Goal: Task Accomplishment & Management: Manage account settings

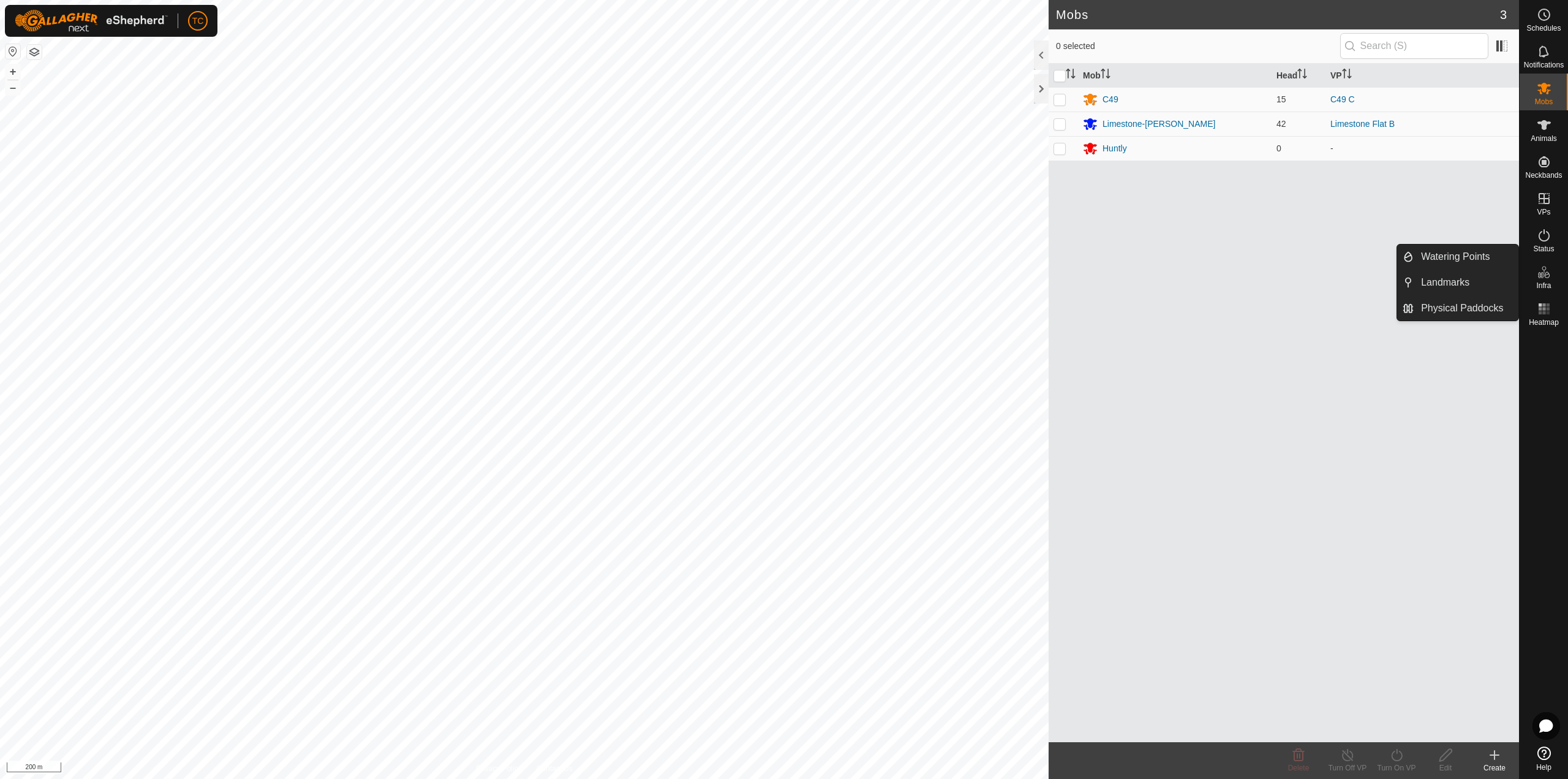
click at [1545, 280] on es-infrastructure-svg-icon at bounding box center [1544, 272] width 22 height 19
click at [1467, 303] on link "Physical Paddocks" at bounding box center [1466, 308] width 105 height 25
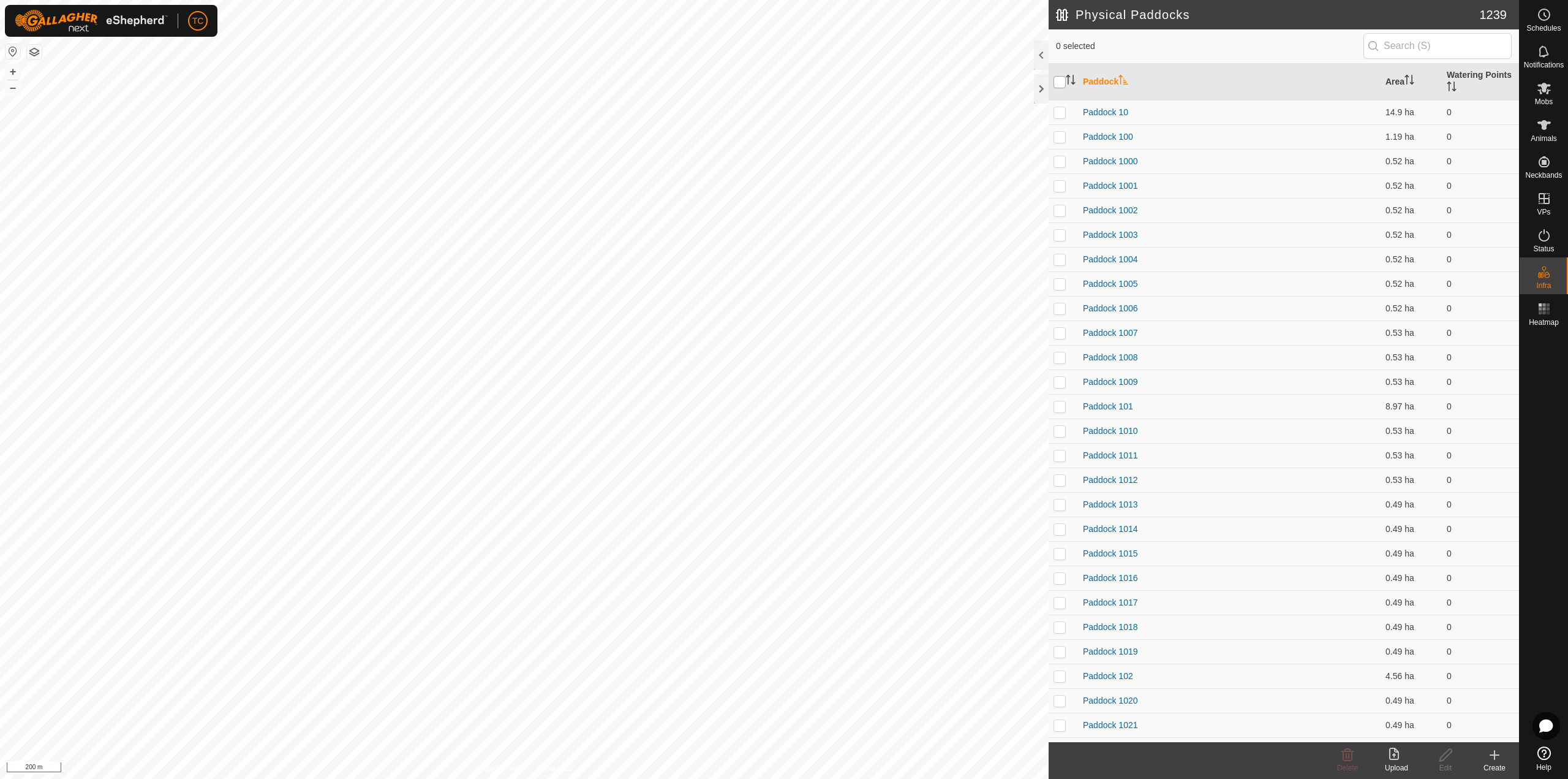
click at [1059, 86] on input "checkbox" at bounding box center [1059, 82] width 12 height 12
checkbox input "true"
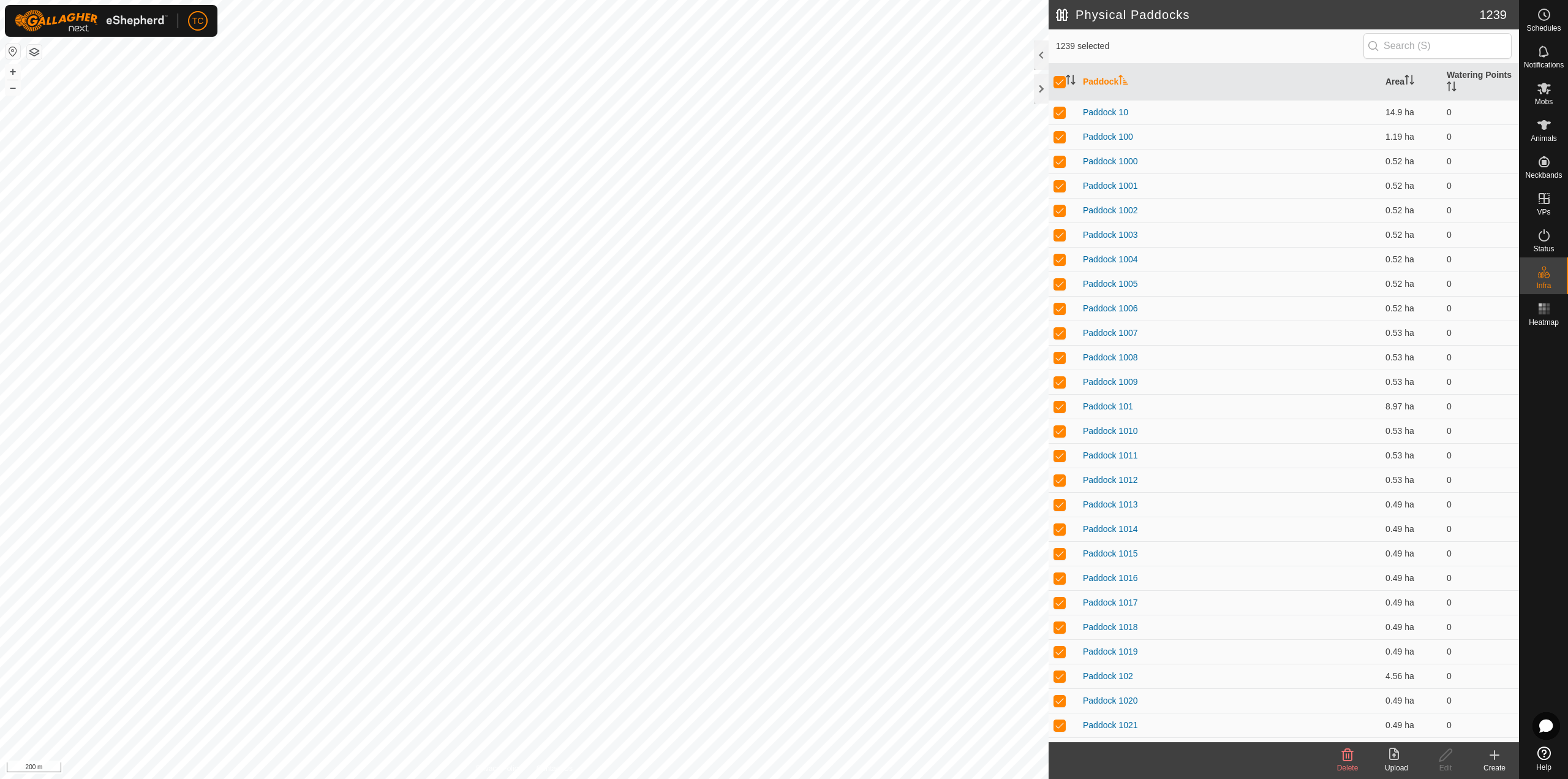
checkbox input "true"
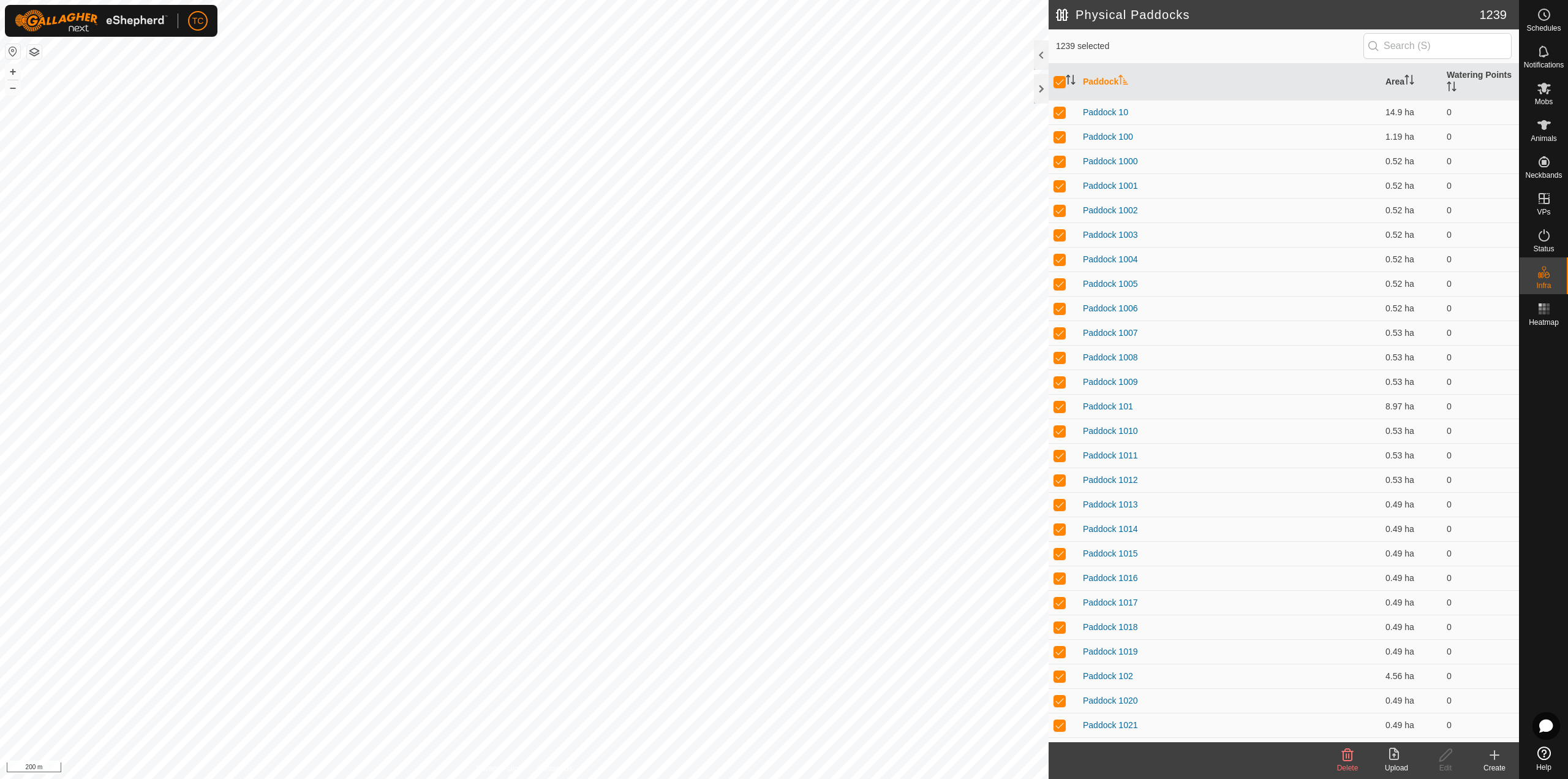
checkbox input "true"
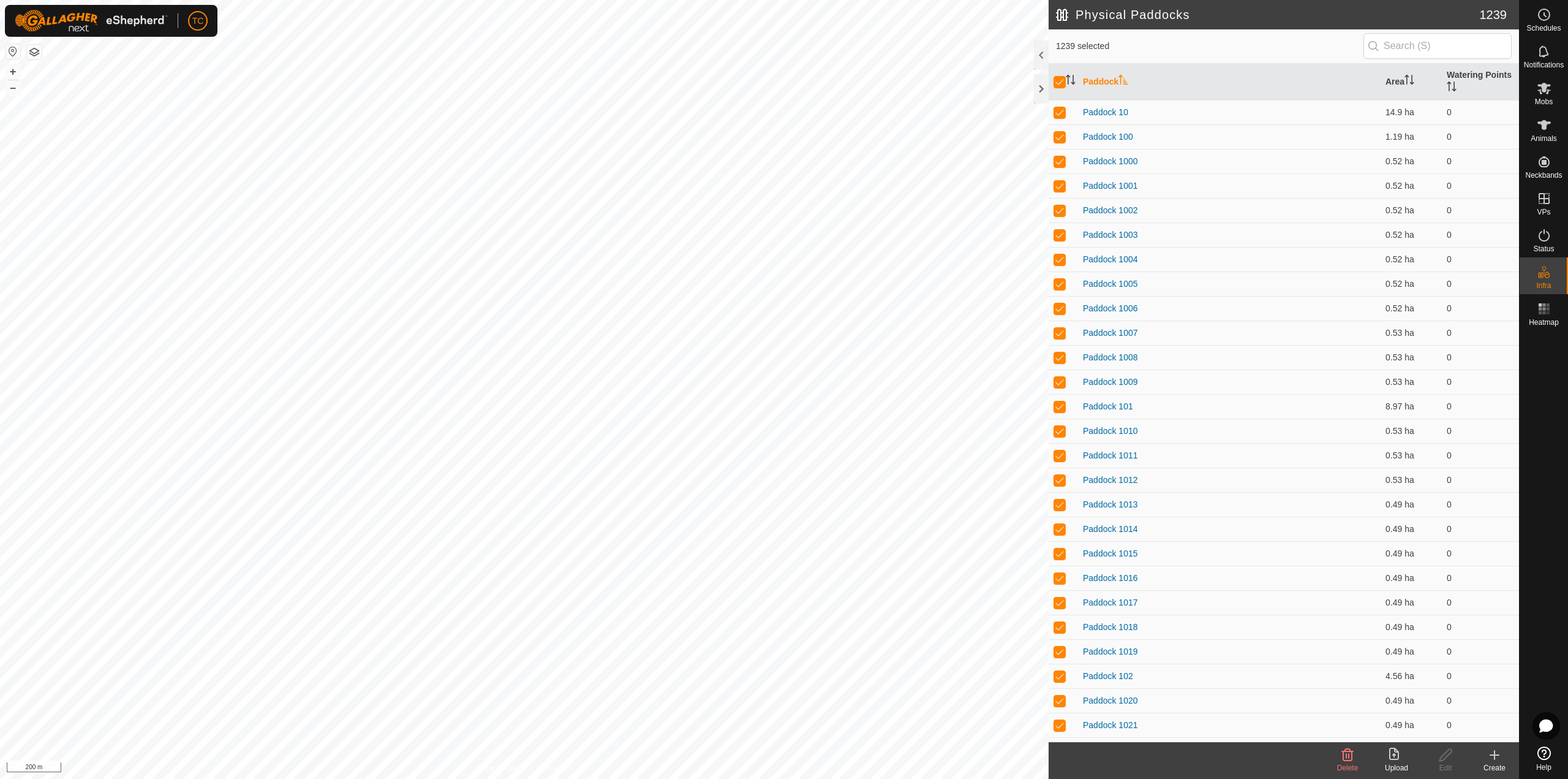
checkbox input "true"
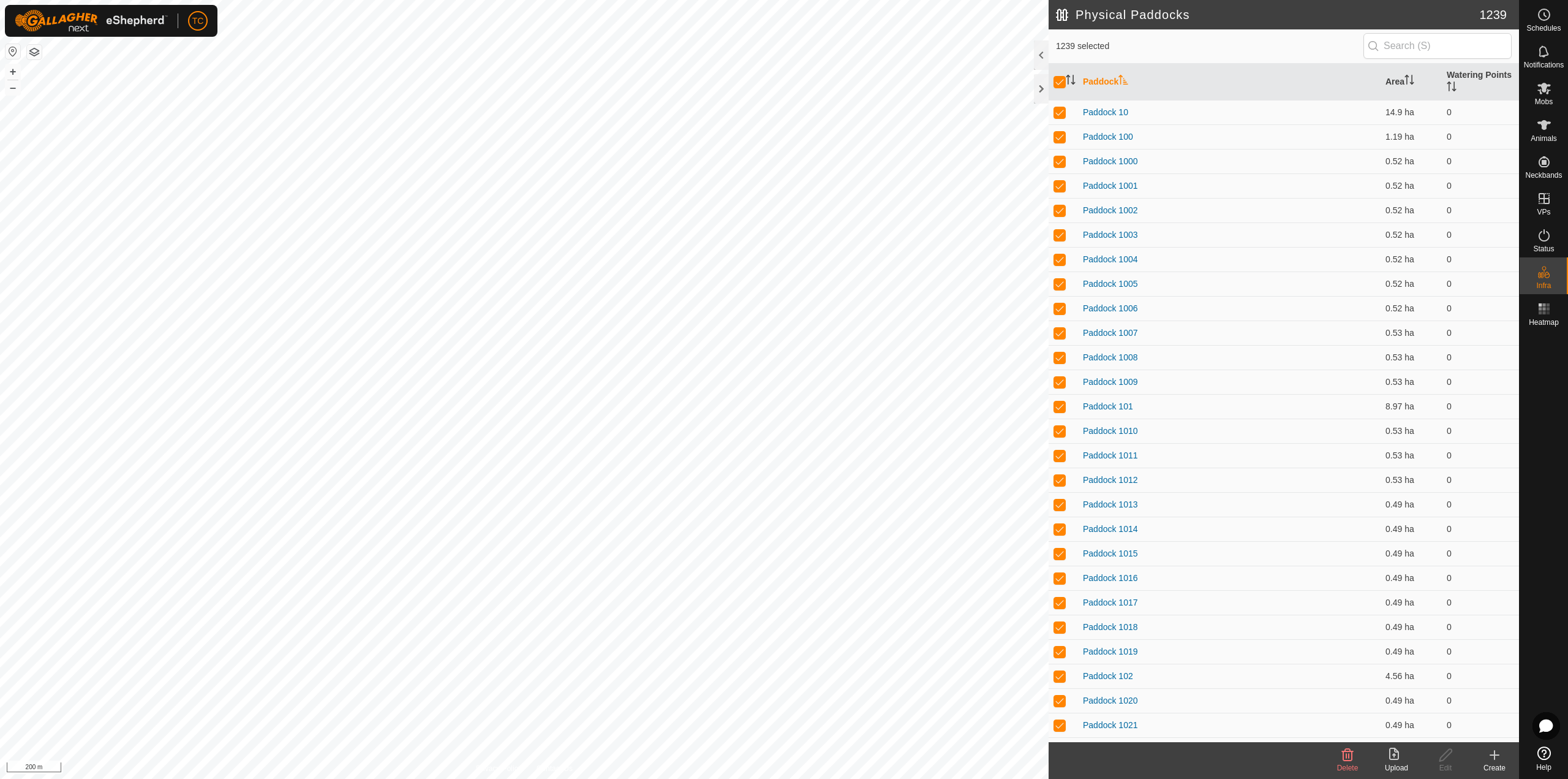
checkbox input "true"
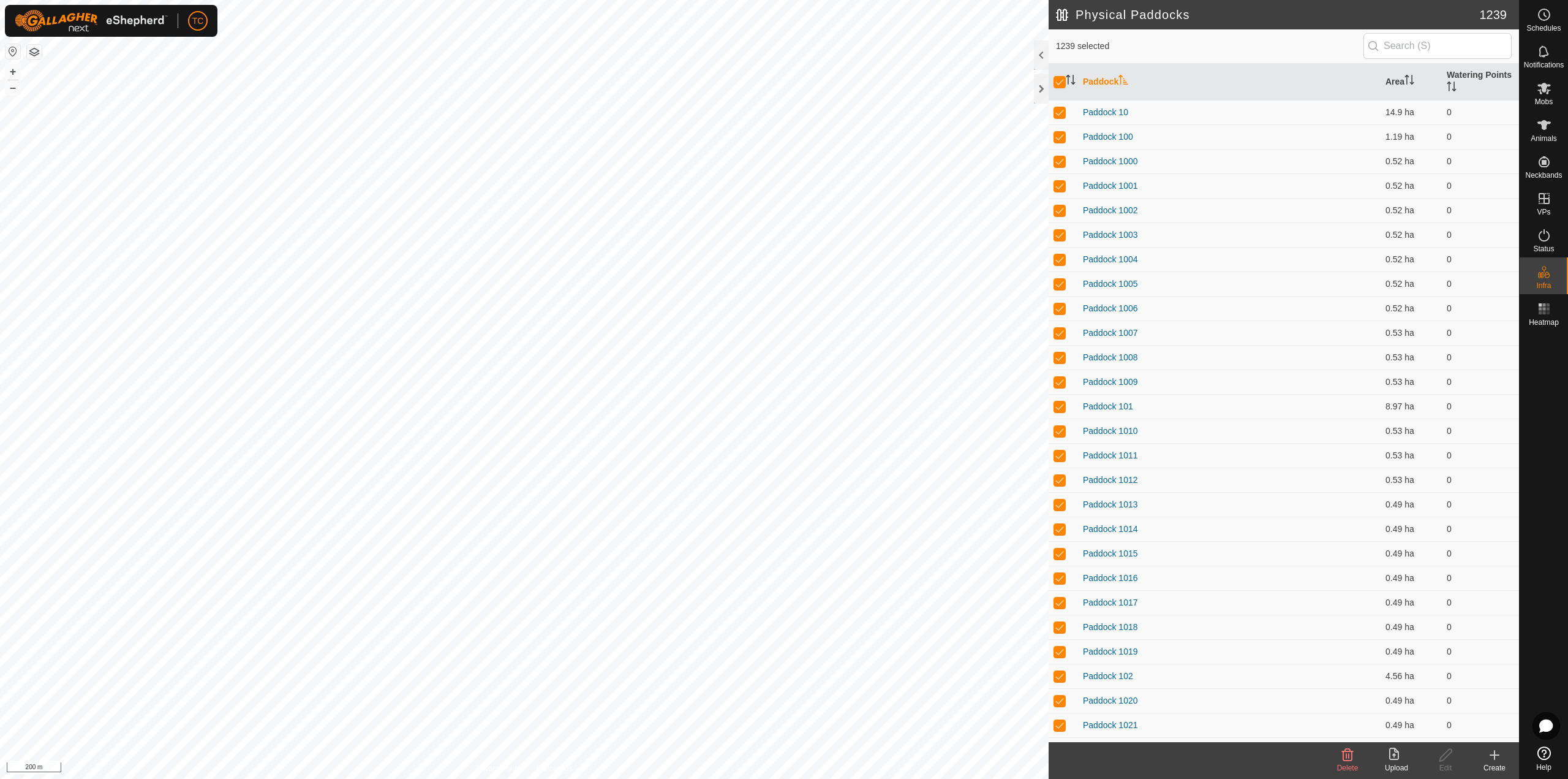
checkbox input "true"
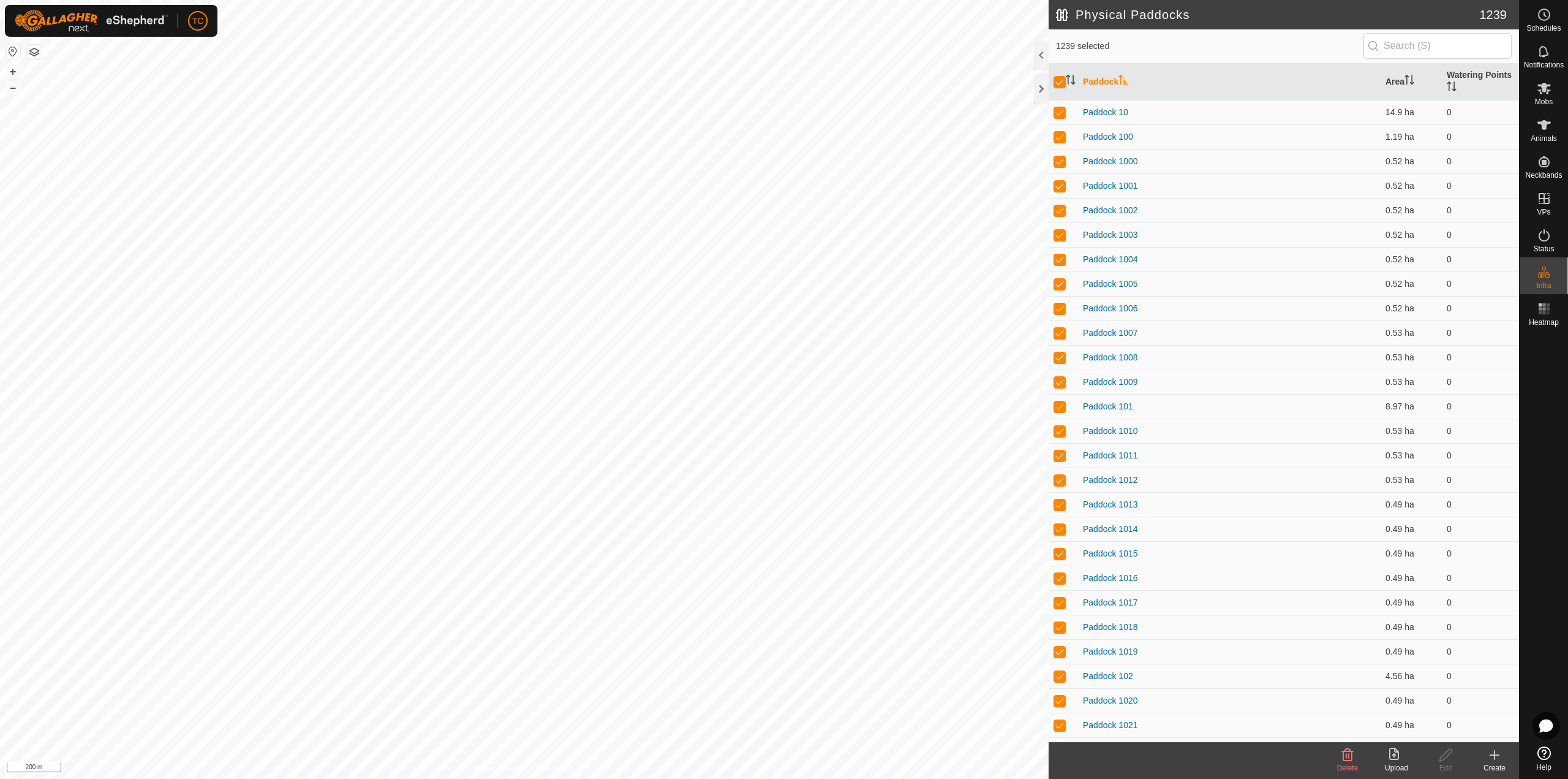
checkbox input "true"
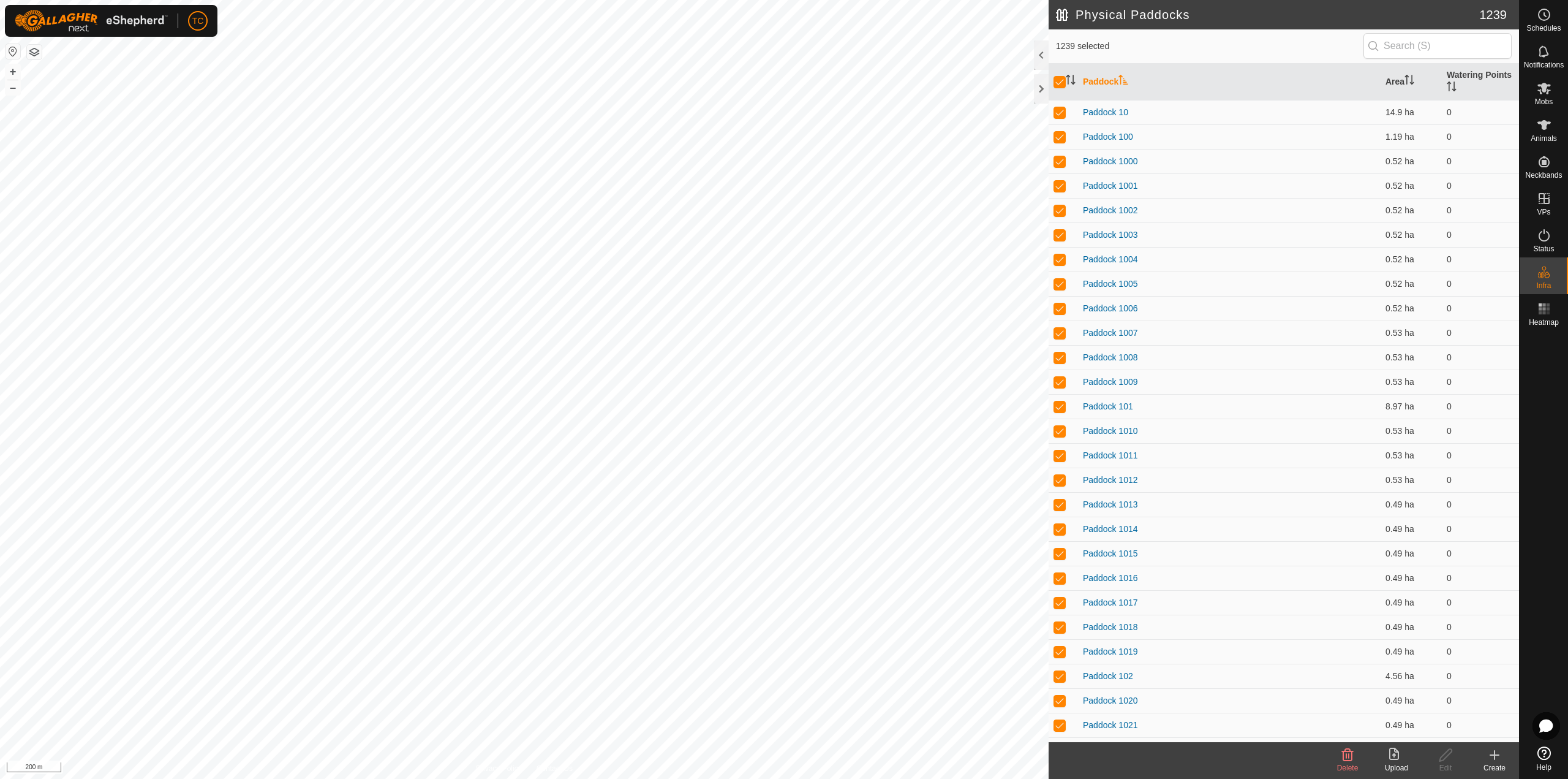
checkbox input "true"
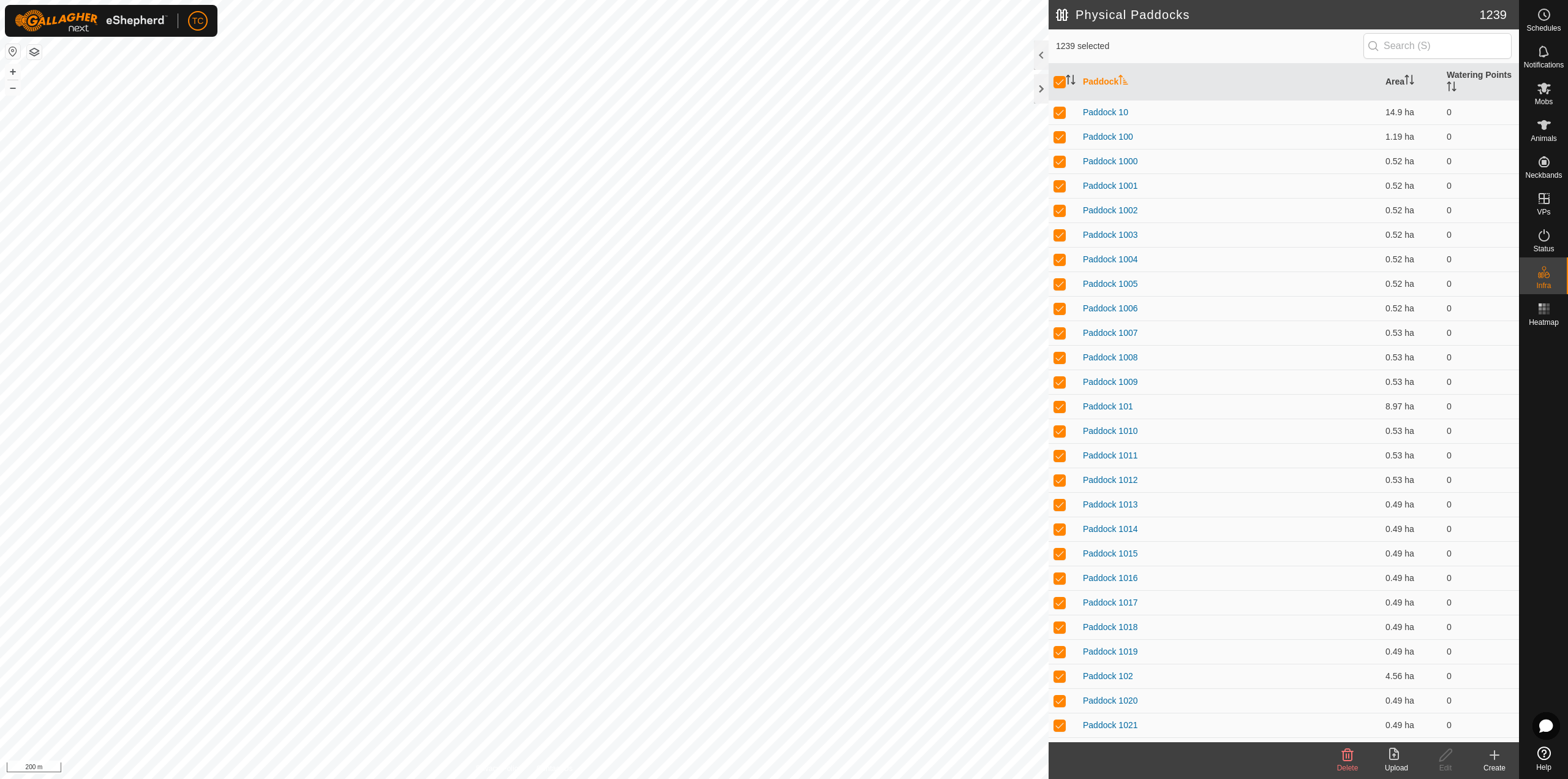
checkbox input "true"
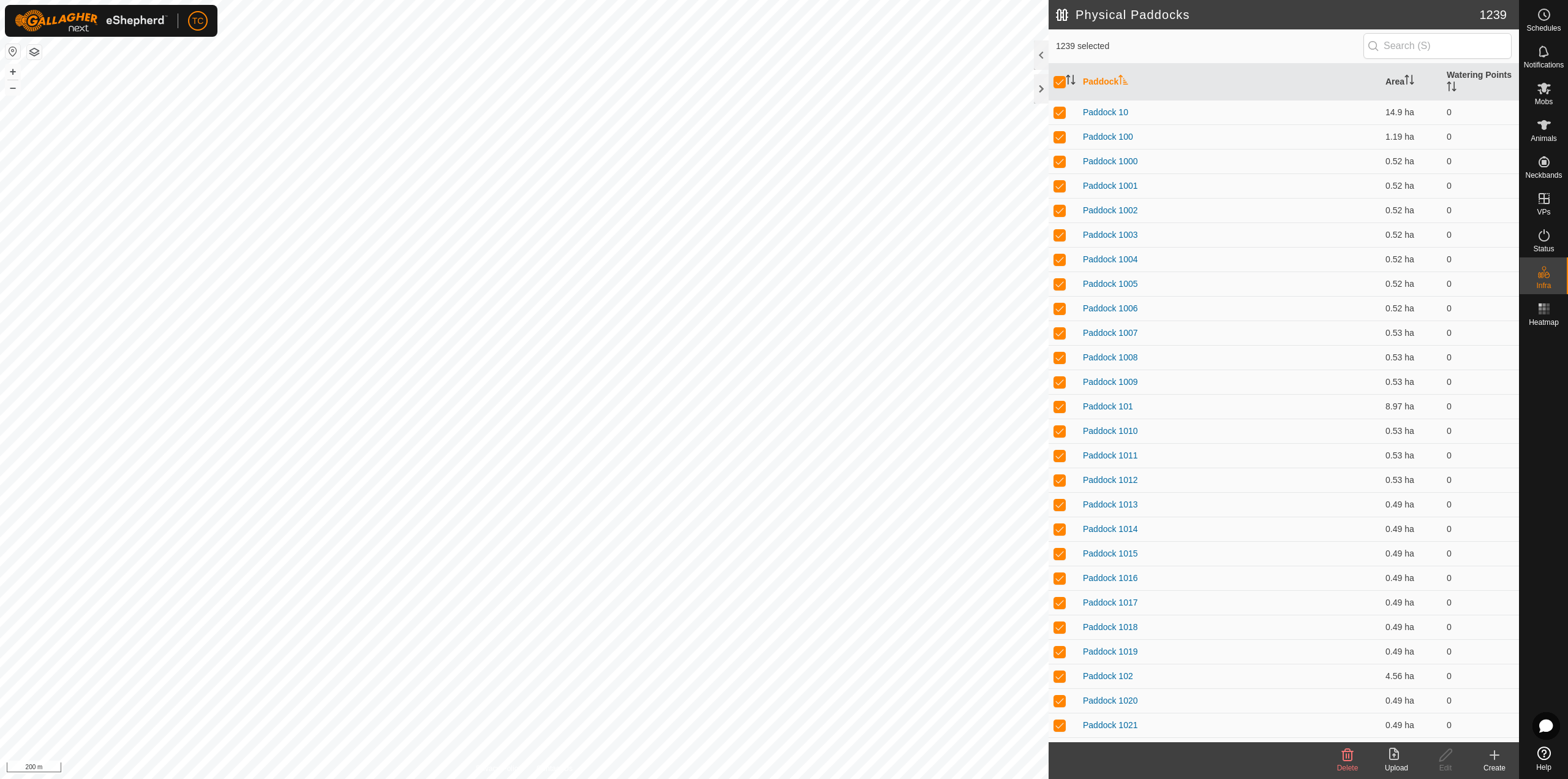
checkbox input "true"
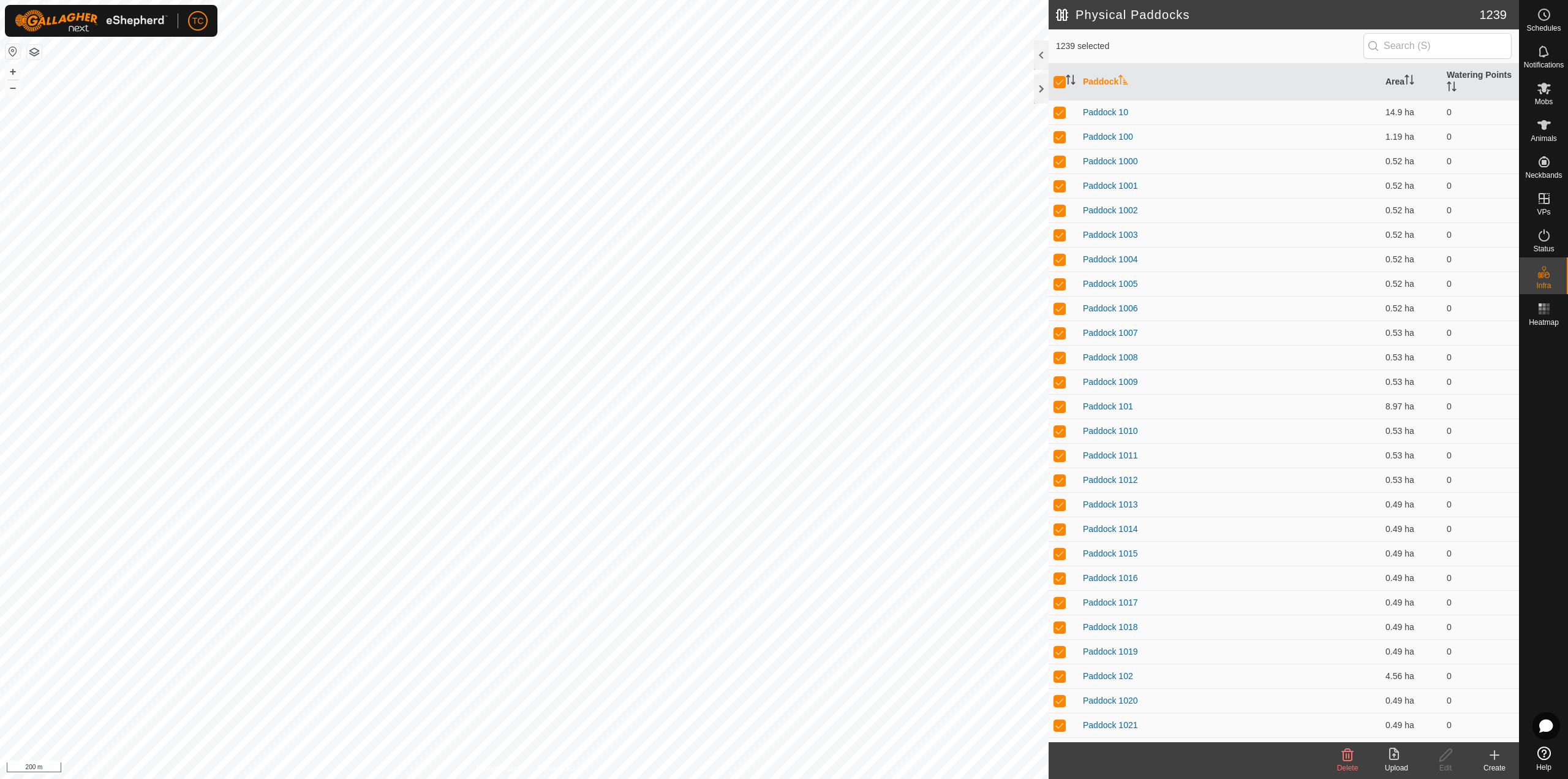
checkbox input "true"
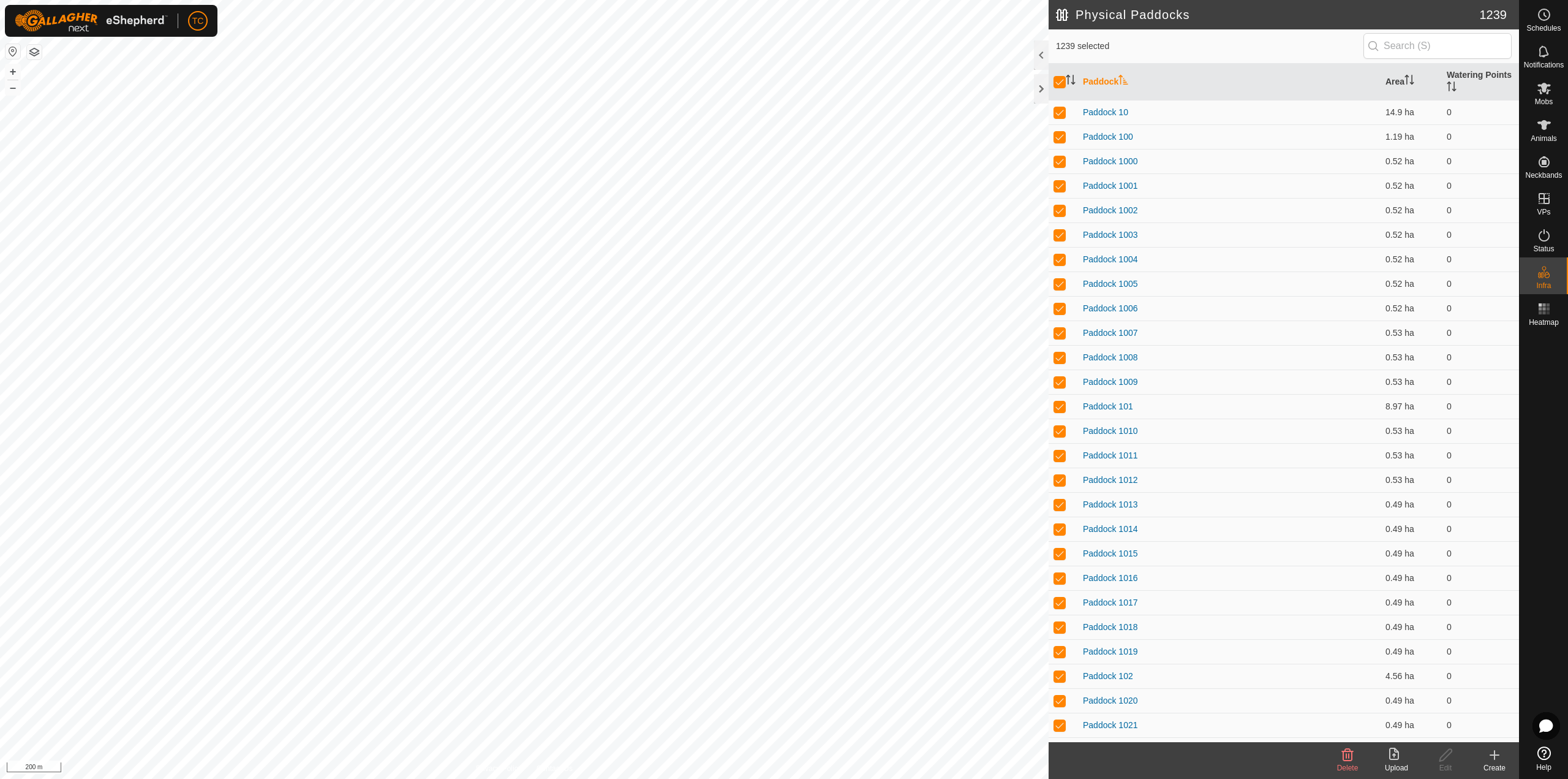
checkbox input "true"
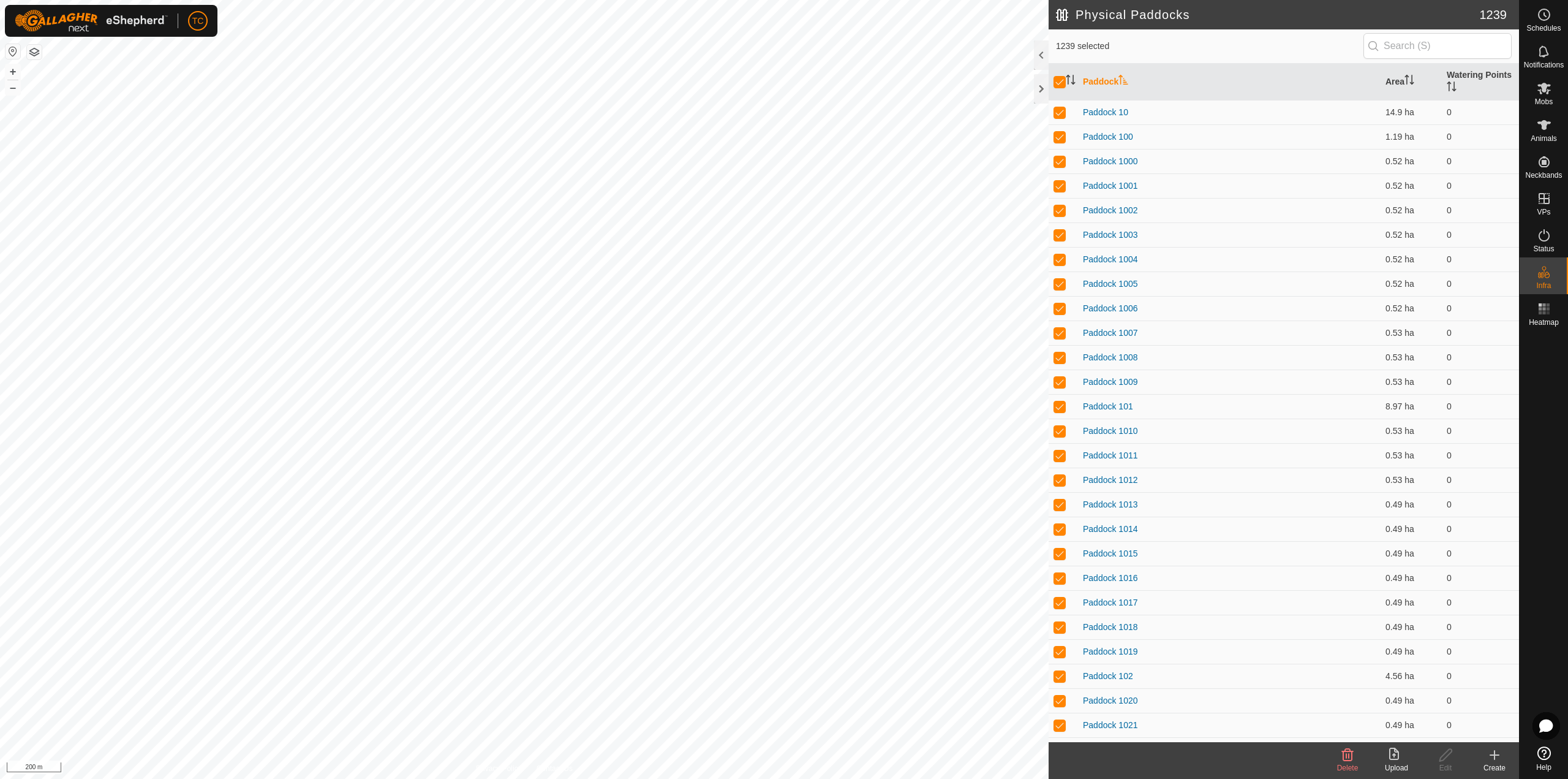
checkbox input "true"
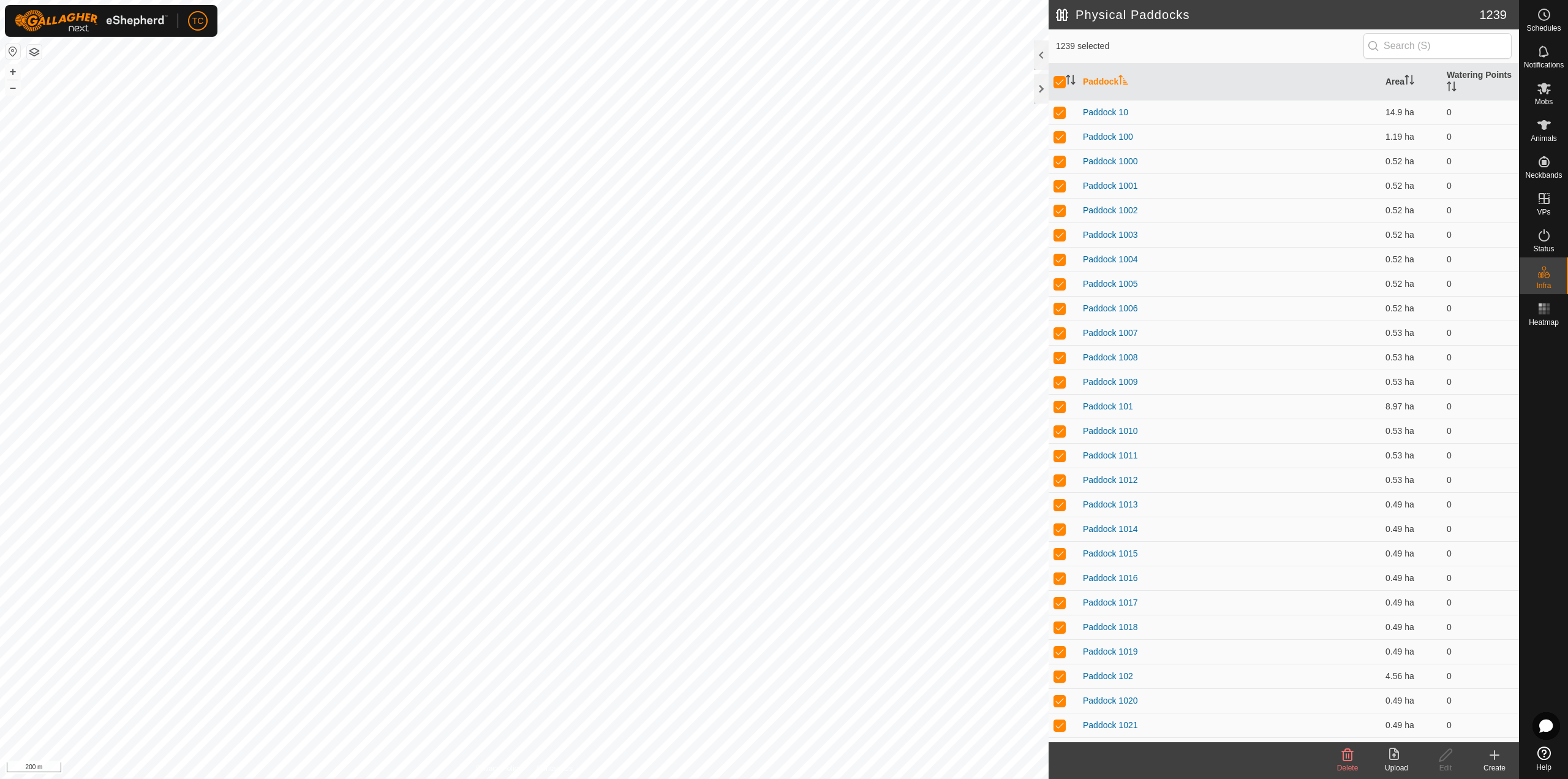
checkbox input "true"
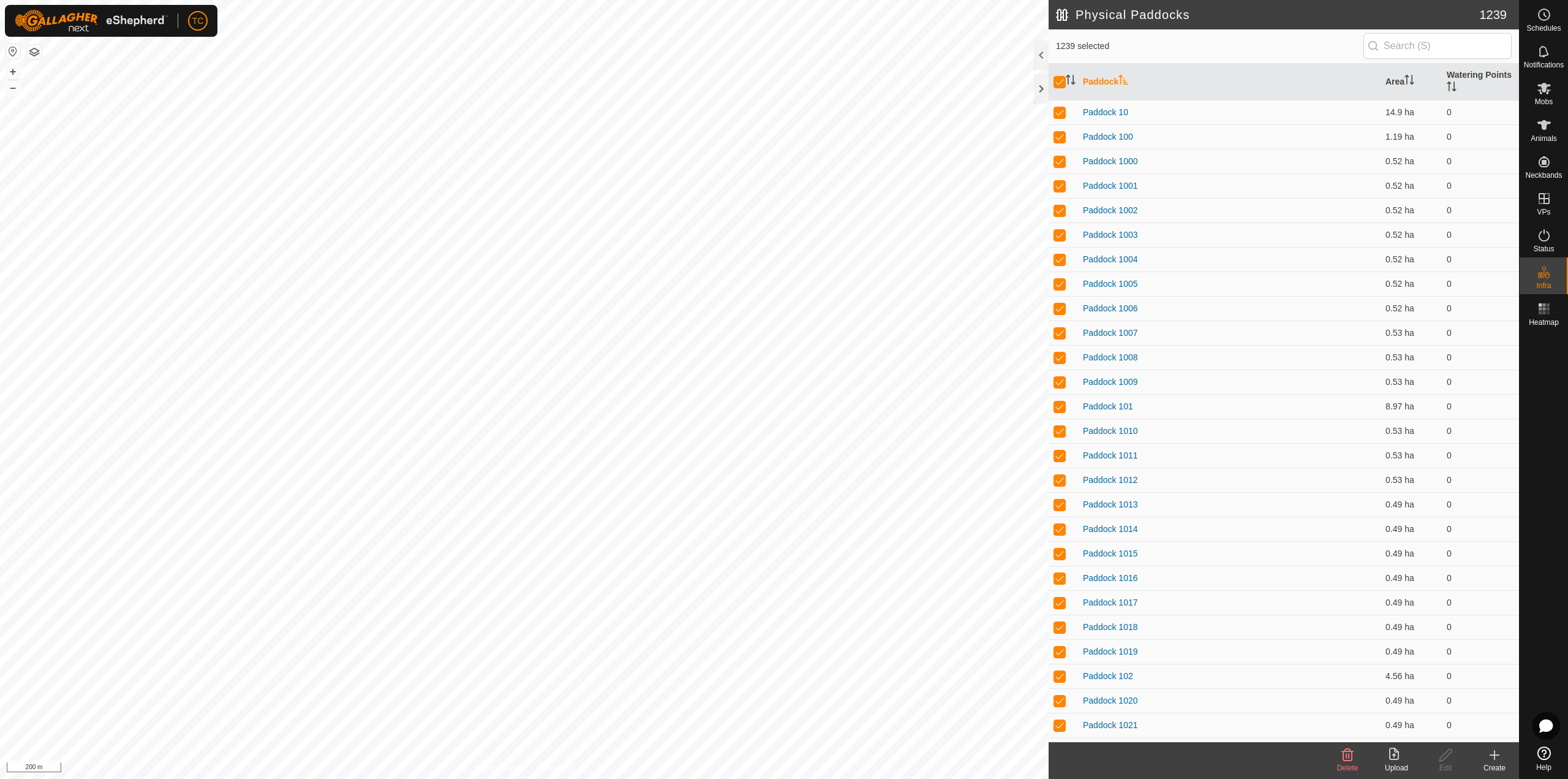
checkbox input "true"
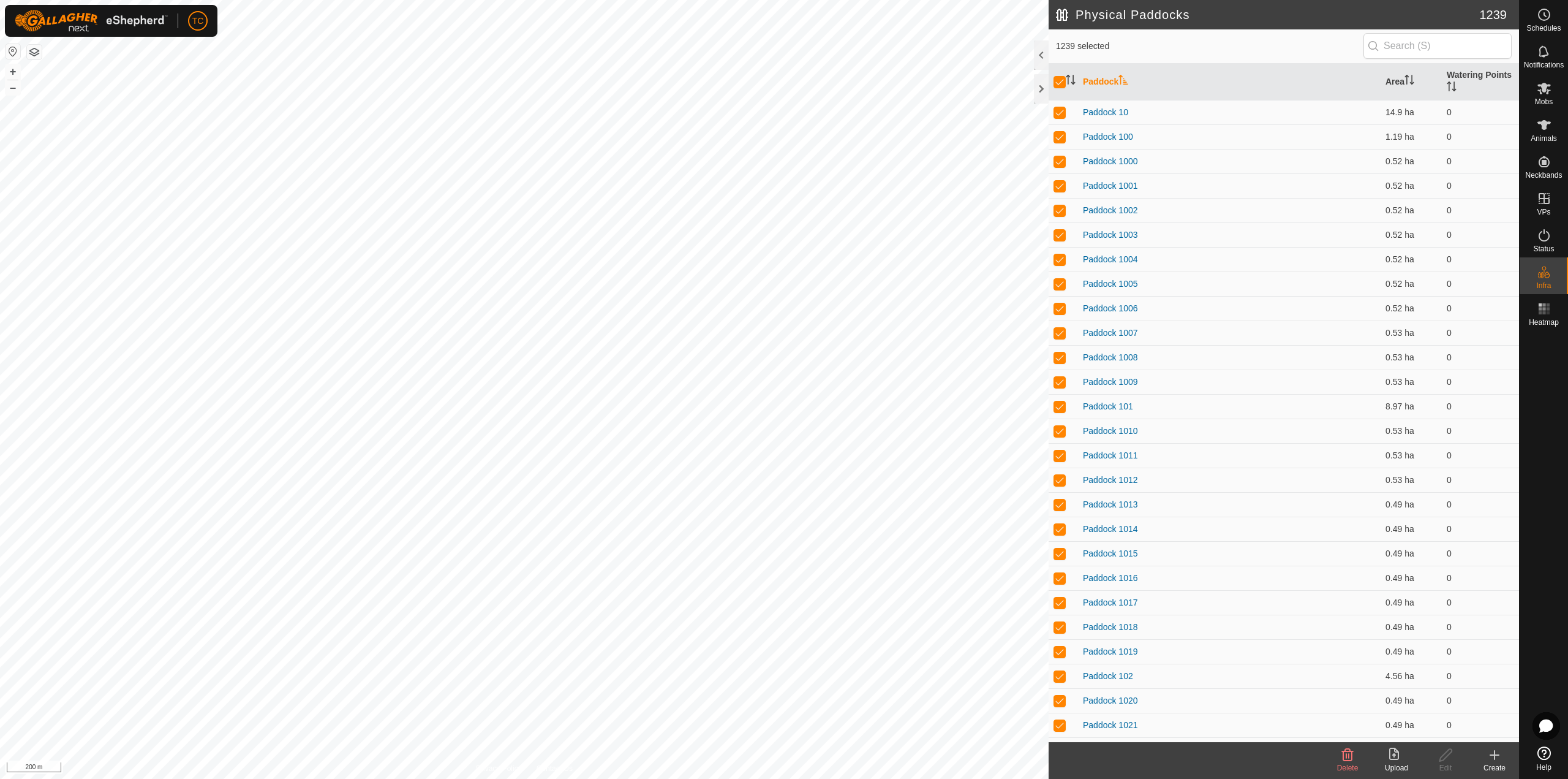
checkbox input "true"
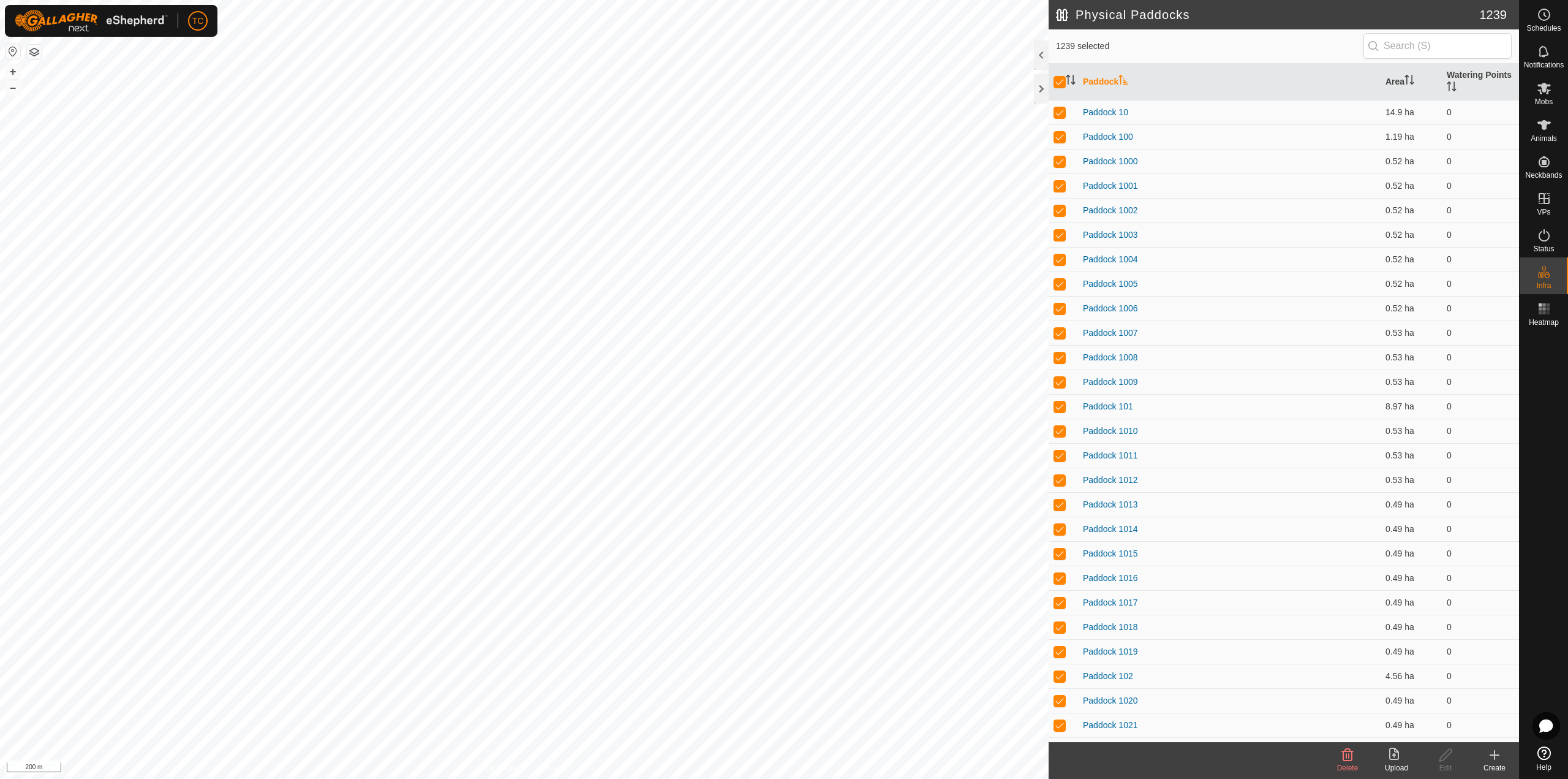
checkbox input "true"
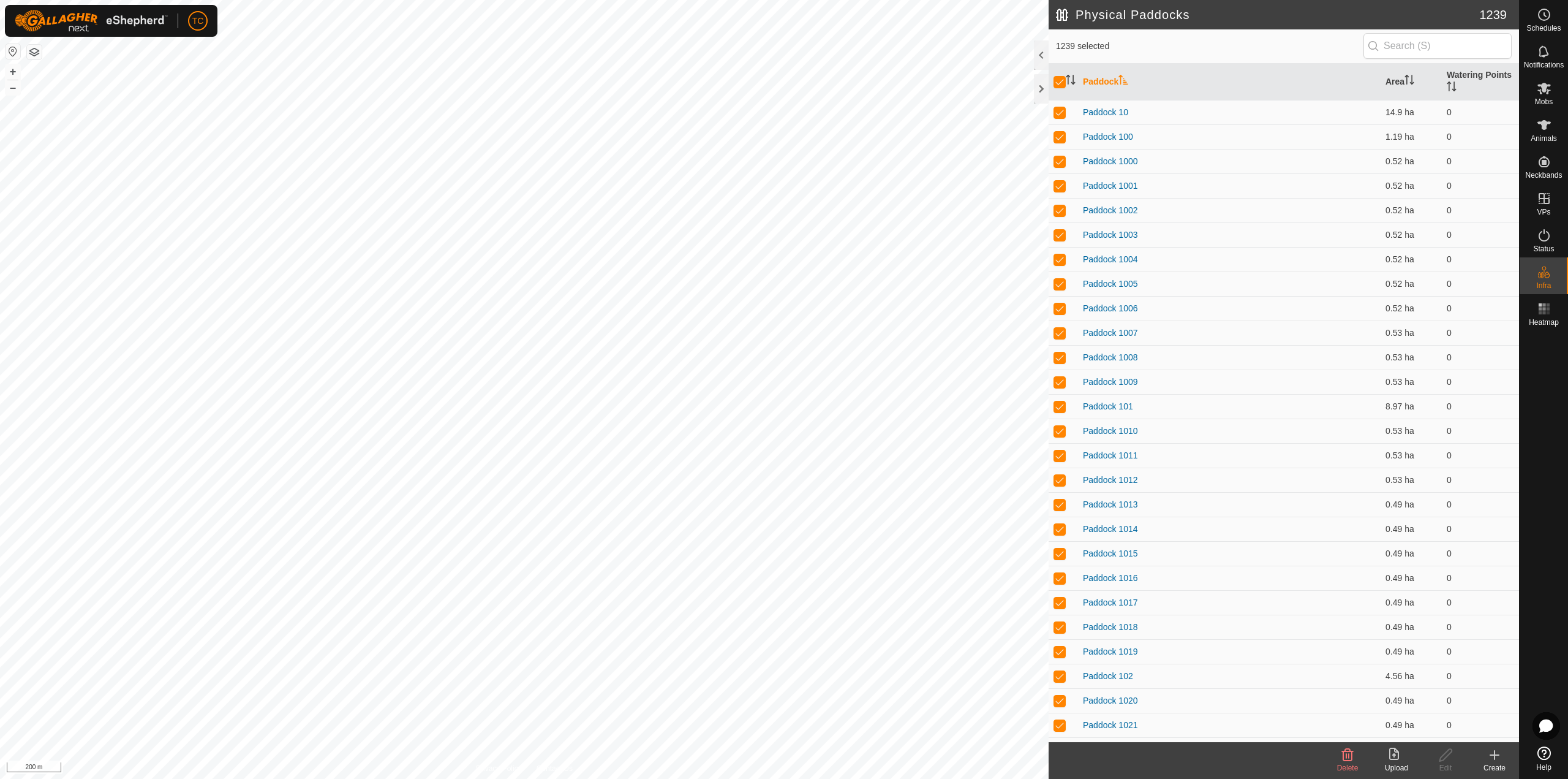
checkbox input "true"
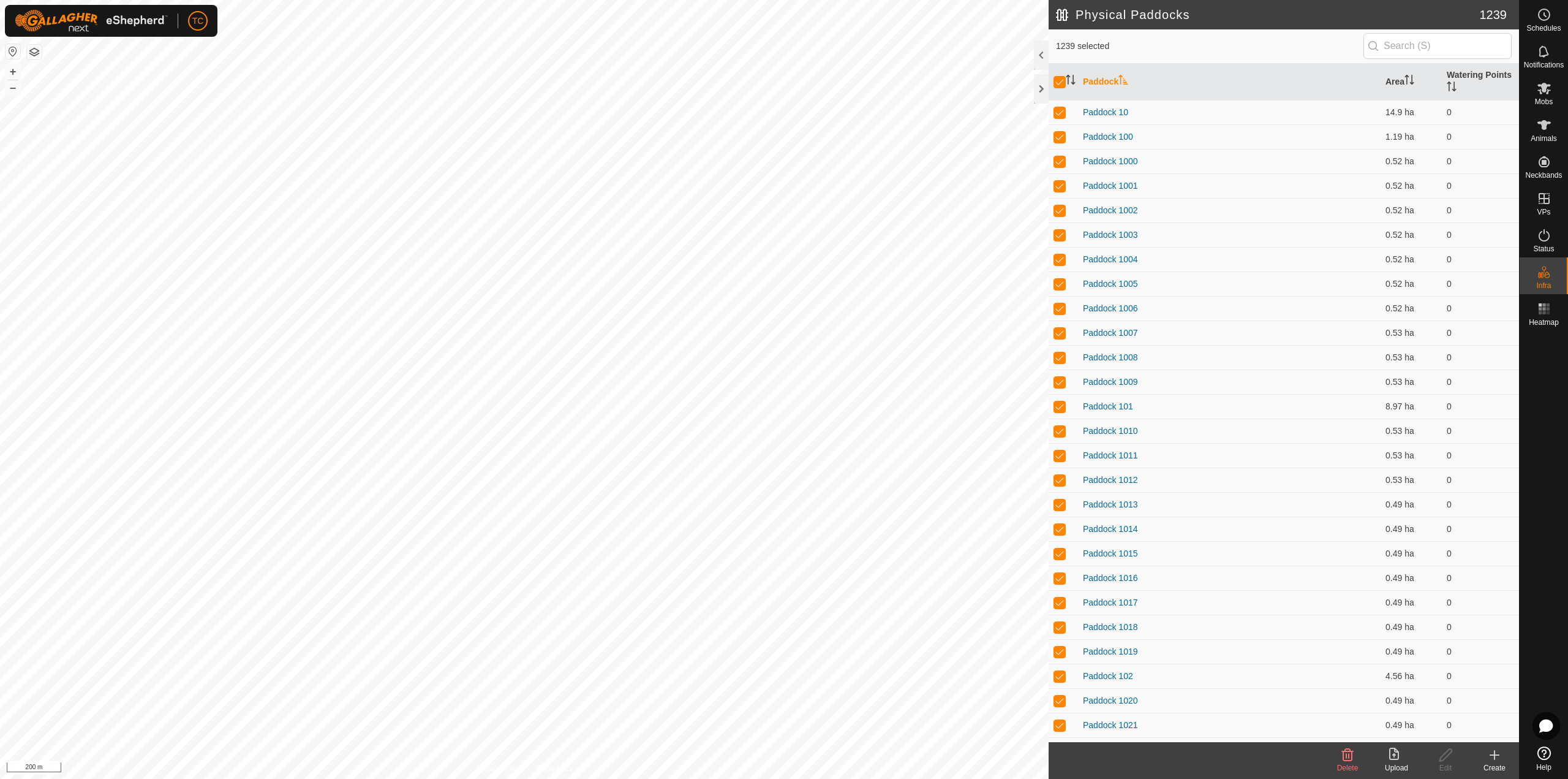
checkbox input "true"
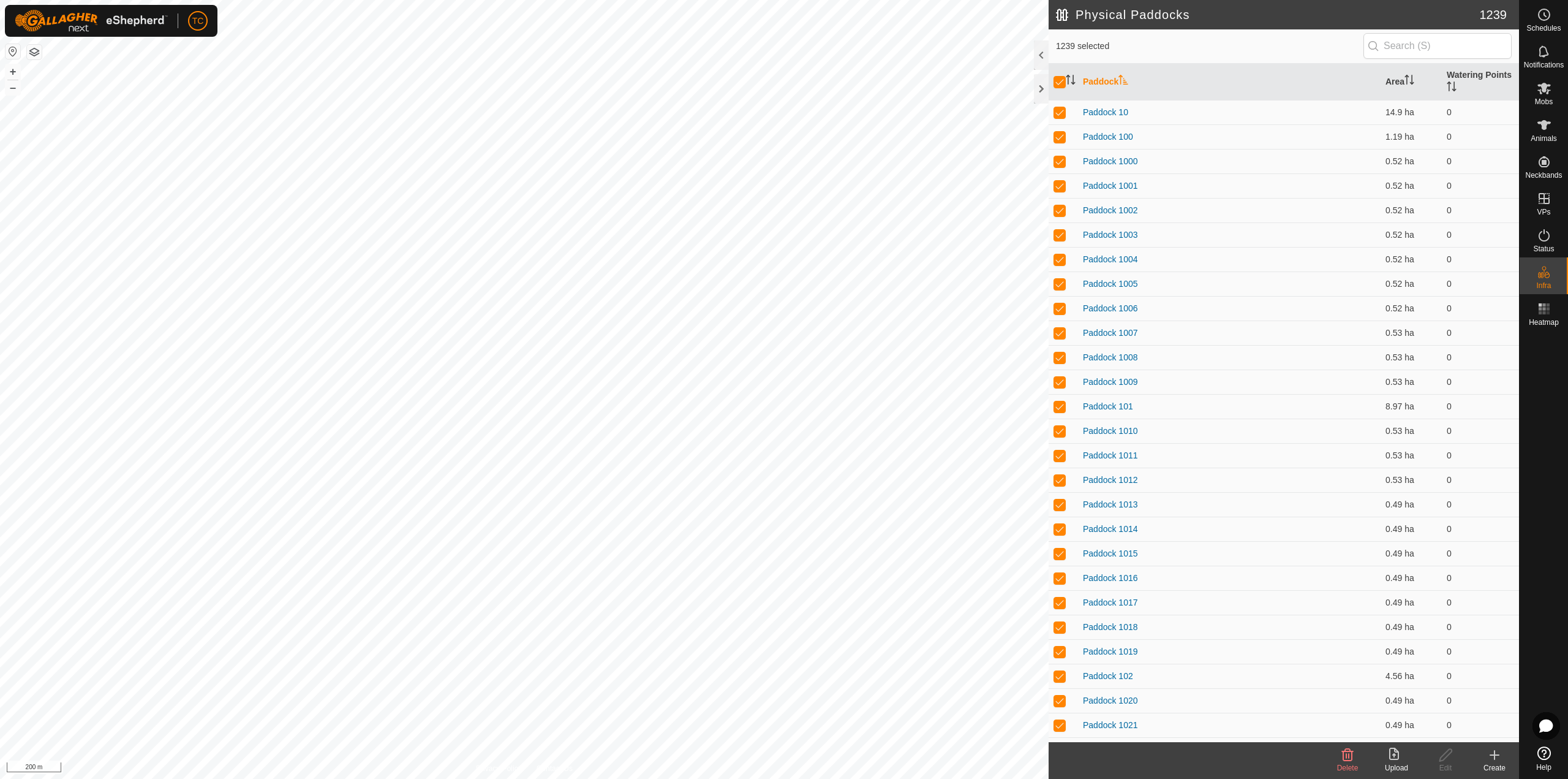
checkbox input "true"
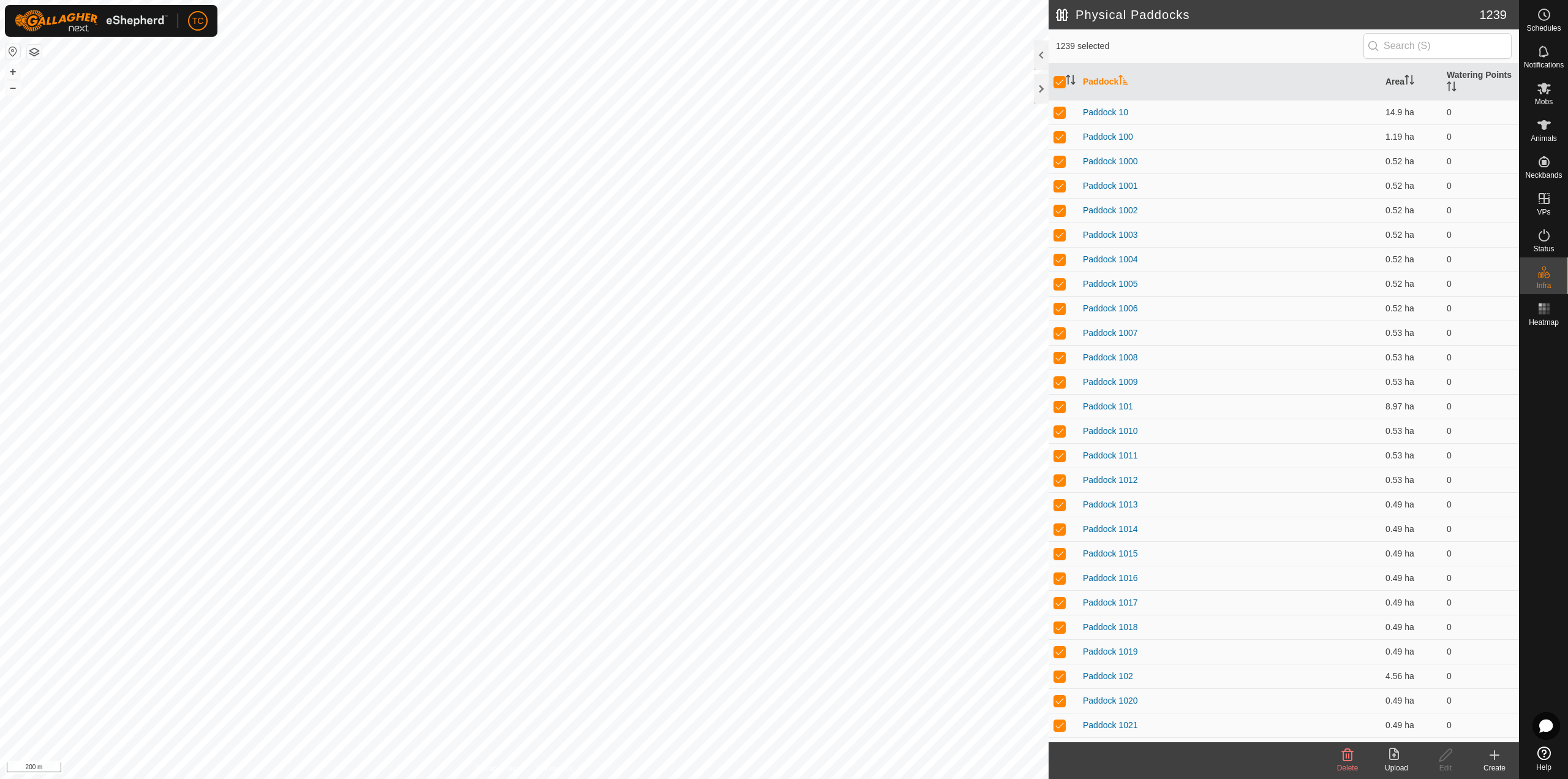
checkbox input "true"
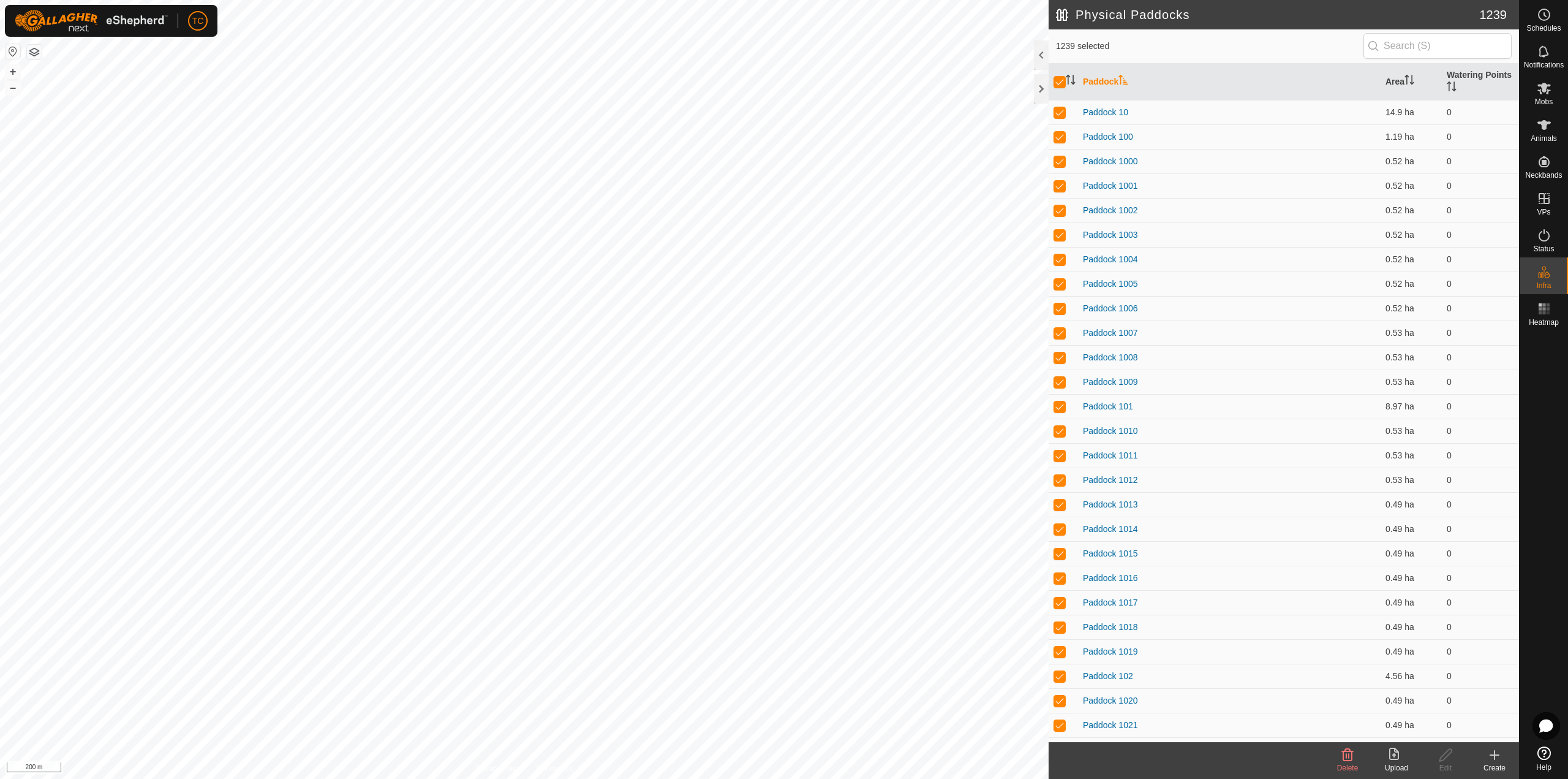
checkbox input "true"
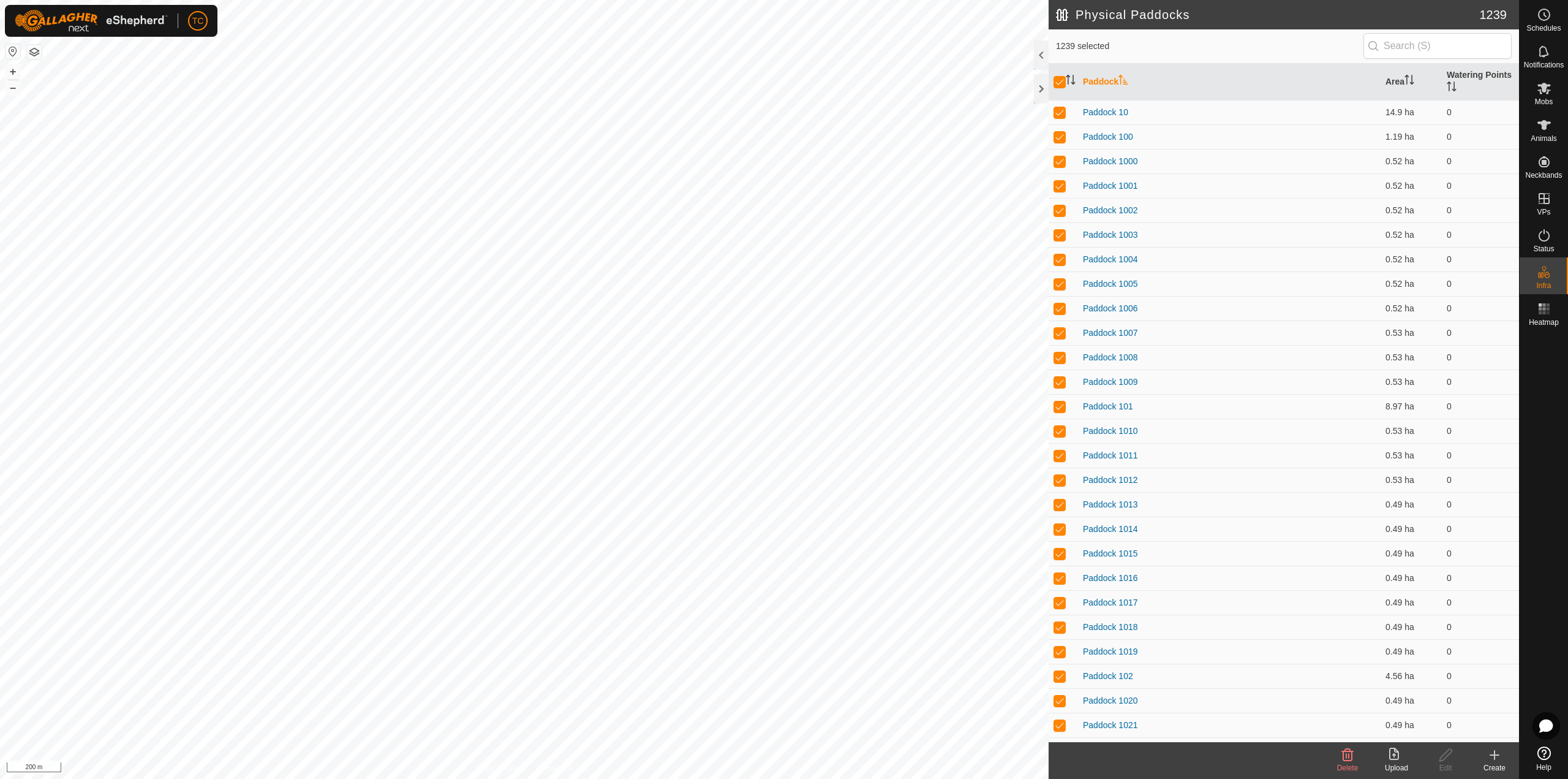
checkbox input "true"
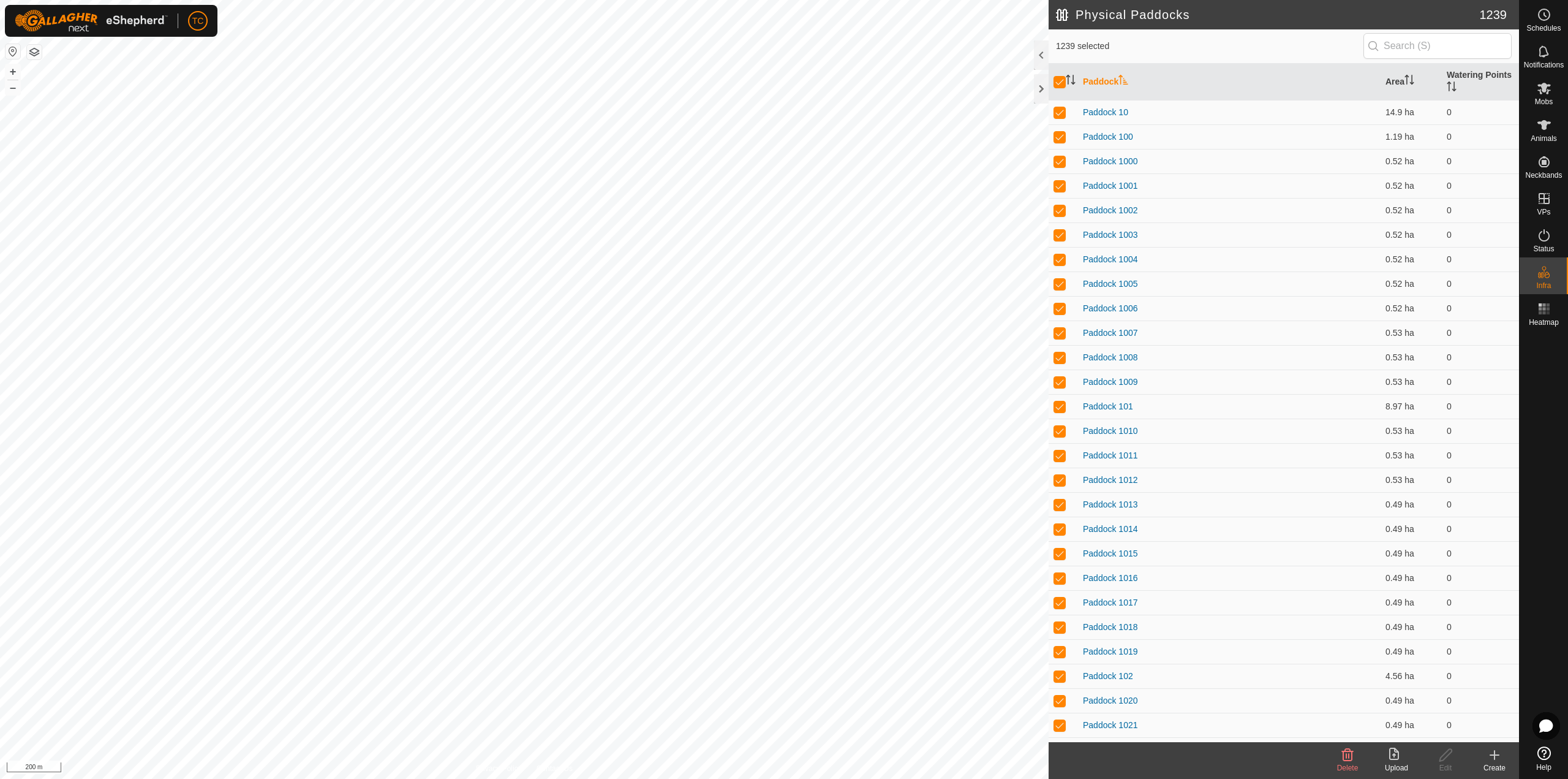
checkbox input "true"
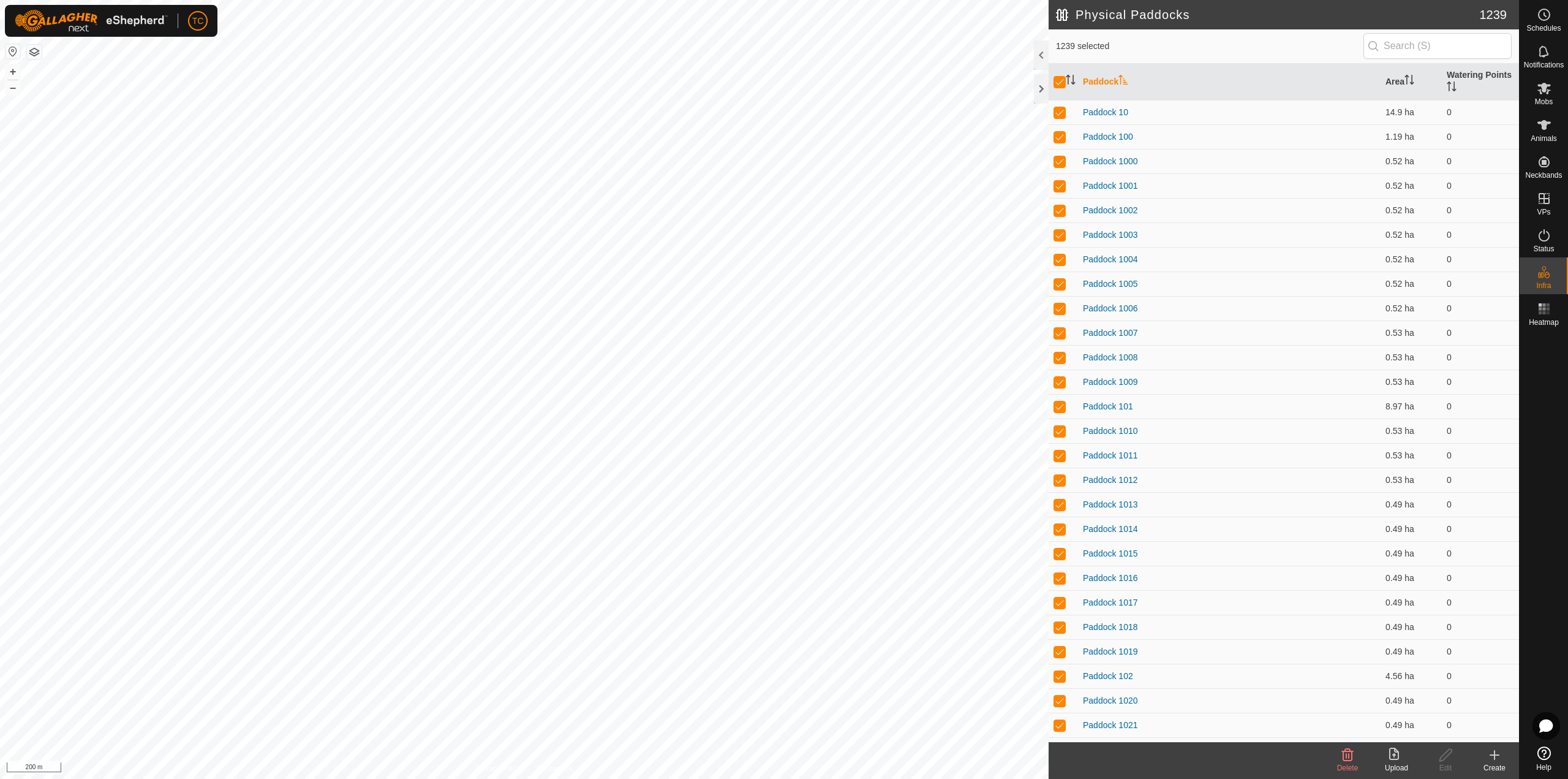
checkbox input "true"
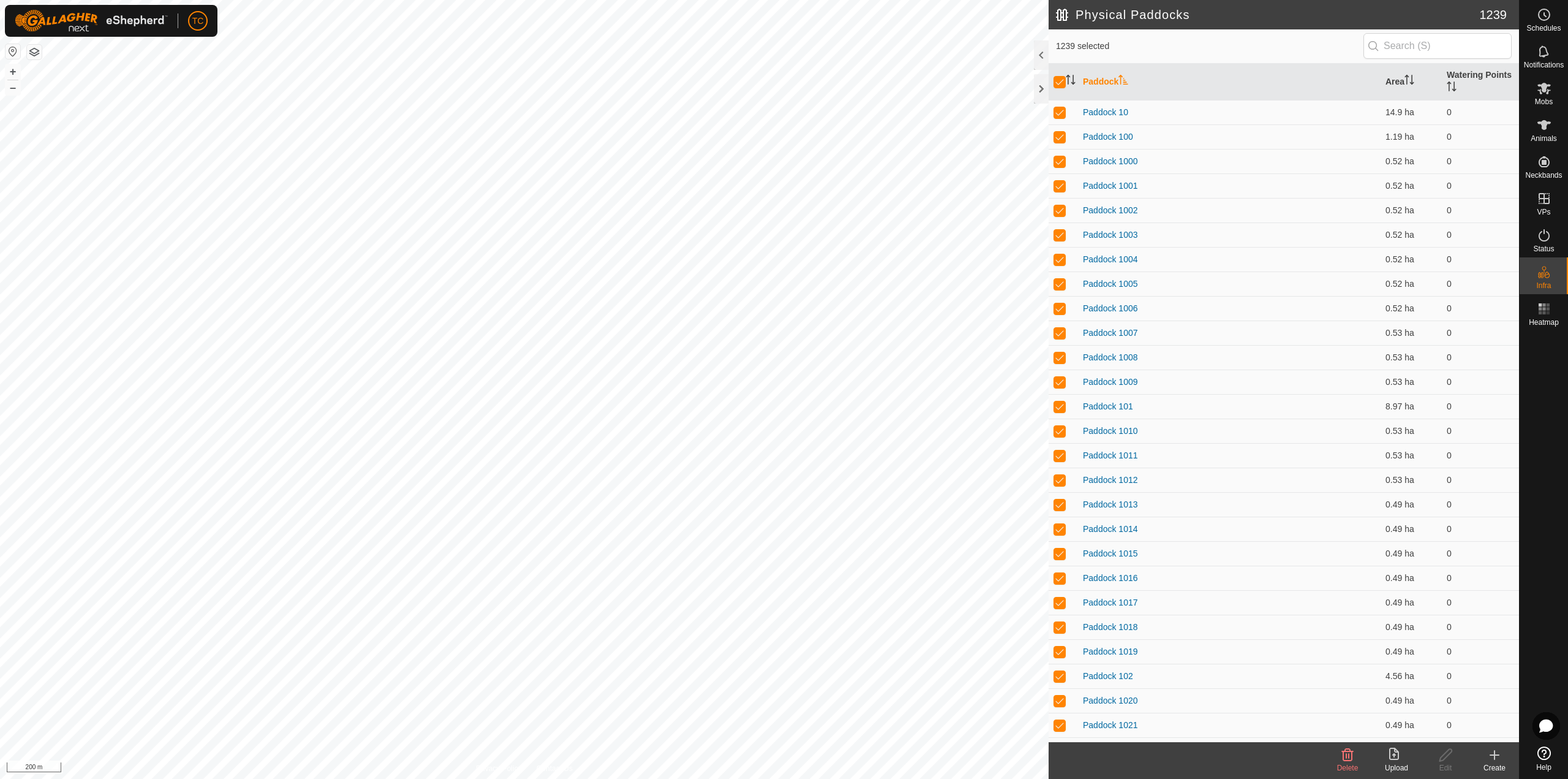
checkbox input "true"
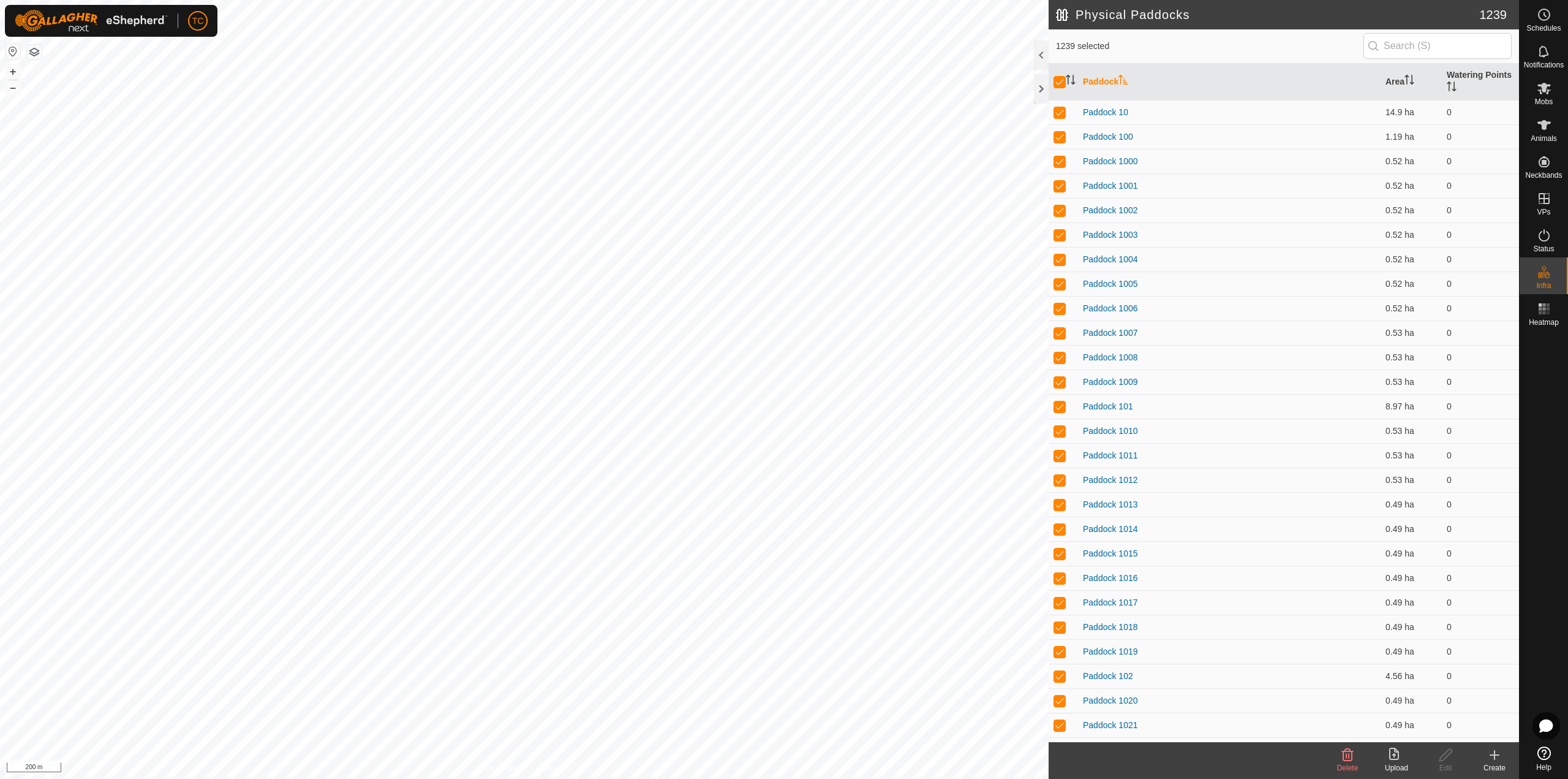
checkbox input "true"
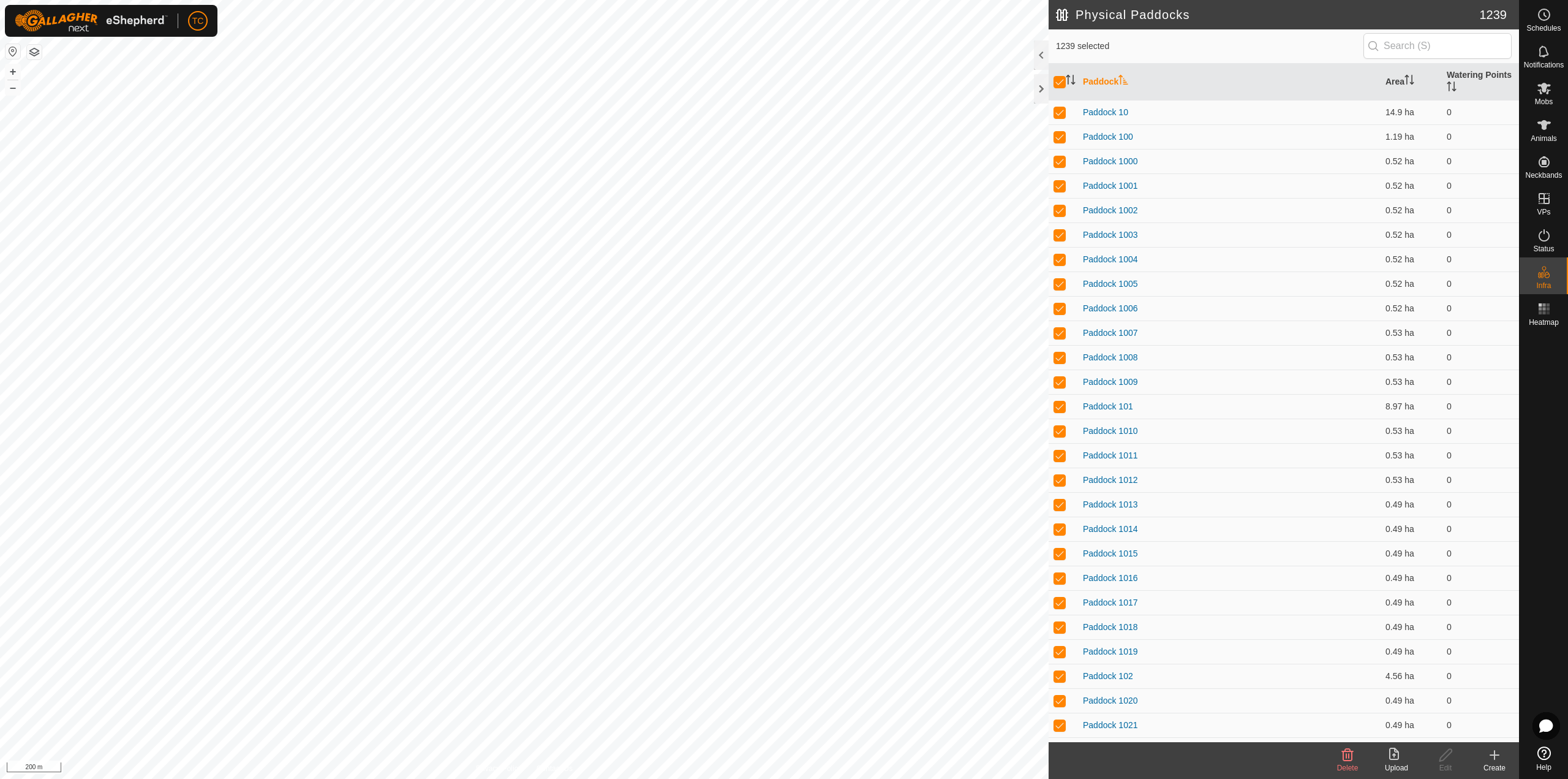
checkbox input "true"
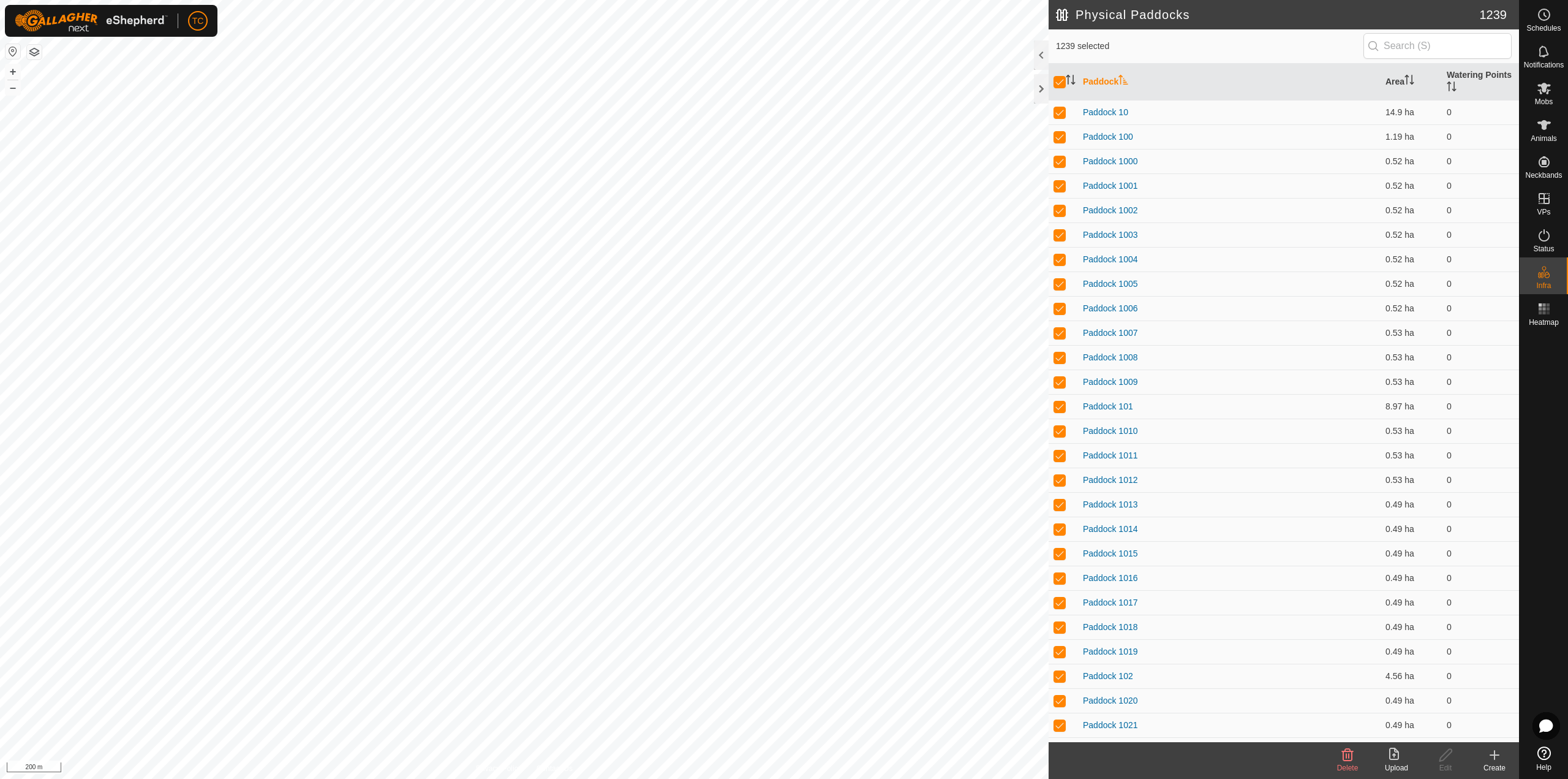
checkbox input "true"
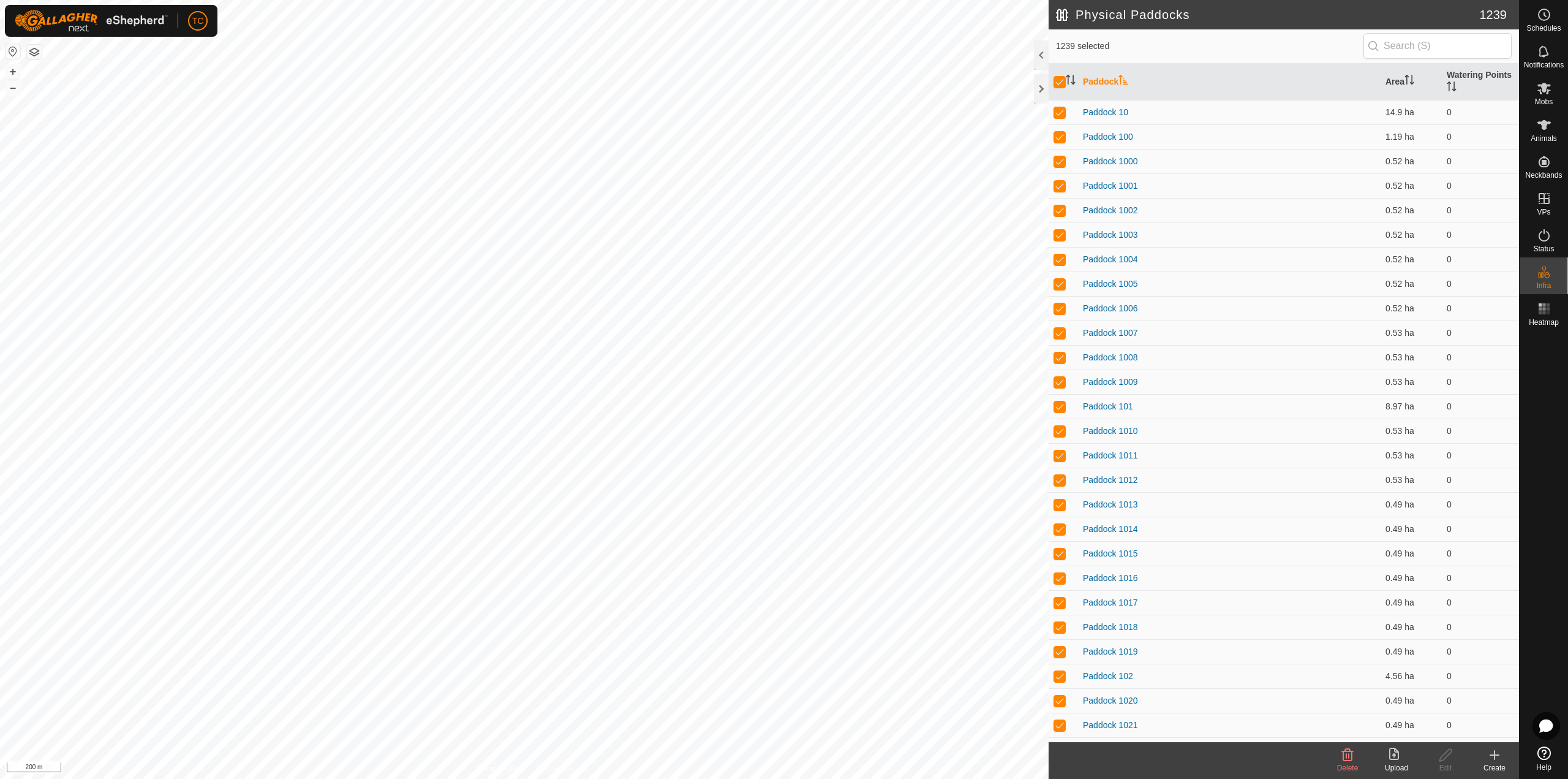
checkbox input "true"
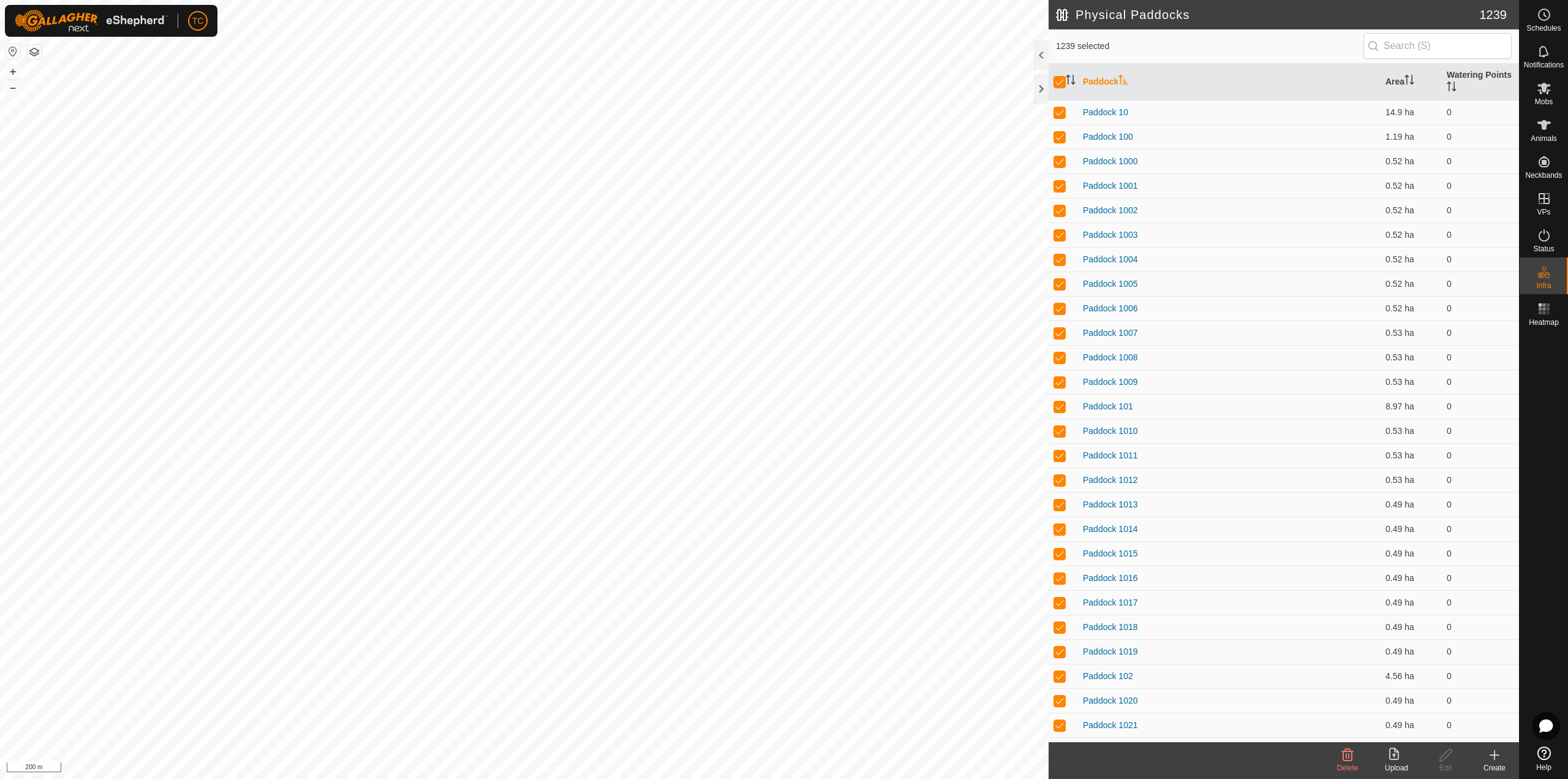
checkbox input "true"
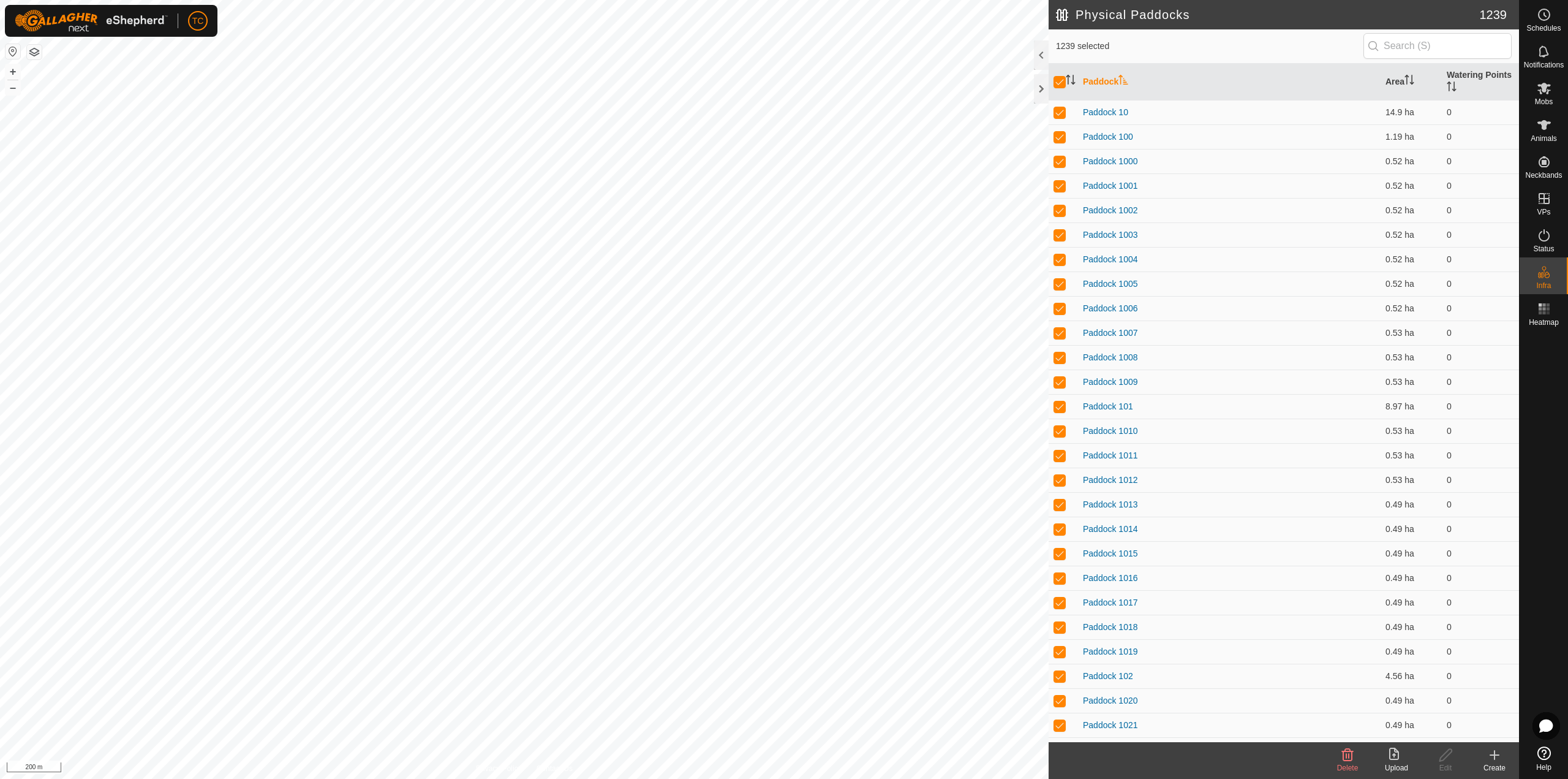
checkbox input "true"
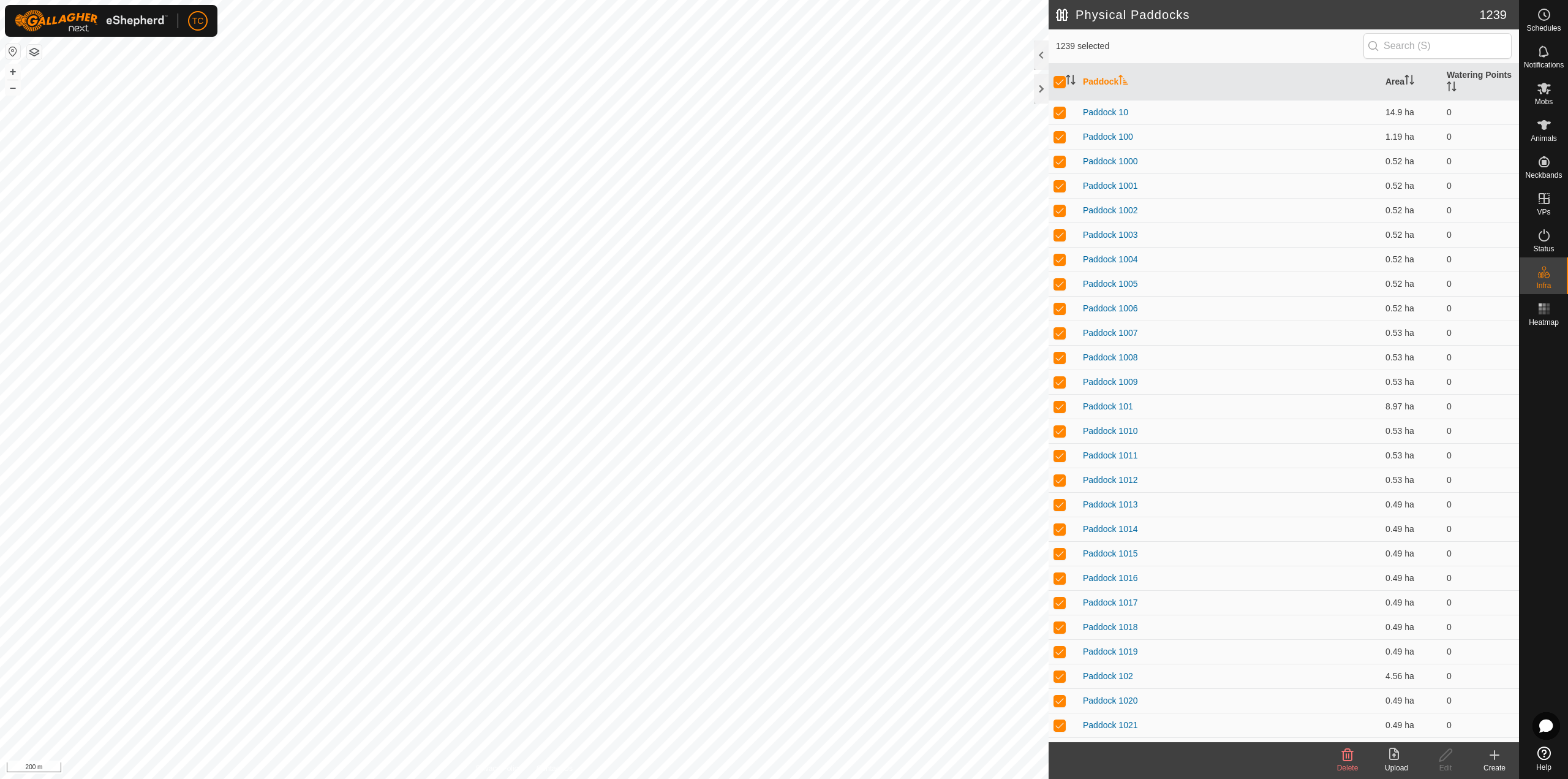
checkbox input "true"
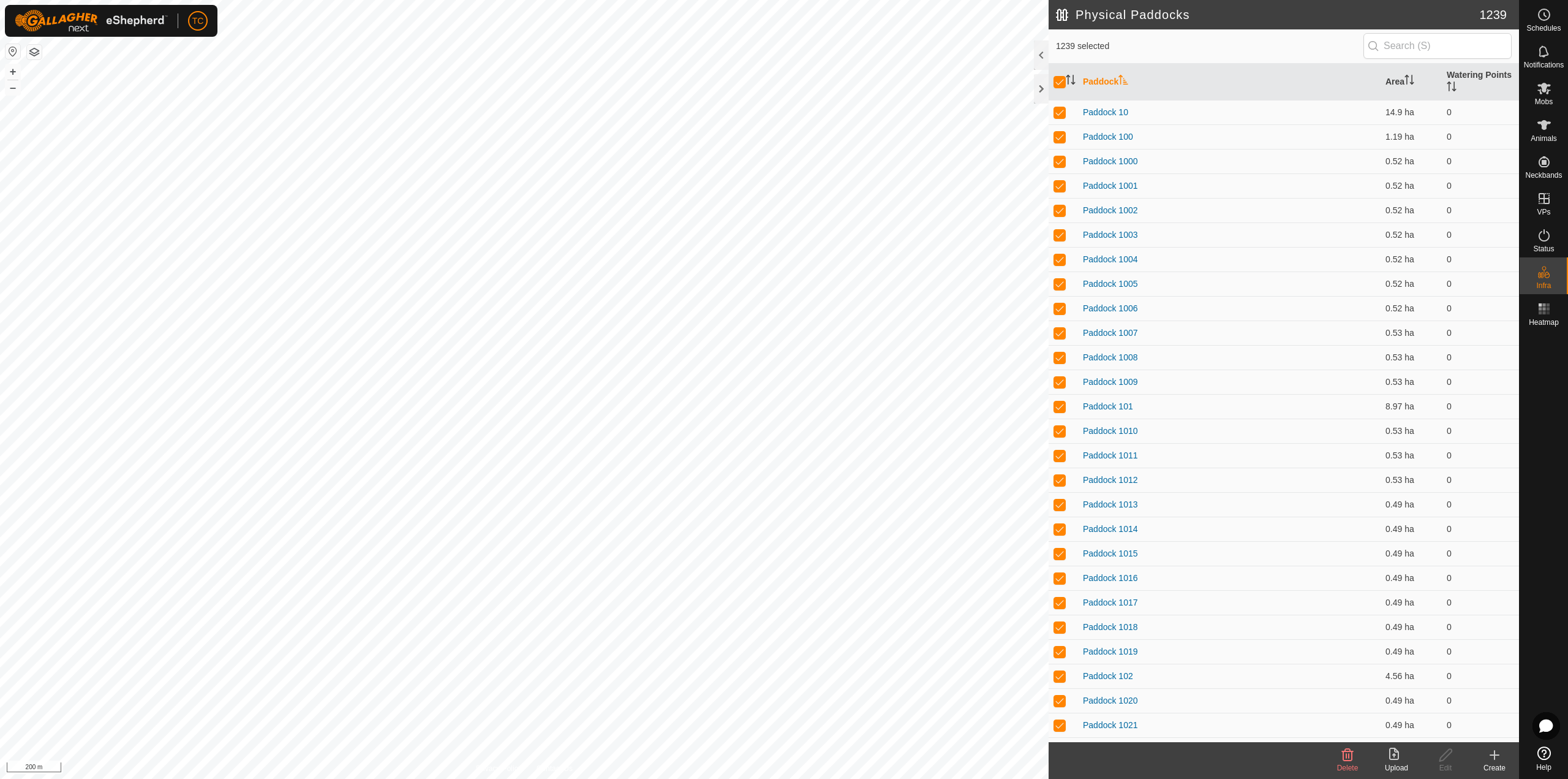
checkbox input "true"
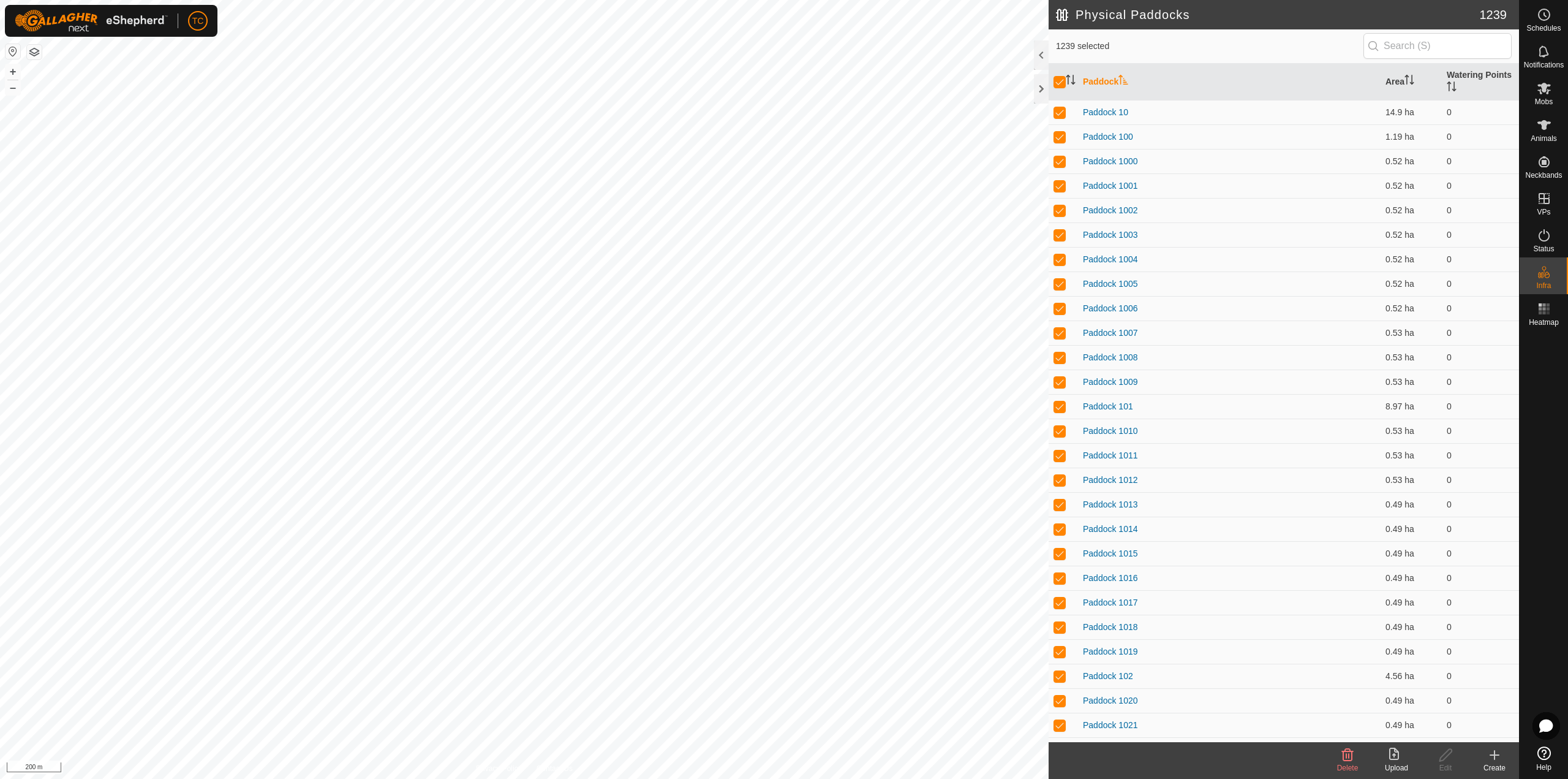
checkbox input "true"
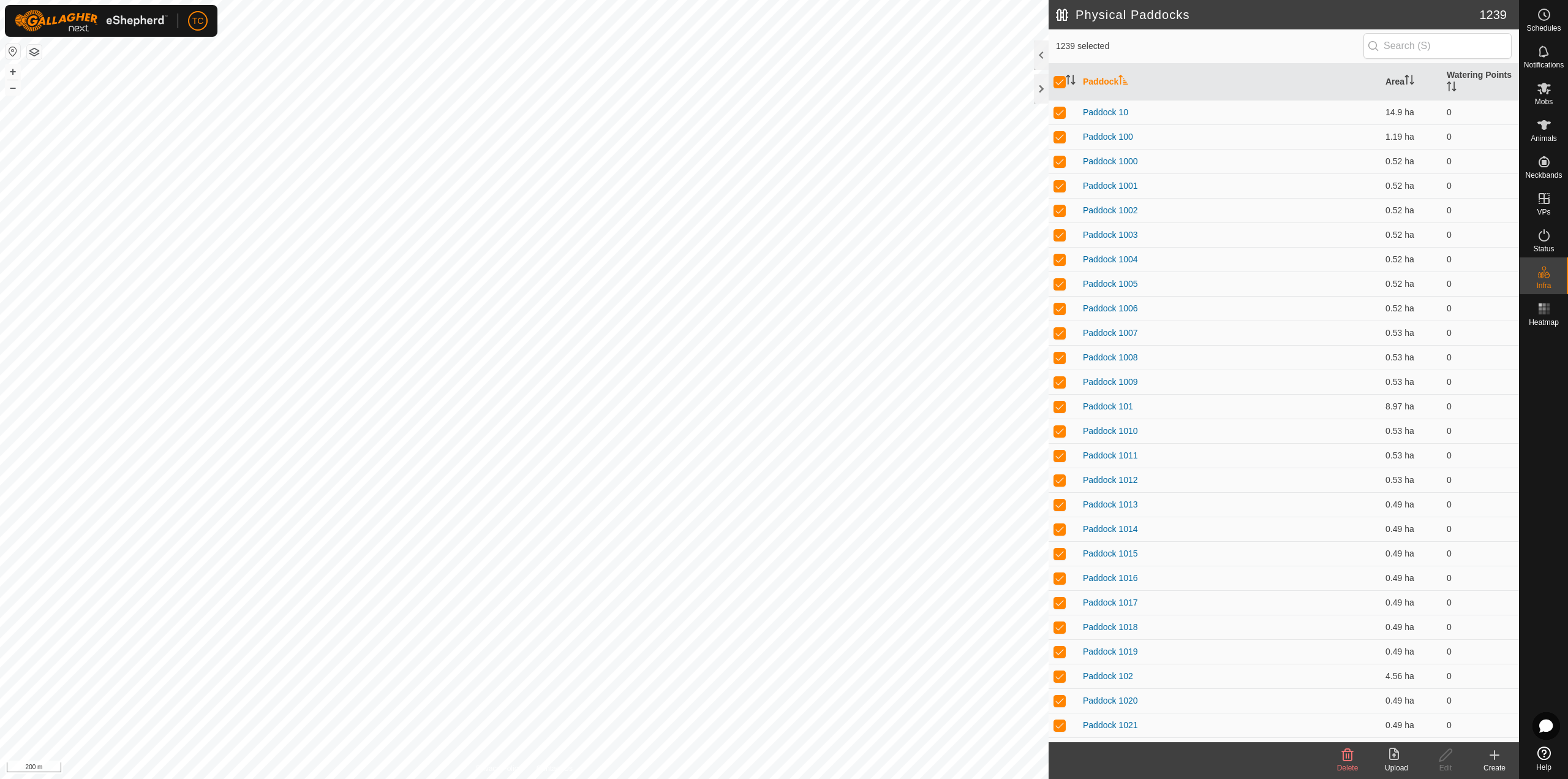
checkbox input "true"
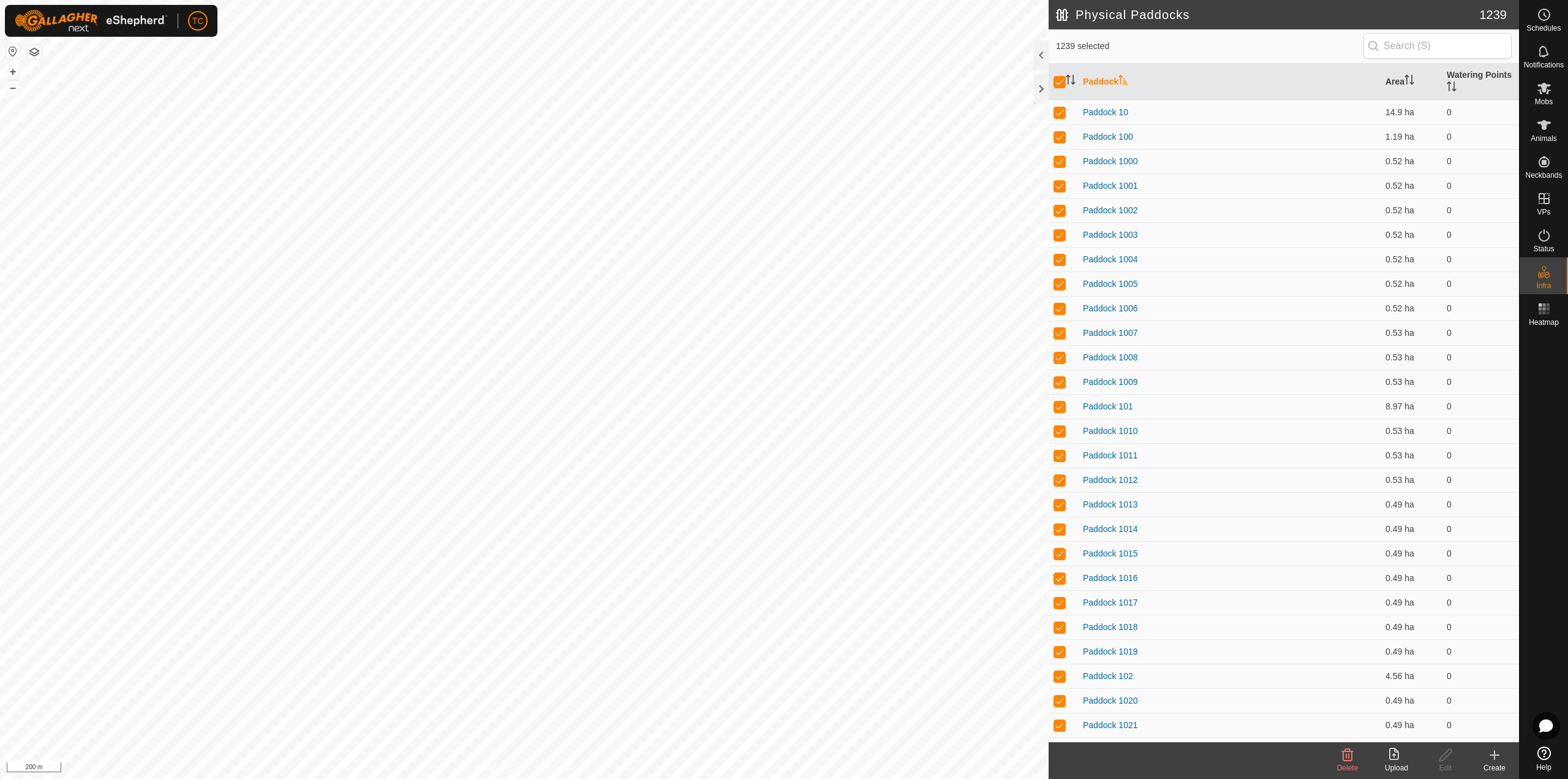
checkbox input "true"
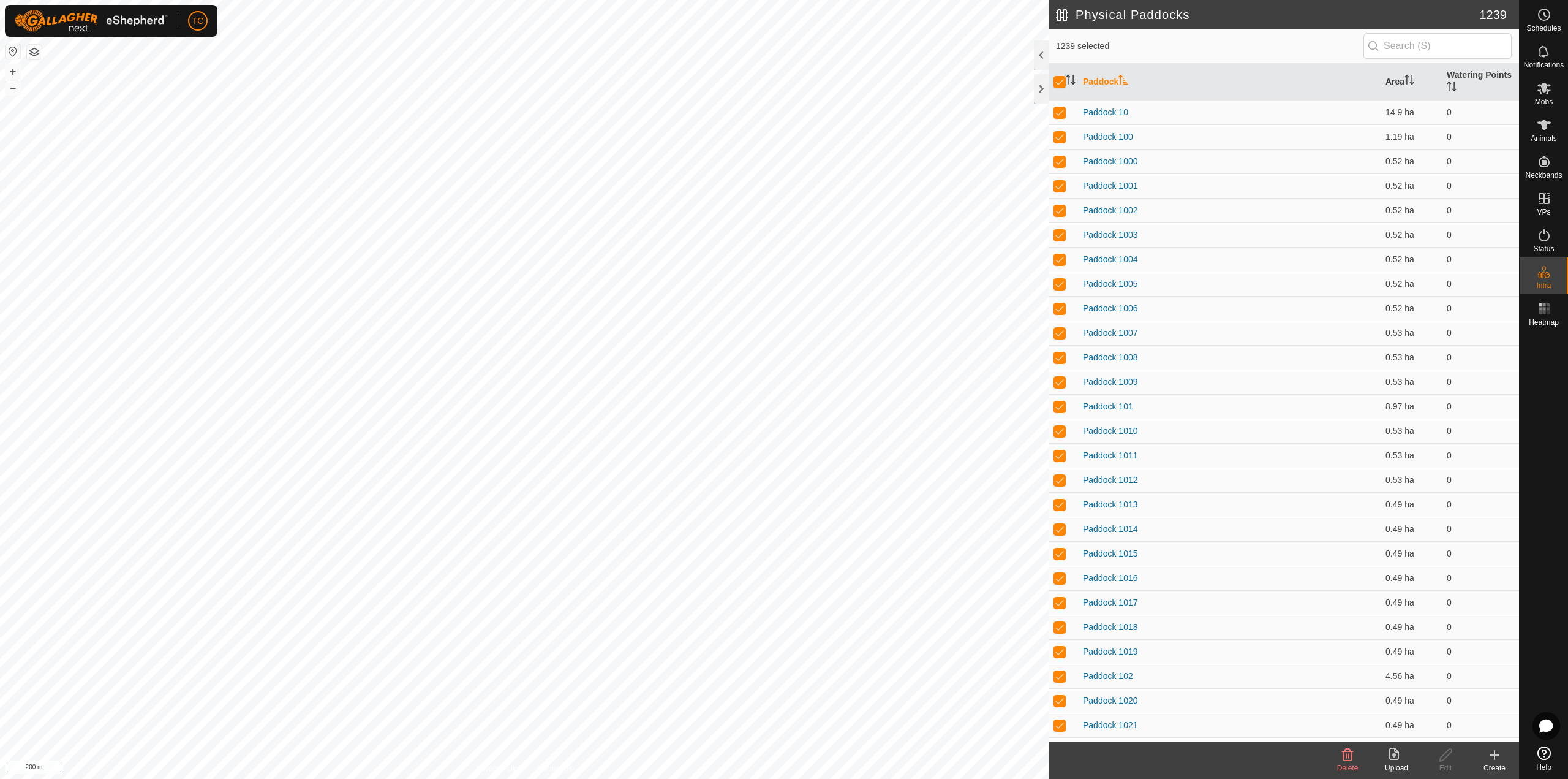
checkbox input "true"
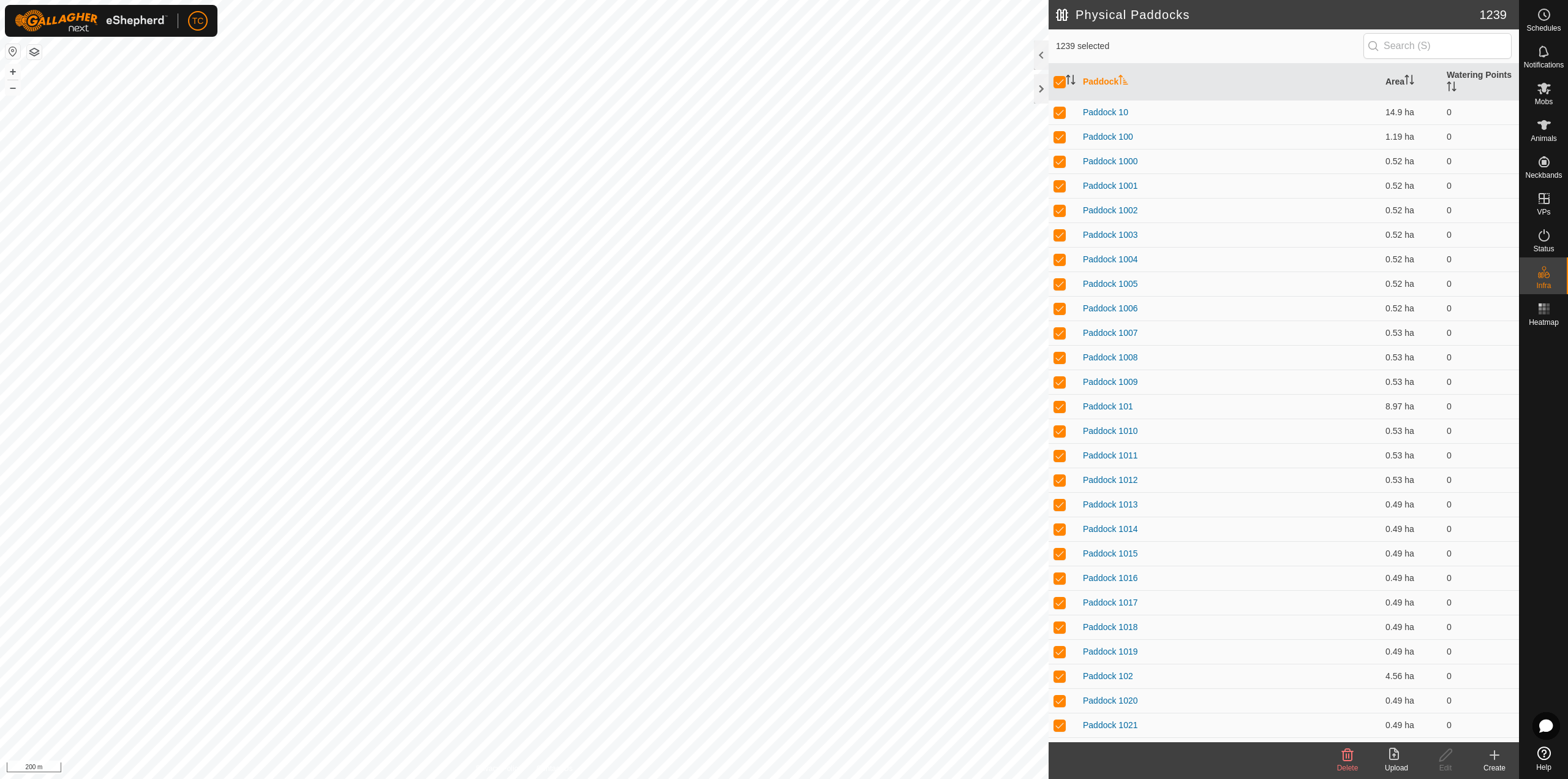
checkbox input "true"
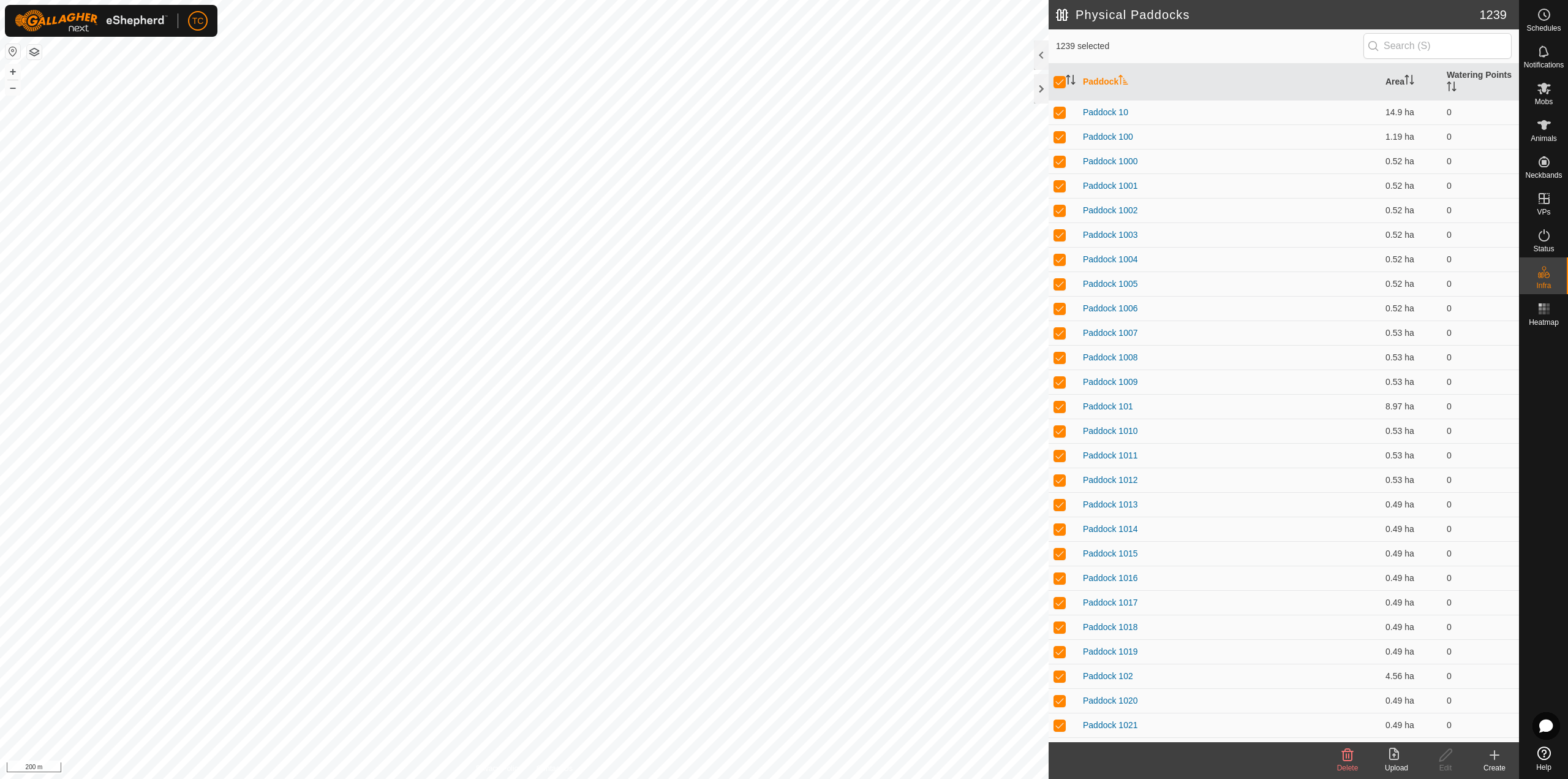
checkbox input "true"
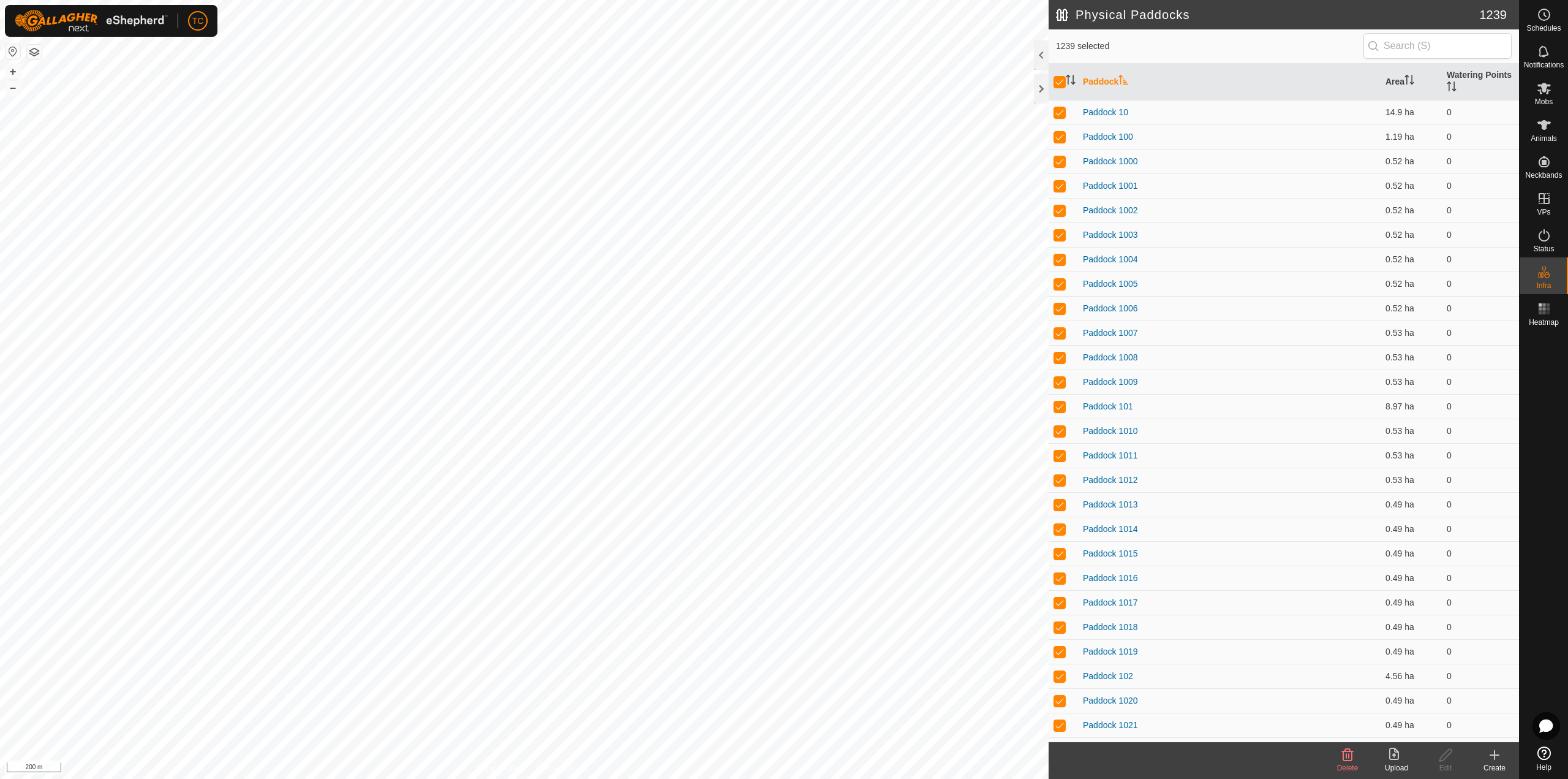
checkbox input "true"
click at [1348, 760] on icon at bounding box center [1348, 754] width 12 height 12
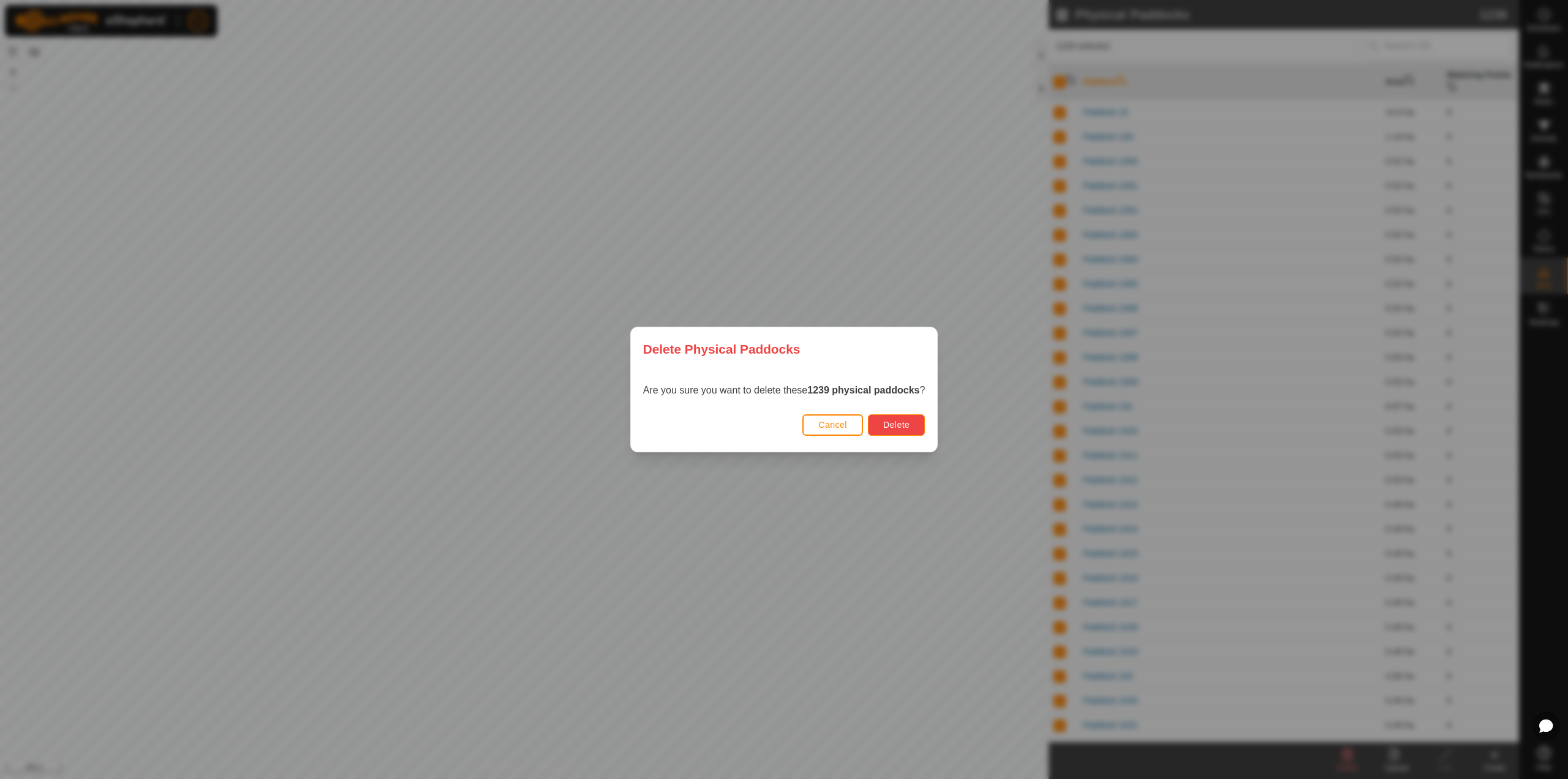
click at [923, 429] on button "Delete" at bounding box center [896, 425] width 57 height 21
click at [908, 425] on span "Delete" at bounding box center [896, 424] width 26 height 10
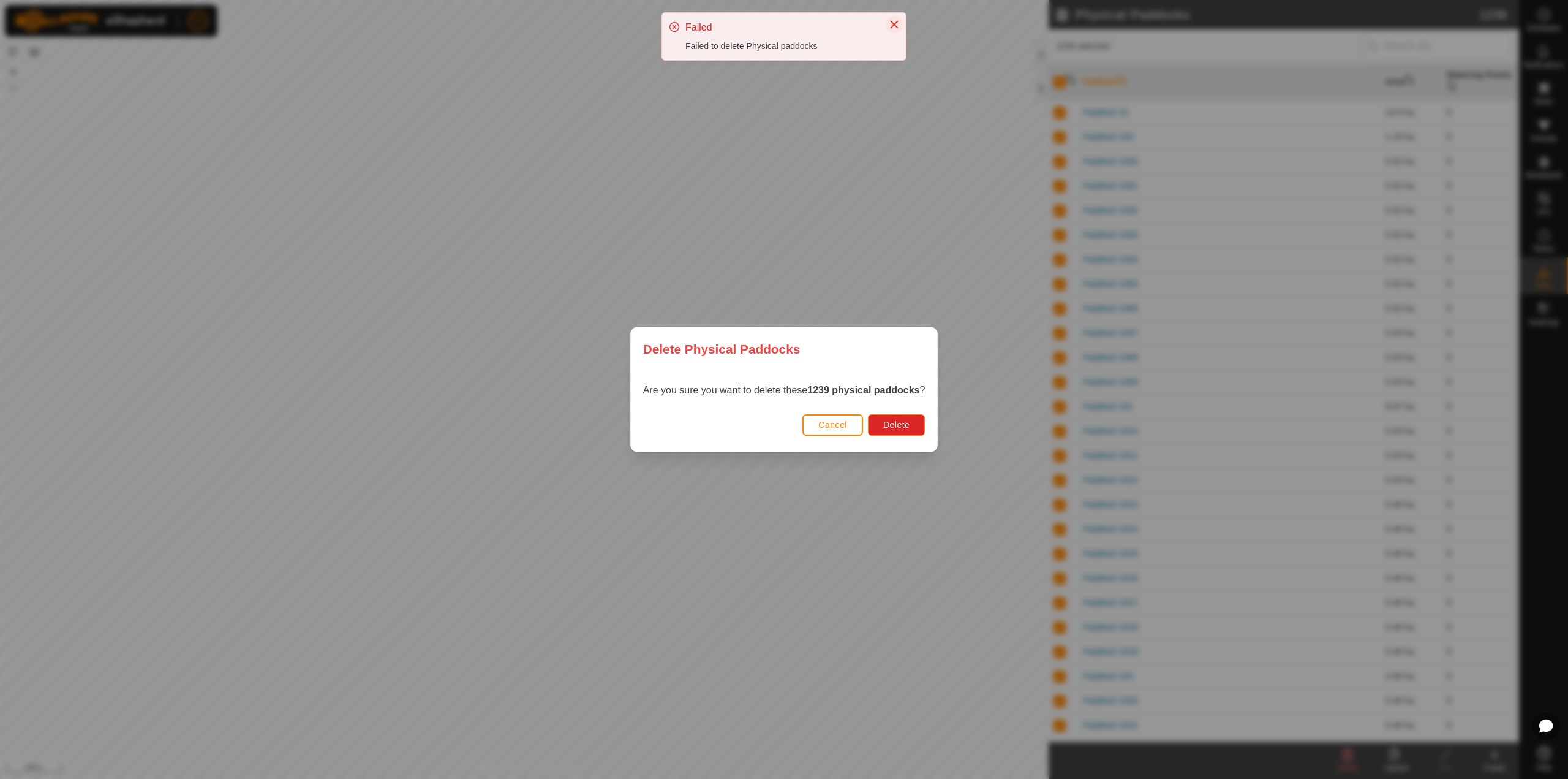
click at [894, 24] on icon "Close" at bounding box center [894, 25] width 8 height 8
click at [842, 423] on span "Cancel" at bounding box center [832, 424] width 29 height 10
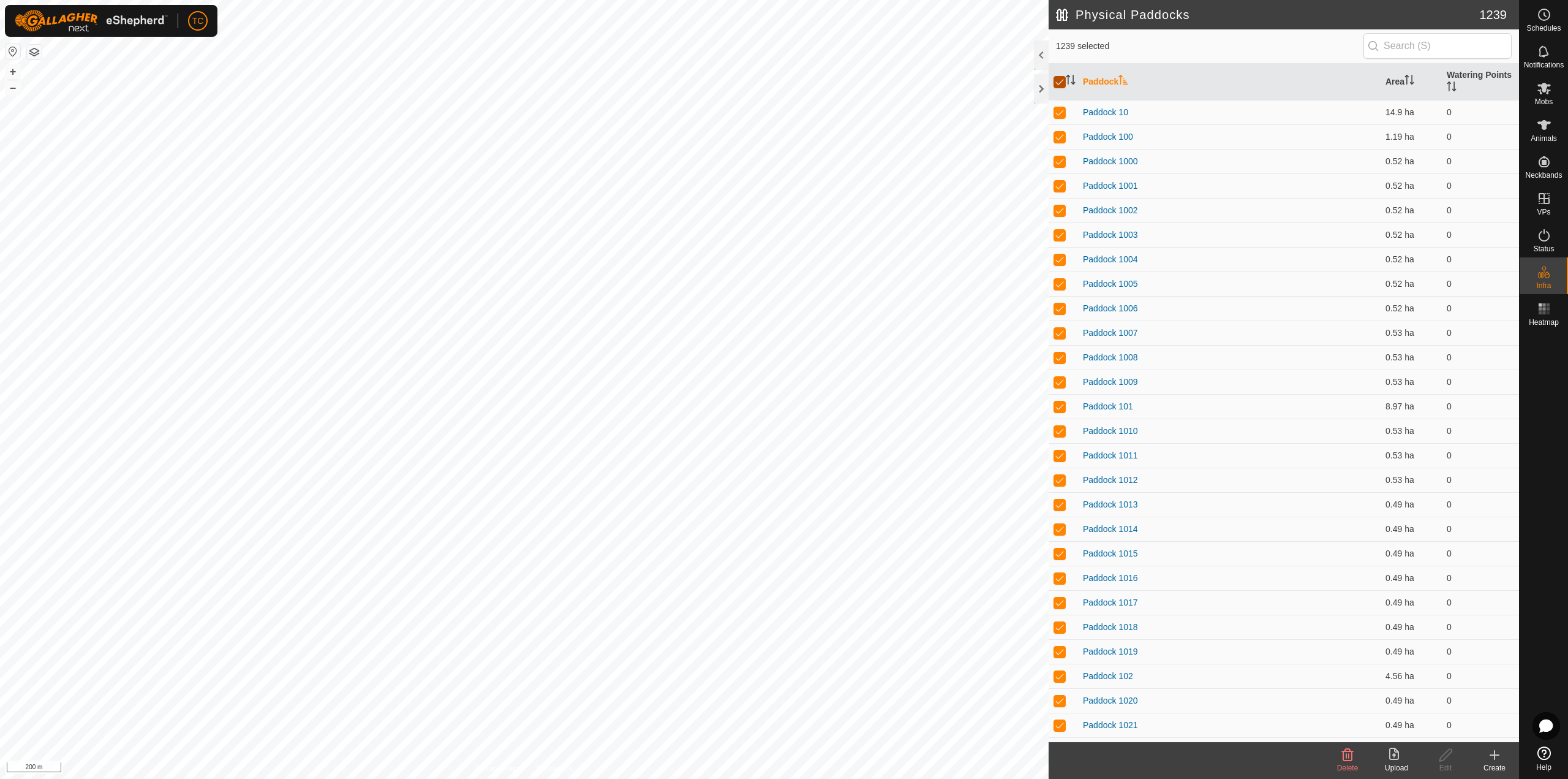
click at [1061, 83] on input "checkbox" at bounding box center [1059, 82] width 12 height 12
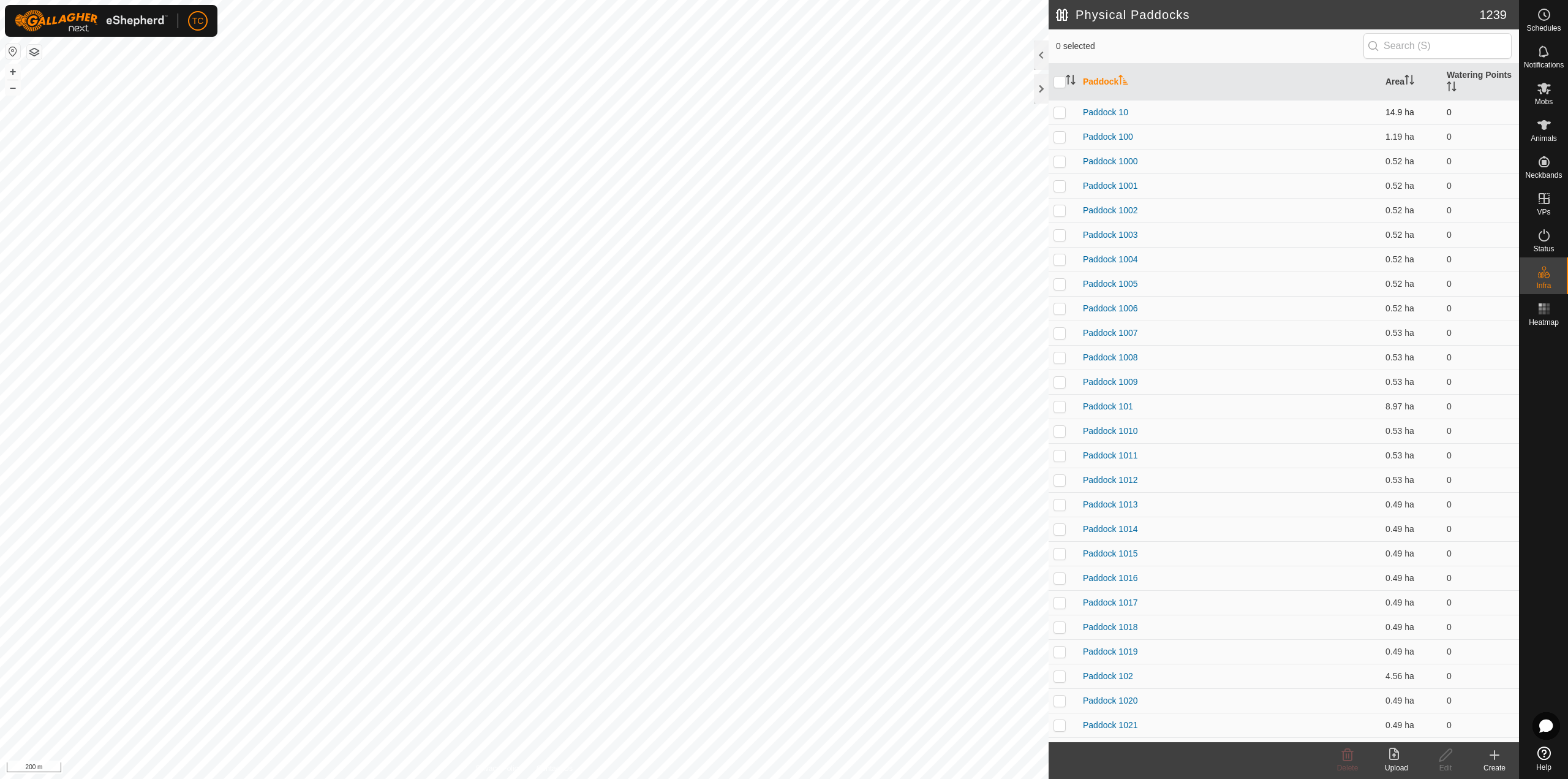
click at [1061, 120] on td at bounding box center [1063, 112] width 29 height 25
click at [1059, 132] on p-tablecheckbox at bounding box center [1059, 136] width 12 height 10
click at [1060, 160] on p-checkbox at bounding box center [1059, 161] width 12 height 10
click at [1061, 184] on p-checkbox at bounding box center [1059, 186] width 12 height 10
click at [1061, 209] on p-checkbox at bounding box center [1059, 210] width 12 height 10
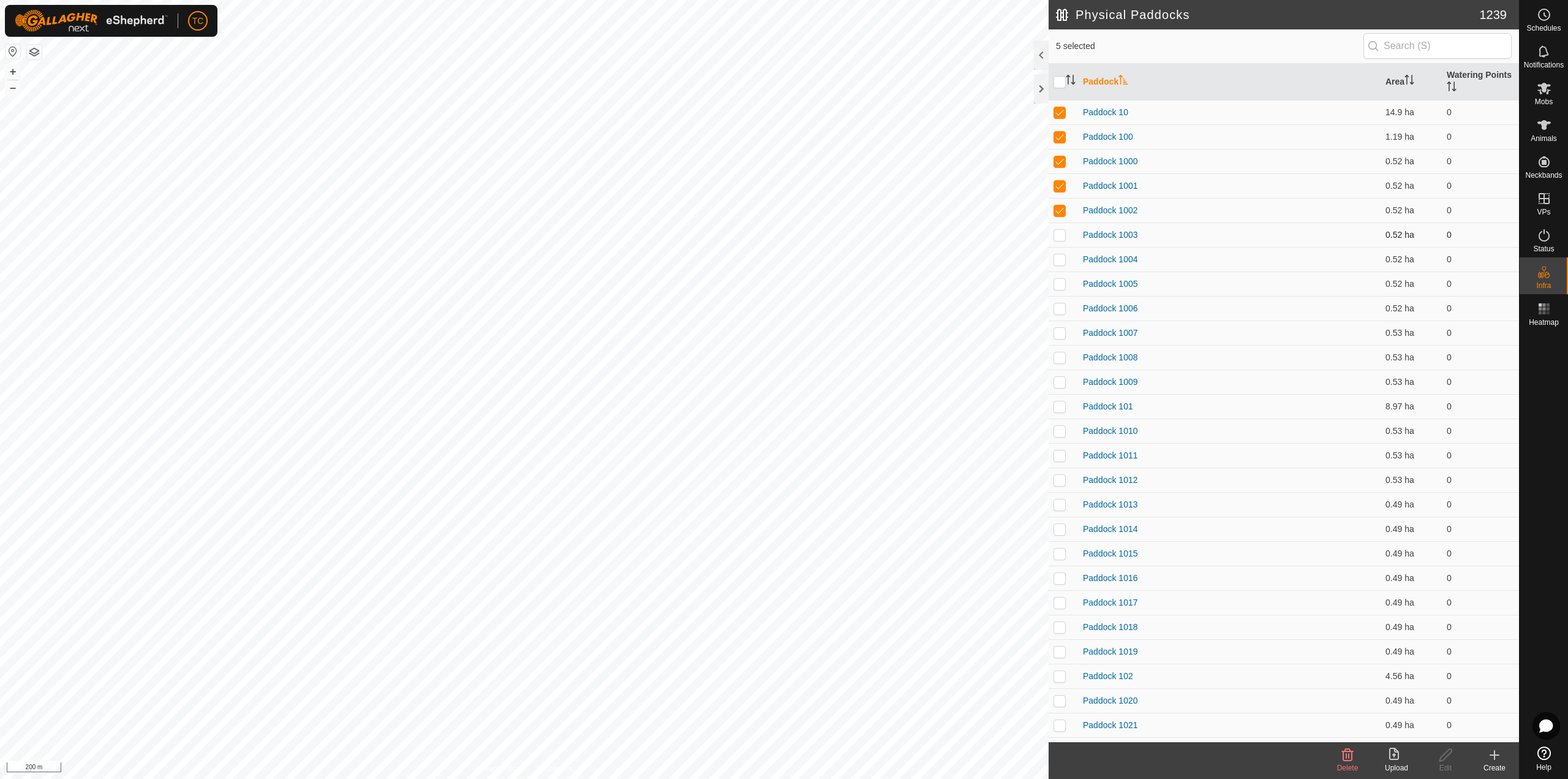
click at [1060, 244] on td at bounding box center [1063, 235] width 29 height 25
click at [1060, 268] on td at bounding box center [1063, 259] width 29 height 25
click at [1058, 288] on p-checkbox at bounding box center [1059, 283] width 12 height 10
click at [1061, 309] on p-checkbox at bounding box center [1059, 308] width 12 height 10
click at [1061, 347] on td at bounding box center [1063, 357] width 29 height 25
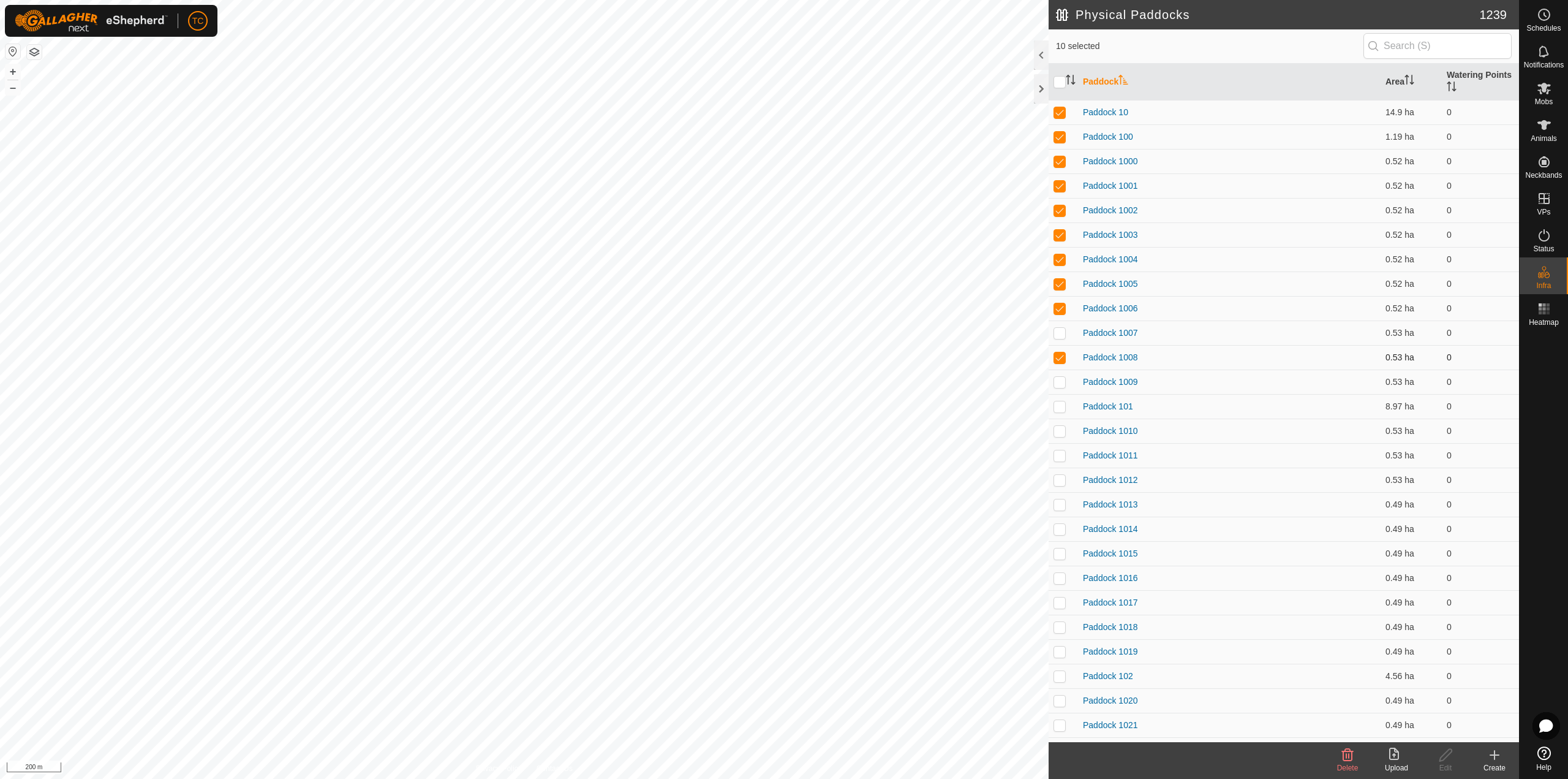
click at [1059, 347] on td at bounding box center [1063, 357] width 29 height 25
click at [1064, 140] on p-checkbox at bounding box center [1059, 136] width 12 height 10
click at [1058, 111] on p-checkbox at bounding box center [1059, 112] width 12 height 10
click at [1058, 336] on p-checkbox at bounding box center [1059, 332] width 12 height 10
click at [1059, 355] on p-checkbox at bounding box center [1059, 357] width 12 height 10
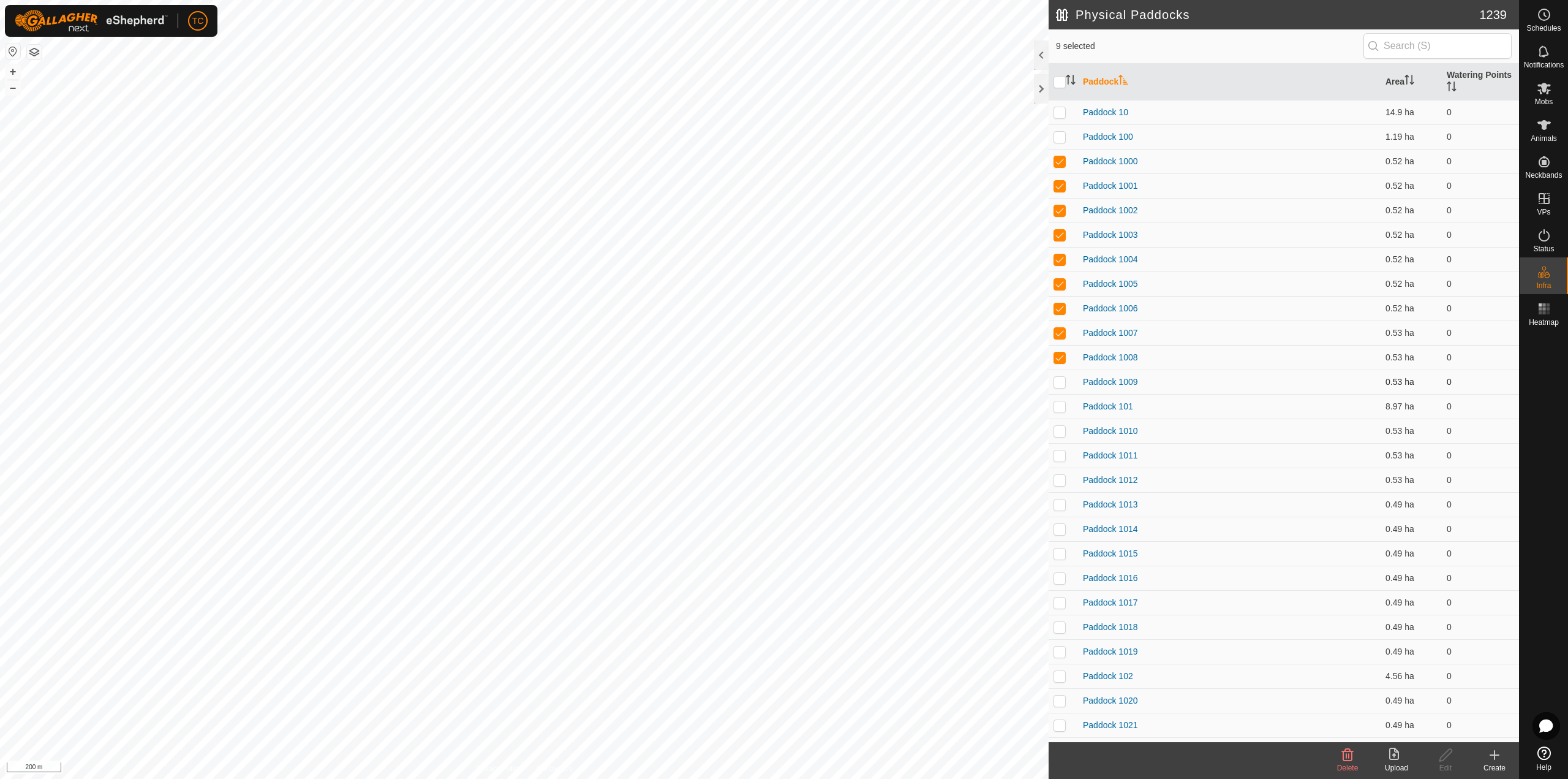
click at [1060, 380] on p-checkbox at bounding box center [1059, 381] width 12 height 10
click at [1058, 401] on p-tablecheckbox at bounding box center [1059, 406] width 12 height 10
click at [1060, 426] on p-tablecheckbox at bounding box center [1059, 431] width 12 height 10
click at [1060, 447] on td at bounding box center [1063, 455] width 29 height 25
click at [1061, 471] on td at bounding box center [1063, 480] width 29 height 25
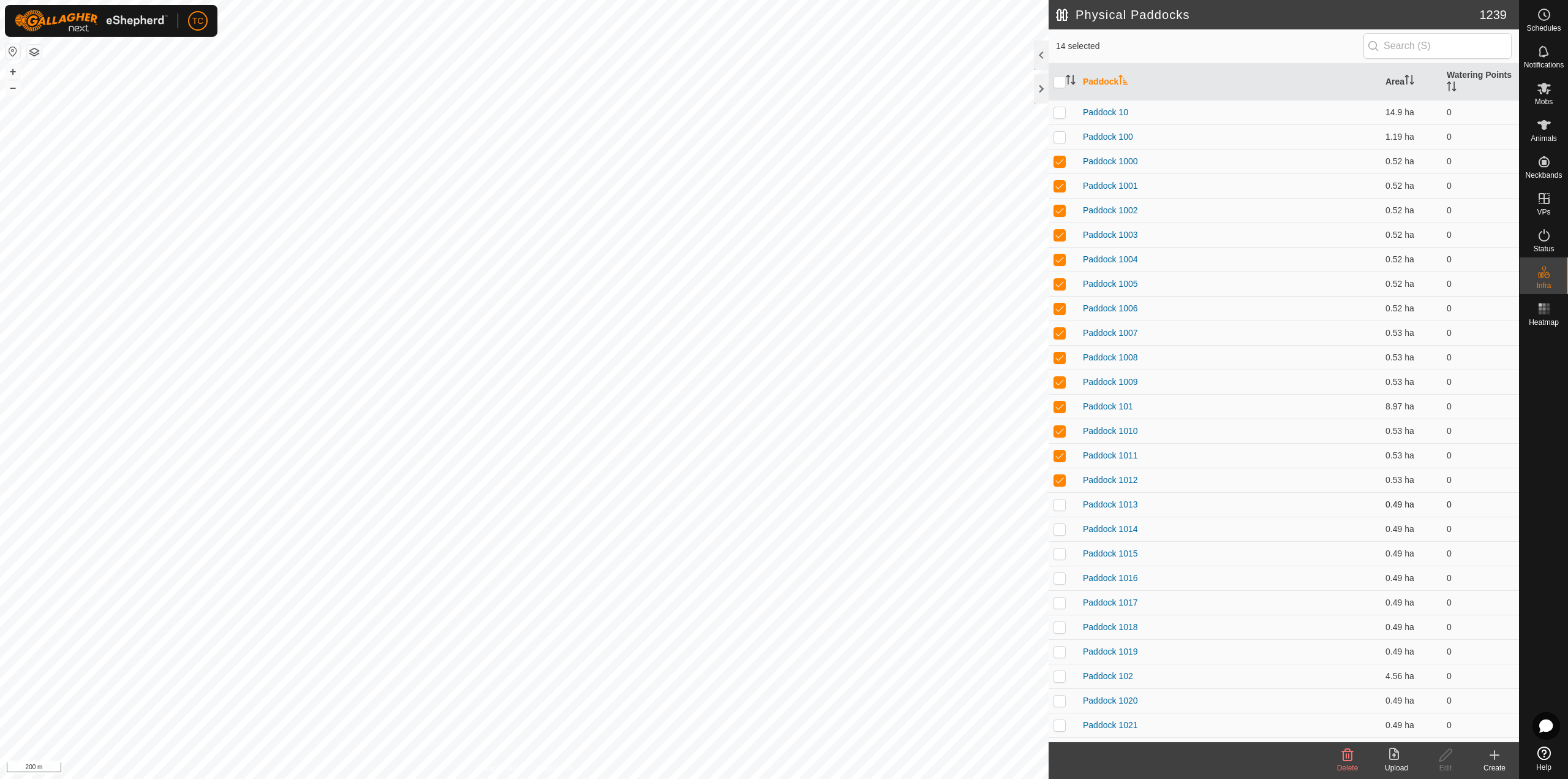
click at [1063, 498] on td at bounding box center [1063, 504] width 29 height 25
click at [1064, 528] on p-checkbox at bounding box center [1059, 528] width 12 height 10
click at [1064, 560] on td at bounding box center [1063, 553] width 29 height 25
click at [1064, 584] on td at bounding box center [1063, 578] width 29 height 25
click at [1059, 606] on p-checkbox at bounding box center [1059, 602] width 12 height 10
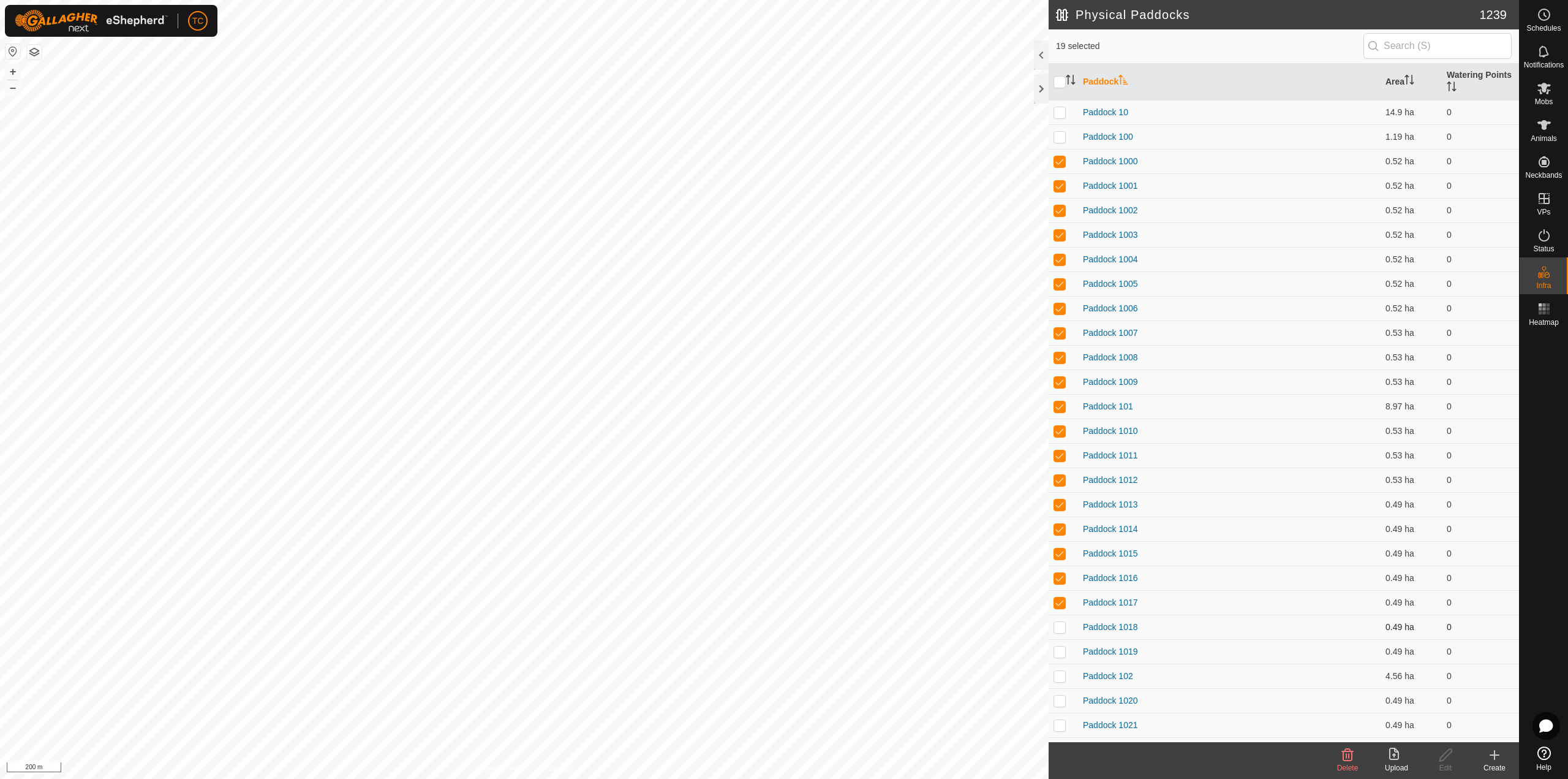
click at [1061, 630] on p-checkbox at bounding box center [1059, 626] width 12 height 10
click at [1060, 649] on p-checkbox at bounding box center [1059, 651] width 12 height 10
click at [1064, 676] on p-checkbox at bounding box center [1059, 676] width 12 height 10
click at [1059, 677] on p-checkbox at bounding box center [1059, 676] width 12 height 10
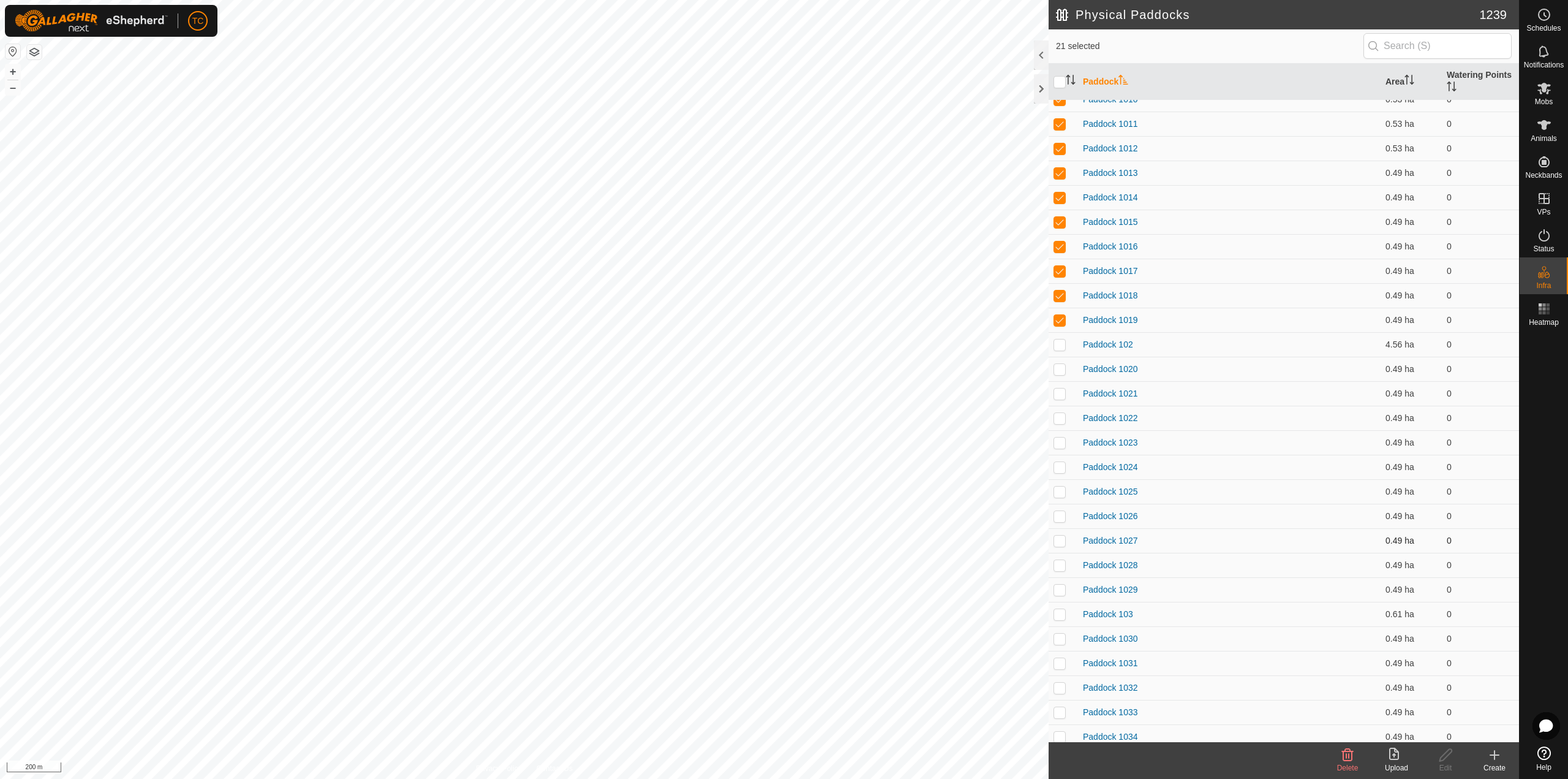
scroll to position [368, 0]
click at [1062, 331] on p-checkbox at bounding box center [1059, 332] width 12 height 10
click at [1058, 357] on p-checkbox at bounding box center [1059, 357] width 12 height 10
click at [1063, 379] on p-checkbox at bounding box center [1059, 381] width 12 height 10
click at [1059, 411] on td at bounding box center [1063, 407] width 29 height 25
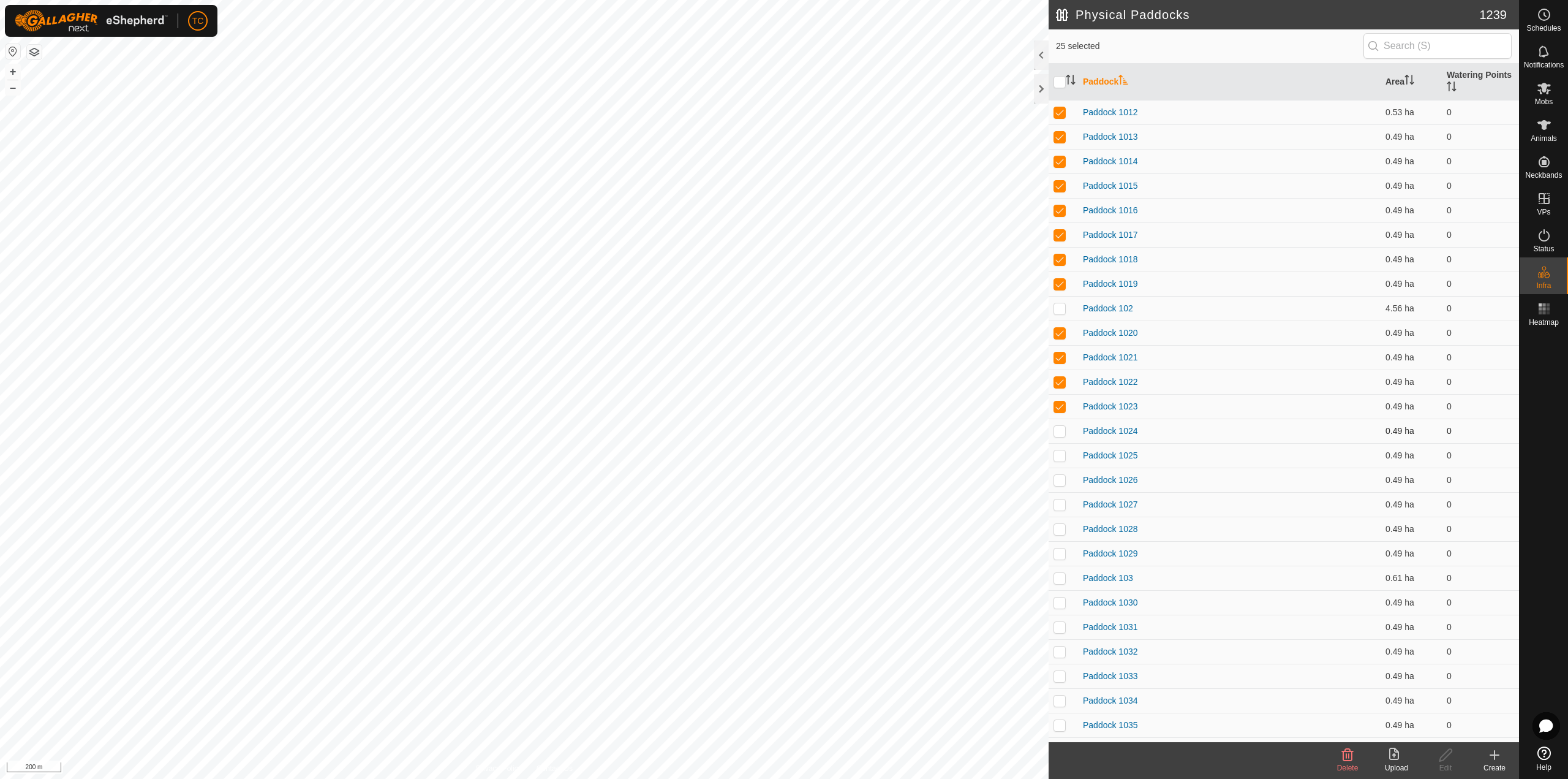
click at [1058, 432] on p-checkbox at bounding box center [1059, 431] width 12 height 10
click at [1062, 455] on p-checkbox at bounding box center [1059, 455] width 12 height 10
drag, startPoint x: 1060, startPoint y: 474, endPoint x: 1061, endPoint y: 485, distance: 11.0
click at [1060, 475] on td at bounding box center [1063, 480] width 29 height 25
click at [1060, 498] on td at bounding box center [1063, 504] width 29 height 25
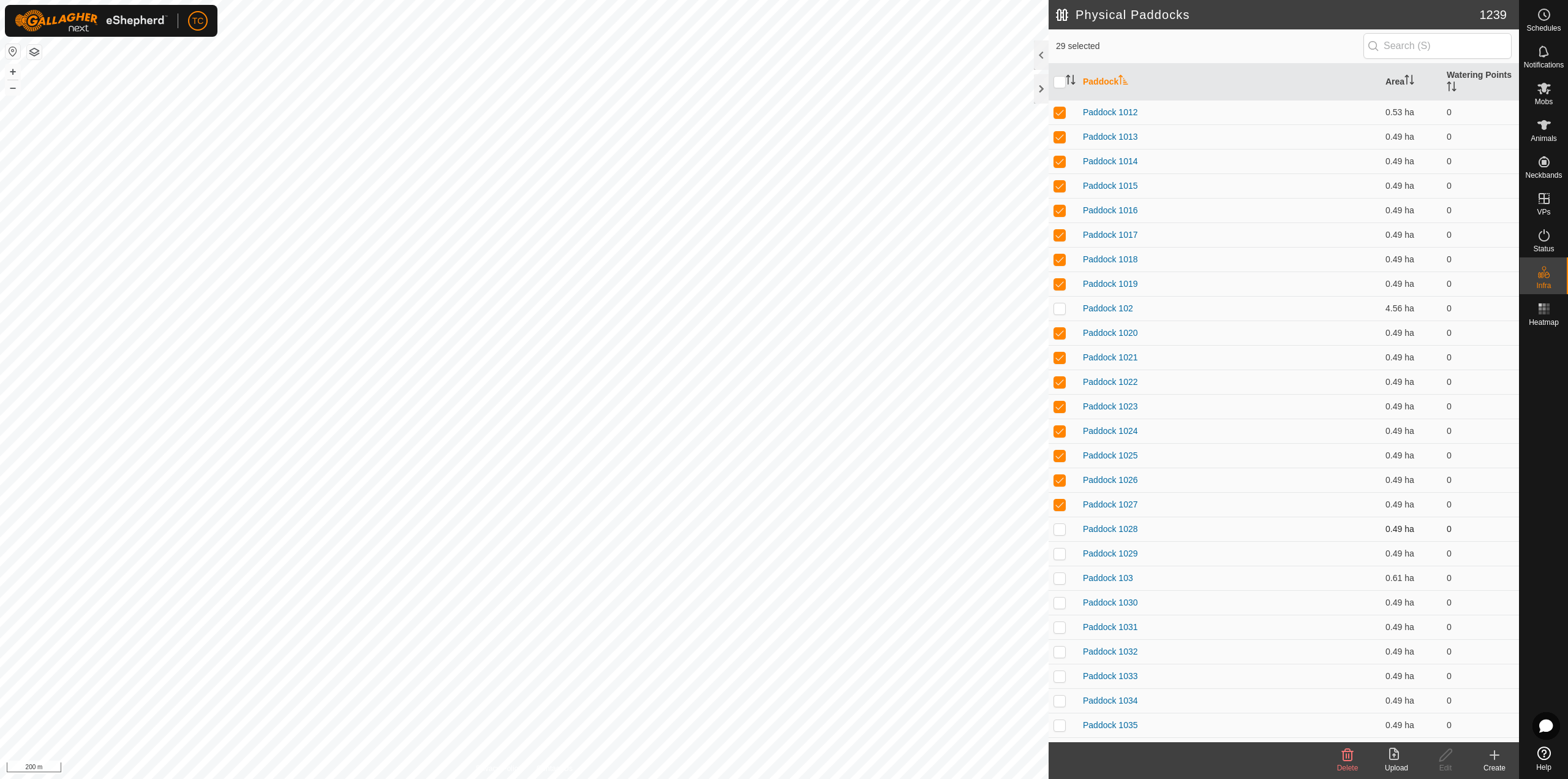
click at [1061, 528] on p-checkbox at bounding box center [1059, 528] width 12 height 10
click at [1061, 547] on td at bounding box center [1063, 553] width 29 height 25
click at [1063, 571] on td at bounding box center [1063, 578] width 29 height 25
click at [1061, 582] on p-checkbox at bounding box center [1059, 577] width 12 height 10
click at [1057, 610] on td at bounding box center [1063, 603] width 29 height 25
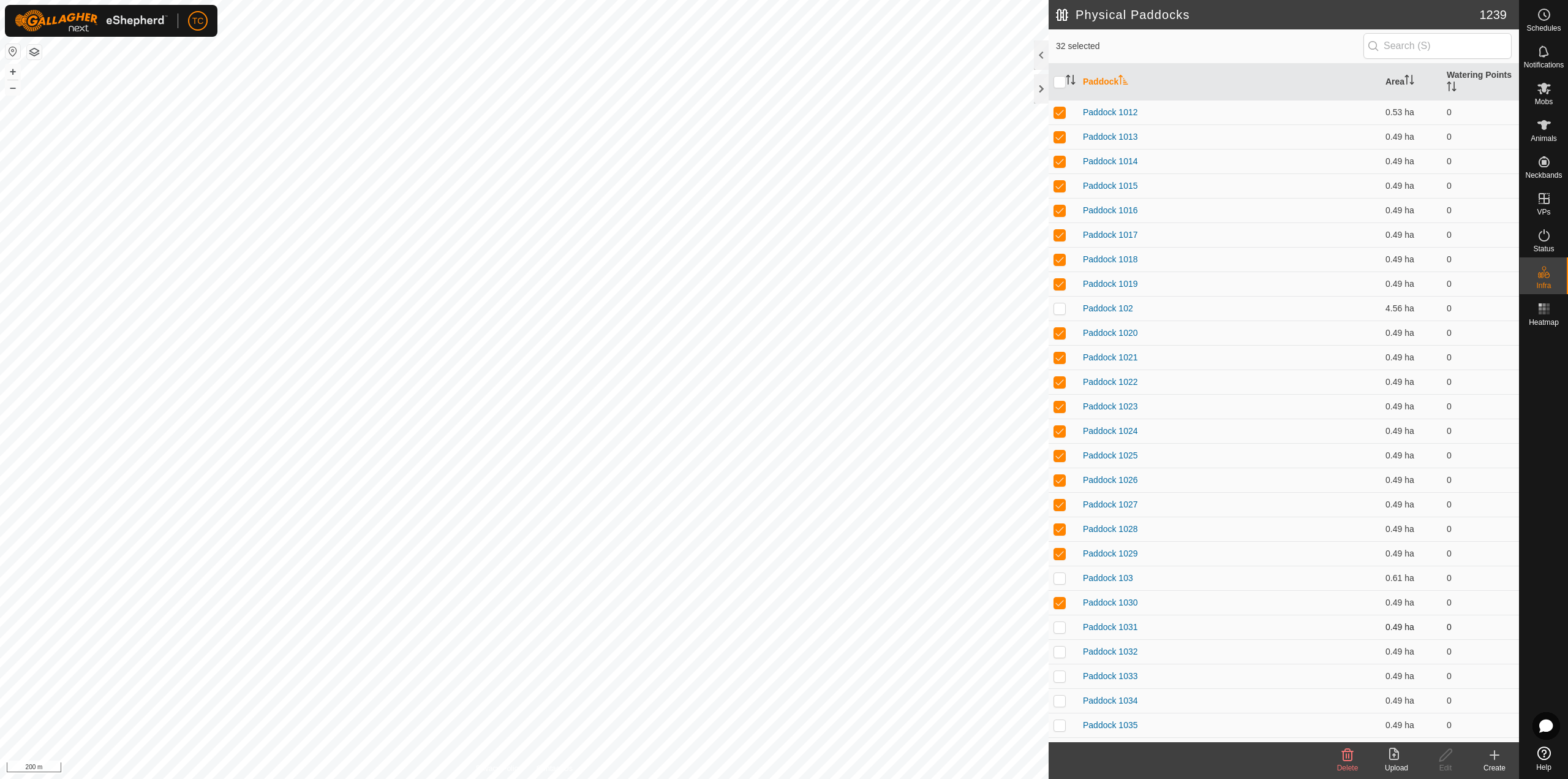
click at [1061, 627] on p-checkbox at bounding box center [1059, 626] width 12 height 10
click at [1061, 645] on td at bounding box center [1063, 652] width 29 height 25
click at [1060, 663] on td at bounding box center [1063, 652] width 29 height 25
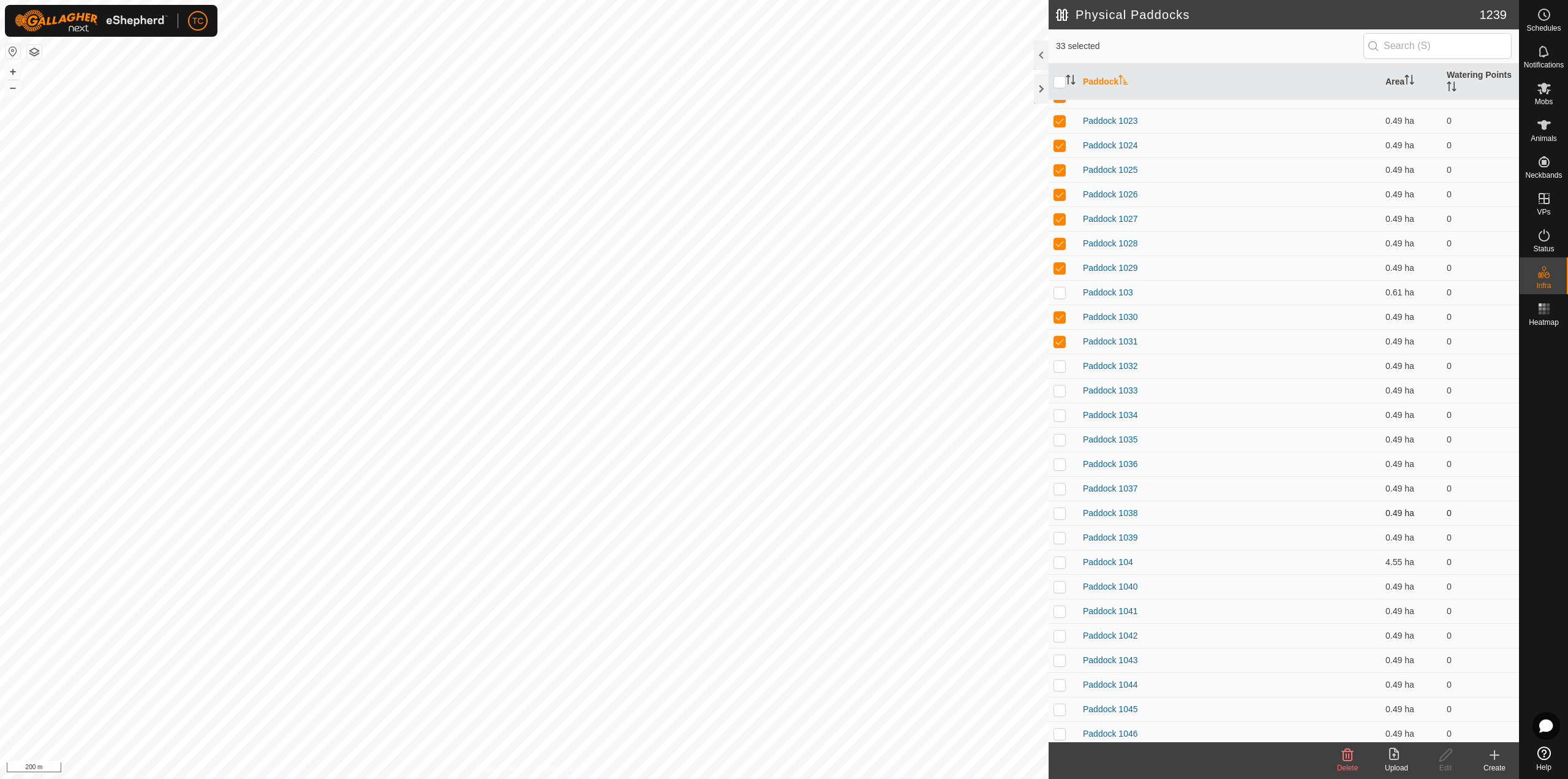
scroll to position [674, 0]
click at [1060, 341] on td at bounding box center [1063, 345] width 29 height 25
click at [1056, 365] on p-tablecheckbox at bounding box center [1059, 369] width 12 height 10
click at [1064, 393] on p-checkbox at bounding box center [1059, 394] width 12 height 10
click at [1056, 423] on p-checkbox at bounding box center [1059, 418] width 12 height 10
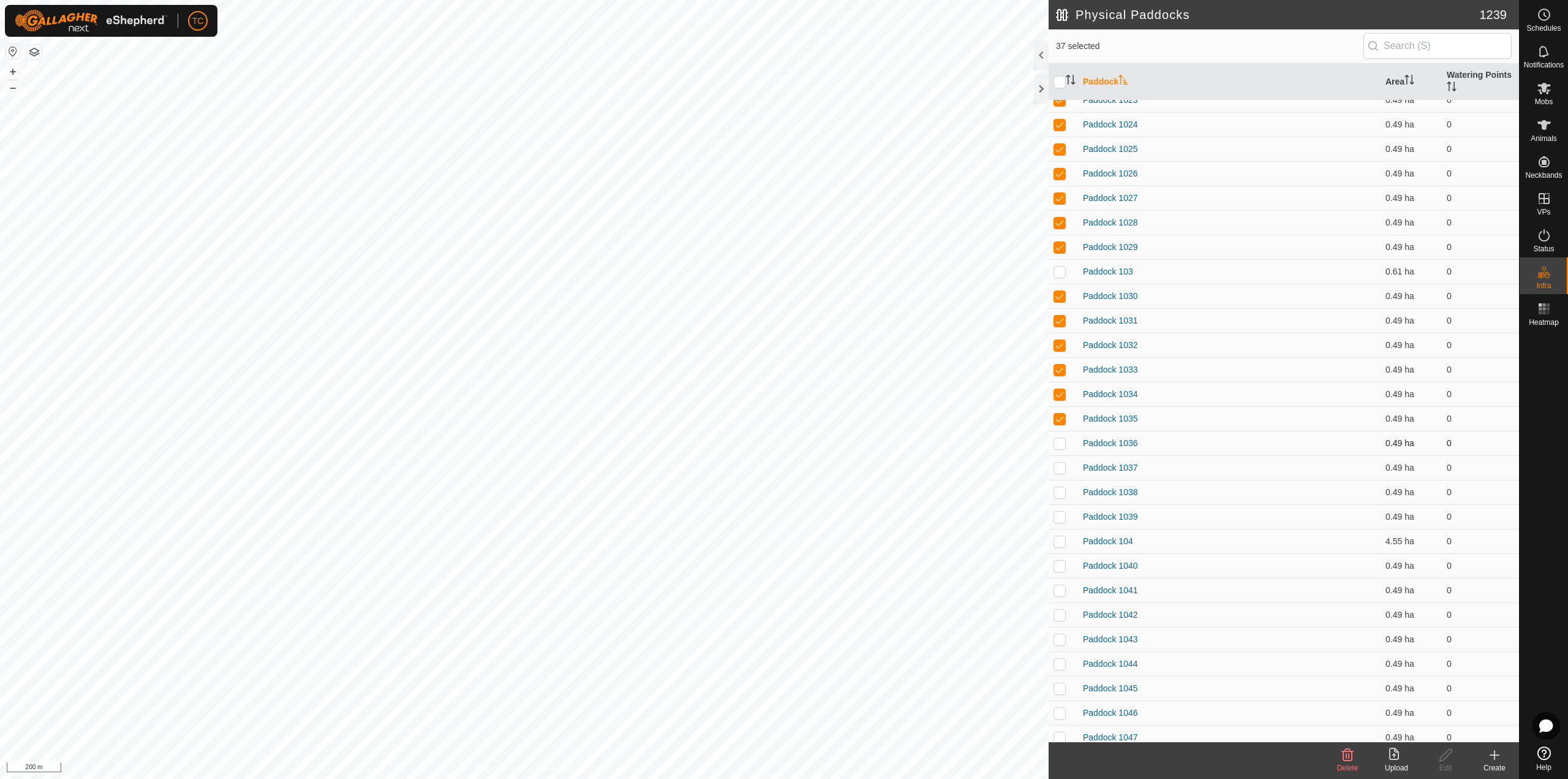
click at [1061, 440] on p-checkbox at bounding box center [1059, 443] width 12 height 10
click at [1064, 466] on p-checkbox at bounding box center [1059, 467] width 12 height 10
click at [1063, 486] on td at bounding box center [1063, 492] width 29 height 25
click at [1064, 515] on p-checkbox at bounding box center [1059, 517] width 12 height 10
click at [1060, 559] on td at bounding box center [1063, 566] width 29 height 25
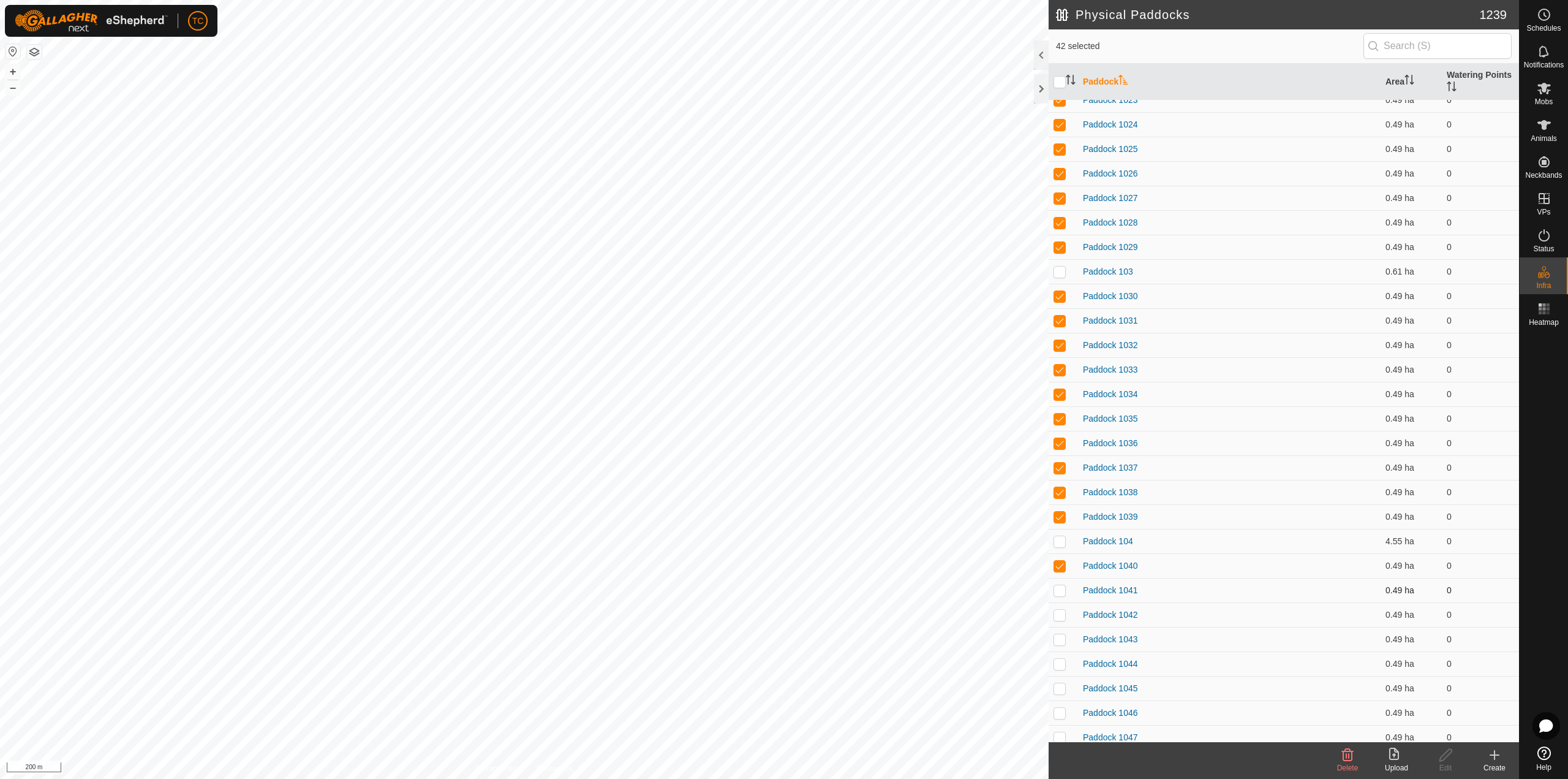
click at [1061, 588] on p-checkbox at bounding box center [1059, 590] width 12 height 10
click at [1057, 622] on td at bounding box center [1063, 615] width 29 height 25
click at [1056, 647] on td at bounding box center [1063, 639] width 29 height 25
click at [1058, 665] on p-checkbox at bounding box center [1059, 663] width 12 height 10
click at [1058, 686] on p-checkbox at bounding box center [1059, 688] width 12 height 10
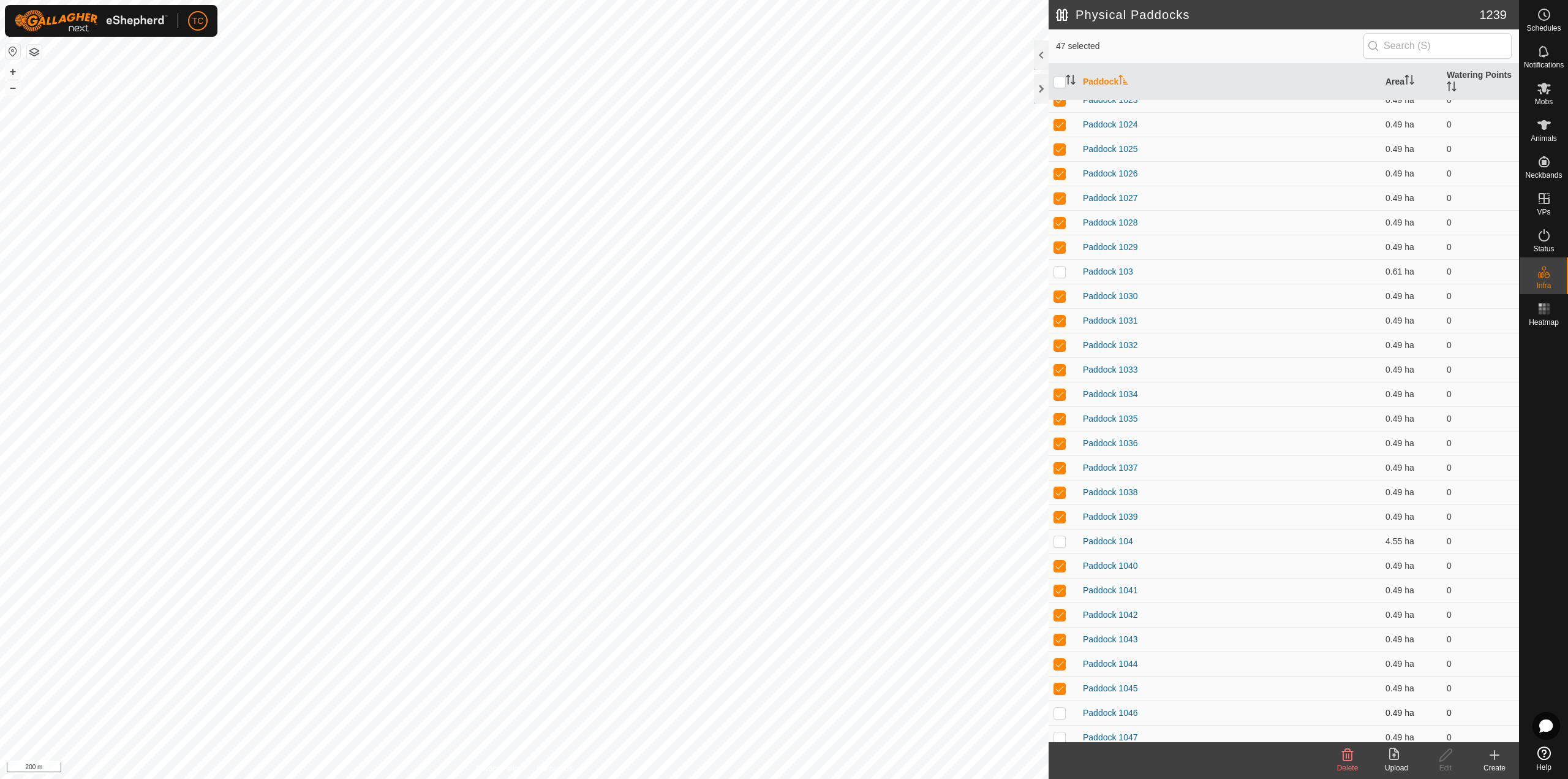
click at [1063, 710] on p-checkbox at bounding box center [1059, 712] width 12 height 10
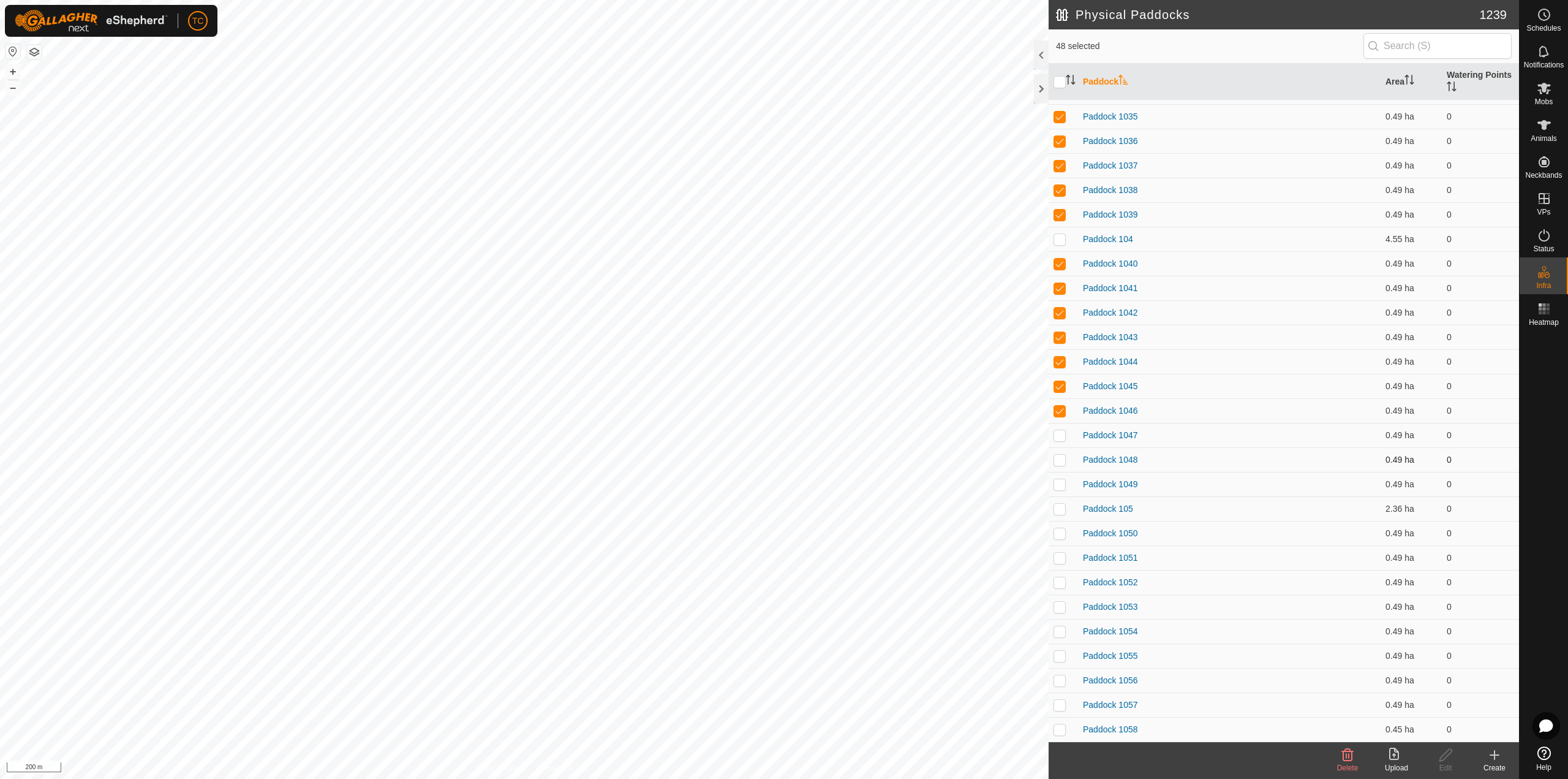
scroll to position [981, 0]
click at [1060, 431] on p-checkbox at bounding box center [1059, 431] width 12 height 10
click at [1058, 451] on p-checkbox at bounding box center [1059, 455] width 12 height 10
click at [1057, 479] on p-checkbox at bounding box center [1059, 480] width 12 height 10
click at [1063, 528] on p-checkbox at bounding box center [1059, 528] width 12 height 10
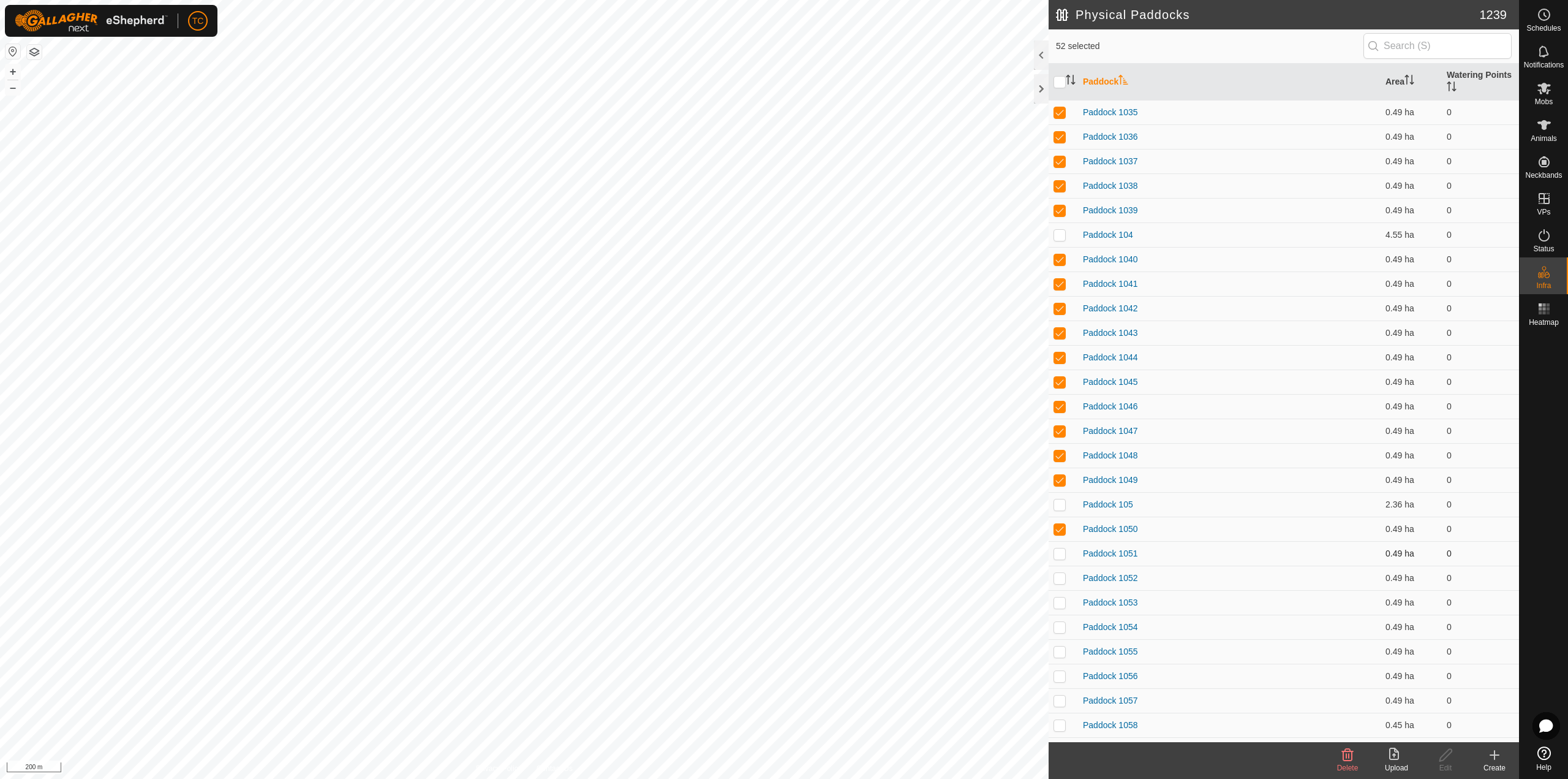
click at [1061, 551] on p-checkbox at bounding box center [1059, 553] width 12 height 10
click at [1064, 573] on p-checkbox at bounding box center [1059, 577] width 12 height 10
click at [1066, 603] on td at bounding box center [1063, 603] width 29 height 25
click at [1064, 625] on p-checkbox at bounding box center [1059, 626] width 12 height 10
click at [1358, 756] on delete-svg-icon at bounding box center [1347, 754] width 49 height 15
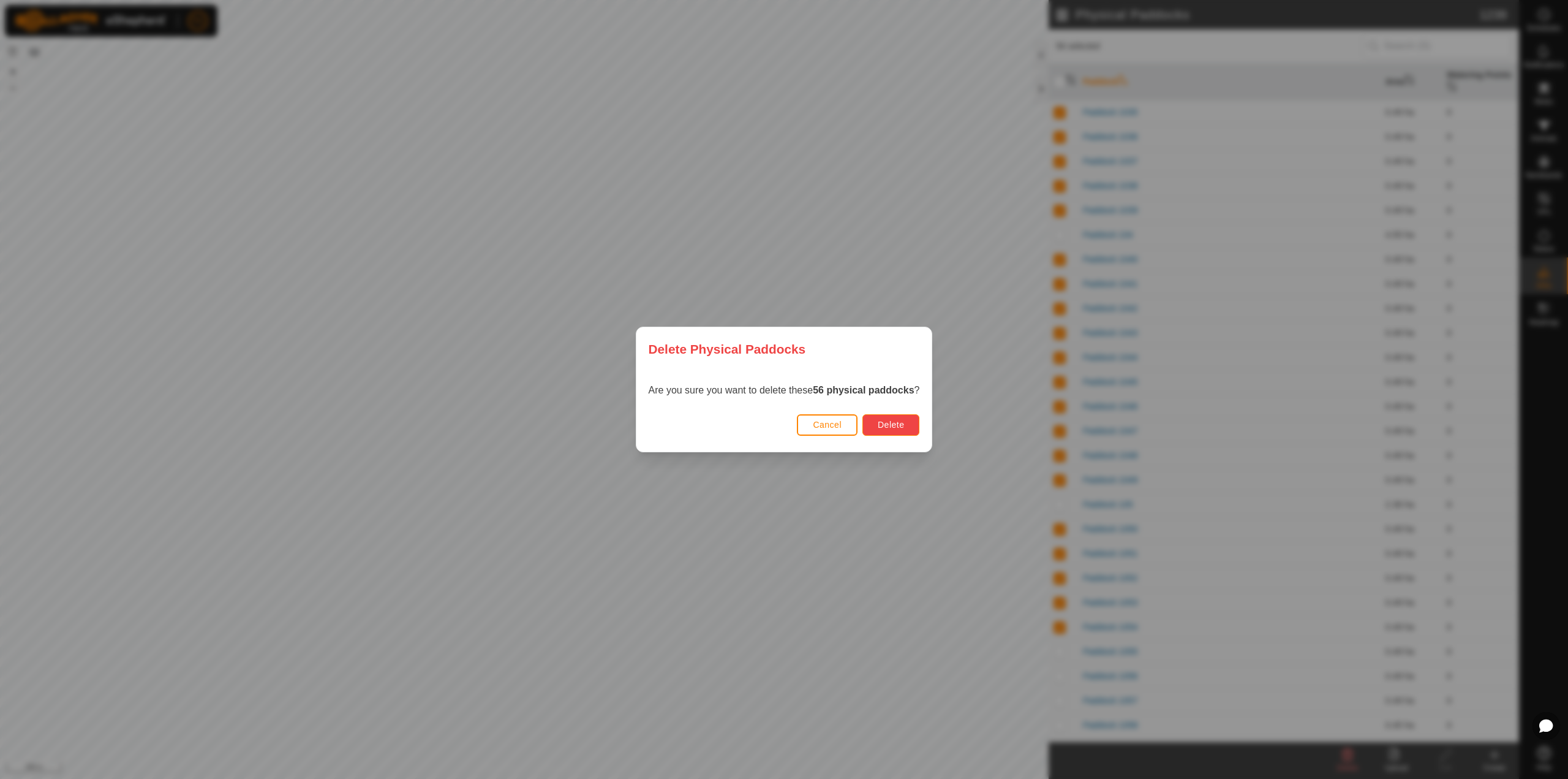
click at [903, 432] on button "Delete" at bounding box center [891, 425] width 57 height 21
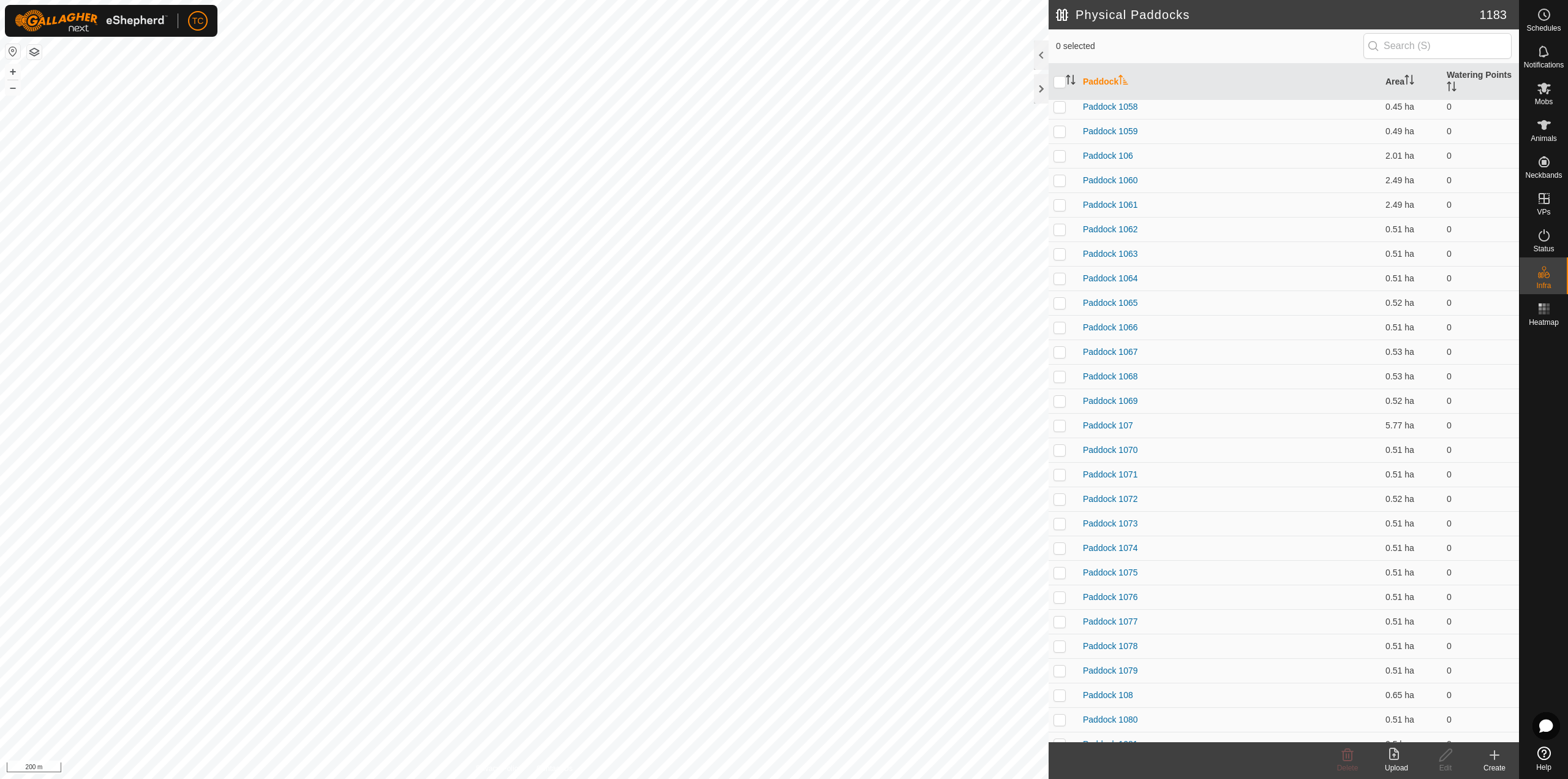
scroll to position [0, 0]
click at [1062, 259] on p-checkbox at bounding box center [1059, 259] width 12 height 10
click at [1060, 284] on p-checkbox at bounding box center [1059, 283] width 12 height 10
click at [1063, 305] on p-checkbox at bounding box center [1059, 308] width 12 height 10
click at [1062, 332] on p-checkbox at bounding box center [1059, 332] width 12 height 10
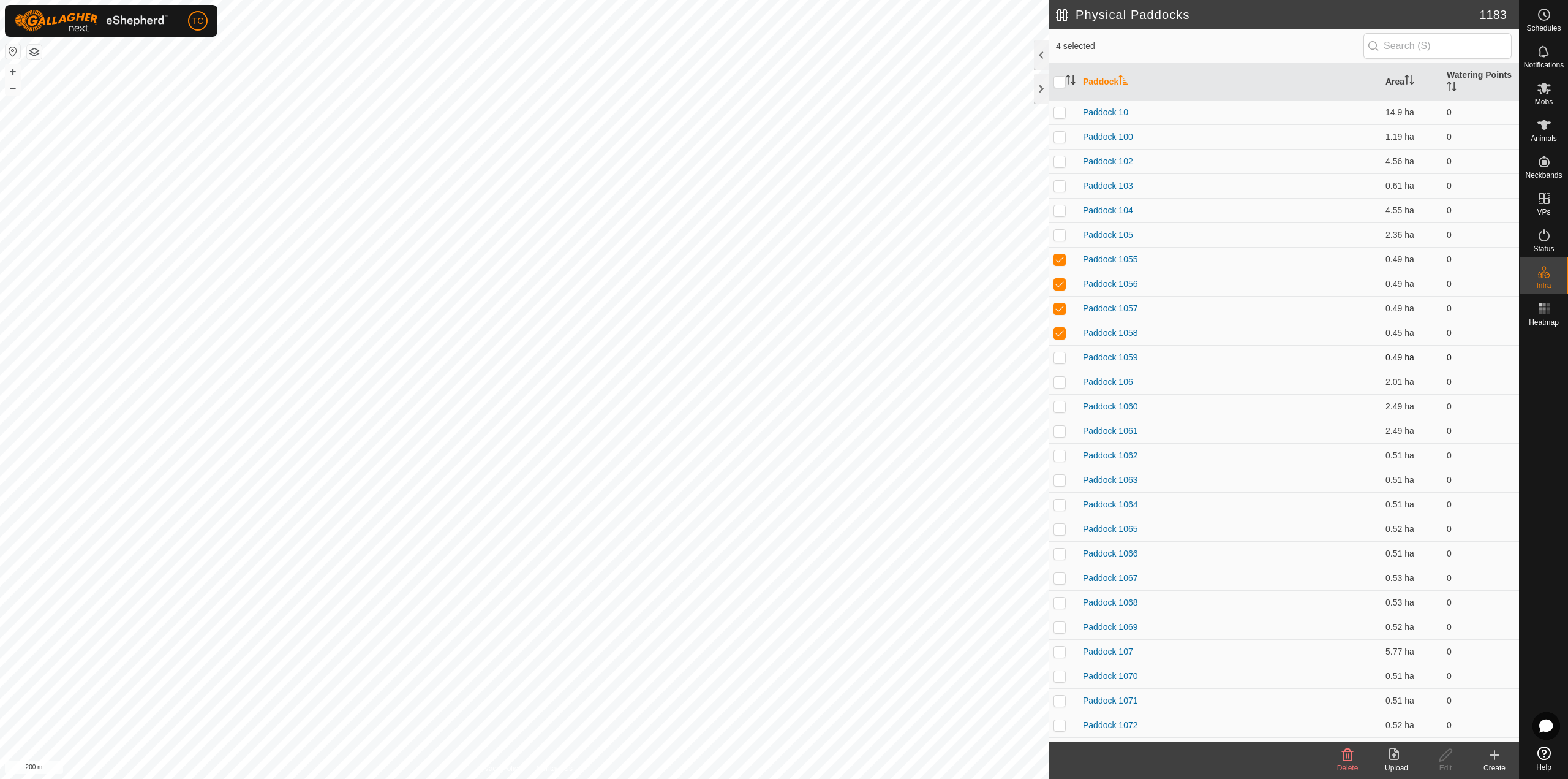
click at [1061, 354] on p-checkbox at bounding box center [1059, 357] width 12 height 10
click at [1057, 406] on p-checkbox at bounding box center [1059, 406] width 12 height 10
click at [1062, 437] on td at bounding box center [1063, 431] width 29 height 25
drag, startPoint x: 1060, startPoint y: 456, endPoint x: 1061, endPoint y: 470, distance: 14.0
click at [1060, 456] on p-checkbox at bounding box center [1059, 455] width 12 height 10
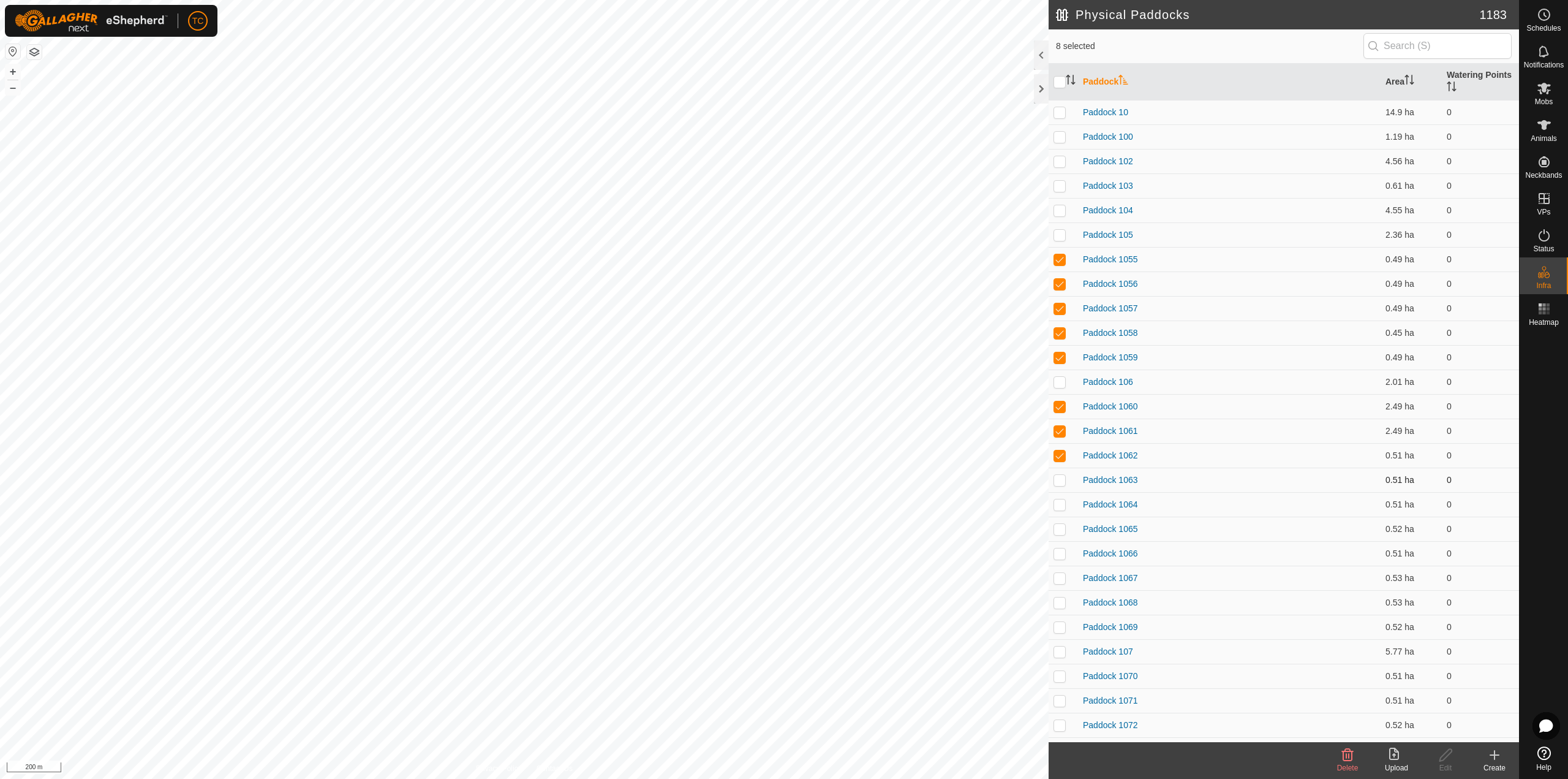
click at [1061, 478] on p-checkbox at bounding box center [1059, 480] width 12 height 10
click at [1061, 495] on td at bounding box center [1063, 504] width 29 height 25
click at [1060, 529] on p-checkbox at bounding box center [1059, 528] width 12 height 10
click at [1058, 553] on p-checkbox at bounding box center [1059, 553] width 12 height 10
click at [1058, 577] on p-checkbox at bounding box center [1059, 577] width 12 height 10
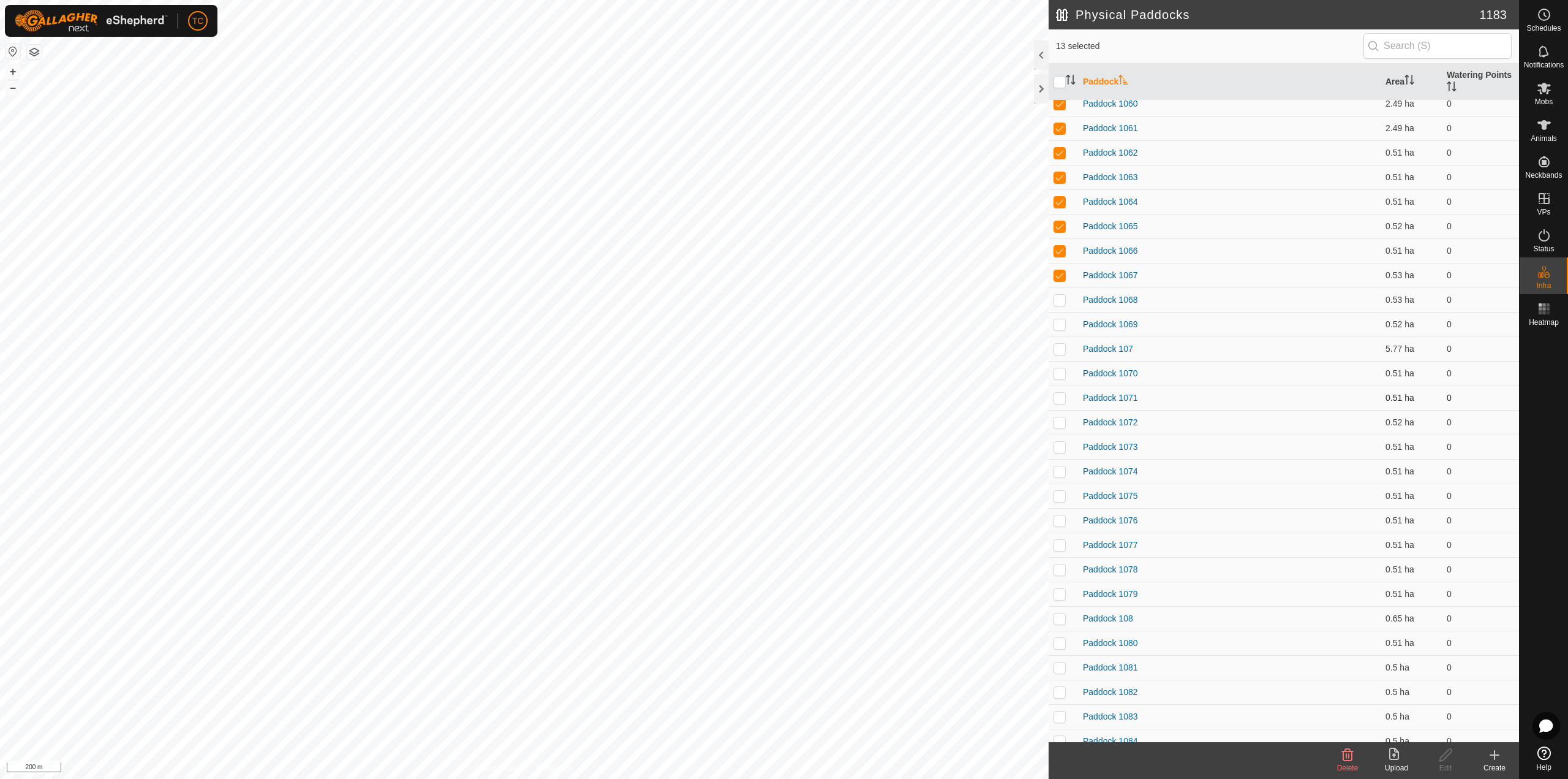
scroll to position [306, 0]
click at [1064, 300] on p-checkbox at bounding box center [1059, 295] width 12 height 10
click at [1060, 319] on p-checkbox at bounding box center [1059, 320] width 12 height 10
click at [1056, 363] on td at bounding box center [1063, 370] width 29 height 25
click at [1057, 388] on td at bounding box center [1063, 394] width 29 height 25
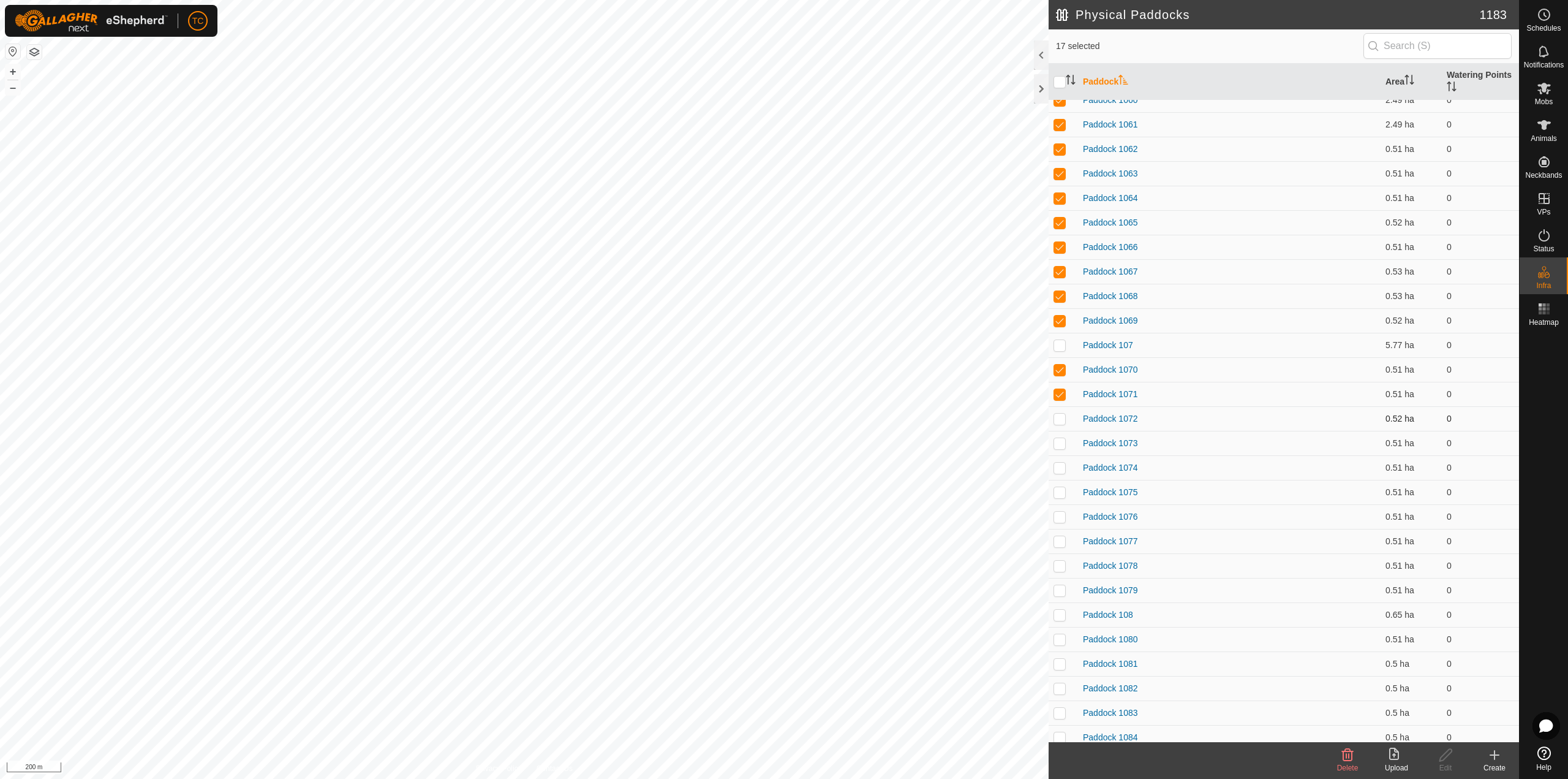
click at [1065, 418] on p-checkbox at bounding box center [1059, 418] width 12 height 10
click at [1060, 440] on p-checkbox at bounding box center [1059, 443] width 12 height 10
click at [1065, 464] on td at bounding box center [1063, 467] width 29 height 25
click at [1063, 487] on p-tablecheckbox at bounding box center [1059, 492] width 12 height 10
click at [1061, 517] on p-checkbox at bounding box center [1059, 517] width 12 height 10
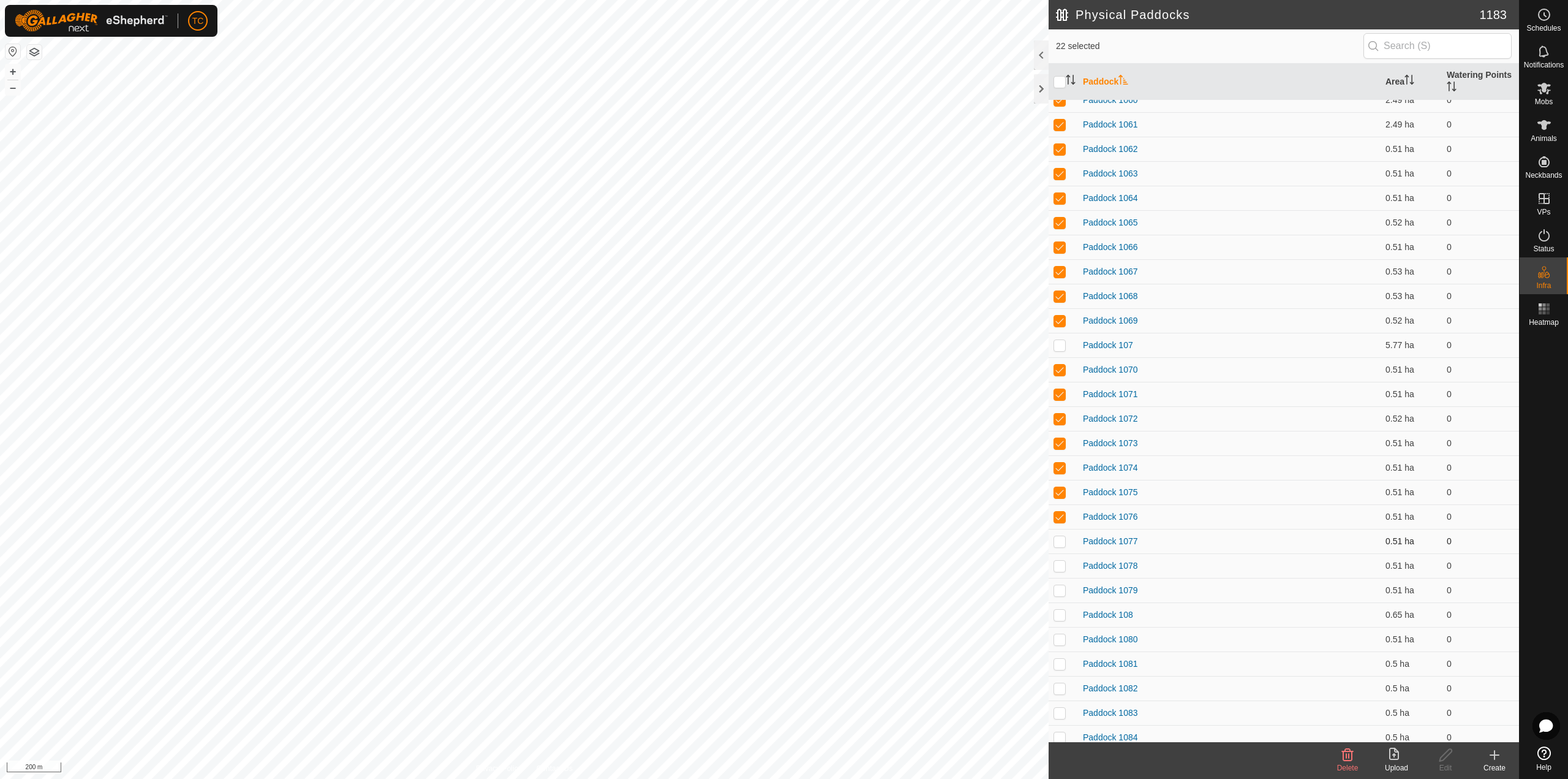
click at [1058, 539] on p-checkbox at bounding box center [1059, 540] width 12 height 10
click at [1059, 566] on p-checkbox at bounding box center [1059, 565] width 12 height 10
click at [1058, 588] on p-checkbox at bounding box center [1059, 590] width 12 height 10
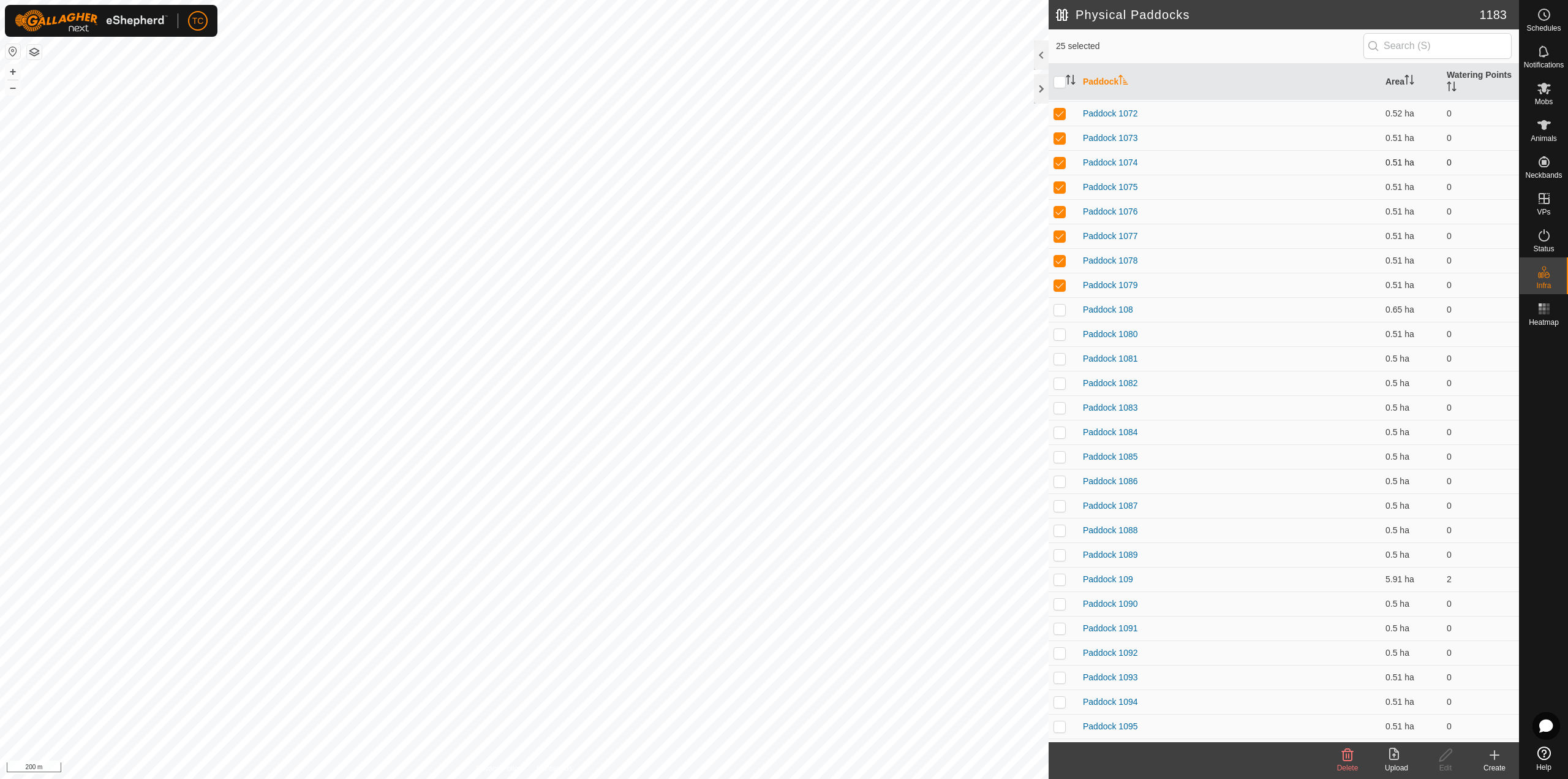
scroll to position [613, 0]
click at [1064, 334] on p-checkbox at bounding box center [1059, 332] width 12 height 10
click at [1061, 359] on p-checkbox at bounding box center [1059, 357] width 12 height 10
click at [1054, 394] on td at bounding box center [1063, 382] width 29 height 25
click at [1062, 410] on p-checkbox at bounding box center [1059, 406] width 12 height 10
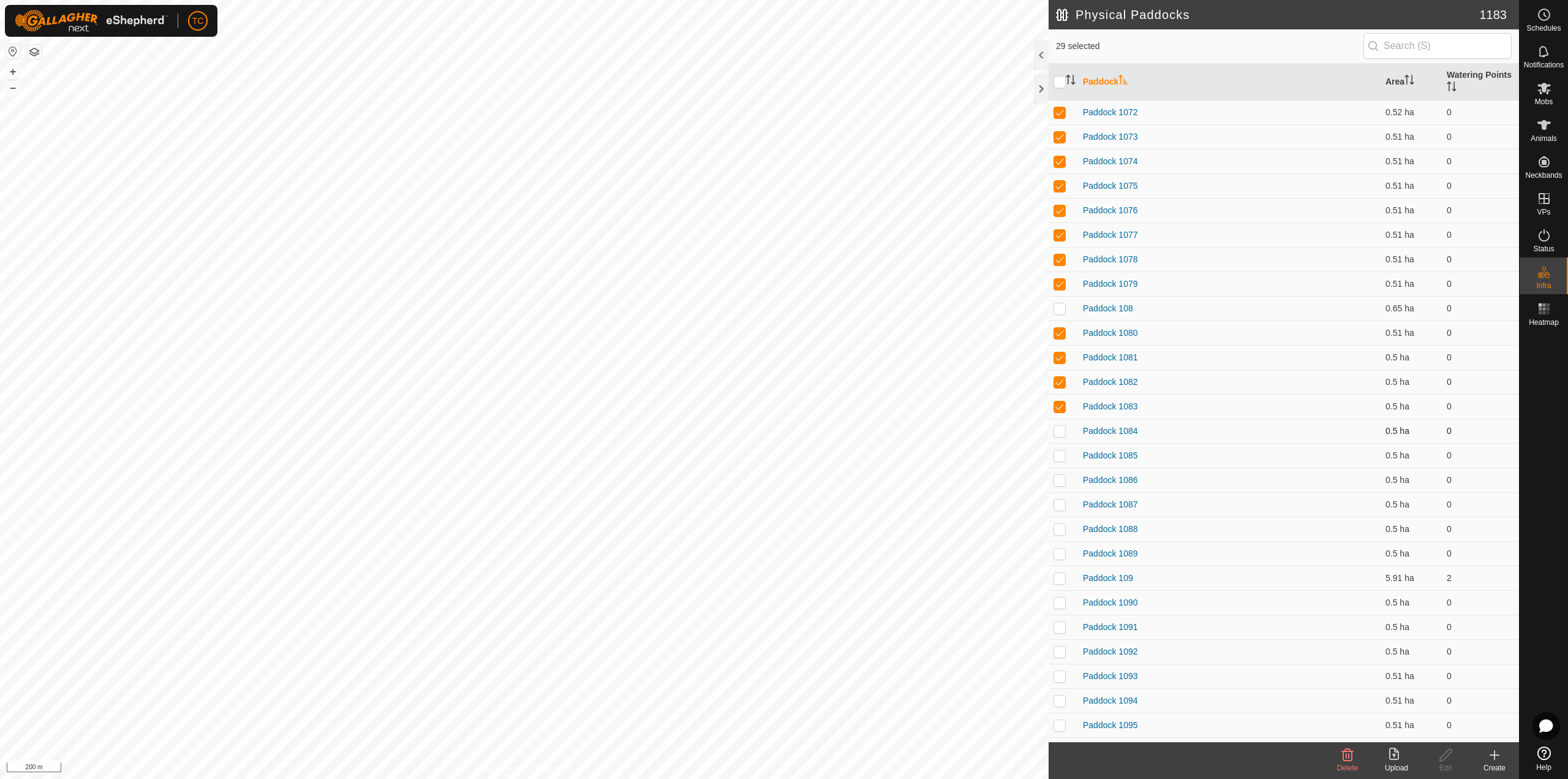
click at [1058, 436] on td at bounding box center [1063, 431] width 29 height 25
click at [1060, 453] on p-checkbox at bounding box center [1059, 455] width 12 height 10
click at [1067, 478] on td at bounding box center [1063, 480] width 29 height 25
click at [1063, 498] on td at bounding box center [1063, 504] width 29 height 25
click at [1057, 524] on p-tablecheckbox at bounding box center [1059, 528] width 12 height 10
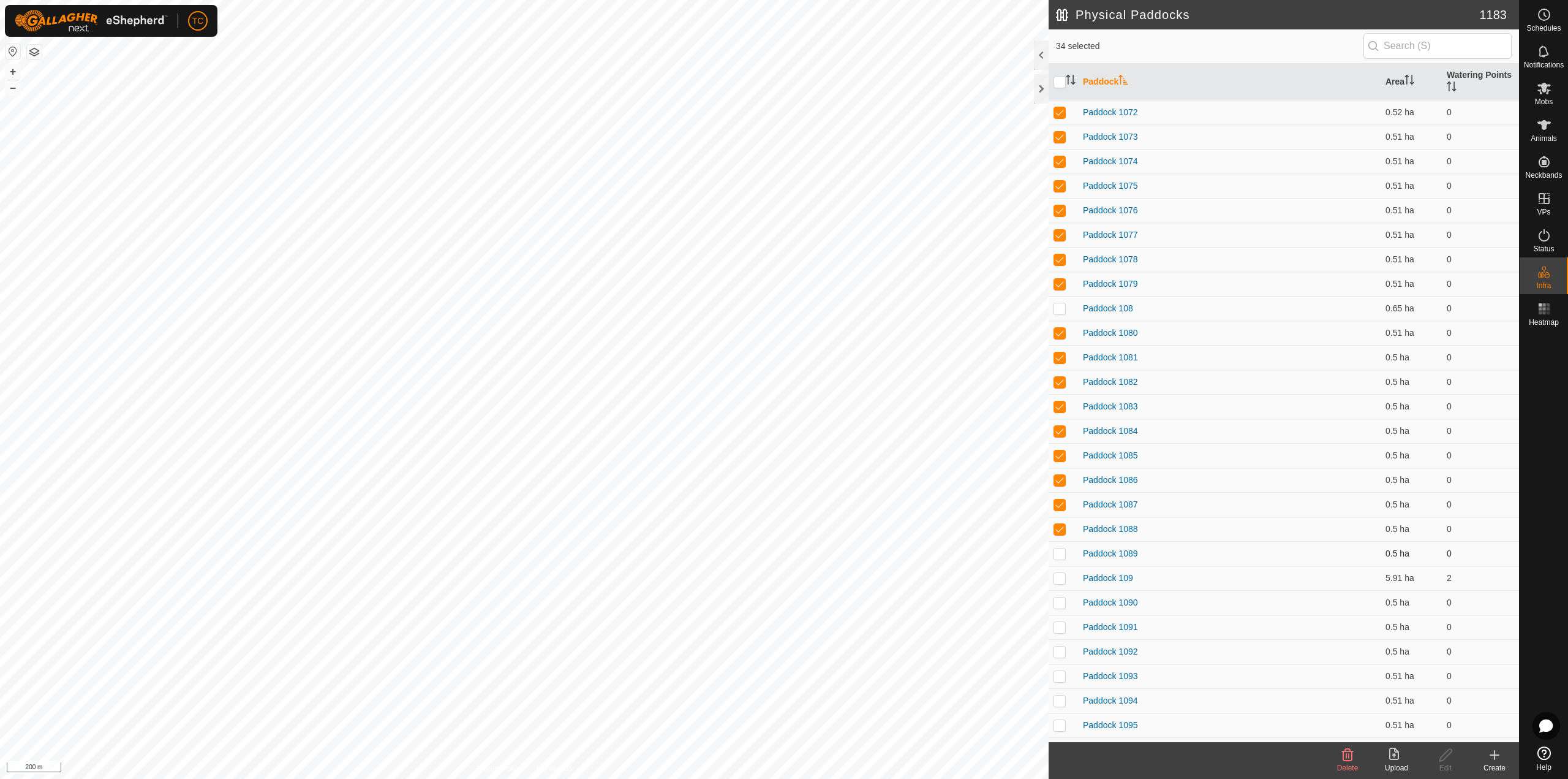
click at [1056, 547] on td at bounding box center [1063, 553] width 29 height 25
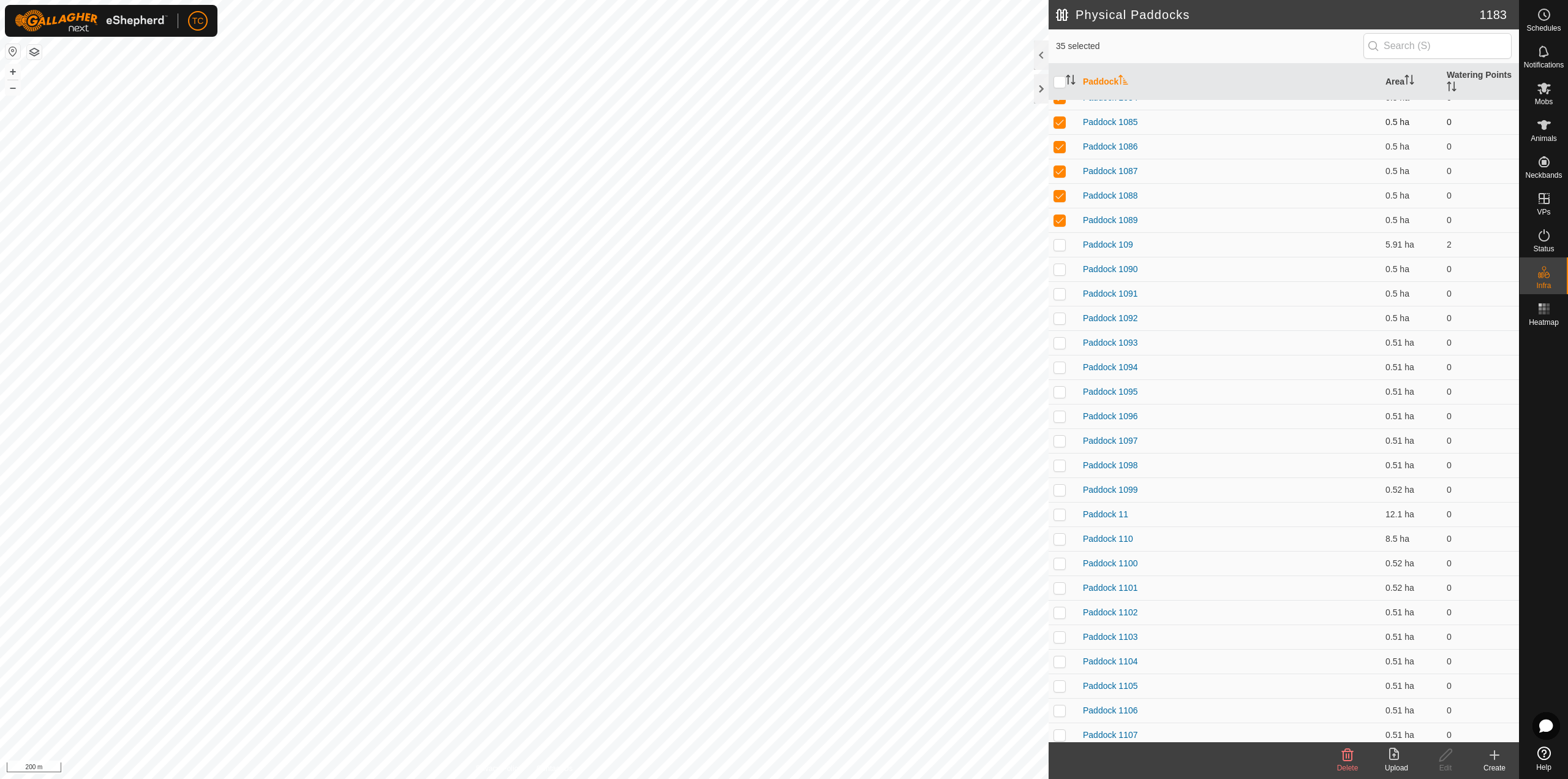
scroll to position [981, 0]
click at [1060, 231] on p-checkbox at bounding box center [1059, 234] width 12 height 10
click at [1063, 253] on td at bounding box center [1063, 259] width 29 height 25
click at [1060, 283] on p-checkbox at bounding box center [1059, 283] width 12 height 10
click at [1060, 310] on p-checkbox at bounding box center [1059, 308] width 12 height 10
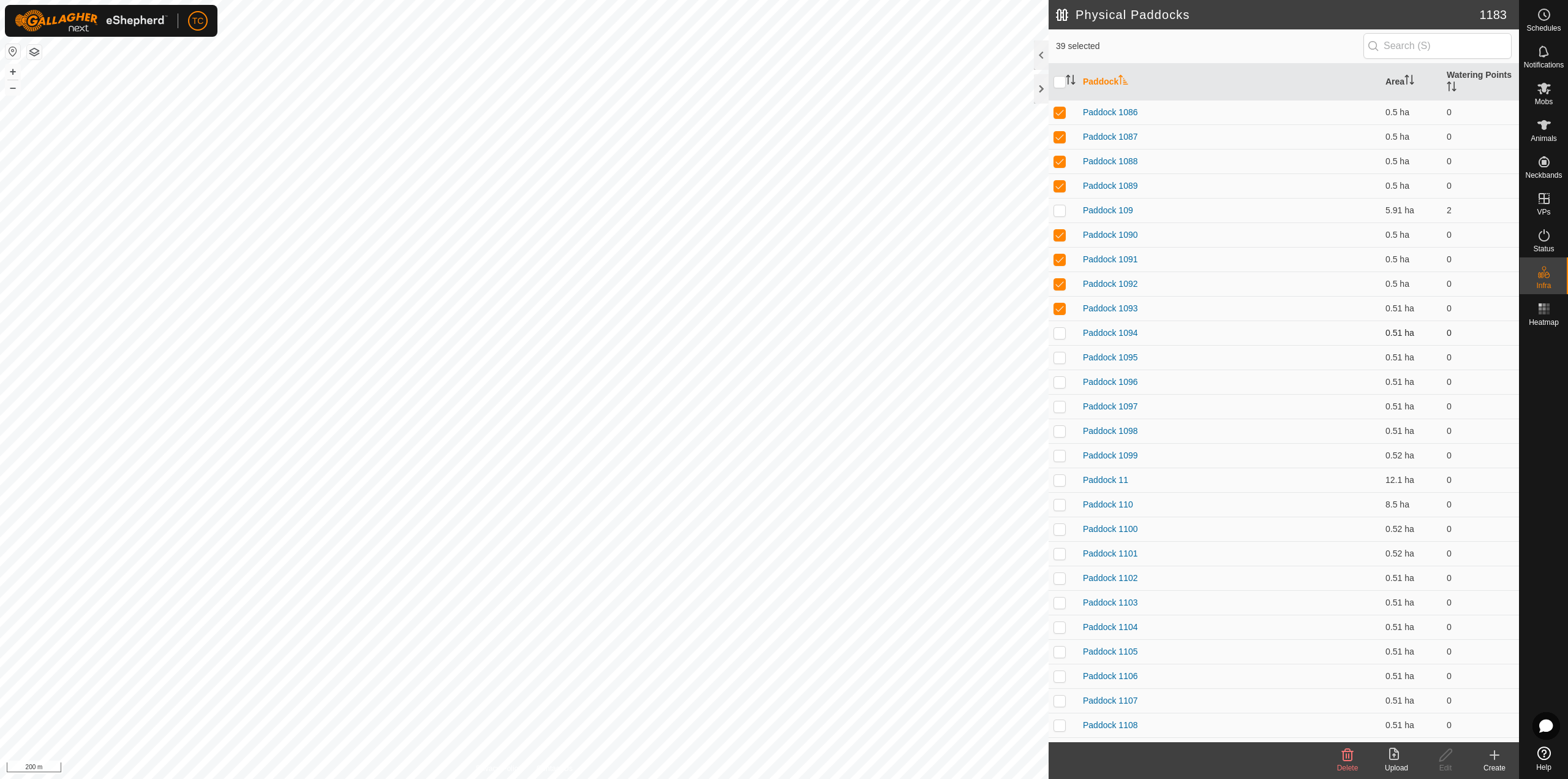
click at [1060, 332] on p-checkbox at bounding box center [1059, 332] width 12 height 10
click at [1060, 360] on p-checkbox at bounding box center [1059, 357] width 12 height 10
click at [1057, 382] on p-checkbox at bounding box center [1059, 381] width 12 height 10
click at [1058, 410] on p-checkbox at bounding box center [1059, 406] width 12 height 10
click at [1059, 426] on p-tablecheckbox at bounding box center [1059, 431] width 12 height 10
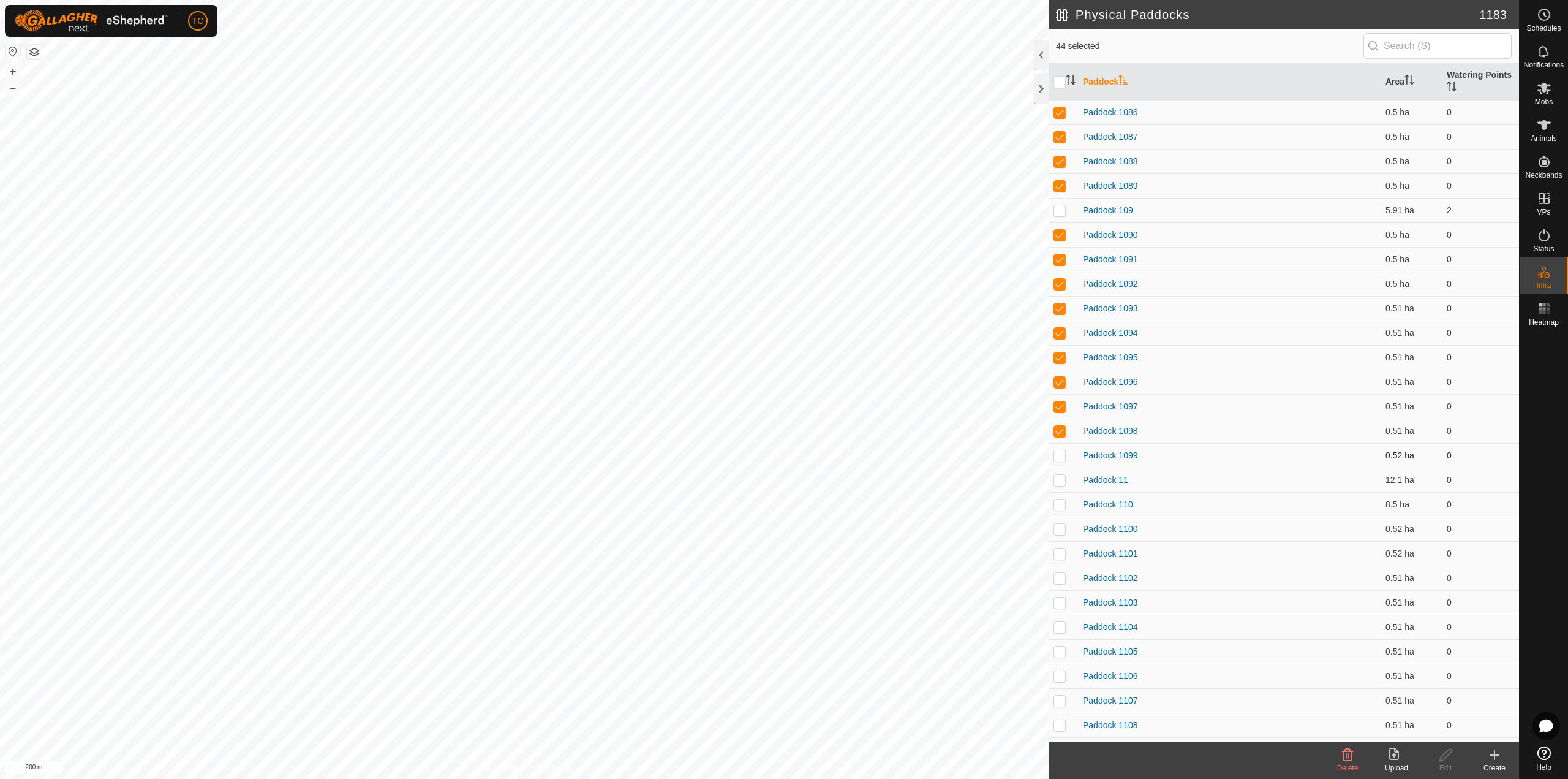
click at [1060, 456] on p-checkbox at bounding box center [1059, 455] width 12 height 10
click at [1060, 474] on td at bounding box center [1063, 480] width 29 height 25
click at [1060, 484] on p-checkbox at bounding box center [1059, 480] width 12 height 10
click at [1056, 504] on p-checkbox at bounding box center [1059, 504] width 12 height 10
click at [1064, 536] on td at bounding box center [1063, 529] width 29 height 25
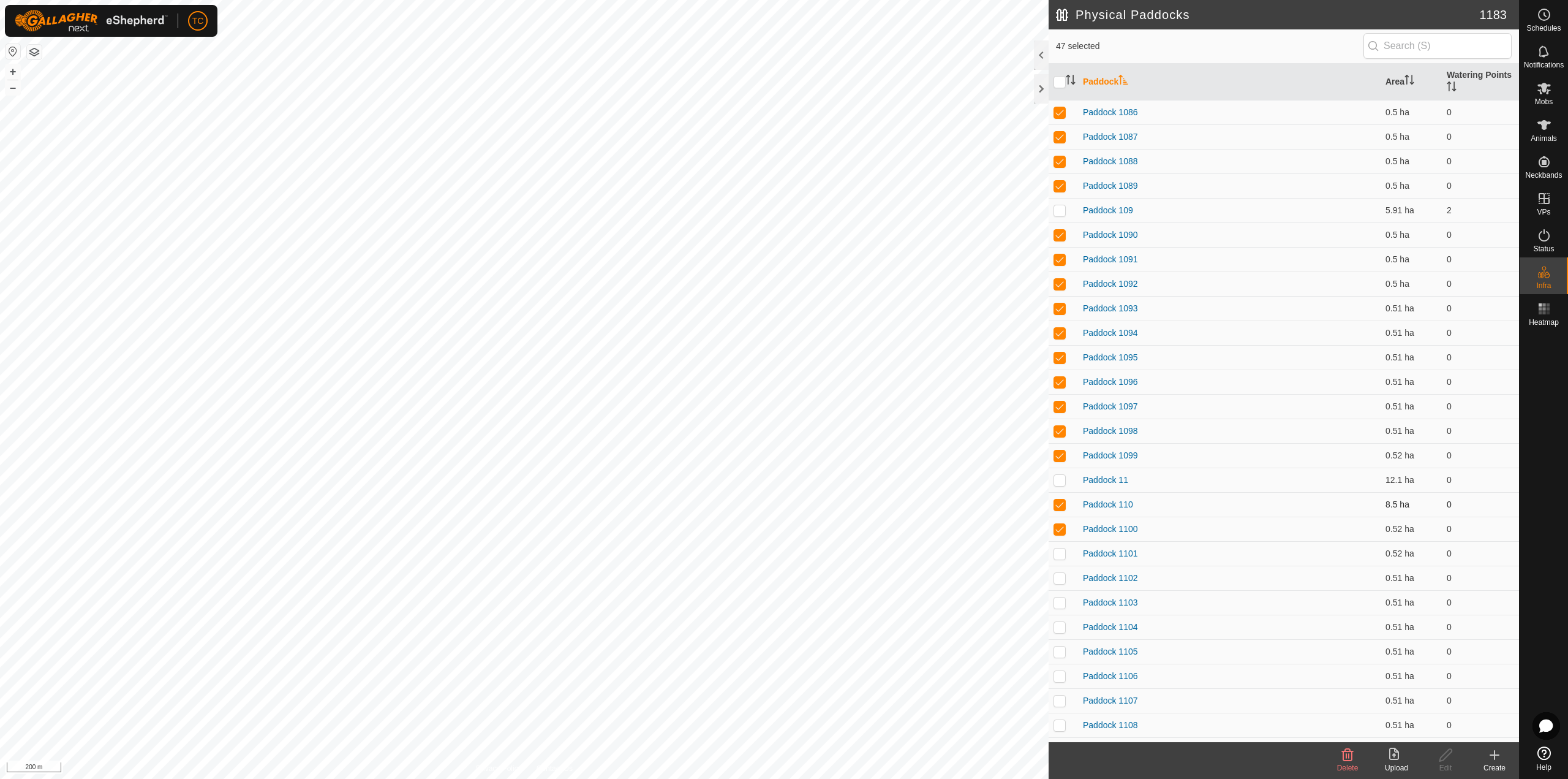
click at [1057, 505] on p-checkbox at bounding box center [1059, 504] width 12 height 10
click at [1060, 555] on p-checkbox at bounding box center [1059, 553] width 12 height 10
click at [1057, 578] on p-checkbox at bounding box center [1059, 577] width 12 height 10
click at [1061, 597] on p-tablecheckbox at bounding box center [1059, 602] width 12 height 10
click at [1058, 617] on td at bounding box center [1063, 627] width 29 height 25
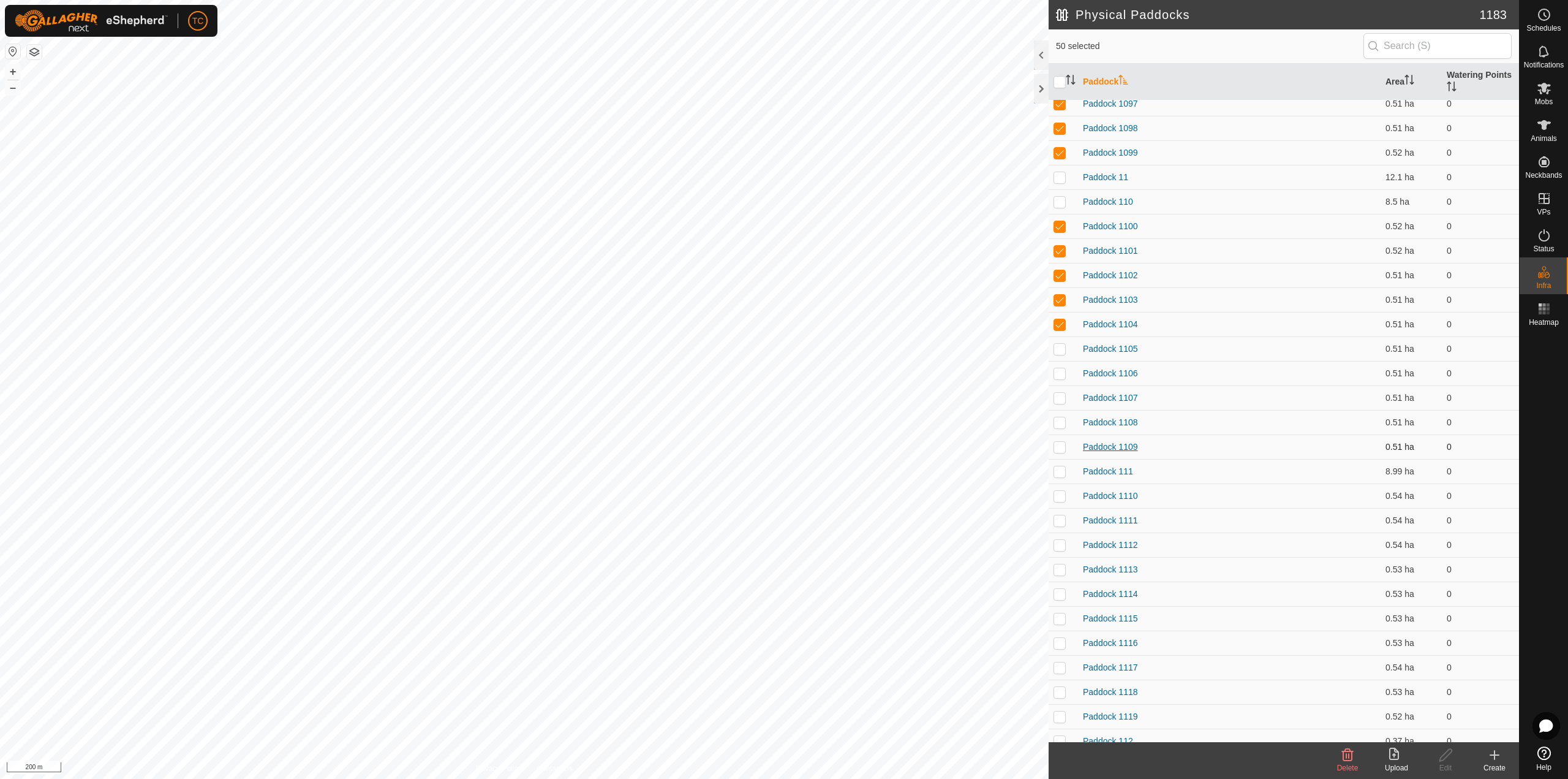
scroll to position [1287, 0]
click at [1063, 347] on p-checkbox at bounding box center [1059, 345] width 12 height 10
click at [1058, 368] on p-checkbox at bounding box center [1059, 369] width 12 height 10
click at [1057, 394] on p-checkbox at bounding box center [1059, 394] width 12 height 10
click at [1062, 415] on p-checkbox at bounding box center [1059, 418] width 12 height 10
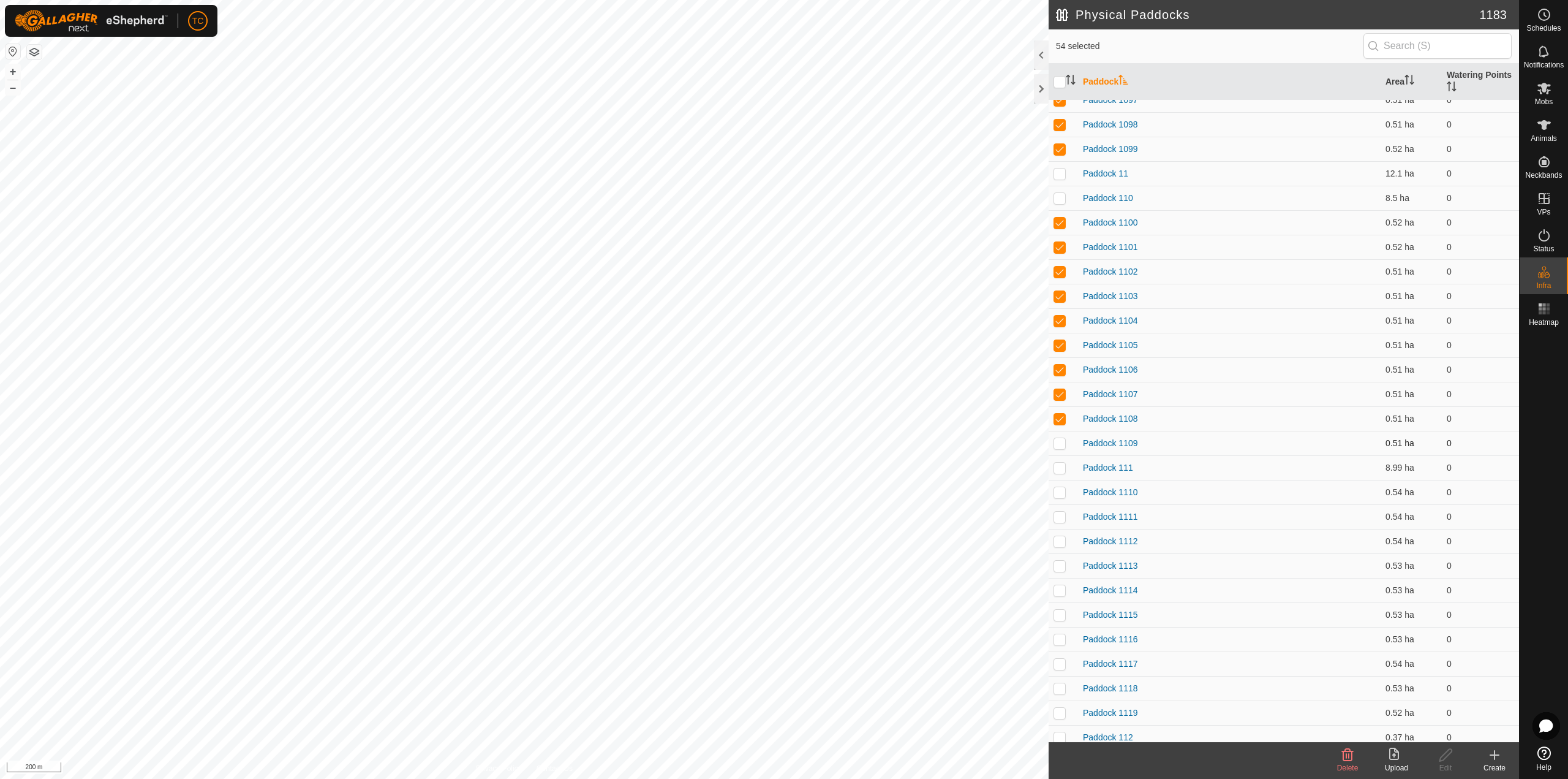
click at [1059, 438] on p-tablecheckbox at bounding box center [1059, 443] width 12 height 10
click at [1058, 465] on p-checkbox at bounding box center [1059, 467] width 12 height 10
click at [1060, 491] on p-checkbox at bounding box center [1059, 492] width 12 height 10
click at [1056, 519] on p-checkbox at bounding box center [1059, 517] width 12 height 10
click at [1055, 538] on p-checkbox at bounding box center [1059, 540] width 12 height 10
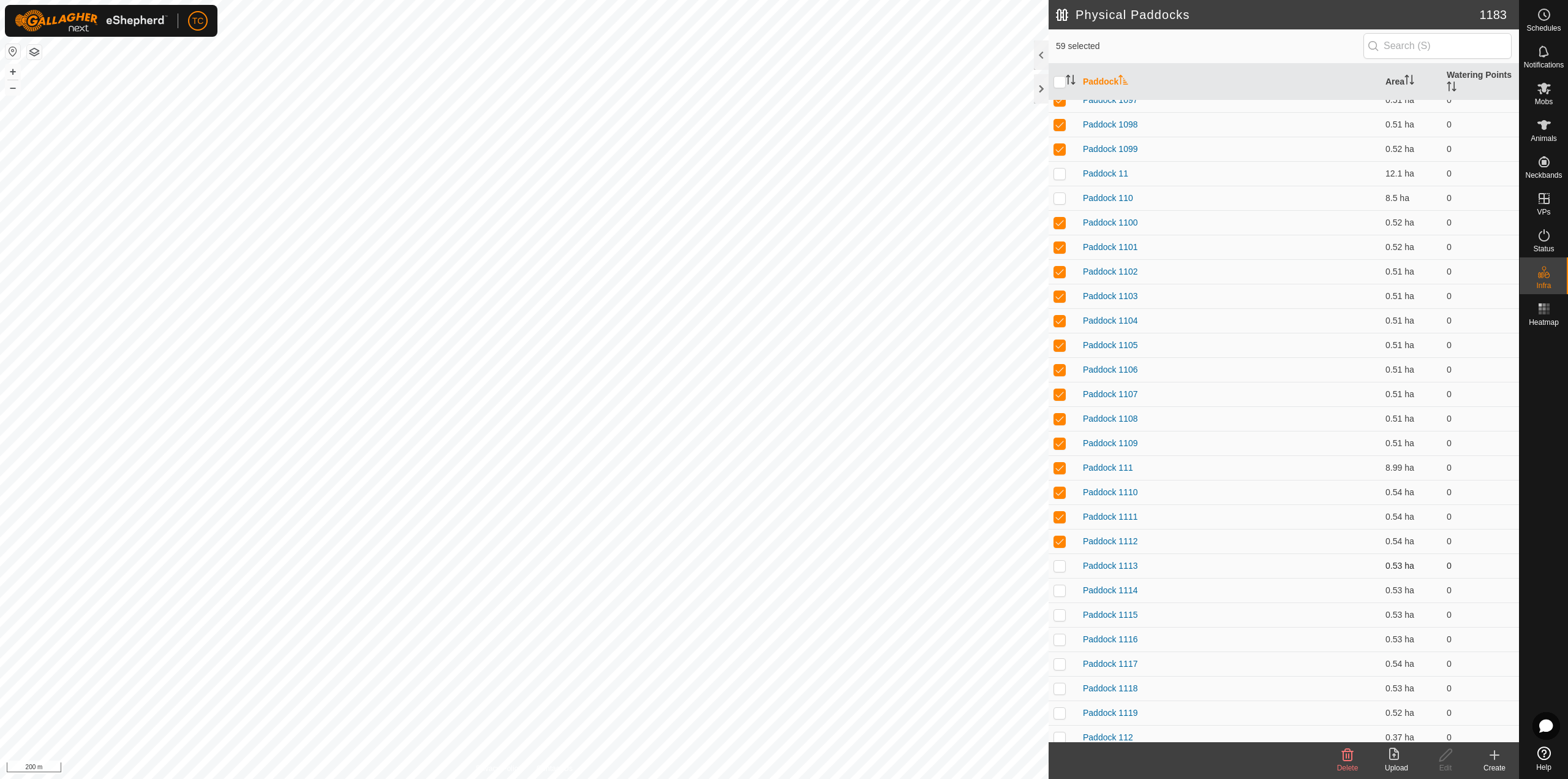
click at [1057, 557] on td at bounding box center [1063, 566] width 29 height 25
click at [1061, 588] on p-checkbox at bounding box center [1059, 590] width 12 height 10
click at [1059, 615] on p-checkbox at bounding box center [1059, 614] width 12 height 10
click at [1064, 639] on p-checkbox at bounding box center [1059, 639] width 12 height 10
click at [1062, 661] on p-checkbox at bounding box center [1059, 663] width 12 height 10
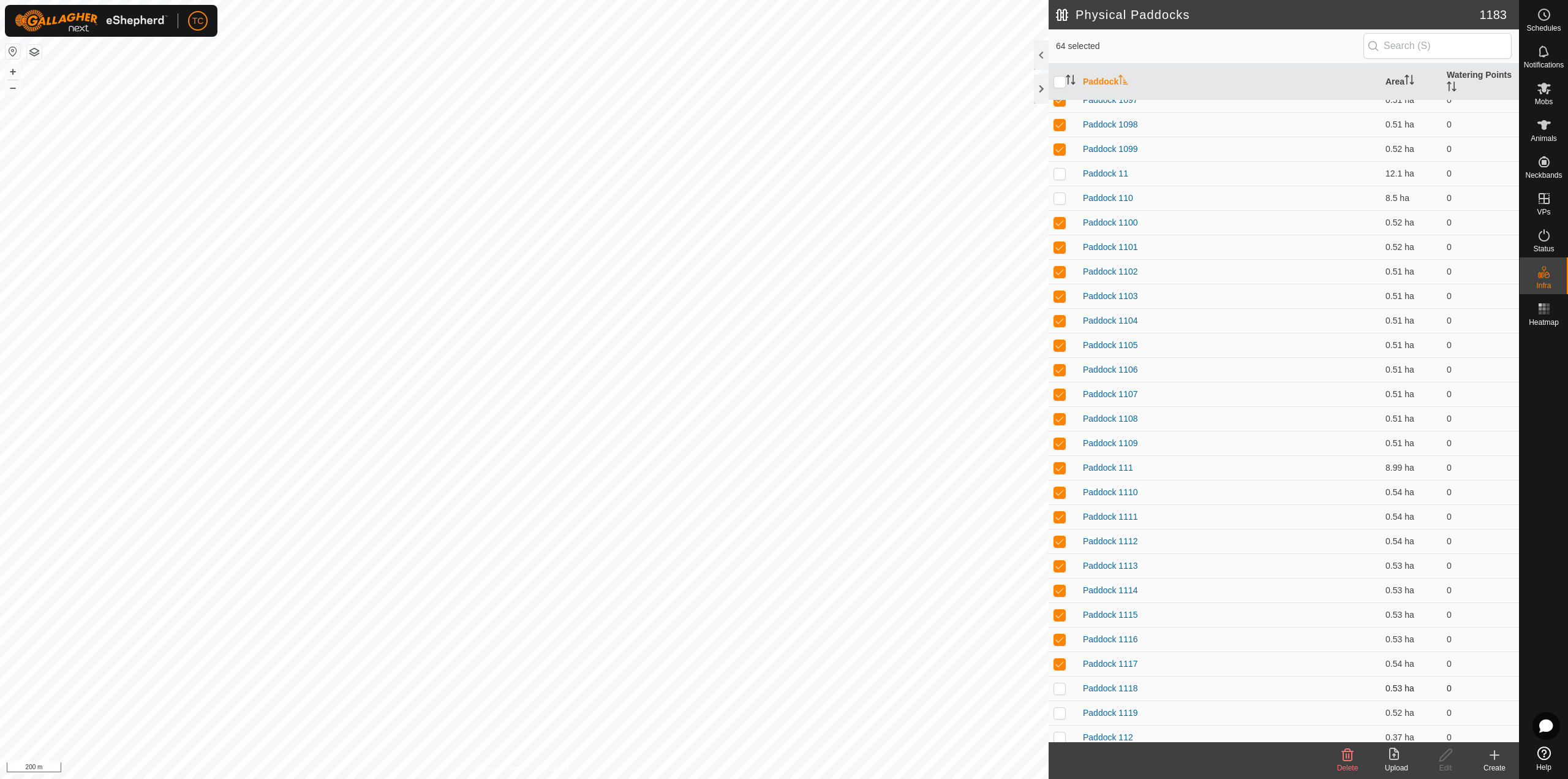
click at [1062, 683] on p-checkbox at bounding box center [1059, 688] width 12 height 10
click at [1060, 468] on p-checkbox at bounding box center [1059, 467] width 12 height 10
click at [1063, 518] on p-checkbox at bounding box center [1059, 517] width 12 height 10
click at [1063, 539] on p-checkbox at bounding box center [1059, 540] width 12 height 10
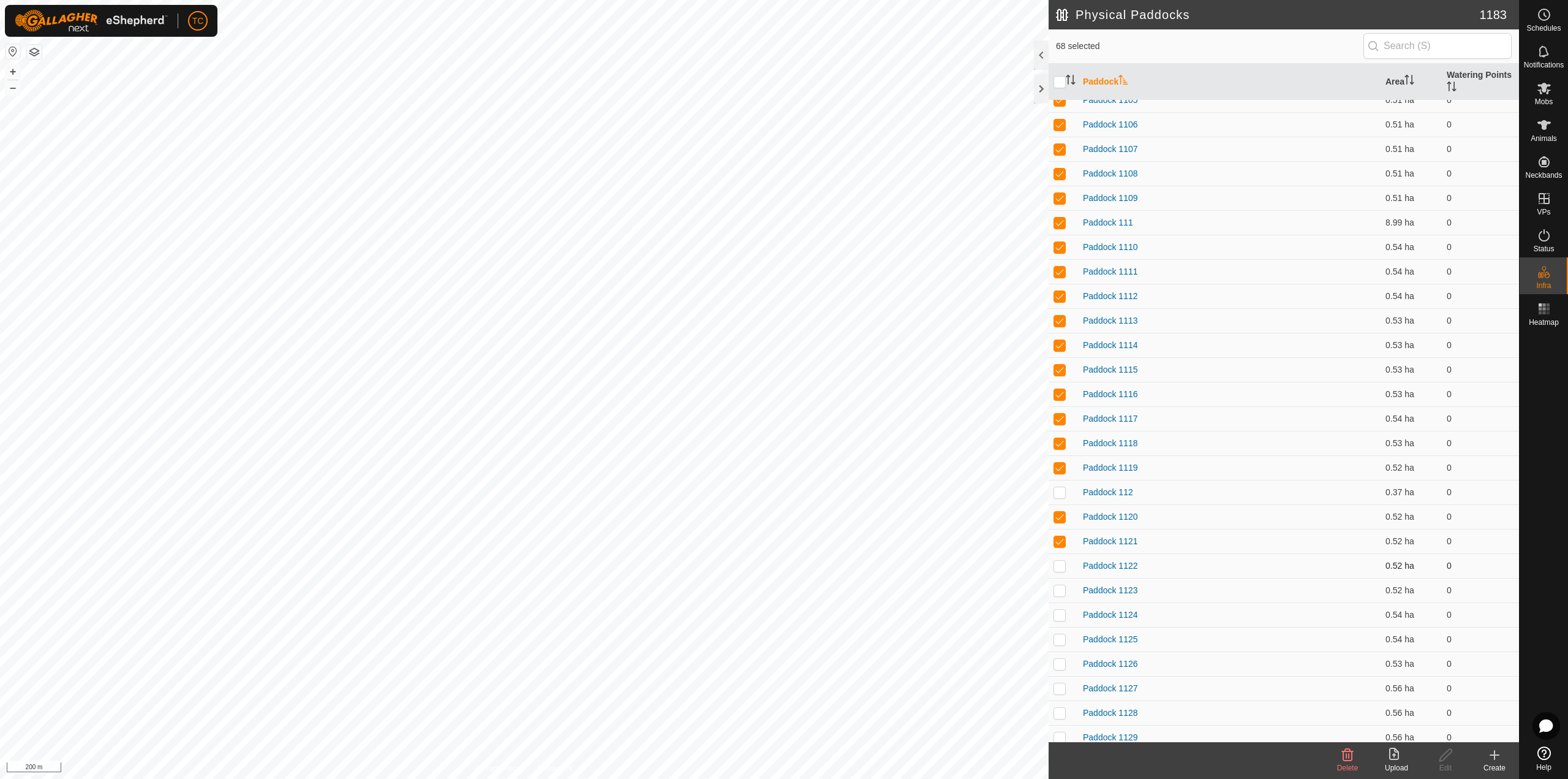
click at [1060, 569] on p-checkbox at bounding box center [1059, 565] width 12 height 10
click at [1058, 592] on p-checkbox at bounding box center [1059, 590] width 12 height 10
click at [1063, 615] on p-checkbox at bounding box center [1059, 614] width 12 height 10
click at [1061, 630] on td at bounding box center [1063, 639] width 29 height 25
click at [1060, 657] on td at bounding box center [1063, 664] width 29 height 25
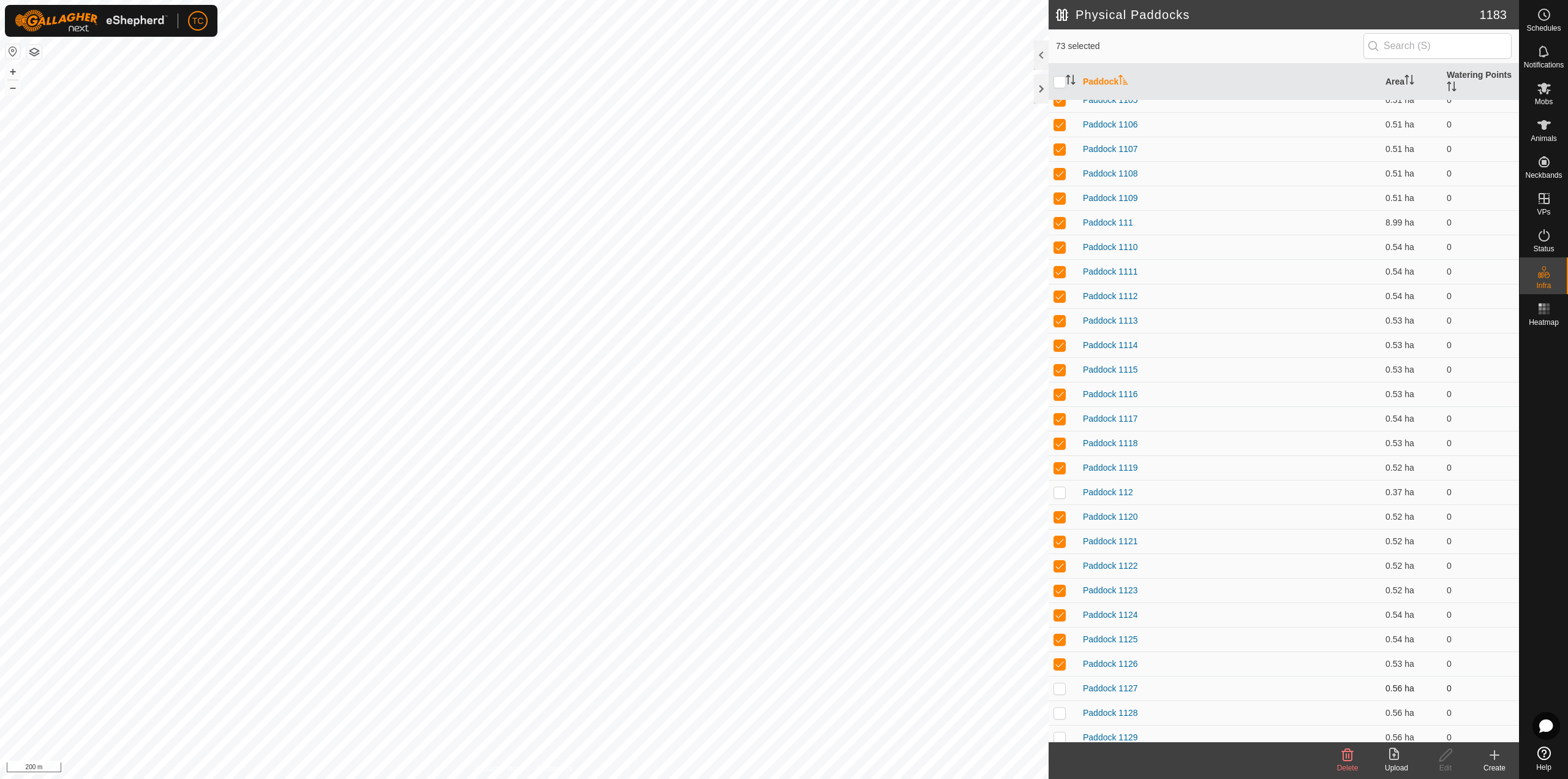
click at [1060, 683] on p-tablecheckbox at bounding box center [1059, 688] width 12 height 10
click at [1060, 703] on td at bounding box center [1063, 712] width 29 height 25
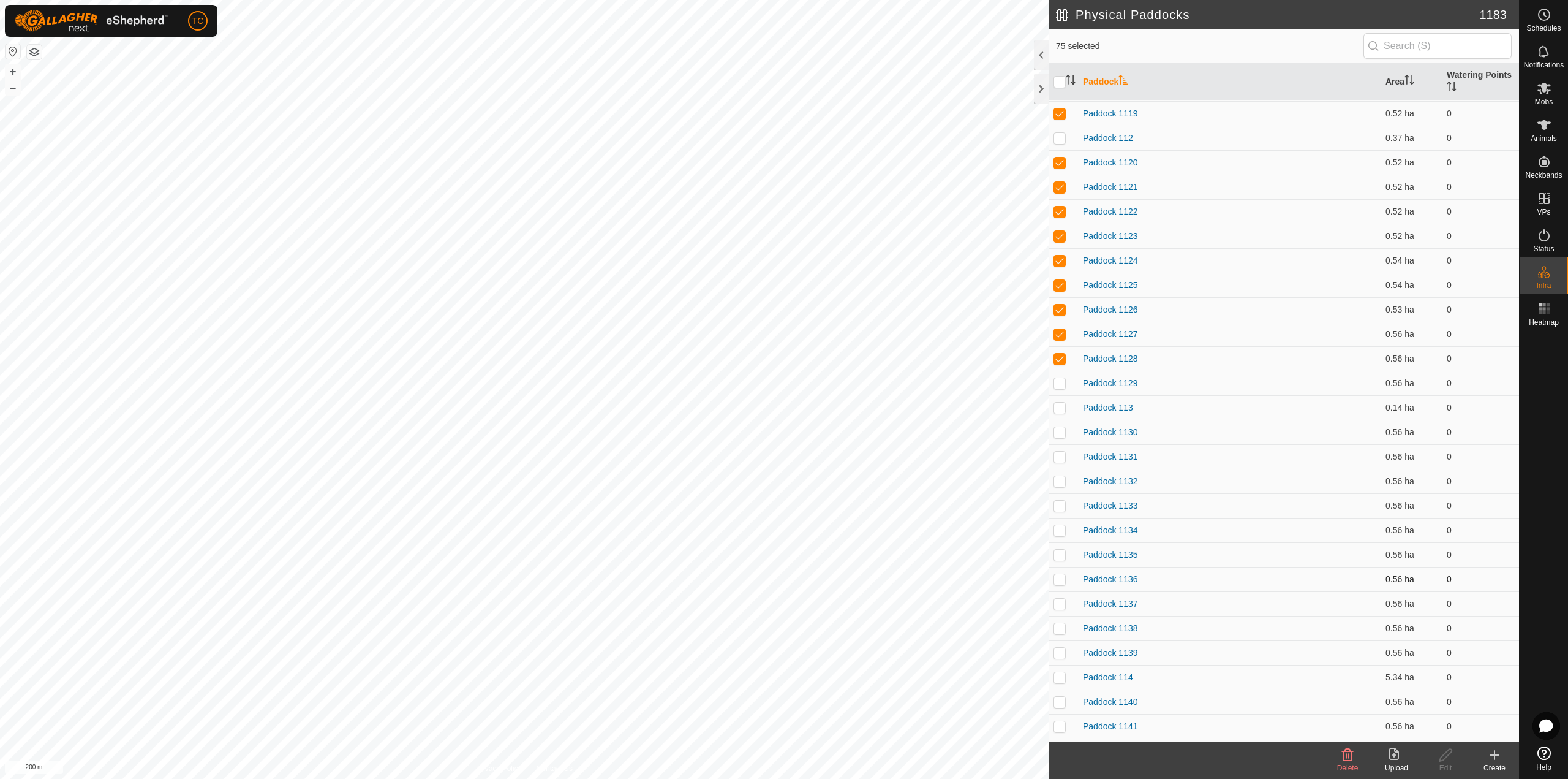
scroll to position [1900, 0]
click at [1055, 368] on p-checkbox at bounding box center [1059, 369] width 12 height 10
click at [1059, 418] on p-checkbox at bounding box center [1059, 418] width 12 height 10
click at [1059, 447] on p-checkbox at bounding box center [1059, 443] width 12 height 10
click at [1060, 475] on td at bounding box center [1063, 467] width 29 height 25
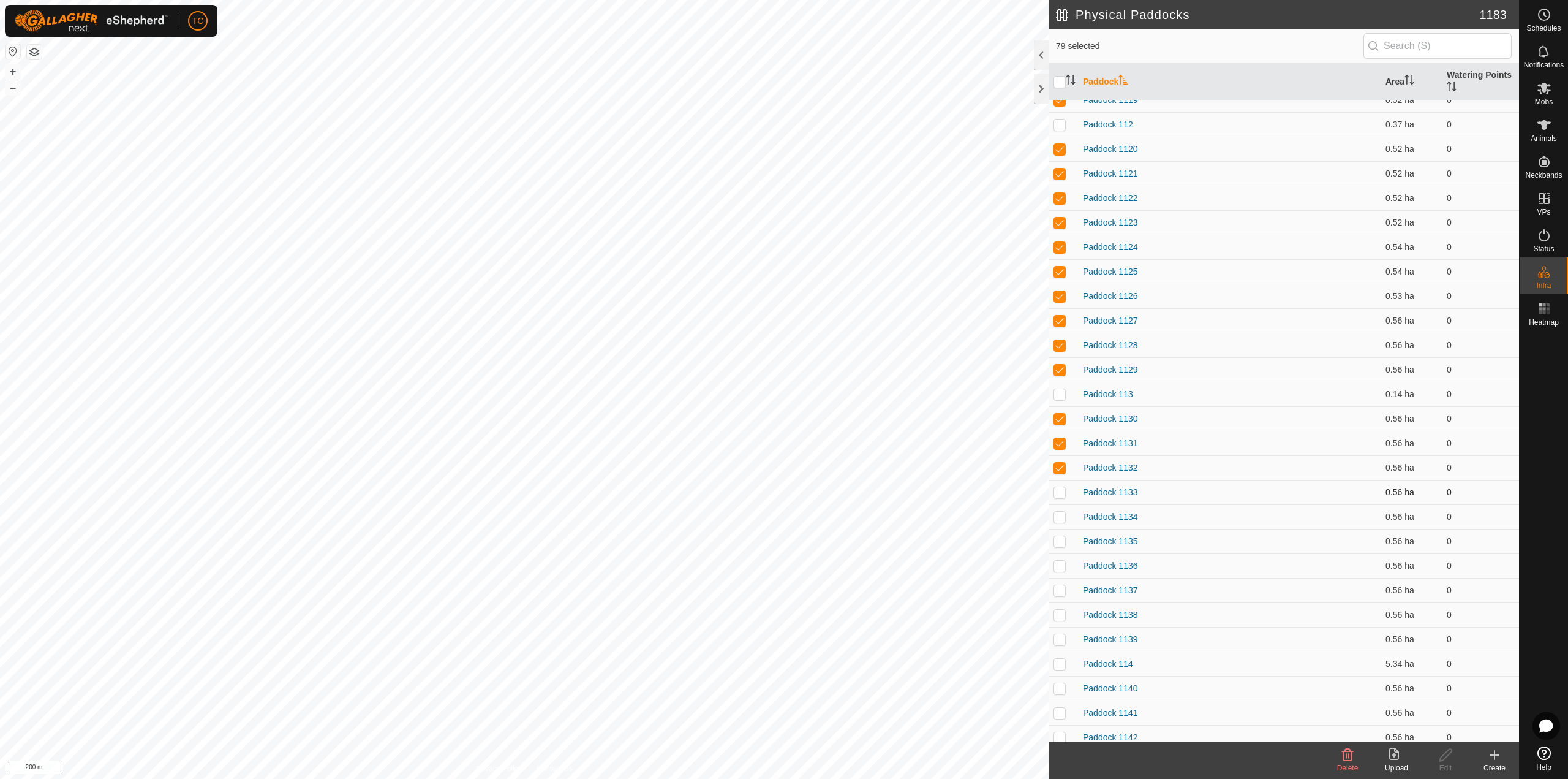
click at [1060, 490] on p-checkbox at bounding box center [1059, 492] width 12 height 10
click at [1063, 515] on p-checkbox at bounding box center [1059, 517] width 12 height 10
click at [1063, 539] on p-checkbox at bounding box center [1059, 540] width 12 height 10
click at [1064, 568] on p-checkbox at bounding box center [1059, 565] width 12 height 10
click at [1063, 594] on p-checkbox at bounding box center [1059, 590] width 12 height 10
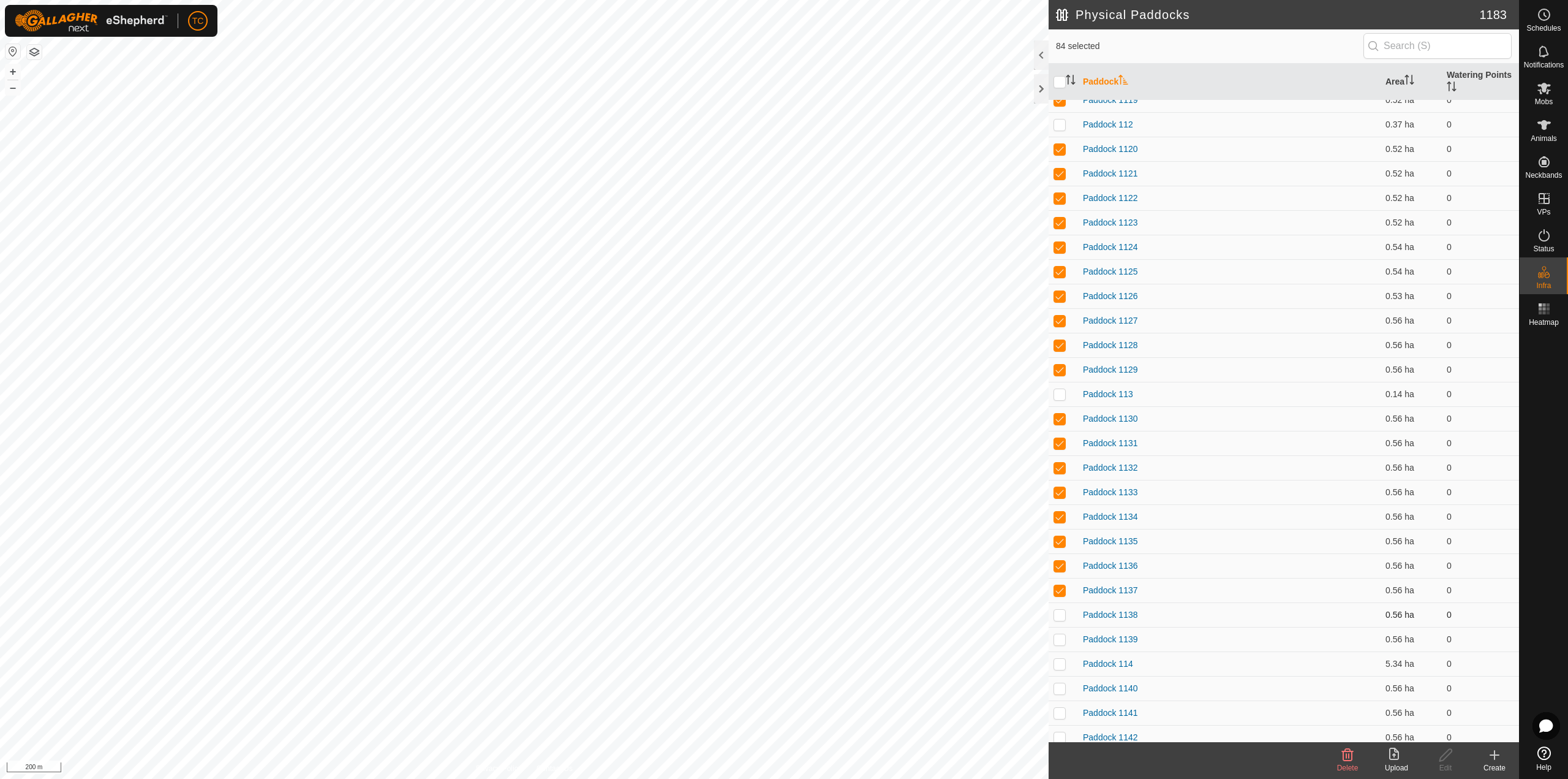
click at [1061, 616] on p-checkbox at bounding box center [1059, 614] width 12 height 10
click at [1063, 639] on p-checkbox at bounding box center [1059, 639] width 12 height 10
click at [1061, 661] on p-checkbox at bounding box center [1059, 663] width 12 height 10
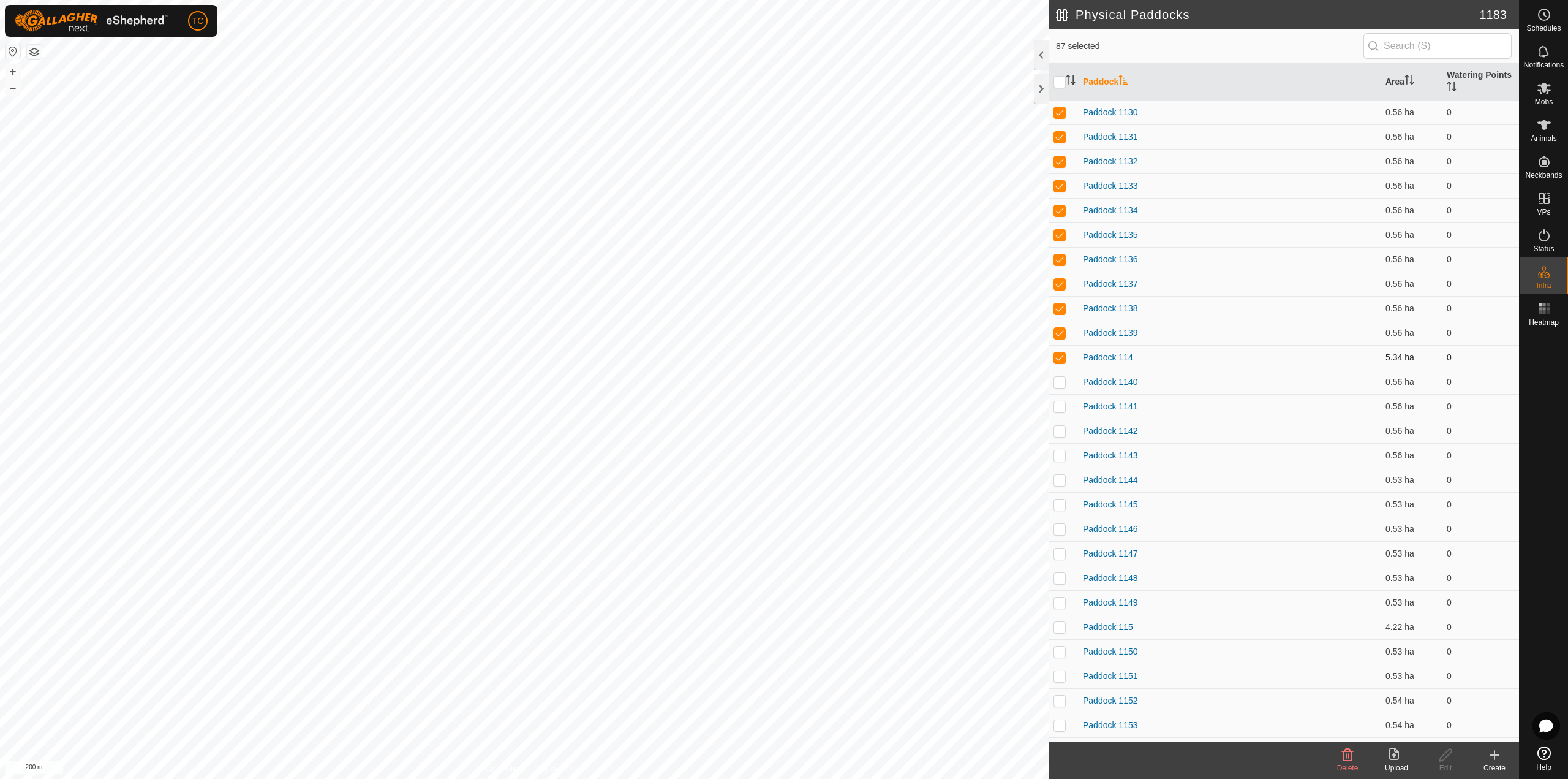
click at [1052, 356] on td at bounding box center [1063, 357] width 29 height 25
click at [1059, 382] on p-checkbox at bounding box center [1059, 381] width 12 height 10
click at [1062, 409] on p-checkbox at bounding box center [1059, 406] width 12 height 10
click at [1064, 440] on td at bounding box center [1063, 431] width 29 height 25
click at [1061, 456] on p-checkbox at bounding box center [1059, 455] width 12 height 10
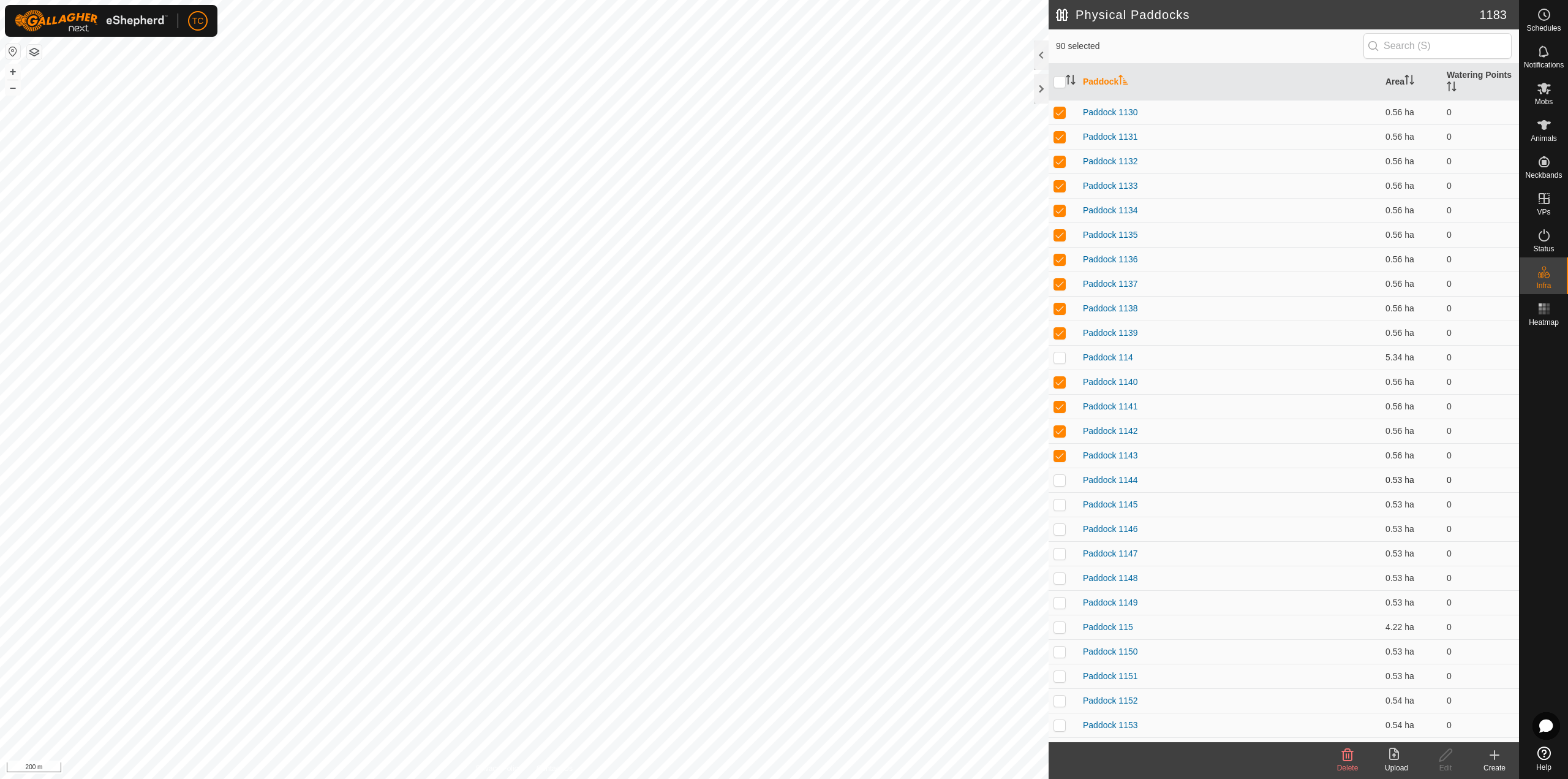
click at [1060, 479] on p-checkbox at bounding box center [1059, 480] width 12 height 10
click at [1060, 513] on td at bounding box center [1063, 504] width 29 height 25
click at [1059, 531] on p-checkbox at bounding box center [1059, 528] width 12 height 10
click at [1058, 552] on p-checkbox at bounding box center [1059, 553] width 12 height 10
click at [1060, 568] on td at bounding box center [1063, 578] width 29 height 25
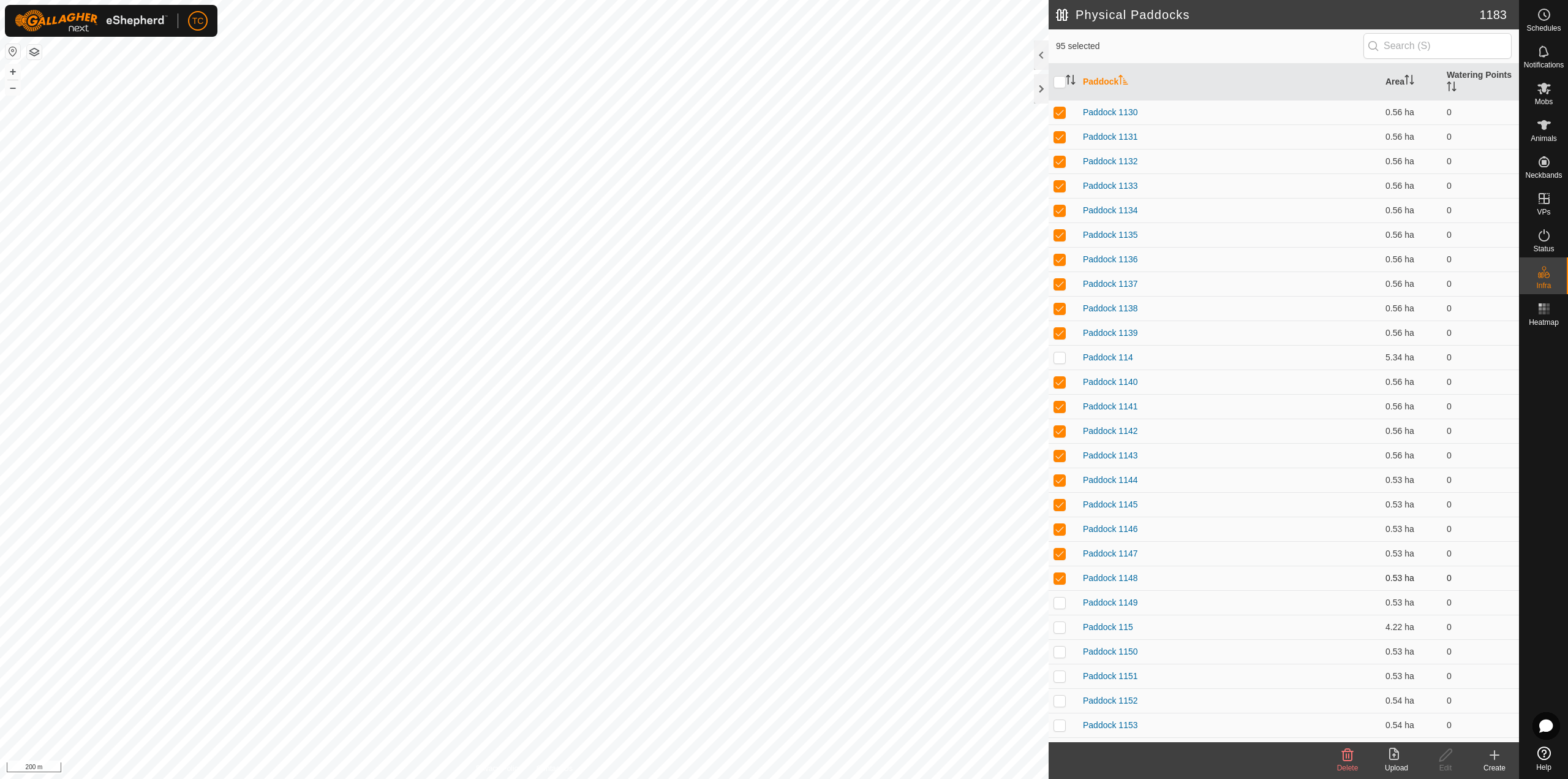
click at [1059, 588] on td at bounding box center [1063, 578] width 29 height 25
click at [1057, 334] on p-checkbox at bounding box center [1059, 332] width 12 height 10
click at [1060, 351] on td at bounding box center [1063, 357] width 29 height 25
click at [1058, 410] on p-checkbox at bounding box center [1059, 406] width 12 height 10
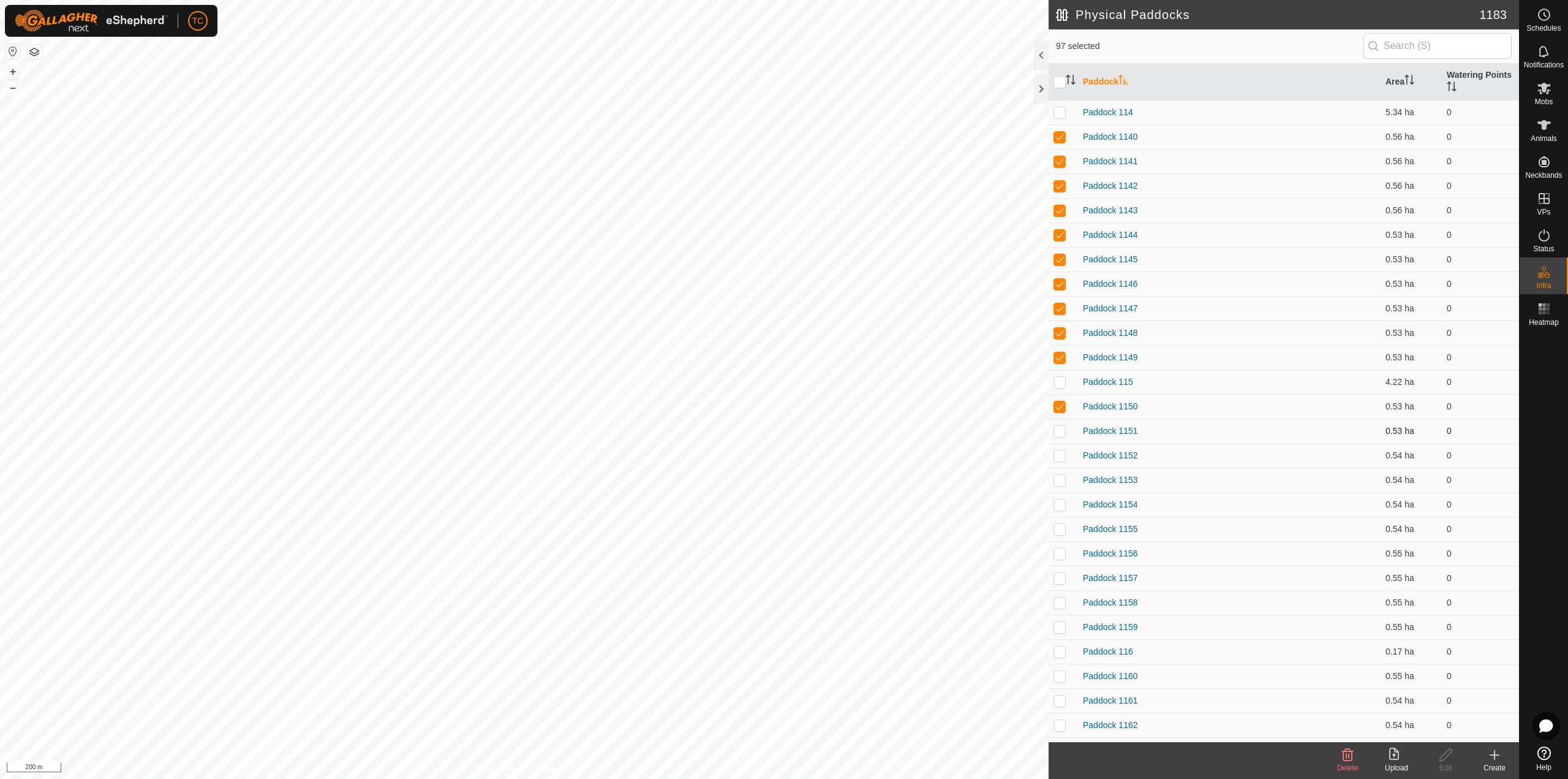
click at [1056, 429] on p-checkbox at bounding box center [1059, 431] width 12 height 10
click at [1060, 449] on td at bounding box center [1063, 455] width 29 height 25
click at [1059, 476] on p-checkbox at bounding box center [1059, 480] width 12 height 10
drag, startPoint x: 1059, startPoint y: 504, endPoint x: 1058, endPoint y: 513, distance: 9.1
click at [1059, 505] on p-checkbox at bounding box center [1059, 504] width 12 height 10
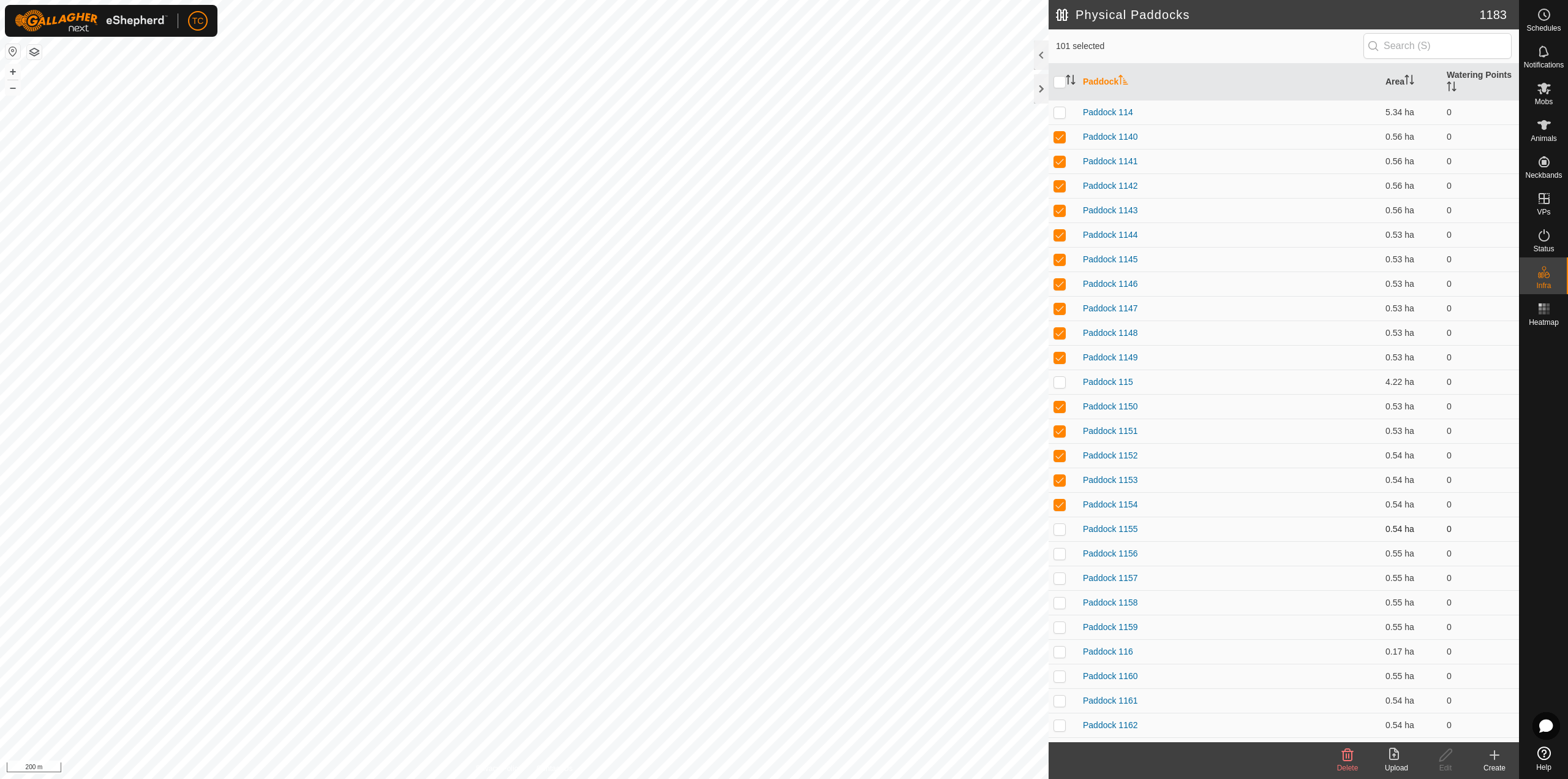
click at [1058, 523] on td at bounding box center [1063, 529] width 29 height 25
click at [1061, 531] on p-checkbox at bounding box center [1059, 528] width 12 height 10
click at [1061, 530] on p-checkbox at bounding box center [1059, 528] width 12 height 10
click at [1057, 555] on p-checkbox at bounding box center [1059, 553] width 12 height 10
click at [1058, 581] on p-checkbox at bounding box center [1059, 577] width 12 height 10
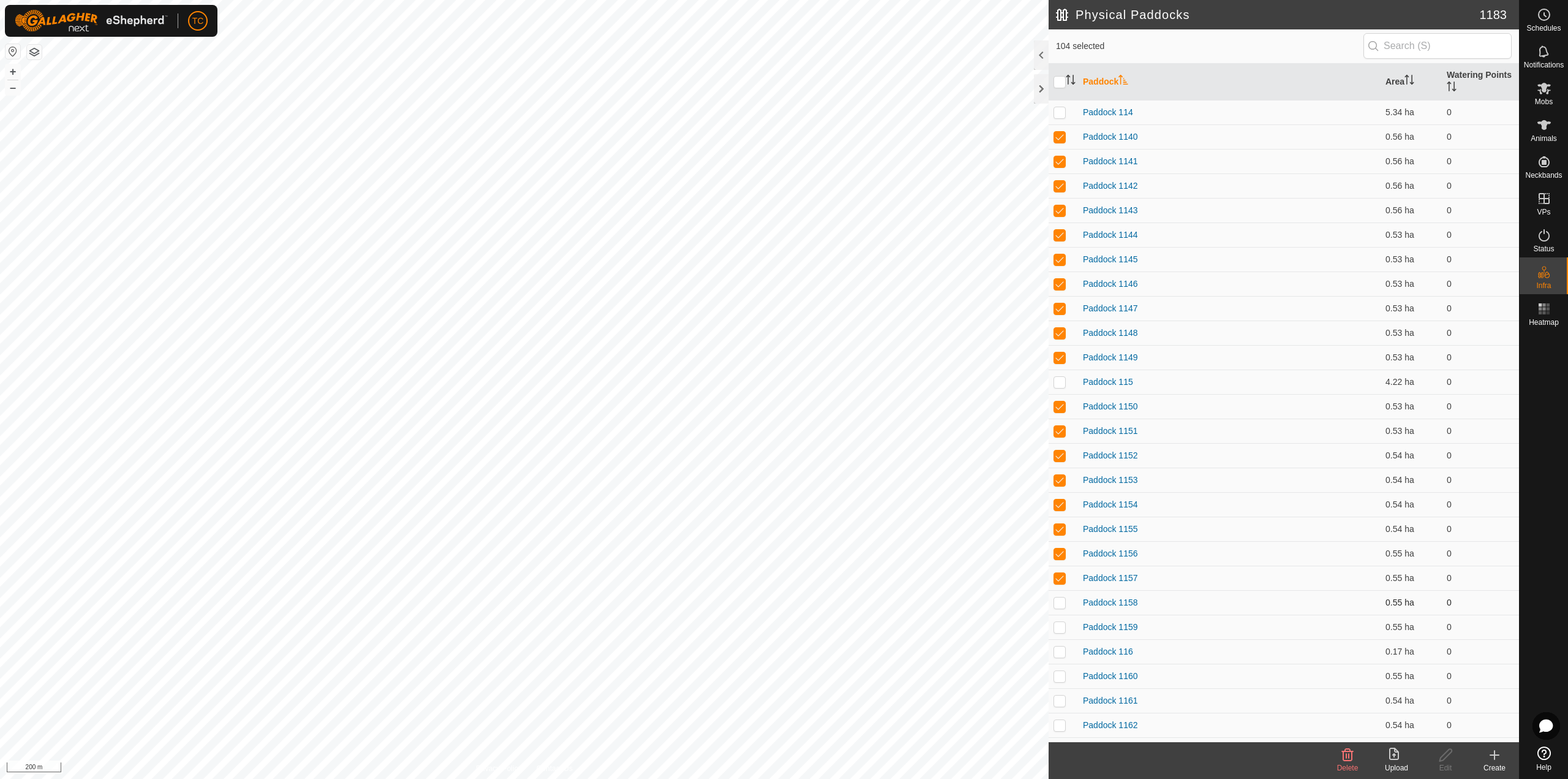
click at [1058, 606] on p-checkbox at bounding box center [1059, 602] width 12 height 10
click at [1058, 624] on p-checkbox at bounding box center [1059, 626] width 12 height 10
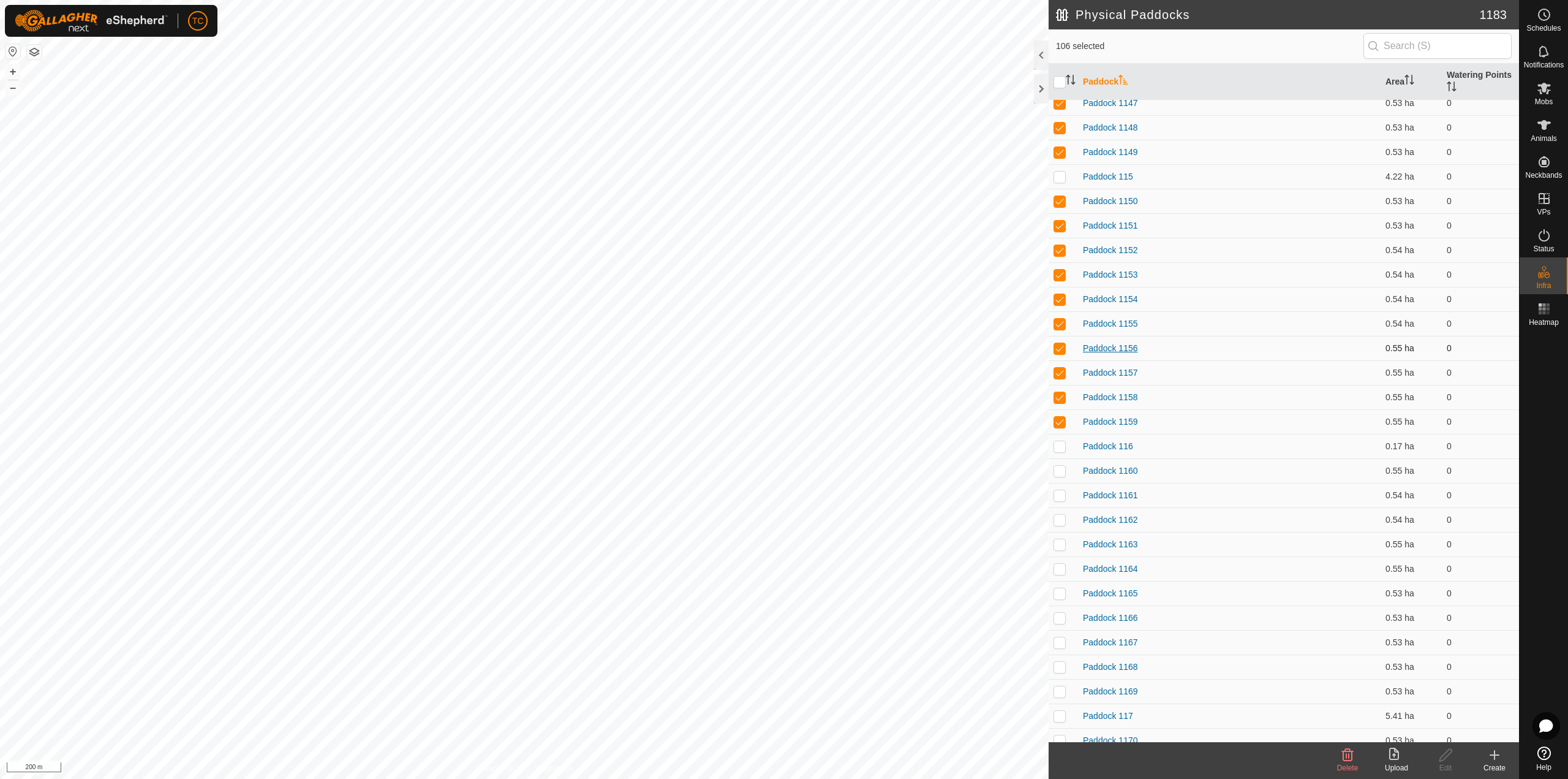
scroll to position [2696, 0]
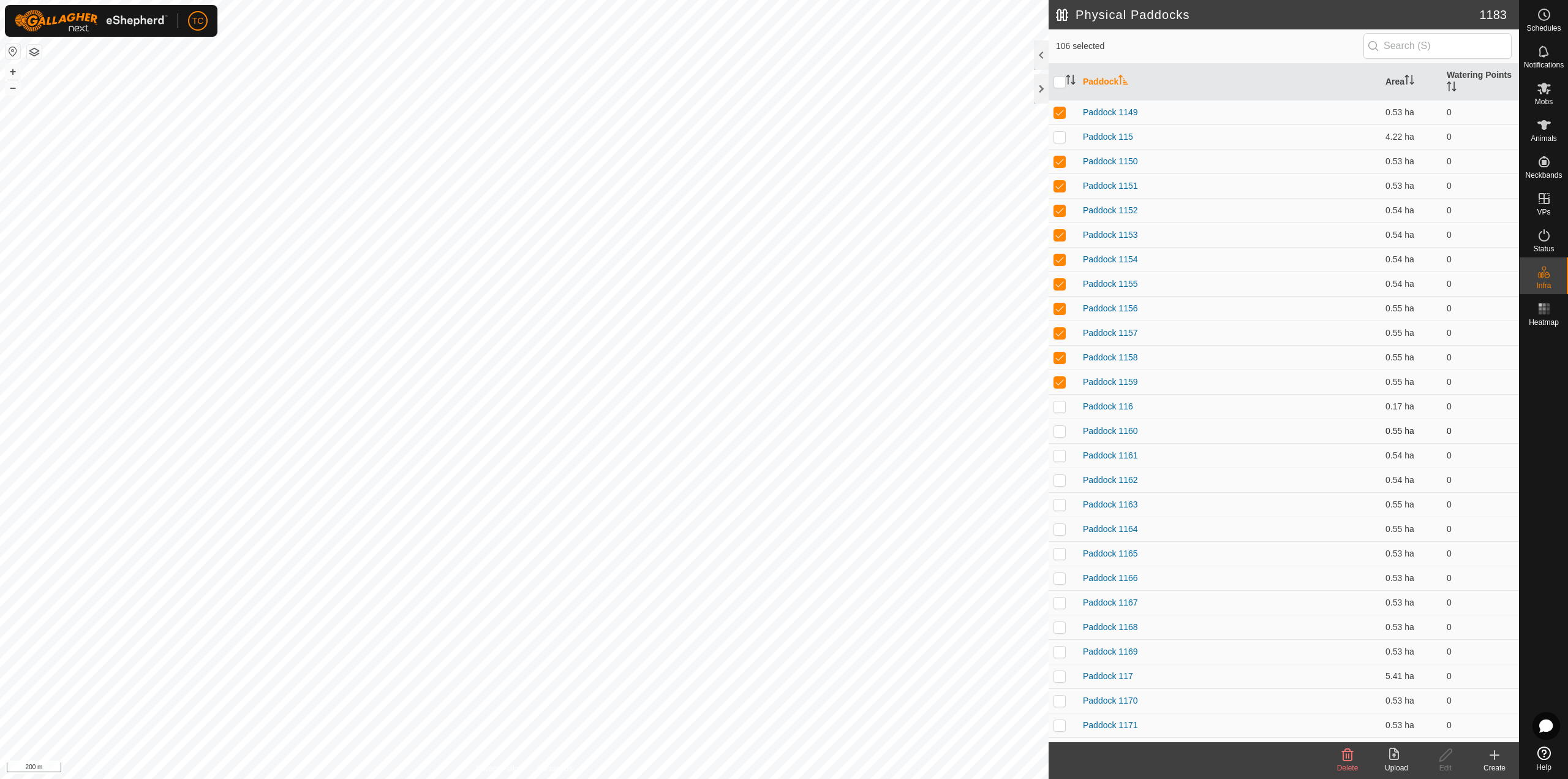
click at [1060, 431] on p-checkbox at bounding box center [1059, 431] width 12 height 10
click at [1059, 453] on p-checkbox at bounding box center [1059, 455] width 12 height 10
click at [1061, 484] on p-checkbox at bounding box center [1059, 480] width 12 height 10
click at [1063, 505] on p-checkbox at bounding box center [1059, 504] width 12 height 10
click at [1057, 531] on p-checkbox at bounding box center [1059, 528] width 12 height 10
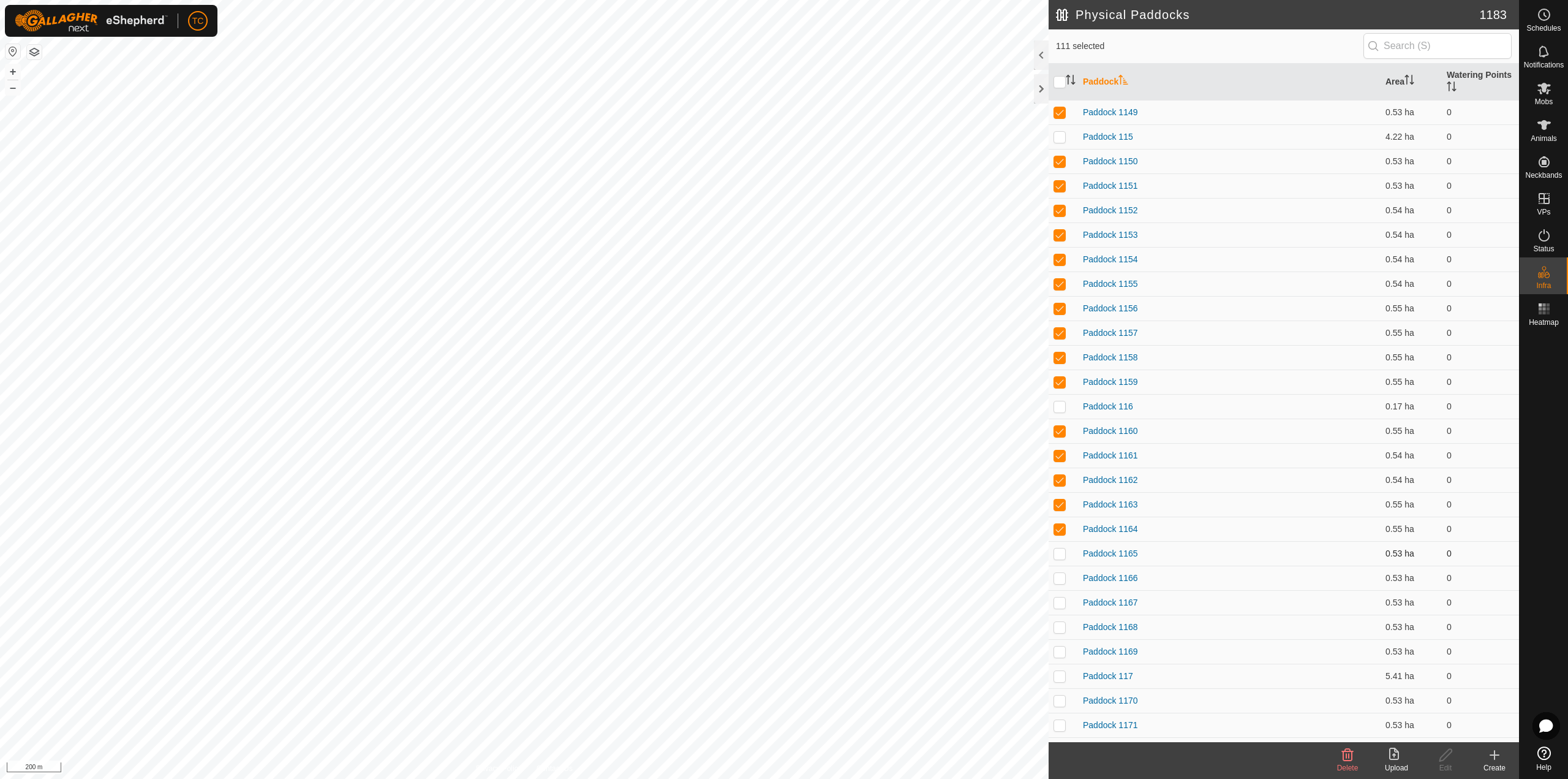
click at [1054, 556] on p-checkbox at bounding box center [1059, 553] width 12 height 10
click at [1063, 576] on p-checkbox at bounding box center [1059, 577] width 12 height 10
click at [1062, 613] on td at bounding box center [1063, 603] width 29 height 25
click at [1060, 630] on p-checkbox at bounding box center [1059, 626] width 12 height 10
click at [1060, 646] on p-tablecheckbox at bounding box center [1059, 651] width 12 height 10
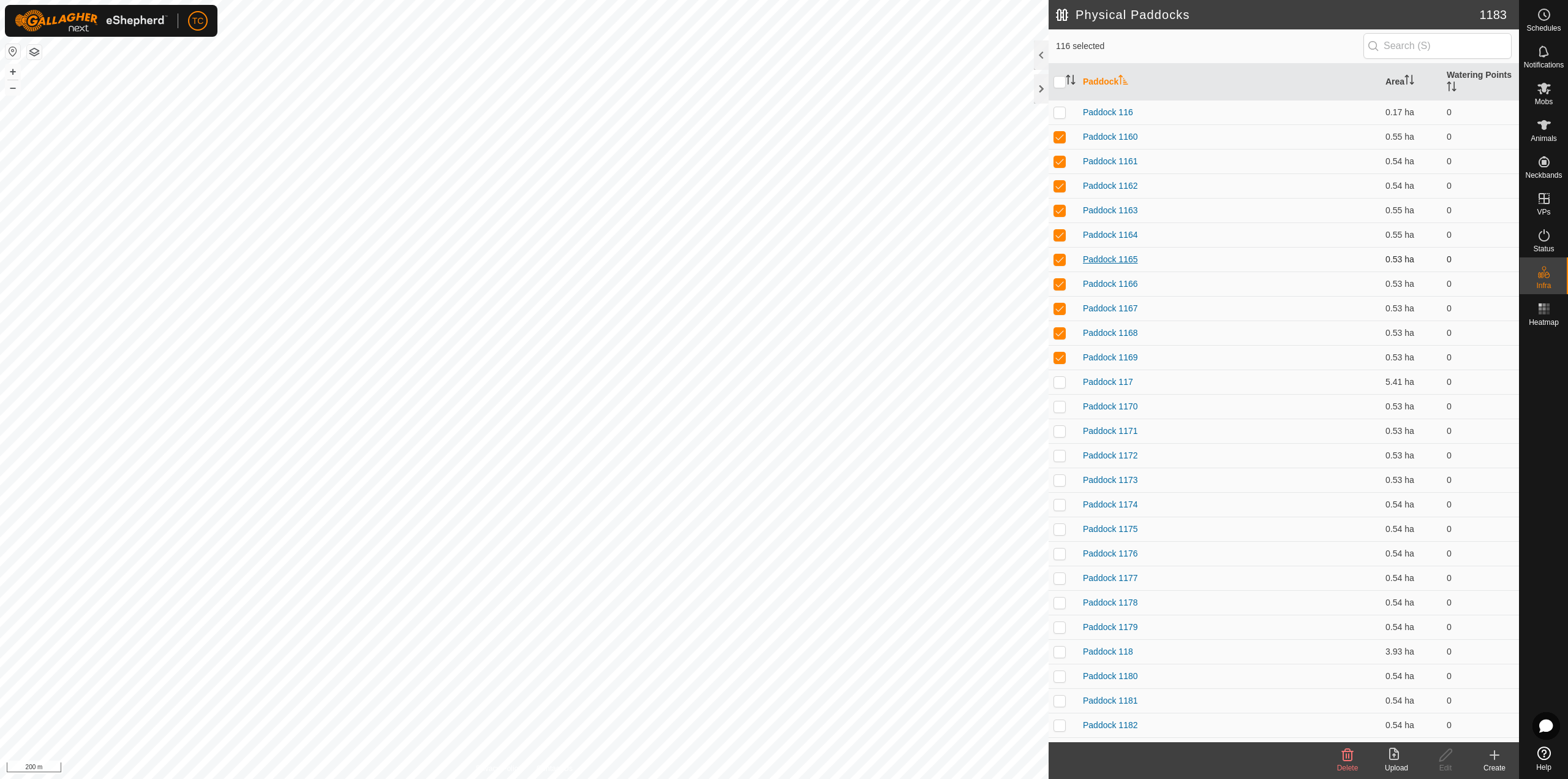
scroll to position [3003, 0]
click at [1060, 400] on td at bounding box center [1063, 394] width 29 height 25
click at [1061, 414] on p-checkbox at bounding box center [1059, 418] width 12 height 10
click at [1058, 447] on p-checkbox at bounding box center [1059, 443] width 12 height 10
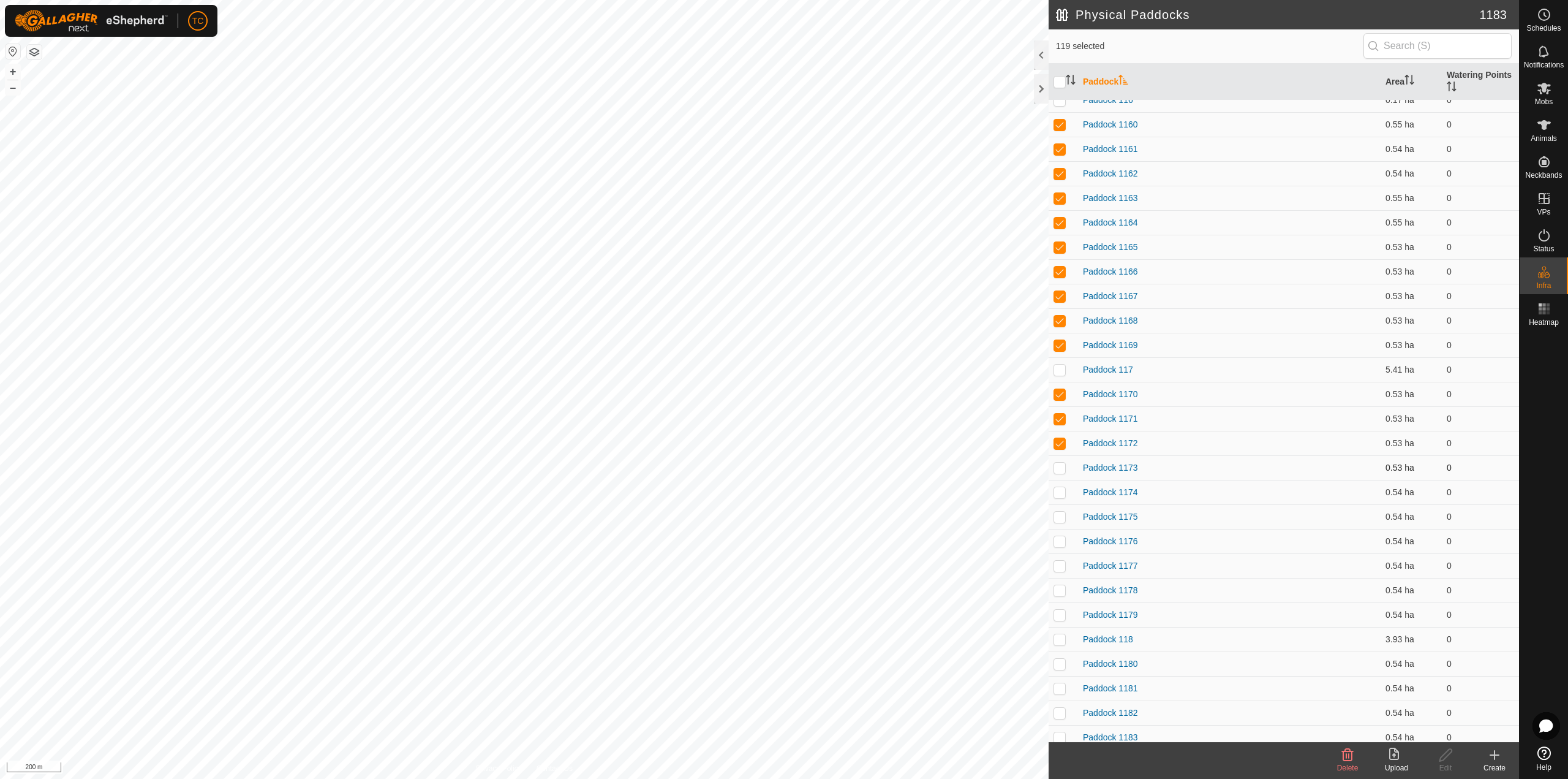
click at [1059, 462] on td at bounding box center [1063, 467] width 29 height 25
click at [1060, 488] on p-checkbox at bounding box center [1059, 492] width 12 height 10
click at [1056, 516] on p-checkbox at bounding box center [1059, 517] width 12 height 10
click at [1056, 547] on td at bounding box center [1063, 541] width 29 height 25
click at [1058, 564] on p-checkbox at bounding box center [1059, 565] width 12 height 10
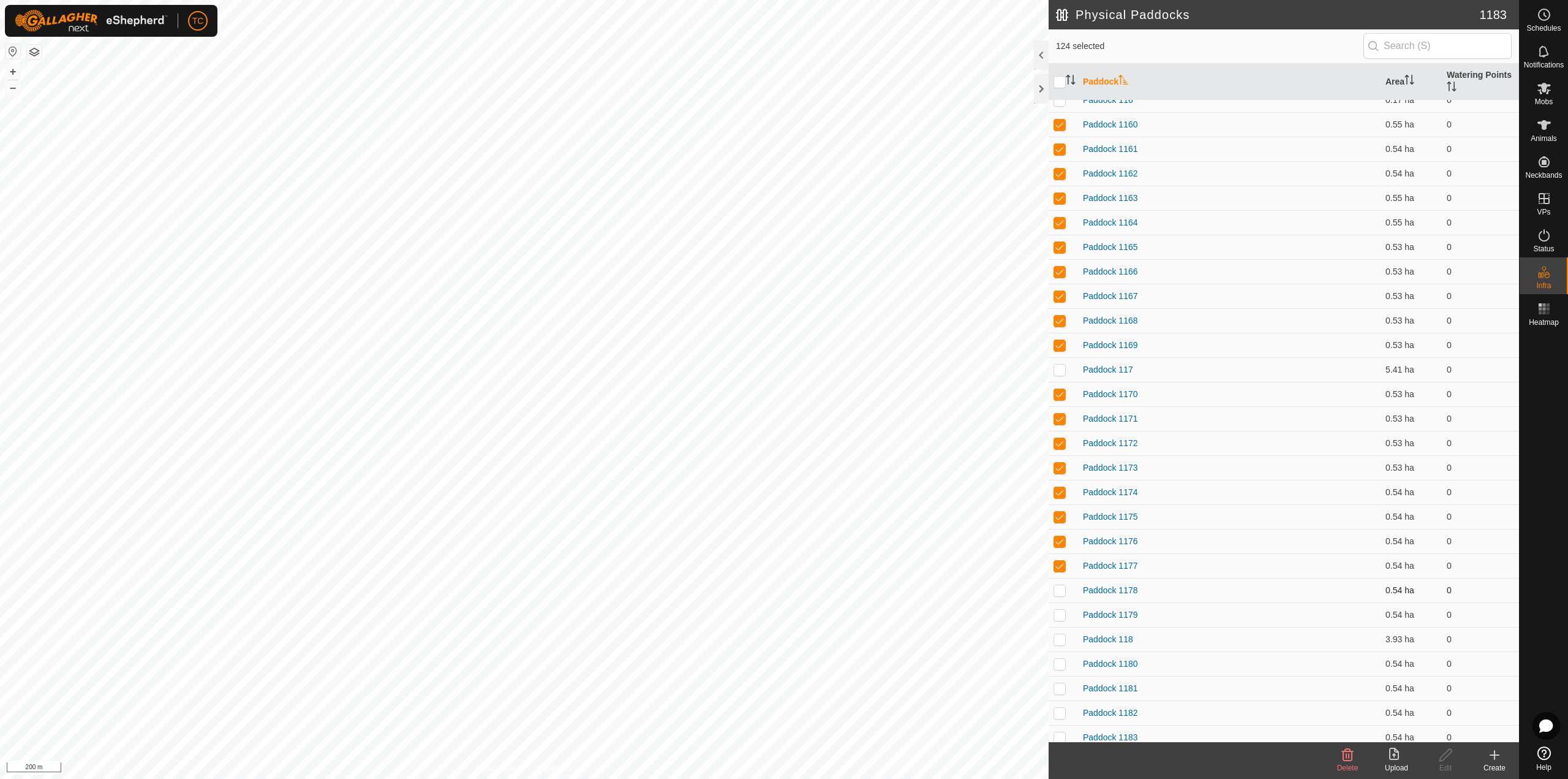
click at [1058, 593] on p-checkbox at bounding box center [1059, 590] width 12 height 10
click at [1057, 614] on p-checkbox at bounding box center [1059, 614] width 12 height 10
click at [1063, 663] on p-checkbox at bounding box center [1059, 663] width 12 height 10
click at [1060, 696] on td at bounding box center [1063, 688] width 29 height 25
click at [1060, 712] on p-checkbox at bounding box center [1059, 712] width 12 height 10
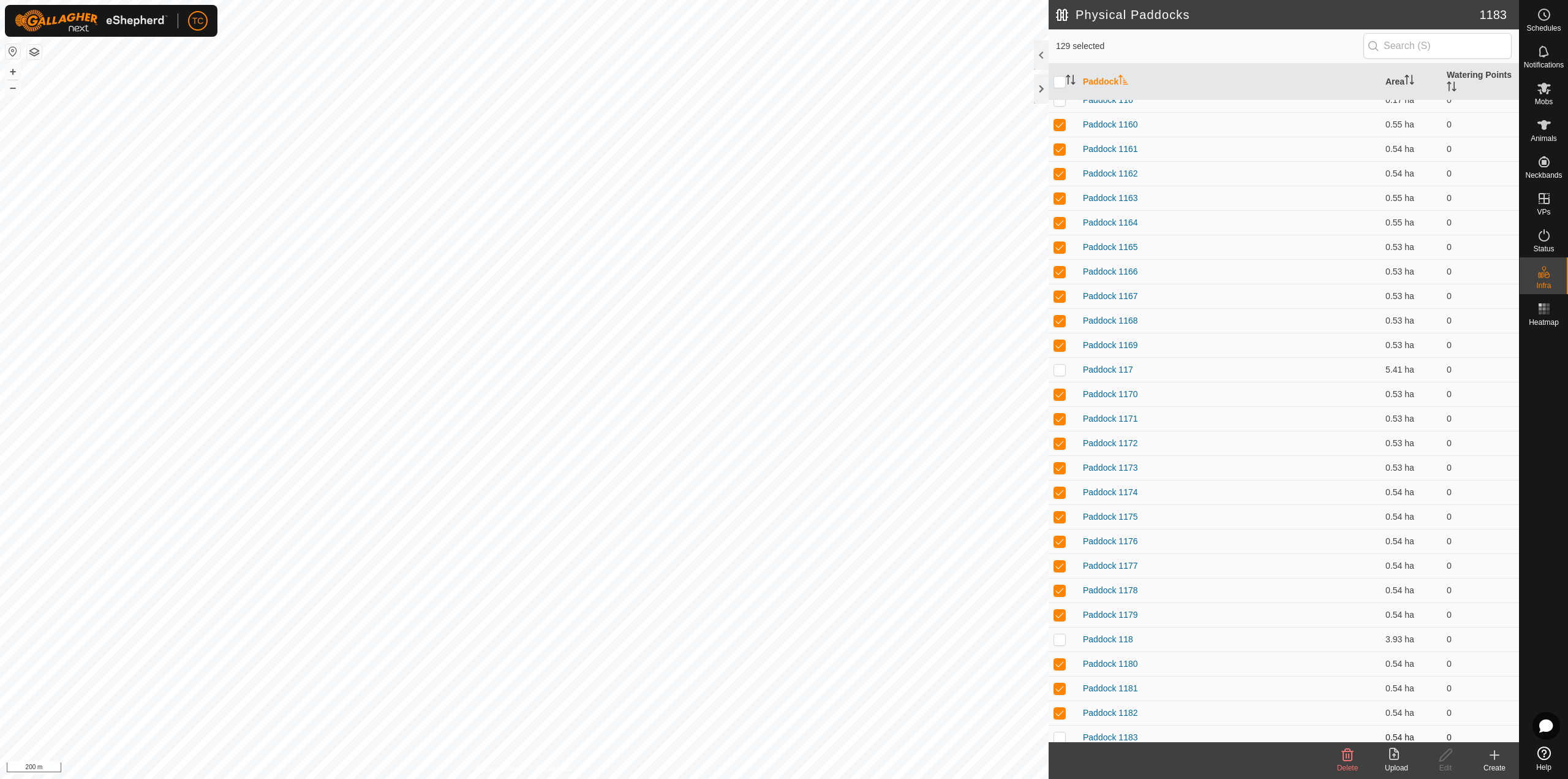
click at [1062, 735] on p-checkbox at bounding box center [1059, 737] width 12 height 10
click at [1065, 394] on p-checkbox at bounding box center [1059, 394] width 12 height 10
click at [1061, 422] on p-checkbox at bounding box center [1059, 418] width 12 height 10
click at [1057, 445] on p-checkbox at bounding box center [1059, 443] width 12 height 10
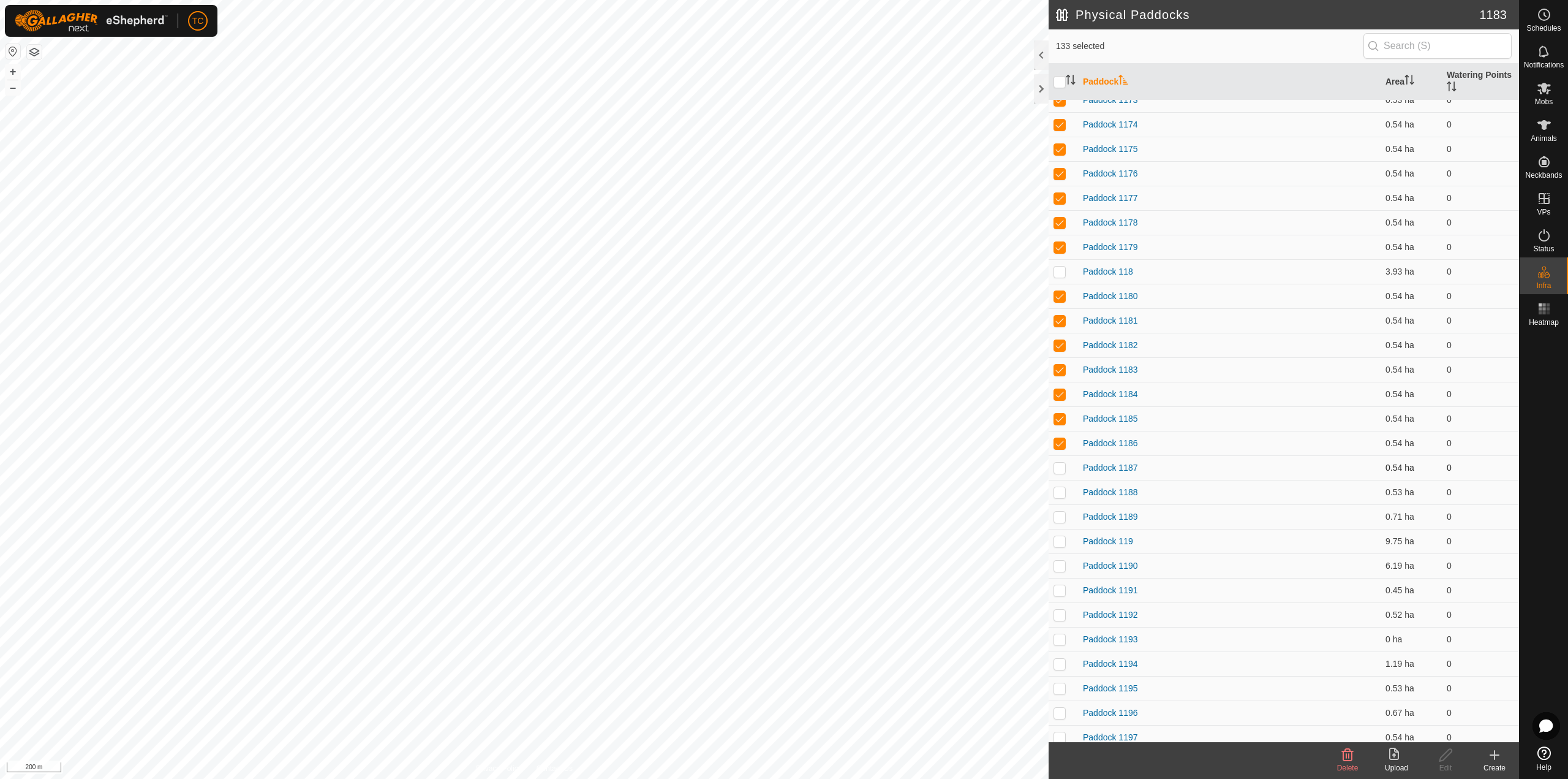
click at [1057, 467] on p-checkbox at bounding box center [1059, 467] width 12 height 10
click at [1058, 490] on p-checkbox at bounding box center [1059, 492] width 12 height 10
click at [1057, 515] on p-checkbox at bounding box center [1059, 517] width 12 height 10
click at [1346, 760] on icon at bounding box center [1348, 754] width 12 height 12
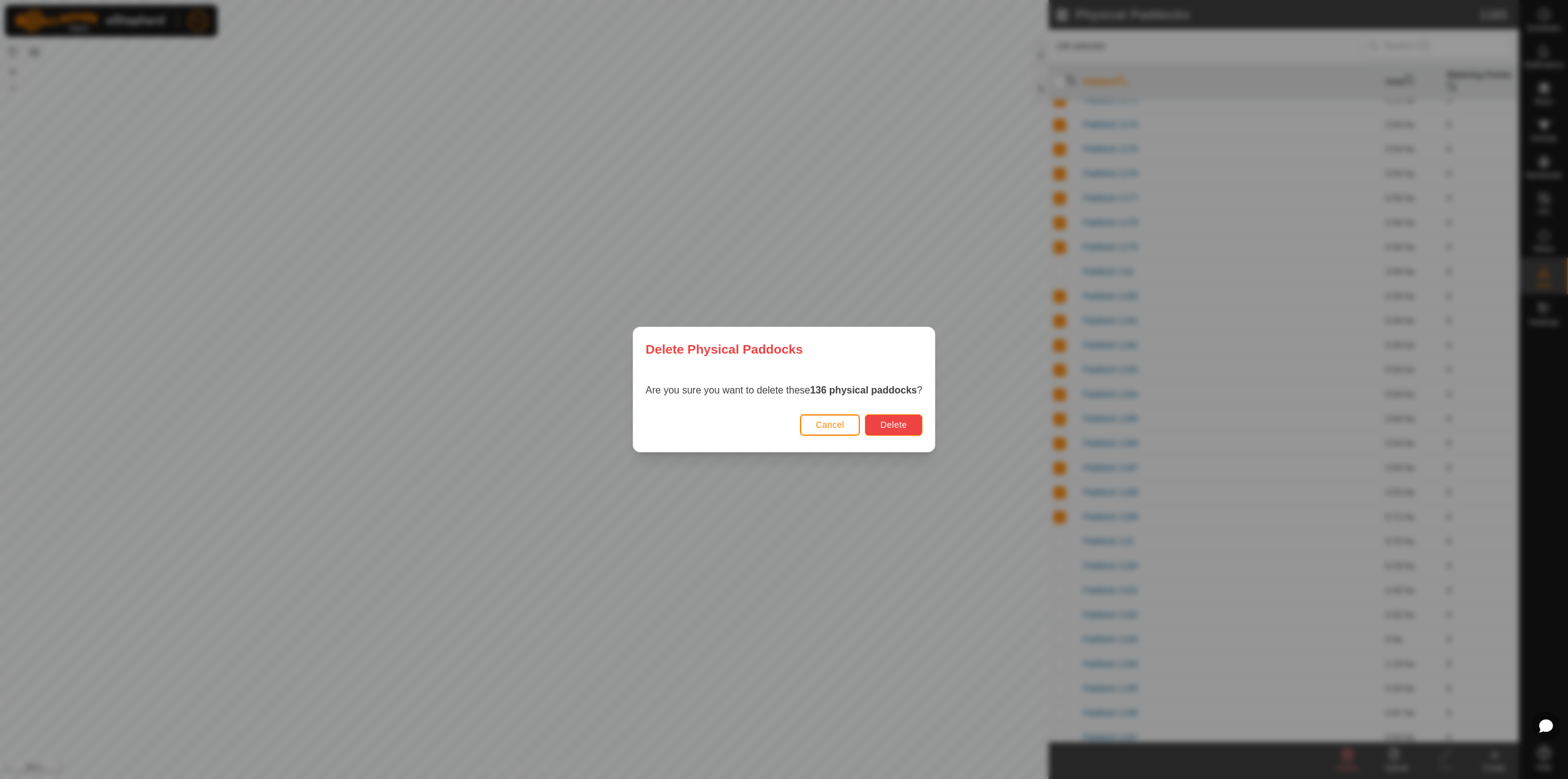
click at [906, 424] on span "Delete" at bounding box center [893, 424] width 26 height 10
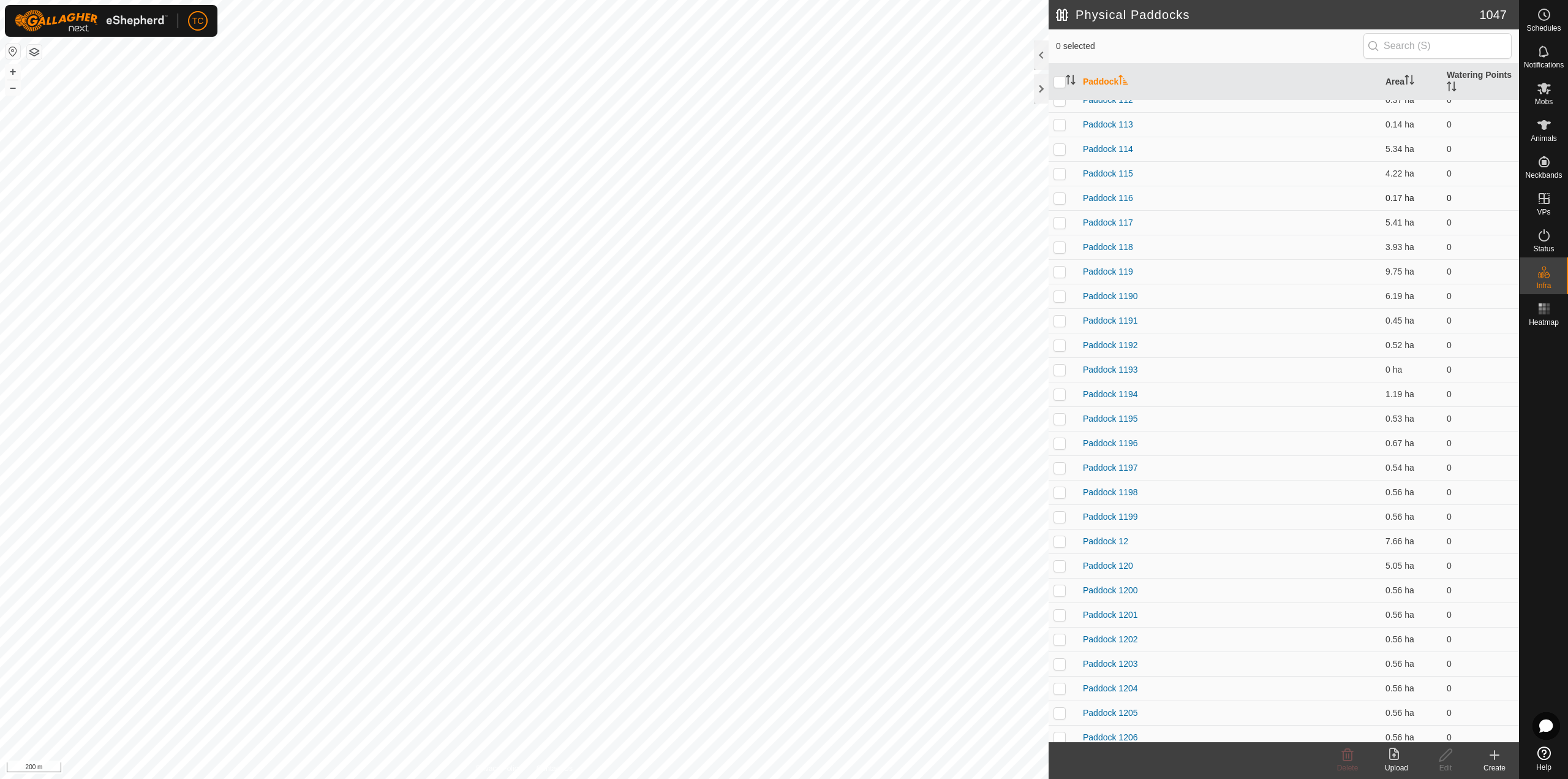
scroll to position [368, 0]
click at [1059, 308] on p-checkbox at bounding box center [1059, 308] width 12 height 10
click at [1064, 337] on td at bounding box center [1063, 333] width 29 height 25
click at [1060, 354] on p-checkbox at bounding box center [1059, 357] width 12 height 10
click at [1056, 382] on p-checkbox at bounding box center [1059, 381] width 12 height 10
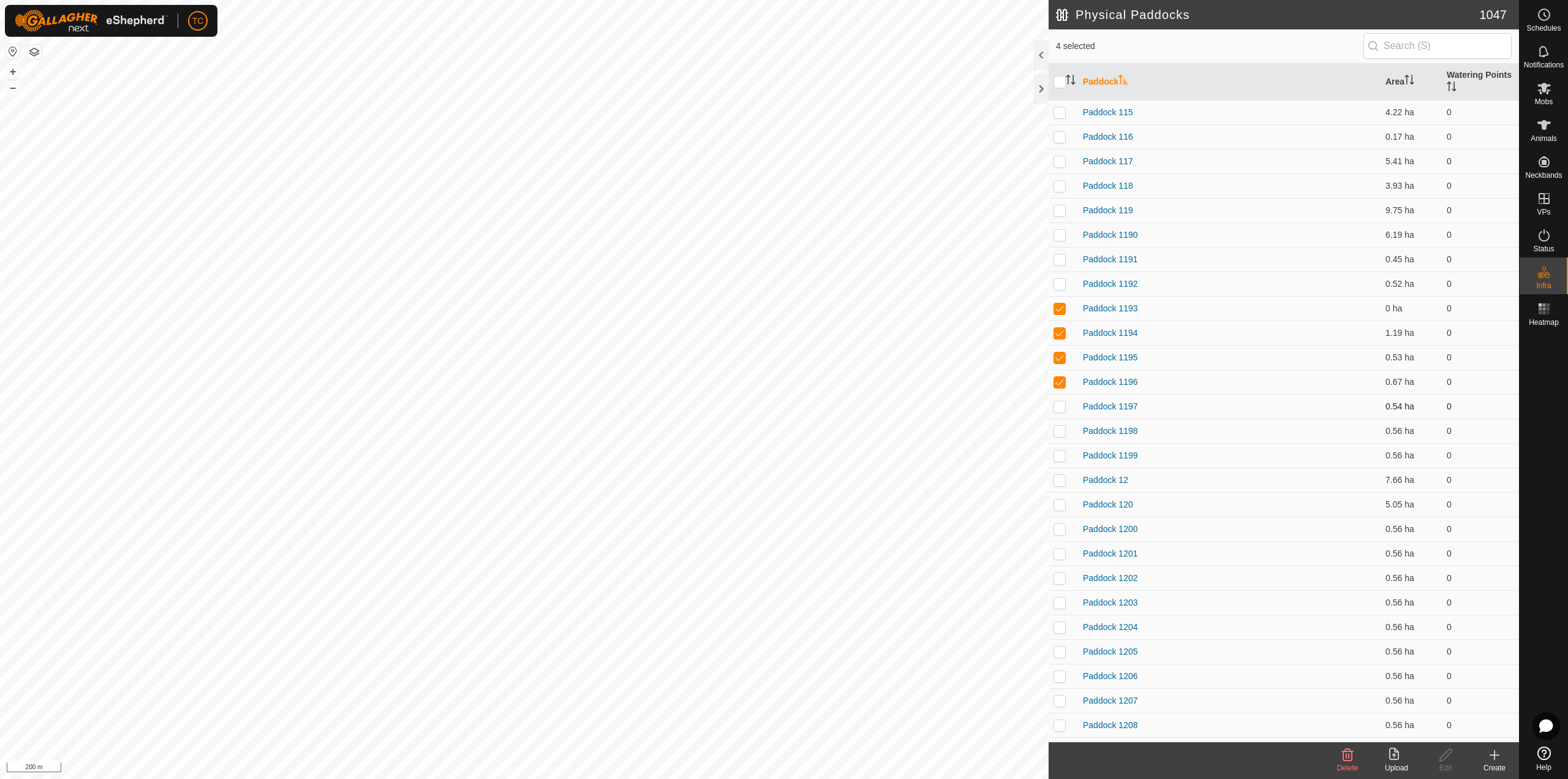
click at [1060, 403] on p-checkbox at bounding box center [1059, 406] width 12 height 10
click at [1064, 84] on input "checkbox" at bounding box center [1059, 82] width 12 height 12
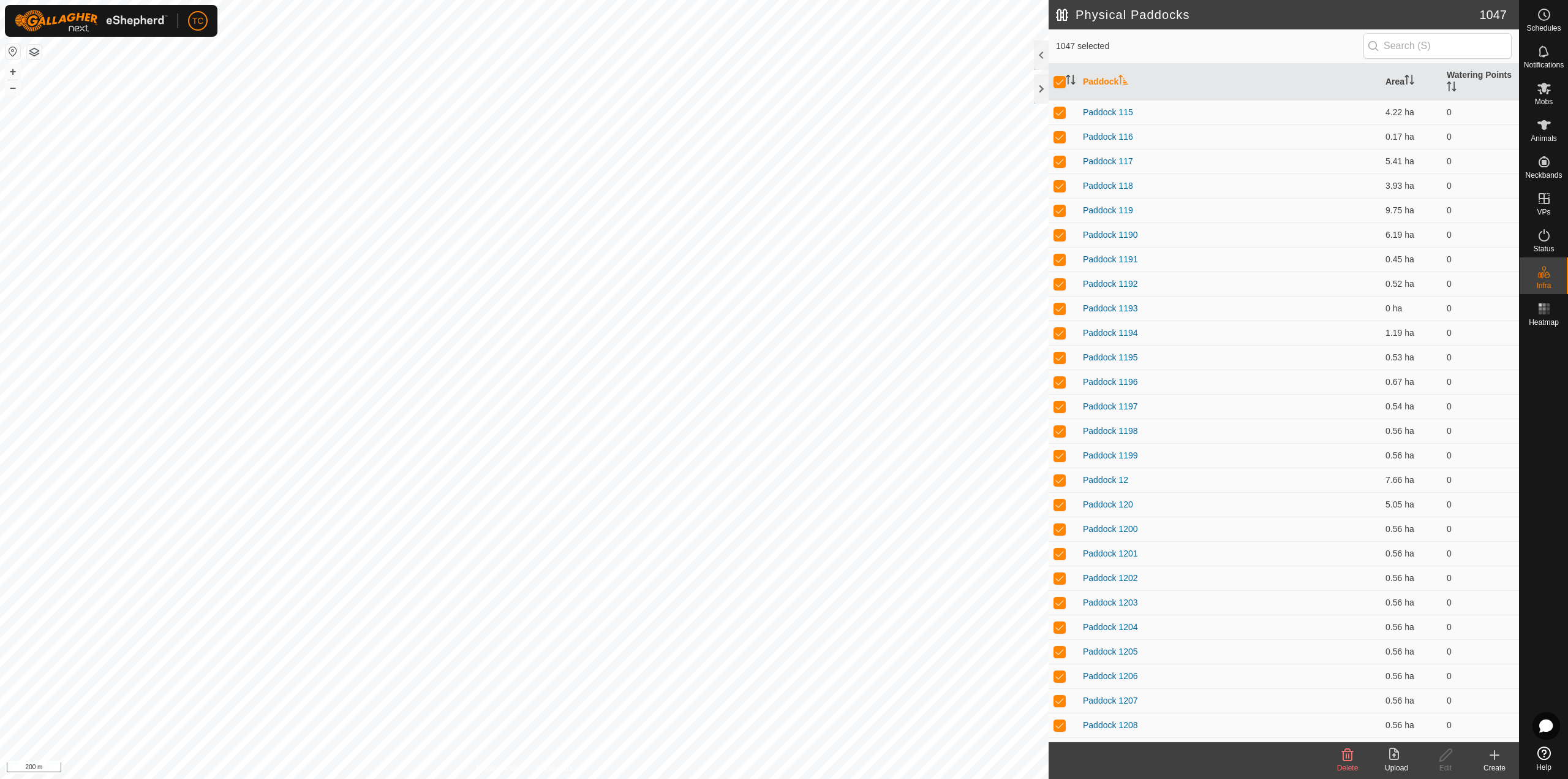
click at [1355, 763] on div "Delete" at bounding box center [1347, 767] width 49 height 11
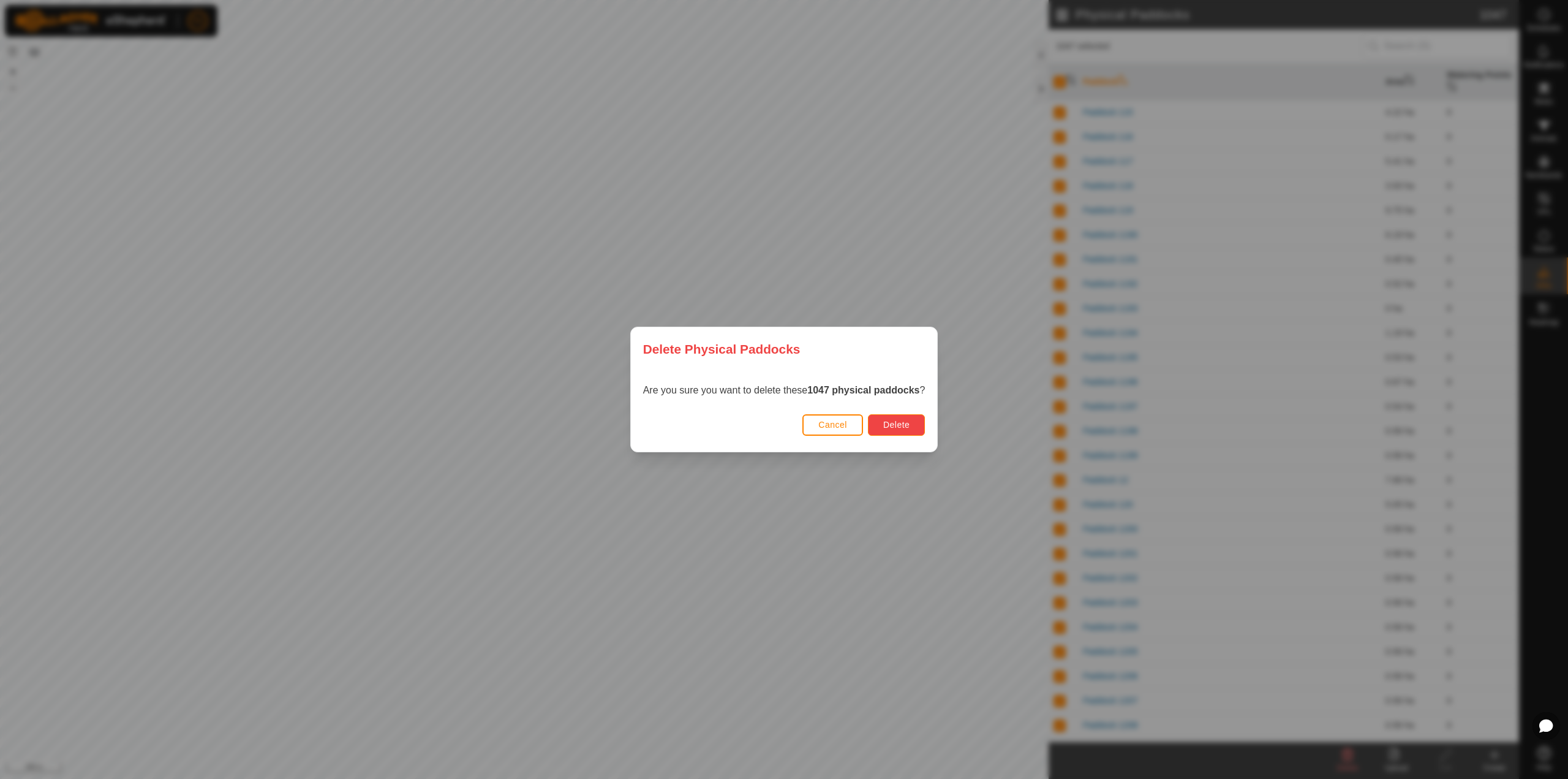
click at [899, 423] on span "Delete" at bounding box center [896, 424] width 26 height 10
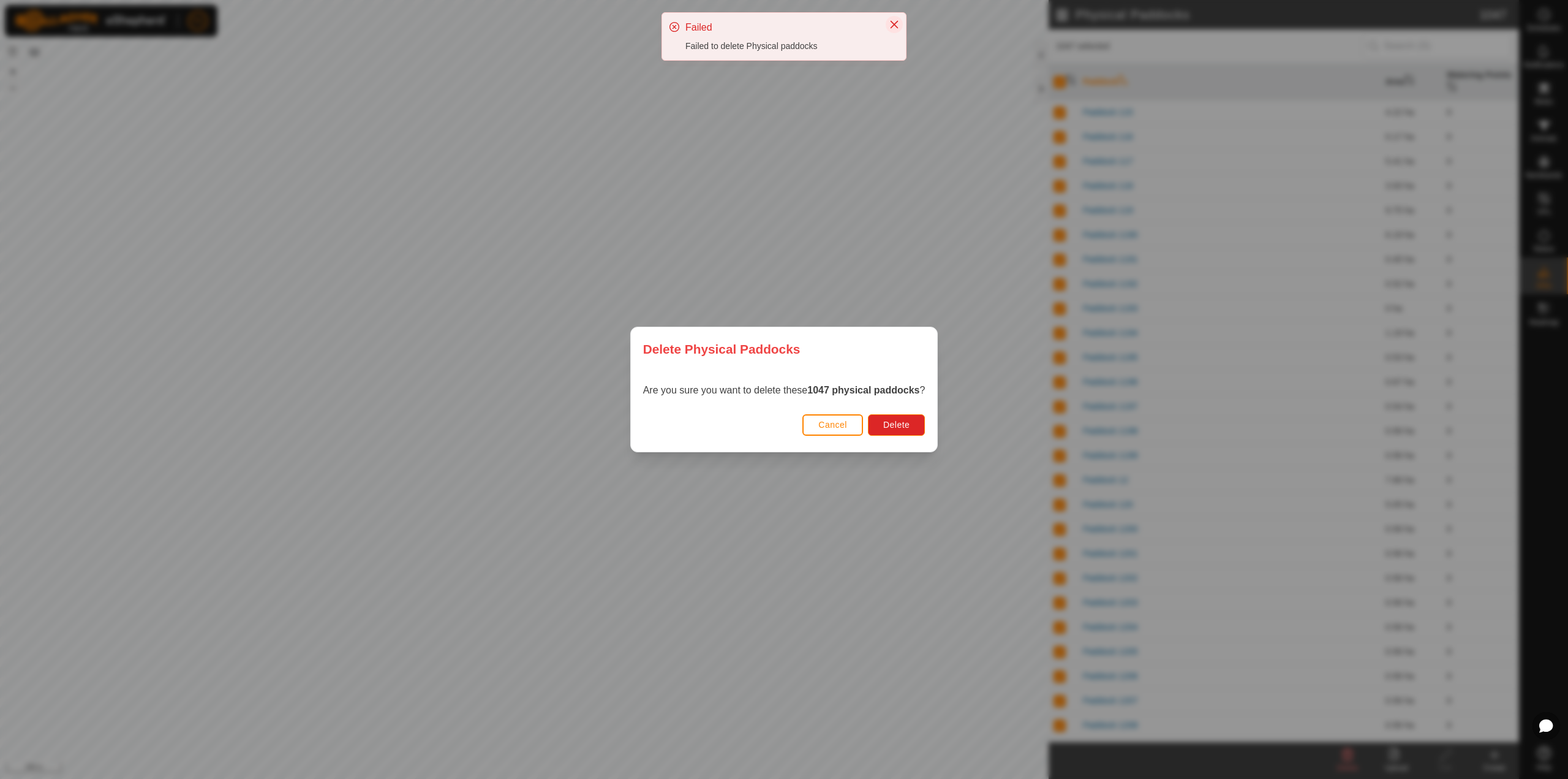
click at [899, 30] on button "Close" at bounding box center [894, 25] width 17 height 17
click at [846, 425] on span "Cancel" at bounding box center [832, 424] width 29 height 10
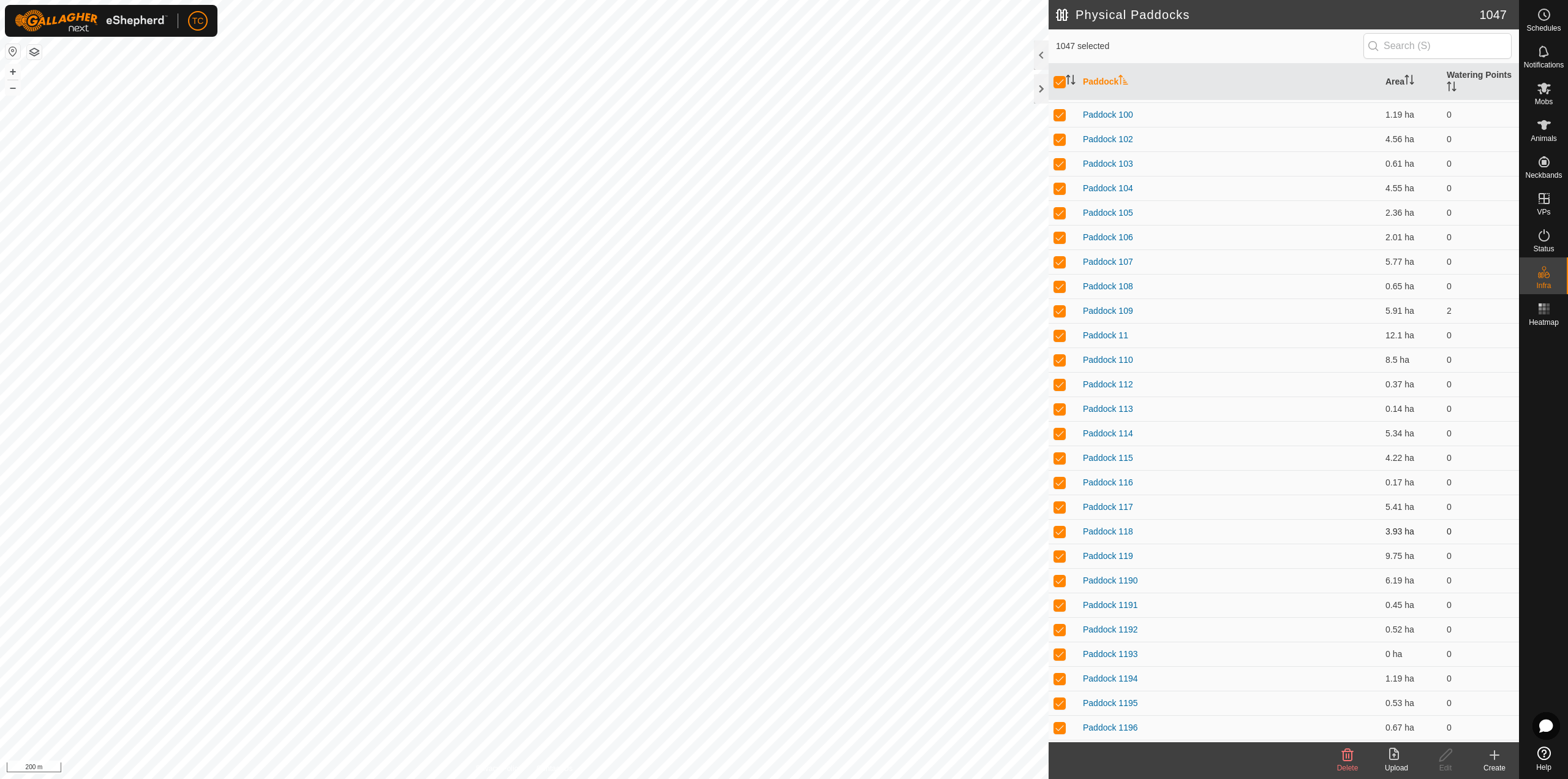
scroll to position [0, 0]
click at [1101, 116] on link "Paddock 10" at bounding box center [1105, 112] width 45 height 10
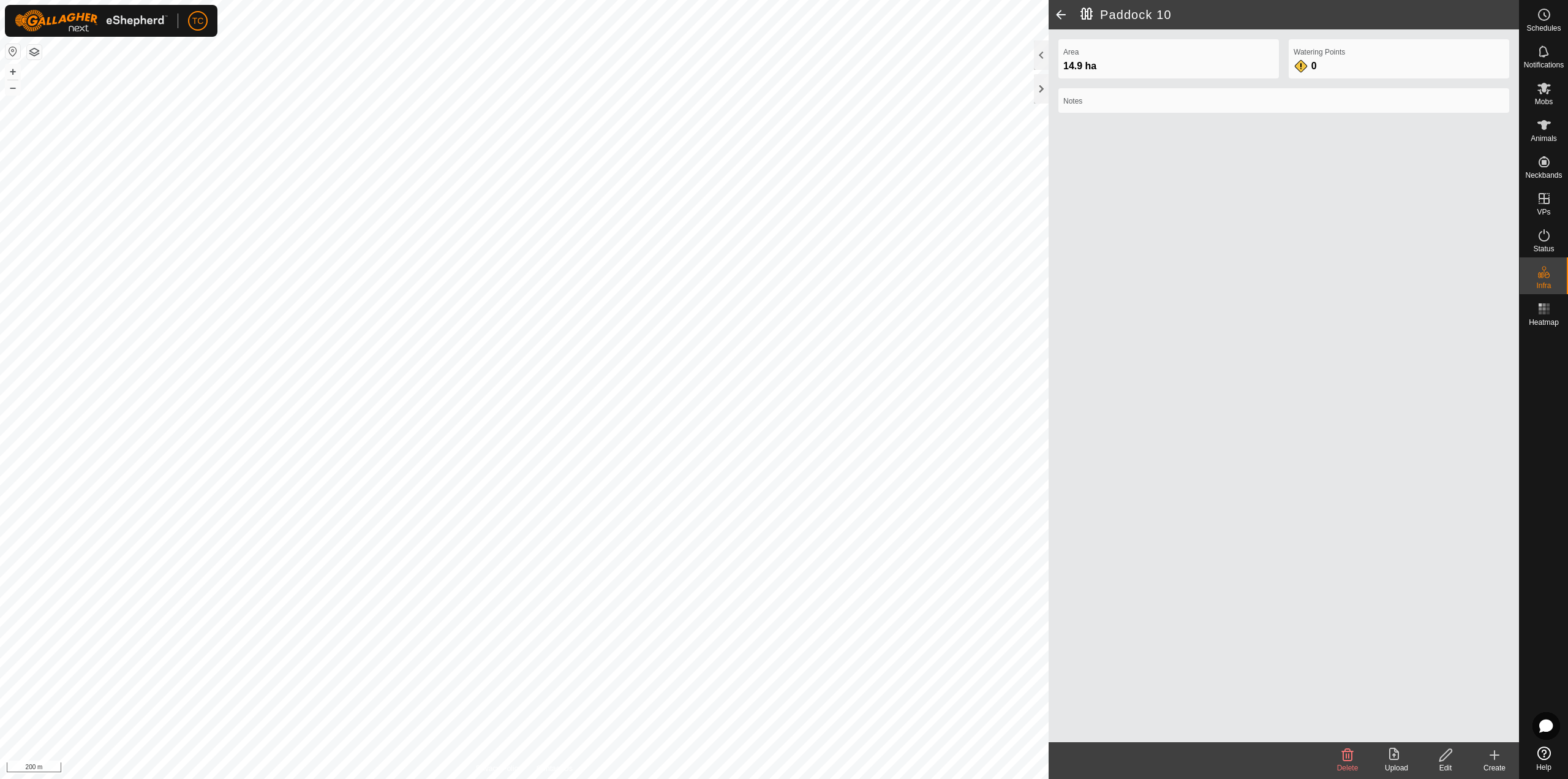
click at [1342, 760] on icon at bounding box center [1347, 754] width 15 height 15
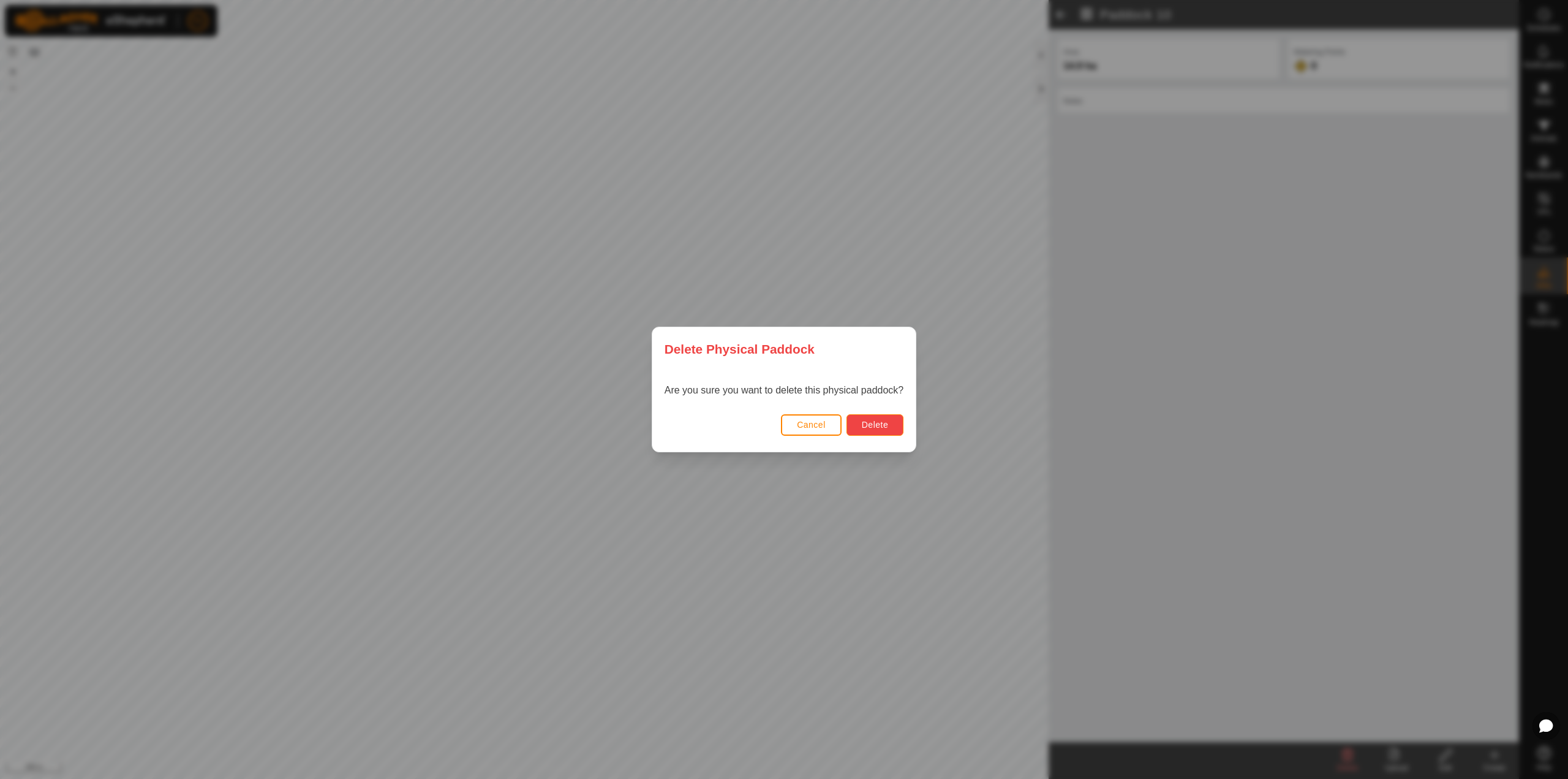
click at [870, 427] on span "Delete" at bounding box center [875, 424] width 26 height 10
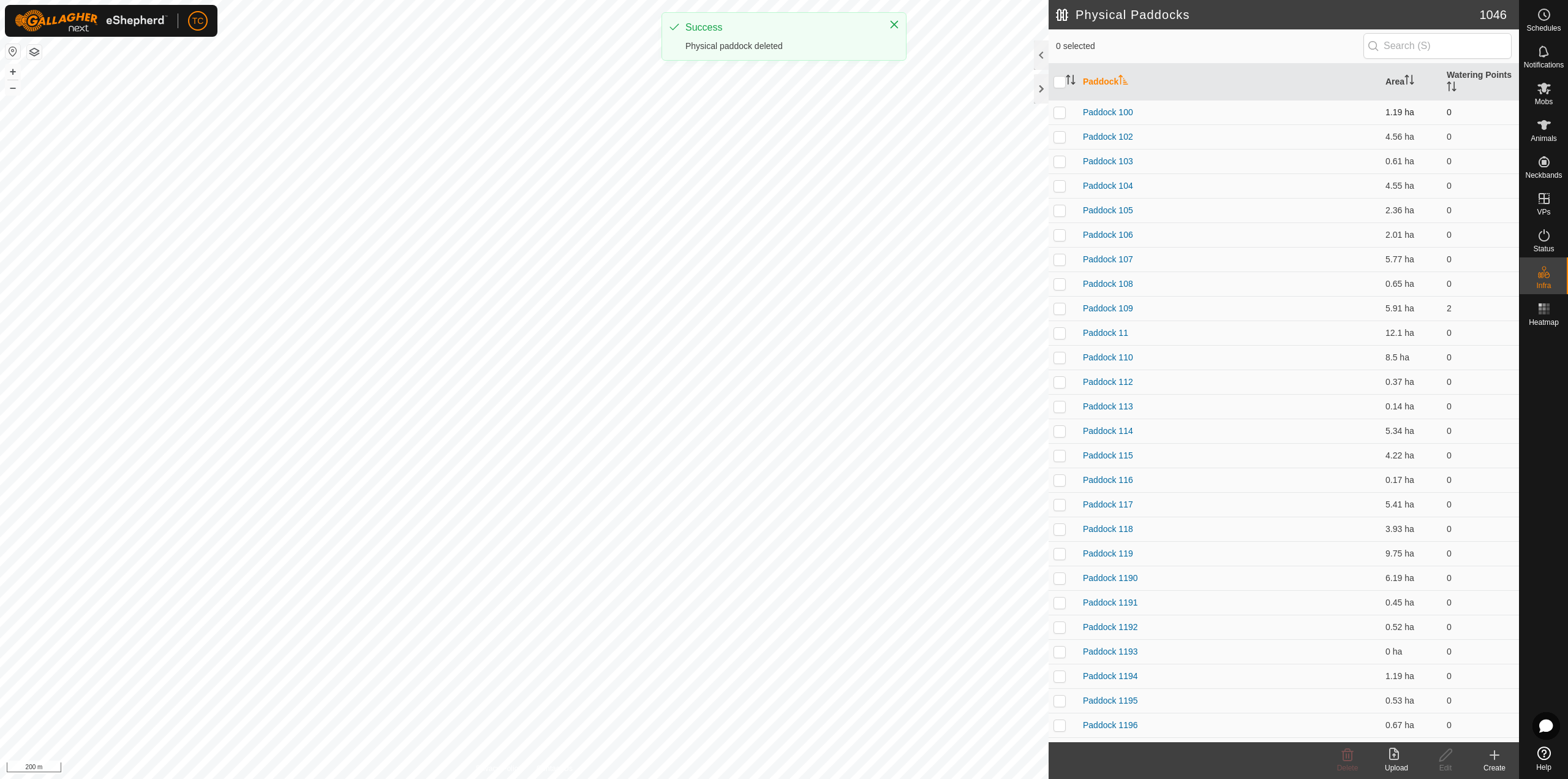
click at [1061, 114] on p-checkbox at bounding box center [1059, 112] width 12 height 10
click at [1130, 116] on link "Paddock 100" at bounding box center [1108, 112] width 50 height 10
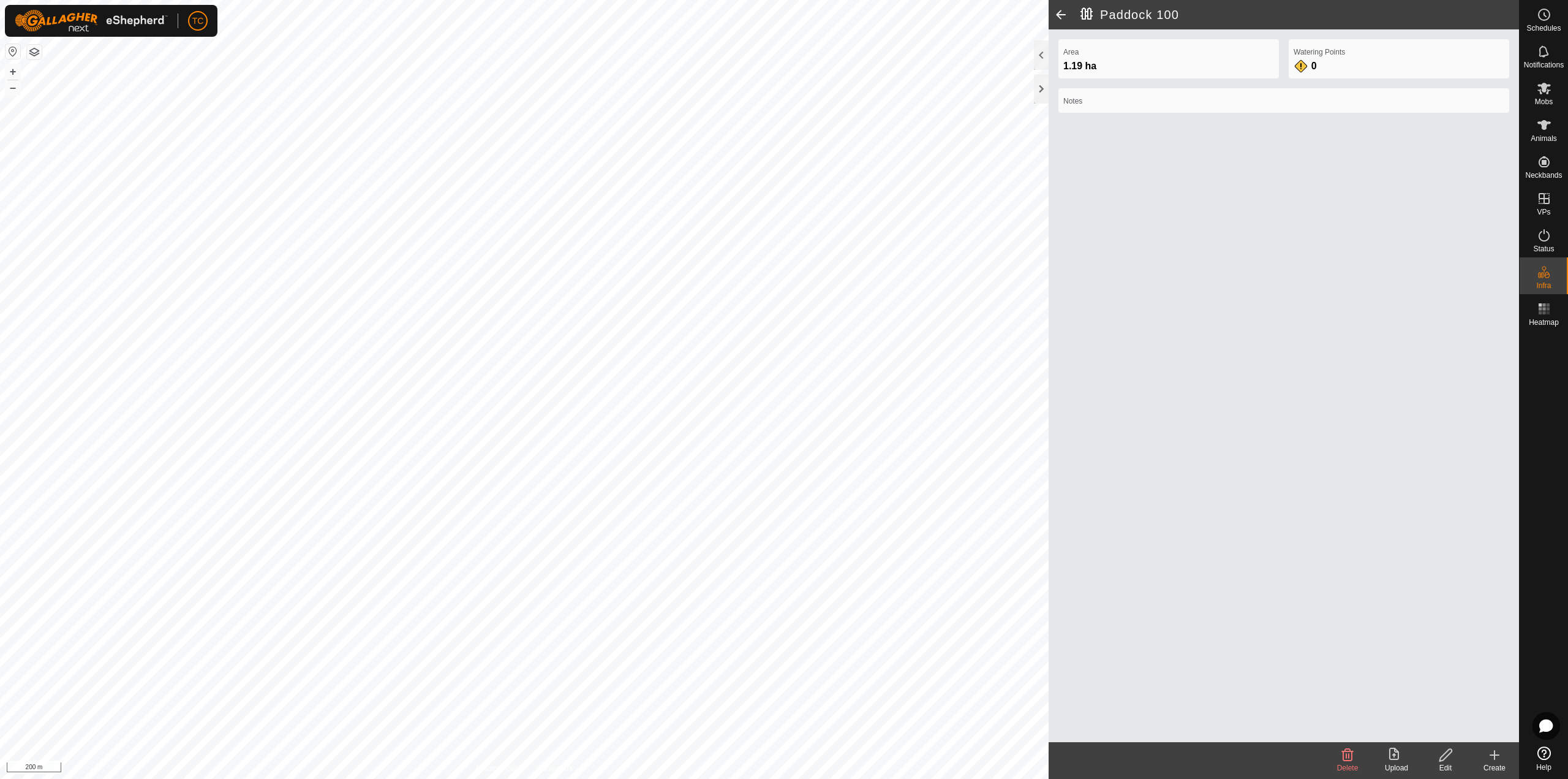
click at [1056, 16] on span at bounding box center [1061, 14] width 25 height 29
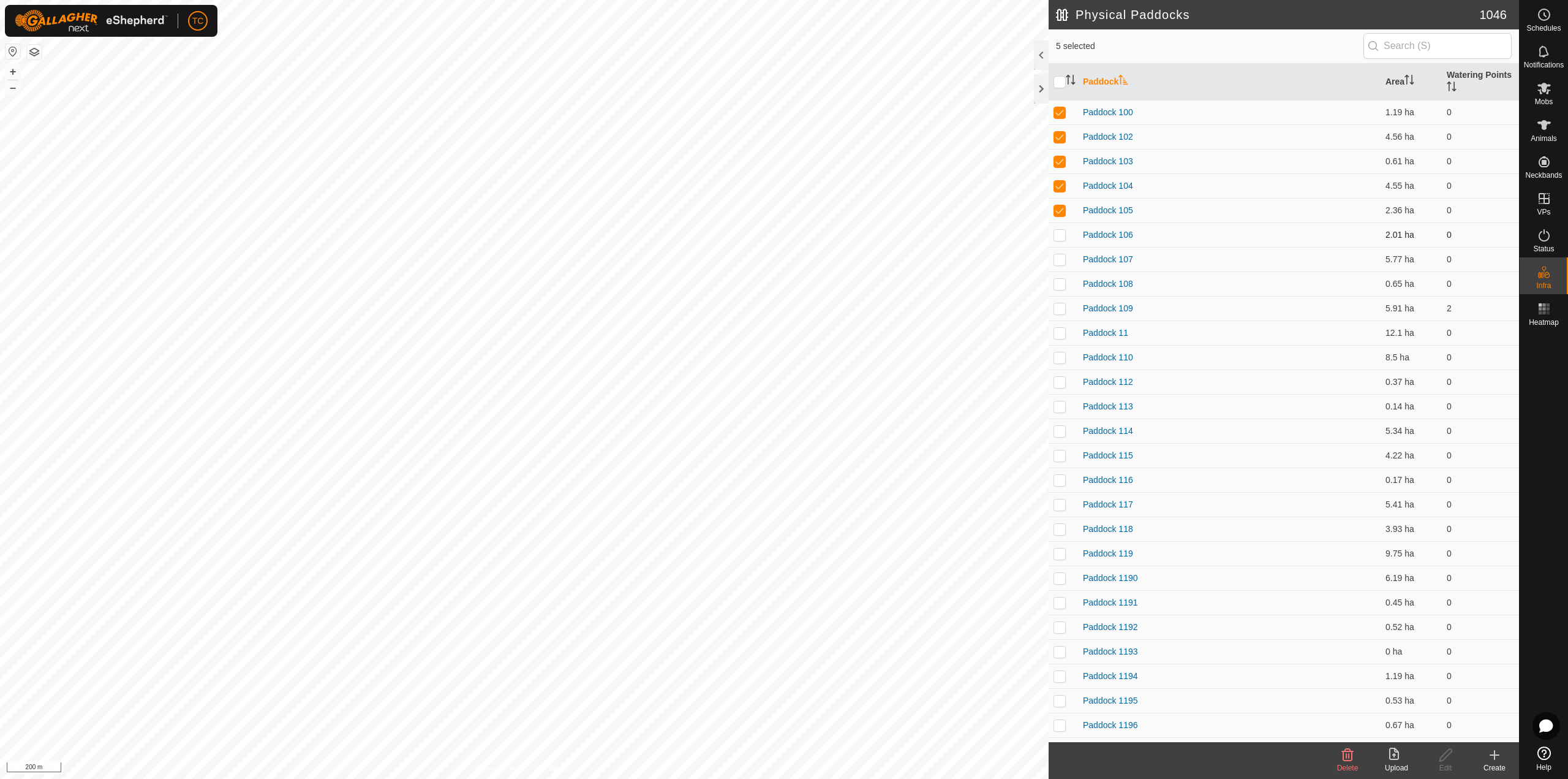
click at [1060, 241] on td at bounding box center [1063, 235] width 29 height 25
click at [1055, 260] on p-checkbox at bounding box center [1059, 259] width 12 height 10
click at [1058, 288] on p-checkbox at bounding box center [1059, 283] width 12 height 10
click at [1058, 309] on p-checkbox at bounding box center [1059, 308] width 12 height 10
click at [1058, 336] on p-checkbox at bounding box center [1059, 332] width 12 height 10
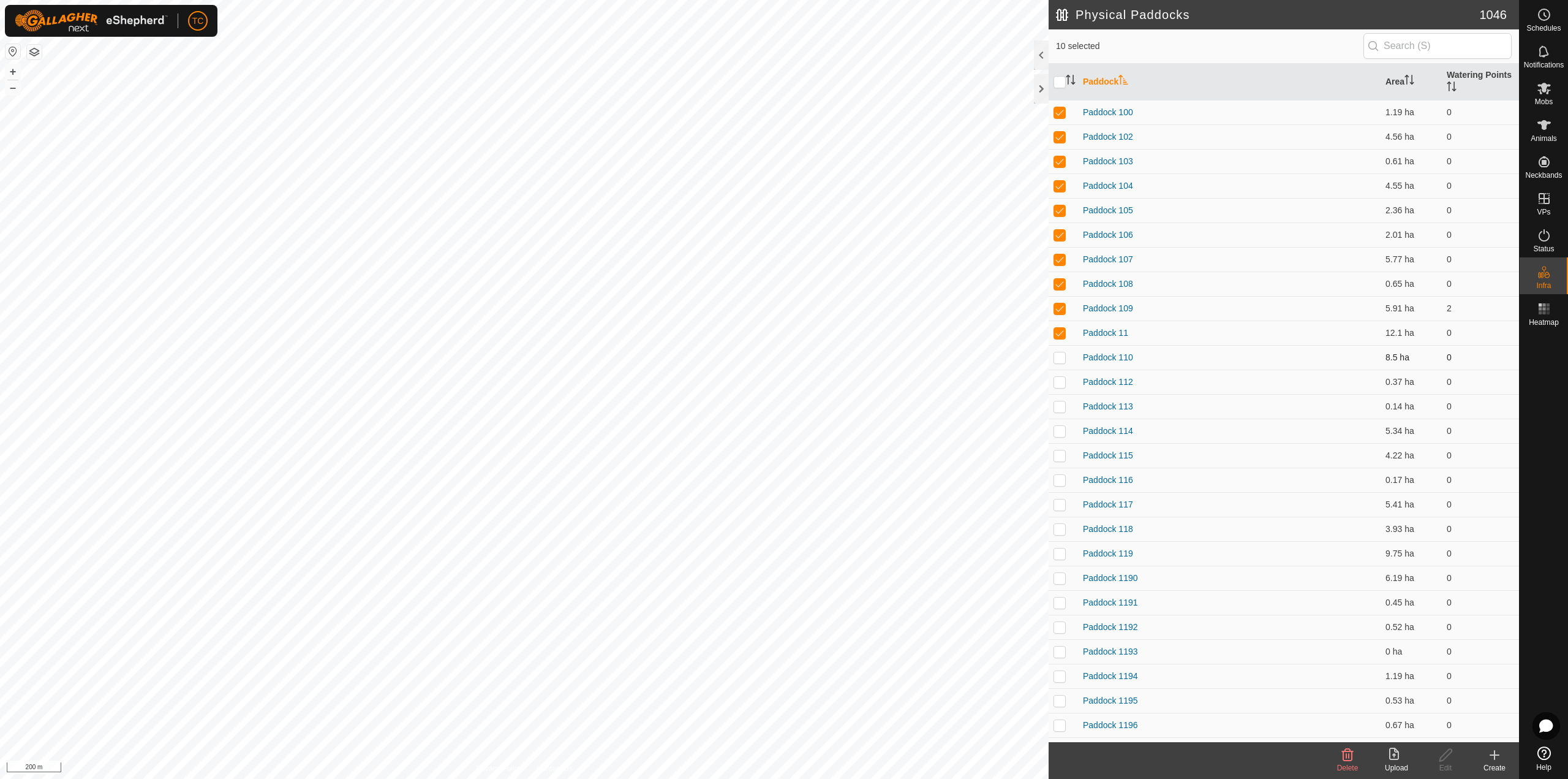
drag, startPoint x: 1056, startPoint y: 359, endPoint x: 1055, endPoint y: 369, distance: 10.0
click at [1056, 359] on p-checkbox at bounding box center [1059, 357] width 12 height 10
click at [1055, 376] on td at bounding box center [1063, 382] width 29 height 25
click at [1060, 412] on td at bounding box center [1063, 407] width 29 height 25
click at [1056, 432] on p-checkbox at bounding box center [1059, 431] width 12 height 10
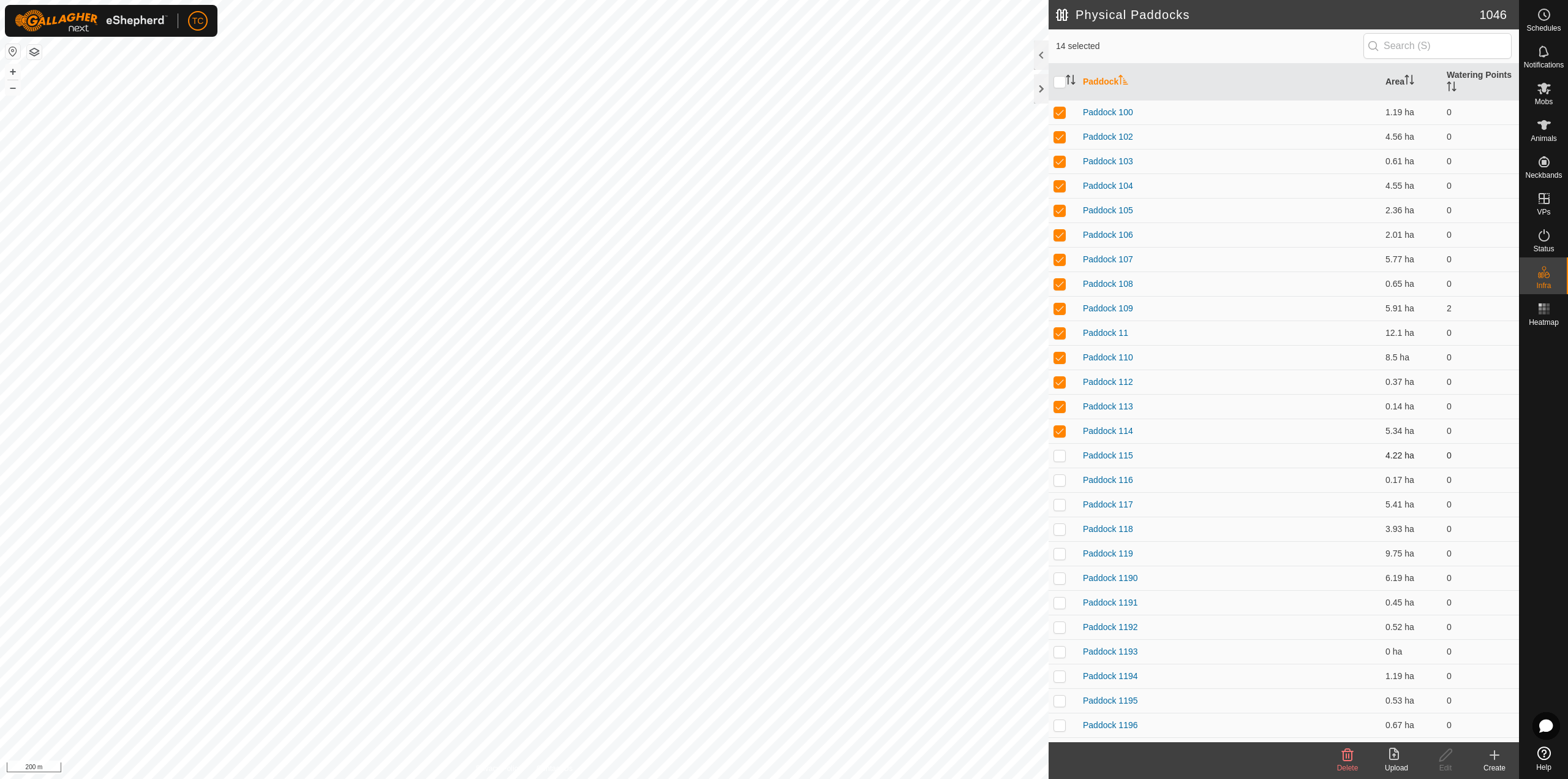
click at [1060, 445] on td at bounding box center [1063, 455] width 29 height 25
click at [1061, 478] on p-checkbox at bounding box center [1059, 480] width 12 height 10
click at [1061, 504] on p-checkbox at bounding box center [1059, 504] width 12 height 10
click at [1059, 532] on p-checkbox at bounding box center [1059, 528] width 12 height 10
click at [1058, 550] on p-checkbox at bounding box center [1059, 553] width 12 height 10
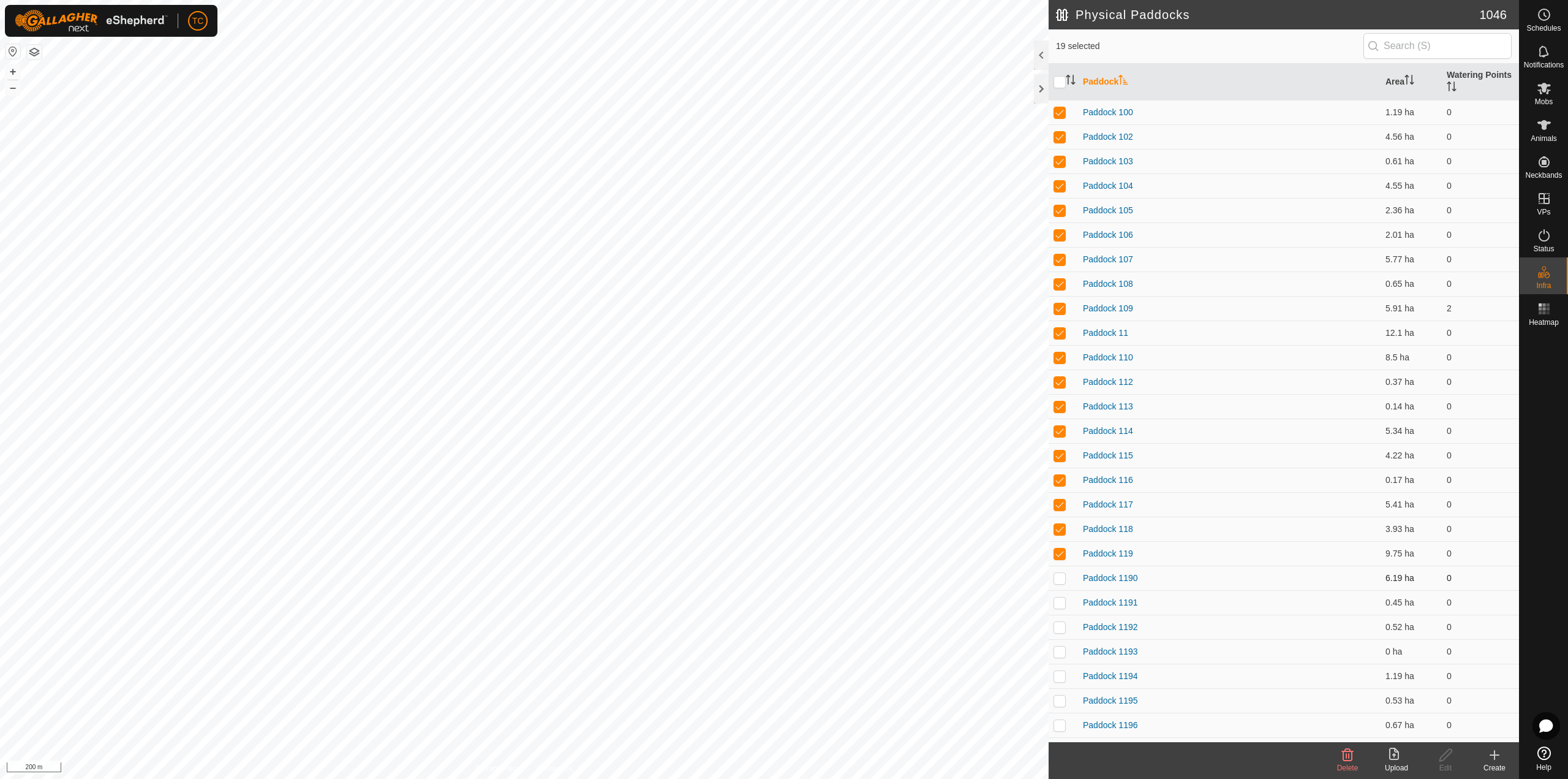
click at [1056, 584] on td at bounding box center [1063, 578] width 29 height 25
drag, startPoint x: 1058, startPoint y: 606, endPoint x: 1058, endPoint y: 616, distance: 10.0
click at [1058, 606] on p-checkbox at bounding box center [1059, 602] width 12 height 10
click at [1058, 627] on p-checkbox at bounding box center [1059, 626] width 12 height 10
click at [1058, 654] on p-checkbox at bounding box center [1059, 651] width 12 height 10
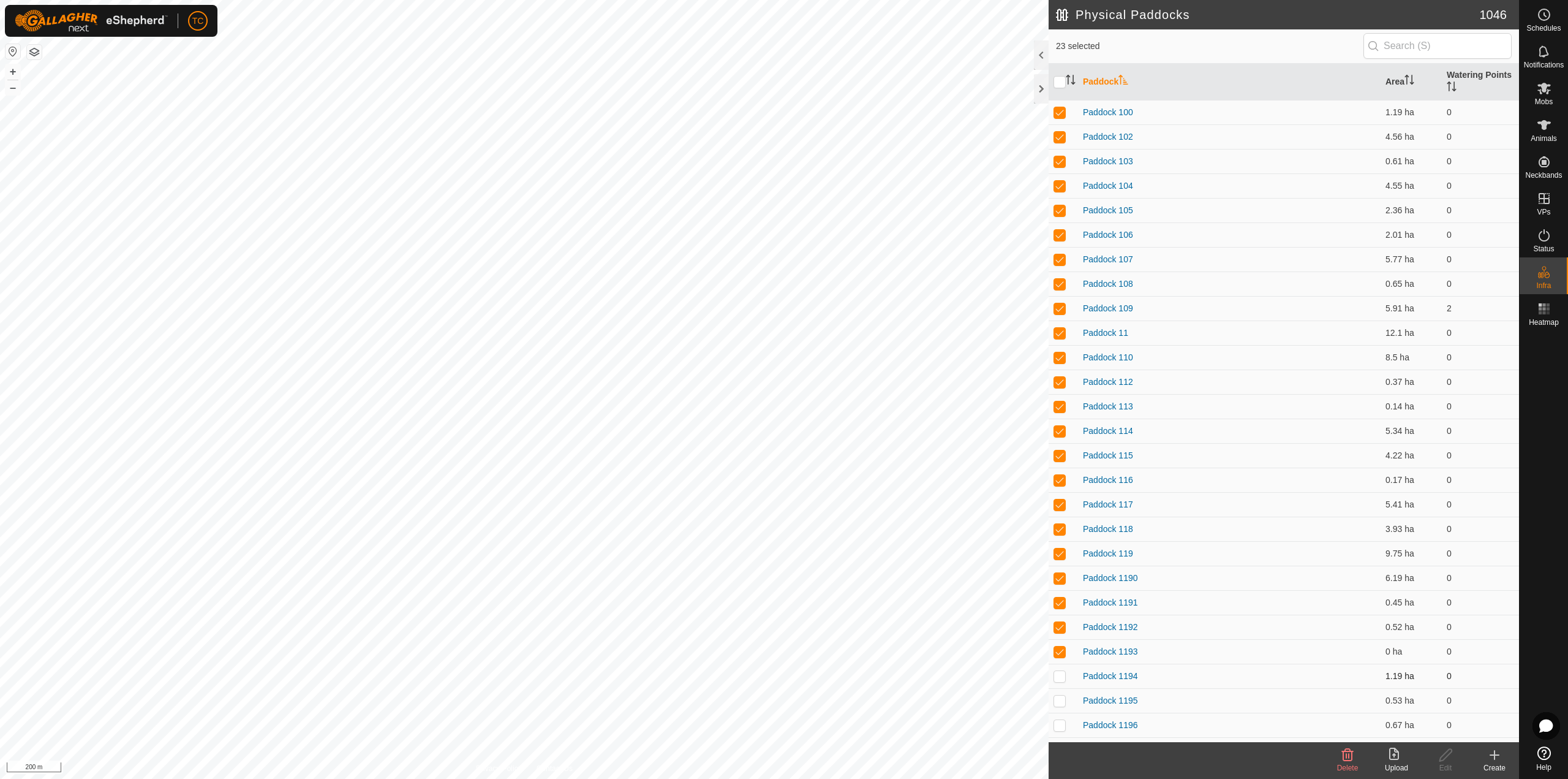
click at [1058, 672] on p-checkbox at bounding box center [1059, 676] width 12 height 10
click at [1061, 701] on p-checkbox at bounding box center [1059, 700] width 12 height 10
click at [1057, 722] on p-checkbox at bounding box center [1059, 725] width 12 height 10
click at [1061, 385] on p-checkbox at bounding box center [1059, 381] width 12 height 10
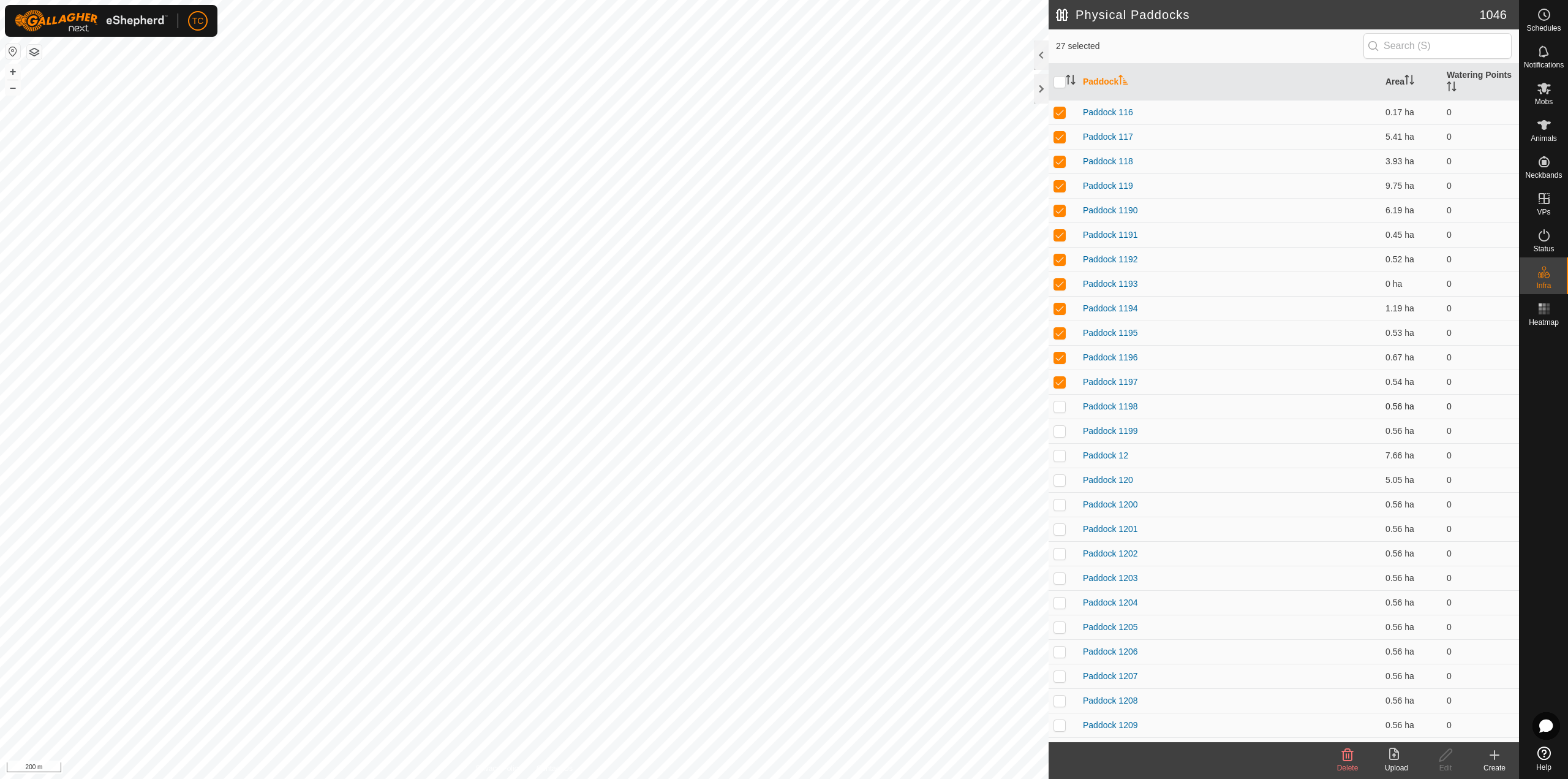
click at [1065, 407] on p-checkbox at bounding box center [1059, 406] width 12 height 10
click at [1061, 429] on p-checkbox at bounding box center [1059, 431] width 12 height 10
click at [1062, 454] on p-checkbox at bounding box center [1059, 455] width 12 height 10
click at [1061, 478] on p-checkbox at bounding box center [1059, 480] width 12 height 10
click at [1065, 507] on p-checkbox at bounding box center [1059, 504] width 12 height 10
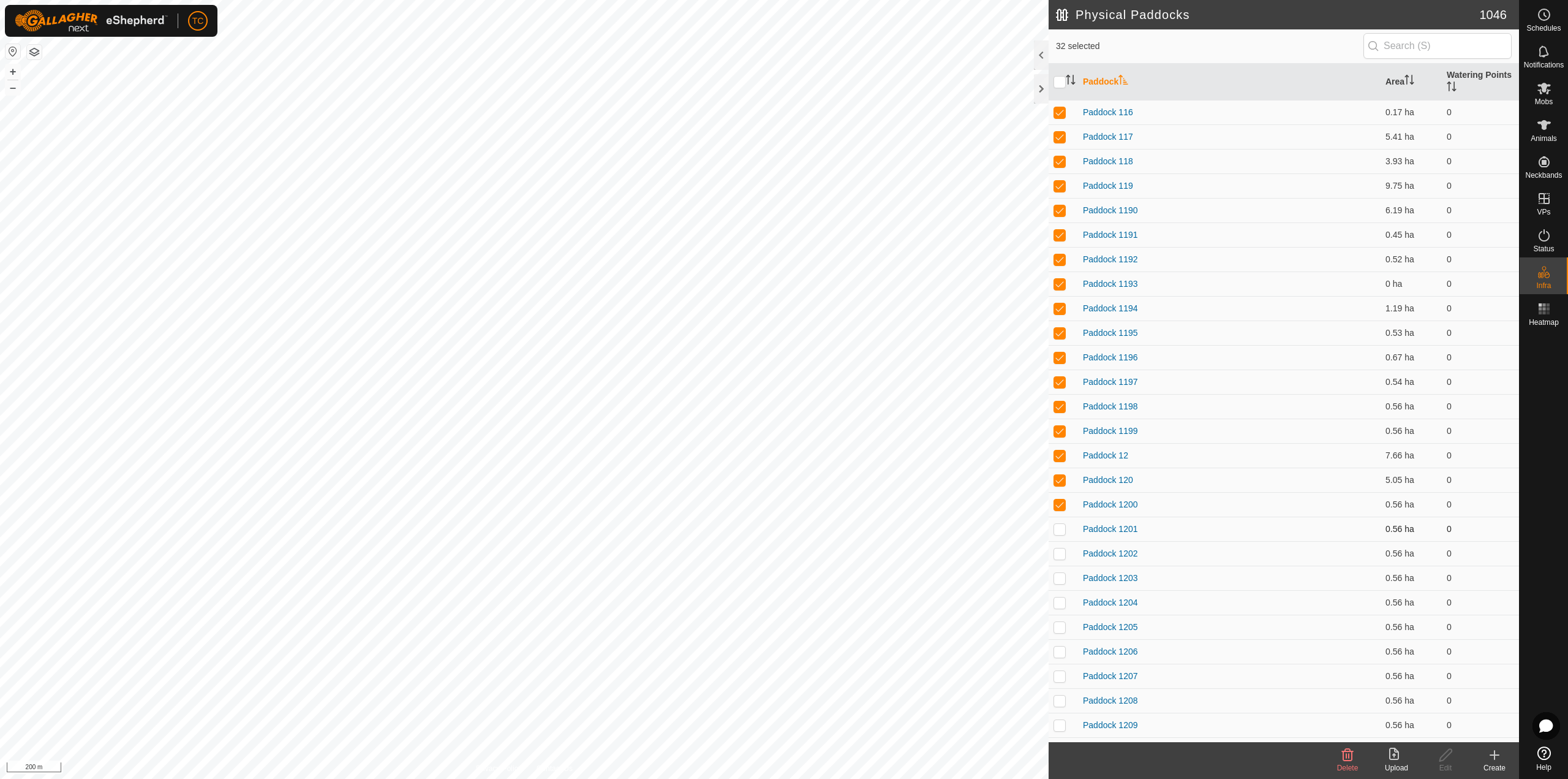
click at [1060, 529] on p-checkbox at bounding box center [1059, 528] width 12 height 10
click at [1060, 553] on p-checkbox at bounding box center [1059, 553] width 12 height 10
click at [1060, 583] on td at bounding box center [1063, 578] width 29 height 25
click at [1058, 610] on td at bounding box center [1063, 603] width 29 height 25
click at [1058, 630] on p-checkbox at bounding box center [1059, 626] width 12 height 10
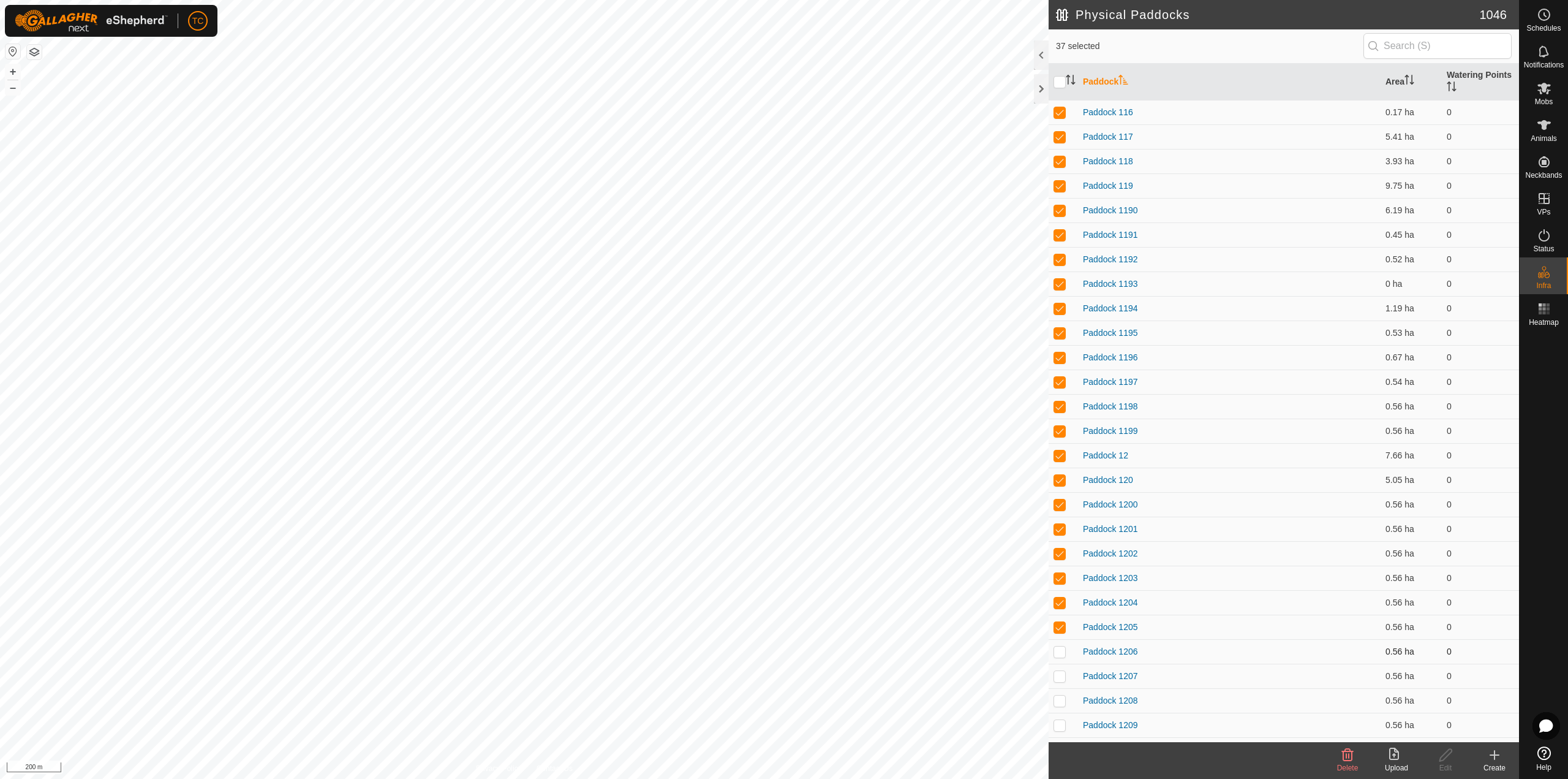
click at [1058, 650] on p-checkbox at bounding box center [1059, 651] width 12 height 10
click at [1058, 671] on p-tablecheckbox at bounding box center [1059, 676] width 12 height 10
click at [1058, 696] on p-tablecheckbox at bounding box center [1059, 700] width 12 height 10
click at [1058, 714] on td at bounding box center [1063, 725] width 29 height 25
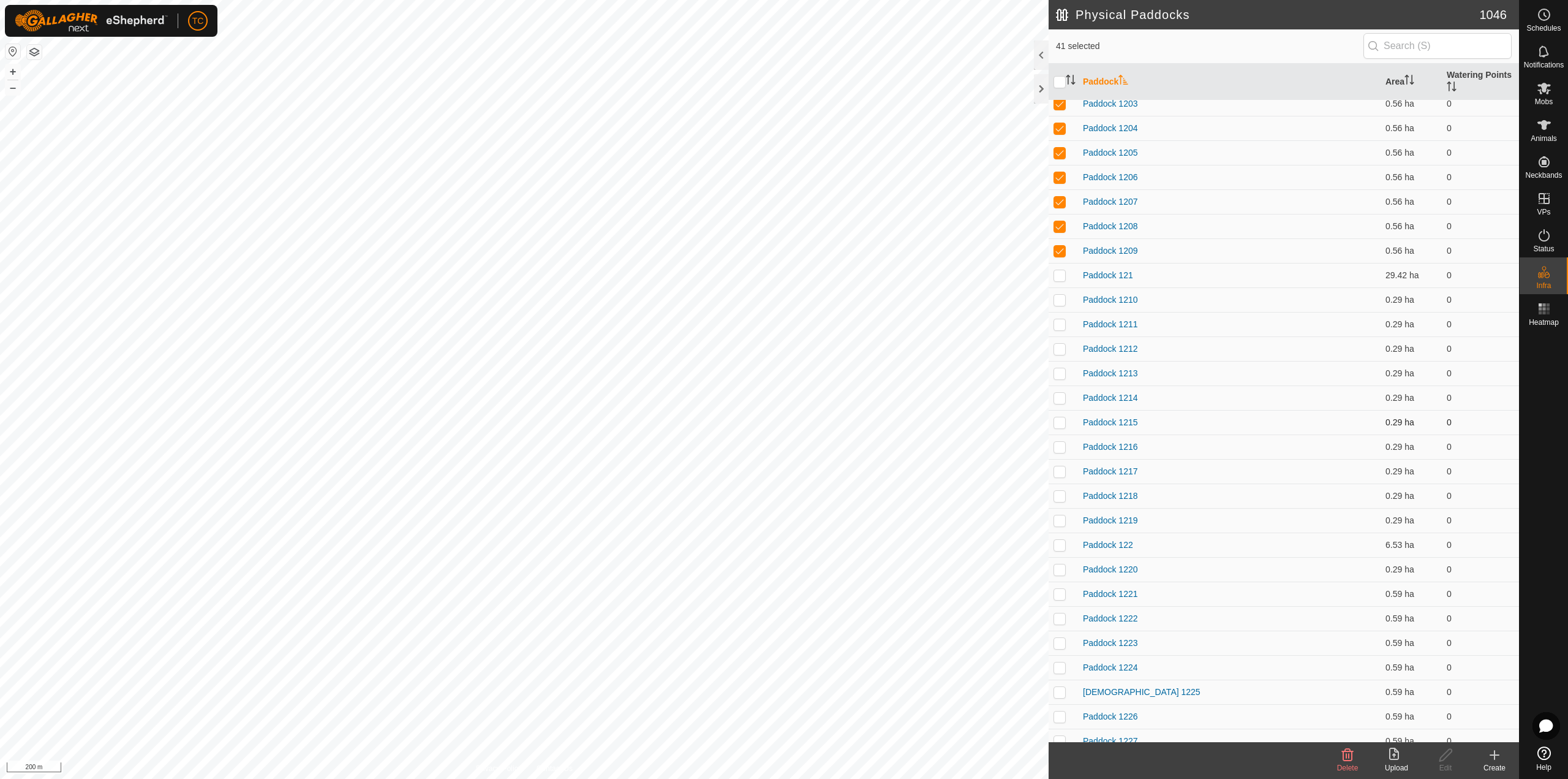
scroll to position [919, 0]
click at [1060, 197] on p-checkbox at bounding box center [1059, 198] width 12 height 10
click at [1059, 218] on p-checkbox at bounding box center [1059, 222] width 12 height 10
click at [1059, 248] on p-checkbox at bounding box center [1059, 246] width 12 height 10
click at [1061, 281] on td at bounding box center [1063, 272] width 29 height 25
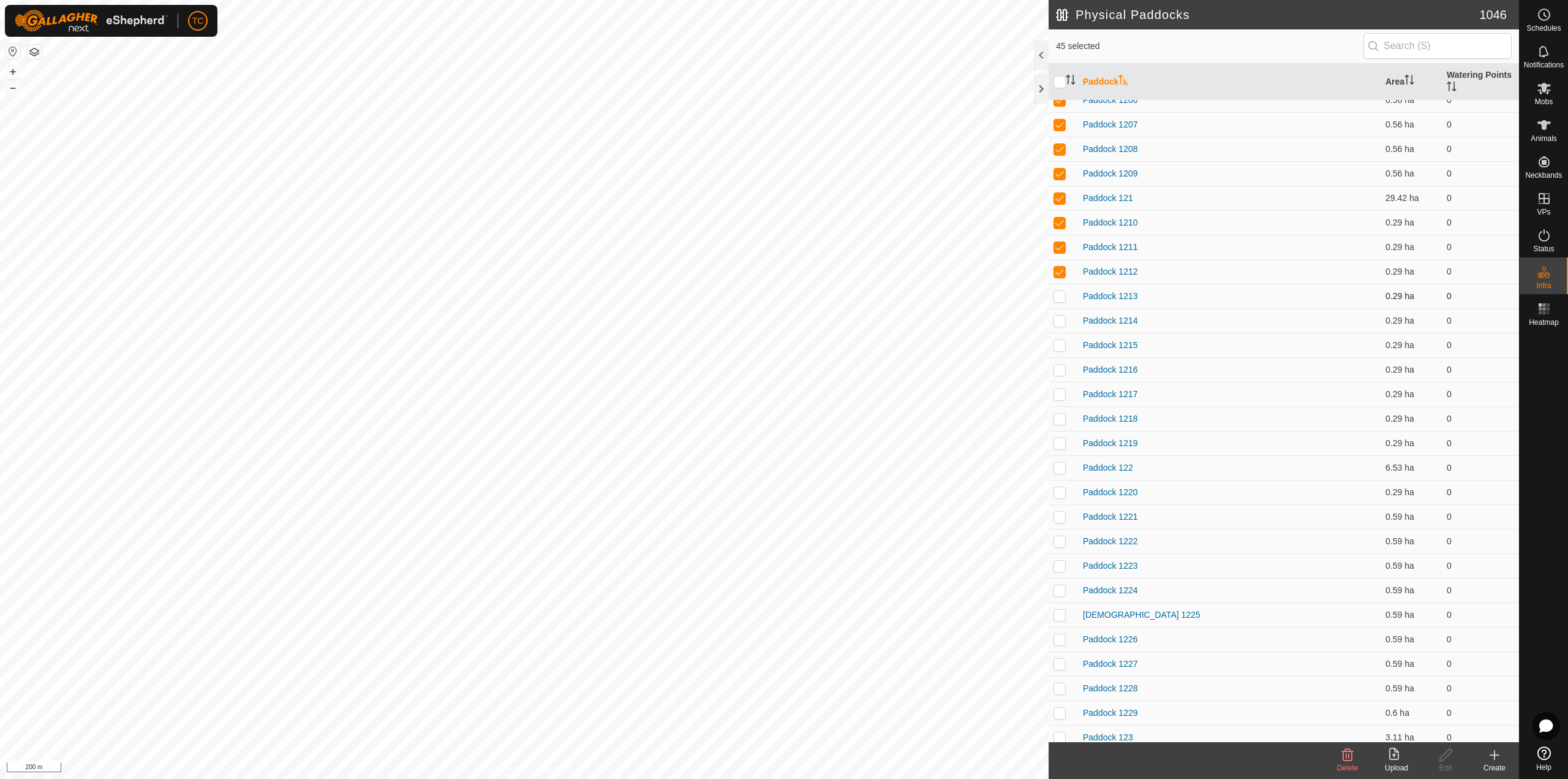
click at [1063, 301] on td at bounding box center [1063, 296] width 29 height 25
click at [1061, 321] on p-checkbox at bounding box center [1059, 320] width 12 height 10
click at [1061, 346] on p-checkbox at bounding box center [1059, 345] width 12 height 10
click at [1061, 370] on p-checkbox at bounding box center [1059, 369] width 12 height 10
click at [1060, 394] on p-checkbox at bounding box center [1059, 394] width 12 height 10
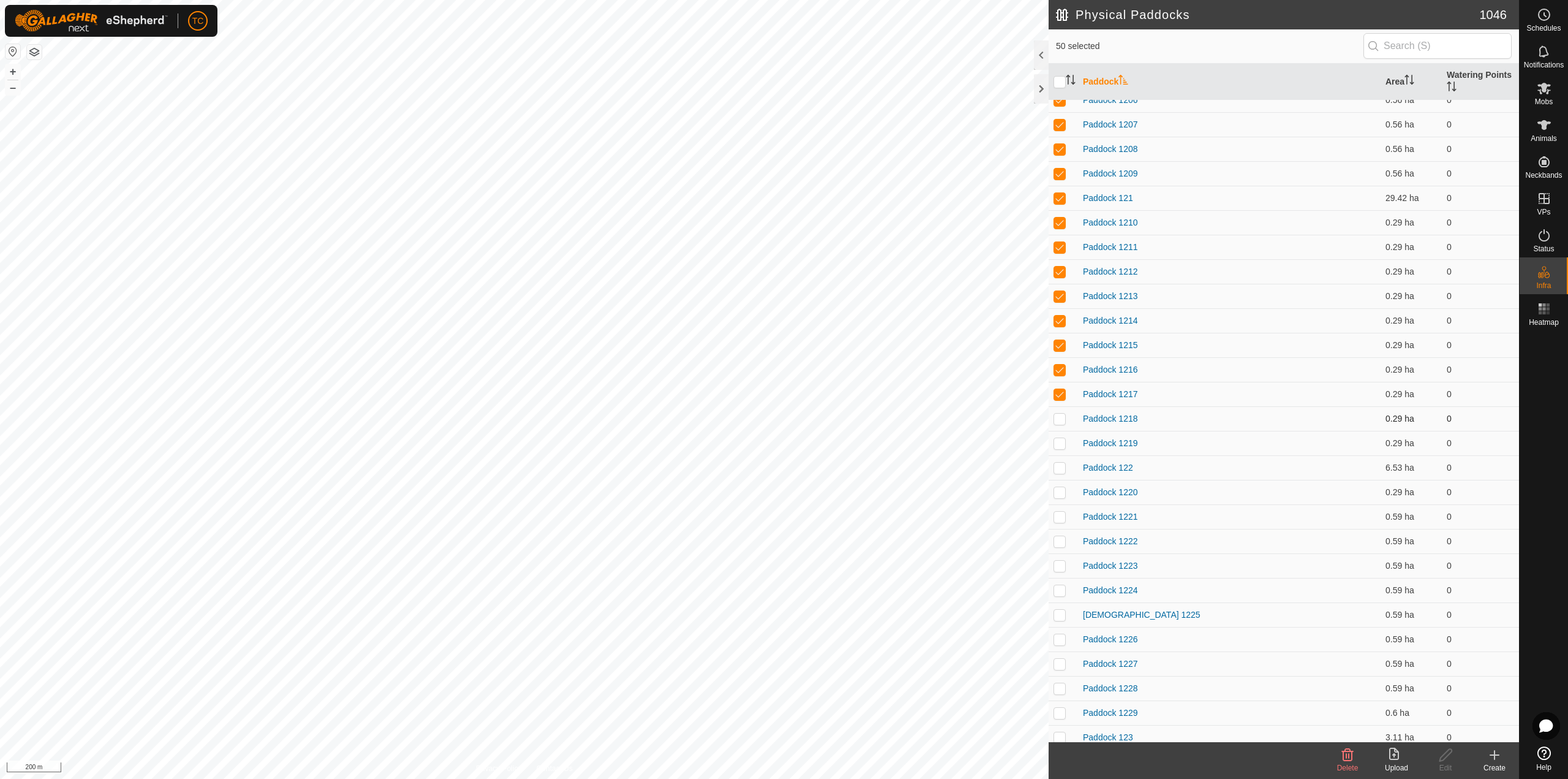
click at [1058, 418] on p-checkbox at bounding box center [1059, 418] width 12 height 10
click at [1057, 444] on p-checkbox at bounding box center [1059, 443] width 12 height 10
click at [1058, 469] on p-checkbox at bounding box center [1059, 467] width 12 height 10
click at [1058, 500] on td at bounding box center [1063, 492] width 29 height 25
click at [1056, 516] on p-checkbox at bounding box center [1059, 517] width 12 height 10
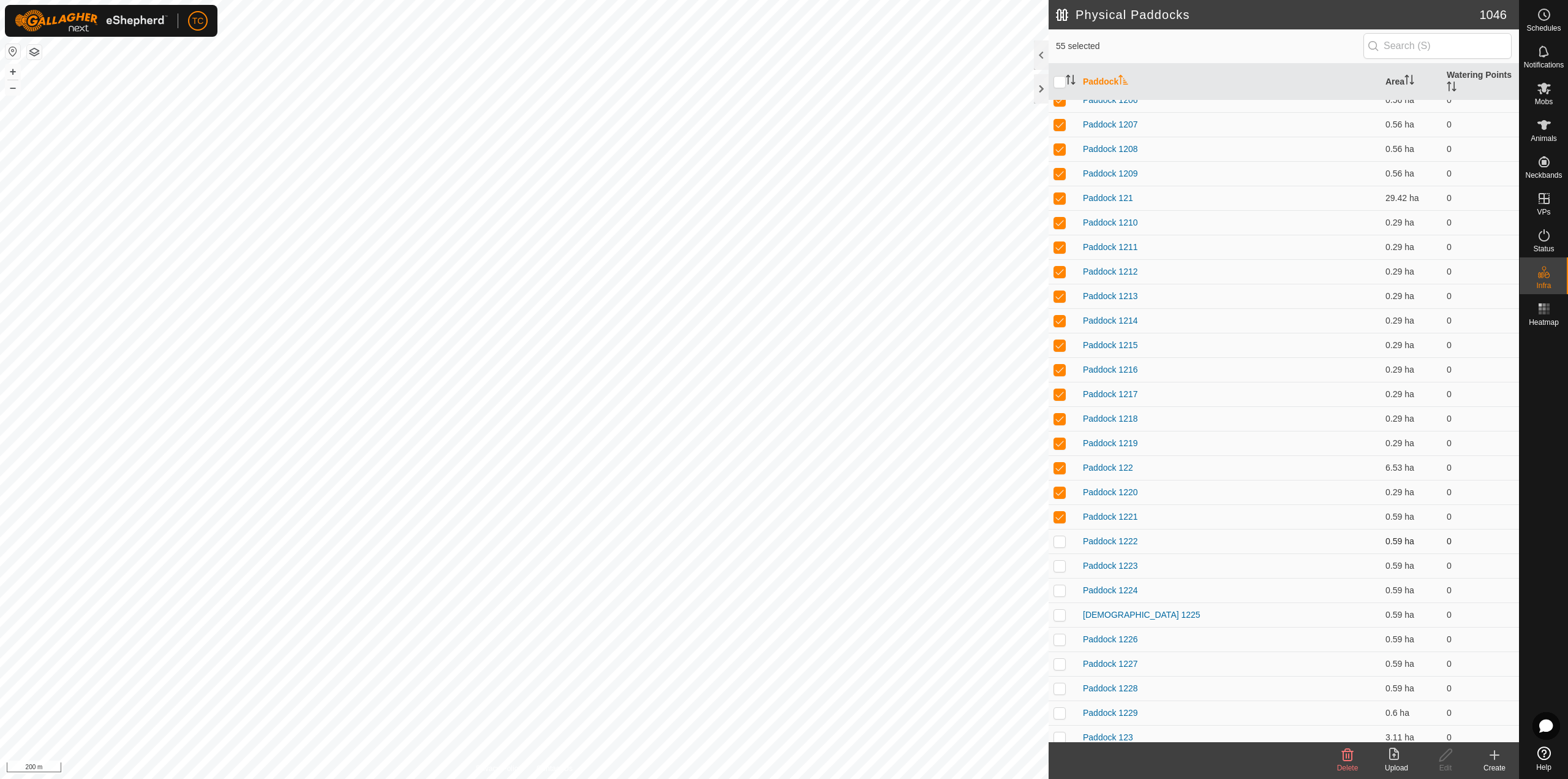
click at [1059, 544] on p-checkbox at bounding box center [1059, 540] width 12 height 10
click at [1060, 569] on p-checkbox at bounding box center [1059, 565] width 12 height 10
click at [1061, 586] on p-checkbox at bounding box center [1059, 590] width 12 height 10
click at [1062, 610] on p-tablecheckbox at bounding box center [1059, 614] width 12 height 10
click at [1060, 628] on td at bounding box center [1063, 639] width 29 height 25
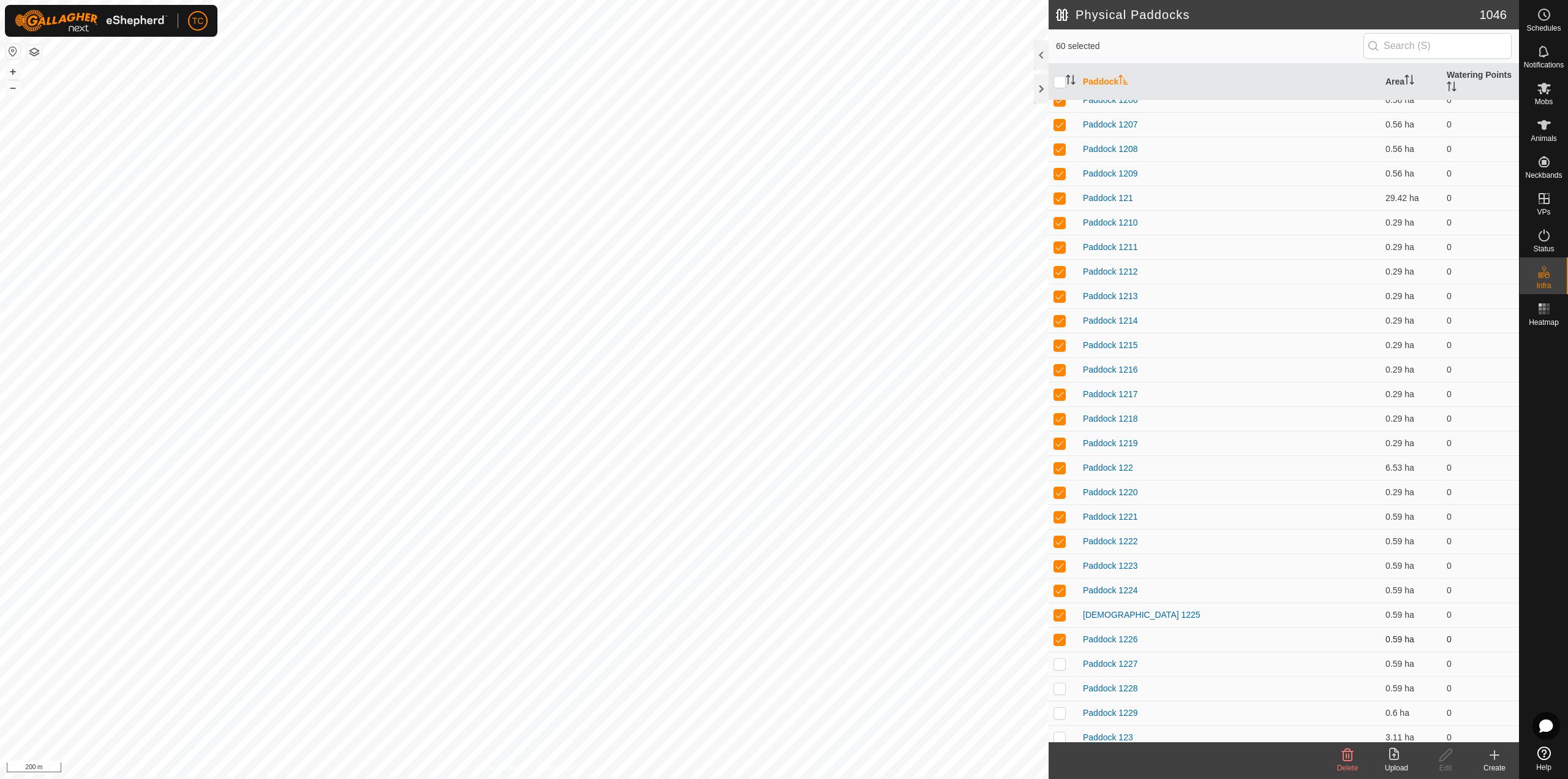
click at [1060, 646] on td at bounding box center [1063, 639] width 29 height 25
click at [1059, 662] on p-checkbox at bounding box center [1059, 663] width 12 height 10
click at [1059, 645] on td at bounding box center [1063, 639] width 29 height 25
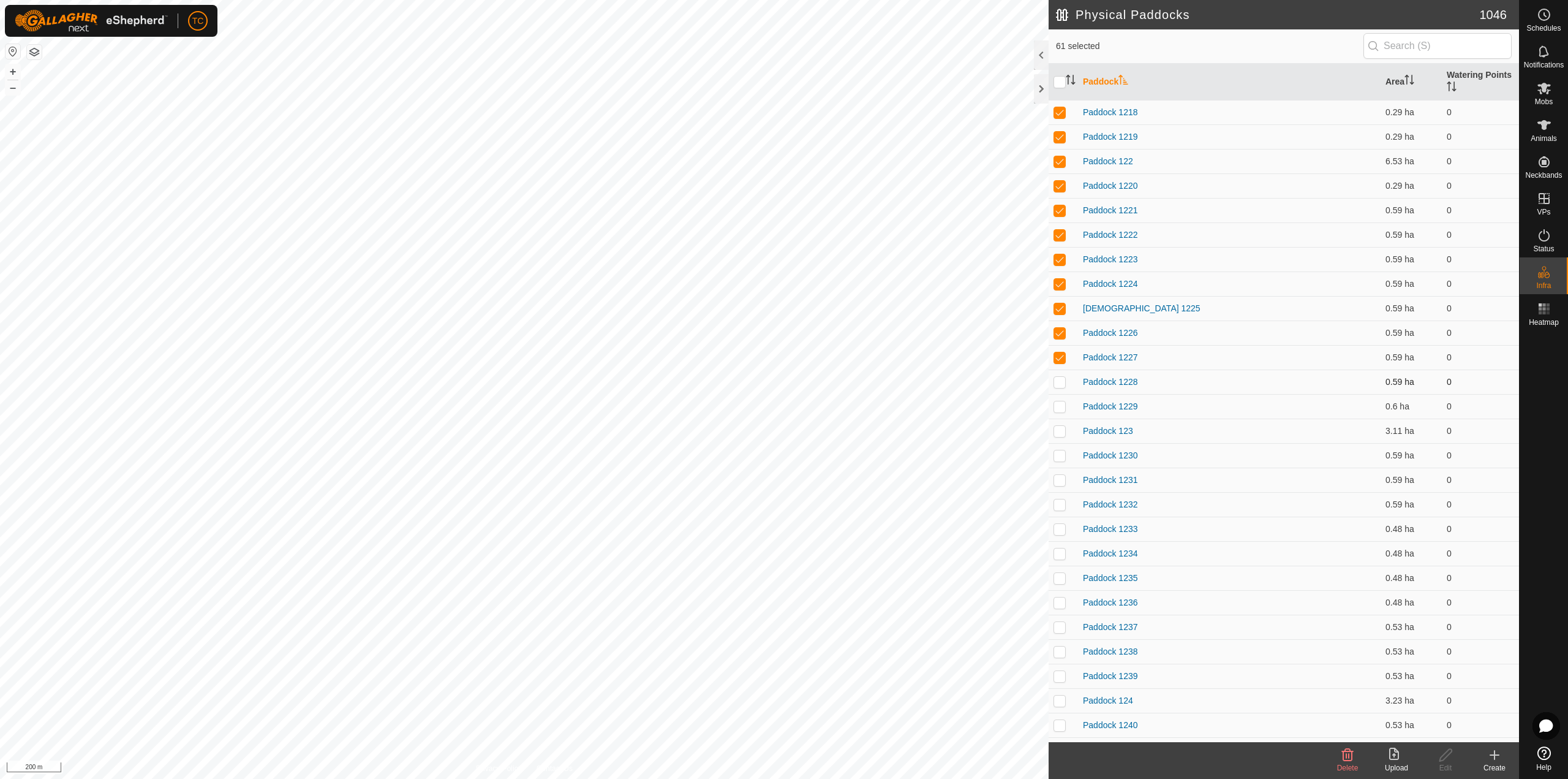
click at [1063, 383] on p-checkbox at bounding box center [1059, 381] width 12 height 10
click at [1056, 407] on p-checkbox at bounding box center [1059, 406] width 12 height 10
click at [1062, 440] on td at bounding box center [1063, 431] width 29 height 25
click at [1058, 456] on p-checkbox at bounding box center [1059, 455] width 12 height 10
click at [1061, 476] on p-checkbox at bounding box center [1059, 480] width 12 height 10
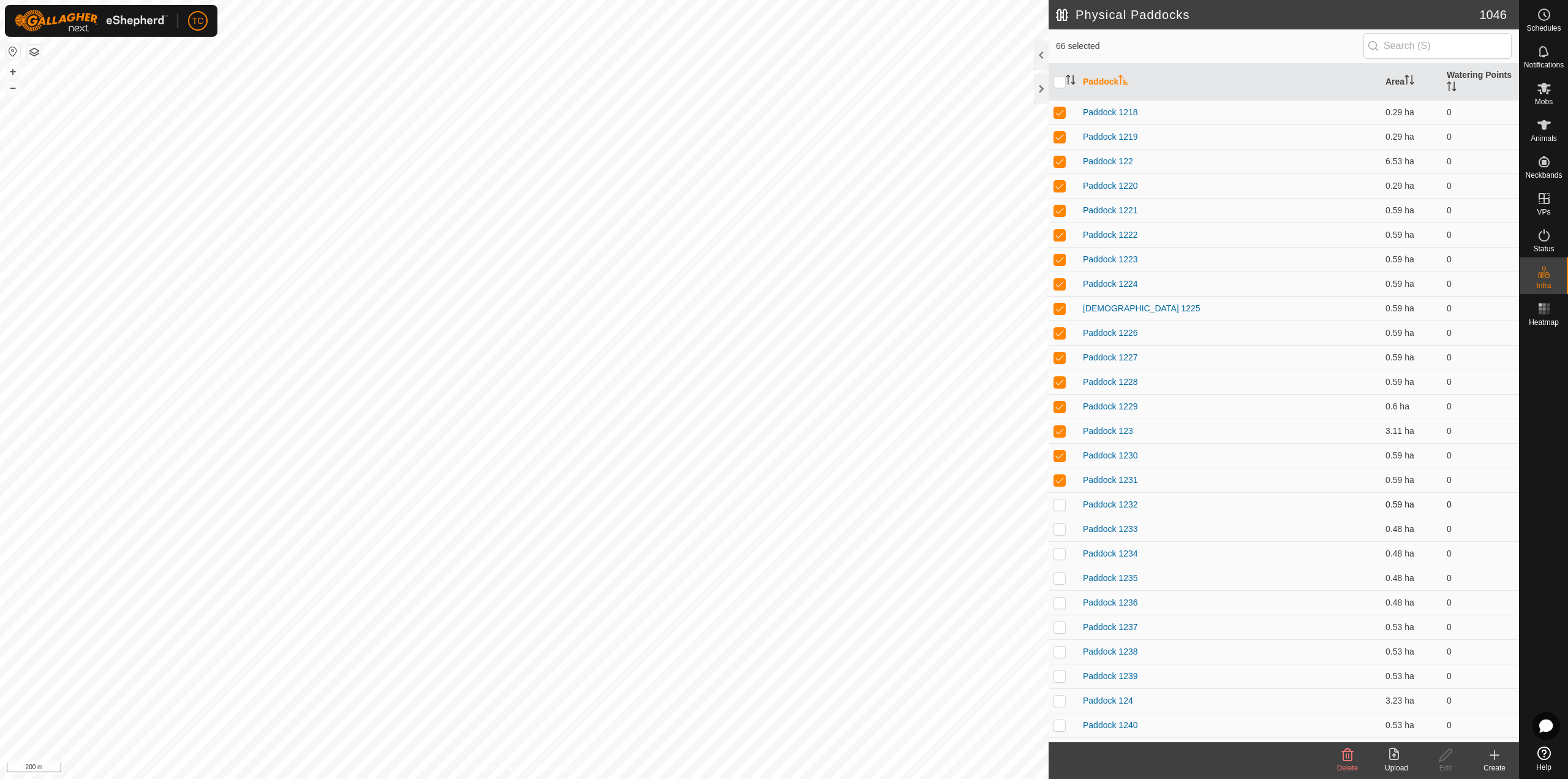
click at [1057, 500] on p-checkbox at bounding box center [1059, 504] width 12 height 10
click at [1058, 528] on p-checkbox at bounding box center [1059, 528] width 12 height 10
click at [1061, 552] on p-checkbox at bounding box center [1059, 553] width 12 height 10
click at [1059, 584] on td at bounding box center [1063, 578] width 29 height 25
click at [1059, 603] on p-checkbox at bounding box center [1059, 602] width 12 height 10
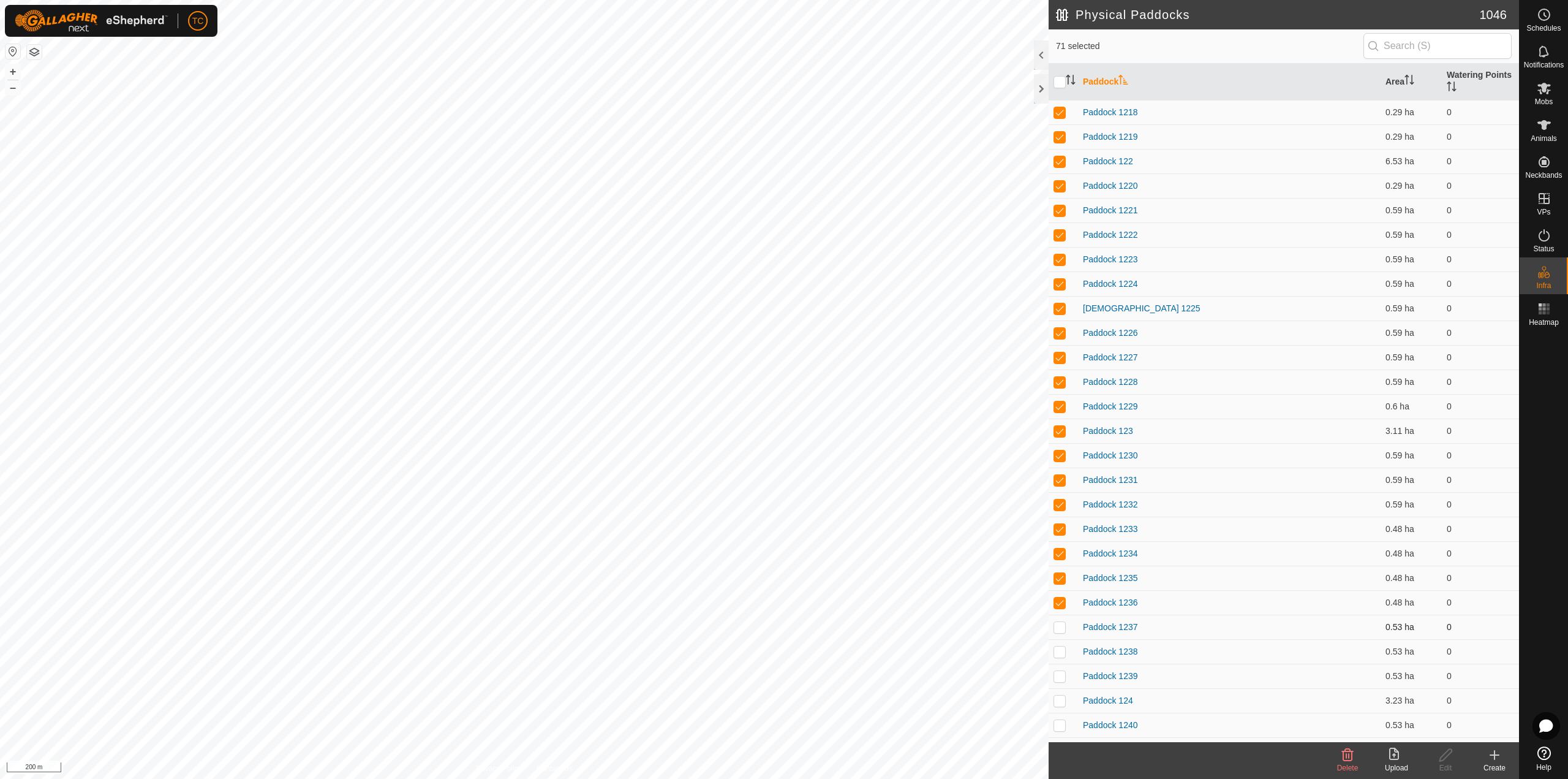
click at [1058, 621] on td at bounding box center [1063, 627] width 29 height 25
click at [1053, 653] on p-checkbox at bounding box center [1059, 651] width 12 height 10
click at [1056, 680] on p-checkbox at bounding box center [1059, 676] width 12 height 10
click at [1061, 705] on p-checkbox at bounding box center [1059, 700] width 12 height 10
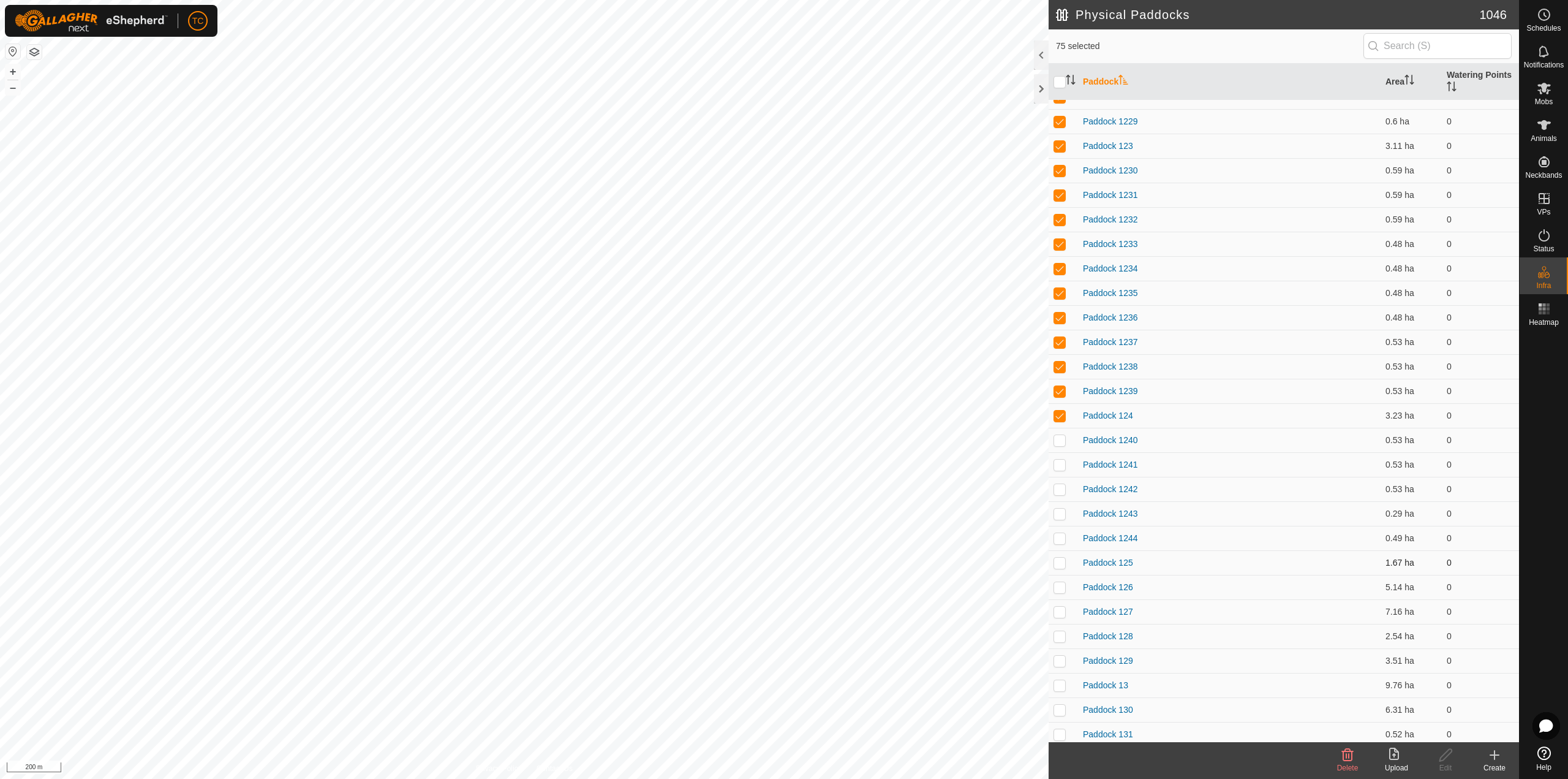
scroll to position [1532, 0]
click at [1061, 416] on p-checkbox at bounding box center [1059, 418] width 12 height 10
click at [1060, 442] on p-checkbox at bounding box center [1059, 443] width 12 height 10
click at [1061, 467] on p-checkbox at bounding box center [1059, 467] width 12 height 10
click at [1061, 487] on p-checkbox at bounding box center [1059, 492] width 12 height 10
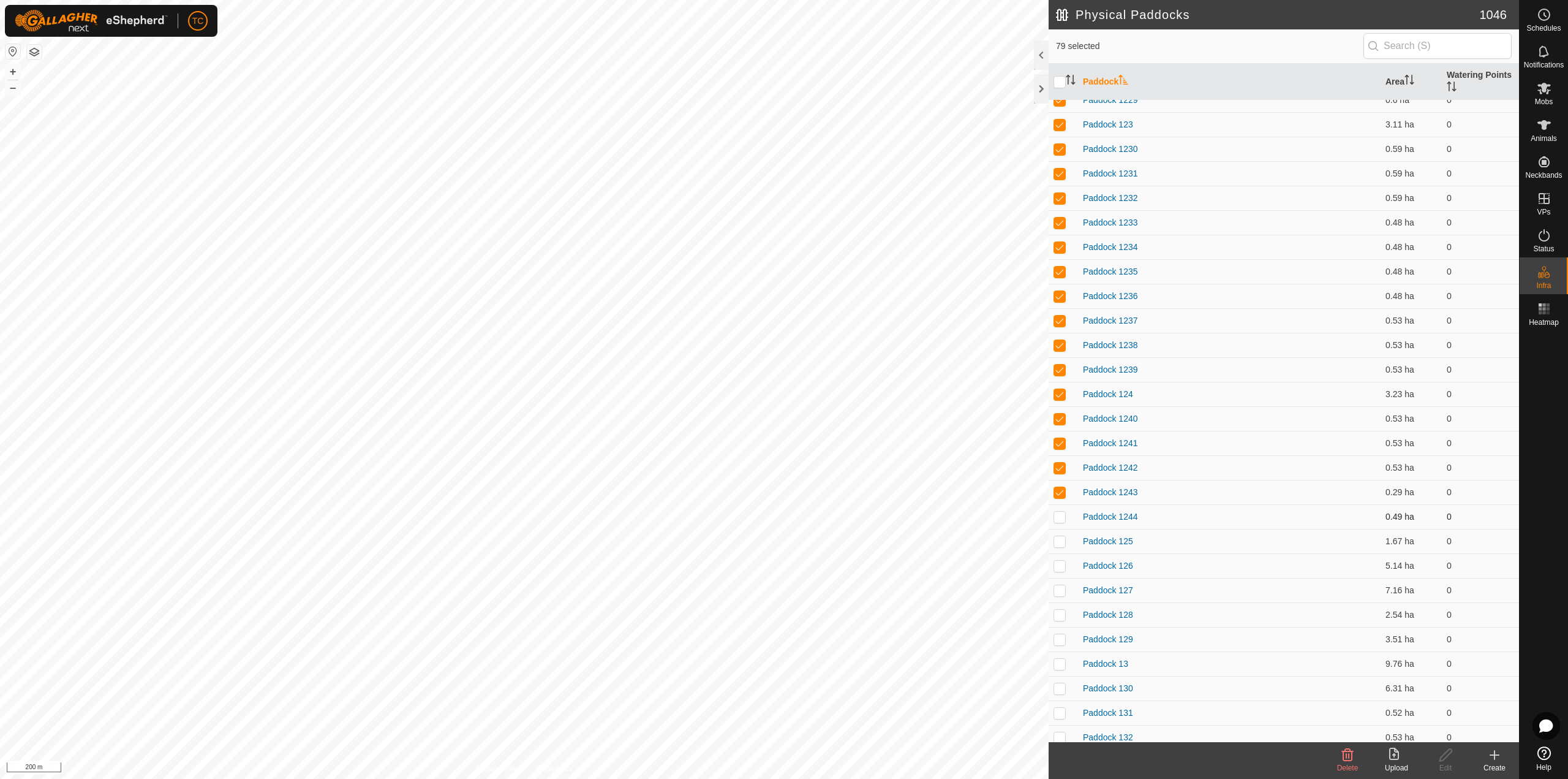
click at [1057, 512] on p-checkbox at bounding box center [1059, 517] width 12 height 10
click at [1060, 540] on p-checkbox at bounding box center [1059, 540] width 12 height 10
click at [1057, 571] on td at bounding box center [1063, 566] width 29 height 25
click at [1060, 597] on td at bounding box center [1063, 590] width 29 height 25
click at [1057, 621] on td at bounding box center [1063, 615] width 29 height 25
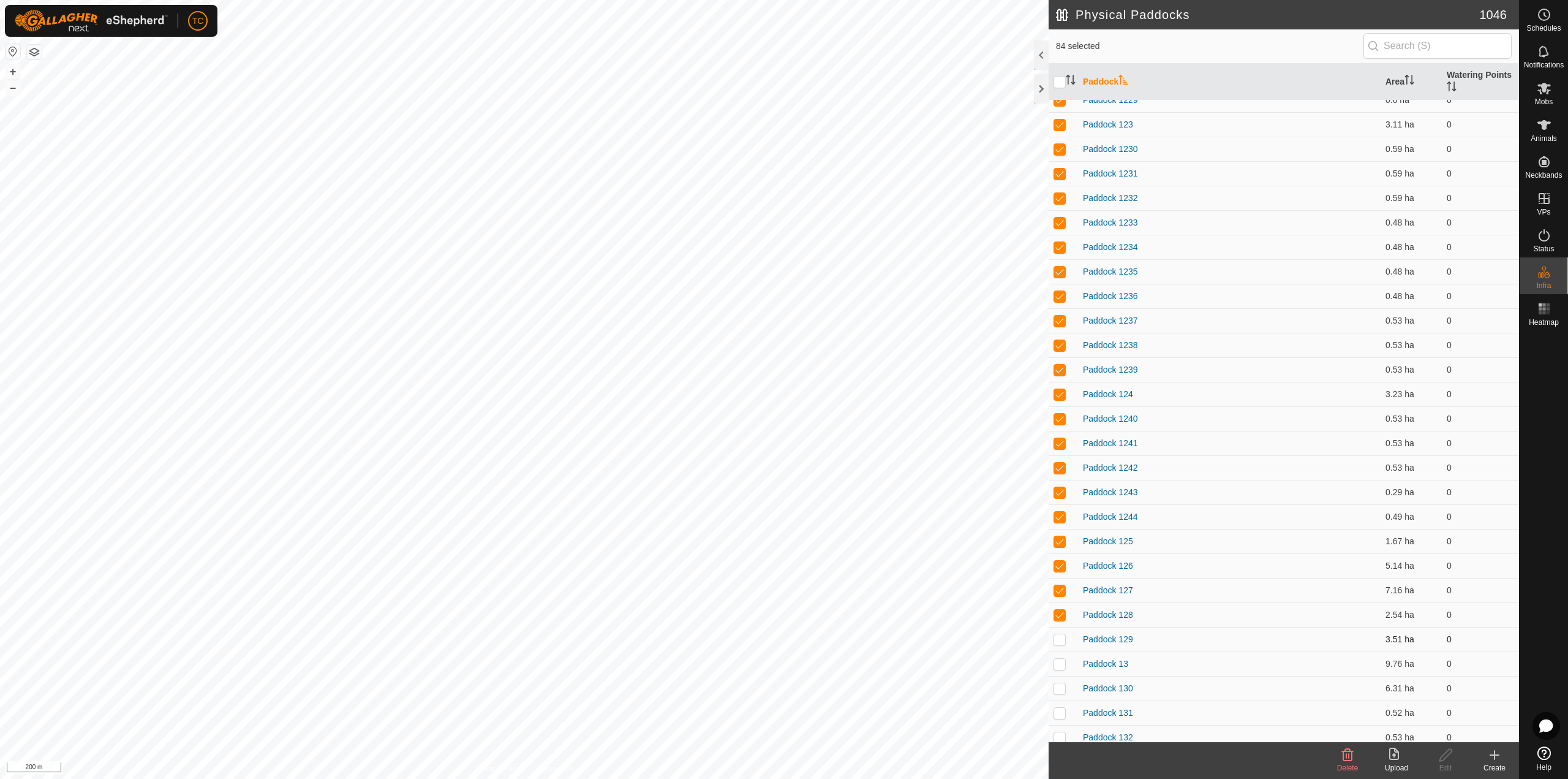
click at [1052, 641] on td at bounding box center [1063, 639] width 29 height 25
click at [1060, 669] on td at bounding box center [1063, 664] width 29 height 25
click at [1062, 692] on p-checkbox at bounding box center [1059, 688] width 12 height 10
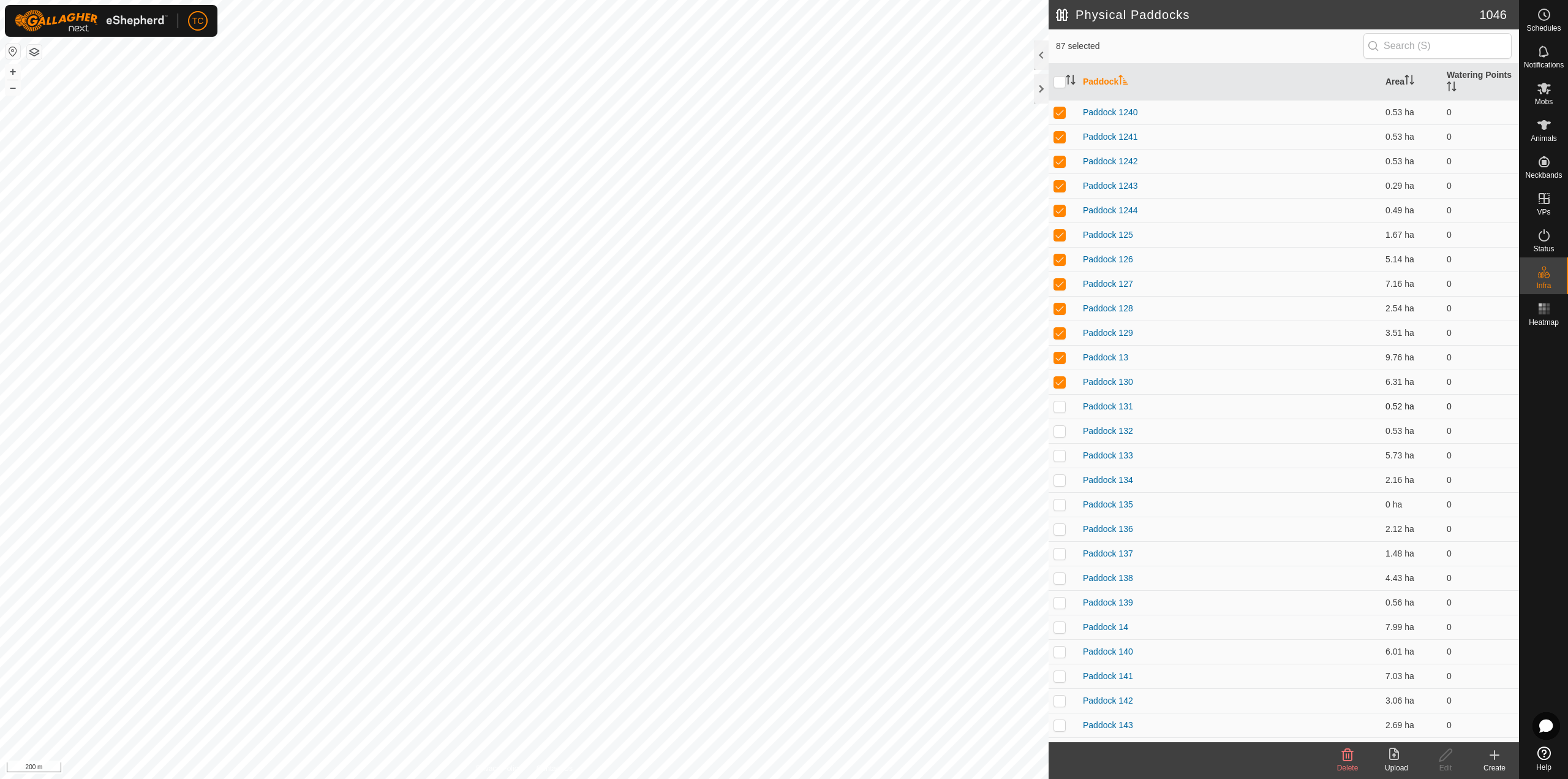
click at [1063, 403] on p-checkbox at bounding box center [1059, 406] width 12 height 10
click at [1055, 431] on p-checkbox at bounding box center [1059, 431] width 12 height 10
click at [1059, 447] on td at bounding box center [1063, 455] width 29 height 25
click at [1065, 472] on td at bounding box center [1063, 480] width 29 height 25
click at [1064, 502] on p-checkbox at bounding box center [1059, 504] width 12 height 10
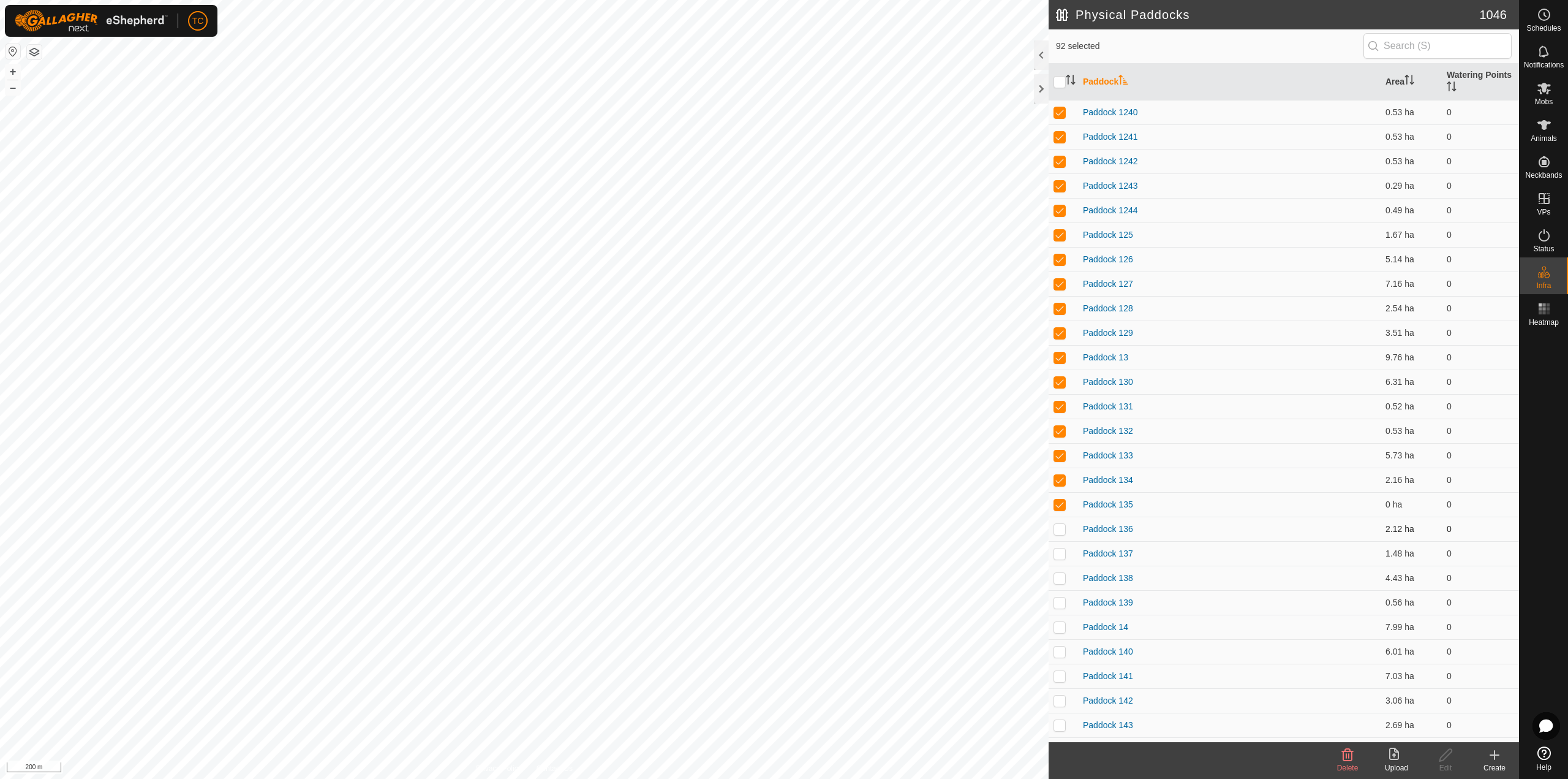
click at [1061, 530] on p-checkbox at bounding box center [1059, 528] width 12 height 10
click at [1348, 758] on icon at bounding box center [1348, 754] width 12 height 12
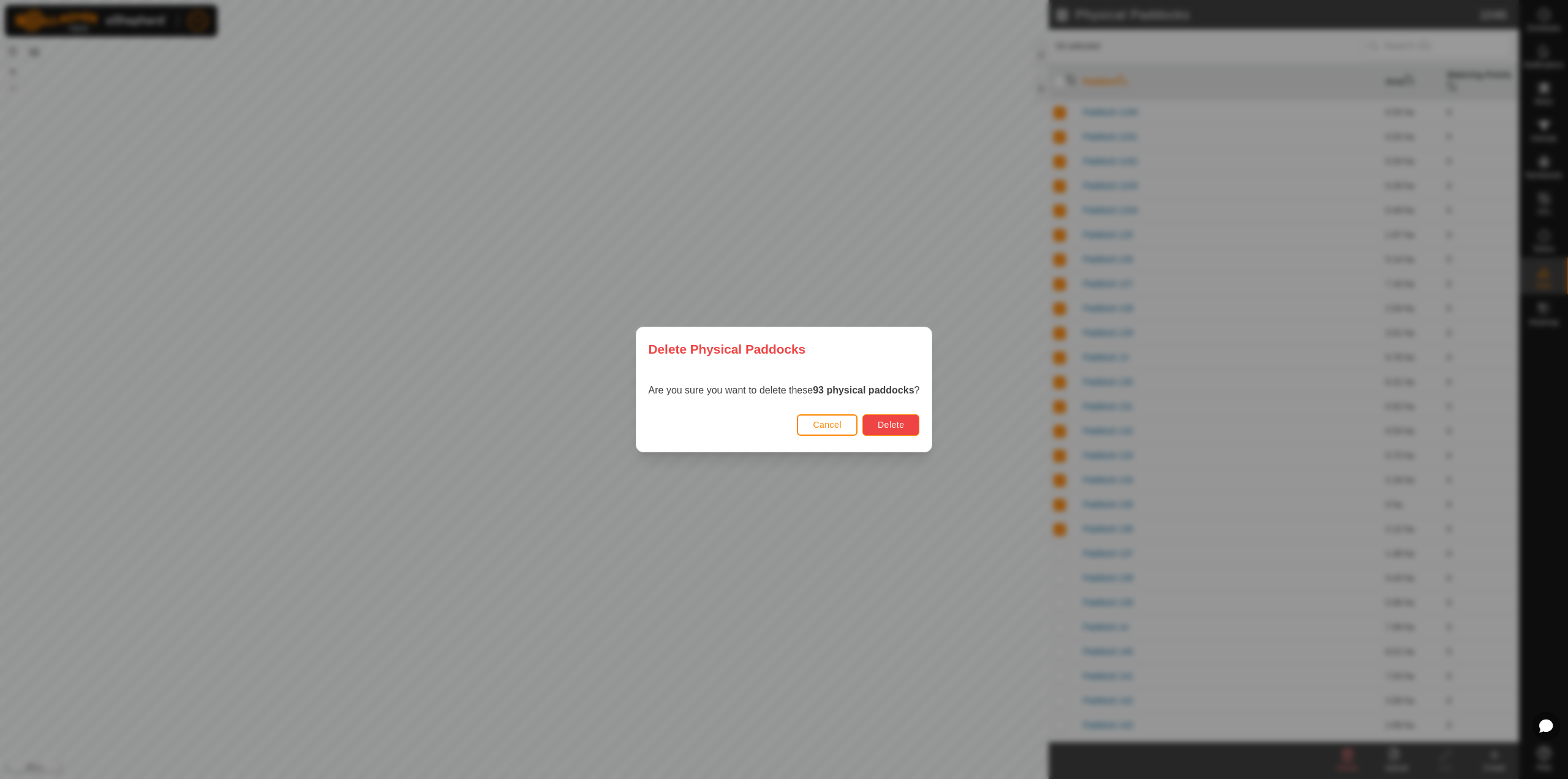
click at [901, 433] on button "Delete" at bounding box center [891, 425] width 57 height 21
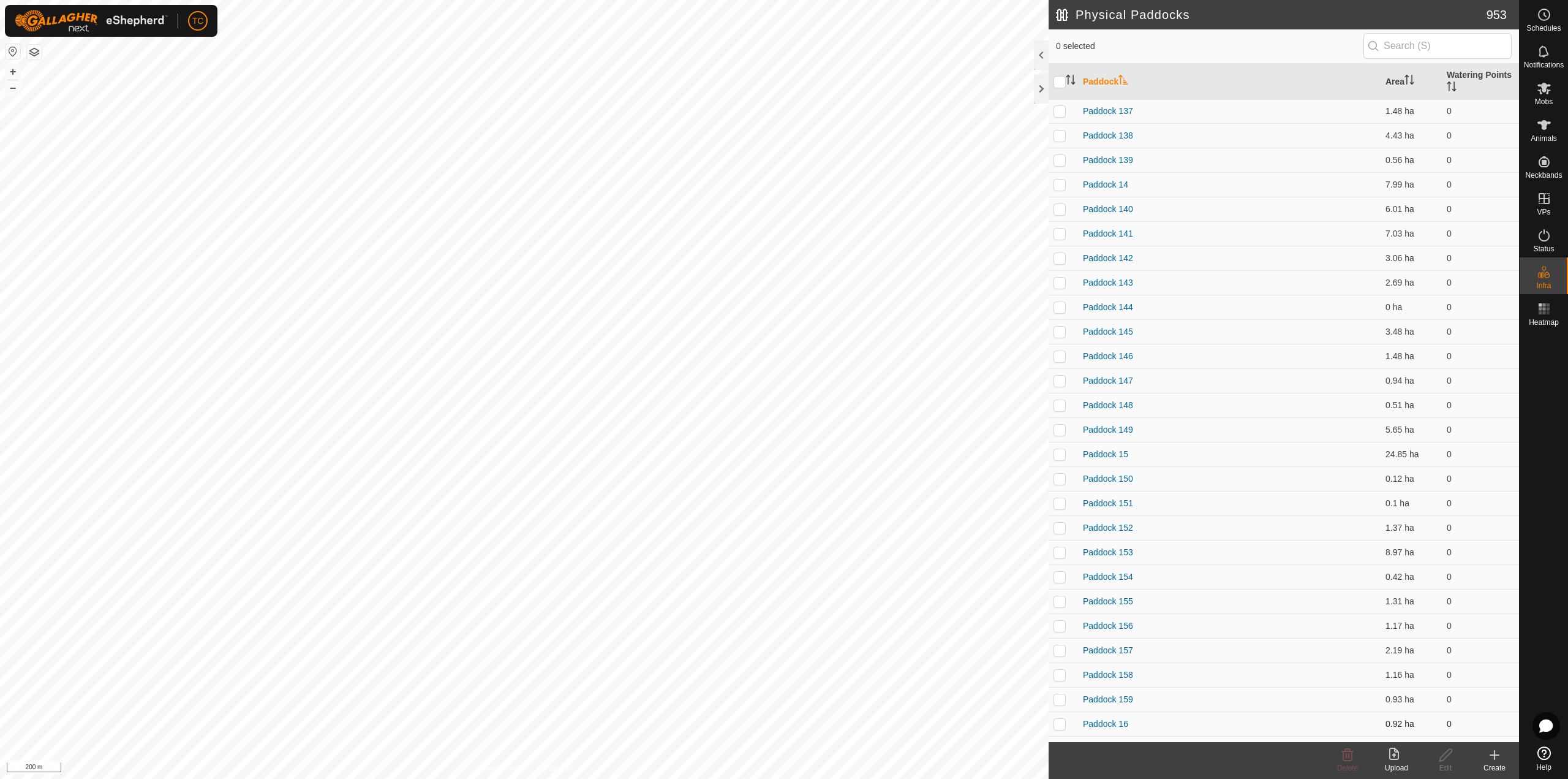
scroll to position [0, 0]
click at [1055, 112] on p-checkbox at bounding box center [1059, 112] width 12 height 10
click at [1060, 139] on p-checkbox at bounding box center [1059, 136] width 12 height 10
click at [1059, 165] on p-checkbox at bounding box center [1059, 161] width 12 height 10
click at [1058, 191] on td at bounding box center [1063, 186] width 29 height 25
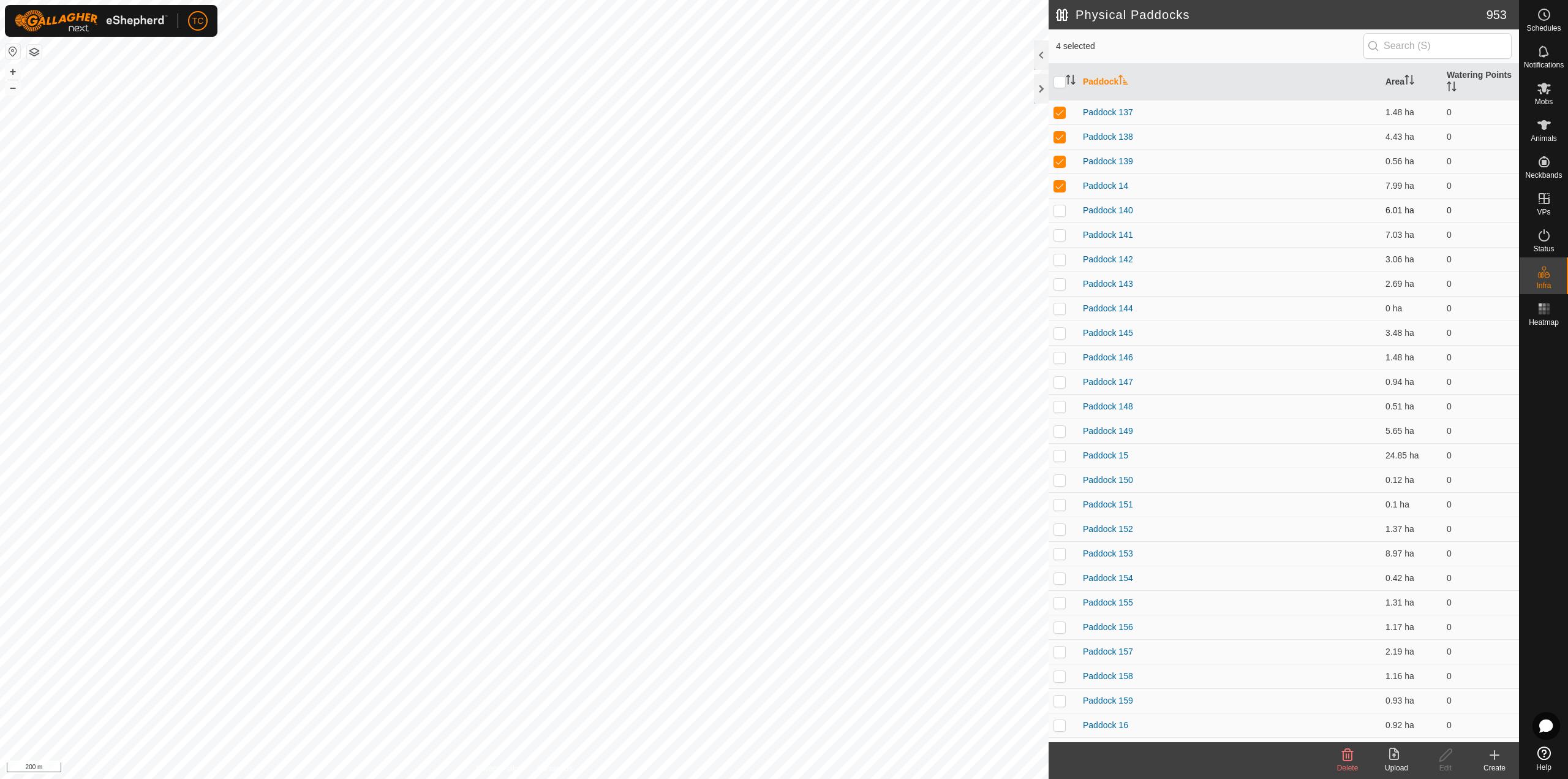
click at [1061, 220] on td at bounding box center [1063, 210] width 29 height 25
click at [1059, 239] on p-checkbox at bounding box center [1059, 234] width 12 height 10
click at [1061, 251] on td at bounding box center [1063, 259] width 29 height 25
click at [1064, 279] on p-checkbox at bounding box center [1059, 283] width 12 height 10
click at [1058, 311] on p-checkbox at bounding box center [1059, 308] width 12 height 10
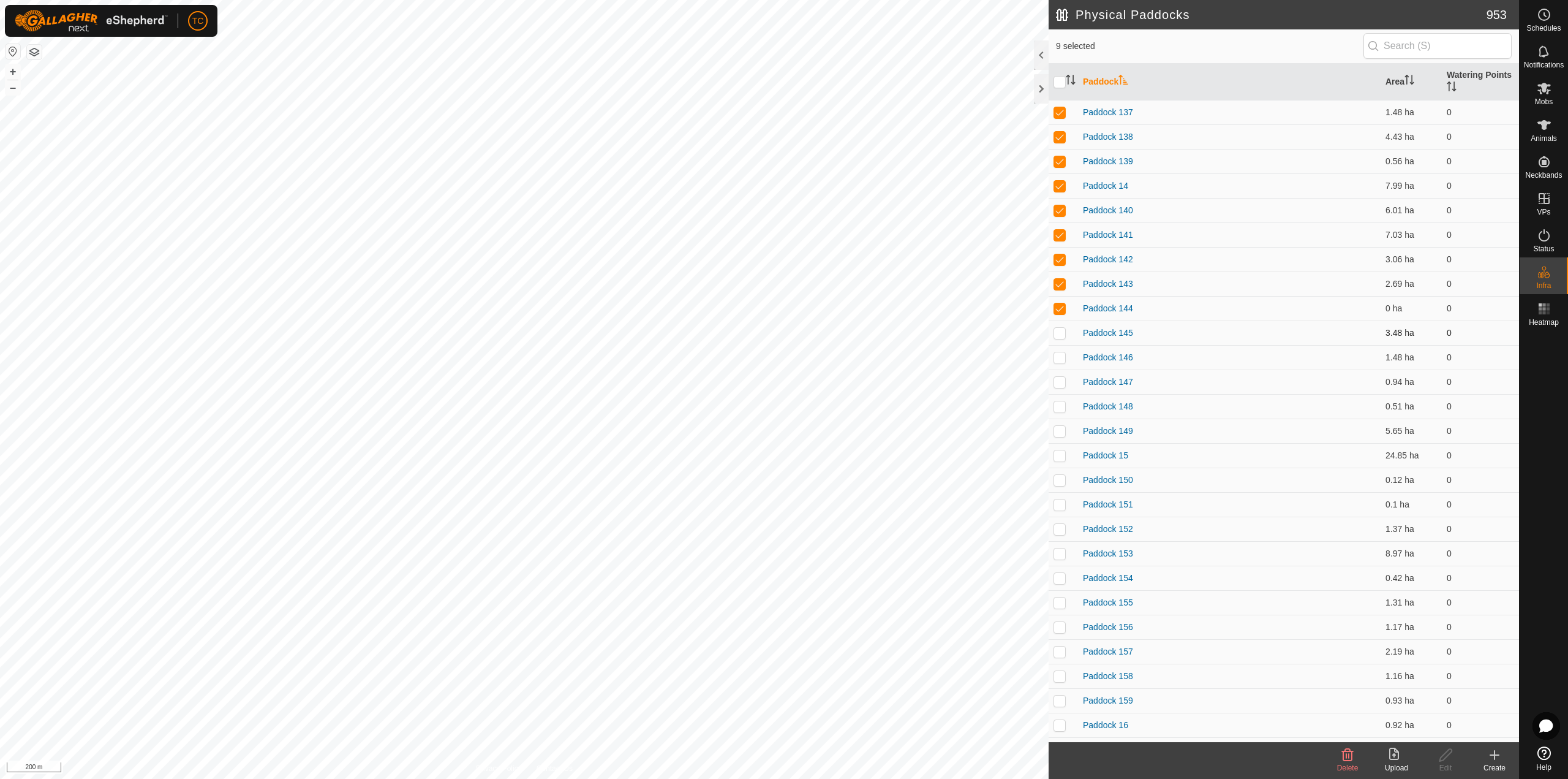
click at [1054, 334] on p-checkbox at bounding box center [1059, 332] width 12 height 10
click at [1059, 357] on p-checkbox at bounding box center [1059, 357] width 12 height 10
click at [1062, 379] on p-checkbox at bounding box center [1059, 381] width 12 height 10
click at [1061, 412] on td at bounding box center [1063, 407] width 29 height 25
click at [1057, 438] on td at bounding box center [1063, 431] width 29 height 25
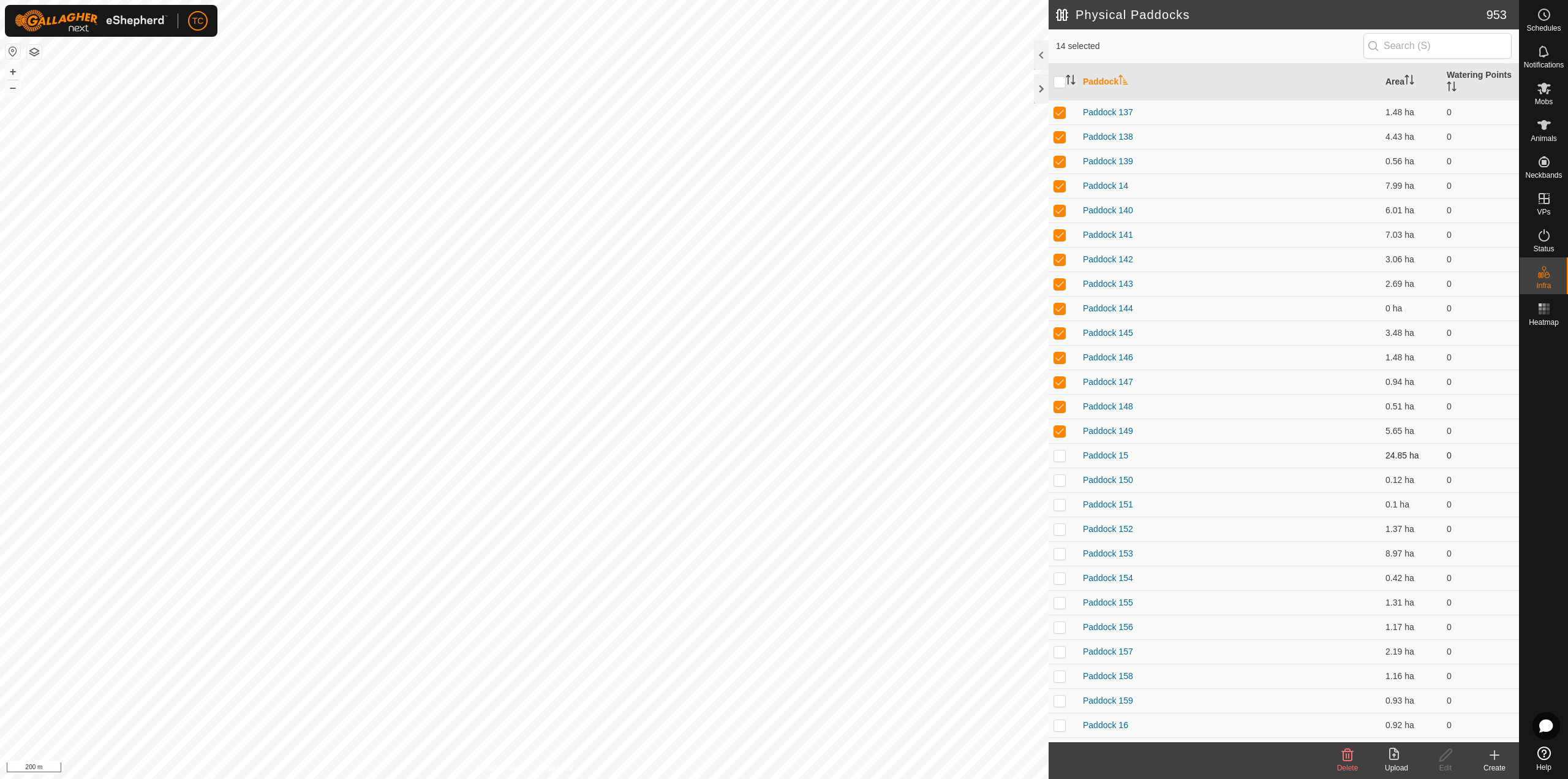
click at [1056, 461] on td at bounding box center [1063, 455] width 29 height 25
click at [1052, 483] on td at bounding box center [1063, 480] width 29 height 25
click at [1059, 515] on td at bounding box center [1063, 504] width 29 height 25
click at [1056, 536] on td at bounding box center [1063, 529] width 29 height 25
click at [1058, 560] on td at bounding box center [1063, 553] width 29 height 25
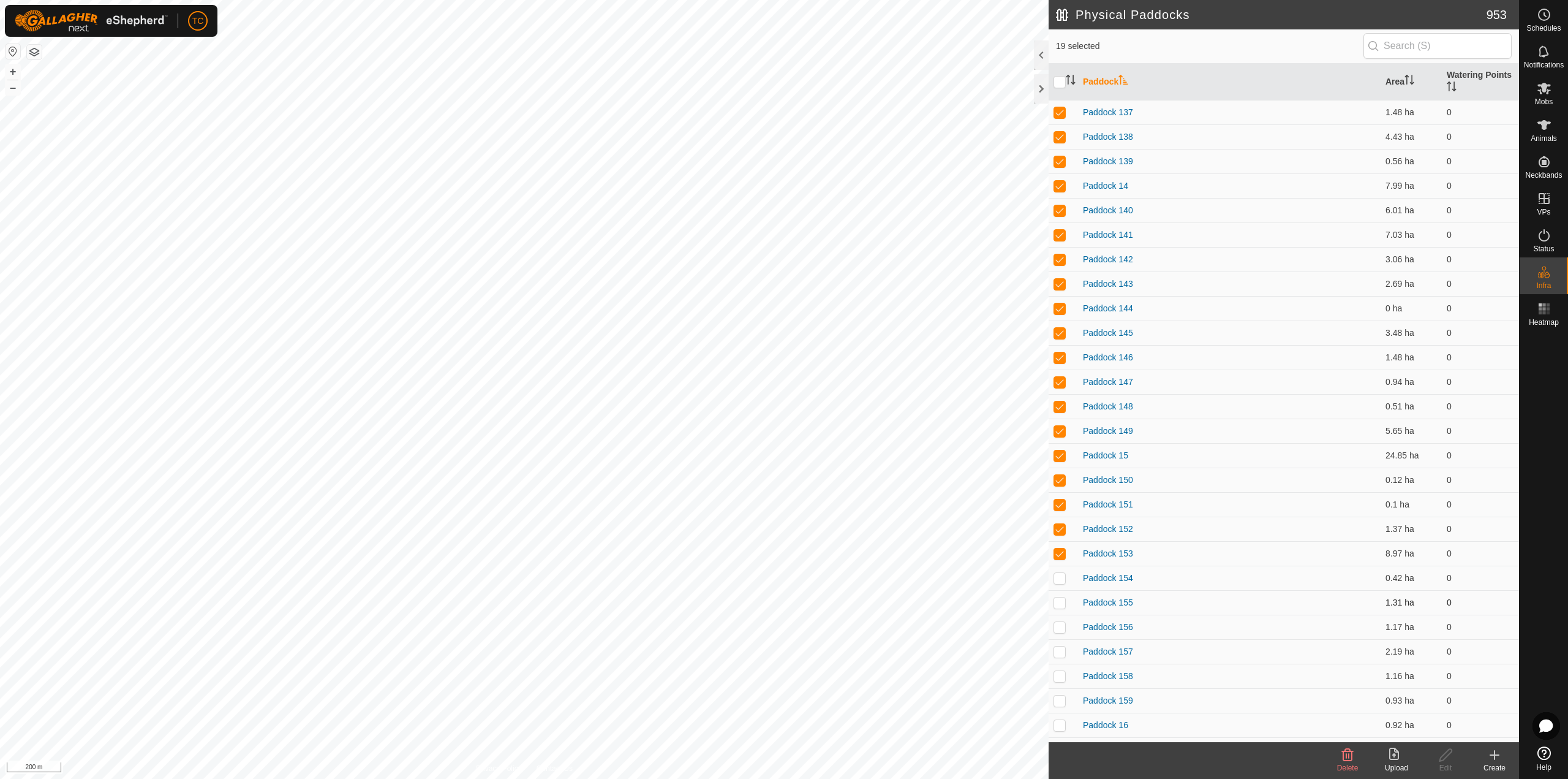
drag, startPoint x: 1058, startPoint y: 581, endPoint x: 1062, endPoint y: 605, distance: 24.3
click at [1058, 581] on p-checkbox at bounding box center [1059, 577] width 12 height 10
click at [1062, 605] on p-checkbox at bounding box center [1059, 602] width 12 height 10
click at [1060, 626] on p-checkbox at bounding box center [1059, 626] width 12 height 10
click at [1058, 645] on td at bounding box center [1063, 652] width 29 height 25
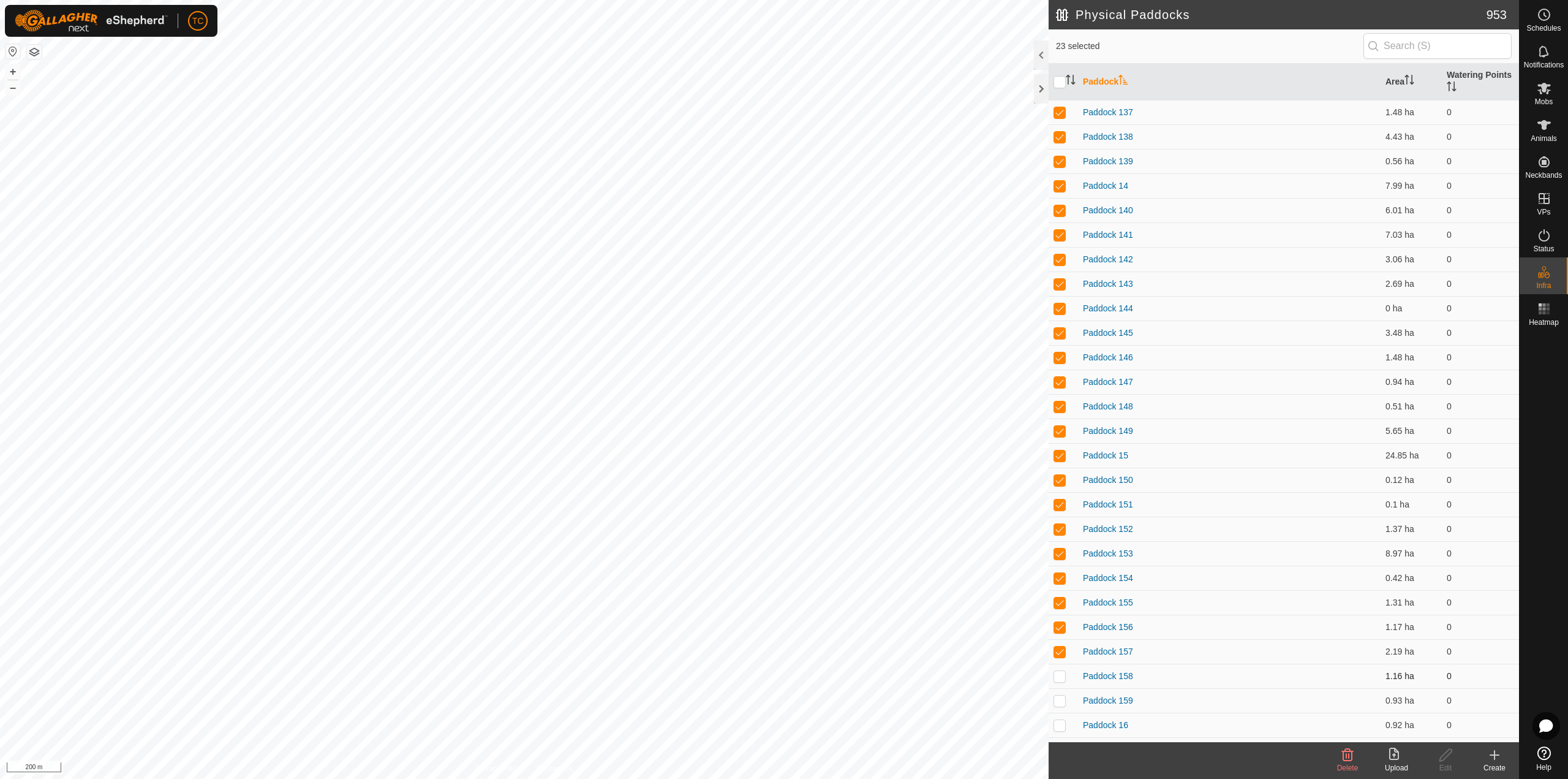
click at [1064, 679] on p-checkbox at bounding box center [1059, 676] width 12 height 10
click at [1064, 698] on p-checkbox at bounding box center [1059, 700] width 12 height 10
click at [1063, 725] on p-checkbox at bounding box center [1059, 725] width 12 height 10
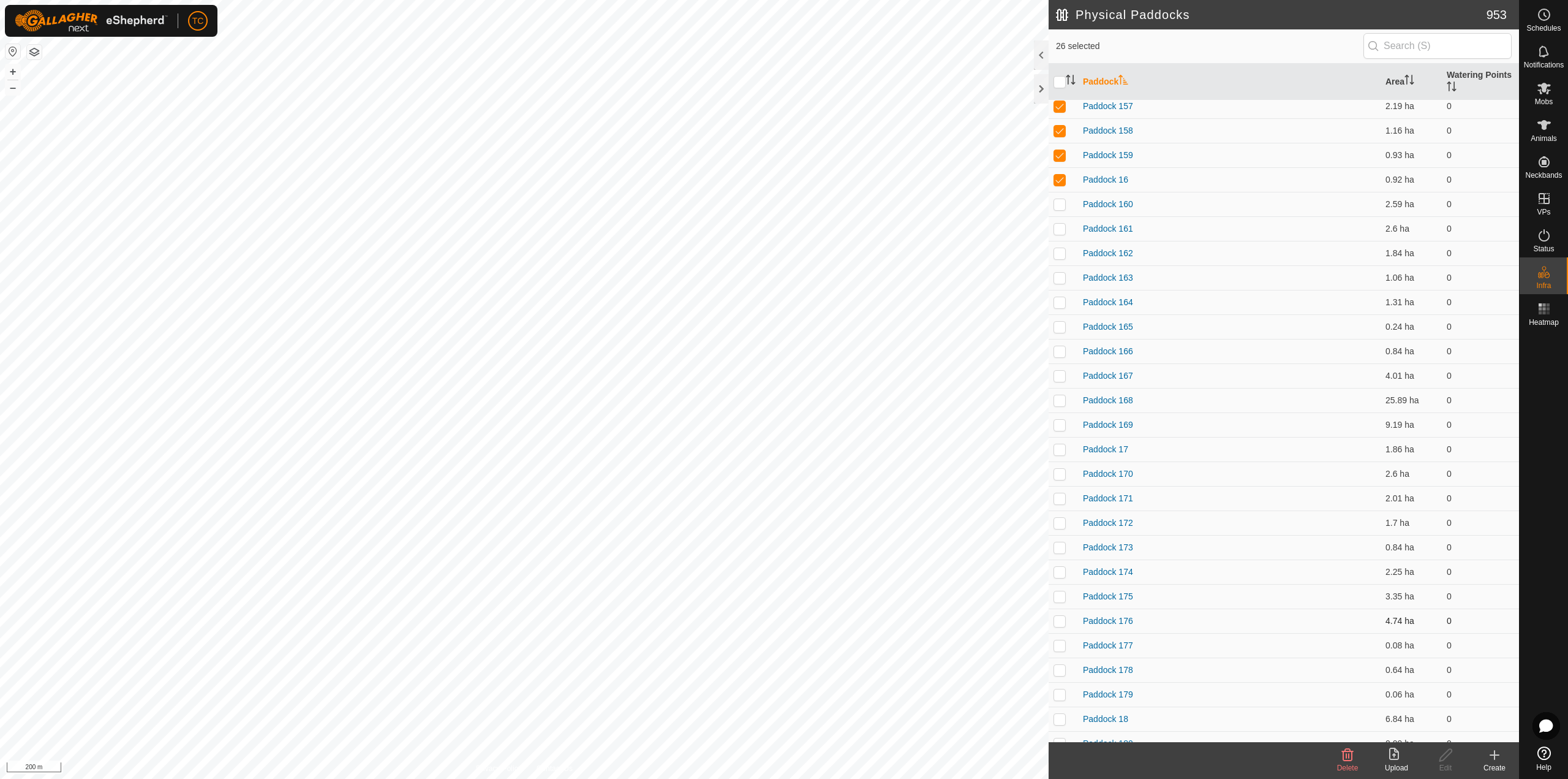
scroll to position [551, 0]
click at [1060, 196] on p-checkbox at bounding box center [1059, 198] width 12 height 10
click at [1061, 226] on p-checkbox at bounding box center [1059, 222] width 12 height 10
click at [1062, 251] on p-checkbox at bounding box center [1059, 246] width 12 height 10
click at [1060, 277] on td at bounding box center [1063, 272] width 29 height 25
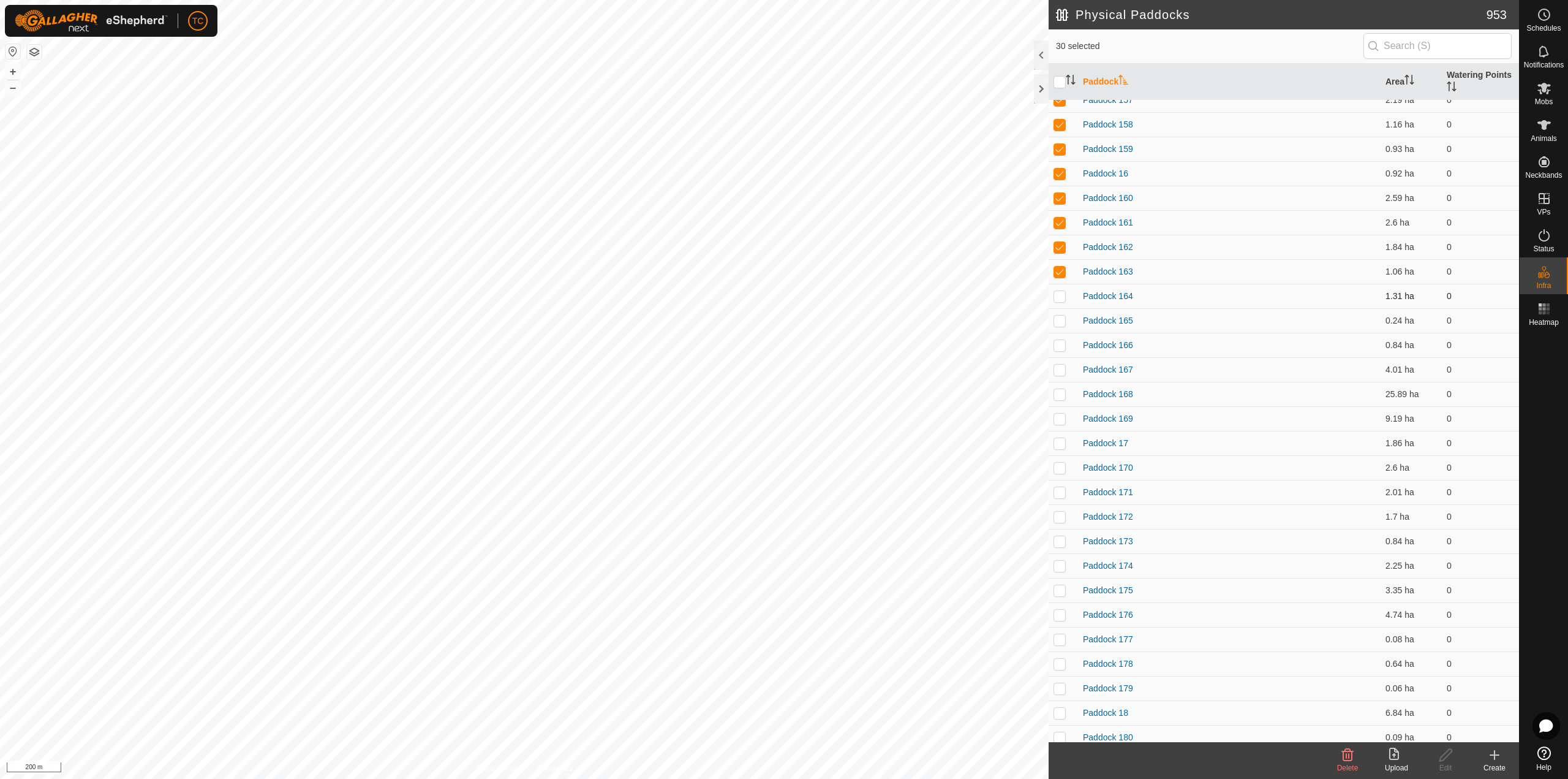
click at [1061, 295] on p-checkbox at bounding box center [1059, 295] width 12 height 10
click at [1060, 321] on p-checkbox at bounding box center [1059, 320] width 12 height 10
click at [1057, 350] on td at bounding box center [1063, 345] width 29 height 25
click at [1061, 370] on p-checkbox at bounding box center [1059, 369] width 12 height 10
click at [1058, 399] on td at bounding box center [1063, 394] width 29 height 25
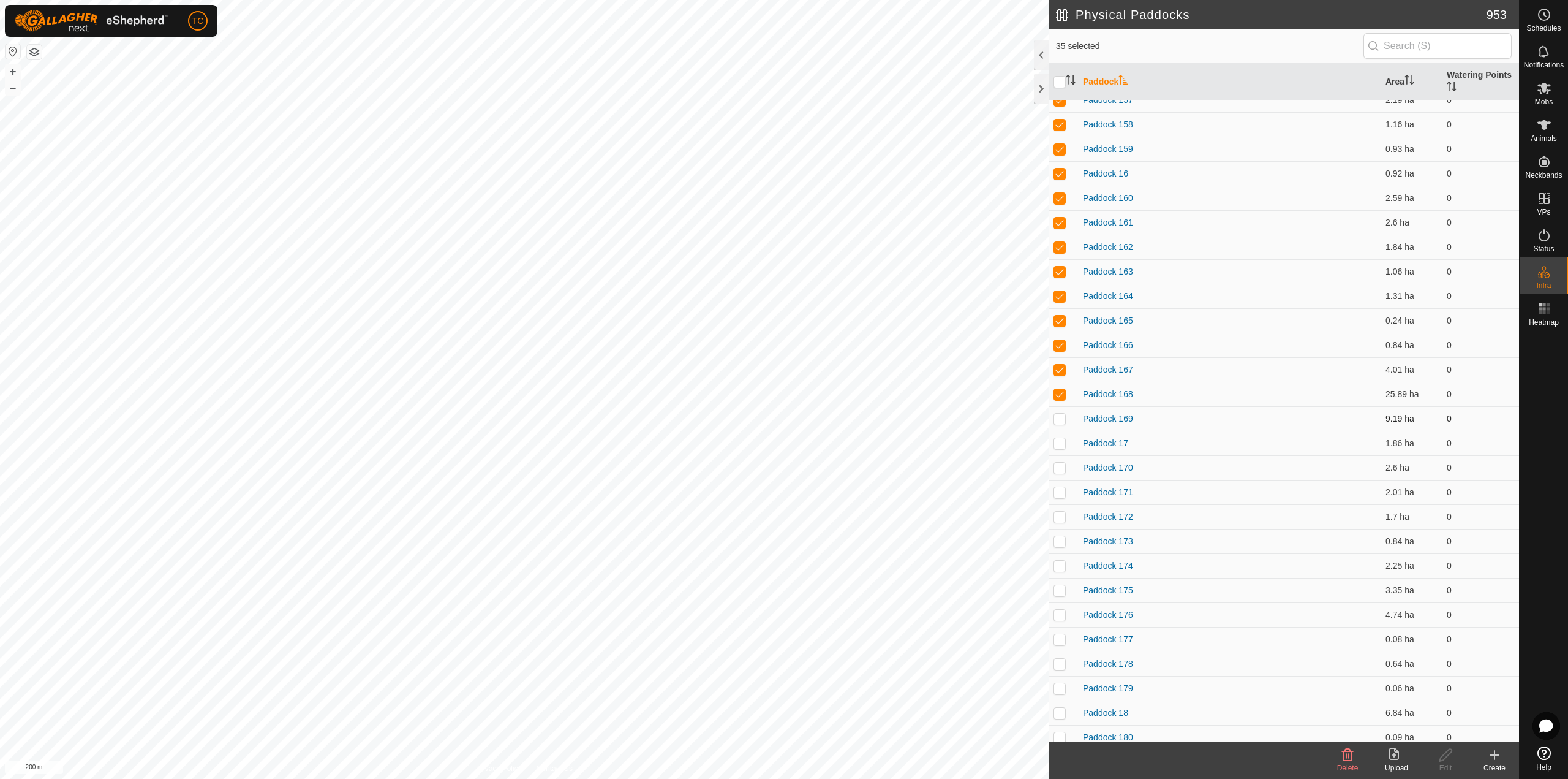
click at [1060, 422] on p-checkbox at bounding box center [1059, 418] width 12 height 10
click at [1061, 447] on p-checkbox at bounding box center [1059, 443] width 12 height 10
click at [1061, 465] on p-checkbox at bounding box center [1059, 467] width 12 height 10
click at [1061, 498] on td at bounding box center [1063, 492] width 29 height 25
click at [1061, 513] on p-checkbox at bounding box center [1059, 517] width 12 height 10
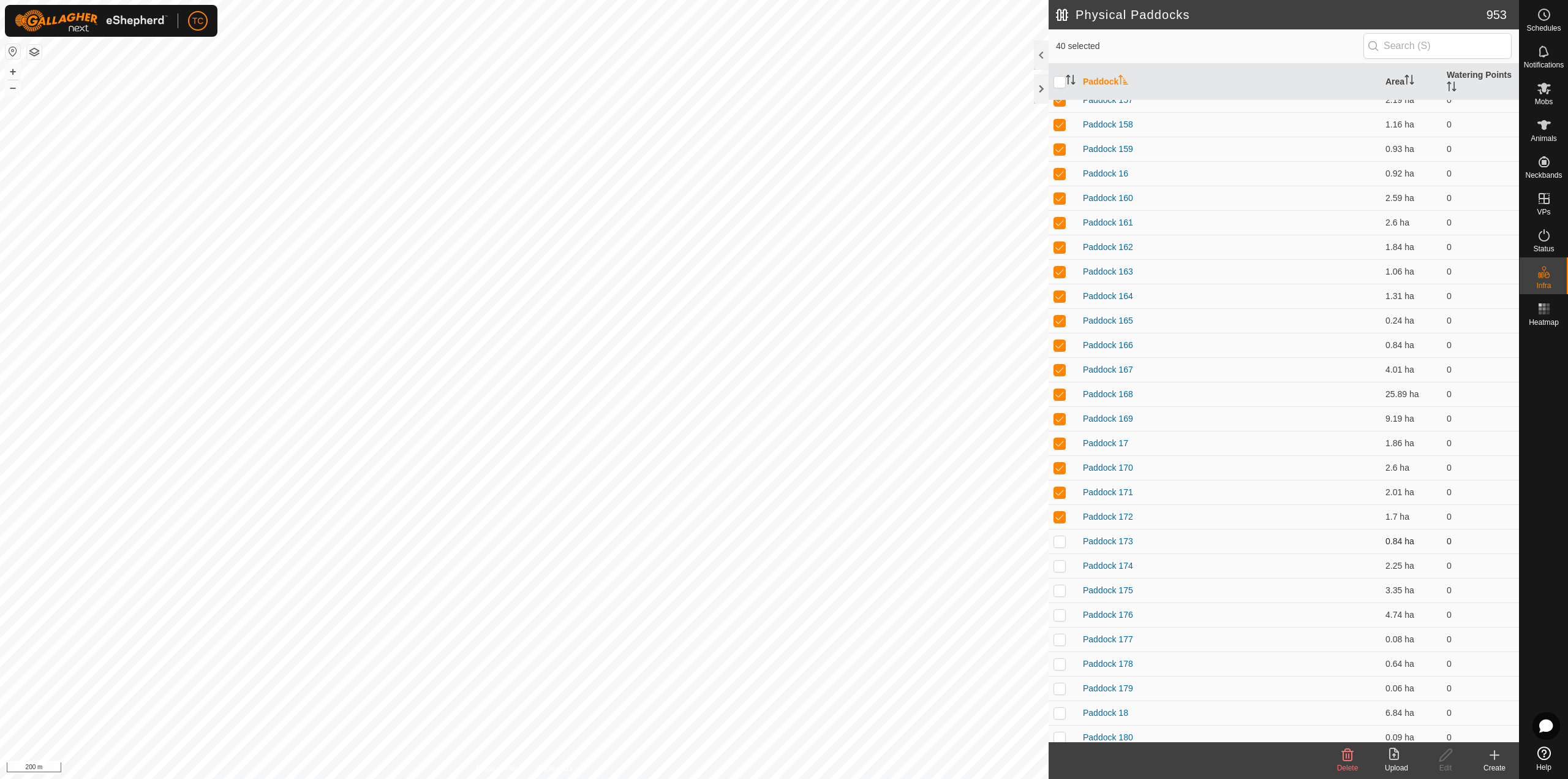
click at [1061, 538] on p-checkbox at bounding box center [1059, 540] width 12 height 10
click at [1060, 574] on td at bounding box center [1063, 566] width 29 height 25
click at [1058, 599] on td at bounding box center [1063, 590] width 29 height 25
click at [1056, 616] on p-checkbox at bounding box center [1059, 614] width 12 height 10
click at [1060, 637] on p-checkbox at bounding box center [1059, 639] width 12 height 10
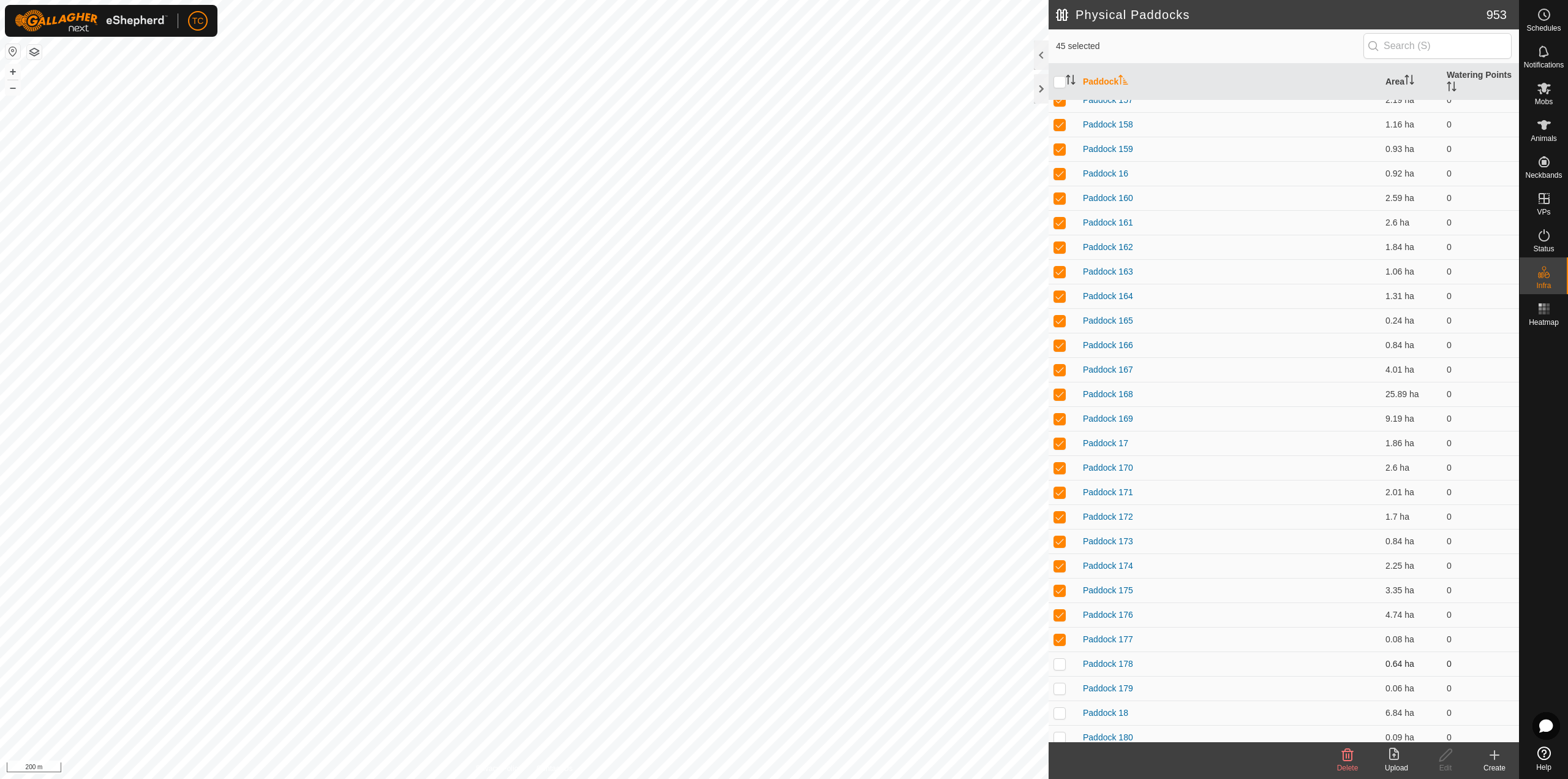
click at [1059, 663] on p-checkbox at bounding box center [1059, 663] width 12 height 10
click at [1057, 688] on p-checkbox at bounding box center [1059, 688] width 12 height 10
click at [1060, 716] on p-checkbox at bounding box center [1059, 712] width 12 height 10
click at [1060, 735] on p-checkbox at bounding box center [1059, 737] width 12 height 10
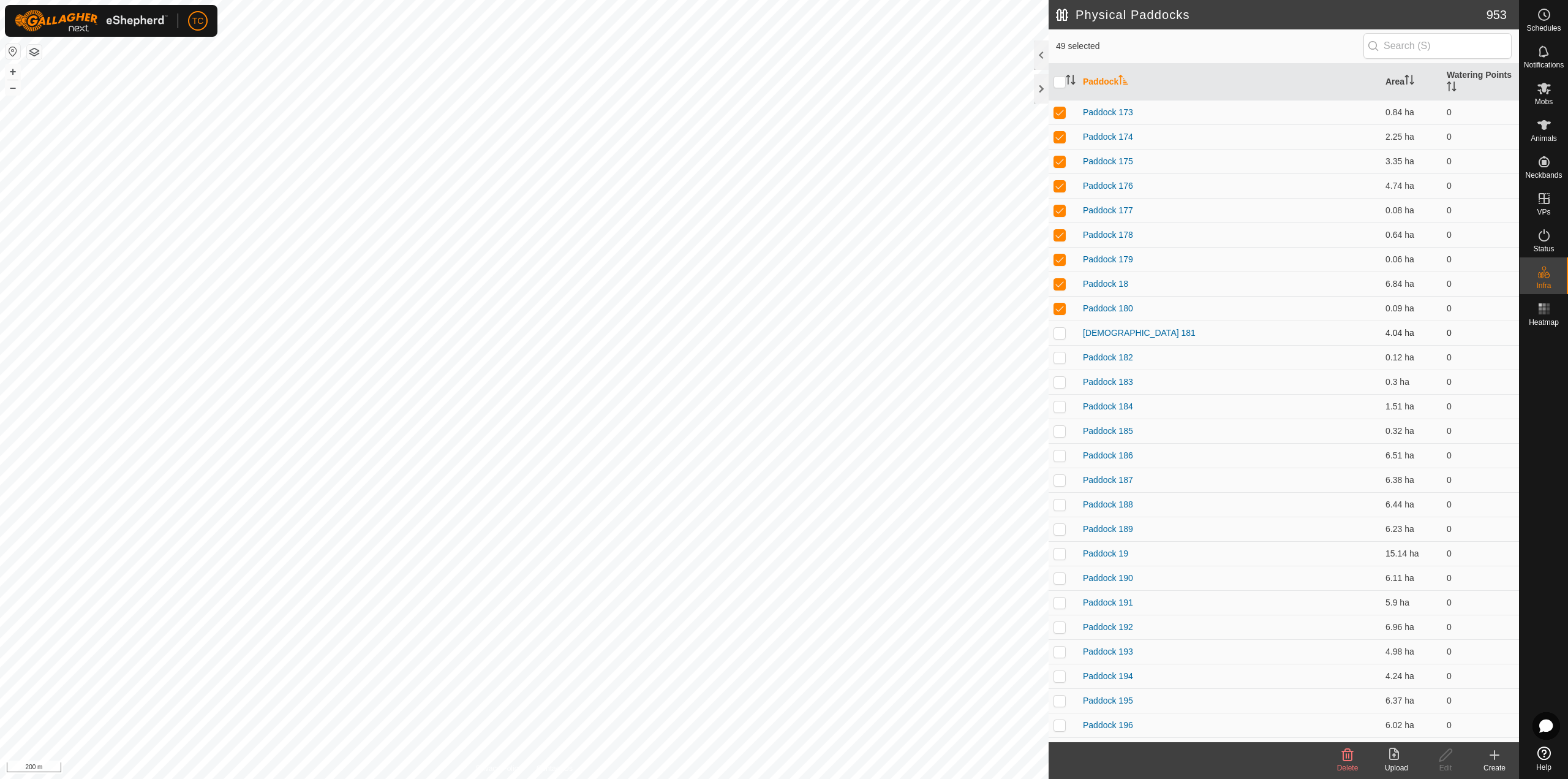
click at [1063, 331] on p-checkbox at bounding box center [1059, 332] width 12 height 10
click at [1060, 353] on p-checkbox at bounding box center [1059, 357] width 12 height 10
click at [1063, 388] on td at bounding box center [1063, 382] width 29 height 25
click at [1058, 405] on p-checkbox at bounding box center [1059, 406] width 12 height 10
click at [1059, 427] on p-checkbox at bounding box center [1059, 431] width 12 height 10
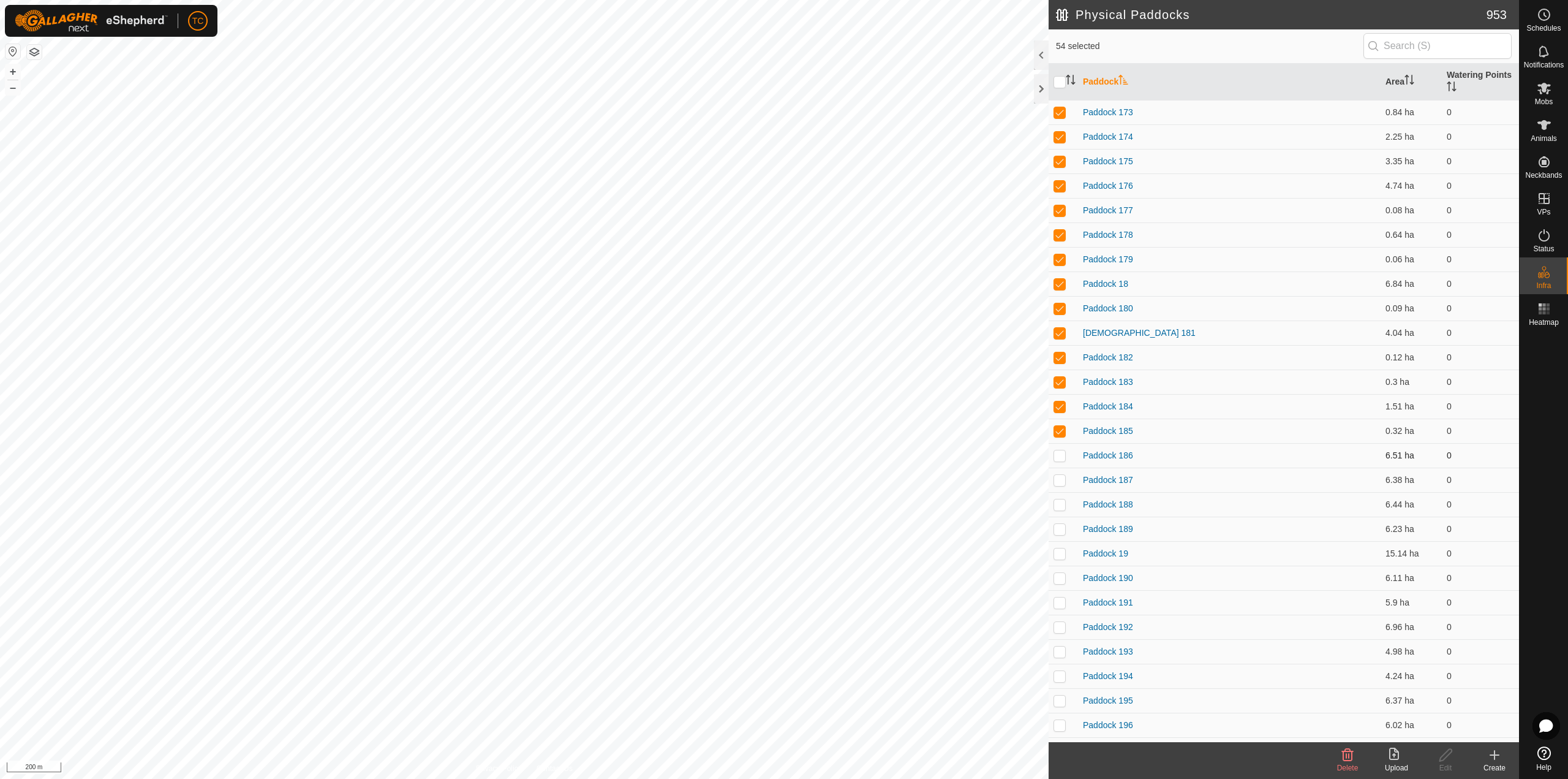
click at [1060, 451] on p-tablecheckbox at bounding box center [1059, 455] width 12 height 10
click at [1058, 476] on p-checkbox at bounding box center [1059, 480] width 12 height 10
click at [1060, 511] on td at bounding box center [1063, 504] width 29 height 25
click at [1060, 526] on p-checkbox at bounding box center [1059, 528] width 12 height 10
click at [1060, 560] on td at bounding box center [1063, 553] width 29 height 25
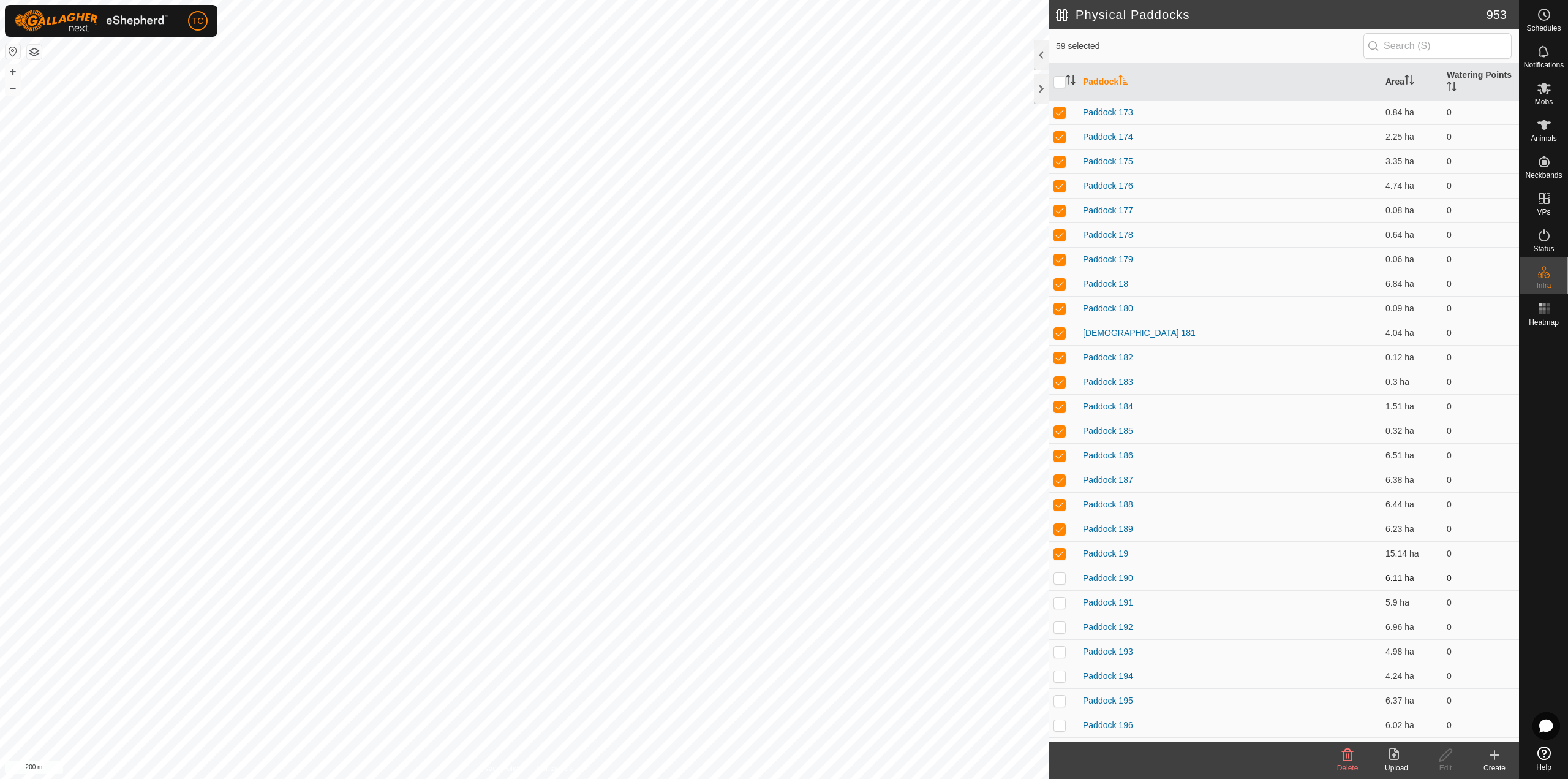
click at [1059, 590] on td at bounding box center [1063, 578] width 29 height 25
click at [1062, 612] on td at bounding box center [1063, 603] width 29 height 25
click at [1063, 626] on p-checkbox at bounding box center [1059, 626] width 12 height 10
click at [1061, 651] on p-checkbox at bounding box center [1059, 651] width 12 height 10
click at [1060, 676] on p-checkbox at bounding box center [1059, 676] width 12 height 10
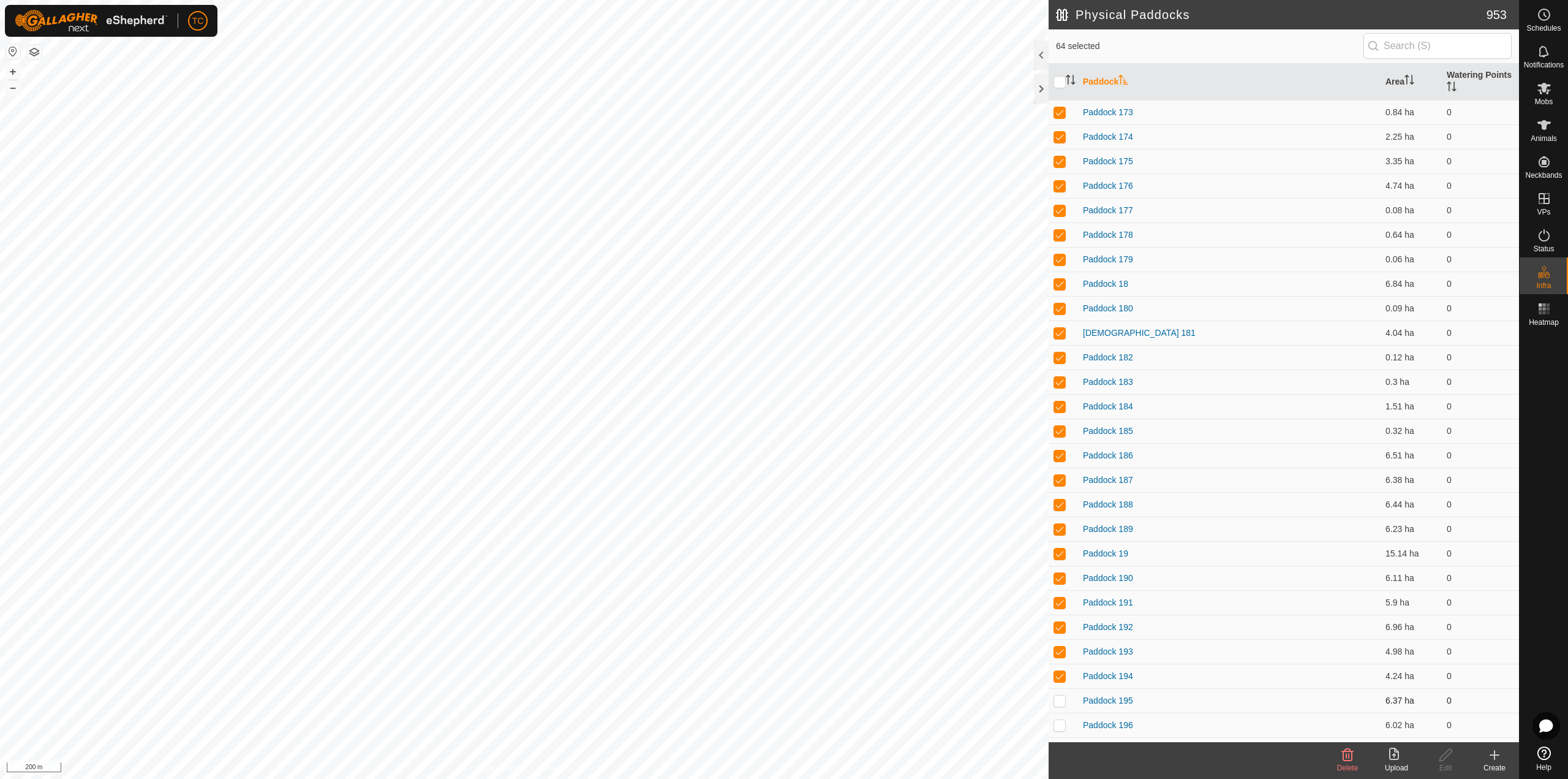
click at [1060, 700] on p-checkbox at bounding box center [1059, 700] width 12 height 10
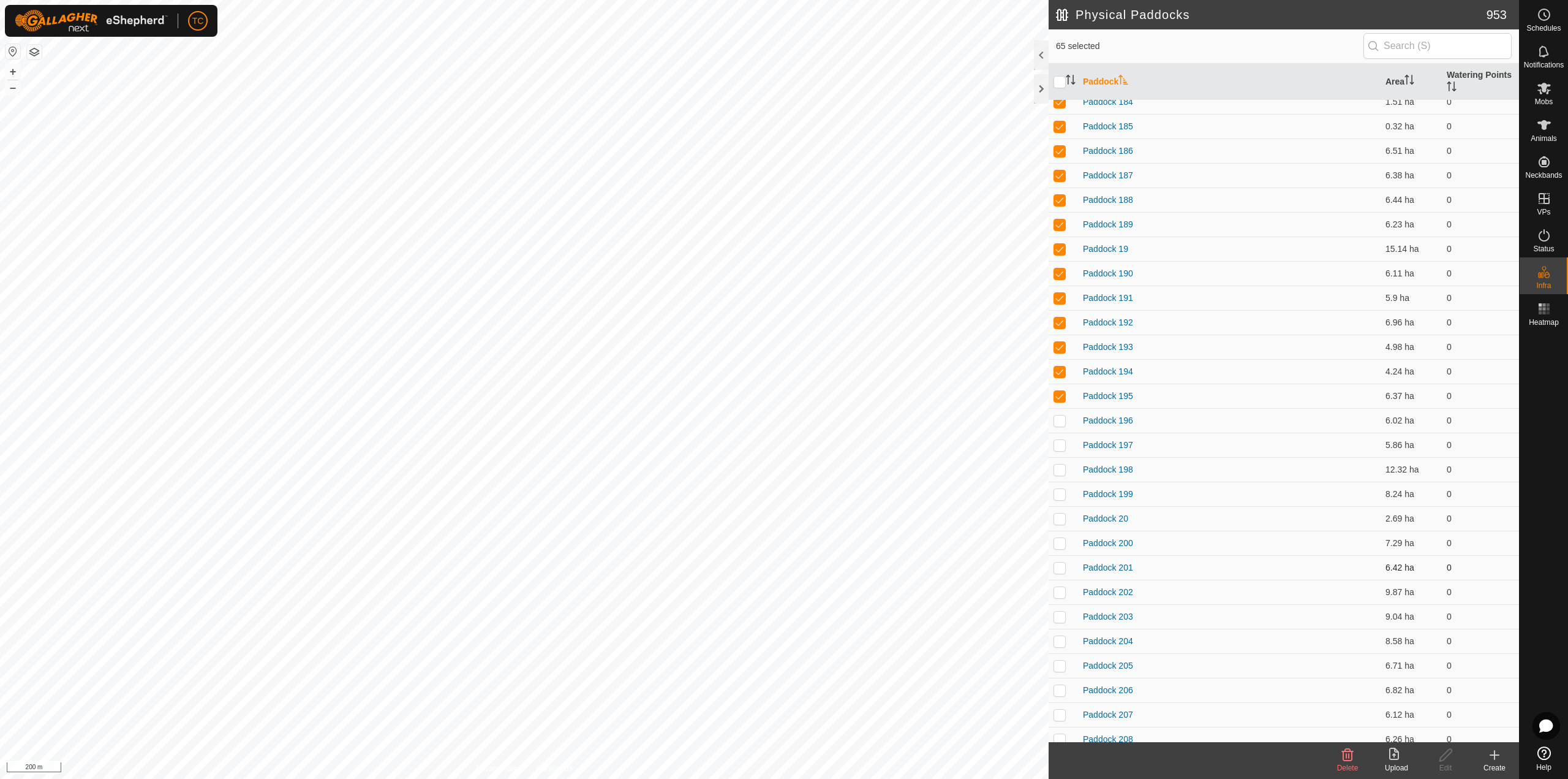
scroll to position [1348, 0]
click at [1061, 361] on p-checkbox at bounding box center [1059, 357] width 12 height 10
click at [1060, 383] on p-checkbox at bounding box center [1059, 381] width 12 height 10
click at [1061, 400] on td at bounding box center [1063, 407] width 29 height 25
click at [1061, 420] on td at bounding box center [1063, 431] width 29 height 25
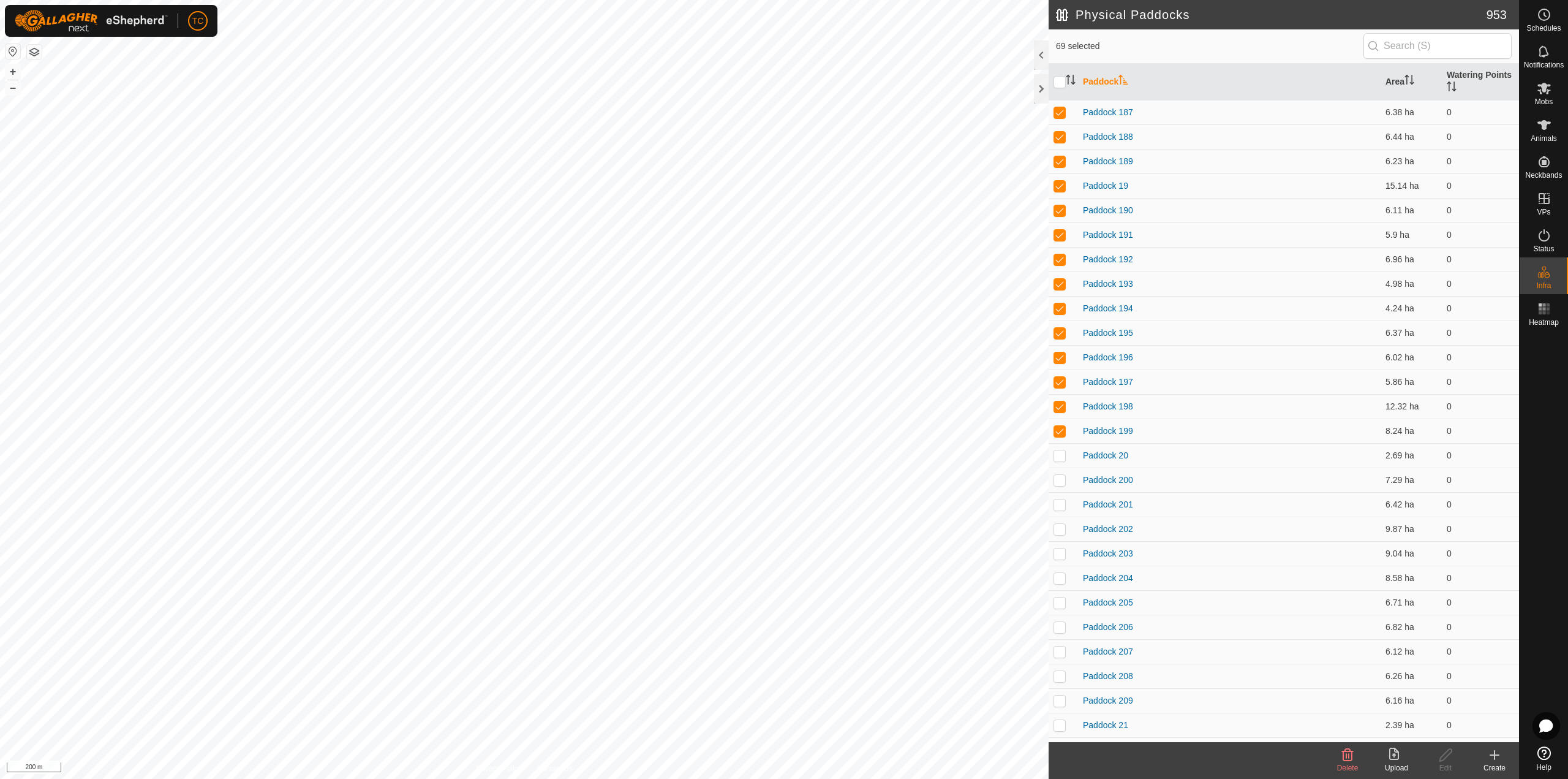
click at [1357, 766] on span "Delete" at bounding box center [1347, 767] width 21 height 8
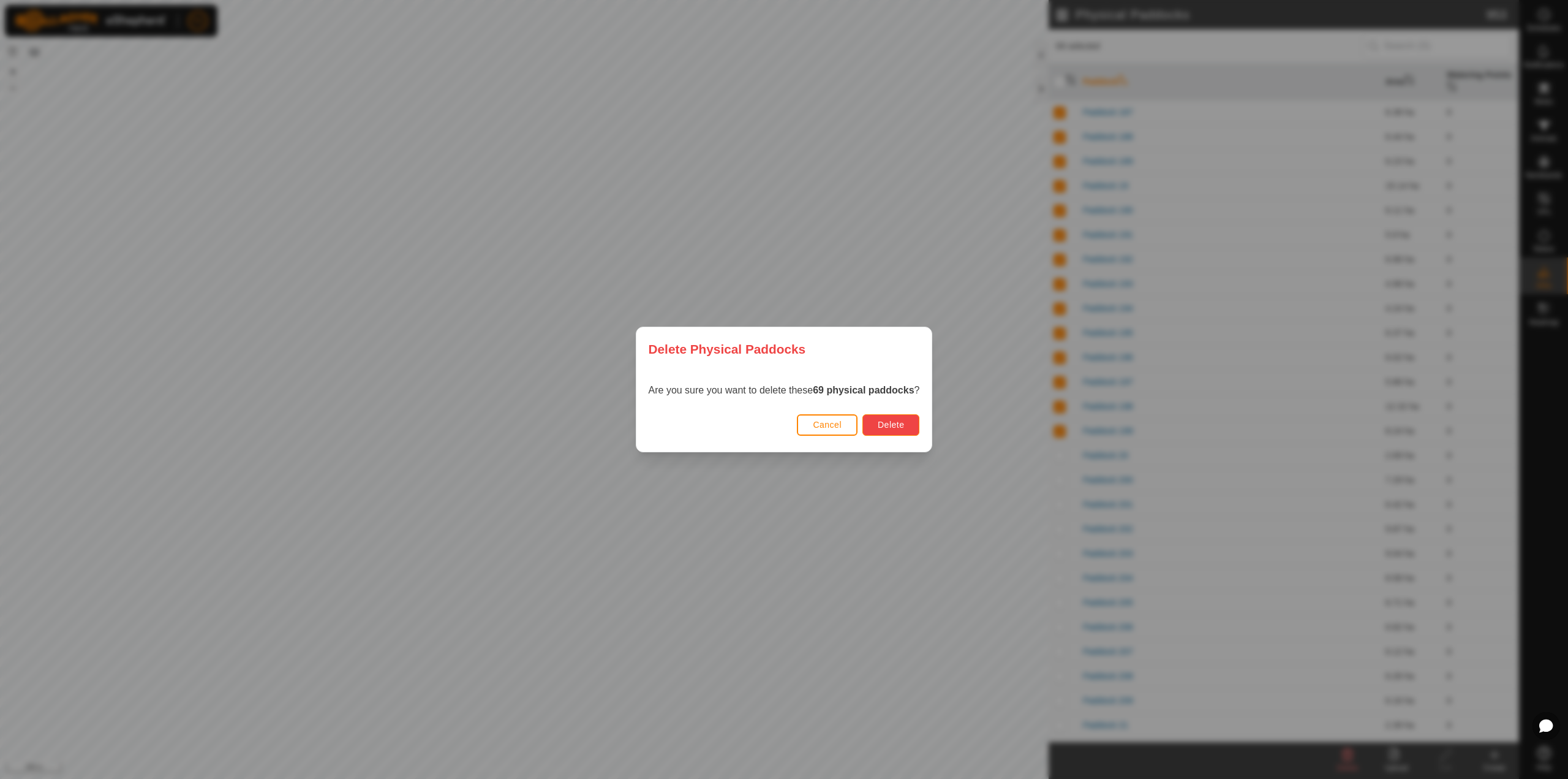
click at [903, 428] on span "Delete" at bounding box center [890, 424] width 26 height 10
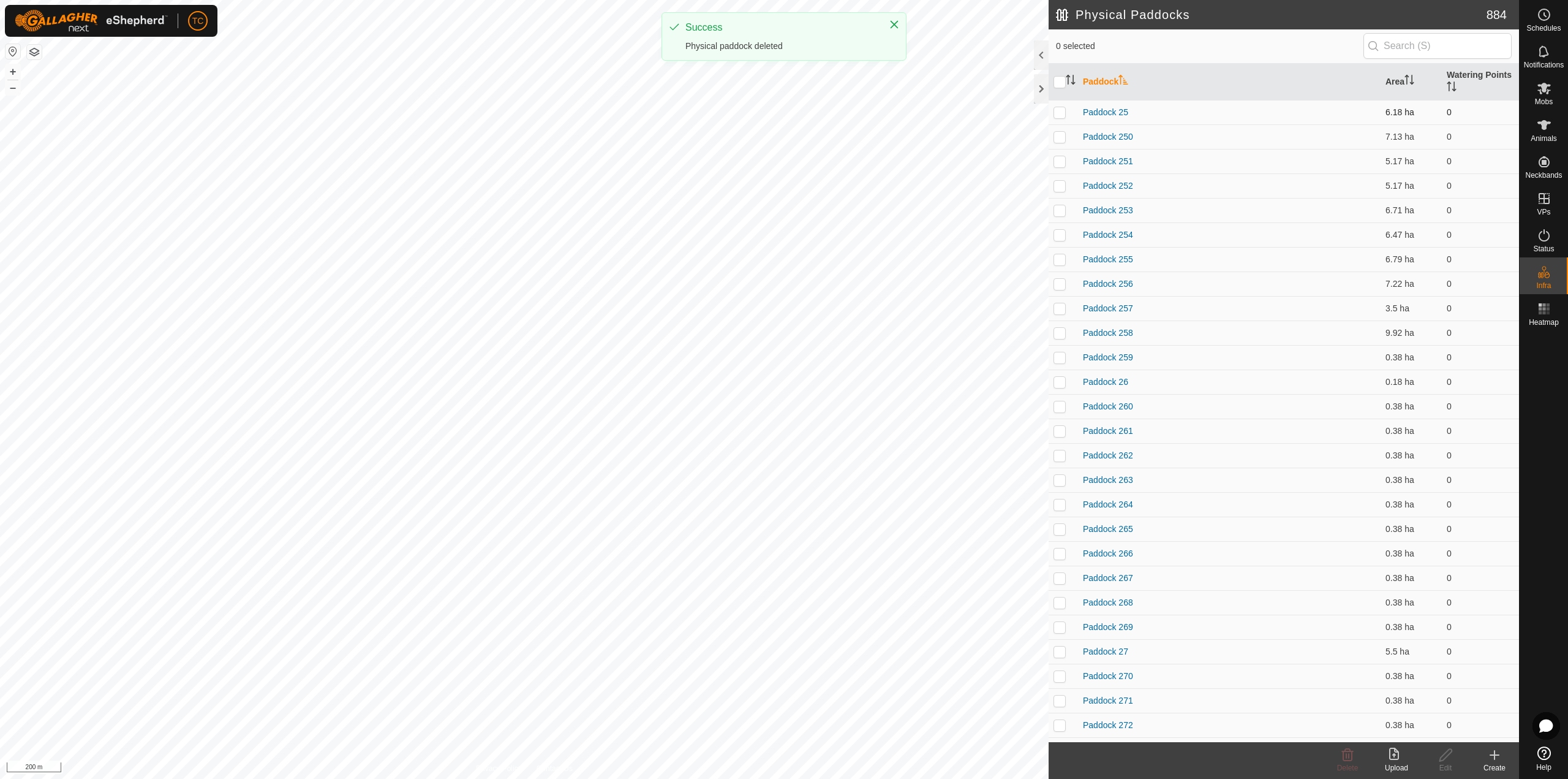
click at [1061, 112] on p-checkbox at bounding box center [1059, 112] width 12 height 10
click at [1064, 135] on p-checkbox at bounding box center [1059, 136] width 12 height 10
click at [1060, 167] on td at bounding box center [1063, 161] width 29 height 25
click at [1063, 192] on td at bounding box center [1063, 186] width 29 height 25
click at [1065, 208] on td at bounding box center [1063, 210] width 29 height 25
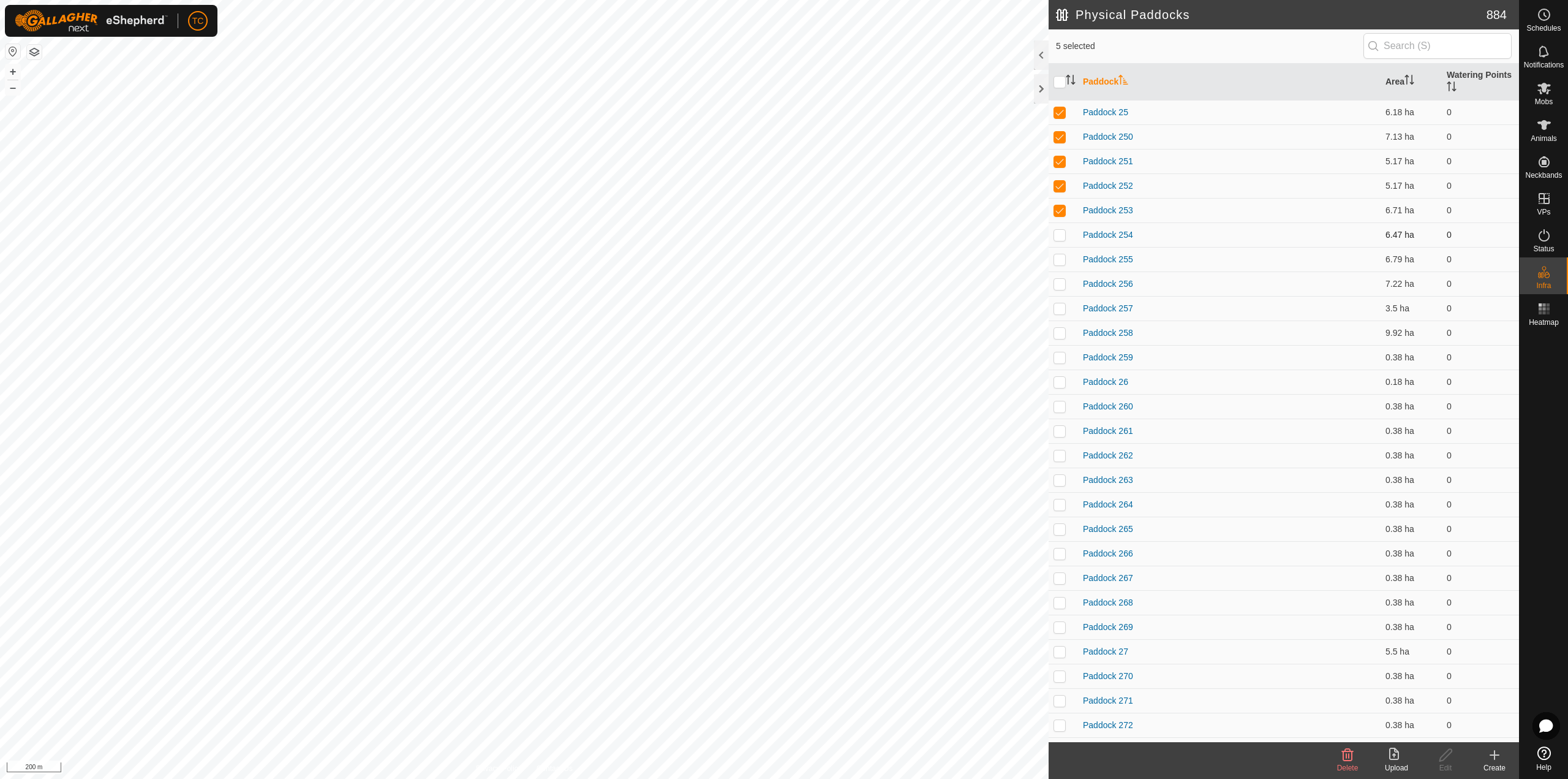
click at [1062, 235] on p-checkbox at bounding box center [1059, 234] width 12 height 10
click at [1063, 266] on td at bounding box center [1063, 259] width 29 height 25
click at [1063, 289] on td at bounding box center [1063, 284] width 29 height 25
click at [1061, 315] on td at bounding box center [1063, 308] width 29 height 25
click at [1062, 341] on td at bounding box center [1063, 333] width 29 height 25
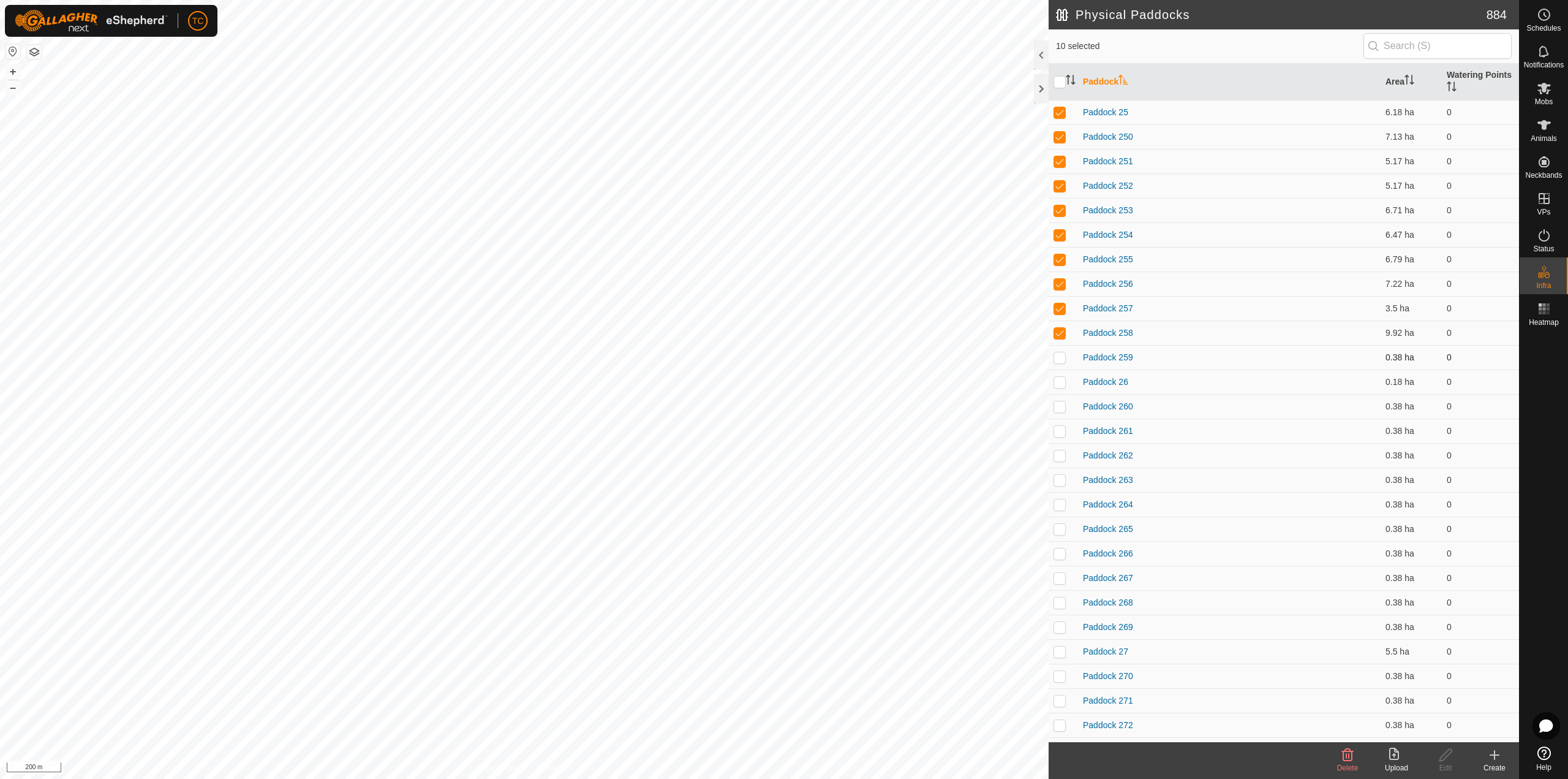
click at [1061, 360] on p-checkbox at bounding box center [1059, 357] width 12 height 10
click at [1060, 384] on p-checkbox at bounding box center [1059, 381] width 12 height 10
click at [1061, 406] on p-checkbox at bounding box center [1059, 406] width 12 height 10
click at [1062, 436] on td at bounding box center [1063, 431] width 29 height 25
click at [1062, 460] on p-checkbox at bounding box center [1059, 455] width 12 height 10
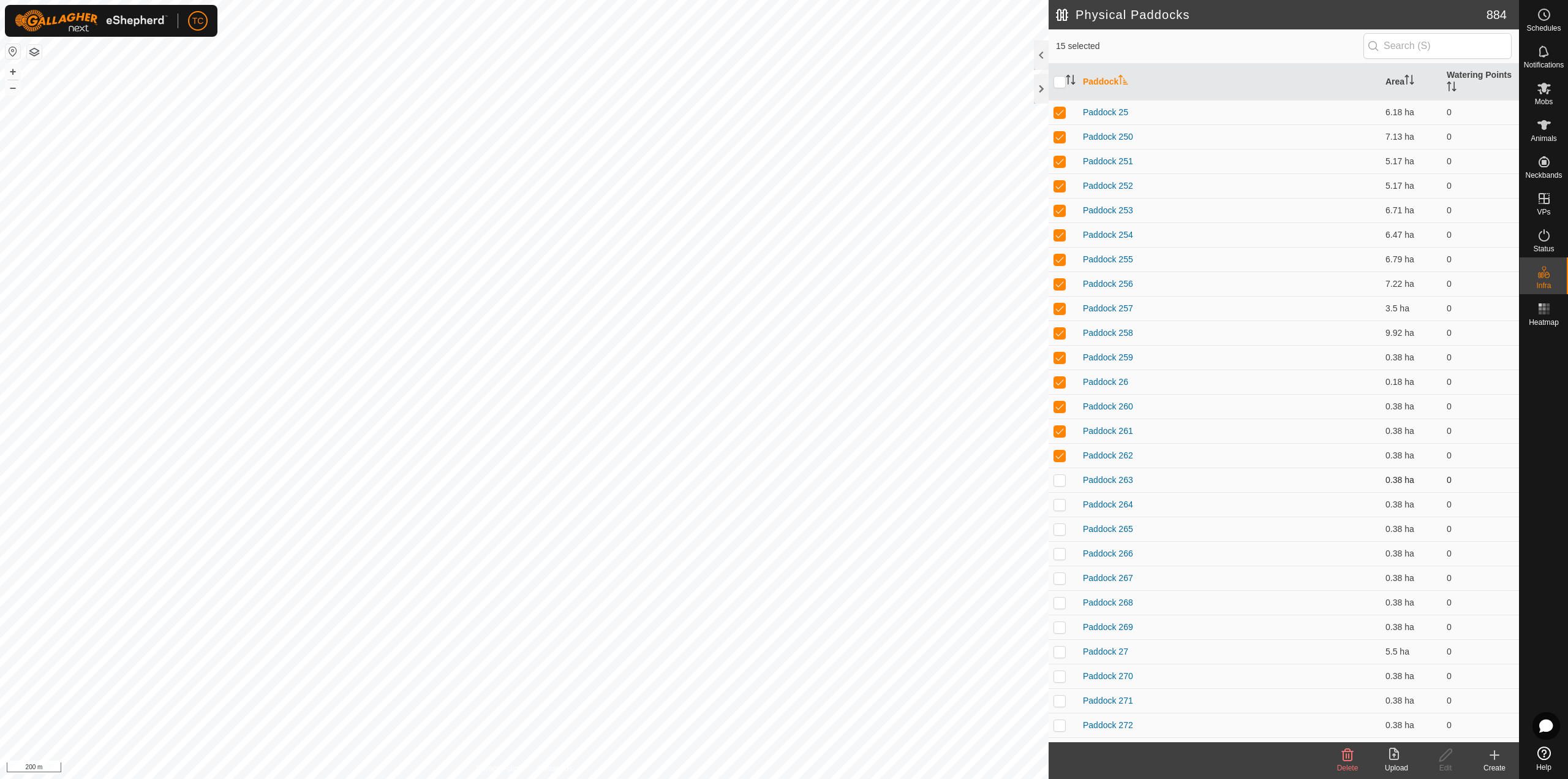
click at [1060, 480] on p-checkbox at bounding box center [1059, 480] width 12 height 10
drag, startPoint x: 1060, startPoint y: 502, endPoint x: 1058, endPoint y: 523, distance: 21.1
click at [1060, 503] on p-checkbox at bounding box center [1059, 504] width 12 height 10
click at [1056, 532] on p-checkbox at bounding box center [1059, 528] width 12 height 10
click at [1057, 550] on p-checkbox at bounding box center [1059, 553] width 12 height 10
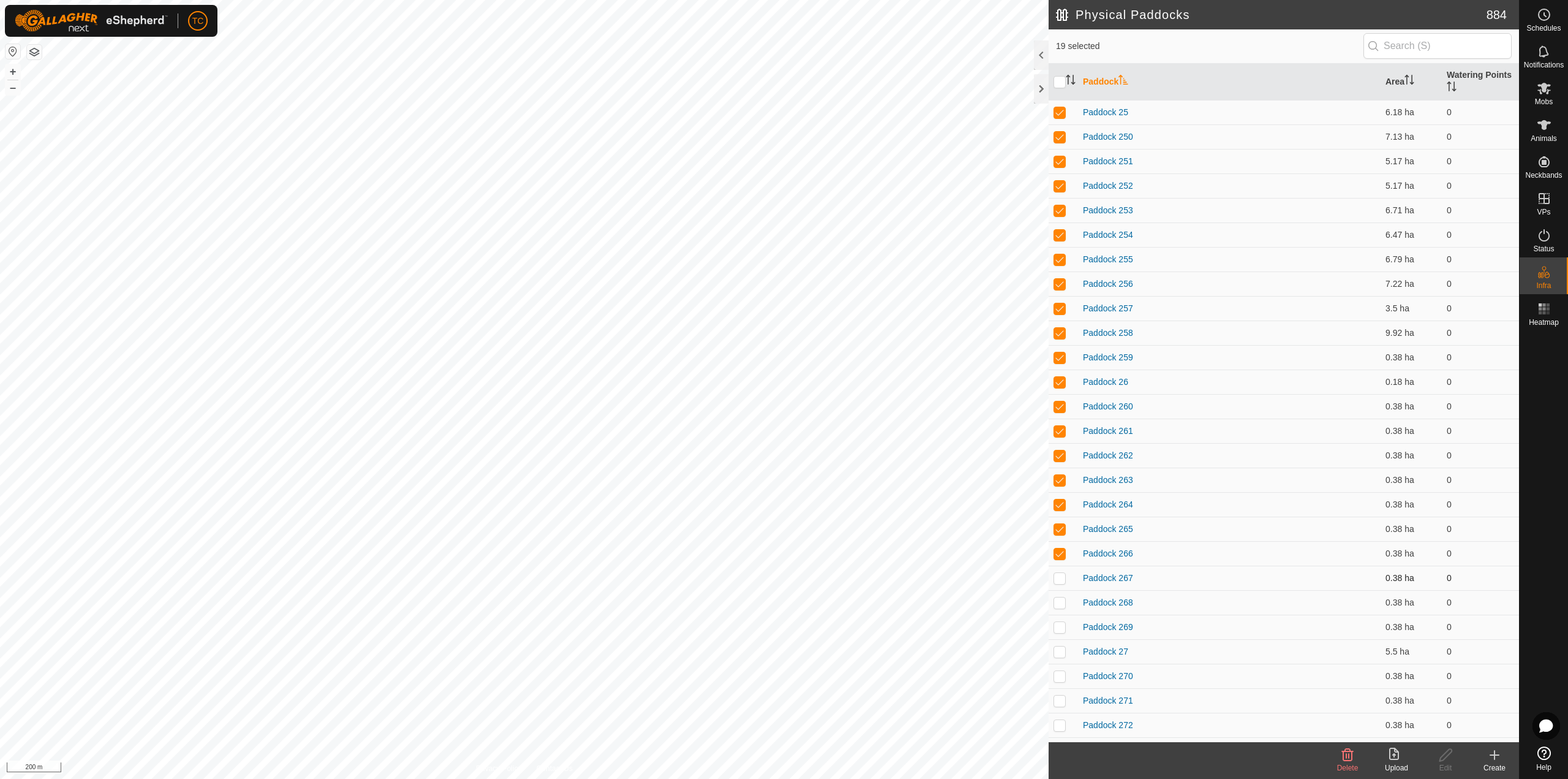
click at [1060, 579] on p-checkbox at bounding box center [1059, 577] width 12 height 10
click at [1061, 602] on p-checkbox at bounding box center [1059, 602] width 12 height 10
click at [1062, 625] on p-checkbox at bounding box center [1059, 626] width 12 height 10
click at [1059, 650] on p-checkbox at bounding box center [1059, 651] width 12 height 10
drag, startPoint x: 1061, startPoint y: 676, endPoint x: 1061, endPoint y: 695, distance: 19.0
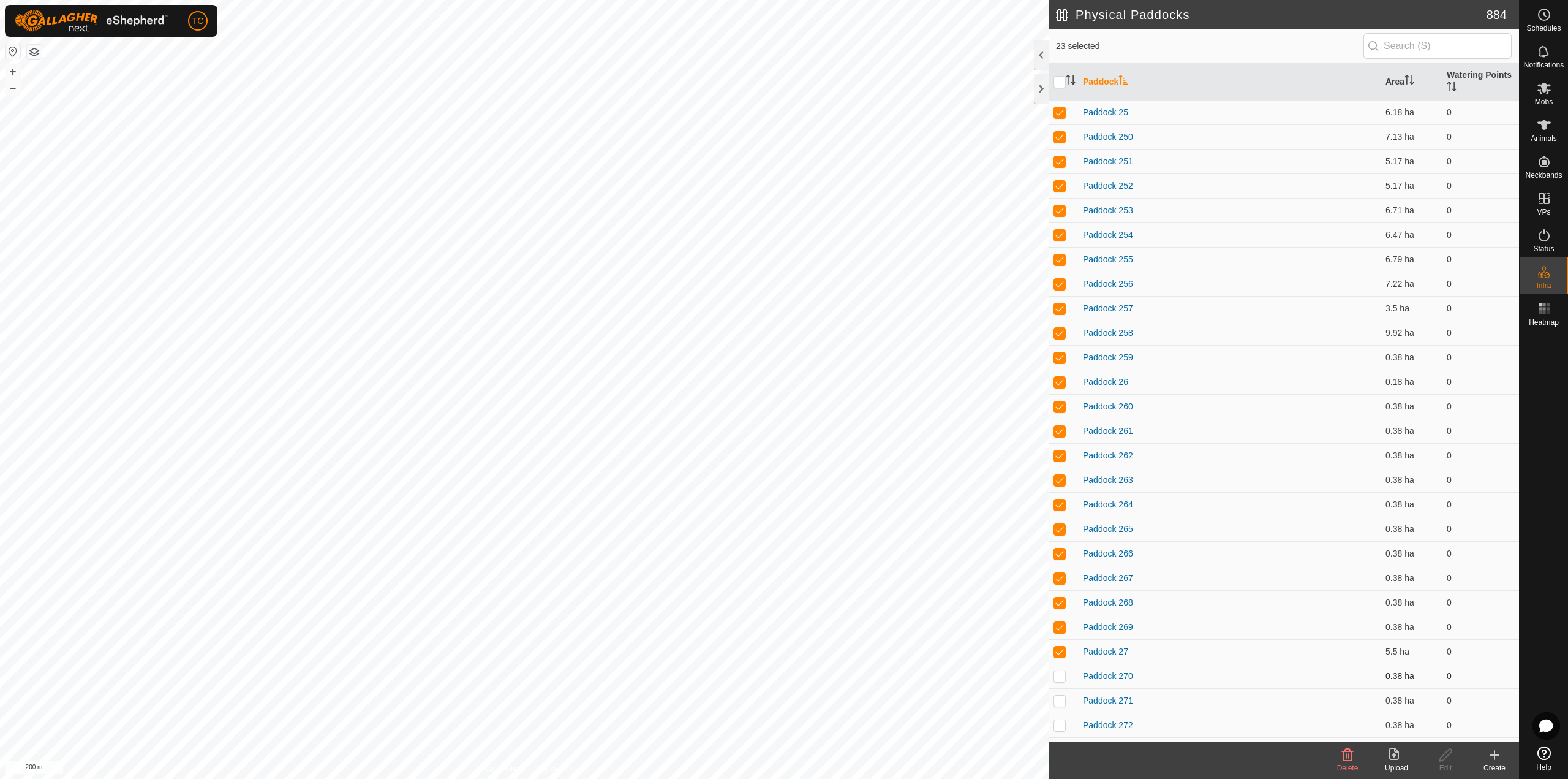
click at [1061, 677] on p-checkbox at bounding box center [1059, 676] width 12 height 10
click at [1061, 696] on p-checkbox at bounding box center [1059, 700] width 12 height 10
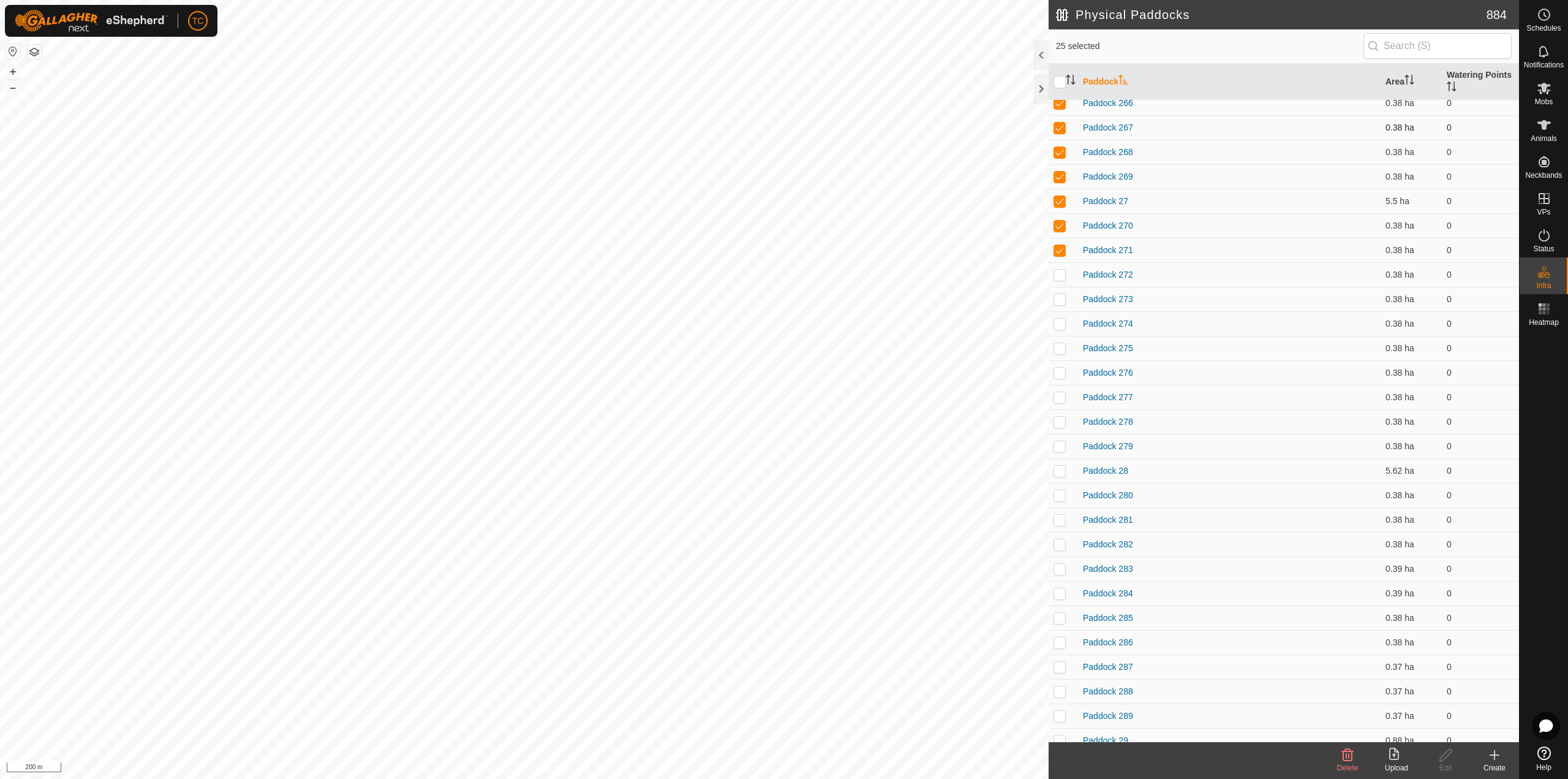
scroll to position [1839, 0]
click at [1061, 242] on td at bounding box center [1063, 235] width 29 height 25
click at [1061, 255] on p-checkbox at bounding box center [1059, 259] width 12 height 10
click at [1059, 288] on p-checkbox at bounding box center [1059, 283] width 12 height 10
click at [1064, 312] on p-checkbox at bounding box center [1059, 308] width 12 height 10
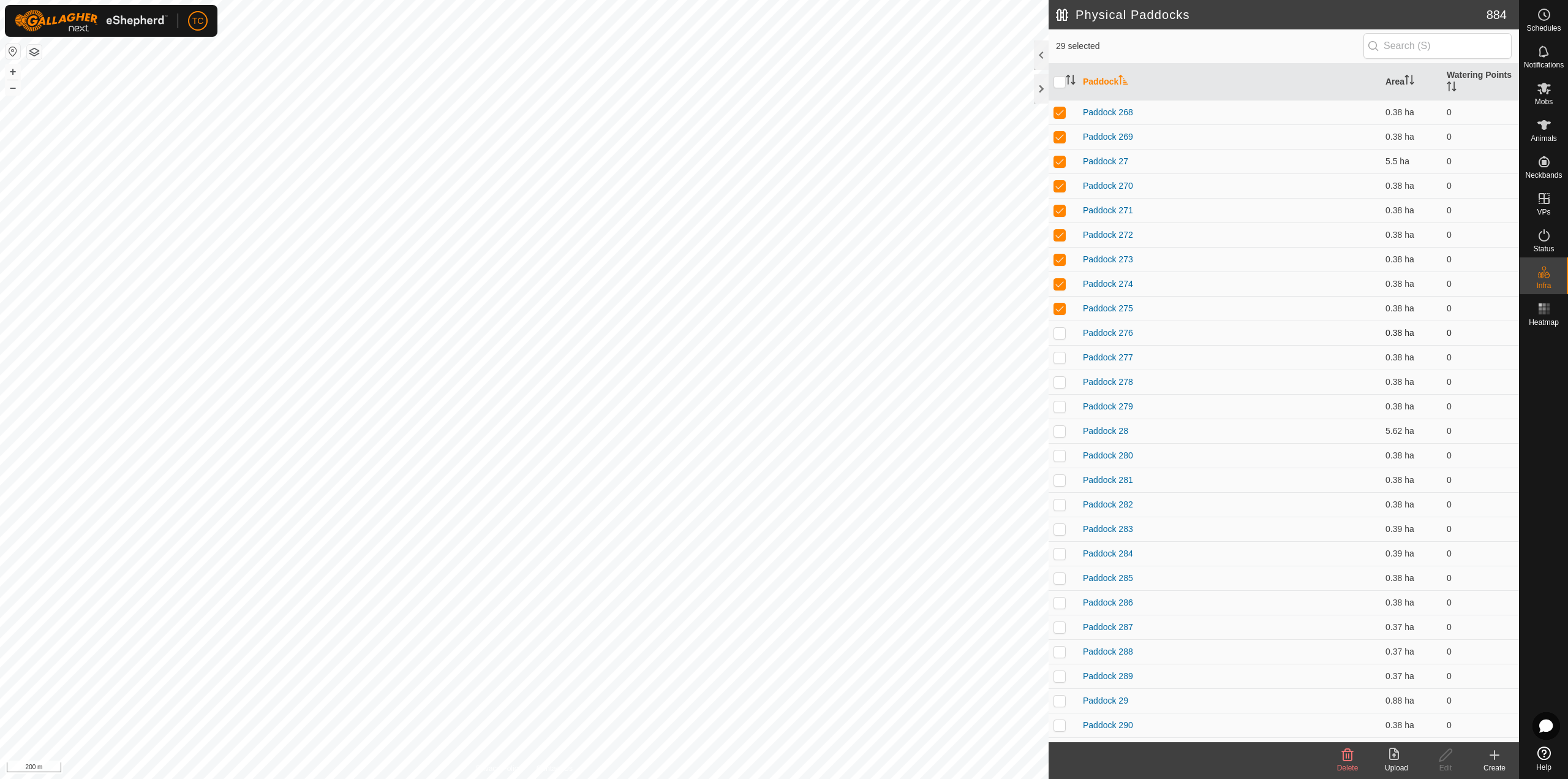
click at [1063, 339] on td at bounding box center [1063, 333] width 29 height 25
click at [1063, 356] on p-checkbox at bounding box center [1059, 357] width 12 height 10
click at [1063, 386] on p-checkbox at bounding box center [1059, 381] width 12 height 10
click at [1062, 409] on p-checkbox at bounding box center [1059, 406] width 12 height 10
click at [1062, 432] on p-checkbox at bounding box center [1059, 431] width 12 height 10
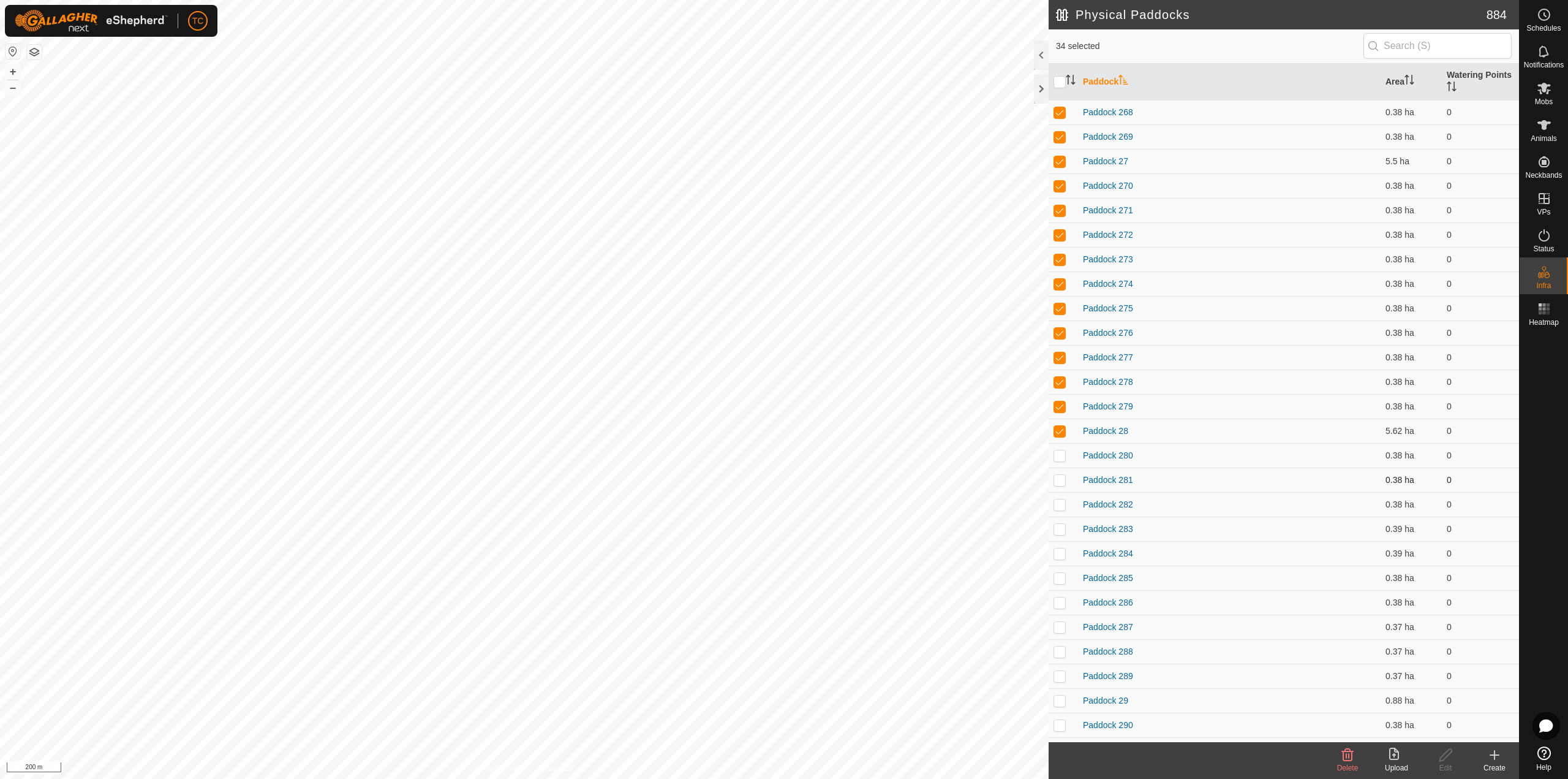
click at [1059, 468] on td at bounding box center [1063, 480] width 29 height 25
click at [1060, 454] on p-checkbox at bounding box center [1059, 455] width 12 height 10
click at [1067, 504] on td at bounding box center [1063, 504] width 29 height 25
click at [1055, 539] on td at bounding box center [1063, 529] width 29 height 25
click at [1060, 553] on p-checkbox at bounding box center [1059, 553] width 12 height 10
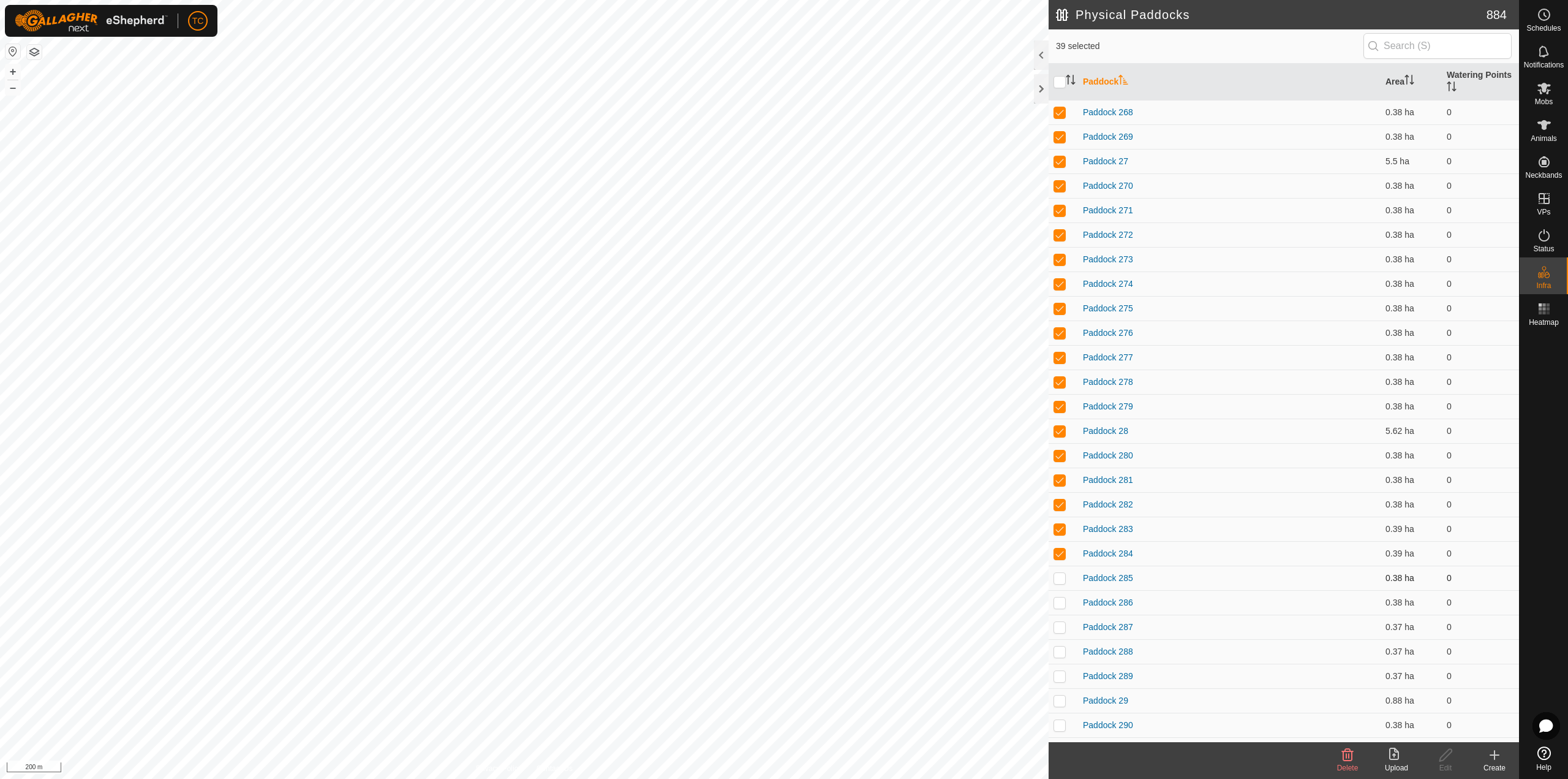
click at [1061, 584] on td at bounding box center [1063, 578] width 29 height 25
click at [1060, 609] on td at bounding box center [1063, 603] width 29 height 25
click at [1060, 633] on td at bounding box center [1063, 627] width 29 height 25
click at [1061, 653] on p-checkbox at bounding box center [1059, 651] width 12 height 10
click at [1060, 677] on p-checkbox at bounding box center [1059, 676] width 12 height 10
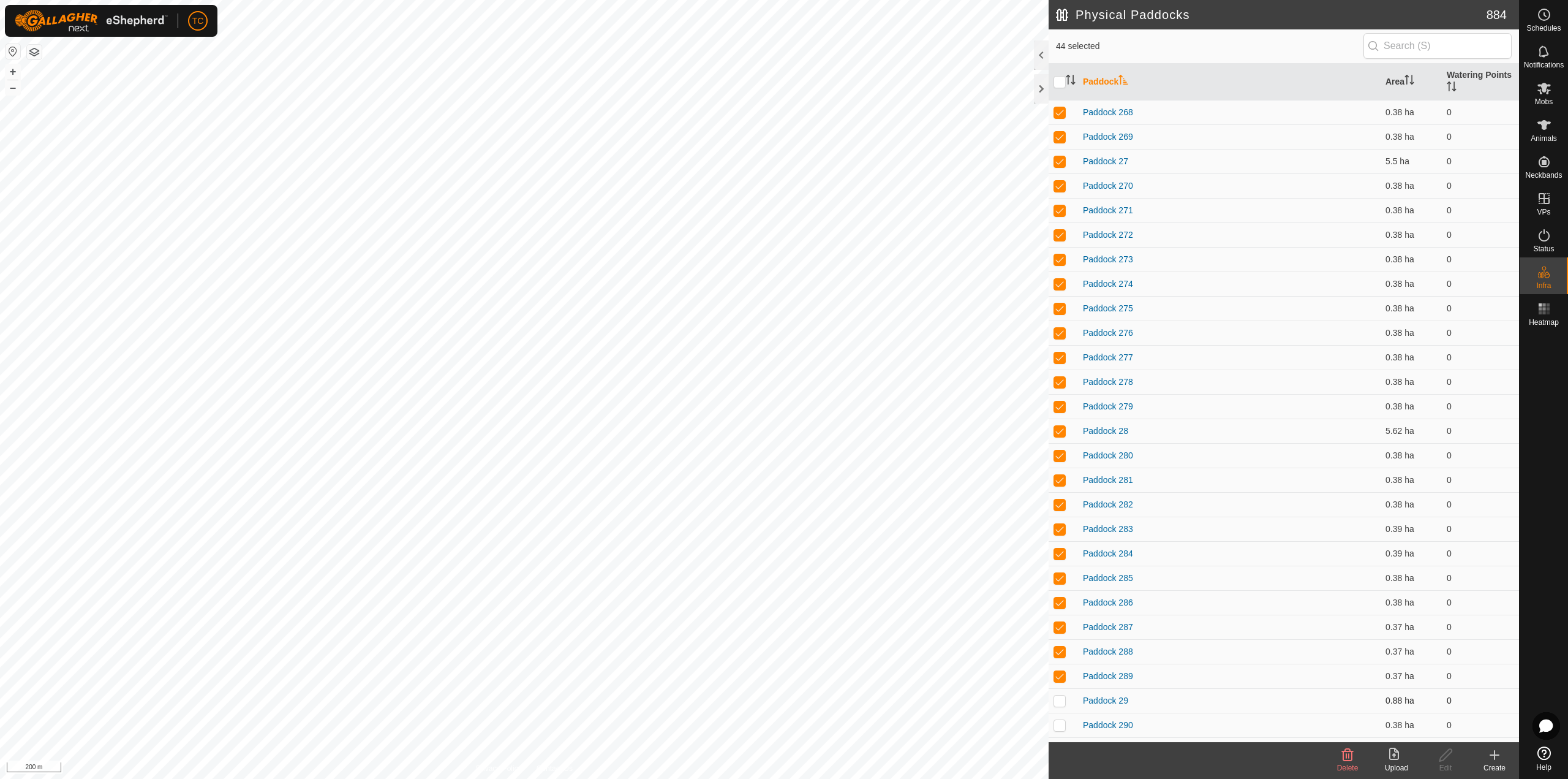
click at [1060, 696] on p-checkbox at bounding box center [1059, 700] width 12 height 10
click at [1060, 725] on p-checkbox at bounding box center [1059, 725] width 12 height 10
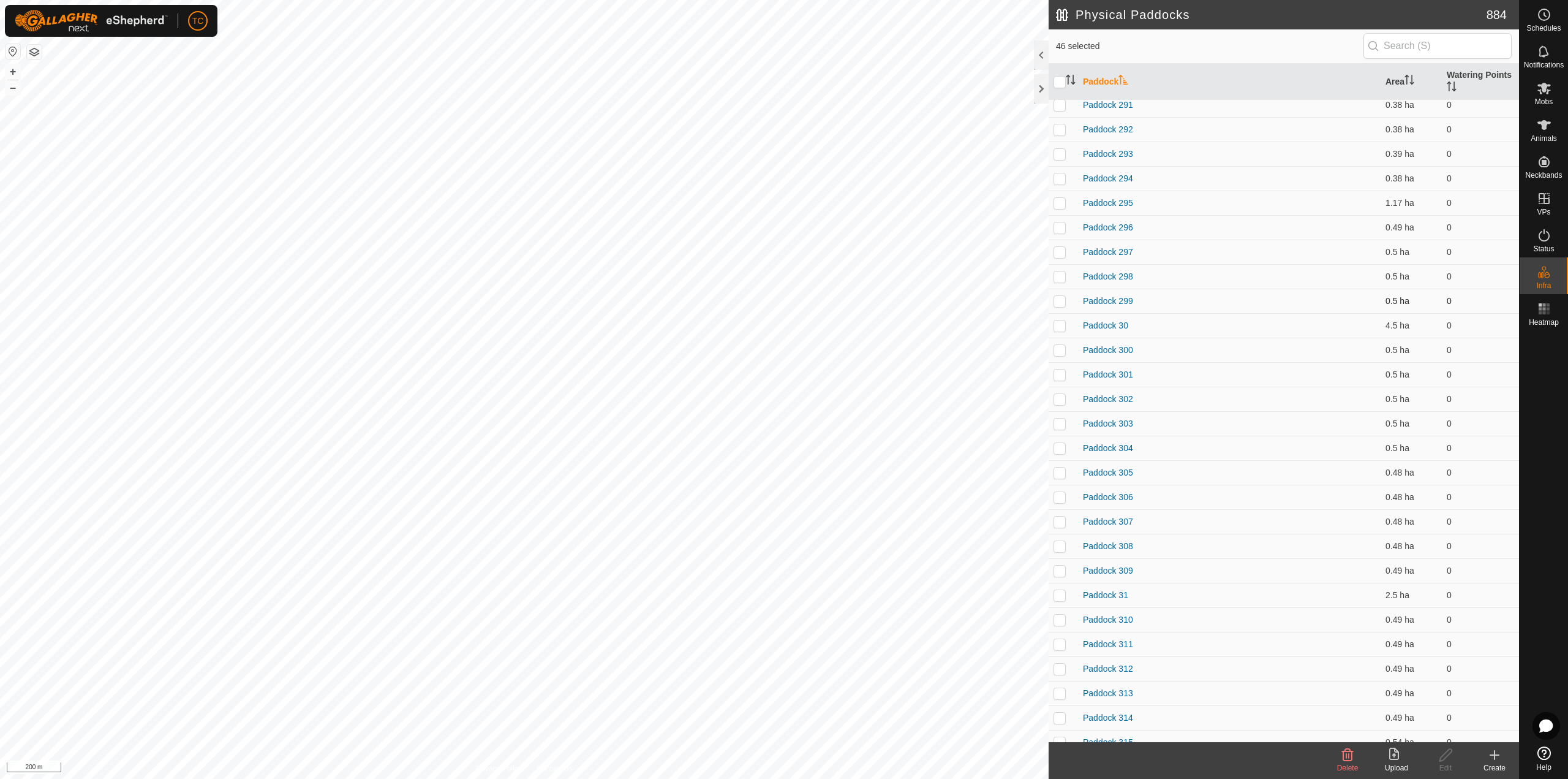
scroll to position [2451, 0]
click at [1065, 132] on p-checkbox at bounding box center [1059, 136] width 12 height 10
click at [1065, 160] on p-checkbox at bounding box center [1059, 161] width 12 height 10
click at [1060, 189] on p-checkbox at bounding box center [1059, 186] width 12 height 10
click at [1060, 213] on p-checkbox at bounding box center [1059, 210] width 12 height 10
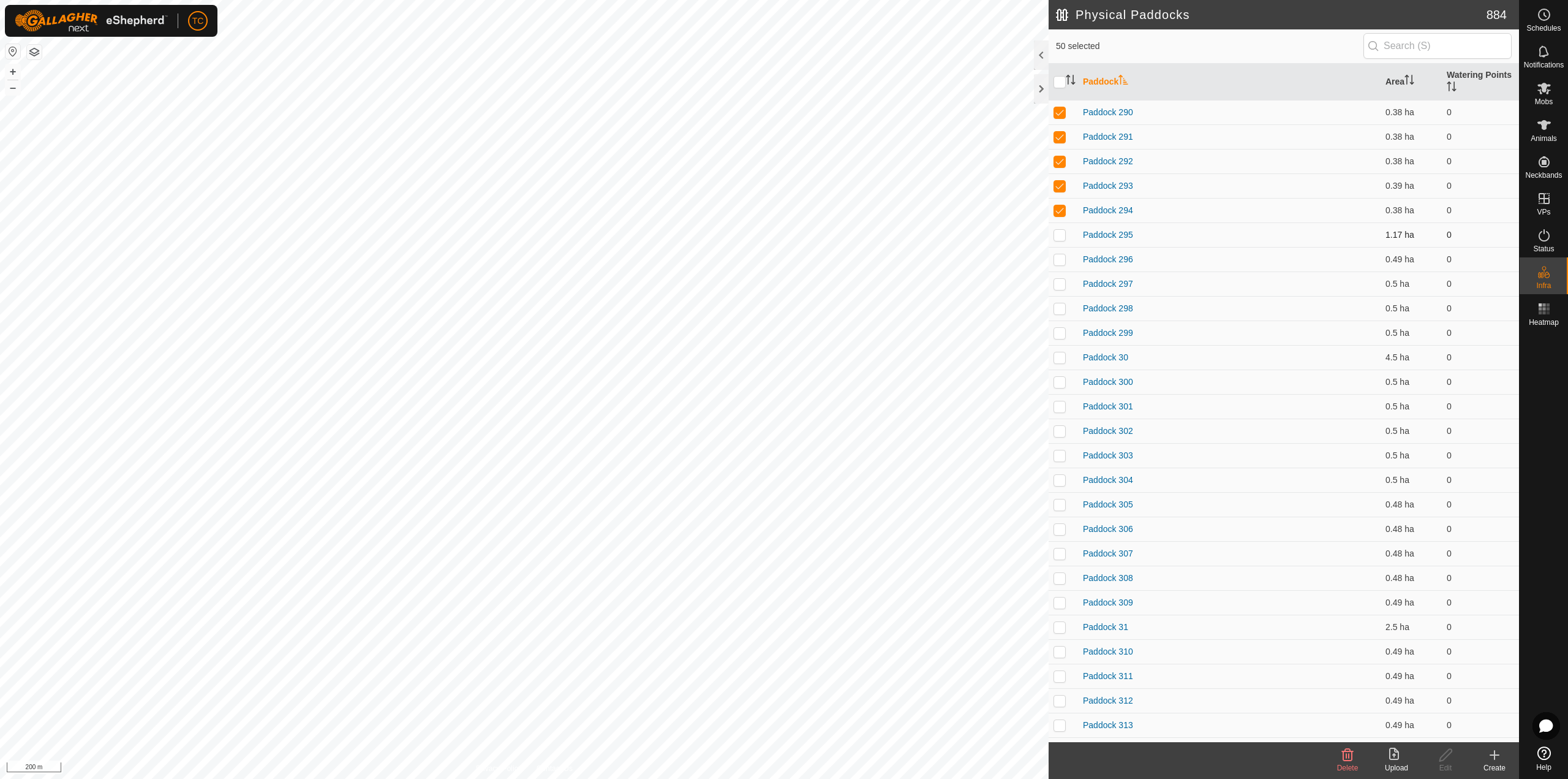
click at [1060, 233] on p-checkbox at bounding box center [1059, 234] width 12 height 10
click at [1061, 268] on td at bounding box center [1063, 259] width 29 height 25
click at [1061, 286] on p-checkbox at bounding box center [1059, 283] width 12 height 10
click at [1063, 320] on td at bounding box center [1063, 308] width 29 height 25
click at [1063, 337] on p-checkbox at bounding box center [1059, 332] width 12 height 10
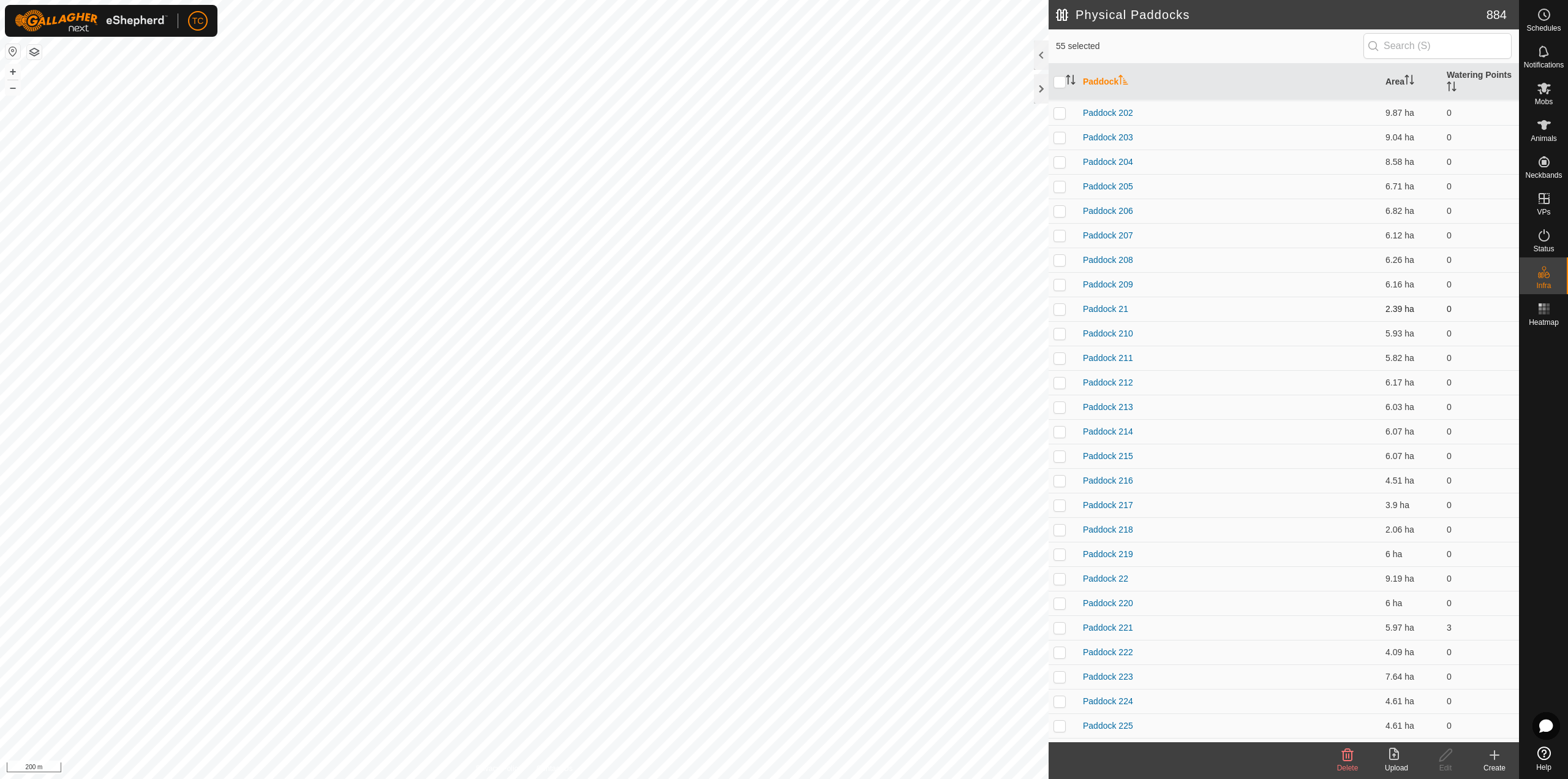
scroll to position [0, 0]
click at [1062, 114] on p-checkbox at bounding box center [1059, 112] width 12 height 10
click at [1061, 133] on p-checkbox at bounding box center [1059, 136] width 12 height 10
click at [1060, 164] on p-checkbox at bounding box center [1059, 161] width 12 height 10
click at [1061, 186] on p-checkbox at bounding box center [1059, 186] width 12 height 10
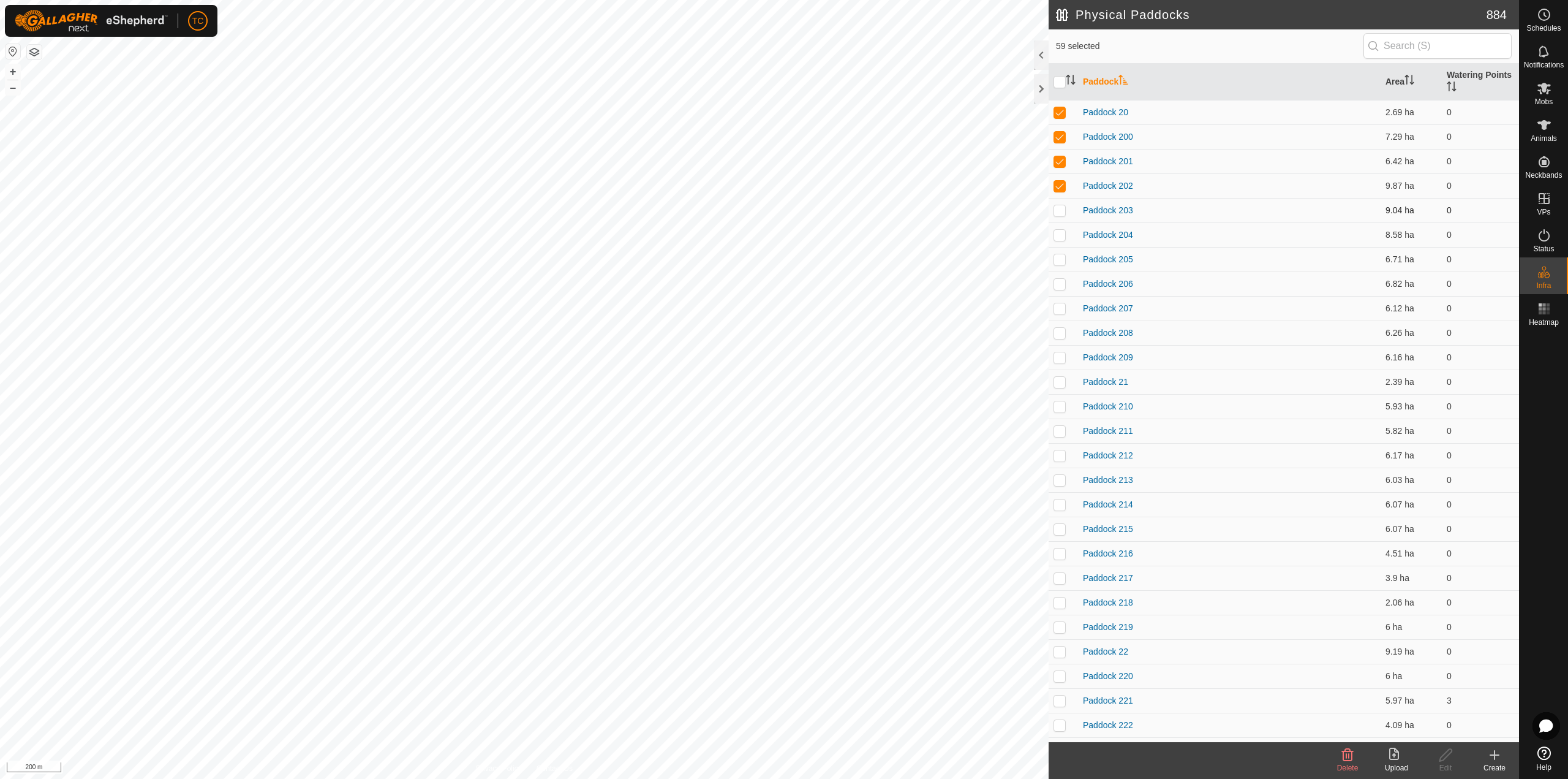
click at [1059, 216] on td at bounding box center [1063, 210] width 29 height 25
click at [1060, 233] on p-checkbox at bounding box center [1059, 234] width 12 height 10
click at [1060, 259] on p-checkbox at bounding box center [1059, 259] width 12 height 10
click at [1059, 286] on p-checkbox at bounding box center [1059, 283] width 12 height 10
click at [1060, 316] on td at bounding box center [1063, 308] width 29 height 25
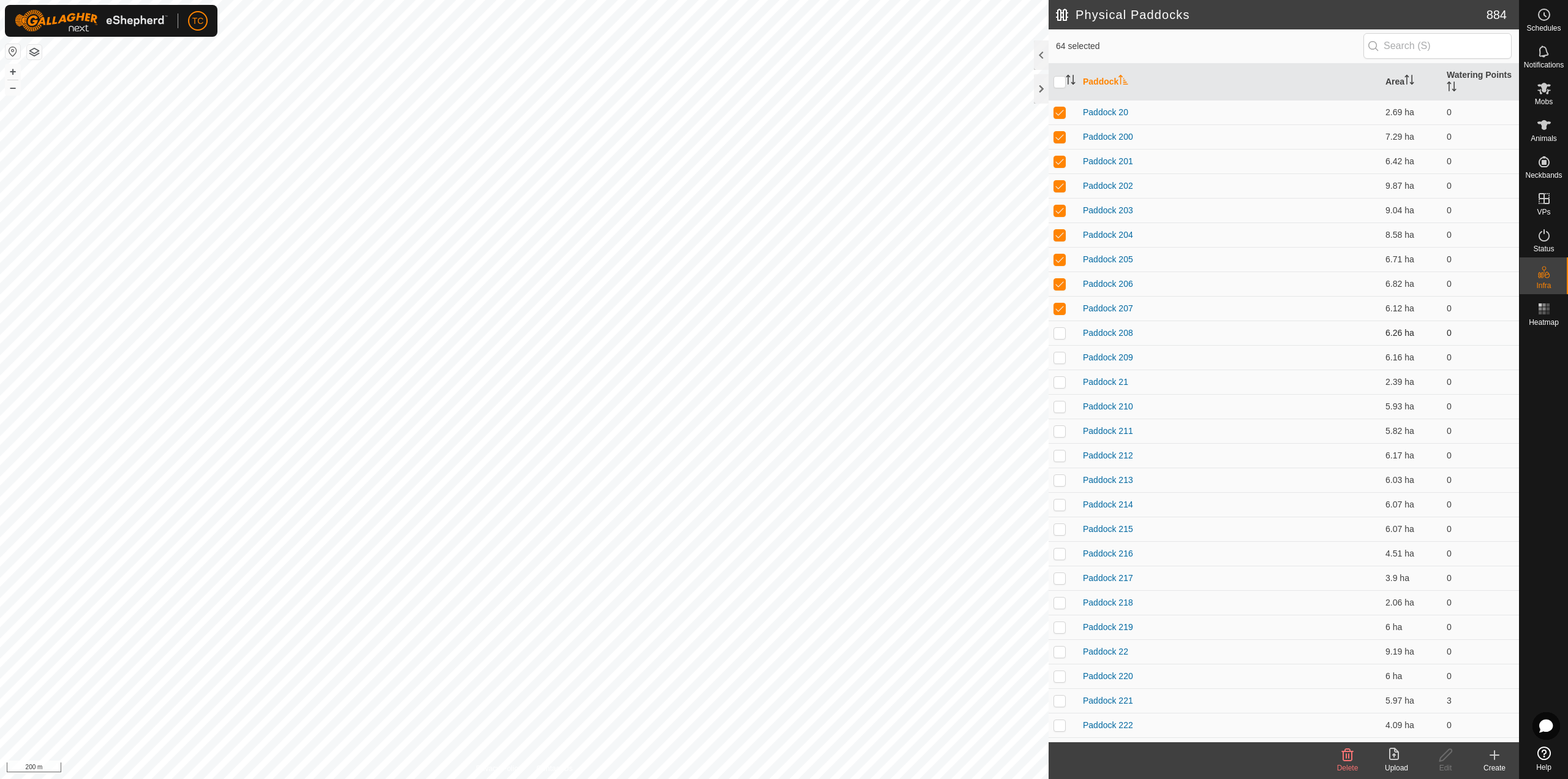
click at [1060, 333] on p-checkbox at bounding box center [1059, 332] width 12 height 10
click at [1059, 355] on p-checkbox at bounding box center [1059, 357] width 12 height 10
click at [1058, 379] on p-checkbox at bounding box center [1059, 381] width 12 height 10
click at [1064, 400] on td at bounding box center [1063, 407] width 29 height 25
click at [1061, 429] on p-checkbox at bounding box center [1059, 431] width 12 height 10
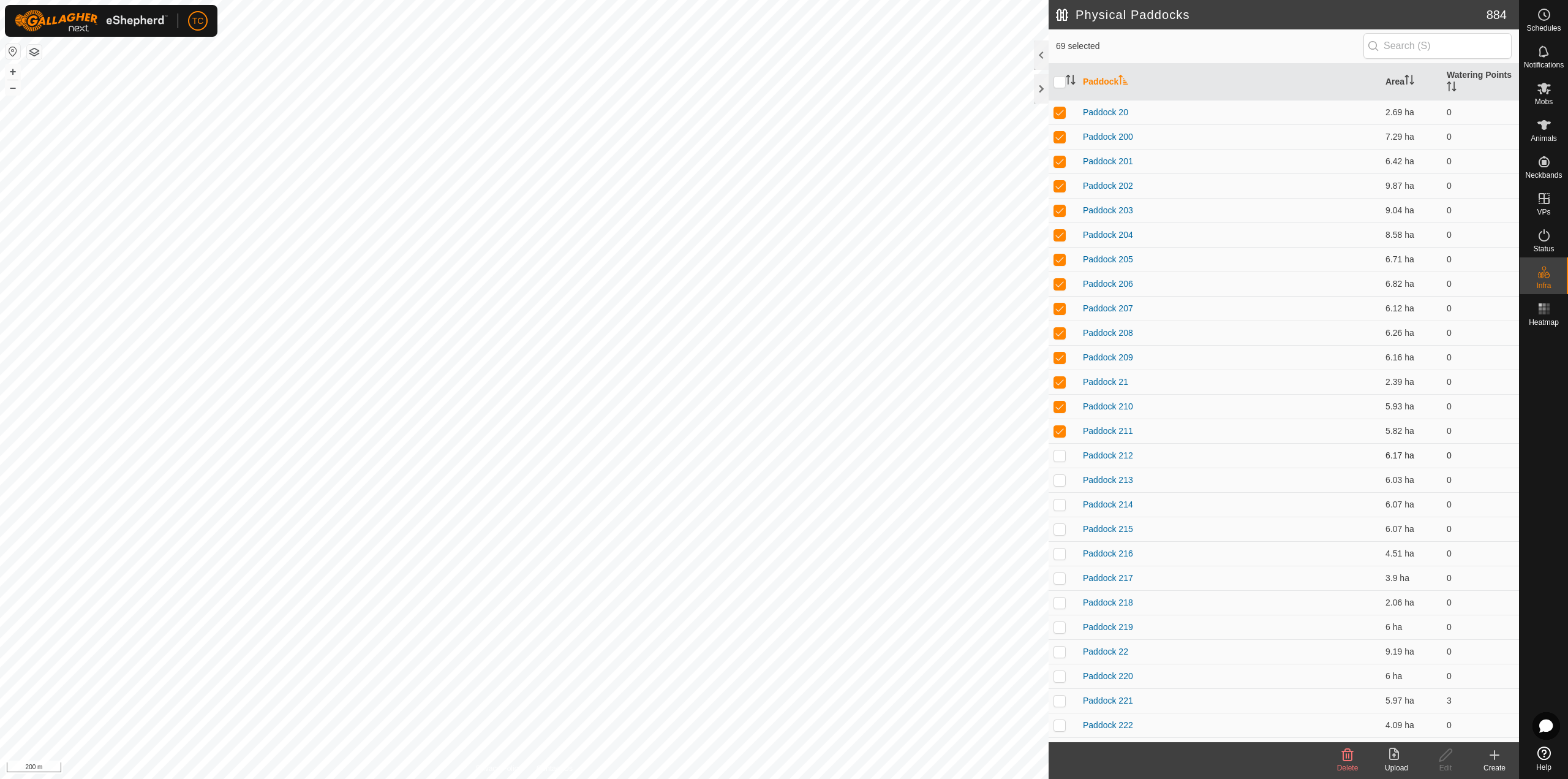
click at [1058, 460] on p-checkbox at bounding box center [1059, 455] width 12 height 10
click at [1060, 484] on p-checkbox at bounding box center [1059, 480] width 12 height 10
click at [1061, 507] on p-checkbox at bounding box center [1059, 504] width 12 height 10
click at [1060, 533] on p-checkbox at bounding box center [1059, 528] width 12 height 10
click at [1061, 563] on td at bounding box center [1063, 553] width 29 height 25
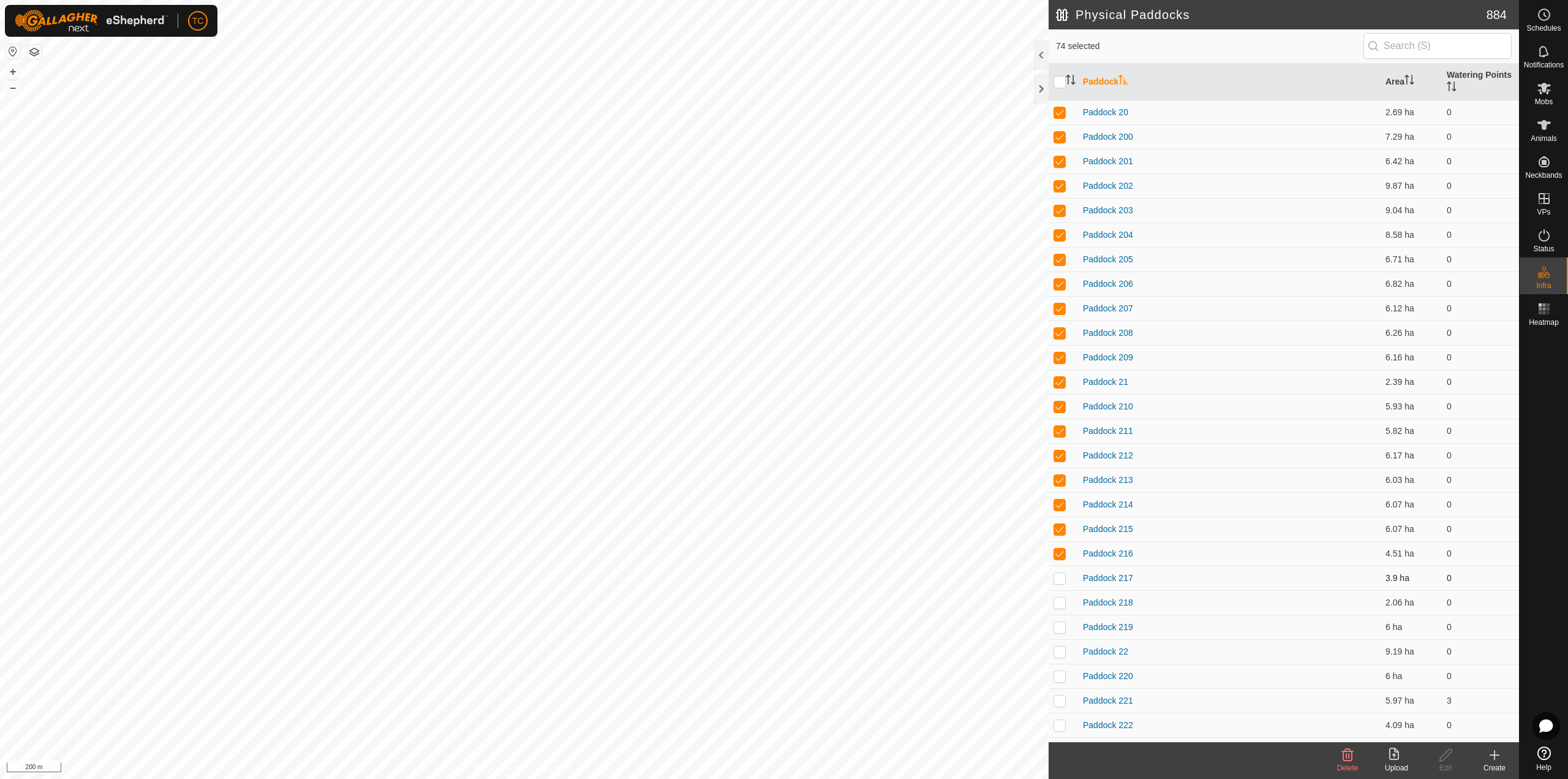
click at [1060, 582] on p-checkbox at bounding box center [1059, 577] width 12 height 10
click at [1060, 603] on p-checkbox at bounding box center [1059, 602] width 12 height 10
click at [1058, 630] on p-checkbox at bounding box center [1059, 626] width 12 height 10
click at [1058, 649] on p-checkbox at bounding box center [1059, 651] width 12 height 10
click at [1059, 676] on p-checkbox at bounding box center [1059, 676] width 12 height 10
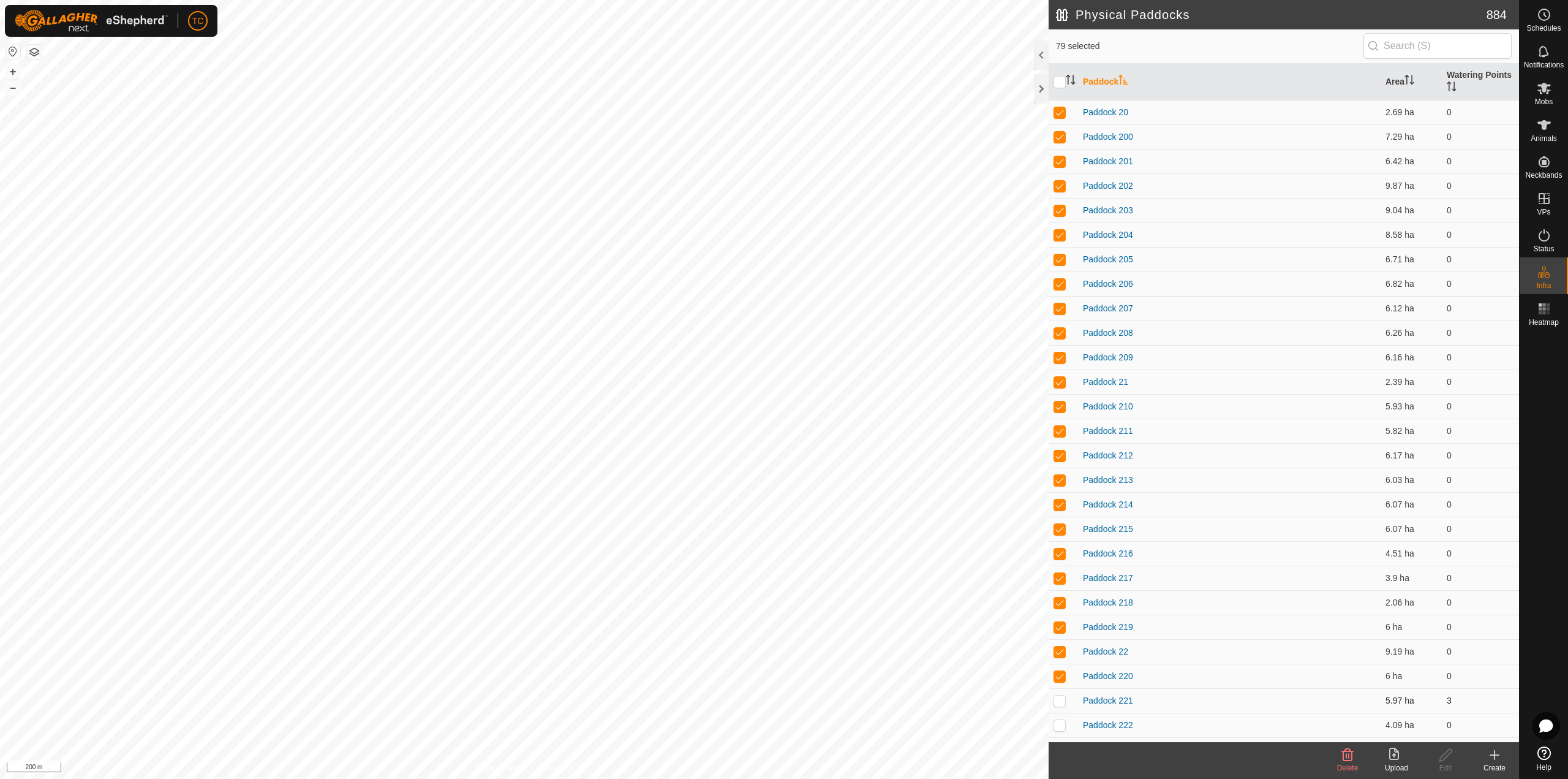
click at [1060, 693] on td at bounding box center [1063, 701] width 29 height 25
click at [1056, 719] on td at bounding box center [1063, 725] width 29 height 25
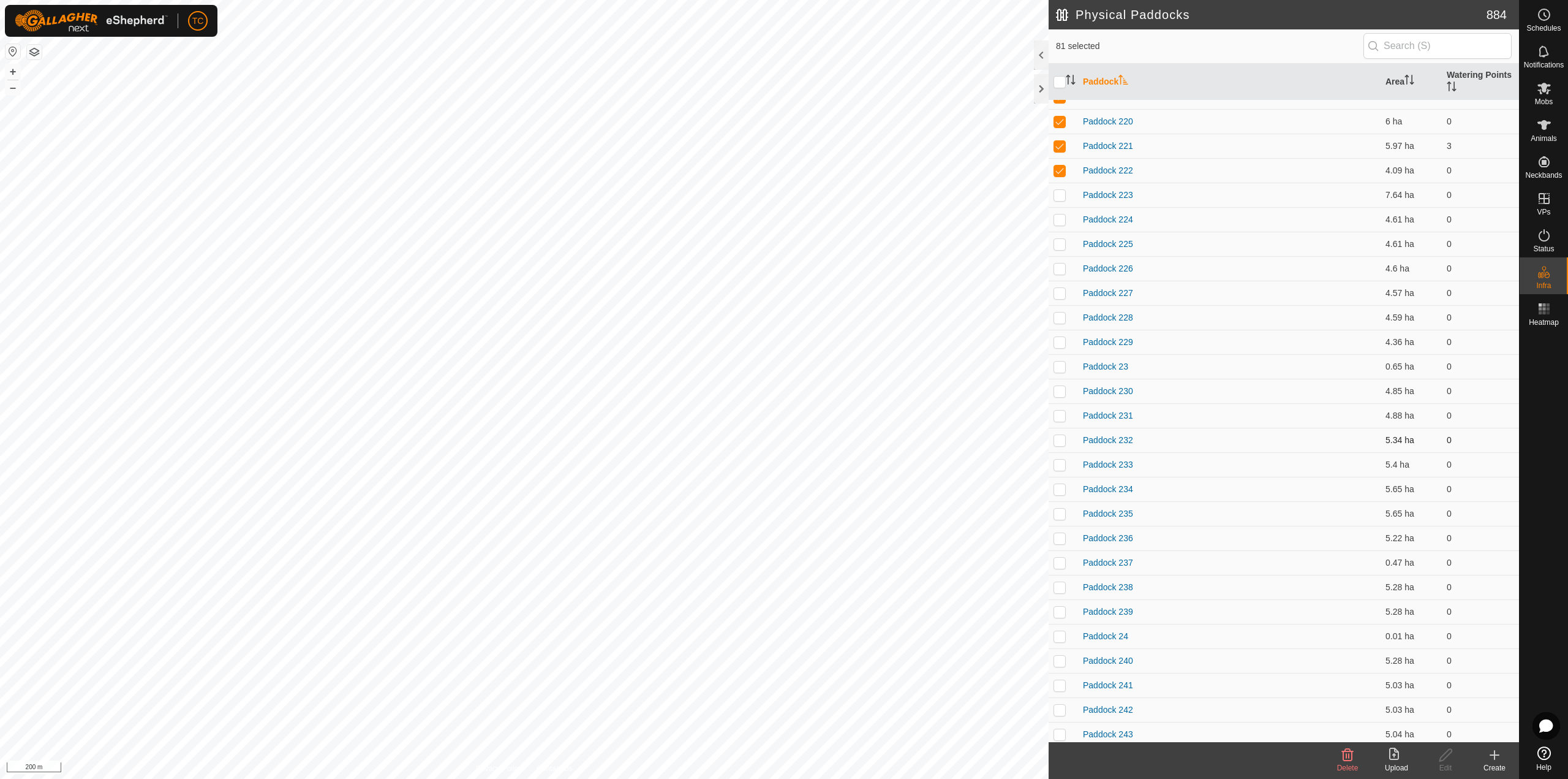
scroll to position [551, 0]
click at [1060, 200] on p-checkbox at bounding box center [1059, 198] width 12 height 10
click at [1060, 220] on p-checkbox at bounding box center [1059, 222] width 12 height 10
click at [1060, 246] on p-checkbox at bounding box center [1059, 246] width 12 height 10
click at [1060, 267] on p-checkbox at bounding box center [1059, 271] width 12 height 10
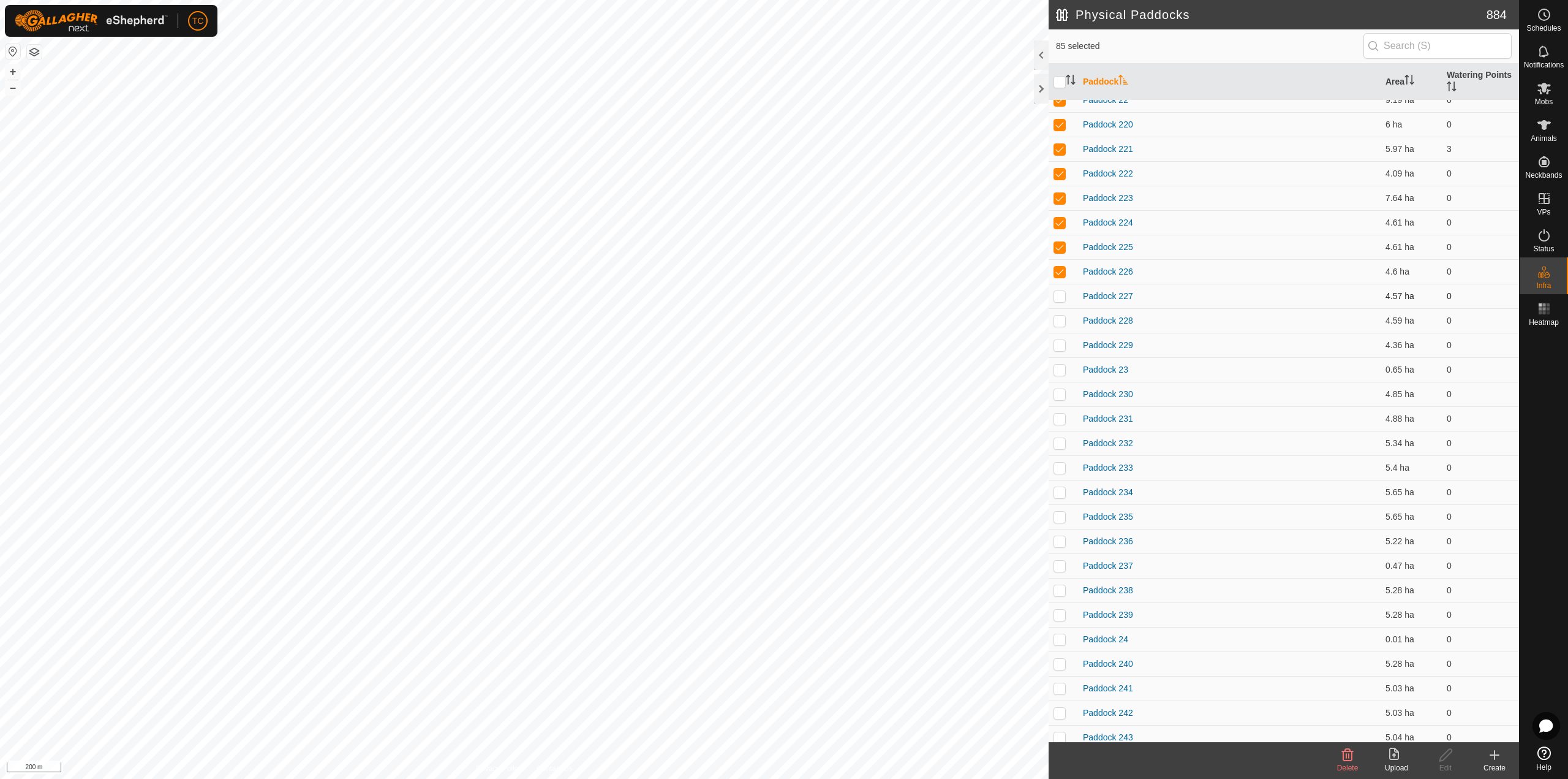
click at [1061, 300] on p-checkbox at bounding box center [1059, 295] width 12 height 10
click at [1061, 320] on p-checkbox at bounding box center [1059, 320] width 12 height 10
click at [1061, 344] on p-checkbox at bounding box center [1059, 345] width 12 height 10
click at [1064, 373] on p-checkbox at bounding box center [1059, 369] width 12 height 10
click at [1062, 394] on p-checkbox at bounding box center [1059, 394] width 12 height 10
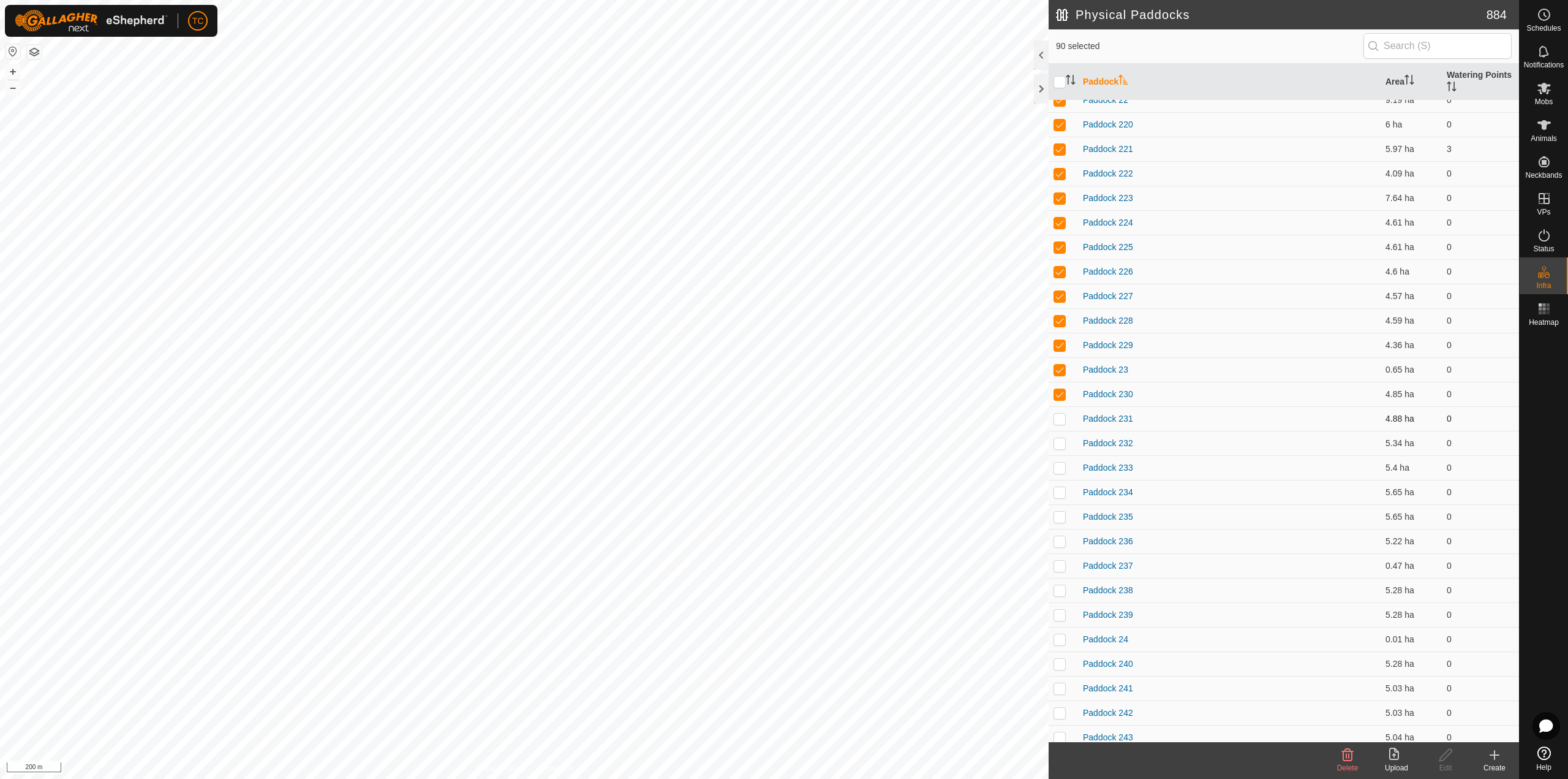
click at [1062, 415] on p-checkbox at bounding box center [1059, 418] width 12 height 10
click at [1064, 443] on p-checkbox at bounding box center [1059, 443] width 12 height 10
click at [1063, 476] on td at bounding box center [1063, 467] width 29 height 25
click at [1058, 492] on p-checkbox at bounding box center [1059, 492] width 12 height 10
click at [1060, 516] on p-checkbox at bounding box center [1059, 517] width 12 height 10
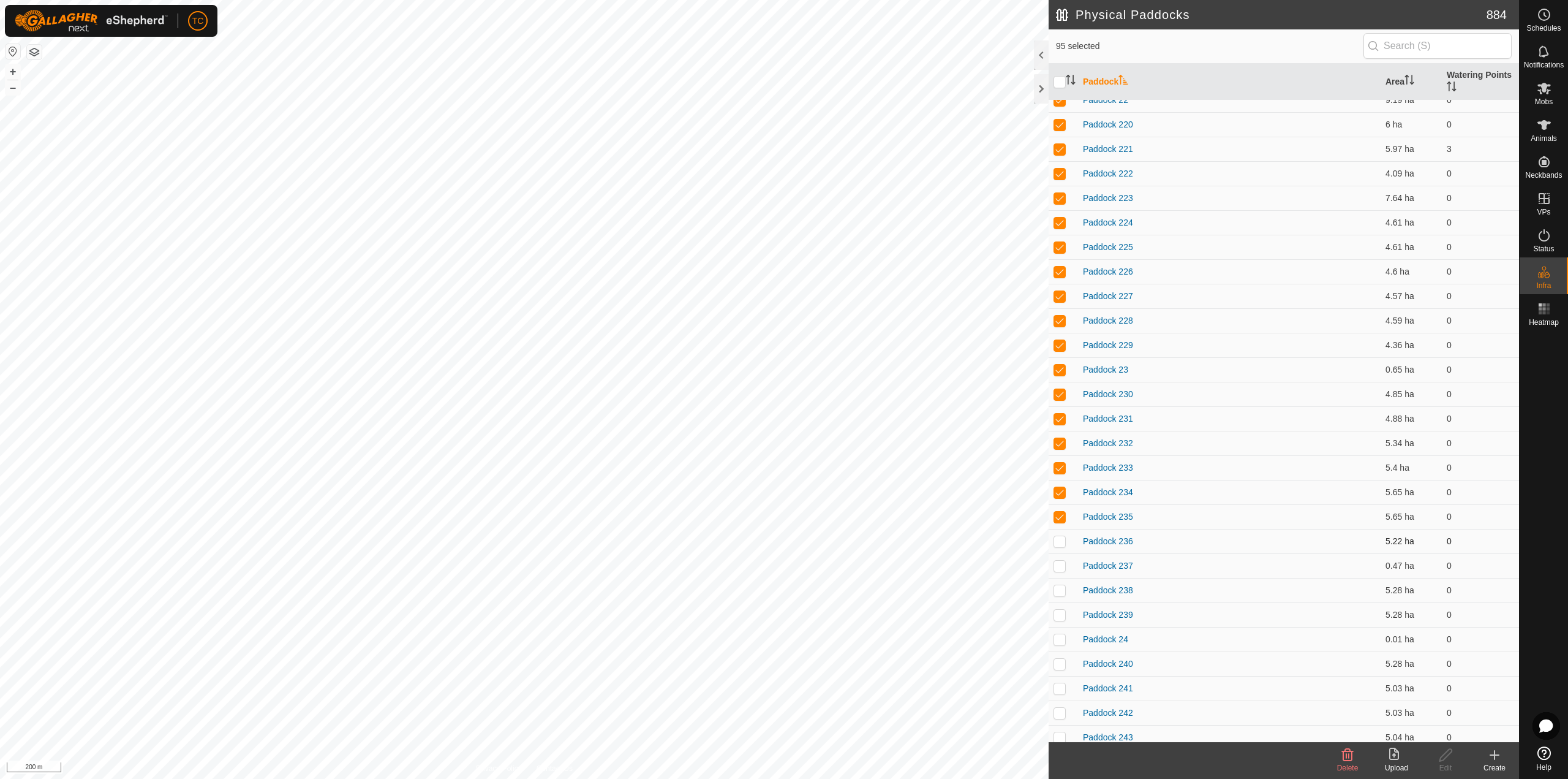
click at [1060, 547] on td at bounding box center [1063, 541] width 29 height 25
click at [1060, 567] on p-checkbox at bounding box center [1059, 565] width 12 height 10
click at [1058, 596] on td at bounding box center [1063, 590] width 29 height 25
click at [1059, 624] on td at bounding box center [1063, 615] width 29 height 25
click at [1059, 648] on td at bounding box center [1063, 639] width 29 height 25
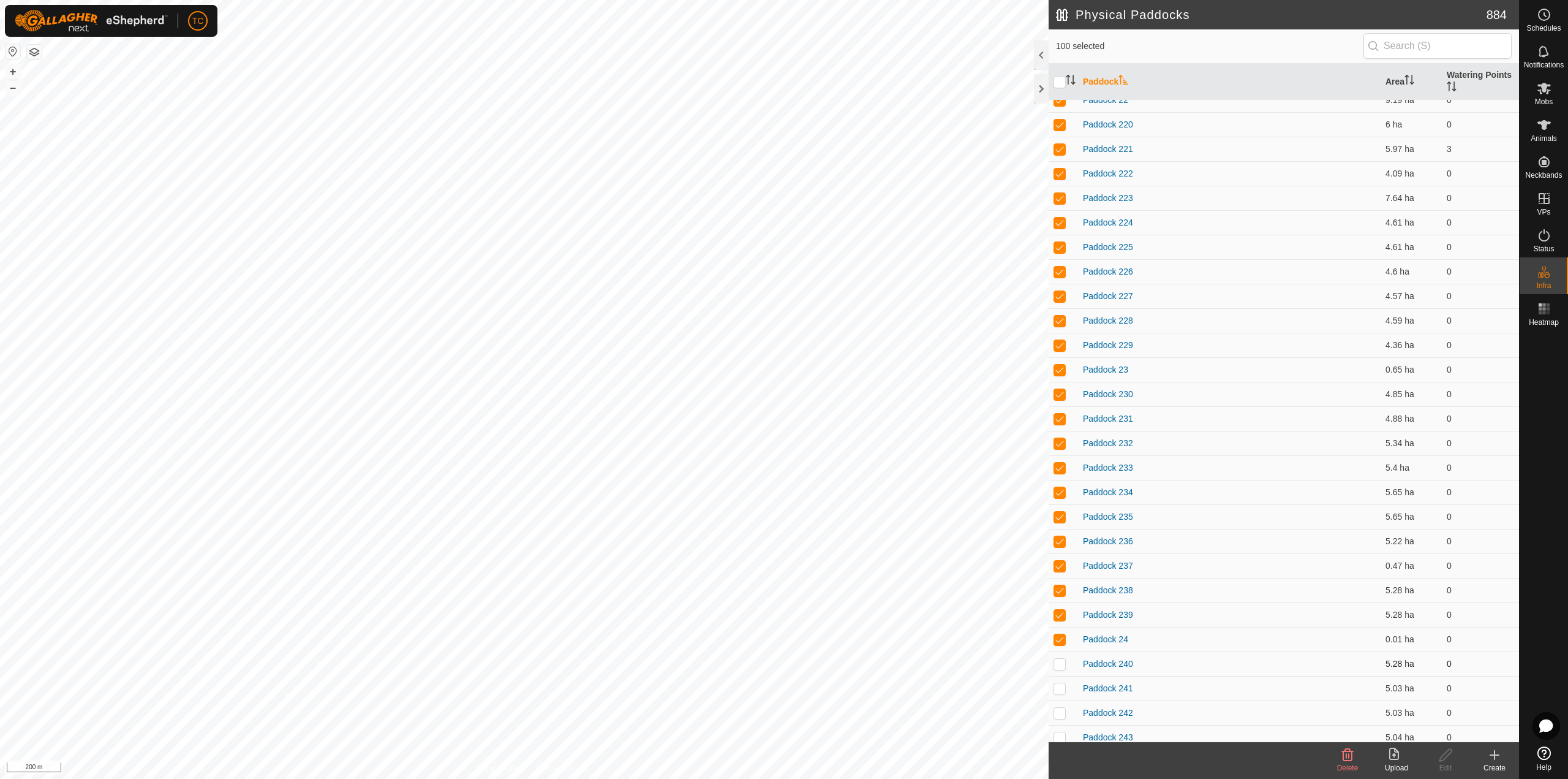
click at [1060, 665] on p-checkbox at bounding box center [1059, 663] width 12 height 10
click at [1059, 685] on p-checkbox at bounding box center [1059, 688] width 12 height 10
click at [1060, 703] on td at bounding box center [1063, 712] width 29 height 25
drag, startPoint x: 1058, startPoint y: 734, endPoint x: 1063, endPoint y: 729, distance: 7.1
click at [1058, 734] on p-checkbox at bounding box center [1059, 737] width 12 height 10
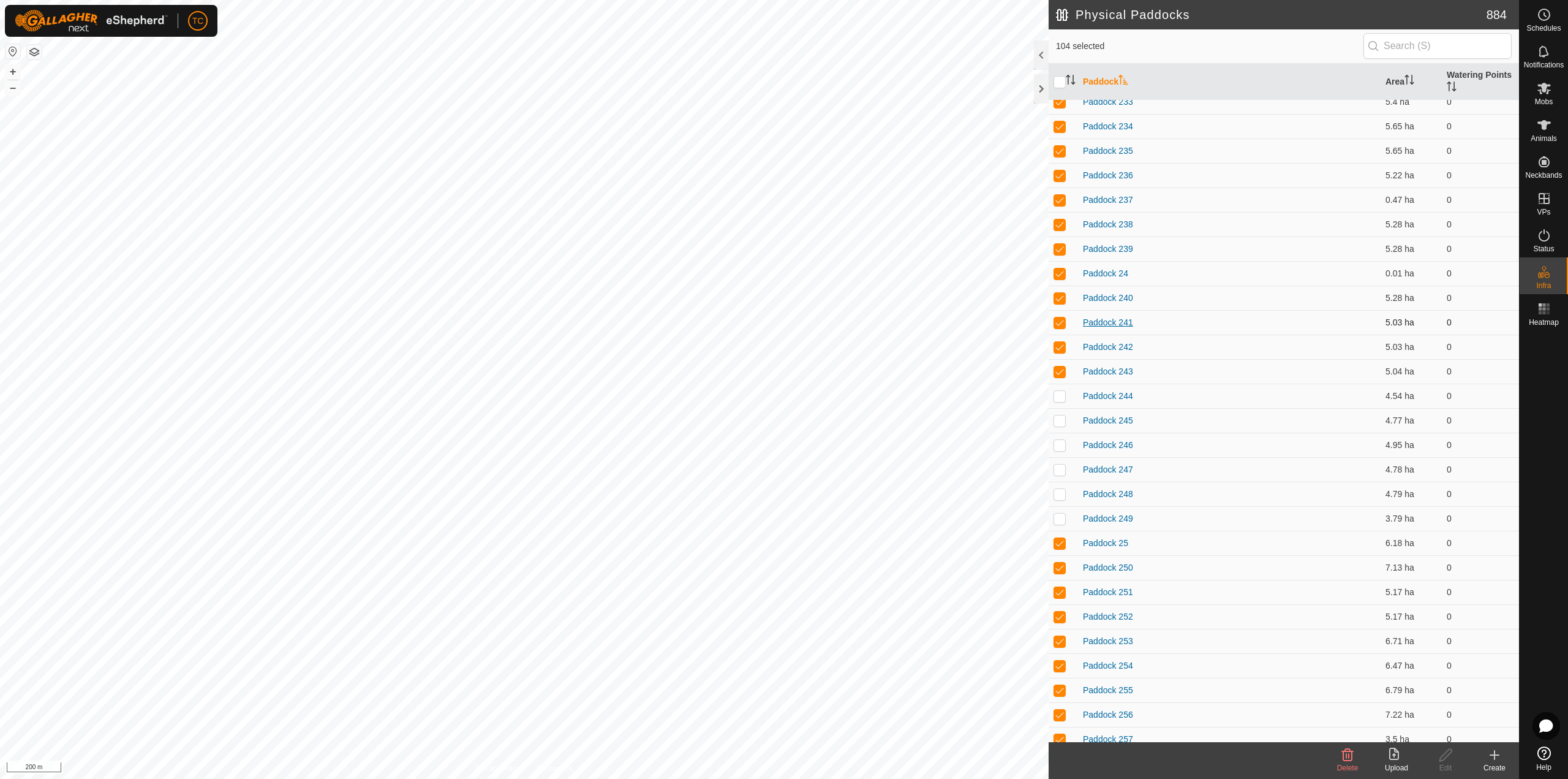
scroll to position [919, 0]
click at [1060, 391] on p-checkbox at bounding box center [1059, 394] width 12 height 10
click at [1062, 418] on p-checkbox at bounding box center [1059, 418] width 12 height 10
click at [1059, 438] on p-tablecheckbox at bounding box center [1059, 443] width 12 height 10
click at [1064, 466] on p-checkbox at bounding box center [1059, 467] width 12 height 10
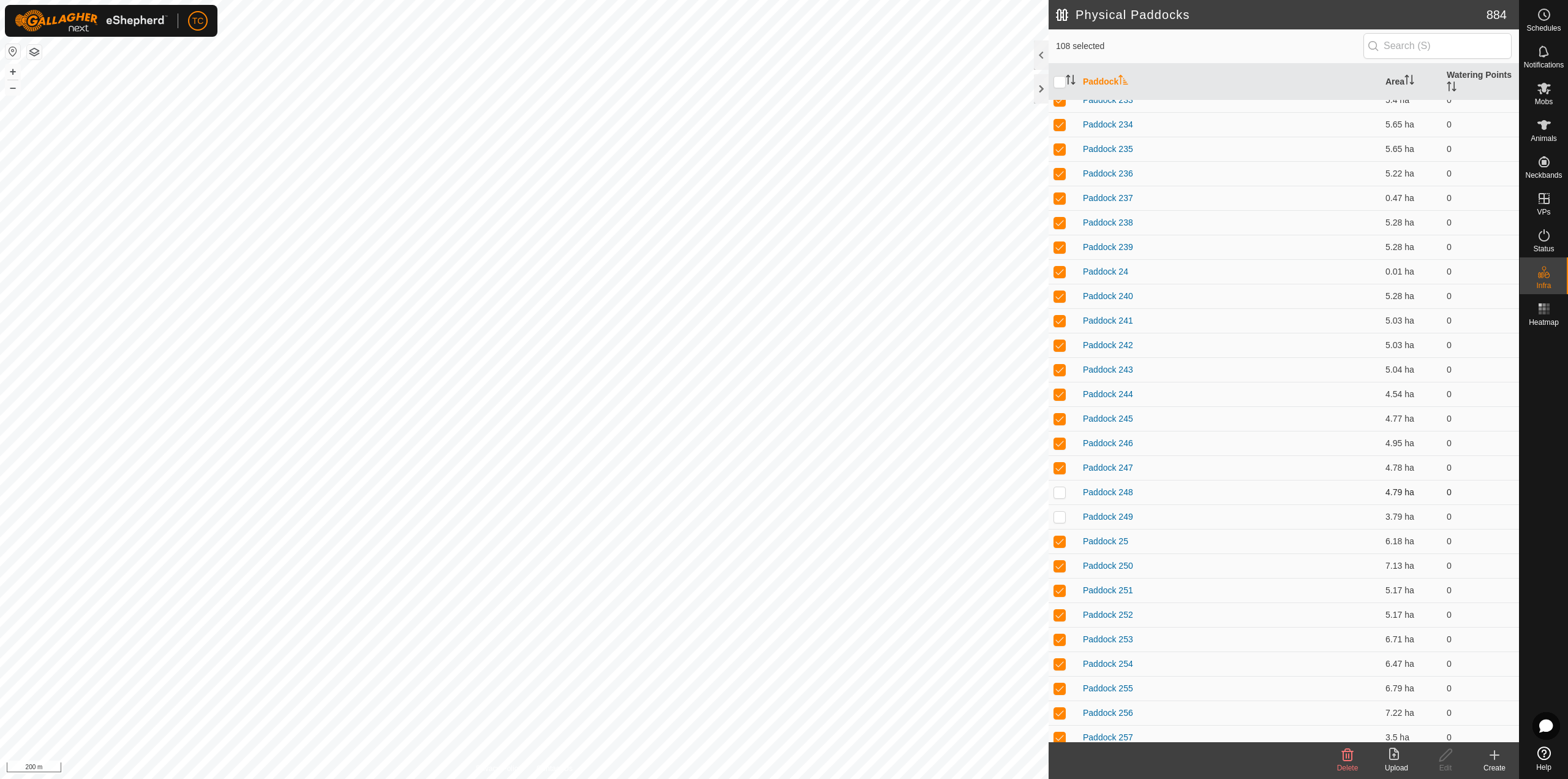
click at [1060, 493] on p-checkbox at bounding box center [1059, 492] width 12 height 10
click at [1062, 512] on p-tablecheckbox at bounding box center [1059, 517] width 12 height 10
click at [1355, 768] on span "Delete" at bounding box center [1347, 767] width 21 height 8
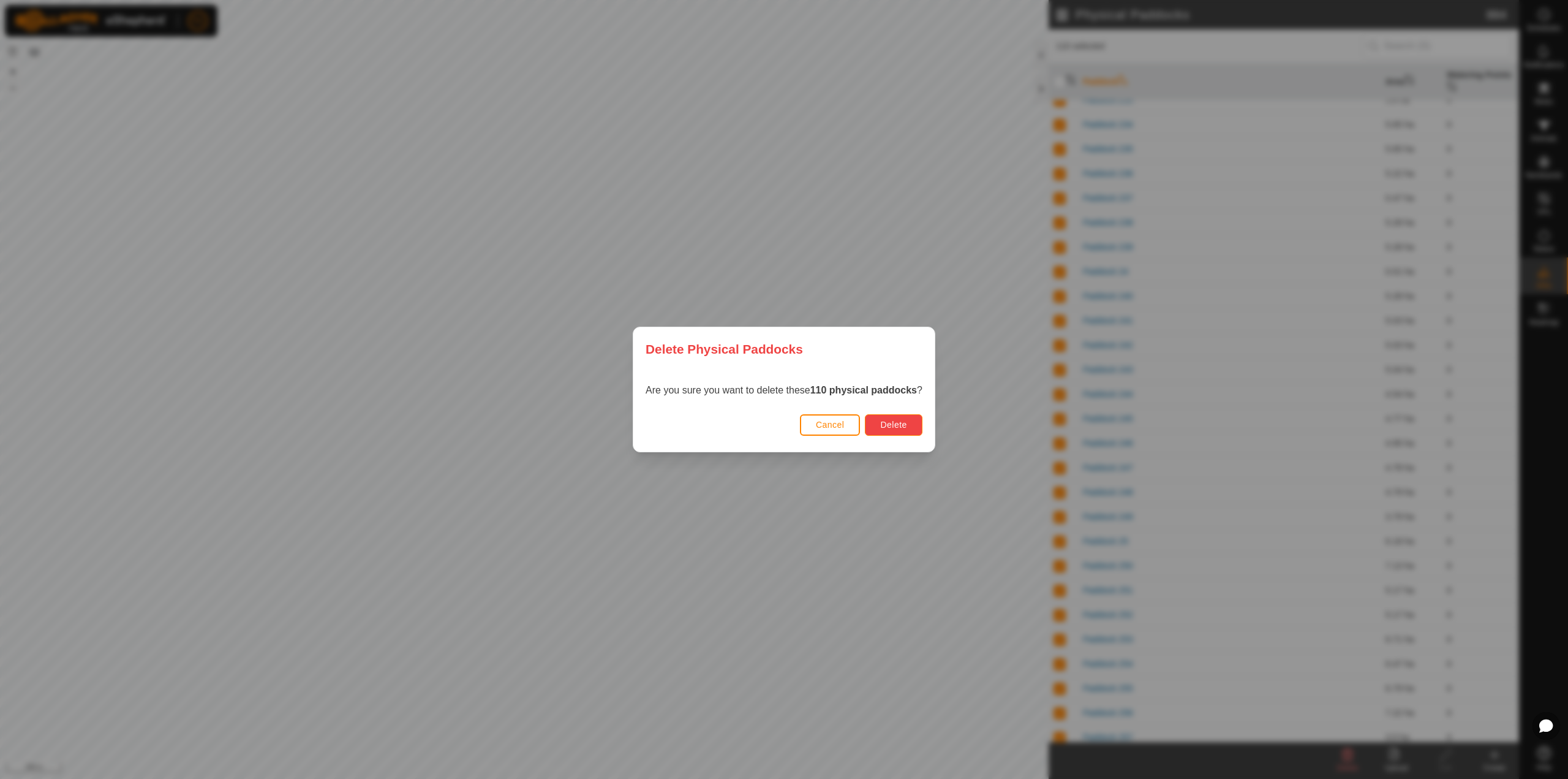
click at [904, 429] on span "Delete" at bounding box center [893, 424] width 26 height 10
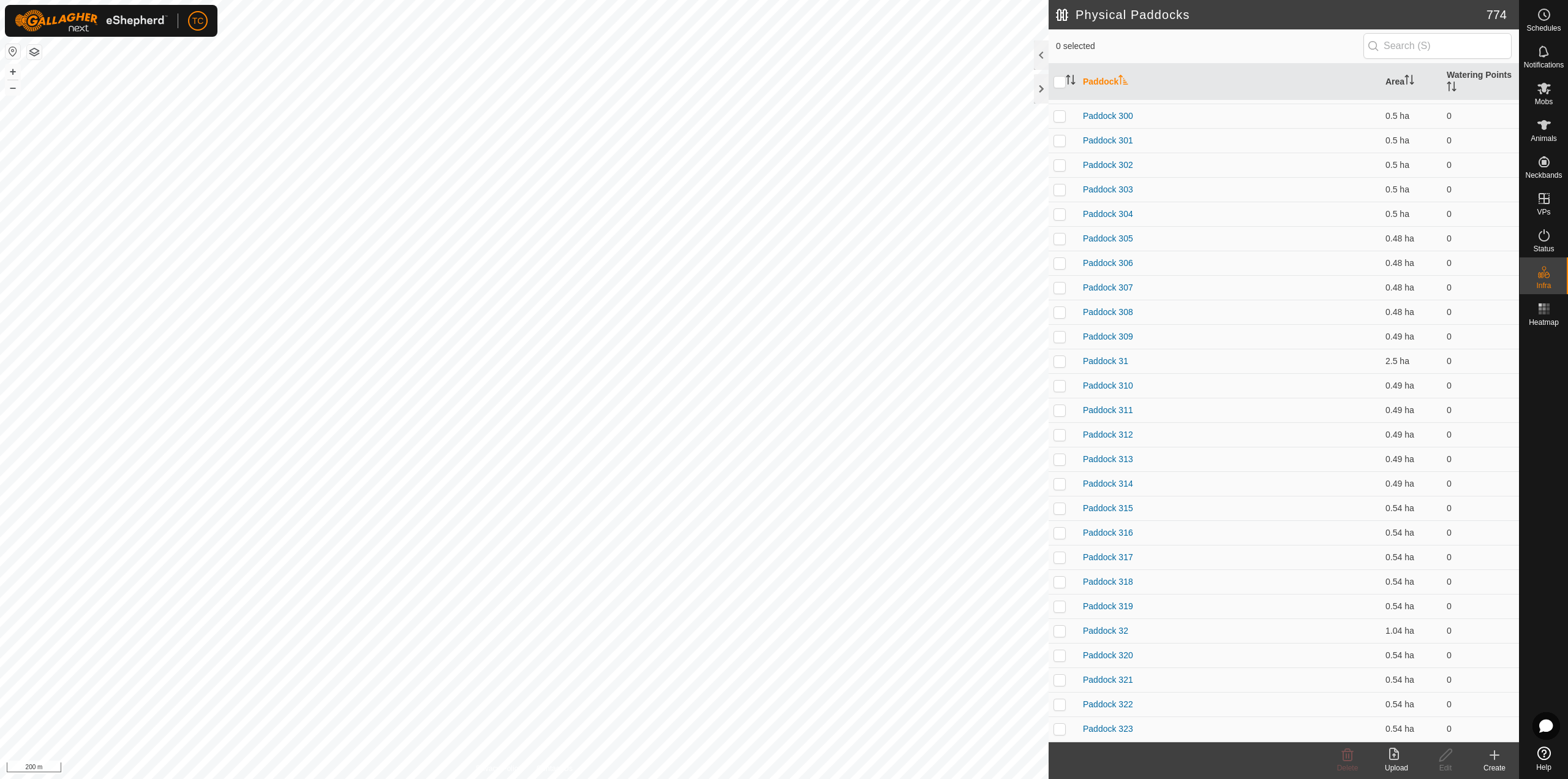
scroll to position [0, 0]
click at [1064, 113] on p-checkbox at bounding box center [1059, 112] width 12 height 10
click at [1064, 136] on p-checkbox at bounding box center [1059, 136] width 12 height 10
click at [1064, 157] on p-checkbox at bounding box center [1059, 161] width 12 height 10
click at [1065, 192] on td at bounding box center [1063, 186] width 29 height 25
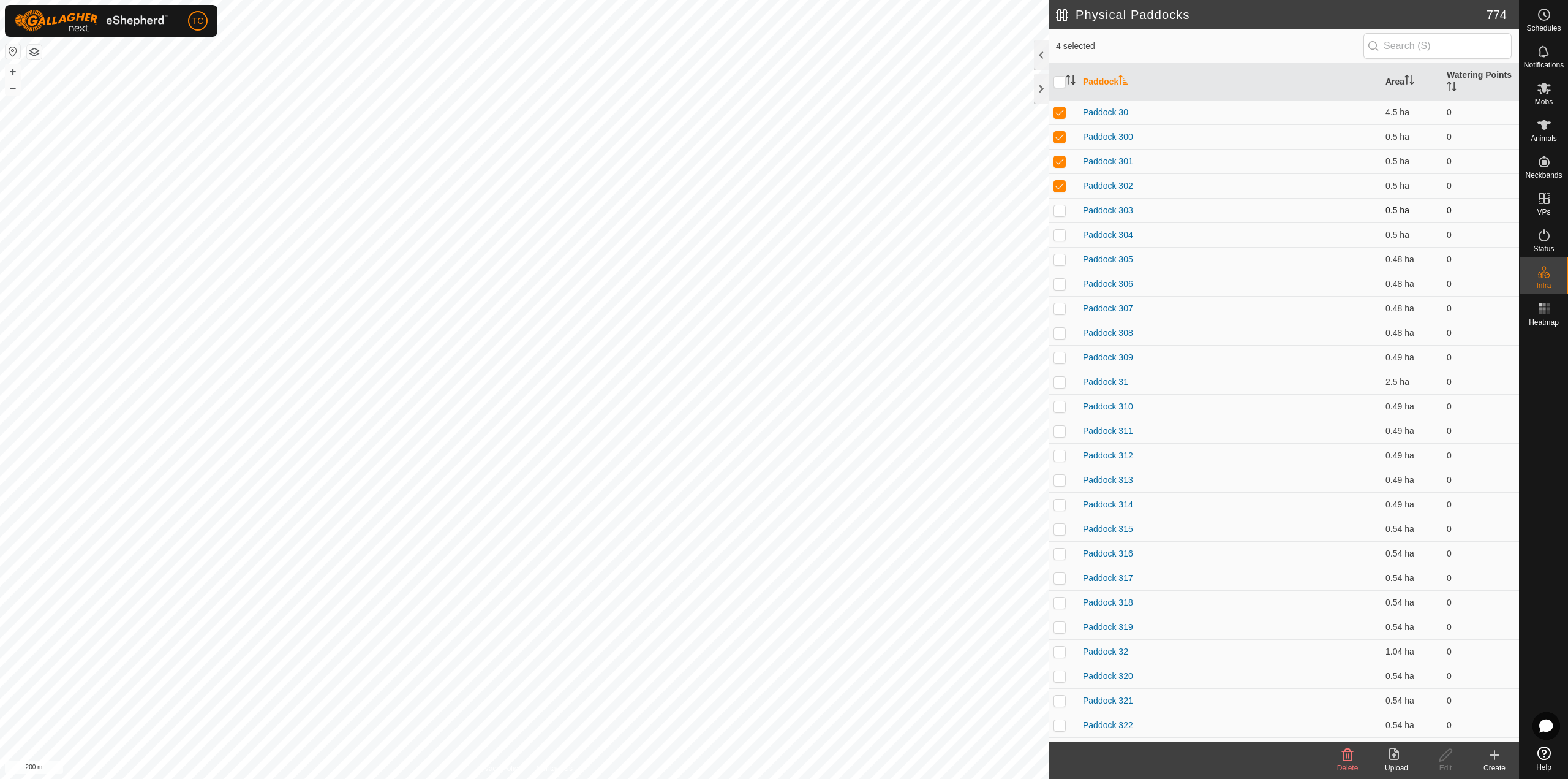
click at [1065, 211] on td at bounding box center [1063, 210] width 29 height 25
click at [1063, 235] on p-checkbox at bounding box center [1059, 234] width 12 height 10
click at [1061, 264] on td at bounding box center [1063, 259] width 29 height 25
click at [1061, 279] on p-tablecheckbox at bounding box center [1059, 283] width 12 height 10
click at [1062, 311] on p-checkbox at bounding box center [1059, 308] width 12 height 10
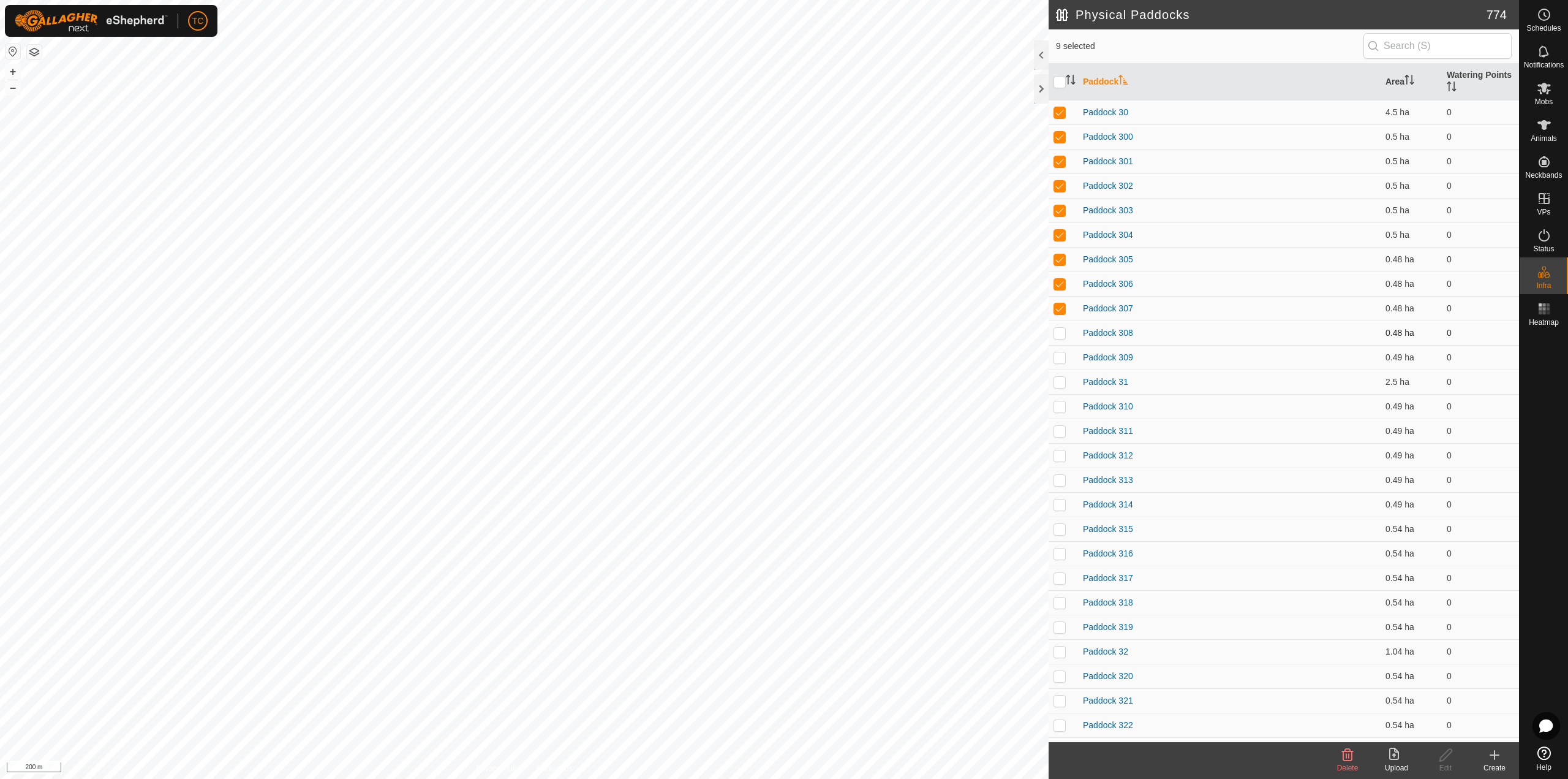
click at [1063, 332] on p-checkbox at bounding box center [1059, 332] width 12 height 10
click at [1060, 360] on p-checkbox at bounding box center [1059, 357] width 12 height 10
click at [1058, 391] on td at bounding box center [1063, 382] width 29 height 25
click at [1062, 403] on p-checkbox at bounding box center [1059, 406] width 12 height 10
click at [1058, 438] on td at bounding box center [1063, 431] width 29 height 25
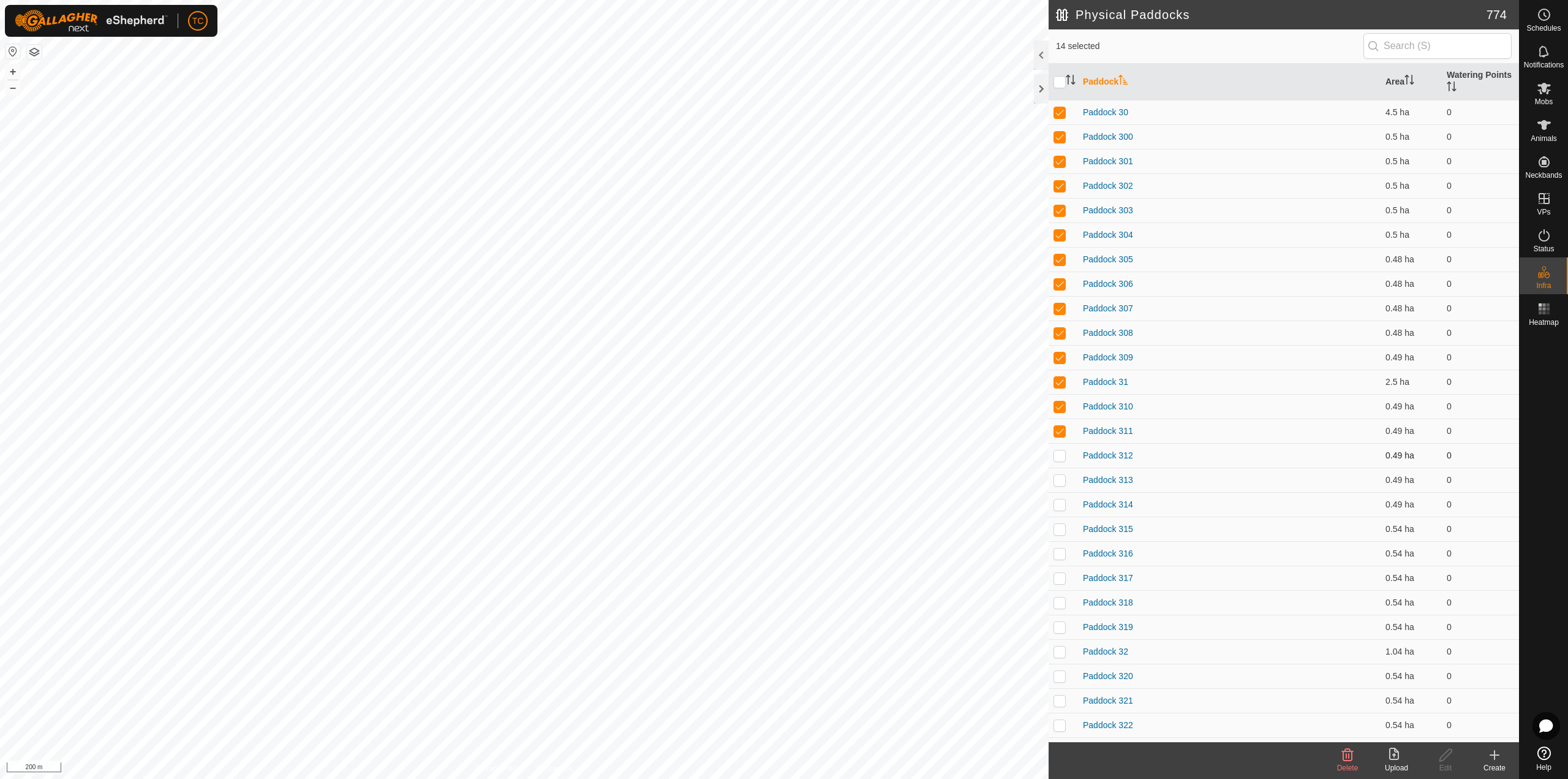
click at [1059, 456] on p-checkbox at bounding box center [1059, 455] width 12 height 10
click at [1056, 491] on td at bounding box center [1063, 480] width 29 height 25
click at [1058, 506] on p-checkbox at bounding box center [1059, 504] width 12 height 10
drag, startPoint x: 1058, startPoint y: 526, endPoint x: 1056, endPoint y: 547, distance: 21.1
click at [1058, 528] on p-checkbox at bounding box center [1059, 528] width 12 height 10
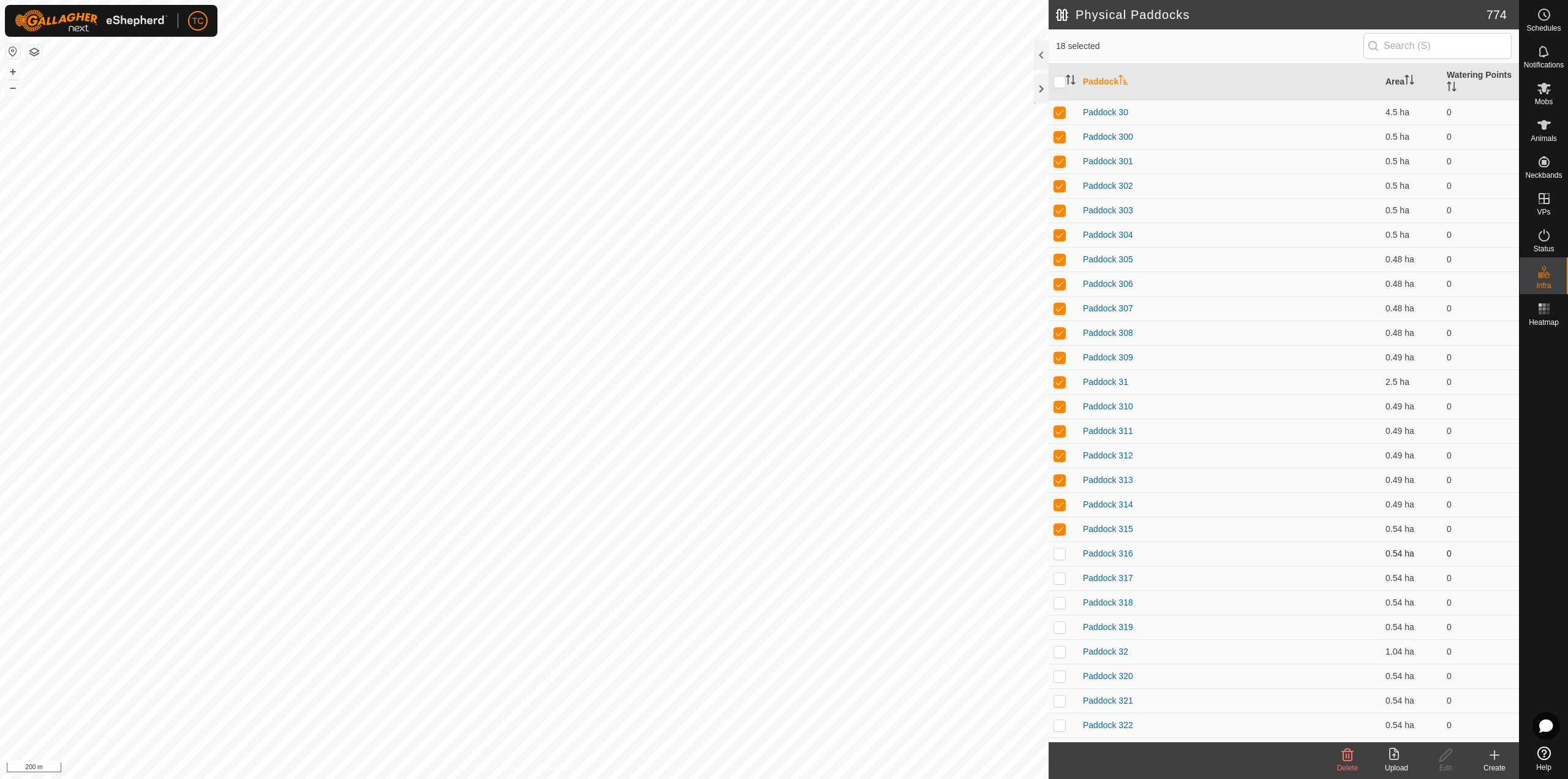
click at [1057, 559] on td at bounding box center [1063, 553] width 29 height 25
click at [1061, 575] on p-checkbox at bounding box center [1059, 577] width 12 height 10
click at [1059, 606] on p-checkbox at bounding box center [1059, 602] width 12 height 10
click at [1061, 625] on p-checkbox at bounding box center [1059, 626] width 12 height 10
click at [1060, 655] on p-checkbox at bounding box center [1059, 651] width 12 height 10
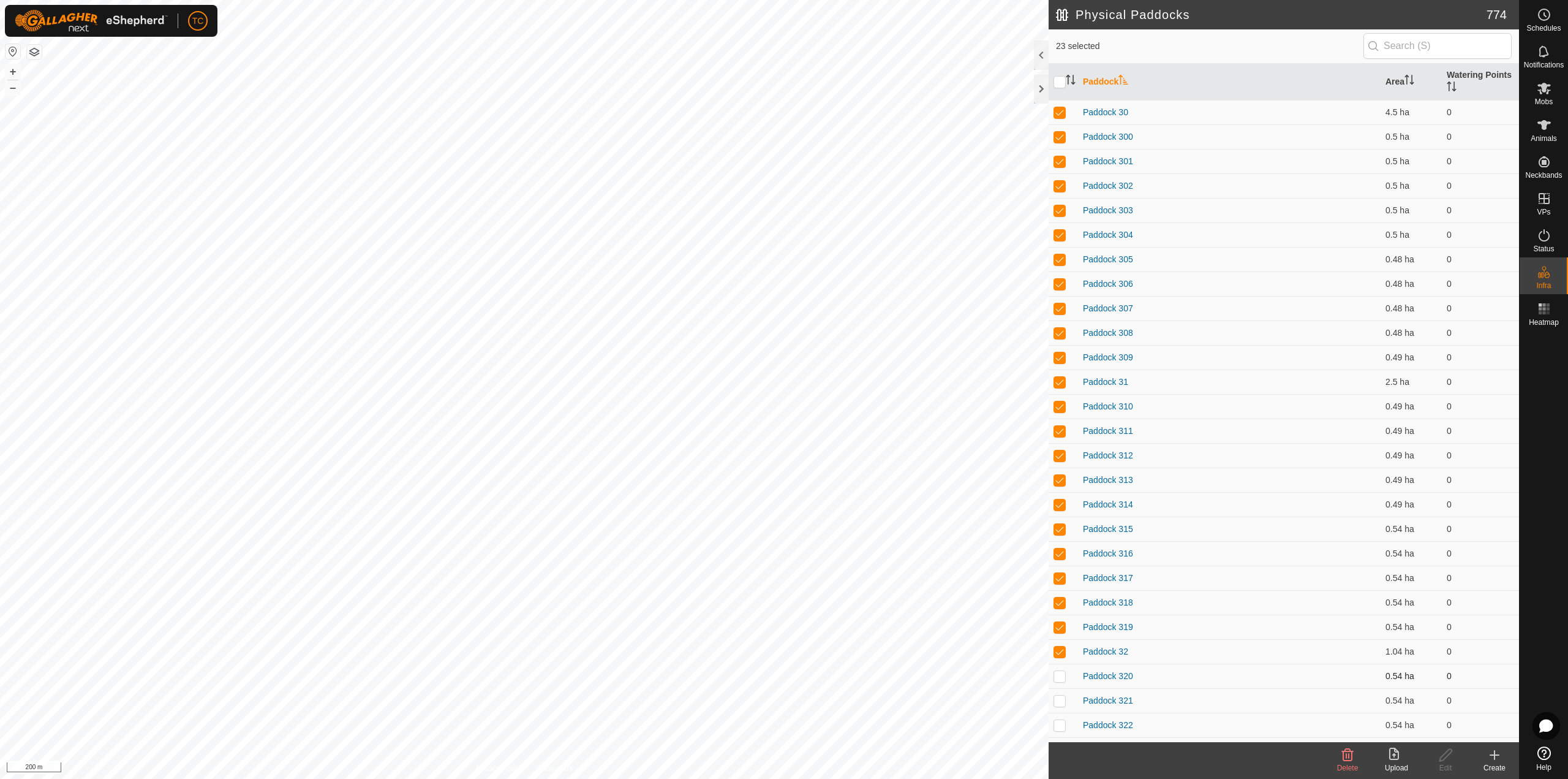
click at [1058, 678] on p-checkbox at bounding box center [1059, 676] width 12 height 10
click at [1065, 708] on td at bounding box center [1063, 701] width 29 height 25
click at [1060, 720] on td at bounding box center [1063, 725] width 29 height 25
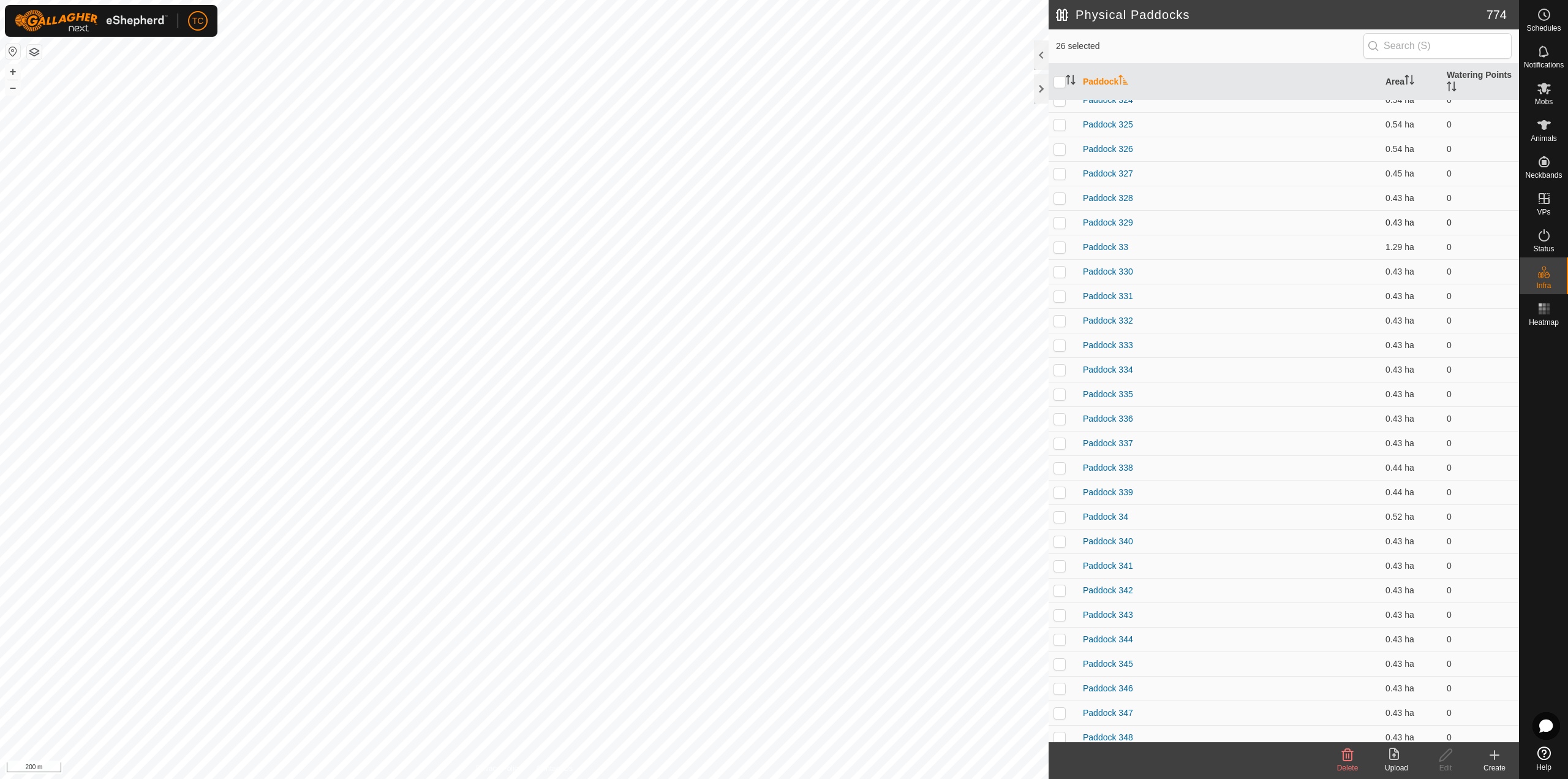
scroll to position [613, 0]
click at [1056, 134] on p-checkbox at bounding box center [1059, 136] width 12 height 10
click at [1059, 158] on p-checkbox at bounding box center [1059, 161] width 12 height 10
click at [1061, 185] on p-checkbox at bounding box center [1059, 186] width 12 height 10
click at [1061, 213] on p-checkbox at bounding box center [1059, 210] width 12 height 10
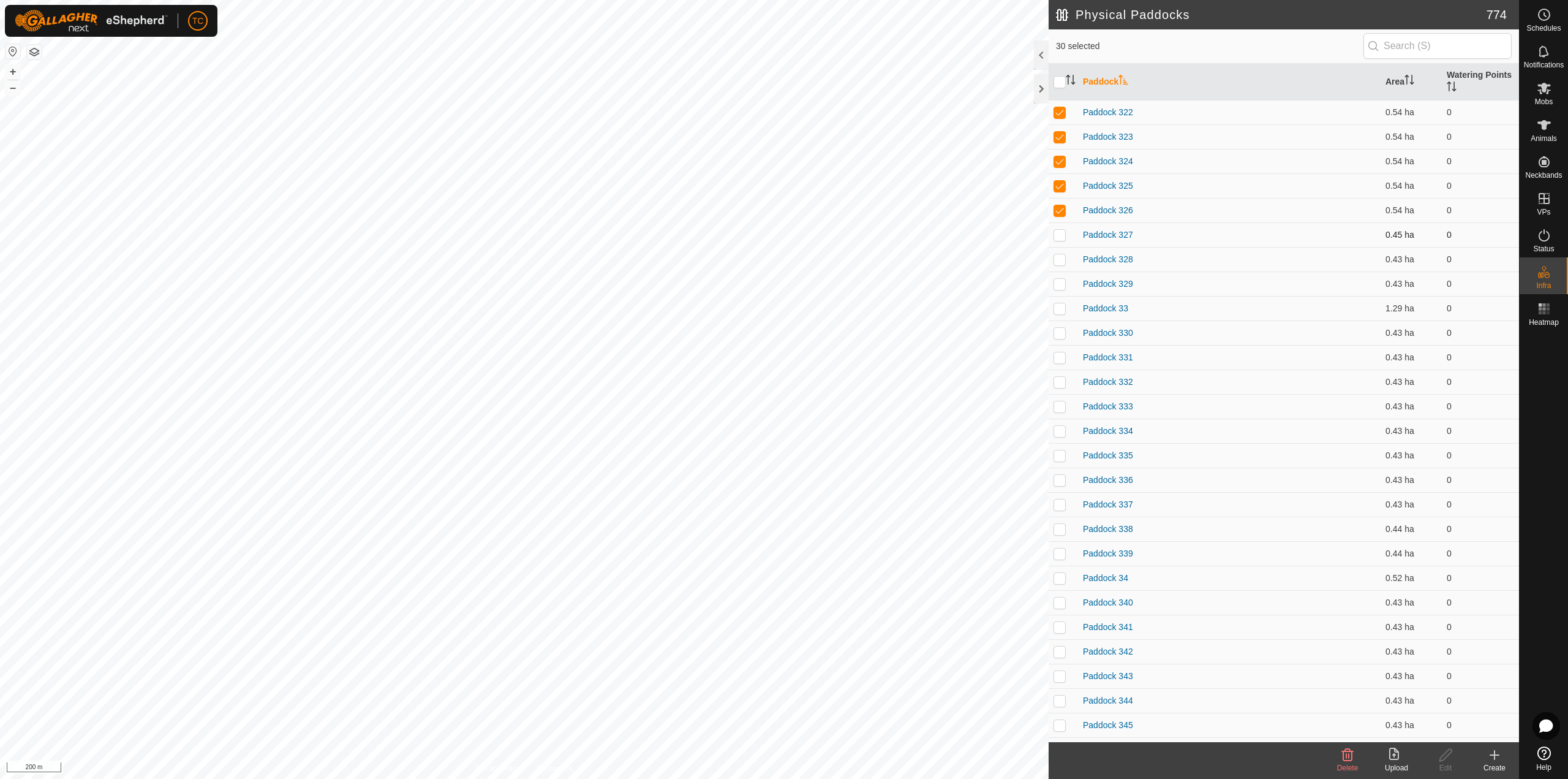
click at [1061, 237] on p-checkbox at bounding box center [1059, 234] width 12 height 10
click at [1060, 265] on td at bounding box center [1063, 259] width 29 height 25
click at [1060, 283] on p-checkbox at bounding box center [1059, 283] width 12 height 10
click at [1063, 303] on td at bounding box center [1063, 308] width 29 height 25
click at [1063, 334] on p-checkbox at bounding box center [1059, 332] width 12 height 10
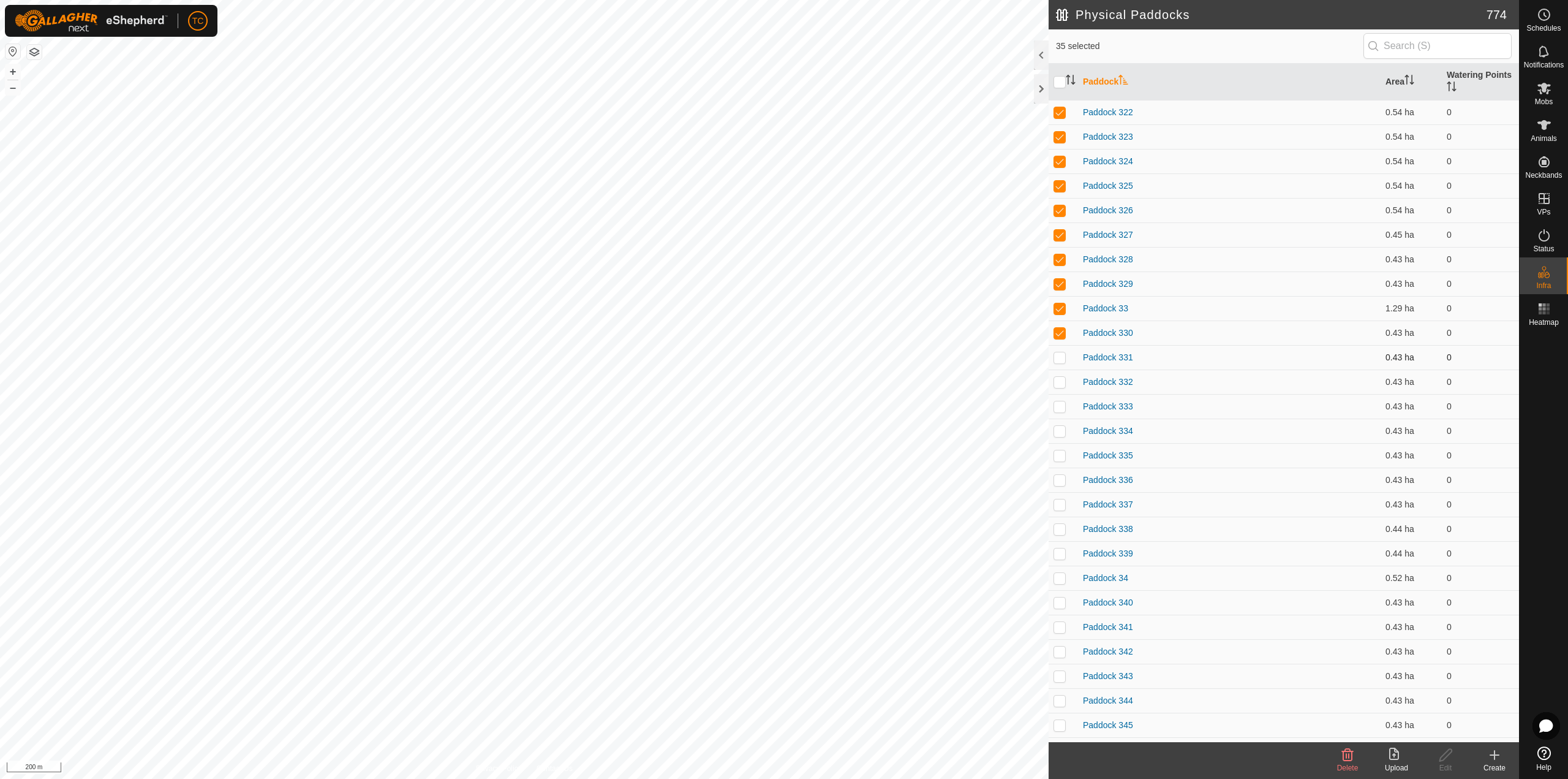
click at [1062, 363] on td at bounding box center [1063, 357] width 29 height 25
click at [1061, 383] on p-checkbox at bounding box center [1059, 381] width 12 height 10
click at [1060, 416] on td at bounding box center [1063, 407] width 29 height 25
click at [1058, 434] on p-checkbox at bounding box center [1059, 431] width 12 height 10
click at [1060, 457] on p-checkbox at bounding box center [1059, 455] width 12 height 10
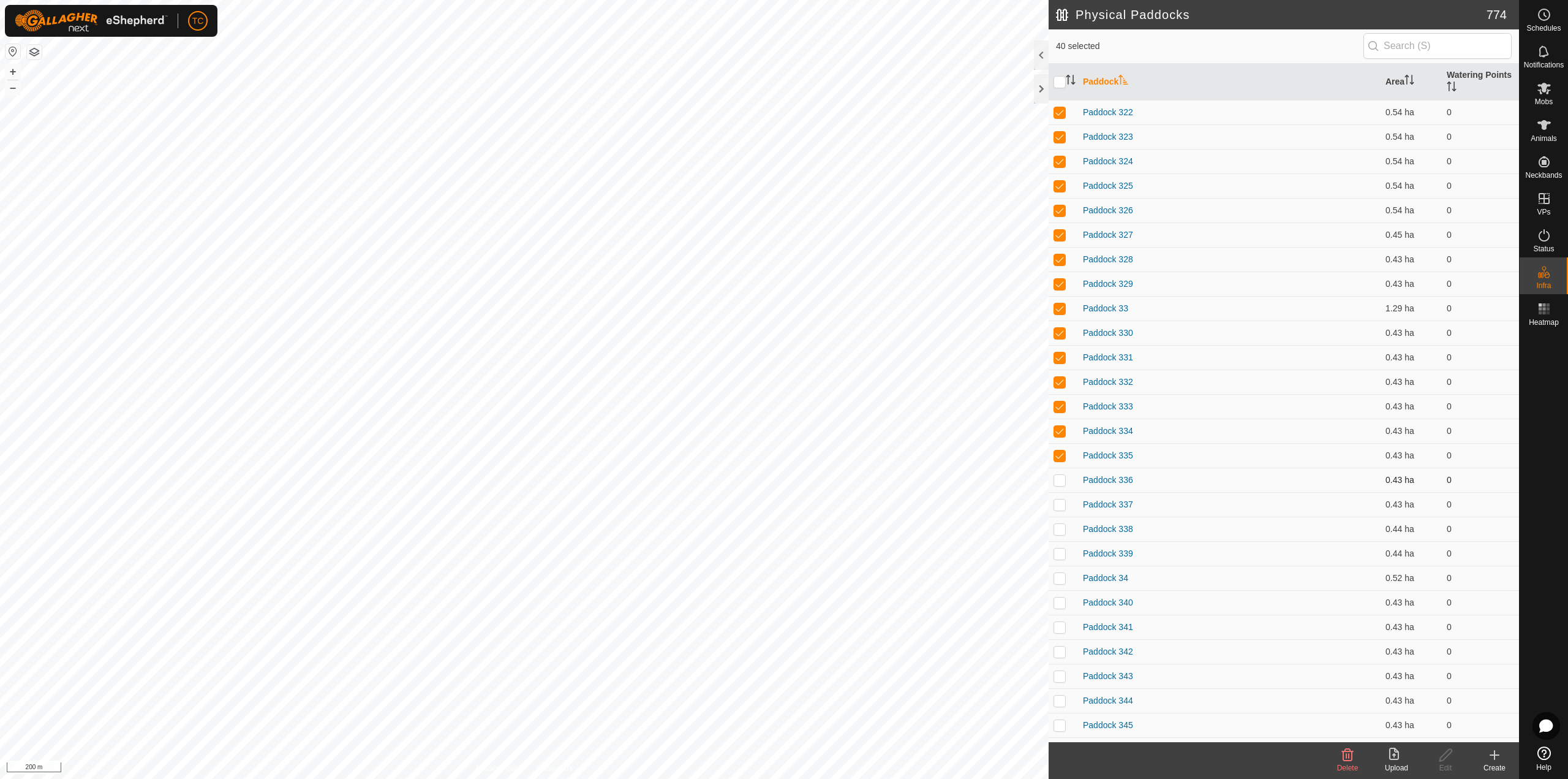
click at [1060, 484] on p-checkbox at bounding box center [1059, 480] width 12 height 10
click at [1063, 511] on td at bounding box center [1063, 504] width 29 height 25
click at [1059, 529] on p-checkbox at bounding box center [1059, 528] width 12 height 10
click at [1058, 559] on td at bounding box center [1063, 553] width 29 height 25
click at [1056, 577] on p-checkbox at bounding box center [1059, 577] width 12 height 10
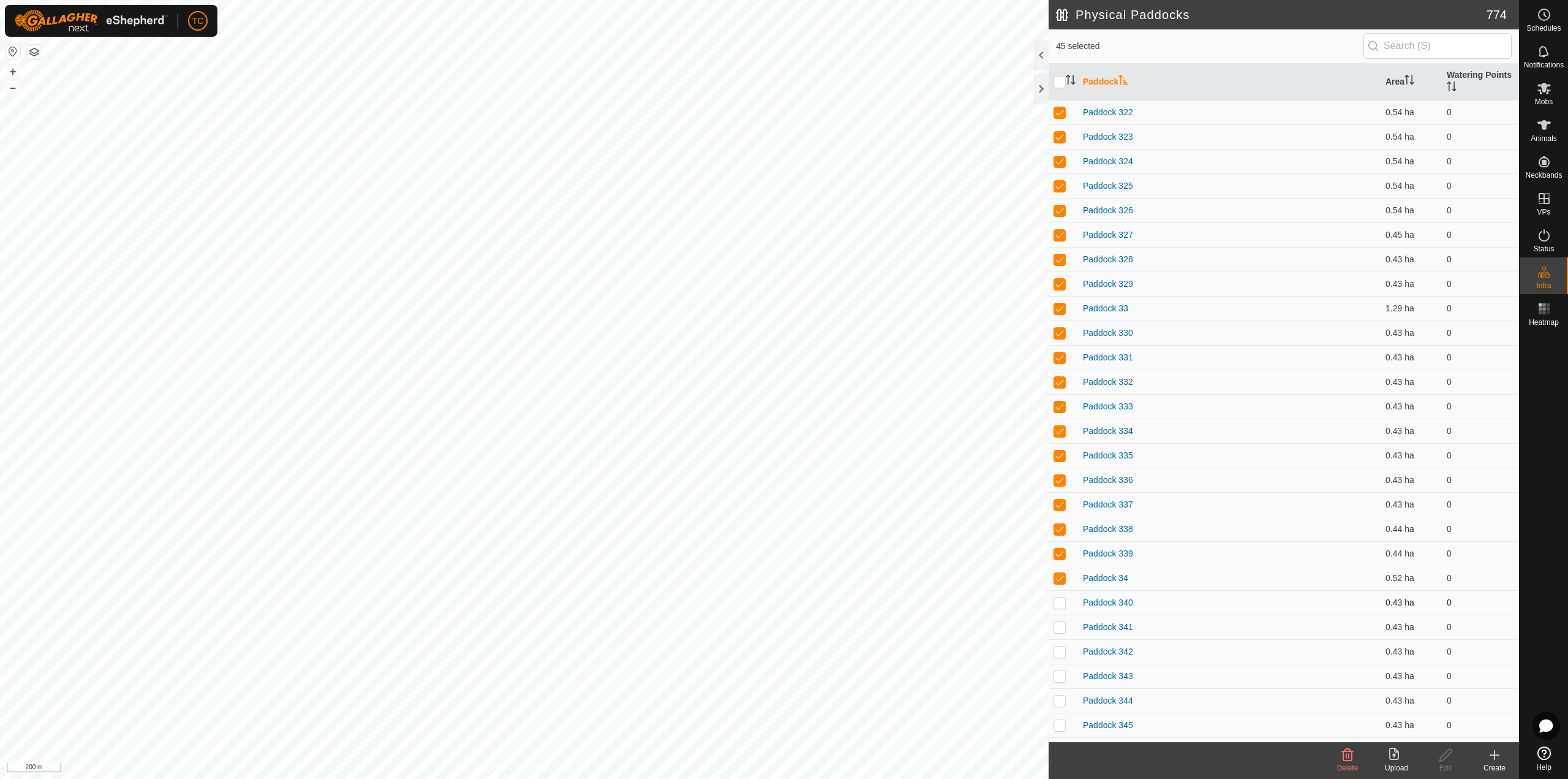
click at [1062, 601] on p-checkbox at bounding box center [1059, 602] width 12 height 10
click at [1059, 630] on p-checkbox at bounding box center [1059, 626] width 12 height 10
click at [1064, 653] on p-checkbox at bounding box center [1059, 651] width 12 height 10
click at [1057, 674] on p-checkbox at bounding box center [1059, 676] width 12 height 10
click at [1058, 702] on p-checkbox at bounding box center [1059, 700] width 12 height 10
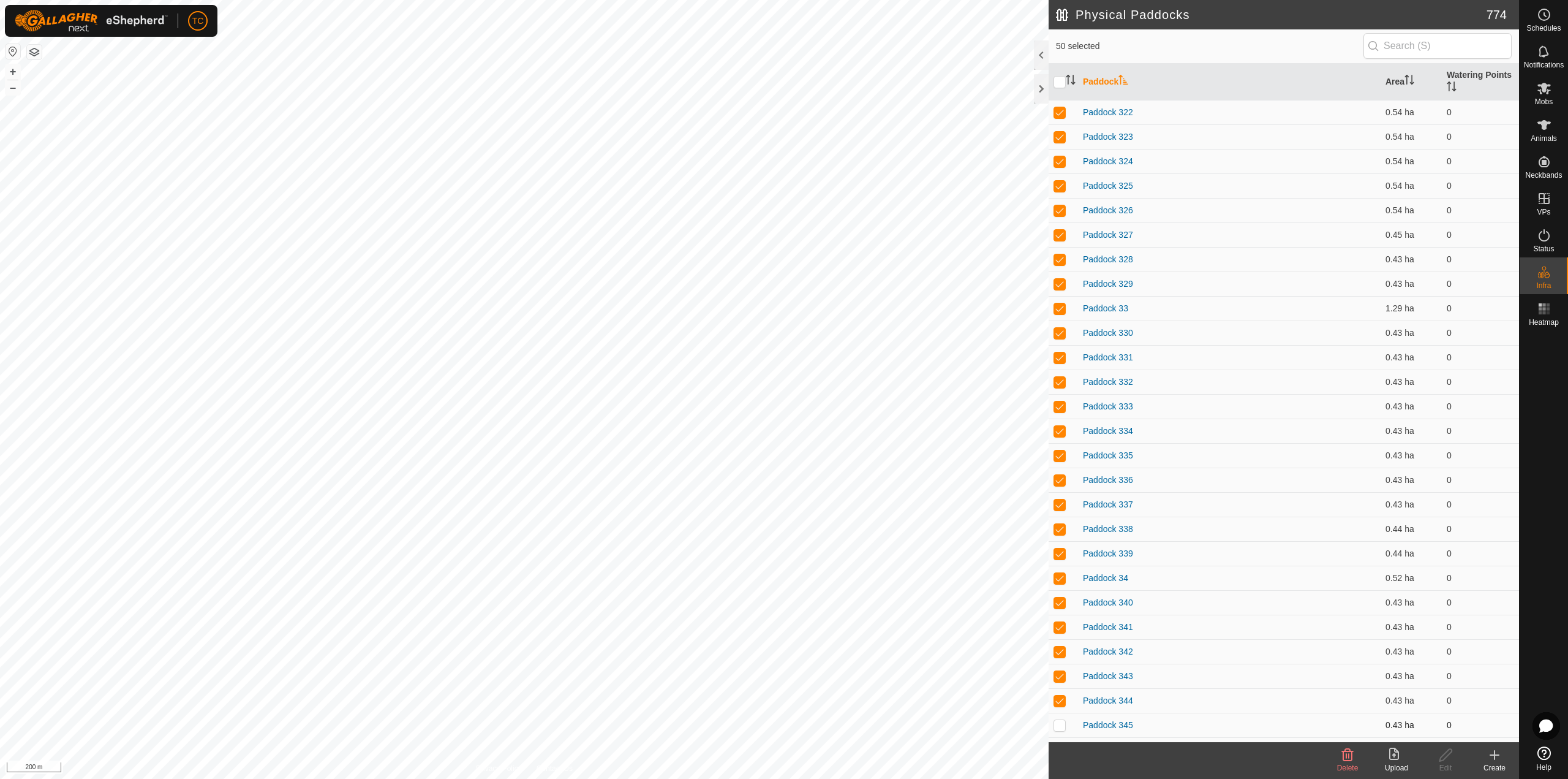
click at [1058, 731] on td at bounding box center [1063, 725] width 29 height 25
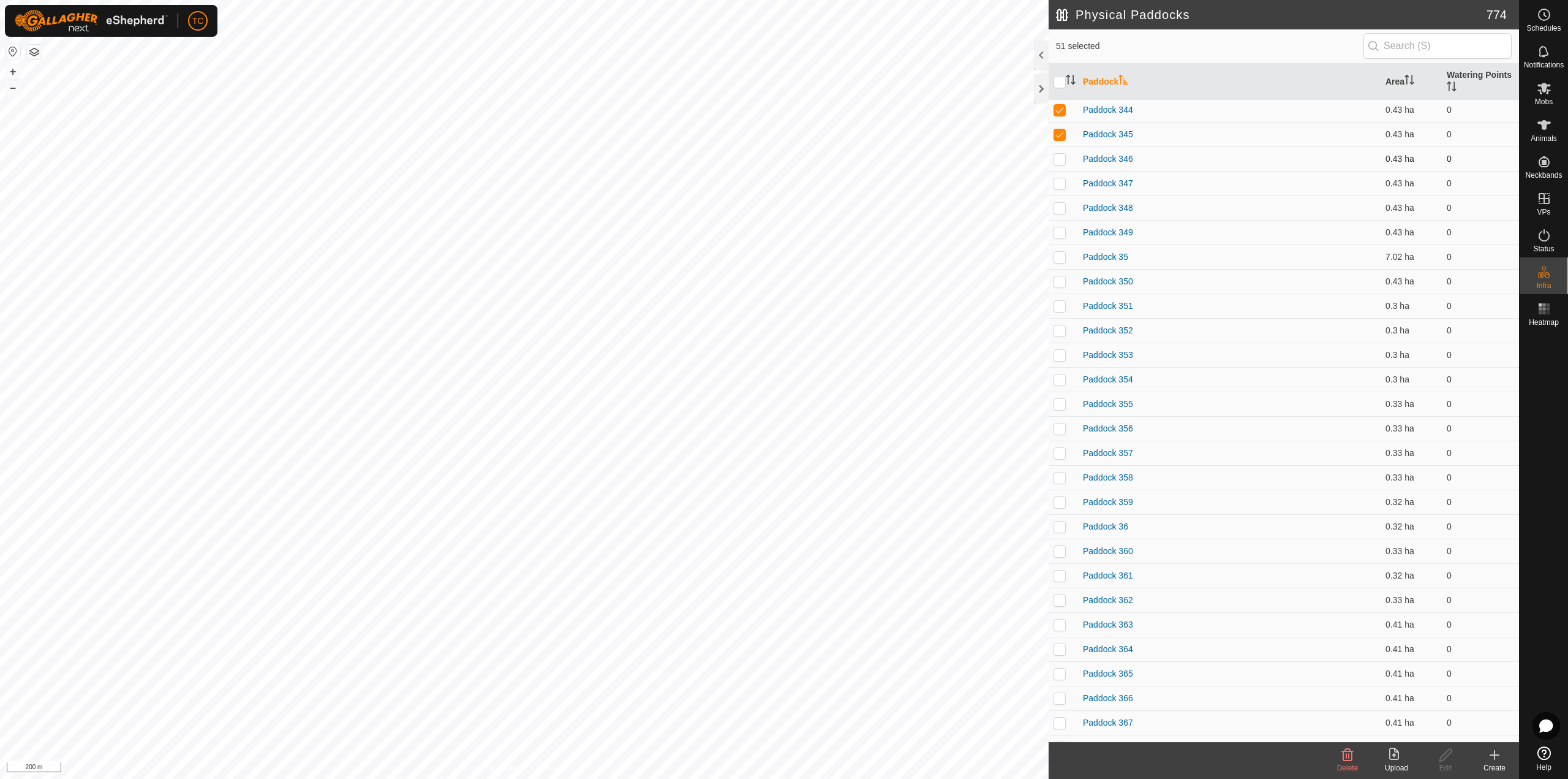
scroll to position [1226, 0]
click at [1063, 137] on p-checkbox at bounding box center [1059, 136] width 12 height 10
click at [1060, 162] on p-checkbox at bounding box center [1059, 161] width 12 height 10
click at [1060, 182] on p-checkbox at bounding box center [1059, 186] width 12 height 10
click at [1058, 208] on p-checkbox at bounding box center [1059, 210] width 12 height 10
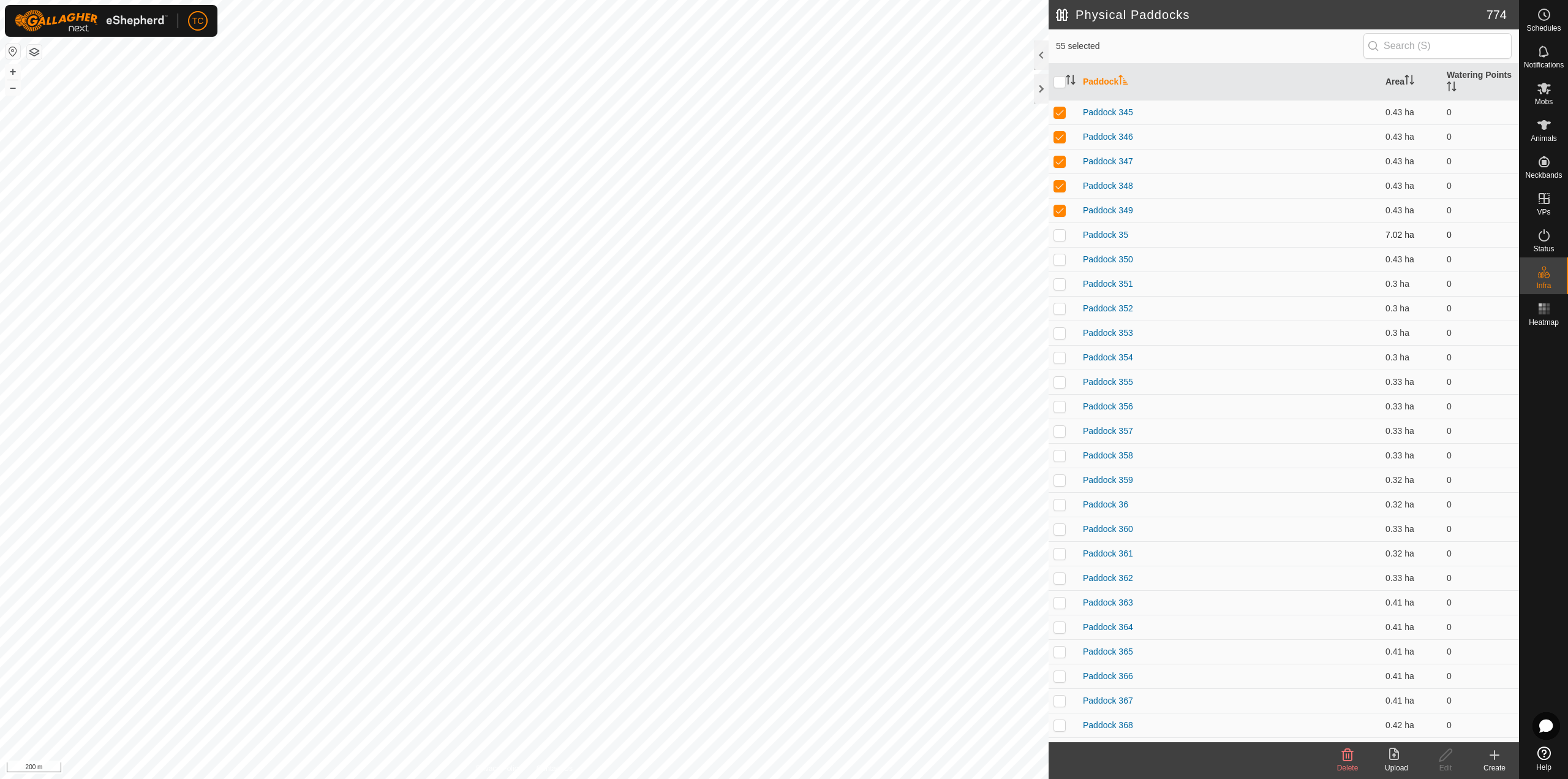
click at [1058, 243] on td at bounding box center [1063, 235] width 29 height 25
click at [1060, 255] on p-checkbox at bounding box center [1059, 259] width 12 height 10
click at [1065, 285] on p-checkbox at bounding box center [1059, 283] width 12 height 10
click at [1060, 307] on p-checkbox at bounding box center [1059, 308] width 12 height 10
click at [1060, 336] on p-checkbox at bounding box center [1059, 332] width 12 height 10
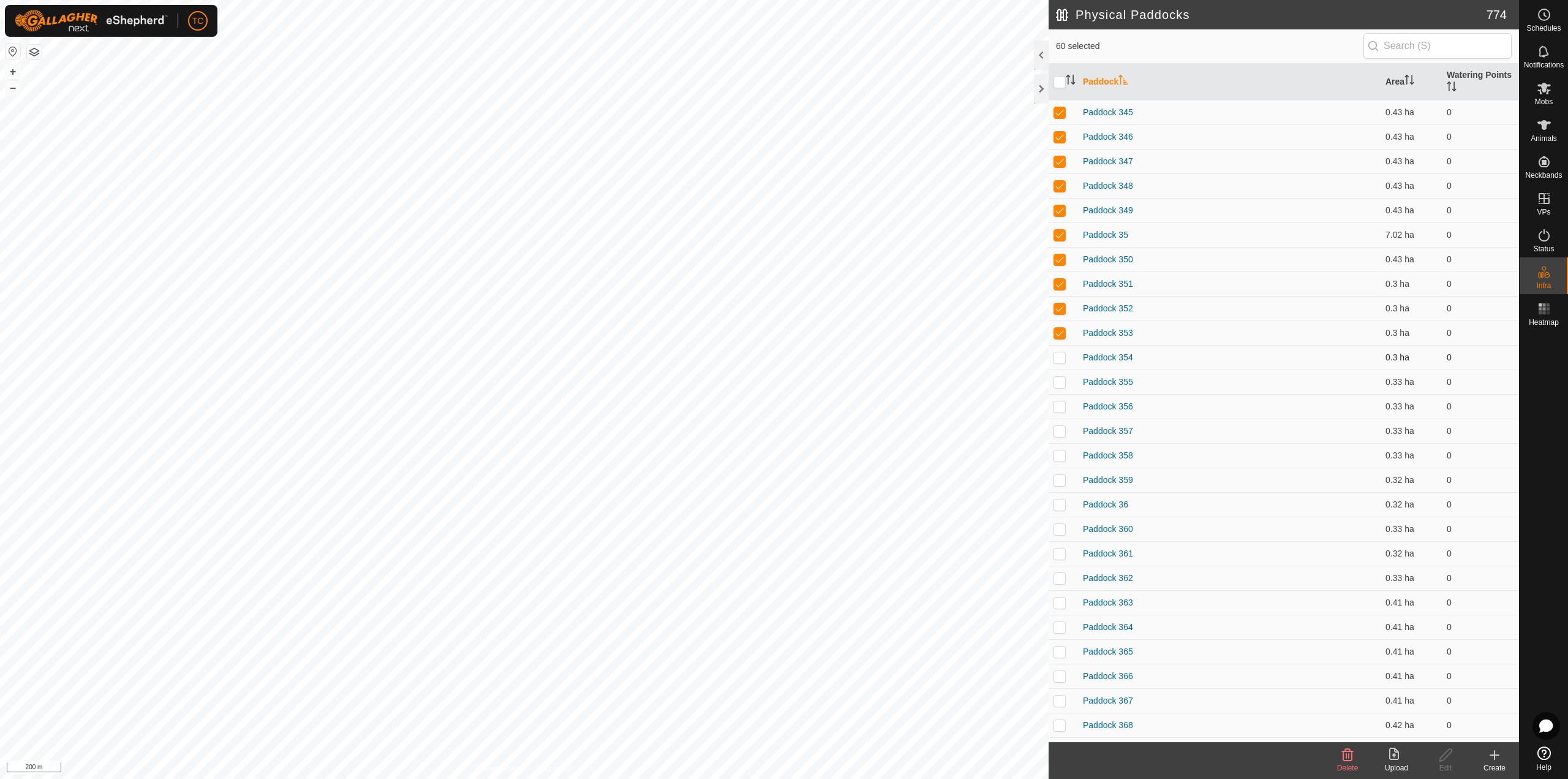
click at [1058, 365] on td at bounding box center [1063, 357] width 29 height 25
click at [1061, 383] on p-checkbox at bounding box center [1059, 381] width 12 height 10
click at [1060, 409] on p-checkbox at bounding box center [1059, 406] width 12 height 10
click at [1059, 434] on p-checkbox at bounding box center [1059, 431] width 12 height 10
click at [1058, 459] on p-checkbox at bounding box center [1059, 455] width 12 height 10
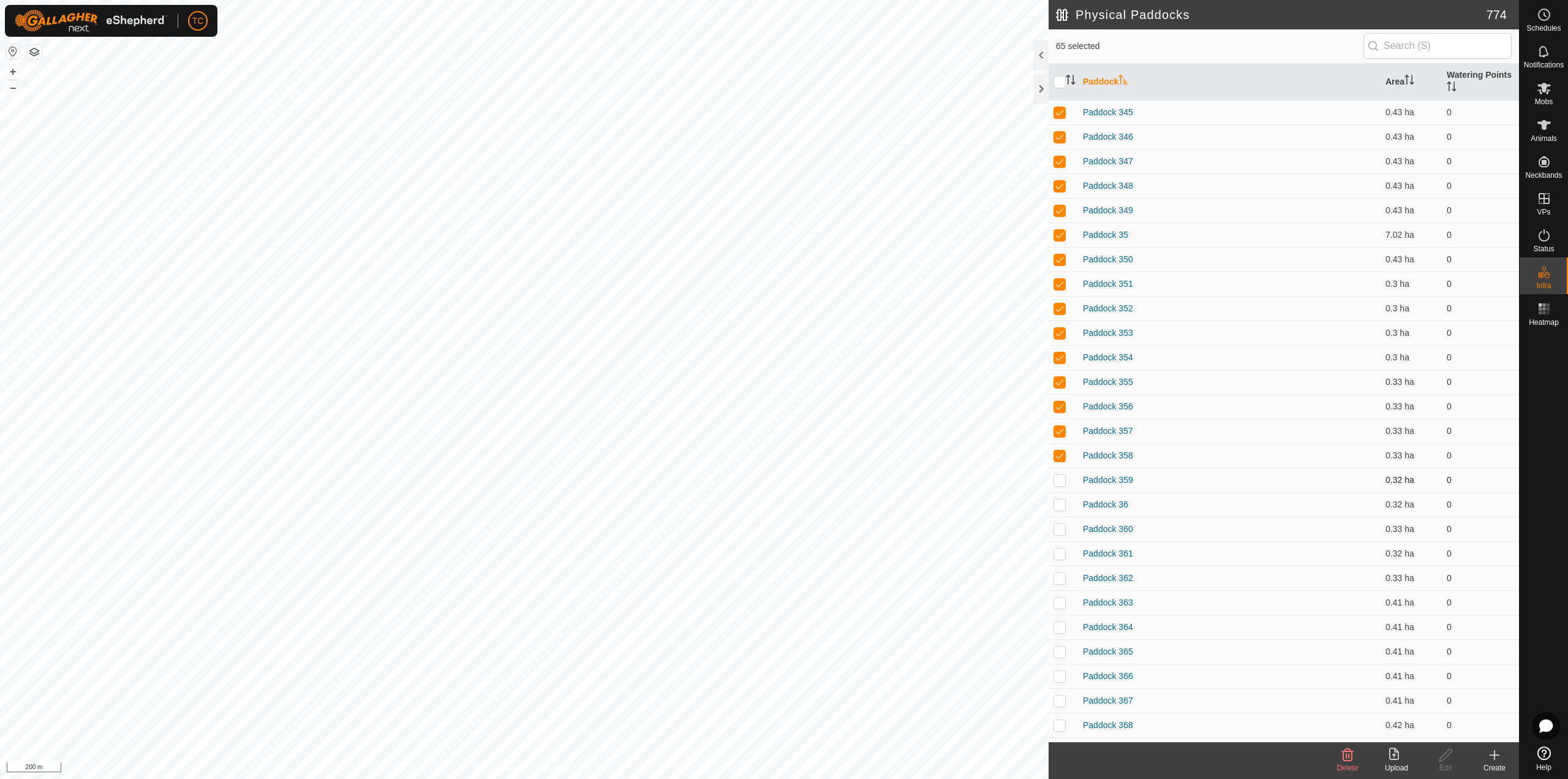
click at [1058, 478] on p-checkbox at bounding box center [1059, 480] width 12 height 10
click at [1058, 506] on p-checkbox at bounding box center [1059, 504] width 12 height 10
drag, startPoint x: 1061, startPoint y: 534, endPoint x: 1061, endPoint y: 541, distance: 7.0
click at [1061, 535] on td at bounding box center [1063, 529] width 29 height 25
drag, startPoint x: 1062, startPoint y: 555, endPoint x: 1063, endPoint y: 560, distance: 5.1
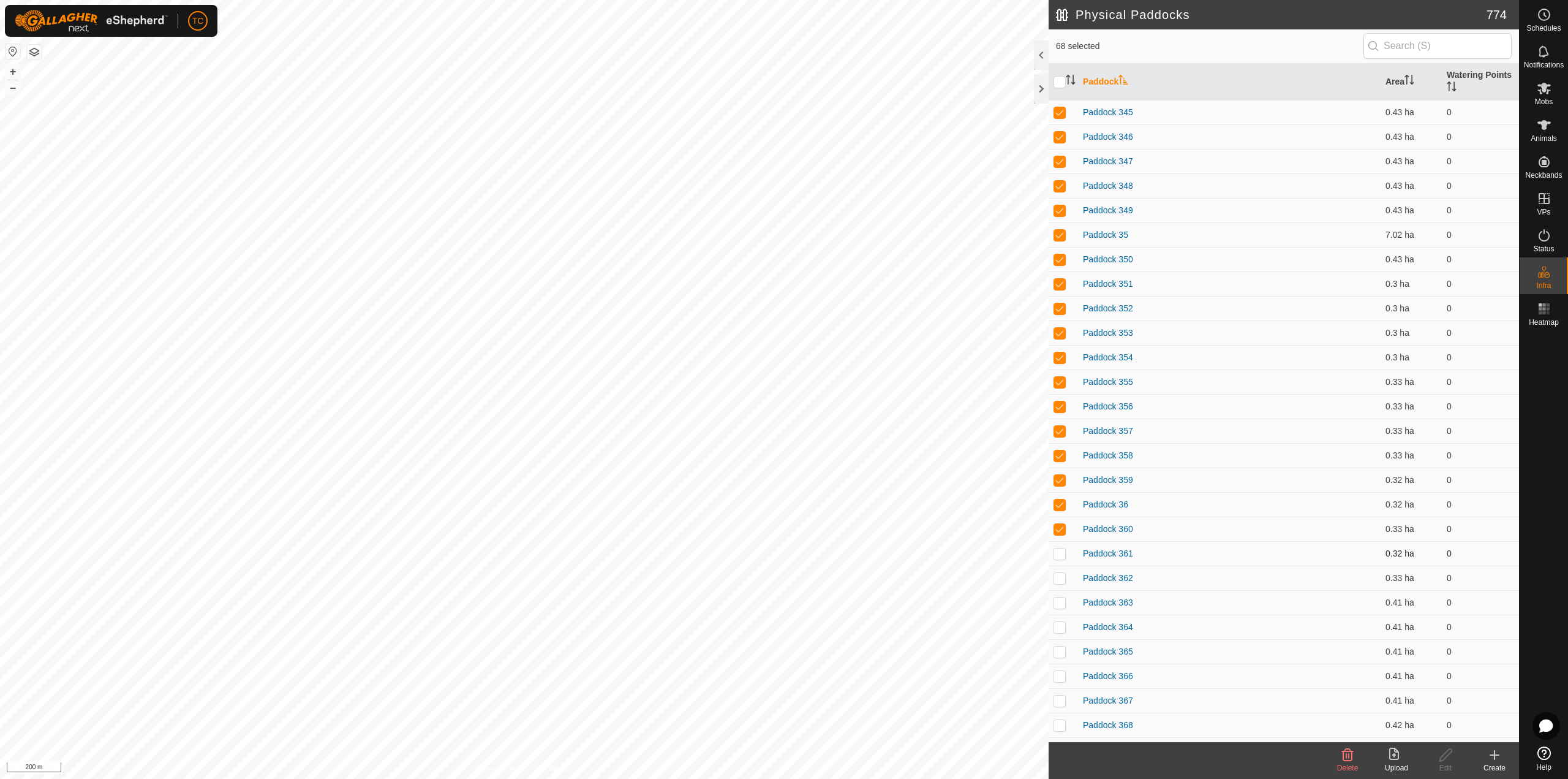
click at [1062, 555] on p-checkbox at bounding box center [1059, 553] width 12 height 10
click at [1062, 582] on p-checkbox at bounding box center [1059, 577] width 12 height 10
click at [1061, 601] on p-checkbox at bounding box center [1059, 602] width 12 height 10
click at [1060, 622] on p-tablecheckbox at bounding box center [1059, 626] width 12 height 10
click at [1058, 646] on p-tablecheckbox at bounding box center [1059, 651] width 12 height 10
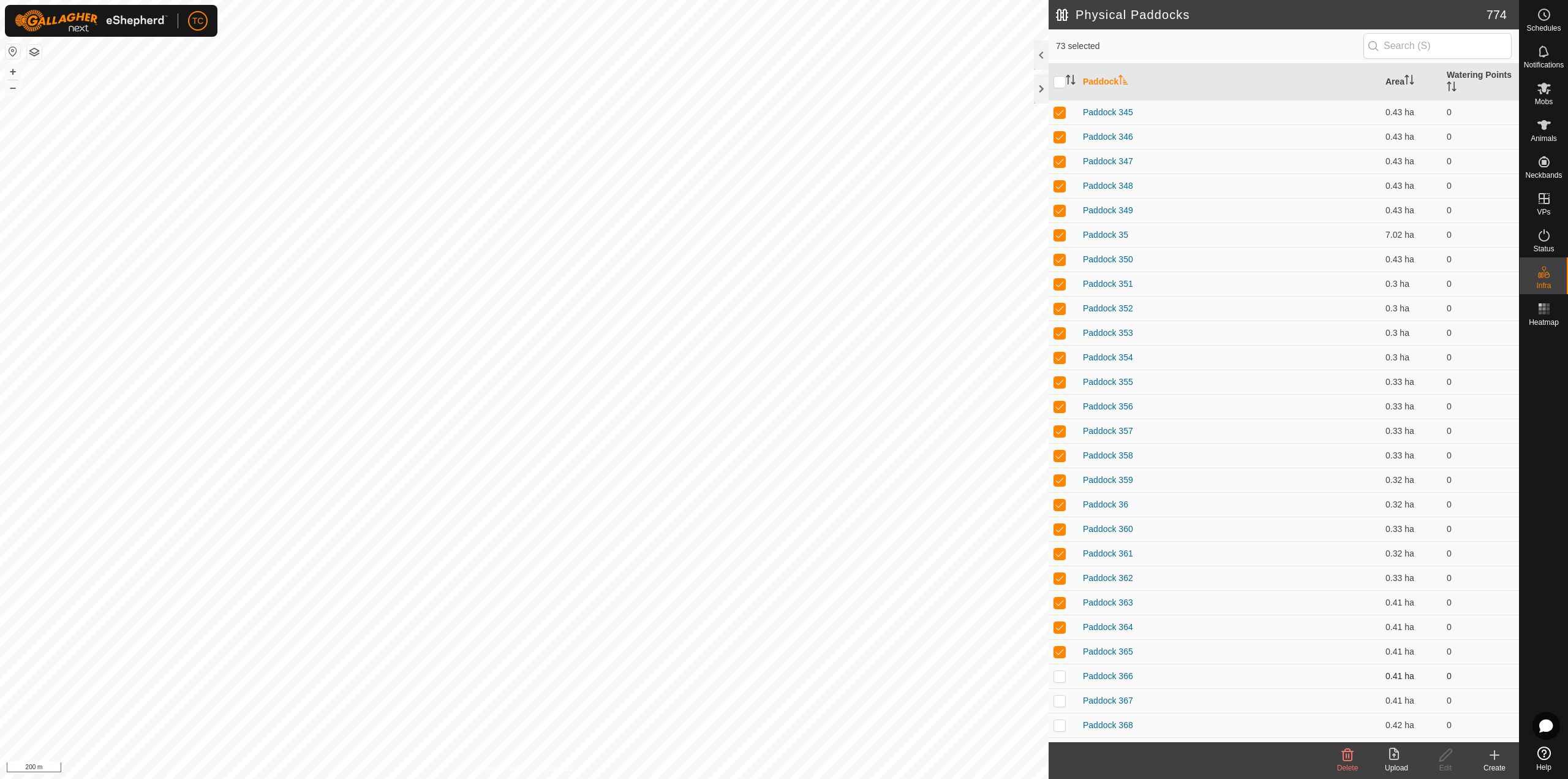
click at [1059, 674] on p-checkbox at bounding box center [1059, 676] width 12 height 10
click at [1060, 704] on p-checkbox at bounding box center [1059, 700] width 12 height 10
click at [1063, 722] on p-checkbox at bounding box center [1059, 725] width 12 height 10
click at [1057, 129] on td at bounding box center [1063, 136] width 29 height 25
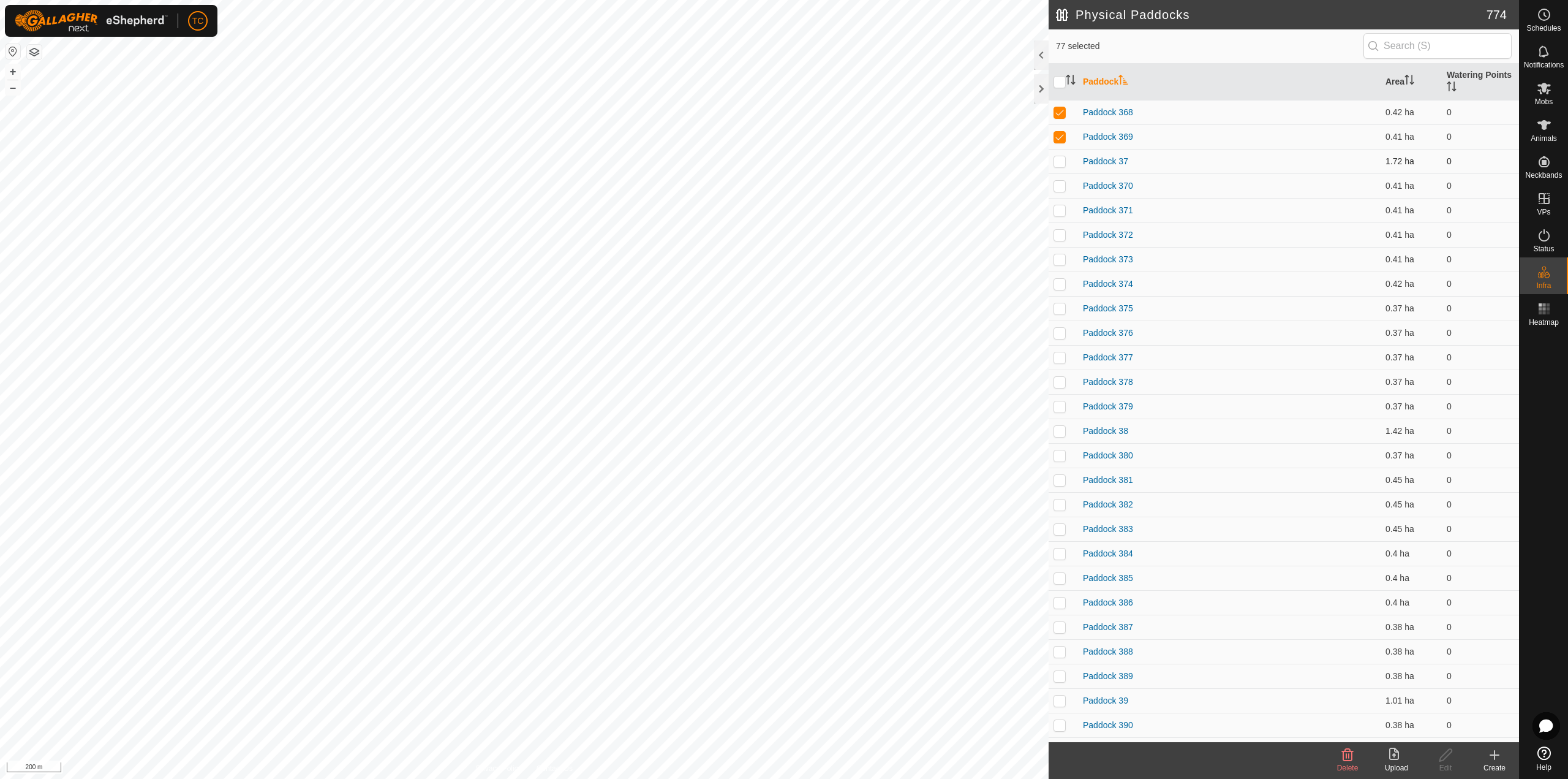
click at [1061, 155] on td at bounding box center [1063, 161] width 29 height 25
click at [1063, 184] on p-checkbox at bounding box center [1059, 186] width 12 height 10
click at [1060, 207] on p-checkbox at bounding box center [1059, 210] width 12 height 10
click at [1064, 242] on td at bounding box center [1063, 235] width 29 height 25
click at [1061, 258] on p-checkbox at bounding box center [1059, 259] width 12 height 10
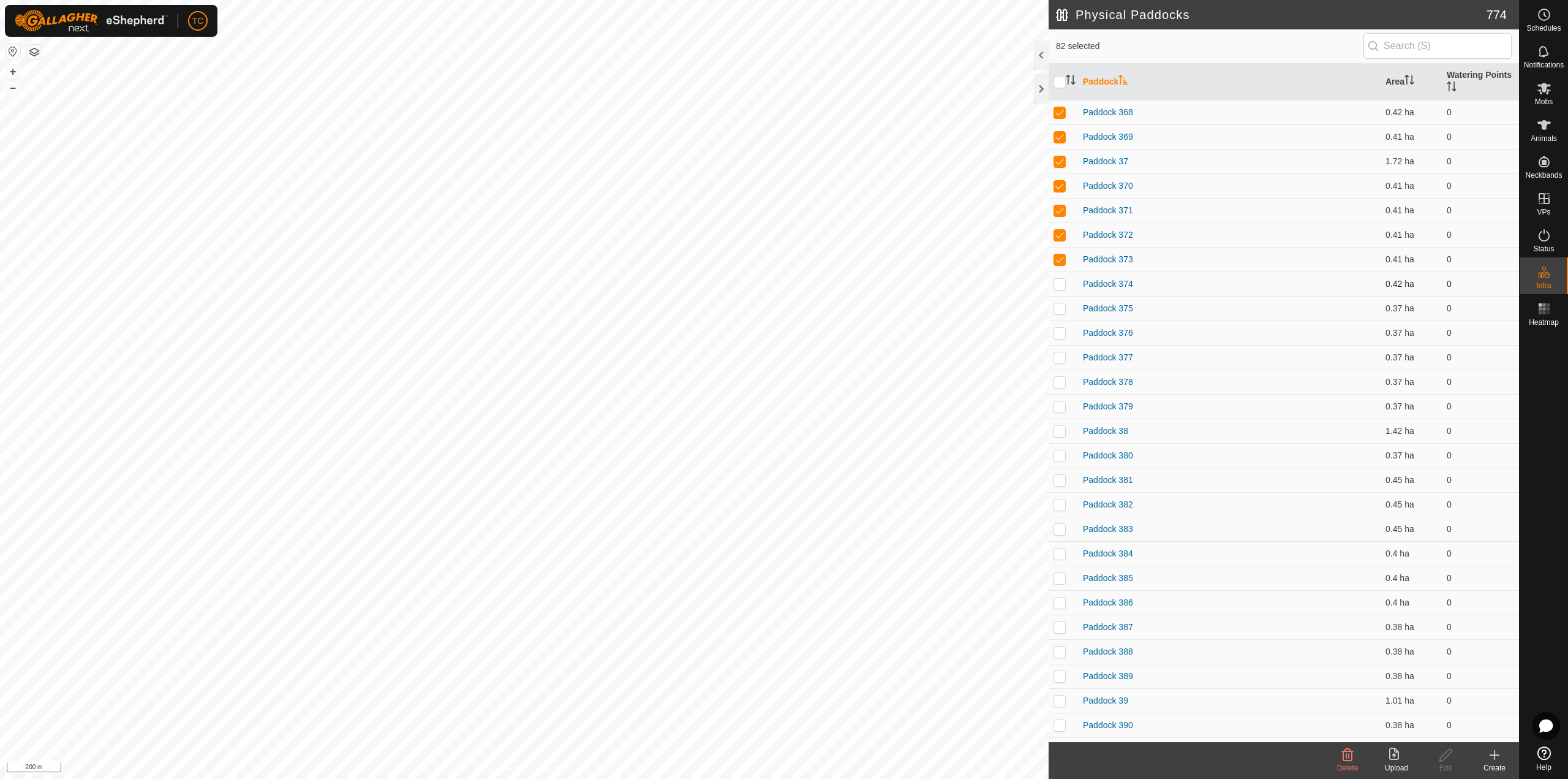
click at [1060, 283] on p-checkbox at bounding box center [1059, 283] width 12 height 10
click at [1060, 308] on p-checkbox at bounding box center [1059, 308] width 12 height 10
click at [1061, 334] on p-checkbox at bounding box center [1059, 332] width 12 height 10
click at [1060, 352] on p-checkbox at bounding box center [1059, 357] width 12 height 10
click at [1058, 380] on p-checkbox at bounding box center [1059, 381] width 12 height 10
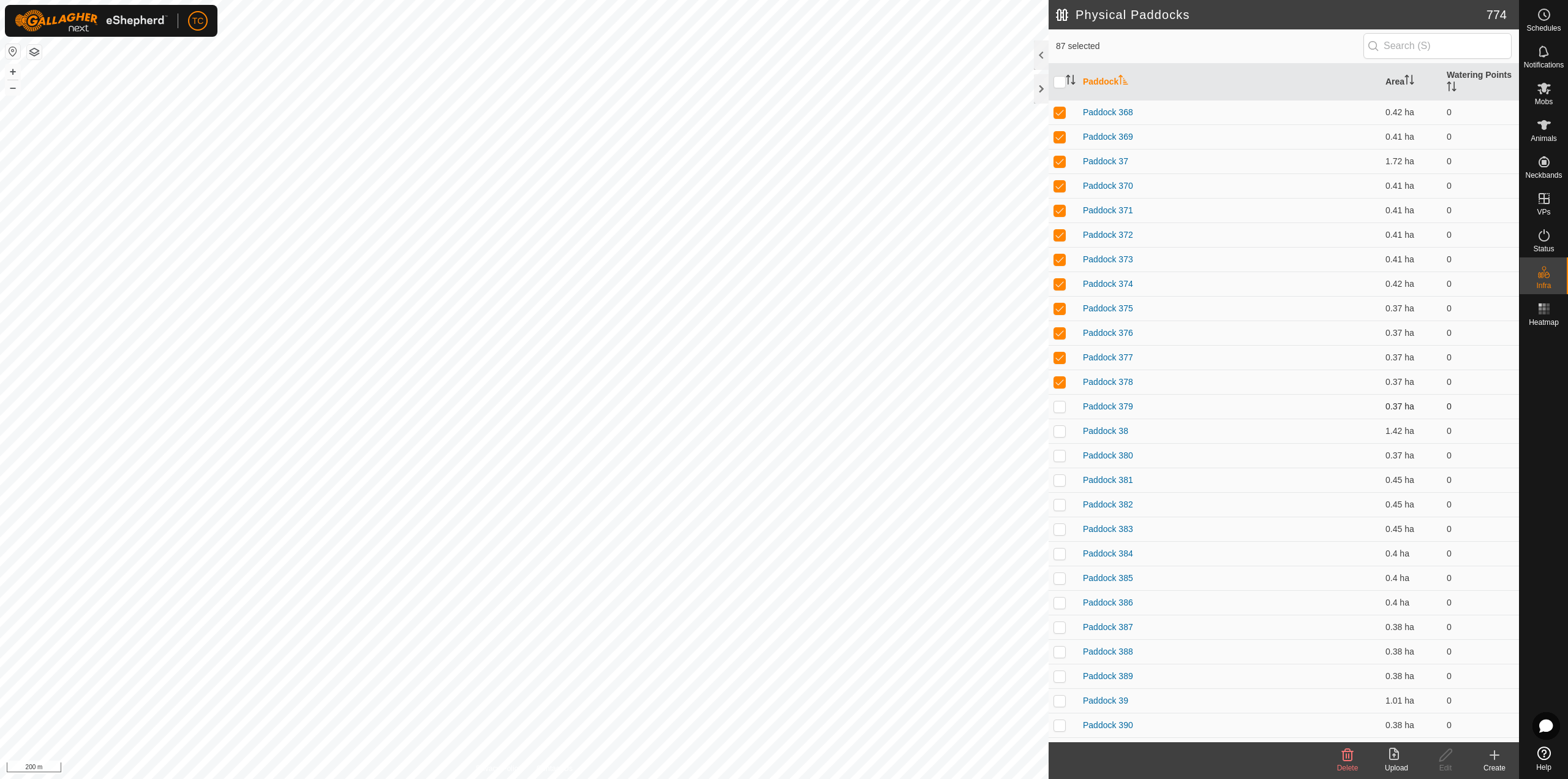
click at [1060, 410] on p-checkbox at bounding box center [1059, 406] width 12 height 10
click at [1061, 431] on p-checkbox at bounding box center [1059, 431] width 12 height 10
click at [1063, 459] on p-checkbox at bounding box center [1059, 455] width 12 height 10
click at [1061, 487] on td at bounding box center [1063, 480] width 29 height 25
click at [1059, 513] on td at bounding box center [1063, 504] width 29 height 25
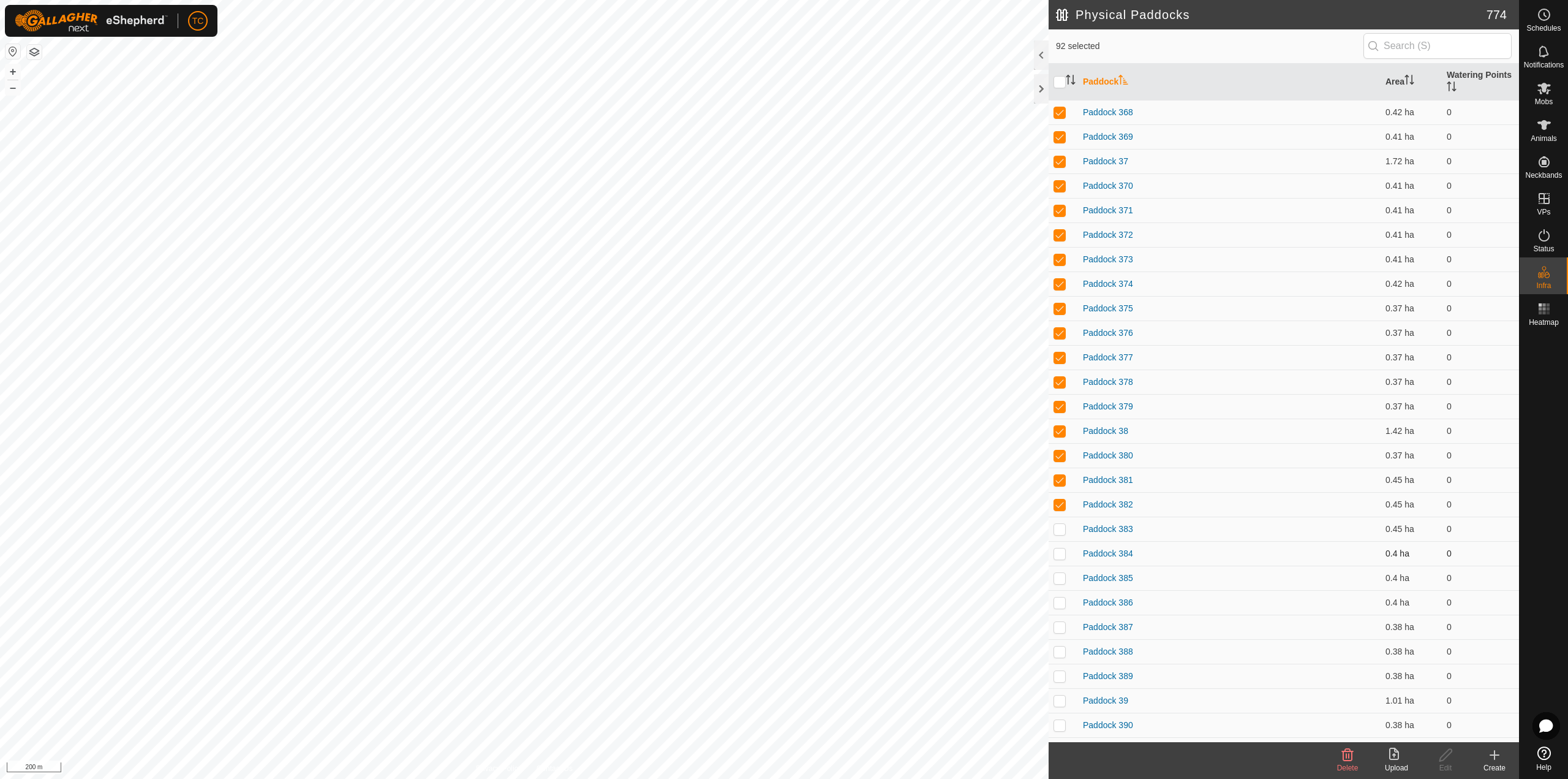
drag, startPoint x: 1061, startPoint y: 533, endPoint x: 1059, endPoint y: 544, distance: 11.2
click at [1061, 533] on p-checkbox at bounding box center [1059, 528] width 12 height 10
drag, startPoint x: 1061, startPoint y: 557, endPoint x: 1063, endPoint y: 574, distance: 17.1
click at [1061, 558] on p-checkbox at bounding box center [1059, 553] width 12 height 10
drag, startPoint x: 1063, startPoint y: 584, endPoint x: 1063, endPoint y: 595, distance: 11.0
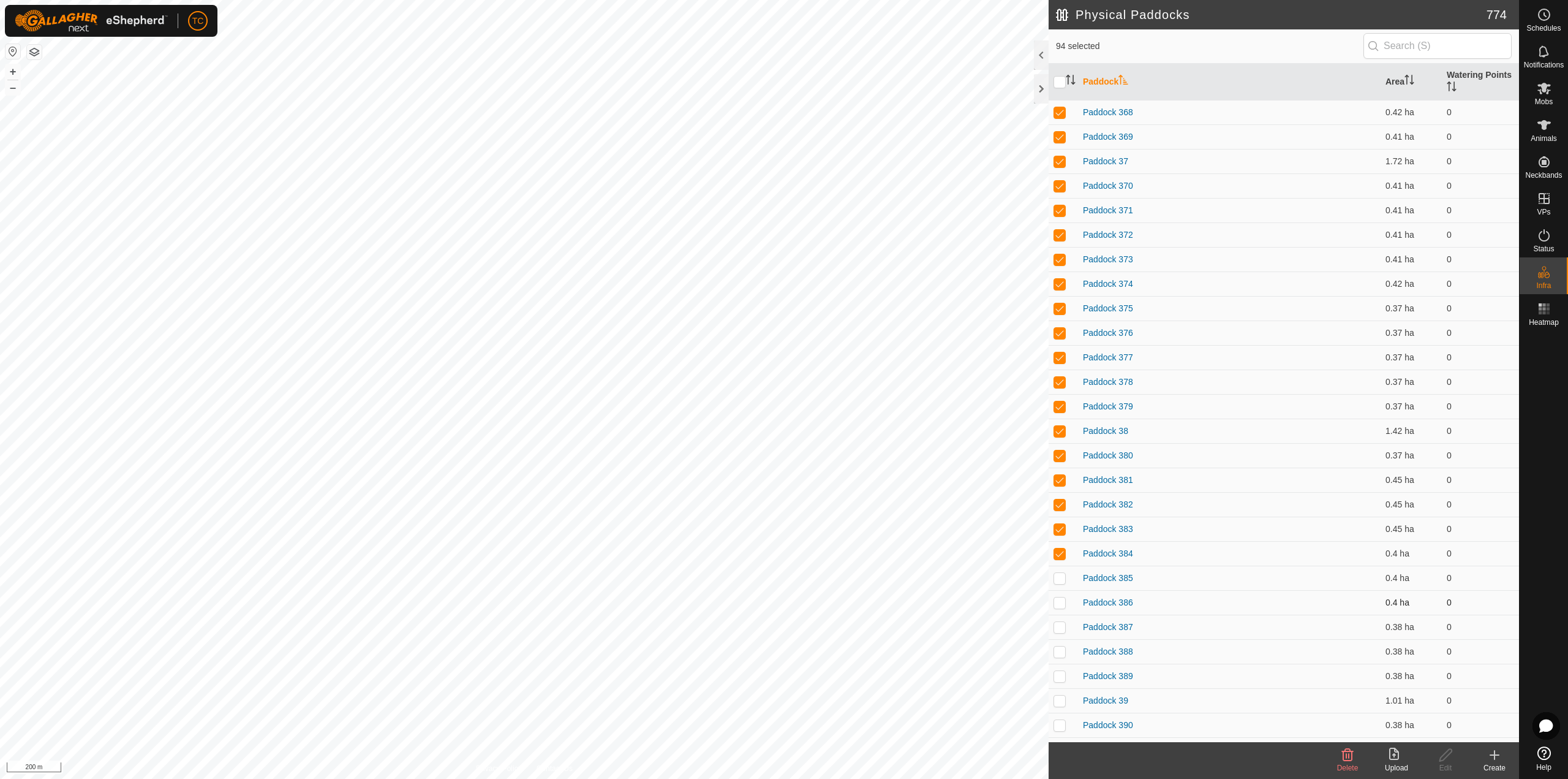
click at [1063, 585] on td at bounding box center [1063, 578] width 29 height 25
drag, startPoint x: 1063, startPoint y: 606, endPoint x: 1063, endPoint y: 612, distance: 6.0
click at [1063, 606] on p-checkbox at bounding box center [1059, 602] width 12 height 10
click at [1063, 628] on p-checkbox at bounding box center [1059, 626] width 12 height 10
click at [1063, 650] on p-checkbox at bounding box center [1059, 651] width 12 height 10
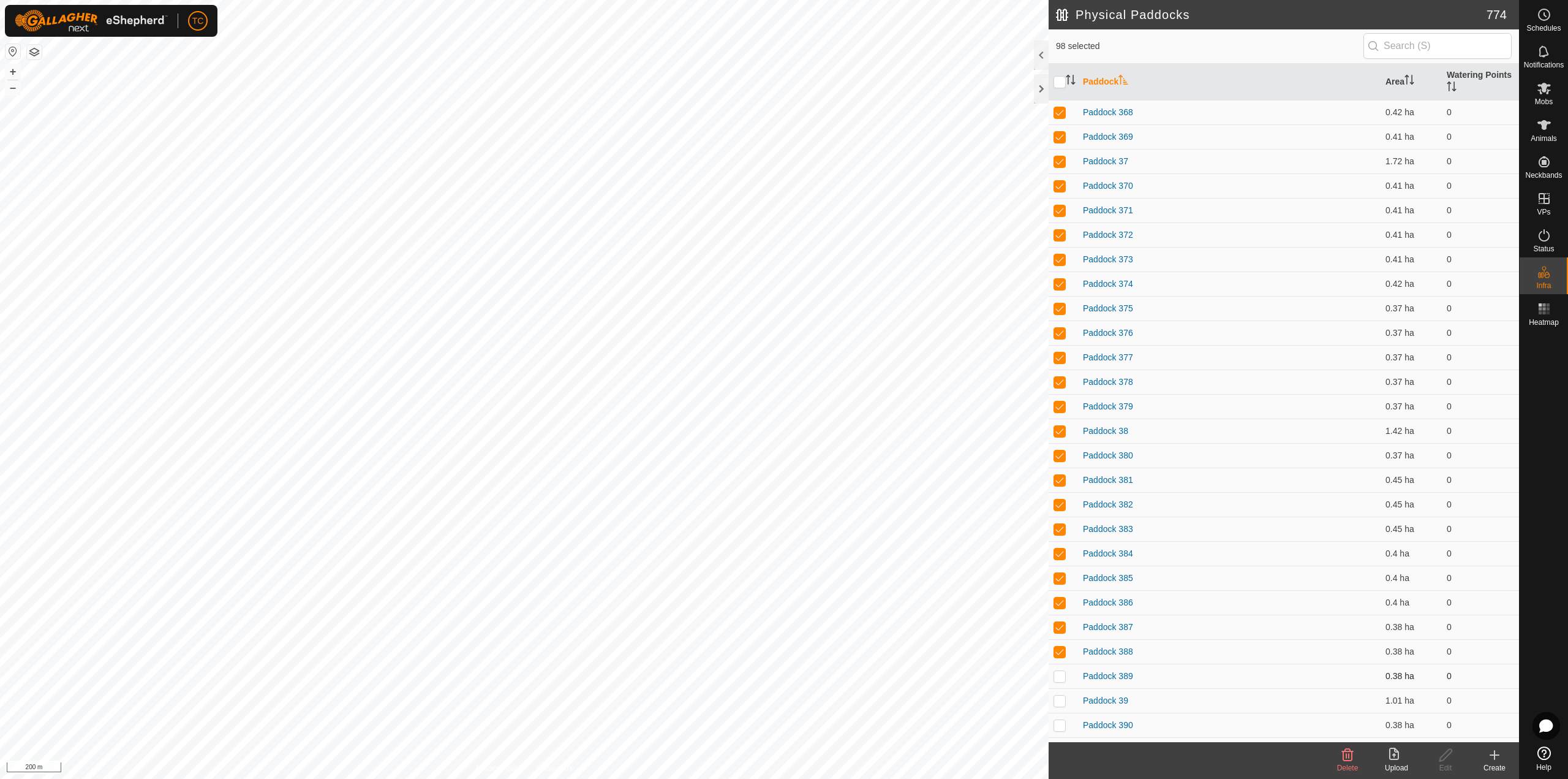
click at [1064, 675] on p-checkbox at bounding box center [1059, 676] width 12 height 10
click at [1063, 710] on td at bounding box center [1063, 701] width 29 height 25
click at [1060, 720] on p-checkbox at bounding box center [1059, 725] width 12 height 10
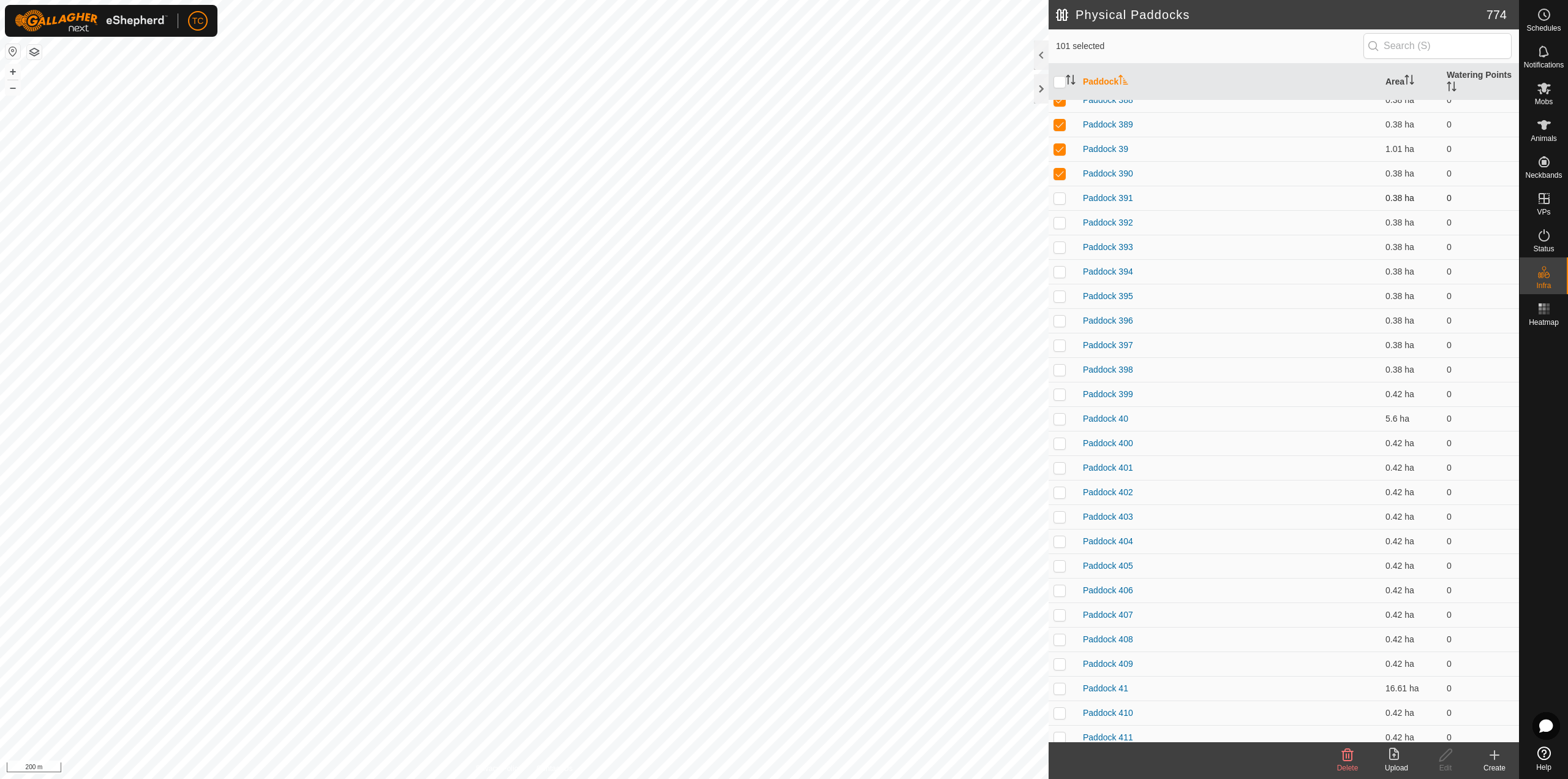
click at [1060, 202] on p-checkbox at bounding box center [1059, 198] width 12 height 10
click at [1061, 221] on p-checkbox at bounding box center [1059, 222] width 12 height 10
click at [1059, 249] on p-checkbox at bounding box center [1059, 246] width 12 height 10
click at [1059, 278] on td at bounding box center [1063, 272] width 29 height 25
click at [1058, 299] on p-checkbox at bounding box center [1059, 295] width 12 height 10
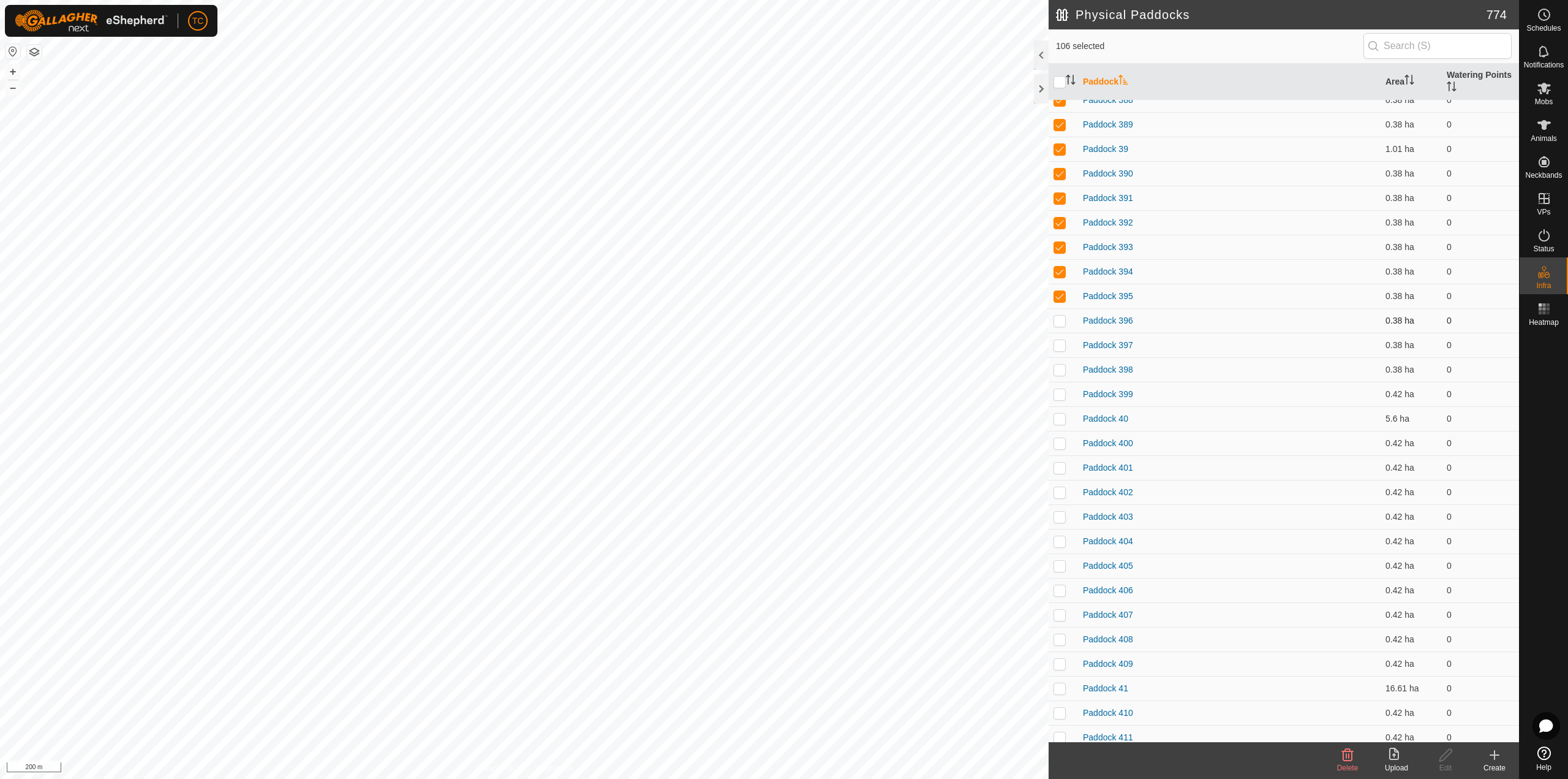
click at [1061, 320] on p-checkbox at bounding box center [1059, 320] width 12 height 10
click at [1058, 344] on p-checkbox at bounding box center [1059, 345] width 12 height 10
click at [1062, 378] on td at bounding box center [1063, 370] width 29 height 25
click at [1059, 398] on td at bounding box center [1063, 394] width 29 height 25
click at [1362, 758] on delete-svg-icon at bounding box center [1347, 754] width 49 height 15
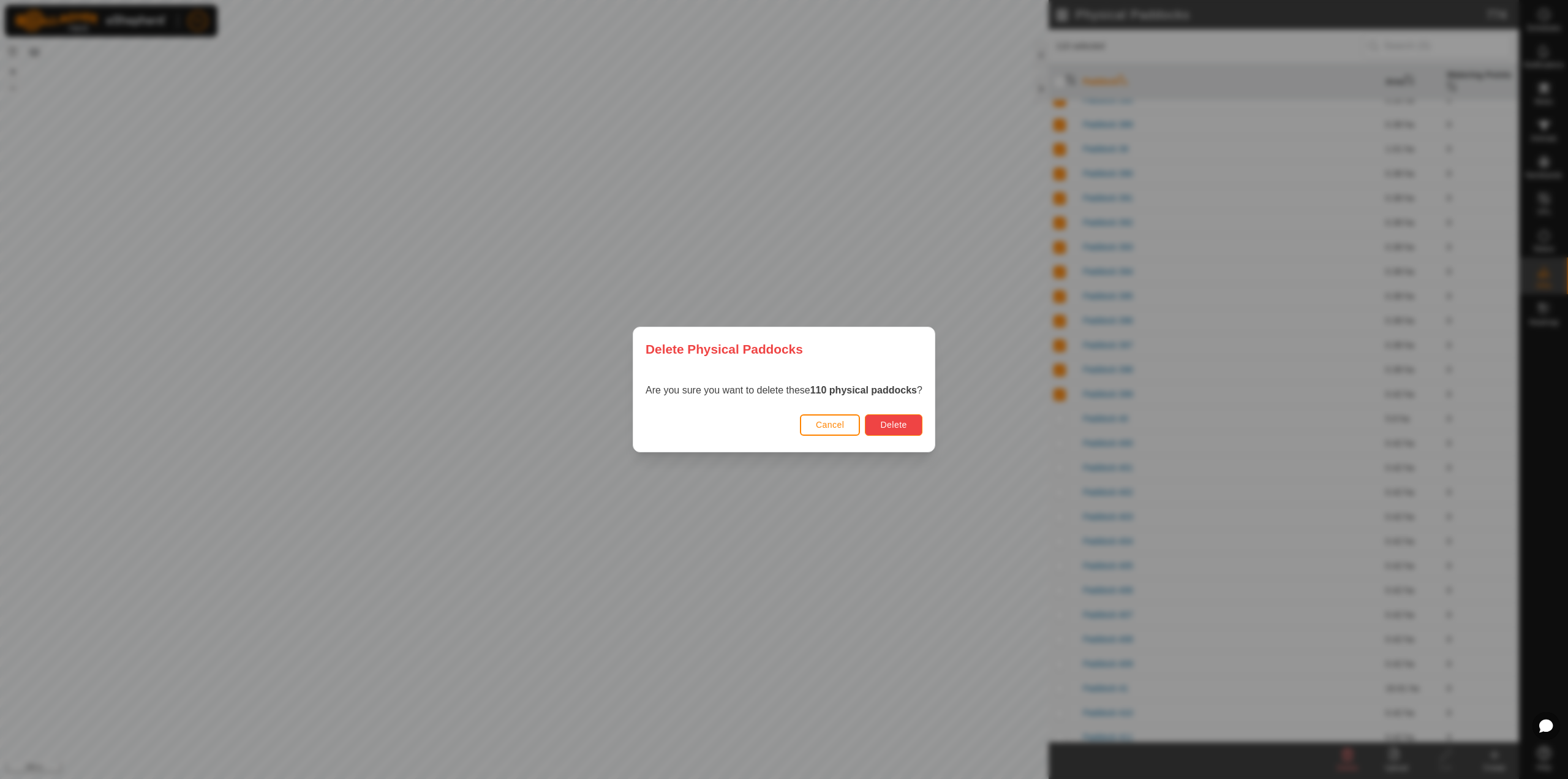
click at [885, 427] on span "Delete" at bounding box center [893, 424] width 26 height 10
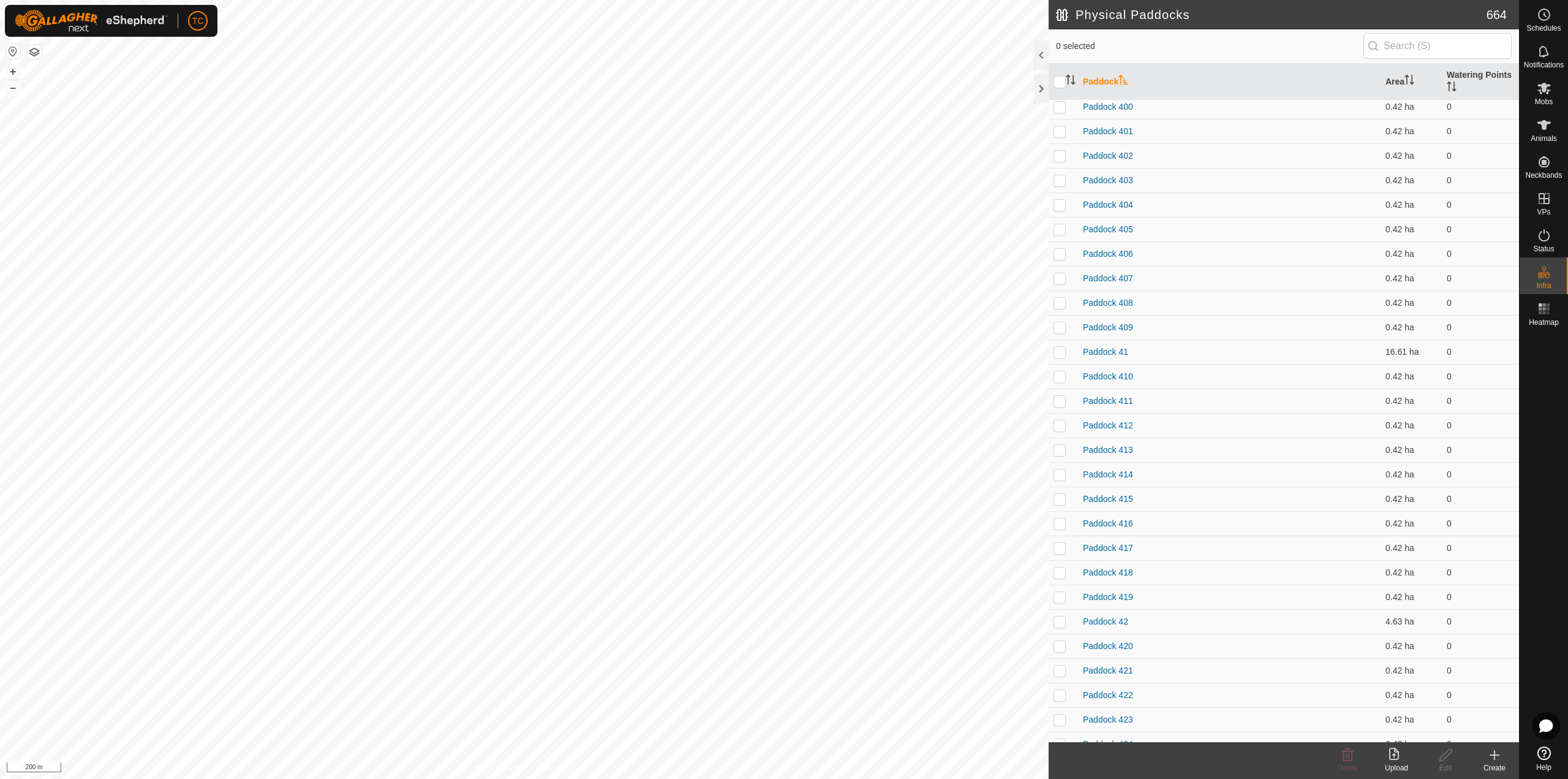
scroll to position [0, 0]
click at [1058, 116] on p-checkbox at bounding box center [1059, 112] width 12 height 10
click at [1058, 130] on td at bounding box center [1063, 136] width 29 height 25
click at [1063, 153] on td at bounding box center [1063, 161] width 29 height 25
click at [1061, 191] on td at bounding box center [1063, 186] width 29 height 25
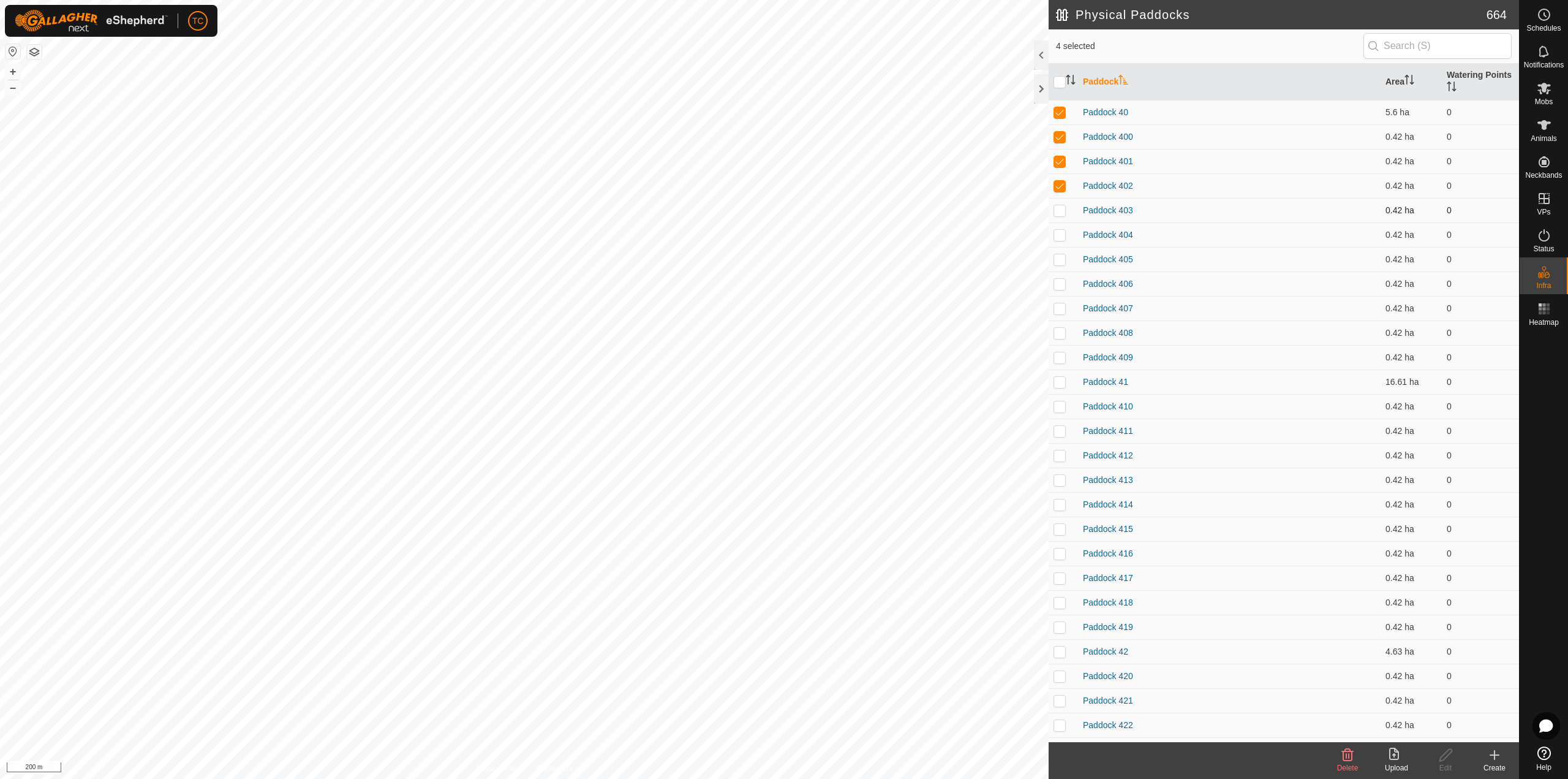
click at [1060, 206] on p-checkbox at bounding box center [1059, 210] width 12 height 10
click at [1061, 232] on p-checkbox at bounding box center [1059, 234] width 12 height 10
click at [1060, 248] on td at bounding box center [1063, 259] width 29 height 25
click at [1060, 284] on p-checkbox at bounding box center [1059, 283] width 12 height 10
click at [1061, 298] on td at bounding box center [1063, 308] width 29 height 25
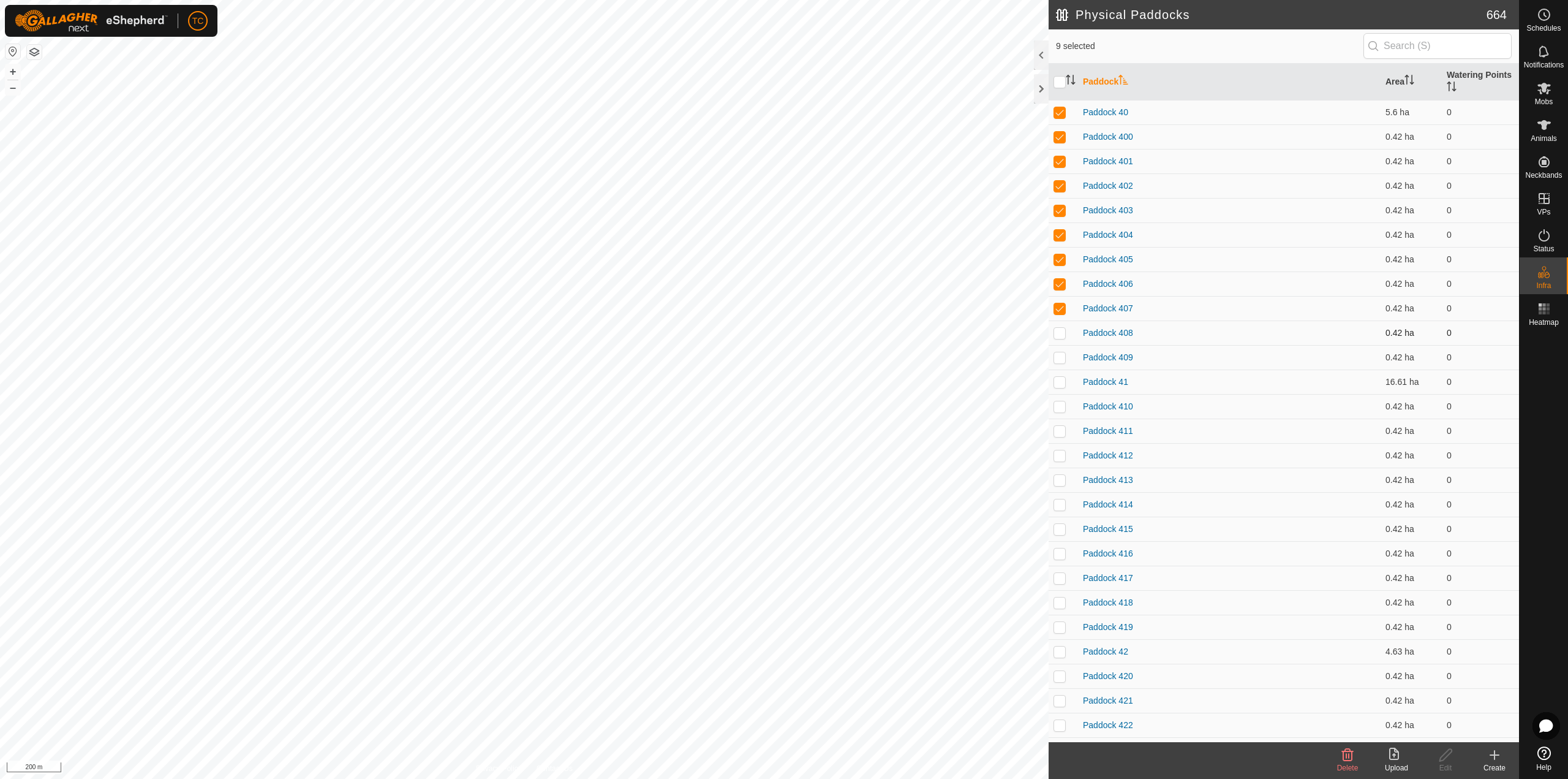
click at [1058, 323] on td at bounding box center [1063, 333] width 29 height 25
click at [1065, 355] on td at bounding box center [1063, 357] width 29 height 25
click at [1061, 390] on td at bounding box center [1063, 382] width 29 height 25
click at [1061, 405] on p-checkbox at bounding box center [1059, 406] width 12 height 10
click at [1062, 425] on td at bounding box center [1063, 431] width 29 height 25
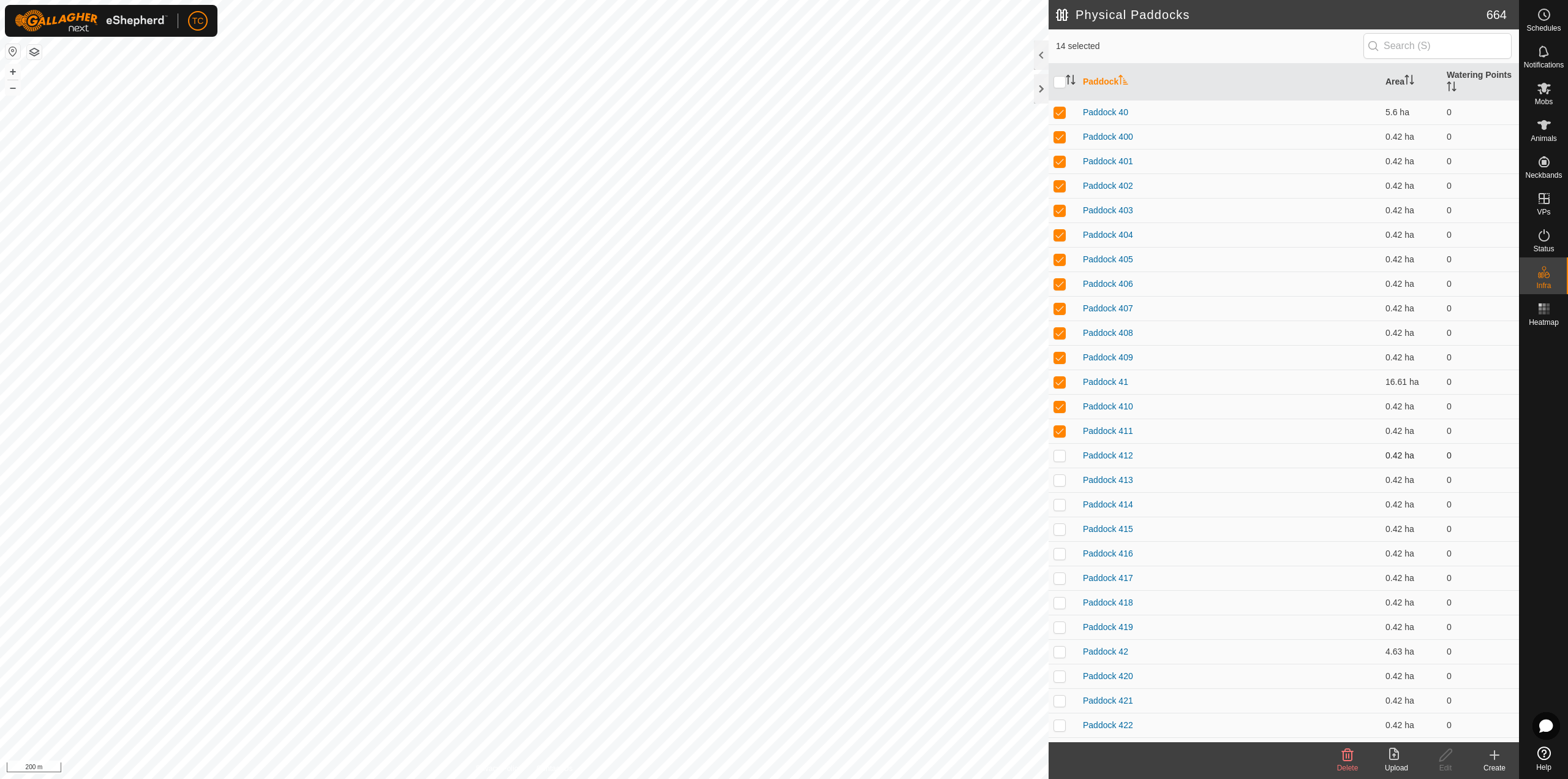
click at [1056, 459] on p-checkbox at bounding box center [1059, 455] width 12 height 10
click at [1056, 484] on p-checkbox at bounding box center [1059, 480] width 12 height 10
click at [1064, 500] on p-tablecheckbox at bounding box center [1059, 504] width 12 height 10
click at [1052, 532] on td at bounding box center [1063, 529] width 29 height 25
click at [1058, 551] on p-checkbox at bounding box center [1059, 553] width 12 height 10
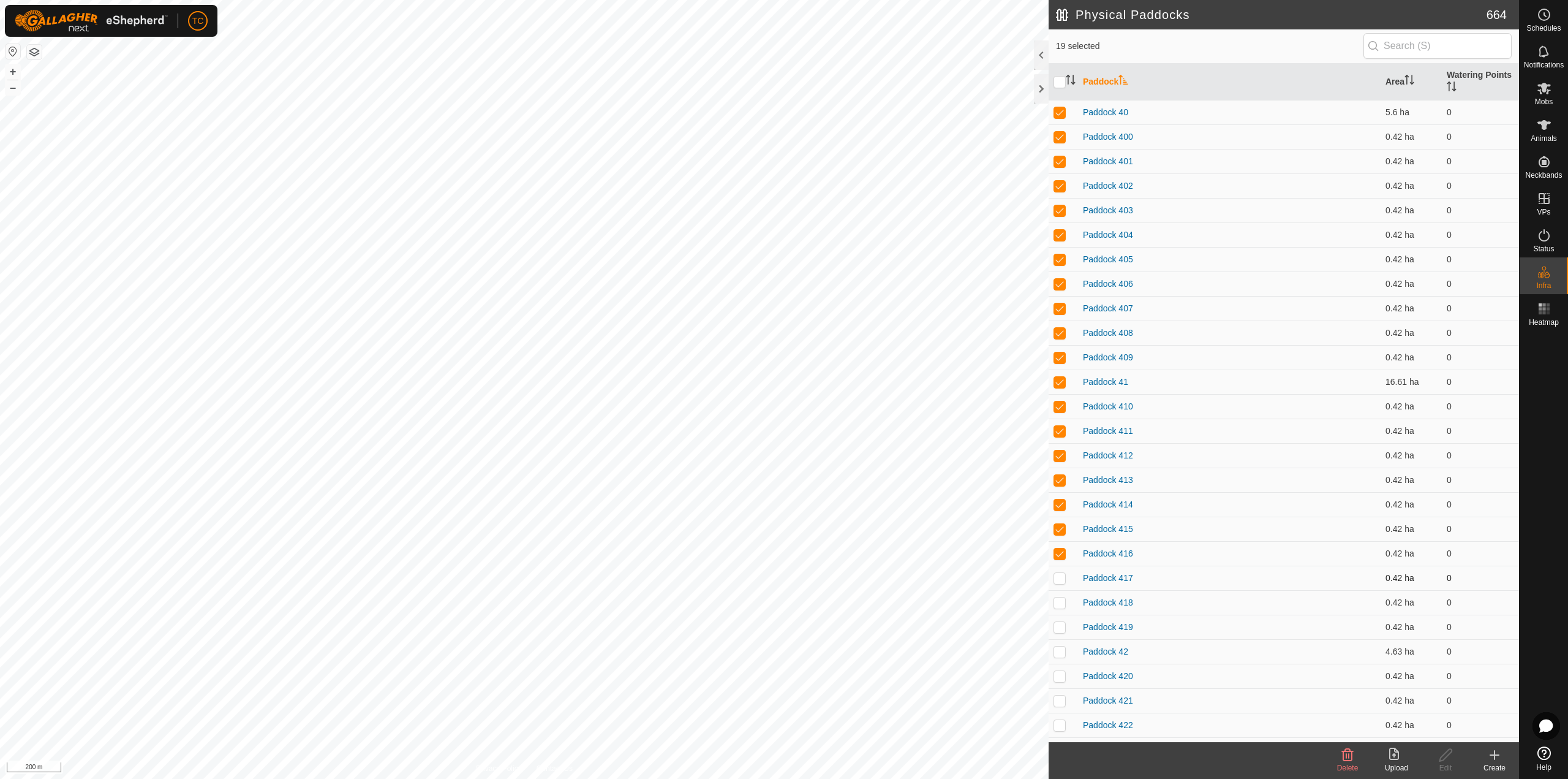
click at [1057, 590] on td at bounding box center [1063, 578] width 29 height 25
click at [1058, 597] on p-checkbox at bounding box center [1059, 602] width 12 height 10
click at [1060, 623] on p-checkbox at bounding box center [1059, 626] width 12 height 10
click at [1057, 648] on p-tablecheckbox at bounding box center [1059, 651] width 12 height 10
click at [1061, 678] on p-checkbox at bounding box center [1059, 676] width 12 height 10
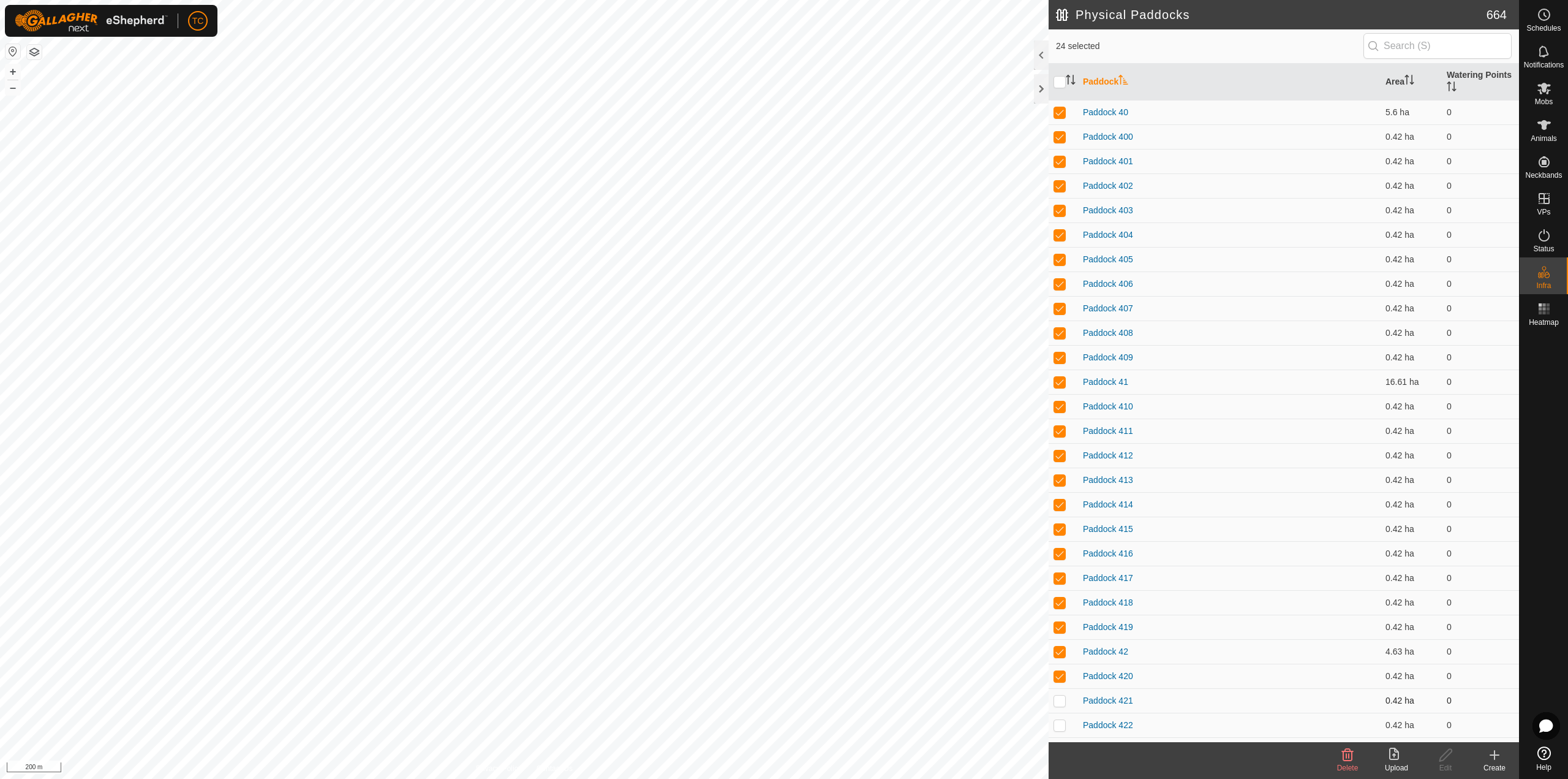
click at [1061, 694] on td at bounding box center [1063, 701] width 29 height 25
click at [1056, 719] on td at bounding box center [1063, 725] width 29 height 25
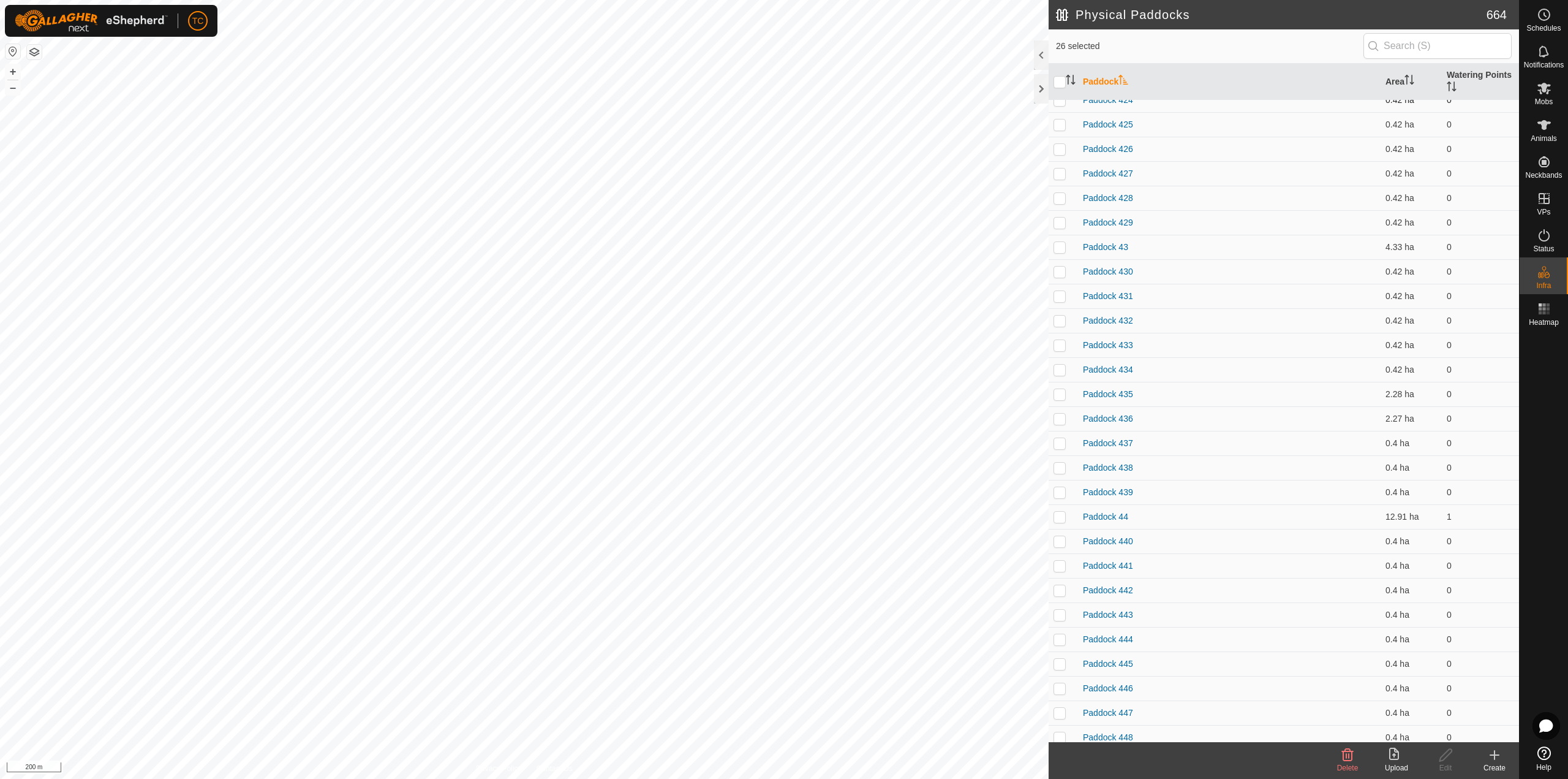
scroll to position [613, 0]
click at [1061, 140] on p-checkbox at bounding box center [1059, 136] width 12 height 10
click at [1061, 160] on p-checkbox at bounding box center [1059, 161] width 12 height 10
click at [1058, 185] on p-checkbox at bounding box center [1059, 186] width 12 height 10
click at [1060, 209] on p-checkbox at bounding box center [1059, 210] width 12 height 10
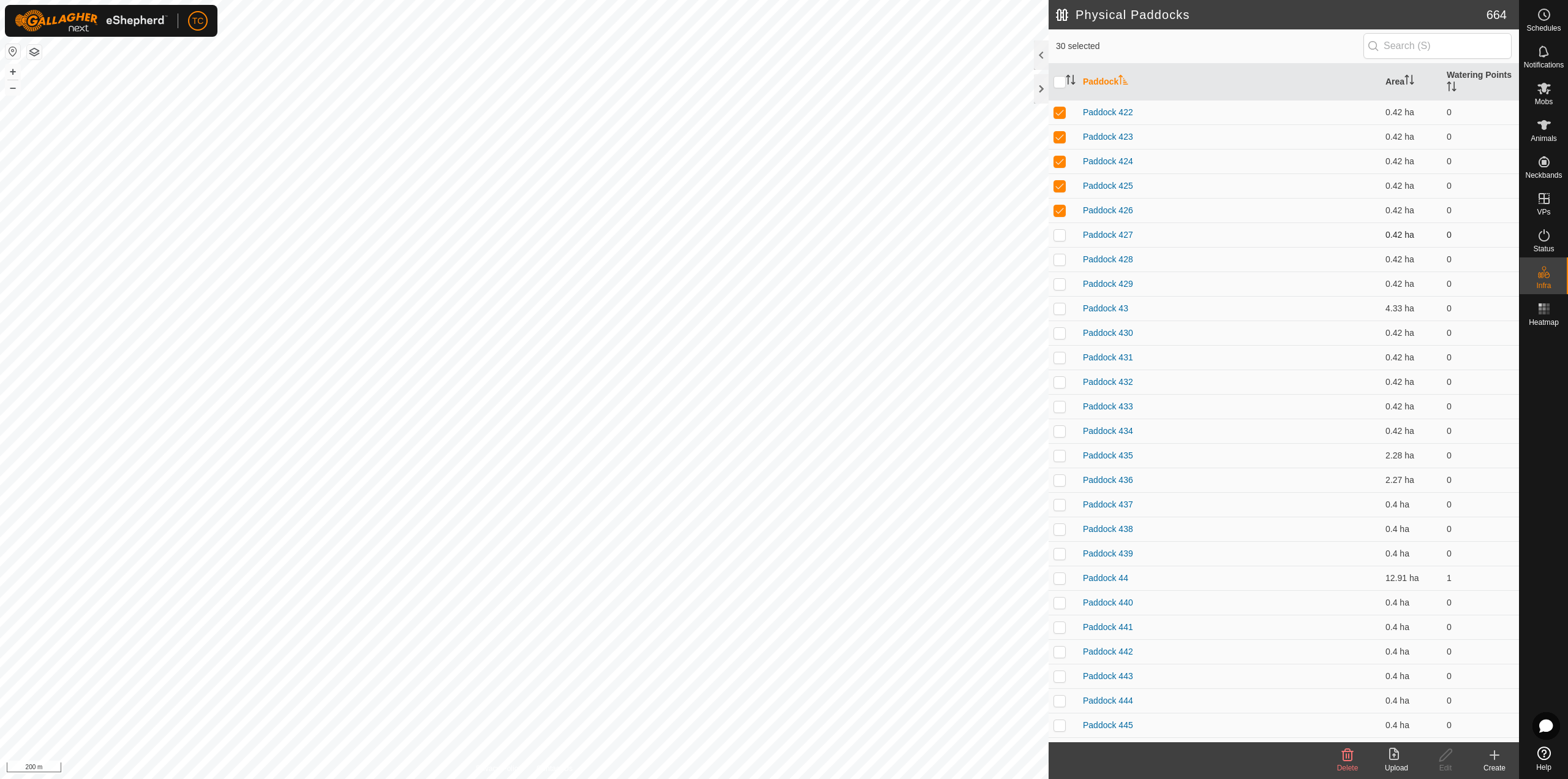
click at [1060, 239] on p-checkbox at bounding box center [1059, 234] width 12 height 10
click at [1061, 259] on p-checkbox at bounding box center [1059, 259] width 12 height 10
click at [1062, 286] on p-checkbox at bounding box center [1059, 283] width 12 height 10
click at [1060, 310] on p-checkbox at bounding box center [1059, 308] width 12 height 10
click at [1058, 330] on p-checkbox at bounding box center [1059, 332] width 12 height 10
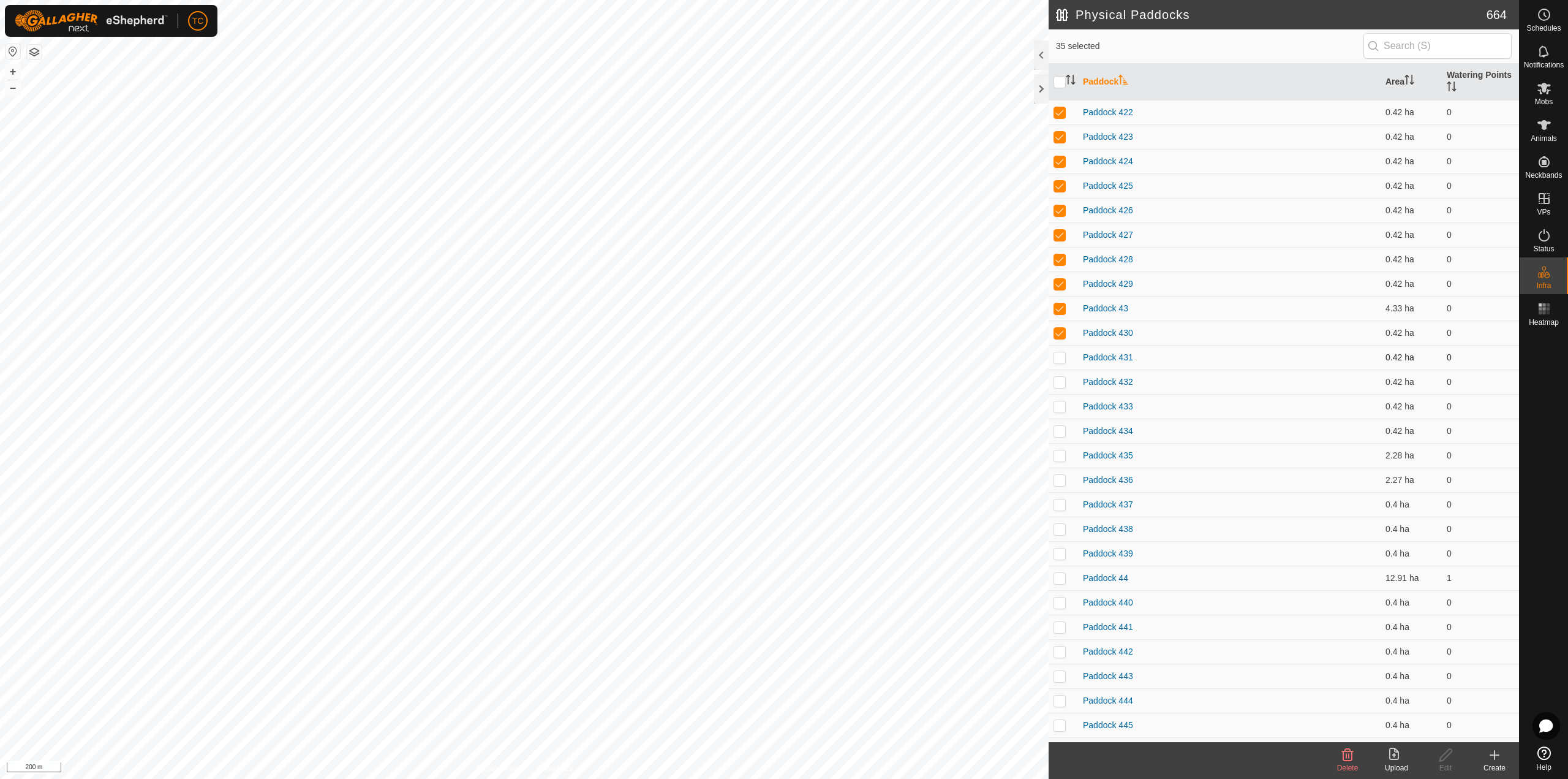
click at [1057, 363] on td at bounding box center [1063, 357] width 29 height 25
click at [1060, 378] on p-checkbox at bounding box center [1059, 381] width 12 height 10
click at [1061, 404] on p-checkbox at bounding box center [1059, 406] width 12 height 10
click at [1059, 432] on p-checkbox at bounding box center [1059, 431] width 12 height 10
click at [1058, 457] on p-checkbox at bounding box center [1059, 455] width 12 height 10
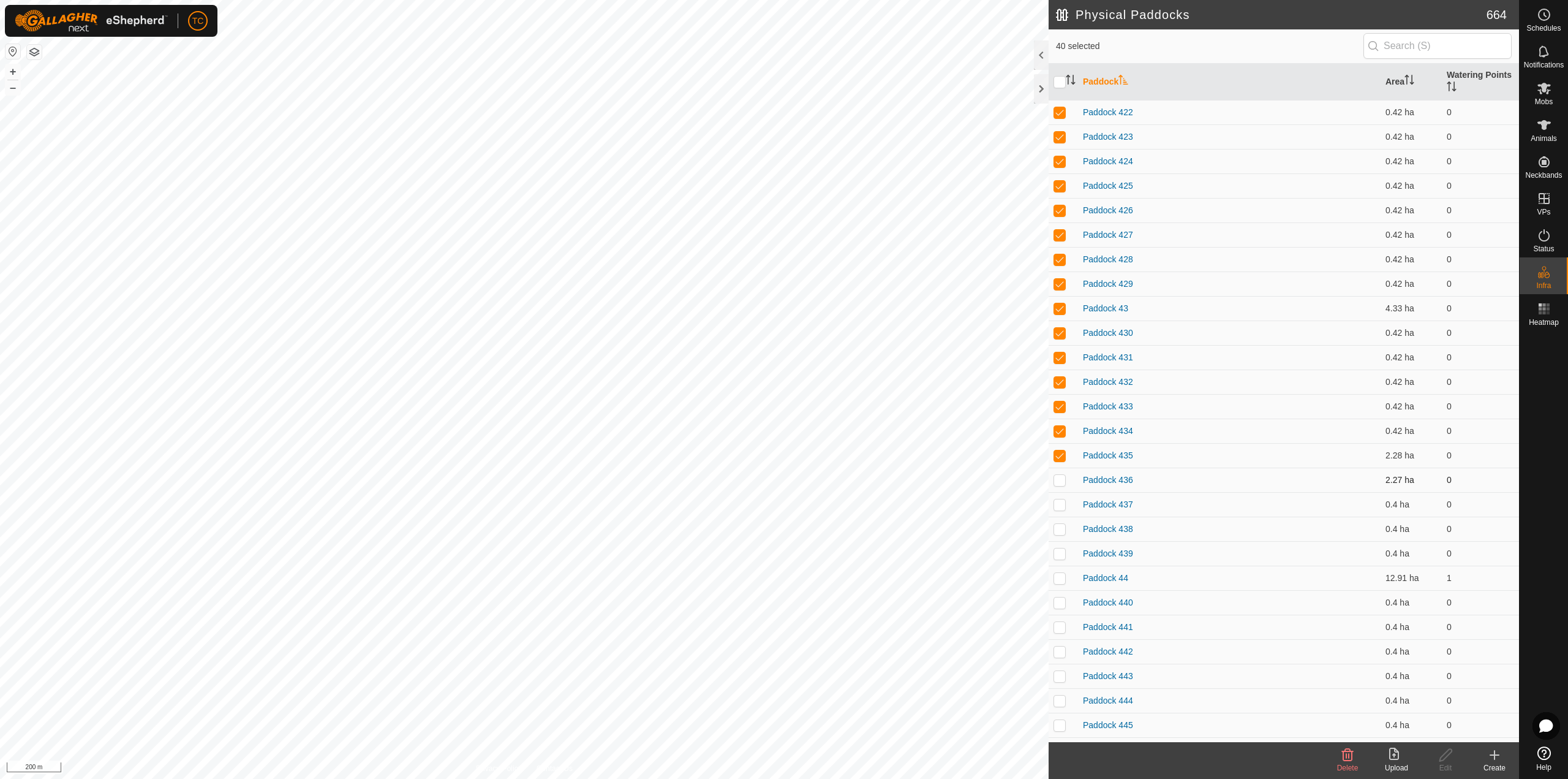
click at [1058, 480] on p-checkbox at bounding box center [1059, 480] width 12 height 10
click at [1058, 503] on p-checkbox at bounding box center [1059, 504] width 12 height 10
click at [1060, 529] on p-checkbox at bounding box center [1059, 528] width 12 height 10
click at [1061, 560] on td at bounding box center [1063, 553] width 29 height 25
click at [1052, 582] on td at bounding box center [1063, 578] width 29 height 25
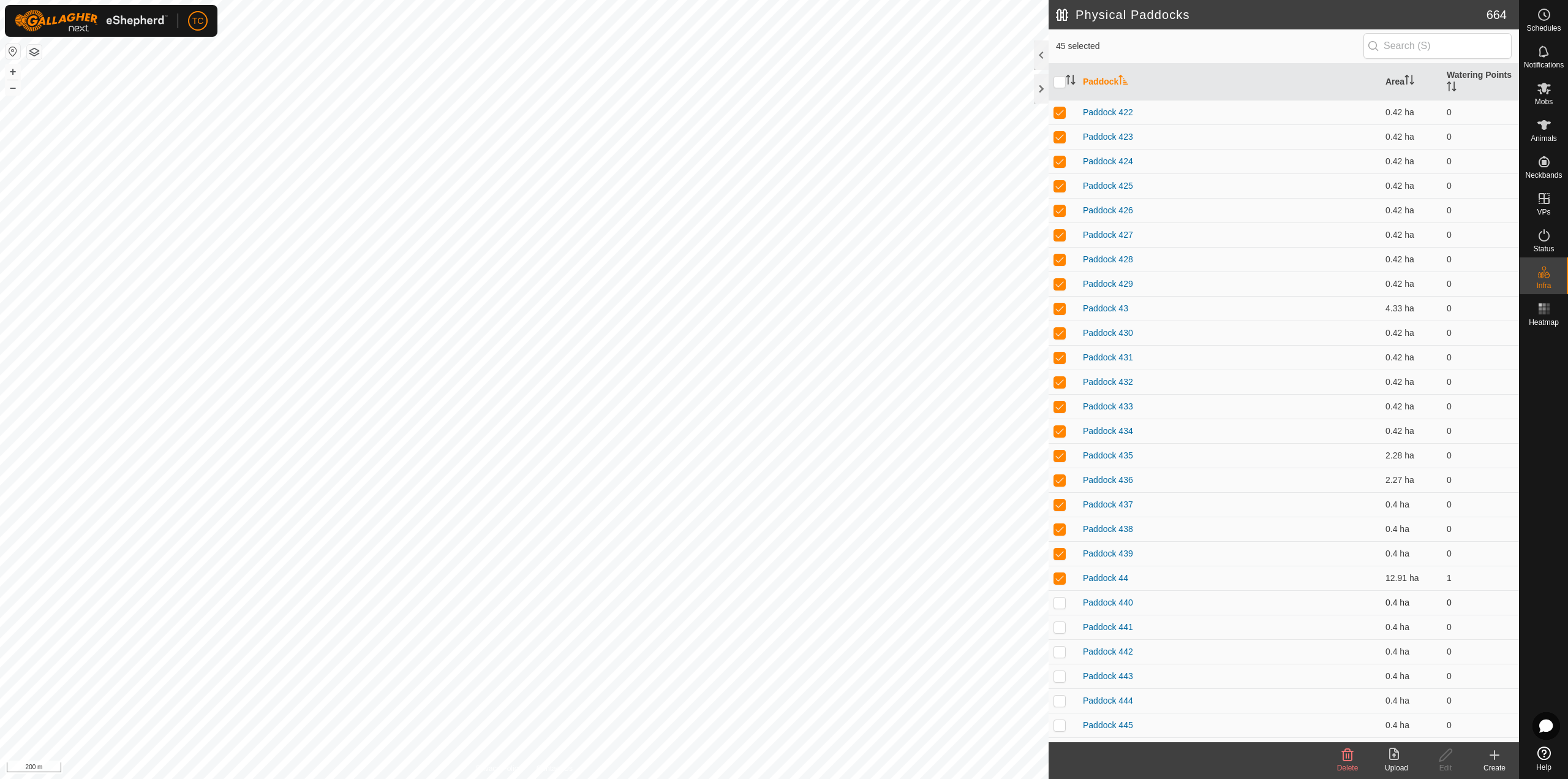
click at [1058, 600] on p-checkbox at bounding box center [1059, 602] width 12 height 10
click at [1058, 631] on p-checkbox at bounding box center [1059, 626] width 12 height 10
click at [1058, 653] on p-checkbox at bounding box center [1059, 651] width 12 height 10
click at [1059, 669] on td at bounding box center [1063, 676] width 29 height 25
click at [1060, 696] on p-checkbox at bounding box center [1059, 700] width 12 height 10
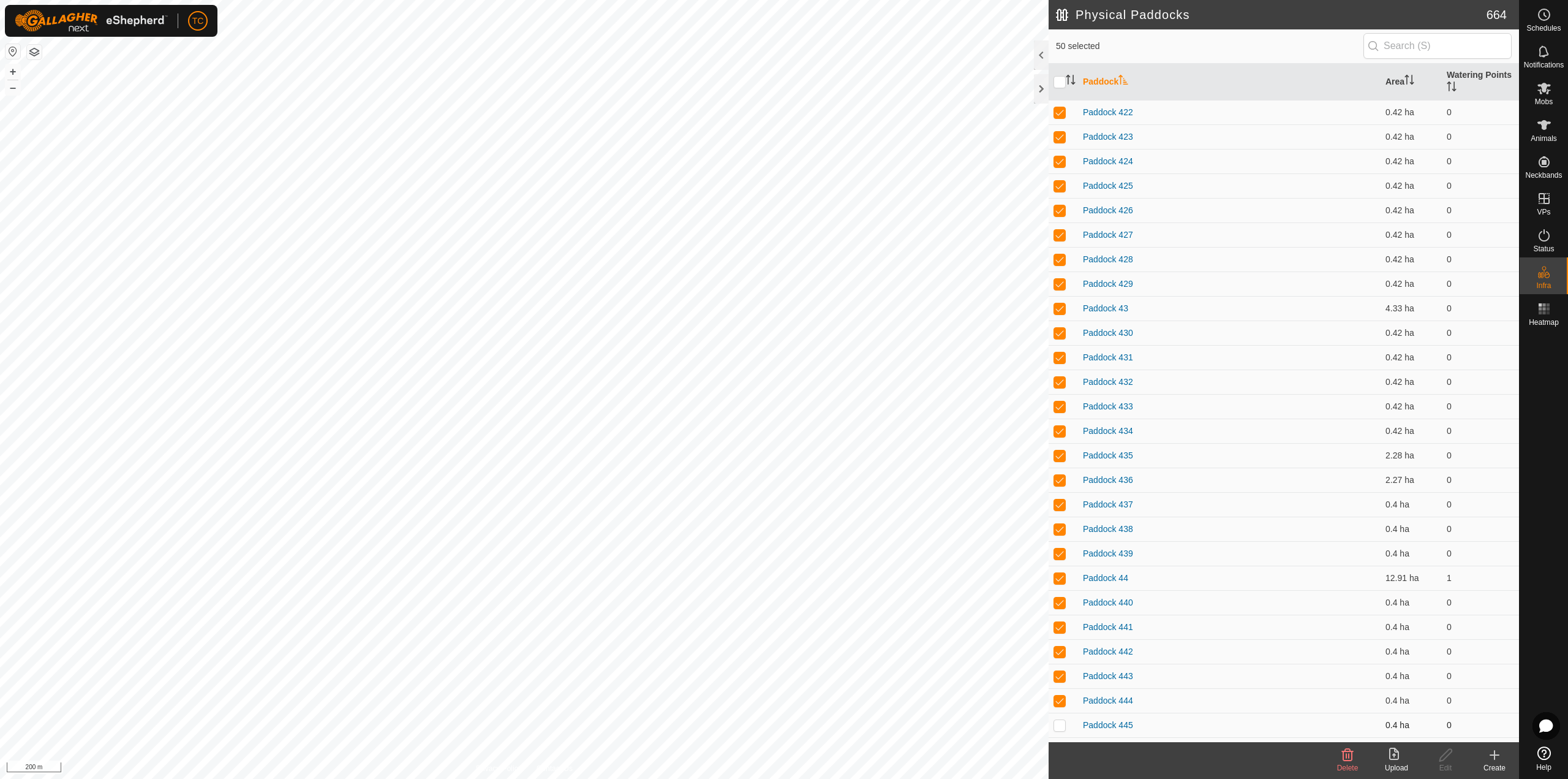
click at [1060, 721] on p-checkbox at bounding box center [1059, 725] width 12 height 10
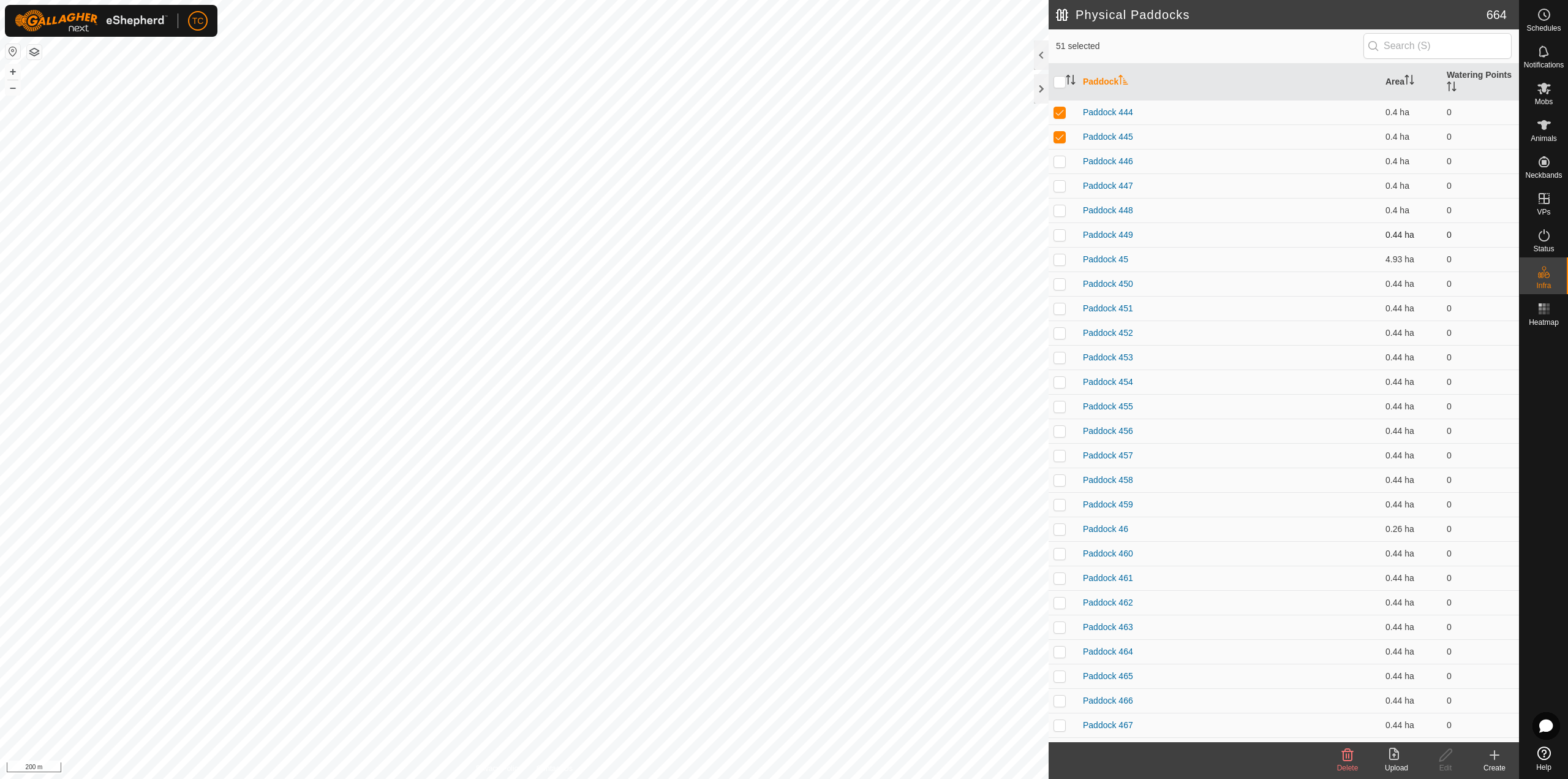
scroll to position [1226, 0]
click at [1060, 140] on p-checkbox at bounding box center [1059, 136] width 12 height 10
click at [1058, 165] on p-checkbox at bounding box center [1059, 161] width 12 height 10
click at [1060, 185] on p-checkbox at bounding box center [1059, 186] width 12 height 10
click at [1060, 212] on p-checkbox at bounding box center [1059, 210] width 12 height 10
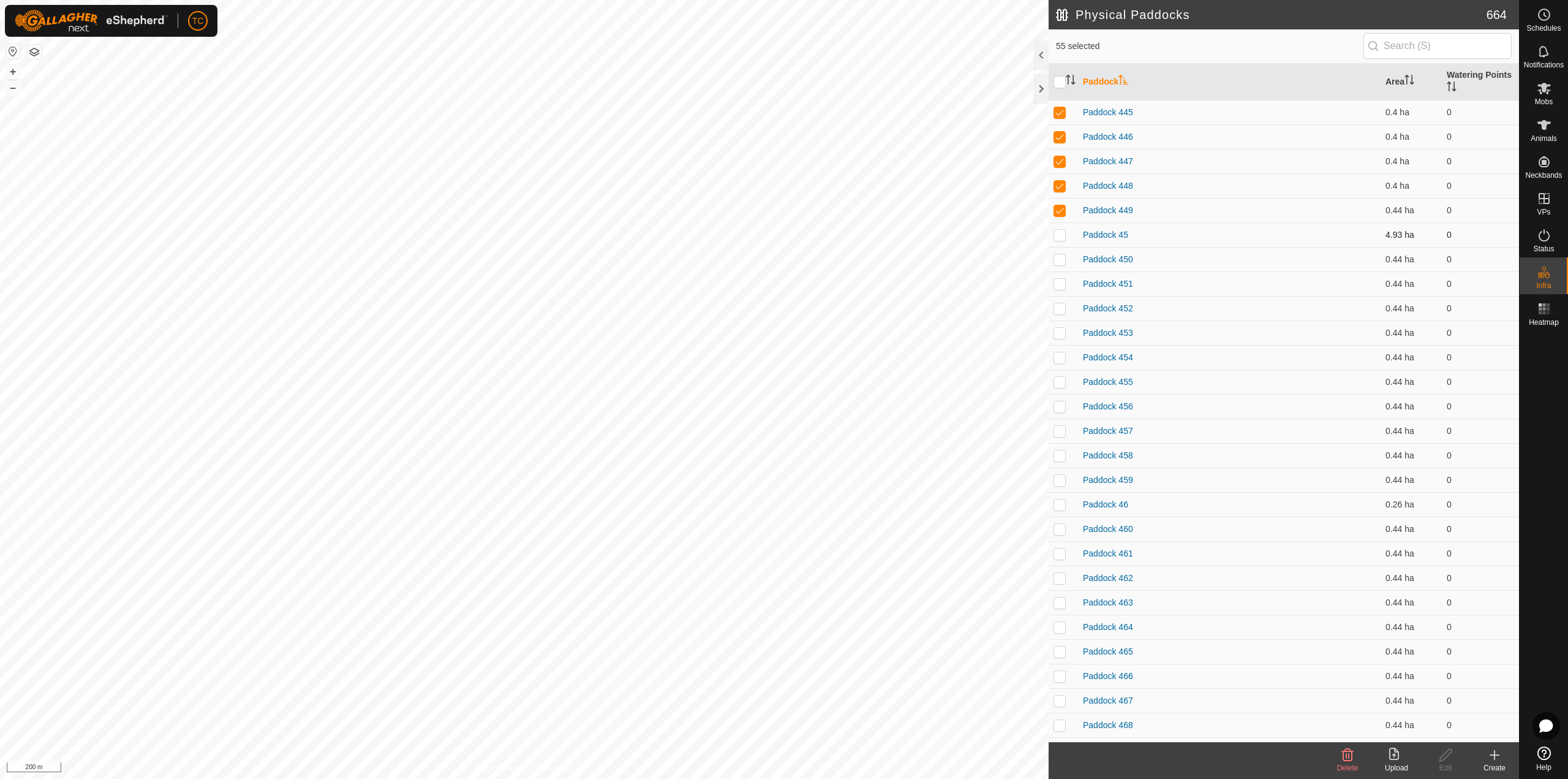
click at [1061, 231] on p-checkbox at bounding box center [1059, 234] width 12 height 10
click at [1063, 264] on td at bounding box center [1063, 259] width 29 height 25
click at [1062, 285] on p-checkbox at bounding box center [1059, 283] width 12 height 10
click at [1061, 303] on p-checkbox at bounding box center [1059, 308] width 12 height 10
click at [1060, 335] on p-checkbox at bounding box center [1059, 332] width 12 height 10
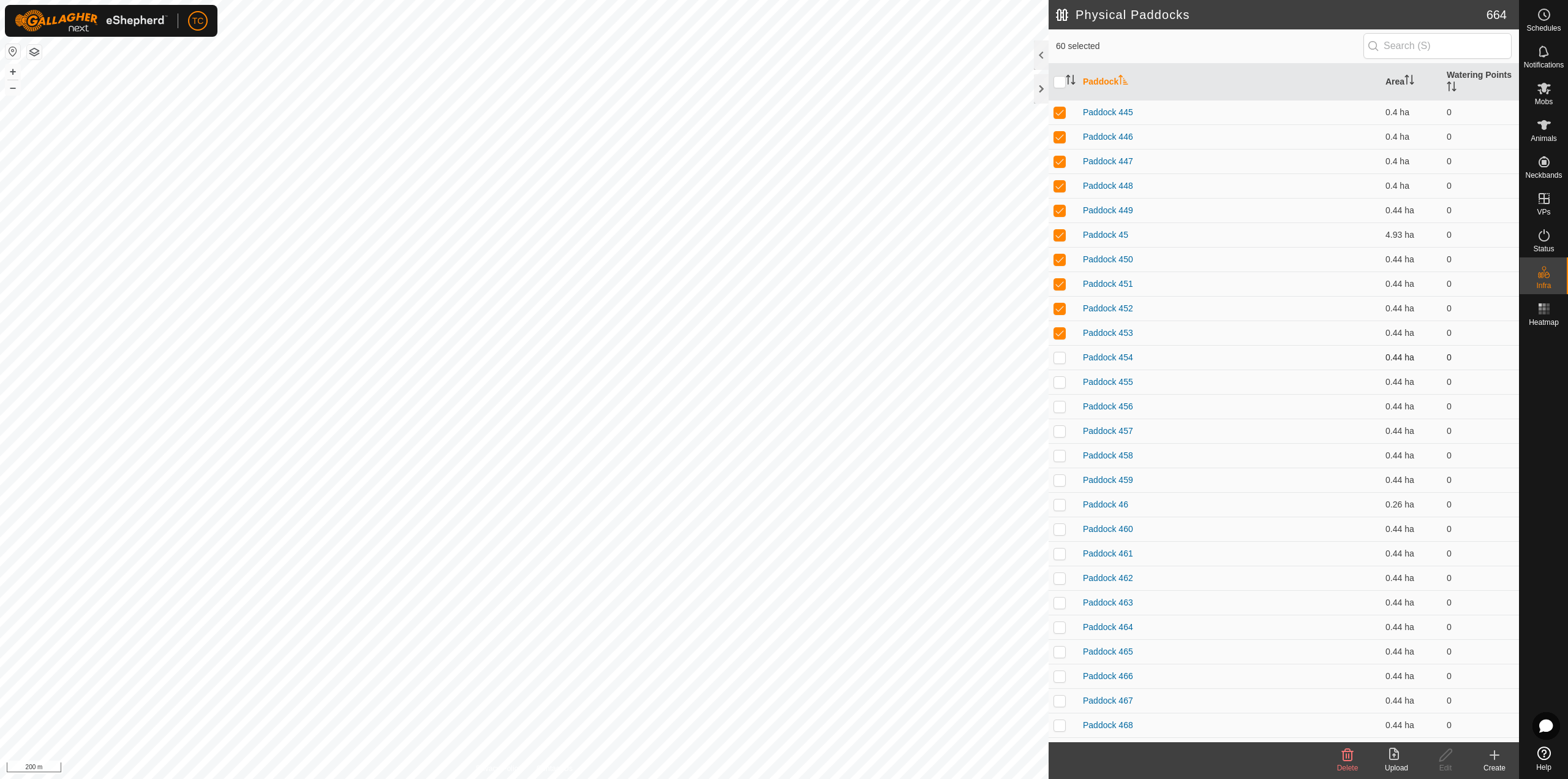
click at [1064, 352] on p-checkbox at bounding box center [1059, 357] width 12 height 10
click at [1062, 382] on p-checkbox at bounding box center [1059, 381] width 12 height 10
click at [1060, 405] on p-checkbox at bounding box center [1059, 406] width 12 height 10
click at [1061, 440] on td at bounding box center [1063, 431] width 29 height 25
click at [1061, 454] on p-checkbox at bounding box center [1059, 455] width 12 height 10
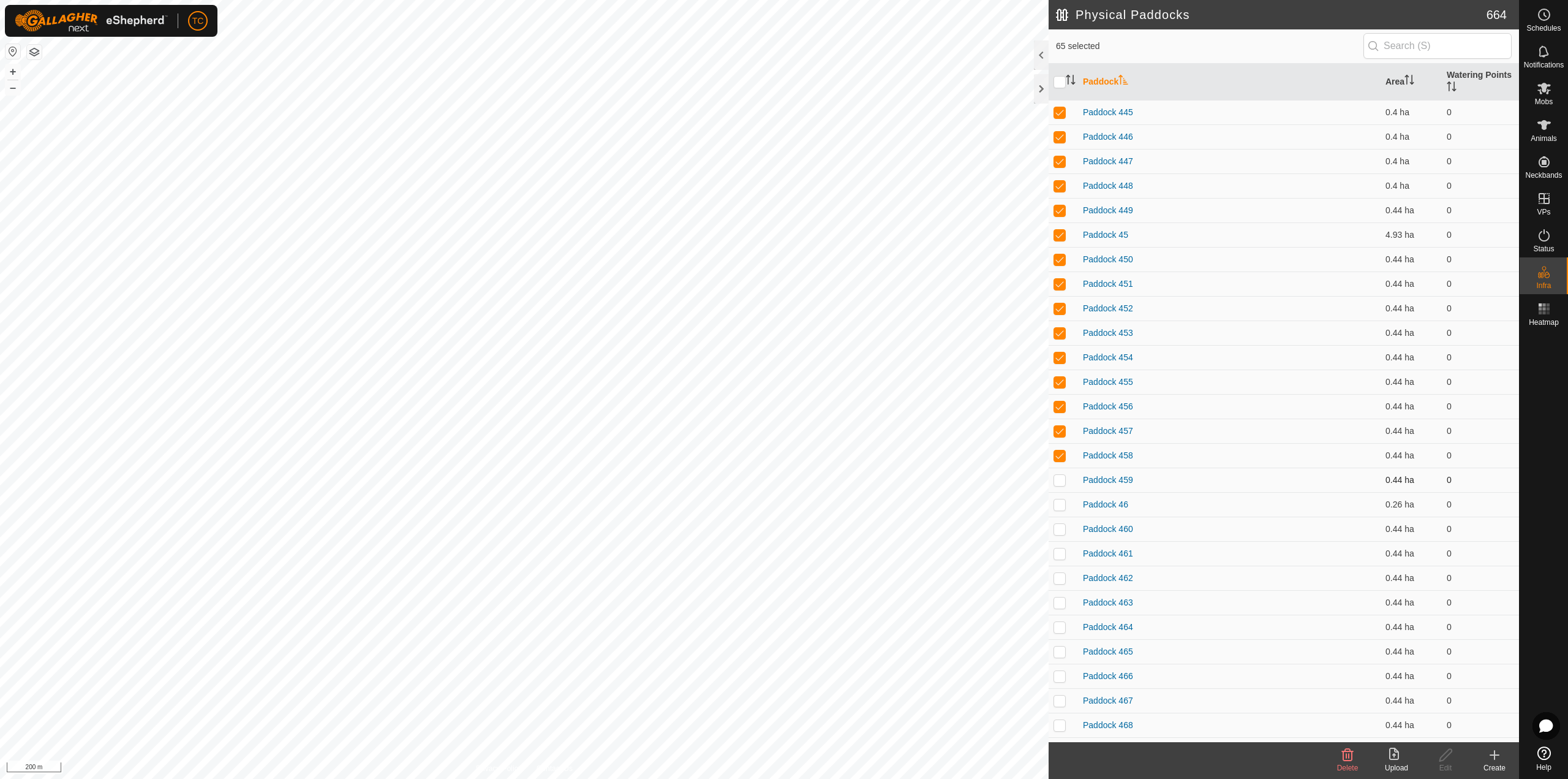
click at [1057, 490] on td at bounding box center [1063, 480] width 29 height 25
click at [1060, 507] on p-checkbox at bounding box center [1059, 504] width 12 height 10
click at [1061, 529] on p-checkbox at bounding box center [1059, 528] width 12 height 10
click at [1058, 552] on p-checkbox at bounding box center [1059, 553] width 12 height 10
click at [1055, 581] on p-checkbox at bounding box center [1059, 577] width 12 height 10
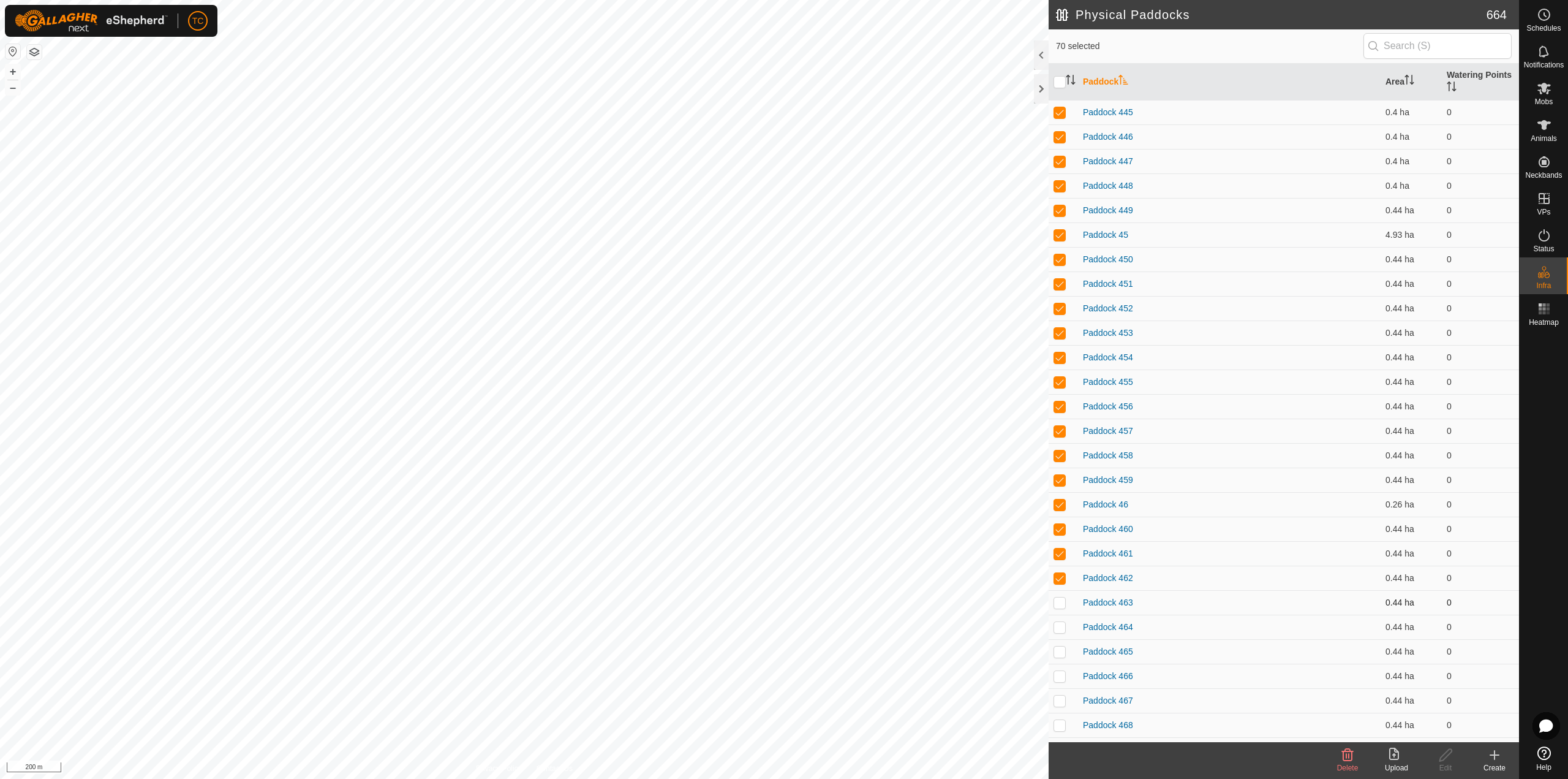
drag, startPoint x: 1057, startPoint y: 603, endPoint x: 1060, endPoint y: 617, distance: 14.3
click at [1057, 603] on p-checkbox at bounding box center [1059, 602] width 12 height 10
click at [1061, 629] on p-checkbox at bounding box center [1059, 626] width 12 height 10
click at [1060, 649] on p-checkbox at bounding box center [1059, 651] width 12 height 10
click at [1059, 673] on p-checkbox at bounding box center [1059, 676] width 12 height 10
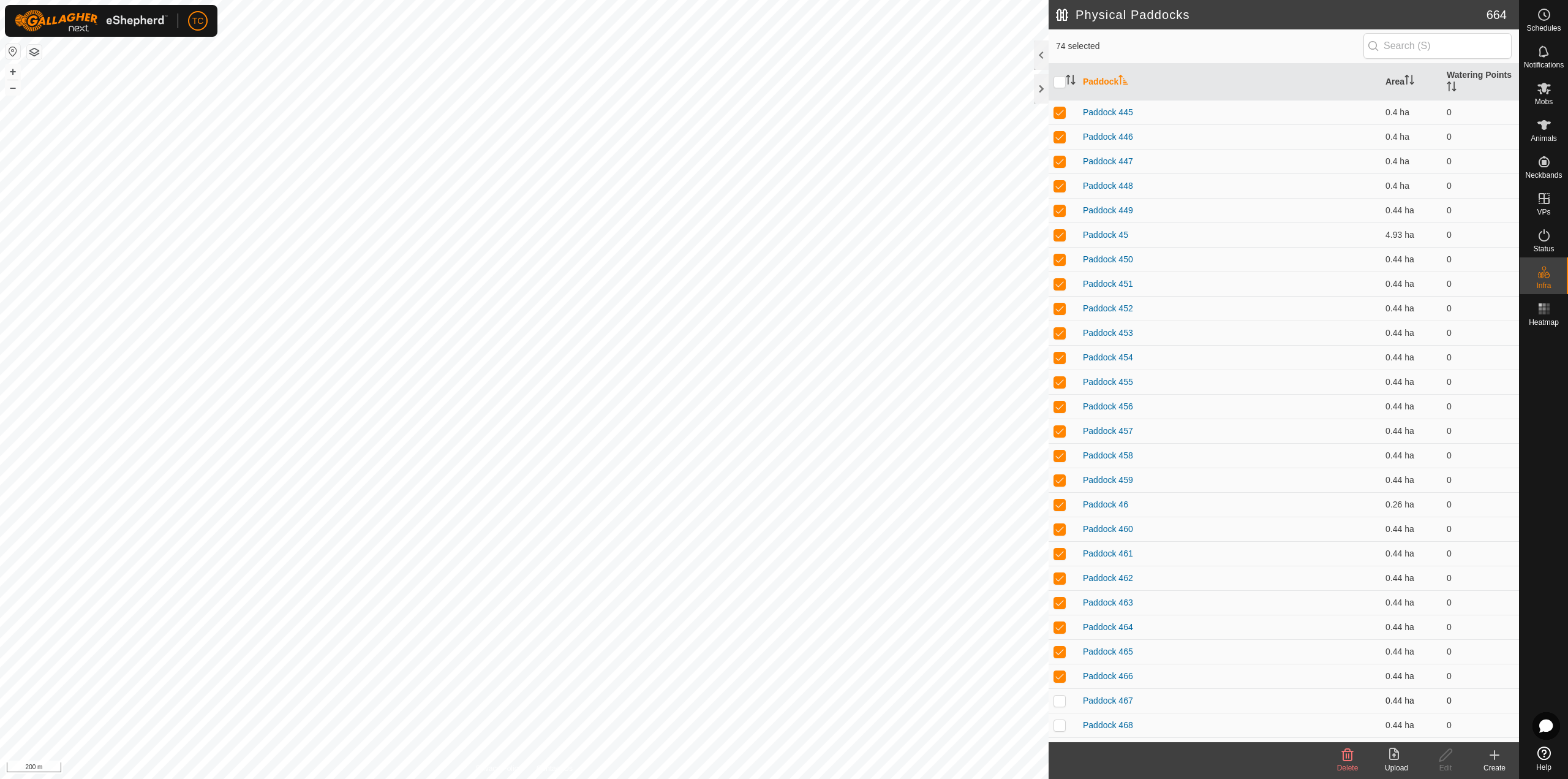
click at [1057, 696] on p-checkbox at bounding box center [1059, 700] width 12 height 10
click at [1055, 725] on p-checkbox at bounding box center [1059, 725] width 12 height 10
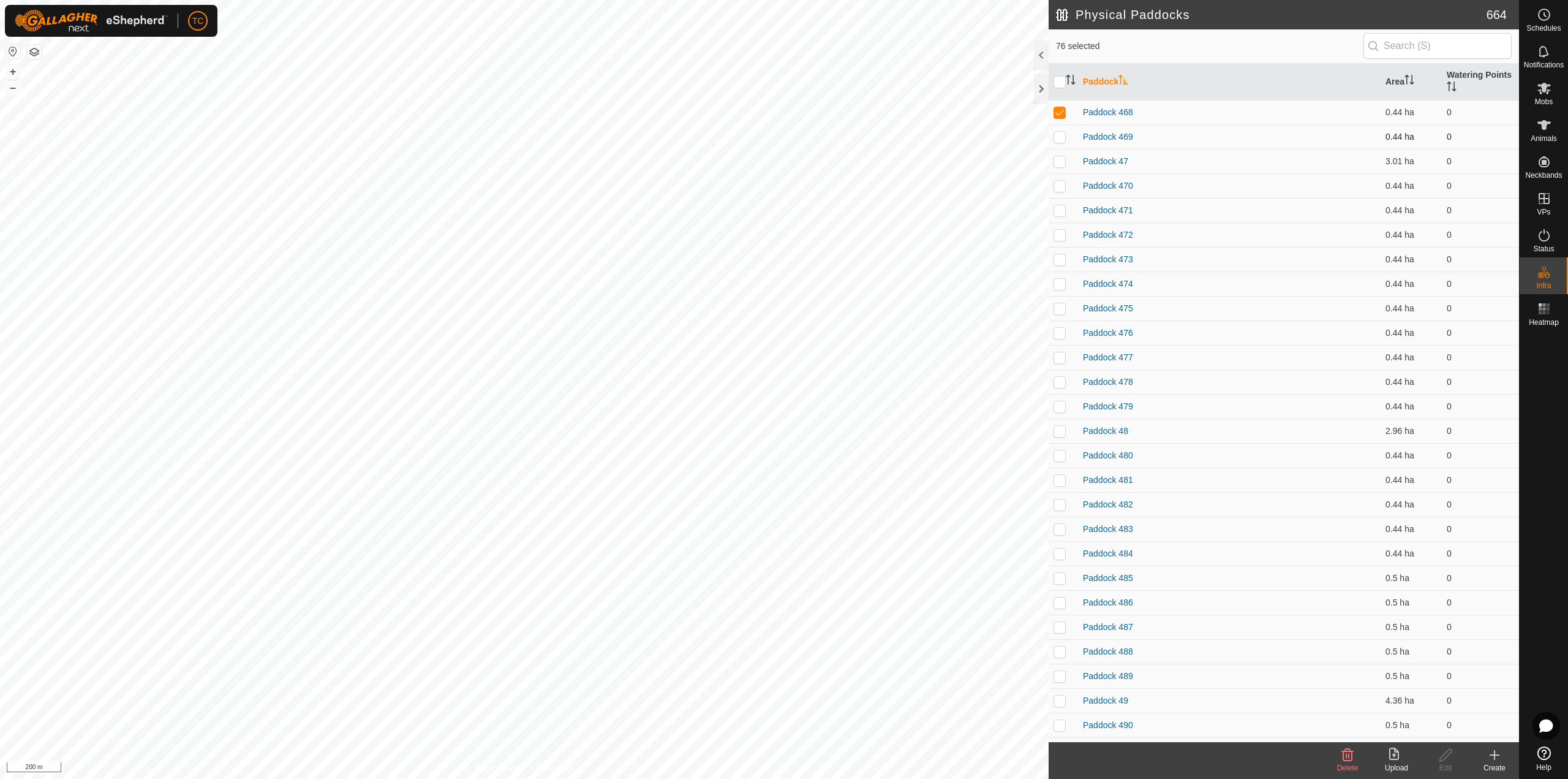
click at [1062, 137] on p-checkbox at bounding box center [1059, 136] width 12 height 10
click at [1060, 156] on p-tablecheckbox at bounding box center [1059, 161] width 12 height 10
click at [1058, 185] on p-checkbox at bounding box center [1059, 186] width 12 height 10
click at [1059, 211] on p-checkbox at bounding box center [1059, 210] width 12 height 10
click at [1060, 238] on p-checkbox at bounding box center [1059, 234] width 12 height 10
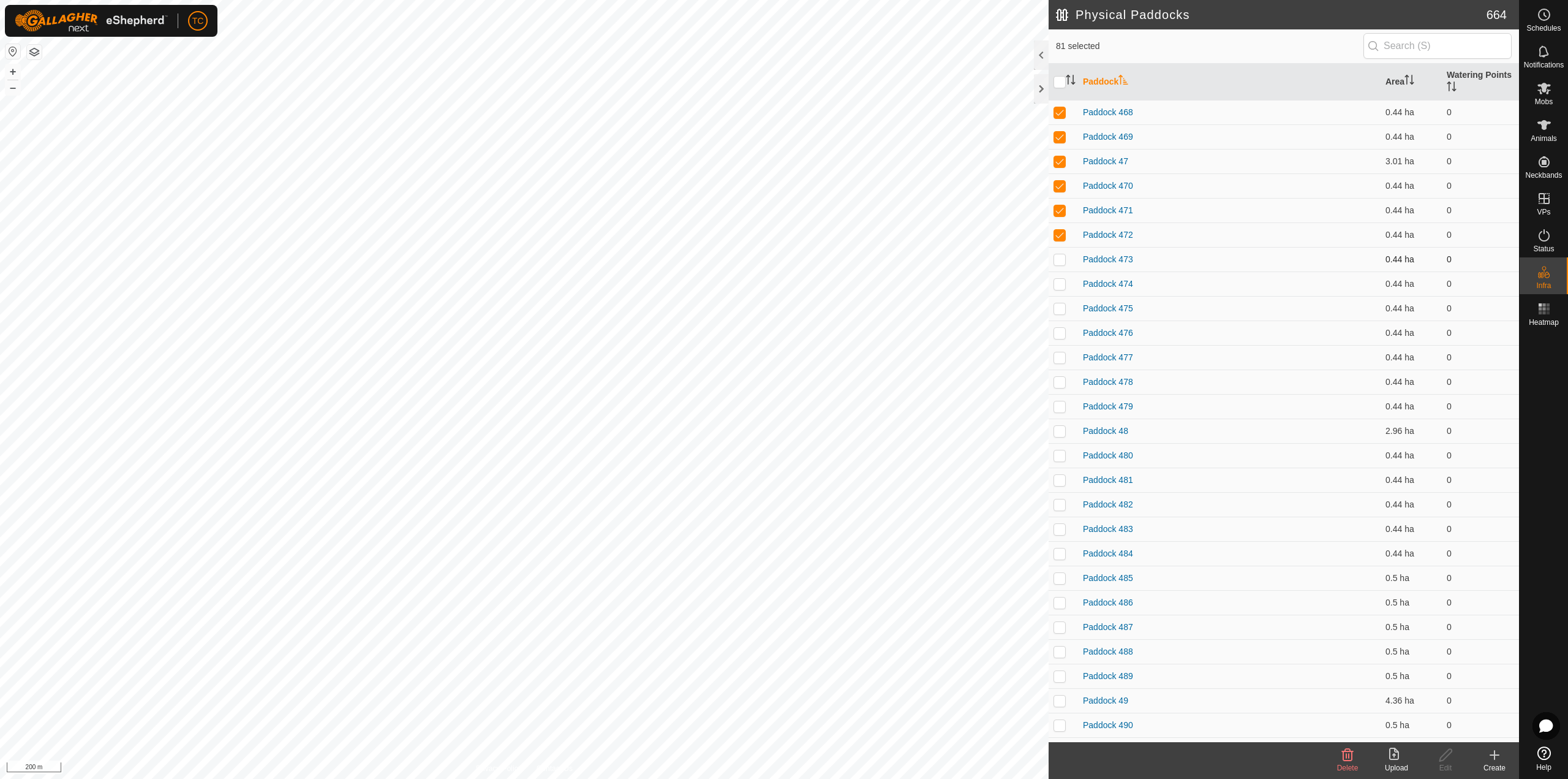
click at [1059, 260] on p-checkbox at bounding box center [1059, 259] width 12 height 10
click at [1059, 285] on p-checkbox at bounding box center [1059, 283] width 12 height 10
click at [1061, 314] on td at bounding box center [1063, 308] width 29 height 25
click at [1061, 335] on p-checkbox at bounding box center [1059, 332] width 12 height 10
click at [1062, 363] on td at bounding box center [1063, 357] width 29 height 25
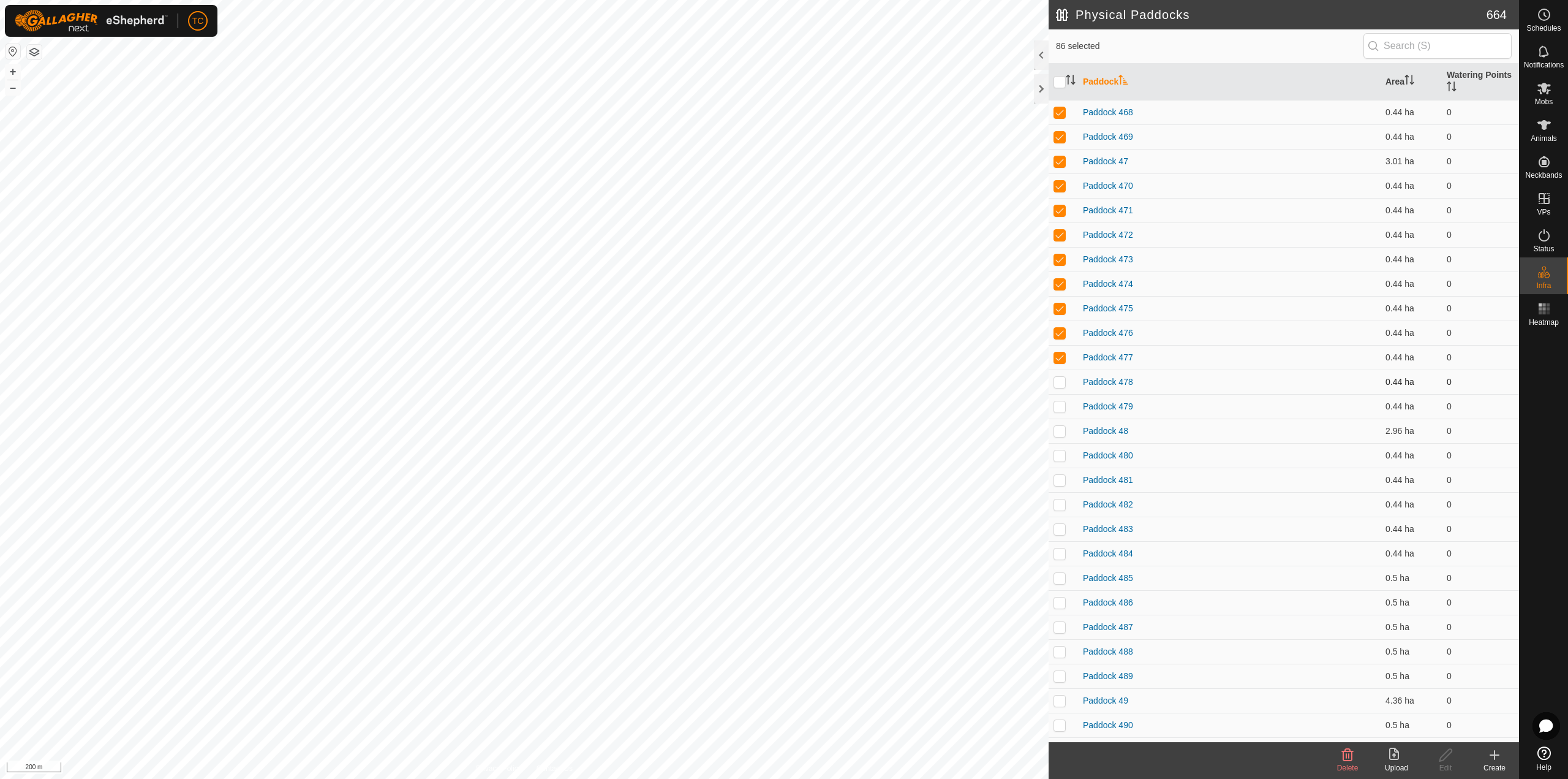
click at [1060, 378] on p-checkbox at bounding box center [1059, 381] width 12 height 10
click at [1057, 412] on td at bounding box center [1063, 407] width 29 height 25
click at [1058, 432] on p-checkbox at bounding box center [1059, 431] width 12 height 10
click at [1054, 456] on p-checkbox at bounding box center [1059, 455] width 12 height 10
click at [1055, 484] on p-checkbox at bounding box center [1059, 480] width 12 height 10
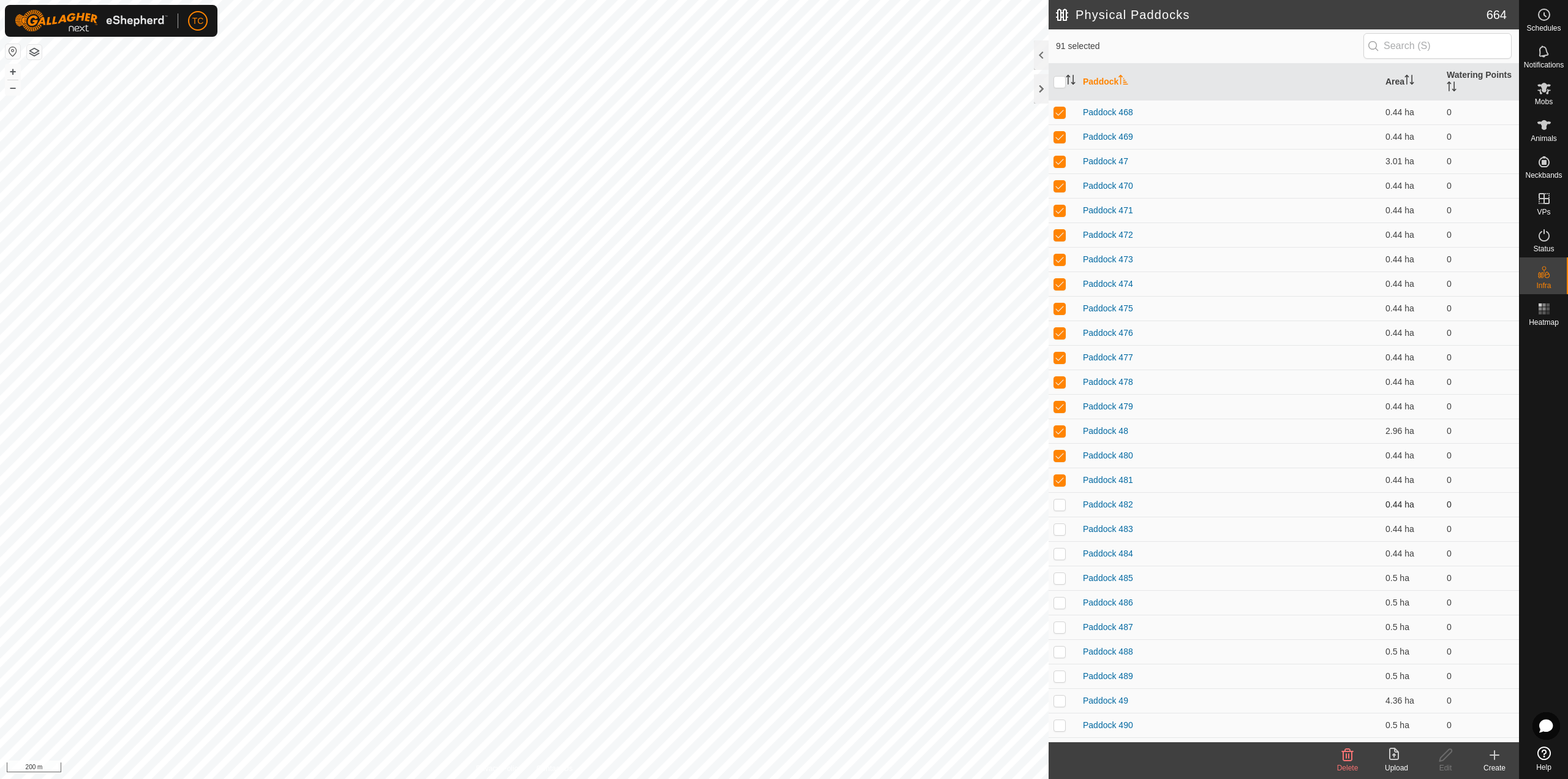
click at [1059, 512] on td at bounding box center [1063, 504] width 29 height 25
click at [1058, 531] on p-checkbox at bounding box center [1059, 528] width 12 height 10
click at [1060, 548] on p-tablecheckbox at bounding box center [1059, 553] width 12 height 10
click at [1060, 579] on p-checkbox at bounding box center [1059, 577] width 12 height 10
click at [1058, 603] on p-checkbox at bounding box center [1059, 602] width 12 height 10
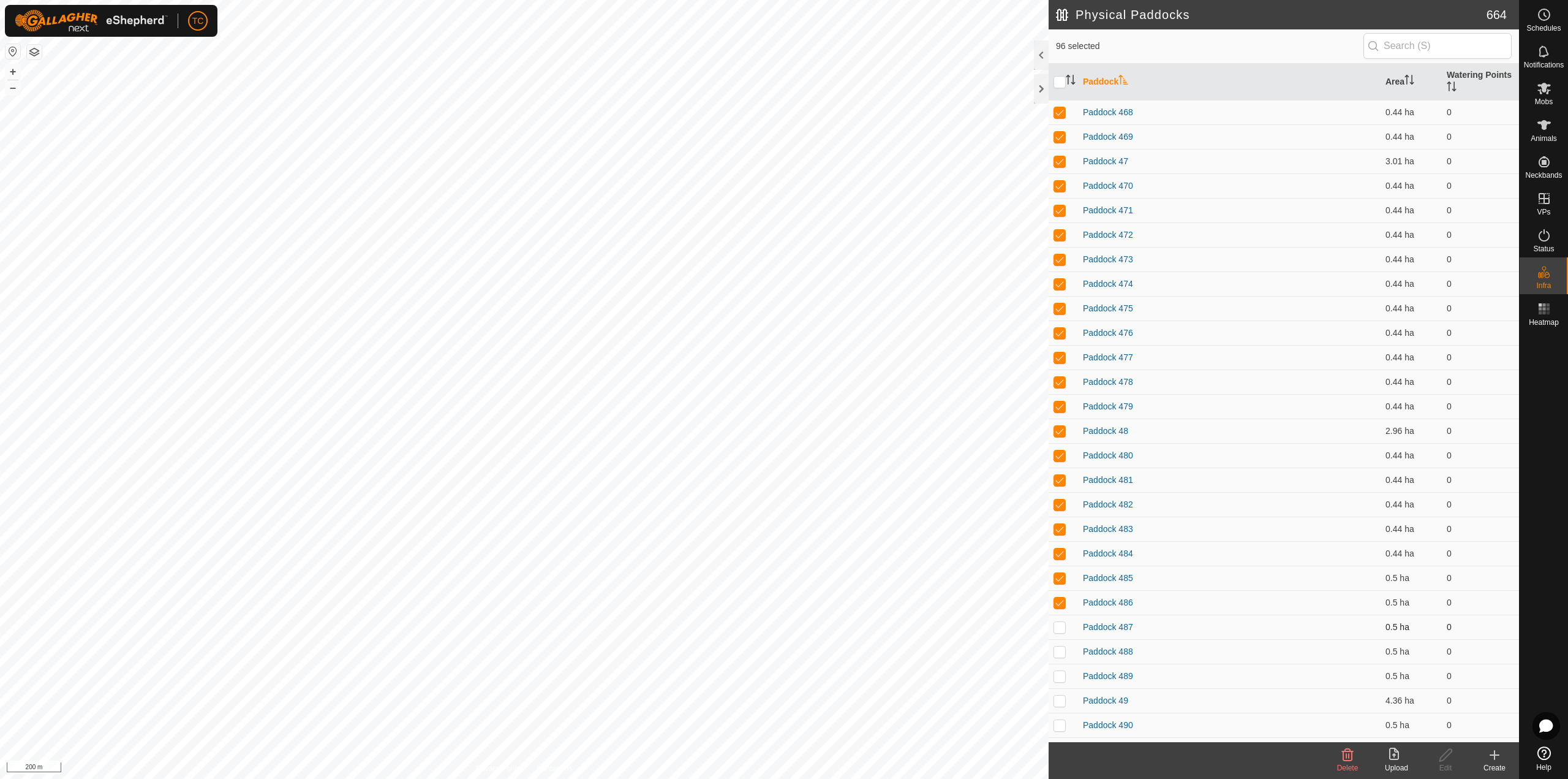
click at [1058, 623] on td at bounding box center [1063, 627] width 29 height 25
click at [1059, 648] on p-checkbox at bounding box center [1059, 651] width 12 height 10
click at [1058, 669] on td at bounding box center [1063, 676] width 29 height 25
click at [1056, 698] on p-checkbox at bounding box center [1059, 700] width 12 height 10
click at [1057, 723] on p-checkbox at bounding box center [1059, 725] width 12 height 10
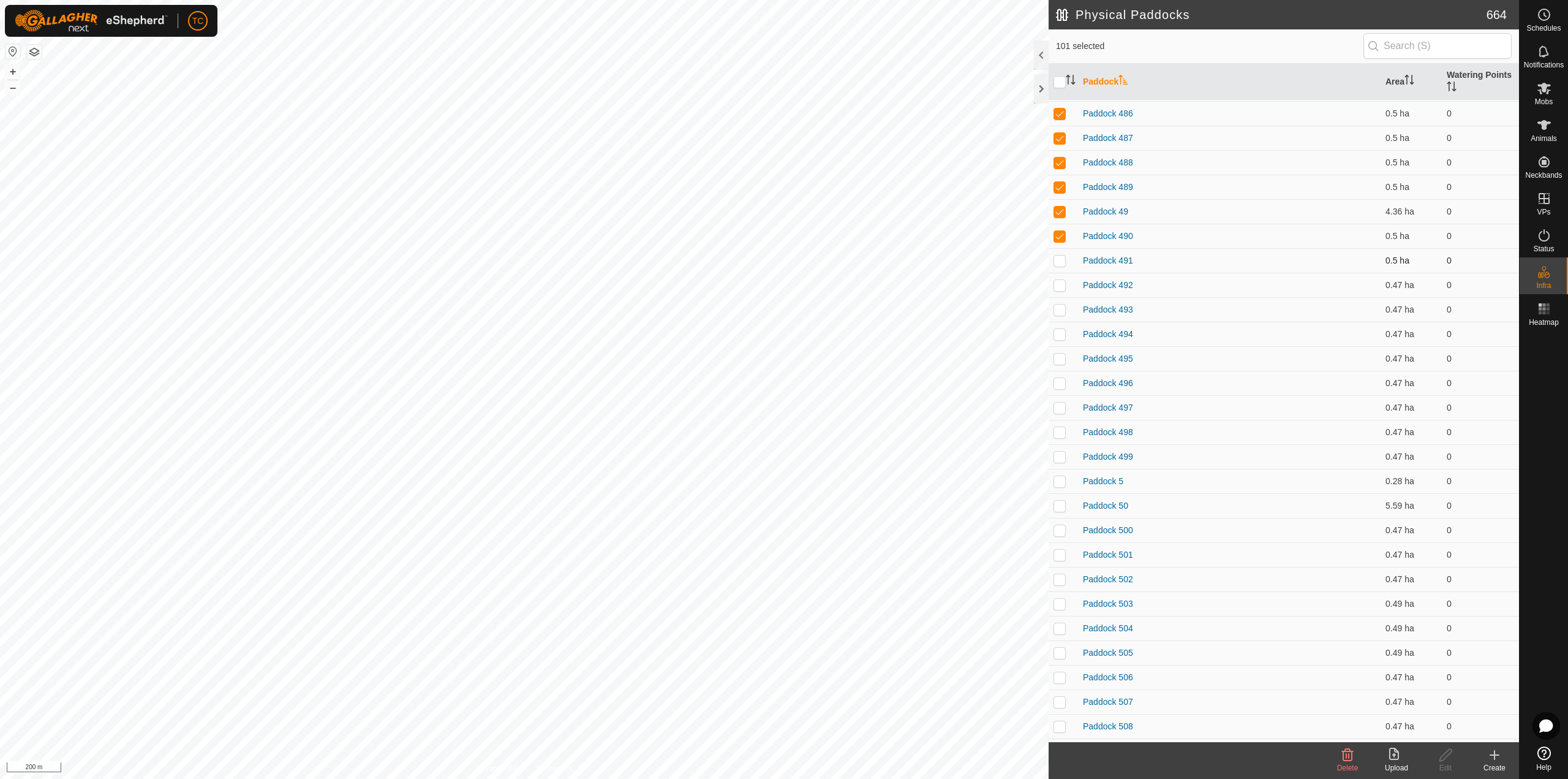
scroll to position [2329, 0]
click at [1063, 264] on td at bounding box center [1063, 259] width 29 height 25
click at [1058, 281] on p-checkbox at bounding box center [1059, 283] width 12 height 10
click at [1055, 309] on p-checkbox at bounding box center [1059, 308] width 12 height 10
click at [1058, 329] on p-checkbox at bounding box center [1059, 332] width 12 height 10
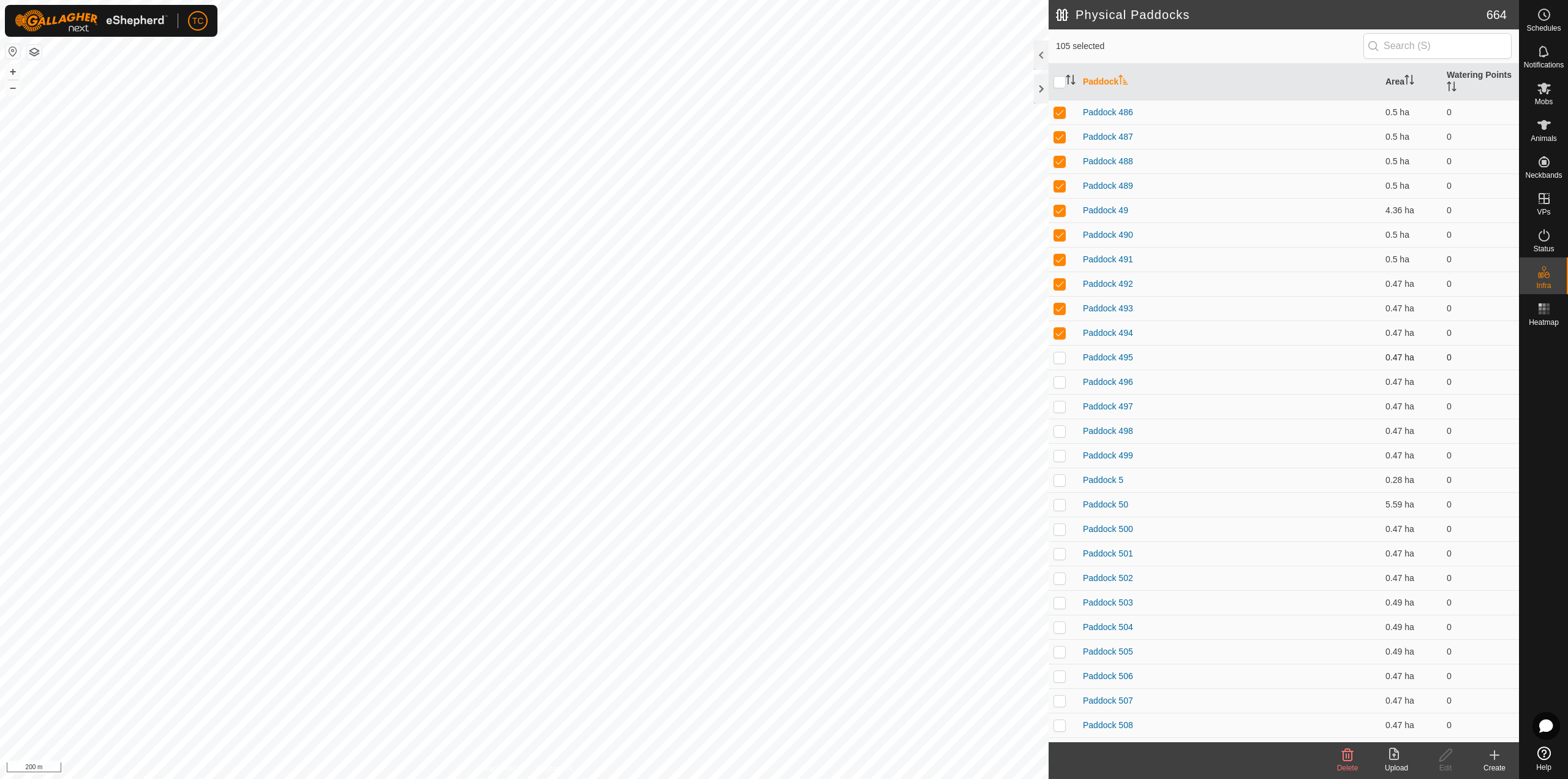
click at [1058, 356] on p-checkbox at bounding box center [1059, 357] width 12 height 10
click at [1058, 371] on td at bounding box center [1063, 382] width 29 height 25
click at [1060, 405] on p-checkbox at bounding box center [1059, 406] width 12 height 10
click at [1060, 423] on td at bounding box center [1063, 431] width 29 height 25
click at [1057, 454] on p-checkbox at bounding box center [1059, 455] width 12 height 10
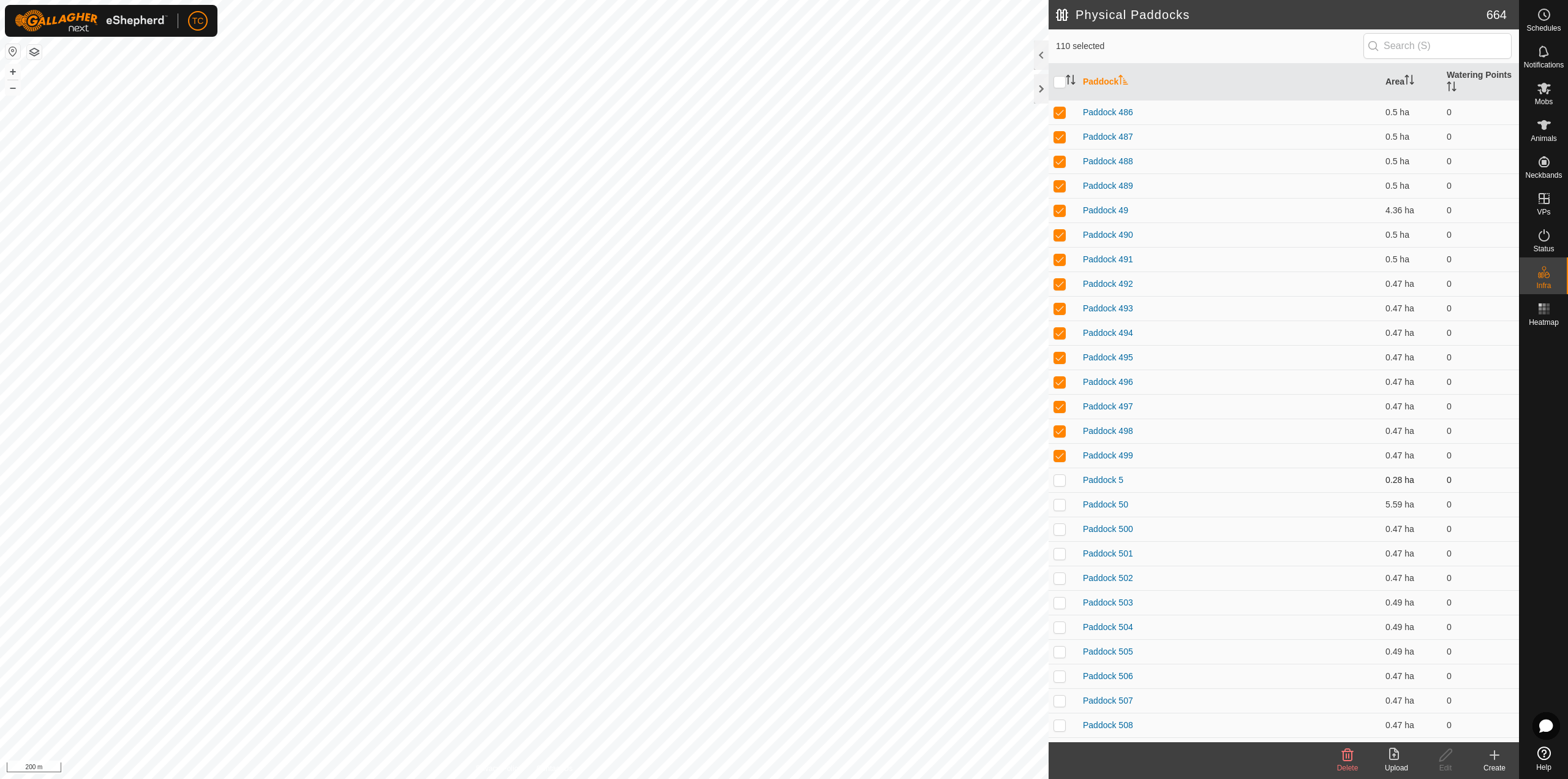
click at [1057, 475] on p-tablecheckbox at bounding box center [1059, 480] width 12 height 10
click at [1058, 504] on p-checkbox at bounding box center [1059, 504] width 12 height 10
click at [1343, 755] on icon at bounding box center [1348, 754] width 12 height 12
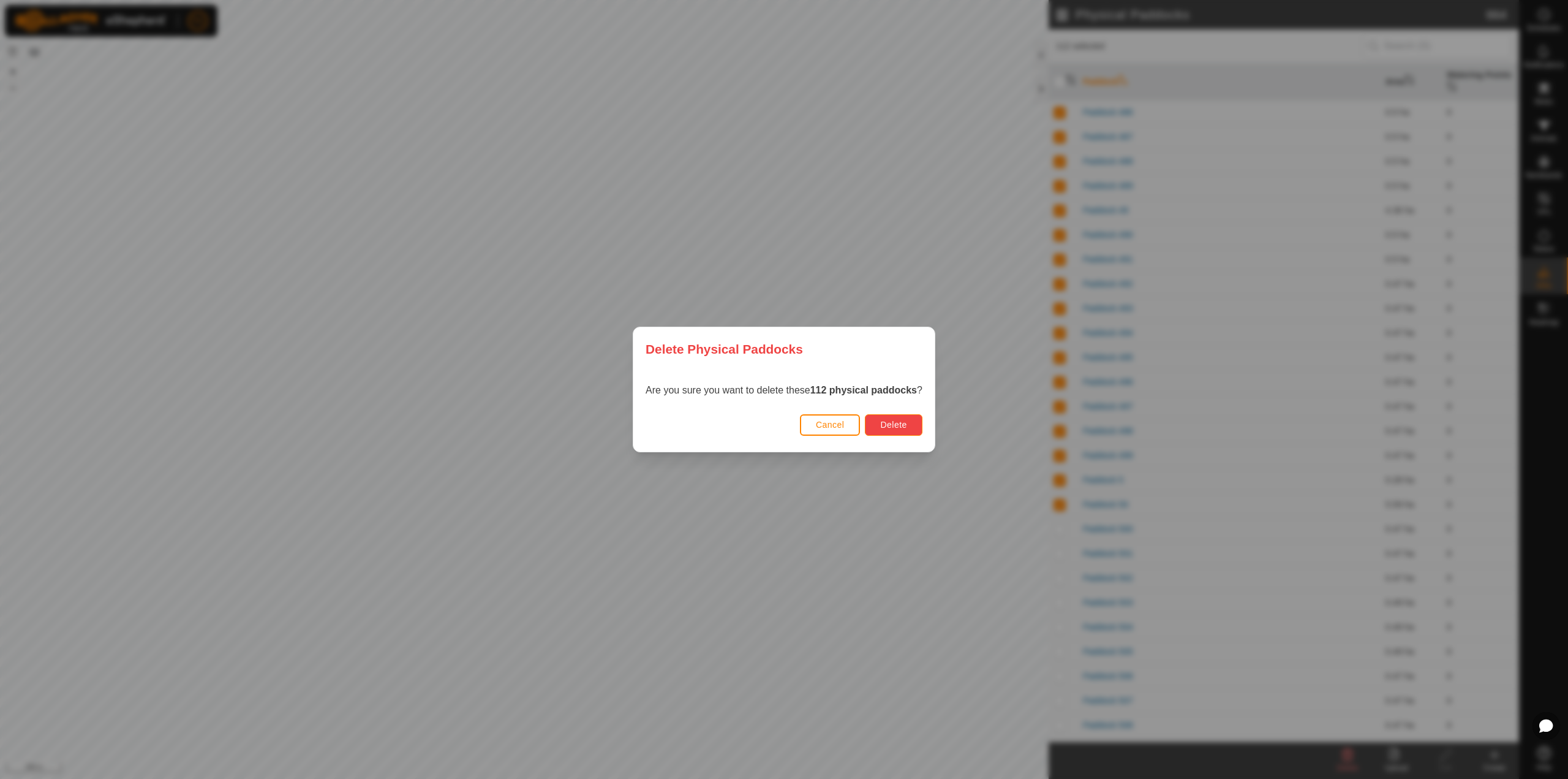
click at [911, 429] on button "Delete" at bounding box center [893, 425] width 57 height 21
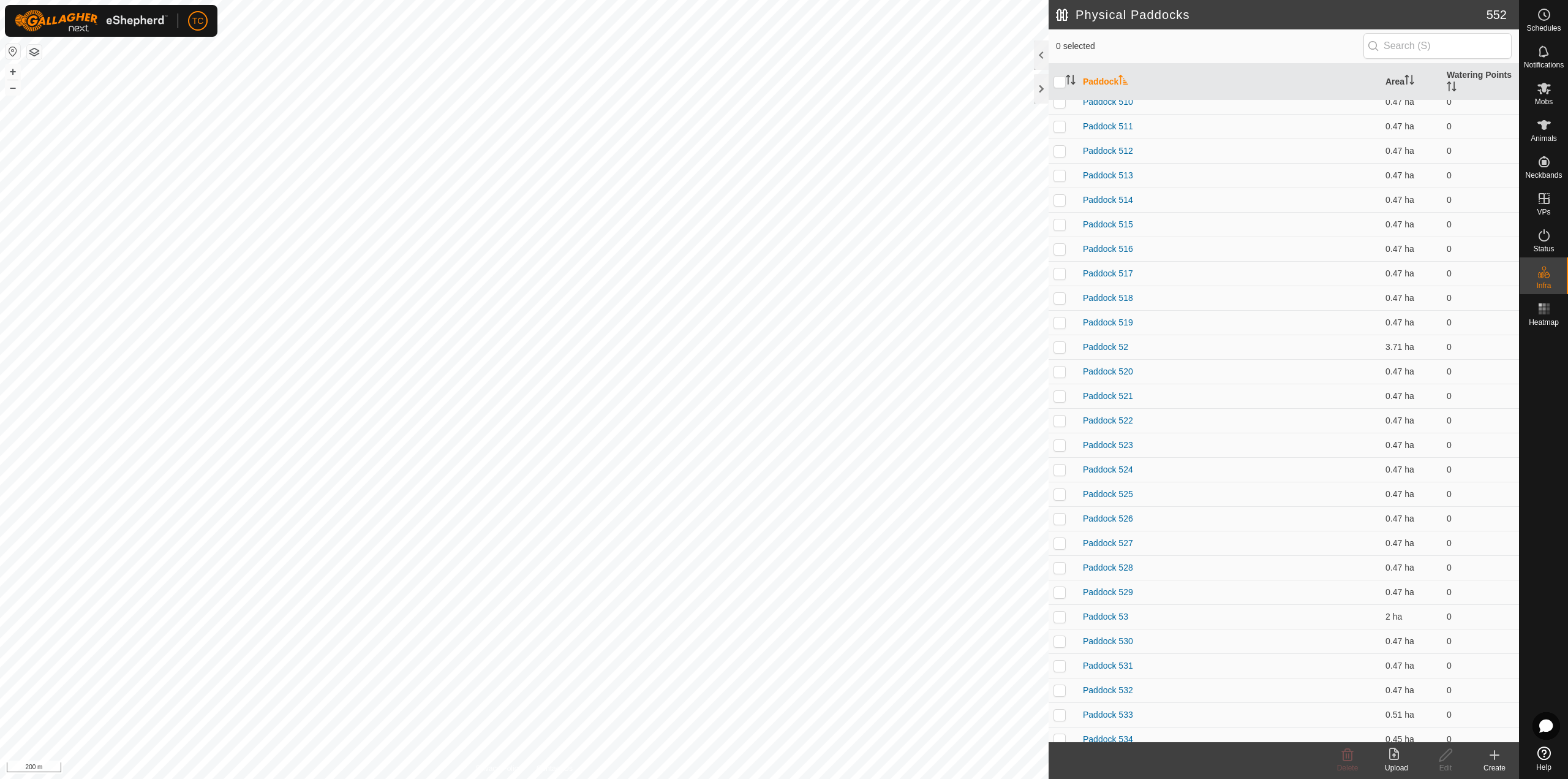
scroll to position [0, 0]
click at [1062, 115] on p-checkbox at bounding box center [1059, 112] width 12 height 10
click at [1062, 138] on p-checkbox at bounding box center [1059, 136] width 12 height 10
click at [1062, 159] on p-checkbox at bounding box center [1059, 161] width 12 height 10
click at [1060, 187] on p-checkbox at bounding box center [1059, 186] width 12 height 10
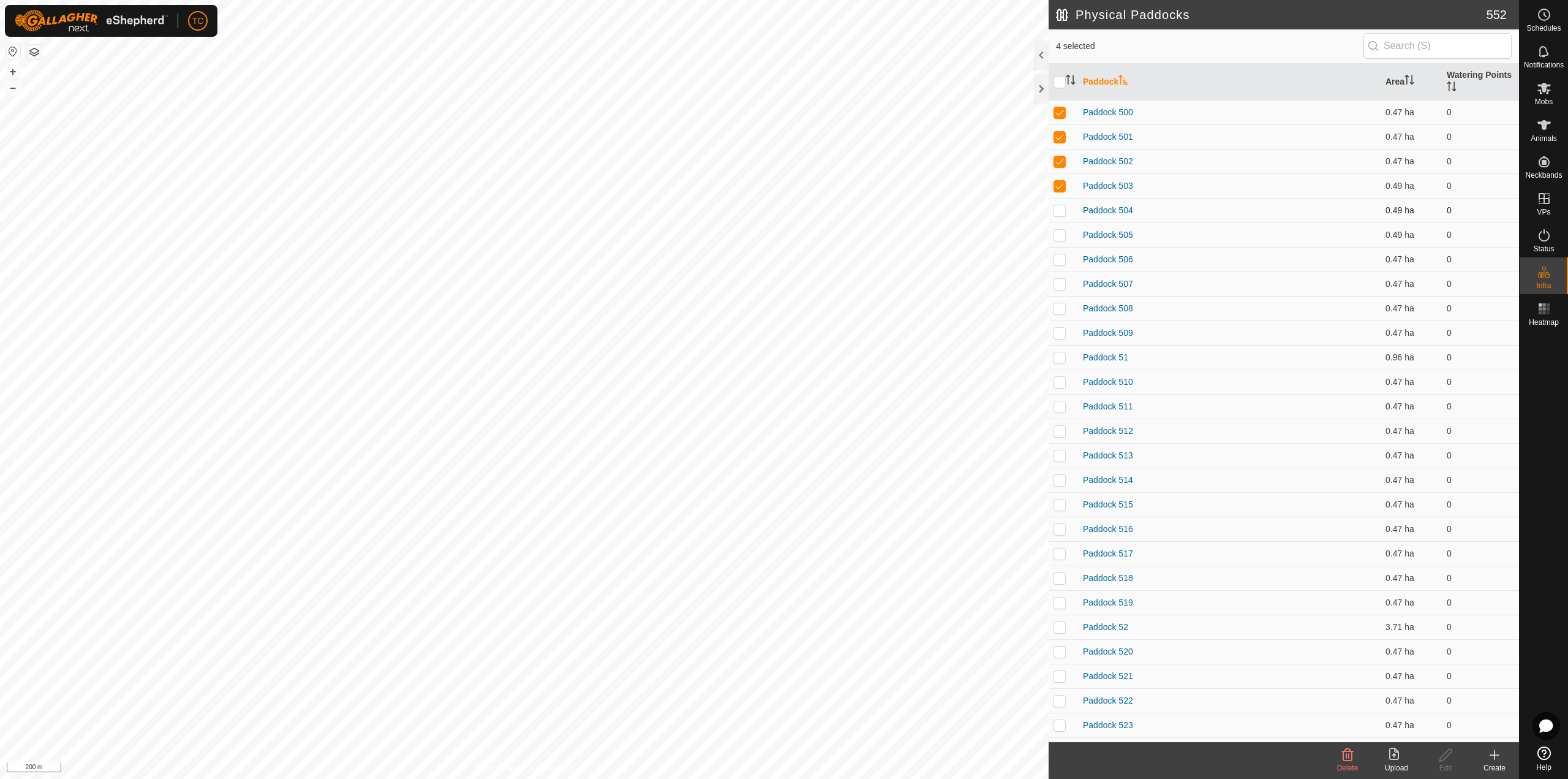
click at [1060, 206] on p-checkbox at bounding box center [1059, 210] width 12 height 10
click at [1061, 237] on p-checkbox at bounding box center [1059, 234] width 12 height 10
click
drag, startPoint x: 1059, startPoint y: 629, endPoint x: 1058, endPoint y: 641, distance: 12.0
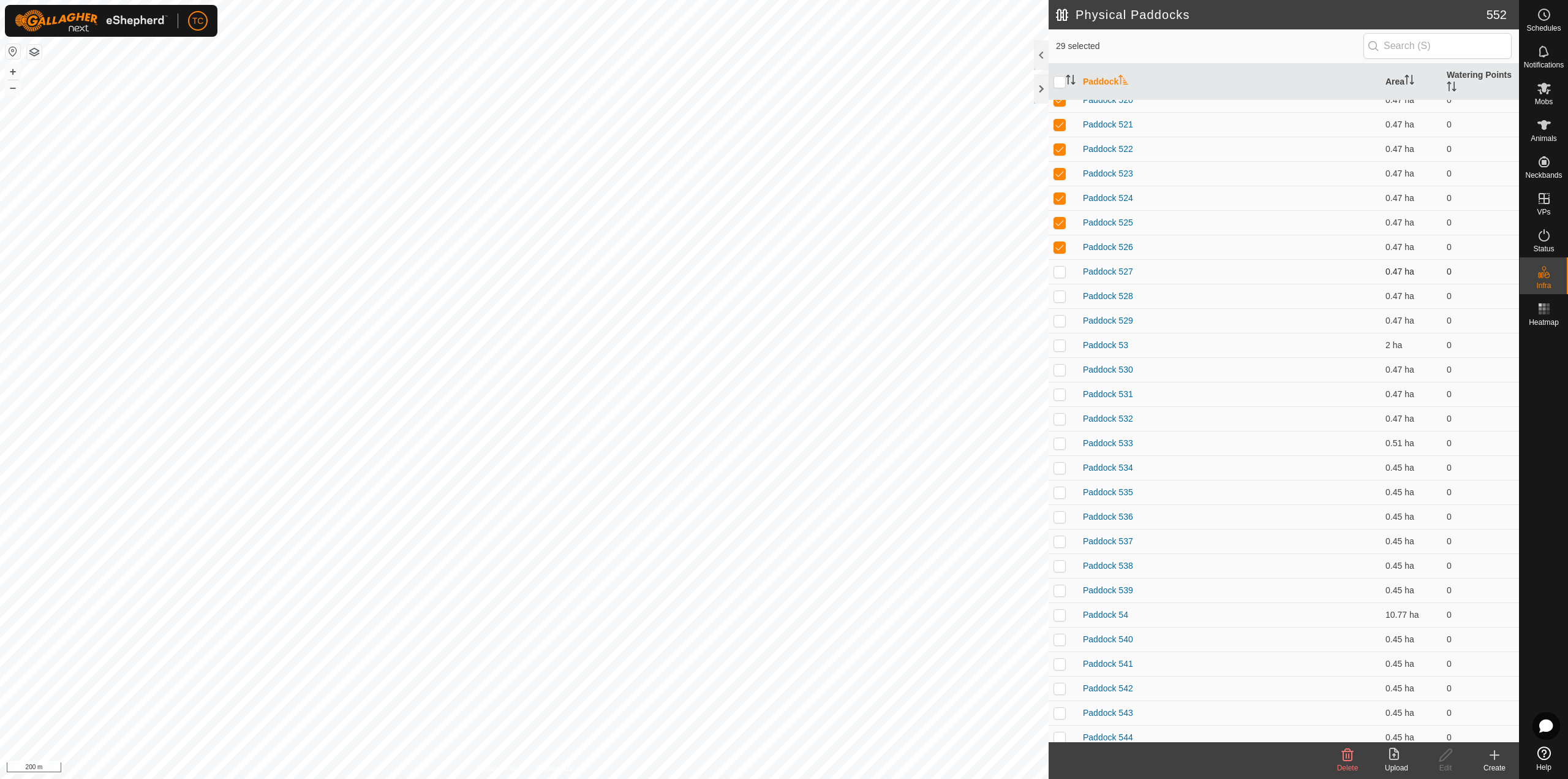
drag, startPoint x: 1060, startPoint y: 272, endPoint x: 1060, endPoint y: 280, distance: 8.0
drag, startPoint x: 1061, startPoint y: 447, endPoint x: 1059, endPoint y: 461, distance: 14.1
drag, startPoint x: 1056, startPoint y: 544, endPoint x: 1059, endPoint y: 559, distance: 15.3
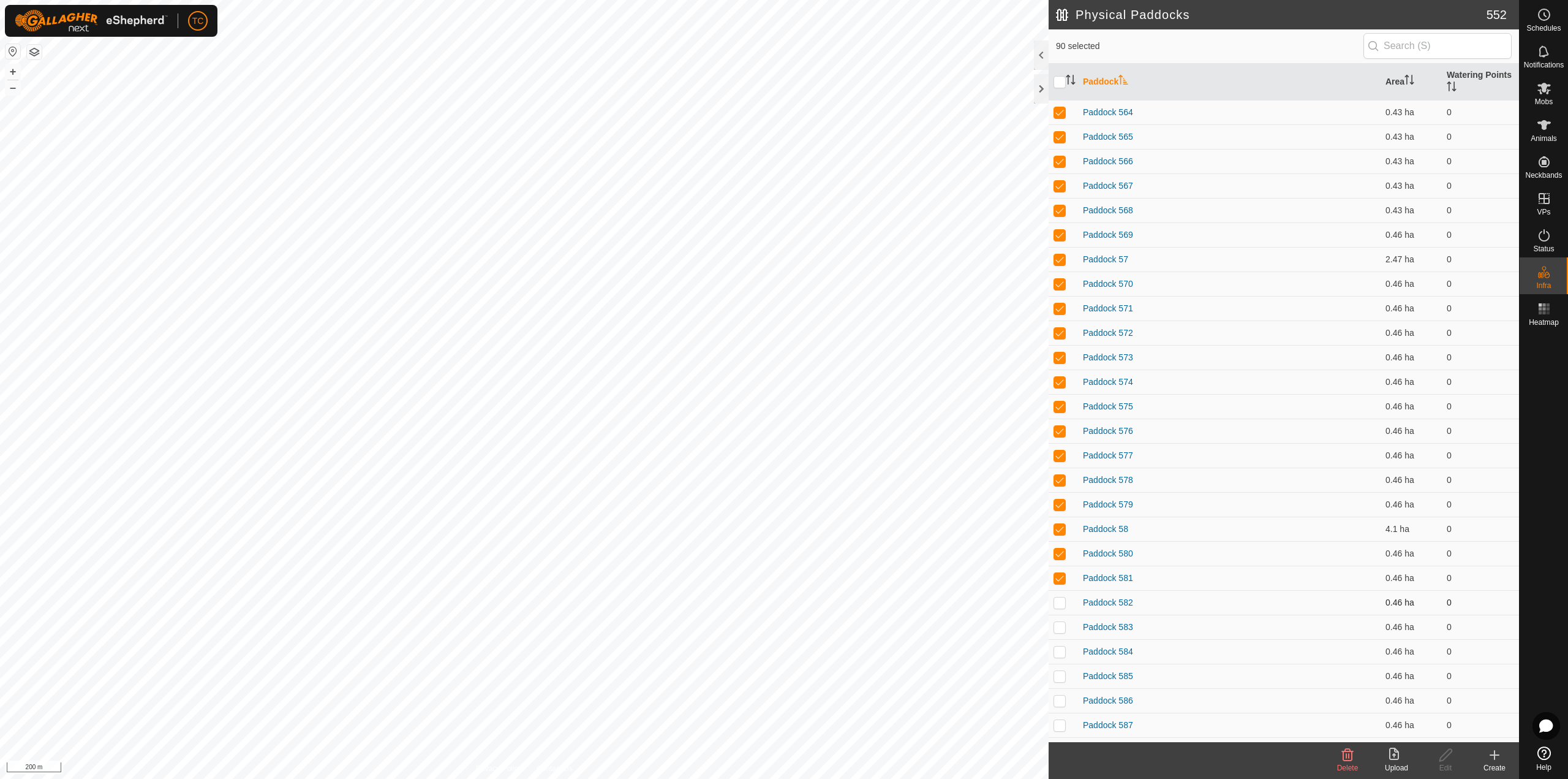
drag, startPoint x: 1059, startPoint y: 602, endPoint x: 1061, endPoint y: 617, distance: 15.1
drag, startPoint x: 1060, startPoint y: 657, endPoint x: 1060, endPoint y: 665, distance: 8.0
drag, startPoint x: 1060, startPoint y: 675, endPoint x: 1058, endPoint y: 688, distance: 13.2
drag, startPoint x: 1057, startPoint y: 700, endPoint x: 1056, endPoint y: 712, distance: 12.0
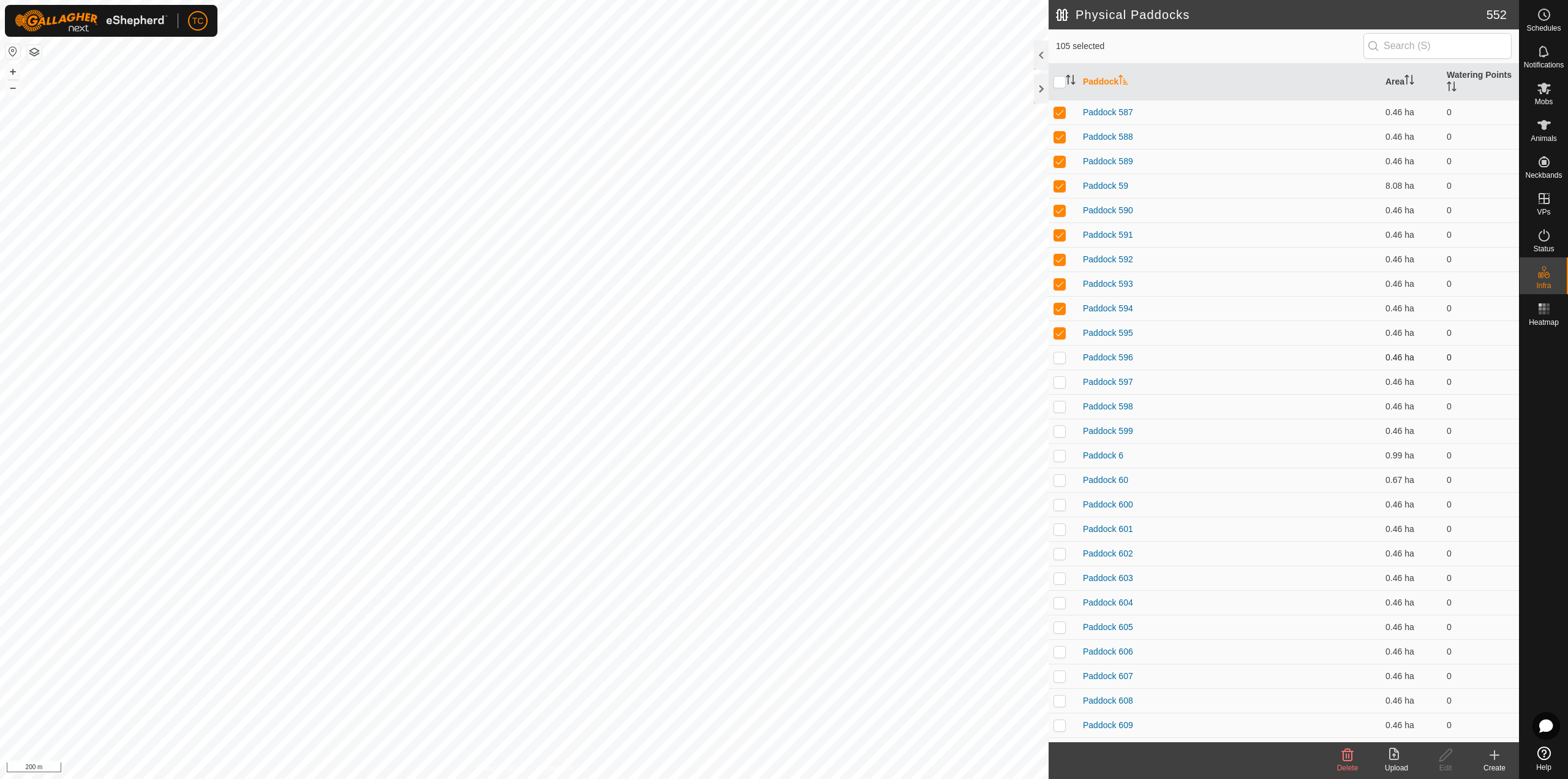
drag, startPoint x: 1059, startPoint y: 360, endPoint x: 1058, endPoint y: 383, distance: 23.0
drag, startPoint x: 1060, startPoint y: 602, endPoint x: 1061, endPoint y: 619, distance: 17.0
drag, startPoint x: 1058, startPoint y: 411, endPoint x: 1058, endPoint y: 420, distance: 9.0
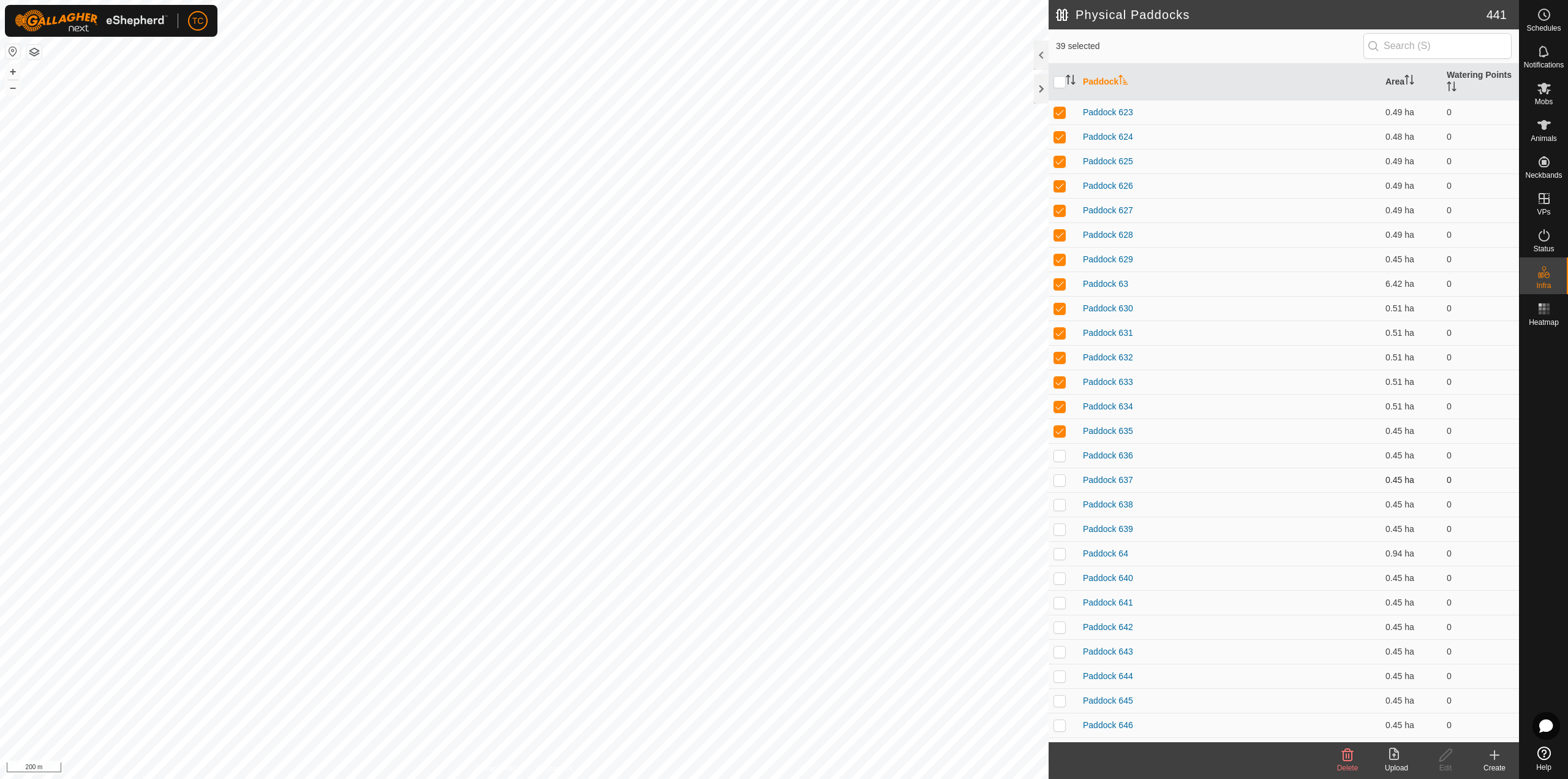
drag, startPoint x: 1063, startPoint y: 458, endPoint x: 1061, endPoint y: 473, distance: 15.1
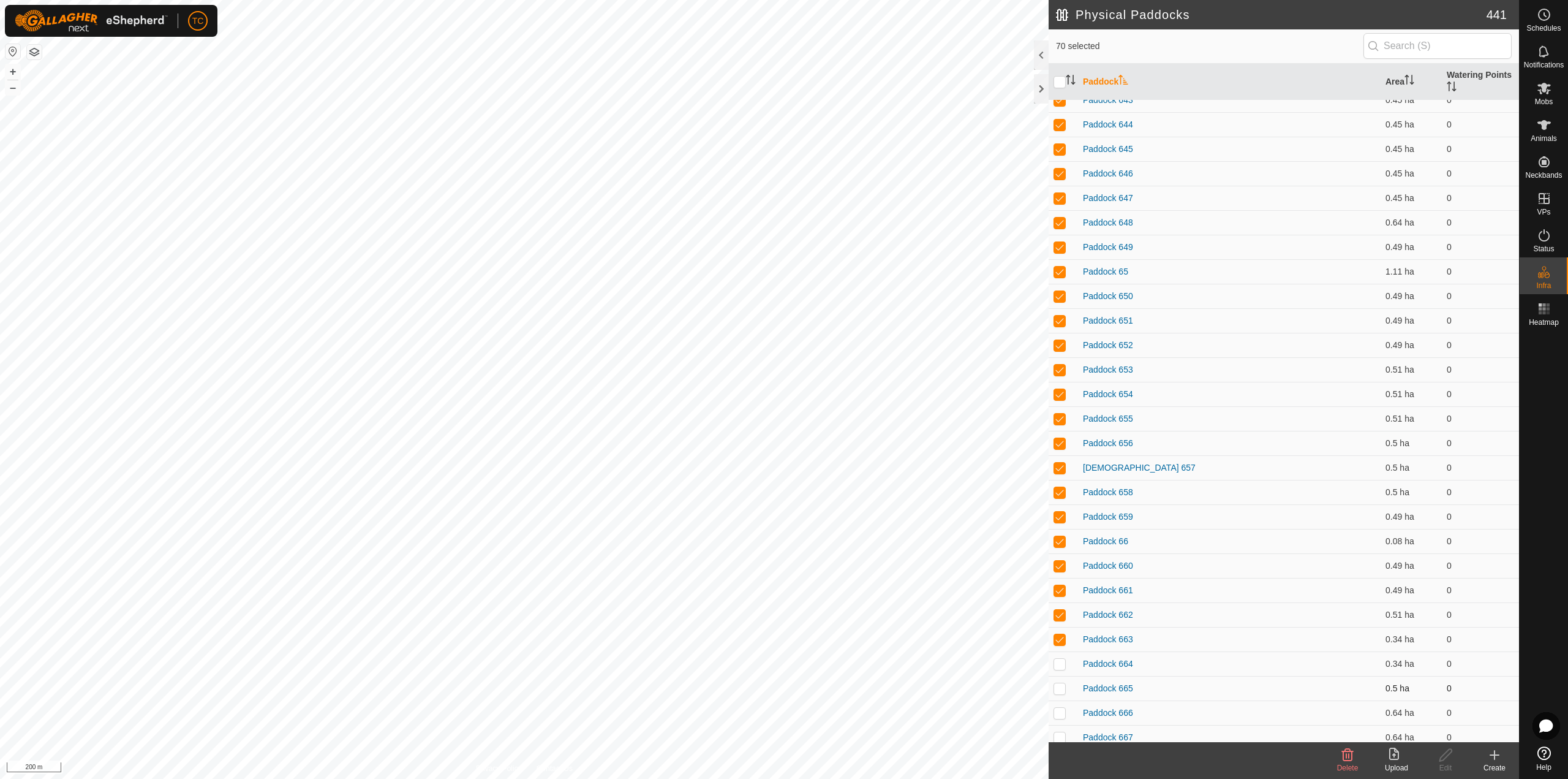
drag, startPoint x: 1058, startPoint y: 663, endPoint x: 1060, endPoint y: 681, distance: 18.1
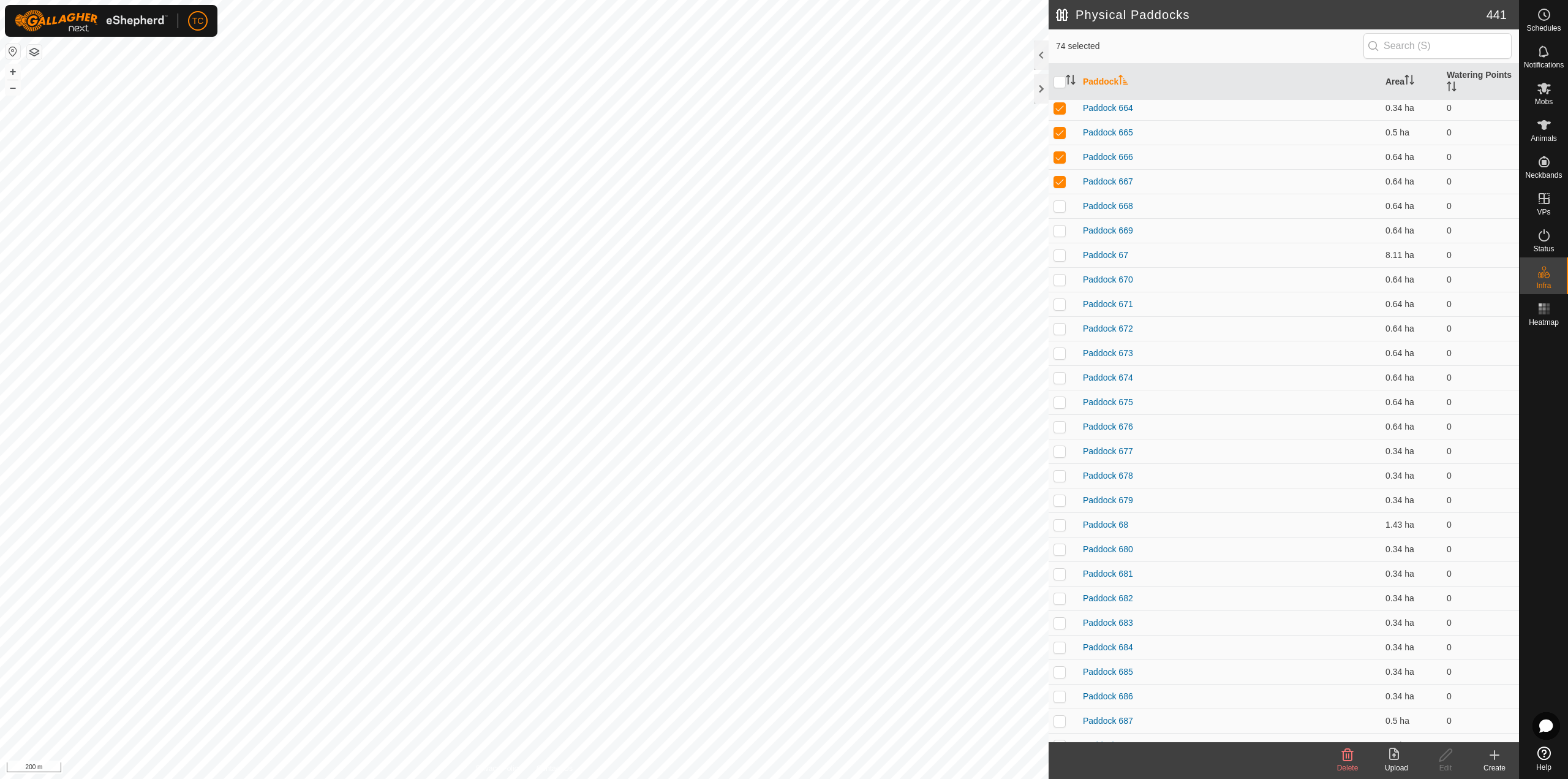
scroll to position [1777, 0]
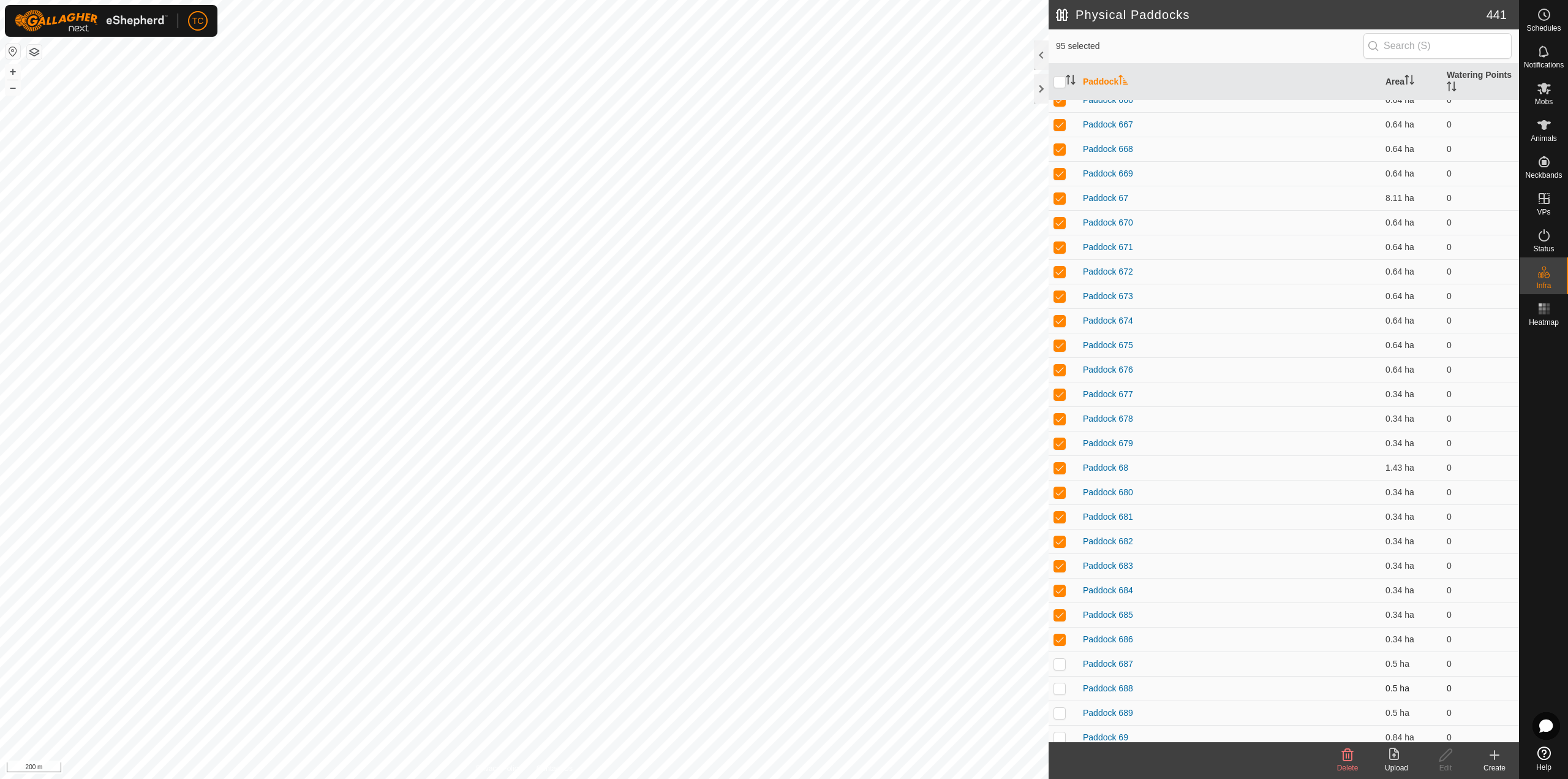
drag, startPoint x: 1058, startPoint y: 667, endPoint x: 1058, endPoint y: 683, distance: 16.0
drag, startPoint x: 1058, startPoint y: 739, endPoint x: 1063, endPoint y: 732, distance: 8.6
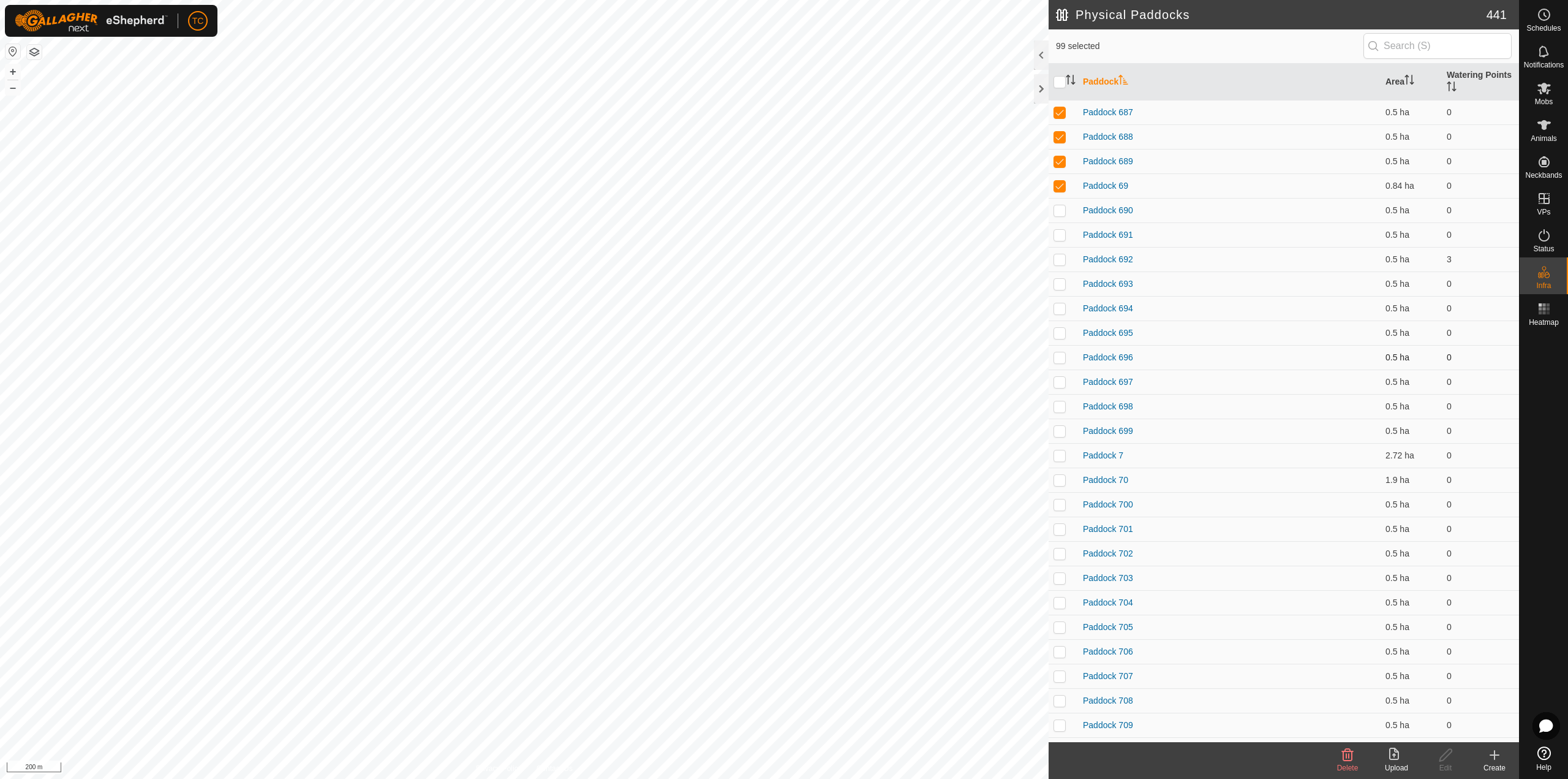
scroll to position [2390, 0]
drag, startPoint x: 1060, startPoint y: 336, endPoint x: 1056, endPoint y: 350, distance: 14.6
click at [1062, 80] on input "checkbox" at bounding box center [1059, 82] width 12 height 12
checkbox input "true"
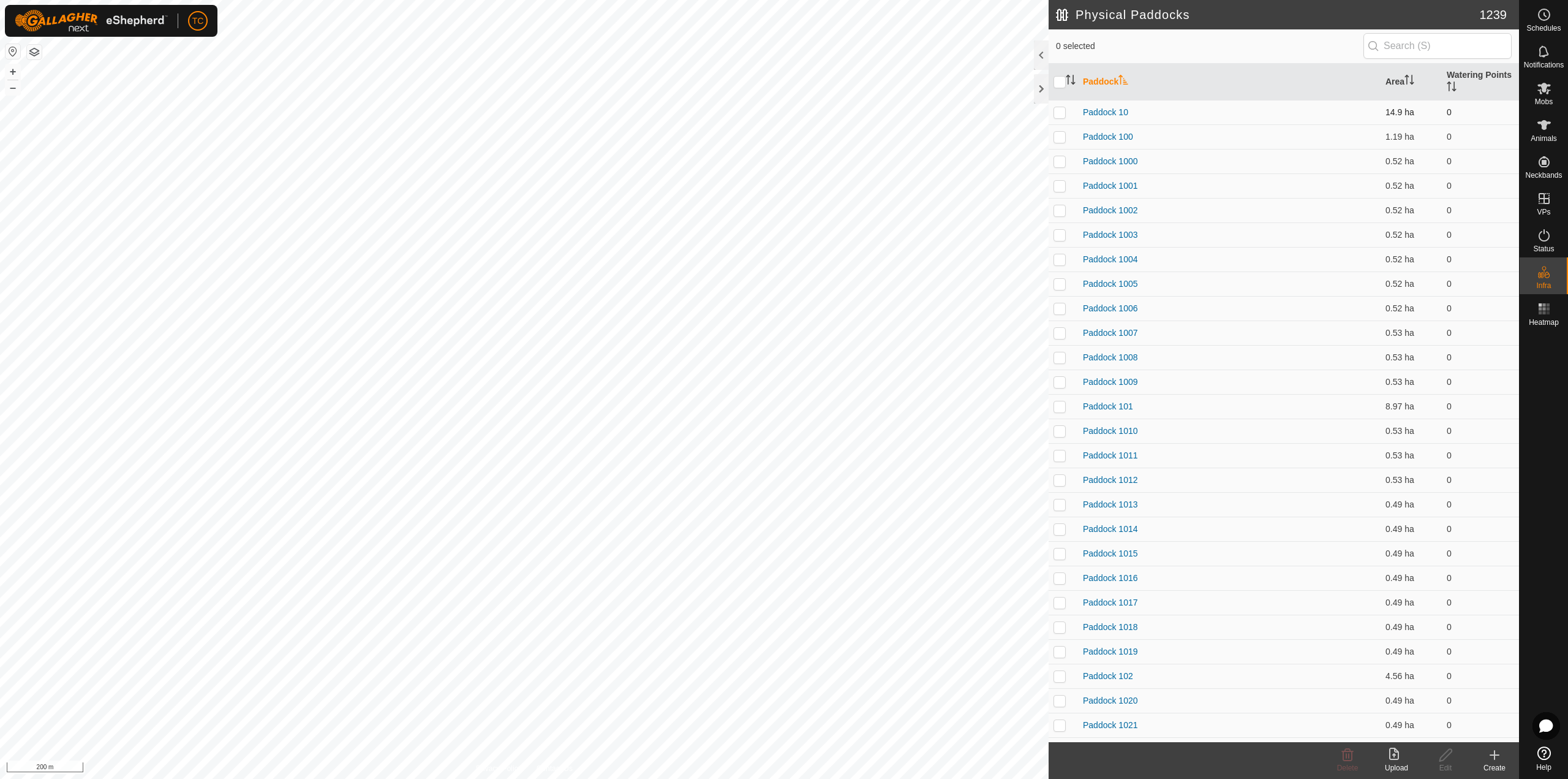
checkbox input "true"
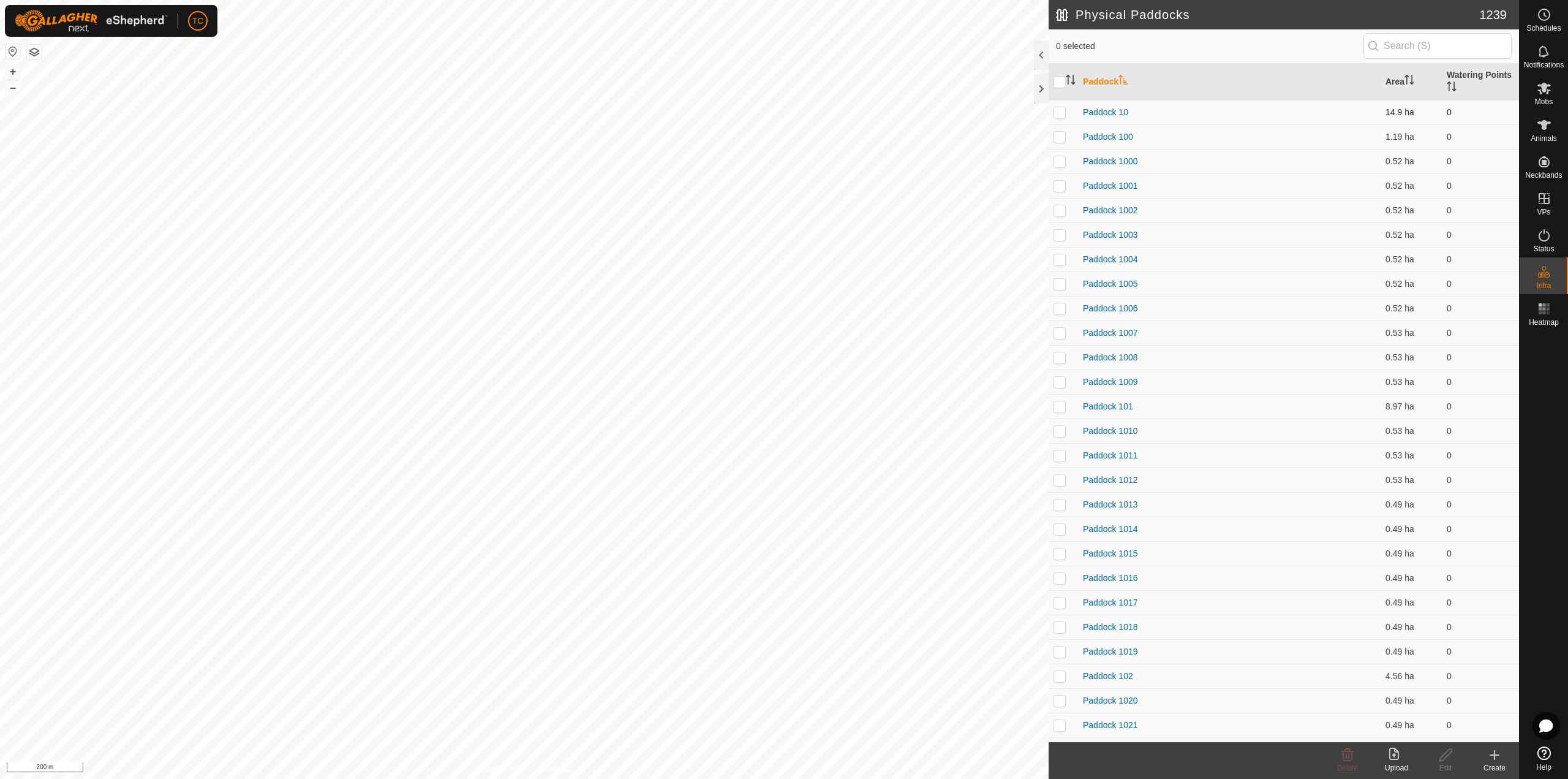
checkbox input "true"
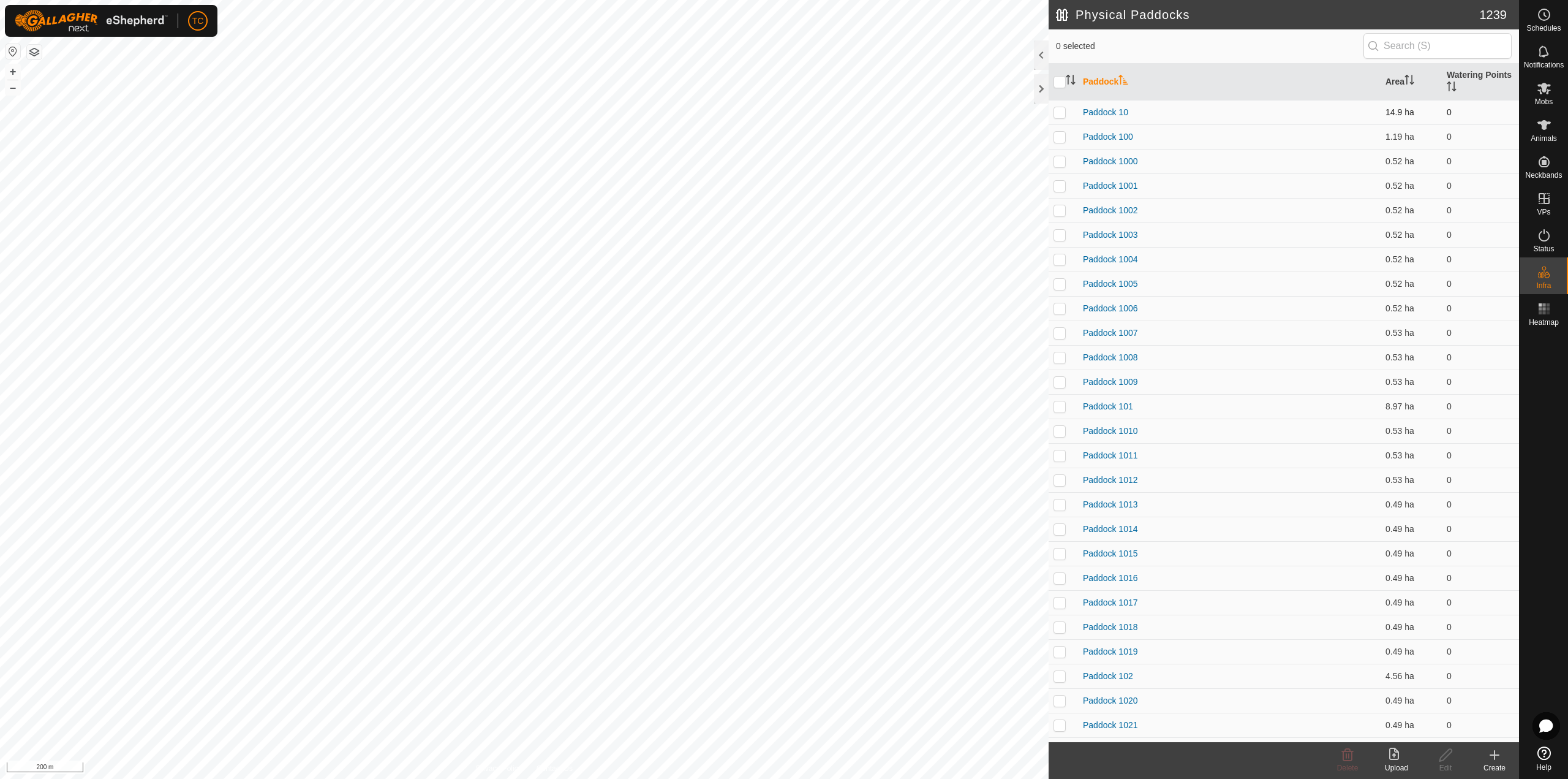
checkbox input "true"
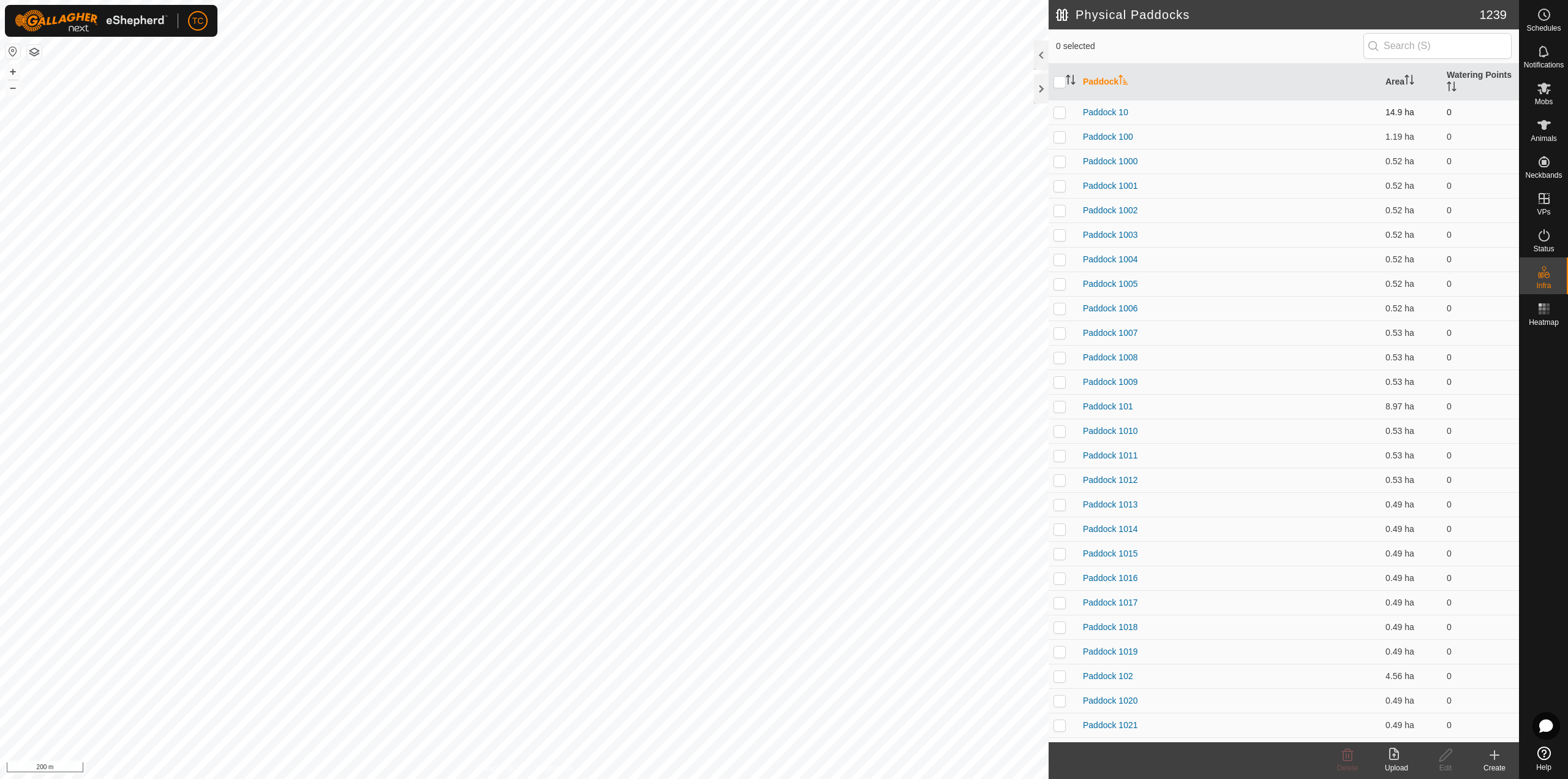
checkbox input "true"
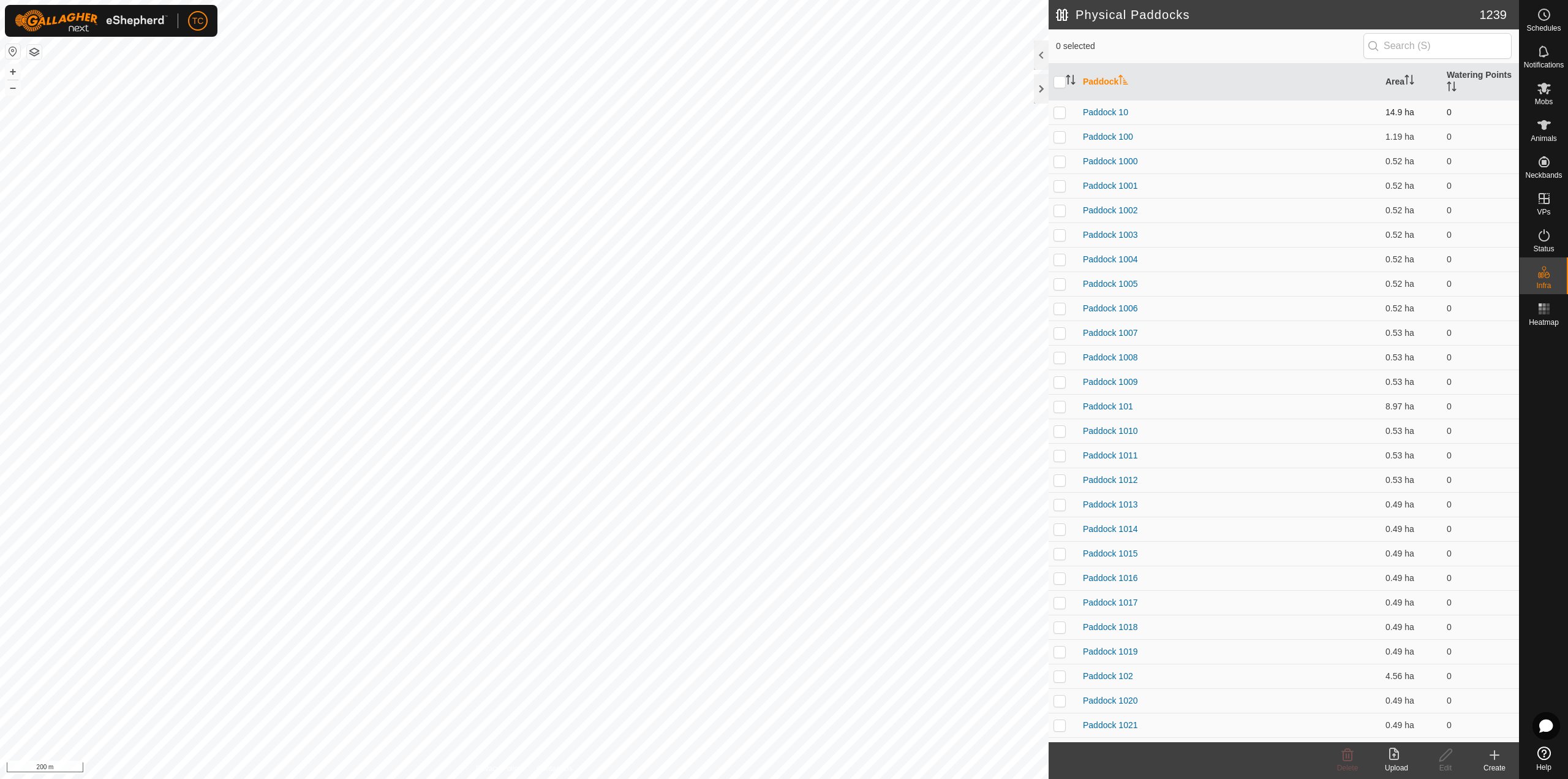
checkbox input "true"
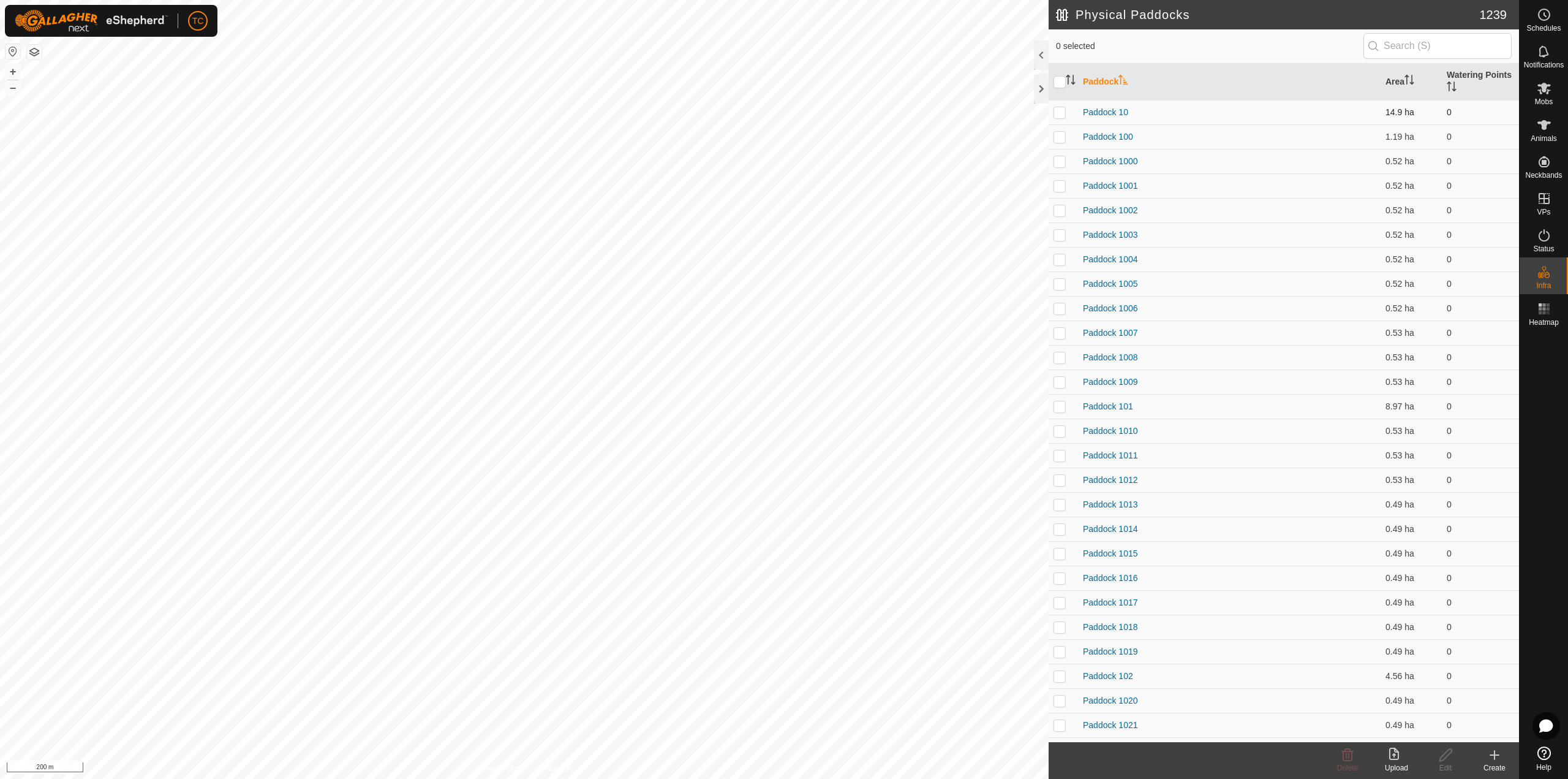
checkbox input "true"
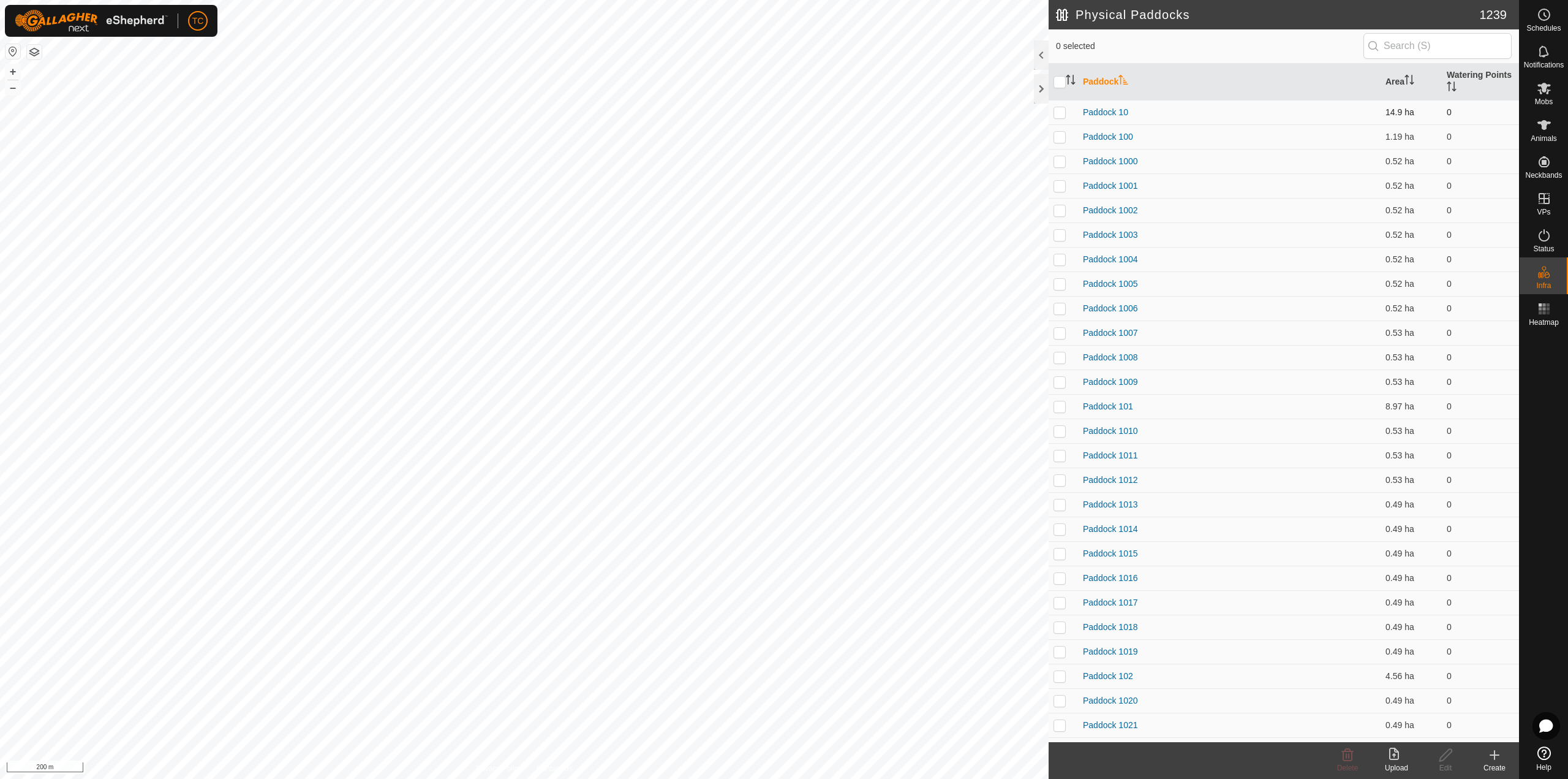
checkbox input "true"
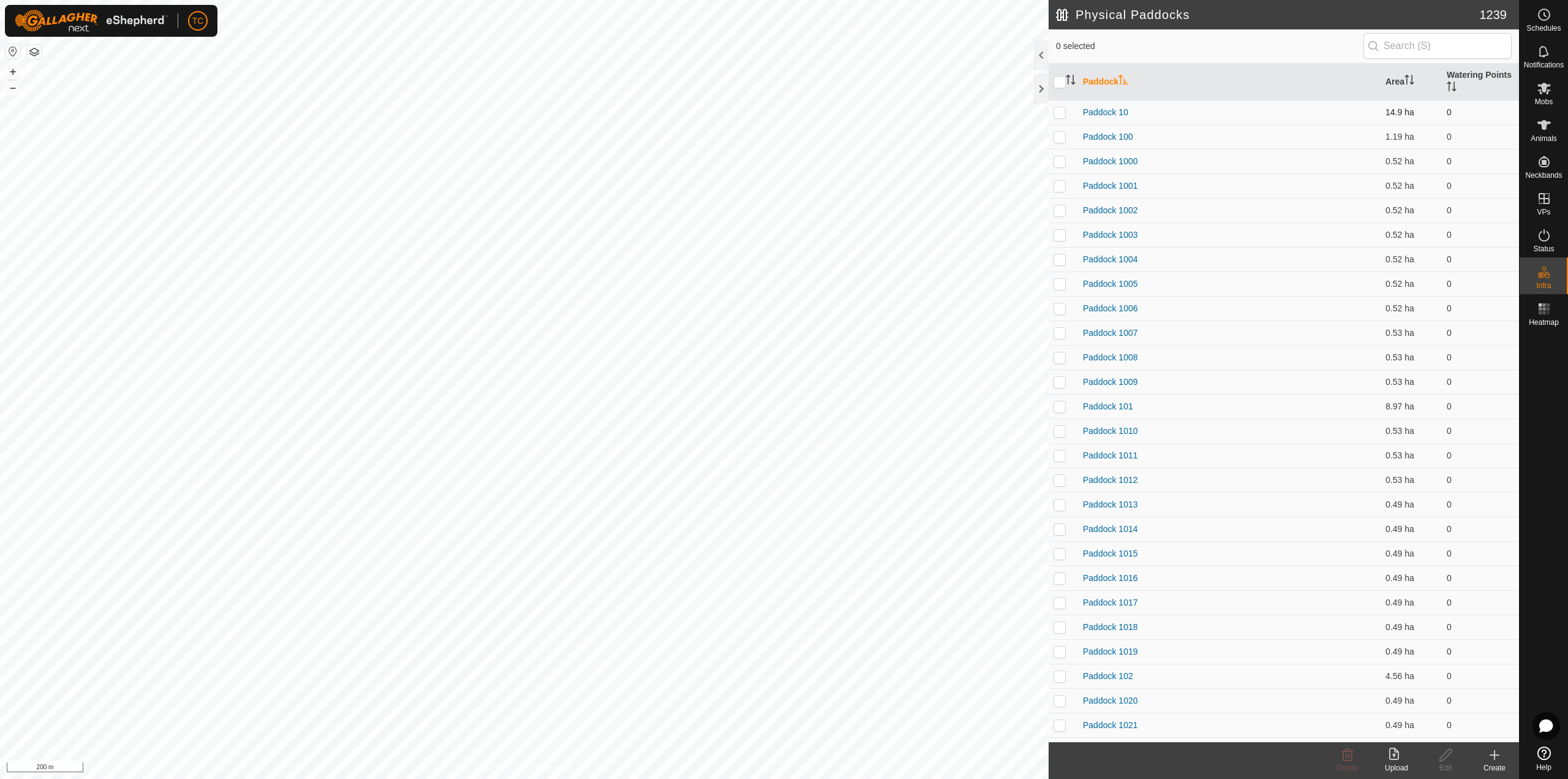
checkbox input "true"
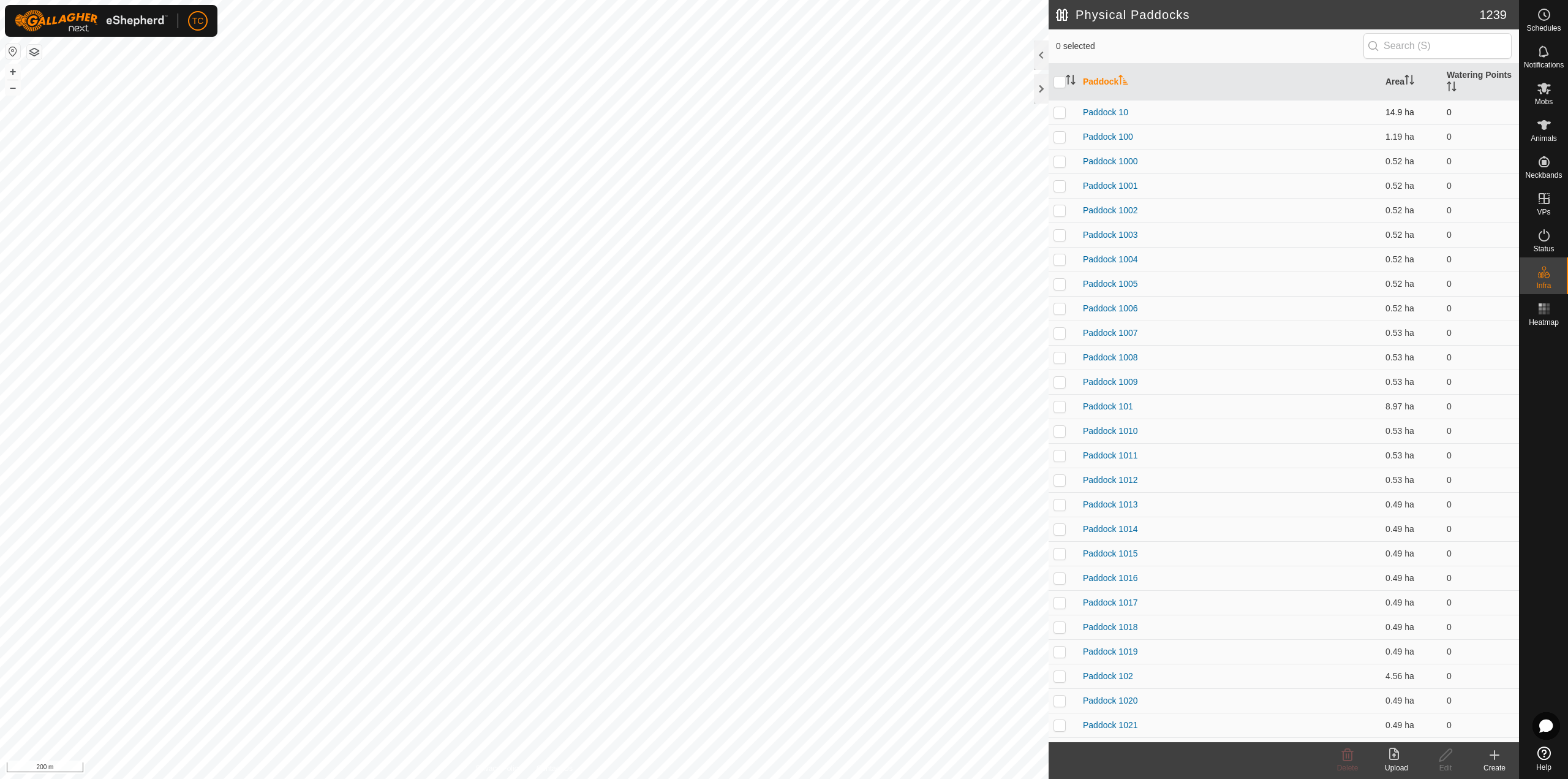
checkbox input "true"
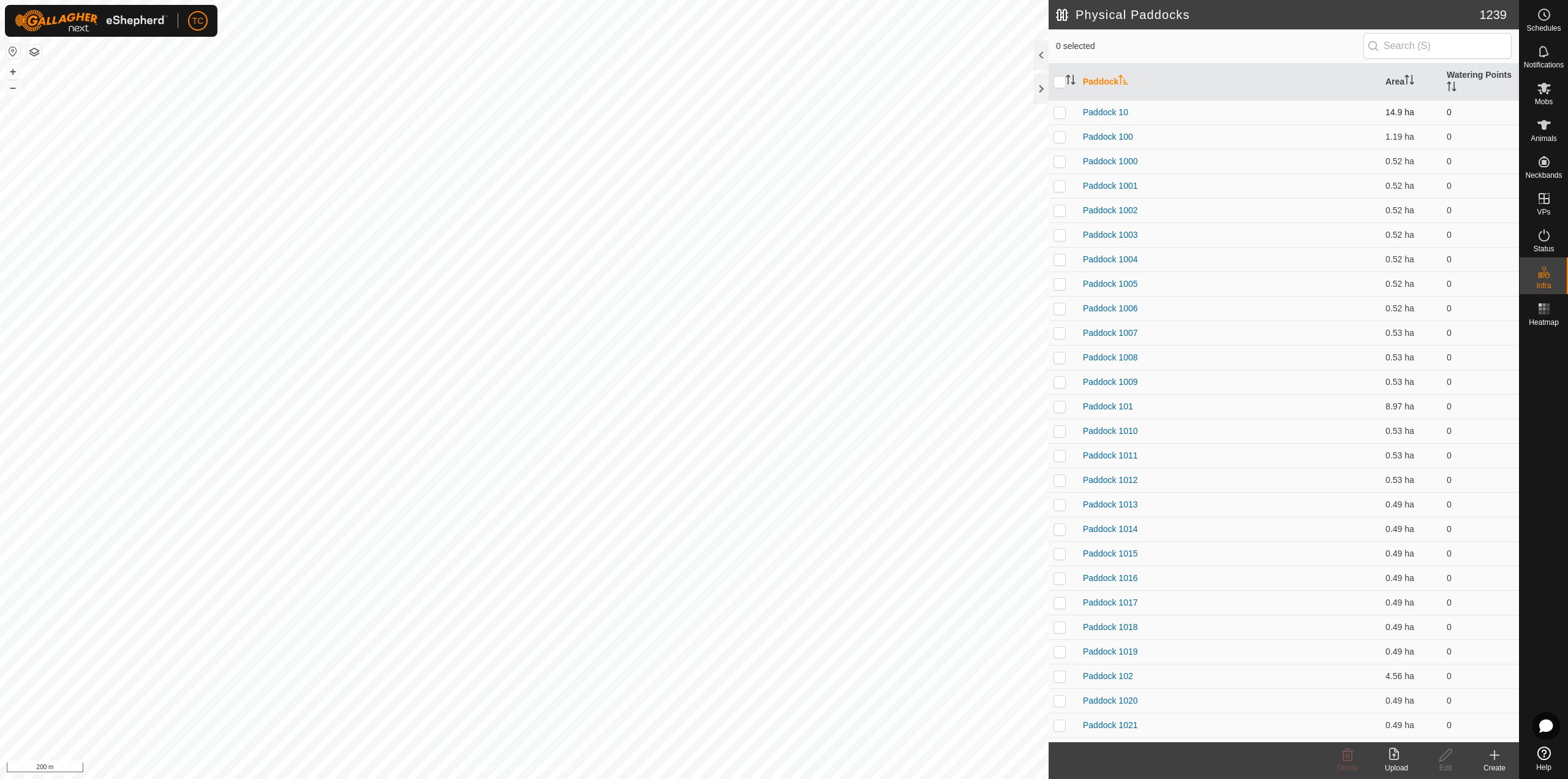
checkbox input "true"
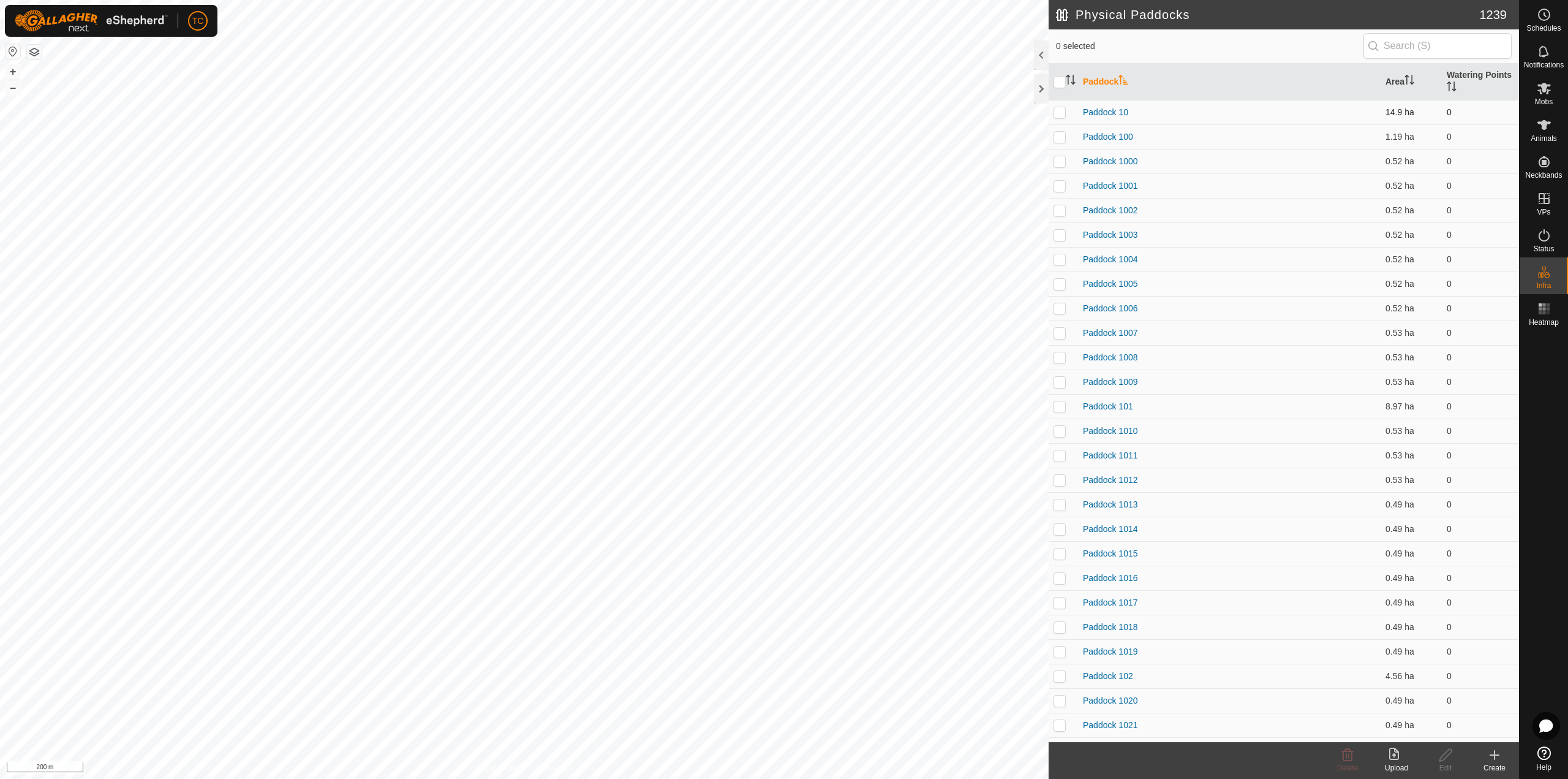
checkbox input "true"
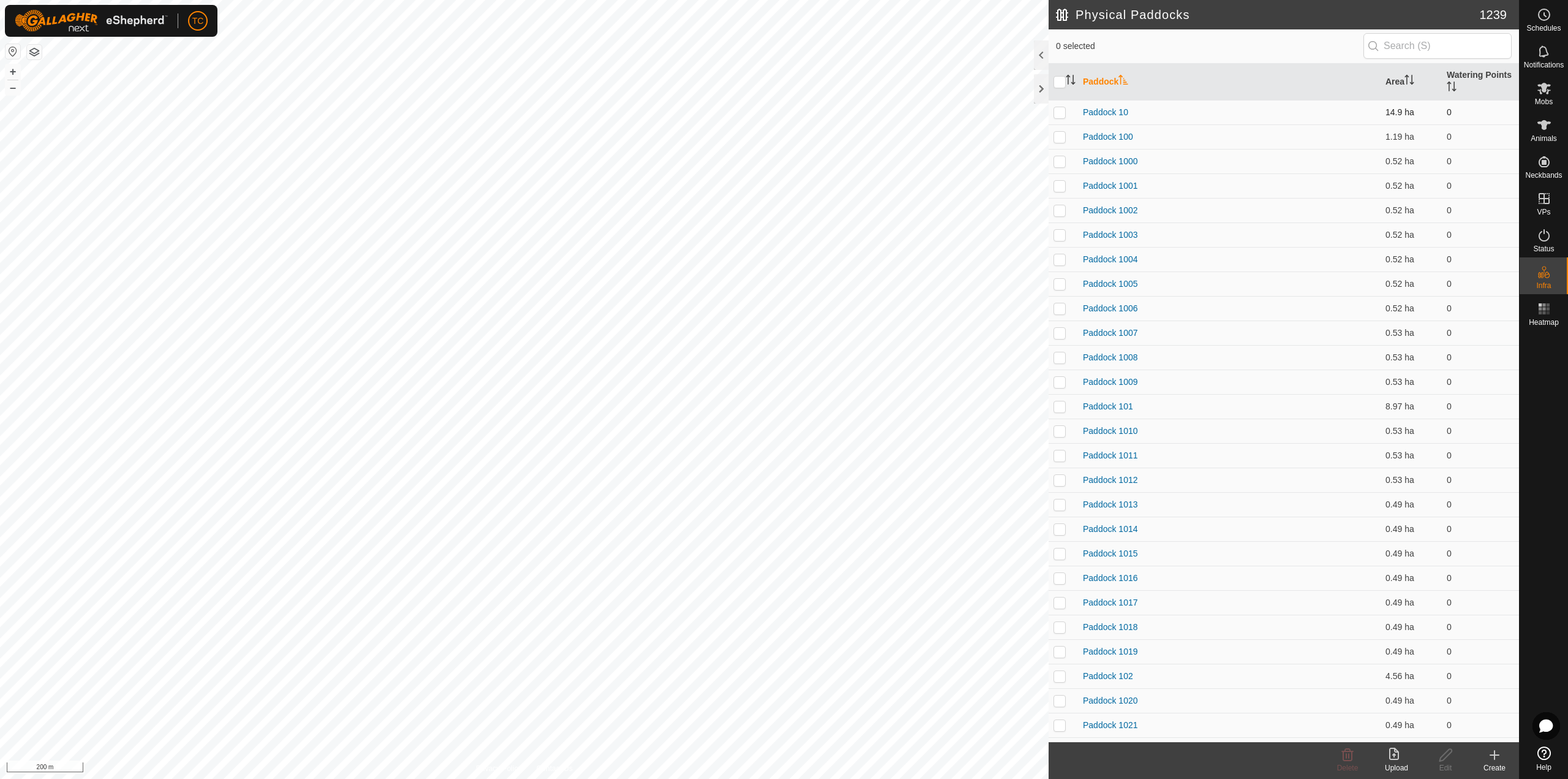
checkbox input "true"
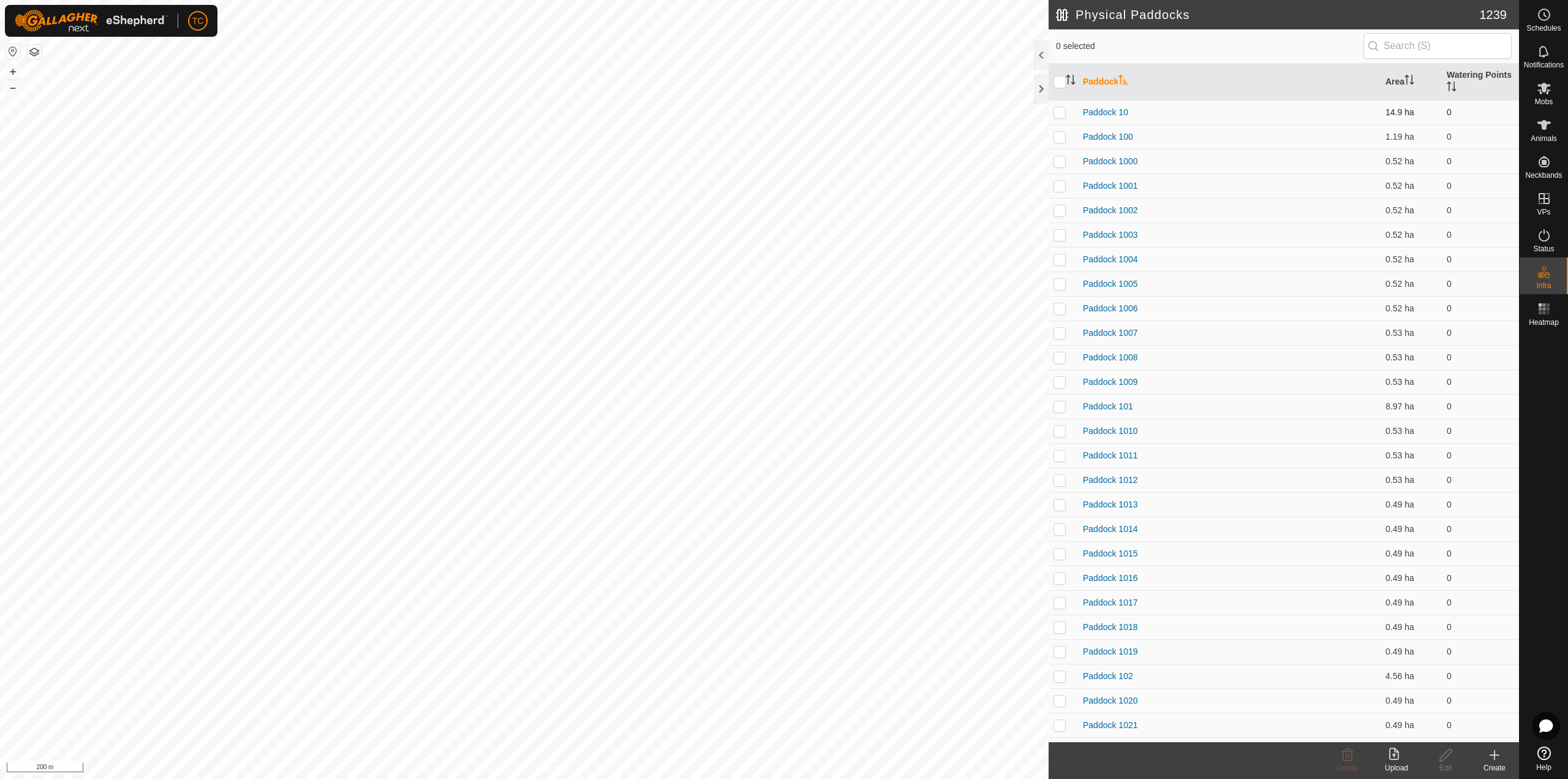
checkbox input "true"
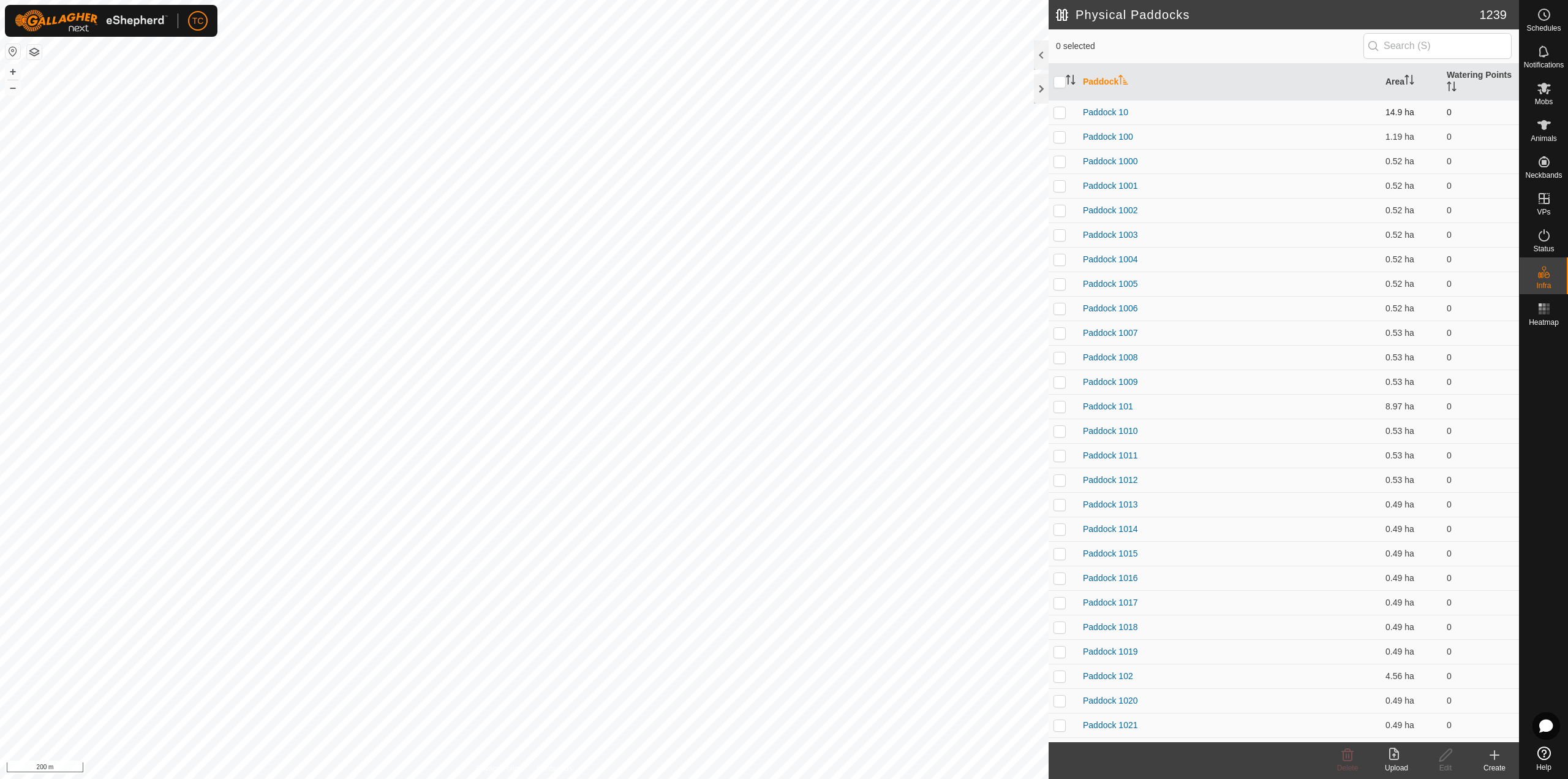
checkbox input "true"
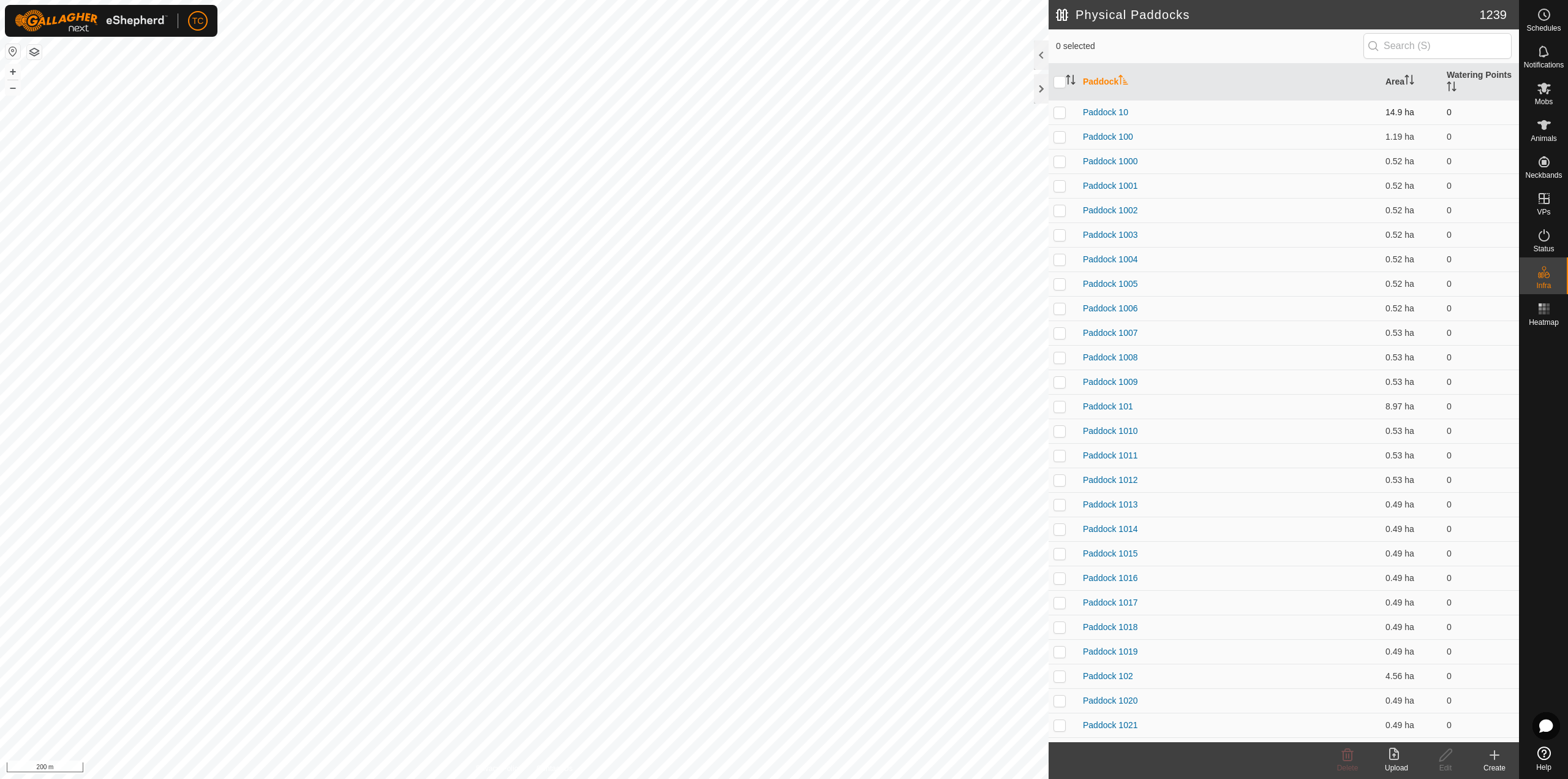
checkbox input "true"
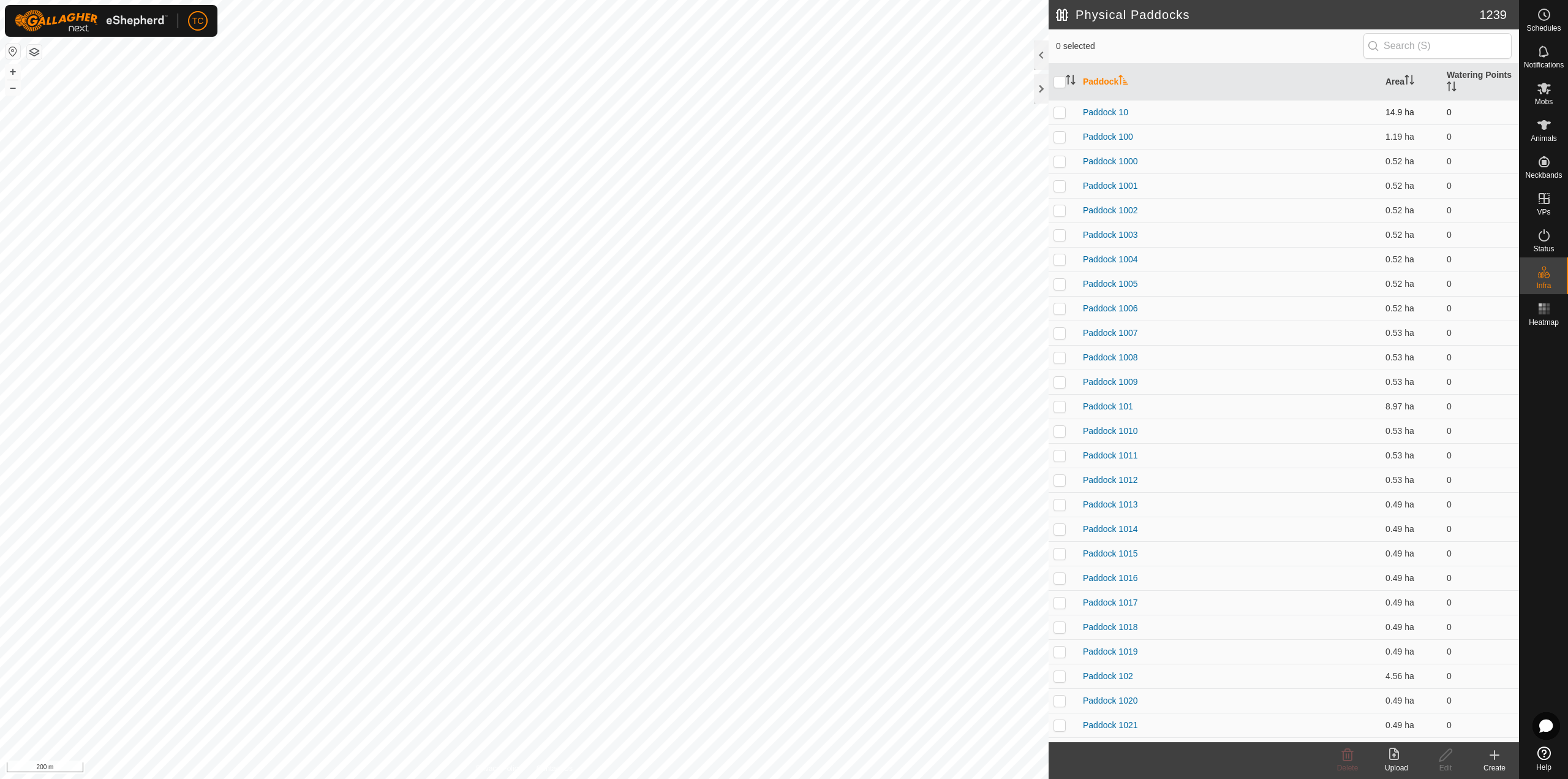
checkbox input "true"
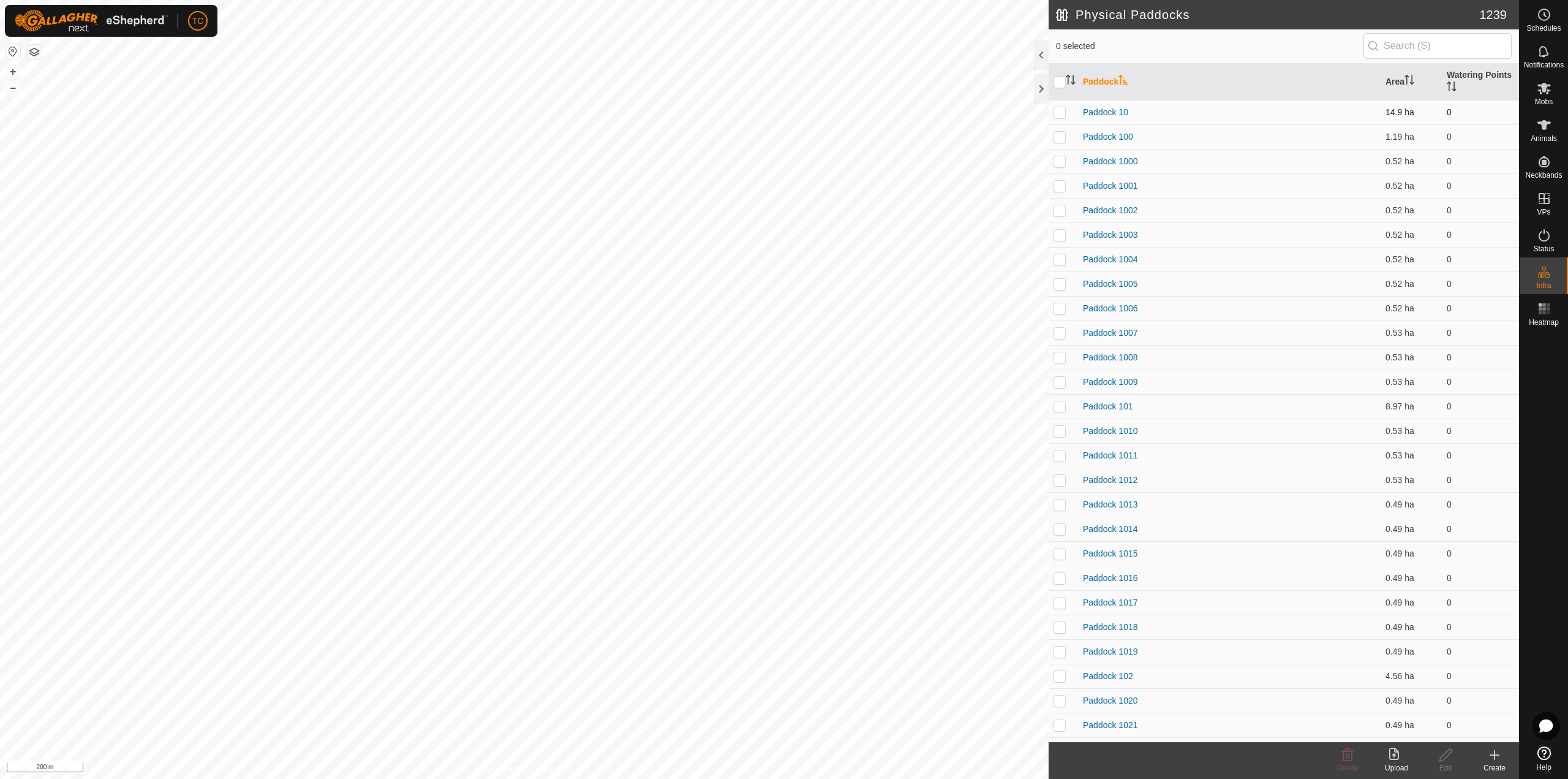
checkbox input "true"
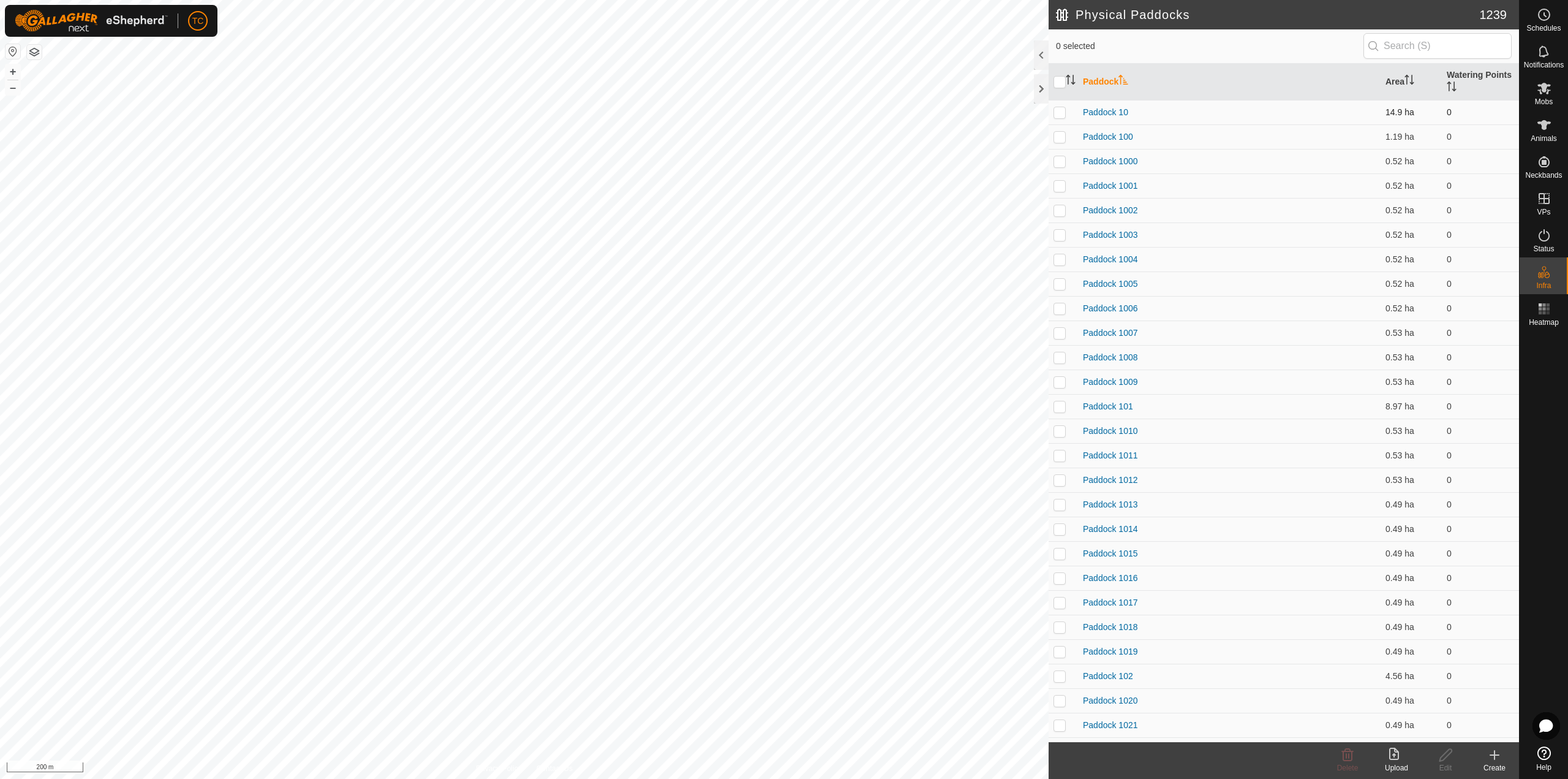
checkbox input "true"
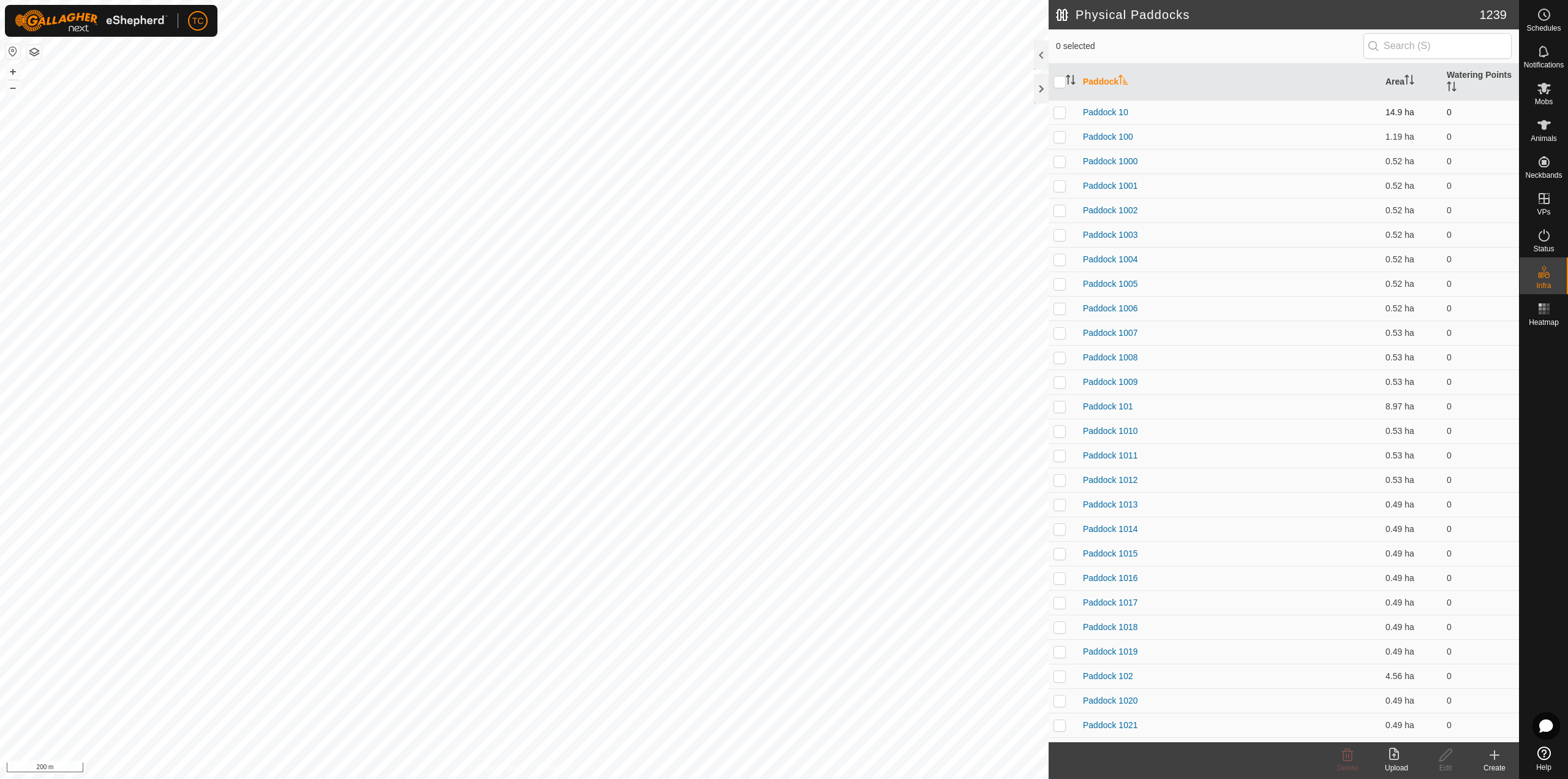
checkbox input "true"
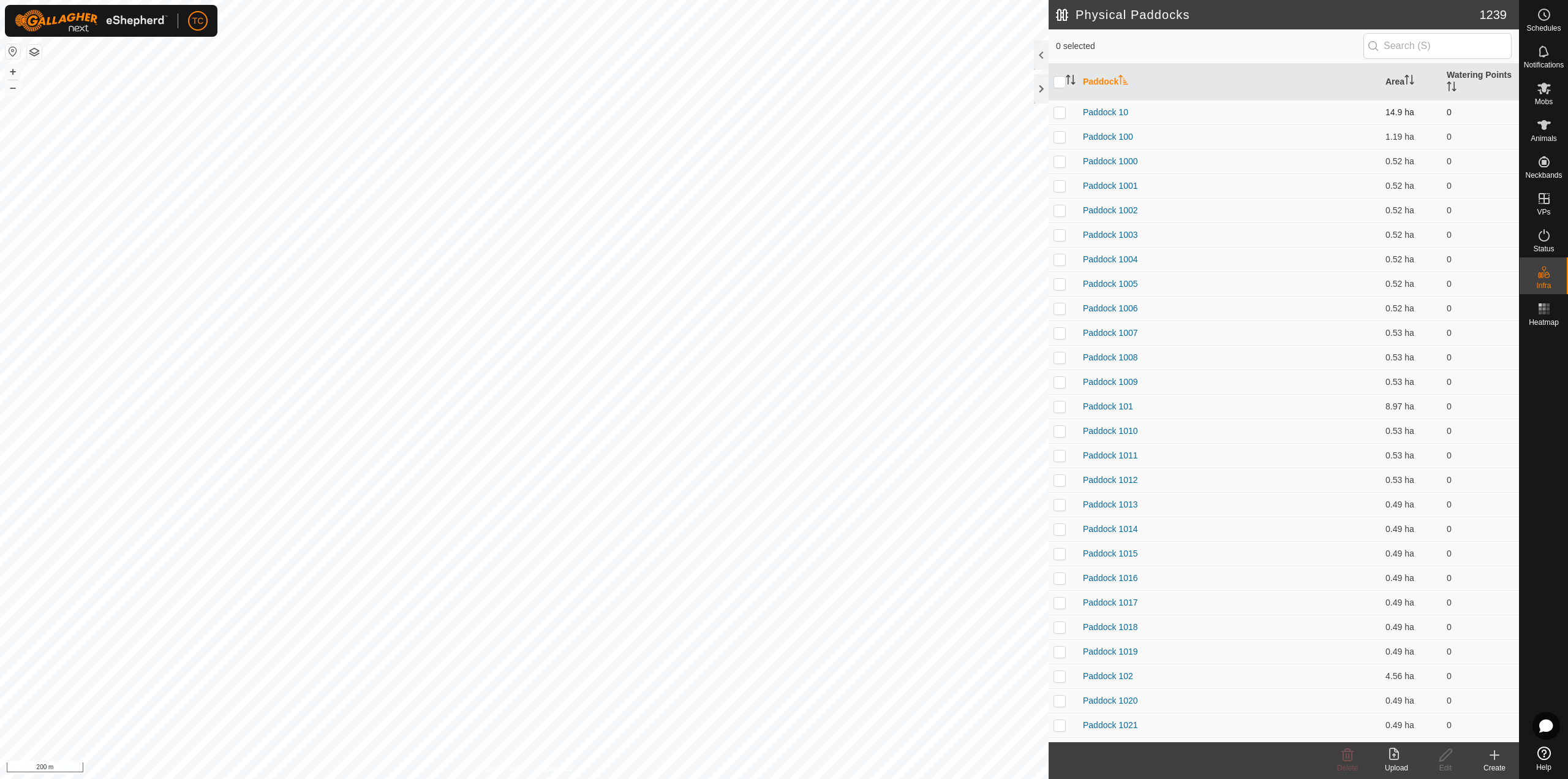
checkbox input "true"
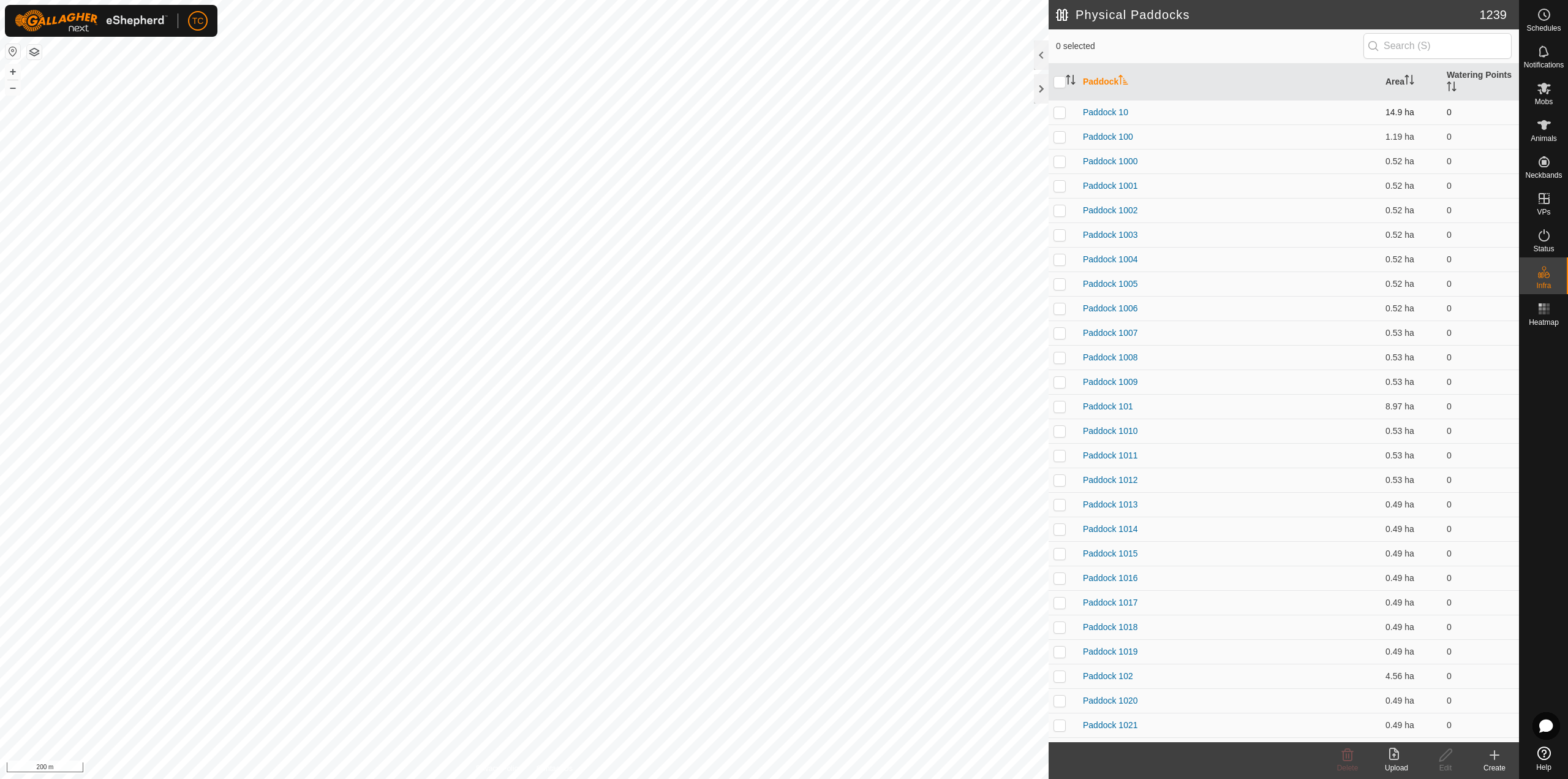
checkbox input "true"
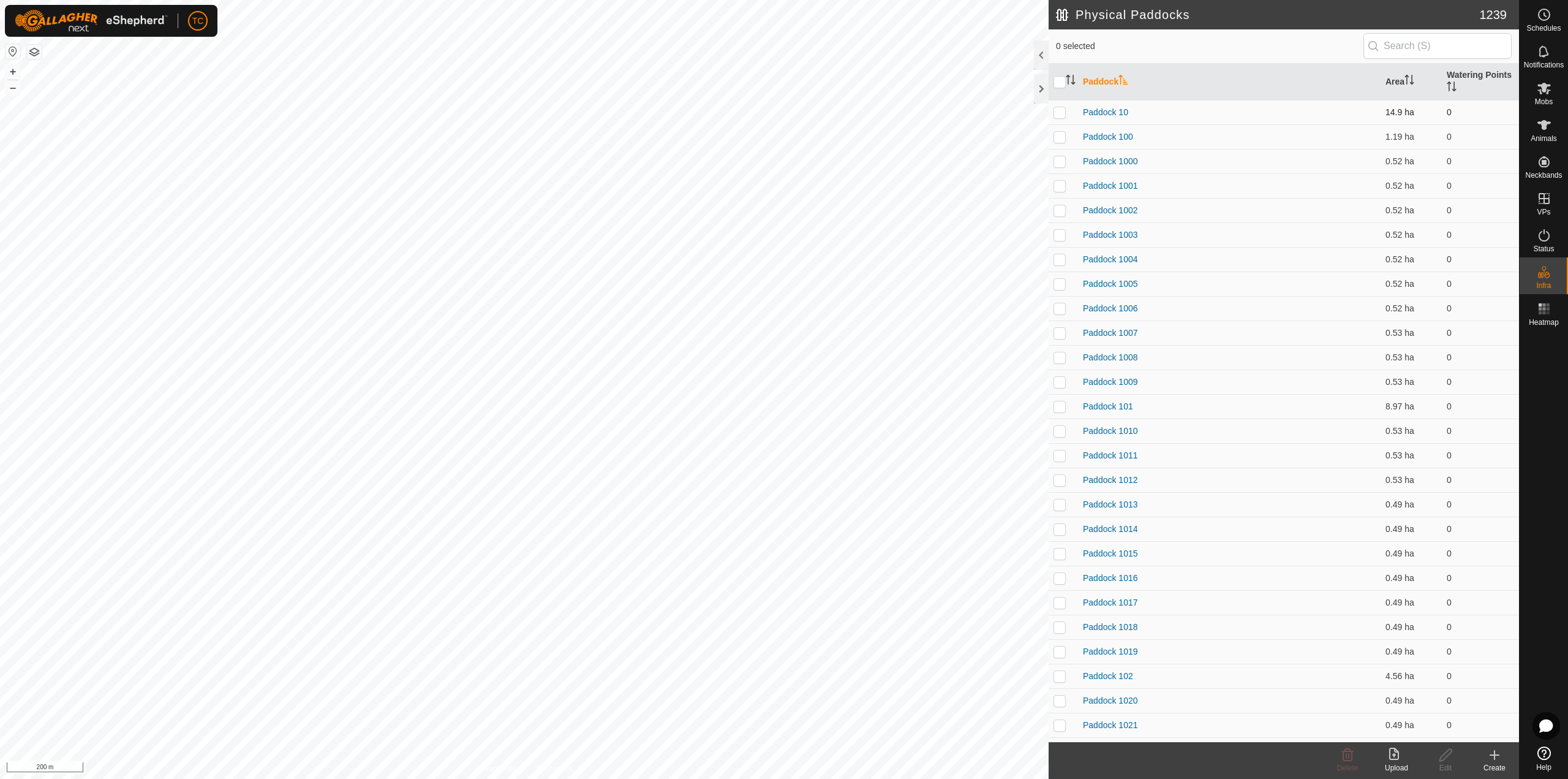
checkbox input "true"
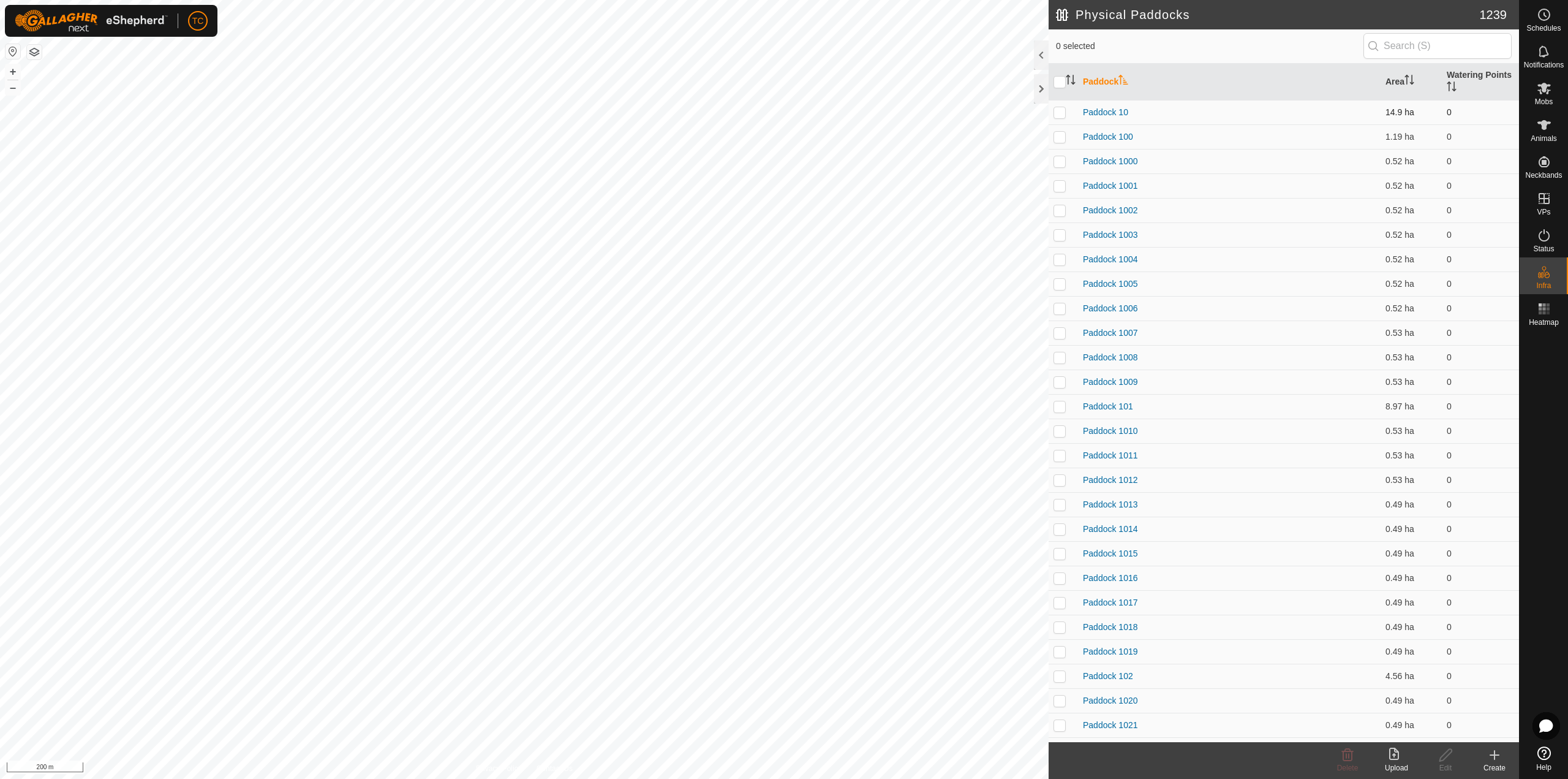
checkbox input "true"
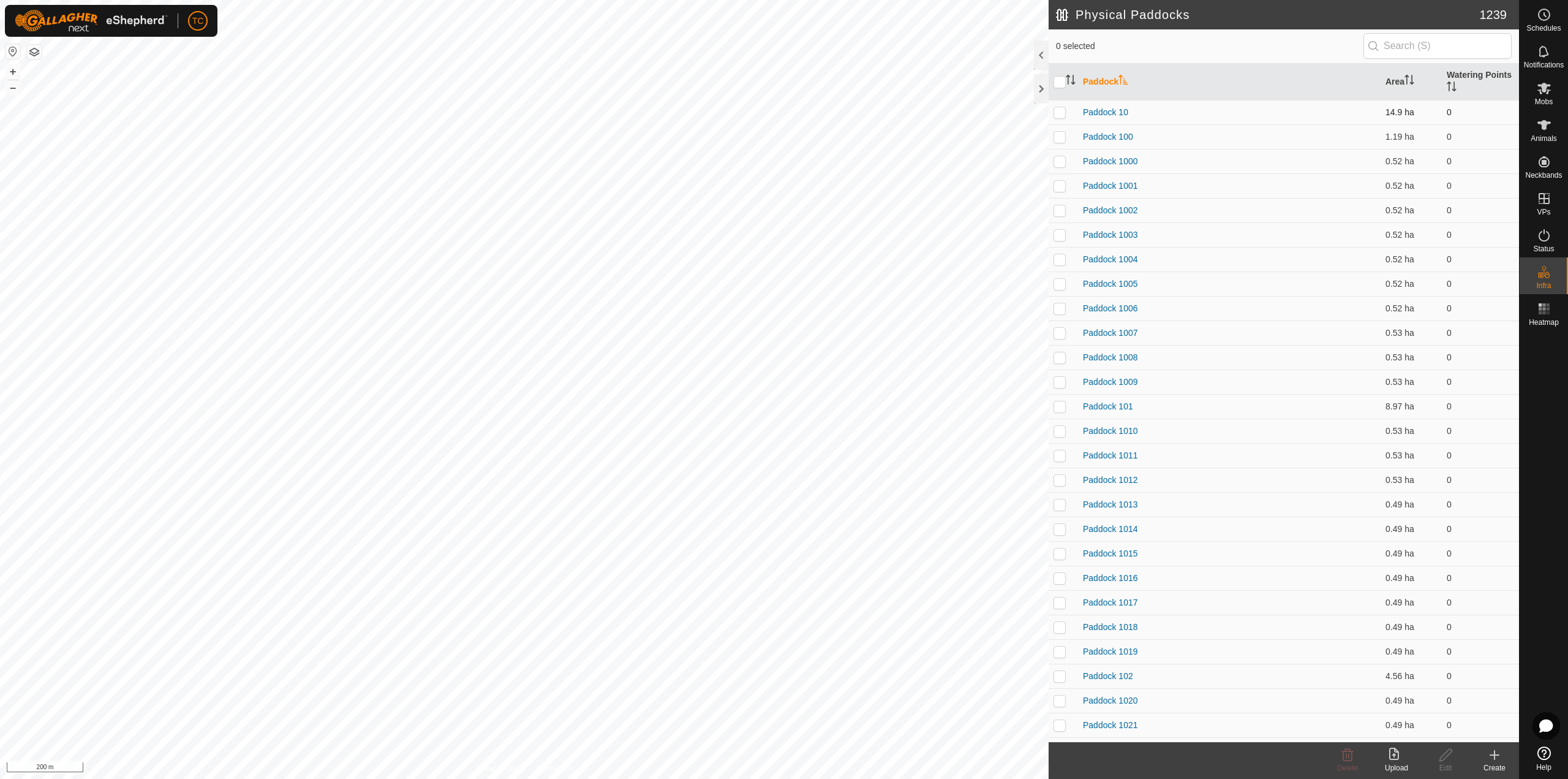
checkbox input "true"
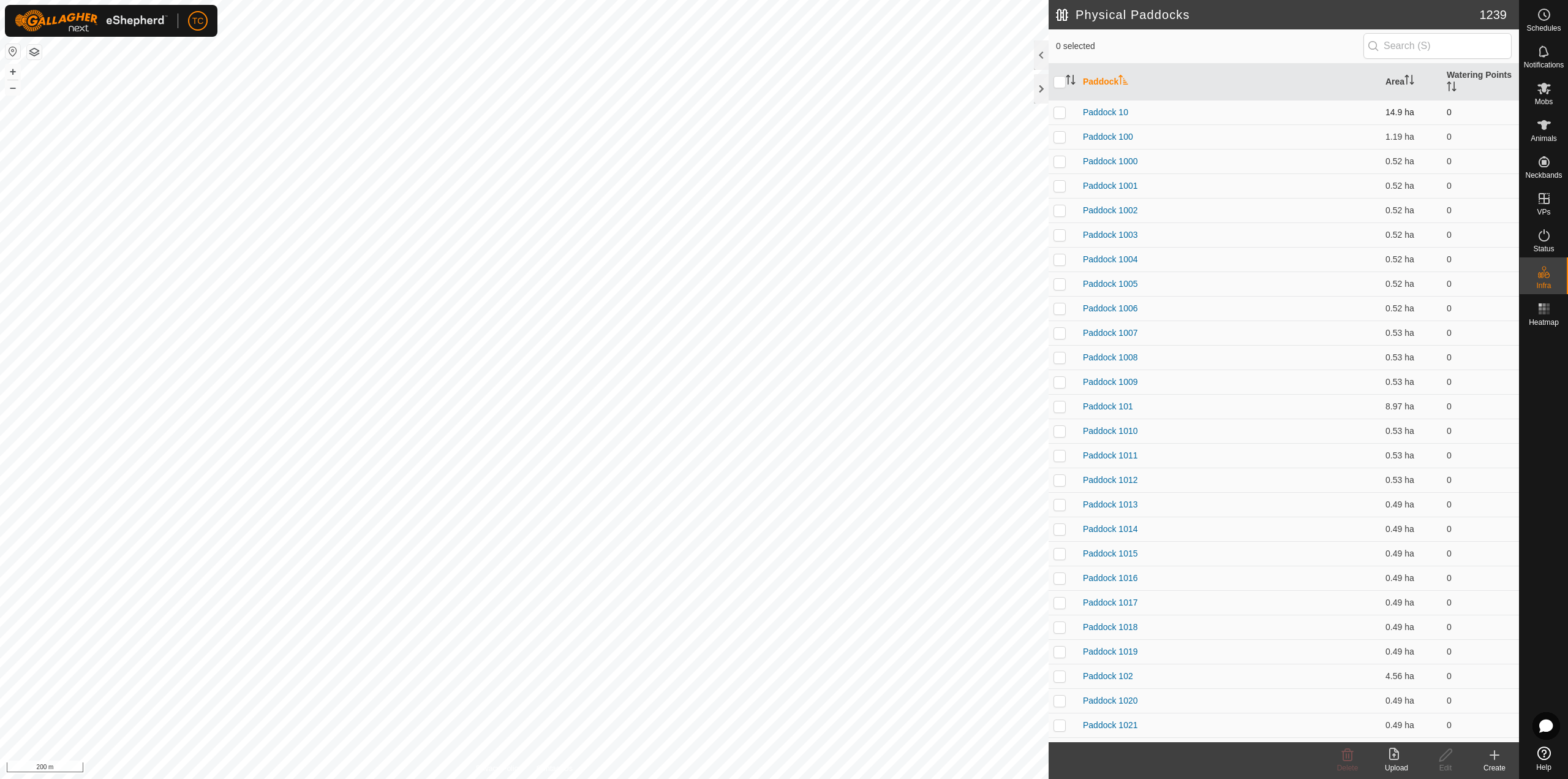
checkbox input "true"
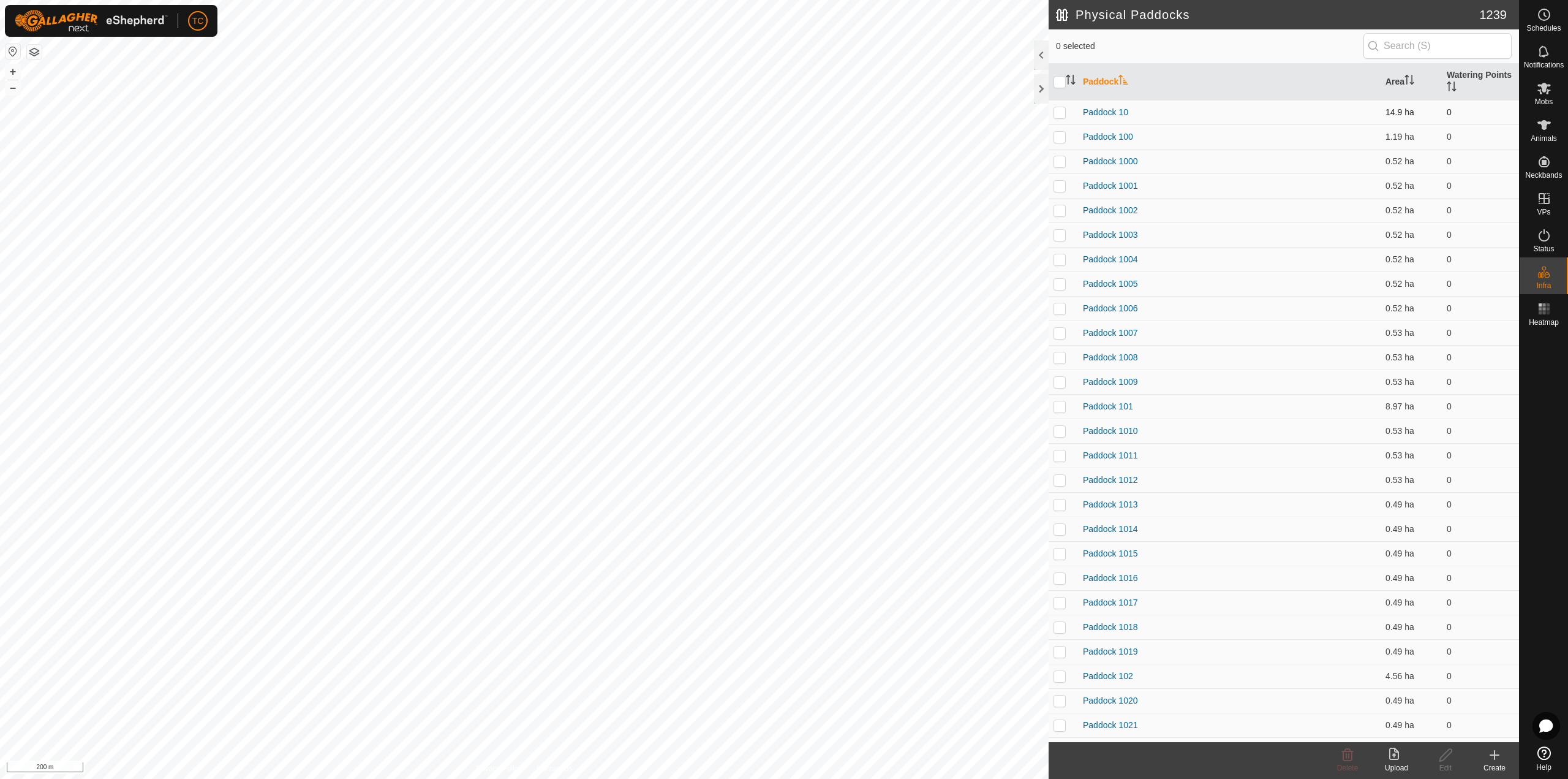
checkbox input "true"
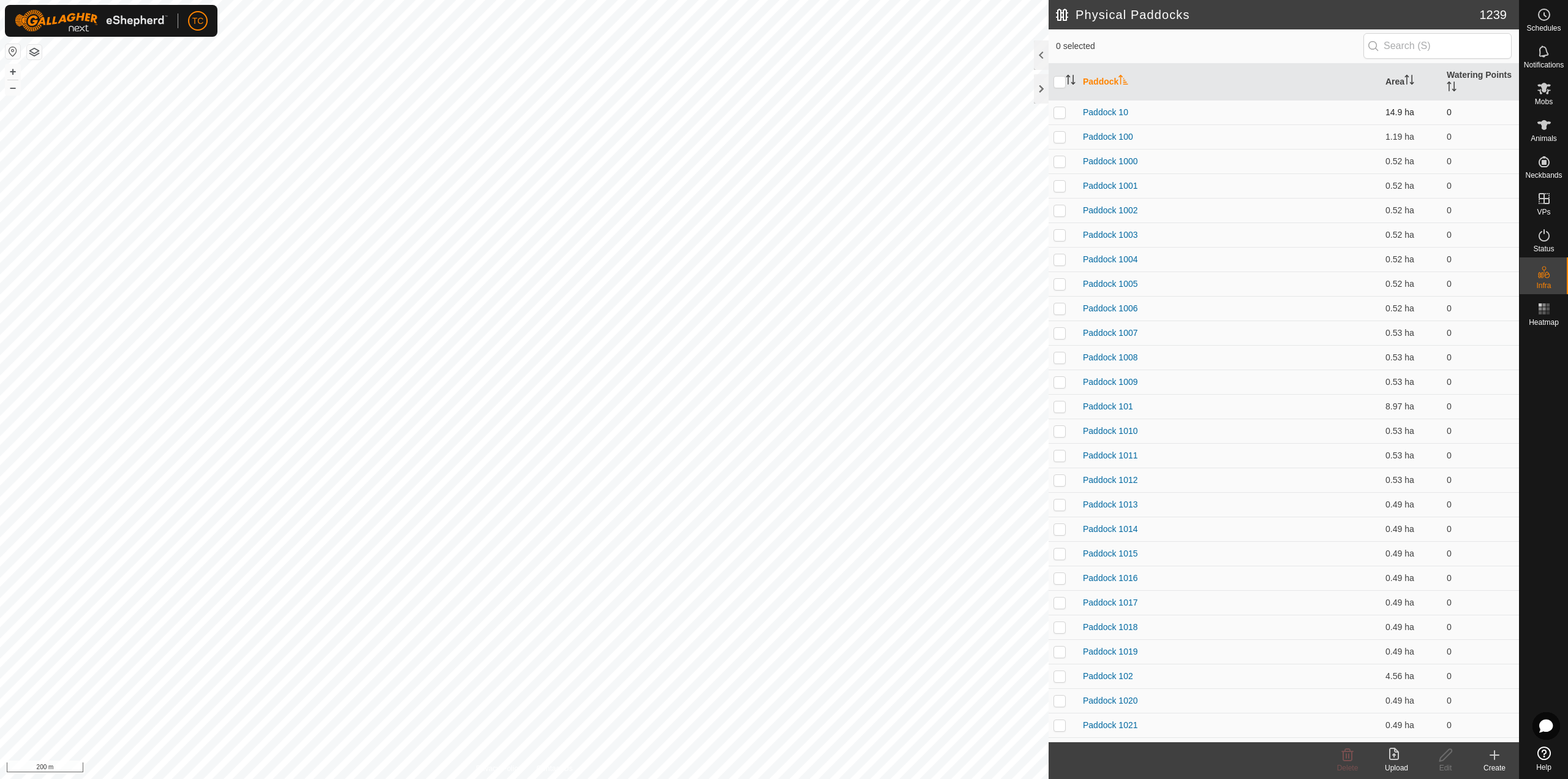
checkbox input "true"
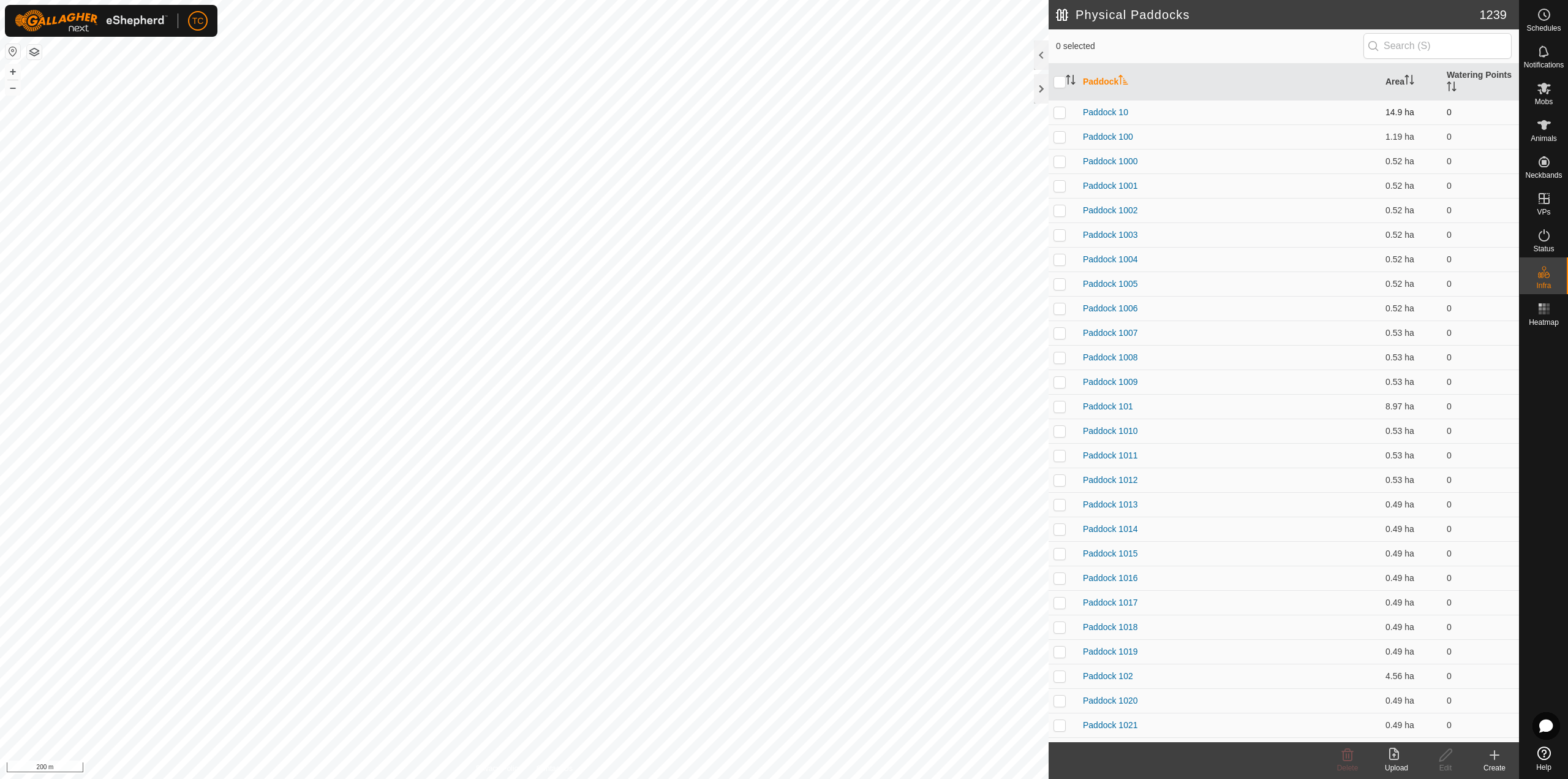
checkbox input "true"
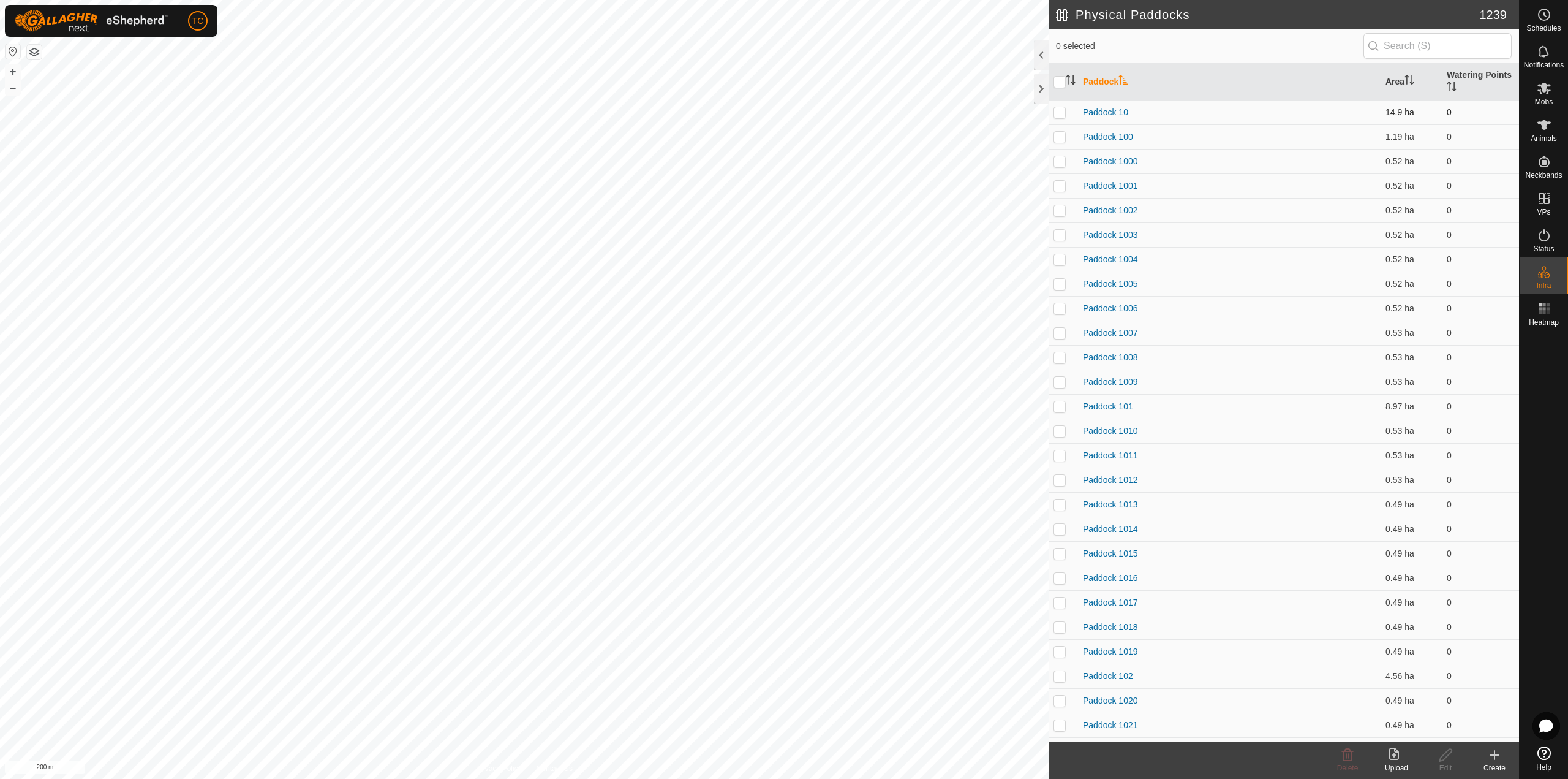
checkbox input "true"
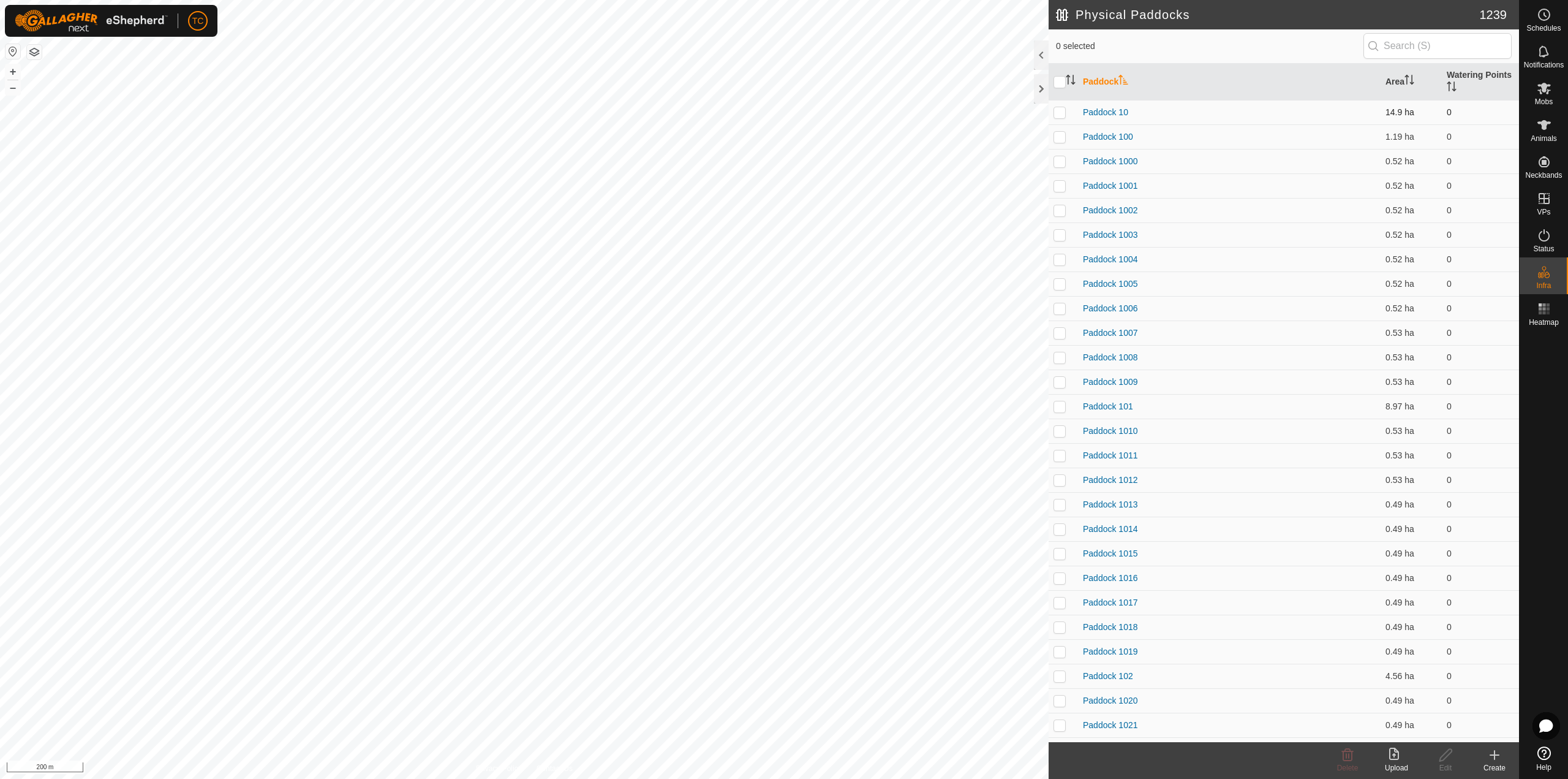
checkbox input "true"
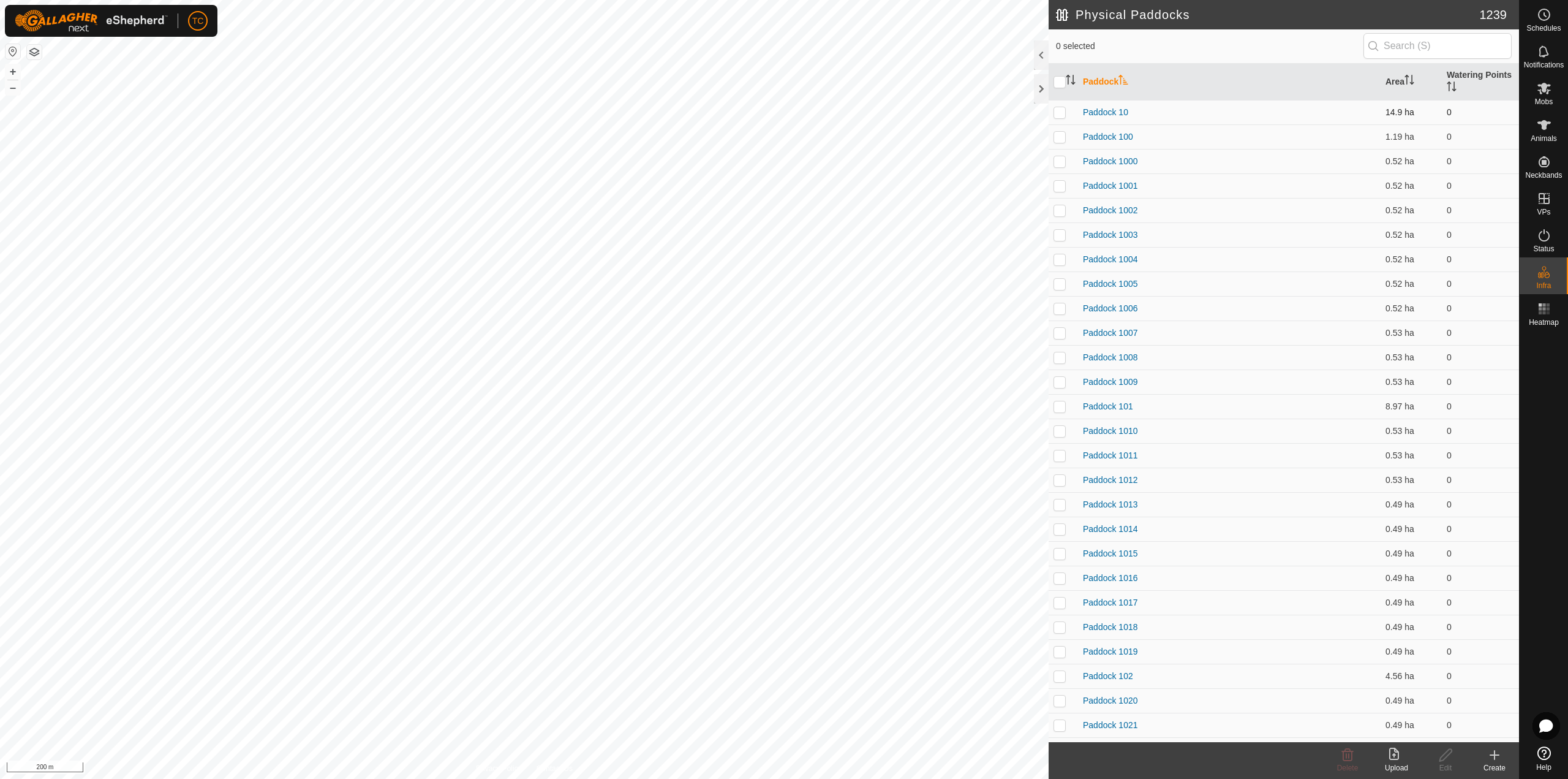
checkbox input "true"
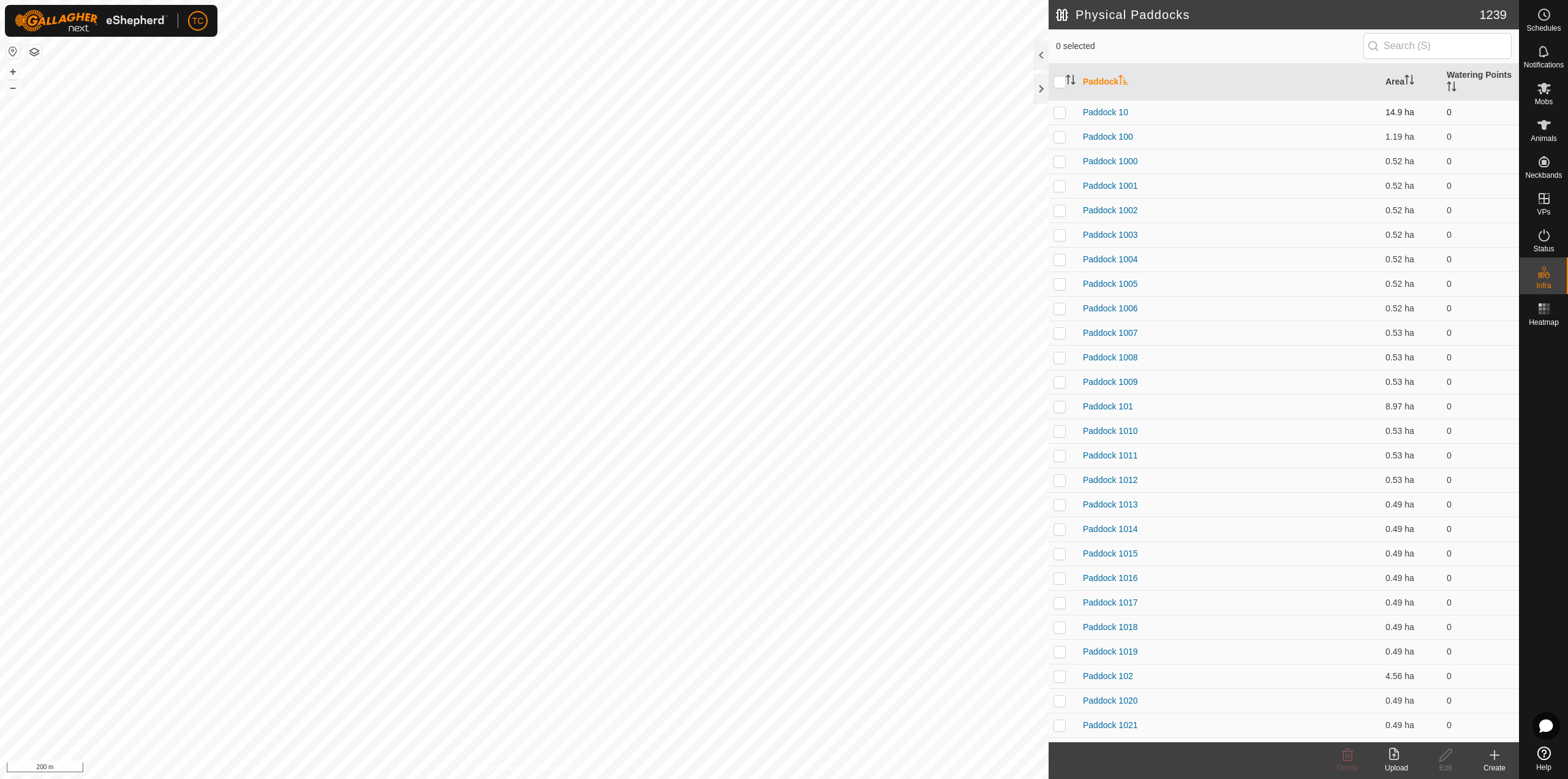
checkbox input "true"
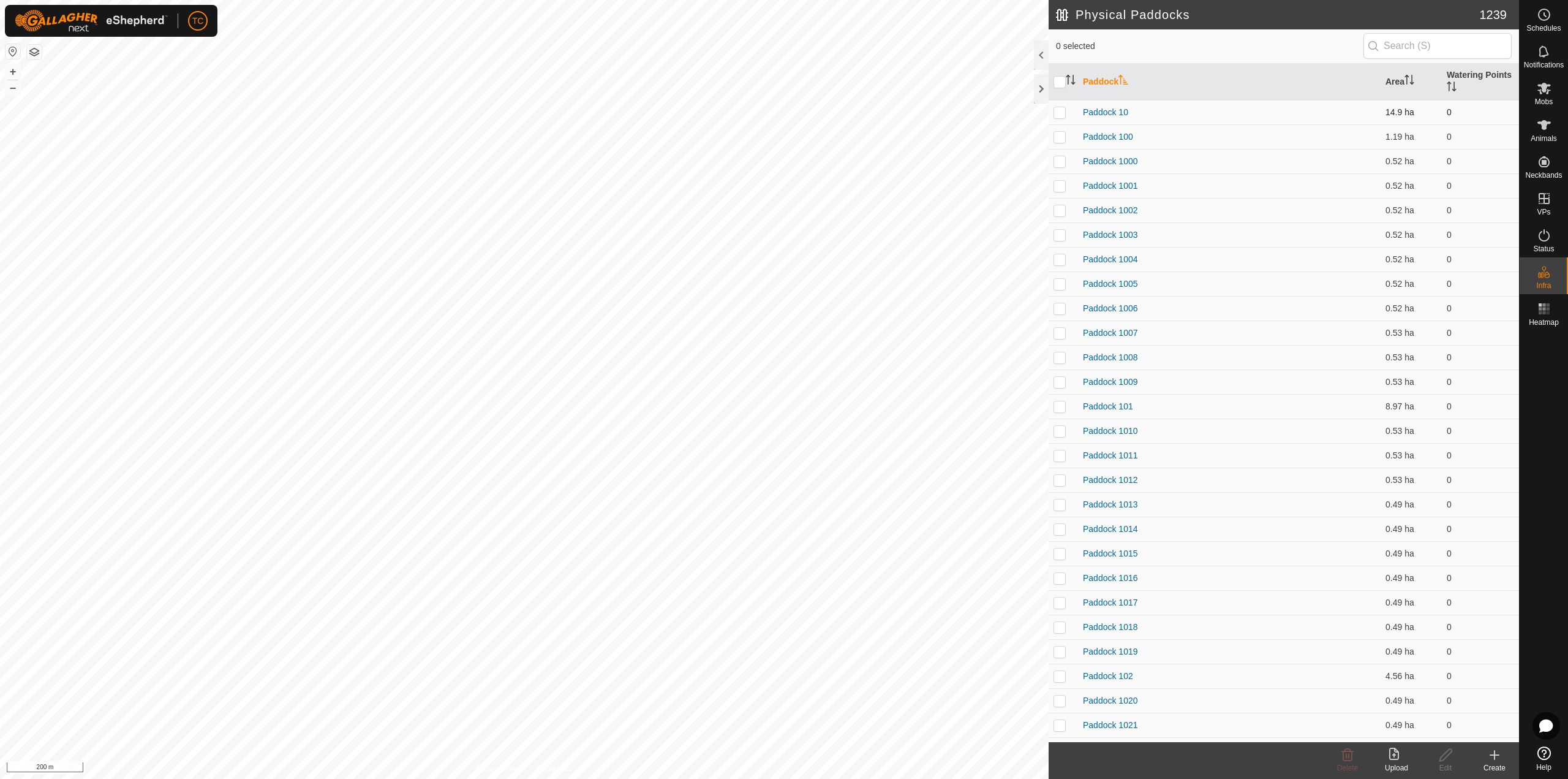
checkbox input "true"
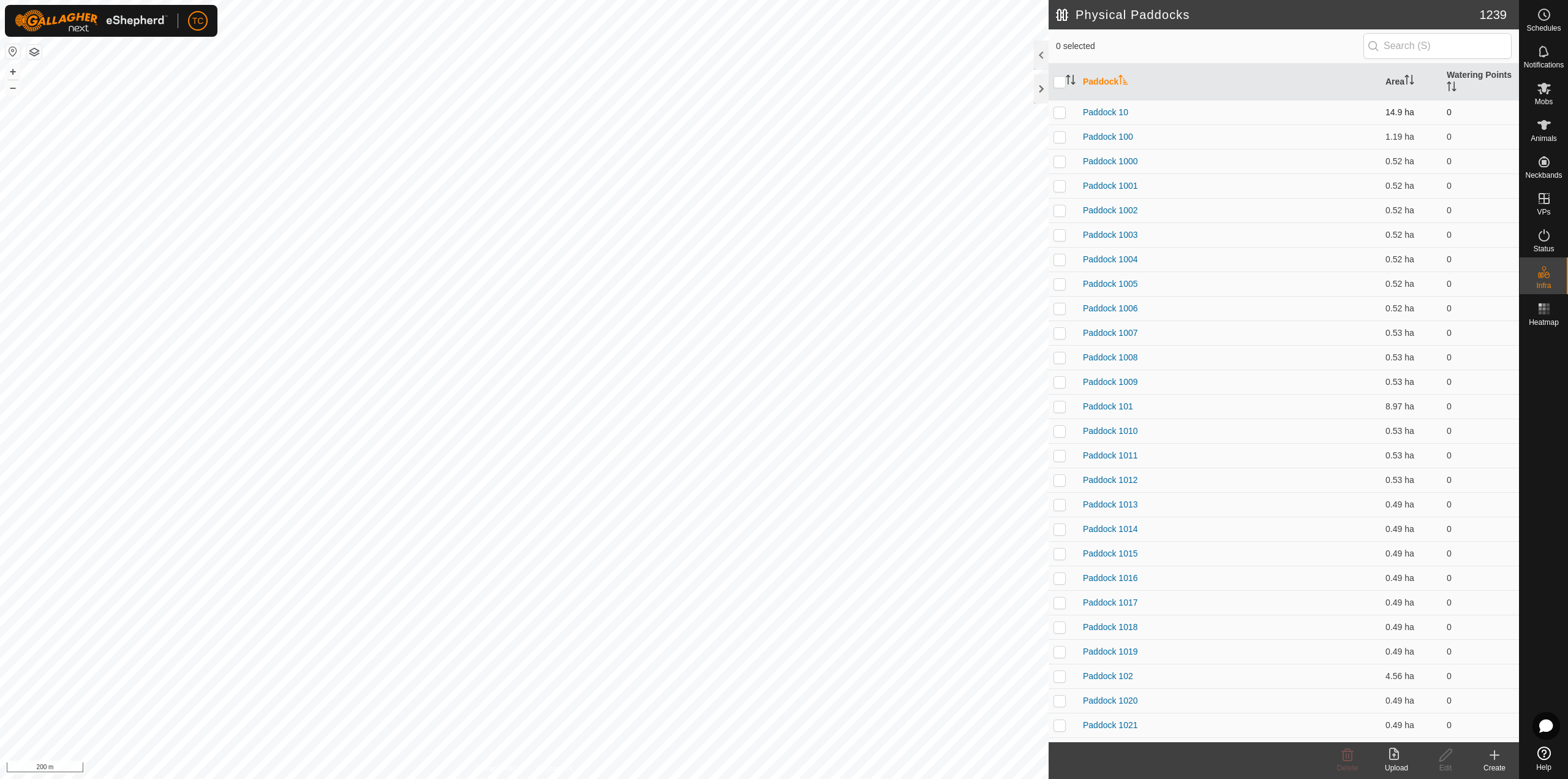
checkbox input "true"
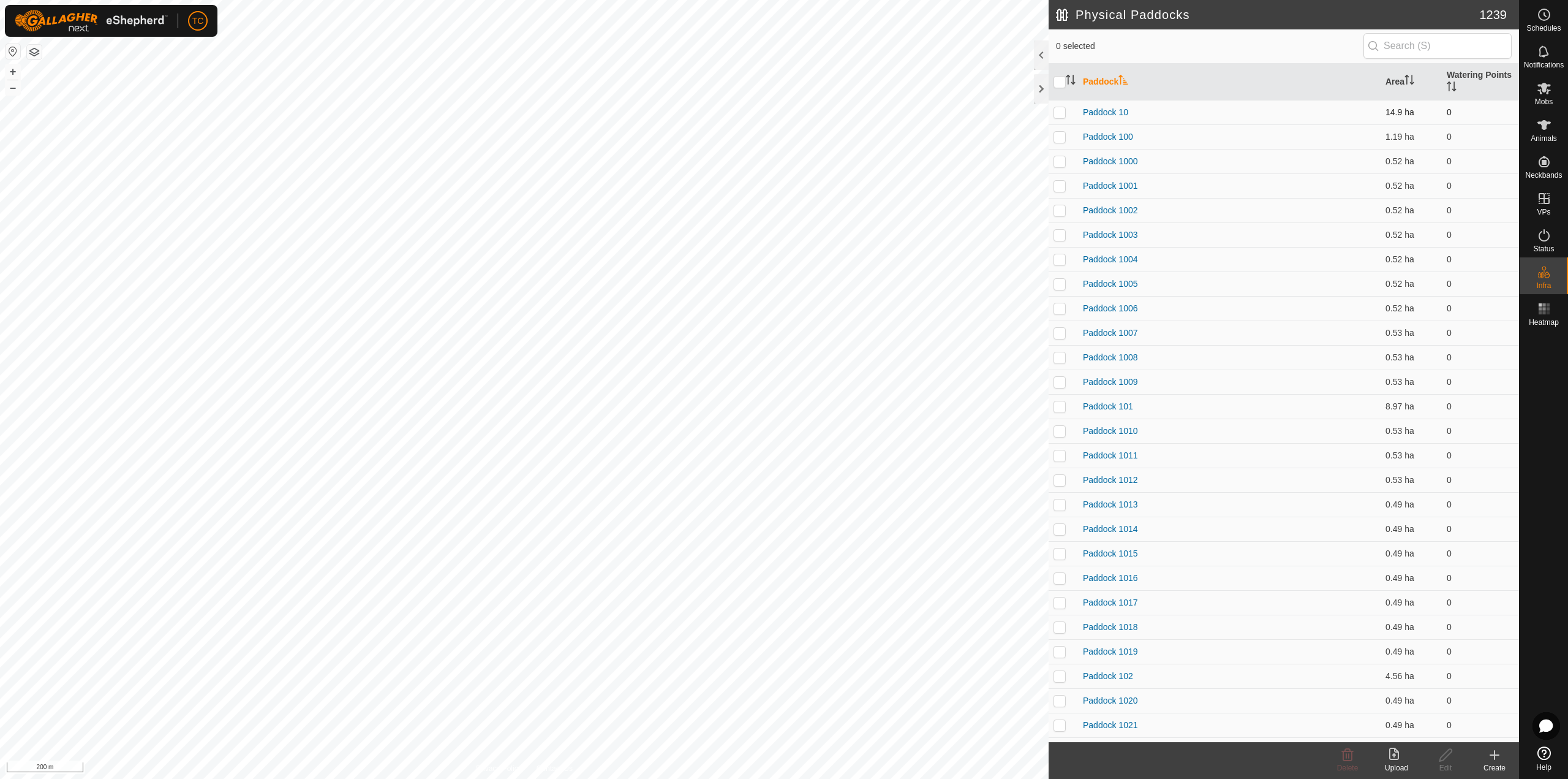
checkbox input "true"
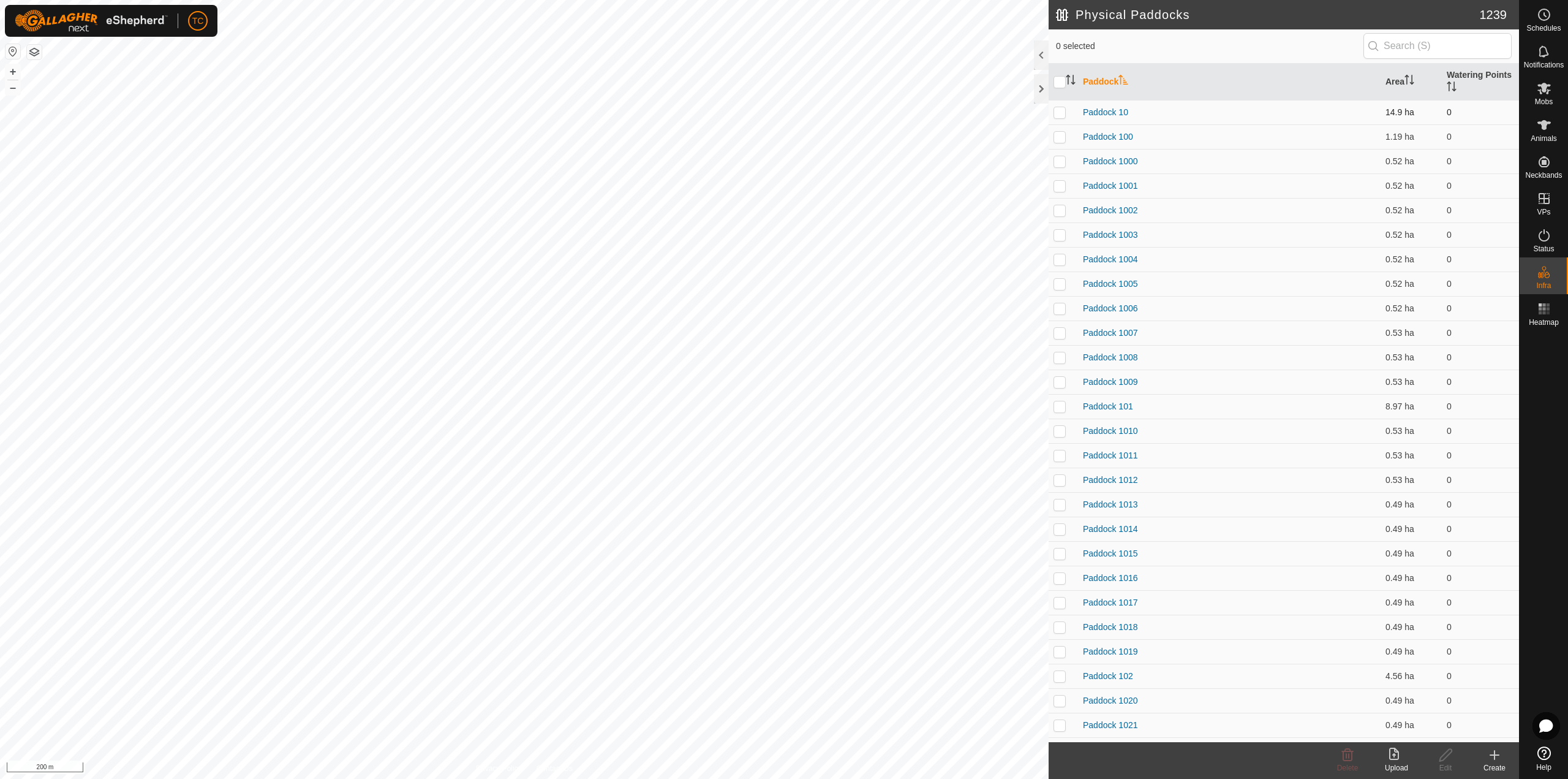
checkbox input "true"
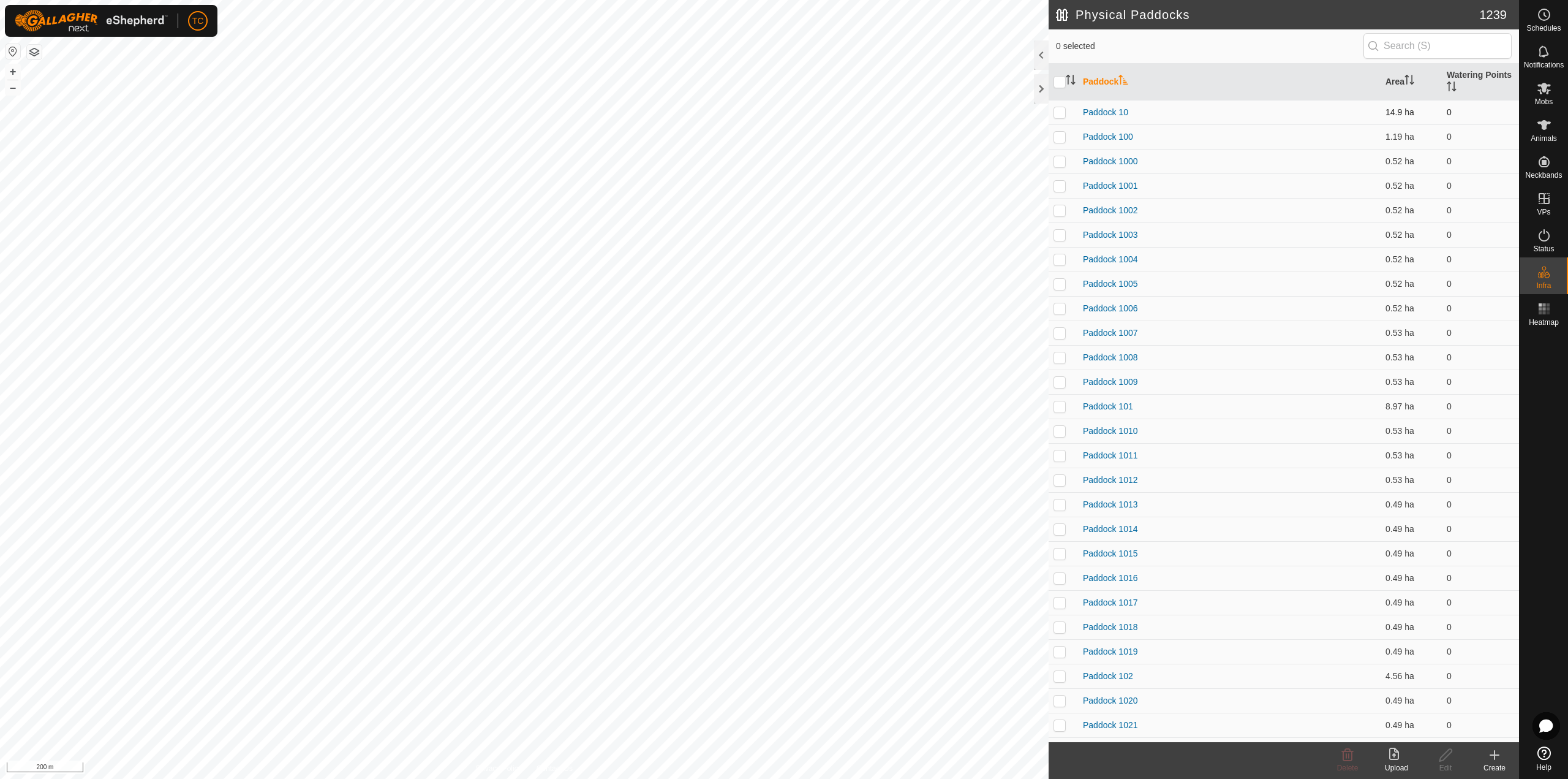
checkbox input "true"
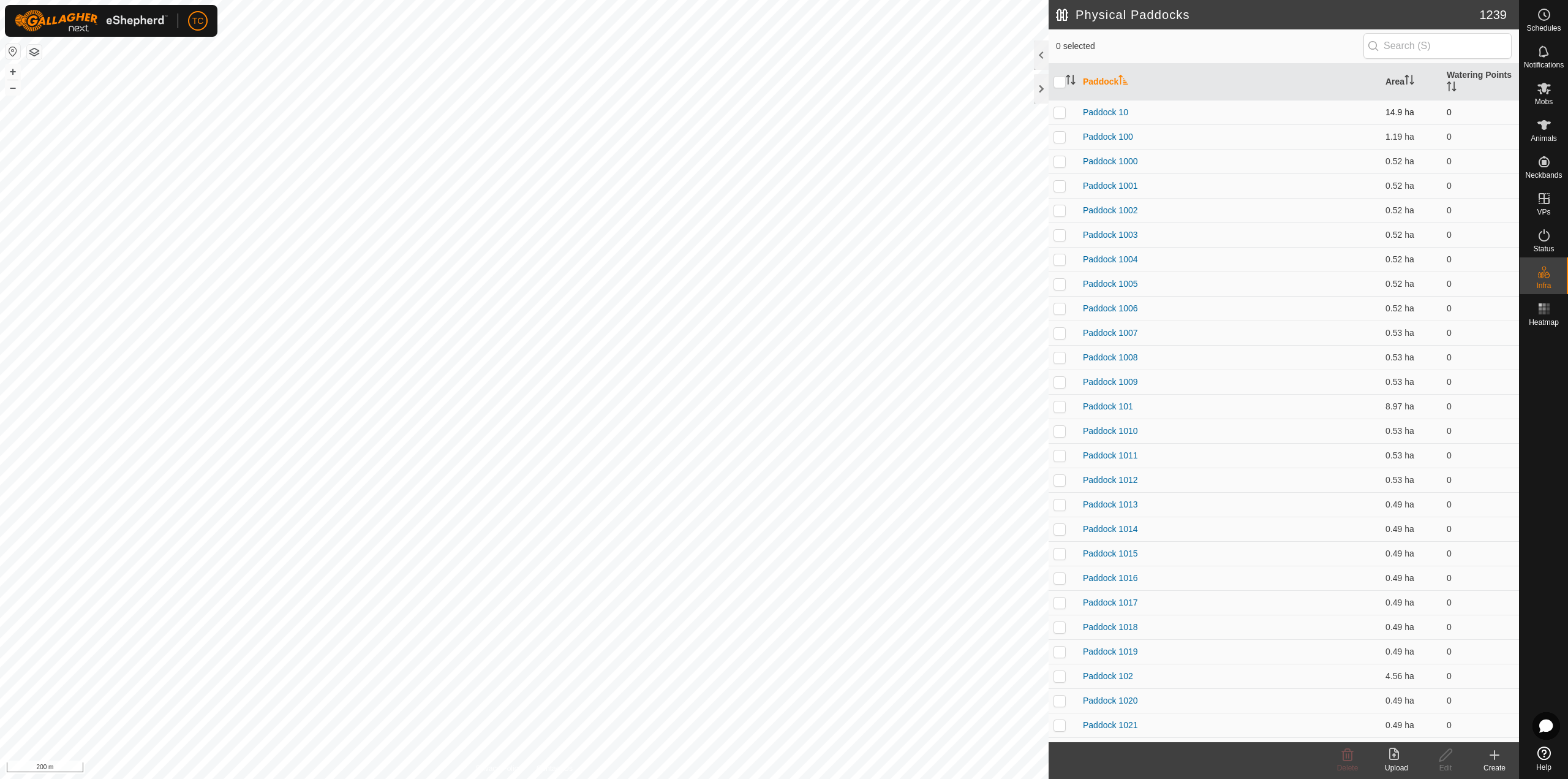
checkbox input "true"
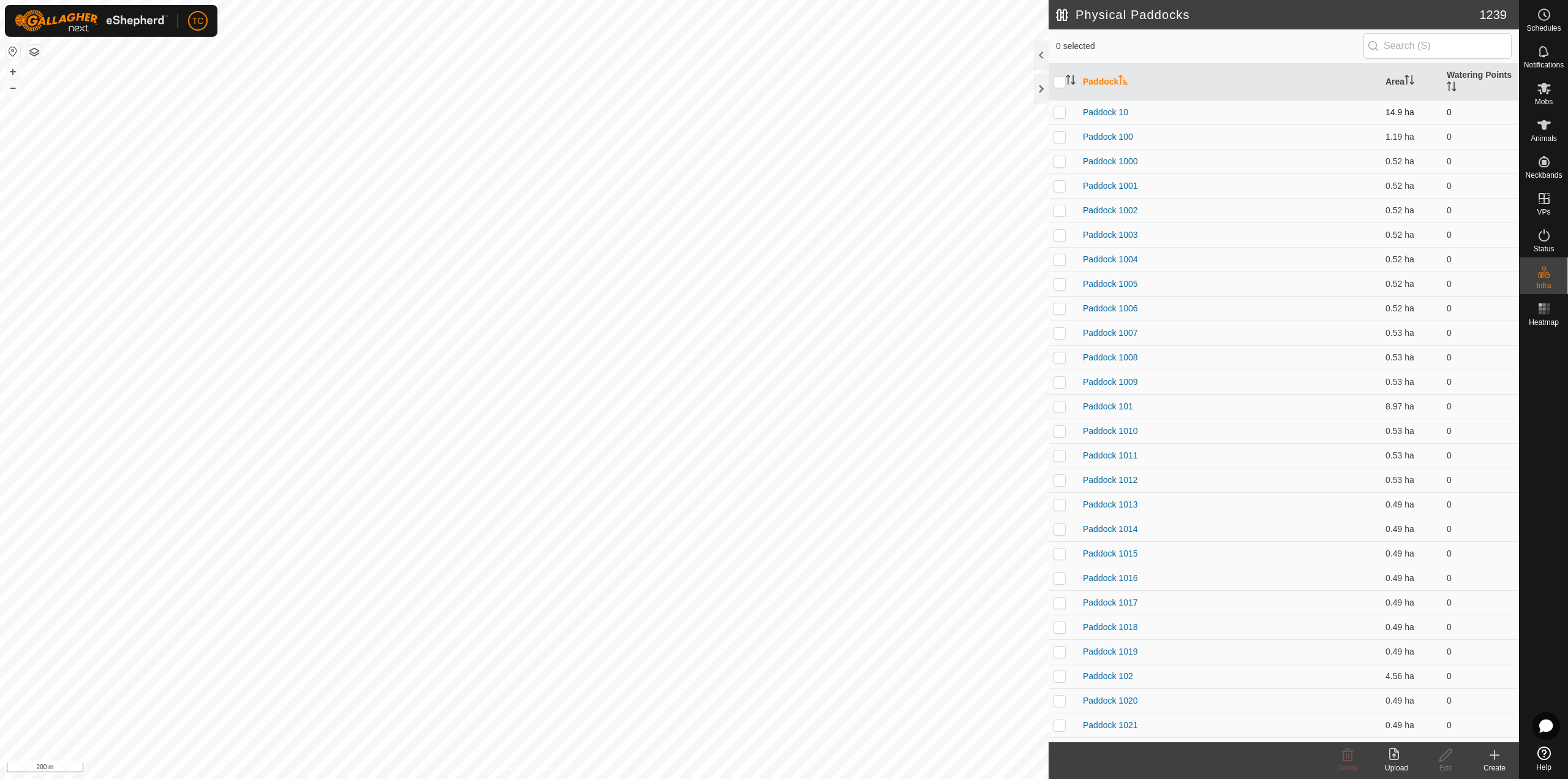
checkbox input "true"
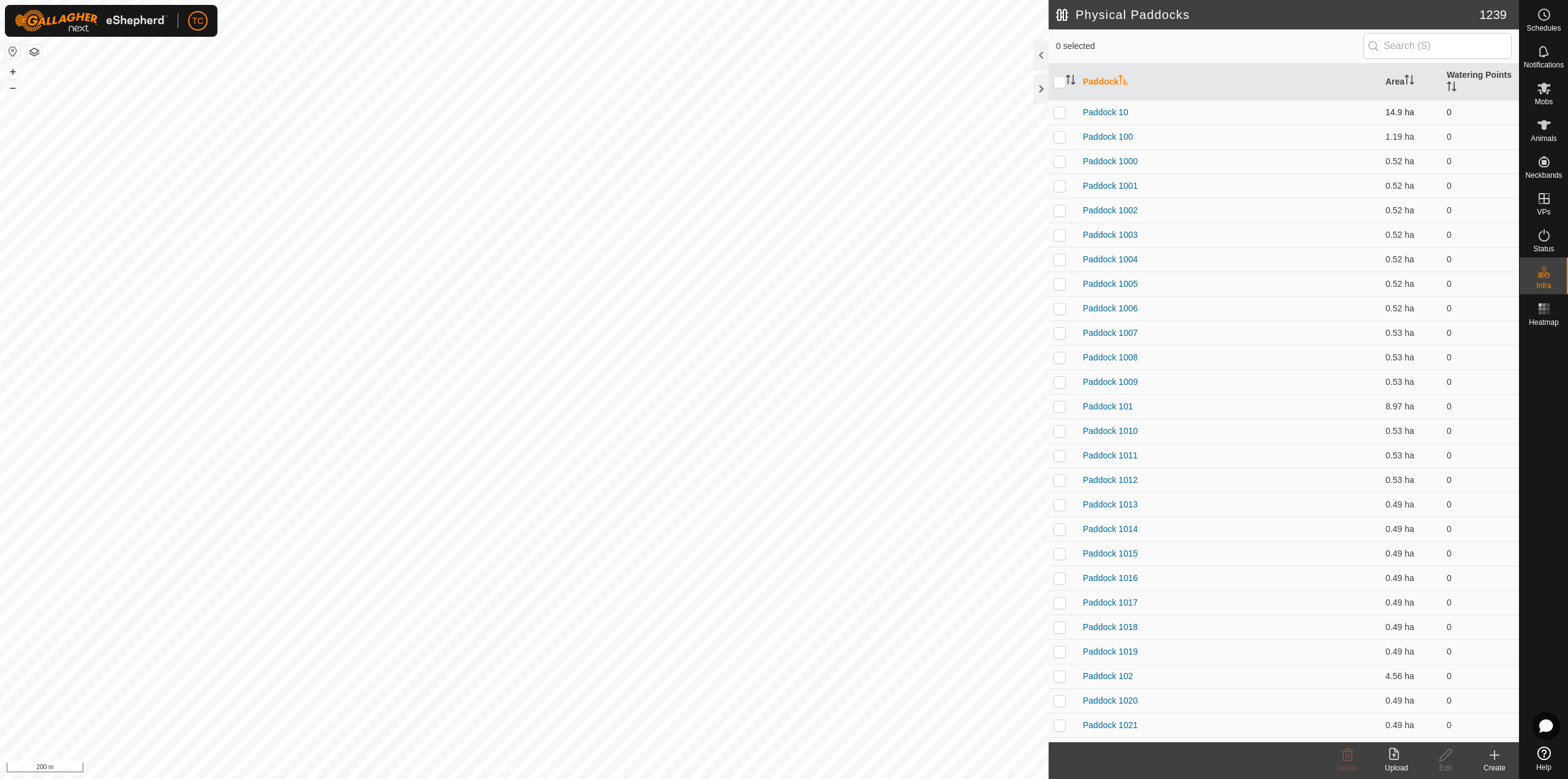
checkbox input "true"
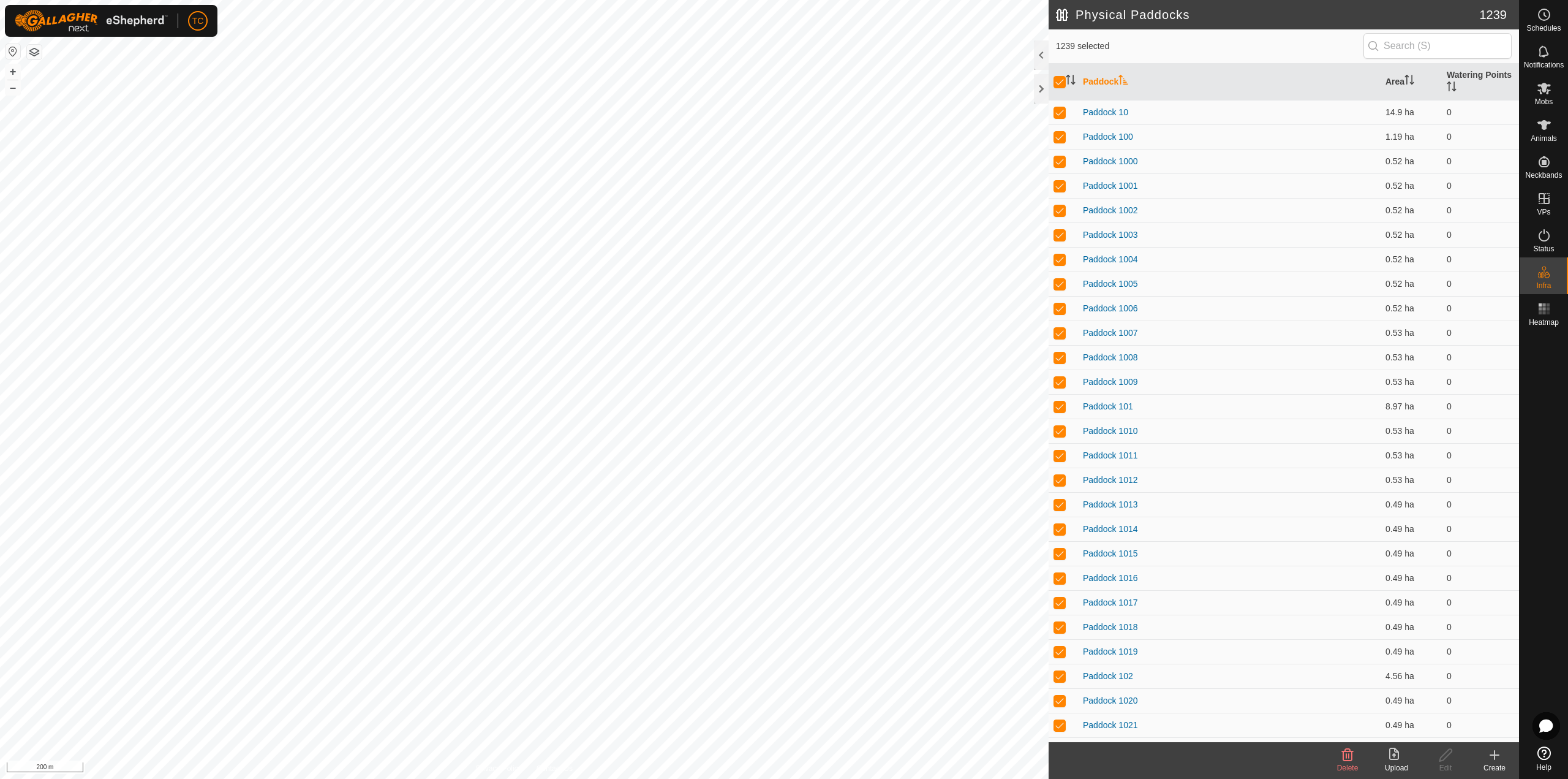
click at [1344, 758] on icon at bounding box center [1347, 754] width 15 height 15
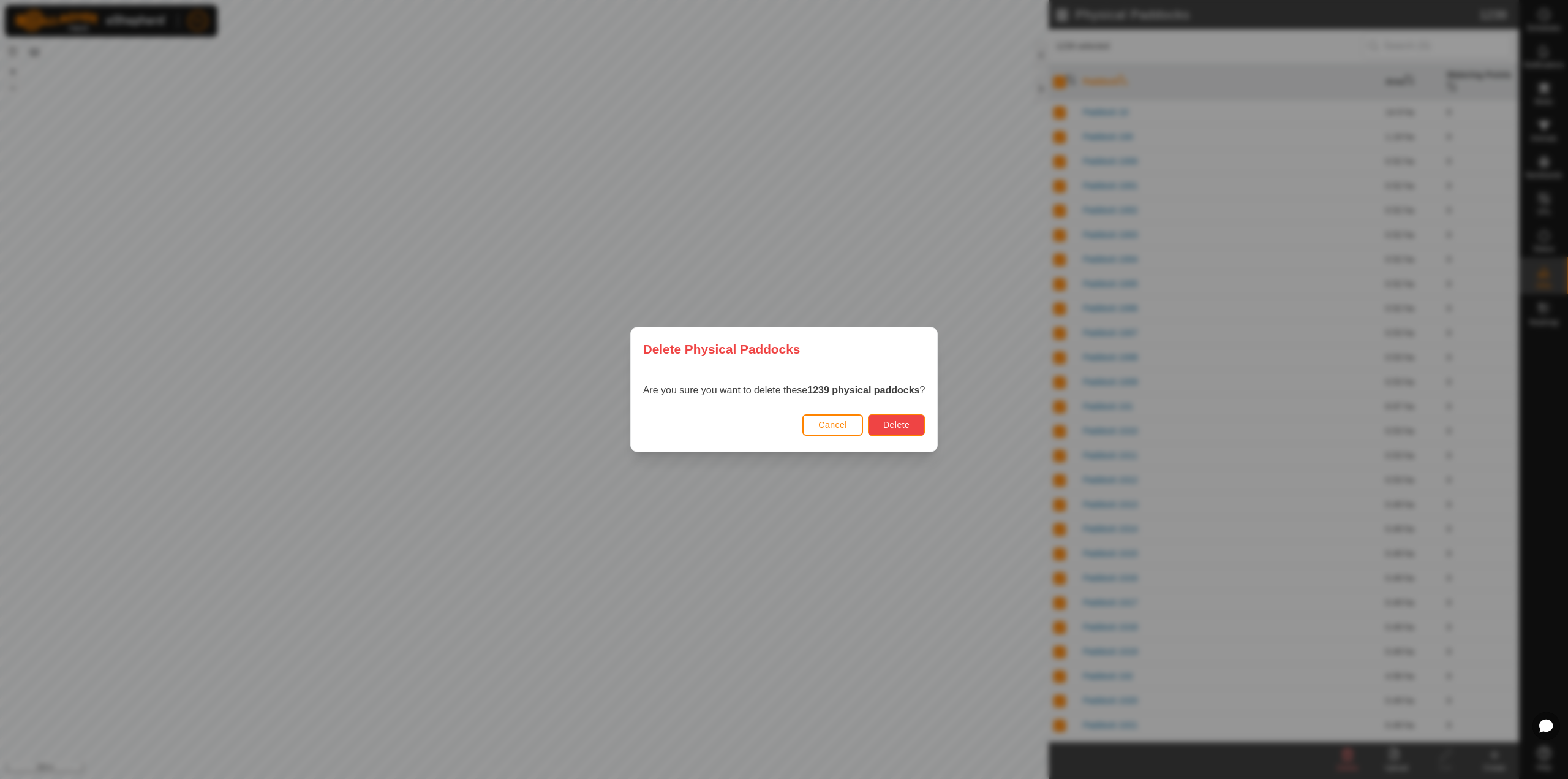
click at [883, 421] on button "Delete" at bounding box center [896, 425] width 57 height 21
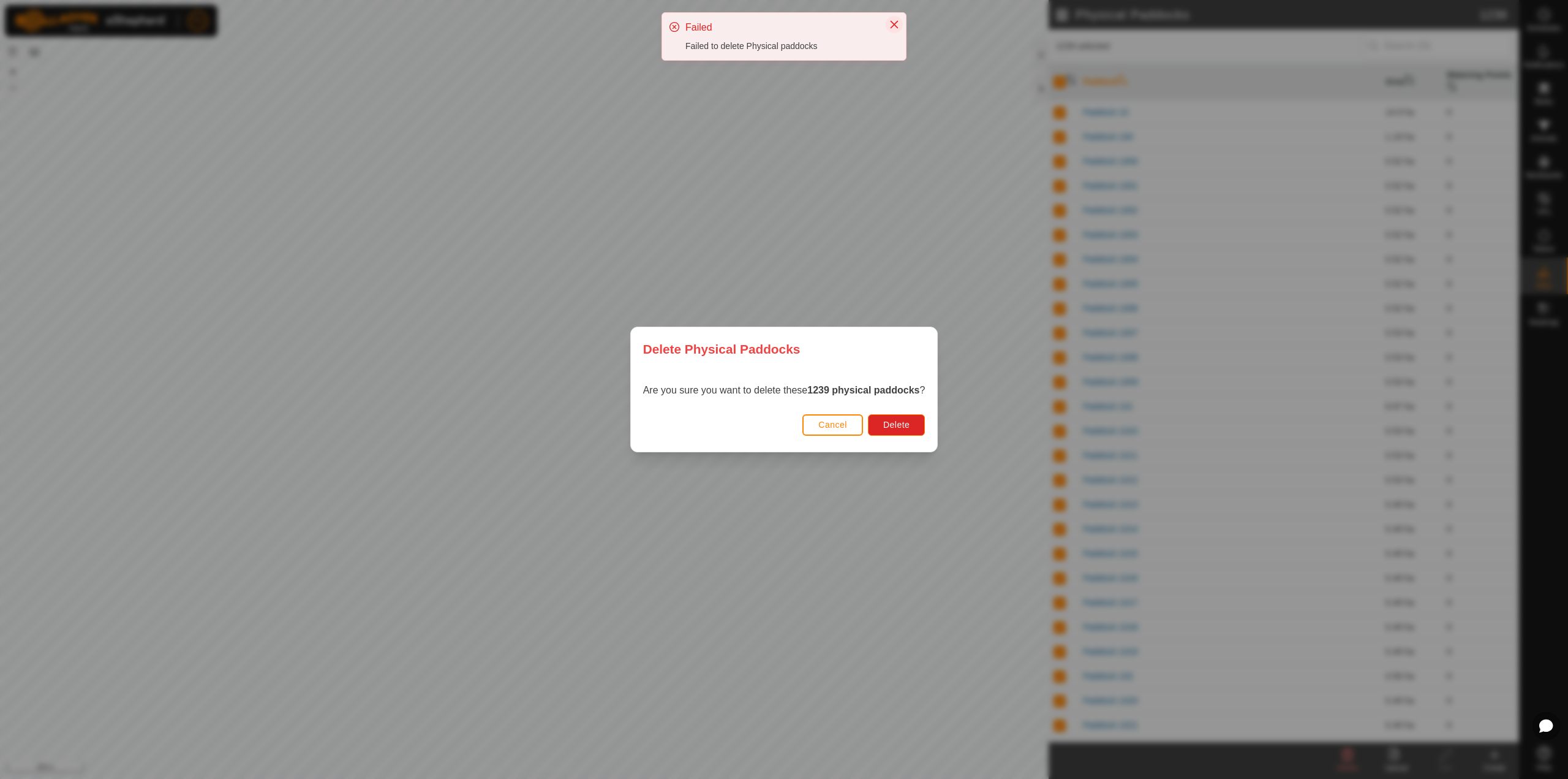
click at [888, 30] on button "Close" at bounding box center [894, 25] width 17 height 17
click at [1091, 429] on div "Delete Physical Paddocks Are you sure you want to delete these 1239 physical pa…" at bounding box center [784, 389] width 1568 height 779
click at [461, 491] on div "Delete Physical Paddocks Are you sure you want to delete these 1239 physical pa…" at bounding box center [784, 389] width 1568 height 779
click at [860, 423] on button "Cancel" at bounding box center [833, 425] width 61 height 21
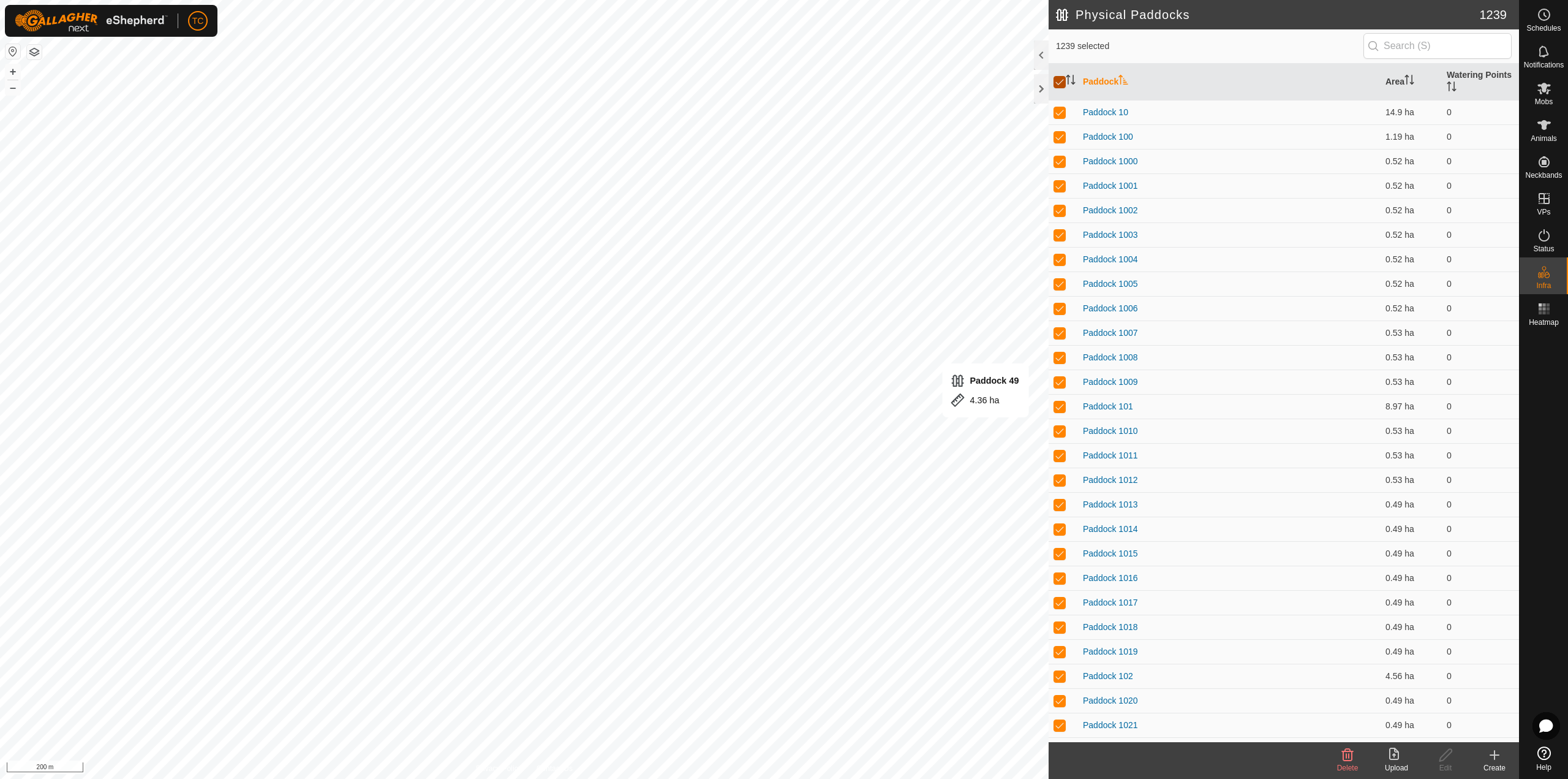
click at [1065, 86] on input "checkbox" at bounding box center [1059, 82] width 12 height 12
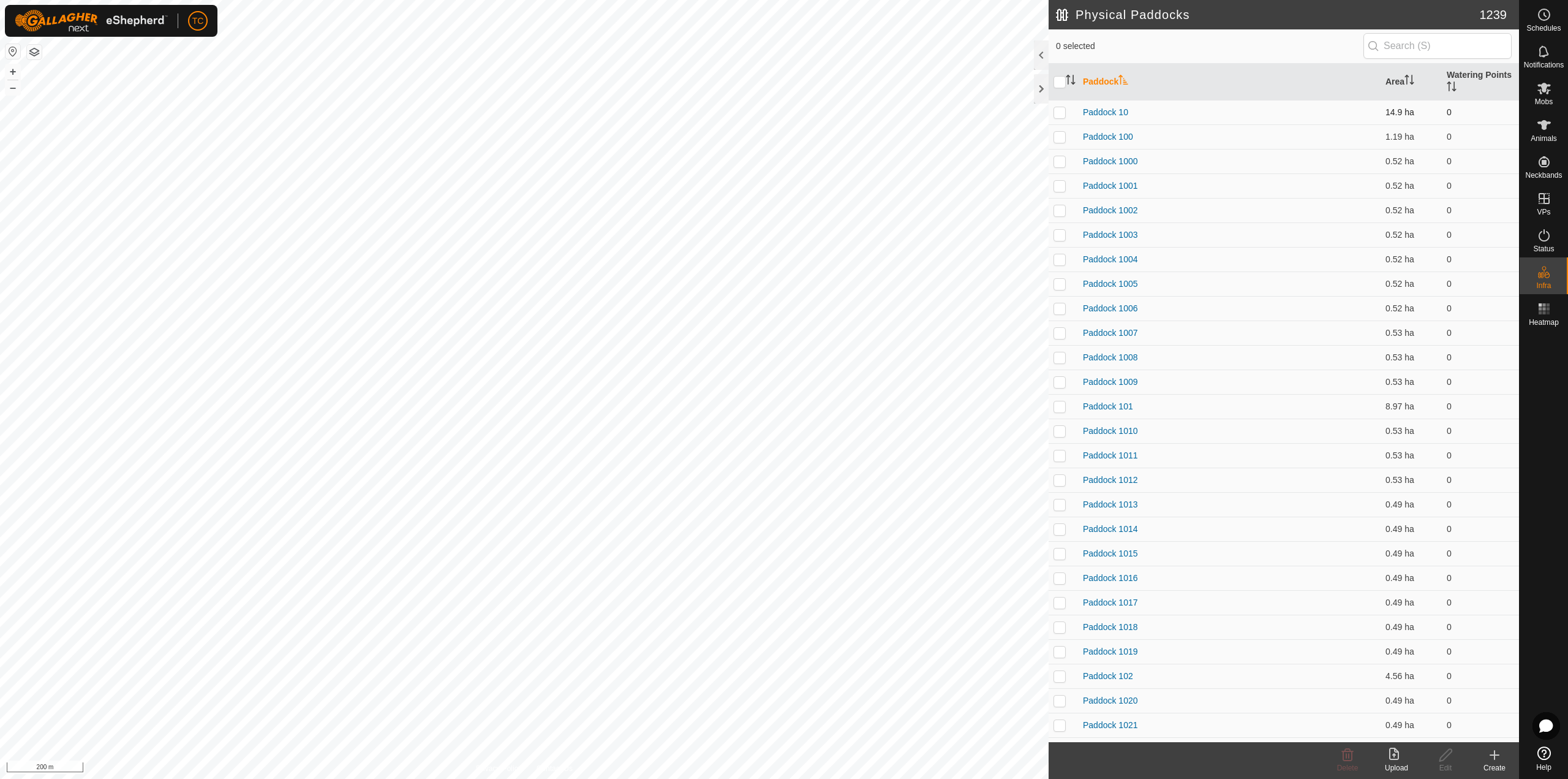
click at [1063, 113] on p-checkbox at bounding box center [1059, 112] width 12 height 10
click at [1063, 132] on p-tablecheckbox at bounding box center [1059, 136] width 12 height 10
click at [1060, 162] on p-checkbox at bounding box center [1059, 161] width 12 height 10
click at [1060, 182] on p-checkbox at bounding box center [1059, 186] width 12 height 10
click at [1060, 210] on p-checkbox at bounding box center [1059, 210] width 12 height 10
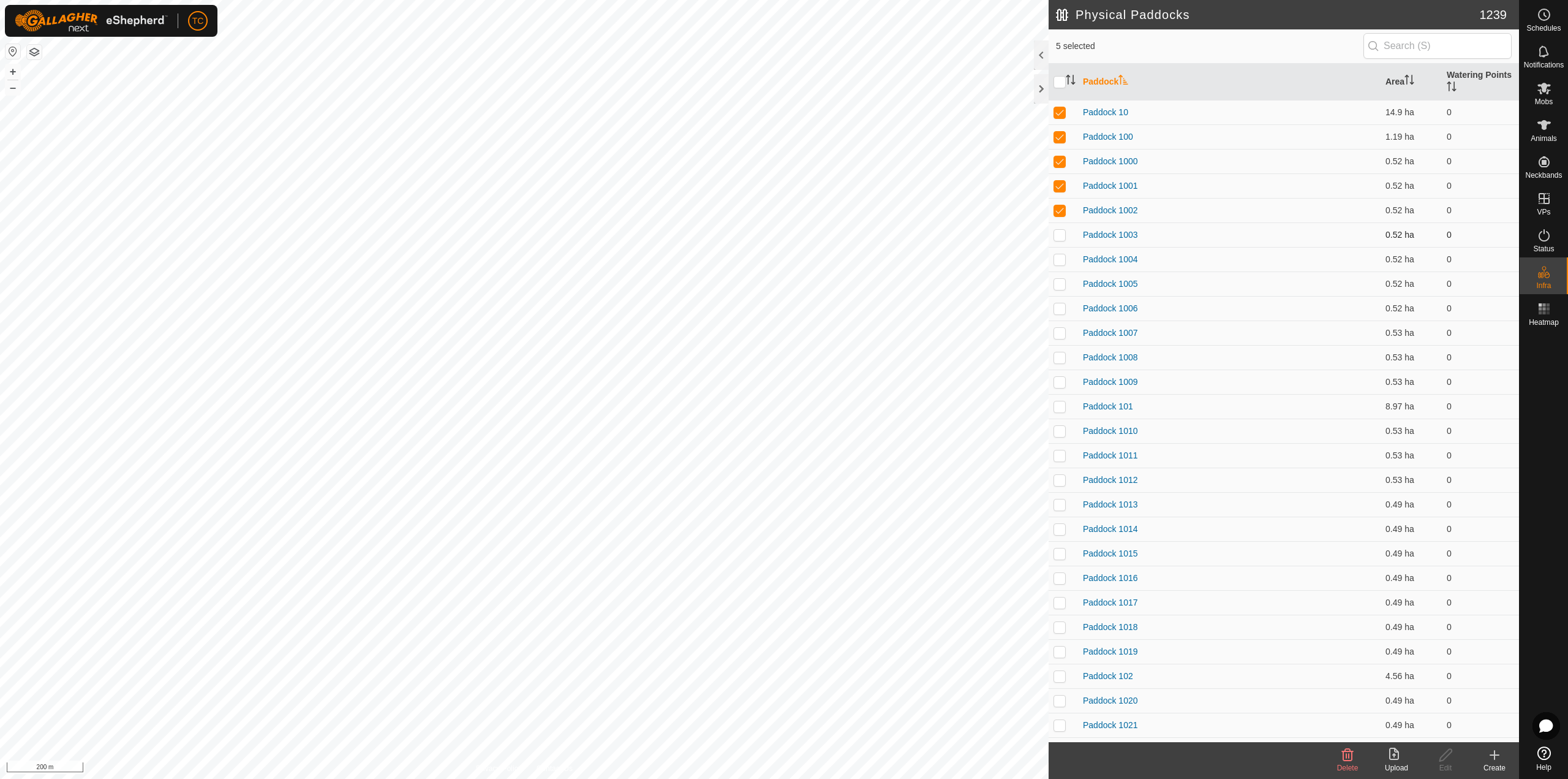
click at [1060, 236] on p-checkbox at bounding box center [1059, 234] width 12 height 10
drag, startPoint x: 1060, startPoint y: 255, endPoint x: 1060, endPoint y: 268, distance: 13.0
click at [1060, 256] on p-checkbox at bounding box center [1059, 259] width 12 height 10
drag, startPoint x: 1060, startPoint y: 279, endPoint x: 1061, endPoint y: 292, distance: 13.0
click at [1060, 279] on p-checkbox at bounding box center [1059, 283] width 12 height 10
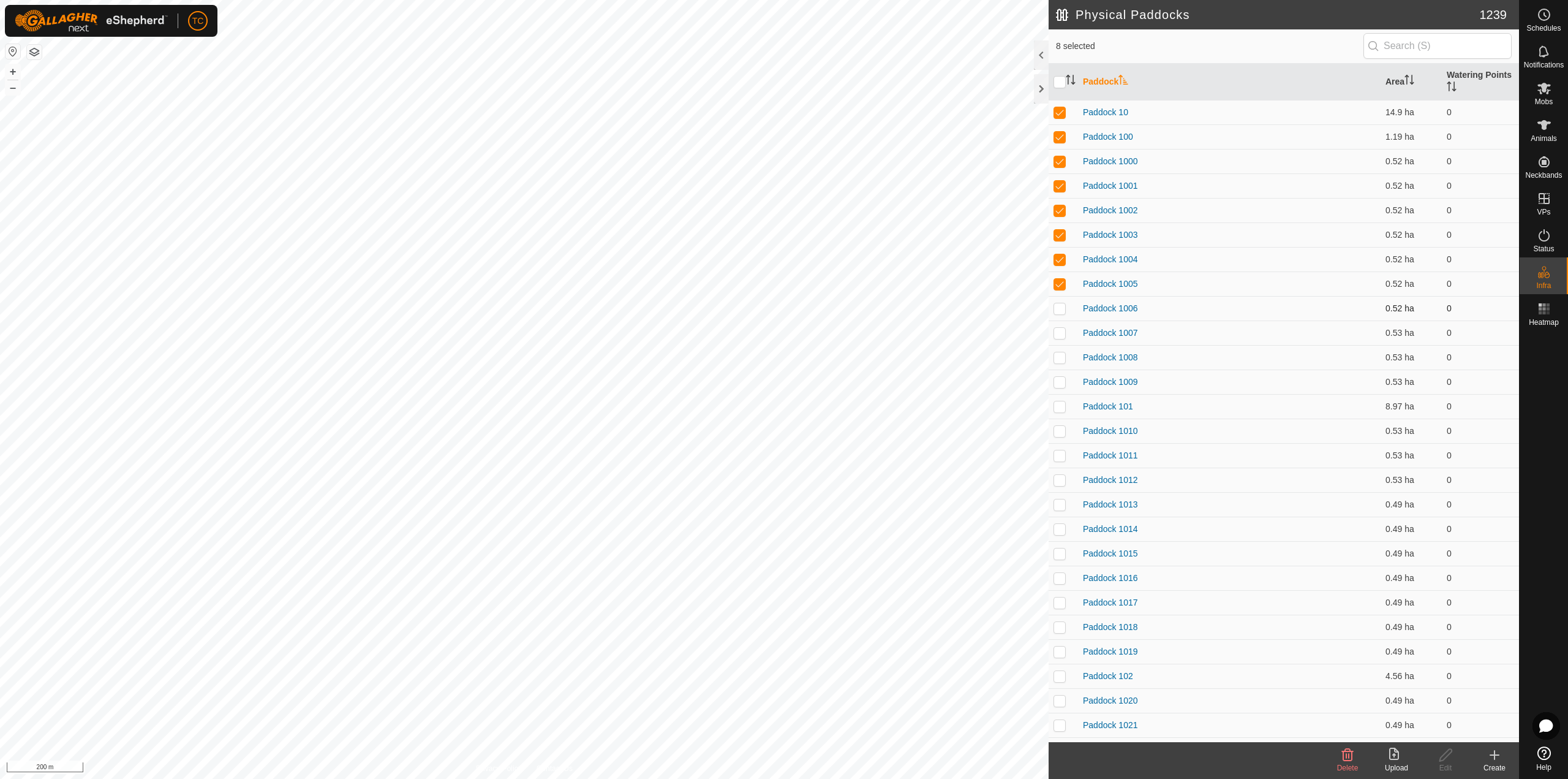
click at [1061, 304] on p-checkbox at bounding box center [1059, 308] width 12 height 10
click at [1058, 337] on td at bounding box center [1063, 333] width 29 height 25
click at [1102, 330] on link "Paddock 1007" at bounding box center [1110, 332] width 55 height 10
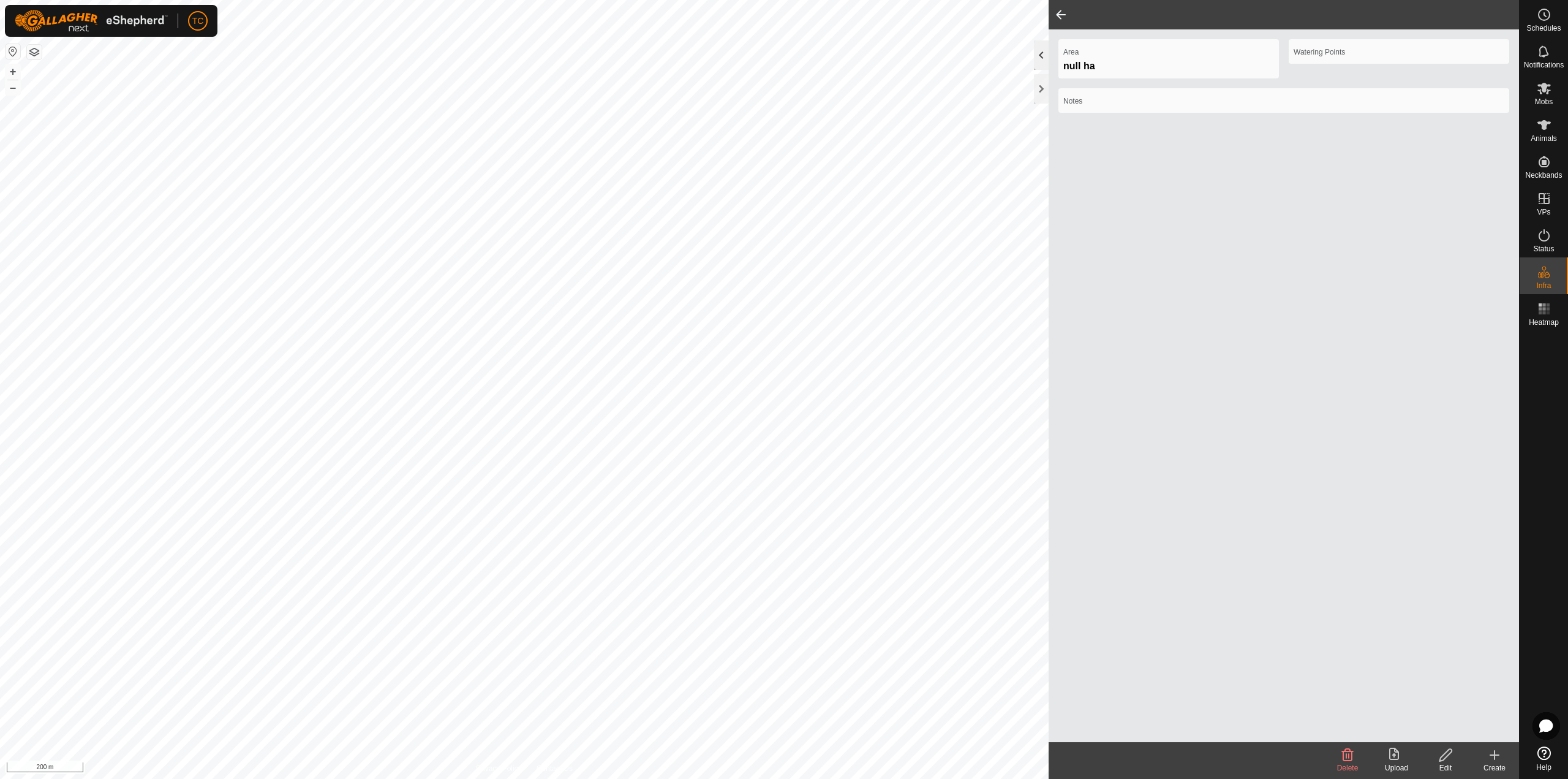
click at [1038, 52] on div at bounding box center [1041, 55] width 15 height 29
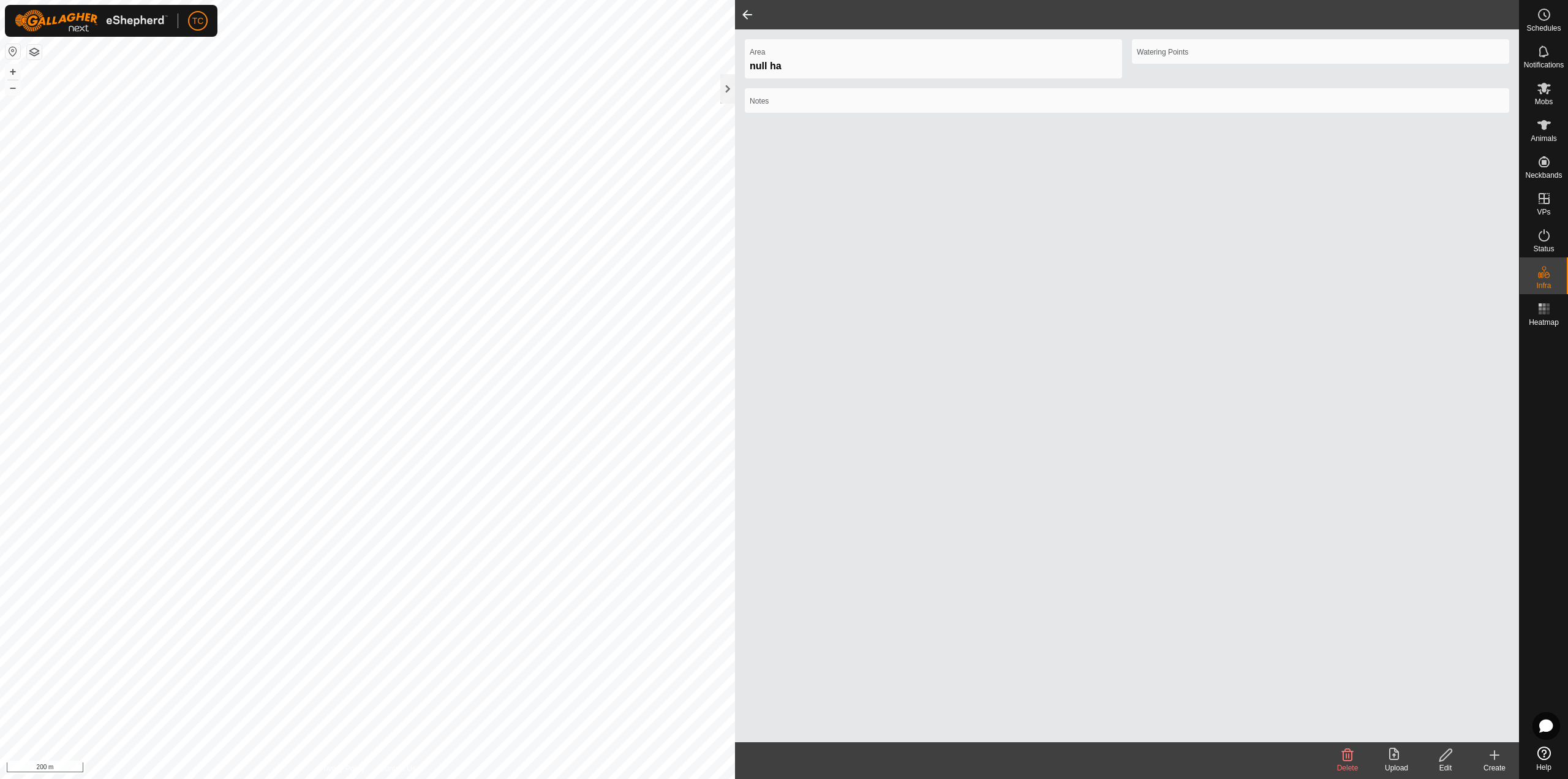
click at [749, 13] on span at bounding box center [747, 14] width 25 height 29
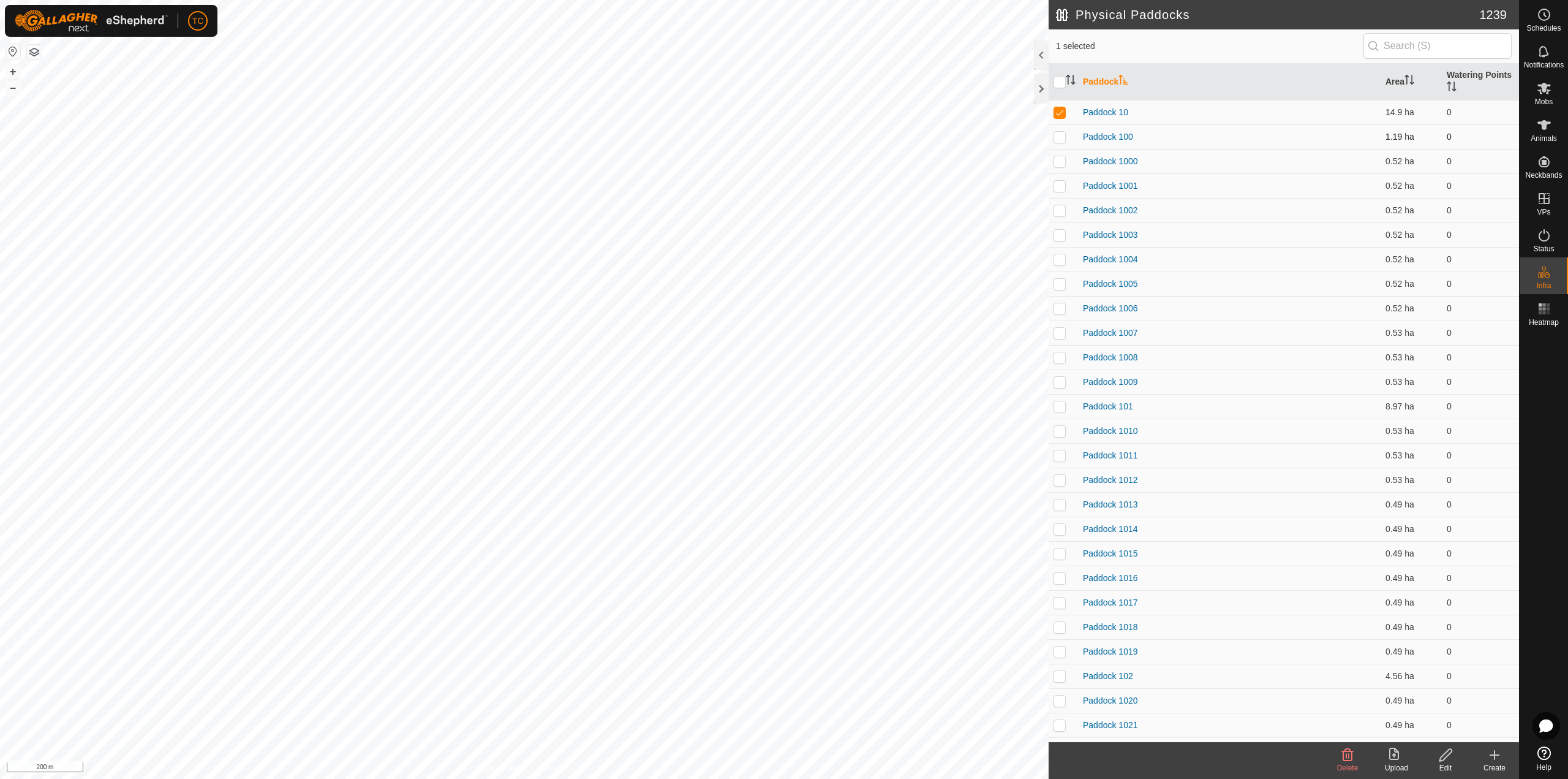
click at [1056, 140] on p-checkbox at bounding box center [1059, 136] width 12 height 10
click at [1058, 162] on p-checkbox at bounding box center [1059, 161] width 12 height 10
click at [1061, 186] on p-checkbox at bounding box center [1059, 186] width 12 height 10
click at [1059, 206] on p-tablecheckbox at bounding box center [1059, 210] width 12 height 10
click at [1054, 237] on p-checkbox at bounding box center [1059, 234] width 12 height 10
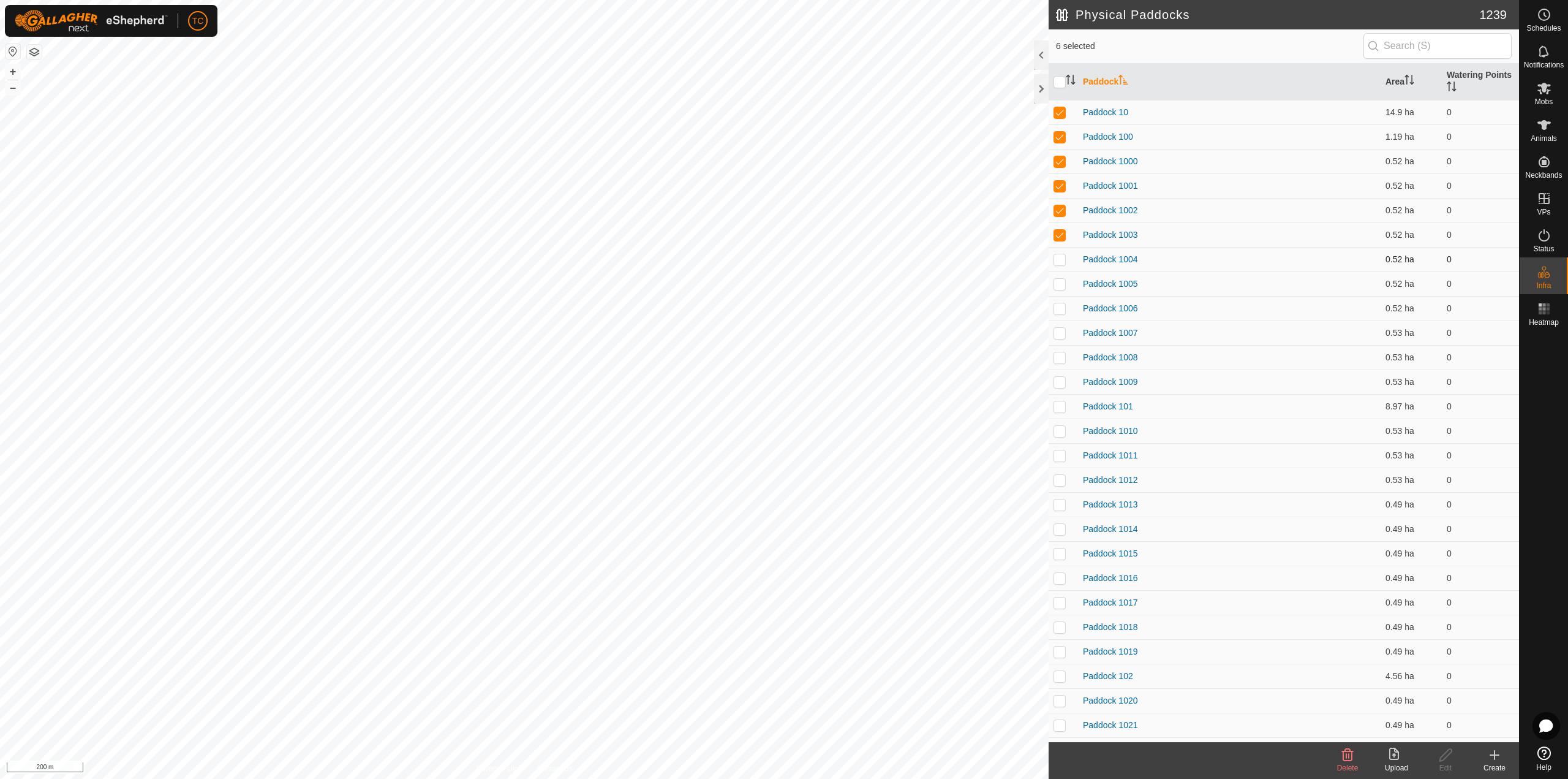
click at [1064, 264] on td at bounding box center [1063, 259] width 29 height 25
click at [1060, 284] on p-checkbox at bounding box center [1059, 283] width 12 height 10
click at [1056, 304] on p-checkbox at bounding box center [1059, 308] width 12 height 10
click at [1058, 329] on p-checkbox at bounding box center [1059, 332] width 12 height 10
click at [1064, 356] on p-checkbox at bounding box center [1059, 357] width 12 height 10
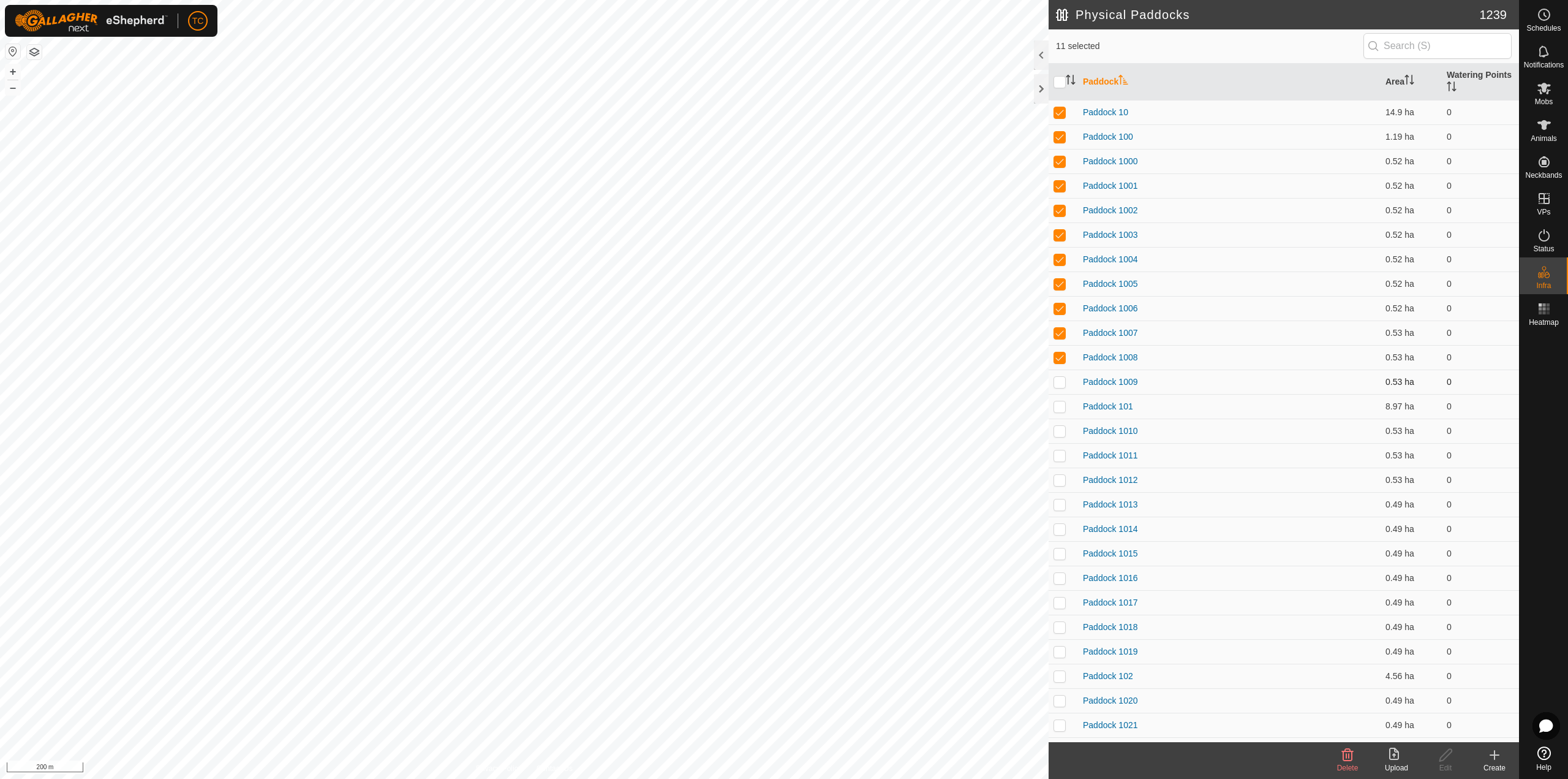
click at [1058, 384] on p-checkbox at bounding box center [1059, 381] width 12 height 10
click at [1061, 411] on td at bounding box center [1063, 407] width 29 height 25
drag, startPoint x: 1058, startPoint y: 430, endPoint x: 1056, endPoint y: 436, distance: 6.3
click at [1058, 431] on p-checkbox at bounding box center [1059, 431] width 12 height 10
click at [1062, 451] on p-checkbox at bounding box center [1059, 455] width 12 height 10
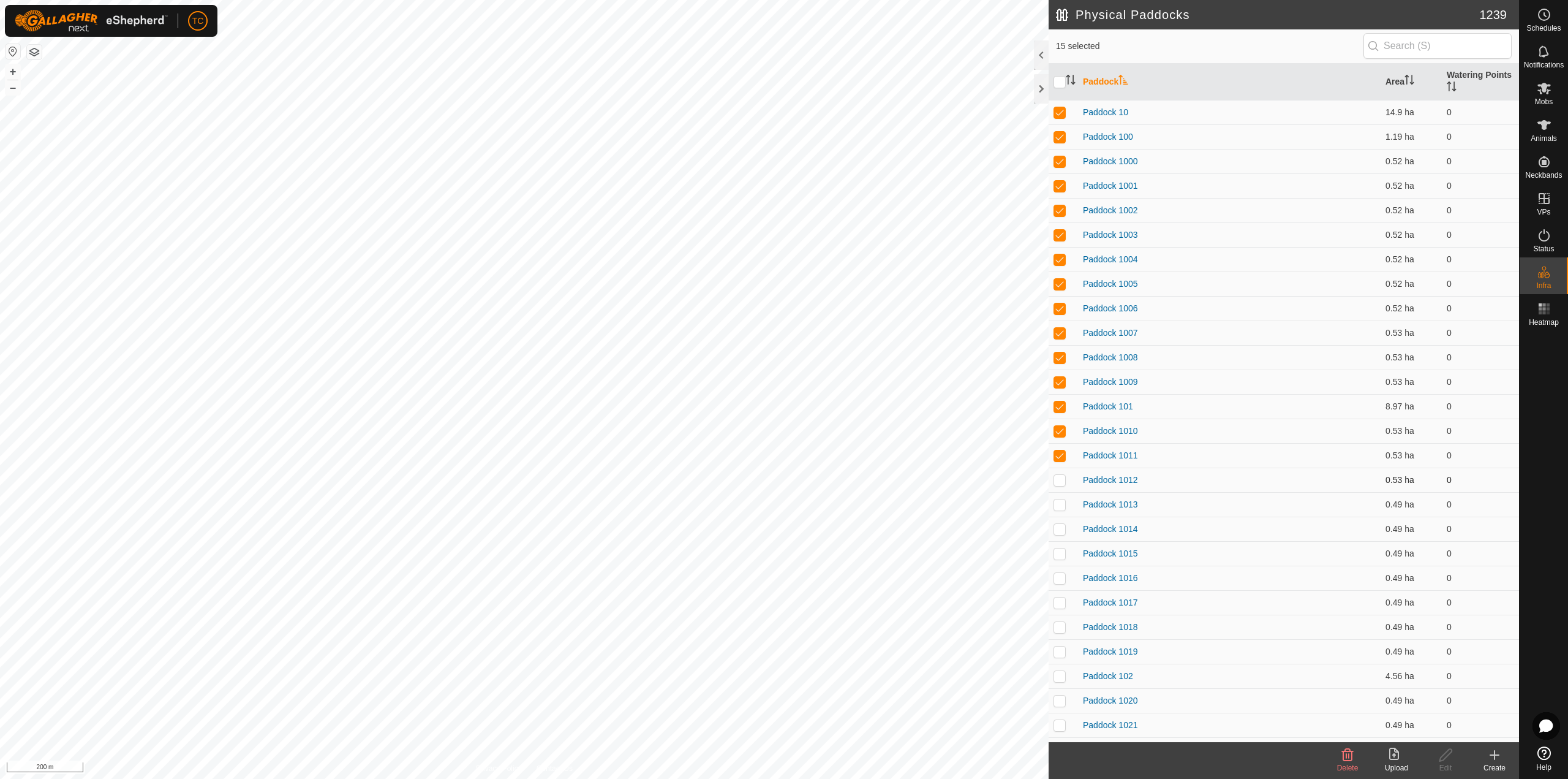
click at [1056, 471] on td at bounding box center [1063, 480] width 29 height 25
drag, startPoint x: 1055, startPoint y: 500, endPoint x: 1054, endPoint y: 507, distance: 7.1
click at [1055, 500] on p-checkbox at bounding box center [1059, 504] width 12 height 10
click at [1055, 521] on td at bounding box center [1063, 529] width 29 height 25
click at [1051, 559] on td at bounding box center [1063, 553] width 29 height 25
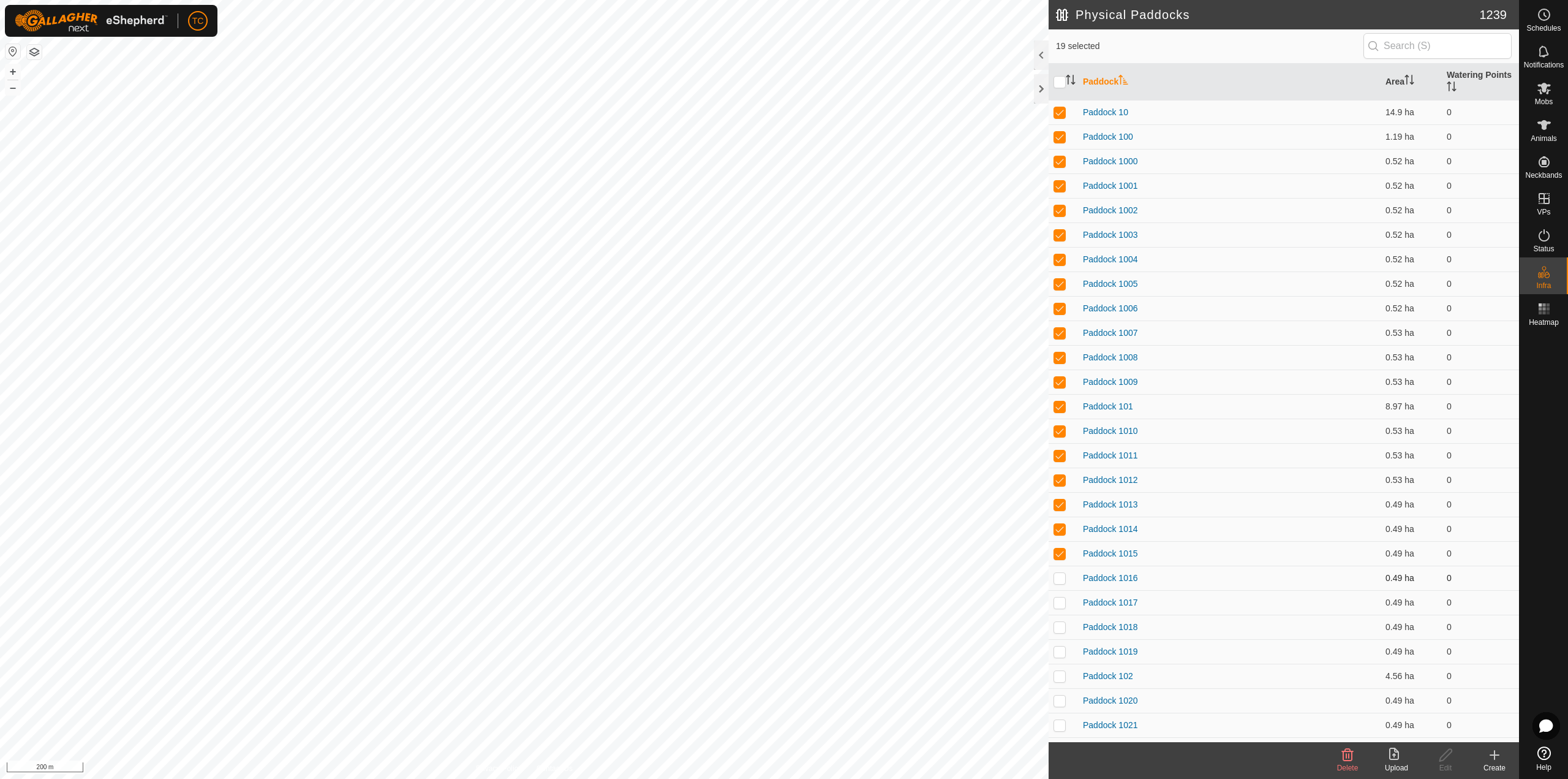
click at [1060, 581] on p-checkbox at bounding box center [1059, 577] width 12 height 10
click at [1061, 608] on td at bounding box center [1063, 603] width 29 height 25
click at [1060, 630] on p-checkbox at bounding box center [1059, 626] width 12 height 10
click at [1057, 658] on td at bounding box center [1063, 652] width 29 height 25
click at [1062, 683] on td at bounding box center [1063, 676] width 29 height 25
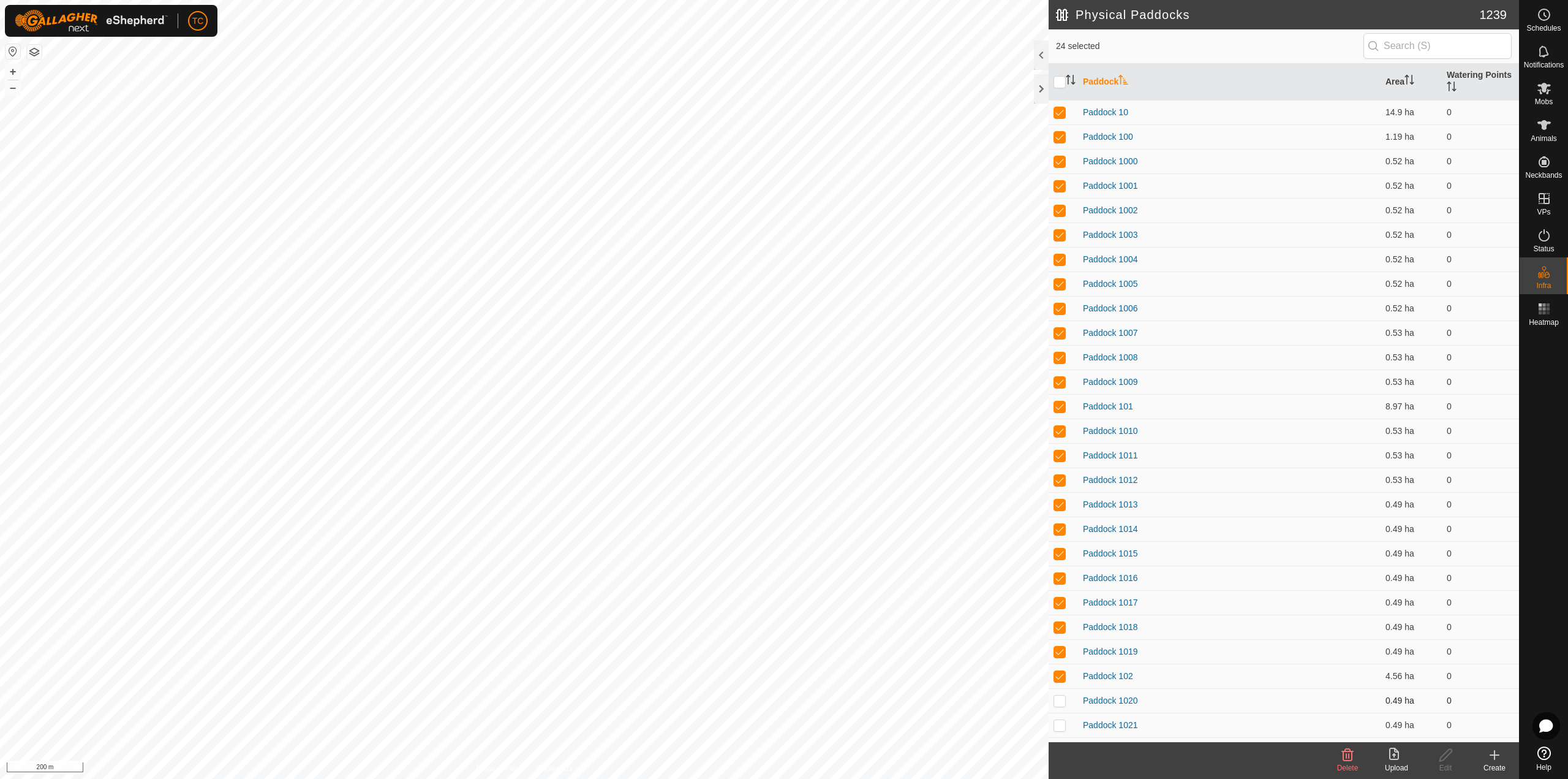
click at [1058, 697] on p-checkbox at bounding box center [1059, 700] width 12 height 10
click at [1056, 723] on p-checkbox at bounding box center [1059, 725] width 12 height 10
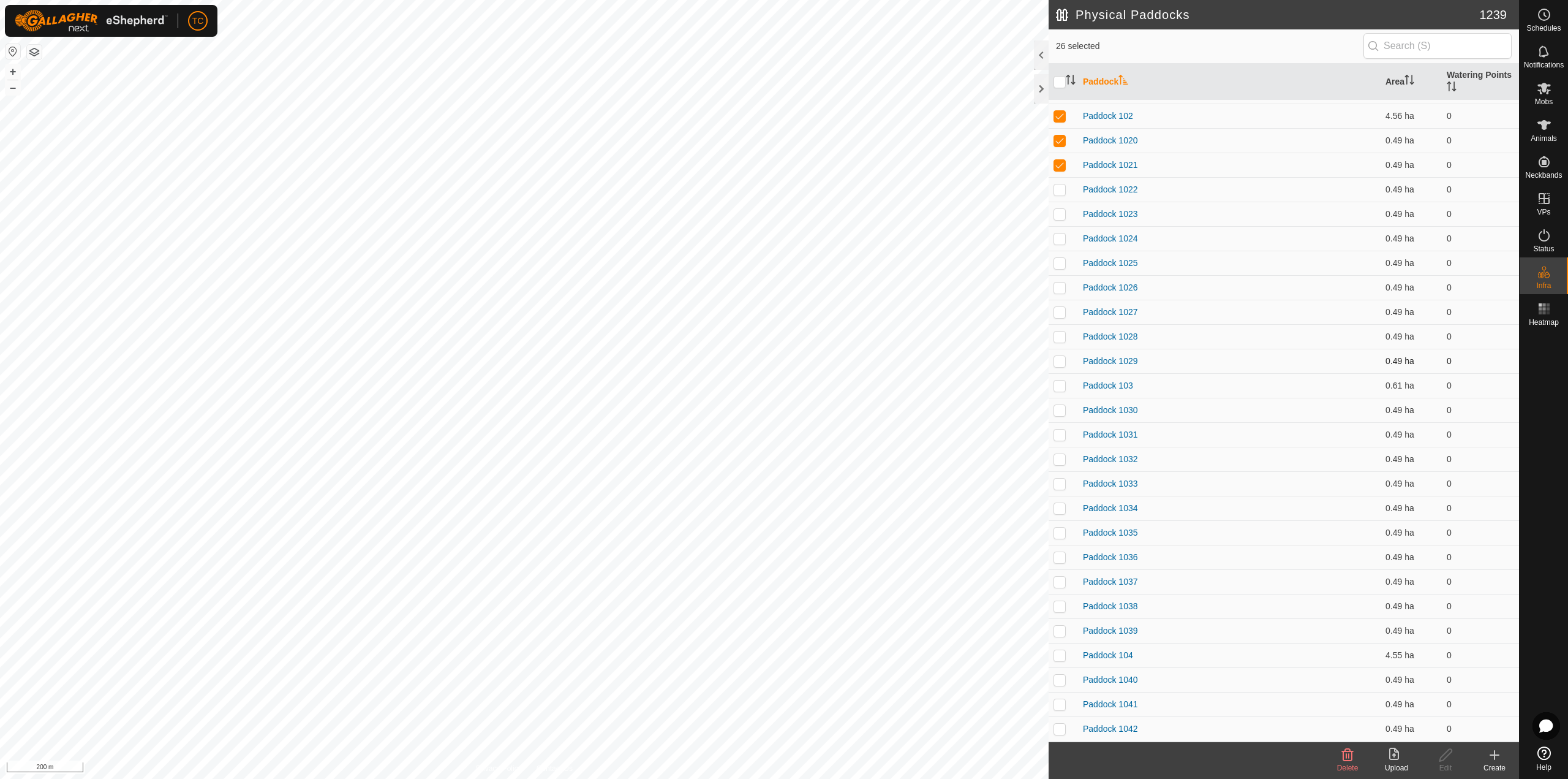
scroll to position [613, 0]
click at [1060, 144] on td at bounding box center [1063, 136] width 29 height 25
drag, startPoint x: 1061, startPoint y: 160, endPoint x: 1058, endPoint y: 172, distance: 12.4
click at [1061, 161] on p-checkbox at bounding box center [1059, 161] width 12 height 10
click at [1054, 190] on p-checkbox at bounding box center [1059, 186] width 12 height 10
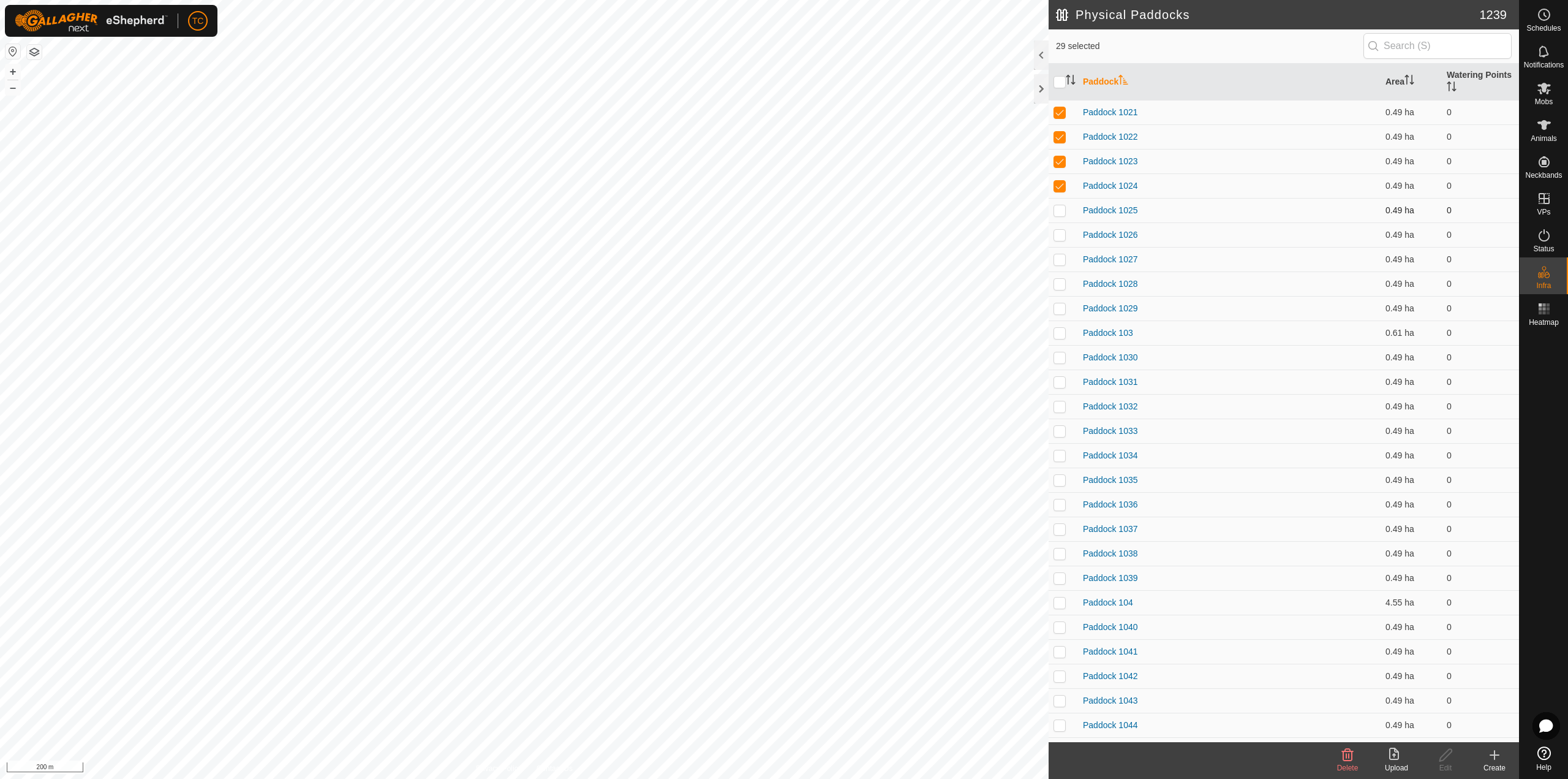
click at [1062, 217] on td at bounding box center [1063, 210] width 29 height 25
click at [1060, 237] on p-checkbox at bounding box center [1059, 234] width 12 height 10
click at [1063, 270] on td at bounding box center [1063, 259] width 29 height 25
click at [1060, 286] on p-checkbox at bounding box center [1059, 283] width 12 height 10
click at [1061, 305] on p-checkbox at bounding box center [1059, 308] width 12 height 10
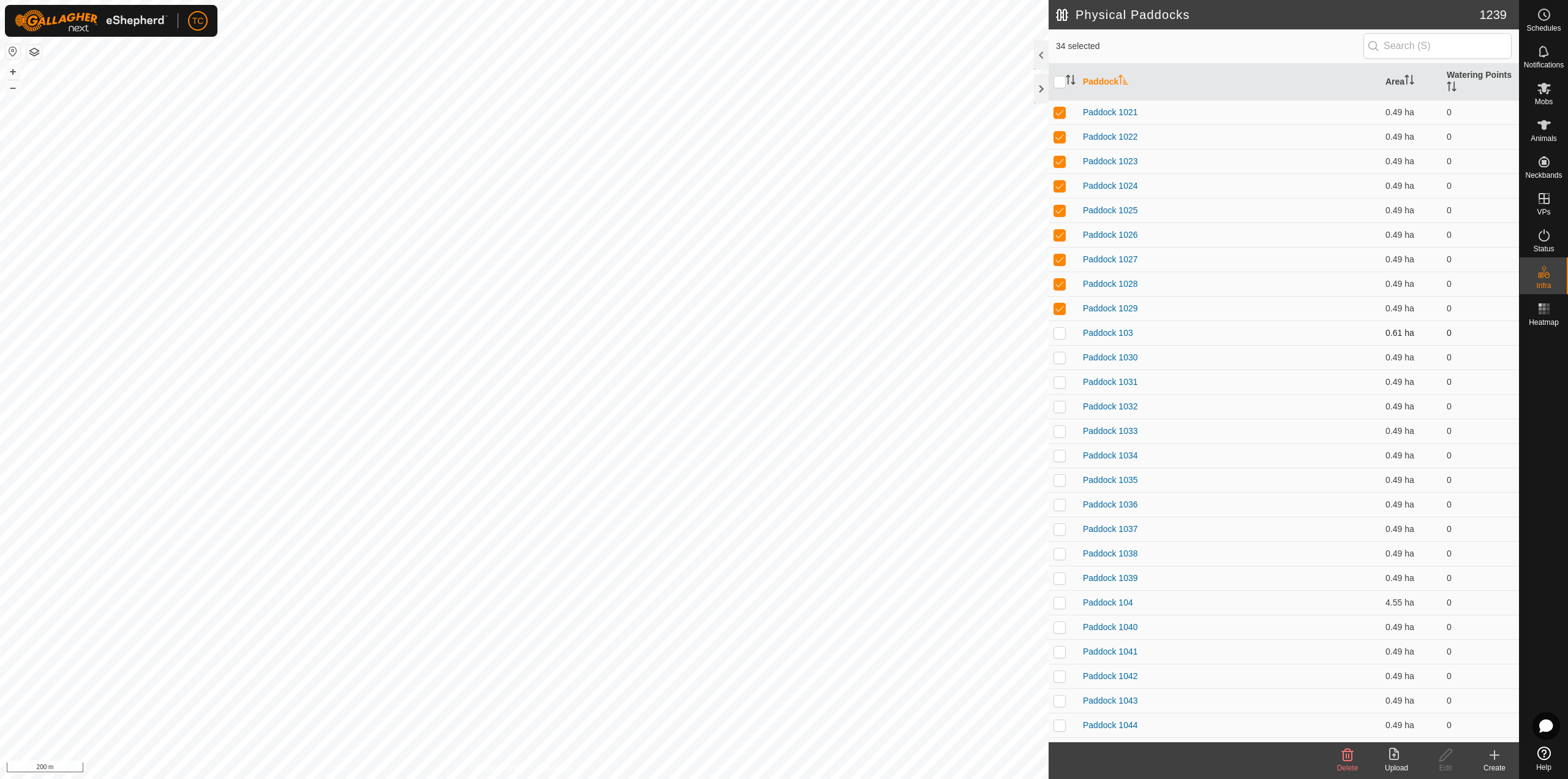
click at [1061, 336] on p-checkbox at bounding box center [1059, 332] width 12 height 10
click at [1060, 357] on p-checkbox at bounding box center [1059, 357] width 12 height 10
click at [1059, 385] on p-checkbox at bounding box center [1059, 381] width 12 height 10
click at [1059, 405] on p-checkbox at bounding box center [1059, 406] width 12 height 10
drag, startPoint x: 1061, startPoint y: 424, endPoint x: 1058, endPoint y: 444, distance: 20.2
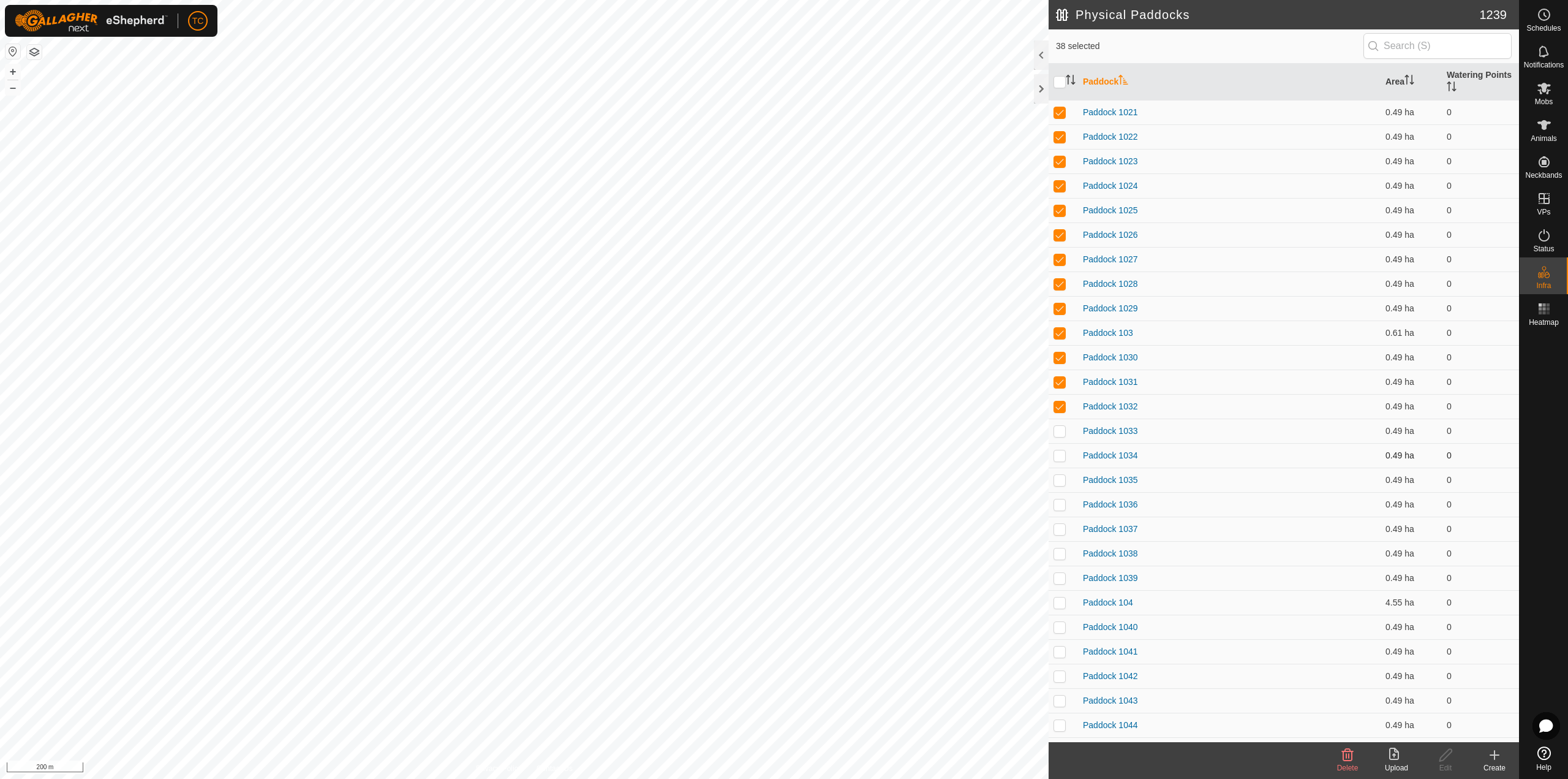
click at [1061, 425] on td at bounding box center [1063, 431] width 29 height 25
click at [1058, 451] on p-tablecheckbox at bounding box center [1059, 455] width 12 height 10
drag, startPoint x: 1057, startPoint y: 470, endPoint x: 1058, endPoint y: 478, distance: 8.1
click at [1058, 475] on td at bounding box center [1063, 480] width 29 height 25
click at [1062, 507] on p-checkbox at bounding box center [1059, 504] width 12 height 10
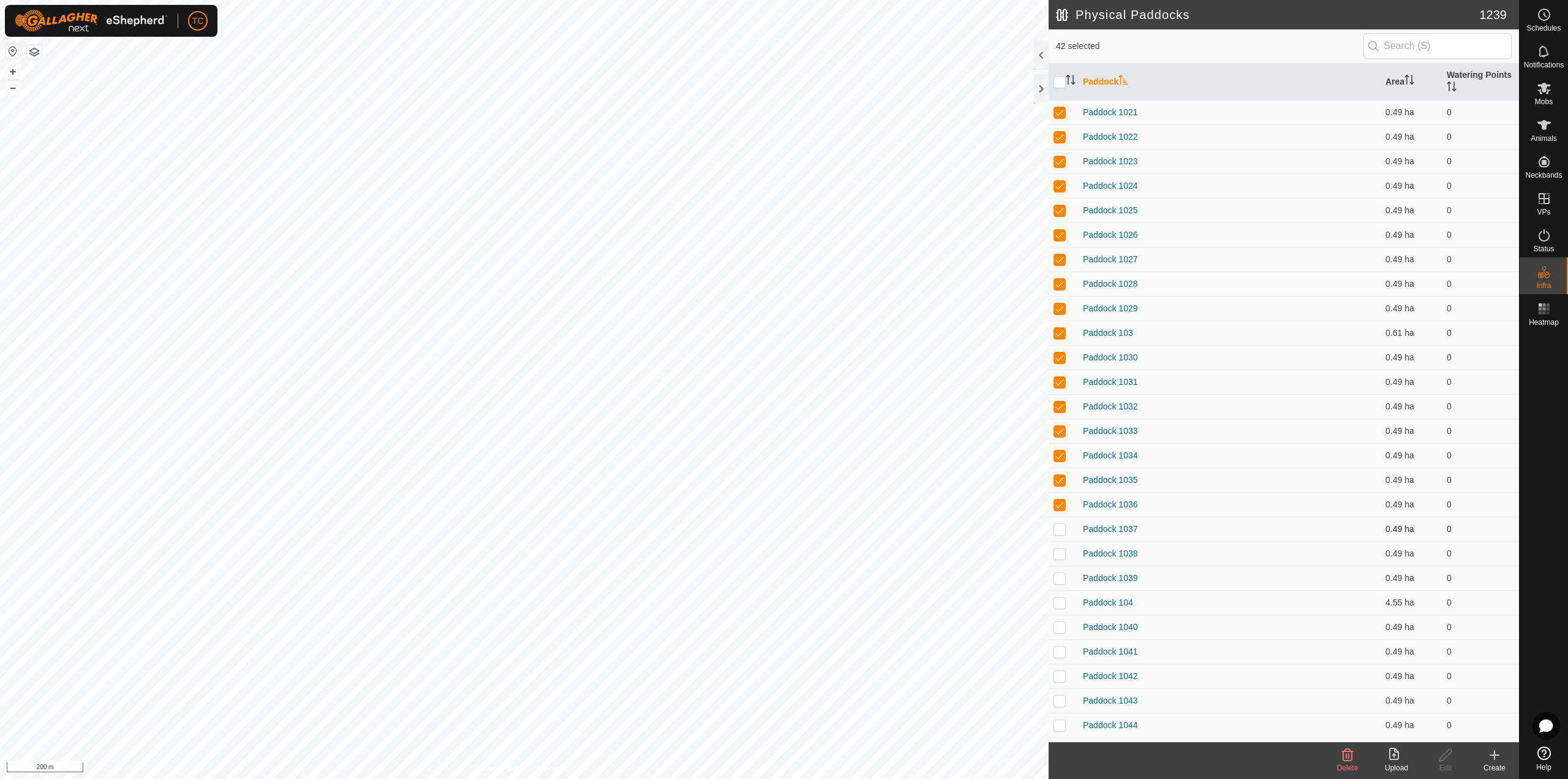
click at [1062, 526] on p-checkbox at bounding box center [1059, 528] width 12 height 10
click at [1064, 562] on td at bounding box center [1063, 553] width 29 height 25
click at [1064, 574] on p-checkbox at bounding box center [1059, 577] width 12 height 10
click at [1064, 608] on td at bounding box center [1063, 603] width 29 height 25
click at [1061, 634] on td at bounding box center [1063, 627] width 29 height 25
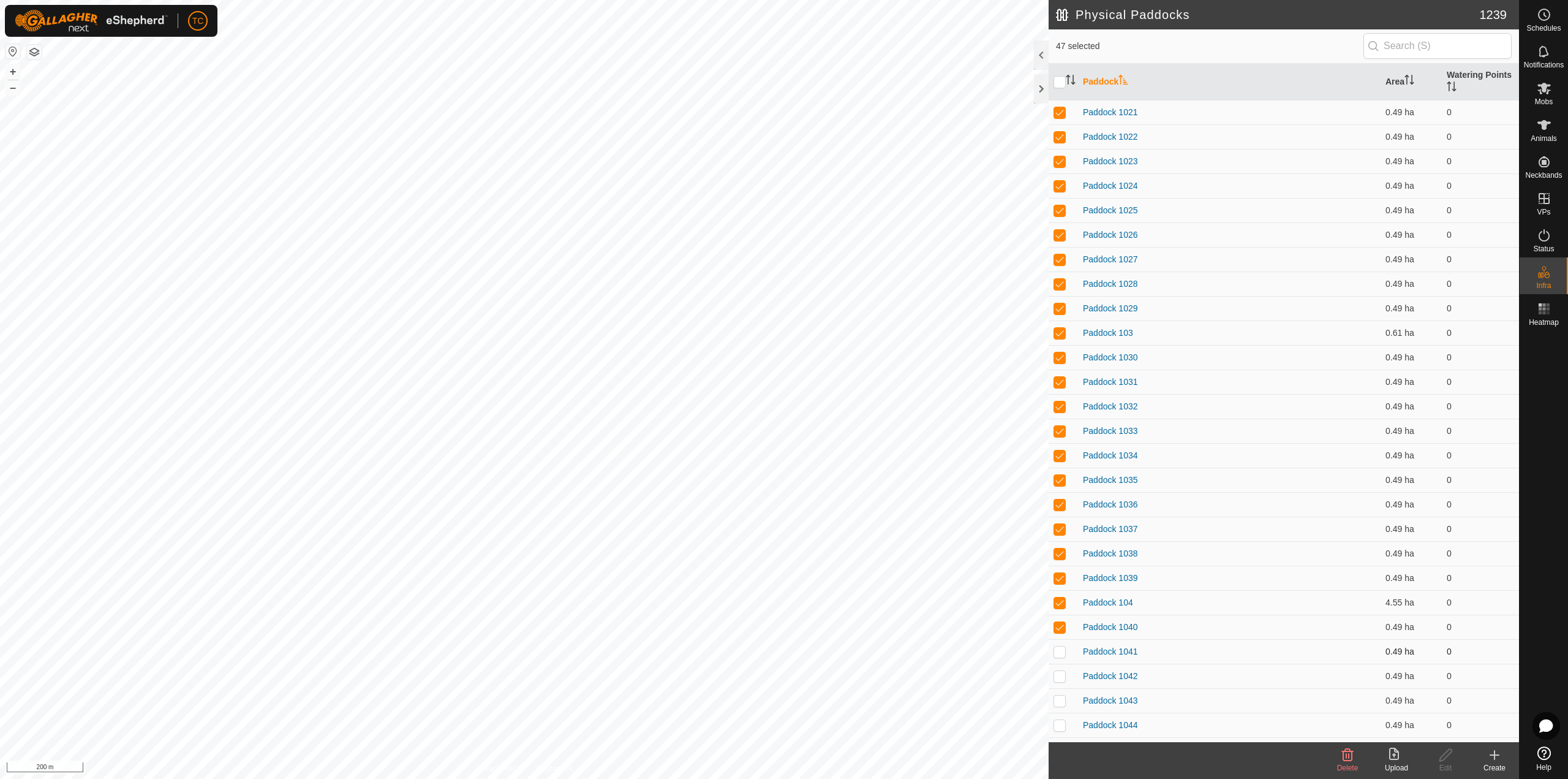
click at [1064, 651] on p-checkbox at bounding box center [1059, 651] width 12 height 10
drag, startPoint x: 1060, startPoint y: 678, endPoint x: 1058, endPoint y: 687, distance: 9.2
click at [1060, 679] on p-checkbox at bounding box center [1059, 676] width 12 height 10
click at [1058, 694] on td at bounding box center [1063, 701] width 29 height 25
click at [1059, 733] on td at bounding box center [1063, 725] width 29 height 25
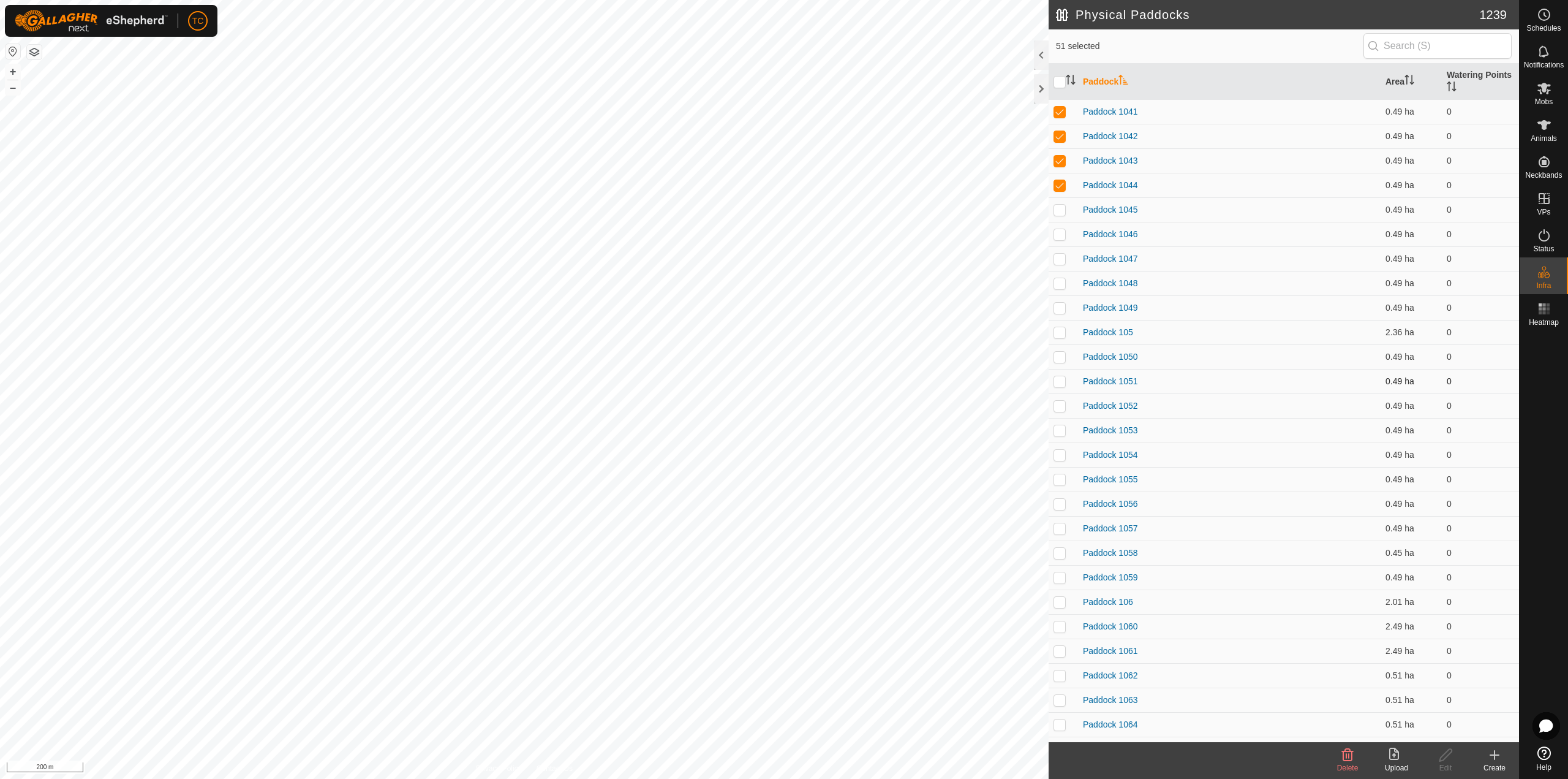
scroll to position [1164, 0]
click at [1060, 204] on td at bounding box center [1063, 198] width 29 height 25
click at [1059, 222] on p-checkbox at bounding box center [1059, 222] width 12 height 10
click at [1058, 253] on td at bounding box center [1063, 247] width 29 height 25
click at [1059, 276] on p-checkbox at bounding box center [1059, 271] width 12 height 10
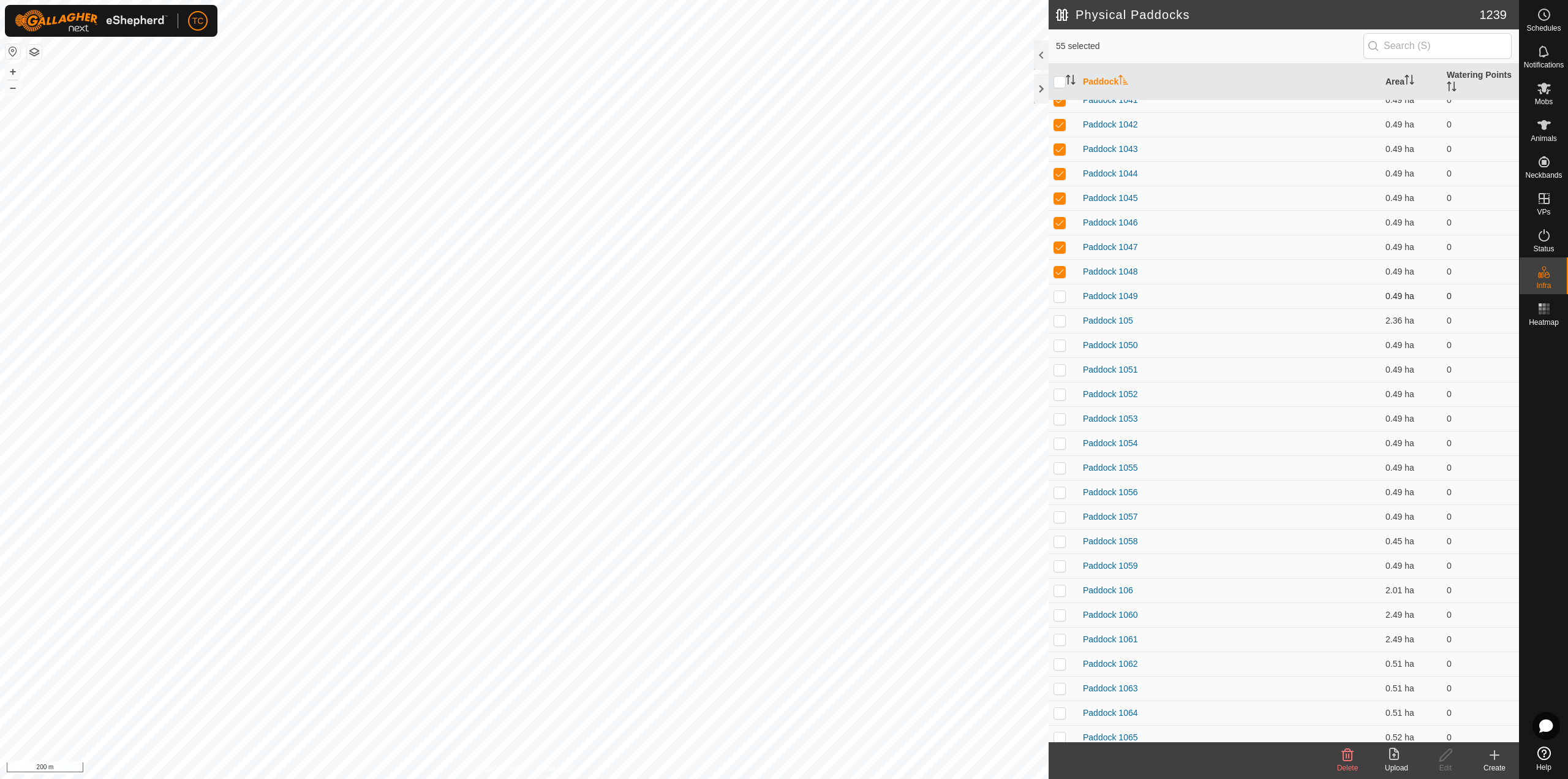
click at [1063, 297] on p-checkbox at bounding box center [1059, 295] width 12 height 10
click at [1060, 319] on p-checkbox at bounding box center [1059, 320] width 12 height 10
click at [1060, 346] on p-checkbox at bounding box center [1059, 345] width 12 height 10
click at [1059, 371] on p-checkbox at bounding box center [1059, 369] width 12 height 10
click at [1060, 392] on p-checkbox at bounding box center [1059, 394] width 12 height 10
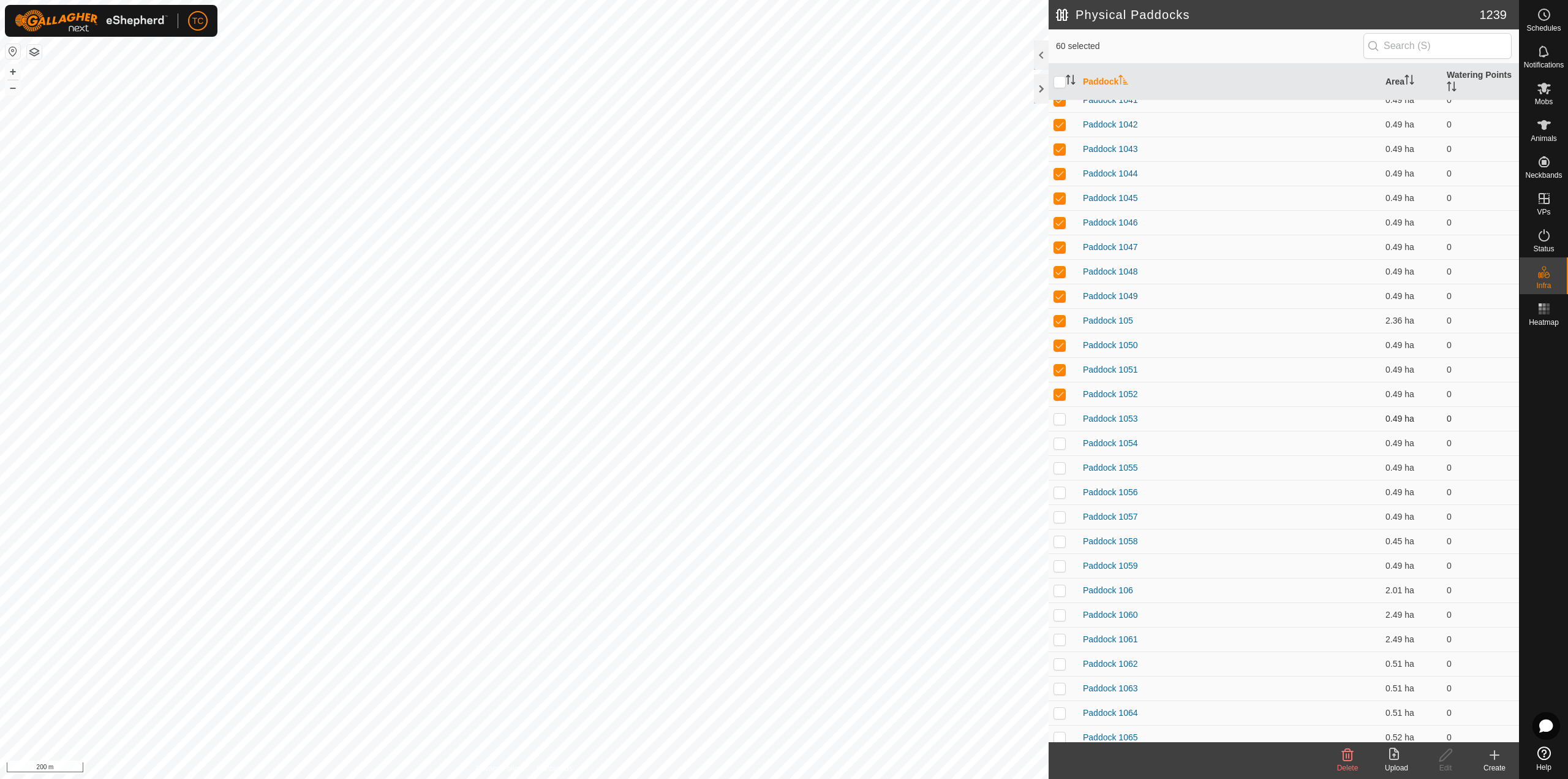
click at [1060, 414] on p-tablecheckbox at bounding box center [1059, 418] width 12 height 10
click at [1060, 436] on td at bounding box center [1063, 443] width 29 height 25
click at [1063, 465] on p-checkbox at bounding box center [1059, 467] width 12 height 10
click at [1062, 484] on td at bounding box center [1063, 492] width 29 height 25
click at [1060, 520] on p-checkbox at bounding box center [1059, 517] width 12 height 10
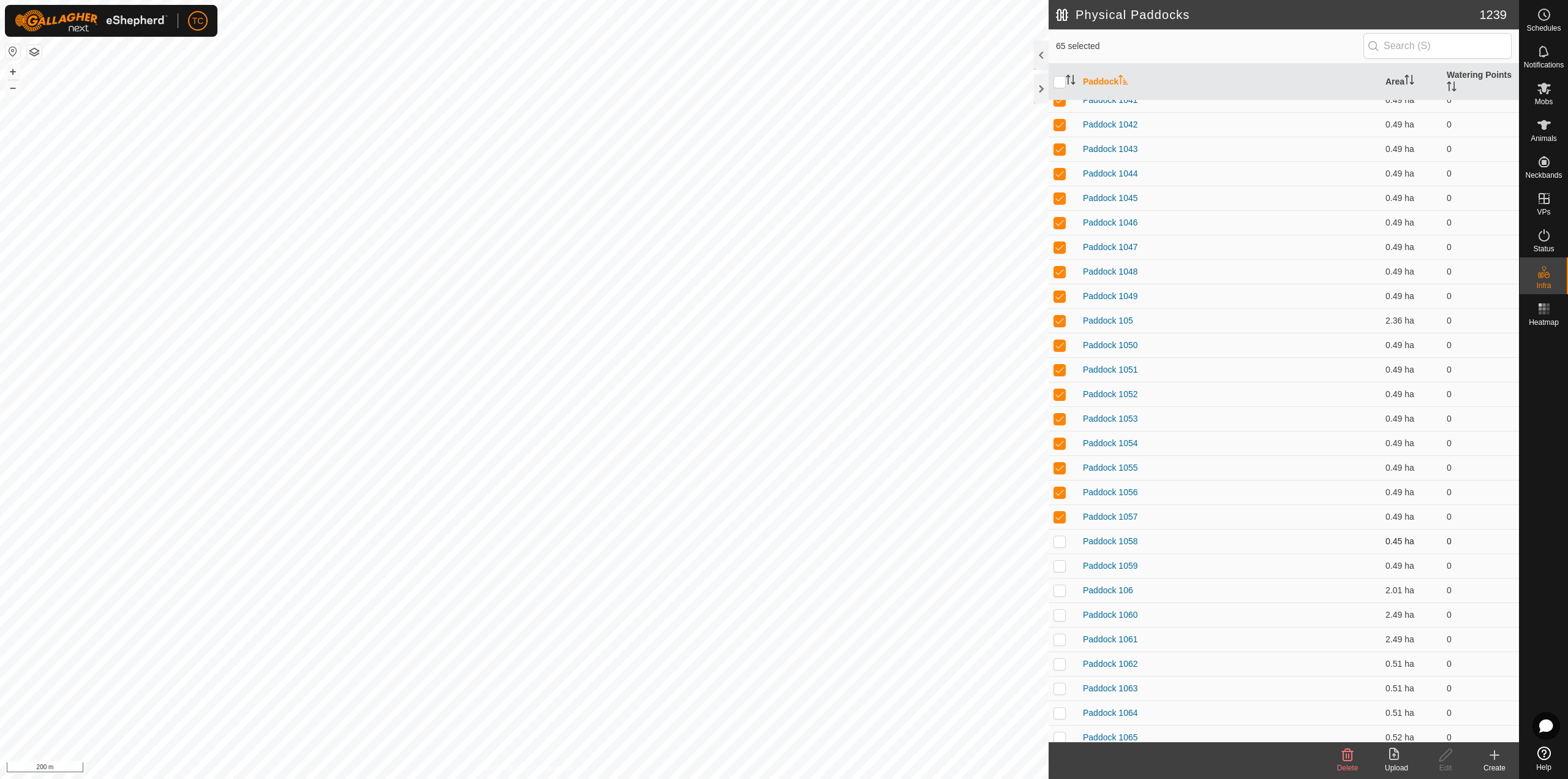
click at [1057, 543] on p-checkbox at bounding box center [1059, 540] width 12 height 10
click at [1060, 571] on td at bounding box center [1063, 566] width 29 height 25
click at [1061, 597] on td at bounding box center [1063, 590] width 29 height 25
click at [1061, 616] on p-checkbox at bounding box center [1059, 614] width 12 height 10
click at [1058, 639] on p-checkbox at bounding box center [1059, 639] width 12 height 10
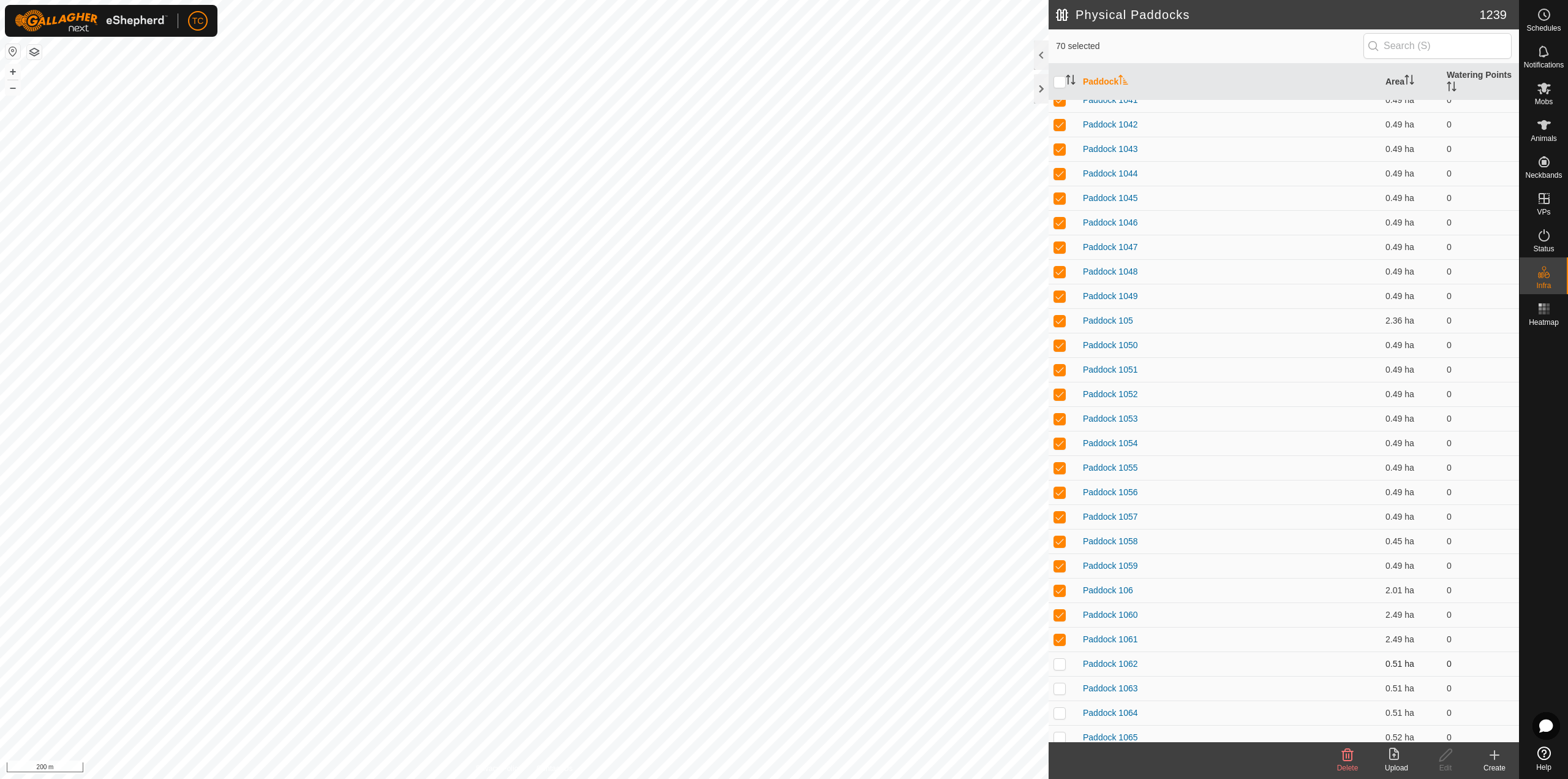
click at [1059, 663] on p-checkbox at bounding box center [1059, 663] width 12 height 10
click at [1060, 688] on p-checkbox at bounding box center [1059, 688] width 12 height 10
click at [1057, 711] on p-checkbox at bounding box center [1059, 712] width 12 height 10
click at [1057, 731] on td at bounding box center [1063, 737] width 29 height 25
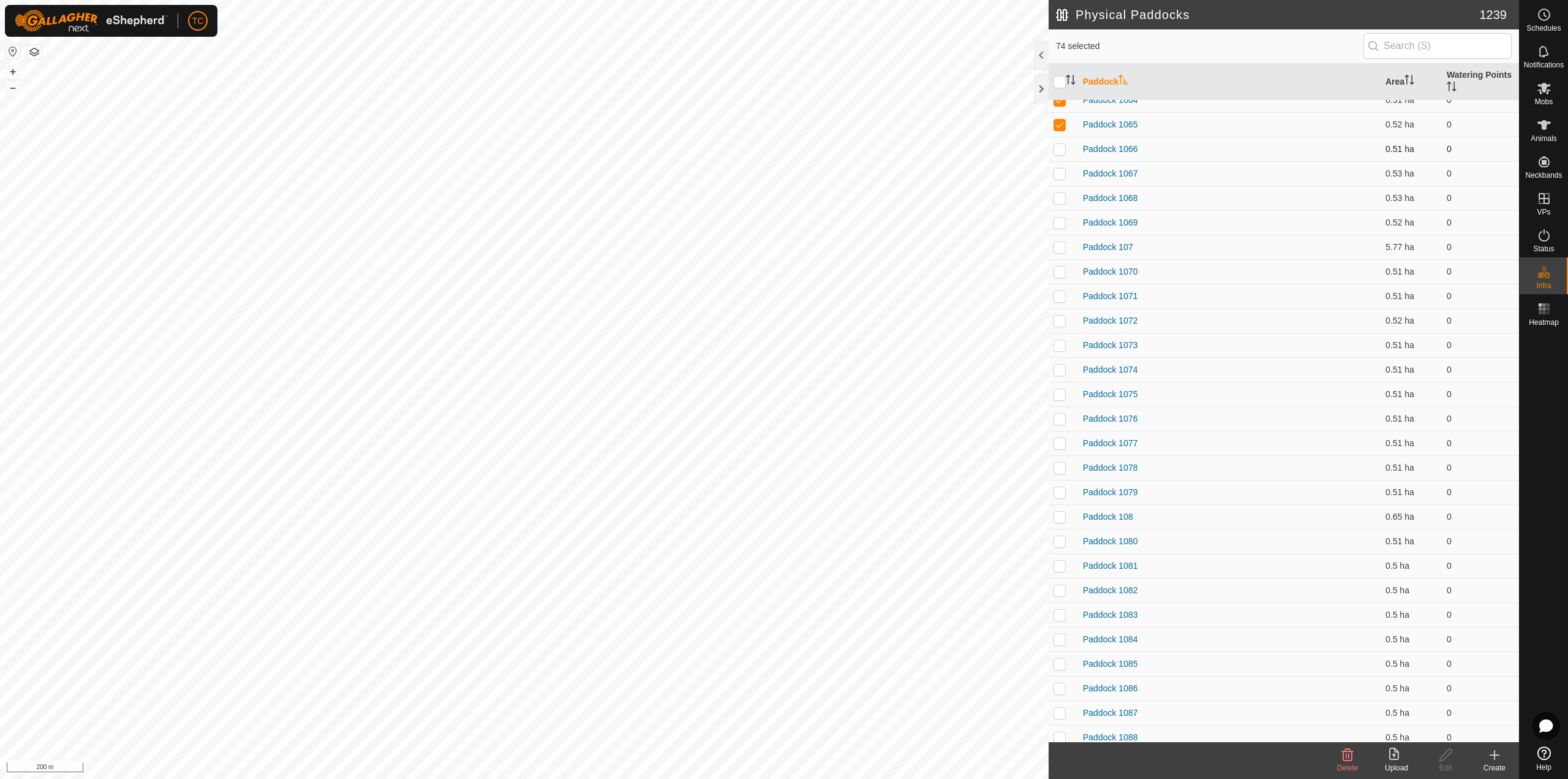
click at [1060, 151] on p-checkbox at bounding box center [1059, 149] width 12 height 10
click at [1060, 171] on p-checkbox at bounding box center [1059, 173] width 12 height 10
click at [1057, 201] on p-checkbox at bounding box center [1059, 198] width 12 height 10
click at [1056, 230] on td at bounding box center [1063, 222] width 29 height 25
click at [1059, 241] on td at bounding box center [1063, 247] width 29 height 25
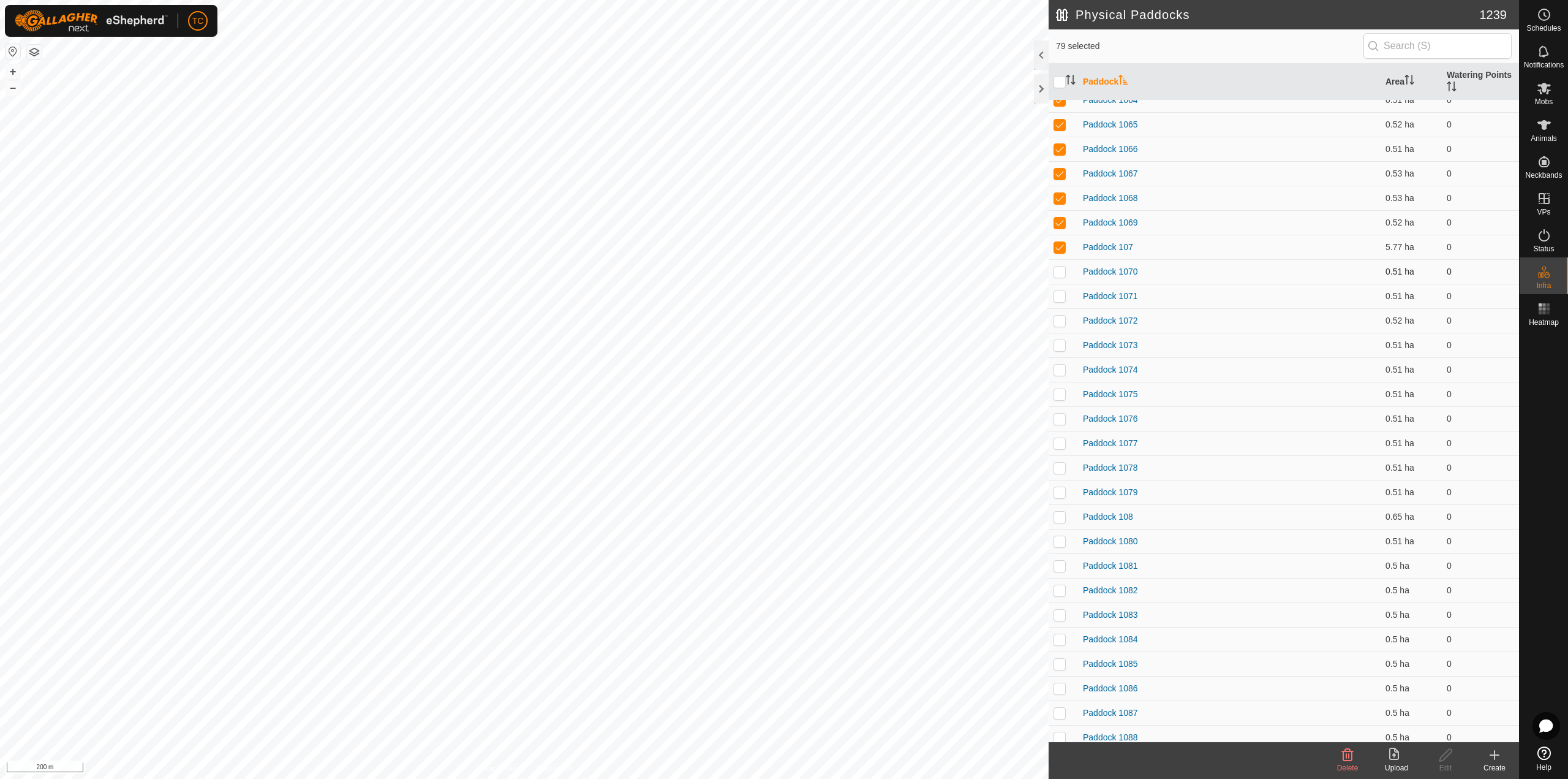
click at [1062, 275] on p-checkbox at bounding box center [1059, 271] width 12 height 10
click at [1059, 292] on p-checkbox at bounding box center [1059, 295] width 12 height 10
click at [1063, 326] on td at bounding box center [1063, 321] width 29 height 25
click at [1060, 345] on p-checkbox at bounding box center [1059, 345] width 12 height 10
click at [1063, 359] on td at bounding box center [1063, 370] width 29 height 25
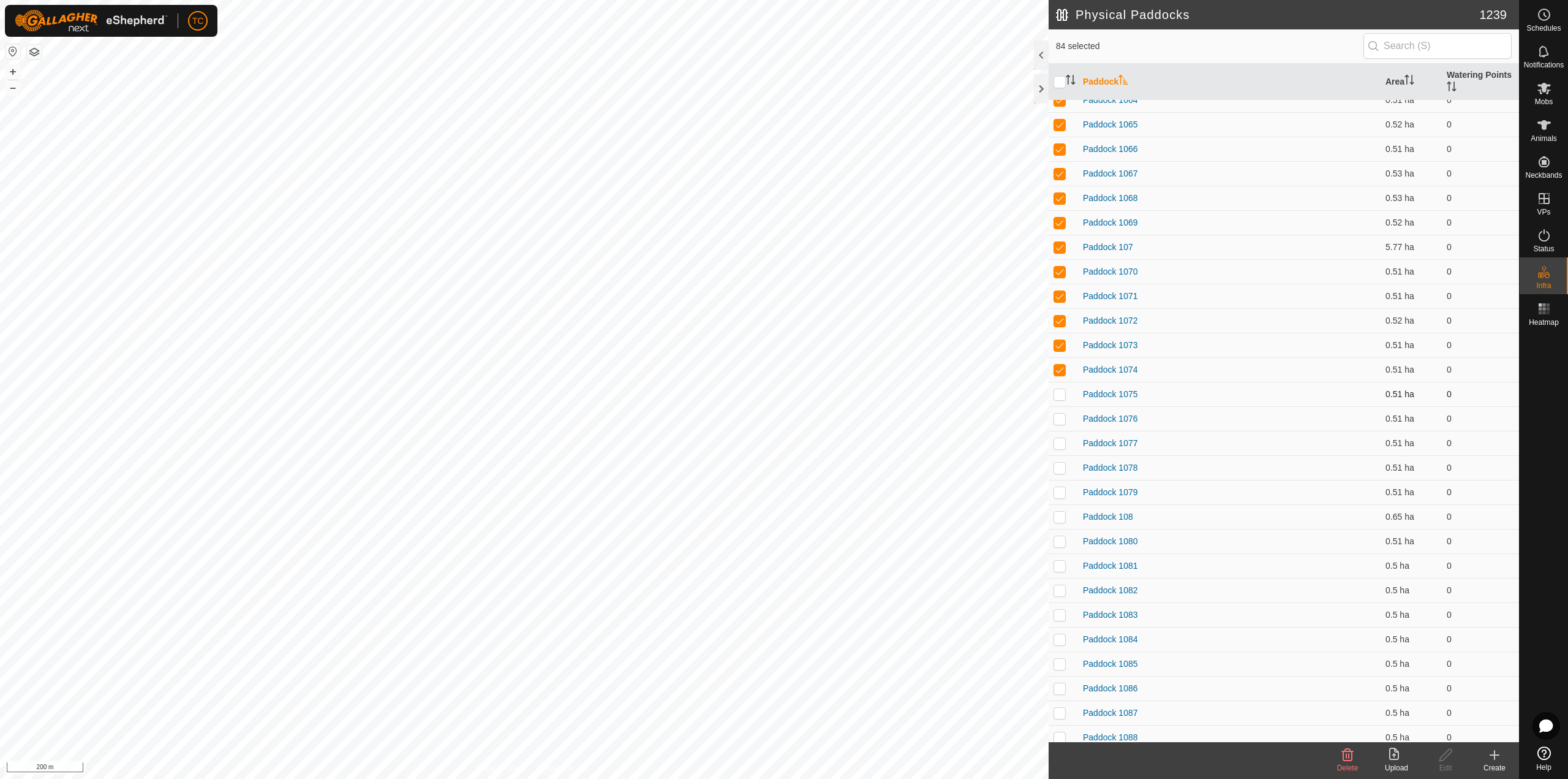
click at [1064, 390] on p-checkbox at bounding box center [1059, 394] width 12 height 10
drag, startPoint x: 1064, startPoint y: 415, endPoint x: 1063, endPoint y: 424, distance: 9.1
click at [1064, 416] on p-checkbox at bounding box center [1059, 418] width 12 height 10
click at [1061, 442] on p-checkbox at bounding box center [1059, 443] width 12 height 10
click at [1058, 475] on td at bounding box center [1063, 467] width 29 height 25
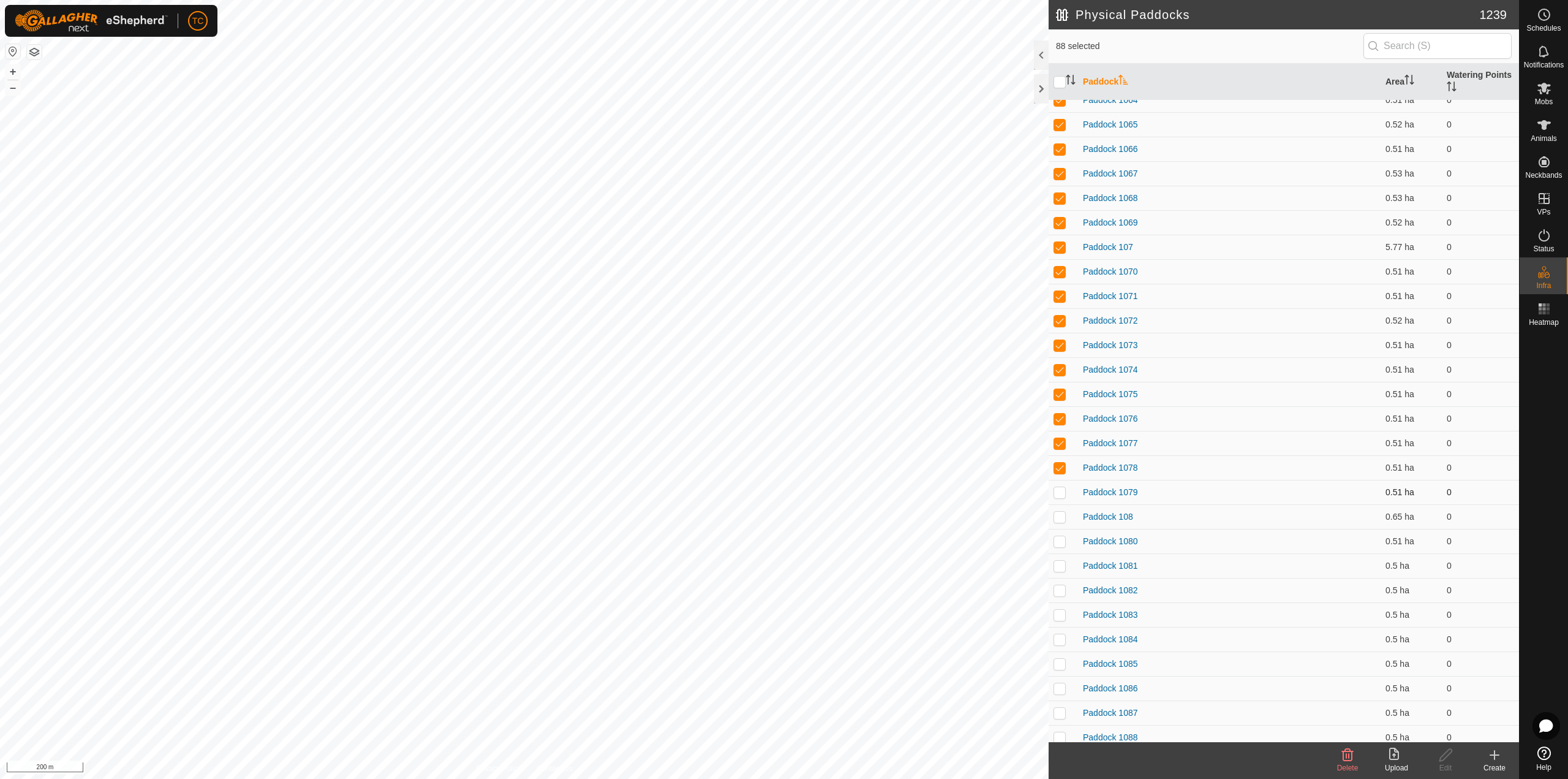
click at [1058, 500] on td at bounding box center [1063, 492] width 29 height 25
click at [1060, 518] on p-checkbox at bounding box center [1059, 517] width 12 height 10
click at [1057, 548] on td at bounding box center [1063, 541] width 29 height 25
click at [1057, 571] on td at bounding box center [1063, 566] width 29 height 25
click at [1056, 598] on td at bounding box center [1063, 590] width 29 height 25
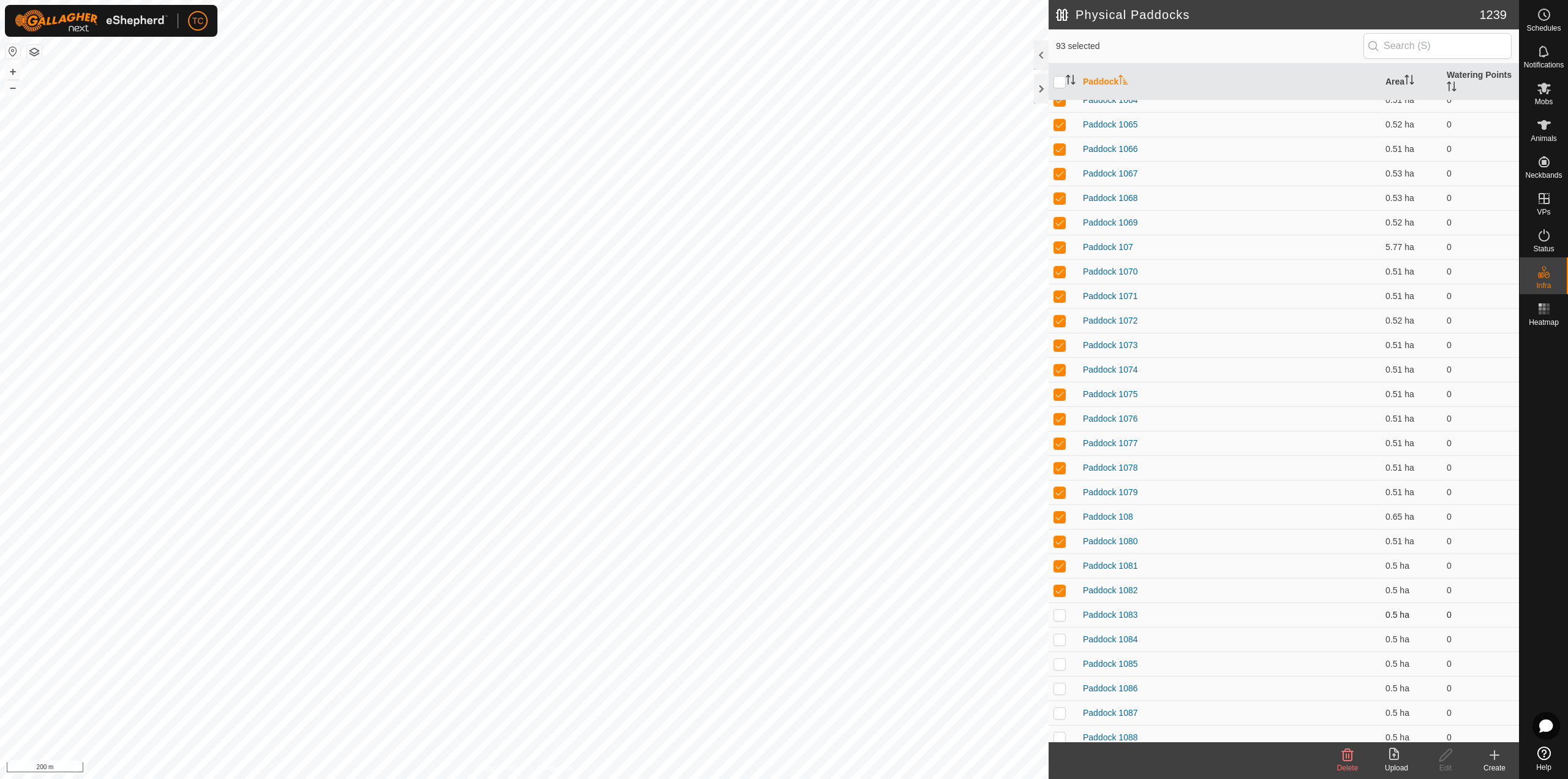
click at [1056, 625] on td at bounding box center [1063, 615] width 29 height 25
click at [1055, 641] on p-checkbox at bounding box center [1059, 639] width 12 height 10
click at [1058, 665] on p-checkbox at bounding box center [1059, 663] width 12 height 10
click at [1057, 688] on p-checkbox at bounding box center [1059, 688] width 12 height 10
click at [1060, 714] on p-checkbox at bounding box center [1059, 712] width 12 height 10
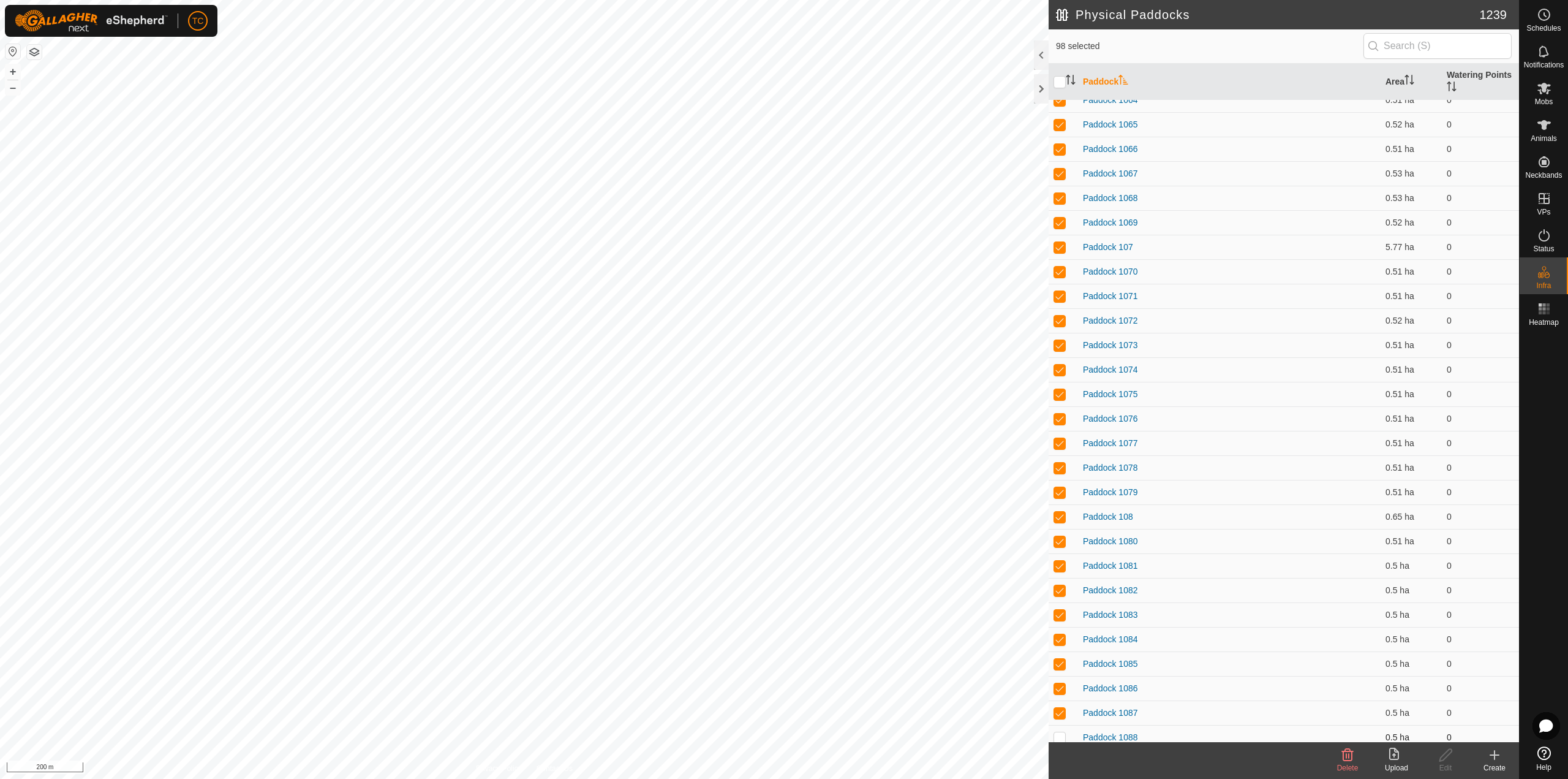
click at [1060, 737] on p-checkbox at bounding box center [1059, 737] width 12 height 10
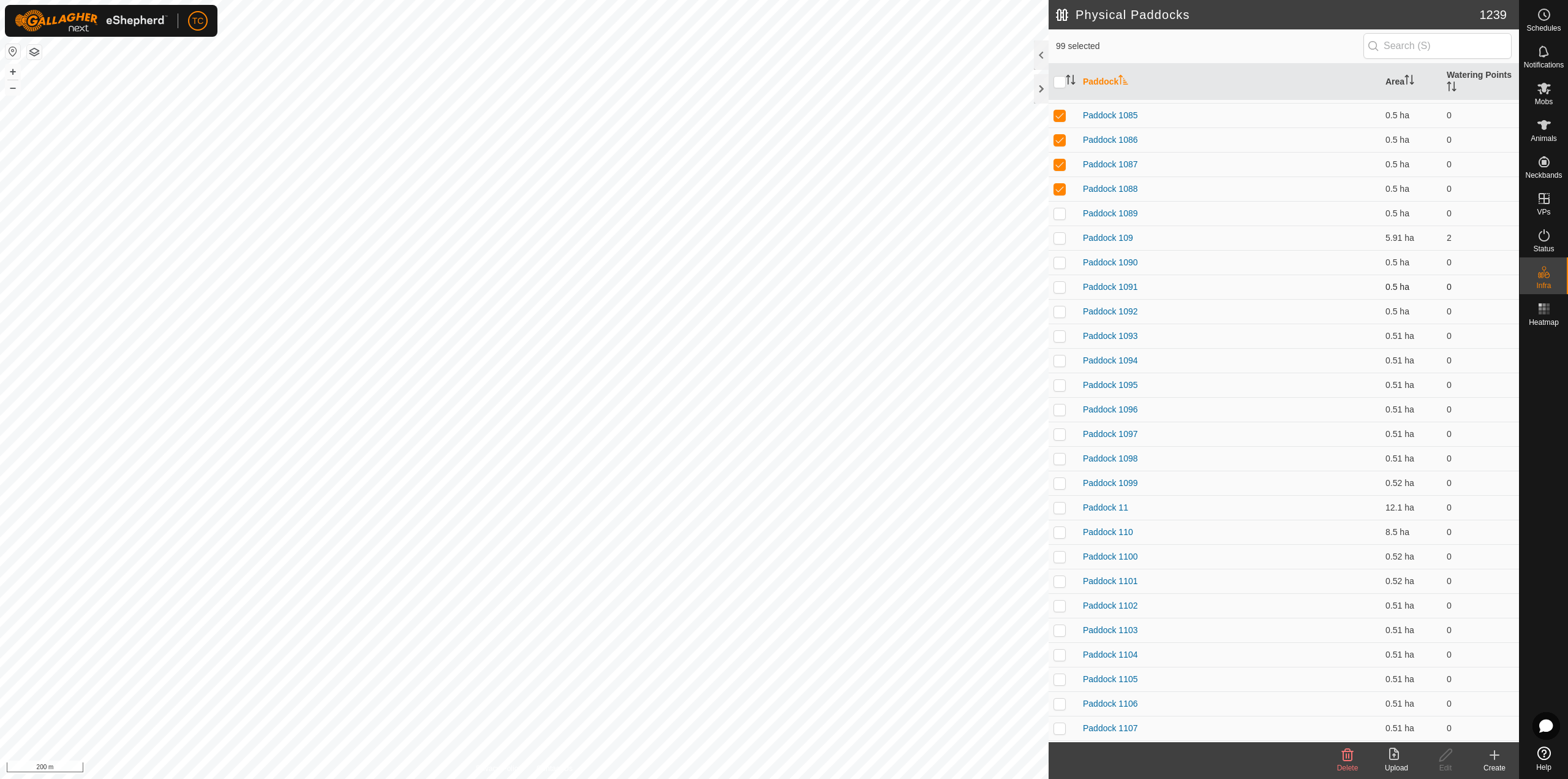
scroll to position [2329, 0]
click at [1058, 207] on p-checkbox at bounding box center [1059, 210] width 12 height 10
click at [1061, 231] on p-checkbox at bounding box center [1059, 234] width 12 height 10
click at [1062, 255] on p-checkbox at bounding box center [1059, 259] width 12 height 10
click at [1060, 291] on td at bounding box center [1063, 284] width 29 height 25
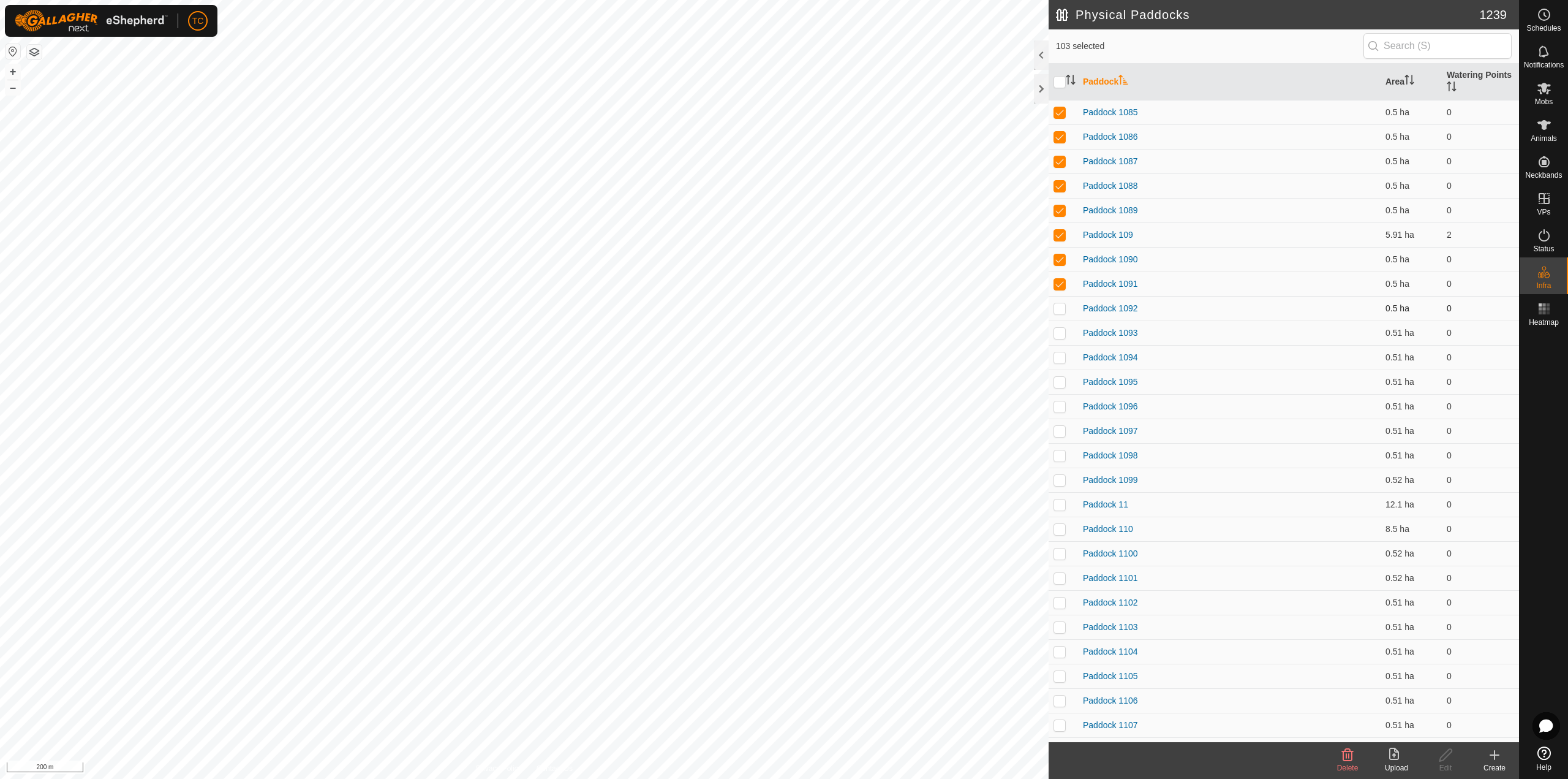
click at [1059, 306] on p-checkbox at bounding box center [1059, 308] width 12 height 10
click at [1059, 330] on p-checkbox at bounding box center [1059, 332] width 12 height 10
drag, startPoint x: 1060, startPoint y: 356, endPoint x: 1060, endPoint y: 373, distance: 17.0
click at [1060, 357] on p-checkbox at bounding box center [1059, 357] width 12 height 10
click at [1060, 379] on p-checkbox at bounding box center [1059, 381] width 12 height 10
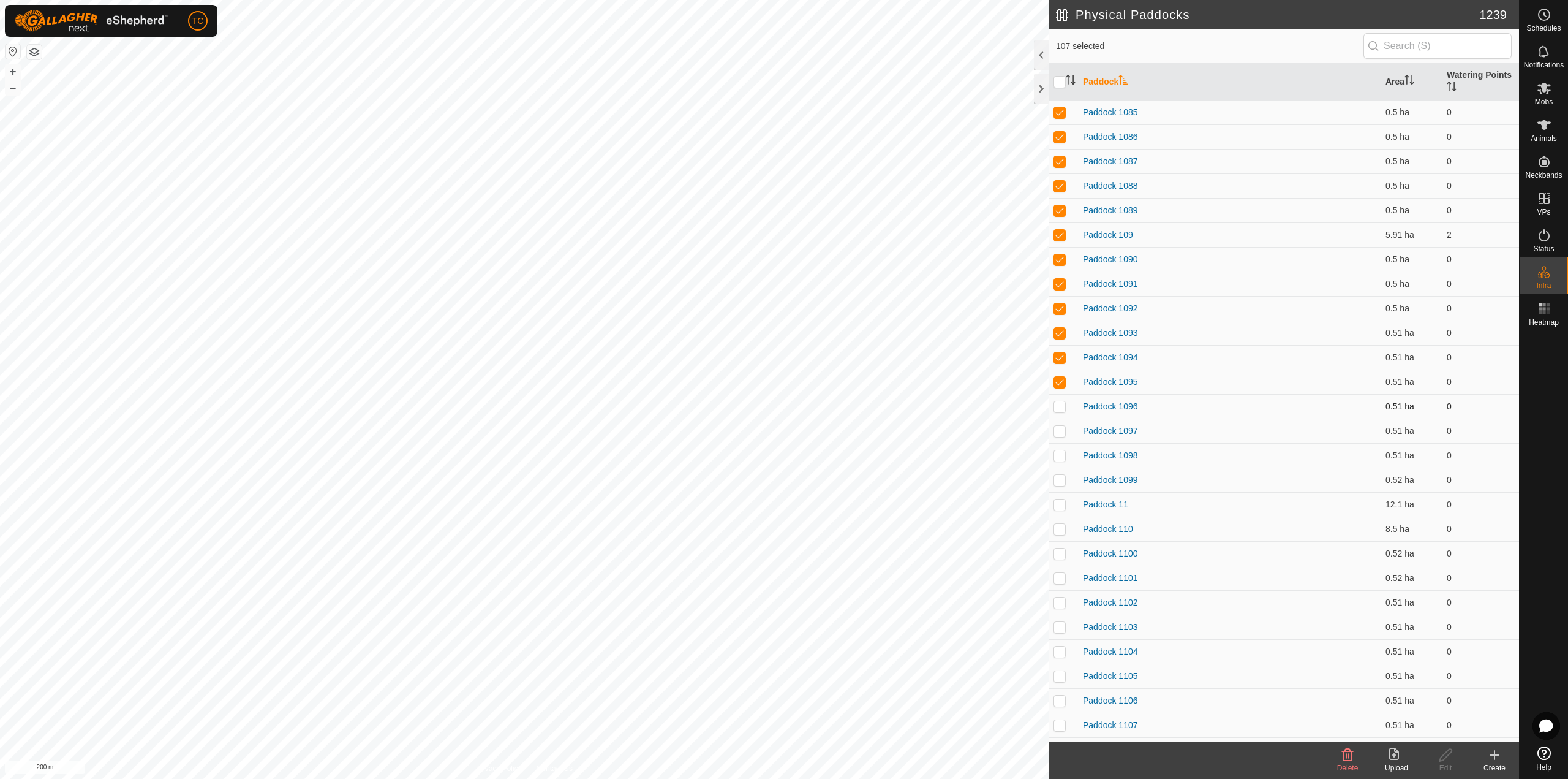
click at [1063, 399] on td at bounding box center [1063, 407] width 29 height 25
click at [1063, 427] on p-checkbox at bounding box center [1059, 431] width 12 height 10
click at [1063, 452] on p-checkbox at bounding box center [1059, 455] width 12 height 10
click at [1064, 478] on p-checkbox at bounding box center [1059, 480] width 12 height 10
click at [1062, 501] on p-checkbox at bounding box center [1059, 504] width 12 height 10
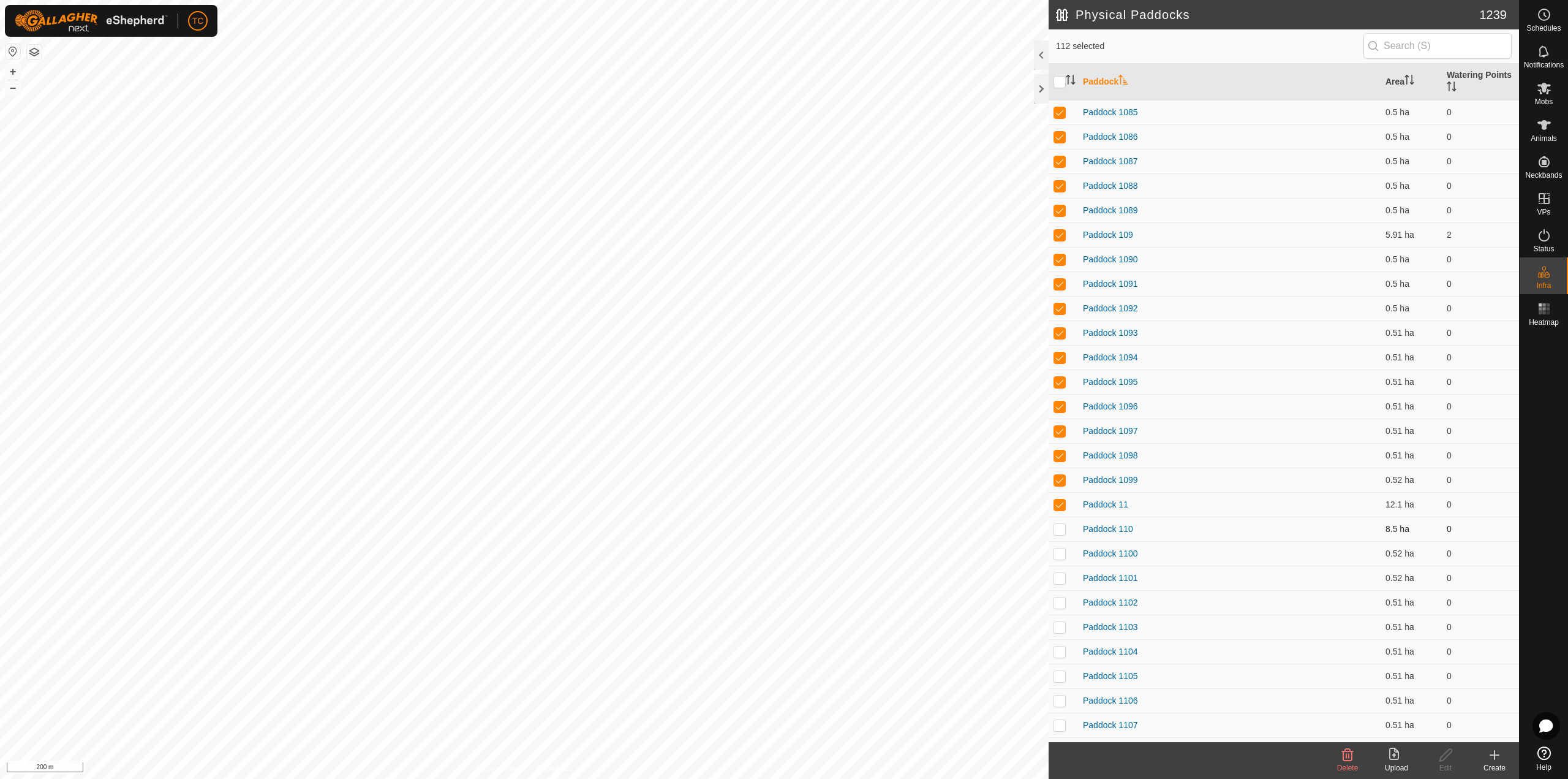
click at [1061, 531] on p-checkbox at bounding box center [1059, 528] width 12 height 10
click at [1065, 555] on td at bounding box center [1063, 553] width 29 height 25
click at [1058, 587] on td at bounding box center [1063, 578] width 29 height 25
click at [1061, 603] on p-checkbox at bounding box center [1059, 602] width 12 height 10
click at [1061, 624] on p-checkbox at bounding box center [1059, 626] width 12 height 10
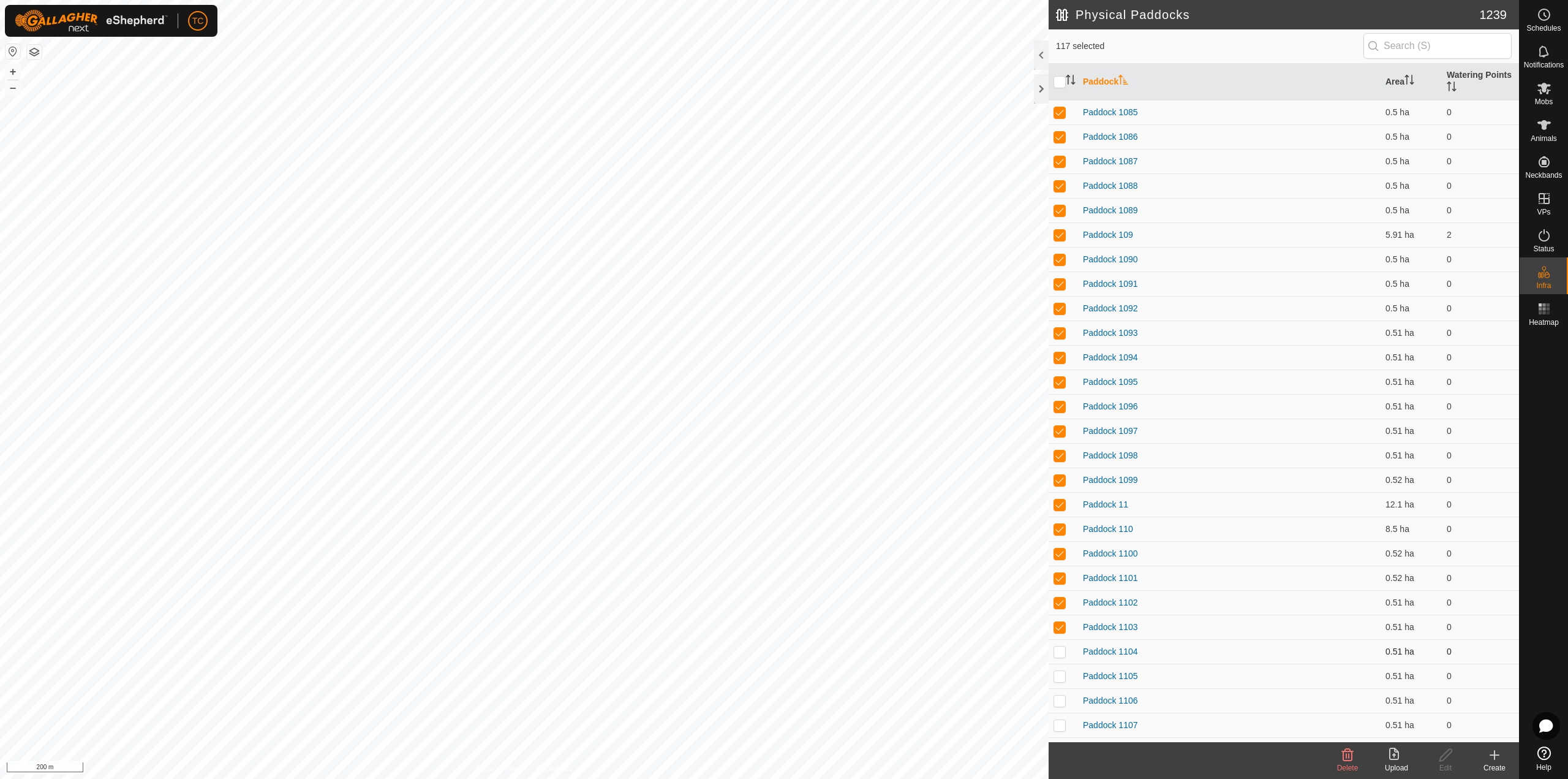
click at [1051, 653] on td at bounding box center [1063, 652] width 29 height 25
click at [1056, 685] on td at bounding box center [1063, 676] width 29 height 25
click at [1058, 703] on p-checkbox at bounding box center [1059, 700] width 12 height 10
click at [1058, 723] on p-checkbox at bounding box center [1059, 725] width 12 height 10
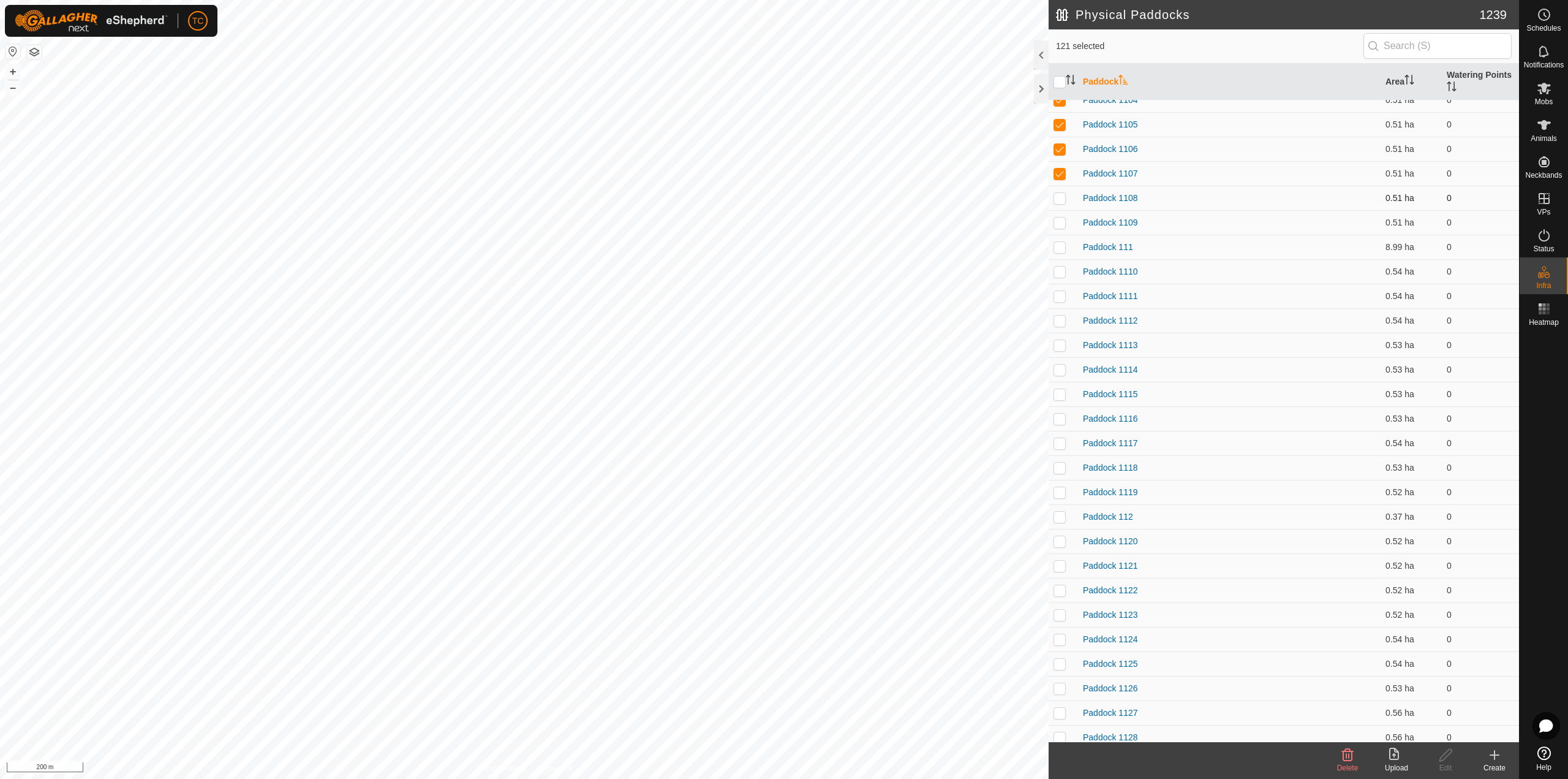
click at [1058, 198] on p-checkbox at bounding box center [1059, 198] width 12 height 10
click at [1061, 223] on p-checkbox at bounding box center [1059, 222] width 12 height 10
click at [1055, 248] on p-checkbox at bounding box center [1059, 246] width 12 height 10
click at [1064, 273] on p-checkbox at bounding box center [1059, 271] width 12 height 10
click at [1061, 292] on p-checkbox at bounding box center [1059, 295] width 12 height 10
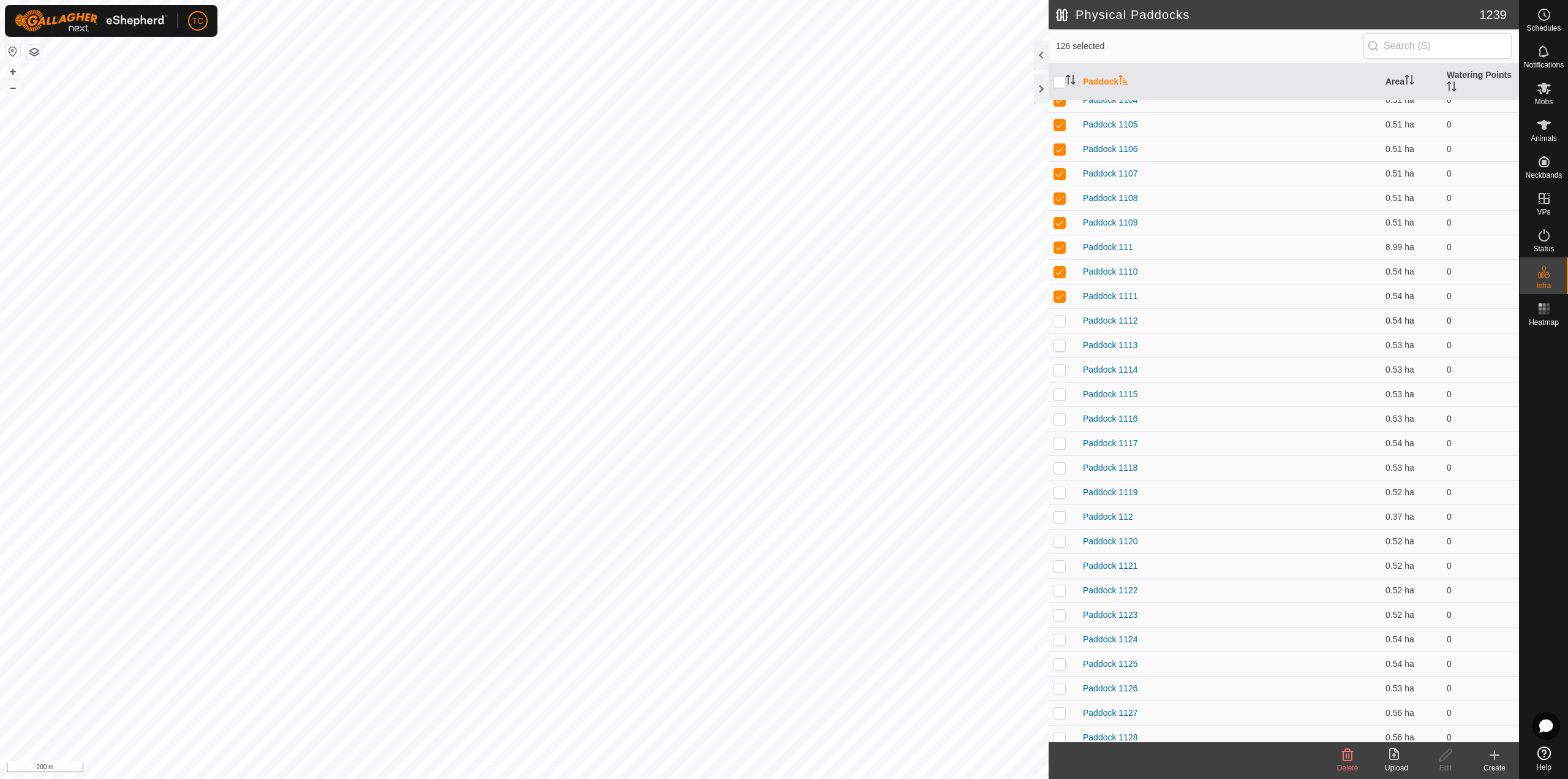
click at [1061, 319] on p-checkbox at bounding box center [1059, 320] width 12 height 10
click at [1060, 341] on p-checkbox at bounding box center [1059, 345] width 12 height 10
click at [1059, 363] on td at bounding box center [1063, 370] width 29 height 25
click at [1060, 392] on p-checkbox at bounding box center [1059, 394] width 12 height 10
click at [1060, 420] on p-checkbox at bounding box center [1059, 418] width 12 height 10
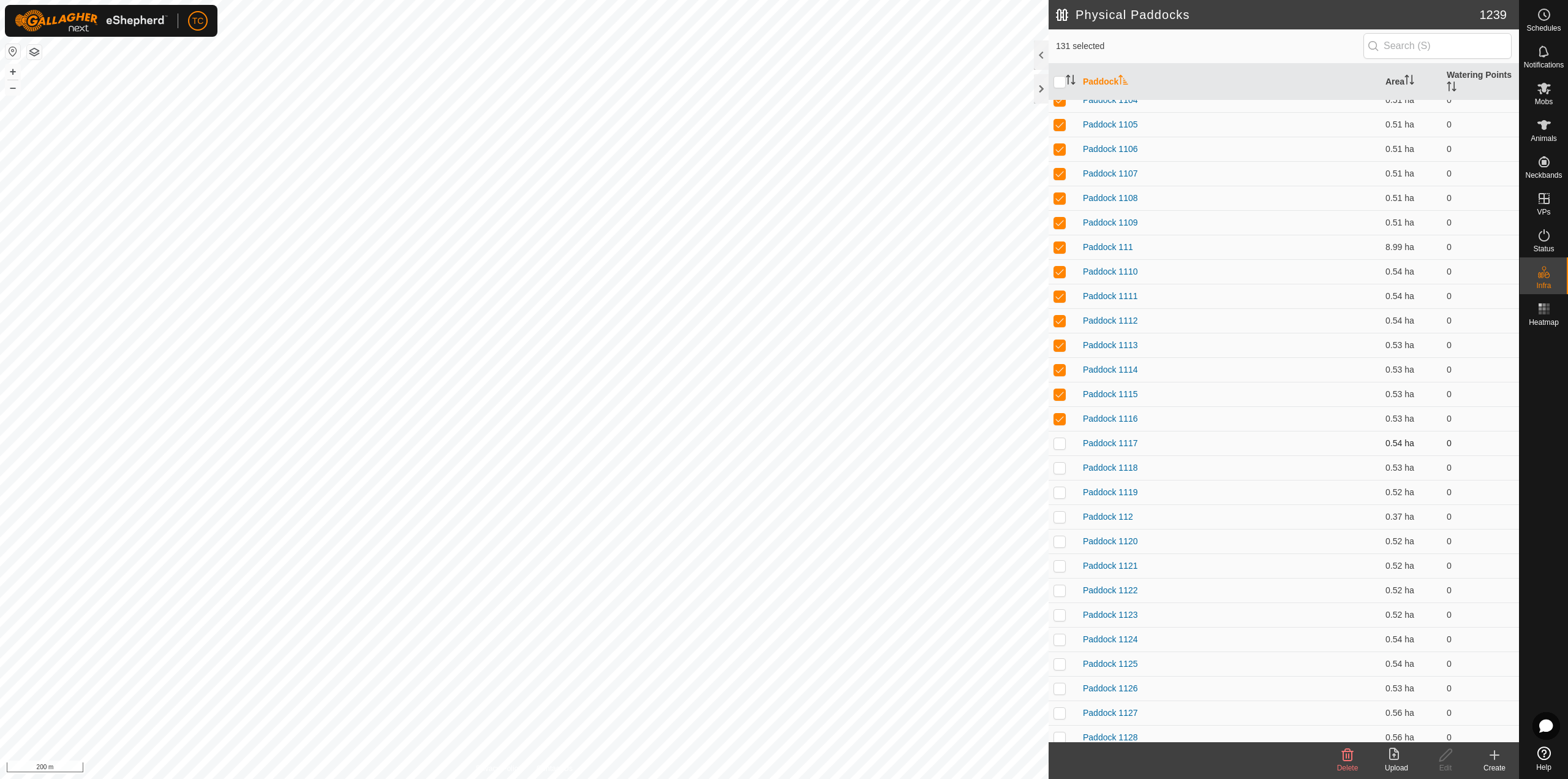
click at [1060, 442] on p-checkbox at bounding box center [1059, 443] width 12 height 10
click at [1059, 471] on p-checkbox at bounding box center [1059, 467] width 12 height 10
click at [1060, 485] on td at bounding box center [1063, 492] width 29 height 25
click at [1060, 498] on td at bounding box center [1063, 492] width 29 height 25
click at [1061, 519] on p-checkbox at bounding box center [1059, 517] width 12 height 10
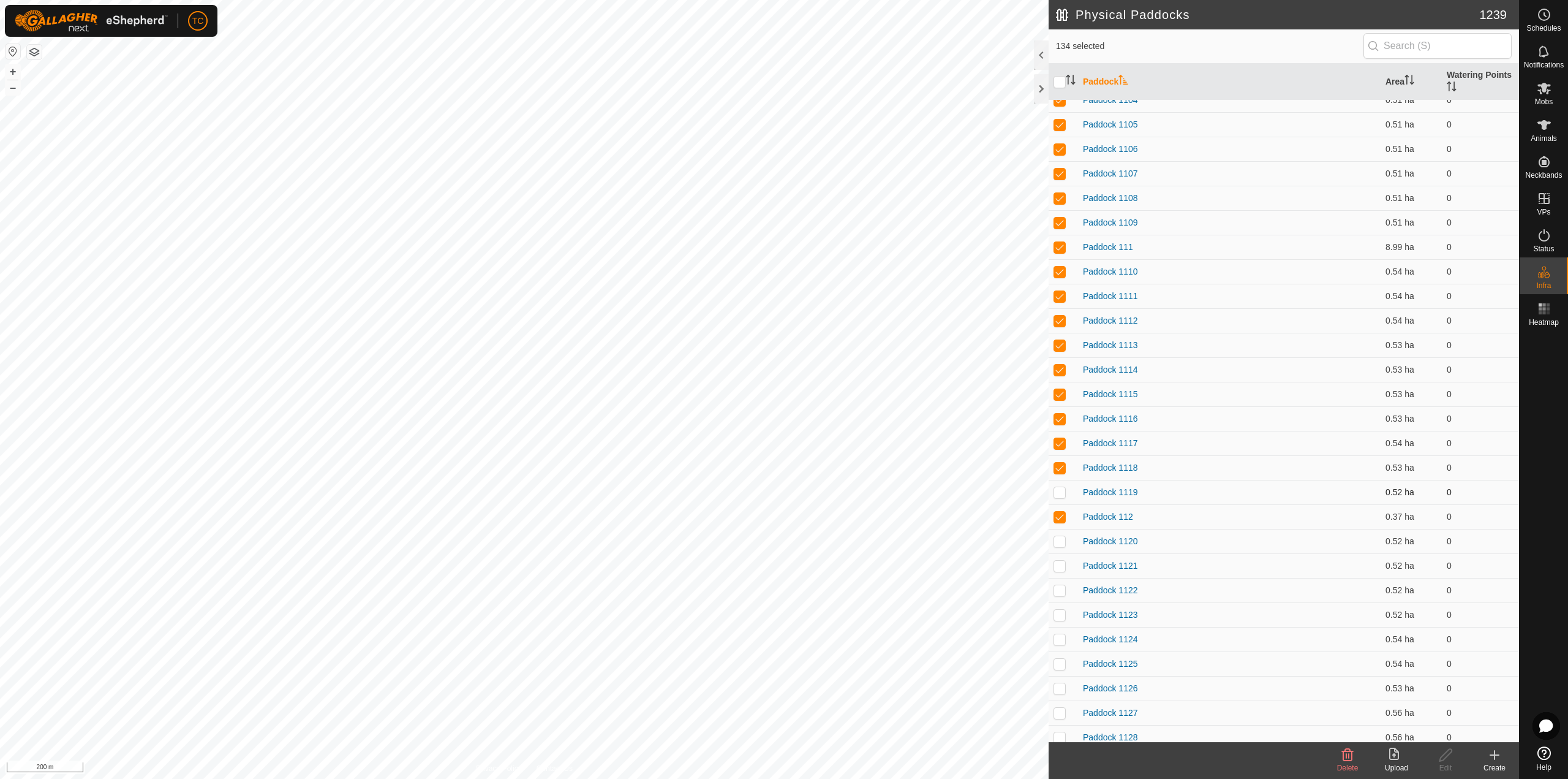
click at [1063, 493] on p-checkbox at bounding box center [1059, 492] width 12 height 10
click at [1061, 535] on td at bounding box center [1063, 541] width 29 height 25
click at [1061, 558] on td at bounding box center [1063, 566] width 29 height 25
drag, startPoint x: 1058, startPoint y: 581, endPoint x: 1057, endPoint y: 598, distance: 17.0
click at [1058, 582] on td at bounding box center [1063, 590] width 29 height 25
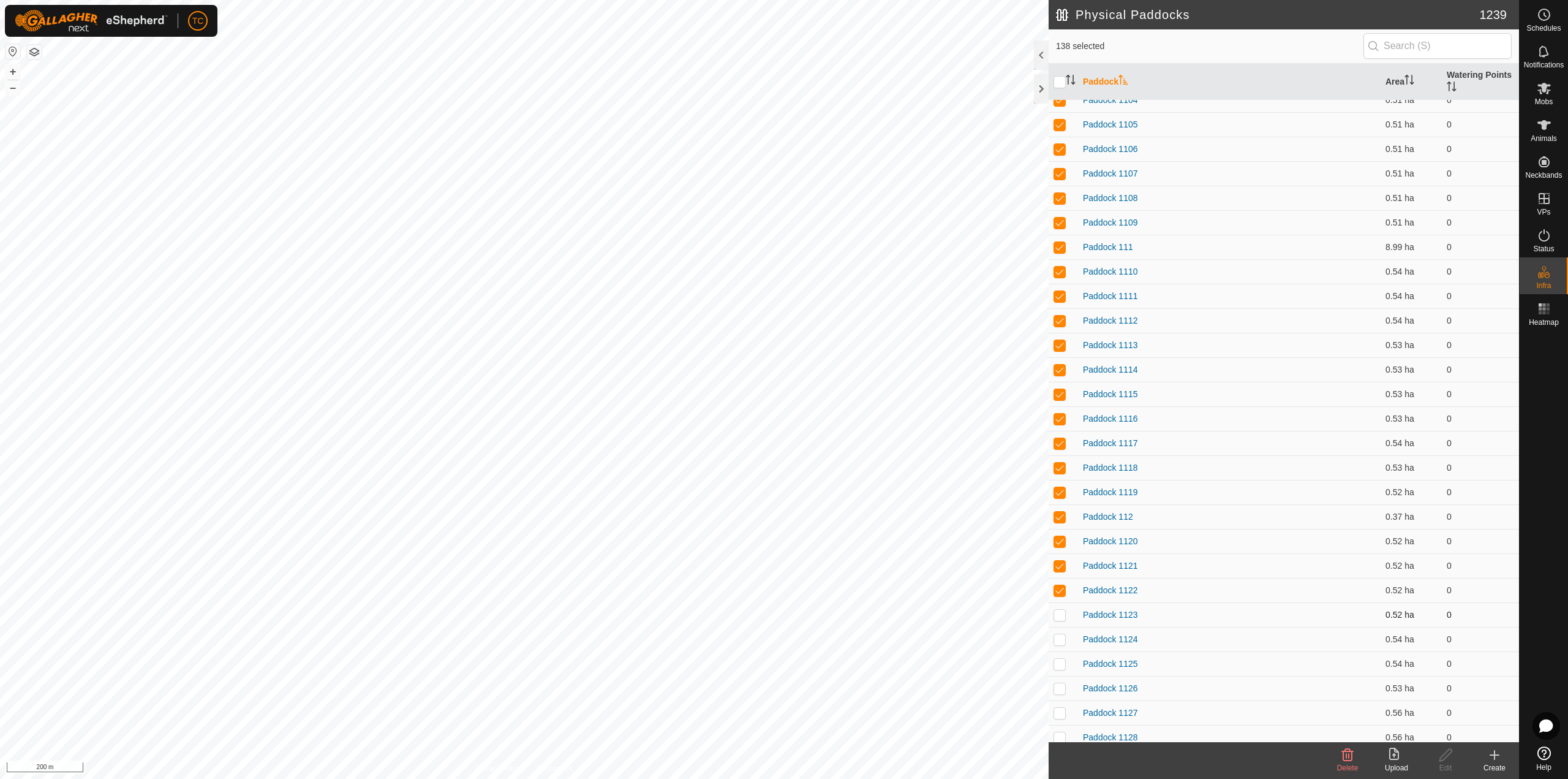
click at [1057, 604] on td at bounding box center [1063, 615] width 29 height 25
click at [1063, 640] on p-checkbox at bounding box center [1059, 639] width 12 height 10
click at [1060, 672] on td at bounding box center [1063, 664] width 29 height 25
click at [1062, 688] on p-checkbox at bounding box center [1059, 688] width 12 height 10
click at [1061, 708] on p-tablecheckbox at bounding box center [1059, 712] width 12 height 10
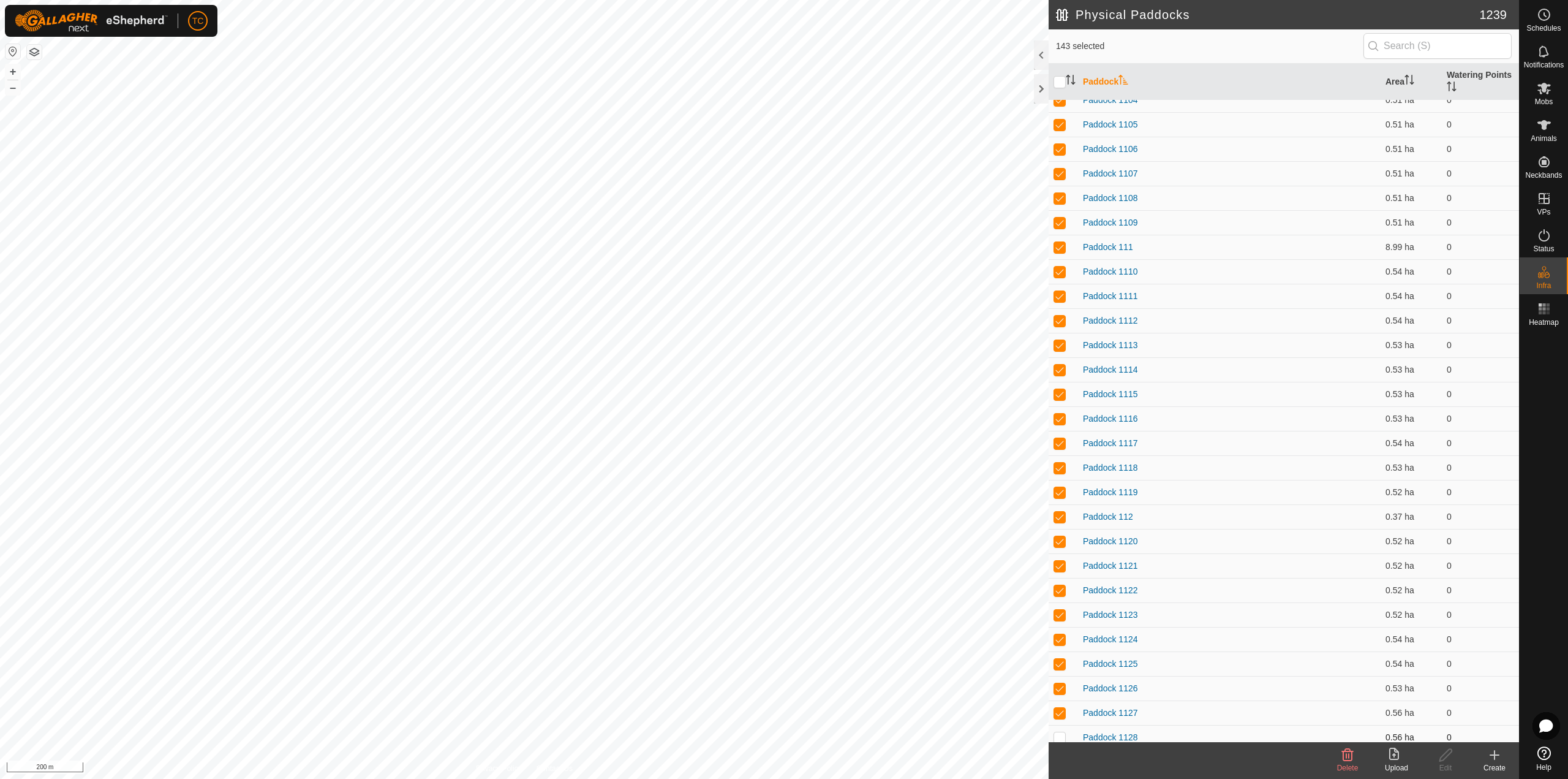
click at [1060, 738] on p-checkbox at bounding box center [1059, 737] width 12 height 10
click at [1341, 763] on div "Delete" at bounding box center [1347, 767] width 49 height 11
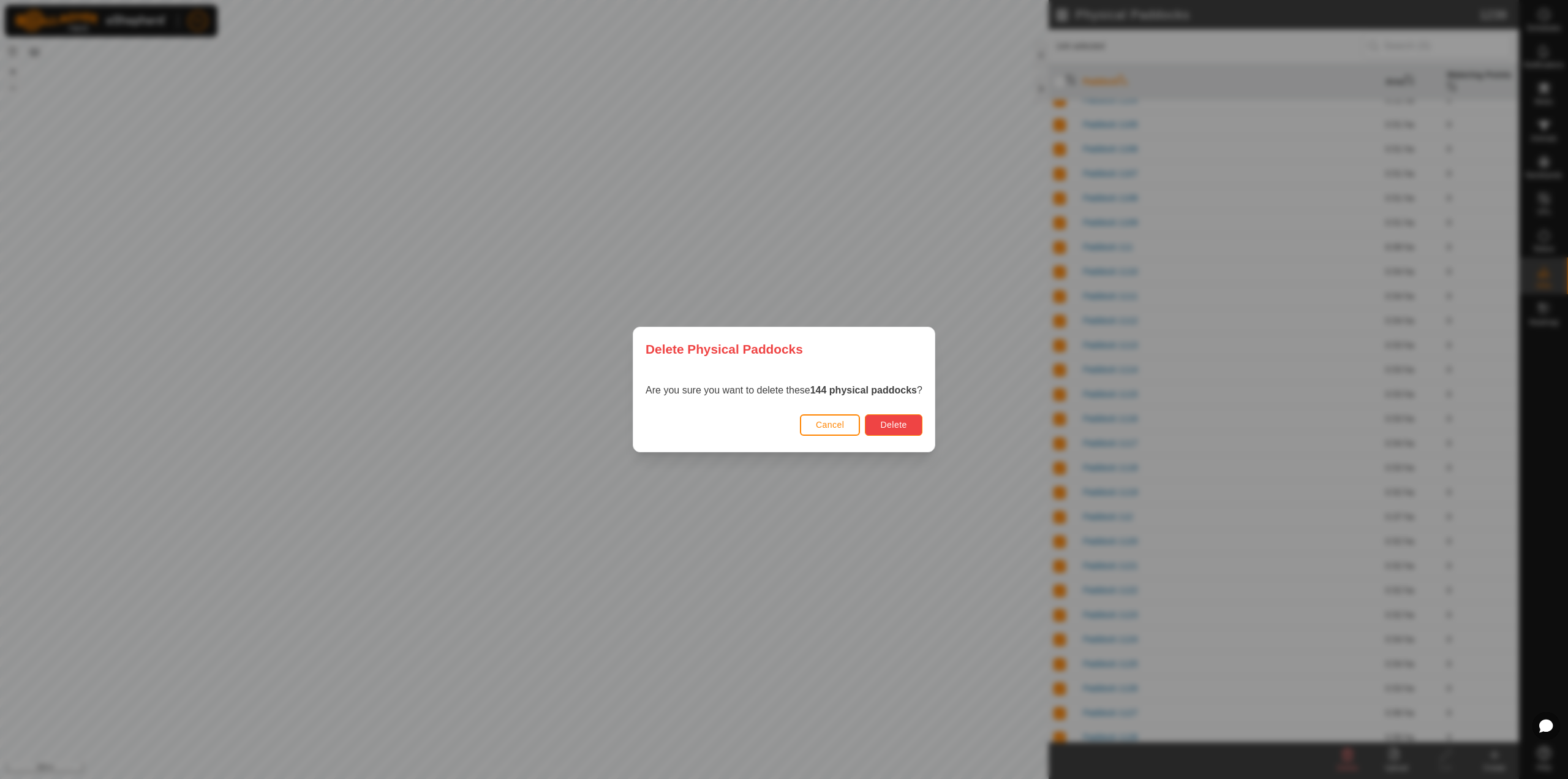
click at [908, 431] on button "Delete" at bounding box center [893, 425] width 57 height 21
click at [901, 425] on span "Delete" at bounding box center [893, 424] width 26 height 10
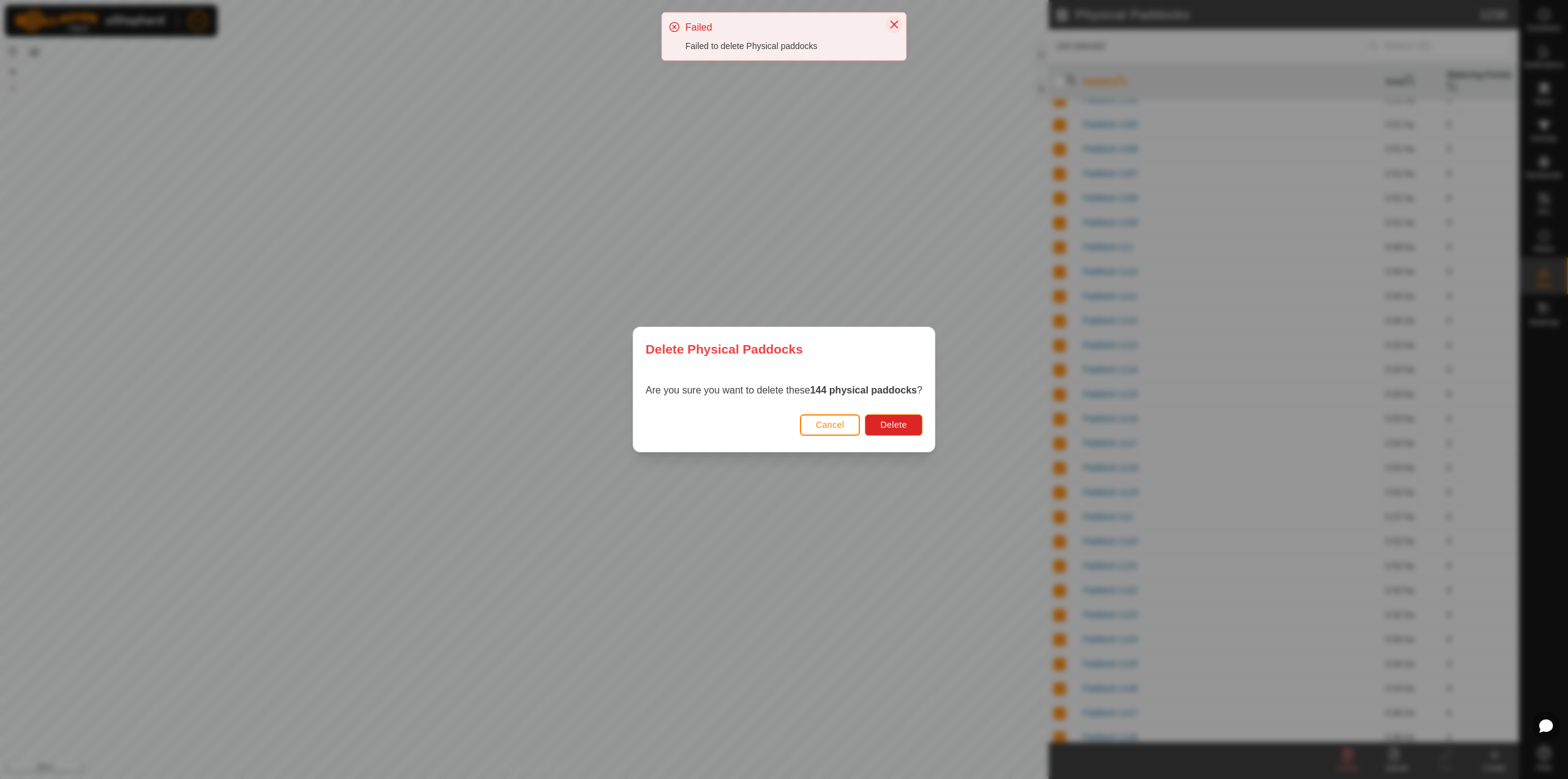
click at [891, 29] on button "Close" at bounding box center [894, 25] width 17 height 17
click at [839, 422] on span "Cancel" at bounding box center [830, 424] width 29 height 10
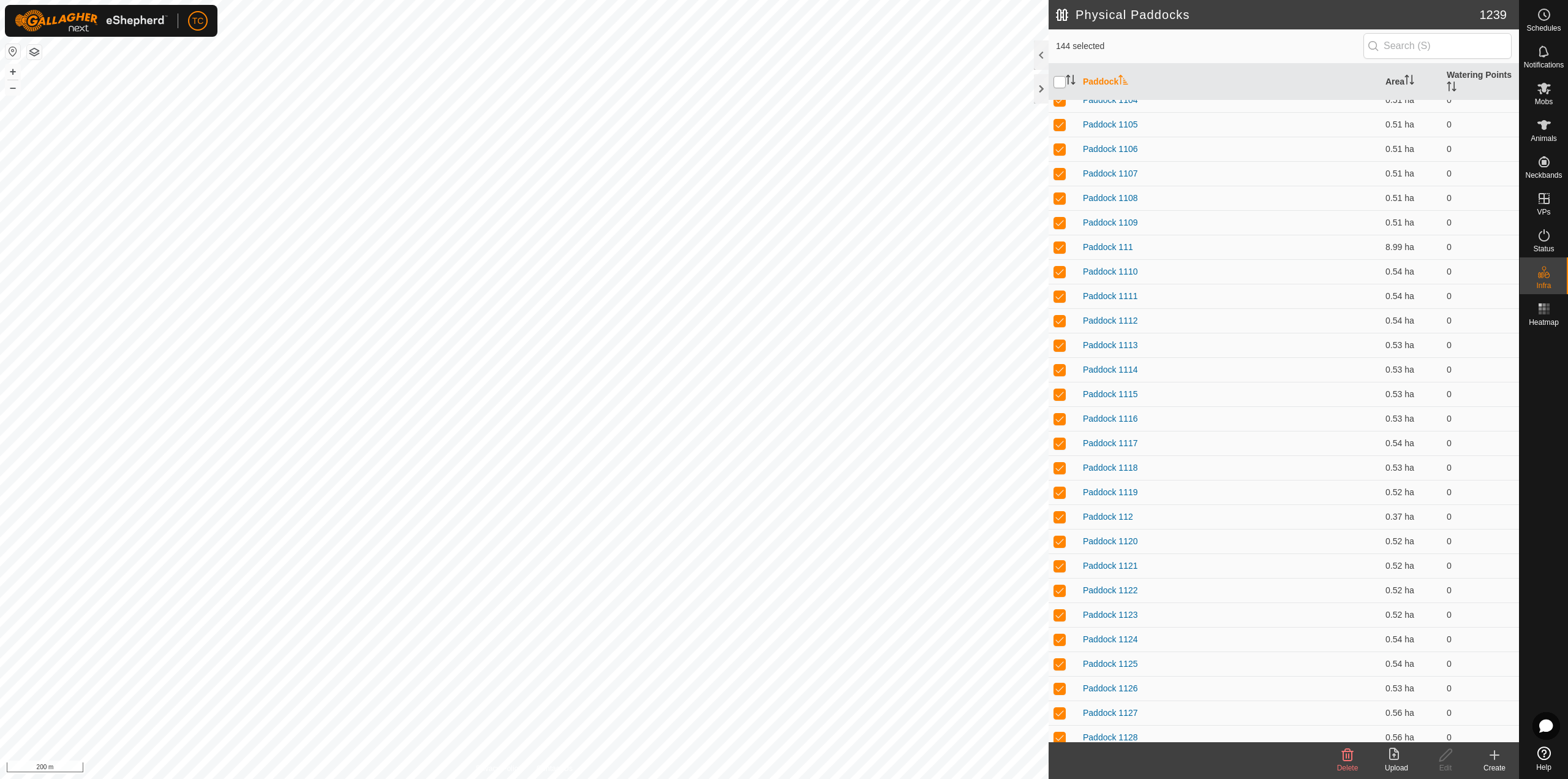
click at [1064, 84] on input "checkbox" at bounding box center [1059, 82] width 12 height 12
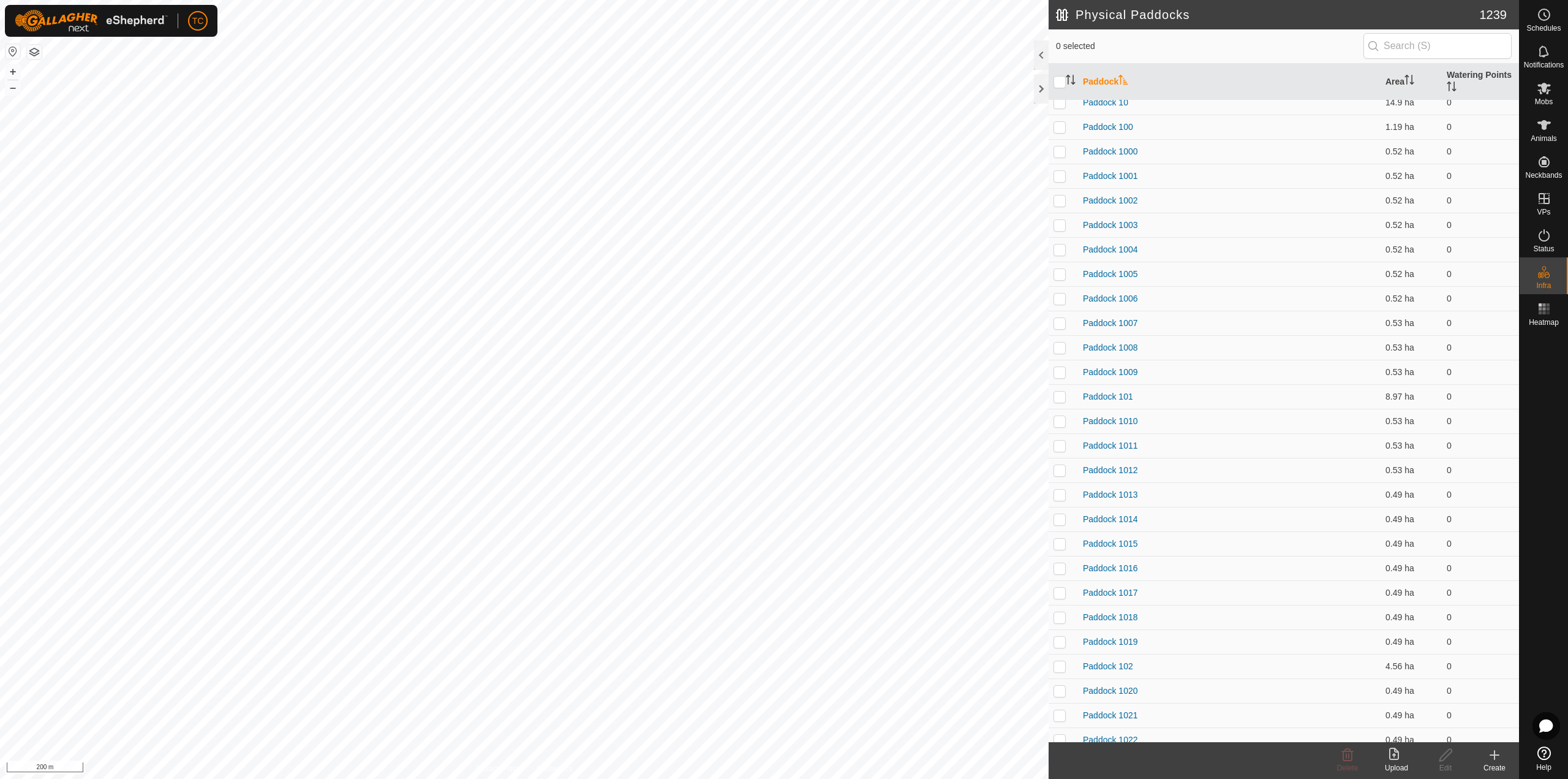
scroll to position [0, 0]
click at [1064, 112] on p-checkbox at bounding box center [1059, 112] width 12 height 10
click at [1336, 754] on delete-svg-icon at bounding box center [1347, 754] width 49 height 15
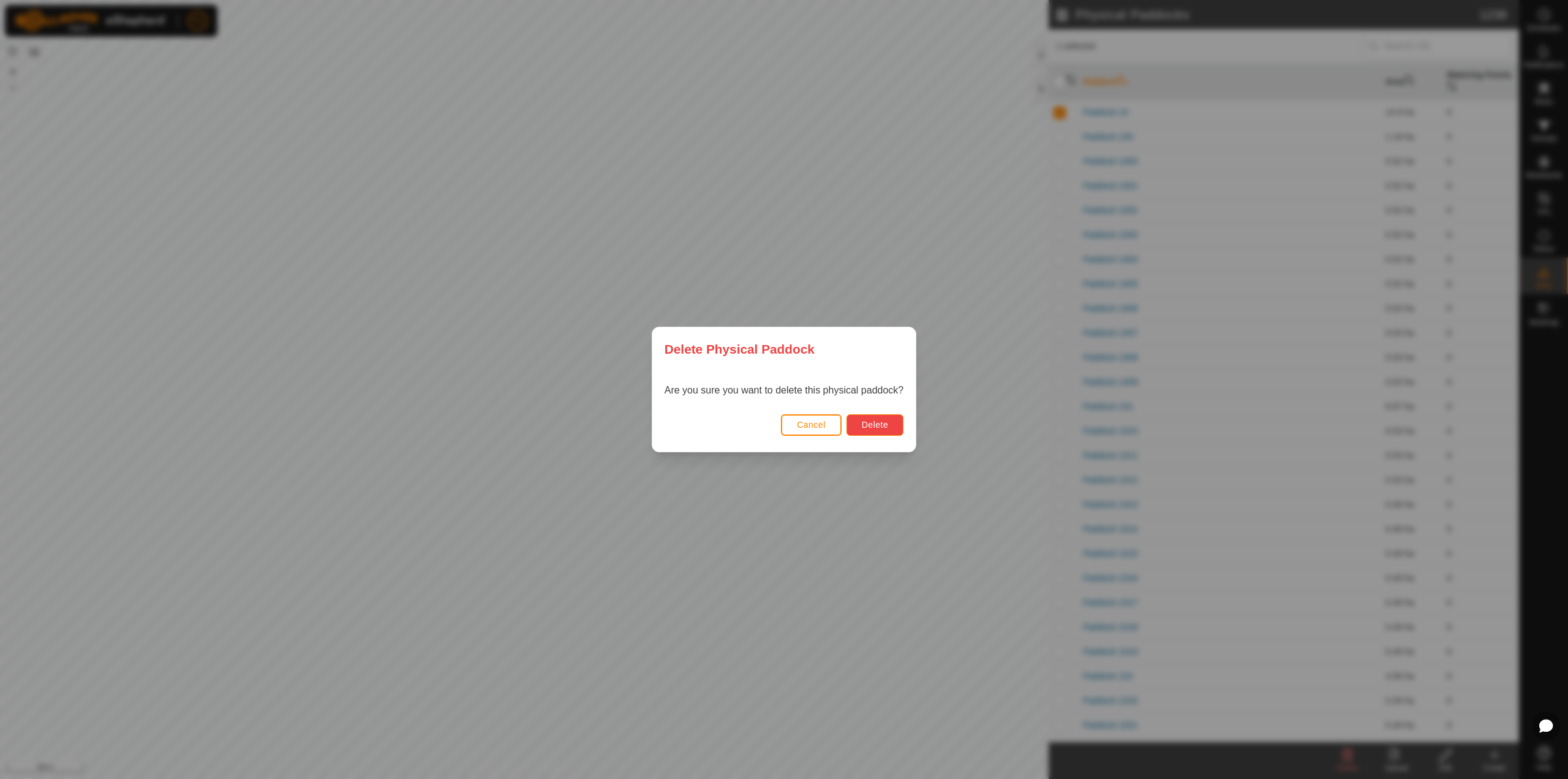
click at [885, 424] on span "Delete" at bounding box center [875, 424] width 26 height 10
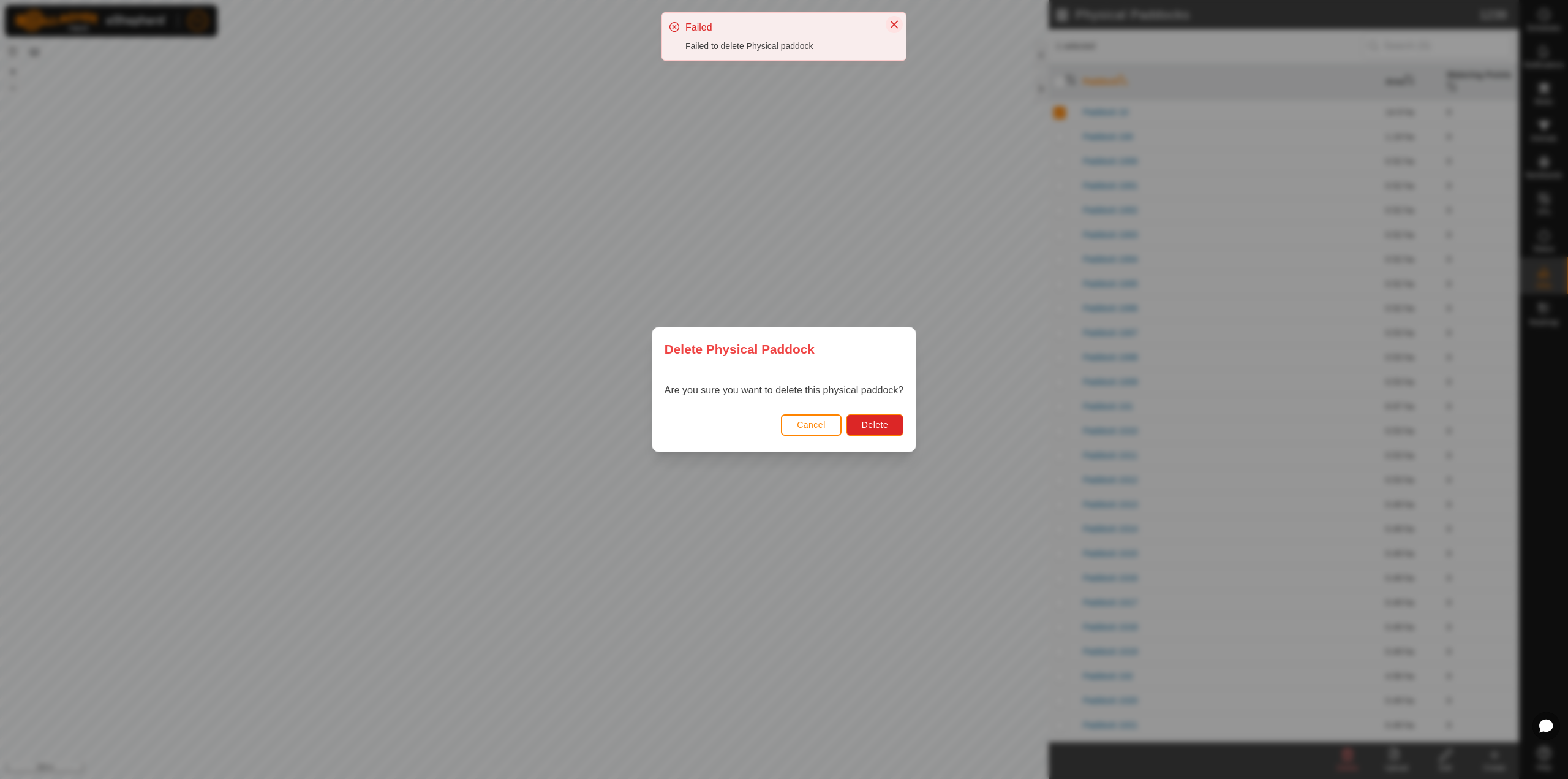
click at [893, 22] on icon "Close" at bounding box center [894, 24] width 10 height 10
click at [897, 345] on div "Delete Physical Paddock" at bounding box center [784, 348] width 264 height 43
click at [1528, 272] on div "Delete Physical Paddock Are you sure you want to delete this physical paddock? …" at bounding box center [784, 389] width 1568 height 779
click at [791, 425] on button "Cancel" at bounding box center [811, 425] width 61 height 21
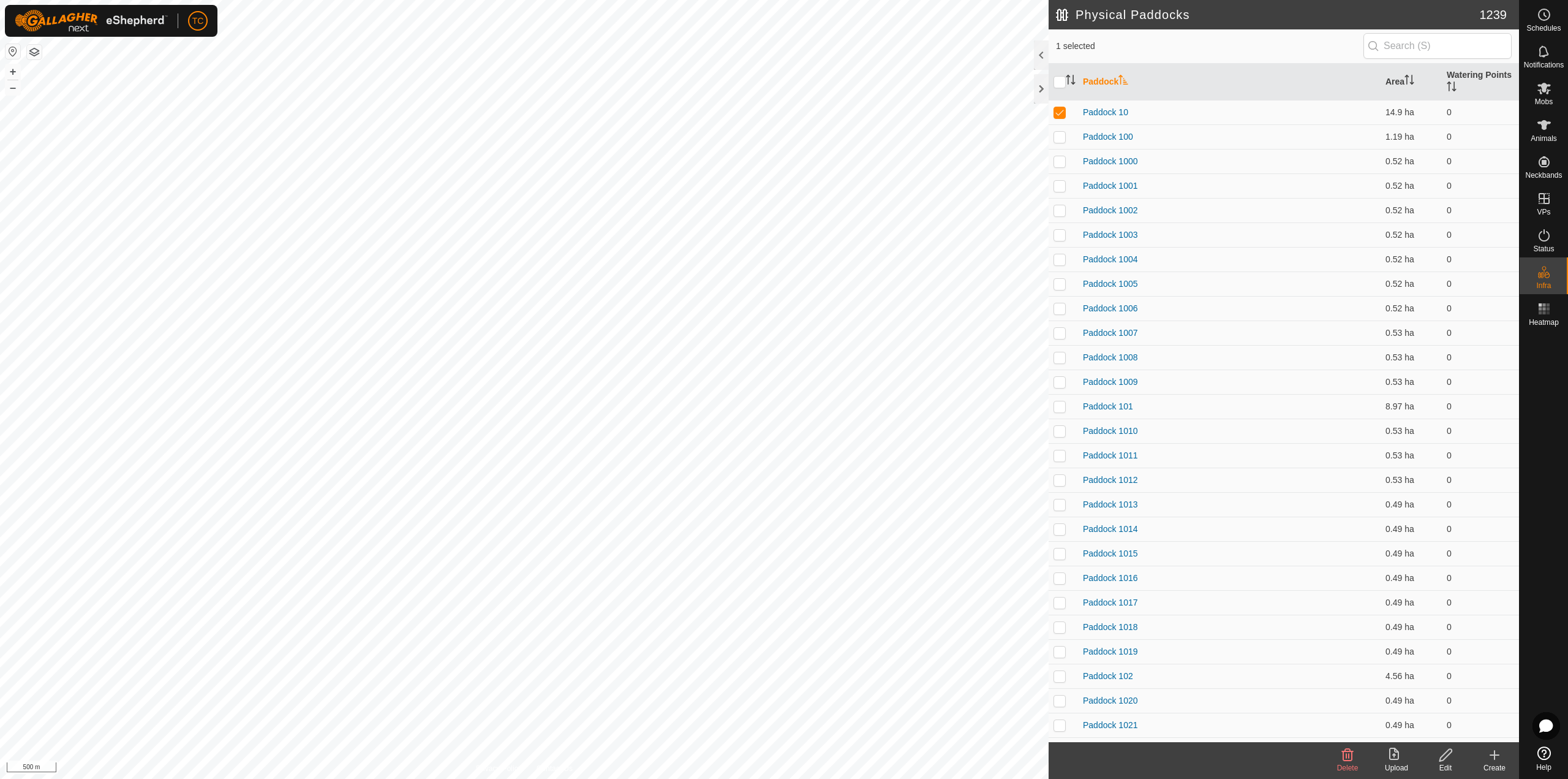
click at [37, 53] on button "button" at bounding box center [34, 52] width 15 height 15
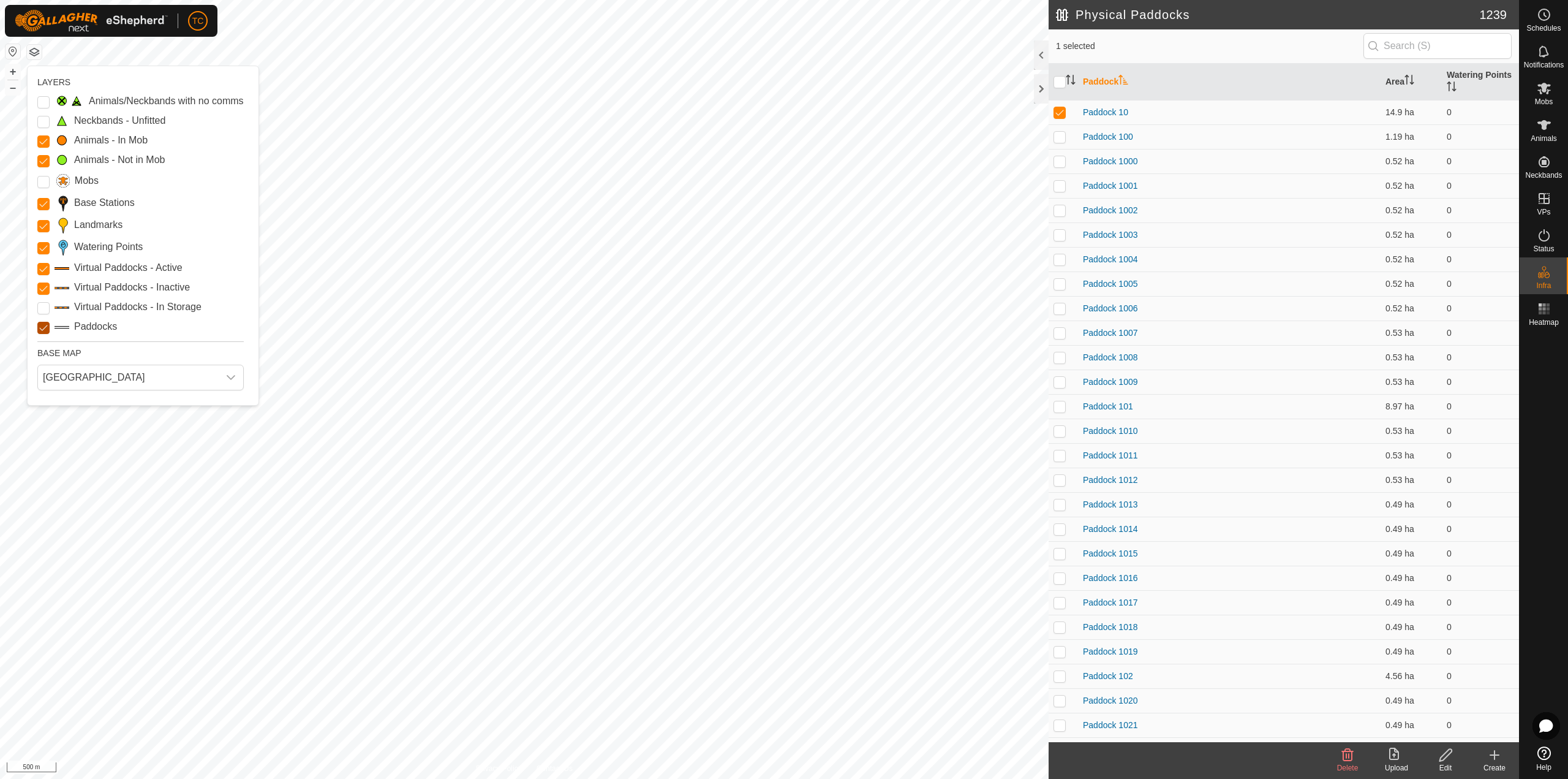
click at [41, 331] on input "Paddocks" at bounding box center [43, 328] width 12 height 12
click at [89, 328] on label "Paddocks" at bounding box center [96, 326] width 43 height 15
click at [50, 328] on input "Paddocks" at bounding box center [43, 328] width 12 height 12
click at [1040, 59] on div at bounding box center [1041, 55] width 15 height 29
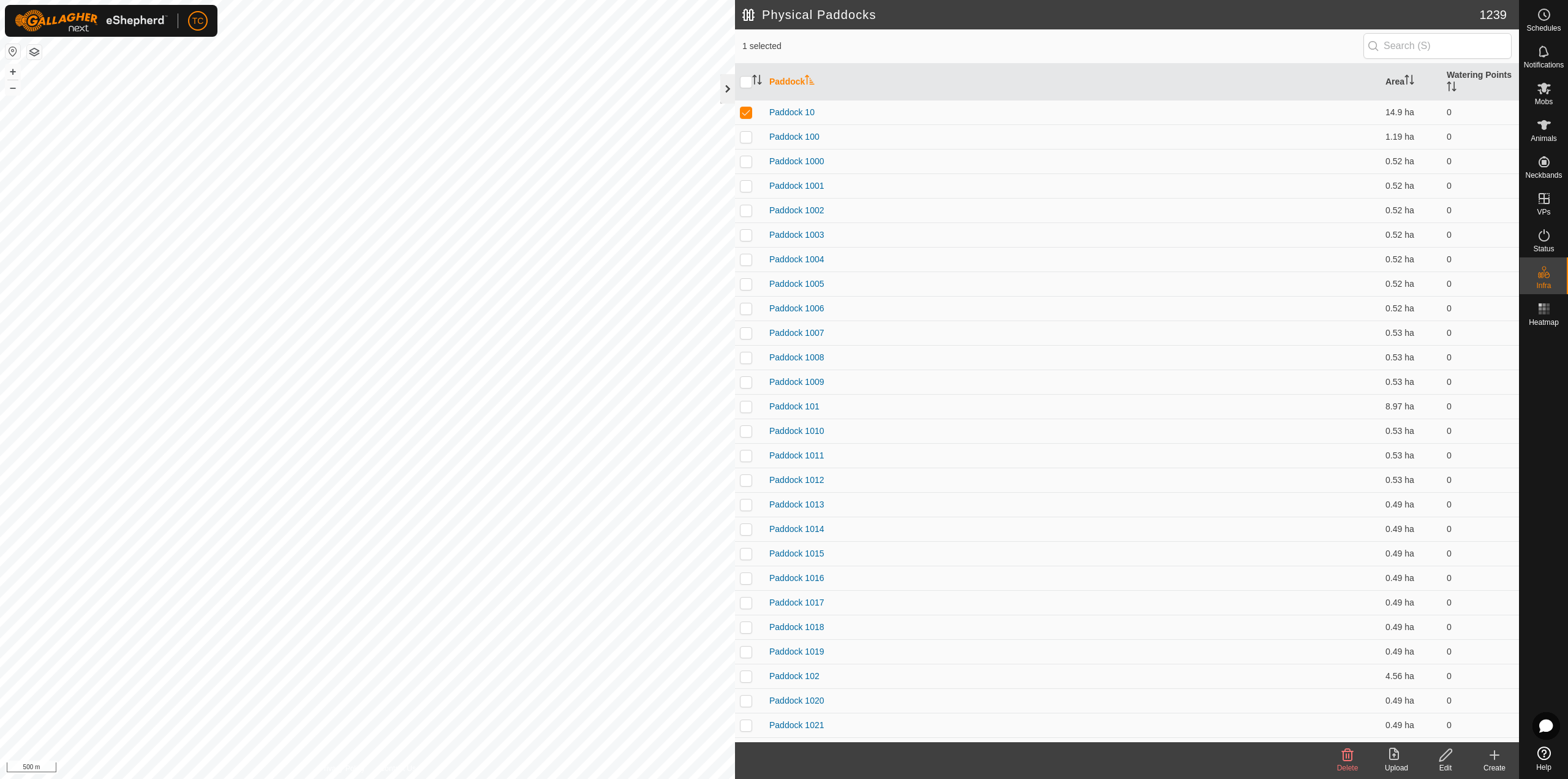
click at [727, 98] on div at bounding box center [727, 89] width 15 height 29
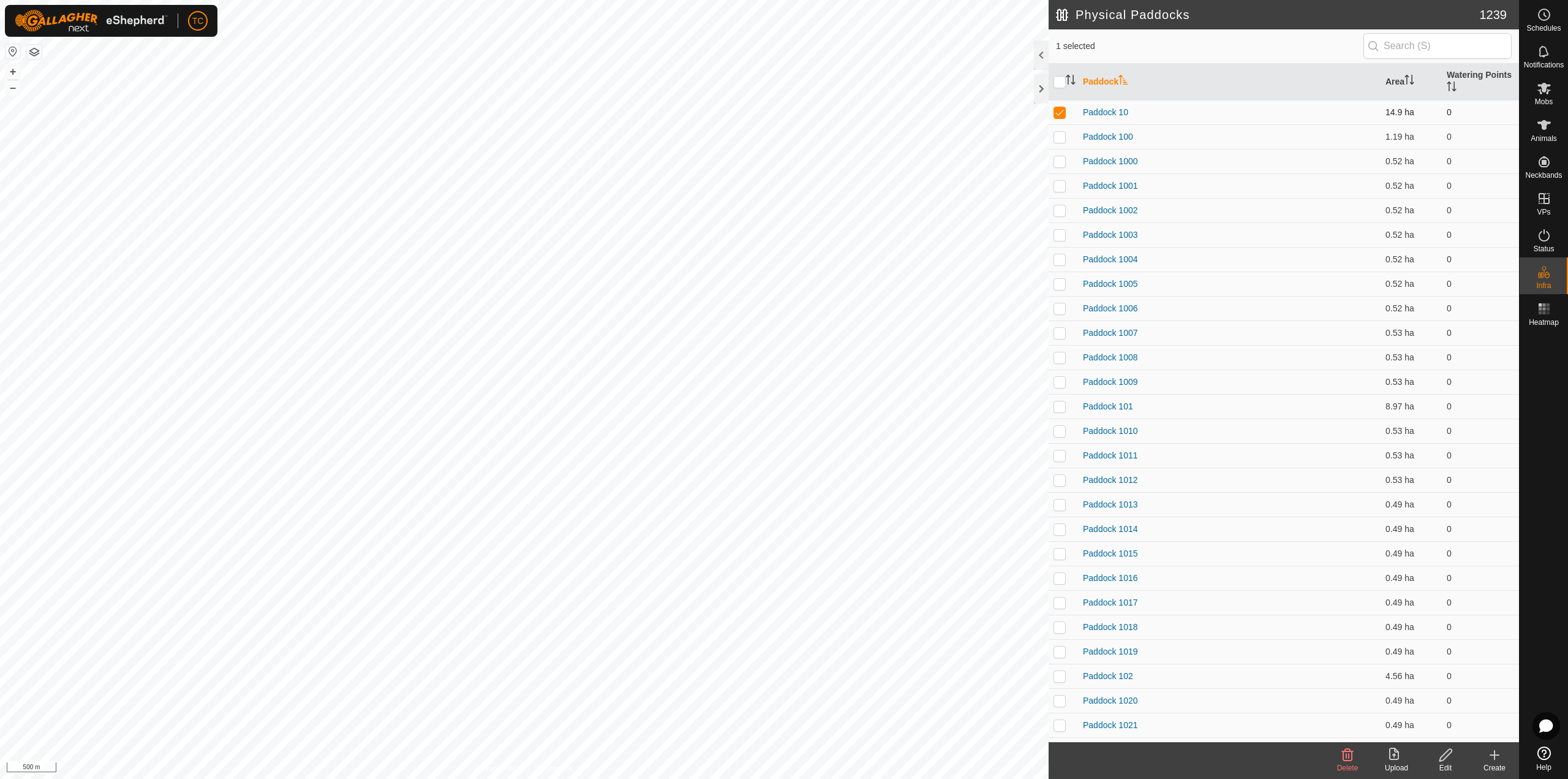
click at [1448, 116] on td "0" at bounding box center [1479, 112] width 77 height 25
click at [233, 86] on link "Logout" at bounding box center [255, 94] width 121 height 19
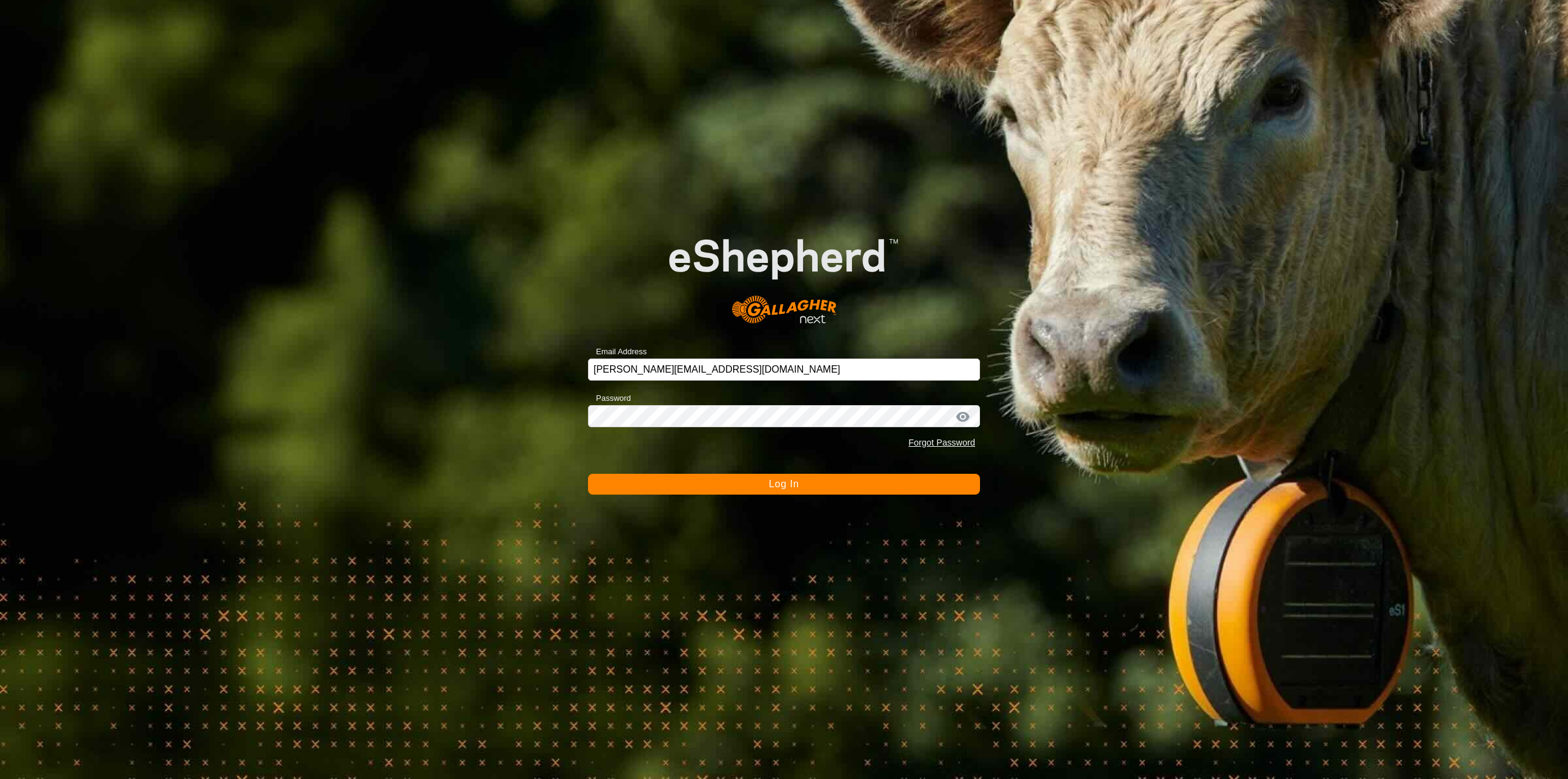
click at [785, 489] on button "Log In" at bounding box center [784, 484] width 392 height 21
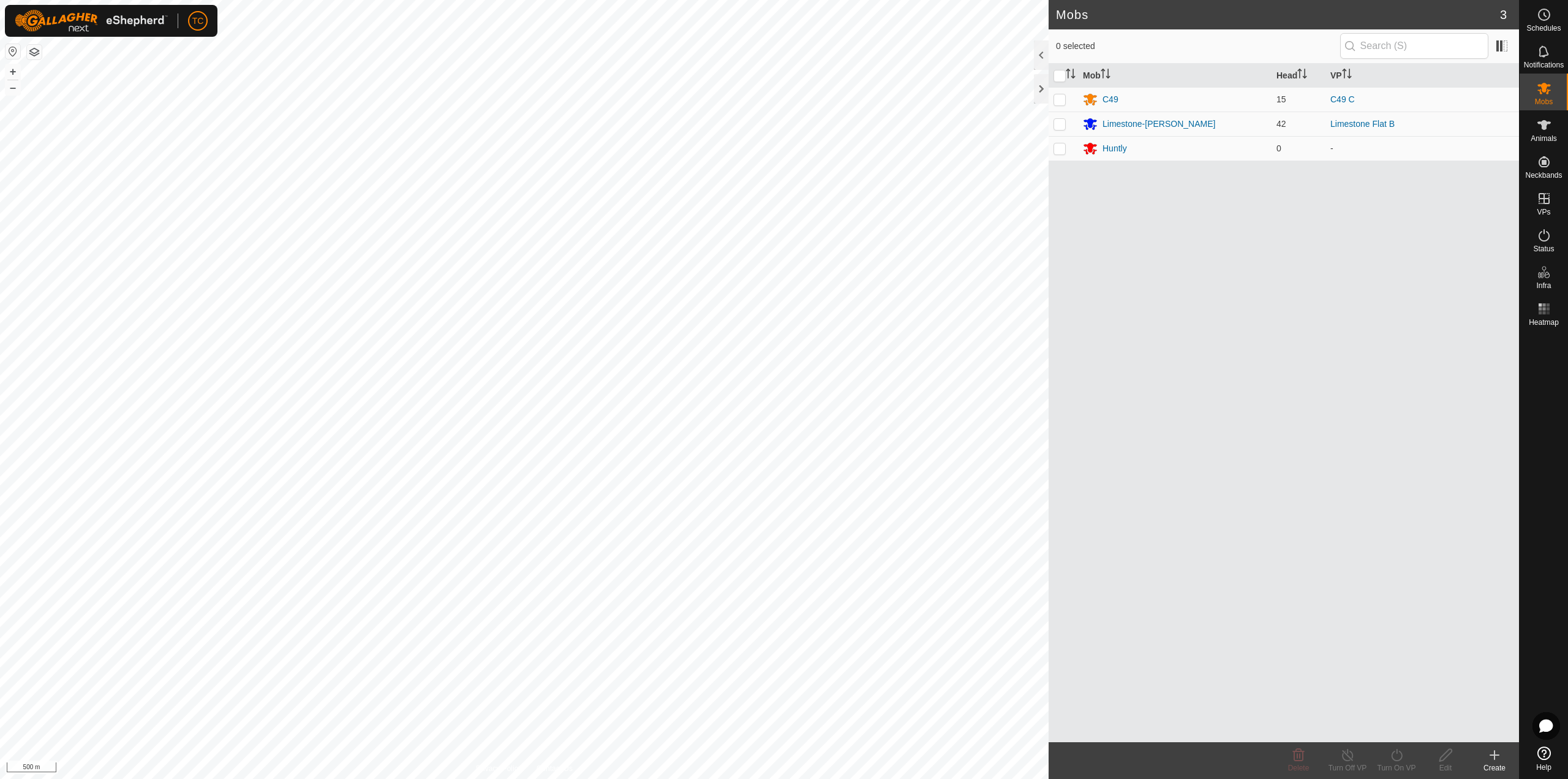
click at [37, 52] on button "button" at bounding box center [34, 52] width 15 height 15
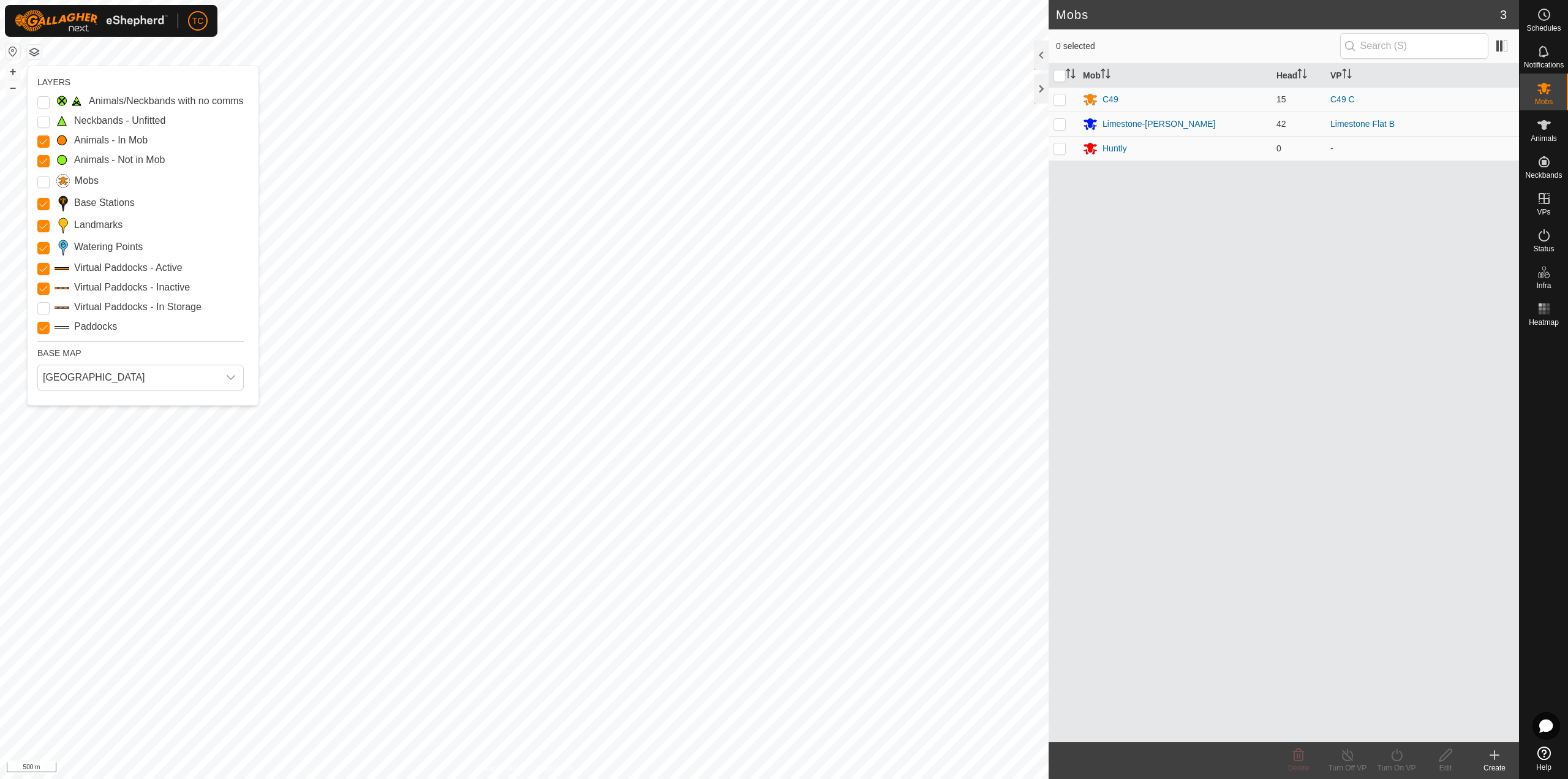
click at [1253, 323] on div "Mob Head VP C49 15 C49 C Limestone-Bush 42 Limestone Flat B Huntly 0 -" at bounding box center [1284, 403] width 470 height 678
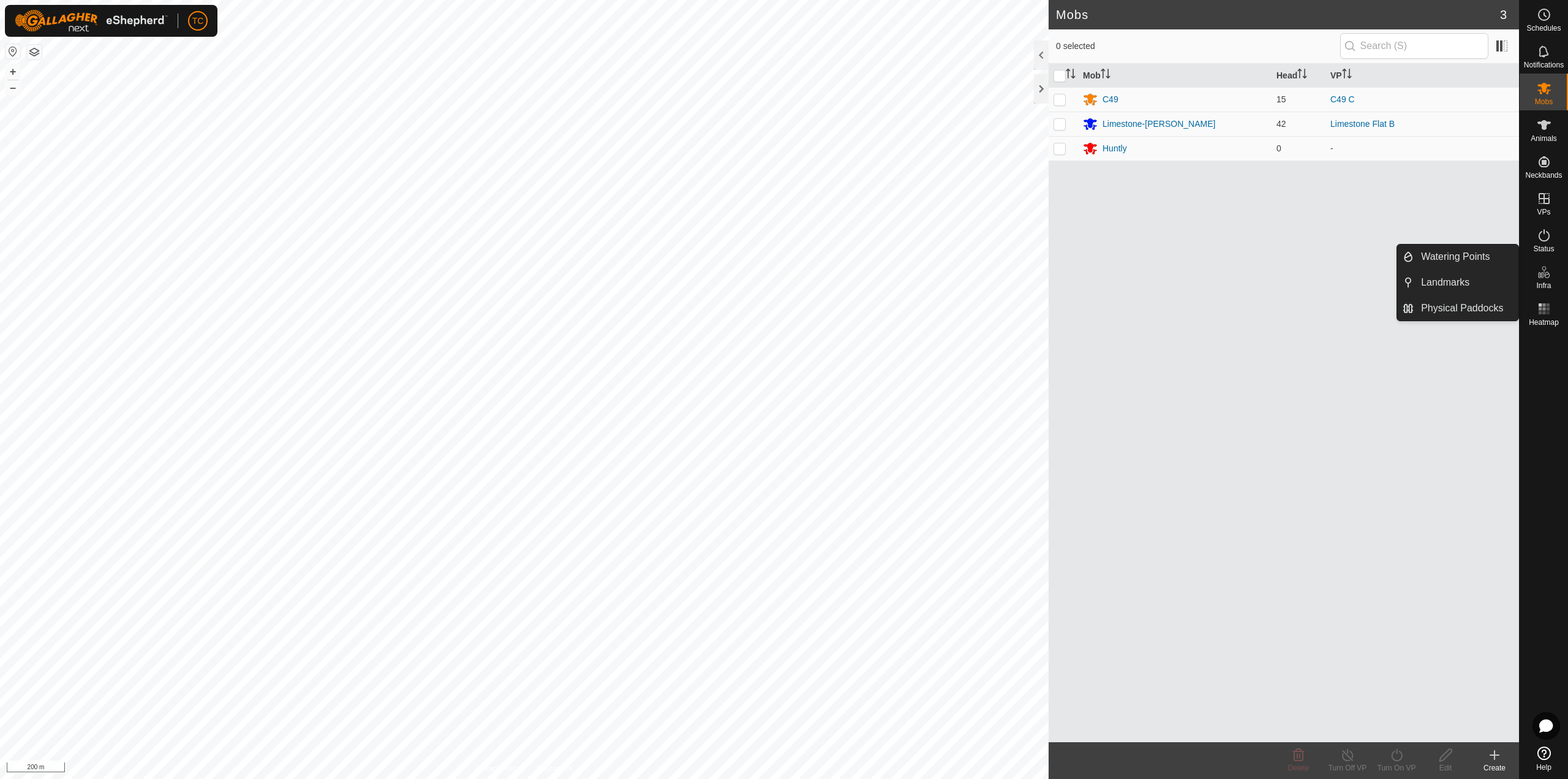
click at [1541, 275] on icon at bounding box center [1540, 275] width 6 height 6
click at [1476, 312] on link "Physical Paddocks" at bounding box center [1466, 308] width 105 height 25
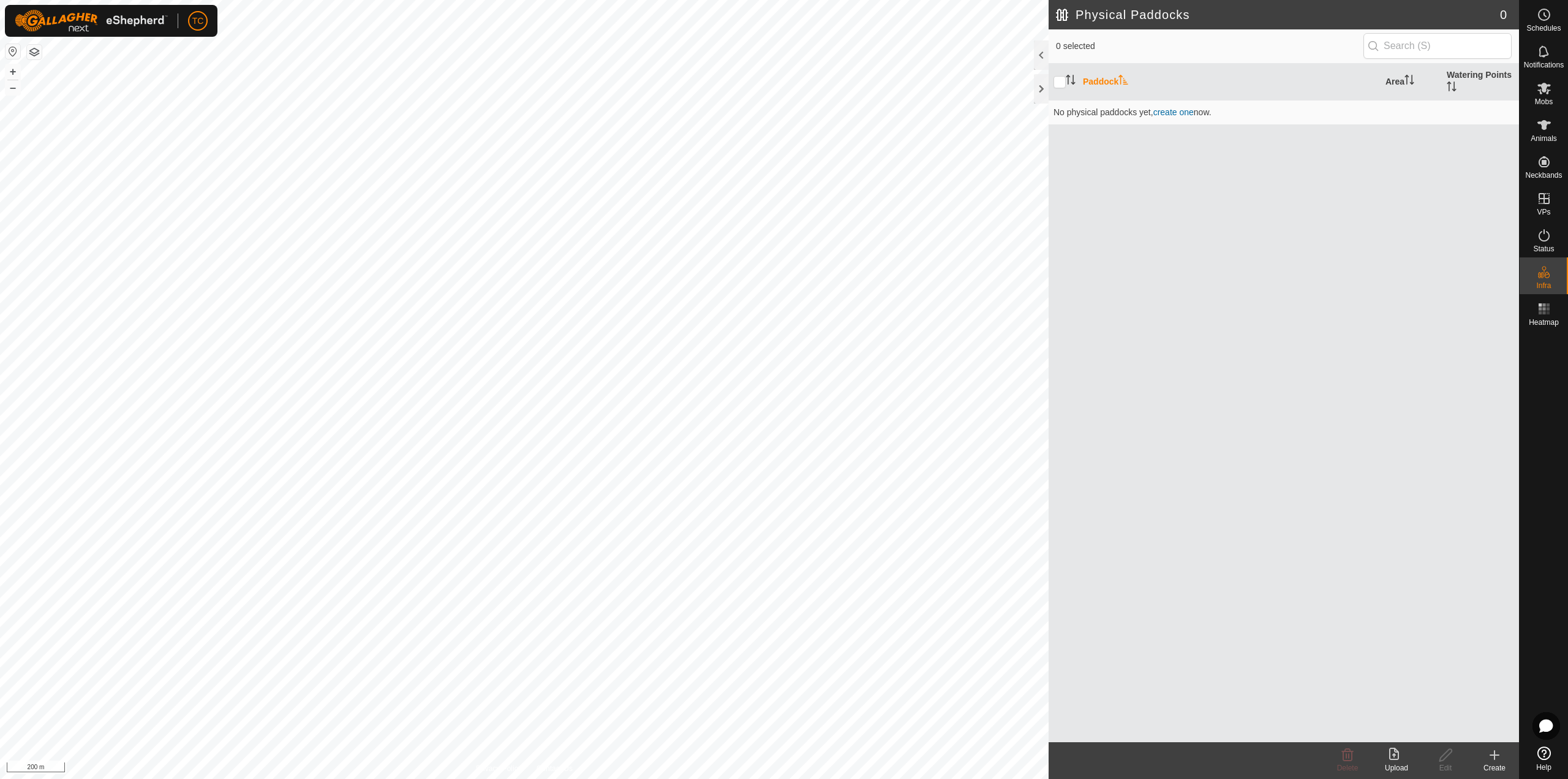
click at [1386, 755] on upload-svg-icon at bounding box center [1396, 754] width 49 height 15
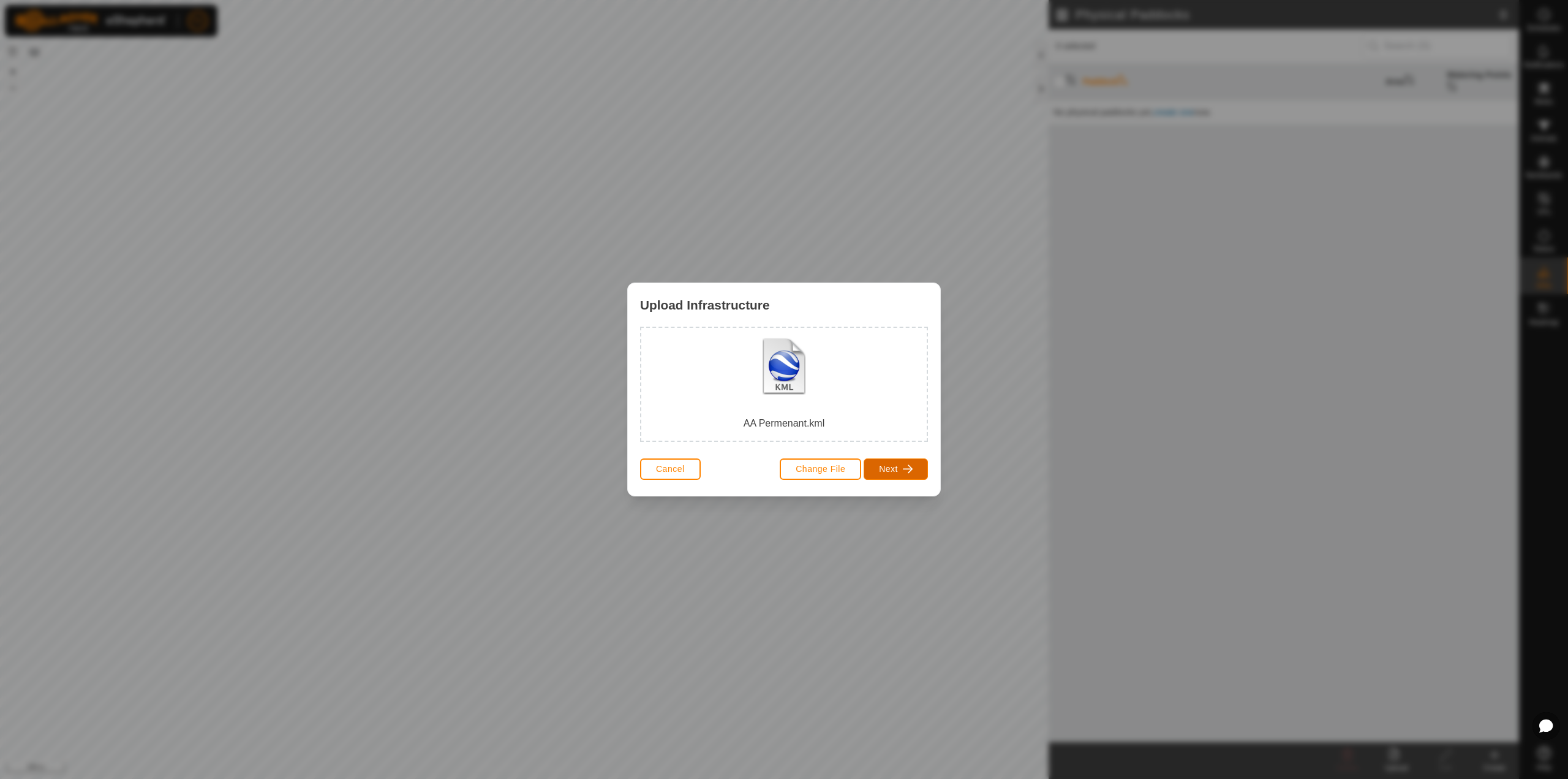
click at [887, 467] on span "Next" at bounding box center [888, 469] width 19 height 10
click at [723, 420] on div "Physical Paddock" at bounding box center [711, 412] width 68 height 36
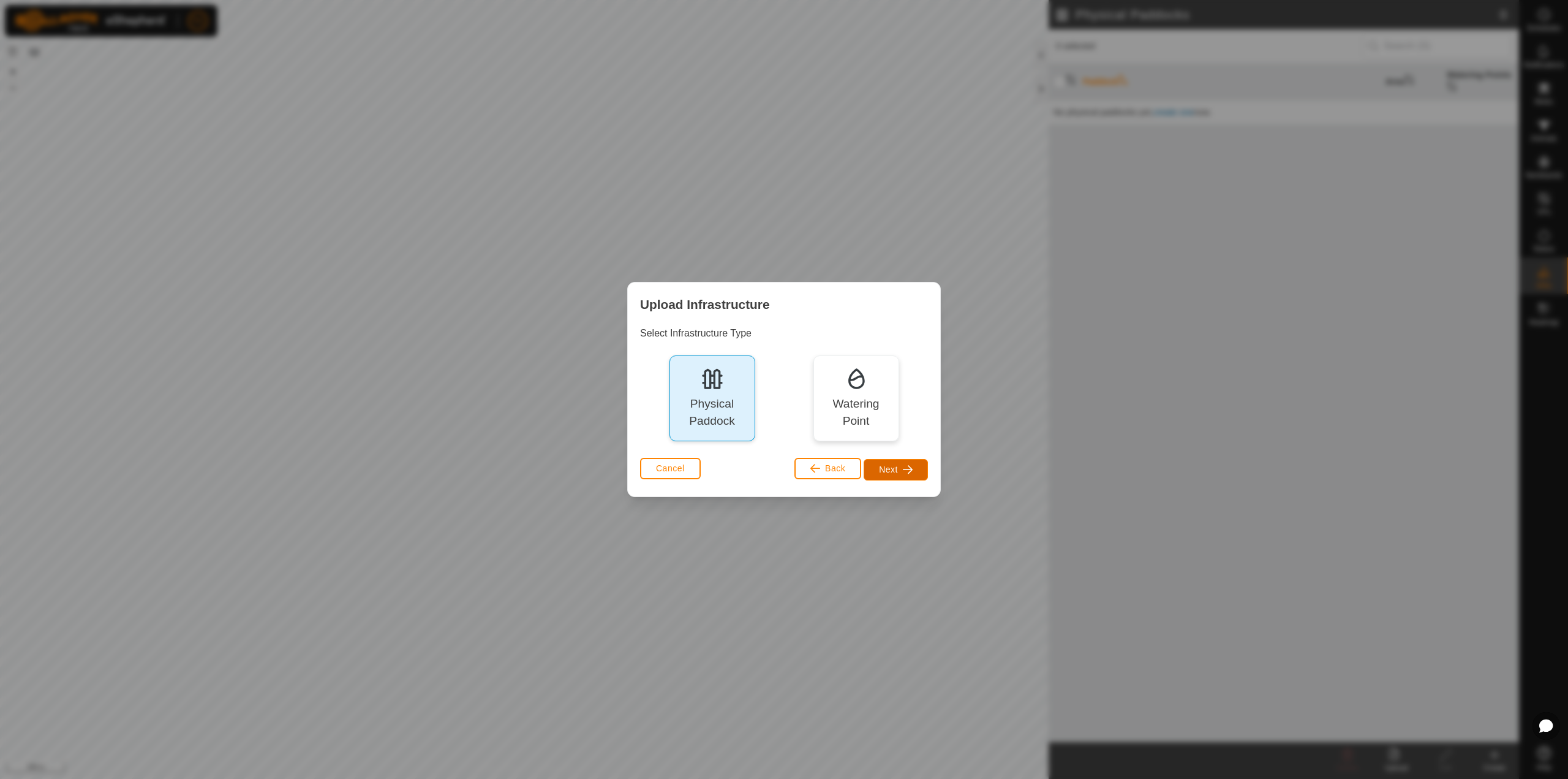
click at [917, 475] on button "Next" at bounding box center [896, 469] width 65 height 21
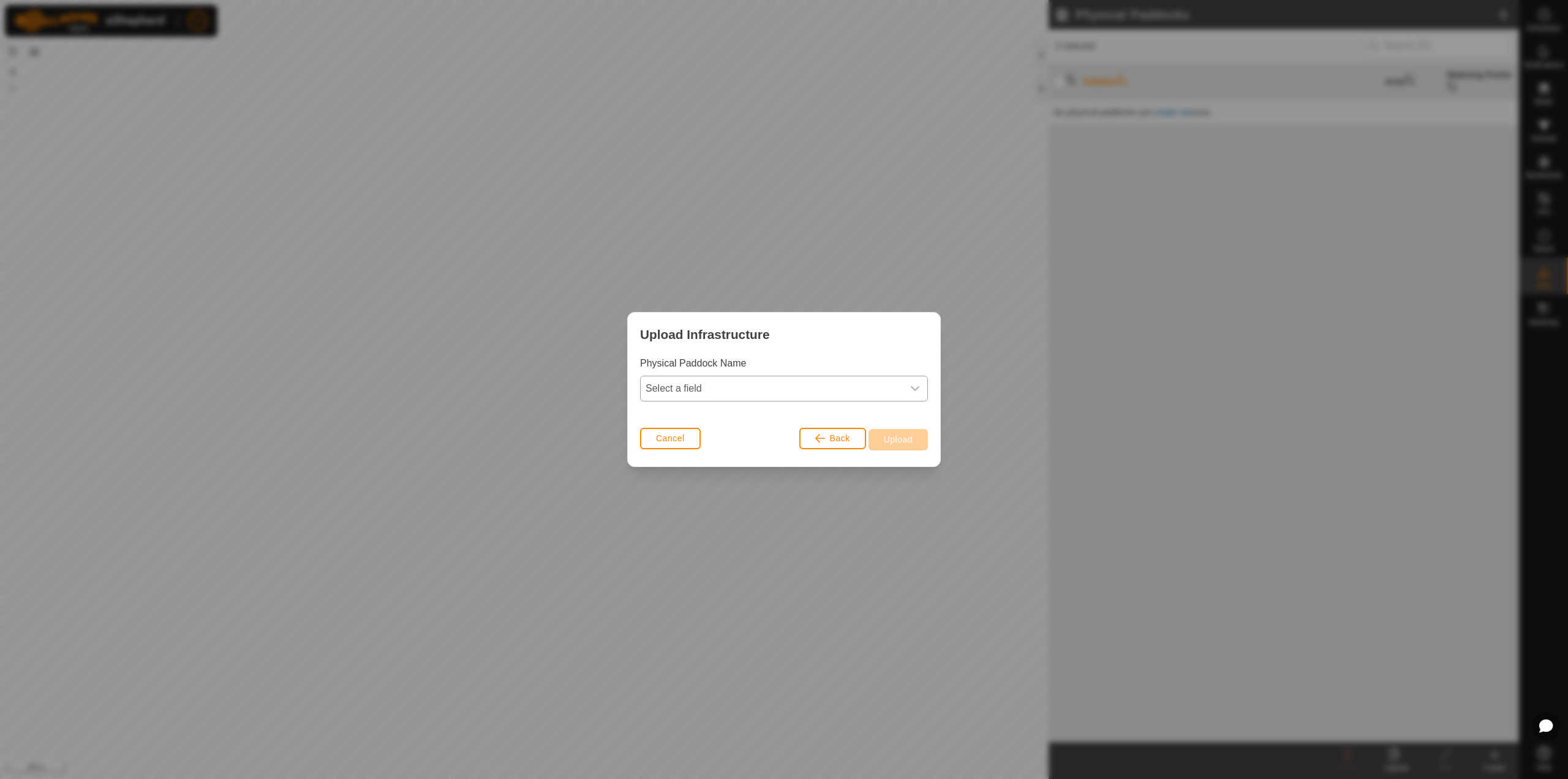
click at [846, 394] on span "Select a field" at bounding box center [772, 389] width 262 height 25
click at [785, 441] on li "name" at bounding box center [784, 442] width 287 height 25
click at [897, 441] on span "Upload" at bounding box center [898, 439] width 29 height 10
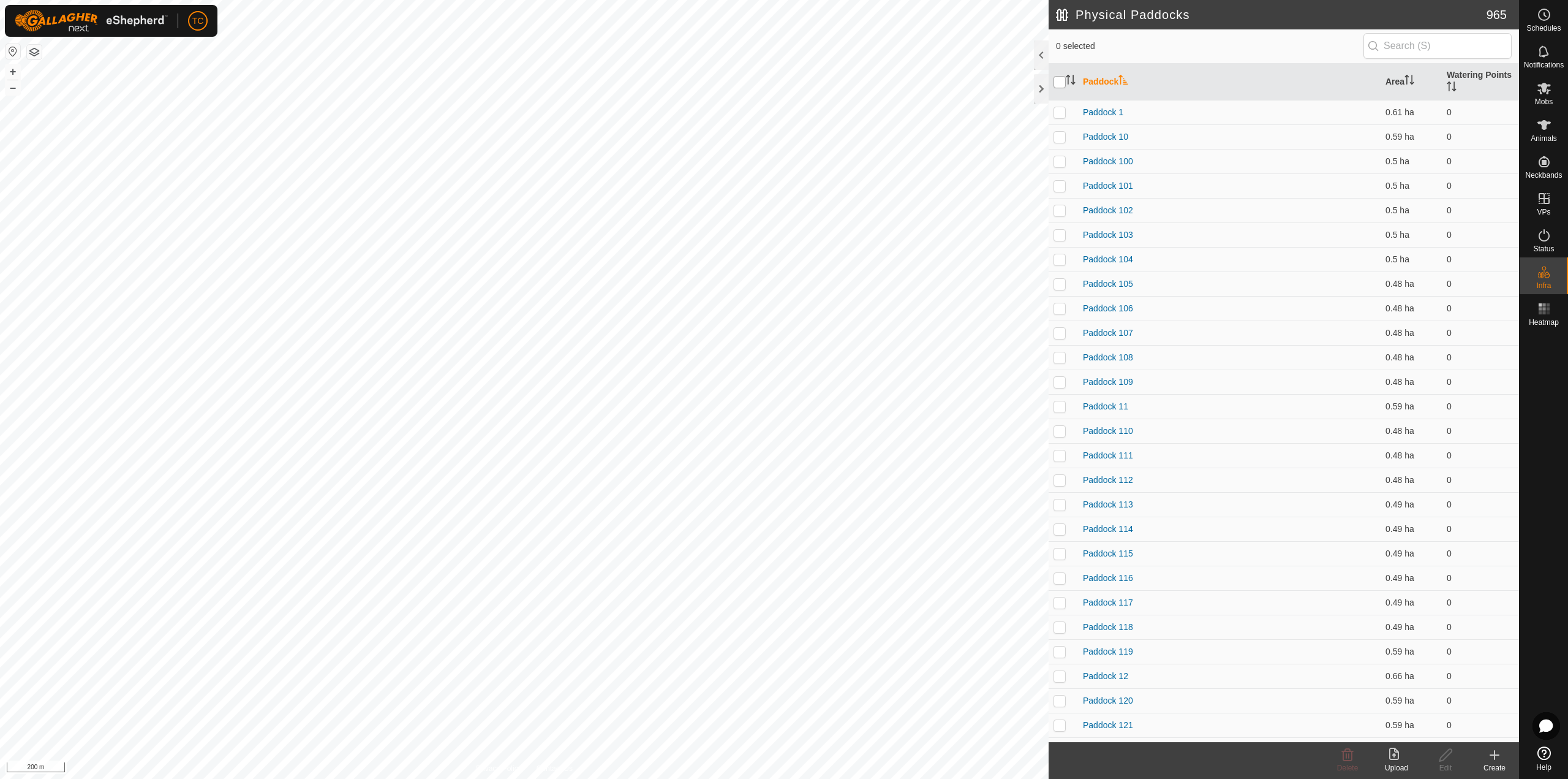
click at [1064, 85] on input "checkbox" at bounding box center [1059, 82] width 12 height 12
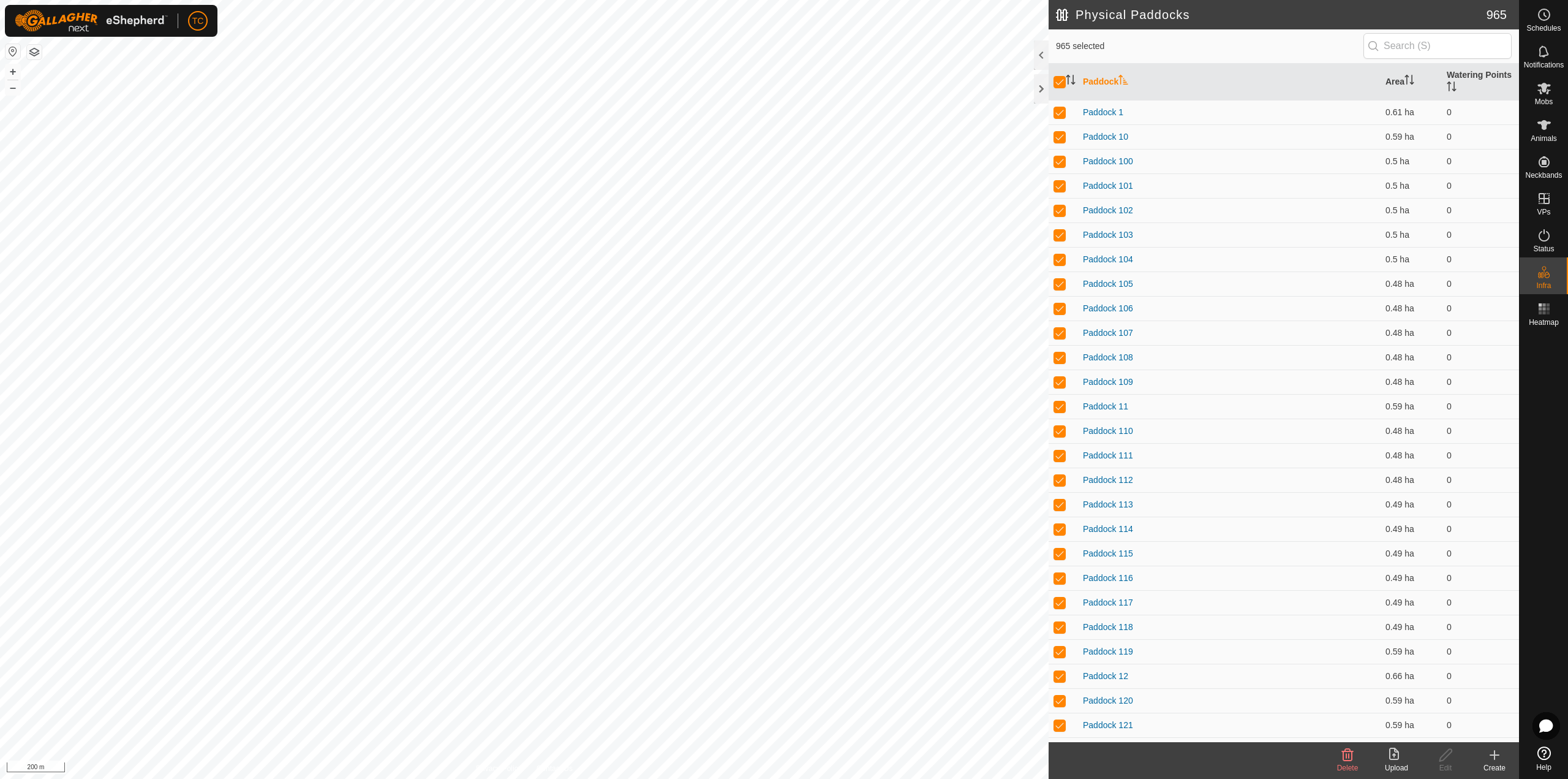
click at [1343, 760] on icon at bounding box center [1348, 754] width 12 height 12
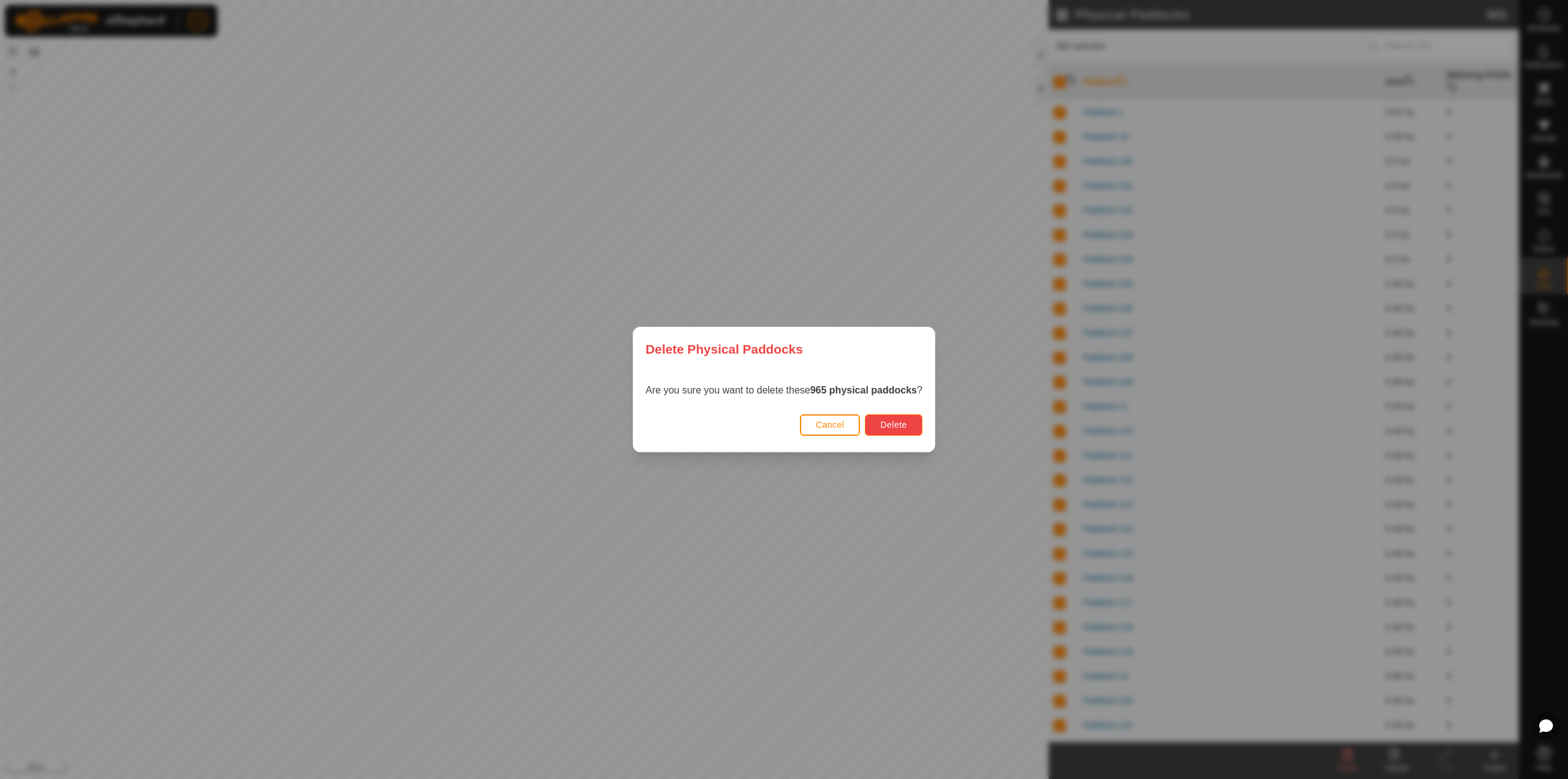
click at [890, 422] on span "Delete" at bounding box center [893, 424] width 26 height 10
click at [892, 431] on button "Delete" at bounding box center [893, 425] width 57 height 21
click at [959, 311] on div "Delete Physical Paddocks Are you sure you want to delete these 965 physical pad…" at bounding box center [784, 389] width 1568 height 779
click at [899, 420] on span "Delete" at bounding box center [893, 424] width 26 height 10
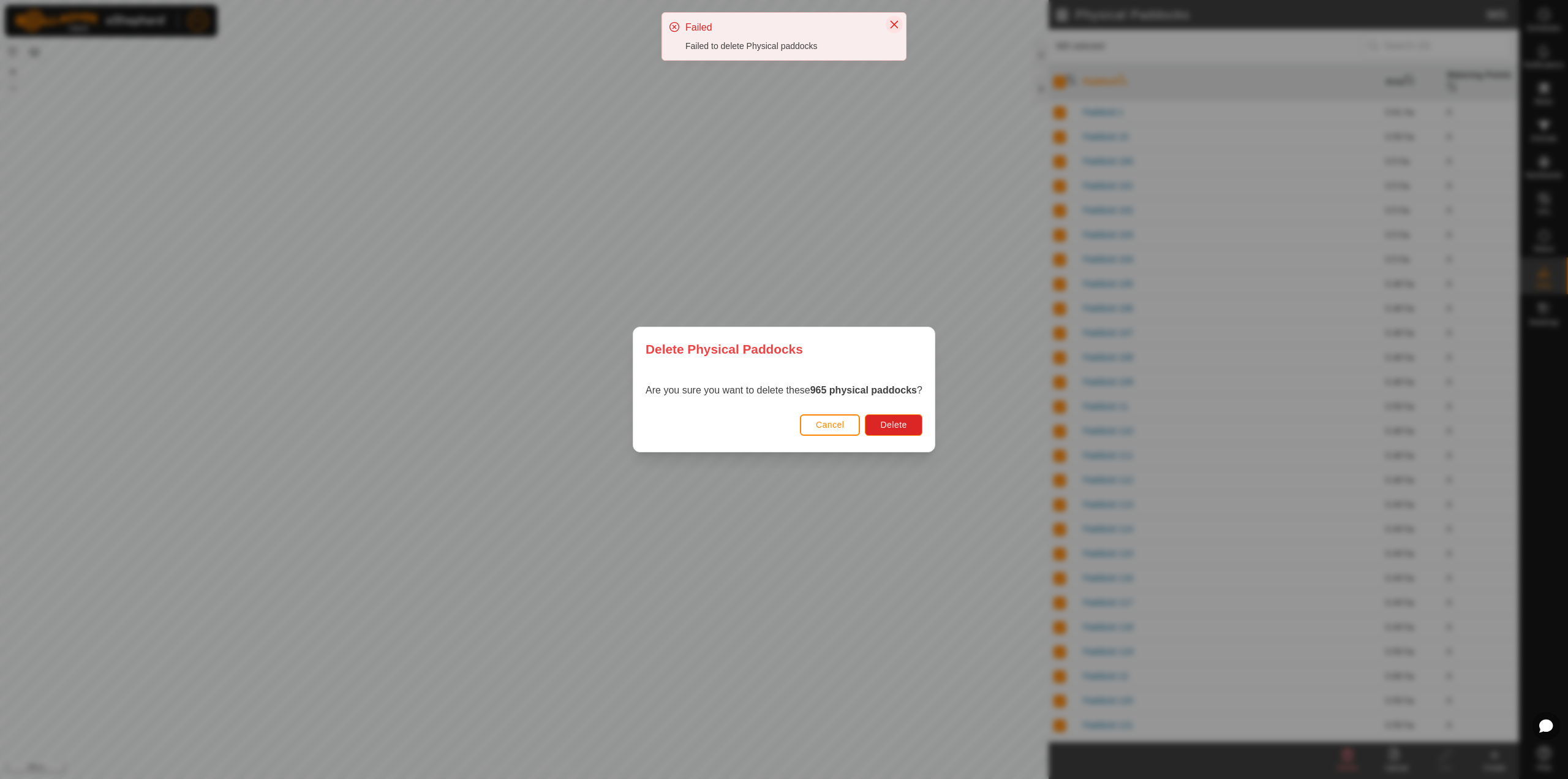
click at [897, 24] on icon "Close" at bounding box center [894, 24] width 10 height 10
click at [804, 429] on button "Cancel" at bounding box center [830, 425] width 61 height 21
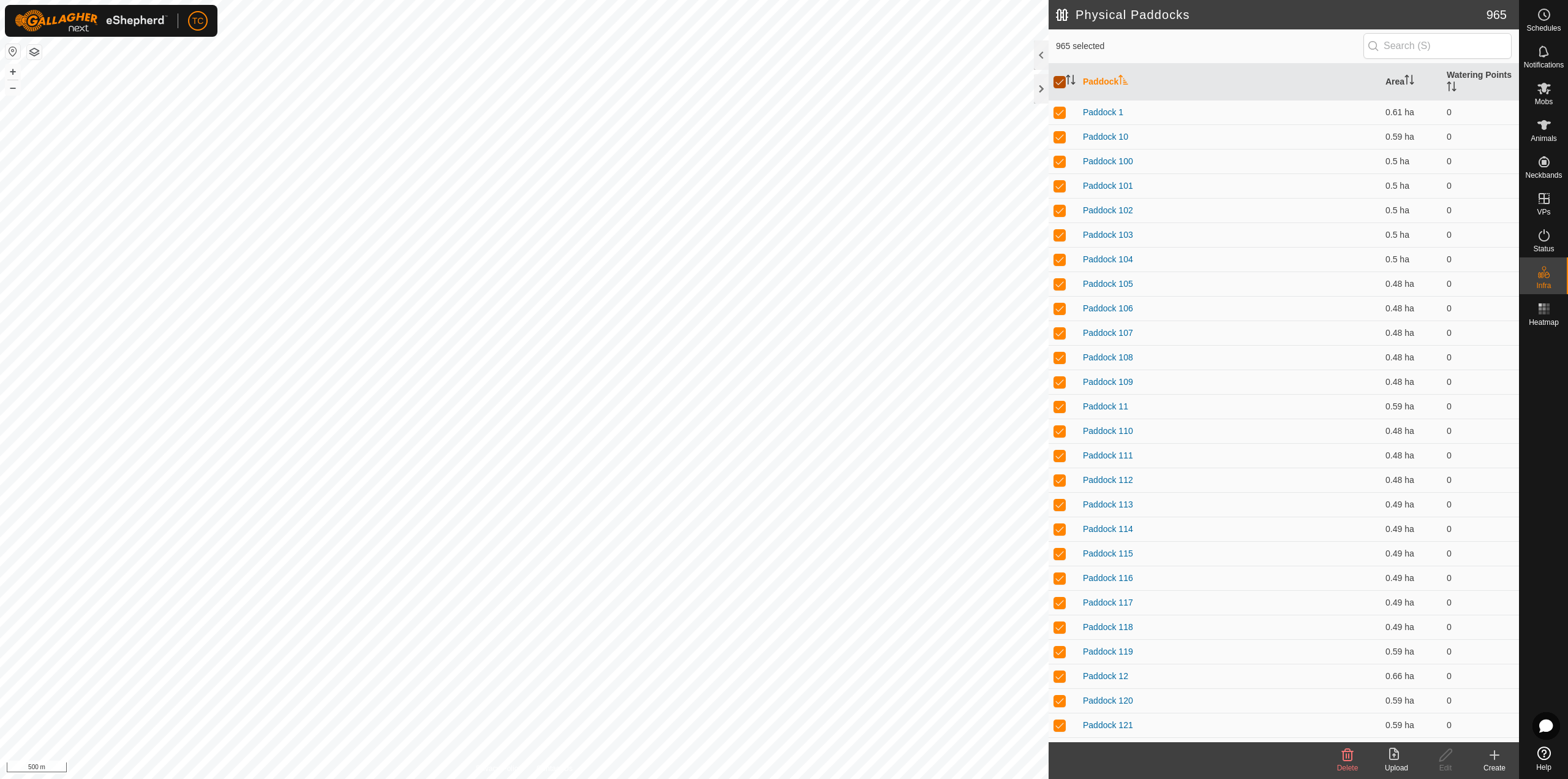
click at [1065, 81] on input "checkbox" at bounding box center [1059, 82] width 12 height 12
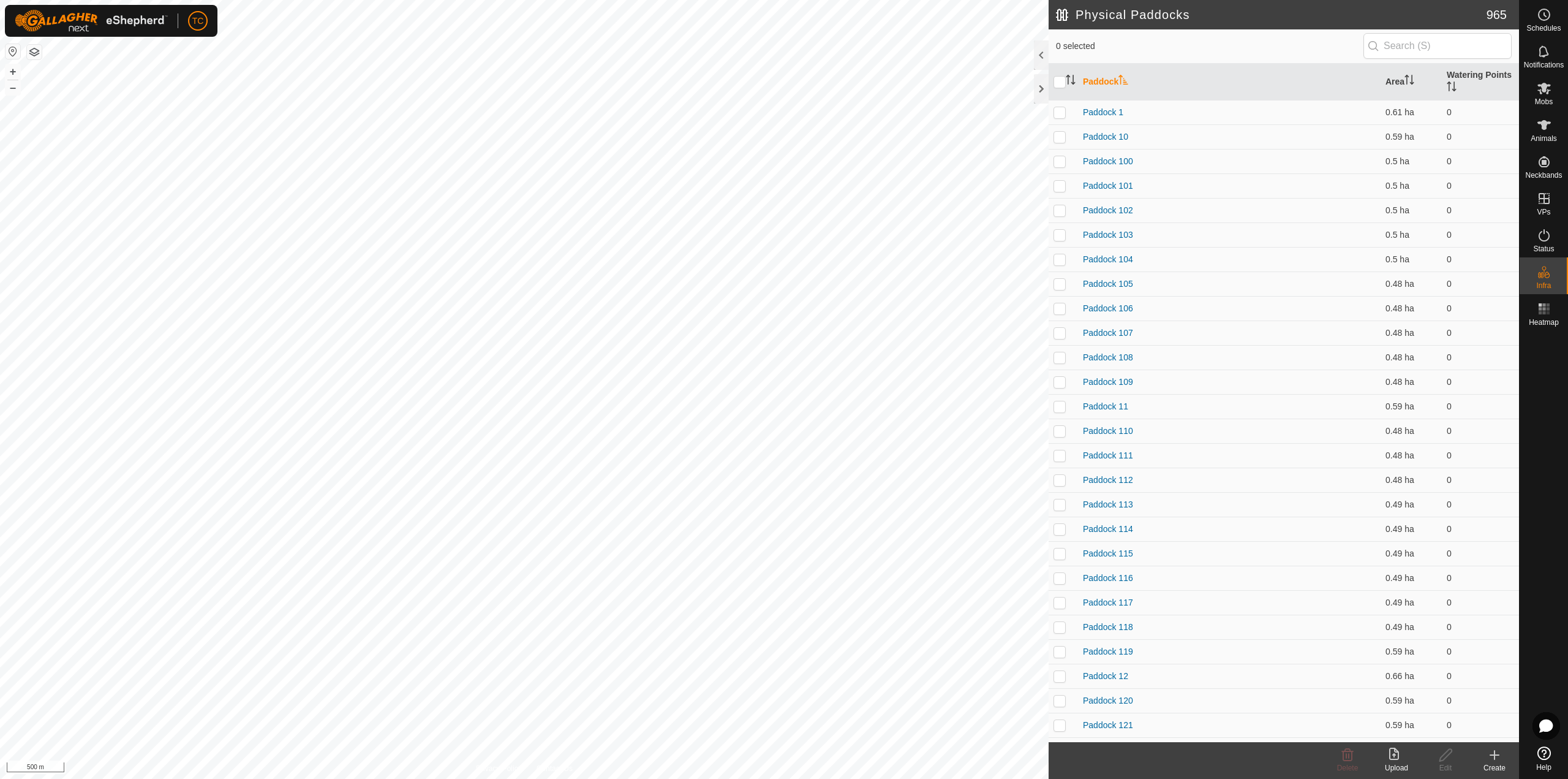
click at [38, 53] on button "button" at bounding box center [34, 52] width 15 height 15
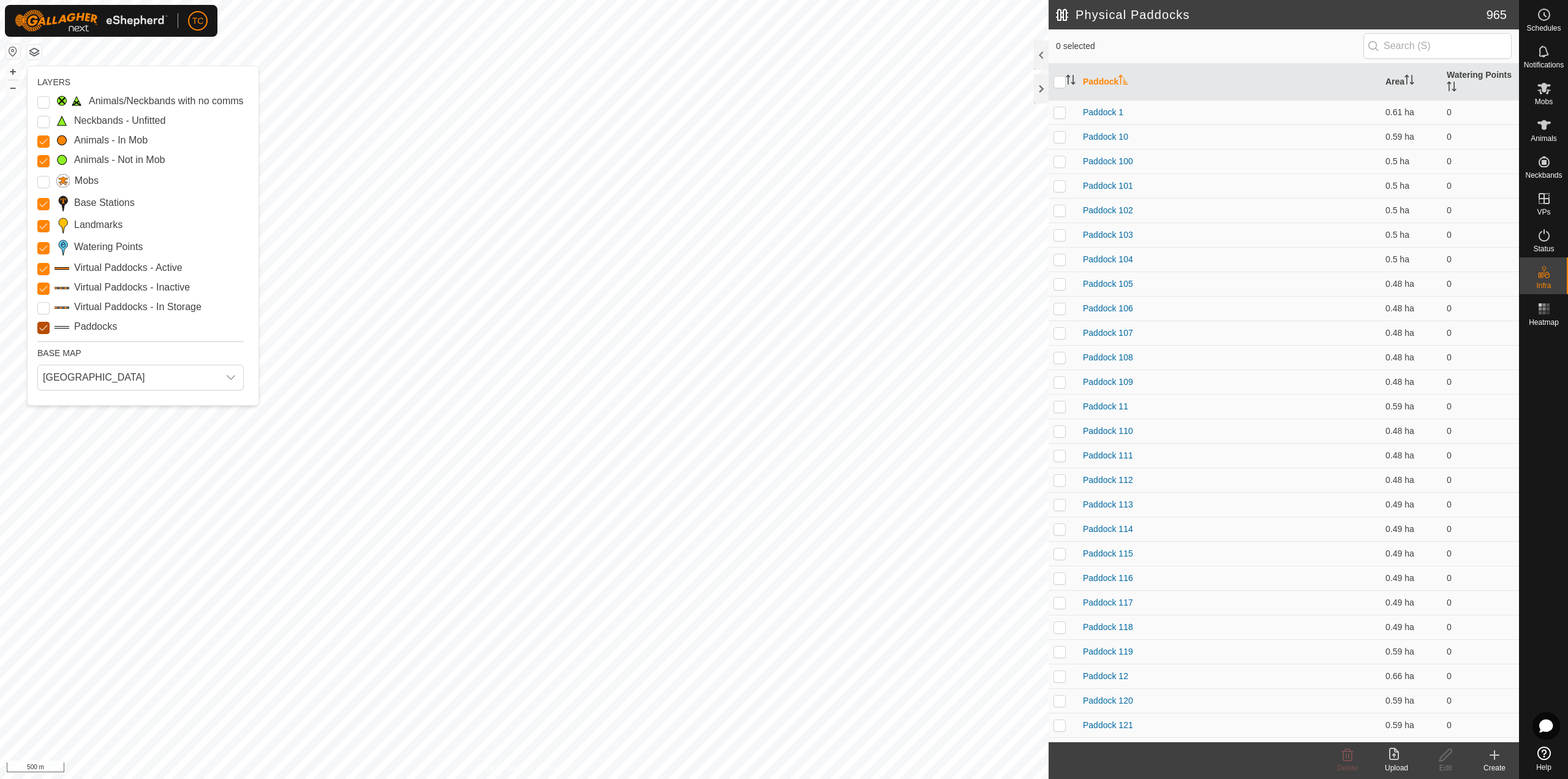
click at [38, 326] on input "Paddocks" at bounding box center [43, 328] width 12 height 12
click at [39, 326] on input "Paddocks" at bounding box center [43, 328] width 12 height 12
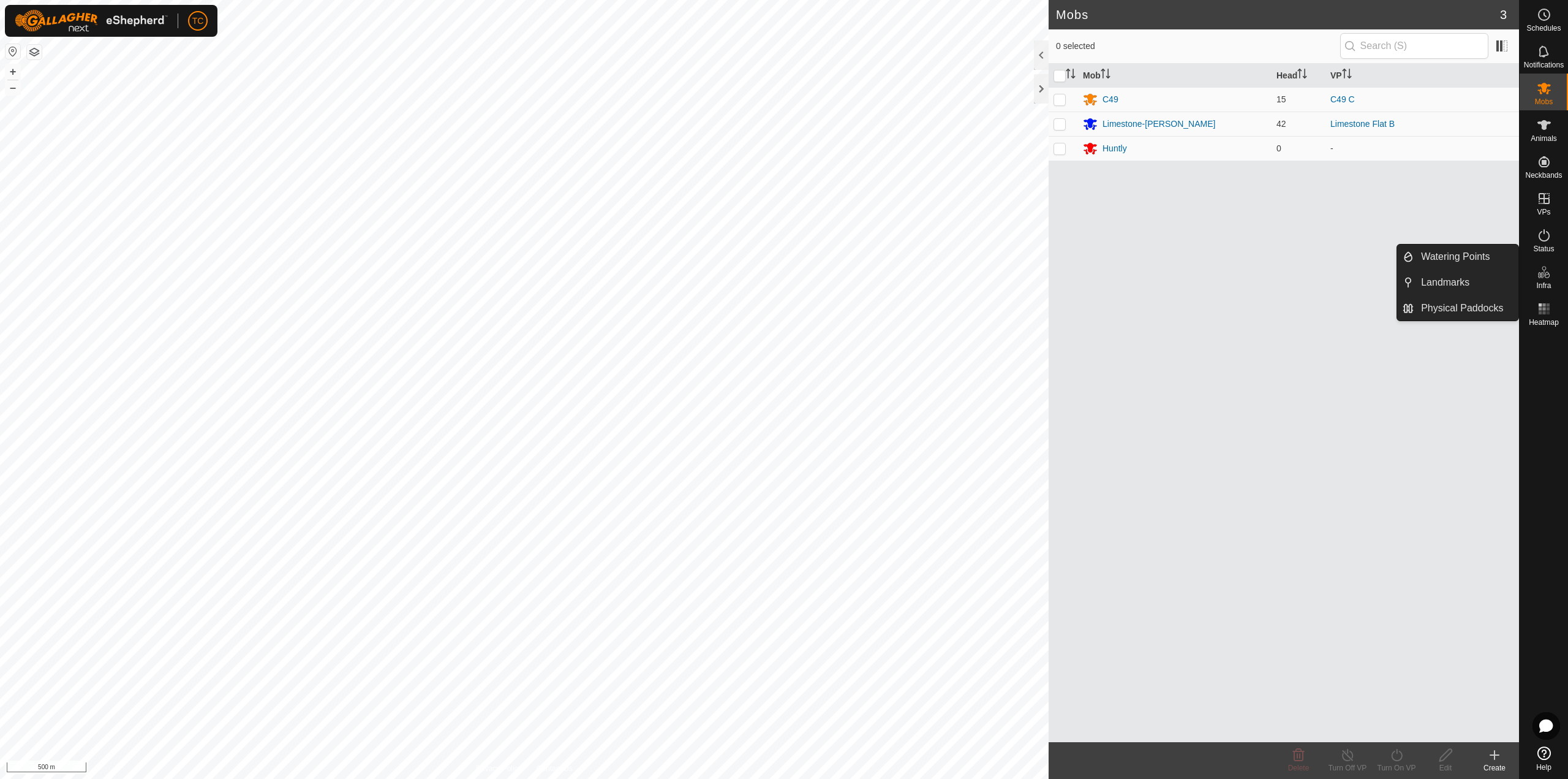
click at [1175, 275] on icon at bounding box center [1543, 272] width 15 height 15
click at [1175, 303] on link "Physical Paddocks" at bounding box center [1466, 308] width 105 height 25
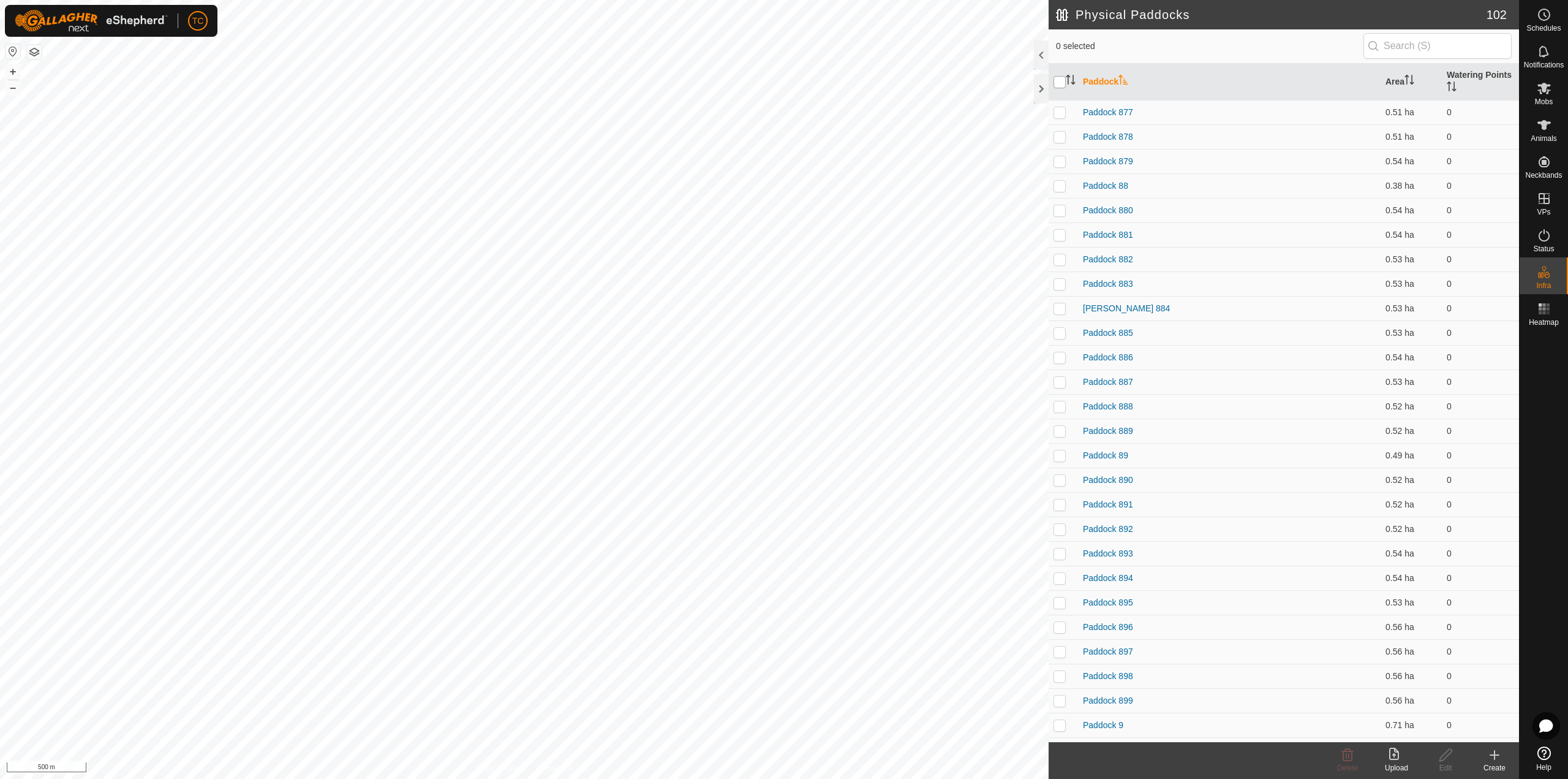
click at [1058, 83] on input "checkbox" at bounding box center [1059, 82] width 12 height 12
checkbox input "true"
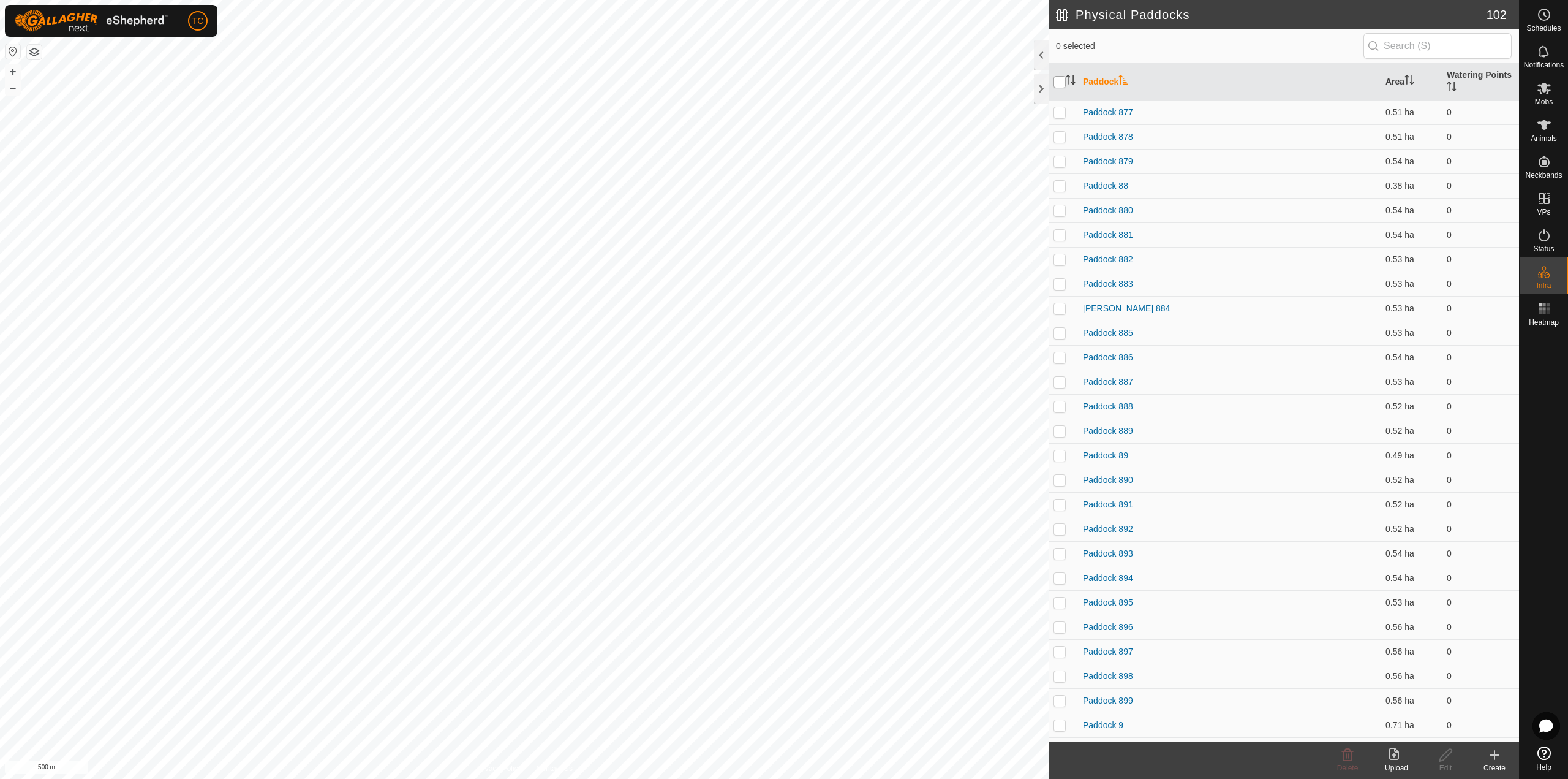
checkbox input "true"
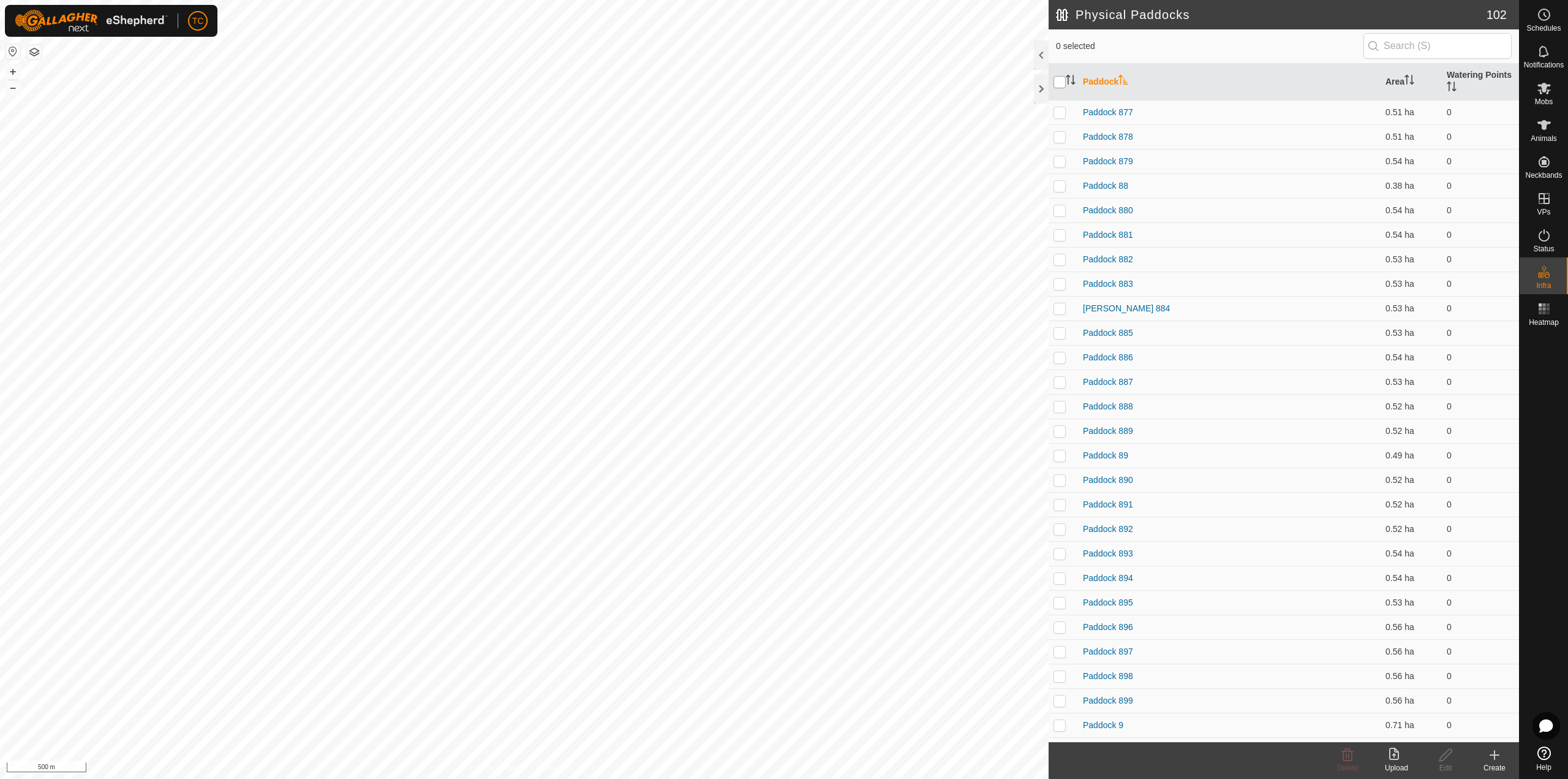
checkbox input "true"
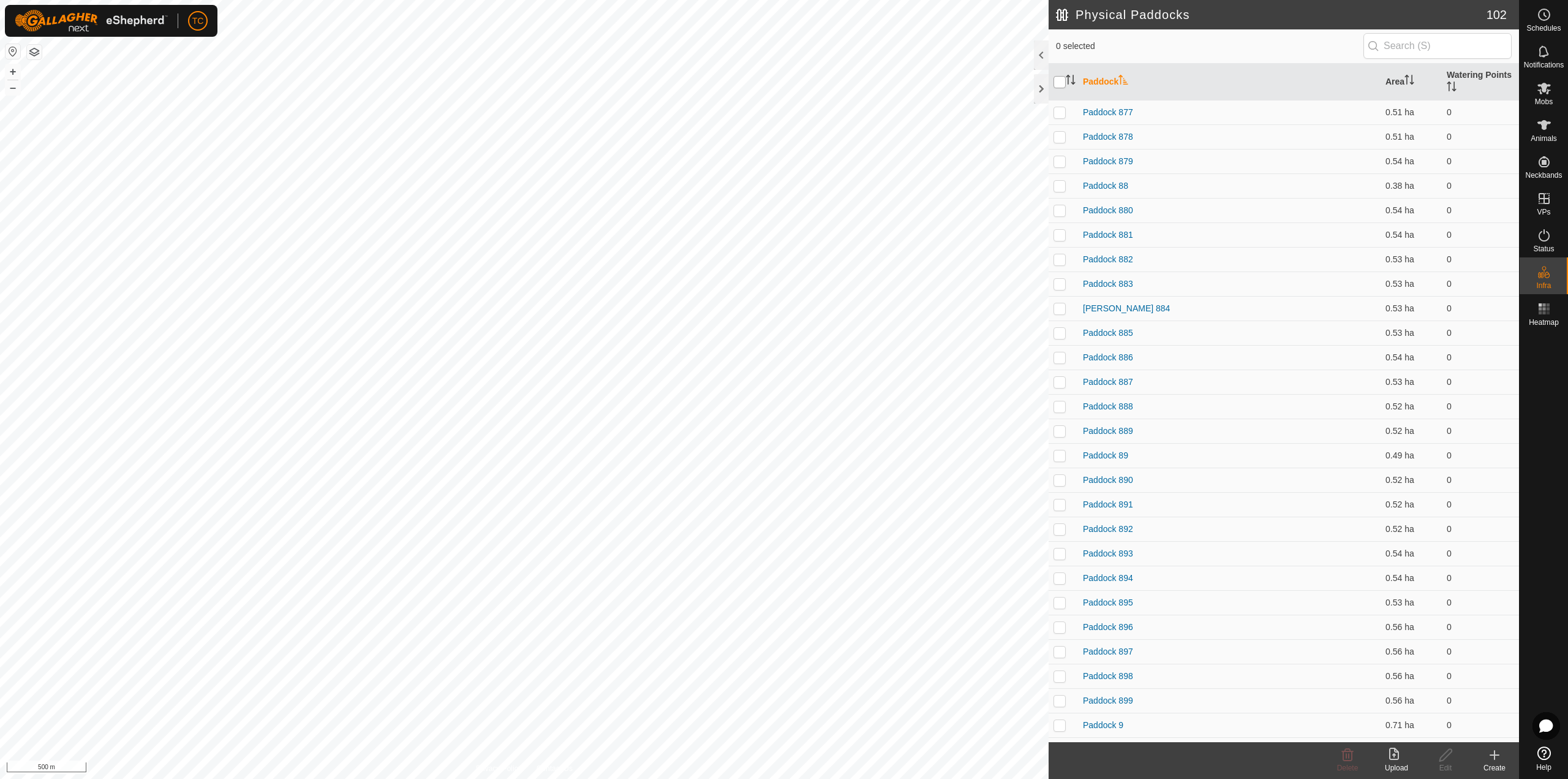
checkbox input "true"
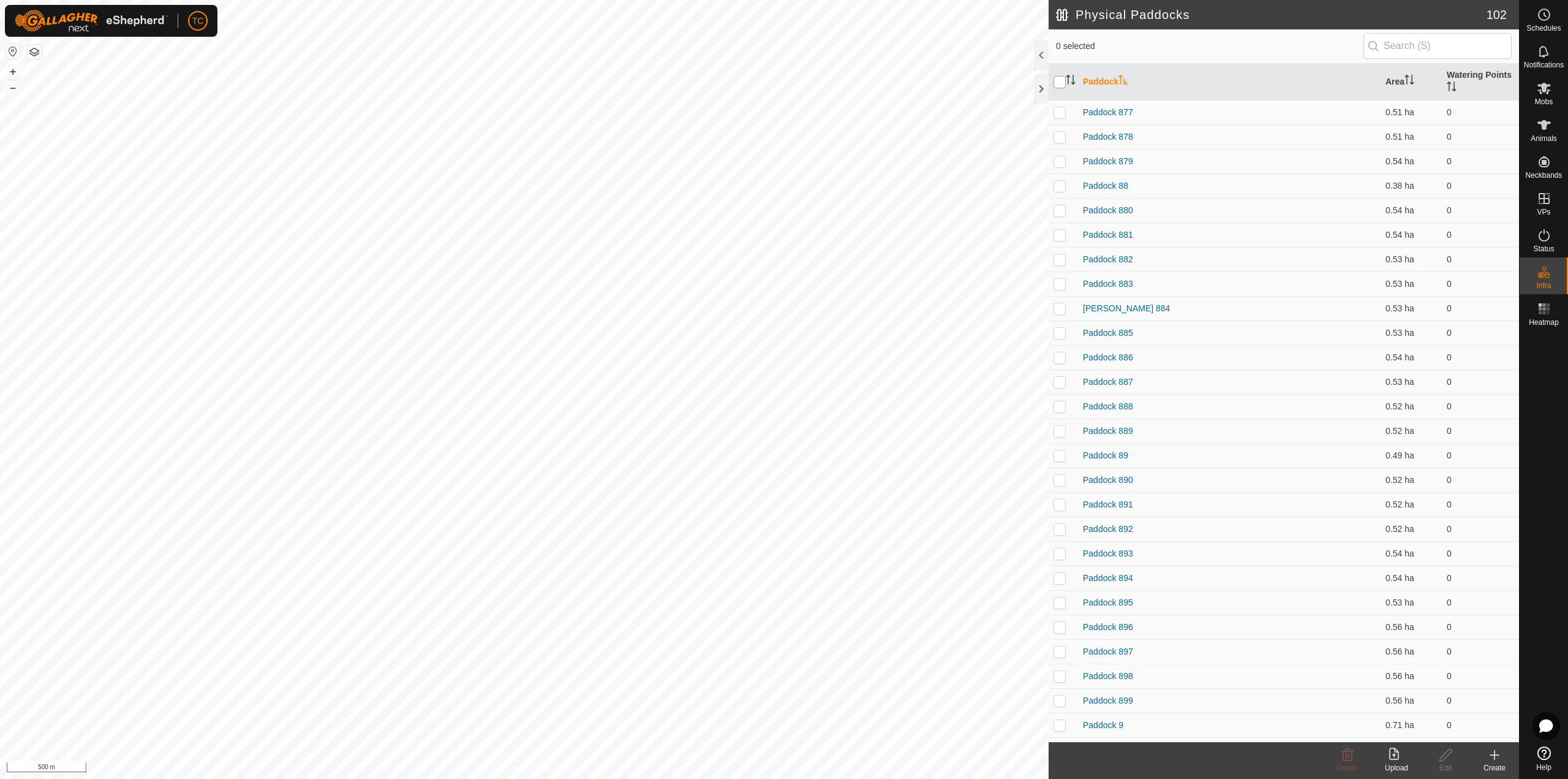
checkbox input "true"
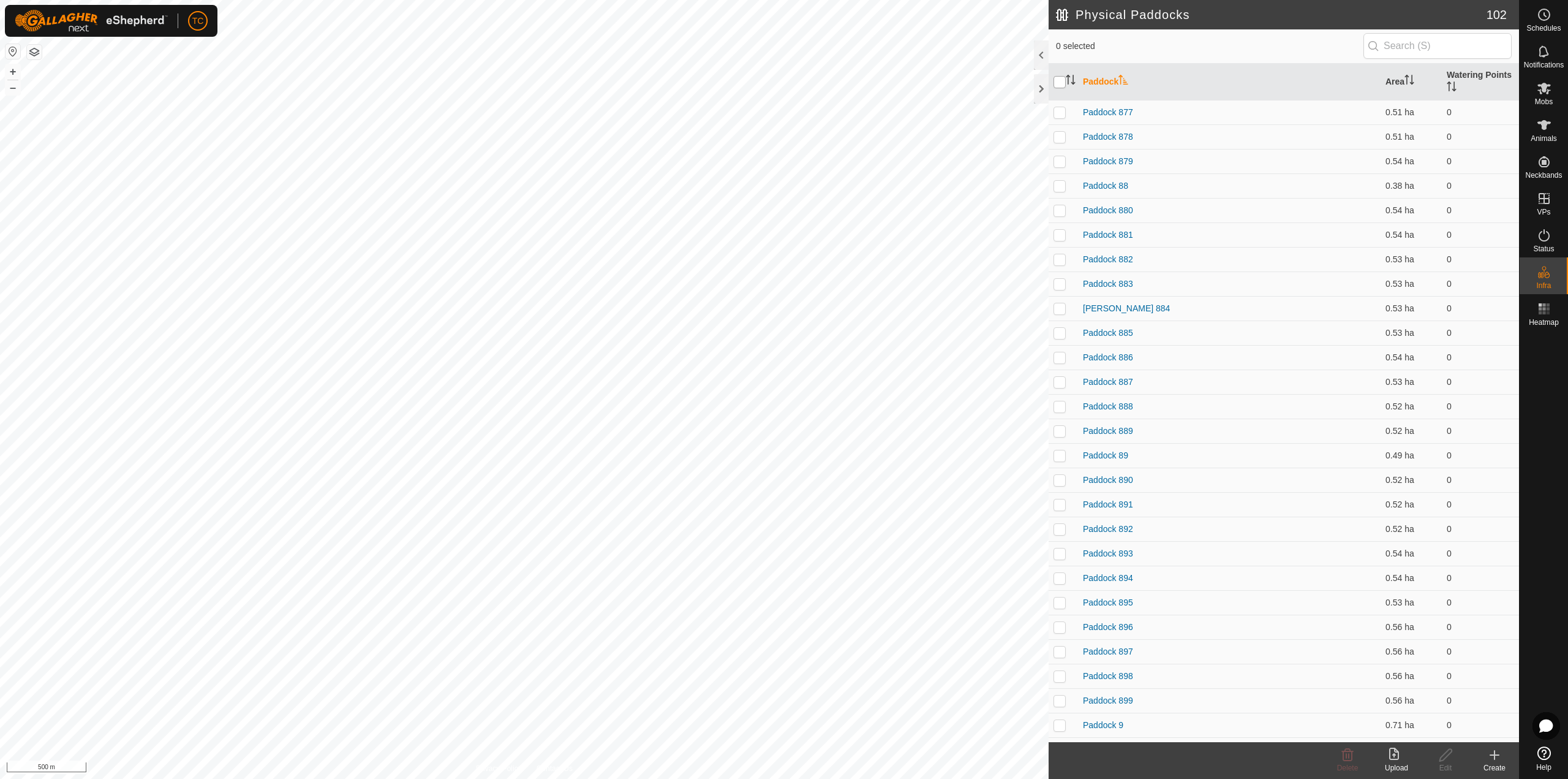
checkbox input "true"
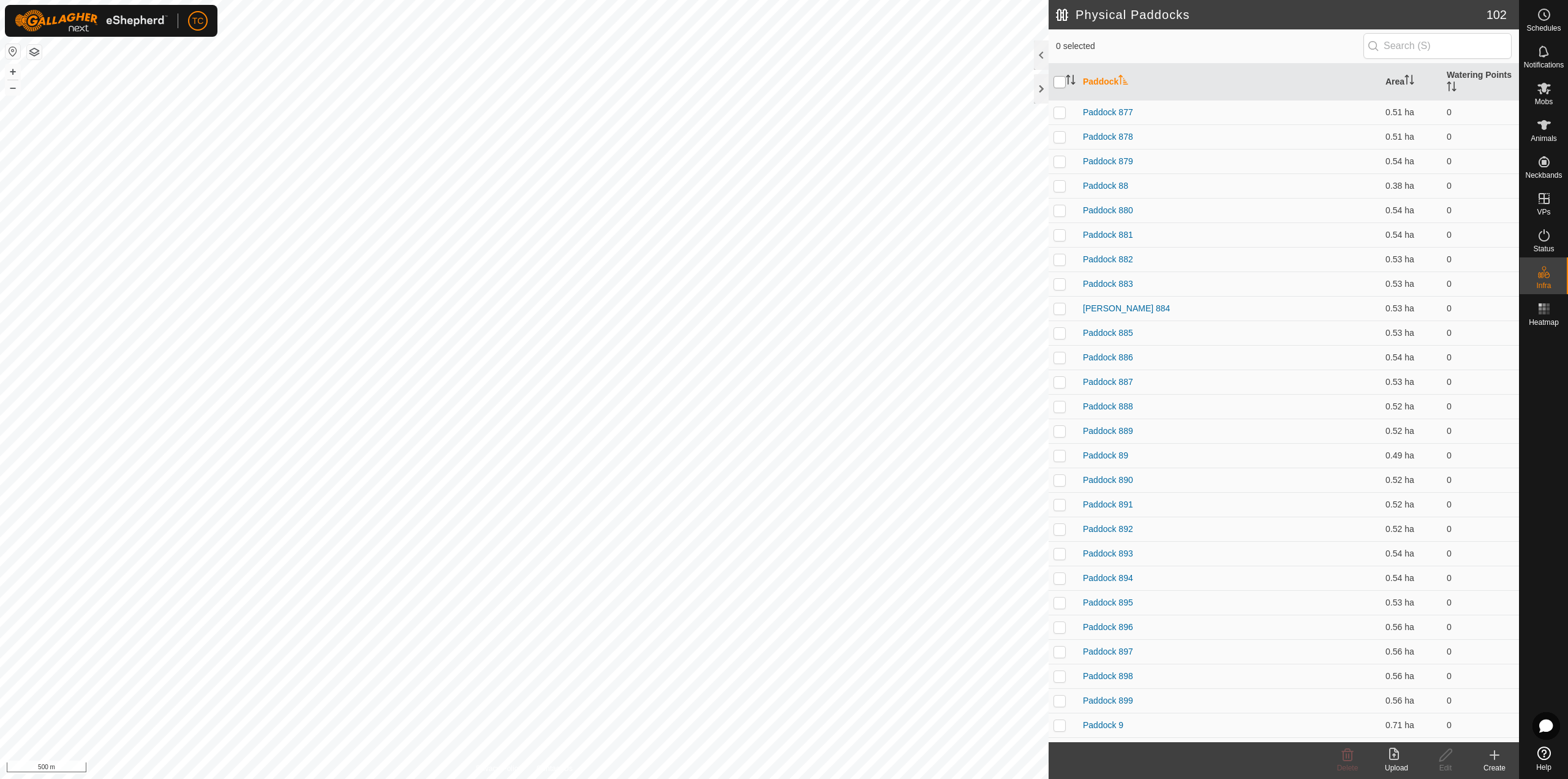
checkbox input "true"
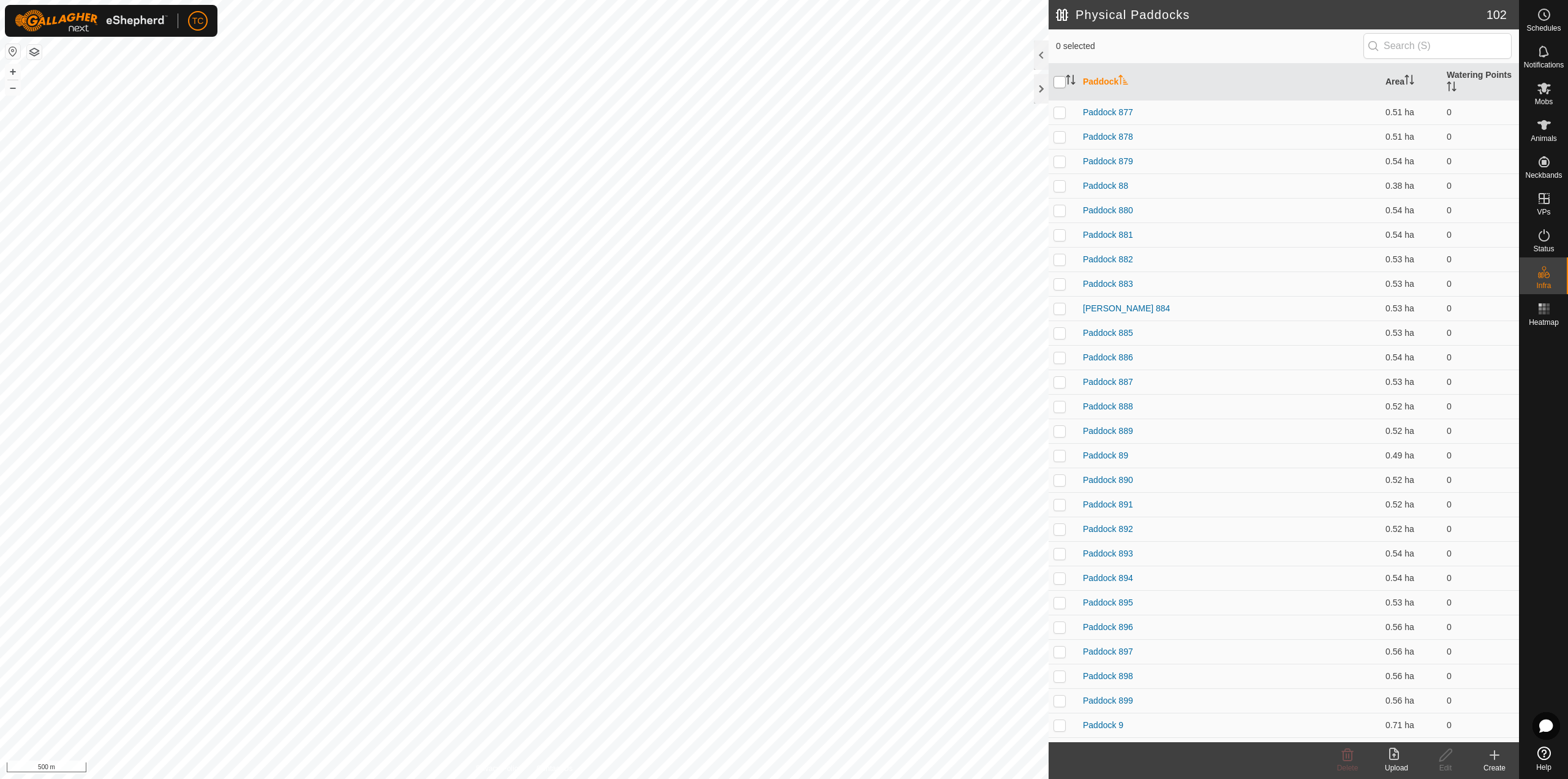
checkbox input "true"
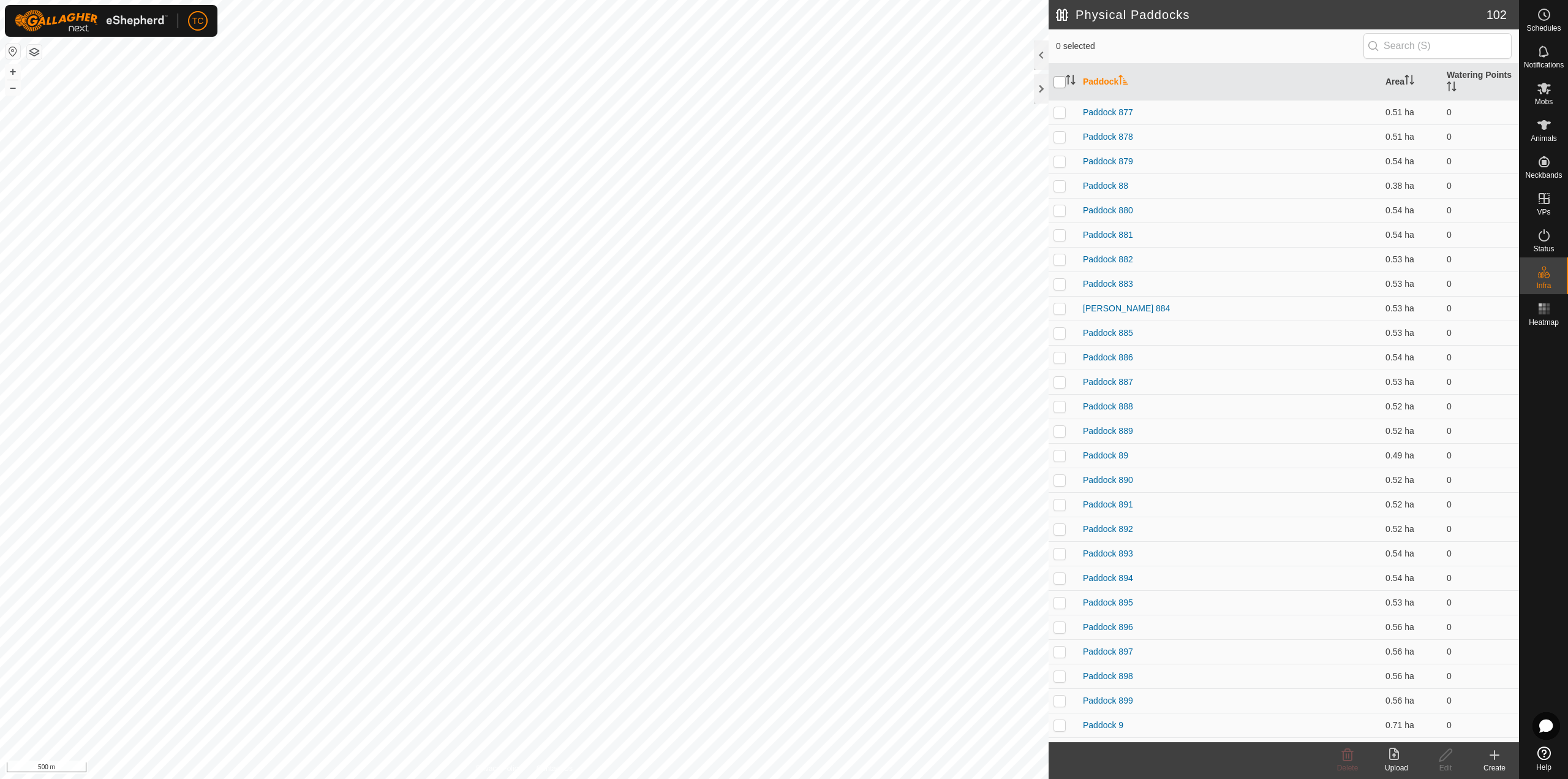
checkbox input "true"
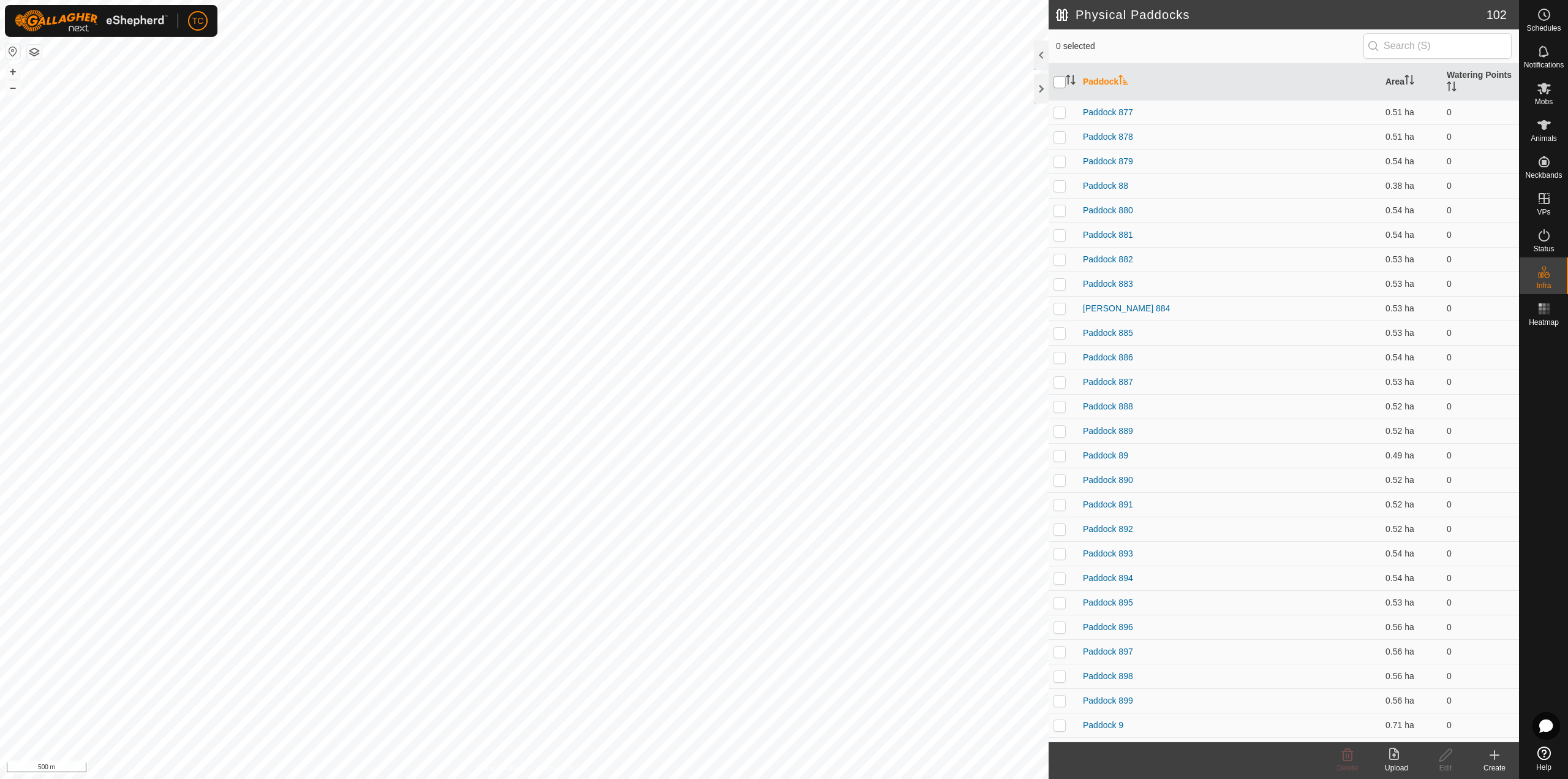
checkbox input "true"
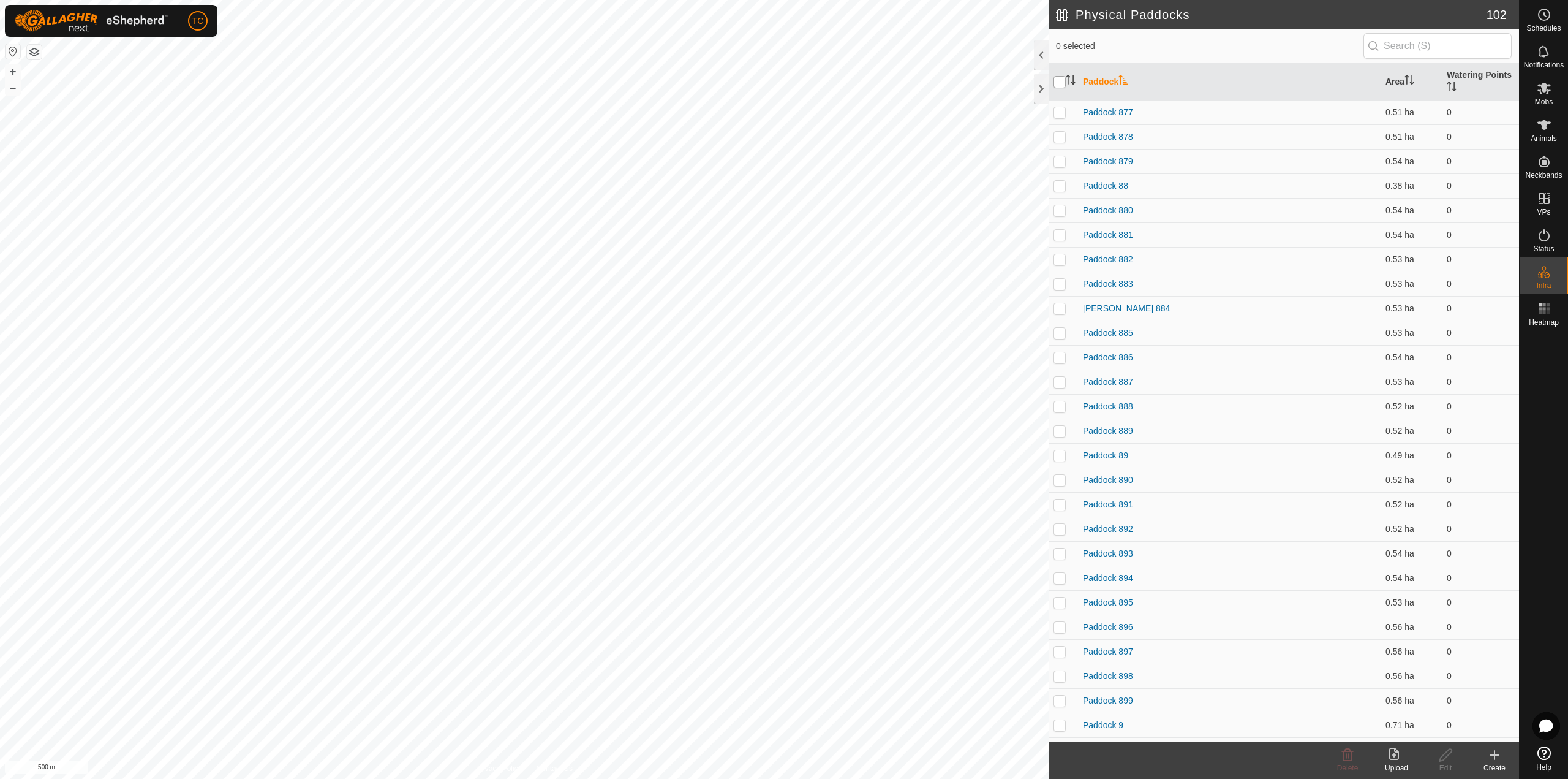
checkbox input "true"
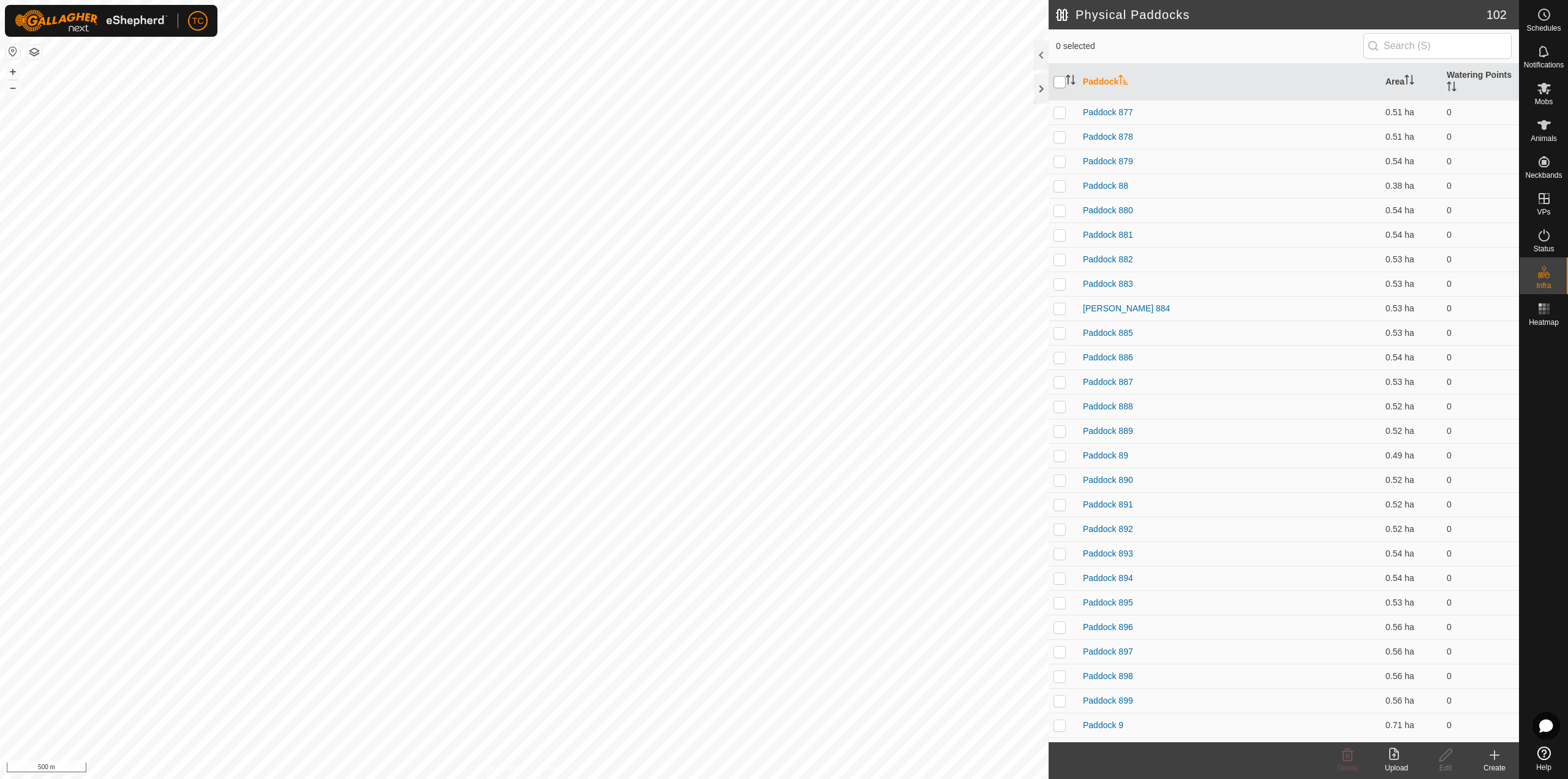
checkbox input "true"
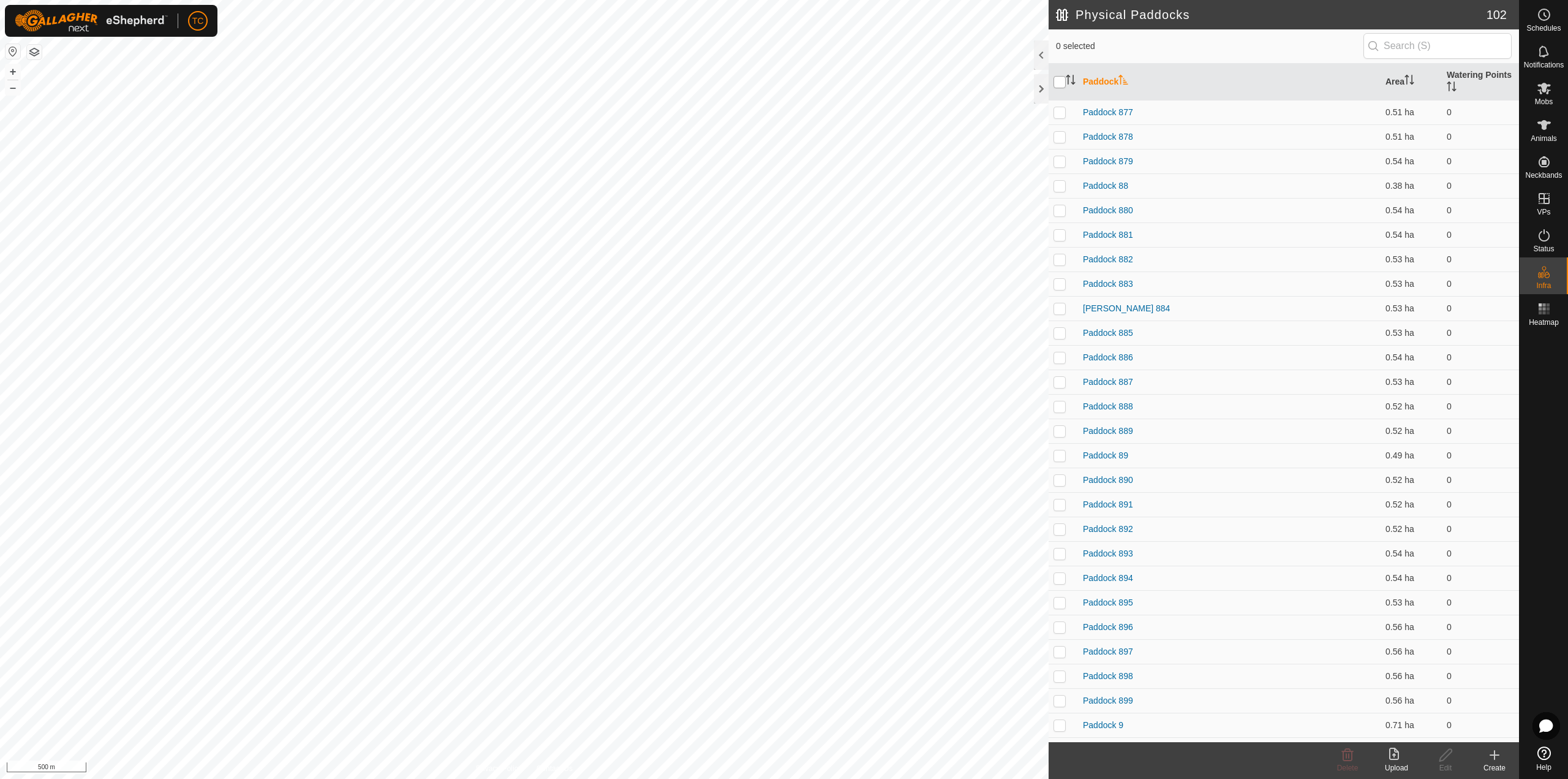
checkbox input "true"
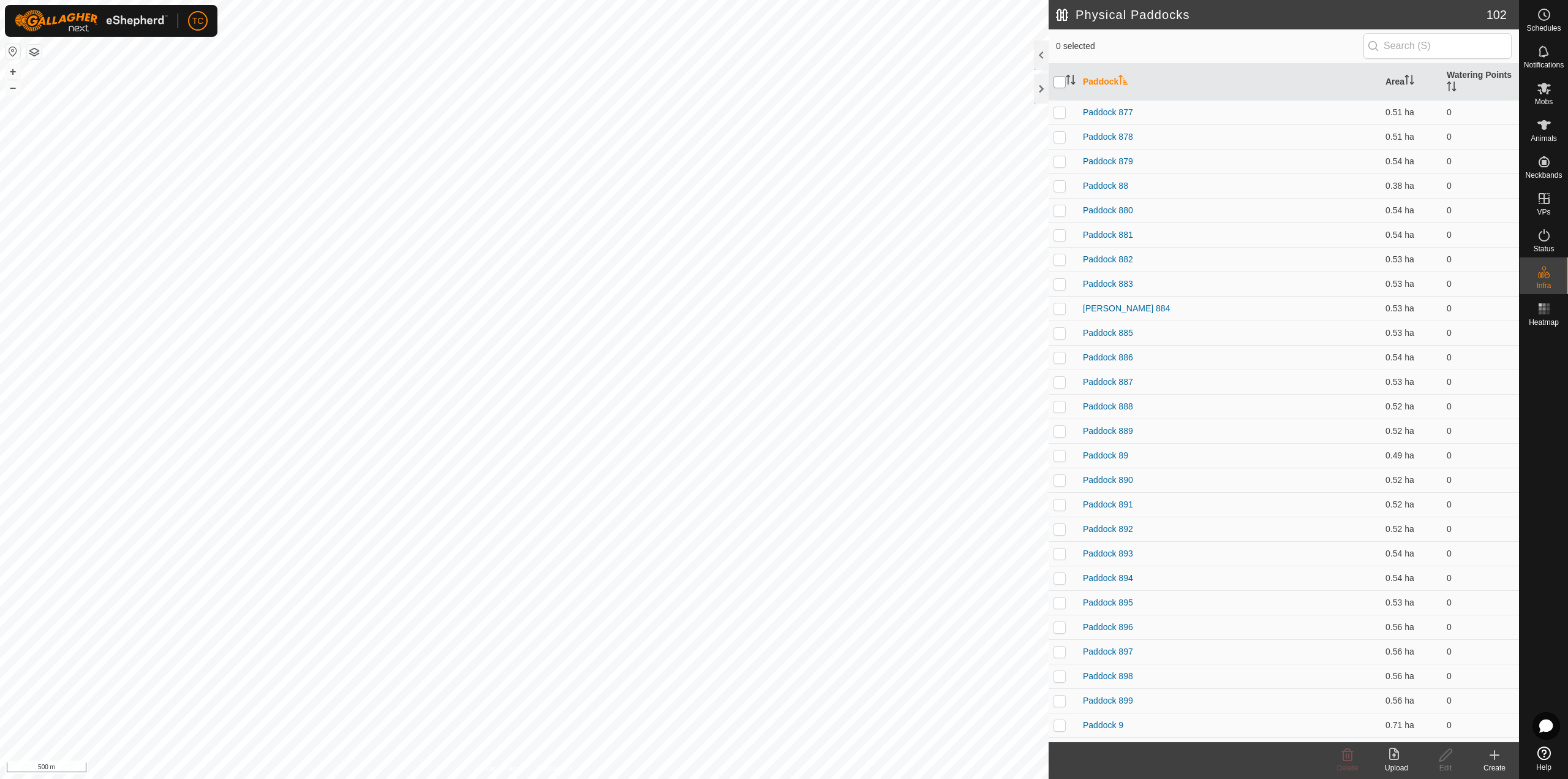
checkbox input "true"
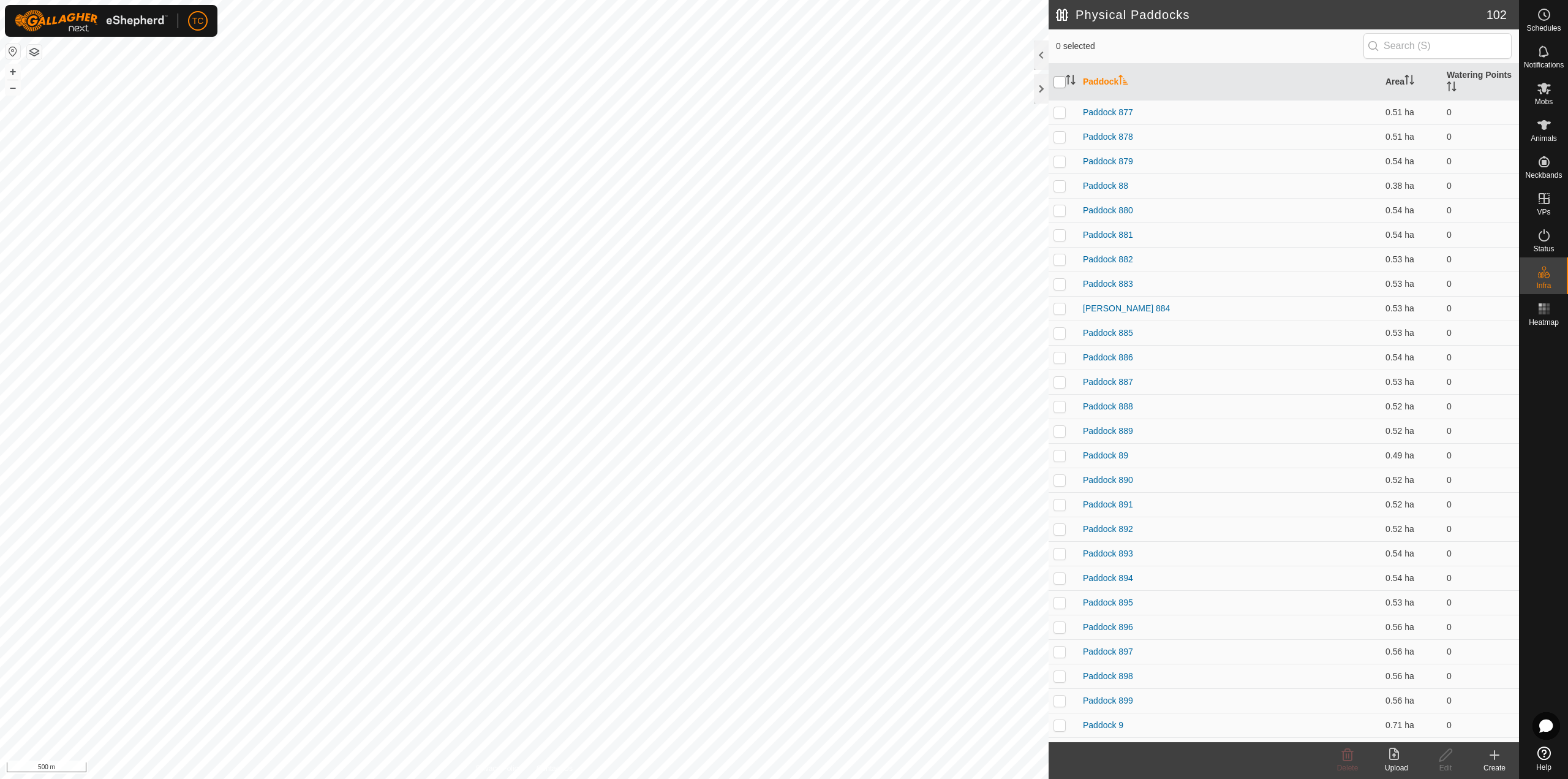
checkbox input "true"
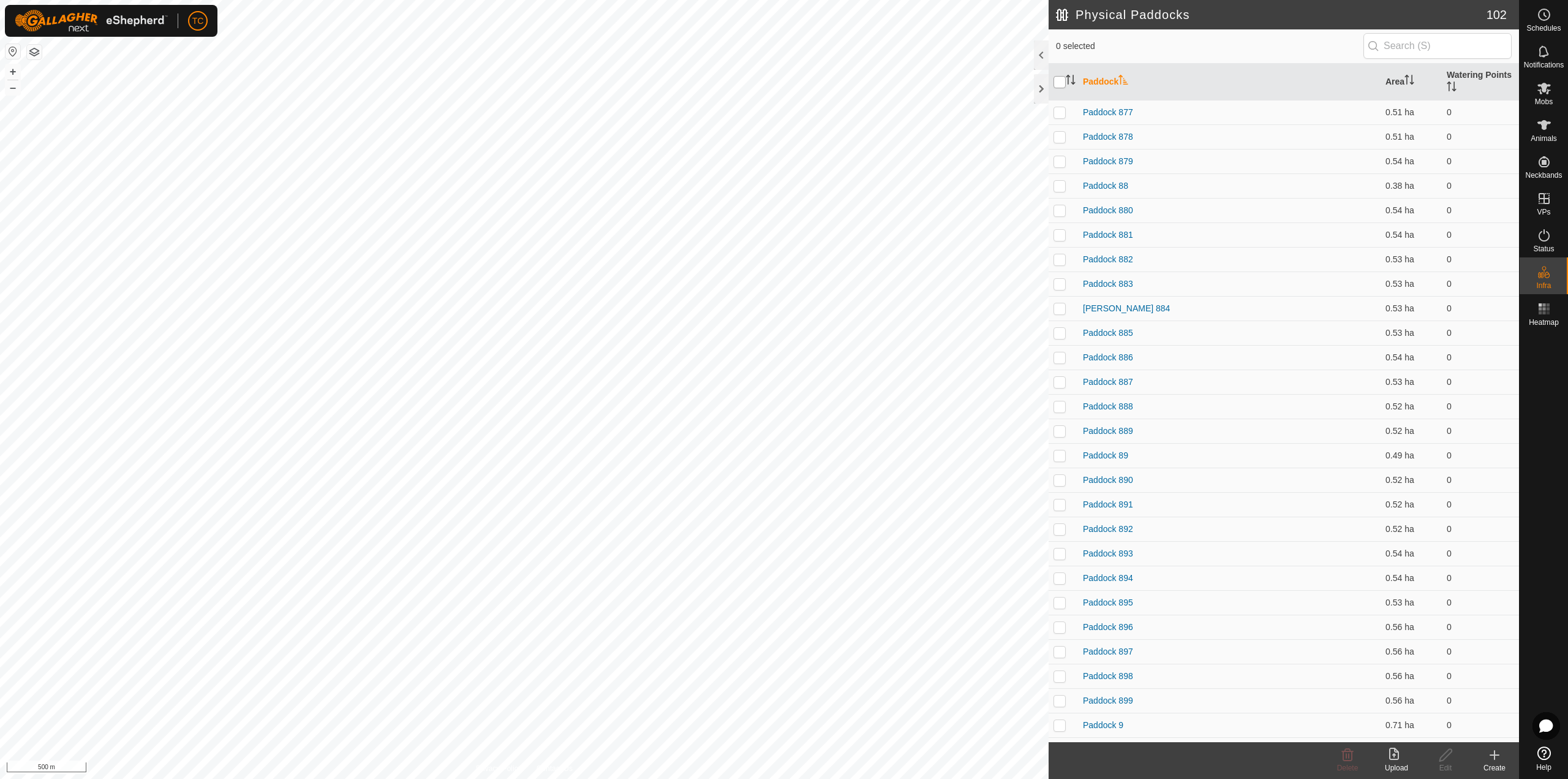
checkbox input "true"
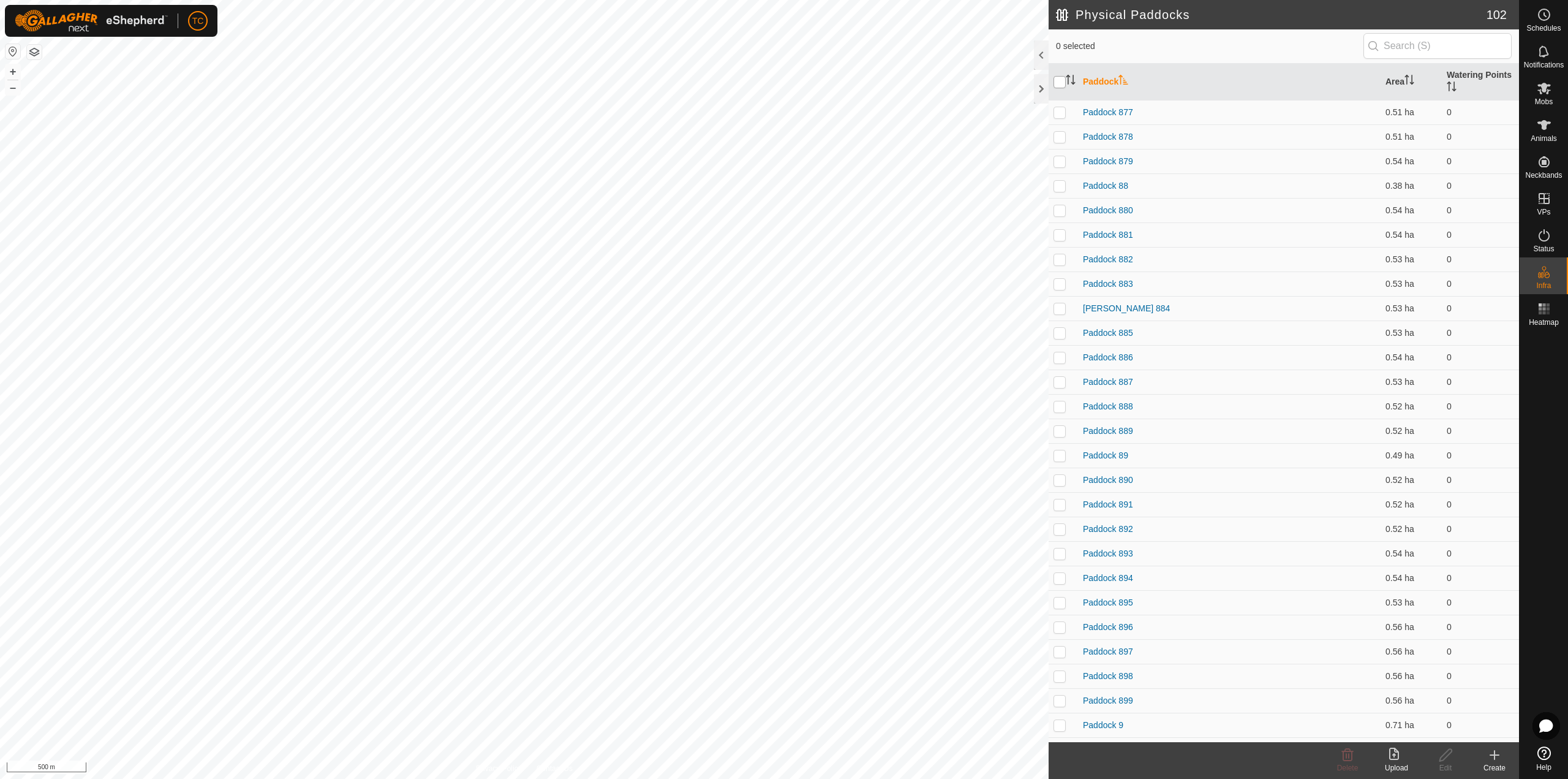
checkbox input "true"
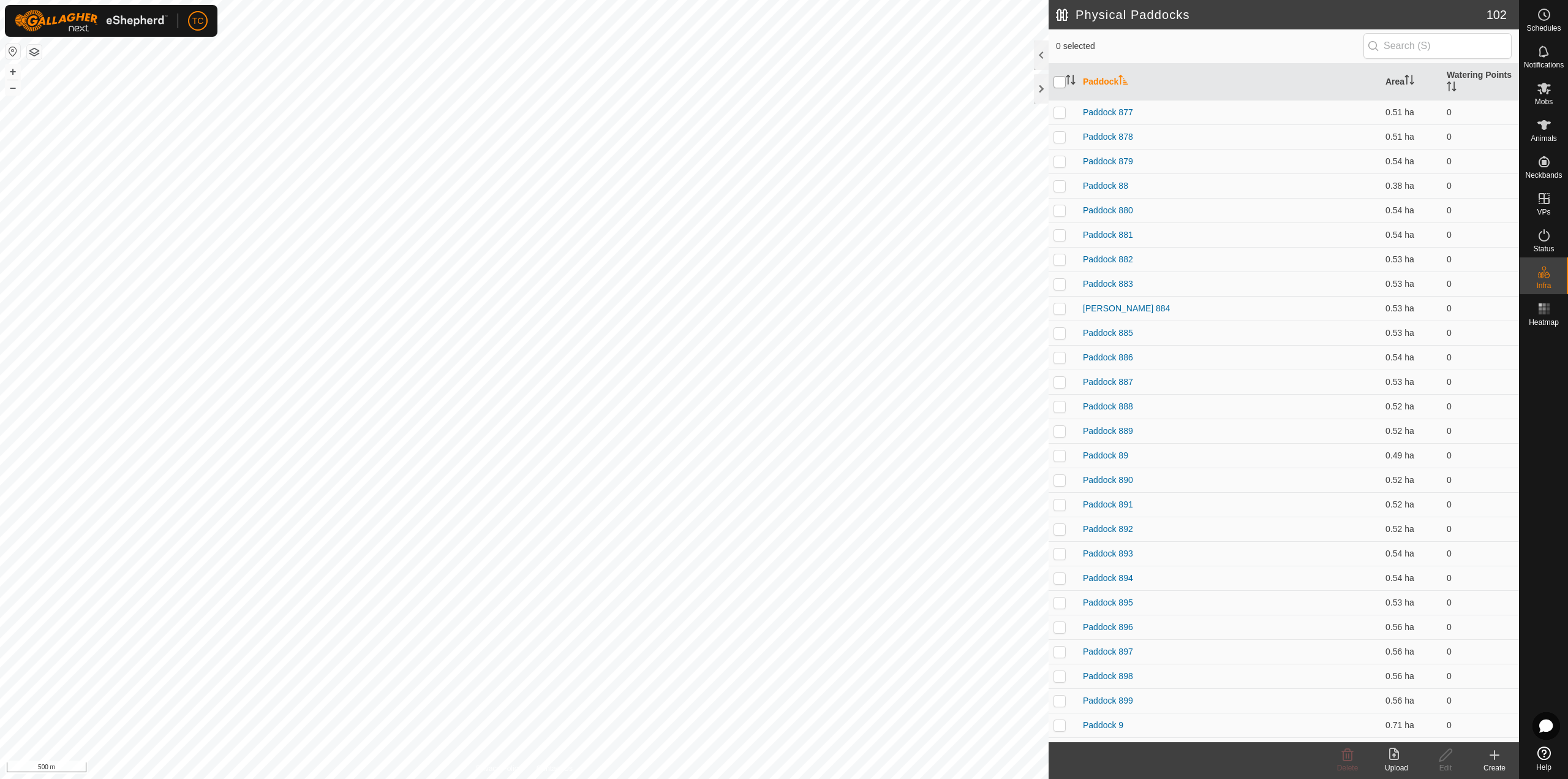
checkbox input "true"
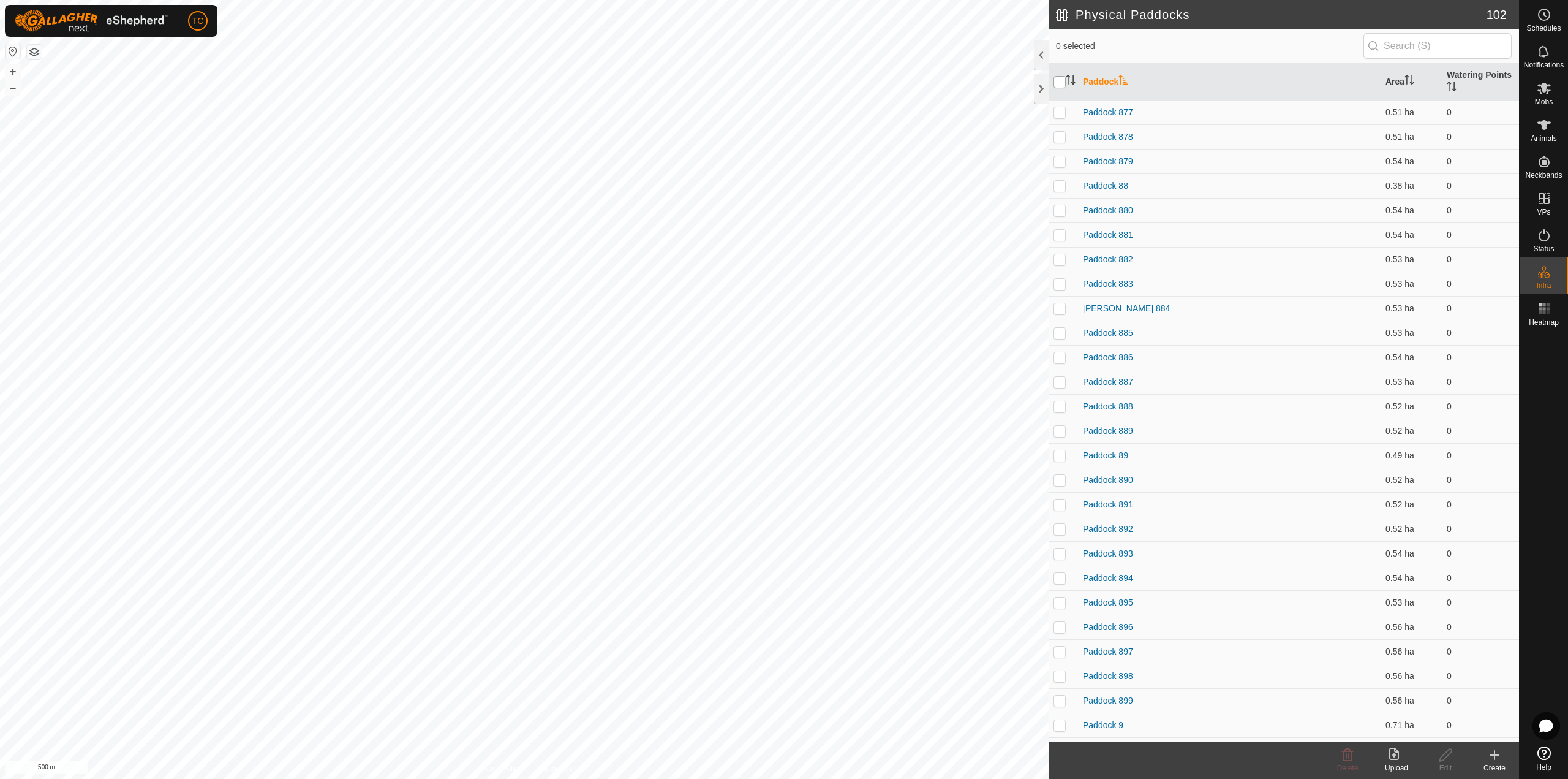
checkbox input "true"
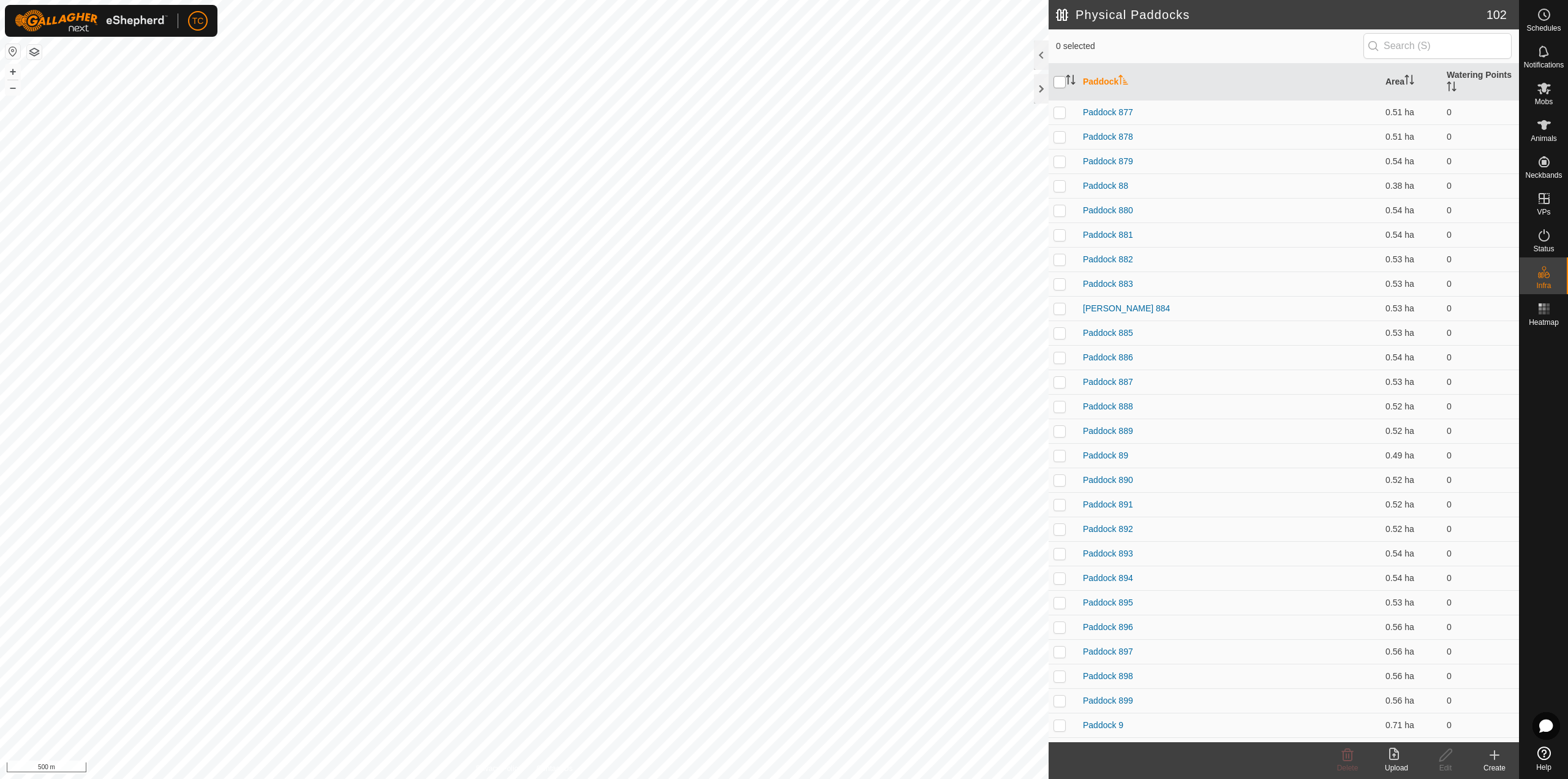
checkbox input "true"
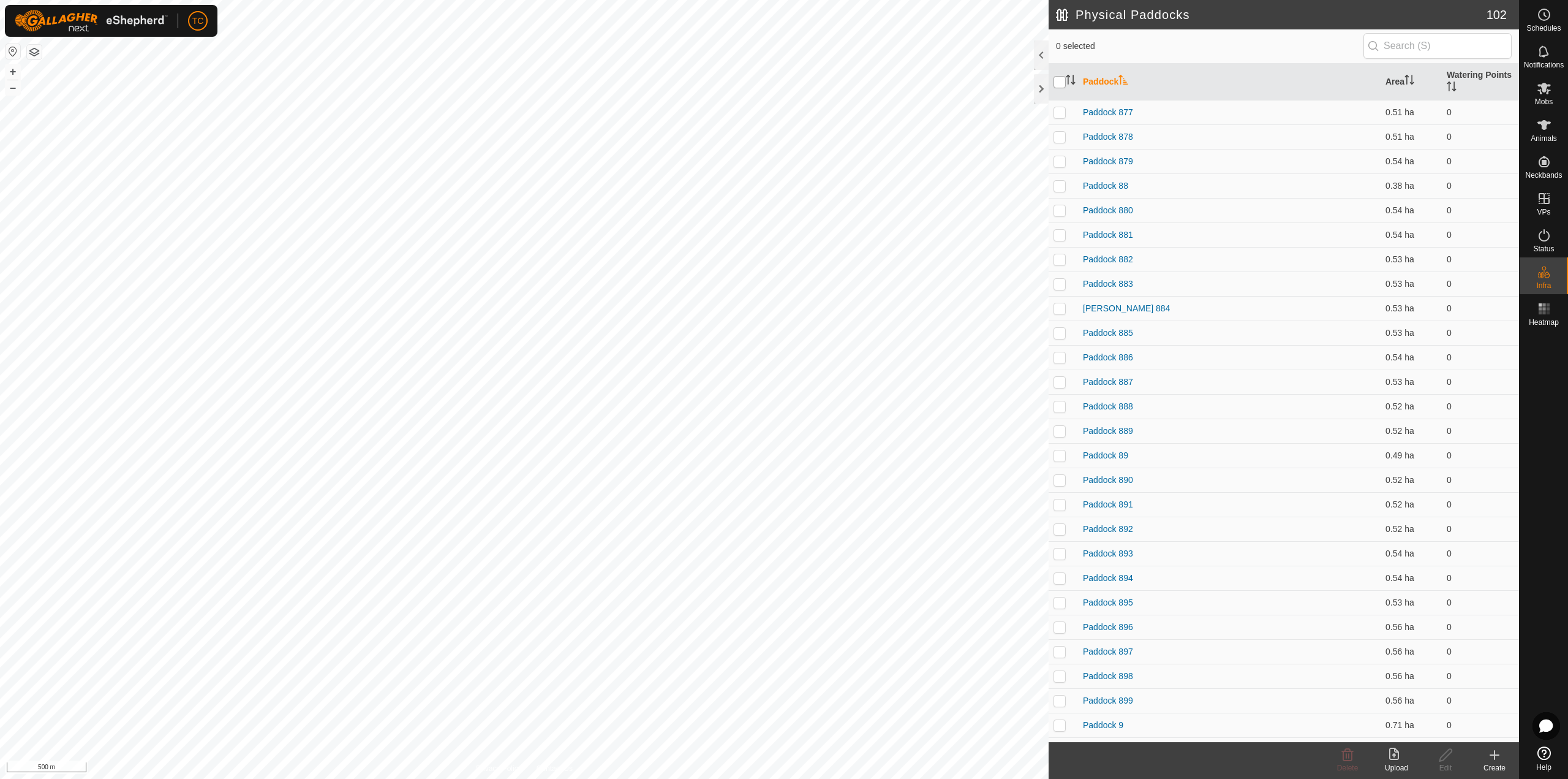
checkbox input "true"
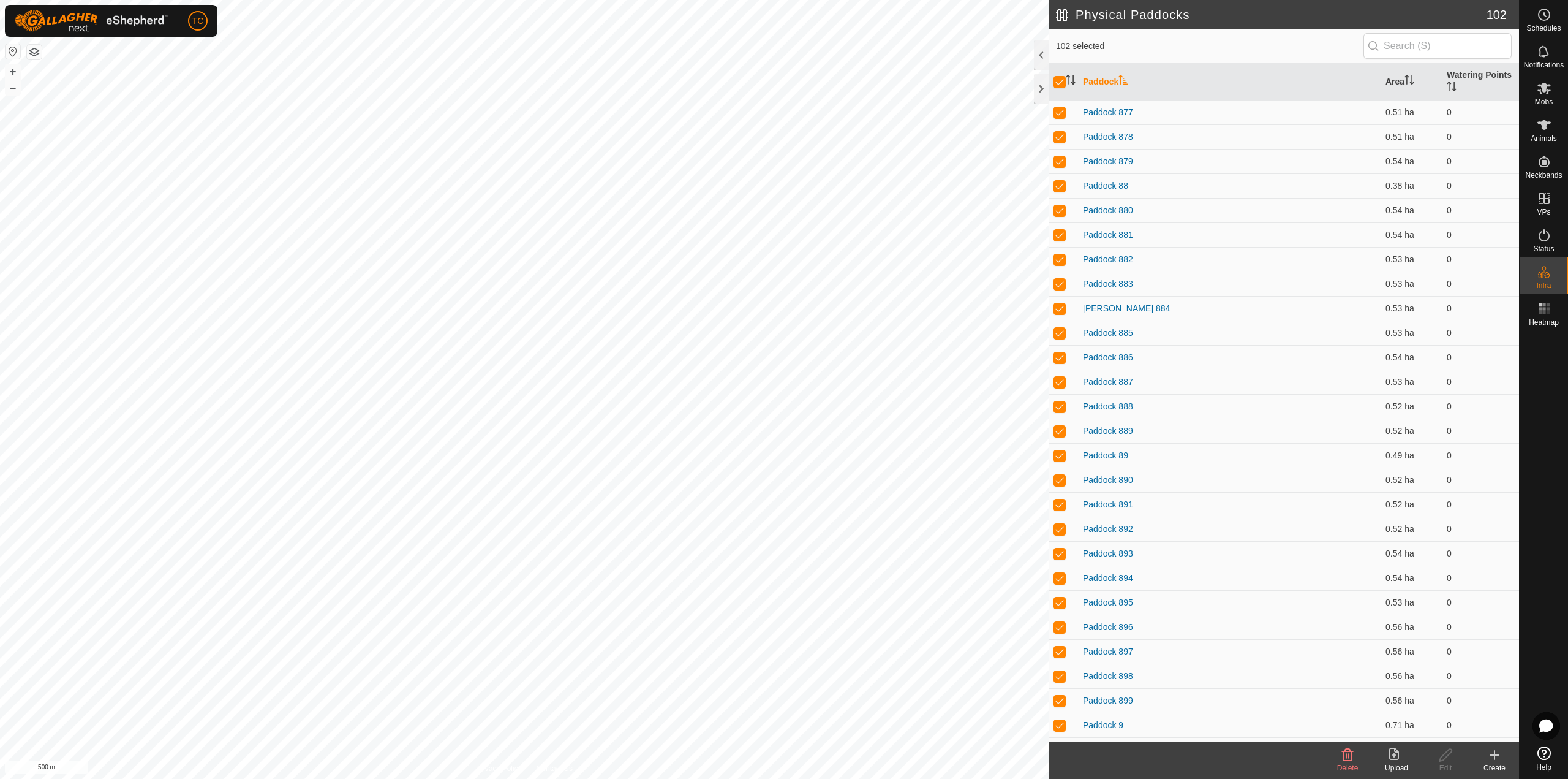
click at [1175, 562] on icon at bounding box center [1348, 754] width 12 height 12
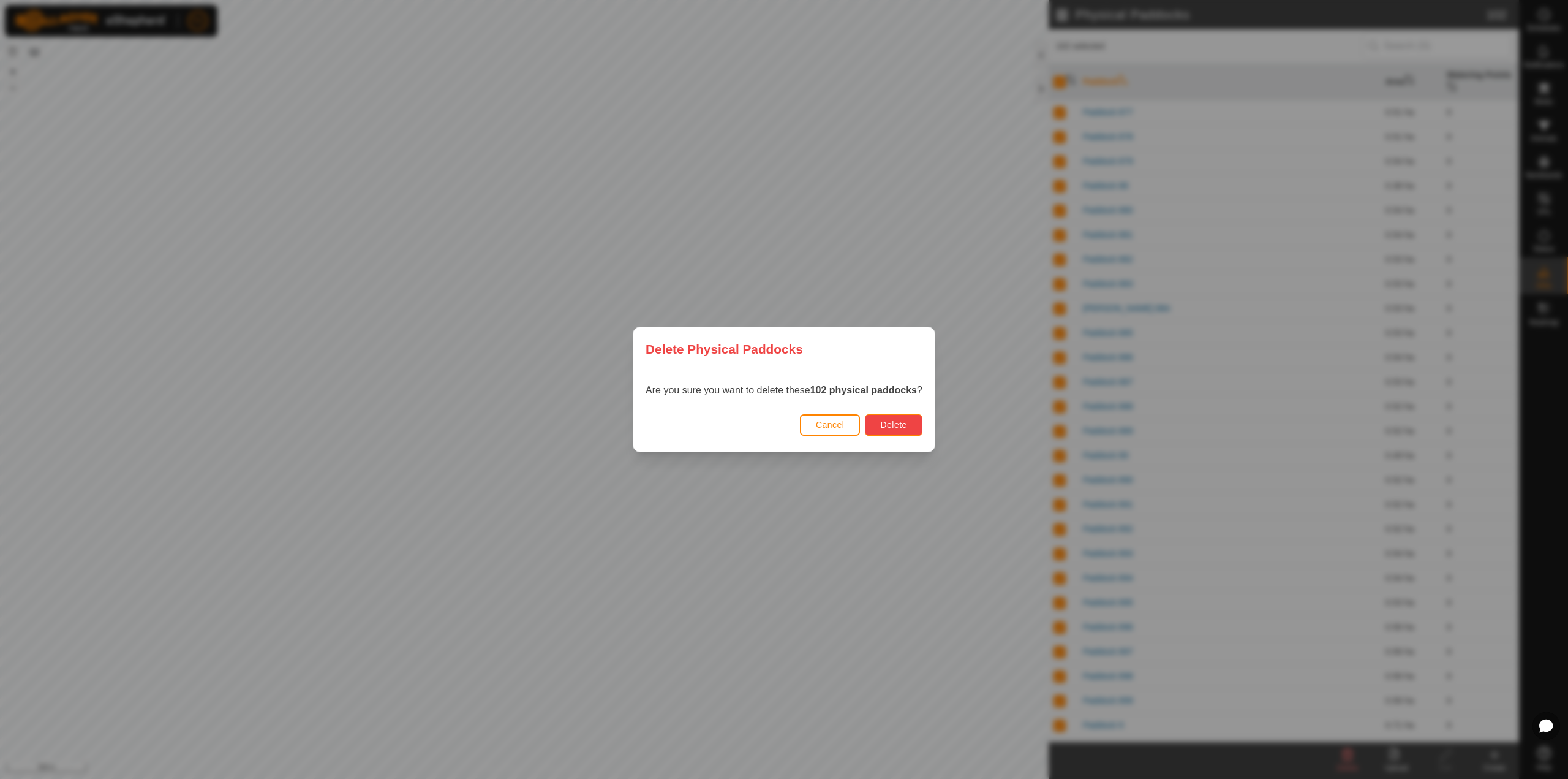
click at [905, 435] on button "Delete" at bounding box center [893, 425] width 57 height 21
click at [835, 423] on span "Cancel" at bounding box center [830, 424] width 29 height 10
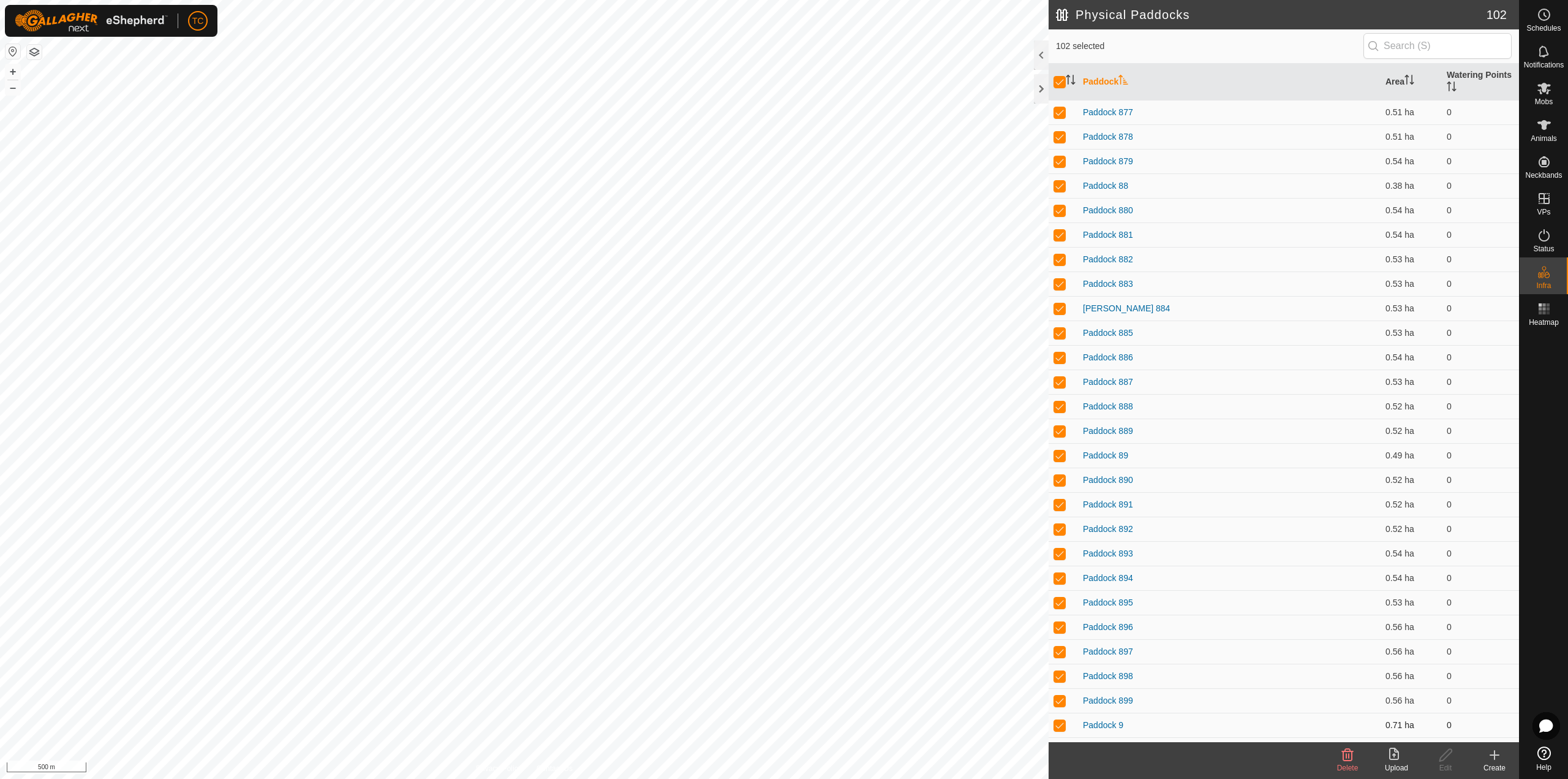
click at [1057, 562] on td at bounding box center [1063, 725] width 29 height 25
checkbox input "false"
click at [1056, 112] on p-checkbox at bounding box center [1059, 112] width 12 height 10
checkbox input "false"
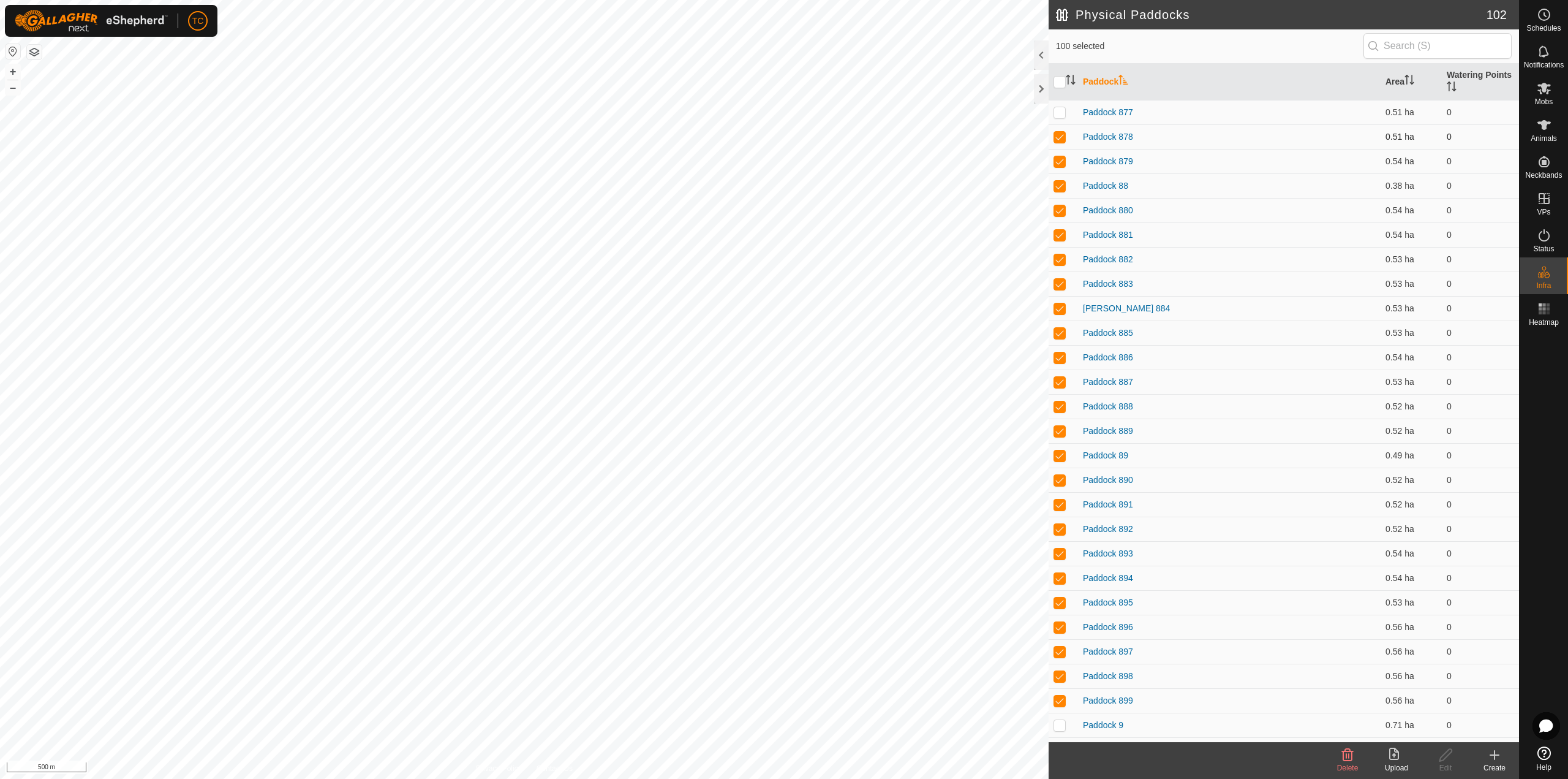
click at [1061, 140] on p-checkbox at bounding box center [1059, 136] width 12 height 10
checkbox input "false"
click at [1058, 158] on p-checkbox at bounding box center [1059, 161] width 12 height 10
checkbox input "false"
click at [1054, 184] on p-checkbox at bounding box center [1059, 186] width 12 height 10
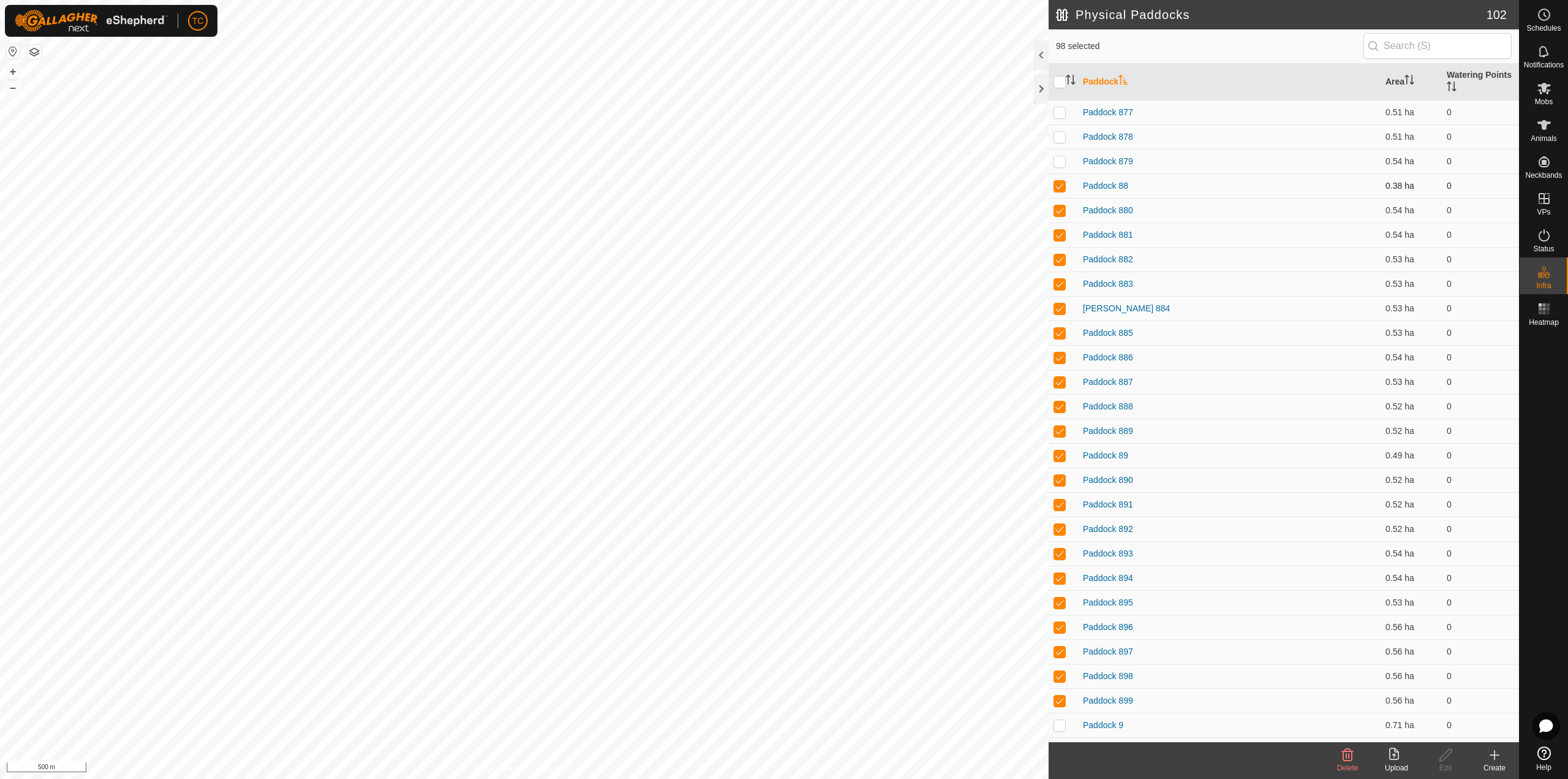
checkbox input "false"
click at [1055, 202] on td at bounding box center [1063, 210] width 29 height 25
checkbox input "false"
click at [1056, 231] on p-checkbox at bounding box center [1059, 234] width 12 height 10
checkbox input "false"
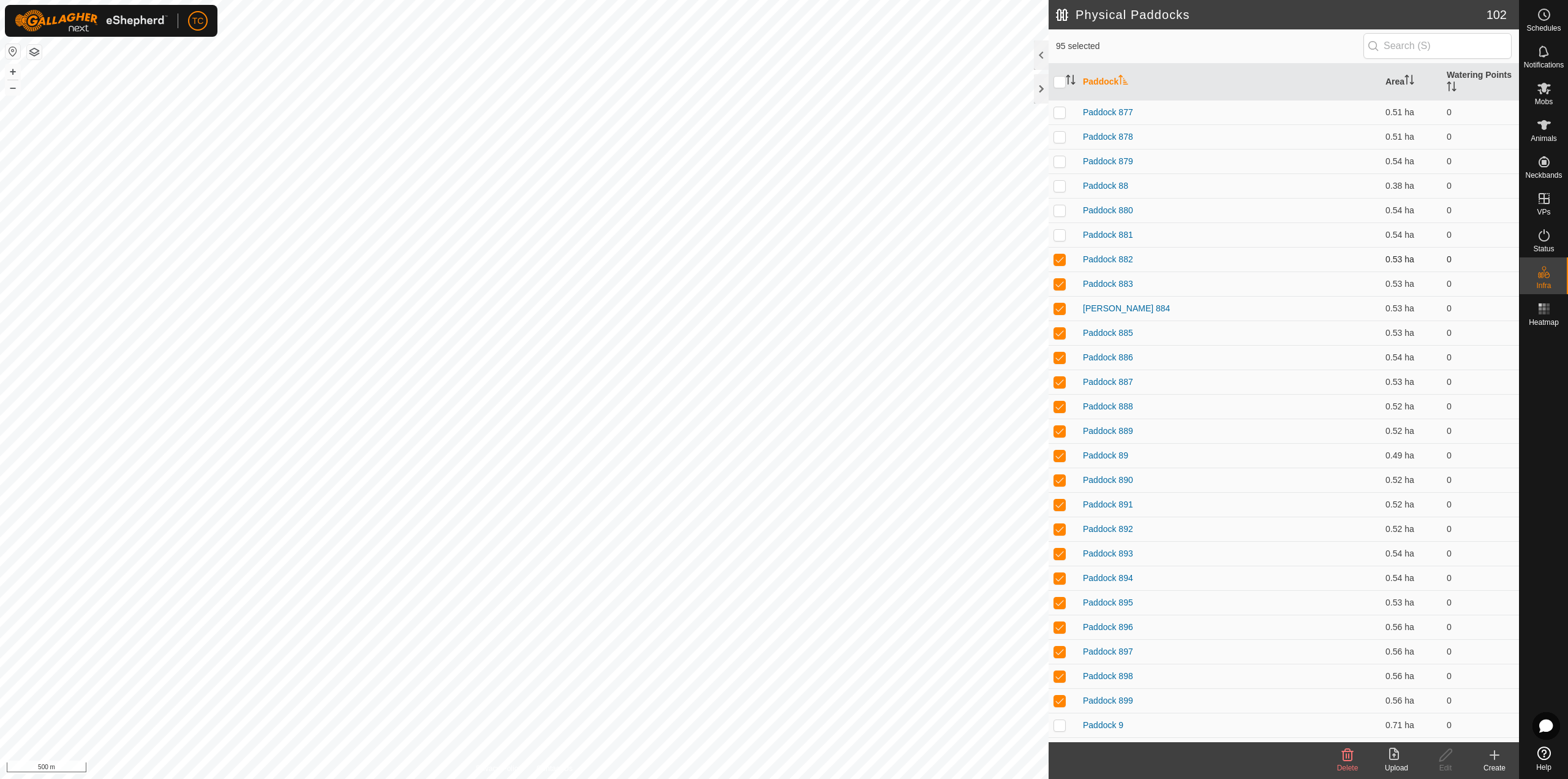
click at [1056, 256] on p-checkbox at bounding box center [1059, 259] width 12 height 10
checkbox input "false"
drag, startPoint x: 1055, startPoint y: 291, endPoint x: 1054, endPoint y: 303, distance: 12.0
click at [1055, 292] on td at bounding box center [1063, 284] width 29 height 25
checkbox input "false"
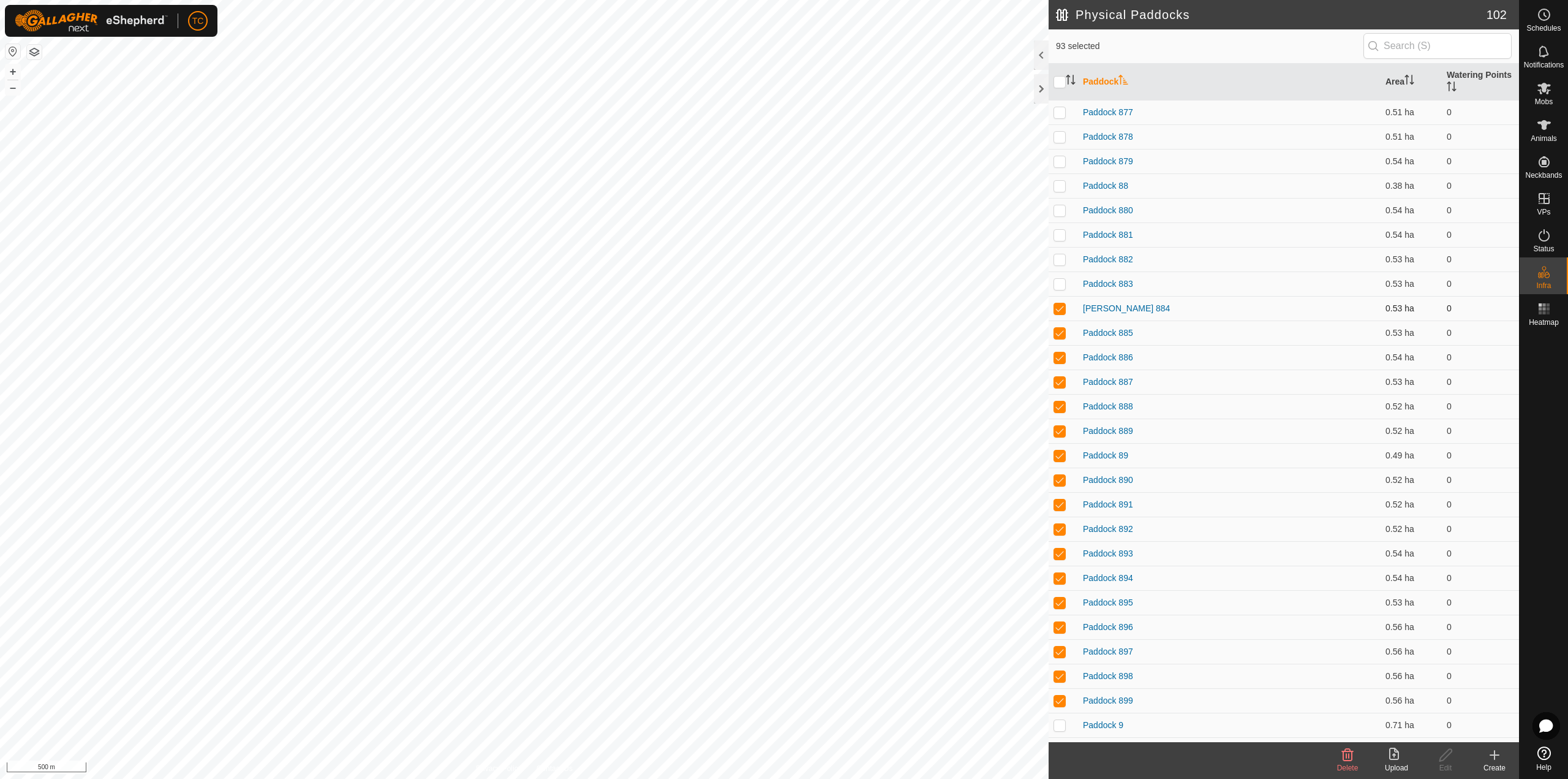
click at [1054, 310] on p-checkbox at bounding box center [1059, 308] width 12 height 10
checkbox input "false"
click at [1061, 332] on p-checkbox at bounding box center [1059, 332] width 12 height 10
checkbox input "false"
click at [1065, 359] on td at bounding box center [1063, 357] width 29 height 25
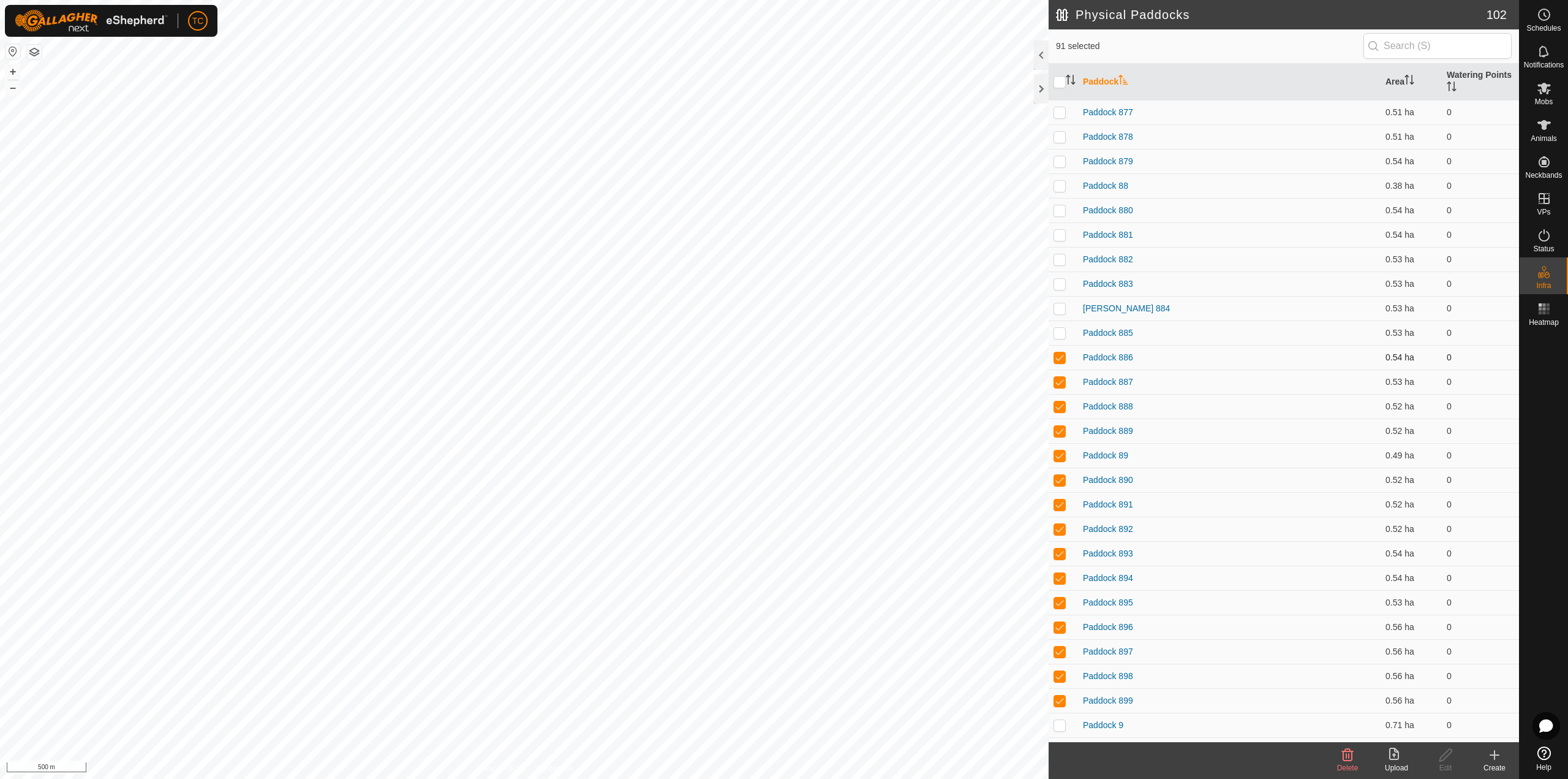
checkbox input "false"
drag, startPoint x: 1061, startPoint y: 381, endPoint x: 1060, endPoint y: 389, distance: 8.1
click at [1061, 382] on p-checkbox at bounding box center [1059, 381] width 12 height 10
checkbox input "false"
click at [1060, 403] on p-checkbox at bounding box center [1059, 406] width 12 height 10
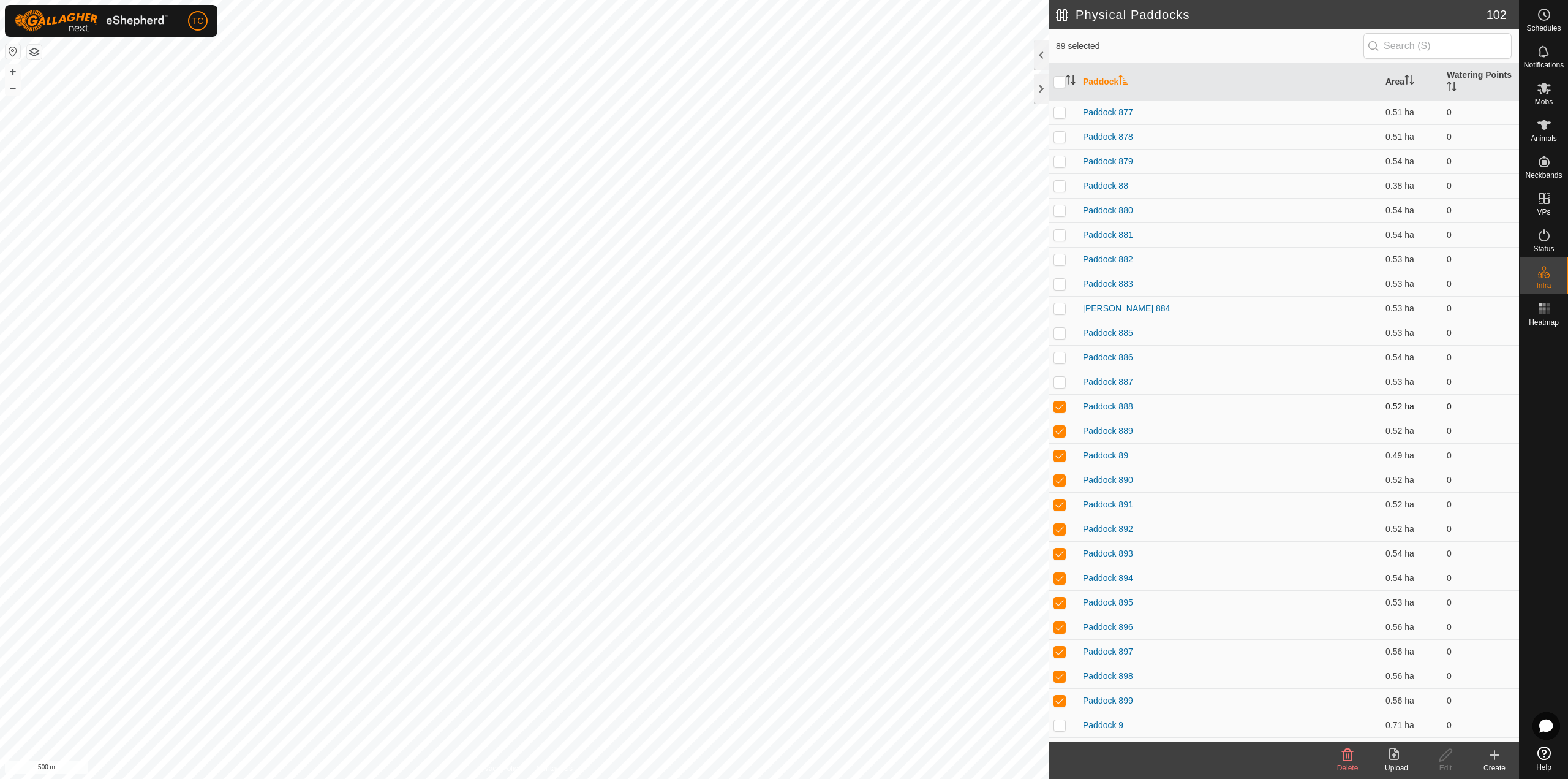
checkbox input "false"
click at [1060, 426] on p-tablecheckbox at bounding box center [1059, 431] width 12 height 10
checkbox input "false"
drag, startPoint x: 1058, startPoint y: 448, endPoint x: 1058, endPoint y: 457, distance: 9.0
click at [1058, 450] on td at bounding box center [1063, 455] width 29 height 25
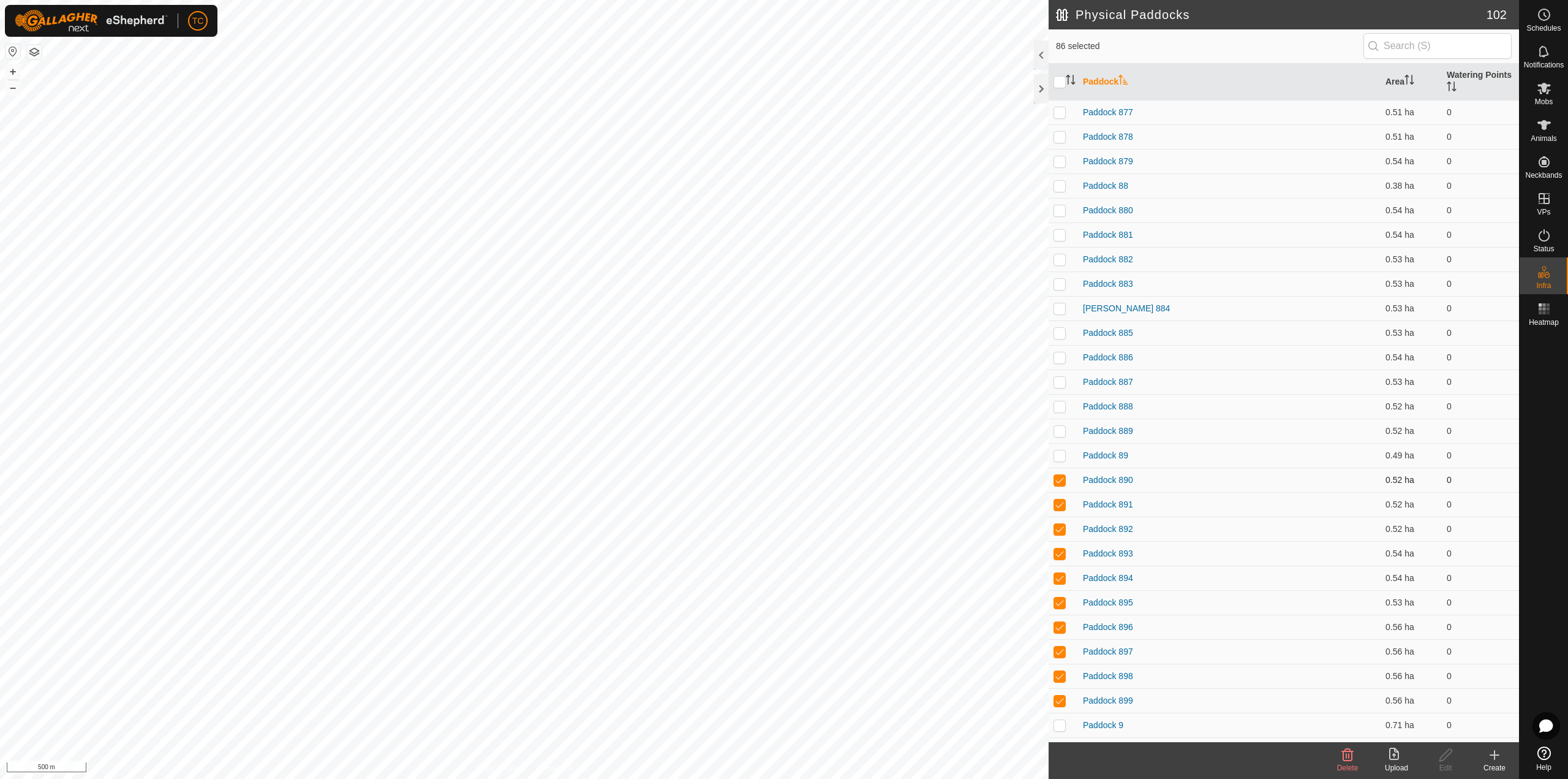
drag, startPoint x: 1058, startPoint y: 464, endPoint x: 1060, endPoint y: 479, distance: 15.1
click at [1058, 465] on td at bounding box center [1063, 455] width 29 height 25
checkbox input "true"
click at [1062, 490] on td at bounding box center [1063, 480] width 29 height 25
checkbox input "false"
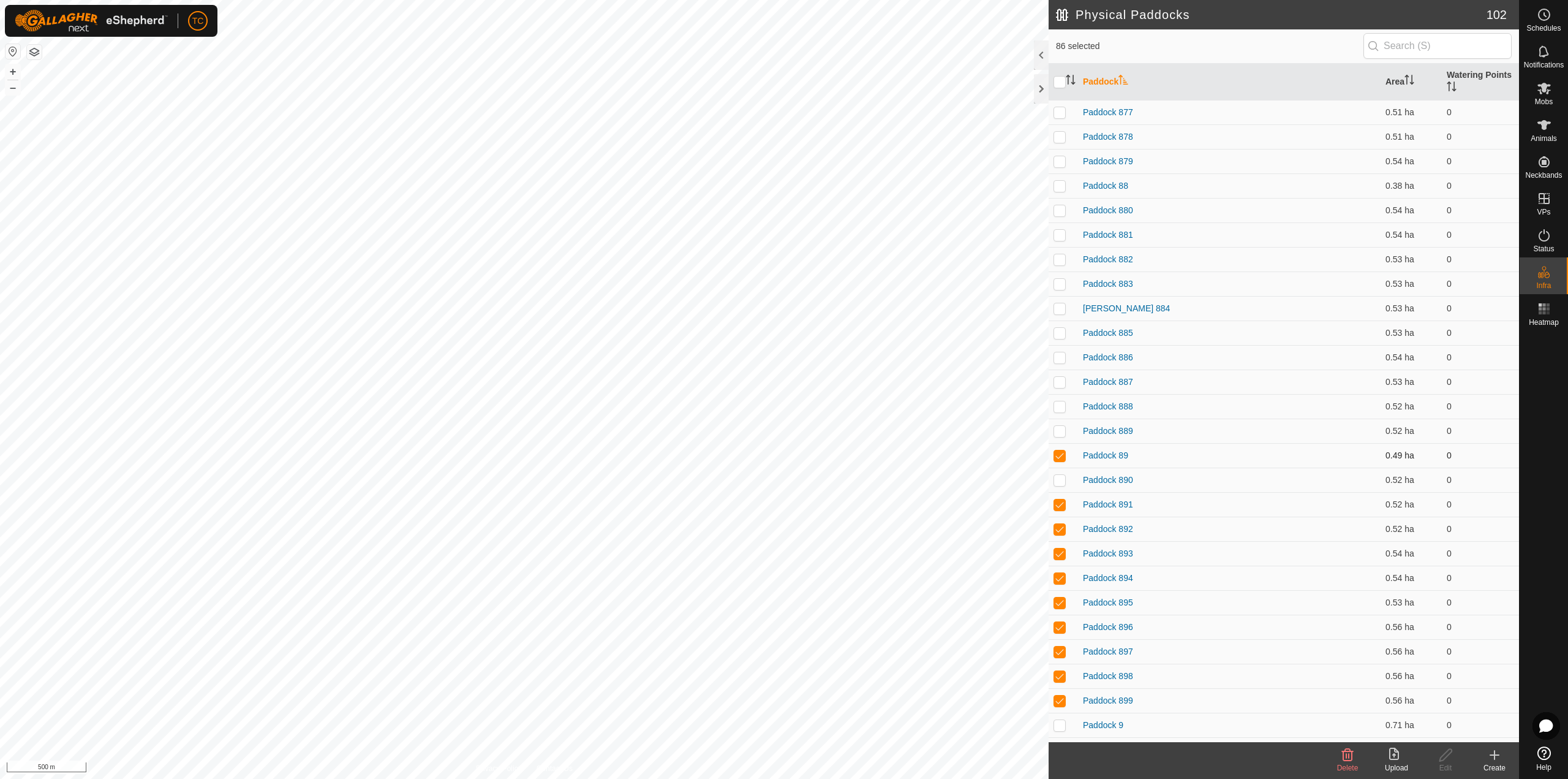
click at [1064, 451] on p-checkbox at bounding box center [1059, 455] width 12 height 10
checkbox input "false"
click at [1059, 501] on p-checkbox at bounding box center [1059, 504] width 12 height 10
checkbox input "false"
drag, startPoint x: 1060, startPoint y: 525, endPoint x: 1059, endPoint y: 533, distance: 8.1
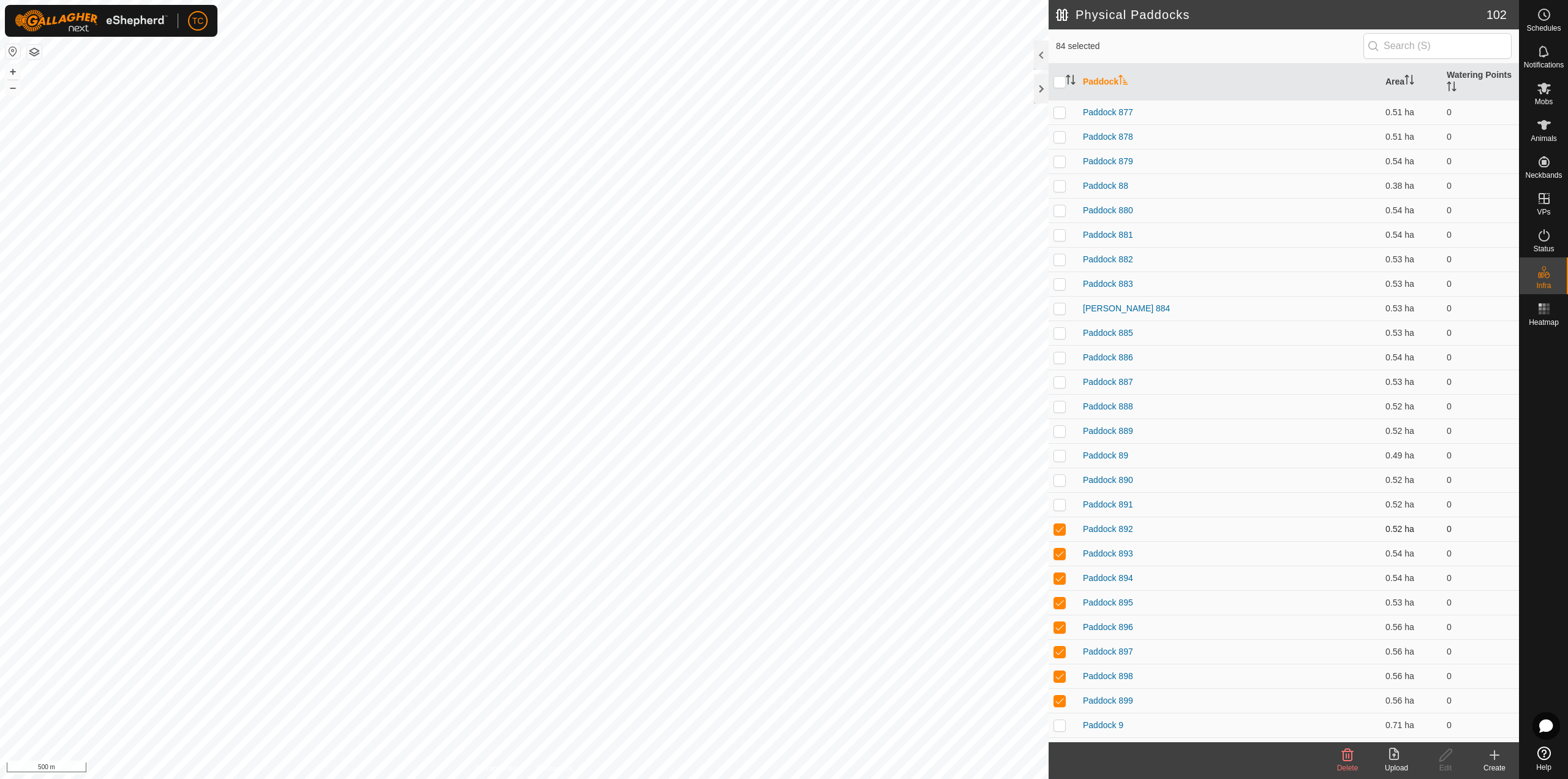
click at [1060, 526] on p-checkbox at bounding box center [1059, 528] width 12 height 10
checkbox input "false"
click at [1052, 557] on td at bounding box center [1063, 553] width 29 height 25
checkbox input "false"
click at [1056, 562] on p-tablecheckbox at bounding box center [1059, 577] width 12 height 10
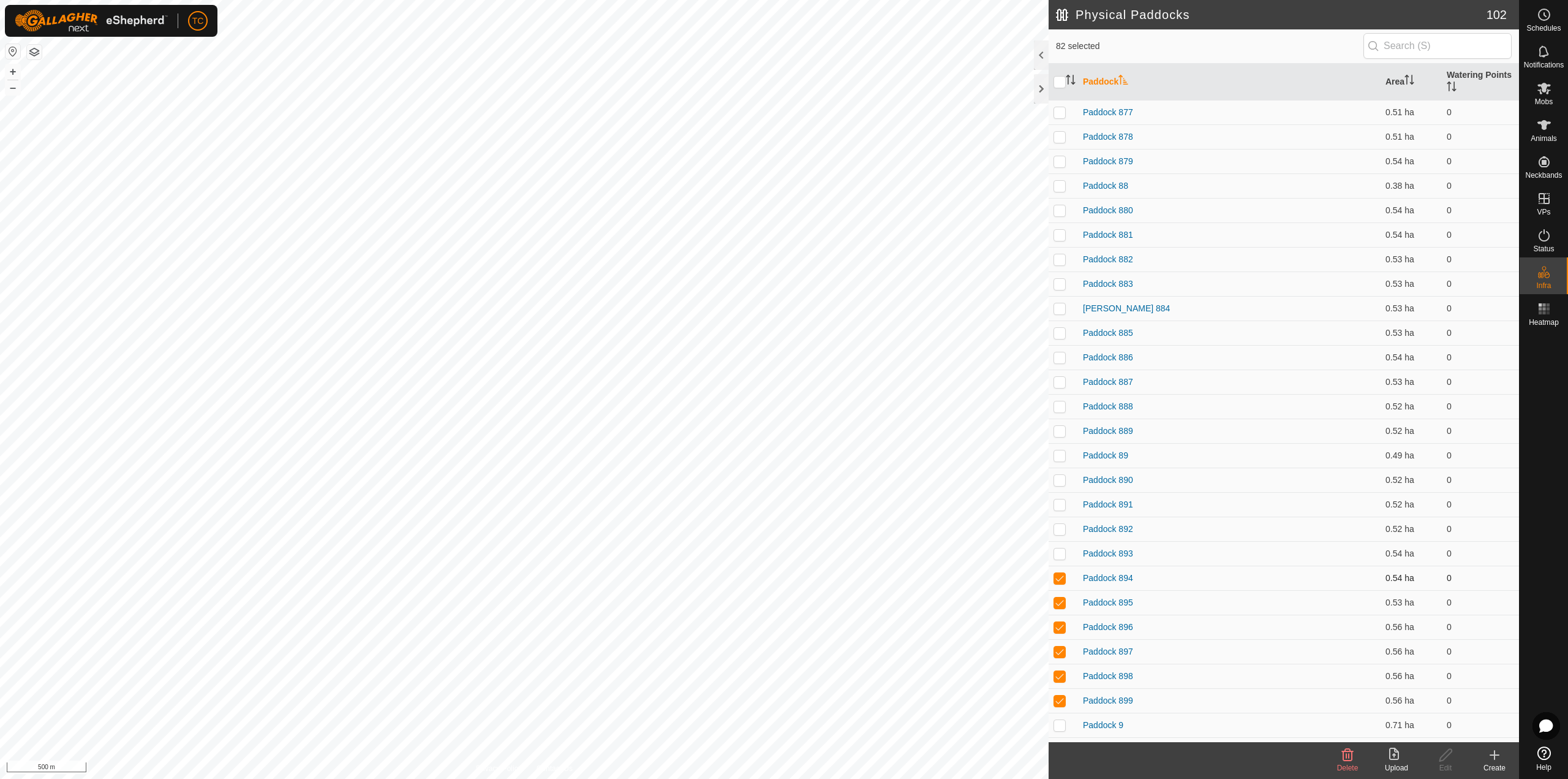
checkbox input "false"
click at [1056, 562] on p-checkbox at bounding box center [1059, 602] width 12 height 10
checkbox input "false"
click at [1060, 562] on p-checkbox at bounding box center [1059, 626] width 12 height 10
checkbox input "false"
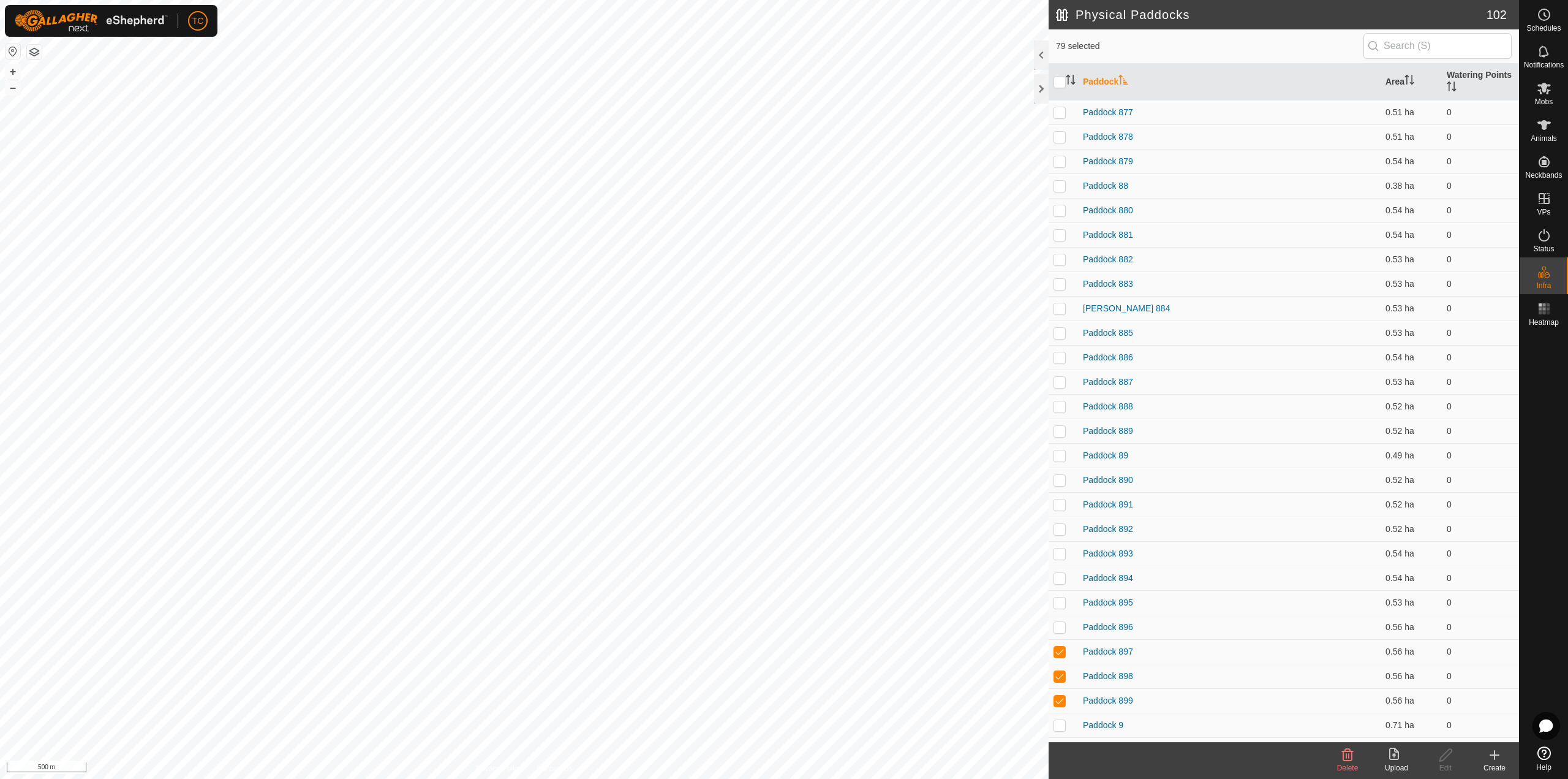
click at [1175, 562] on delete-svg-icon at bounding box center [1347, 754] width 49 height 15
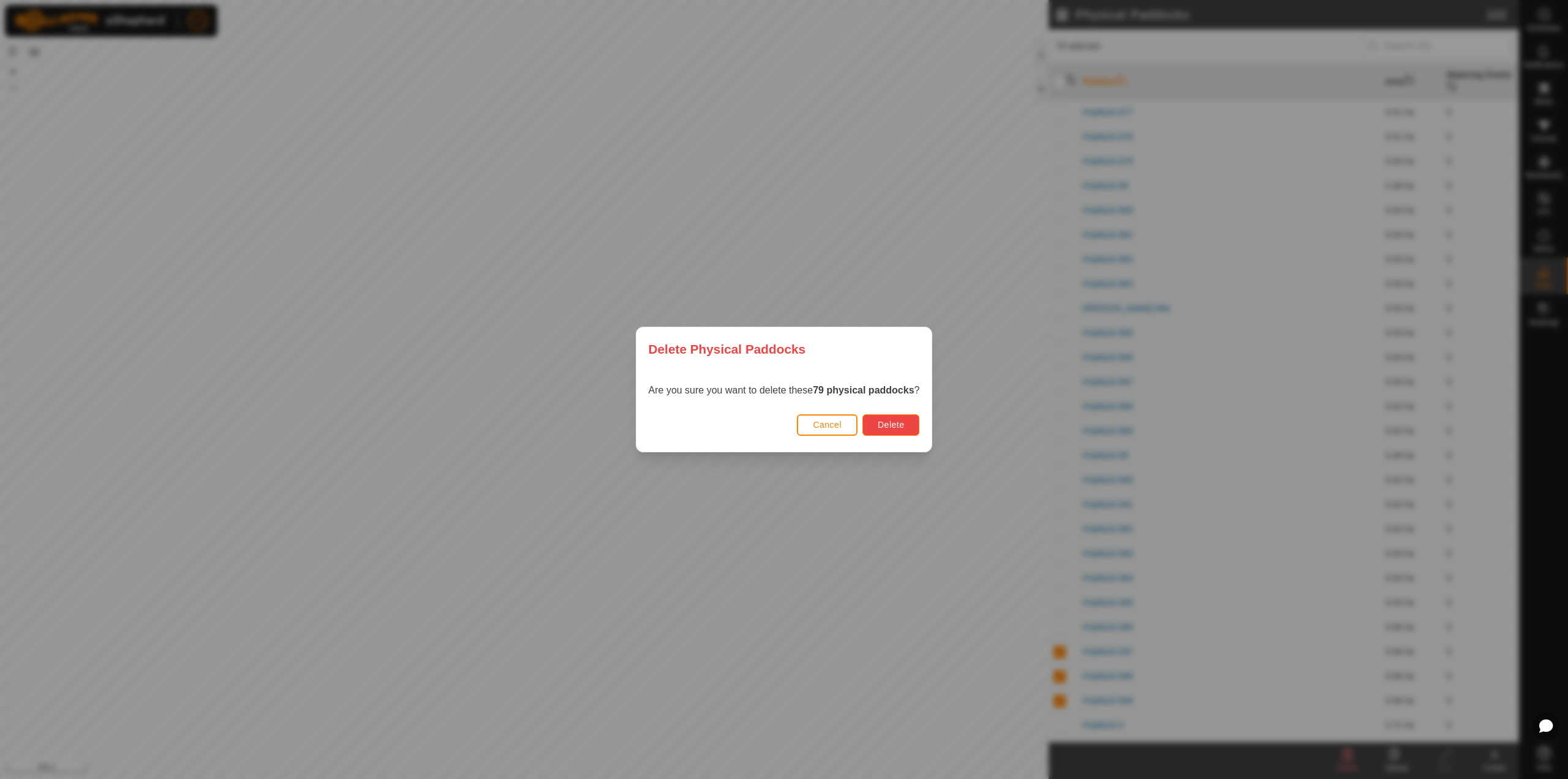
click at [900, 425] on span "Delete" at bounding box center [890, 424] width 26 height 10
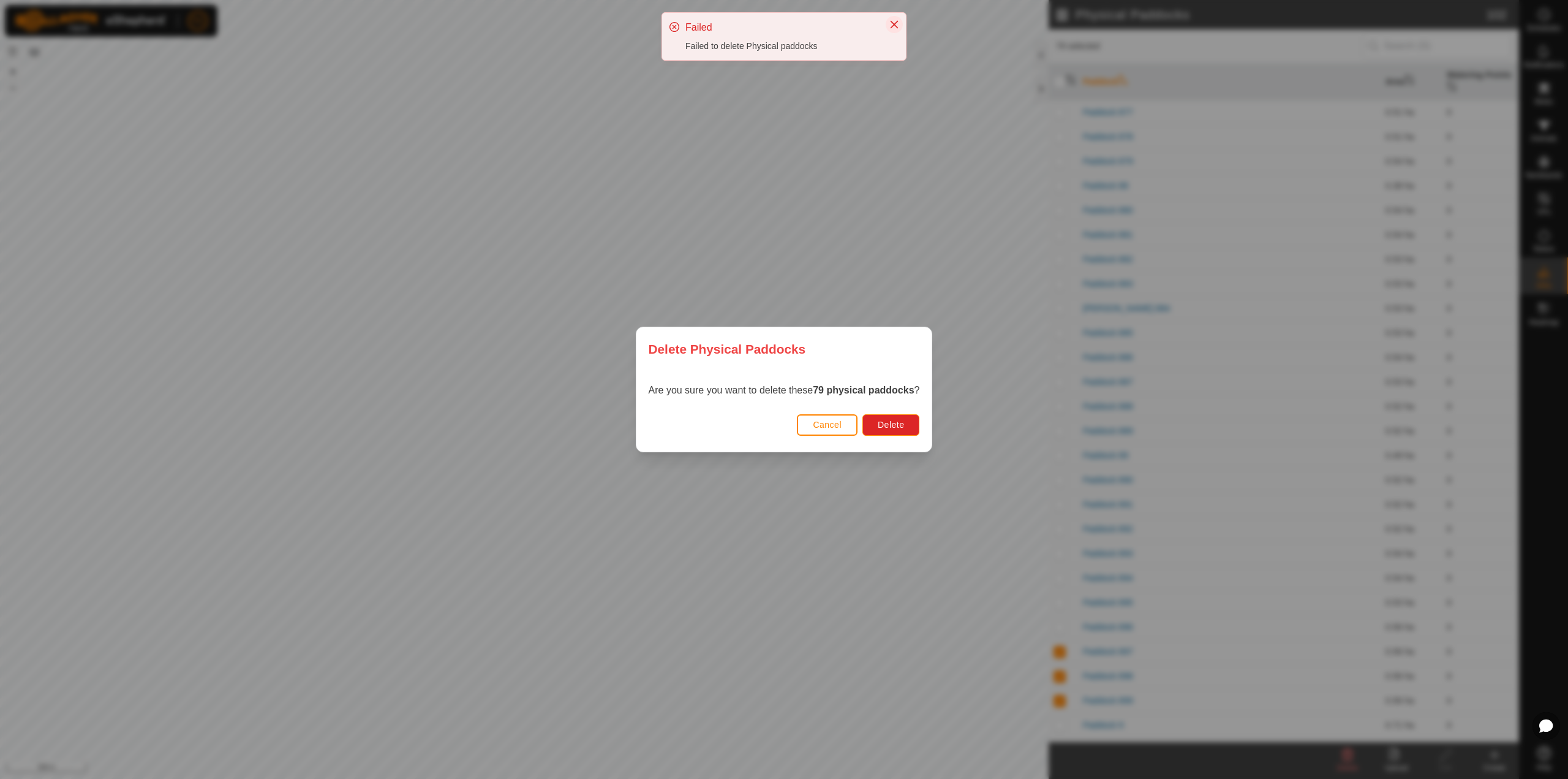
click at [897, 23] on icon "Close" at bounding box center [894, 25] width 8 height 8
click at [868, 233] on div "Delete Physical Paddocks Are you sure you want to delete these 79 physical padd…" at bounding box center [784, 389] width 1568 height 779
click at [828, 418] on button "Cancel" at bounding box center [827, 425] width 61 height 21
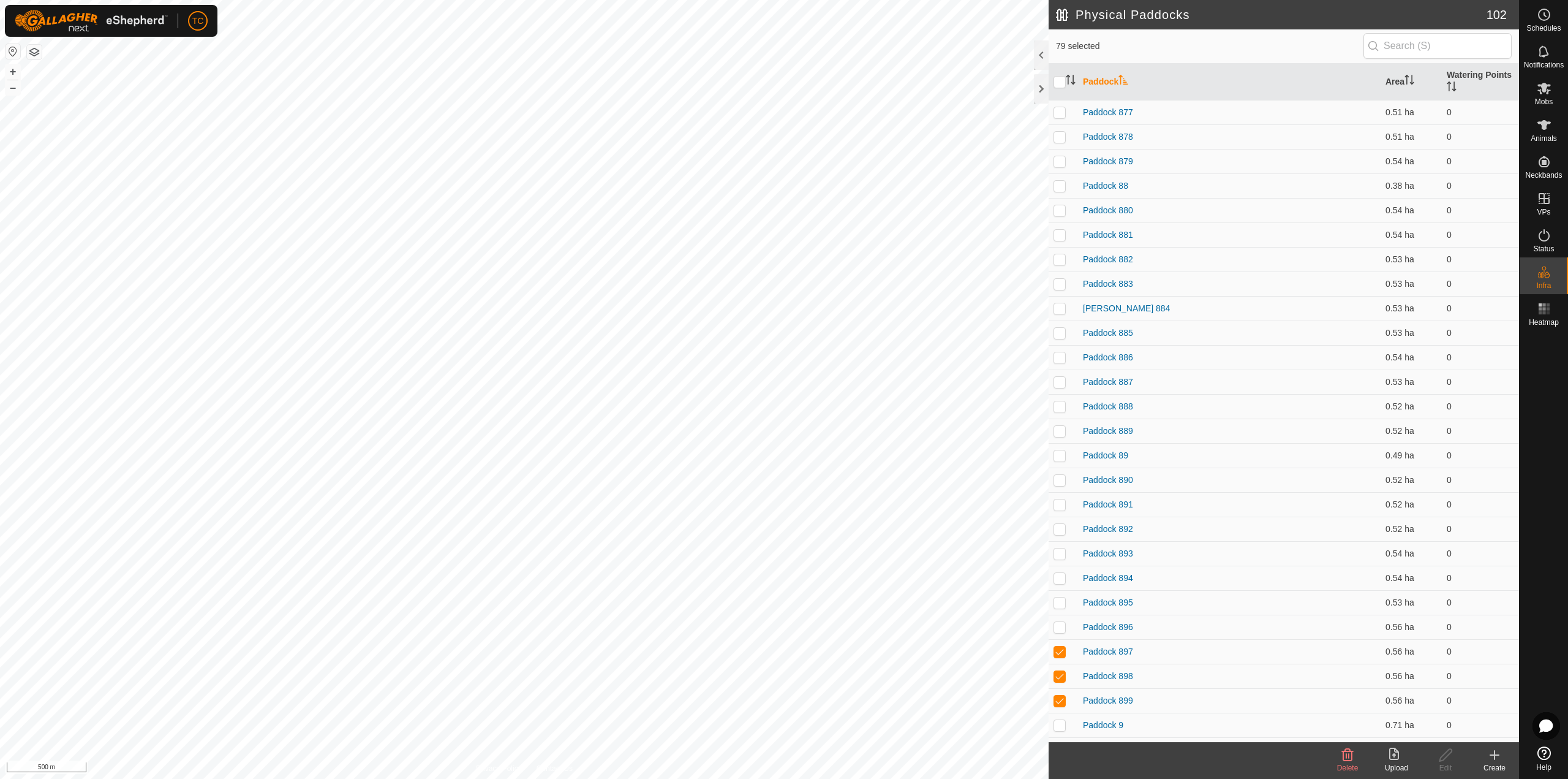
click at [1175, 562] on upload-svg-icon at bounding box center [1396, 754] width 49 height 15
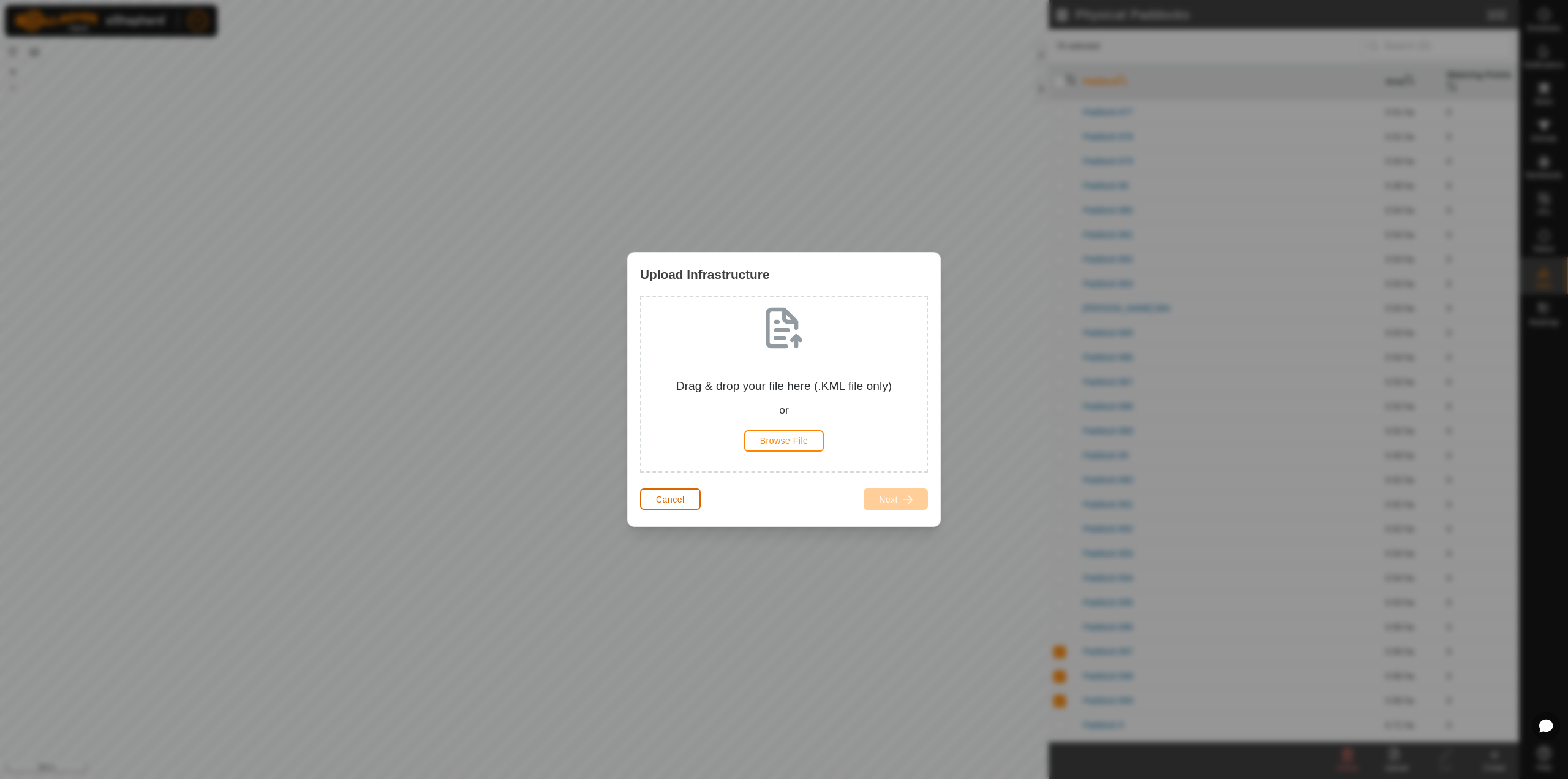
click at [667, 490] on button "Cancel" at bounding box center [671, 498] width 61 height 21
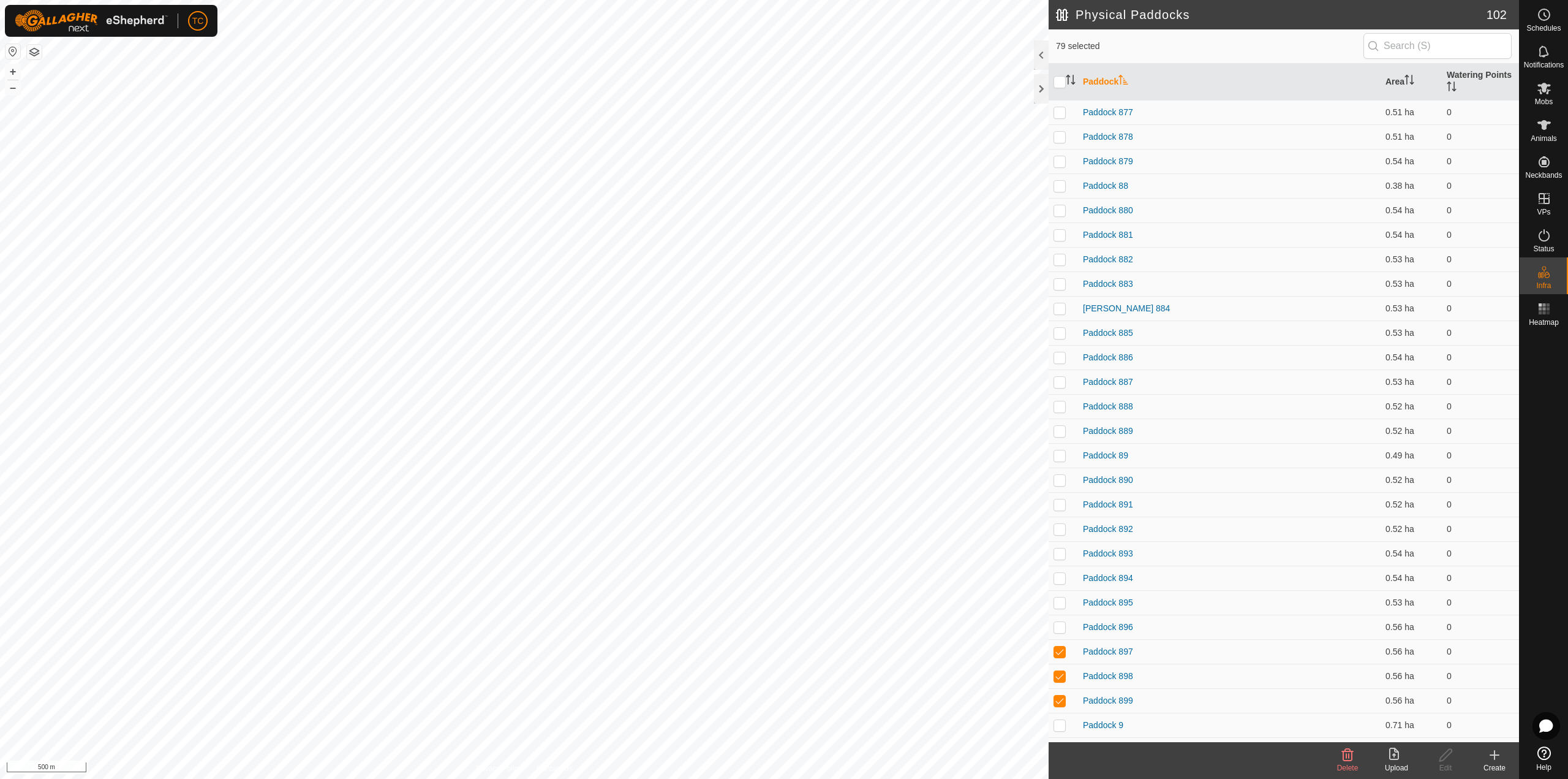
click at [1175, 562] on icon at bounding box center [1396, 754] width 15 height 15
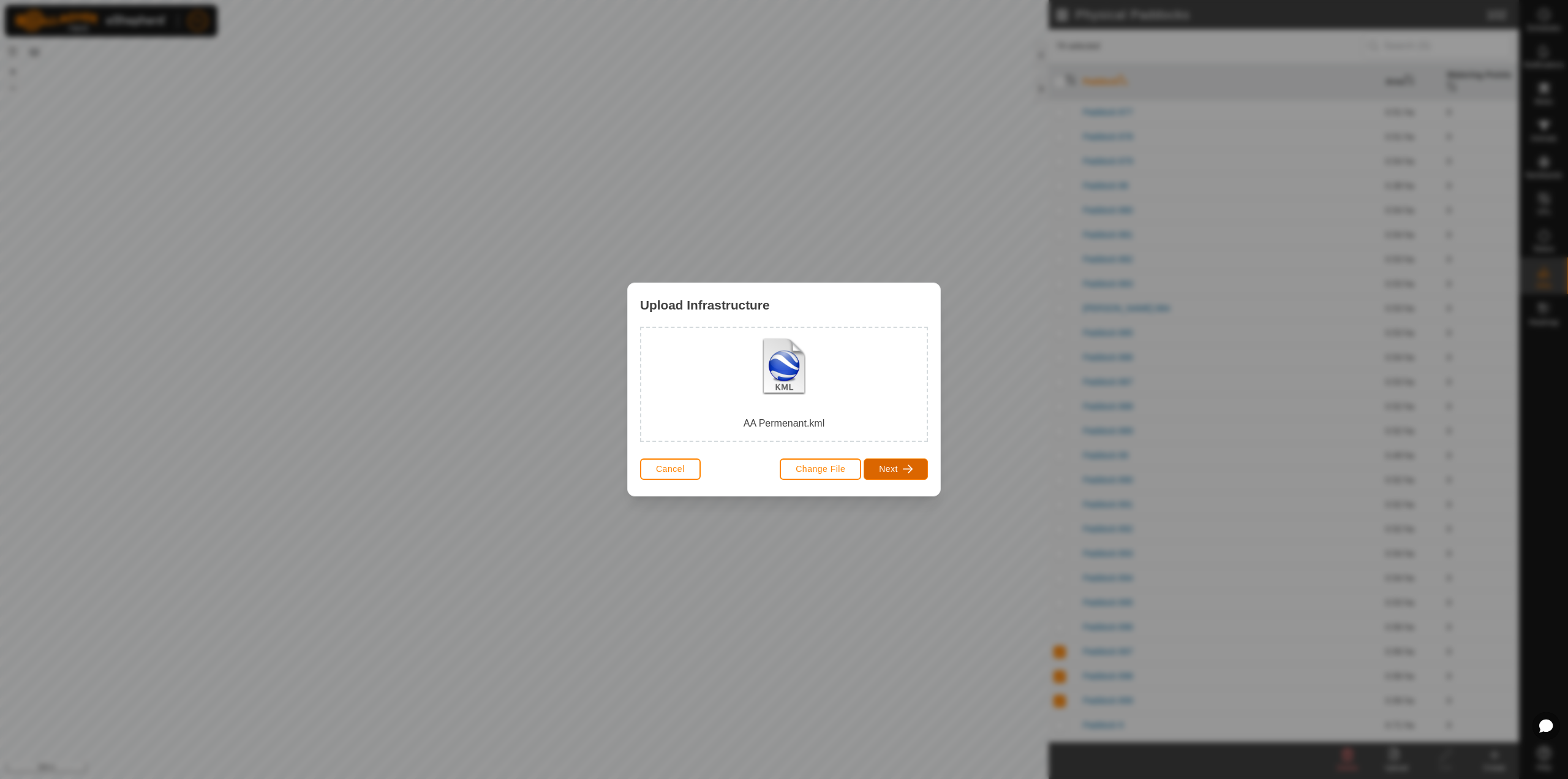
click at [888, 472] on span "Next" at bounding box center [888, 469] width 19 height 10
click at [725, 411] on div "Physical Paddock" at bounding box center [711, 412] width 68 height 36
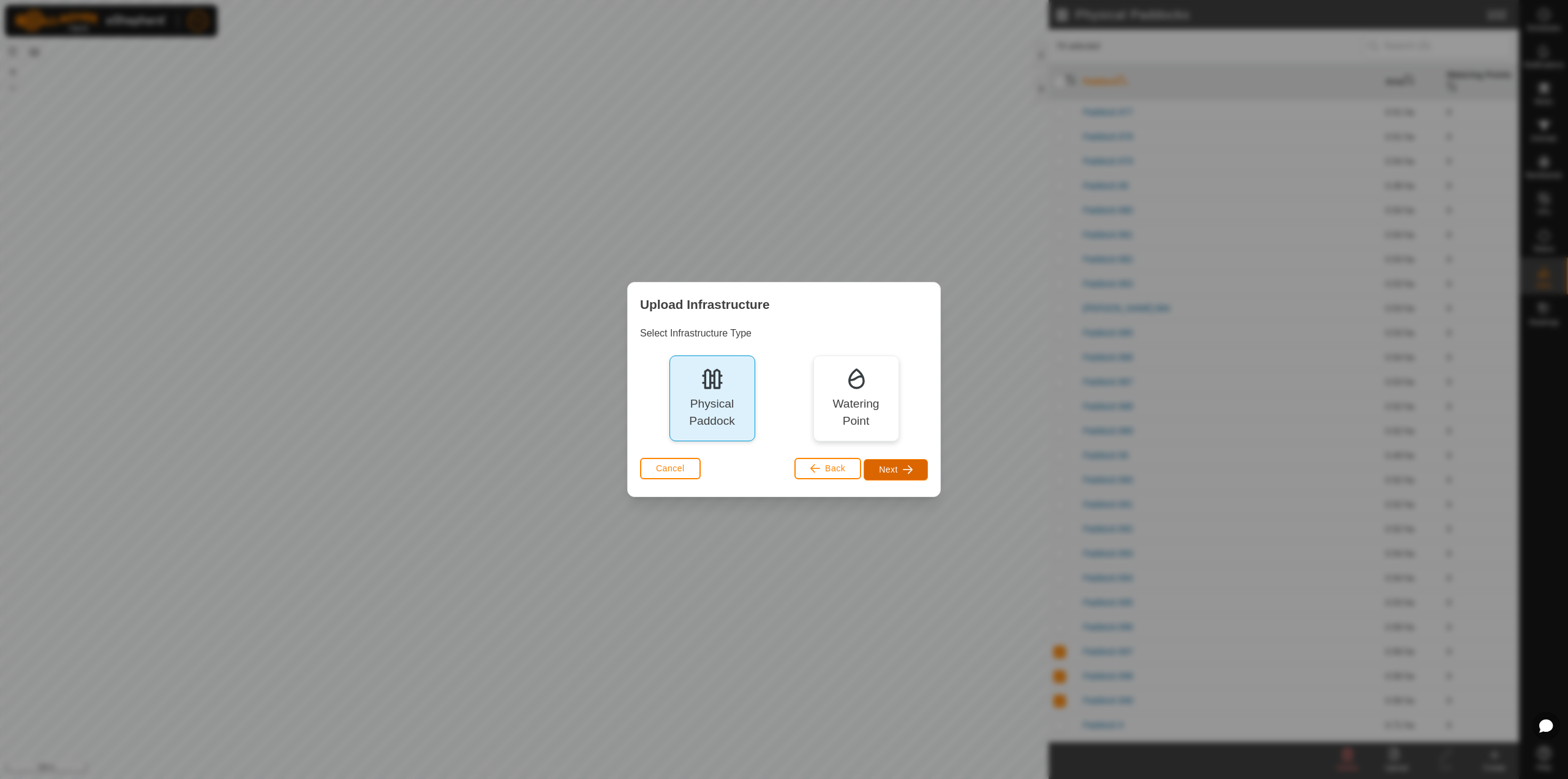
click at [898, 467] on button "Next" at bounding box center [896, 469] width 65 height 21
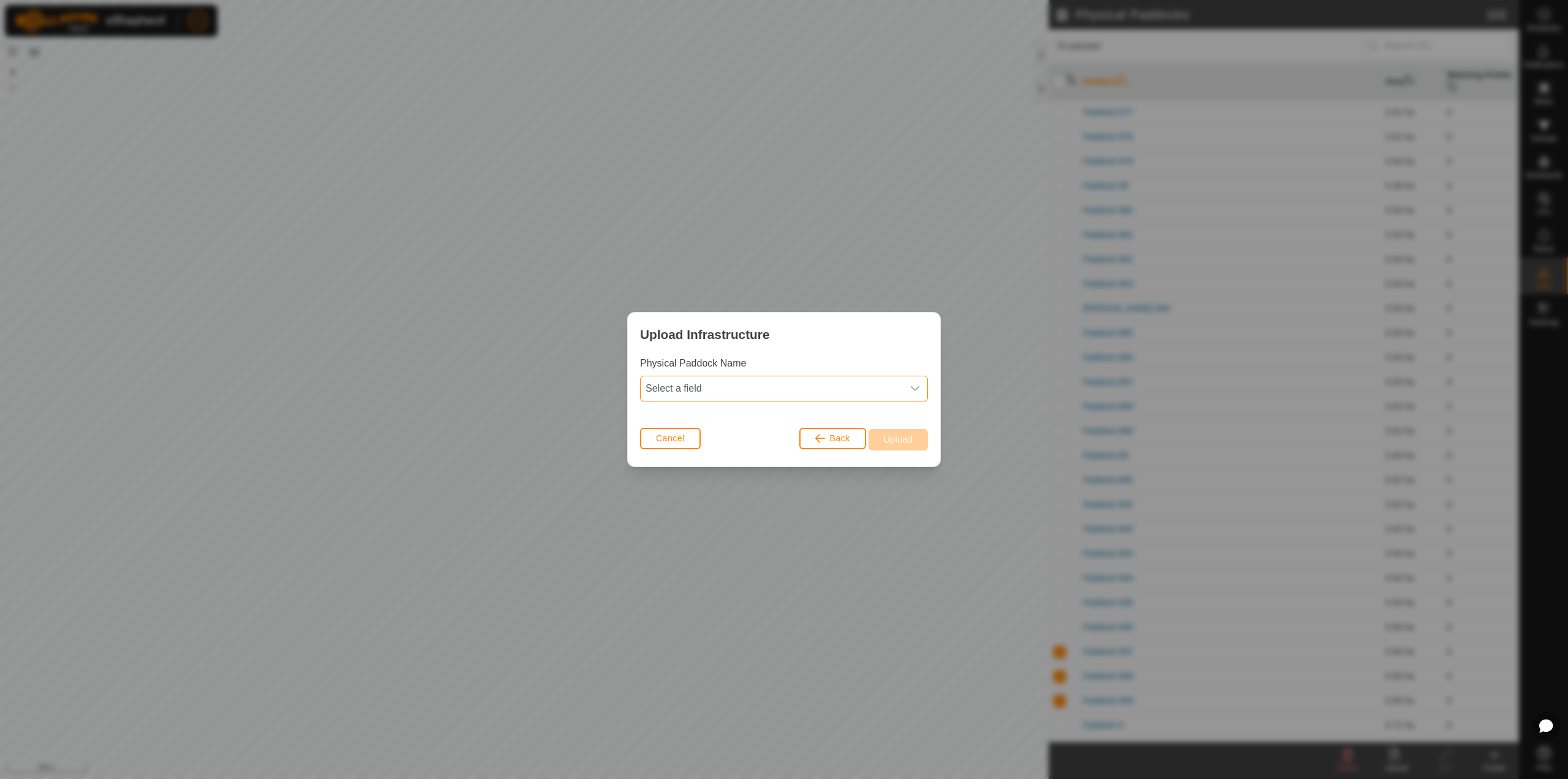
click at [811, 391] on span "Select a field" at bounding box center [772, 389] width 262 height 25
click at [764, 440] on li "name" at bounding box center [784, 442] width 287 height 25
click at [909, 444] on span "Upload" at bounding box center [898, 439] width 29 height 10
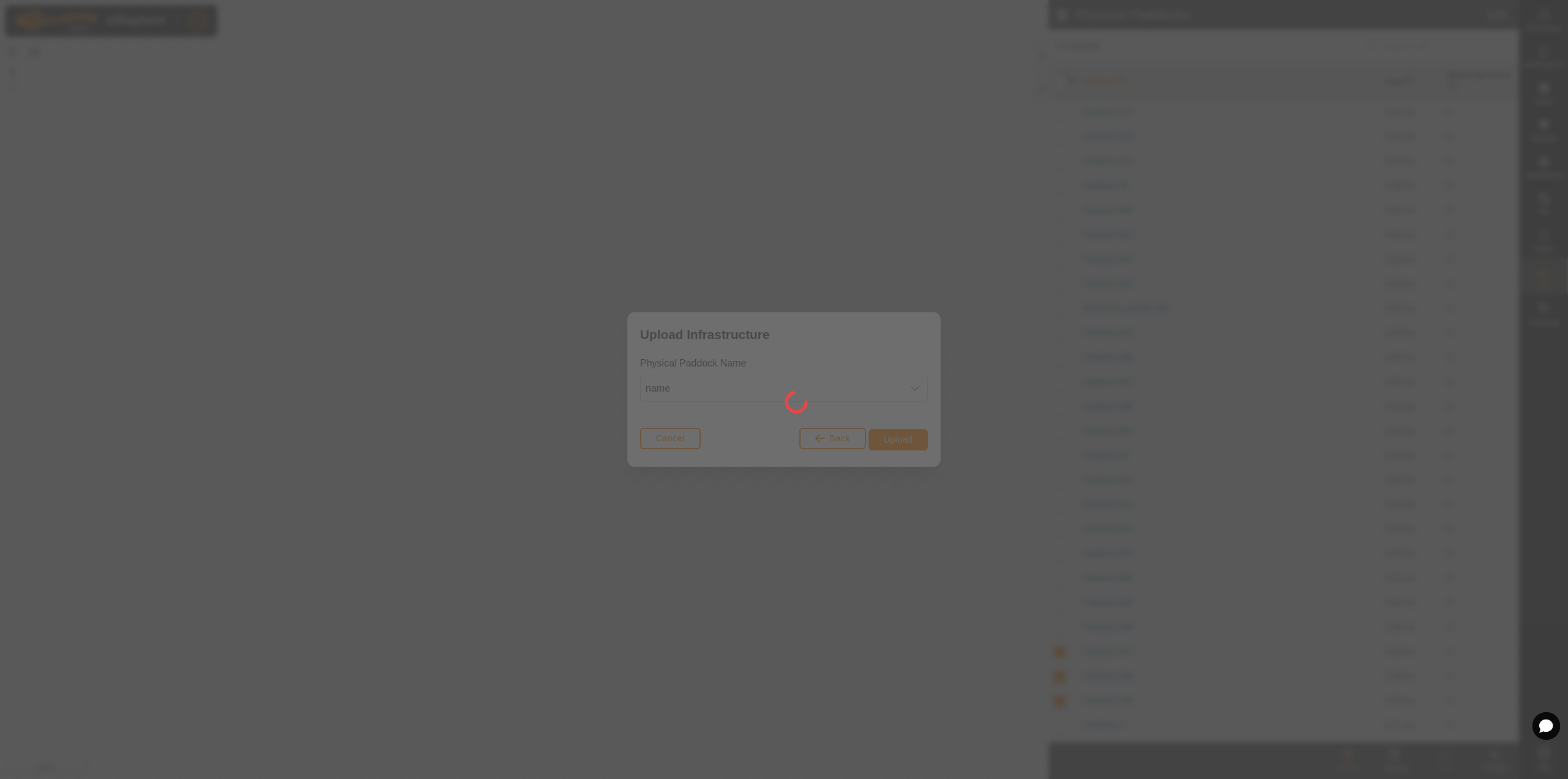
checkbox input "false"
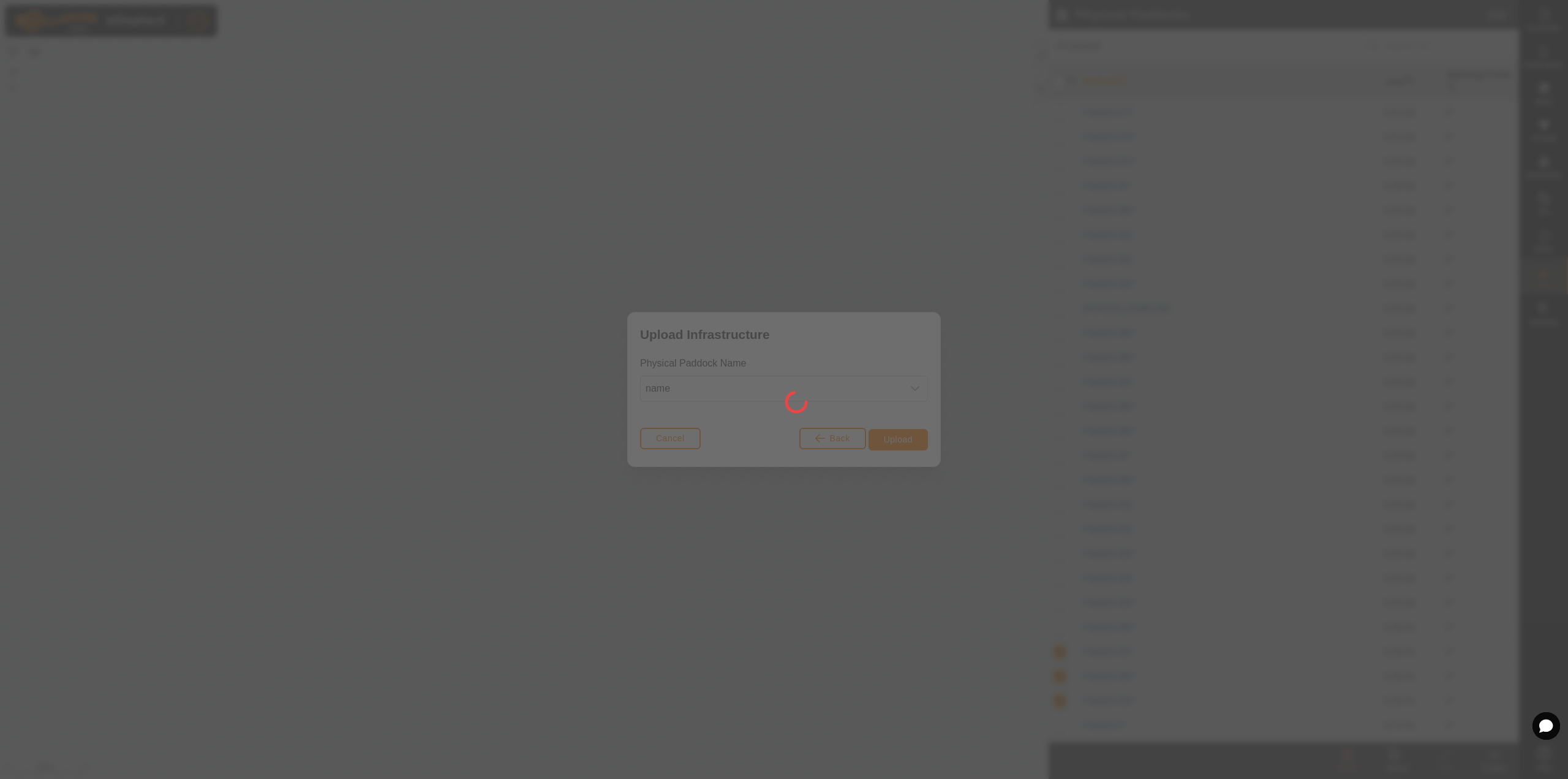
checkbox input "false"
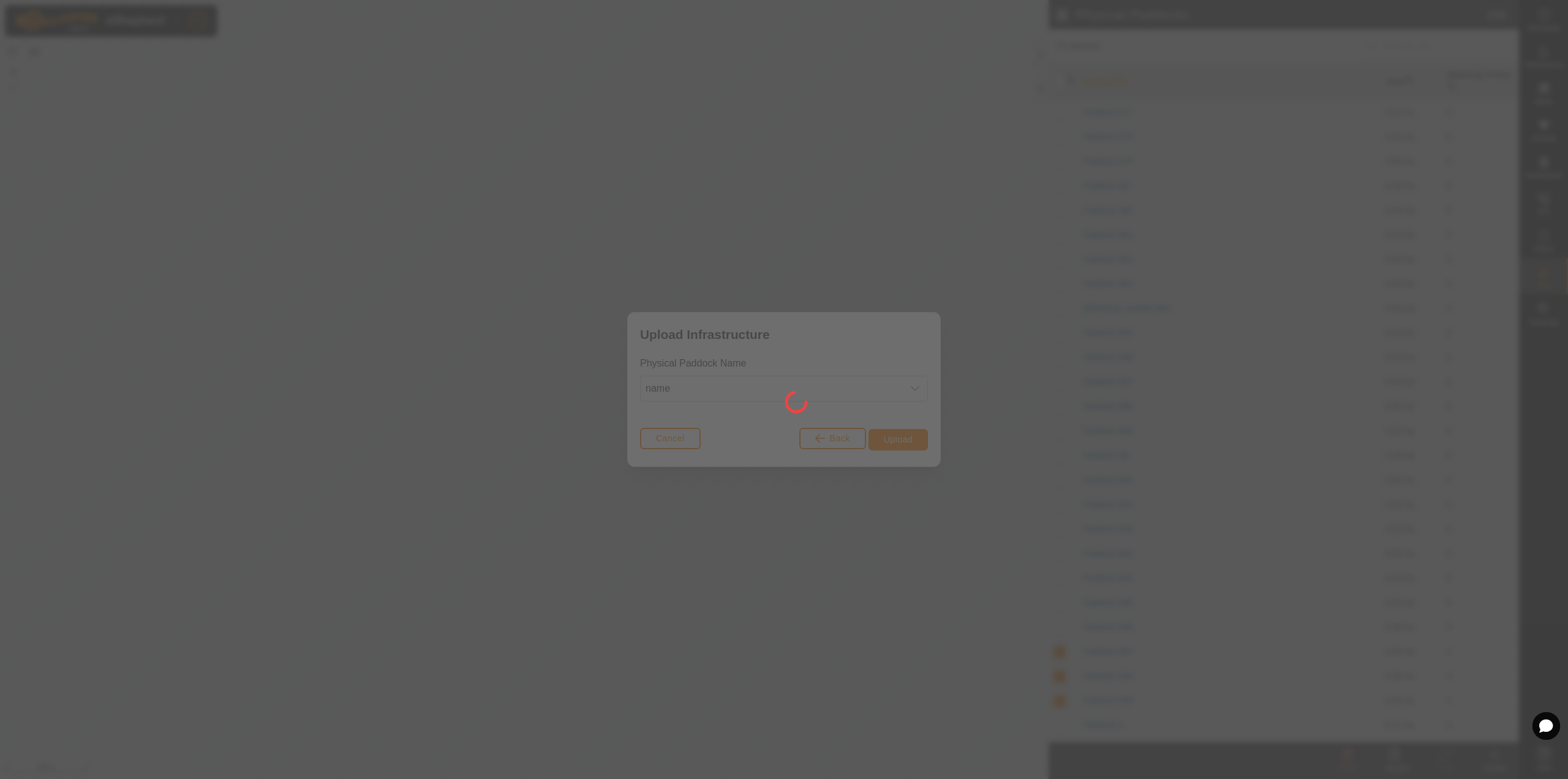
checkbox input "false"
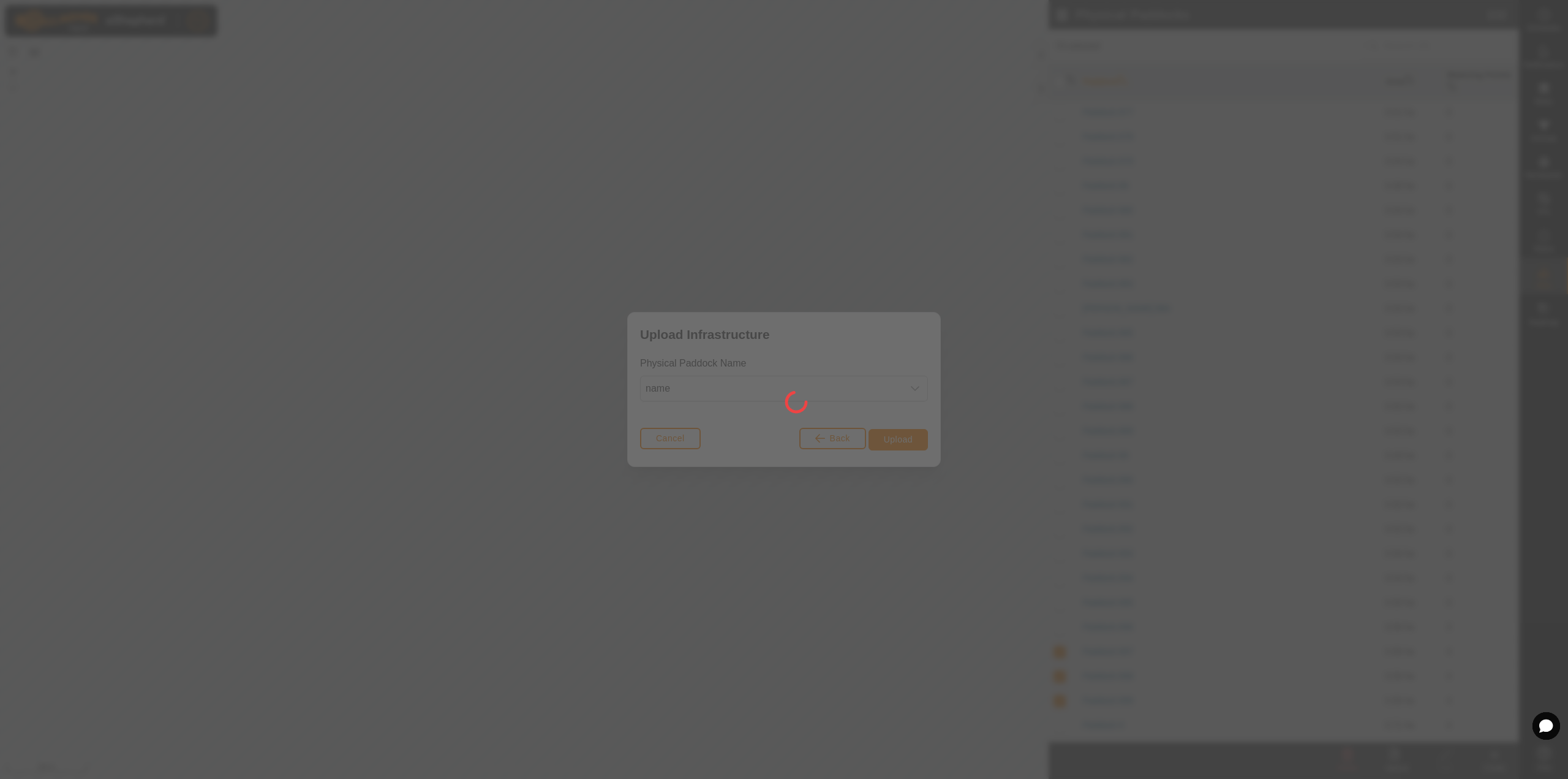
checkbox input "false"
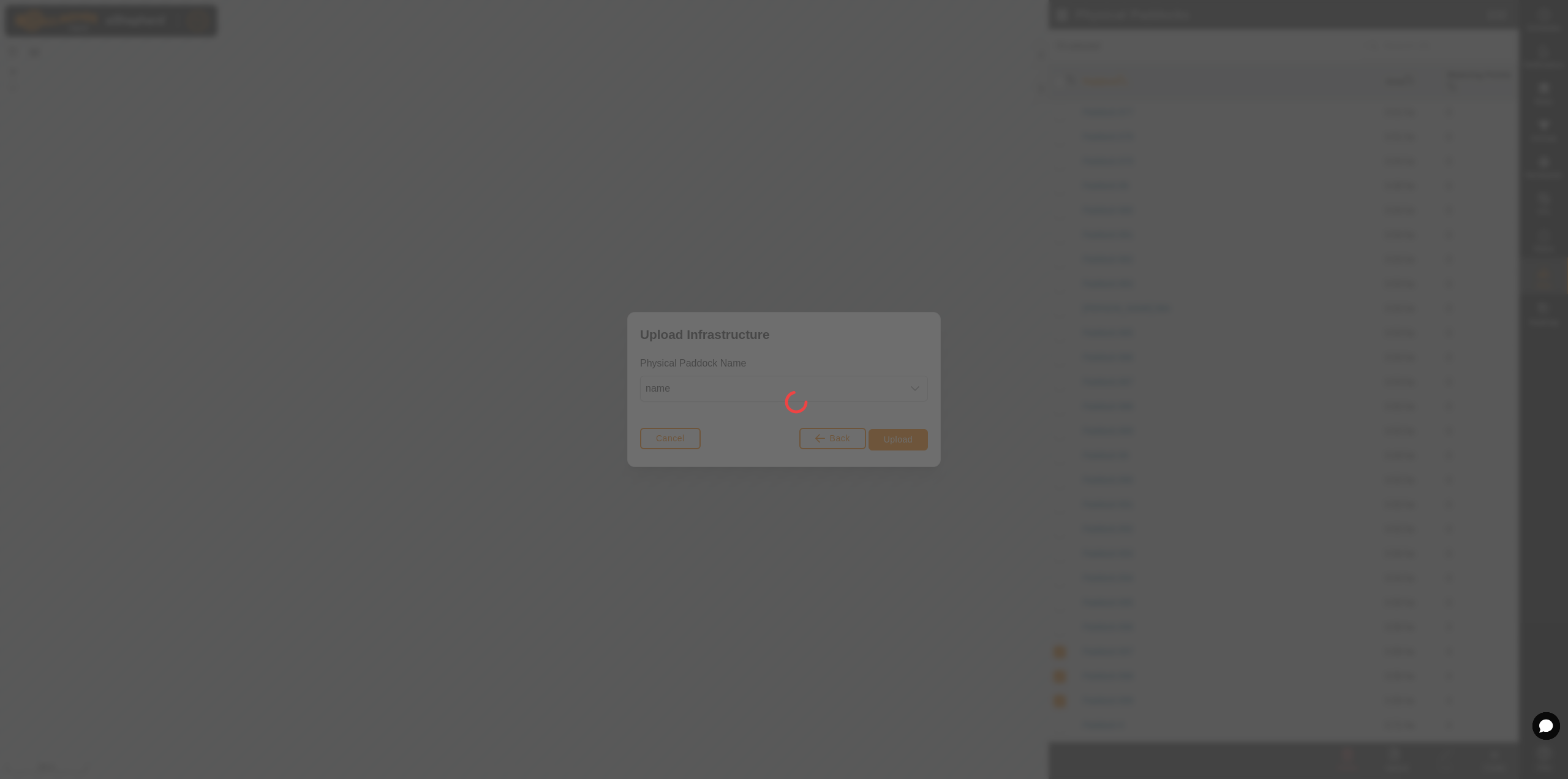
checkbox input "false"
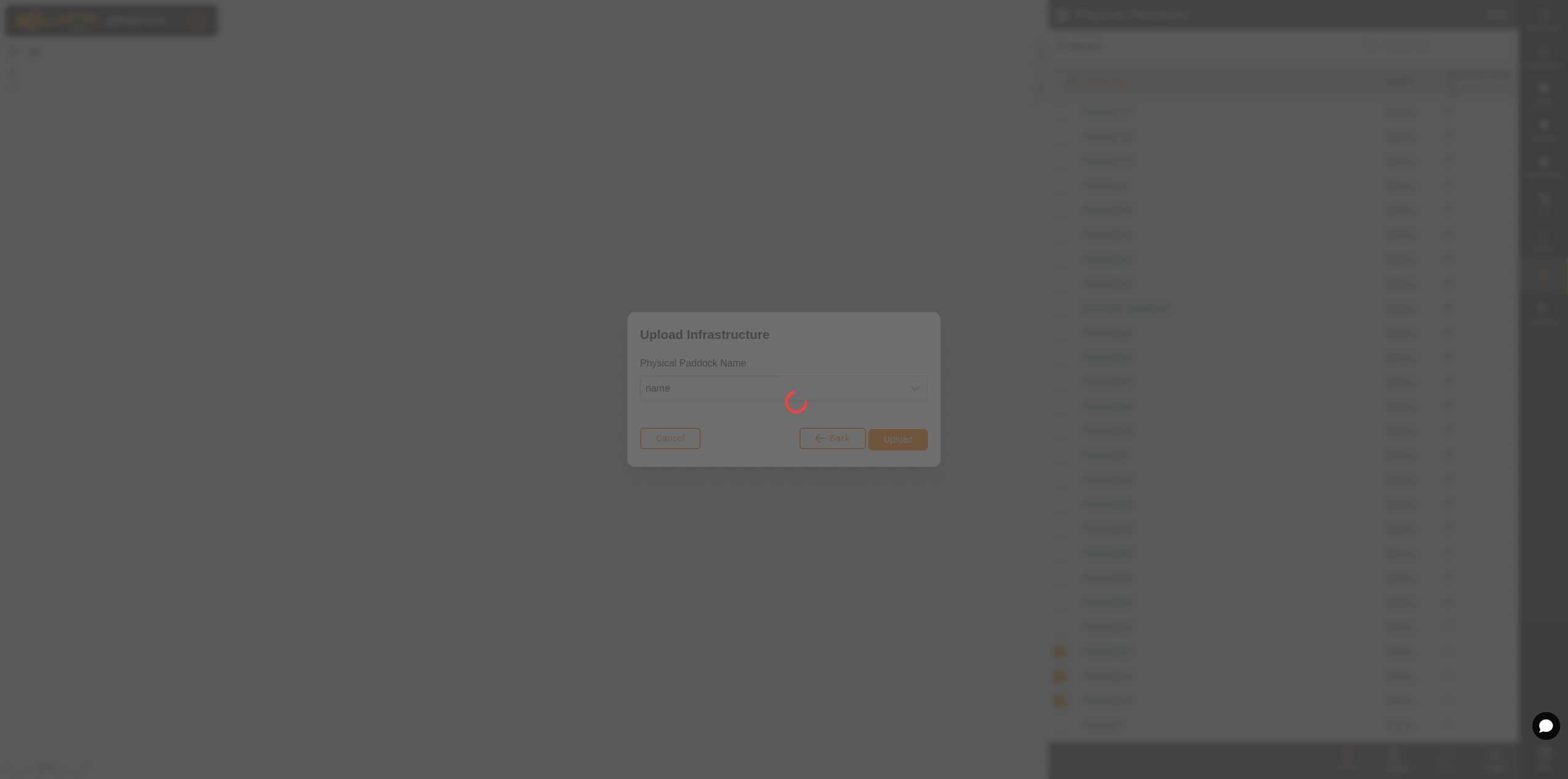
checkbox input "false"
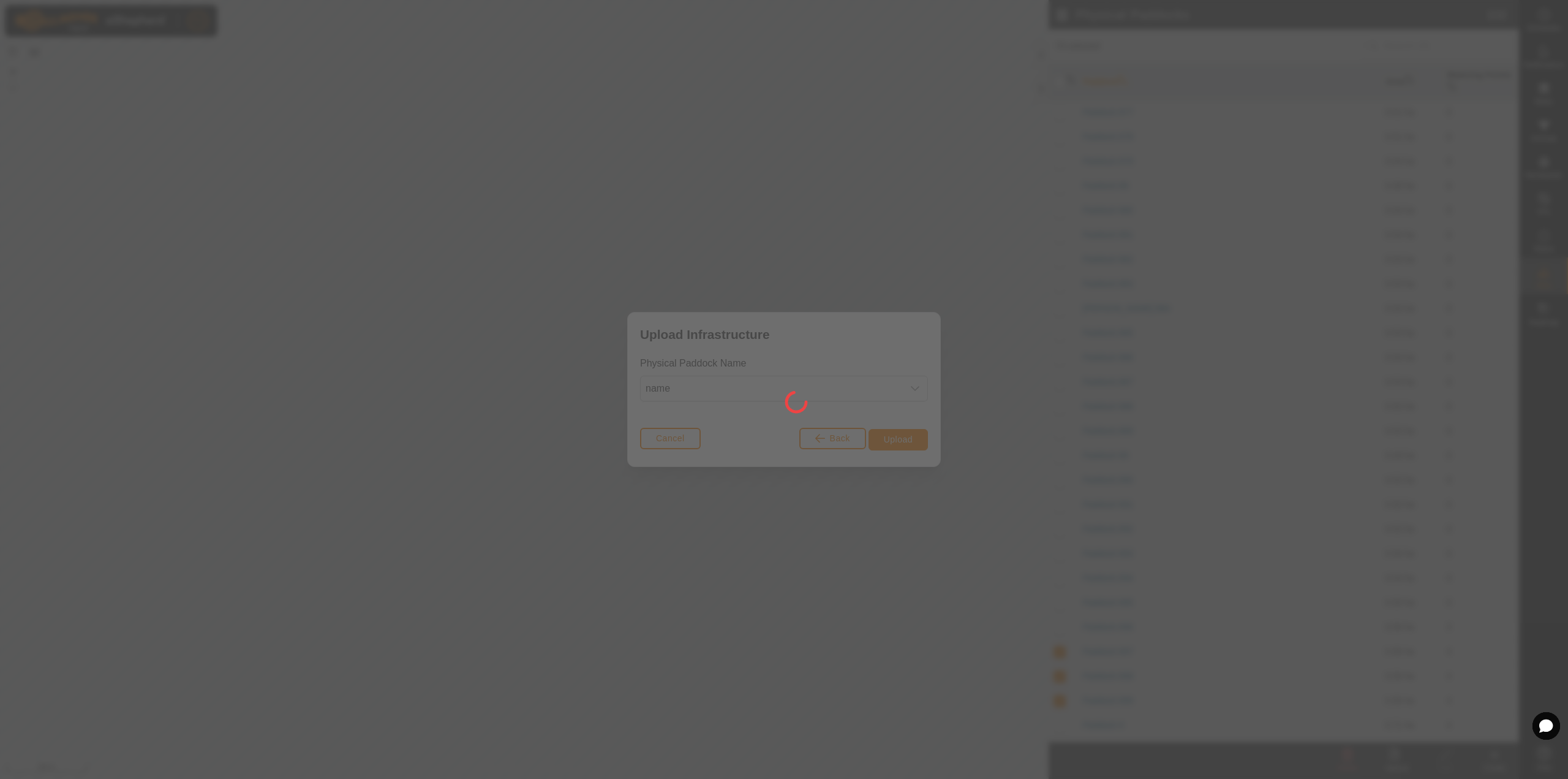
checkbox input "false"
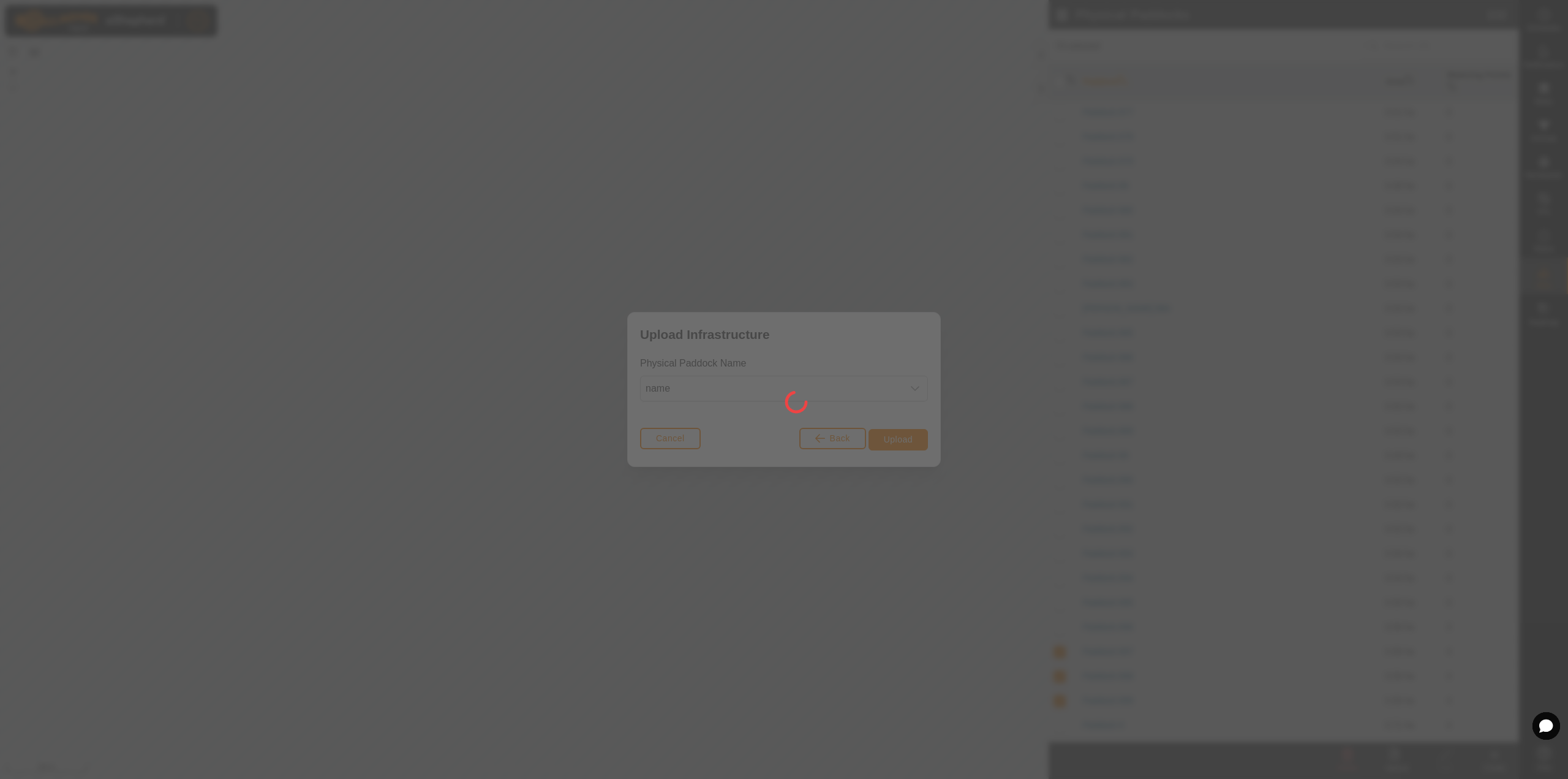
checkbox input "false"
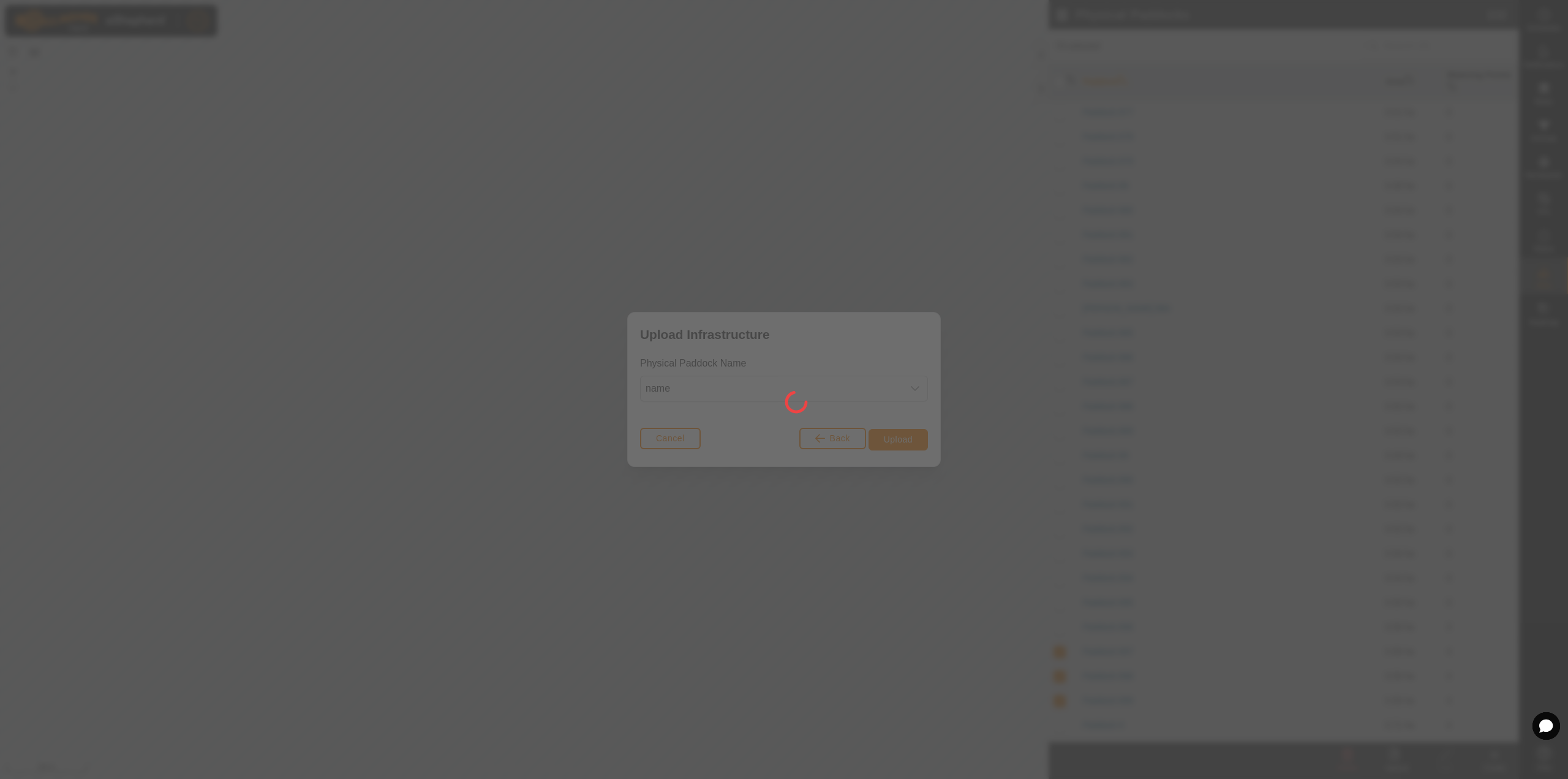
checkbox input "false"
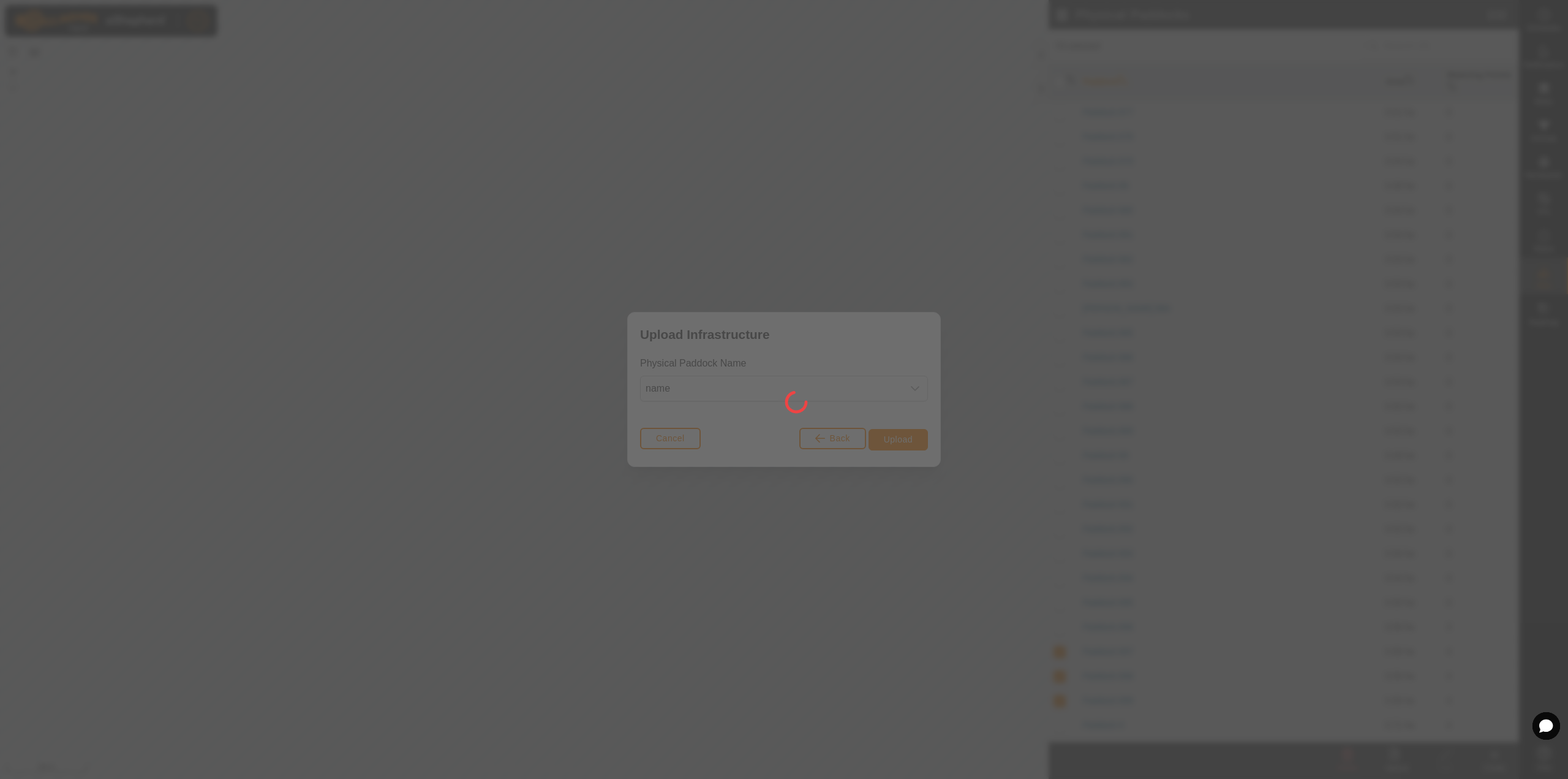
checkbox input "false"
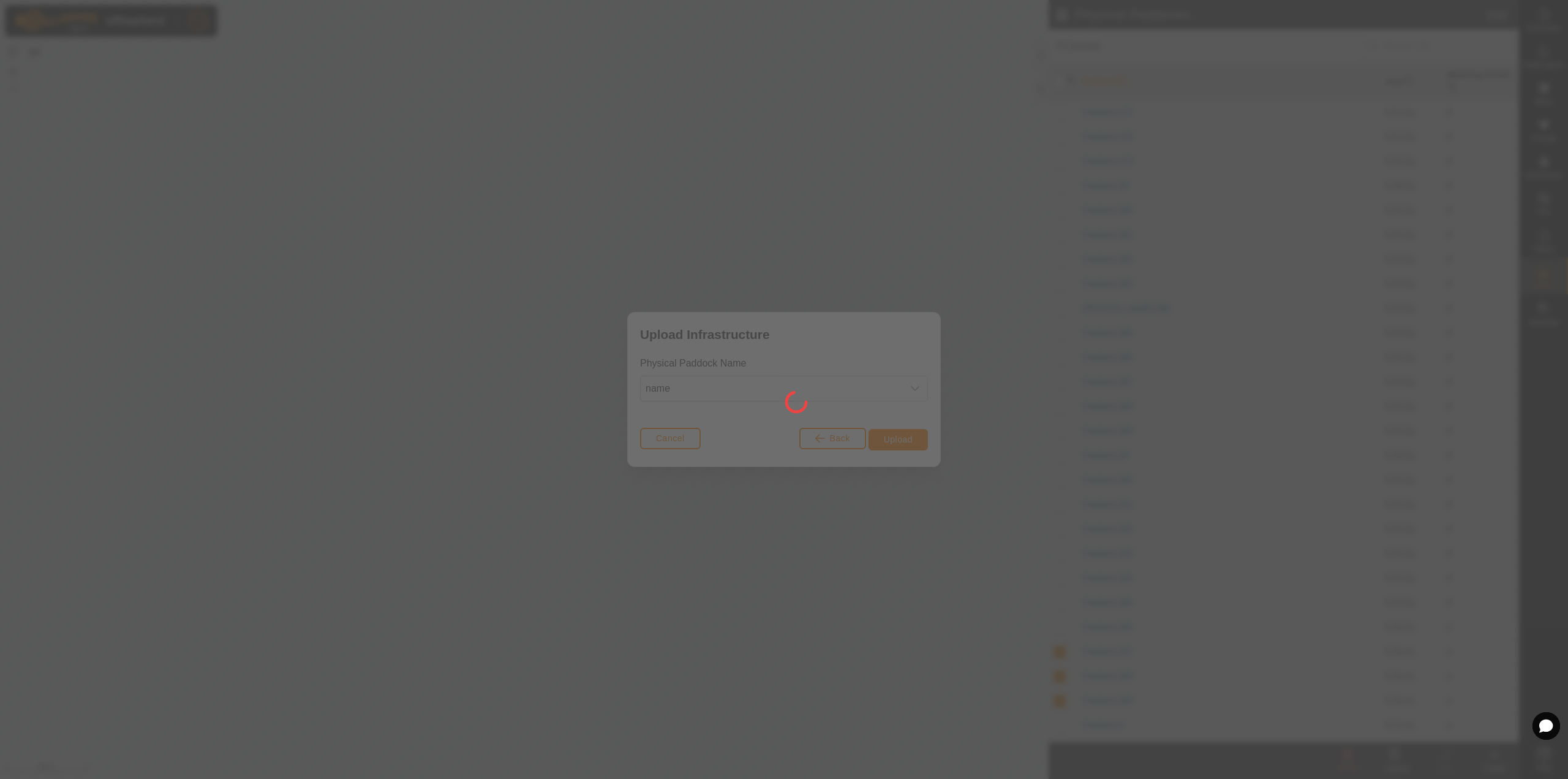
checkbox input "false"
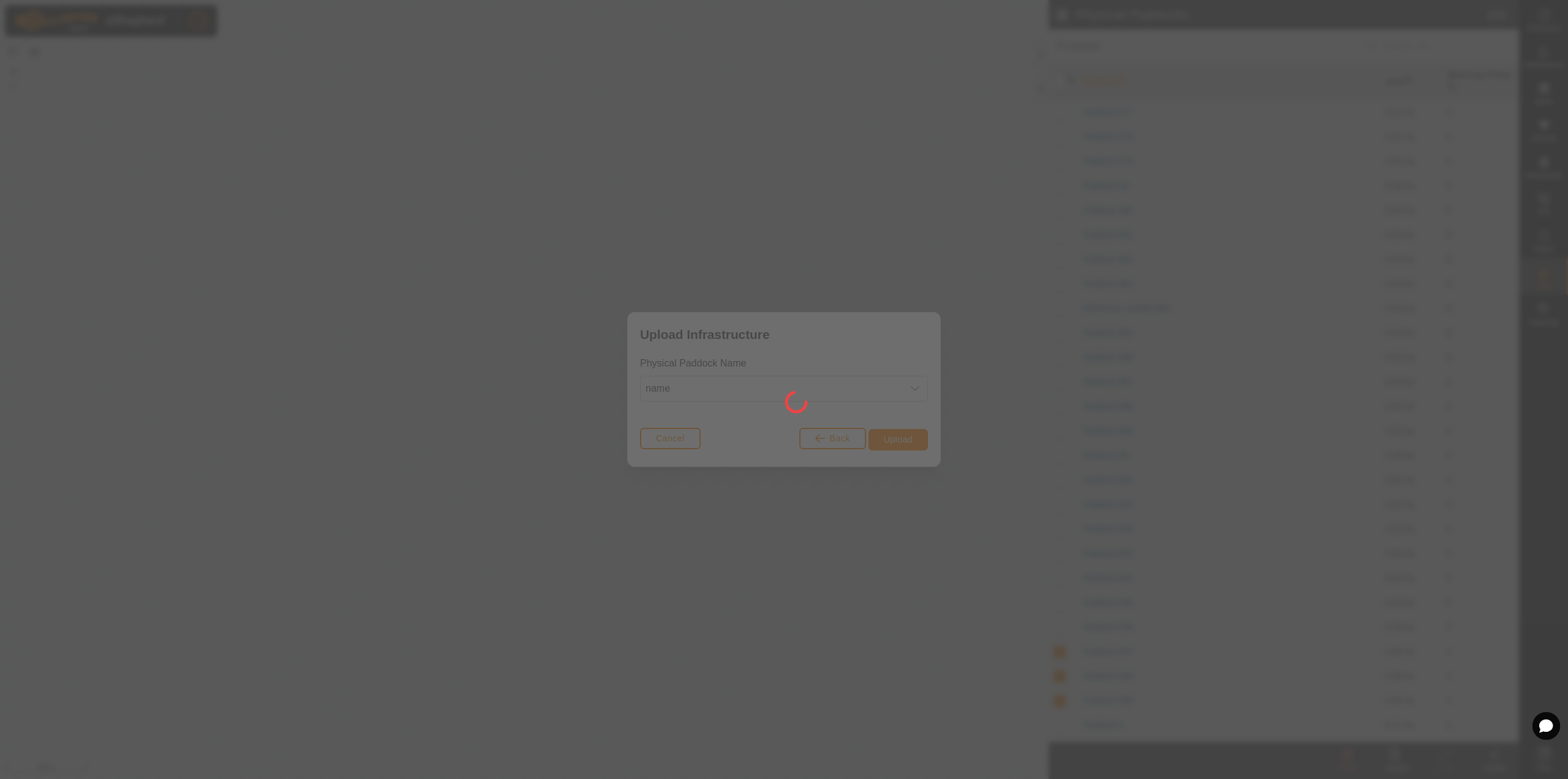
checkbox input "false"
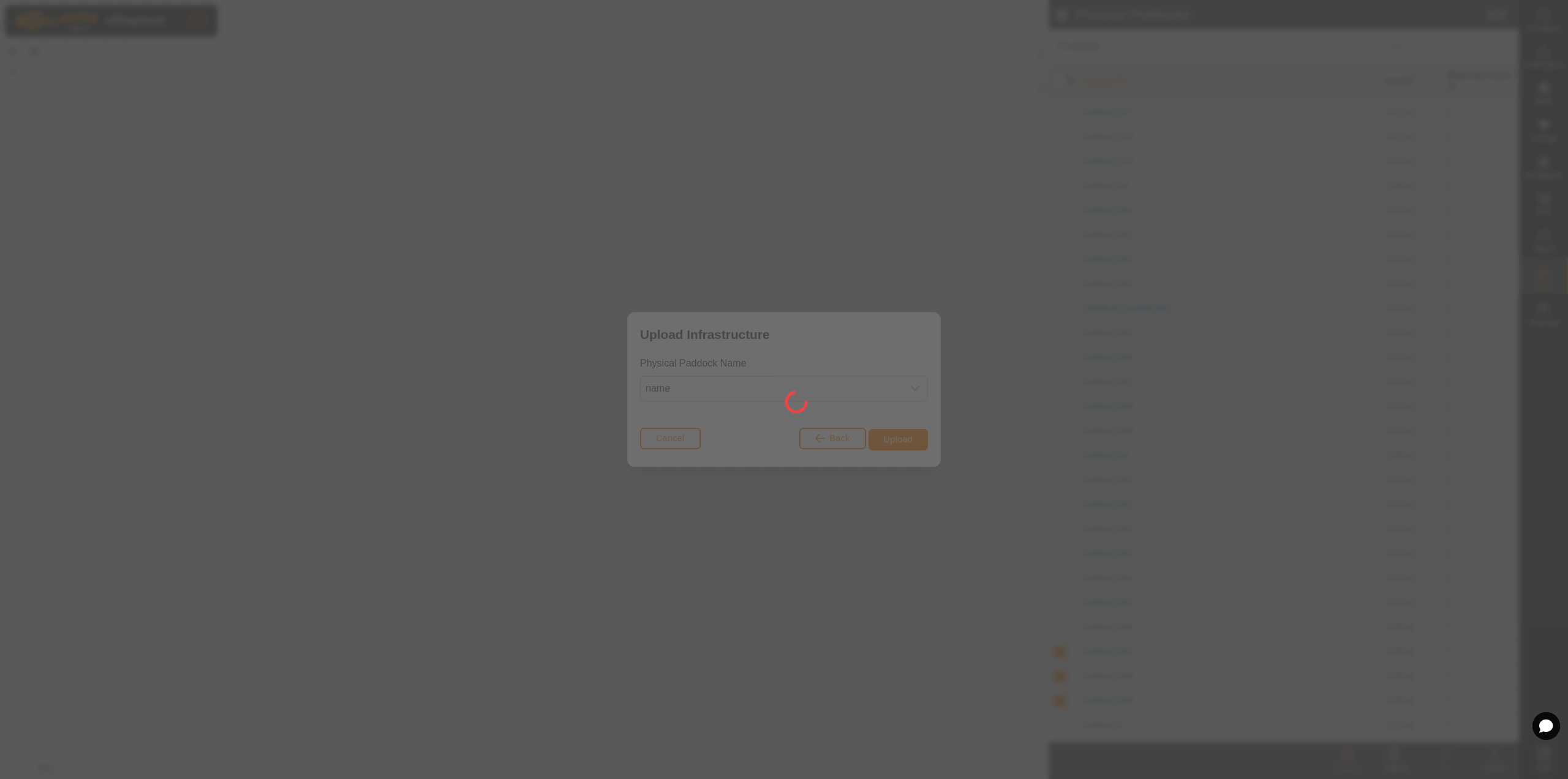
checkbox input "false"
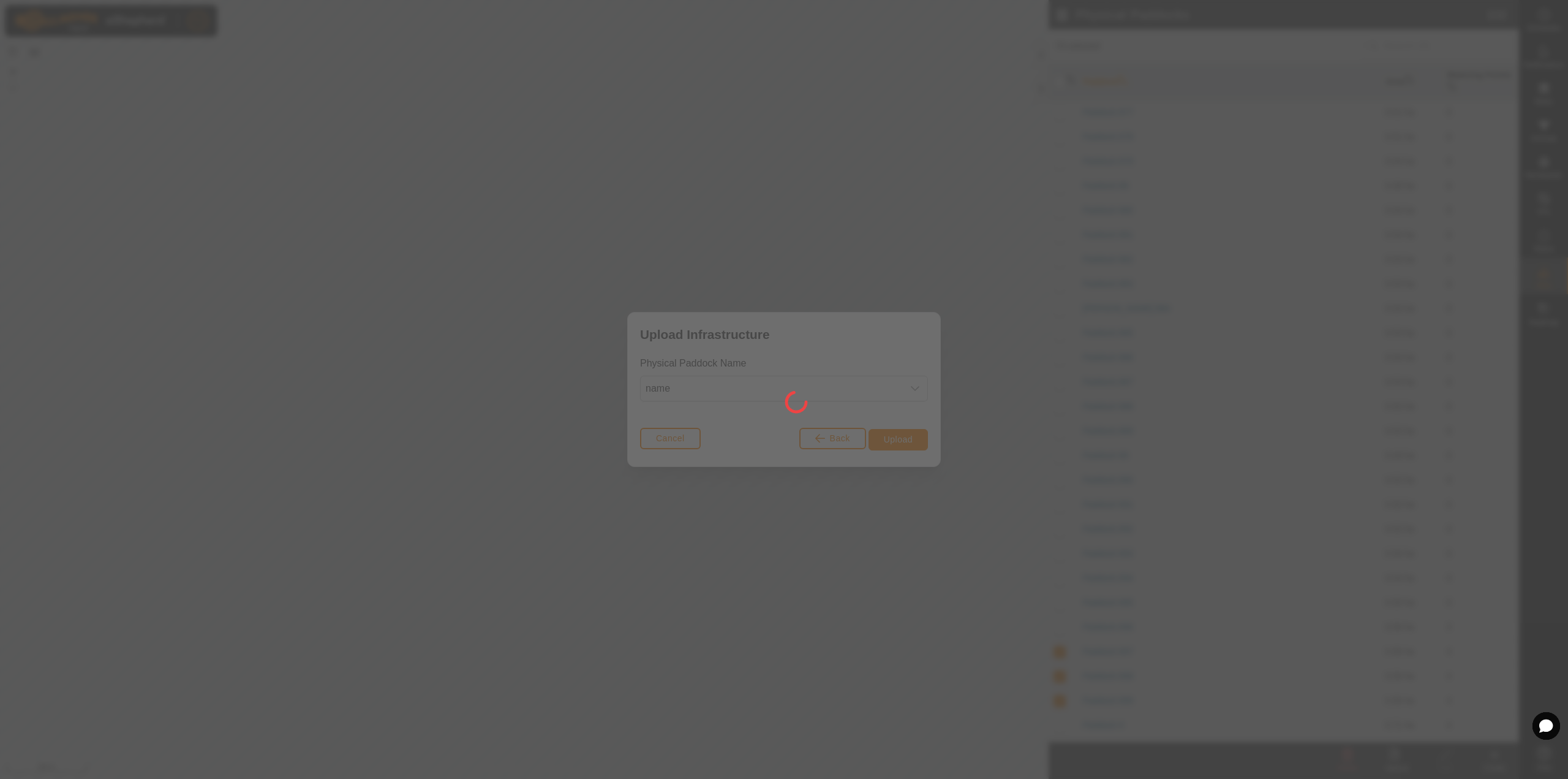
checkbox input "false"
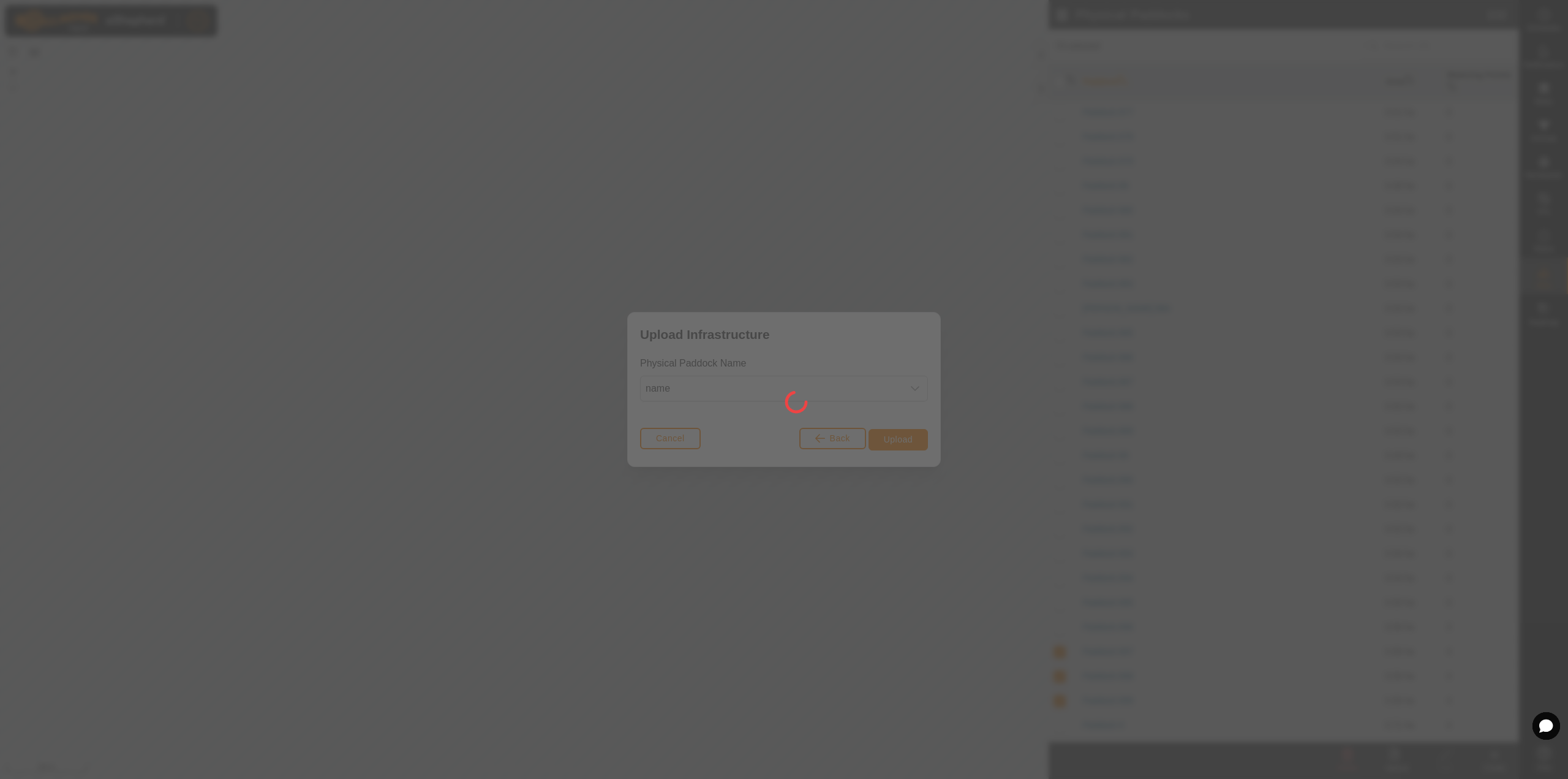
checkbox input "false"
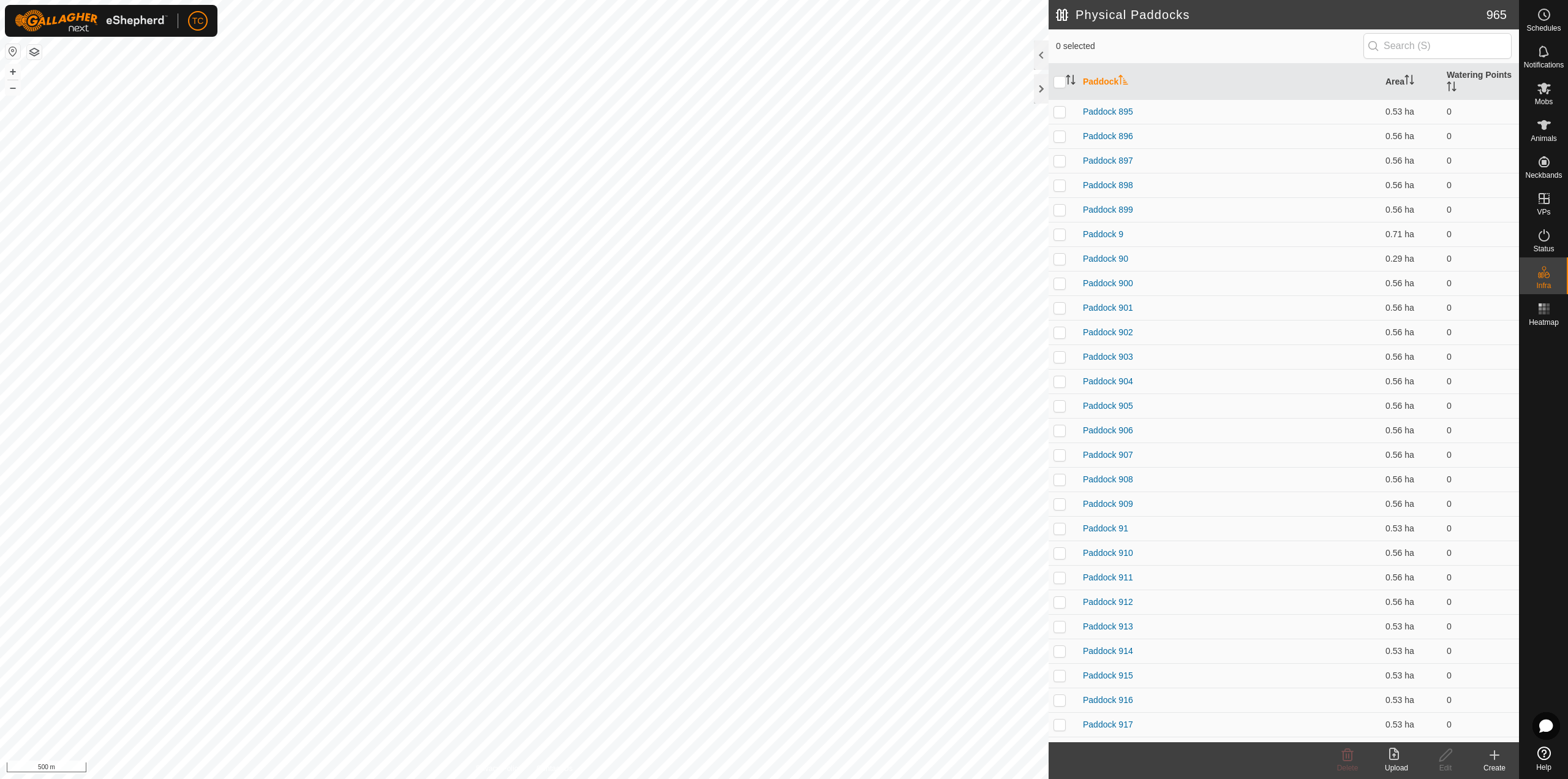
scroll to position [21603, 0]
click at [1175, 562] on icon at bounding box center [1494, 754] width 15 height 15
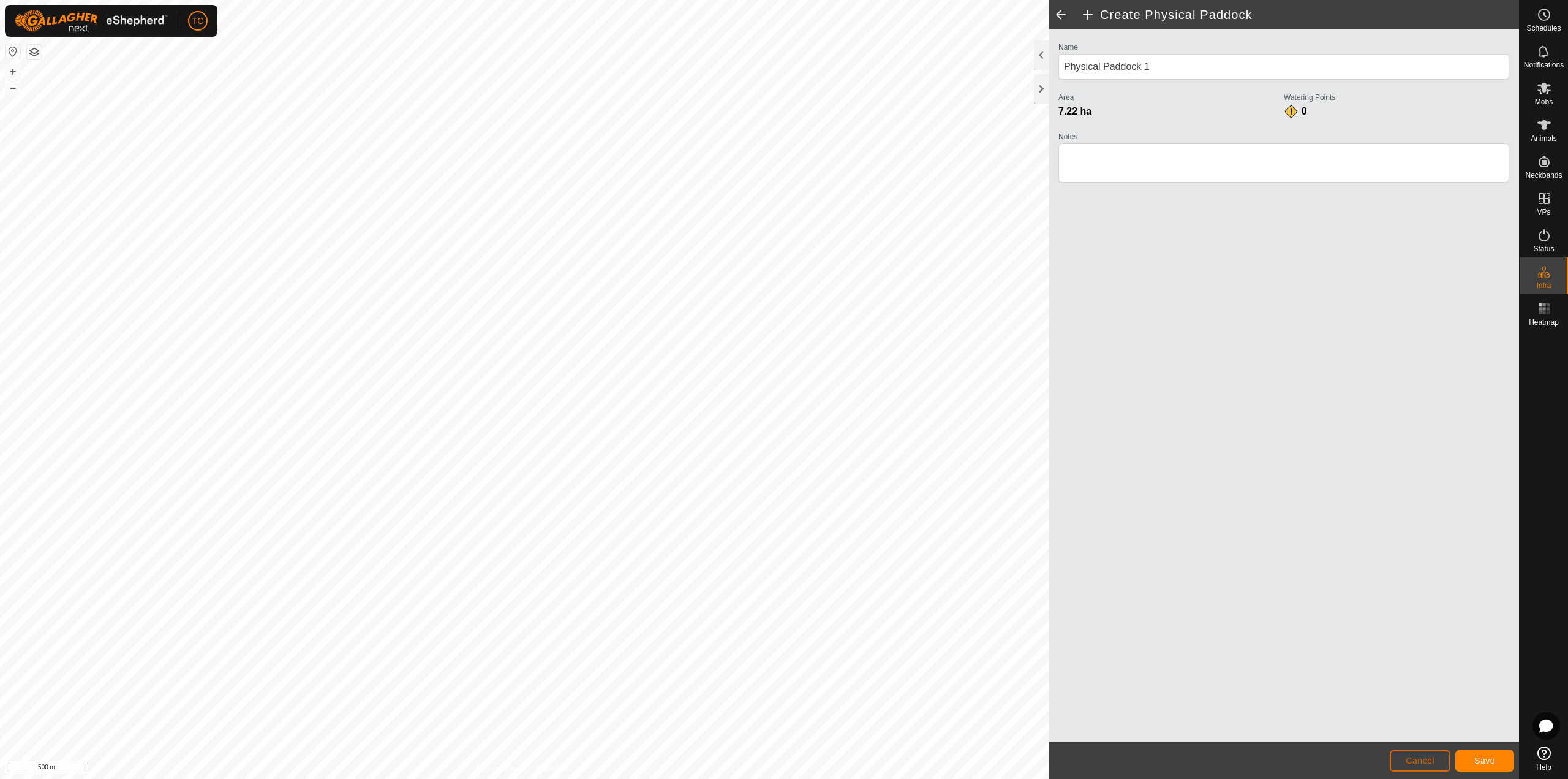
click at [1175, 562] on button "Cancel" at bounding box center [1420, 760] width 61 height 21
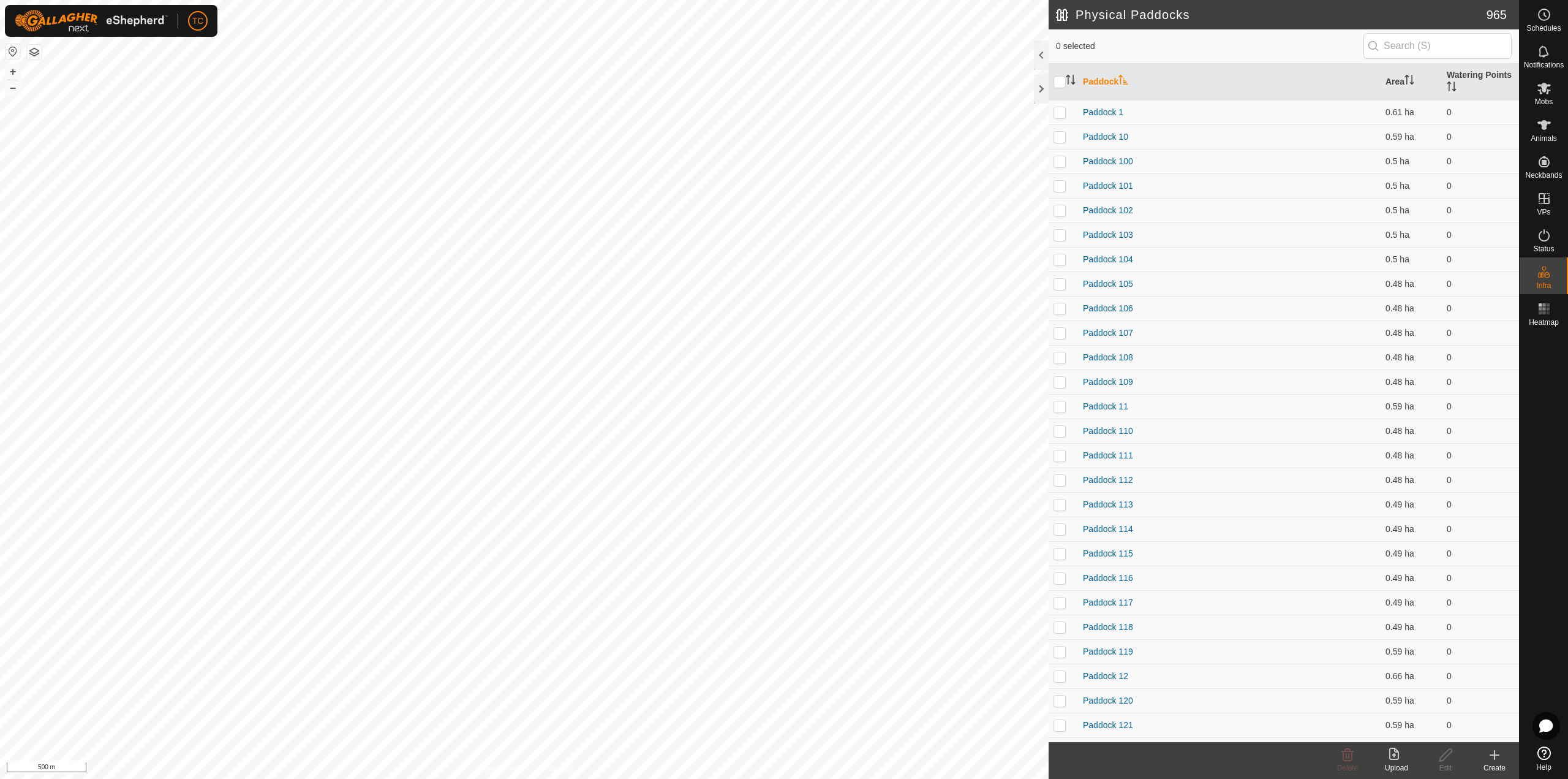
click at [36, 52] on button "button" at bounding box center [34, 52] width 15 height 15
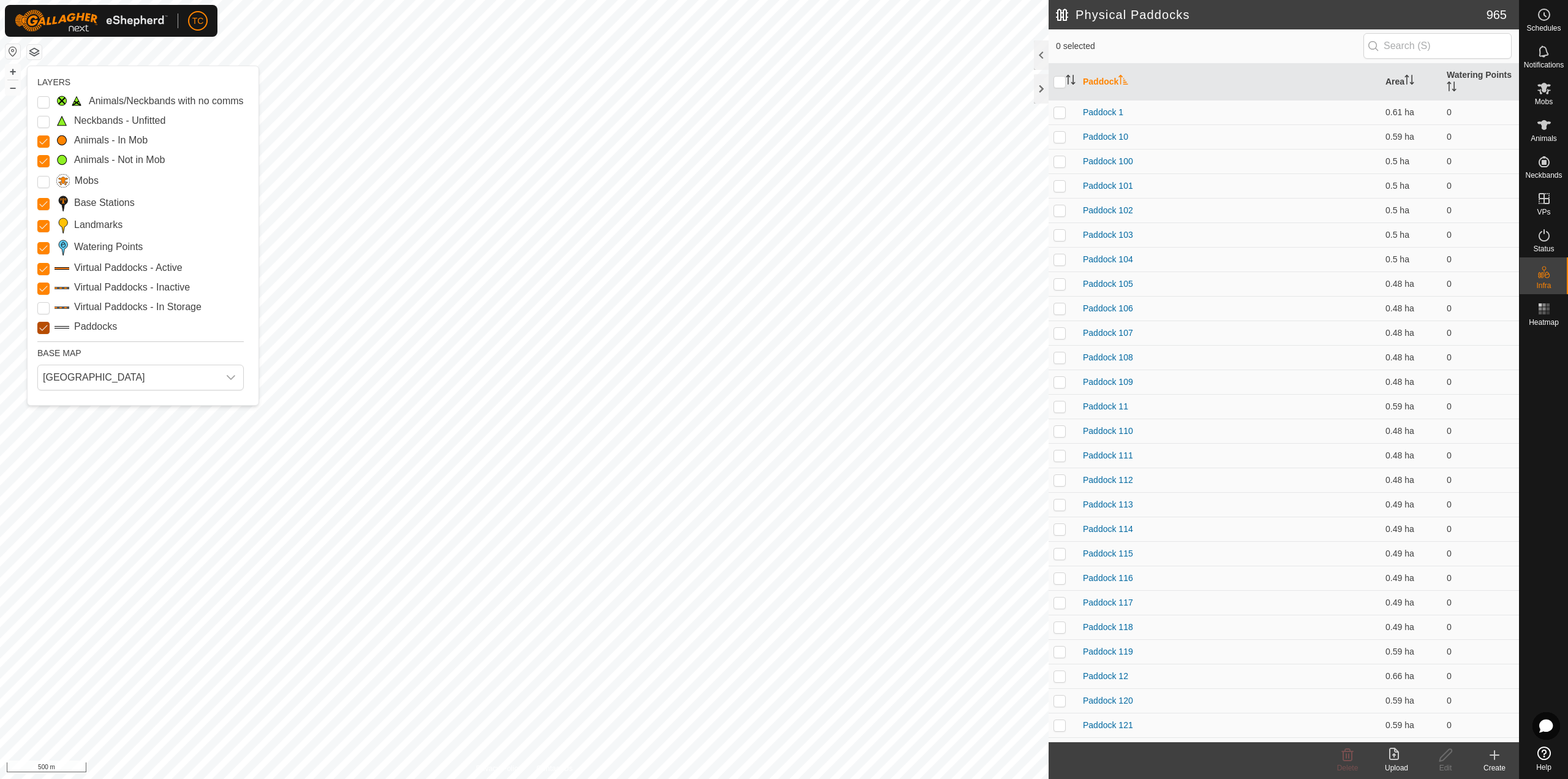
click at [41, 326] on input "Paddocks" at bounding box center [43, 328] width 12 height 12
click at [1062, 111] on p-checkbox at bounding box center [1059, 112] width 12 height 10
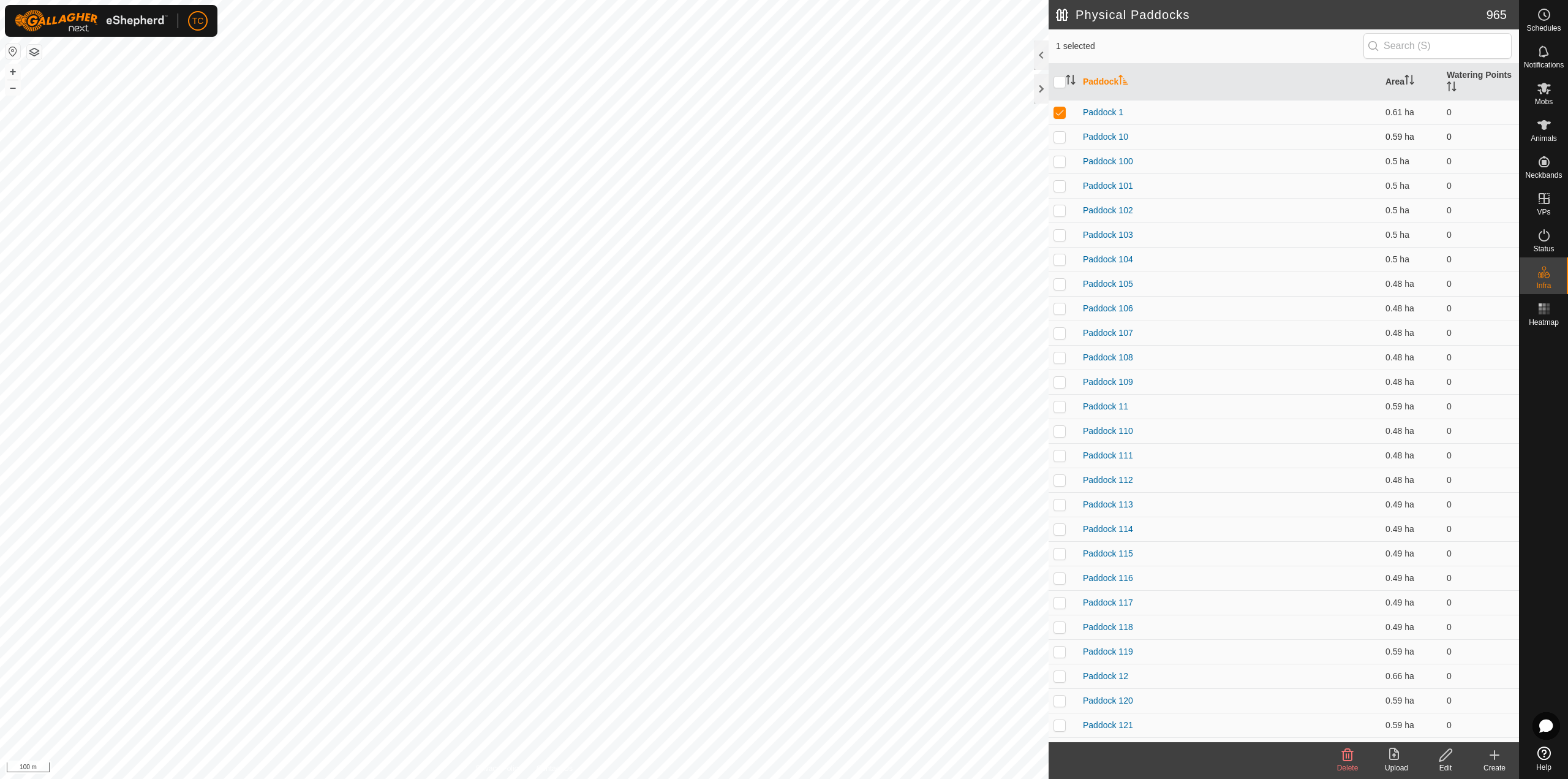
click at [1058, 138] on p-checkbox at bounding box center [1059, 136] width 12 height 10
click at [1059, 155] on td at bounding box center [1063, 161] width 29 height 25
click at [1060, 182] on p-checkbox at bounding box center [1059, 186] width 12 height 10
click at [1065, 212] on td at bounding box center [1063, 210] width 29 height 25
drag, startPoint x: 1058, startPoint y: 232, endPoint x: 1057, endPoint y: 243, distance: 11.0
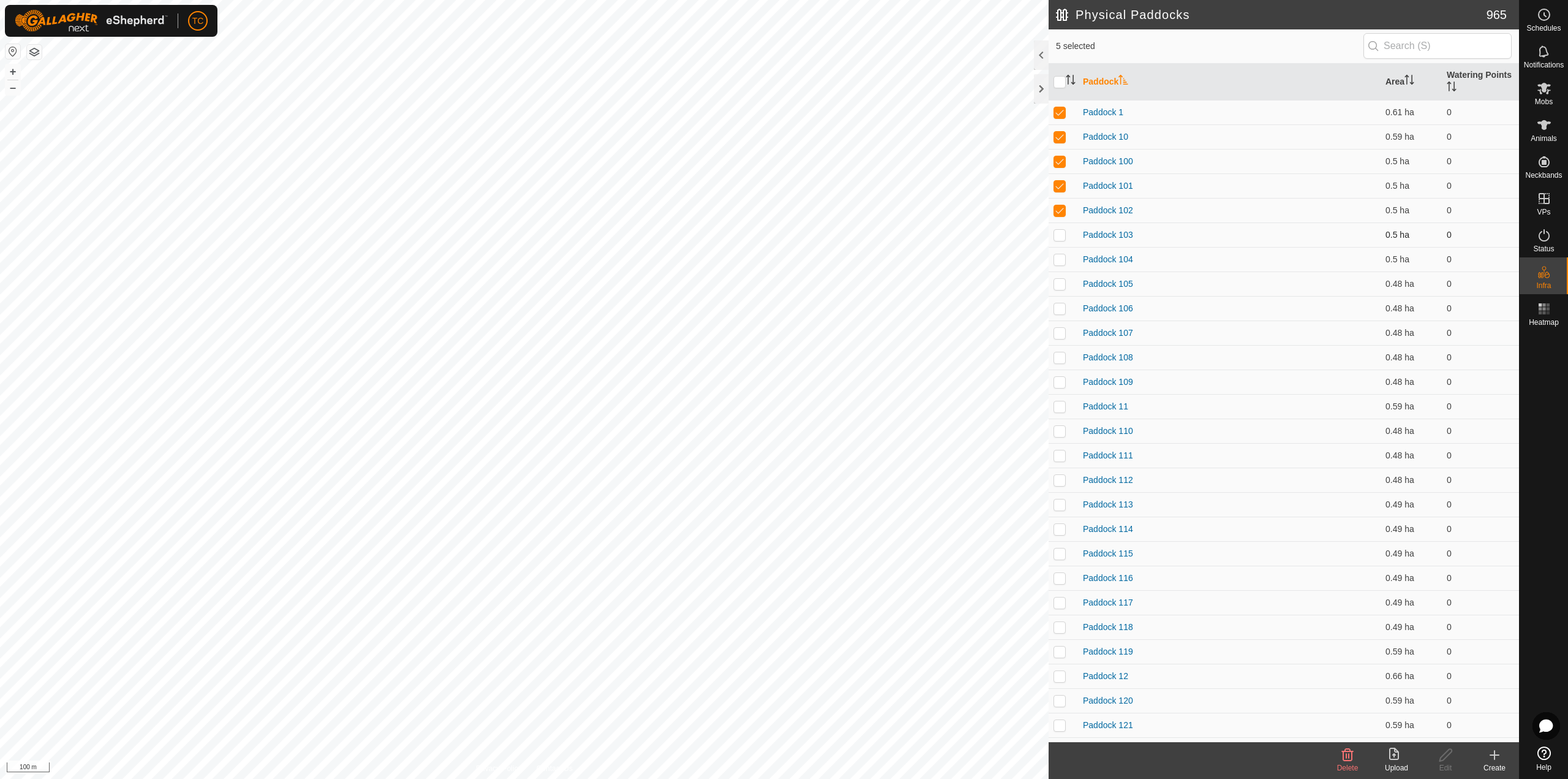
click at [1058, 233] on p-checkbox at bounding box center [1059, 234] width 12 height 10
click at [1058, 253] on td at bounding box center [1063, 259] width 29 height 25
click at [1060, 290] on td at bounding box center [1063, 284] width 29 height 25
click at [1056, 323] on td at bounding box center [1063, 333] width 29 height 25
click at [1061, 309] on p-checkbox at bounding box center [1059, 308] width 12 height 10
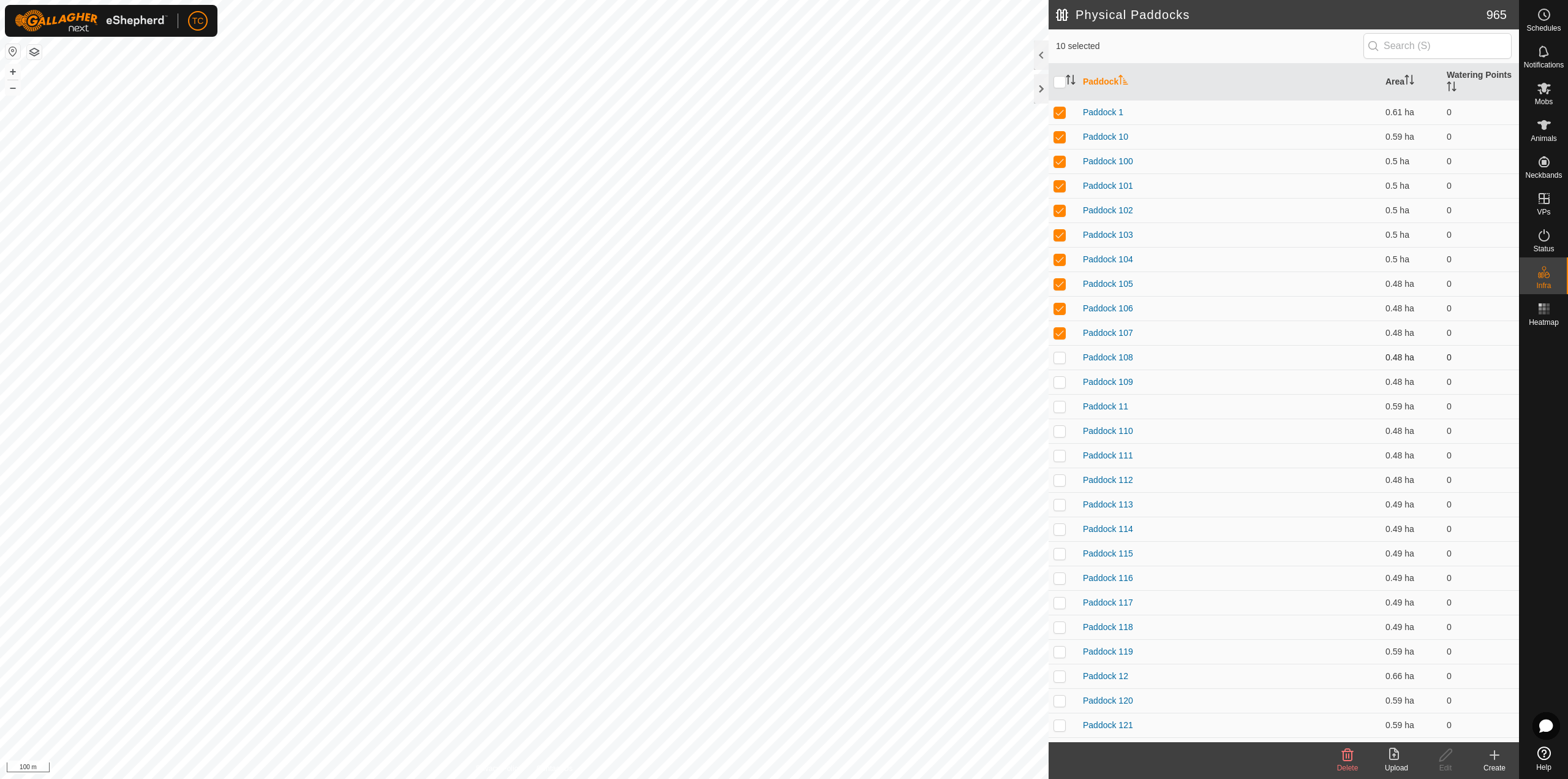
click at [1060, 352] on p-tablecheckbox at bounding box center [1059, 357] width 12 height 10
click at [1063, 389] on td at bounding box center [1063, 382] width 29 height 25
click at [1062, 406] on p-checkbox at bounding box center [1059, 406] width 12 height 10
click at [1060, 431] on p-checkbox at bounding box center [1059, 431] width 12 height 10
click at [1061, 457] on p-checkbox at bounding box center [1059, 455] width 12 height 10
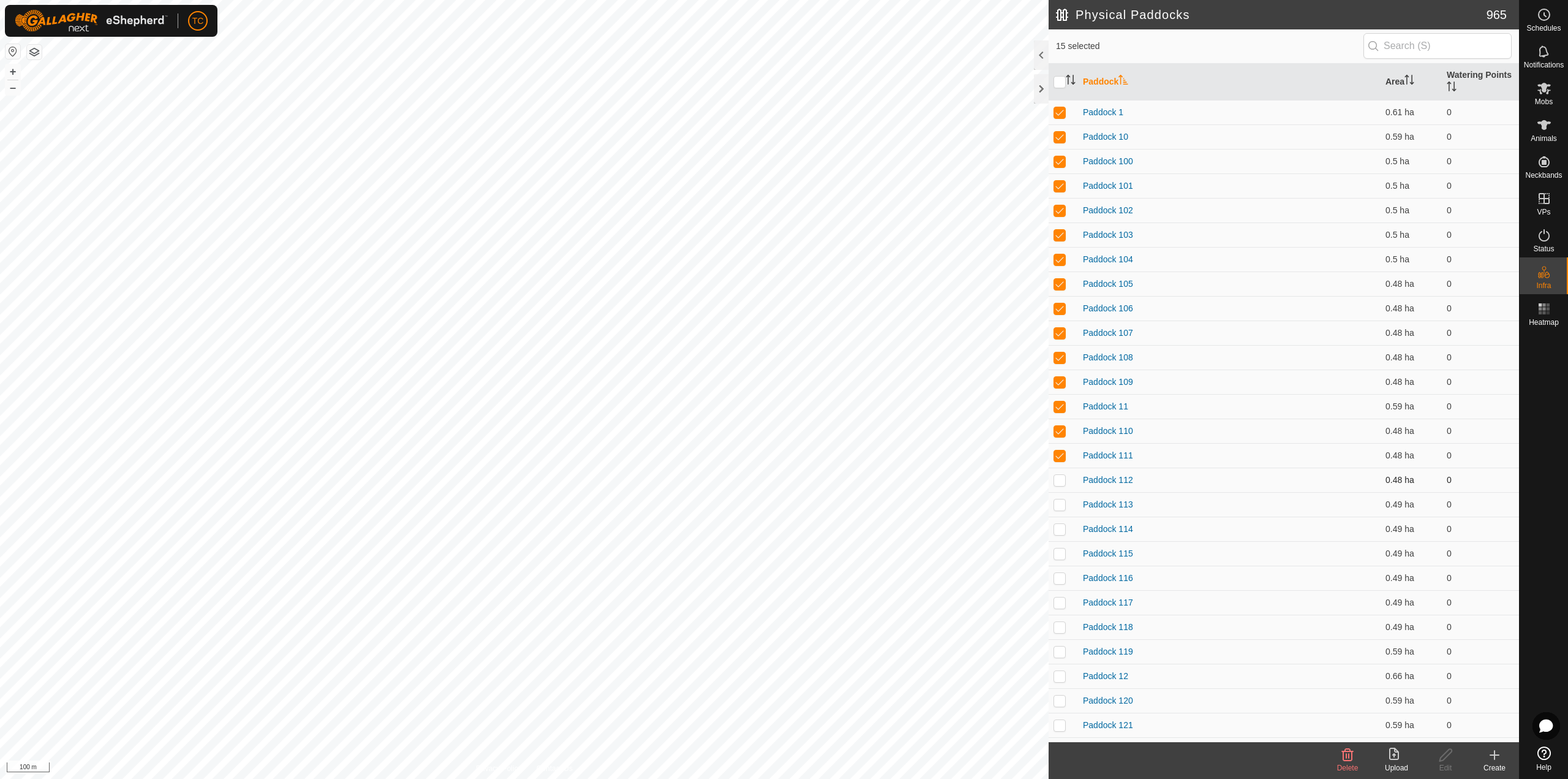
click at [1061, 480] on p-checkbox at bounding box center [1059, 480] width 12 height 10
click at [1060, 506] on p-checkbox at bounding box center [1059, 504] width 12 height 10
click at [1058, 530] on p-checkbox at bounding box center [1059, 528] width 12 height 10
click at [1065, 555] on td at bounding box center [1063, 553] width 29 height 25
click at [1064, 562] on td at bounding box center [1063, 578] width 29 height 25
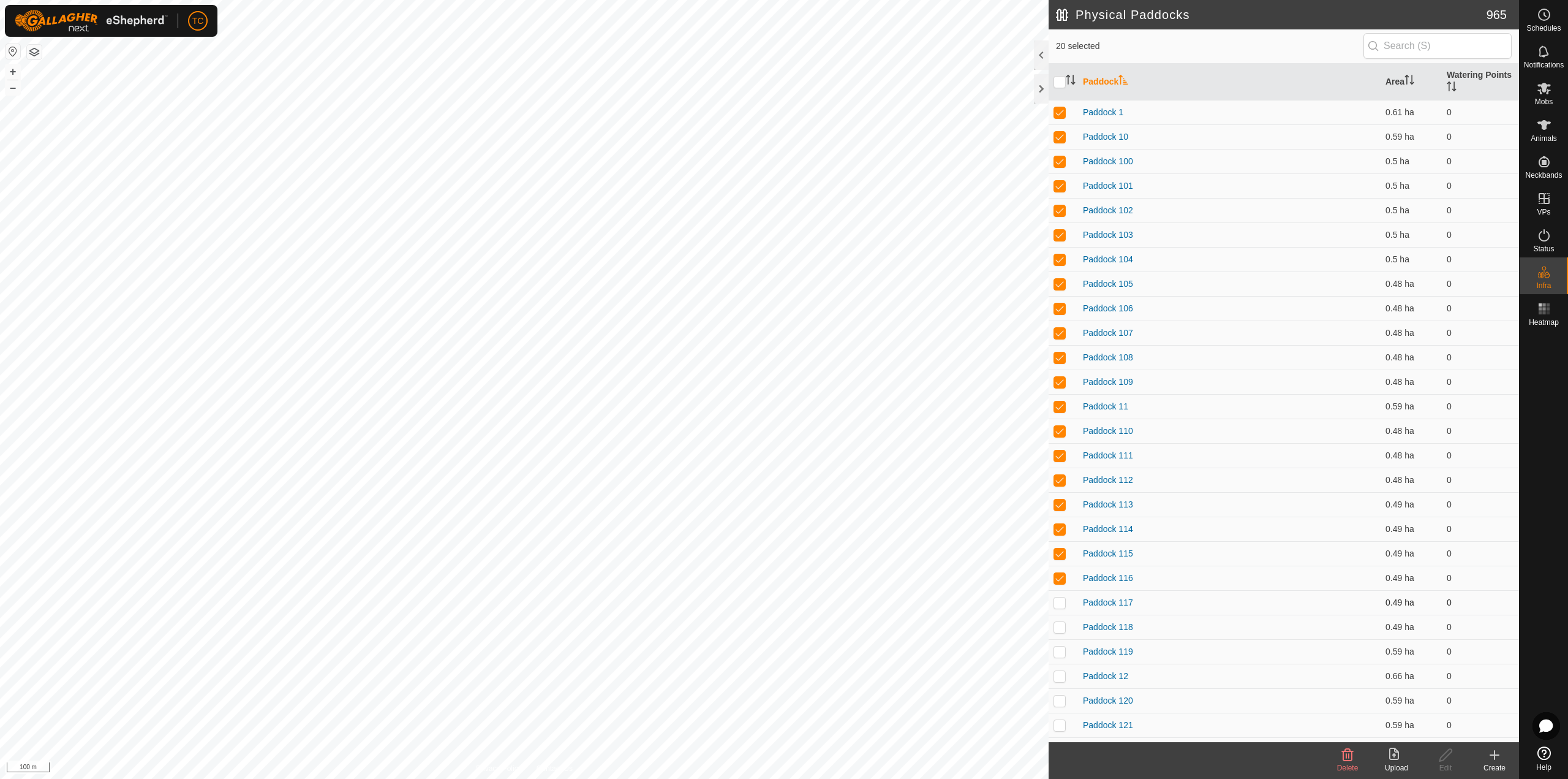
click at [1061, 562] on p-tablecheckbox at bounding box center [1059, 602] width 12 height 10
click at [1061, 562] on td at bounding box center [1063, 627] width 29 height 25
click at [1060, 562] on td at bounding box center [1063, 652] width 29 height 25
click at [1059, 562] on p-checkbox at bounding box center [1059, 676] width 12 height 10
click at [1059, 562] on p-checkbox at bounding box center [1059, 700] width 12 height 10
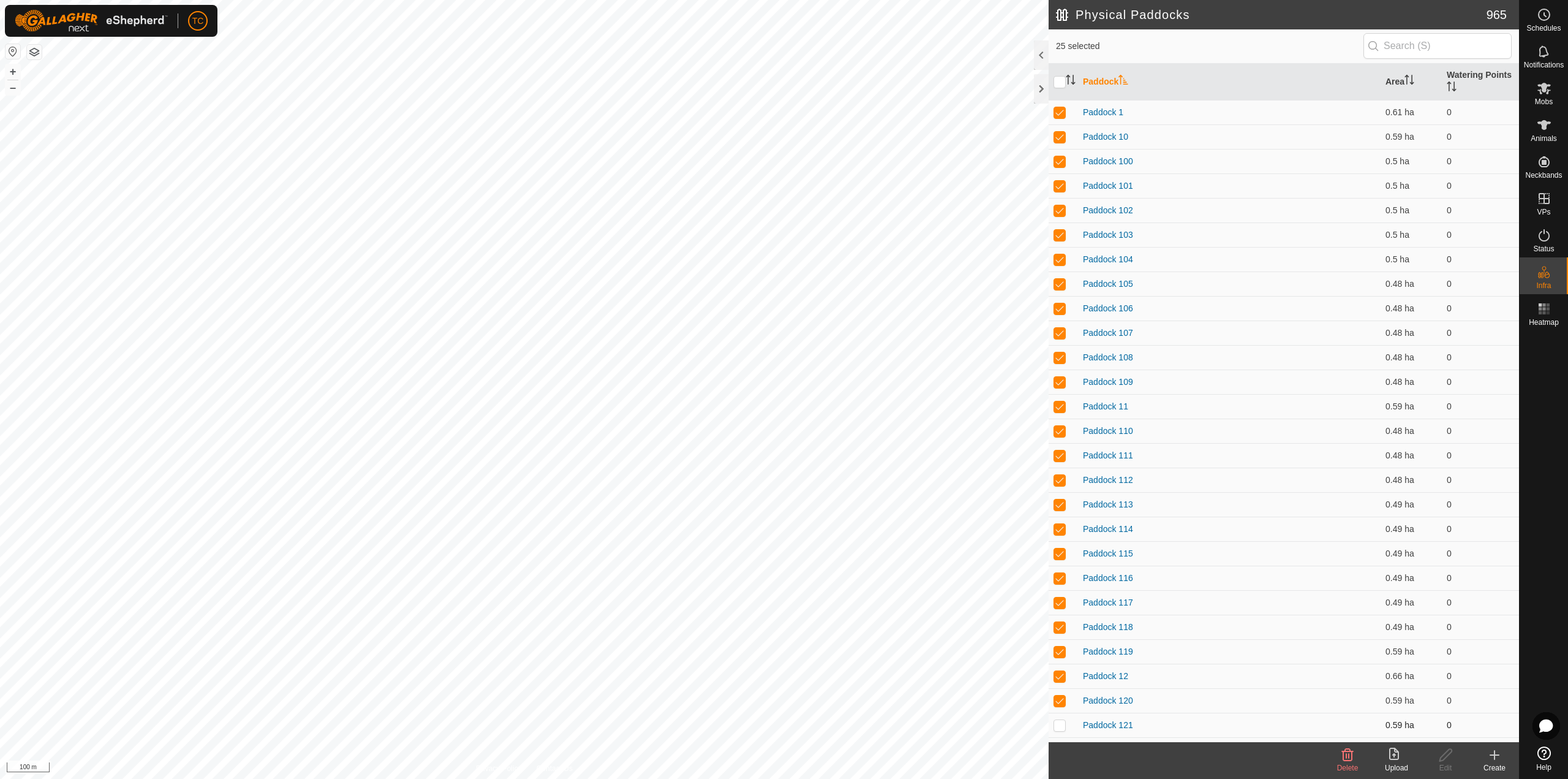
click at [1061, 562] on p-checkbox at bounding box center [1059, 725] width 12 height 10
click at [1175, 562] on span "Delete" at bounding box center [1347, 767] width 21 height 8
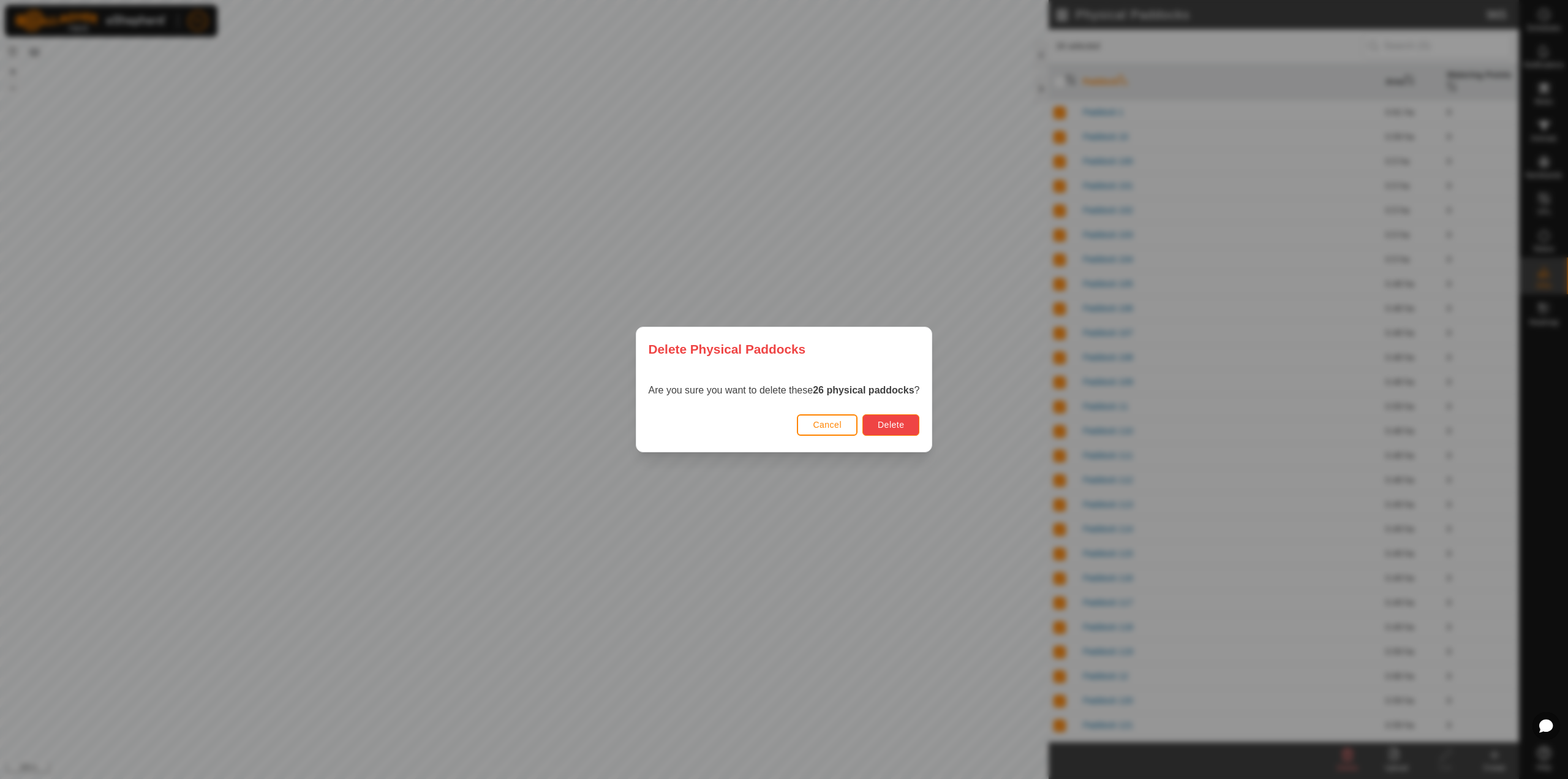
click at [904, 426] on span "Delete" at bounding box center [890, 424] width 26 height 10
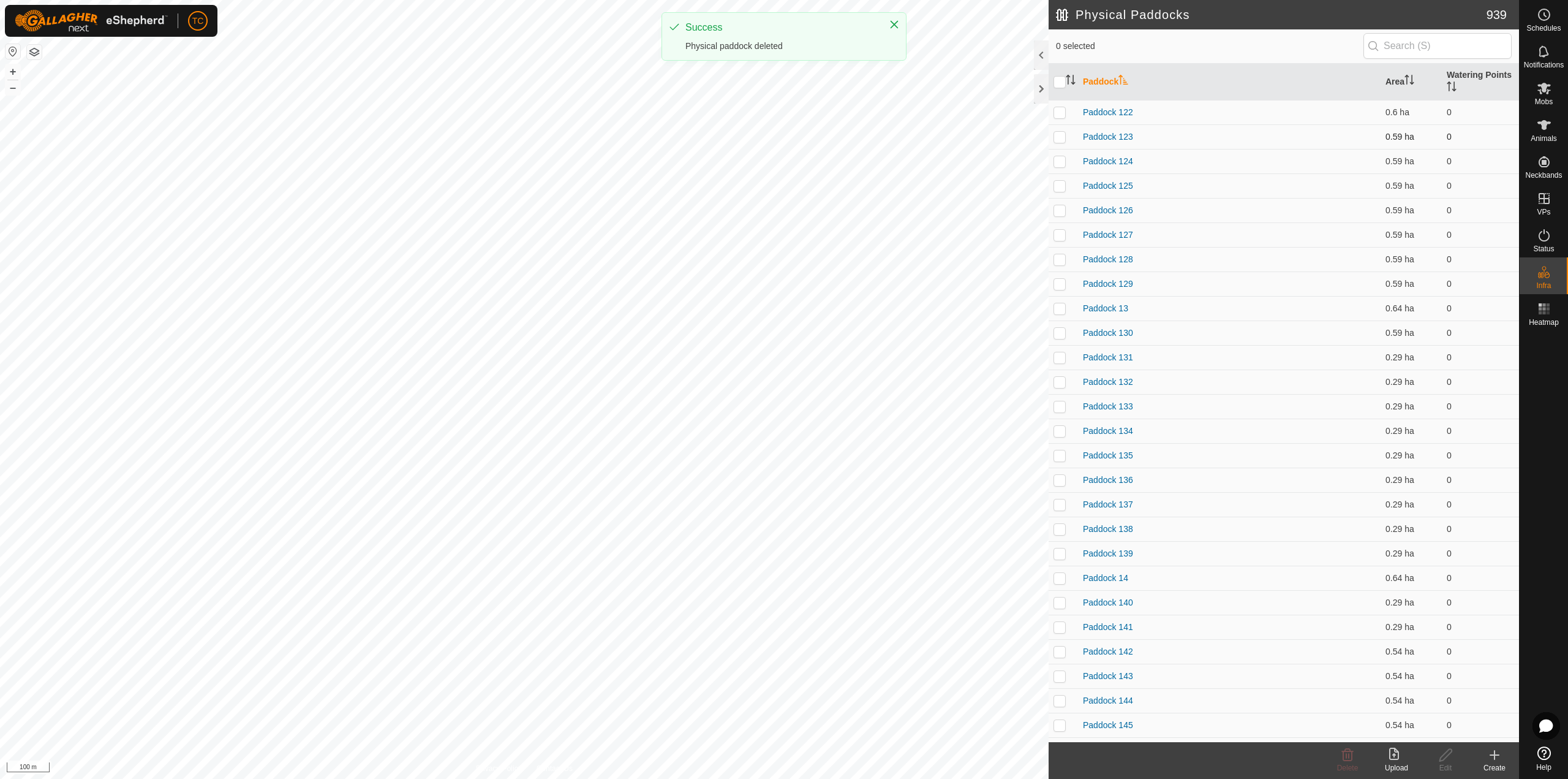
drag, startPoint x: 1064, startPoint y: 112, endPoint x: 1064, endPoint y: 128, distance: 16.0
click at [1064, 112] on p-checkbox at bounding box center [1059, 112] width 12 height 10
click at [1064, 136] on p-checkbox at bounding box center [1059, 136] width 12 height 10
click at [1064, 161] on p-checkbox at bounding box center [1059, 161] width 12 height 10
click at [1061, 188] on p-checkbox at bounding box center [1059, 186] width 12 height 10
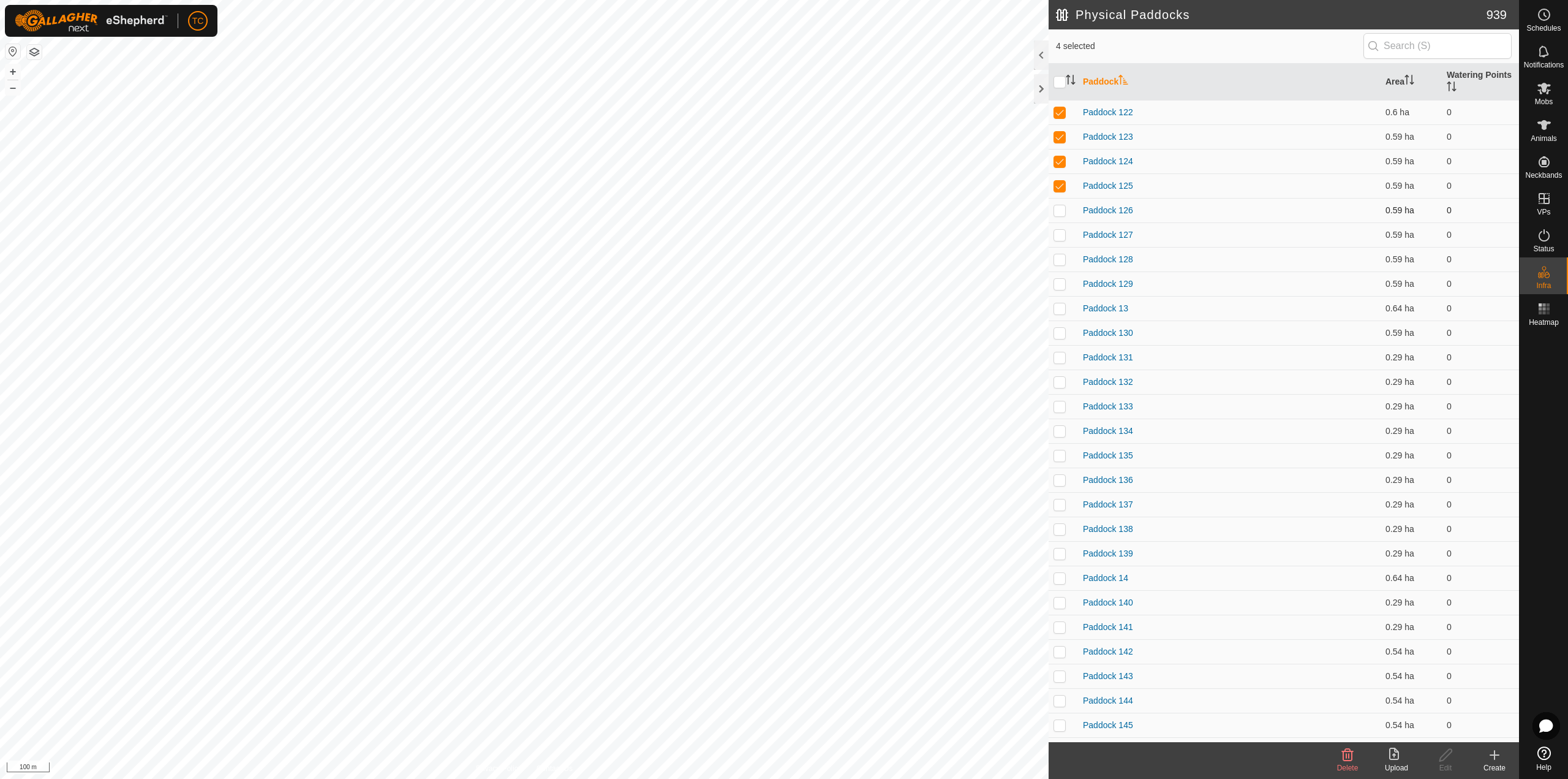
click at [1061, 219] on td at bounding box center [1063, 210] width 29 height 25
click at [1060, 244] on td at bounding box center [1063, 235] width 29 height 25
click at [1060, 275] on td at bounding box center [1063, 284] width 29 height 25
click at [1061, 264] on td at bounding box center [1063, 259] width 29 height 25
click at [1063, 306] on p-checkbox at bounding box center [1059, 308] width 12 height 10
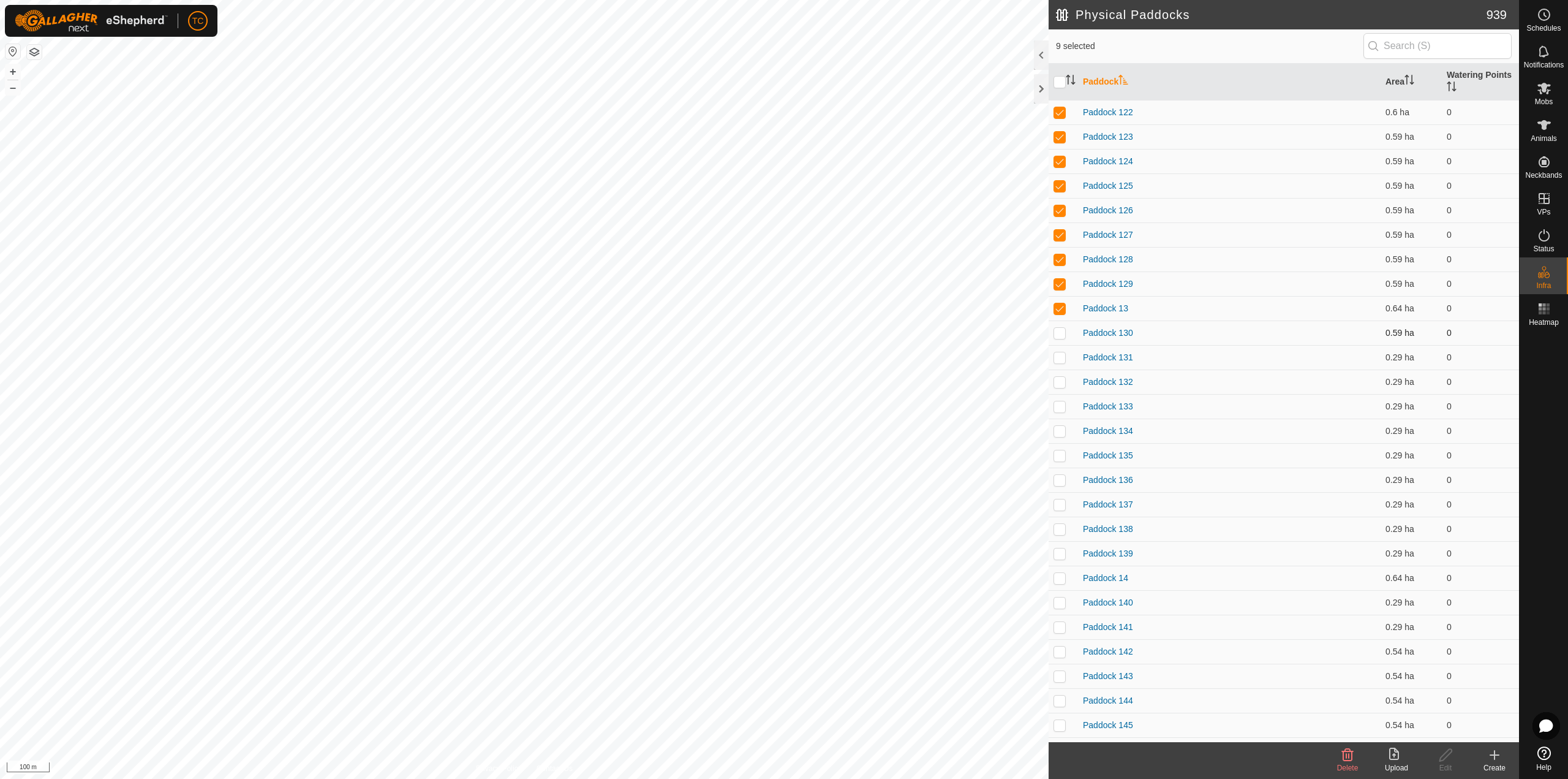
click at [1059, 330] on p-checkbox at bounding box center [1059, 332] width 12 height 10
click at [1059, 358] on p-checkbox at bounding box center [1059, 357] width 12 height 10
drag, startPoint x: 1060, startPoint y: 389, endPoint x: 1062, endPoint y: 414, distance: 25.1
click at [1060, 390] on td at bounding box center [1063, 382] width 29 height 25
click at [1062, 422] on td at bounding box center [1063, 431] width 29 height 25
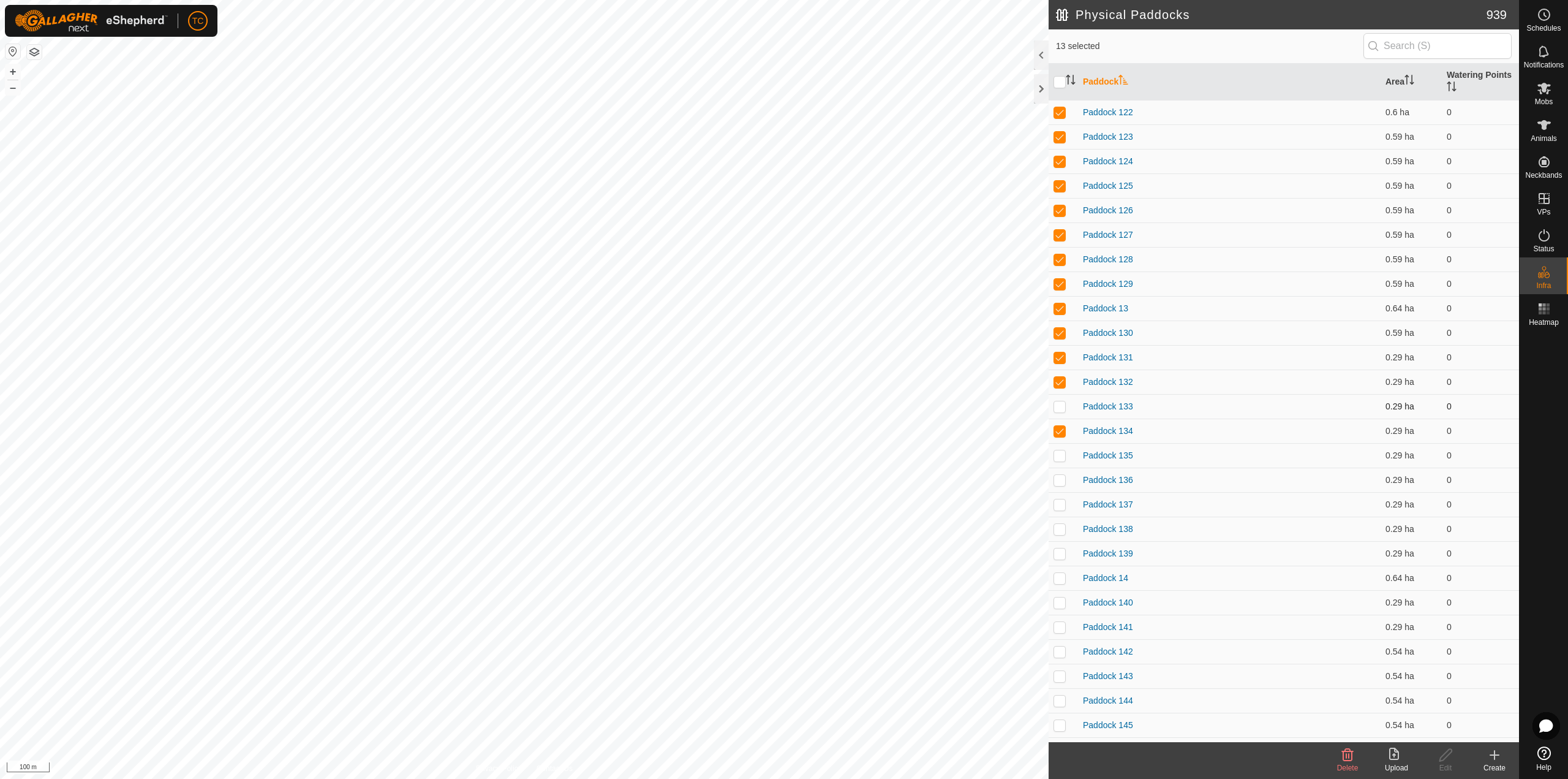
click at [1061, 413] on td at bounding box center [1063, 407] width 29 height 25
click at [1067, 453] on td at bounding box center [1063, 455] width 29 height 25
click at [1061, 477] on p-checkbox at bounding box center [1059, 480] width 12 height 10
click at [1060, 500] on p-checkbox at bounding box center [1059, 504] width 12 height 10
drag, startPoint x: 1060, startPoint y: 522, endPoint x: 1060, endPoint y: 529, distance: 7.0
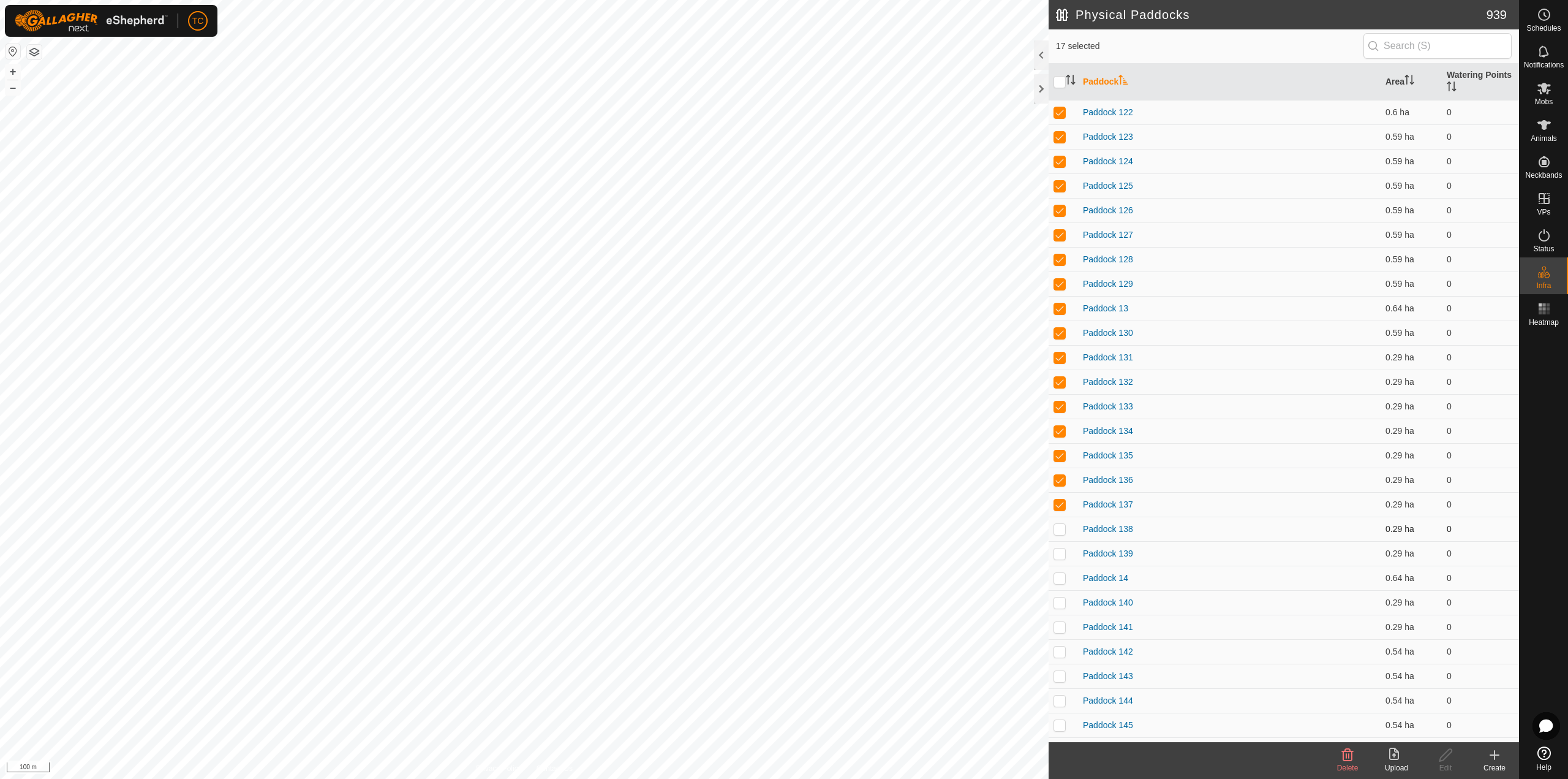
click at [1060, 523] on td at bounding box center [1063, 529] width 29 height 25
click at [1061, 542] on td at bounding box center [1063, 553] width 29 height 25
click at [1060, 562] on p-checkbox at bounding box center [1059, 577] width 12 height 10
click at [1059, 562] on td at bounding box center [1063, 603] width 29 height 25
click at [1061, 562] on td at bounding box center [1063, 627] width 29 height 25
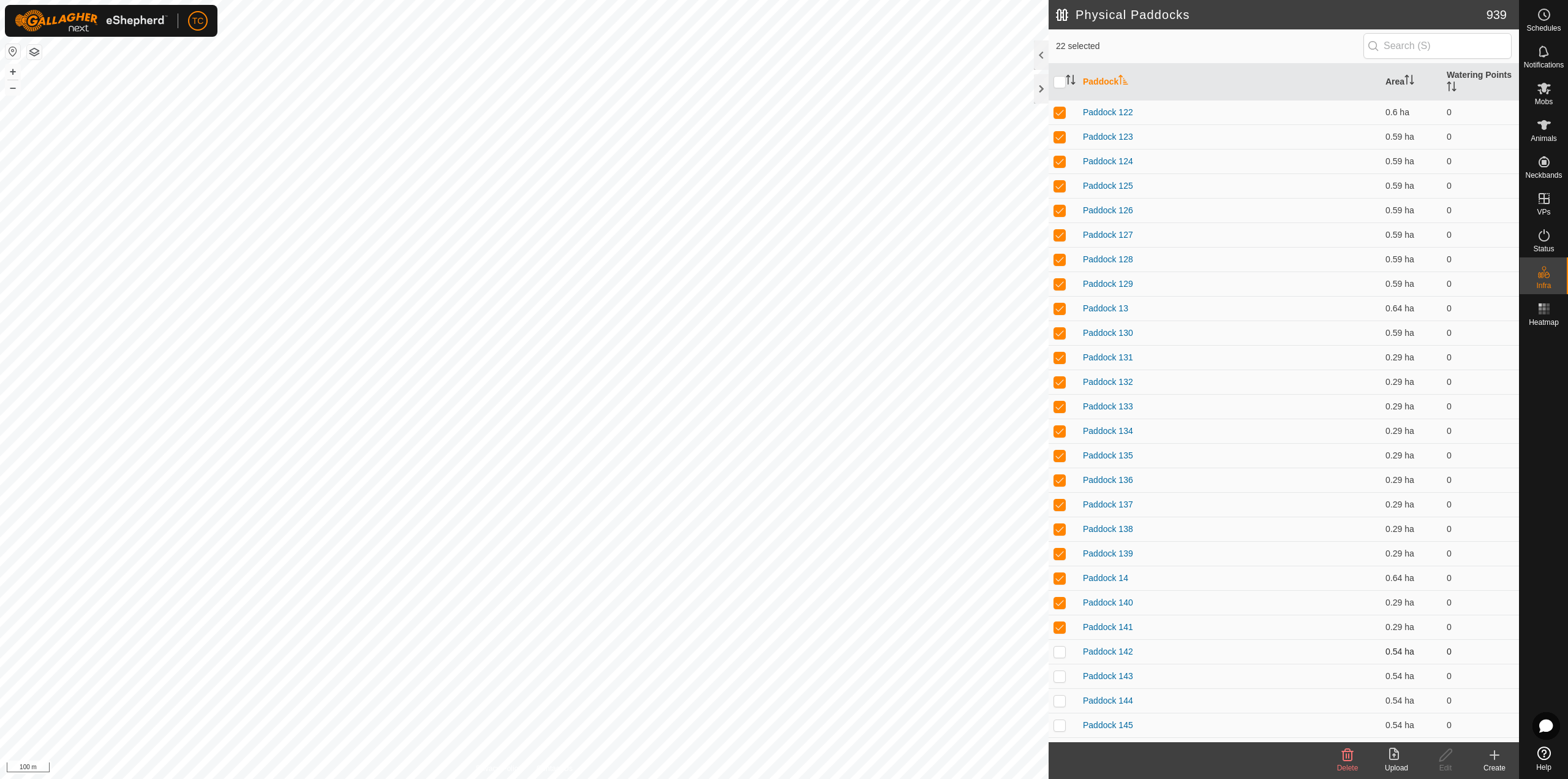
click at [1061, 562] on p-checkbox at bounding box center [1059, 651] width 12 height 10
click at [1057, 562] on p-checkbox at bounding box center [1059, 676] width 12 height 10
click at [1059, 562] on td at bounding box center [1063, 701] width 29 height 25
click at [1058, 562] on td at bounding box center [1063, 725] width 29 height 25
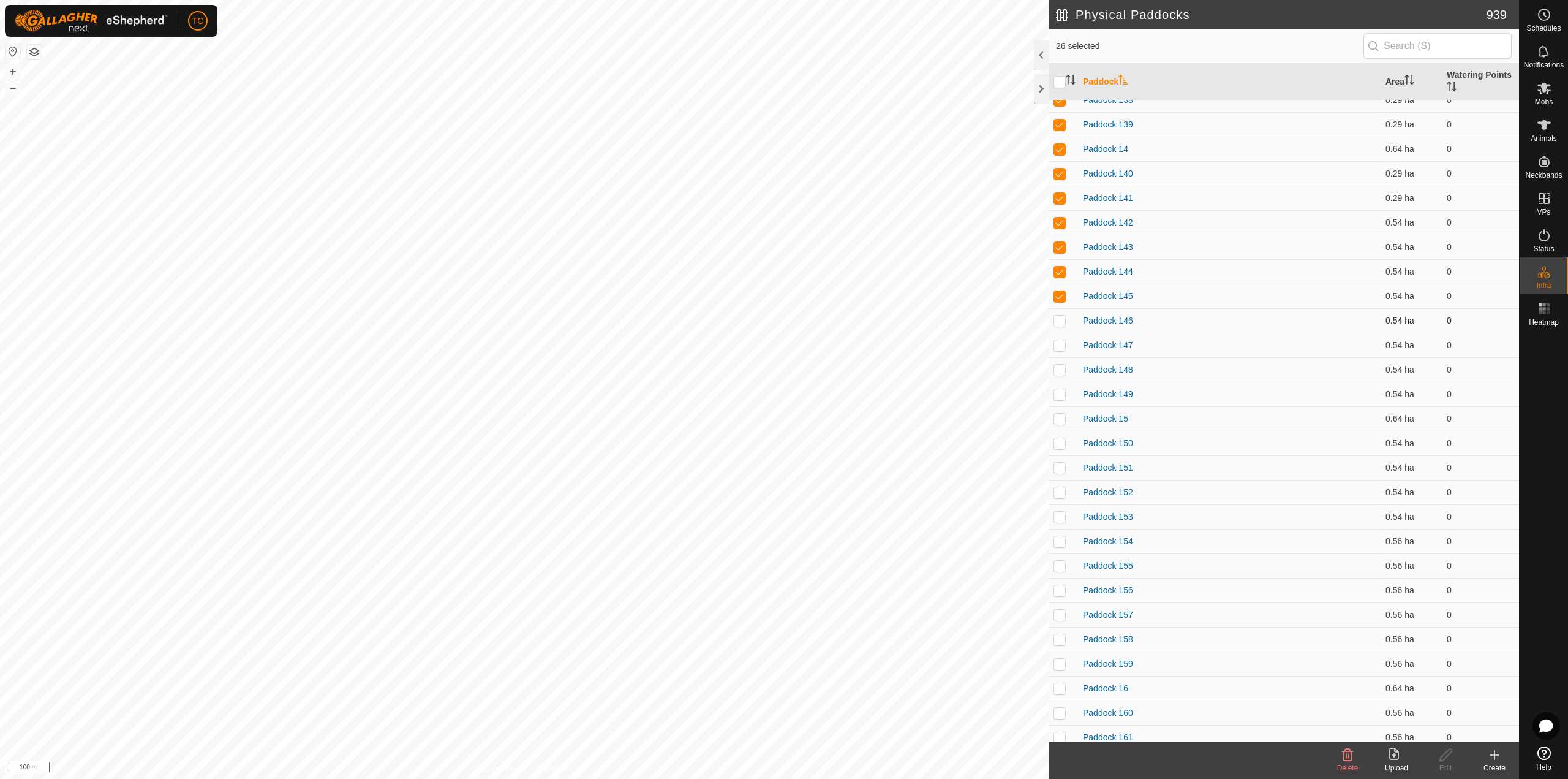
click at [1058, 319] on p-checkbox at bounding box center [1059, 320] width 12 height 10
click at [1063, 338] on td at bounding box center [1063, 345] width 29 height 25
click at [1063, 375] on td at bounding box center [1063, 370] width 29 height 25
click at [1064, 398] on p-checkbox at bounding box center [1059, 394] width 12 height 10
click at [1065, 420] on p-checkbox at bounding box center [1059, 418] width 12 height 10
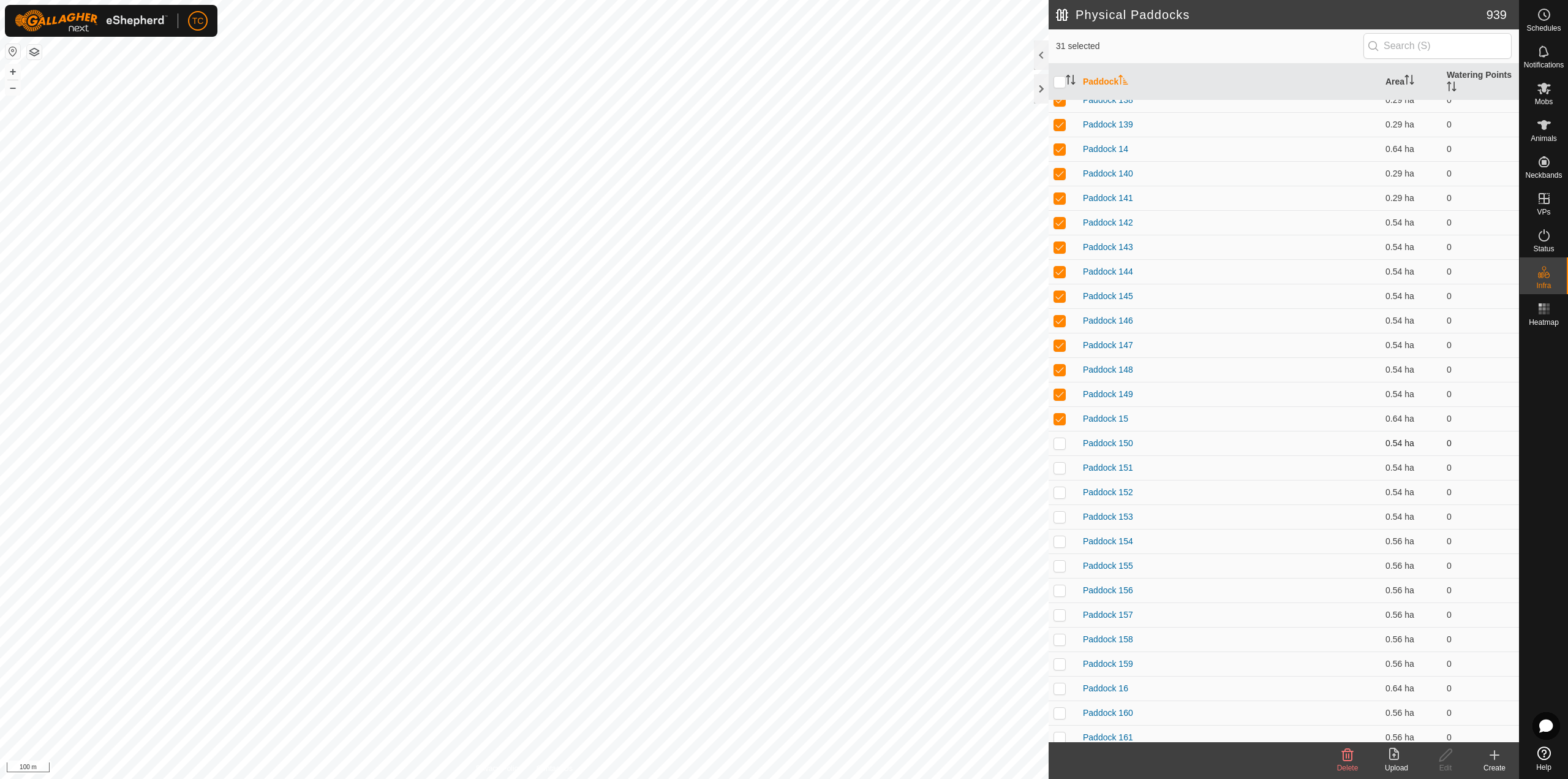
click at [1067, 452] on td at bounding box center [1063, 443] width 29 height 25
click at [1063, 479] on td at bounding box center [1063, 467] width 29 height 25
click at [1063, 500] on td at bounding box center [1063, 492] width 29 height 25
click at [1061, 519] on p-checkbox at bounding box center [1059, 517] width 12 height 10
click at [1061, 542] on p-checkbox at bounding box center [1059, 540] width 12 height 10
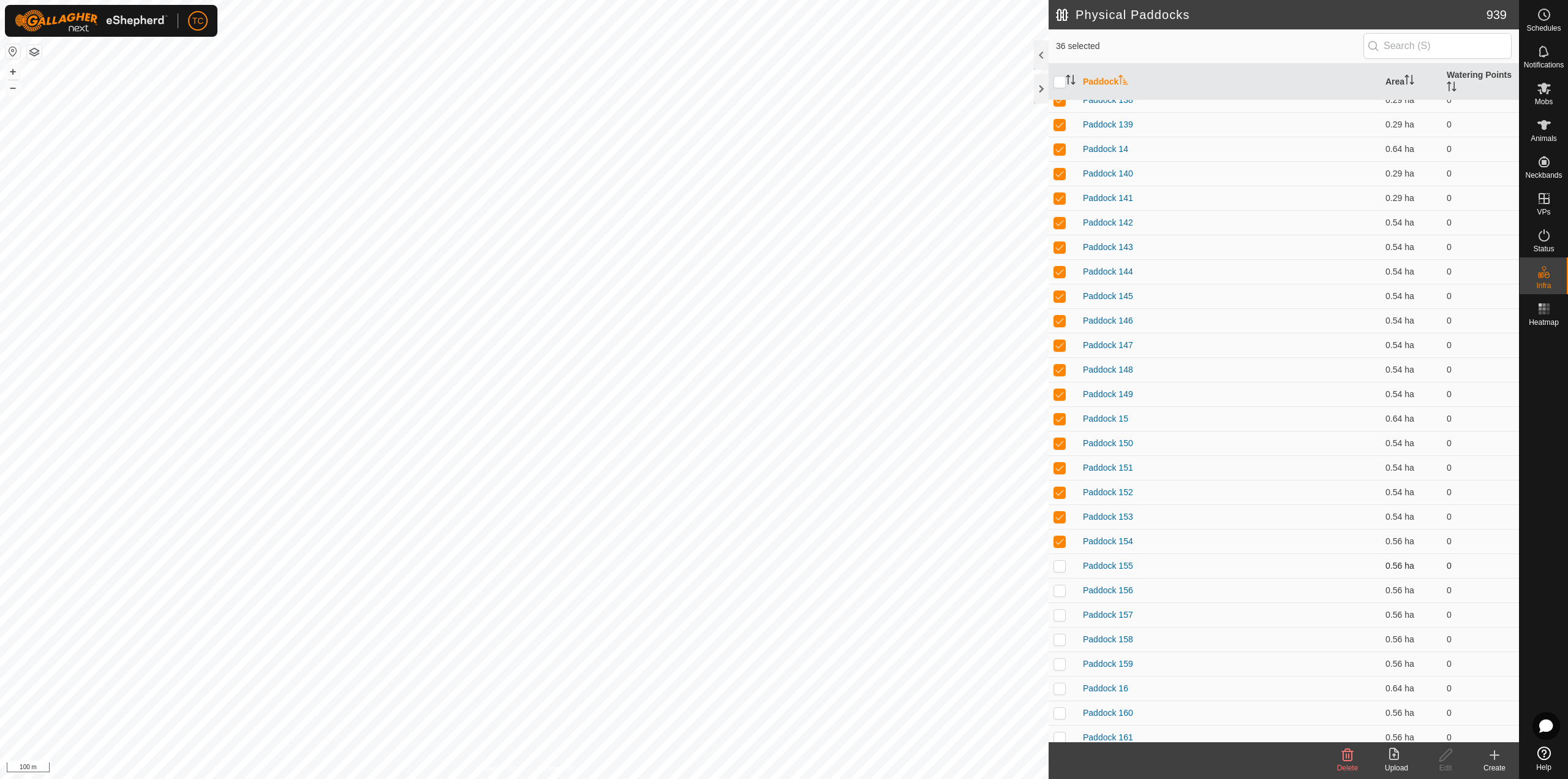
click at [1060, 560] on p-tablecheckbox at bounding box center [1059, 565] width 12 height 10
click at [1058, 562] on p-checkbox at bounding box center [1059, 590] width 12 height 10
click at [1056, 562] on td at bounding box center [1063, 615] width 29 height 25
click at [1054, 152] on p-checkbox at bounding box center [1059, 149] width 12 height 10
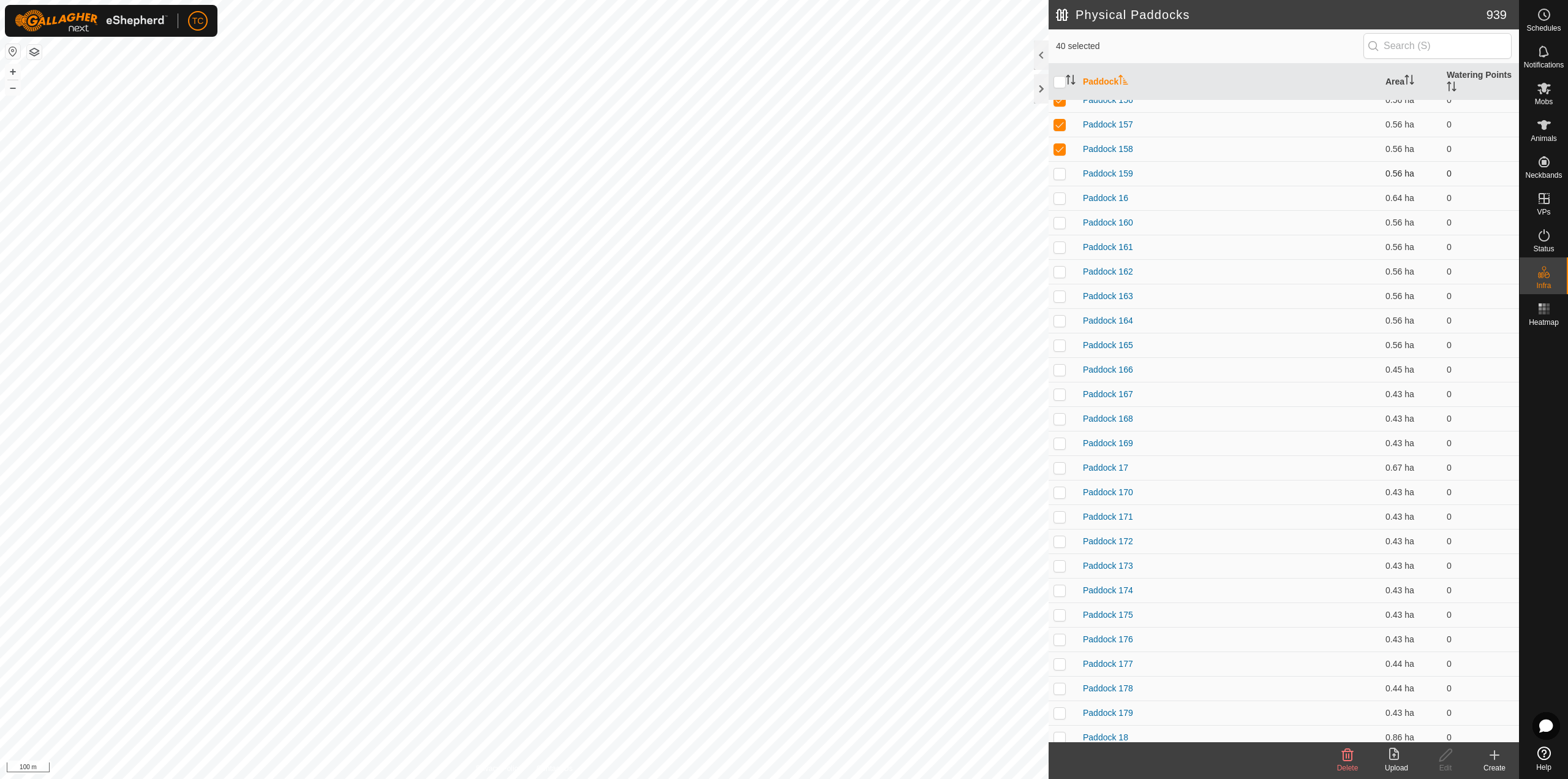
click at [1060, 172] on p-checkbox at bounding box center [1059, 173] width 12 height 10
click at [1056, 197] on p-checkbox at bounding box center [1059, 198] width 12 height 10
click at [1059, 227] on p-checkbox at bounding box center [1059, 222] width 12 height 10
click at [1059, 243] on p-checkbox at bounding box center [1059, 246] width 12 height 10
click at [1062, 266] on p-checkbox at bounding box center [1059, 271] width 12 height 10
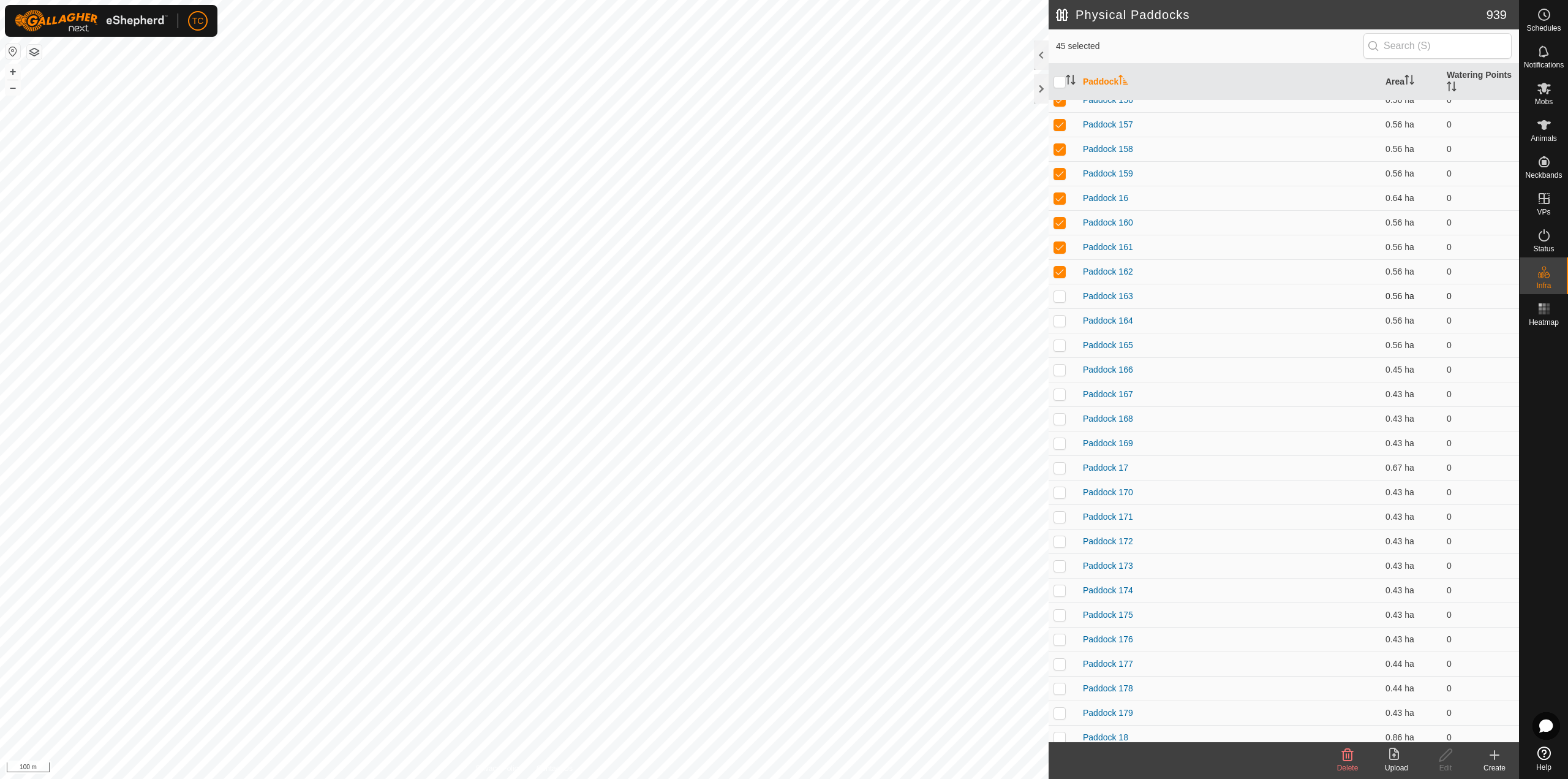
click at [1061, 291] on p-checkbox at bounding box center [1059, 295] width 12 height 10
click at [1060, 321] on p-checkbox at bounding box center [1059, 320] width 12 height 10
click at [1057, 347] on p-checkbox at bounding box center [1059, 345] width 12 height 10
click at [1061, 368] on p-checkbox at bounding box center [1059, 369] width 12 height 10
click at [1061, 392] on p-checkbox at bounding box center [1059, 394] width 12 height 10
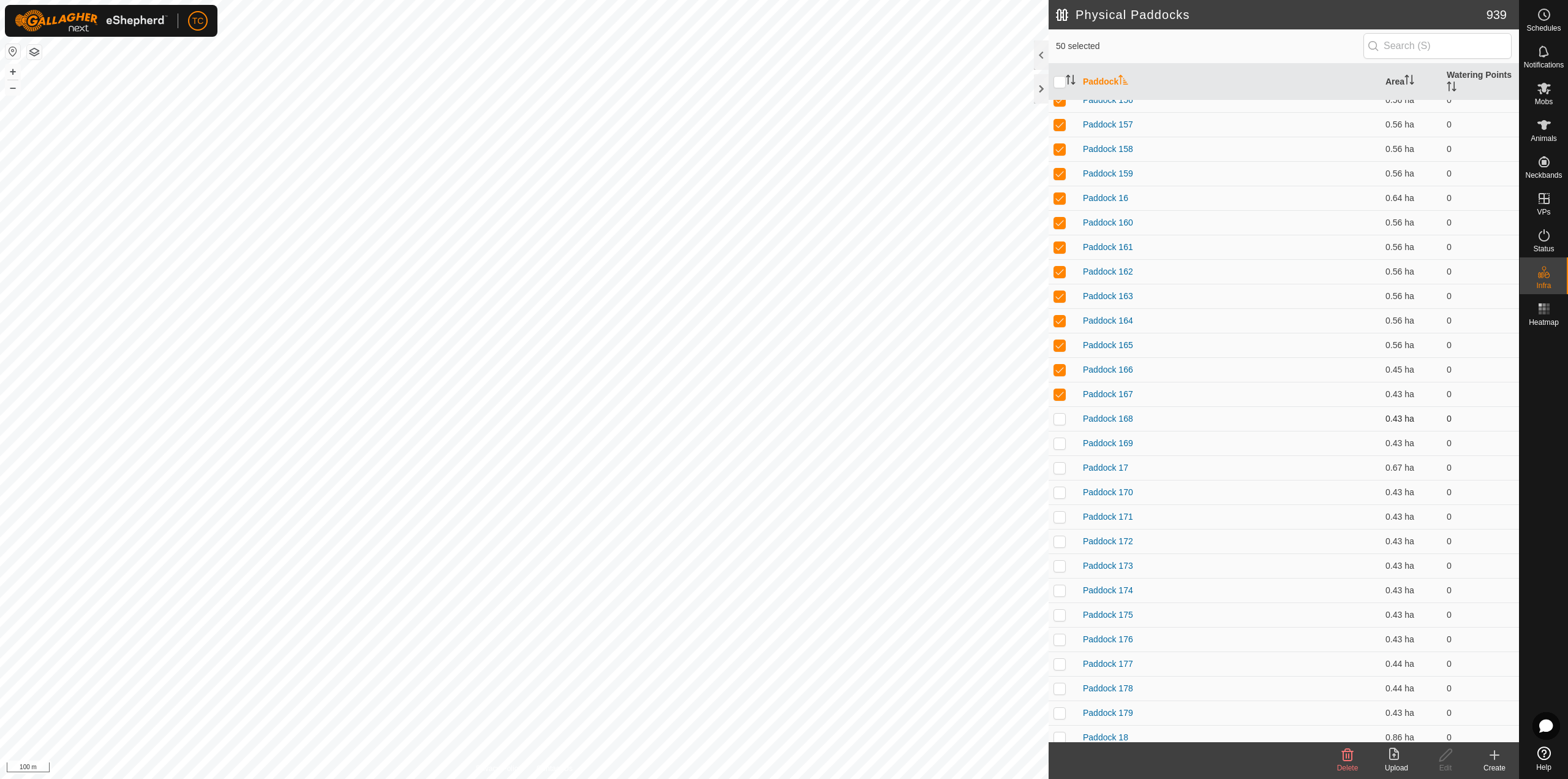
click at [1061, 411] on td at bounding box center [1063, 418] width 29 height 25
click at [1064, 435] on td at bounding box center [1063, 443] width 29 height 25
click at [1063, 453] on td at bounding box center [1063, 443] width 29 height 25
click at [1061, 475] on td at bounding box center [1063, 467] width 29 height 25
click at [1060, 433] on td at bounding box center [1063, 443] width 29 height 25
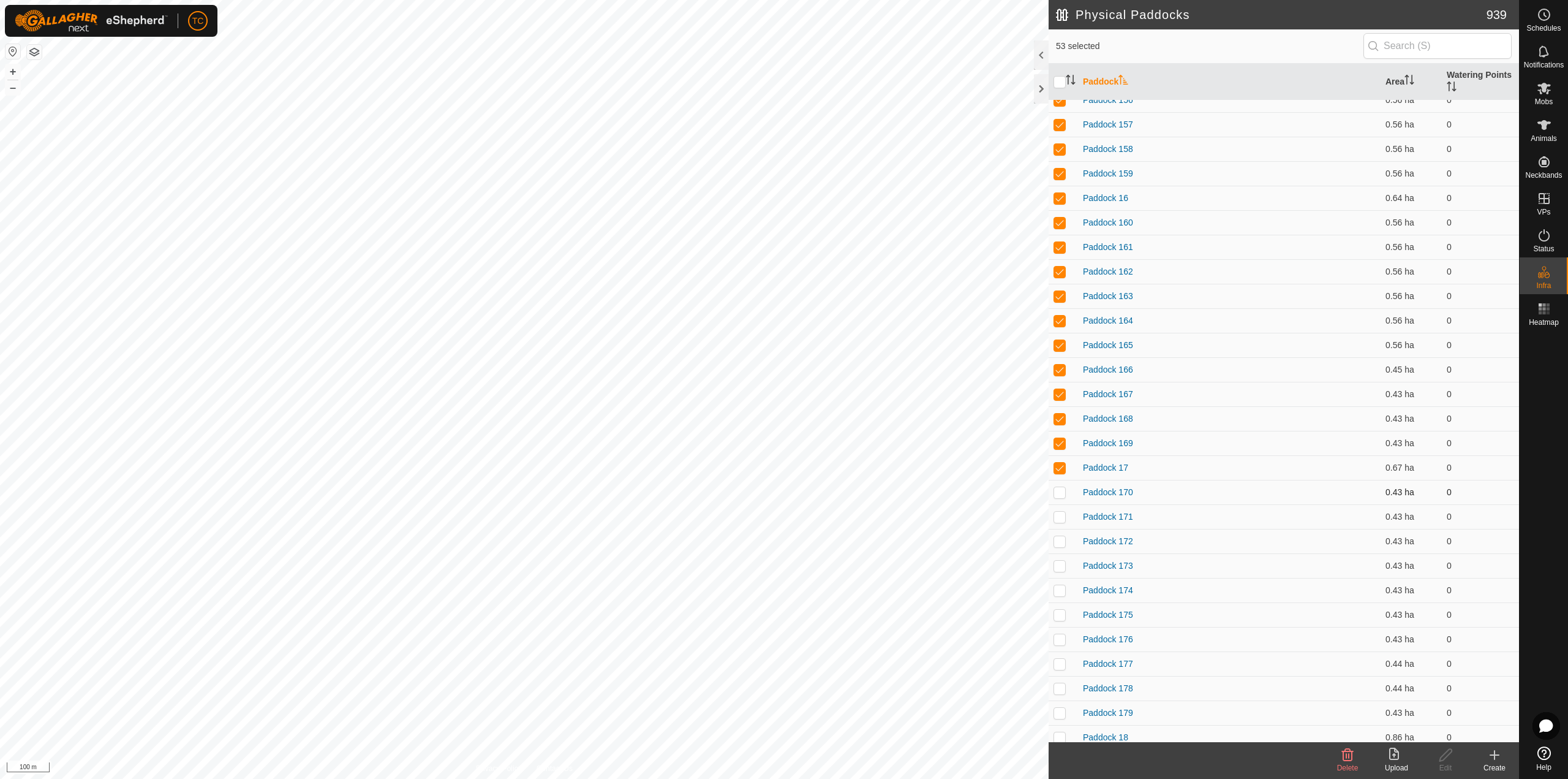
click at [1060, 495] on p-checkbox at bounding box center [1059, 492] width 12 height 10
click at [1061, 511] on td at bounding box center [1063, 517] width 29 height 25
click at [1060, 533] on td at bounding box center [1063, 541] width 29 height 25
click at [1060, 557] on td at bounding box center [1063, 566] width 29 height 25
click at [1061, 562] on p-checkbox at bounding box center [1059, 590] width 12 height 10
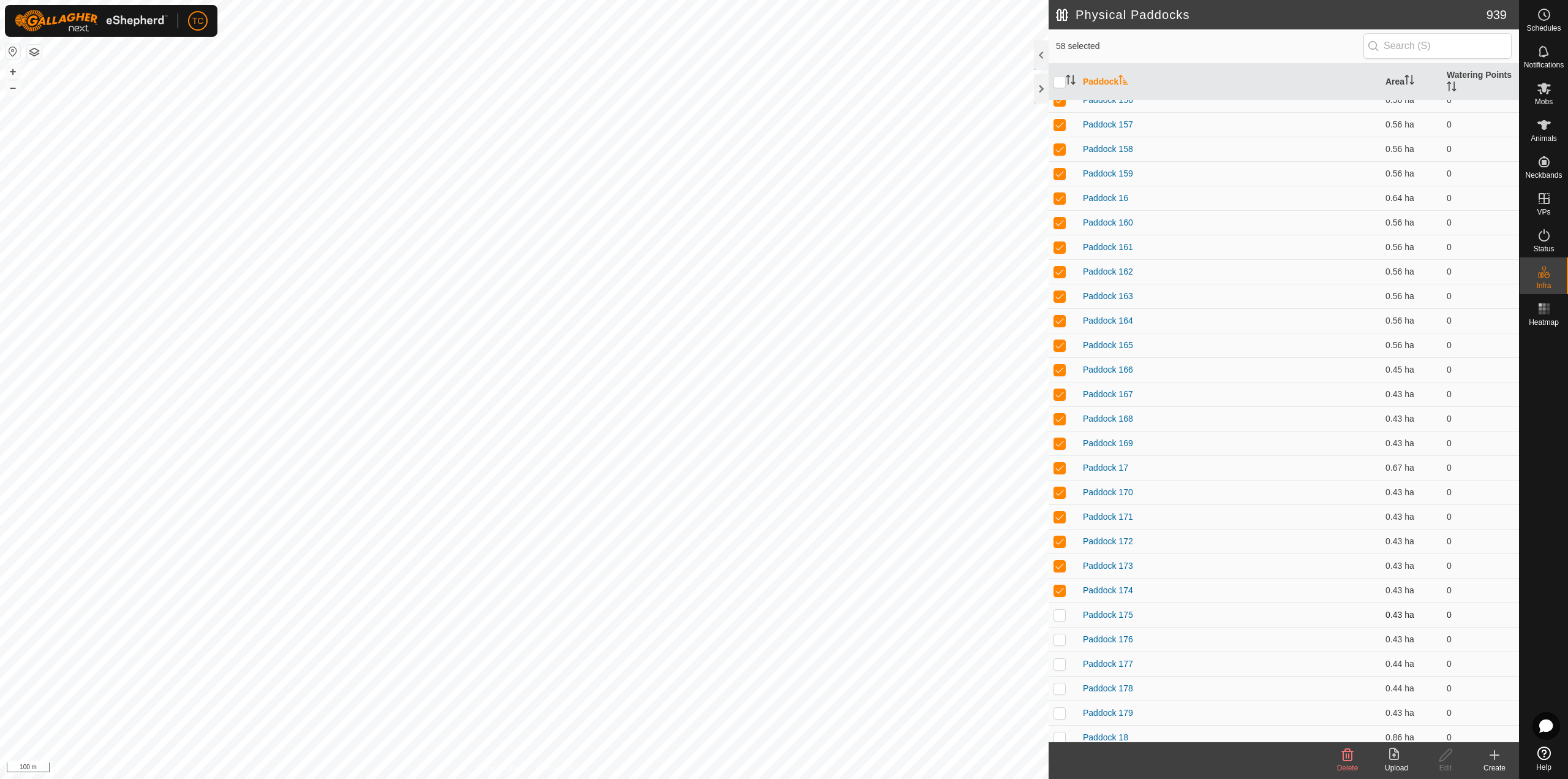
click at [1058, 562] on p-checkbox at bounding box center [1059, 614] width 12 height 10
click at [1060, 562] on p-checkbox at bounding box center [1059, 639] width 12 height 10
click at [1057, 562] on td at bounding box center [1063, 664] width 29 height 25
click at [1058, 562] on td at bounding box center [1063, 688] width 29 height 25
click at [1059, 562] on td at bounding box center [1063, 712] width 29 height 25
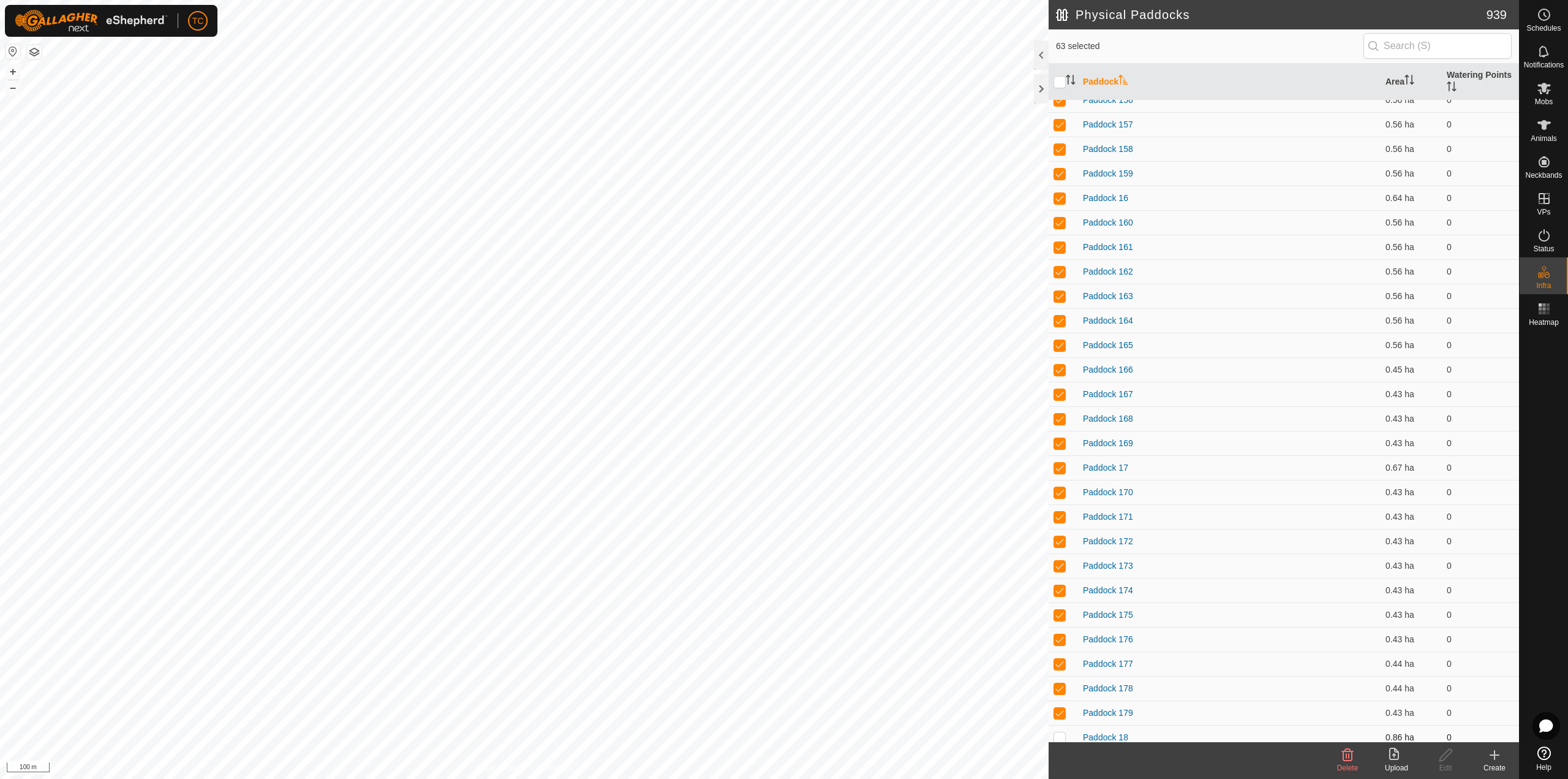
click at [1060, 562] on p-checkbox at bounding box center [1059, 737] width 12 height 10
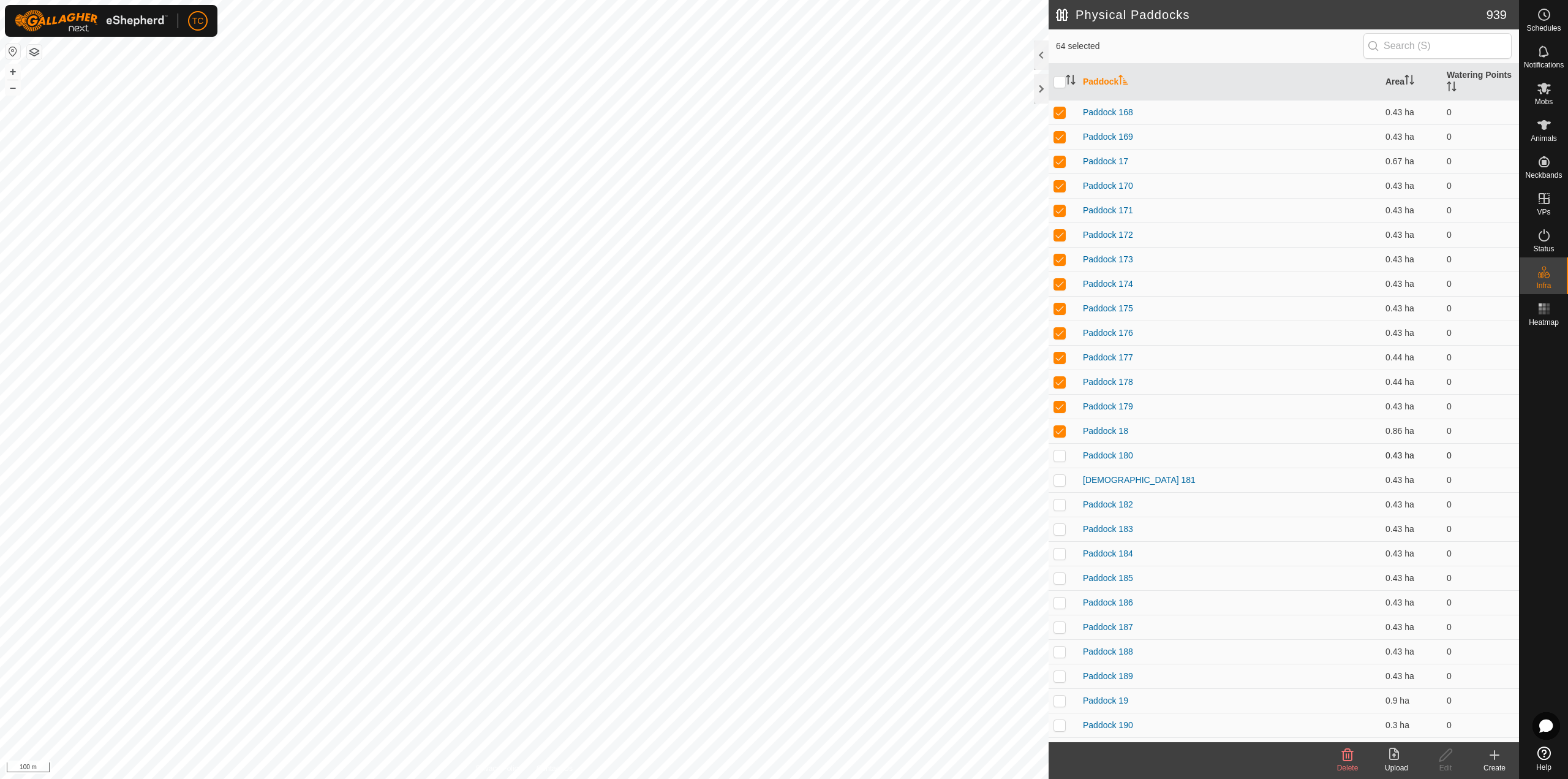
click at [1061, 456] on p-checkbox at bounding box center [1059, 455] width 12 height 10
click at [1061, 476] on p-checkbox at bounding box center [1059, 480] width 12 height 10
click at [1061, 498] on td at bounding box center [1063, 504] width 29 height 25
click at [1058, 527] on p-checkbox at bounding box center [1059, 528] width 12 height 10
click at [1061, 552] on p-checkbox at bounding box center [1059, 553] width 12 height 10
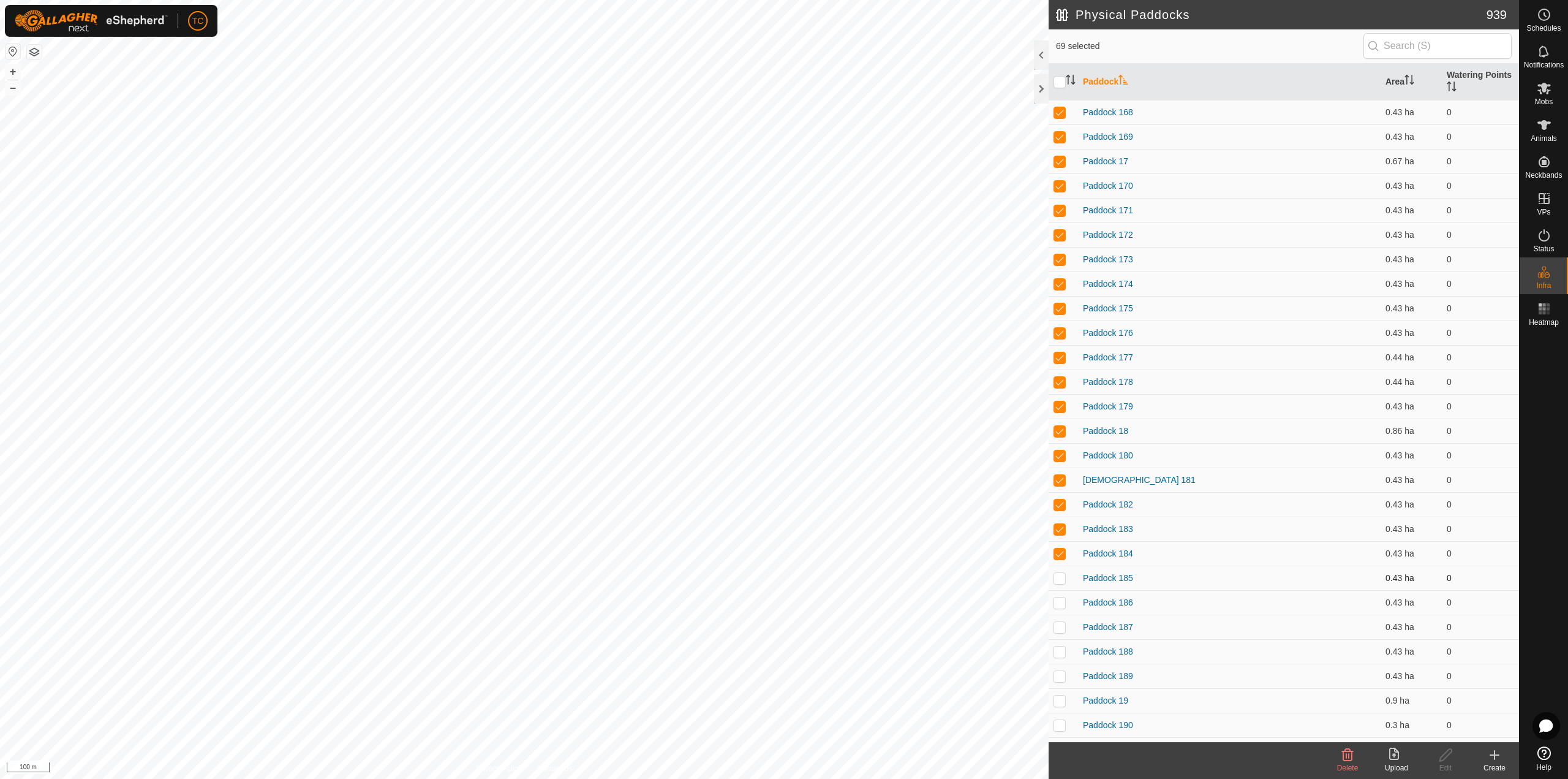
click at [1059, 562] on p-checkbox at bounding box center [1059, 577] width 12 height 10
click at [1056, 562] on p-checkbox at bounding box center [1059, 602] width 12 height 10
click at [1061, 562] on p-checkbox at bounding box center [1059, 626] width 12 height 10
click at [1061, 562] on p-tablecheckbox at bounding box center [1059, 651] width 12 height 10
click at [1058, 562] on td at bounding box center [1063, 676] width 29 height 25
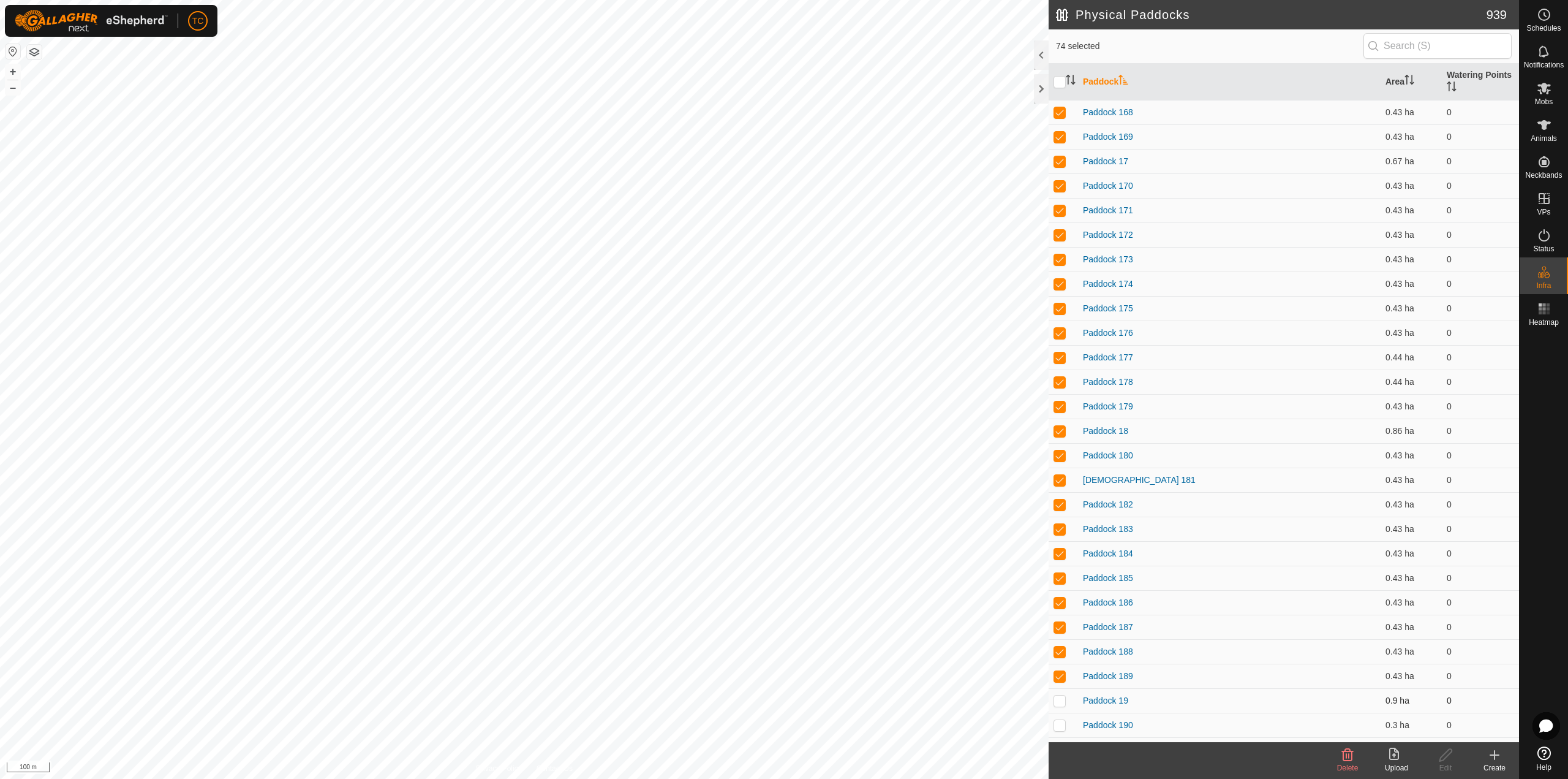
click at [1058, 562] on p-checkbox at bounding box center [1059, 700] width 12 height 10
click at [1060, 562] on p-checkbox at bounding box center [1059, 725] width 12 height 10
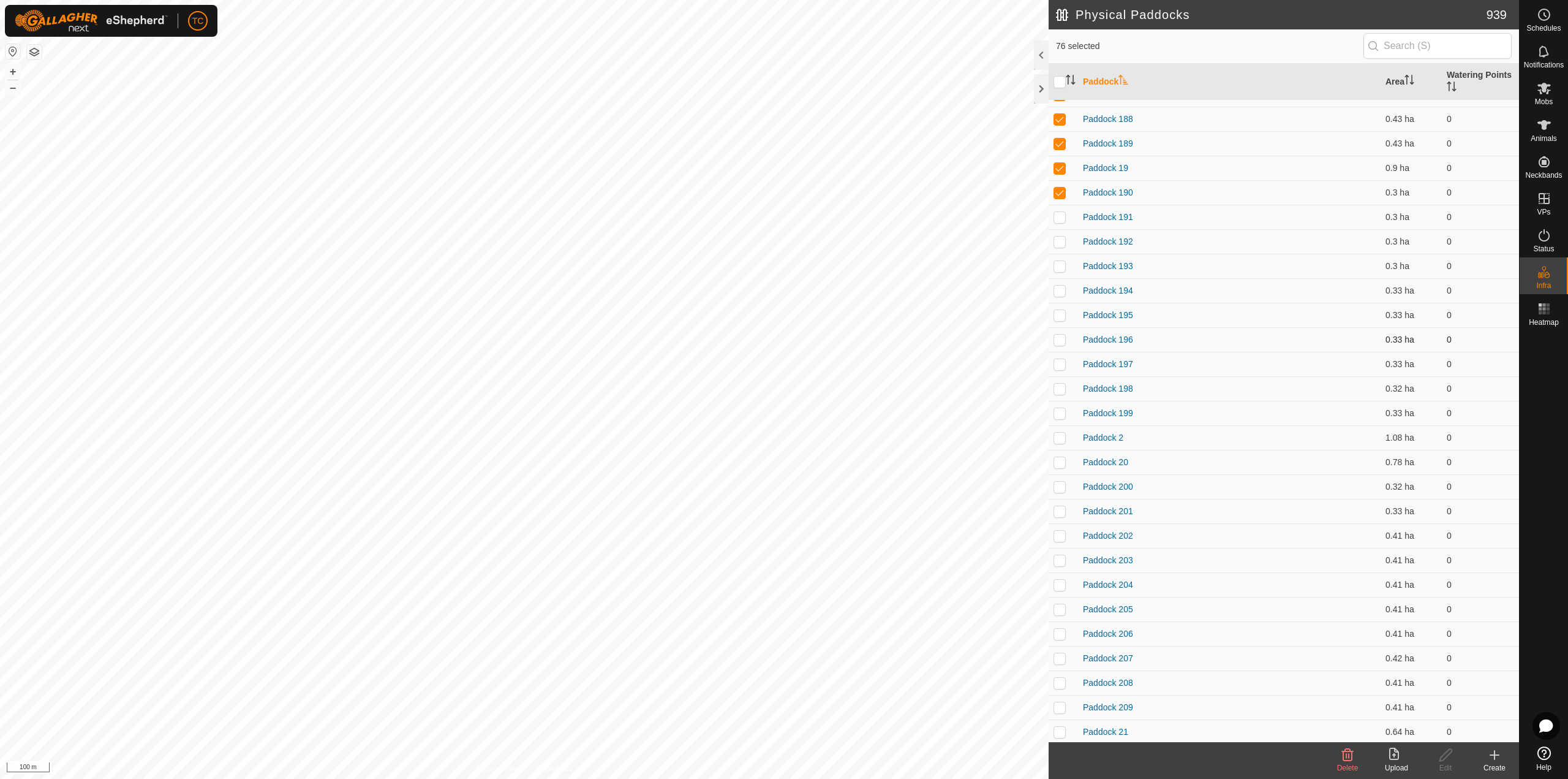
scroll to position [1777, 0]
click at [1058, 201] on p-checkbox at bounding box center [1059, 198] width 12 height 10
click at [1060, 229] on td at bounding box center [1063, 222] width 29 height 25
click at [1060, 244] on p-checkbox at bounding box center [1059, 246] width 12 height 10
click at [1061, 268] on p-checkbox at bounding box center [1059, 271] width 12 height 10
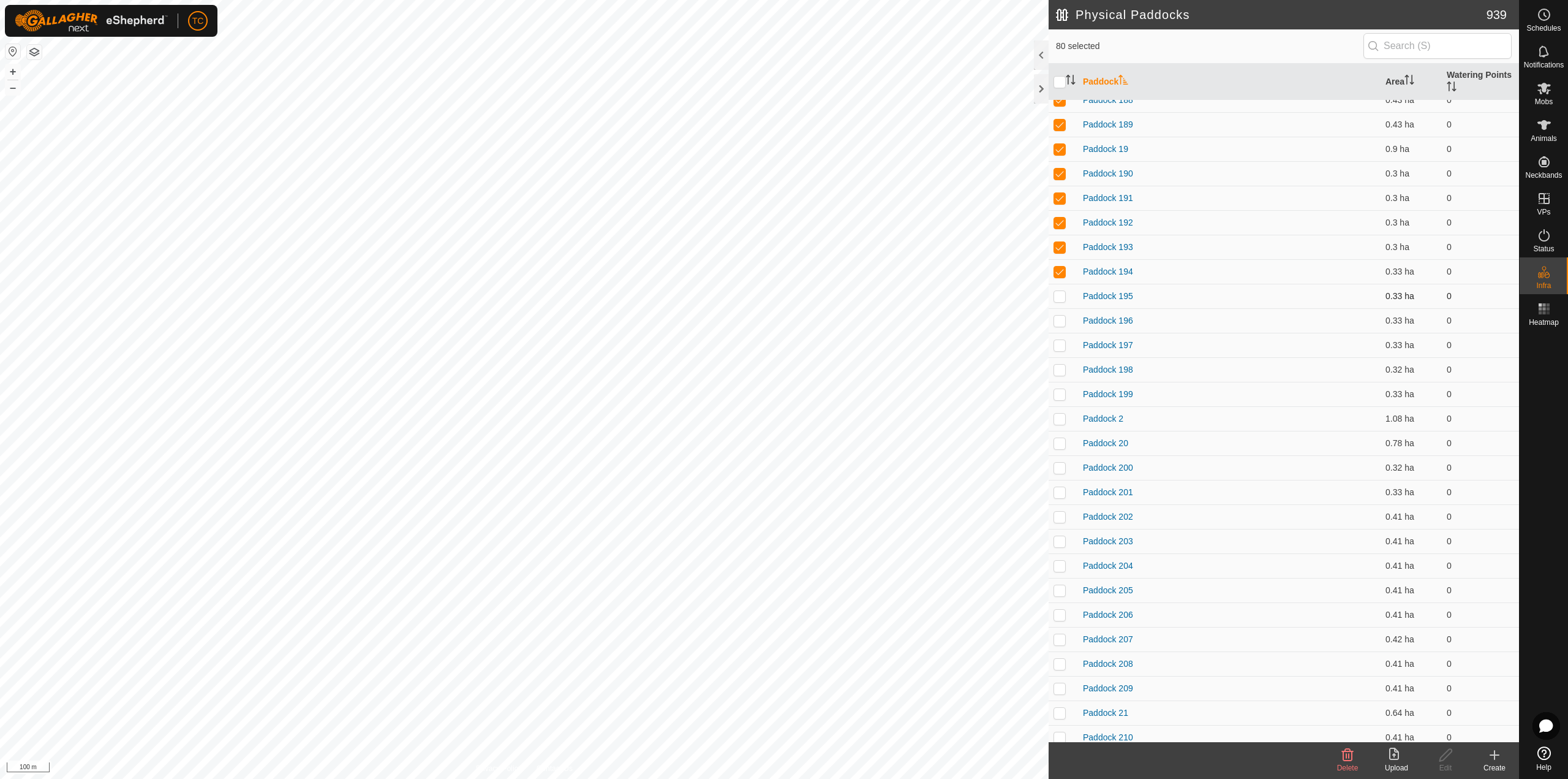
click at [1058, 297] on p-checkbox at bounding box center [1059, 295] width 12 height 10
click at [1060, 321] on p-checkbox at bounding box center [1059, 320] width 12 height 10
click at [1061, 340] on p-tablecheckbox at bounding box center [1059, 345] width 12 height 10
click at [1064, 373] on p-checkbox at bounding box center [1059, 369] width 12 height 10
click at [1059, 398] on p-checkbox at bounding box center [1059, 394] width 12 height 10
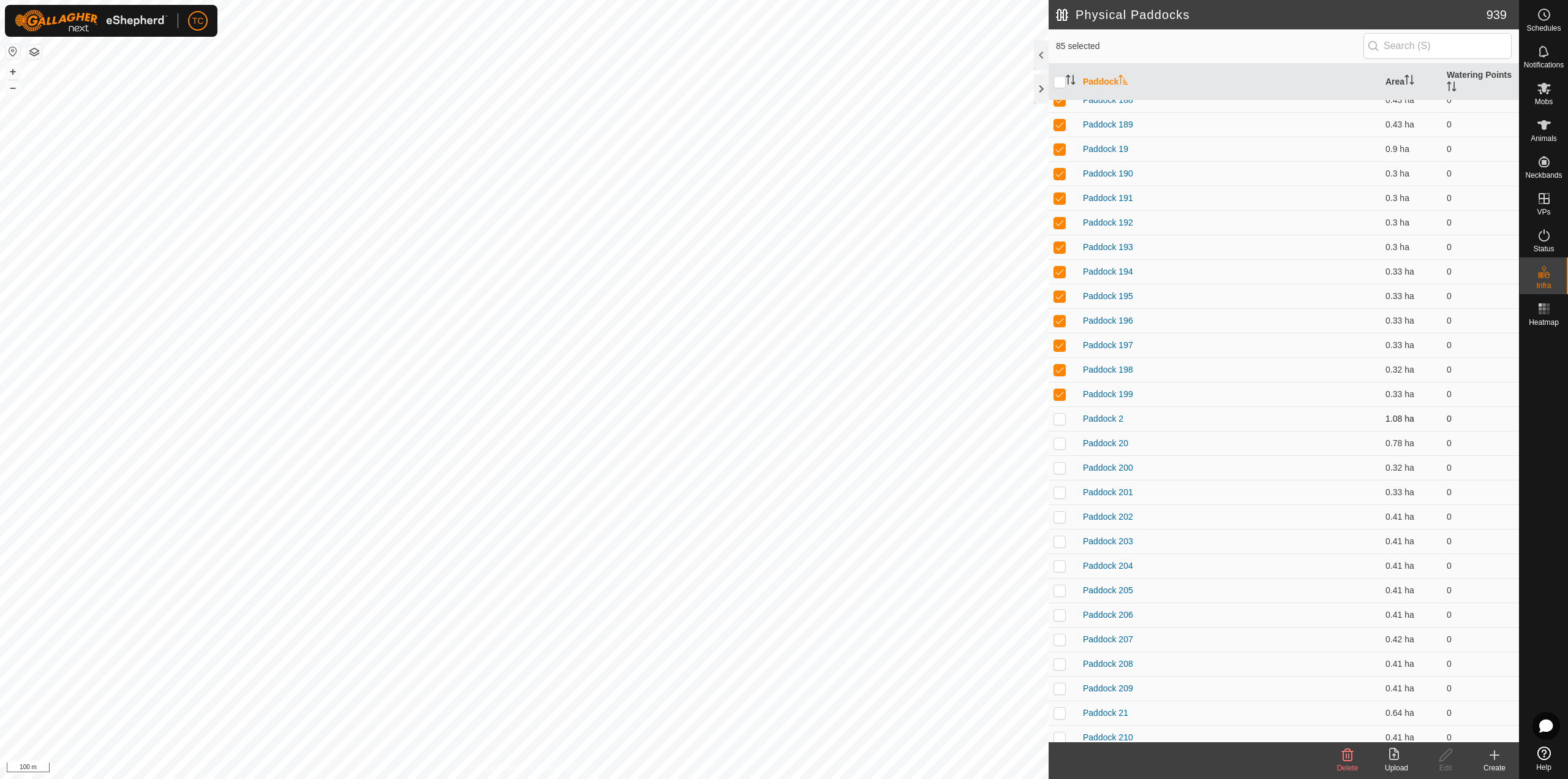
drag, startPoint x: 1060, startPoint y: 405, endPoint x: 1060, endPoint y: 414, distance: 9.0
click at [1061, 425] on td at bounding box center [1063, 418] width 29 height 25
click at [1058, 453] on td at bounding box center [1063, 443] width 29 height 25
click at [1175, 562] on delete-svg-icon at bounding box center [1347, 754] width 49 height 15
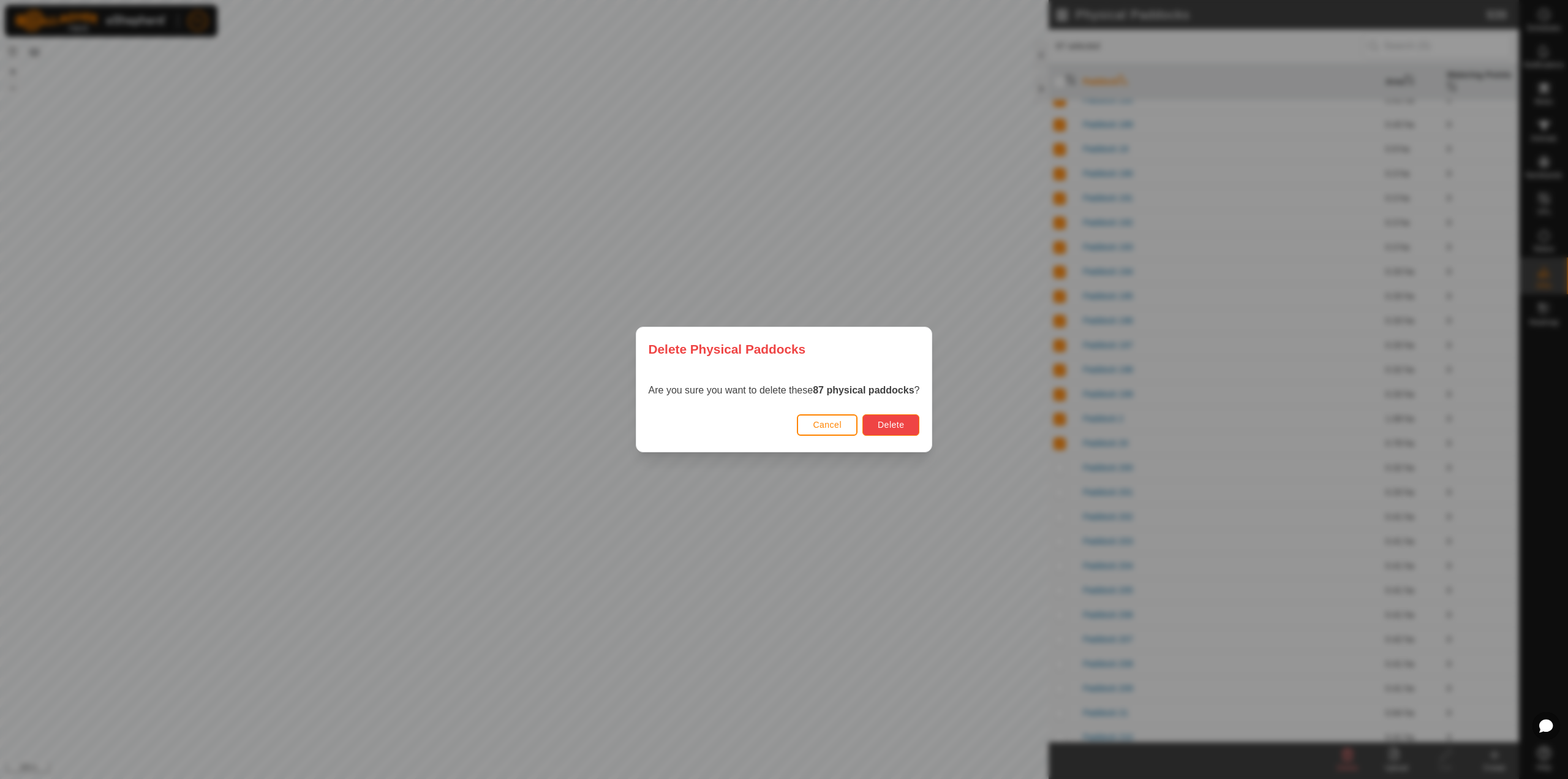
click at [907, 427] on button "Delete" at bounding box center [891, 425] width 57 height 21
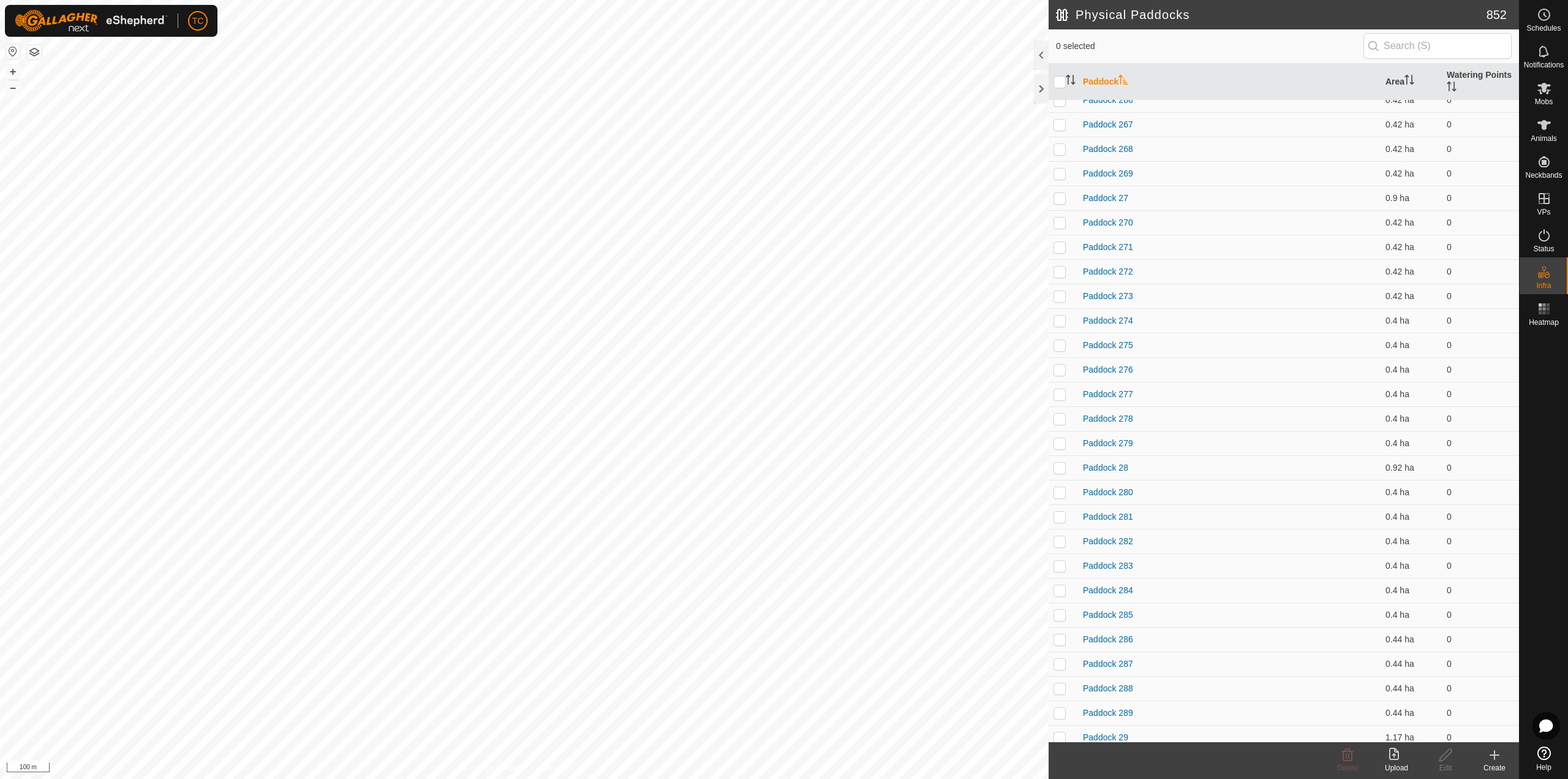
scroll to position [0, 0]
click at [1055, 116] on p-checkbox at bounding box center [1059, 112] width 12 height 10
click at [1060, 147] on td at bounding box center [1063, 136] width 29 height 25
click at [1060, 162] on p-checkbox at bounding box center [1059, 161] width 12 height 10
click at [1058, 200] on td at bounding box center [1063, 210] width 29 height 25
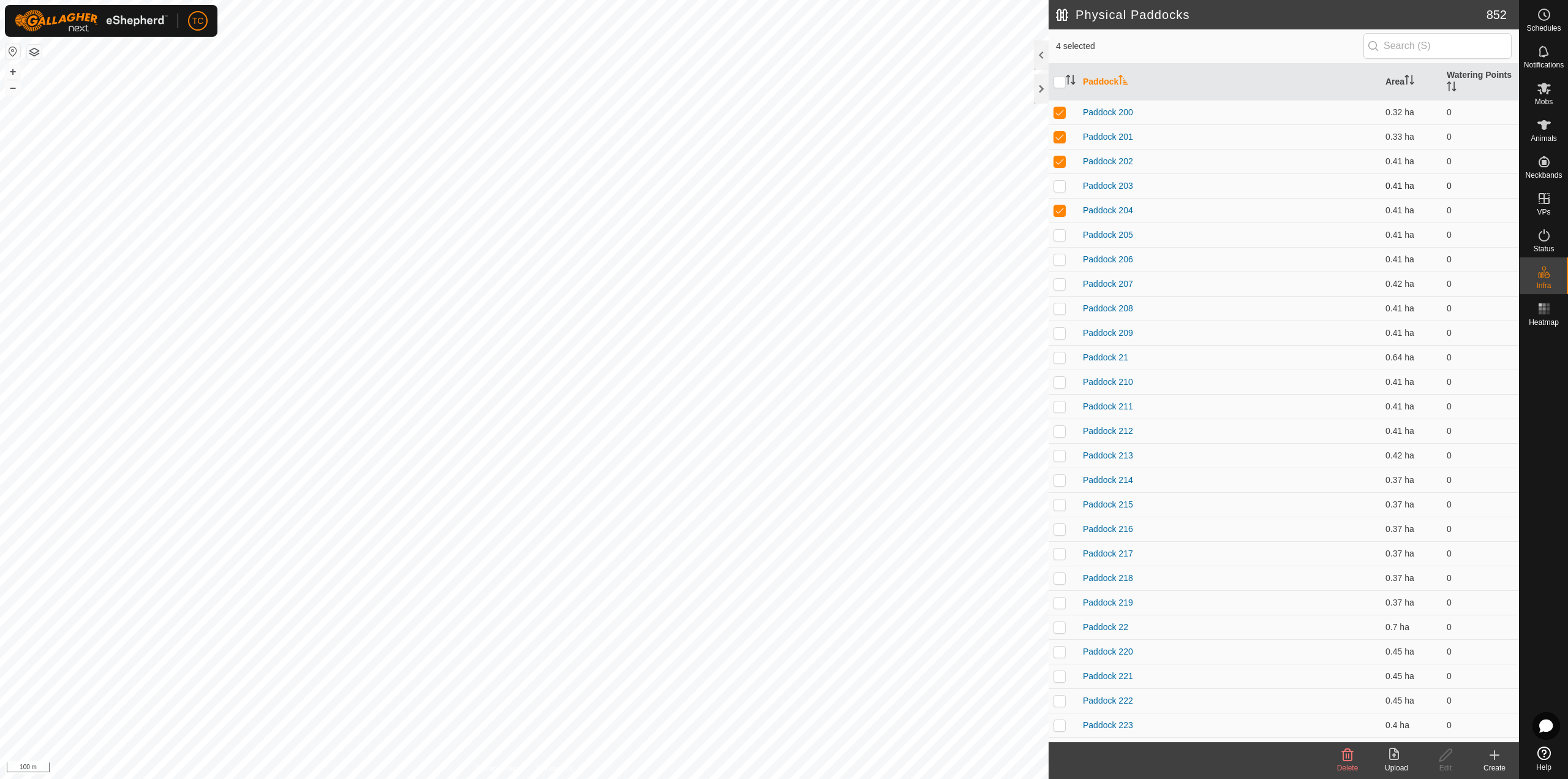
click at [1062, 191] on td at bounding box center [1063, 186] width 29 height 25
click at [1060, 229] on p-checkbox at bounding box center [1059, 234] width 12 height 10
click at [1060, 257] on p-checkbox at bounding box center [1059, 259] width 12 height 10
click at [1061, 299] on td at bounding box center [1063, 308] width 29 height 25
click at [1060, 288] on p-checkbox at bounding box center [1059, 283] width 12 height 10
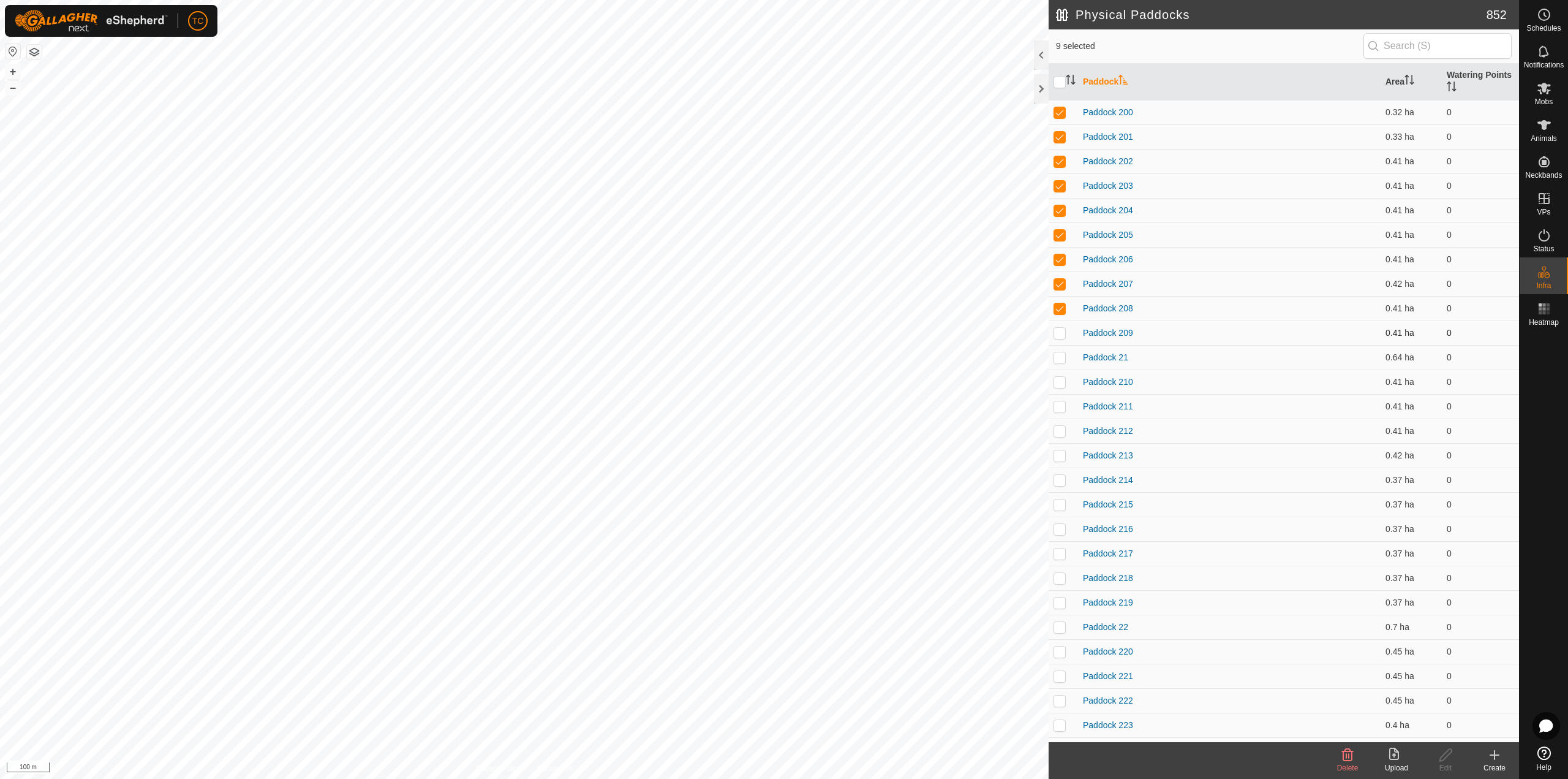
drag, startPoint x: 1058, startPoint y: 328, endPoint x: 1060, endPoint y: 339, distance: 11.2
click at [1058, 328] on p-checkbox at bounding box center [1059, 332] width 12 height 10
click at [1059, 359] on p-checkbox at bounding box center [1059, 357] width 12 height 10
drag, startPoint x: 1060, startPoint y: 381, endPoint x: 1061, endPoint y: 394, distance: 13.0
click at [1060, 381] on p-checkbox at bounding box center [1059, 381] width 12 height 10
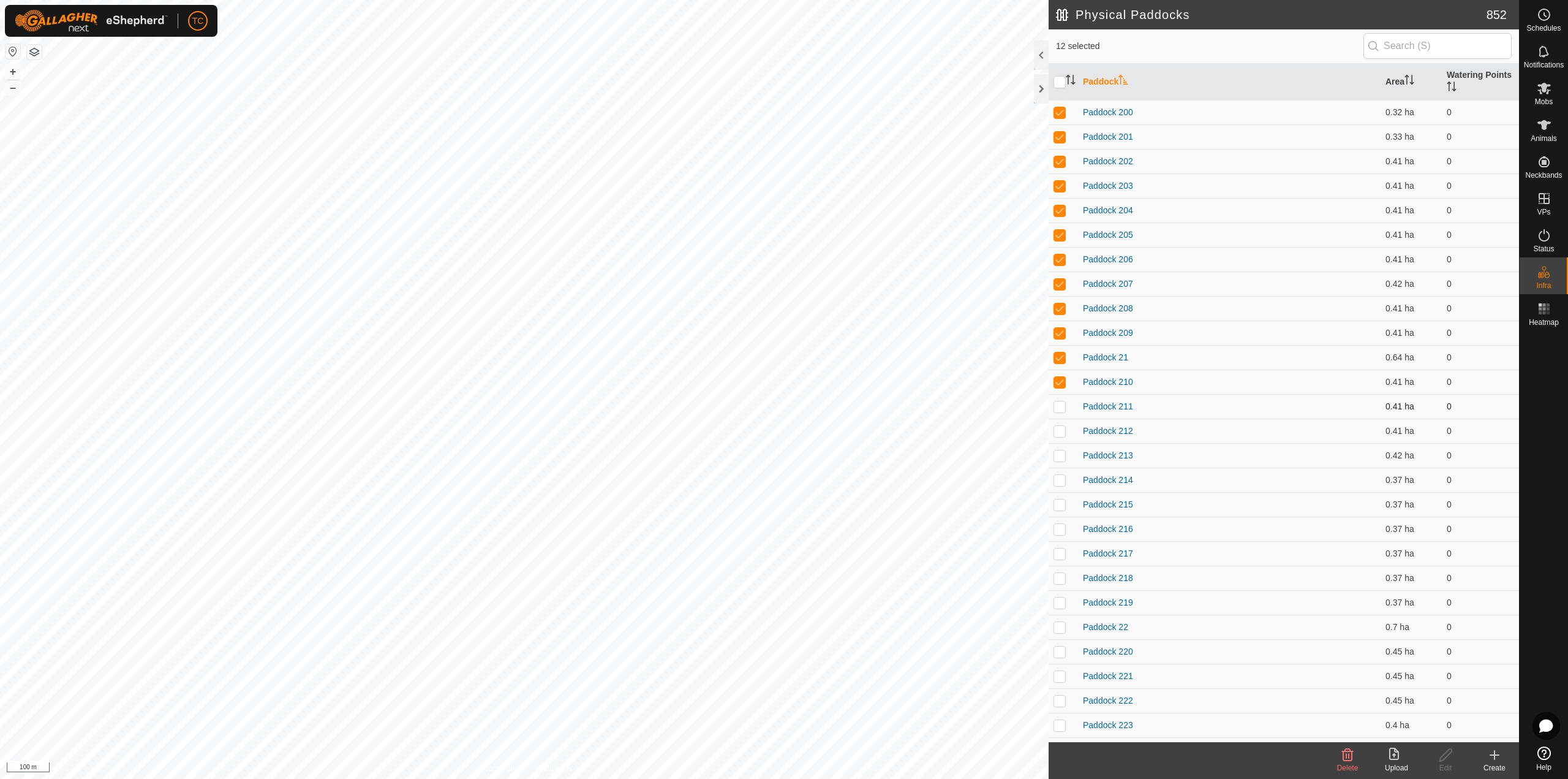
click at [1061, 412] on td at bounding box center [1063, 407] width 29 height 25
click at [1061, 77] on th at bounding box center [1063, 82] width 29 height 37
click at [1060, 83] on input "checkbox" at bounding box center [1059, 82] width 12 height 12
click at [1175, 562] on icon at bounding box center [1347, 754] width 15 height 15
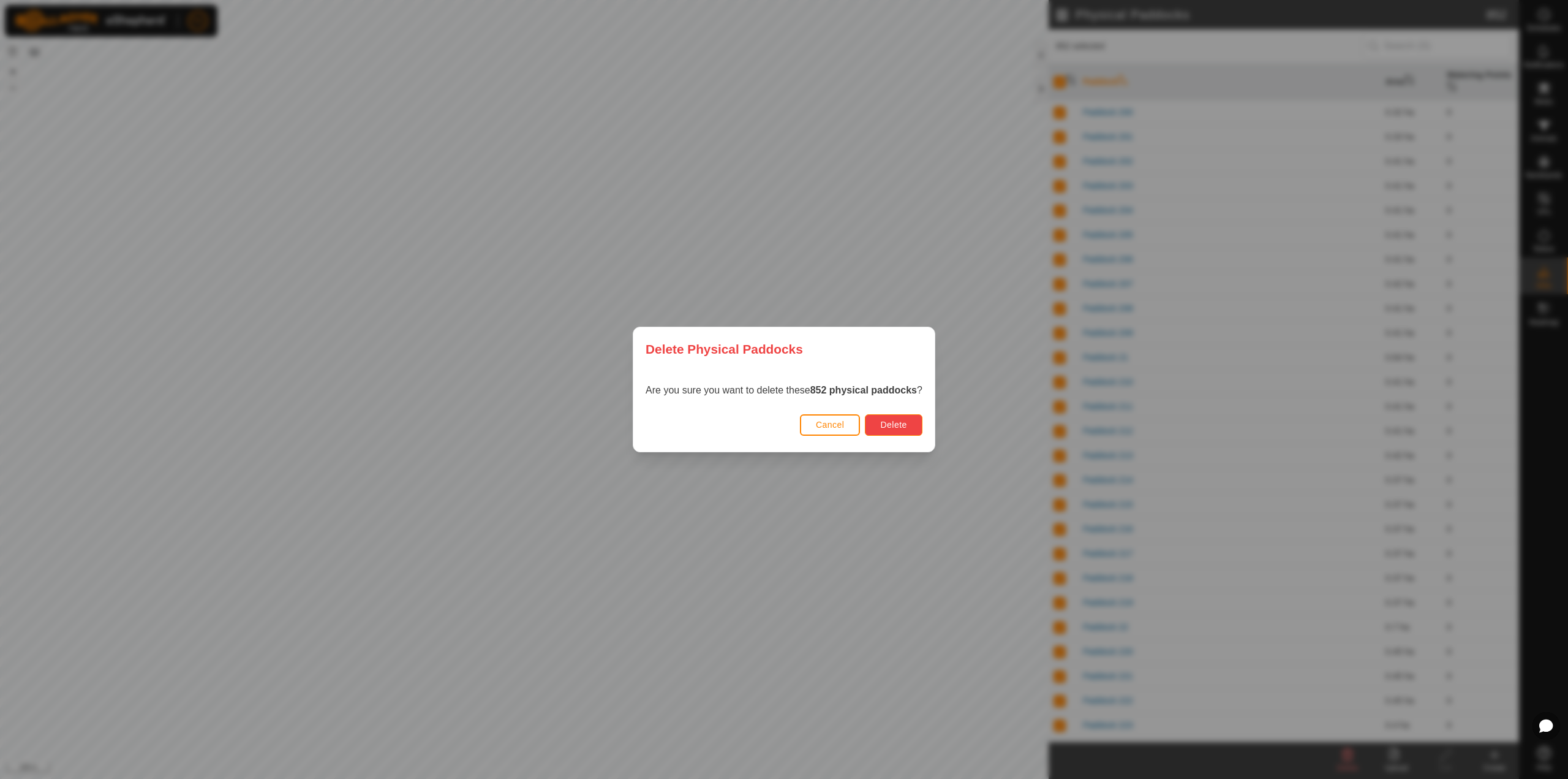
click at [915, 434] on button "Delete" at bounding box center [893, 425] width 57 height 21
click at [894, 432] on button "Delete" at bounding box center [893, 425] width 57 height 21
click at [892, 423] on span "Delete" at bounding box center [893, 424] width 26 height 10
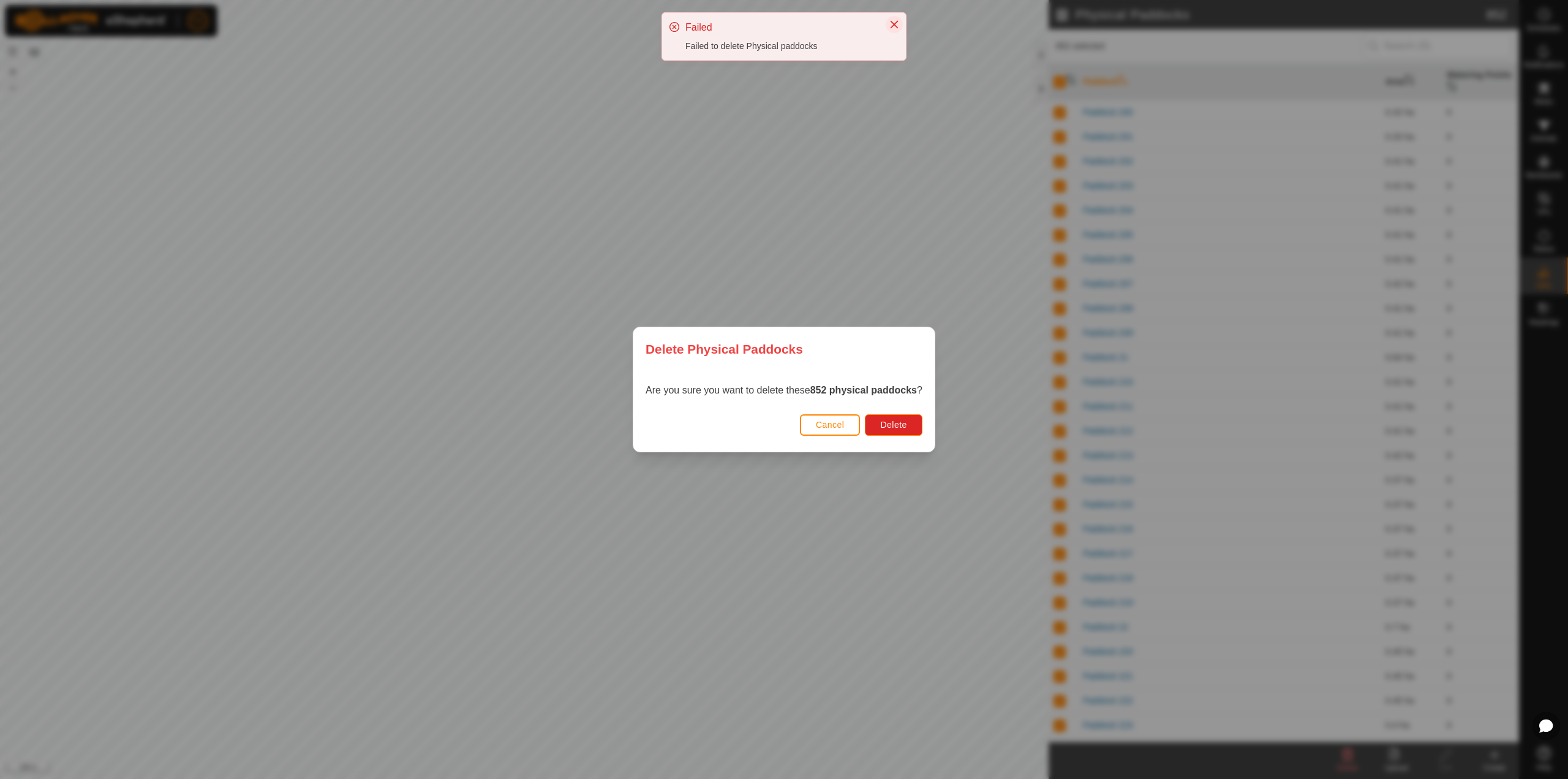
click at [900, 27] on button "Close" at bounding box center [894, 25] width 17 height 17
click at [925, 184] on div "Delete Physical Paddocks Are you sure you want to delete these 852 physical pad…" at bounding box center [784, 389] width 1568 height 779
click at [1175, 53] on div "Delete Physical Paddocks Are you sure you want to delete these 852 physical pad…" at bounding box center [784, 389] width 1568 height 779
